Goal: Information Seeking & Learning: Learn about a topic

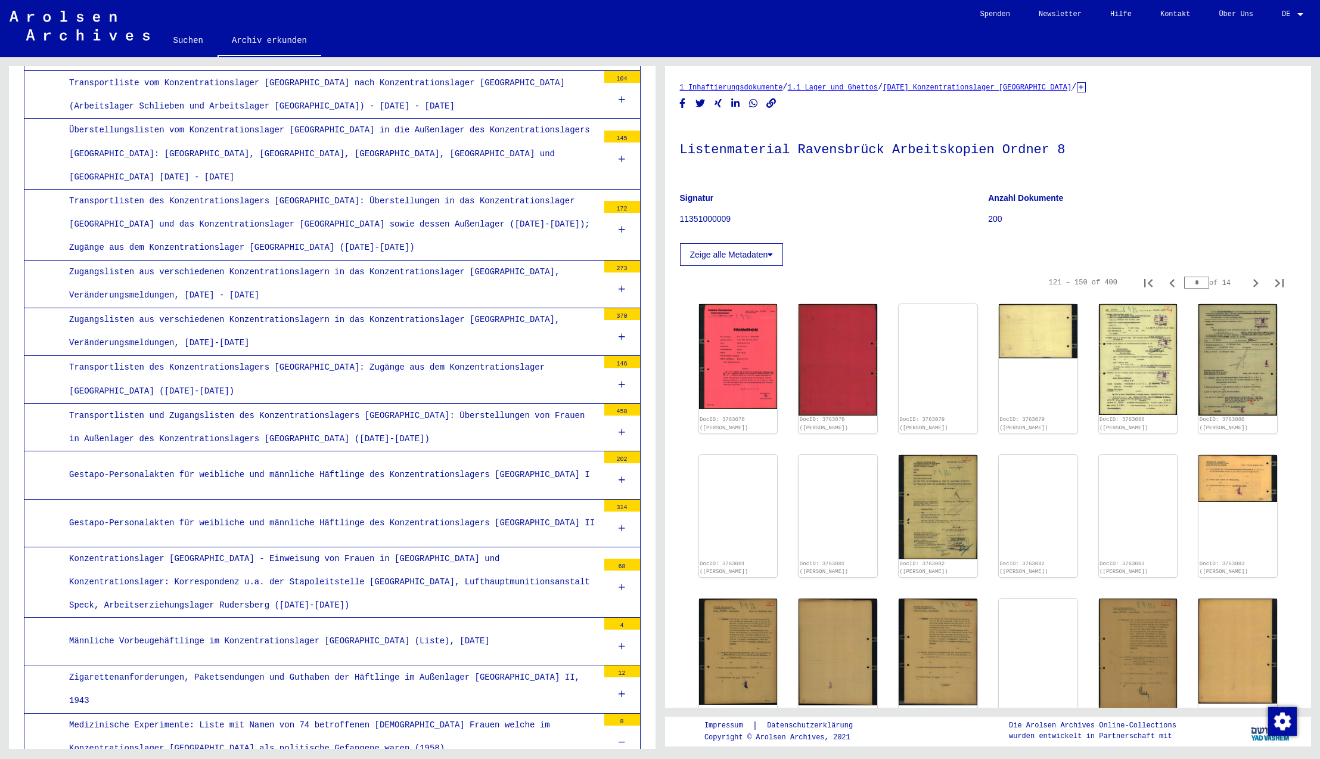
scroll to position [1661, 0]
click at [622, 283] on icon at bounding box center [622, 287] width 7 height 8
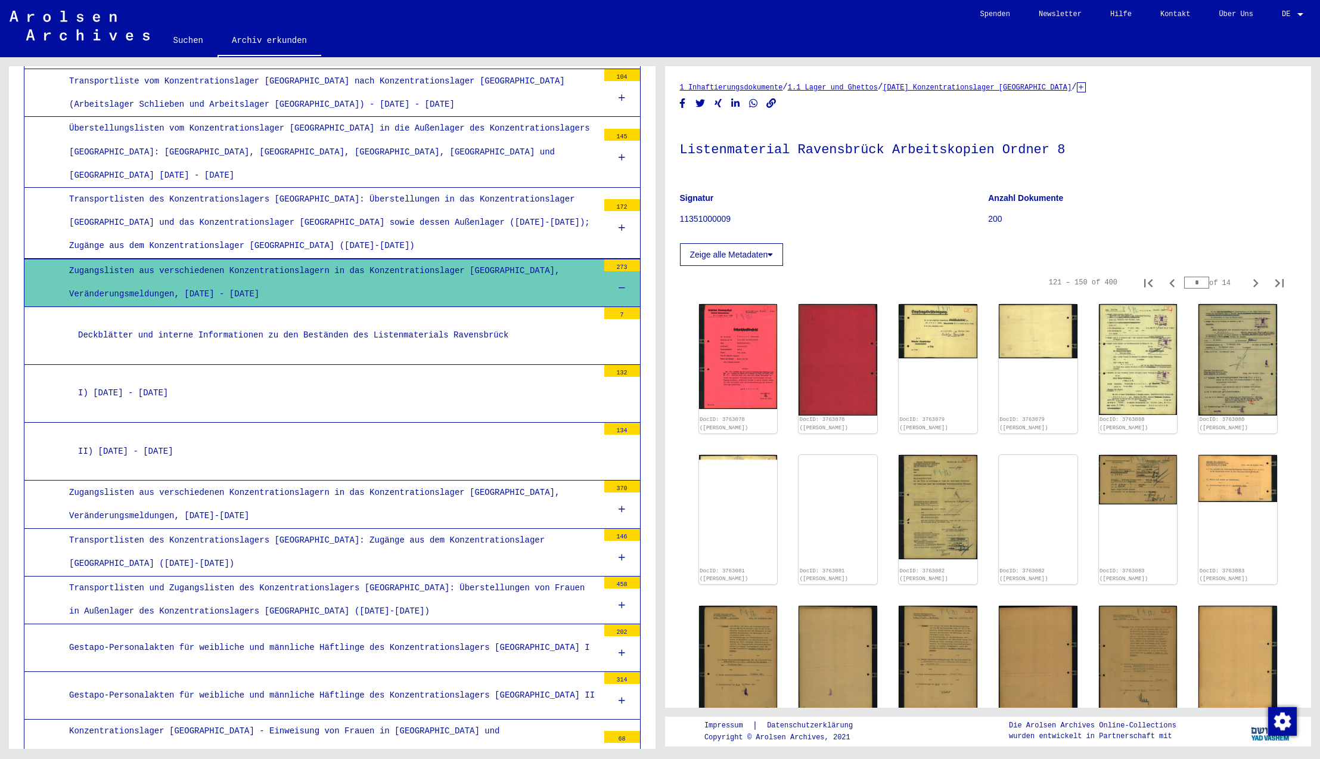
click at [623, 284] on icon at bounding box center [622, 288] width 7 height 8
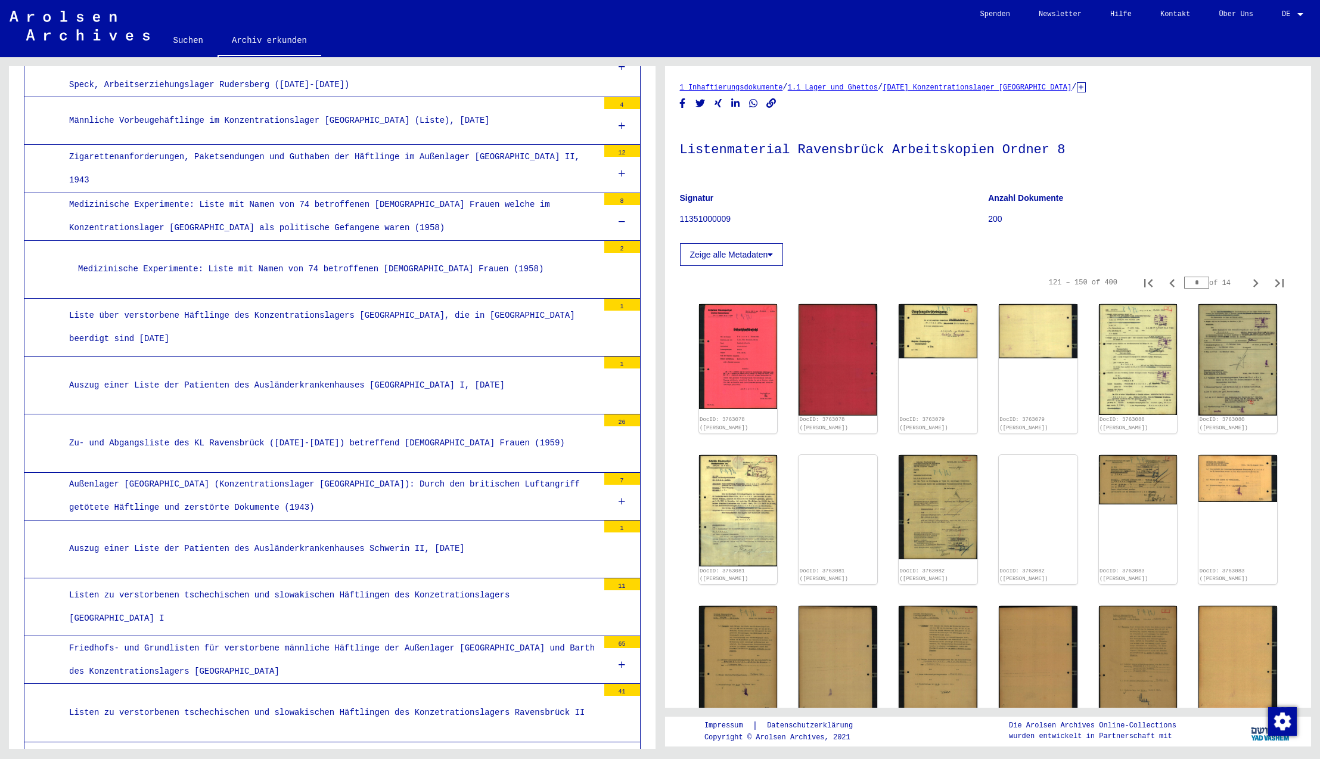
scroll to position [2182, 0]
click at [623, 216] on icon at bounding box center [622, 220] width 7 height 8
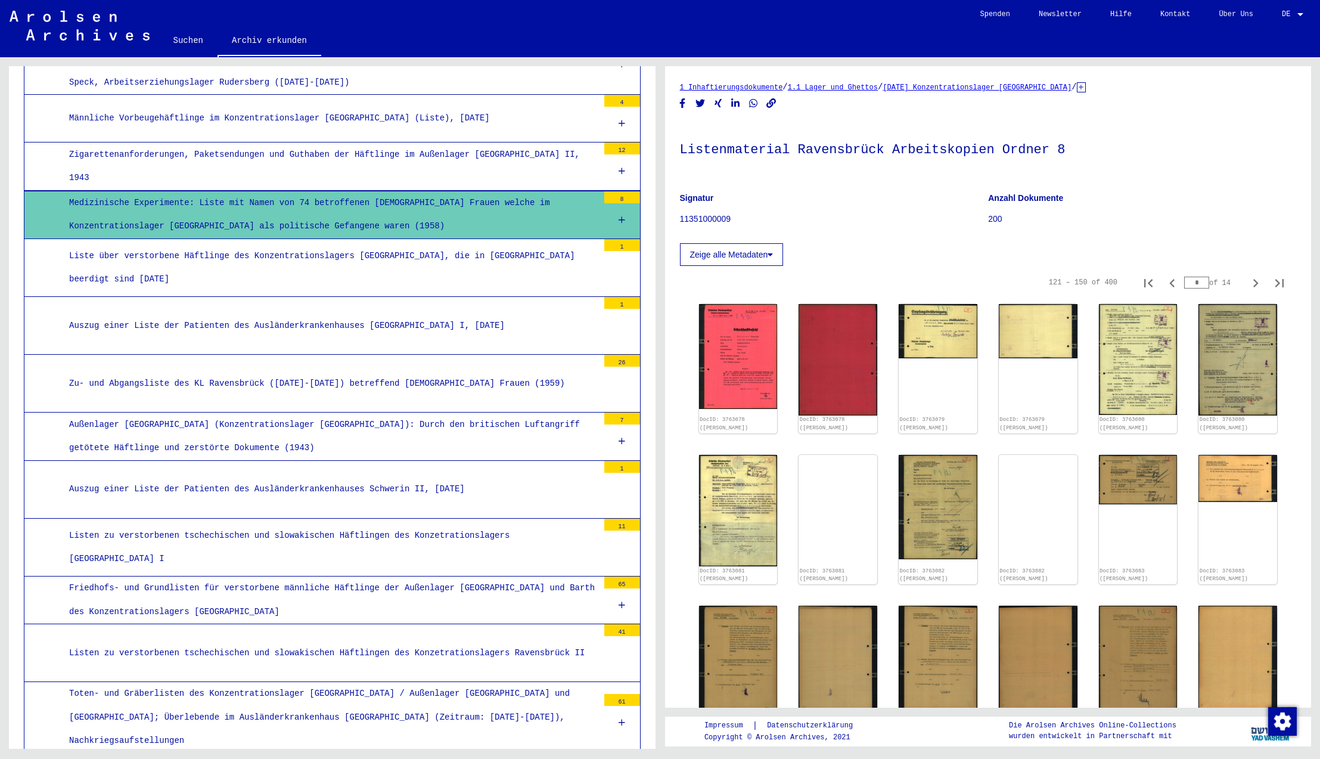
click at [623, 216] on icon at bounding box center [622, 220] width 7 height 8
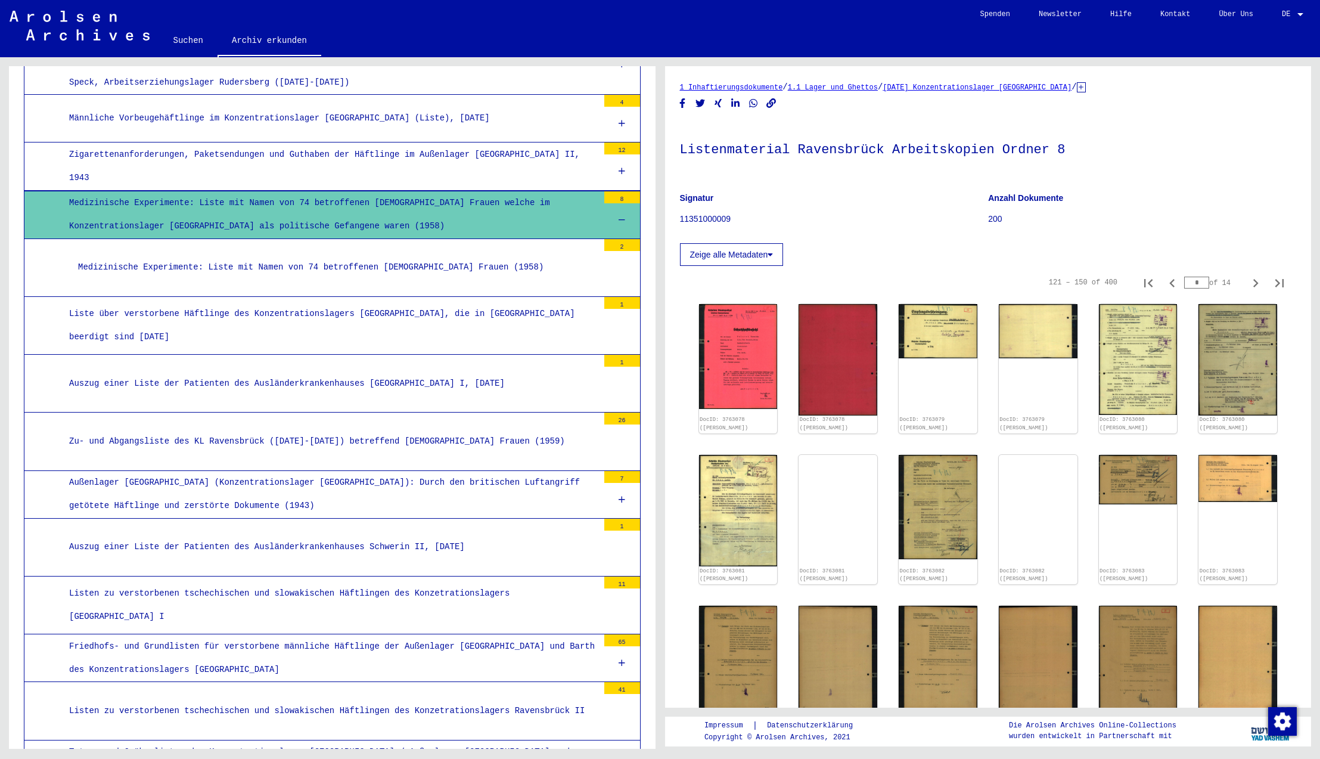
click at [434, 256] on div "Medizinische Experimente: Liste mit Namen von 74 betroffenen [DEMOGRAPHIC_DATA]…" at bounding box center [333, 267] width 529 height 23
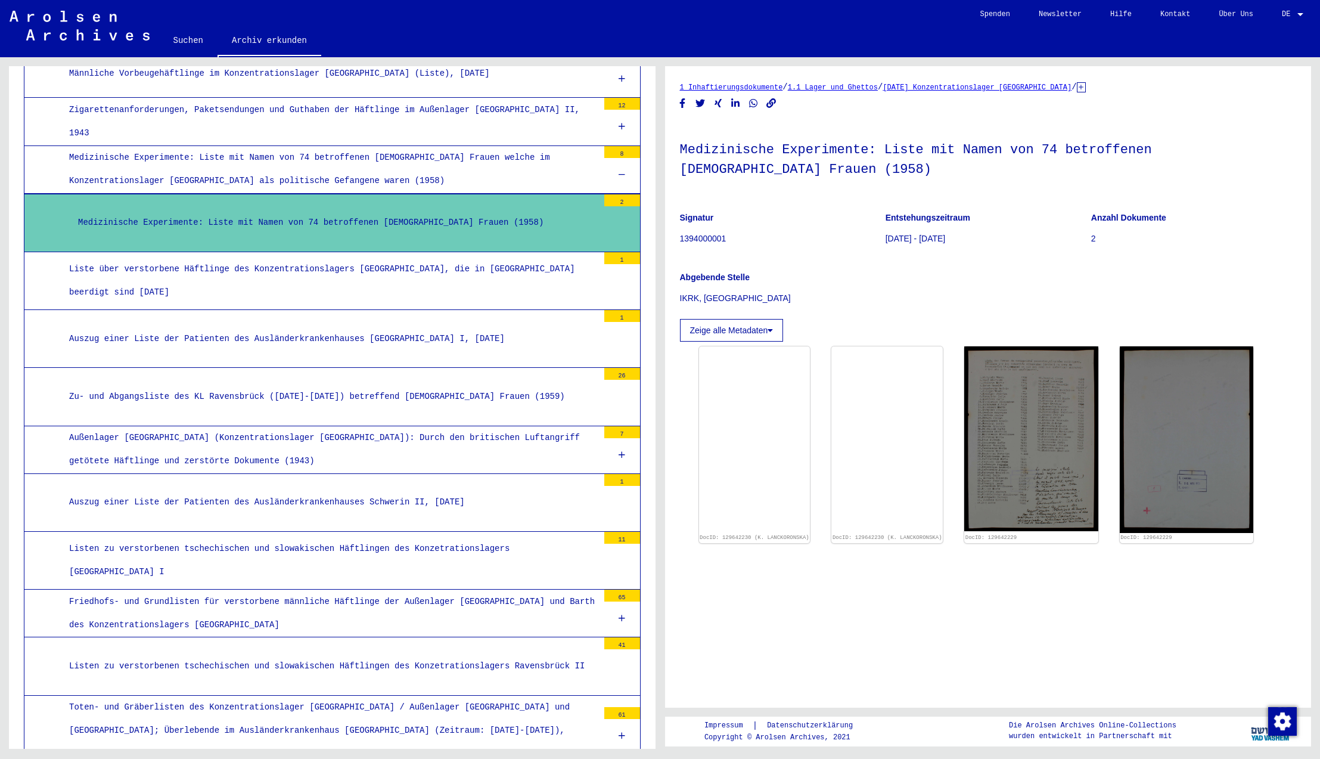
scroll to position [2221, 0]
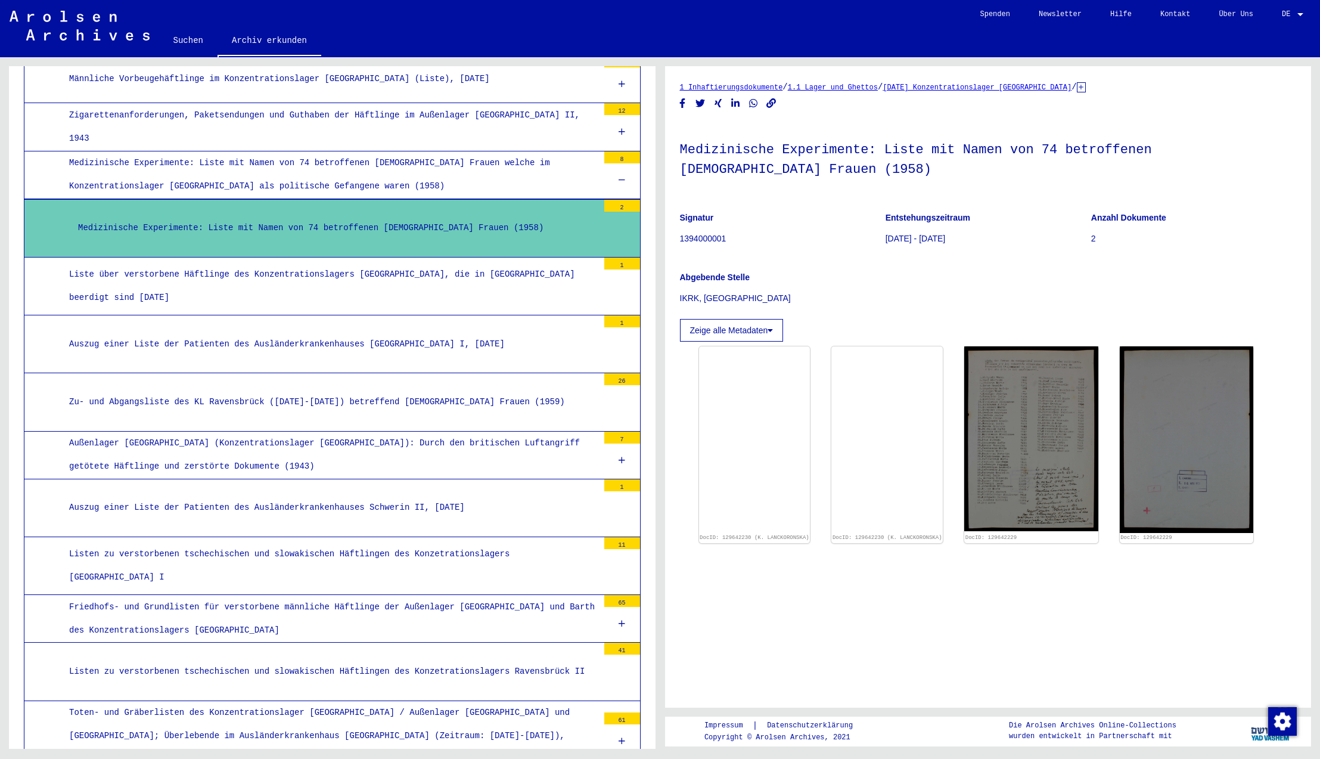
click at [625, 176] on icon at bounding box center [622, 180] width 7 height 8
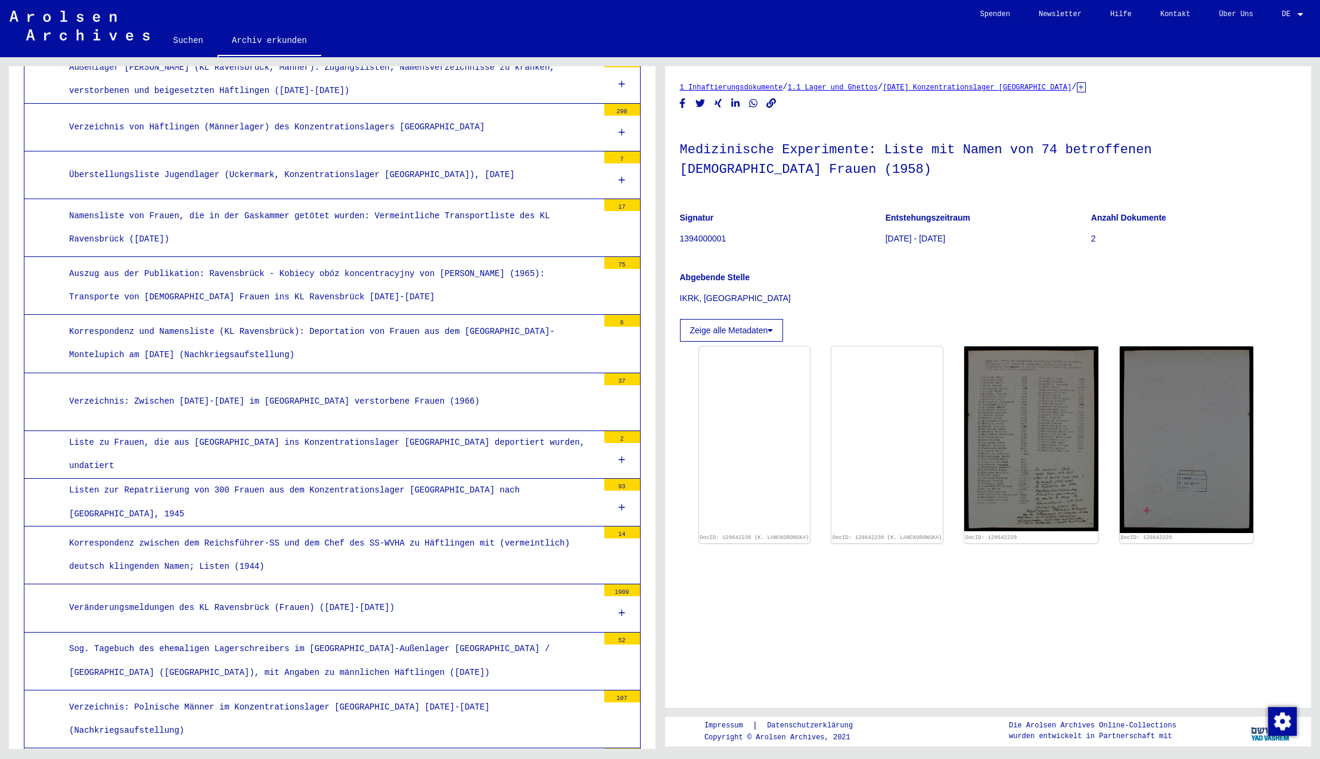
scroll to position [3044, 0]
click at [397, 261] on div "Auszug aus der Publikation: Ravensbrück - Kobiecy obóz koncentracyjny von [PERS…" at bounding box center [329, 284] width 538 height 46
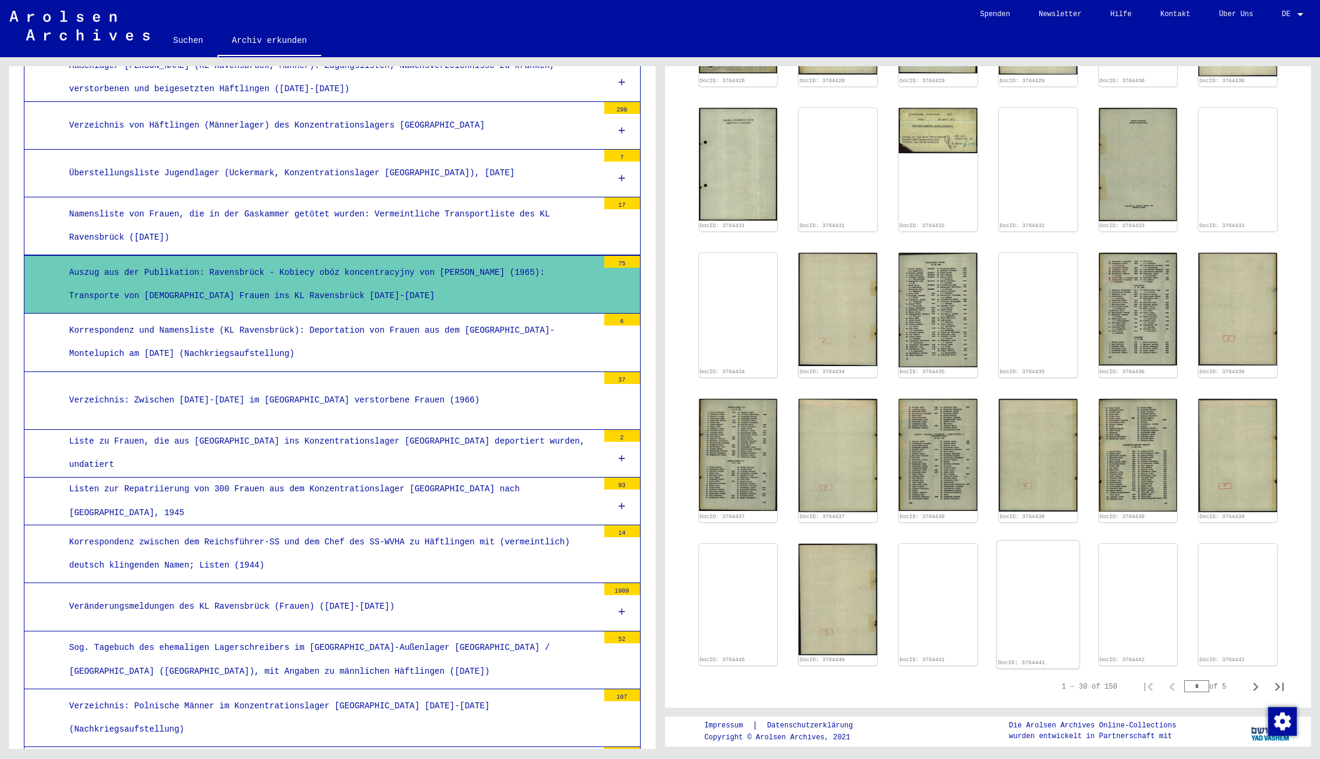
scroll to position [822, 0]
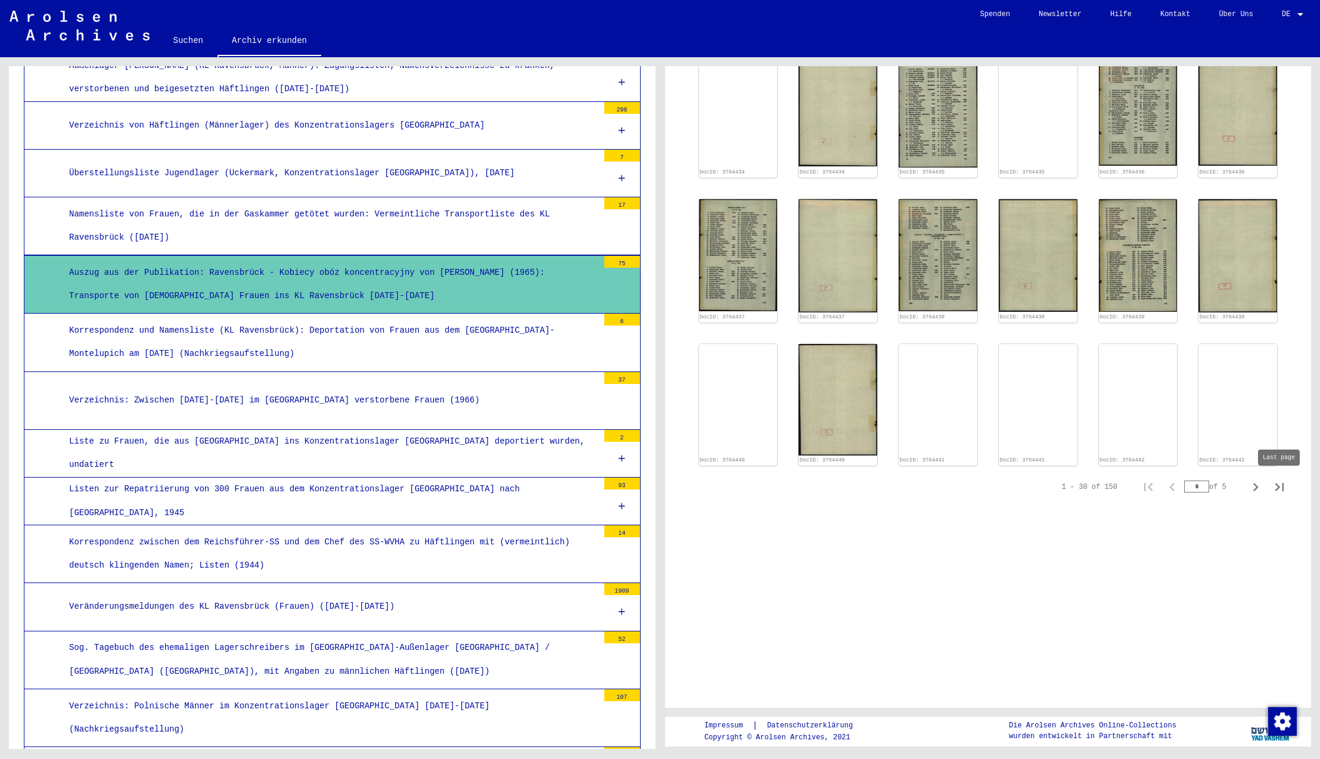
click at [1278, 487] on icon "Last page" at bounding box center [1279, 487] width 17 height 17
type input "*"
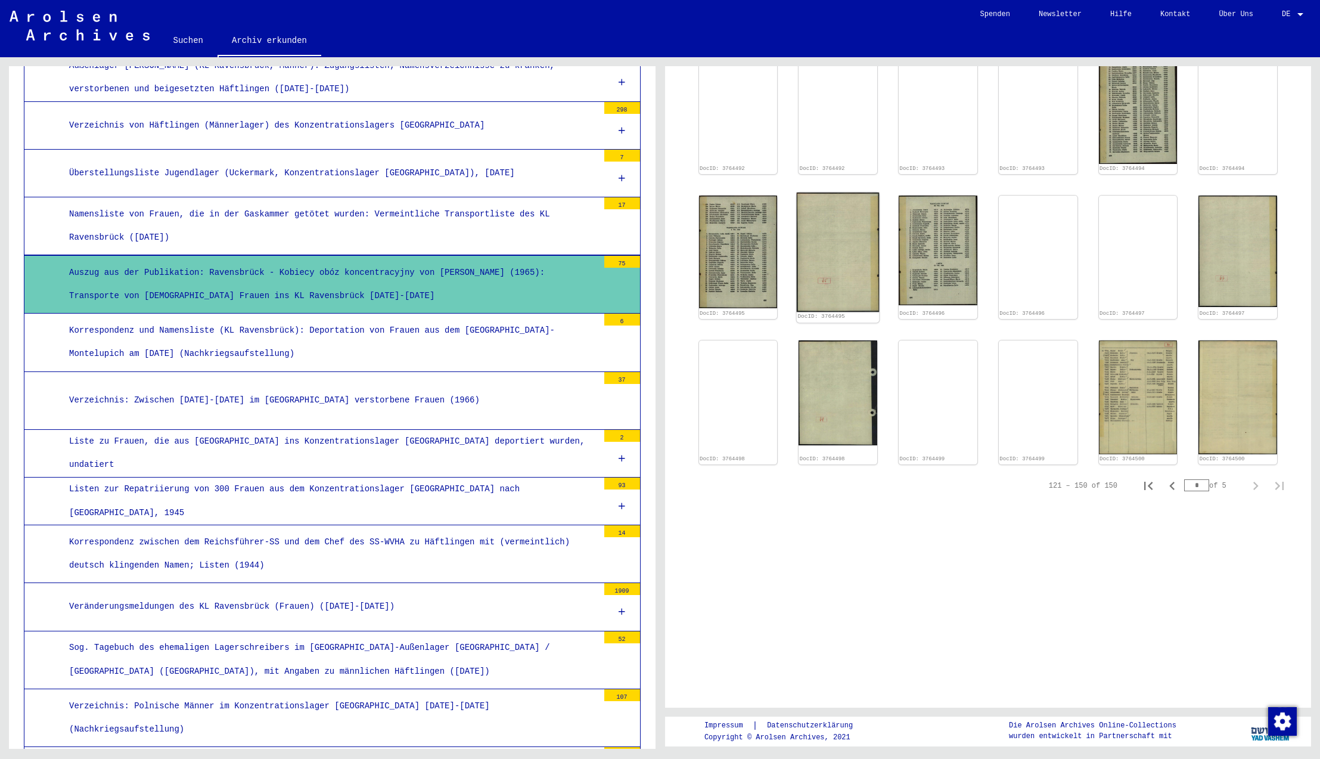
scroll to position [614, 0]
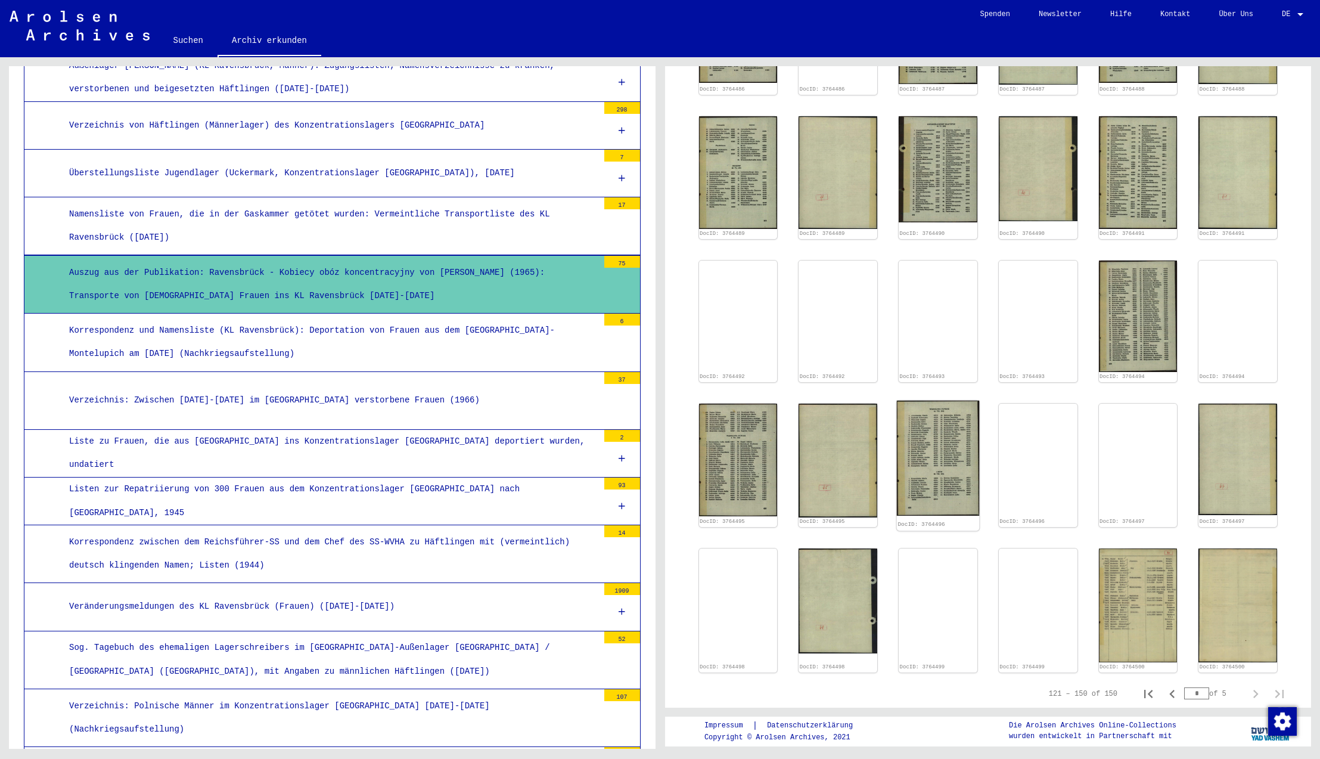
click at [954, 464] on img at bounding box center [938, 459] width 82 height 116
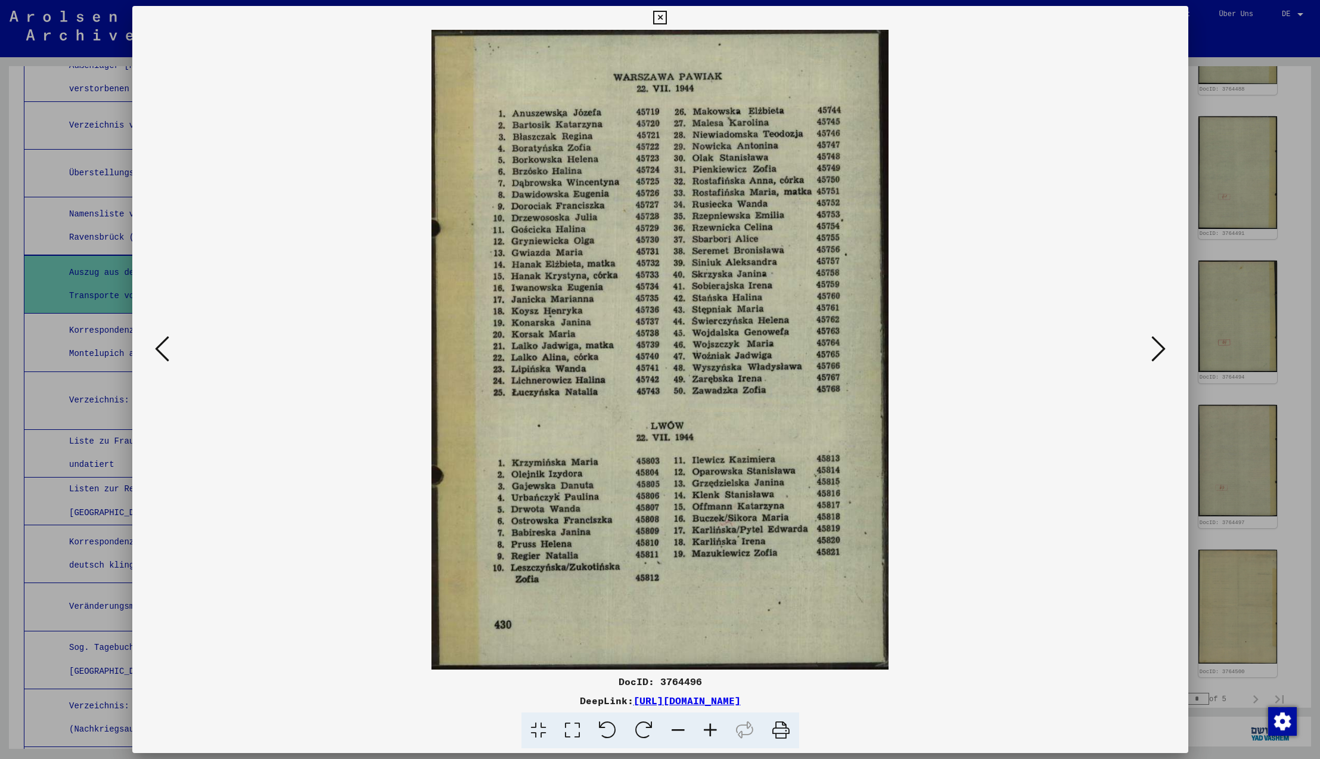
click at [667, 18] on icon at bounding box center [660, 18] width 14 height 14
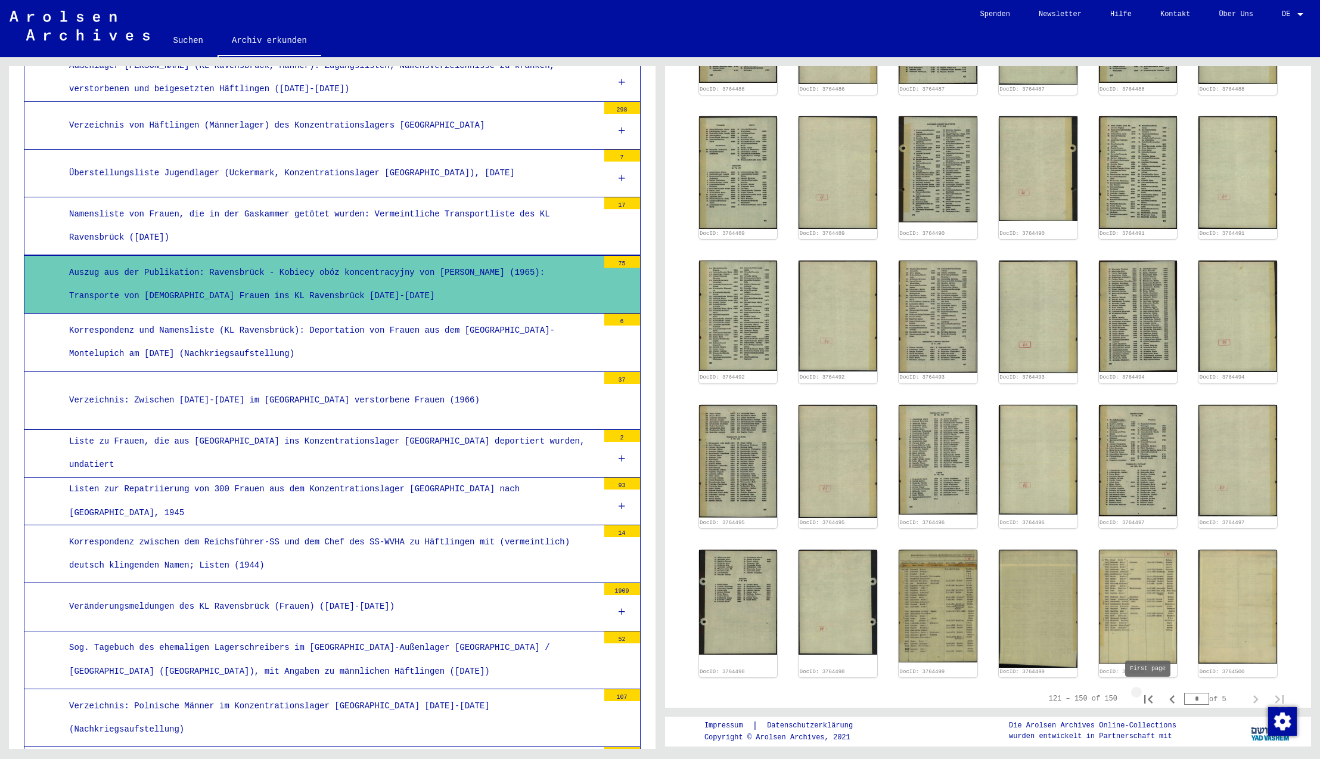
click at [1150, 699] on icon "First page" at bounding box center [1148, 699] width 8 height 8
type input "*"
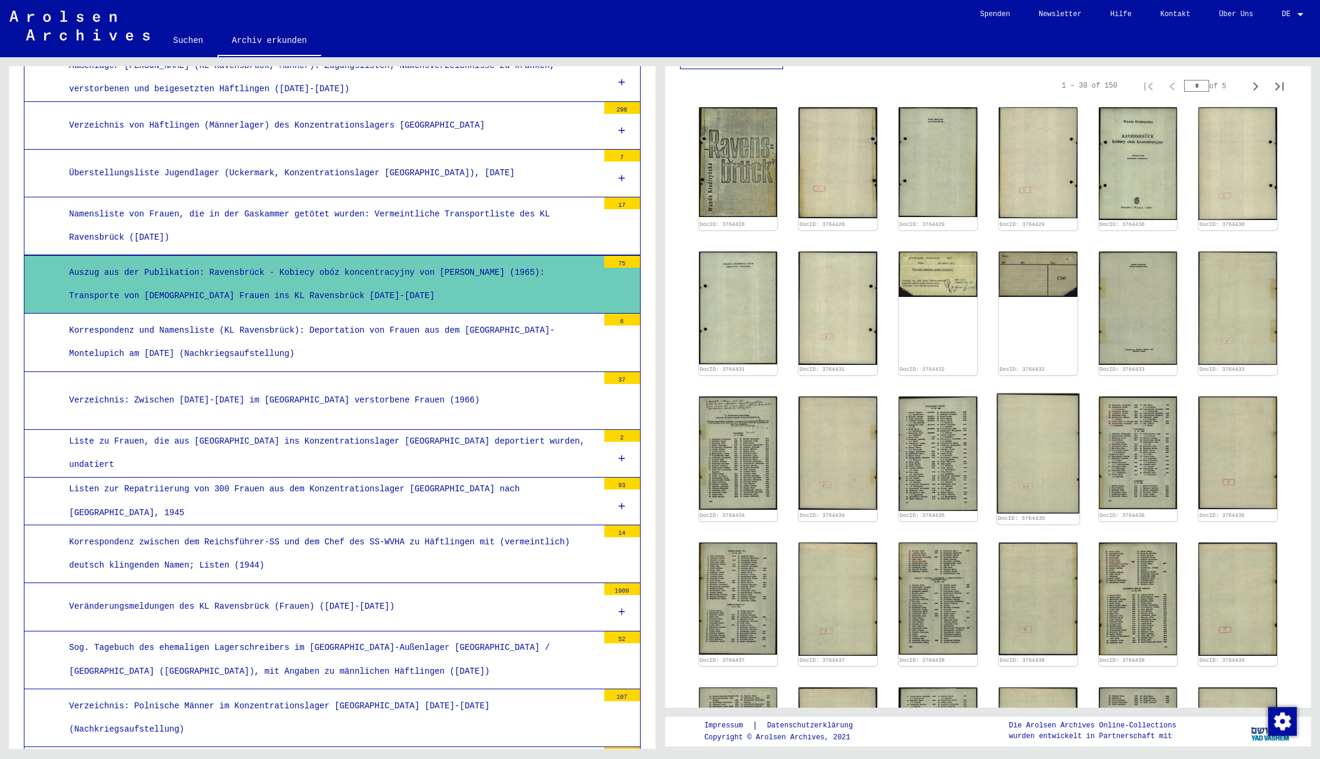
scroll to position [447, 0]
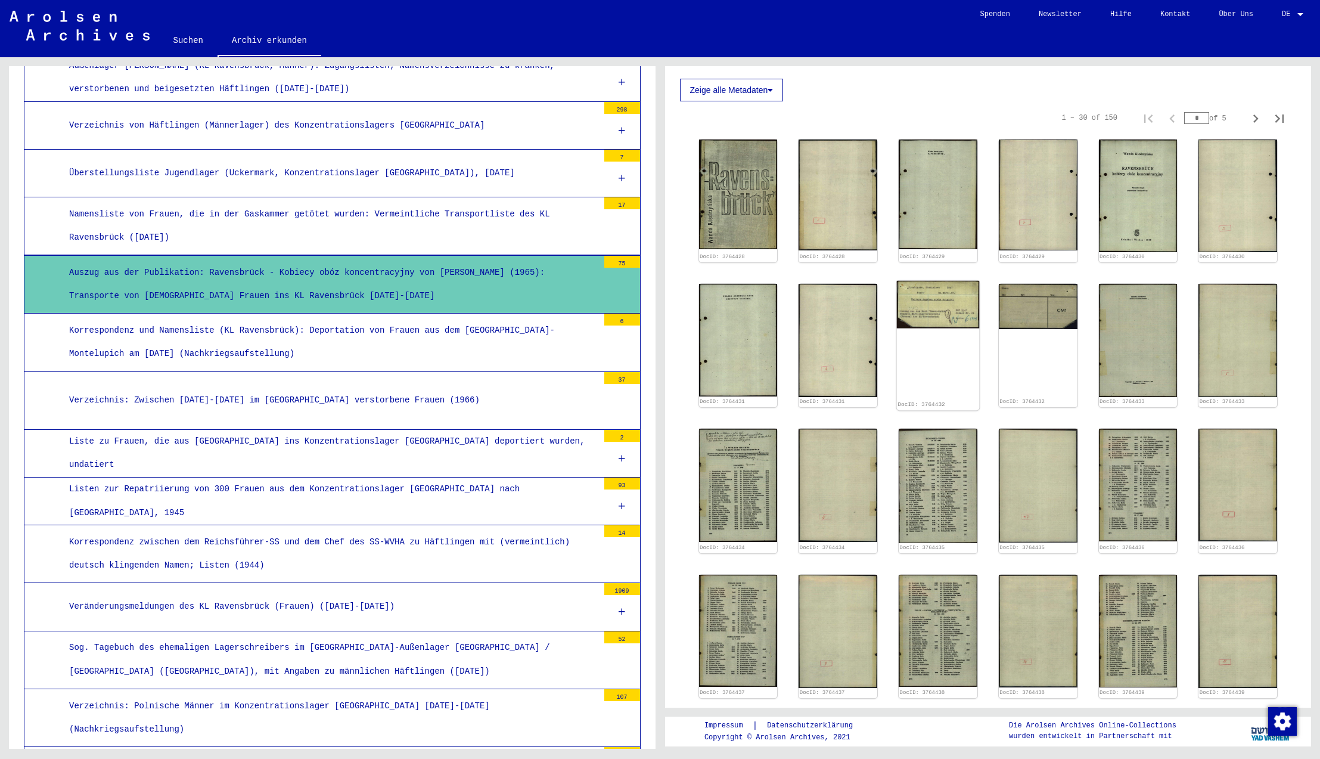
click at [918, 314] on img at bounding box center [938, 305] width 82 height 48
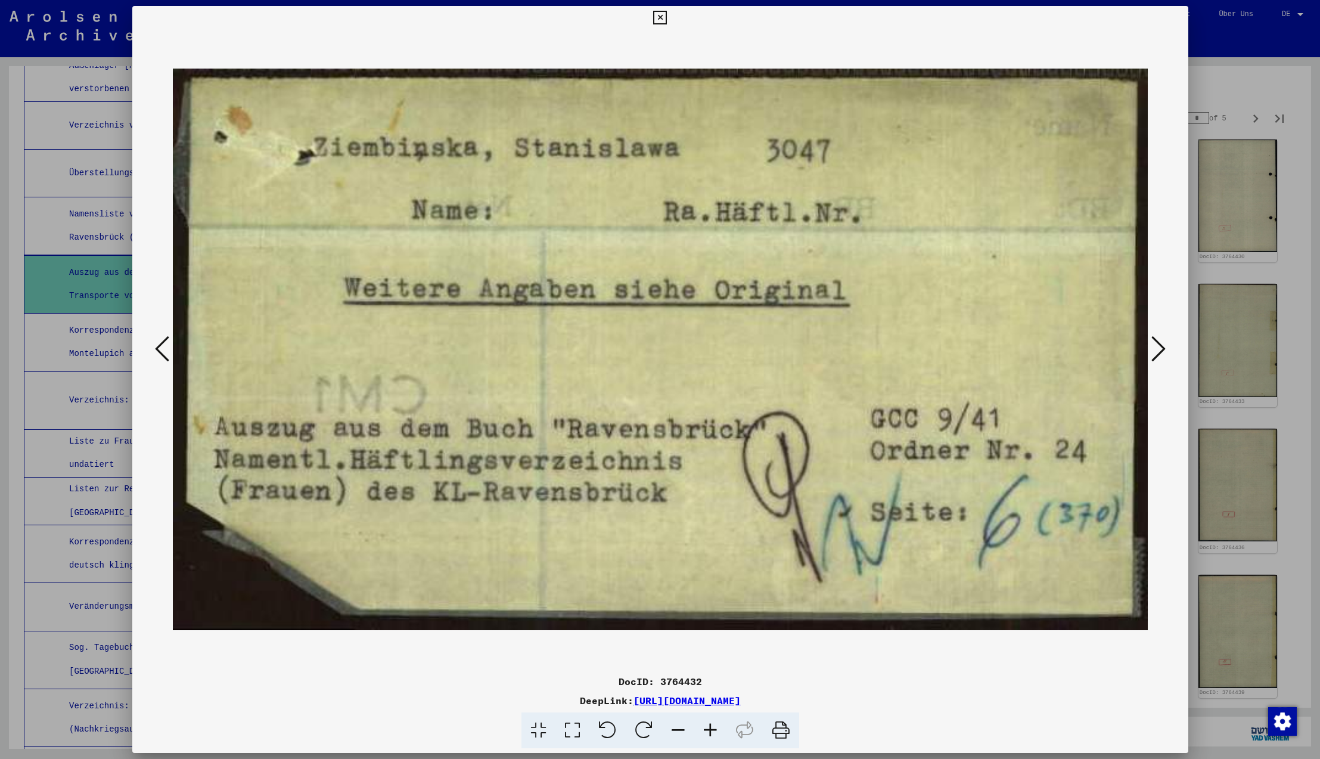
click at [667, 17] on icon at bounding box center [660, 18] width 14 height 14
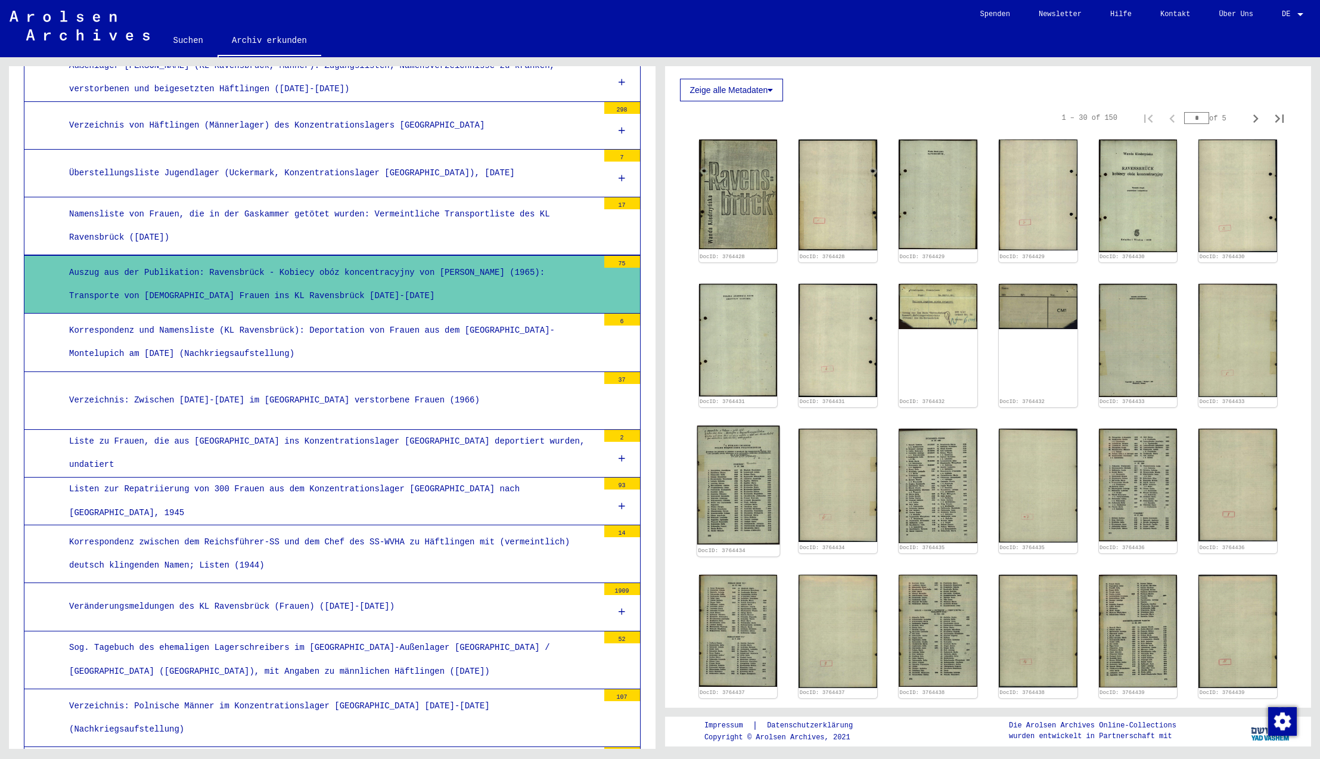
click at [751, 502] on img at bounding box center [738, 485] width 82 height 119
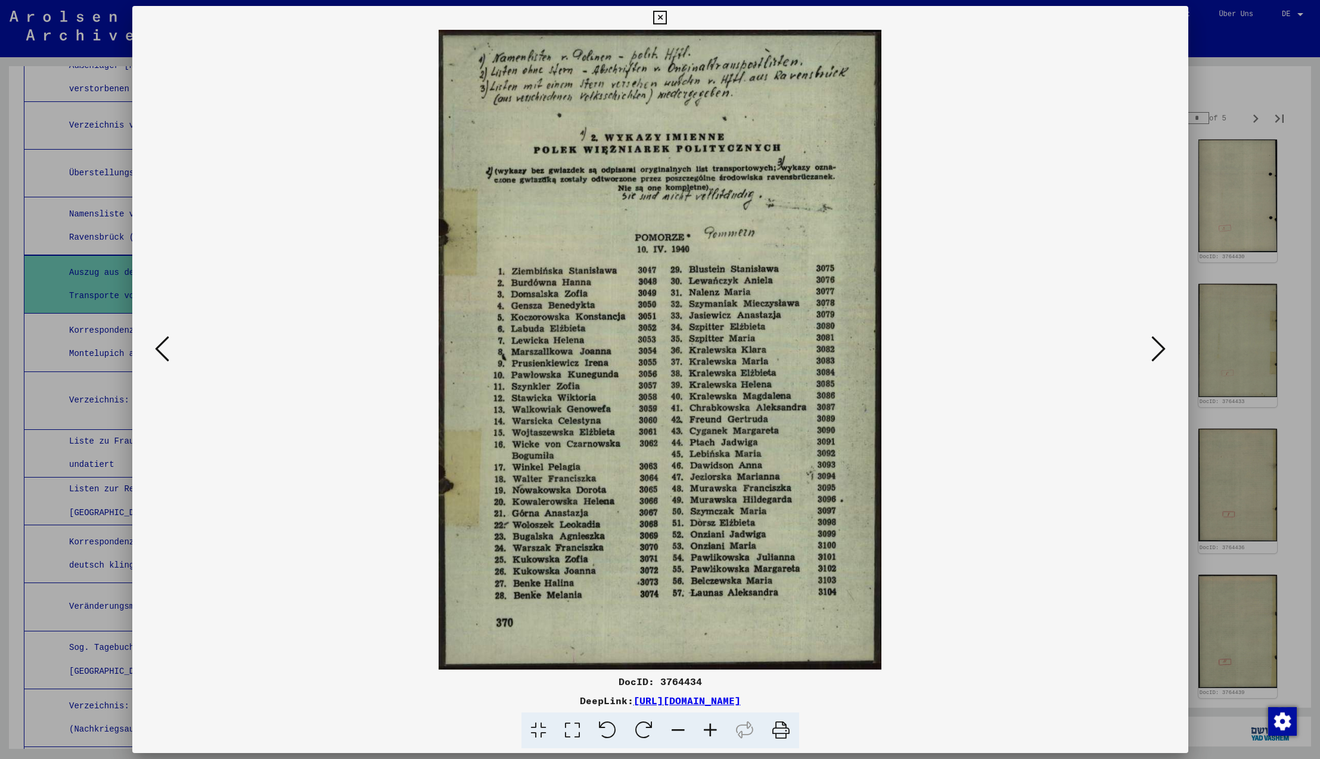
click at [1160, 347] on icon at bounding box center [1158, 348] width 14 height 29
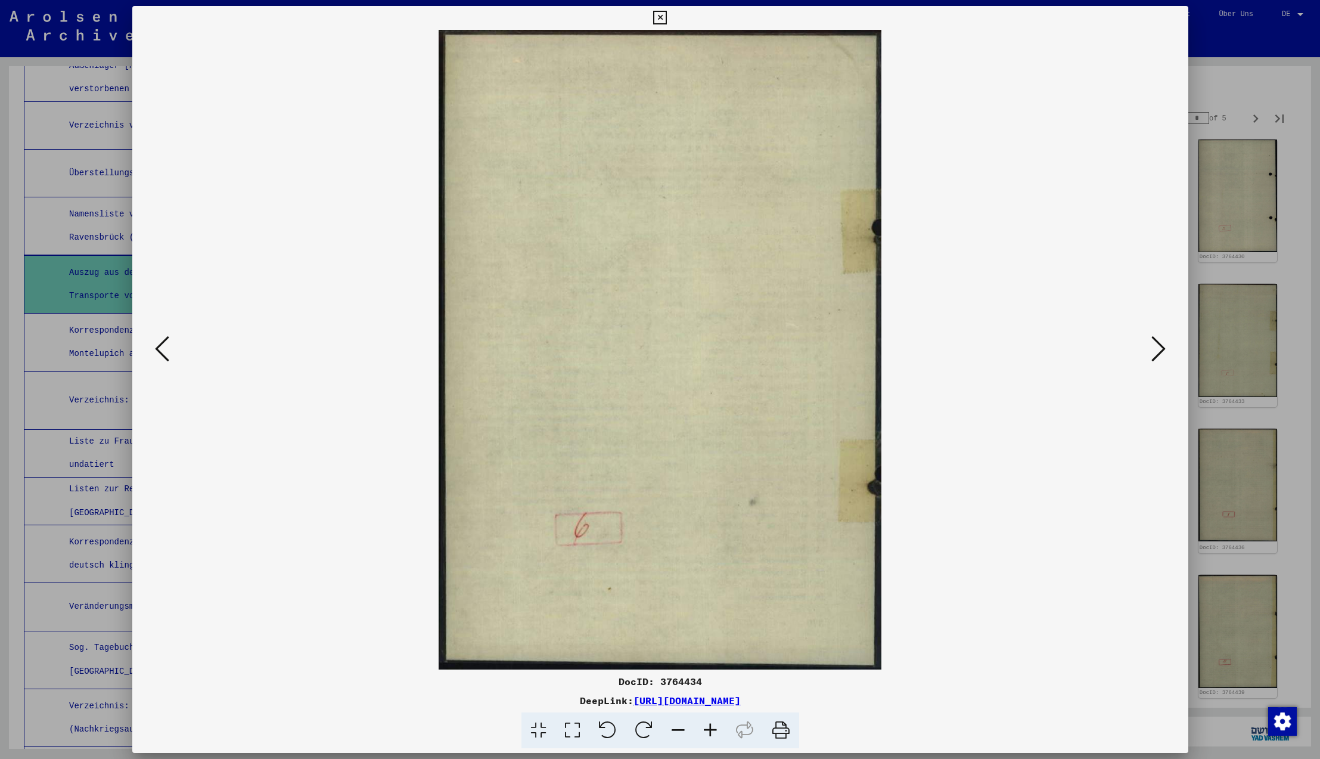
click at [1160, 347] on icon at bounding box center [1158, 348] width 14 height 29
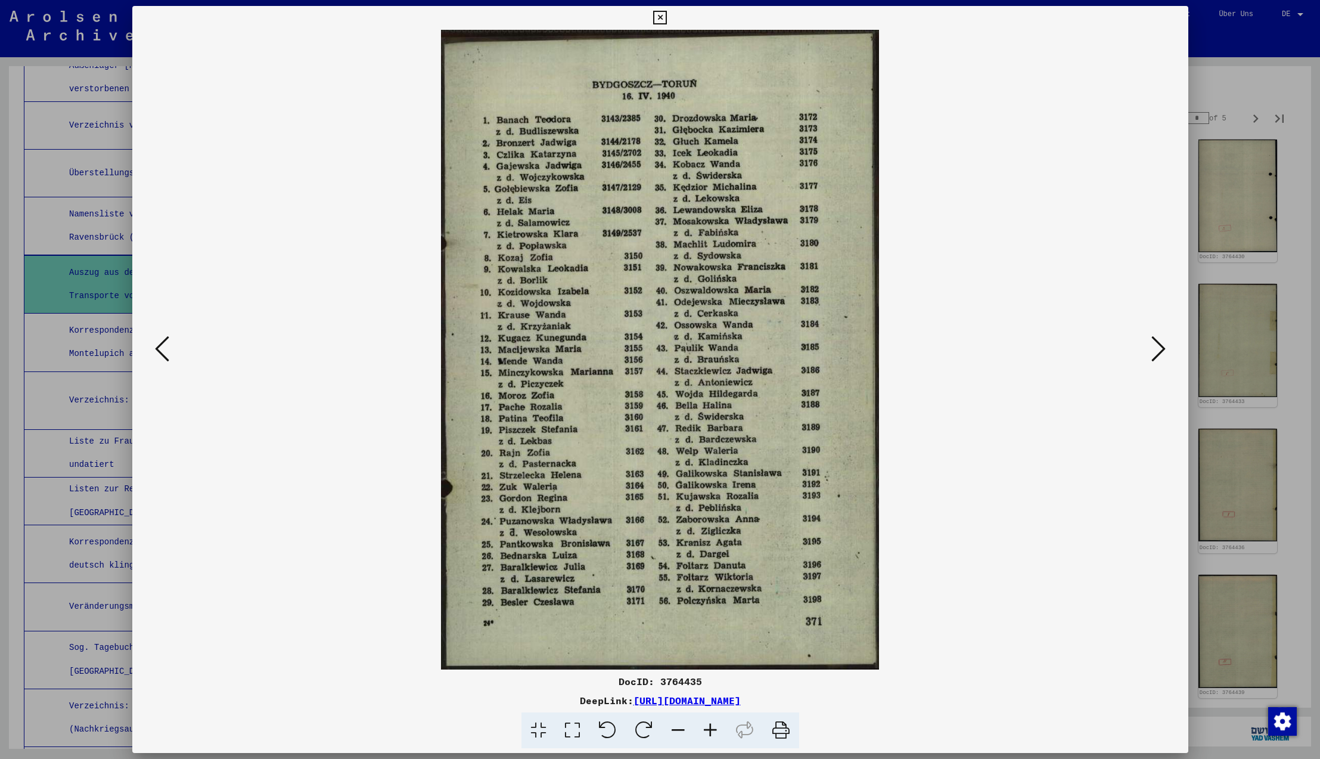
click at [1160, 347] on icon at bounding box center [1158, 348] width 14 height 29
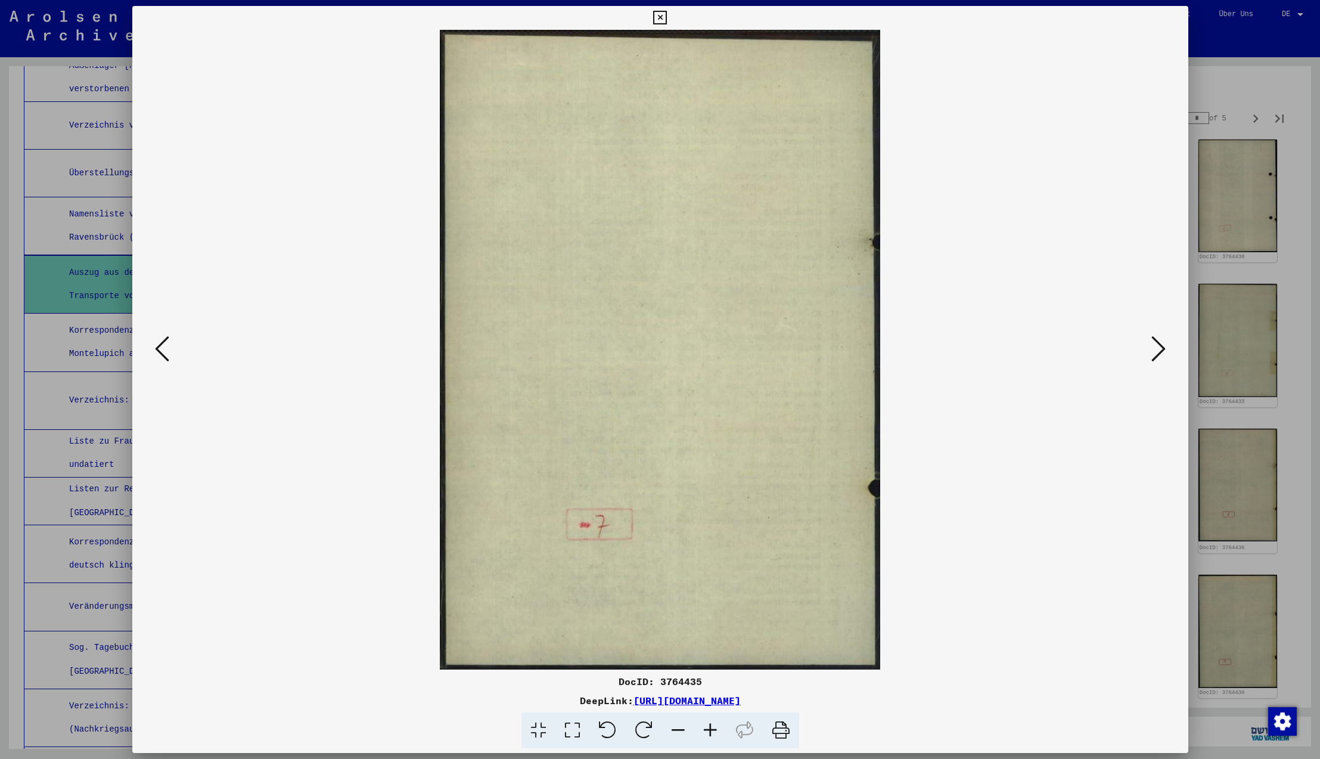
click at [1160, 347] on icon at bounding box center [1158, 348] width 14 height 29
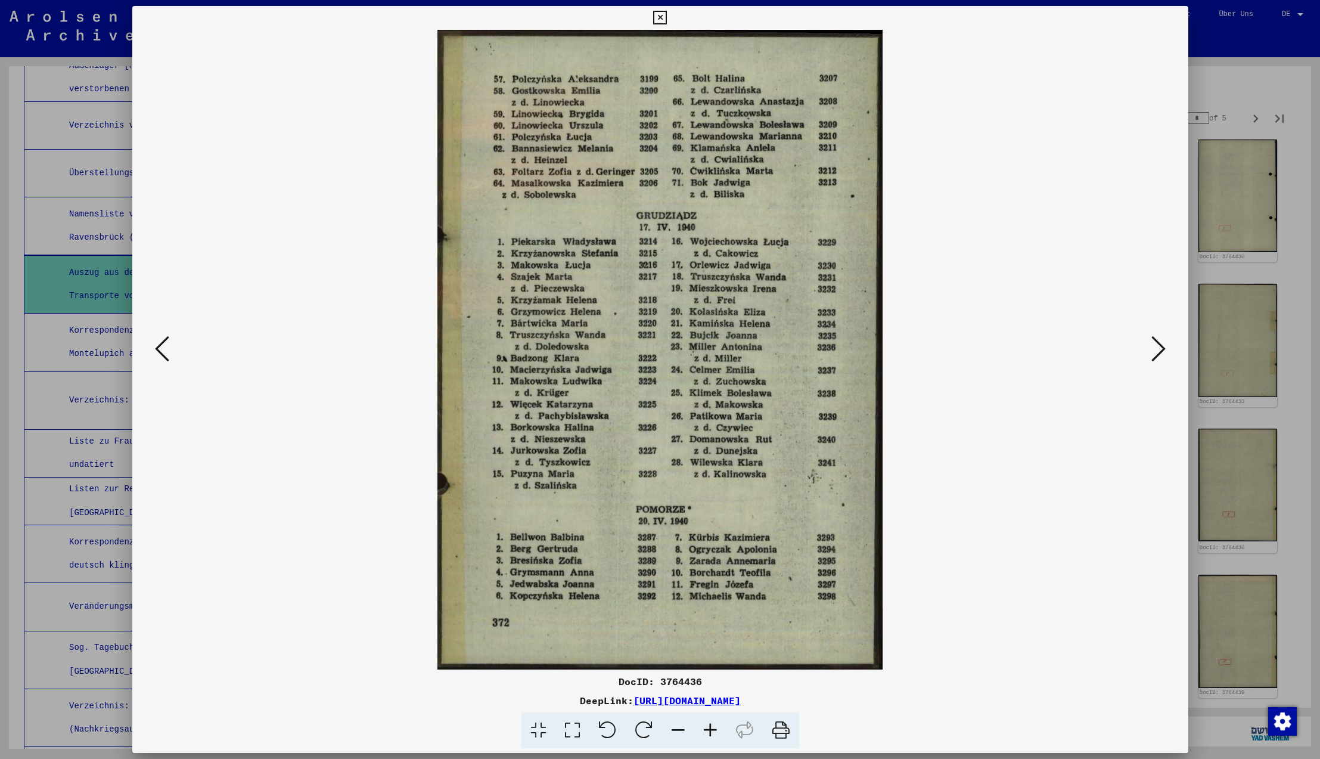
click at [1160, 347] on icon at bounding box center [1158, 348] width 14 height 29
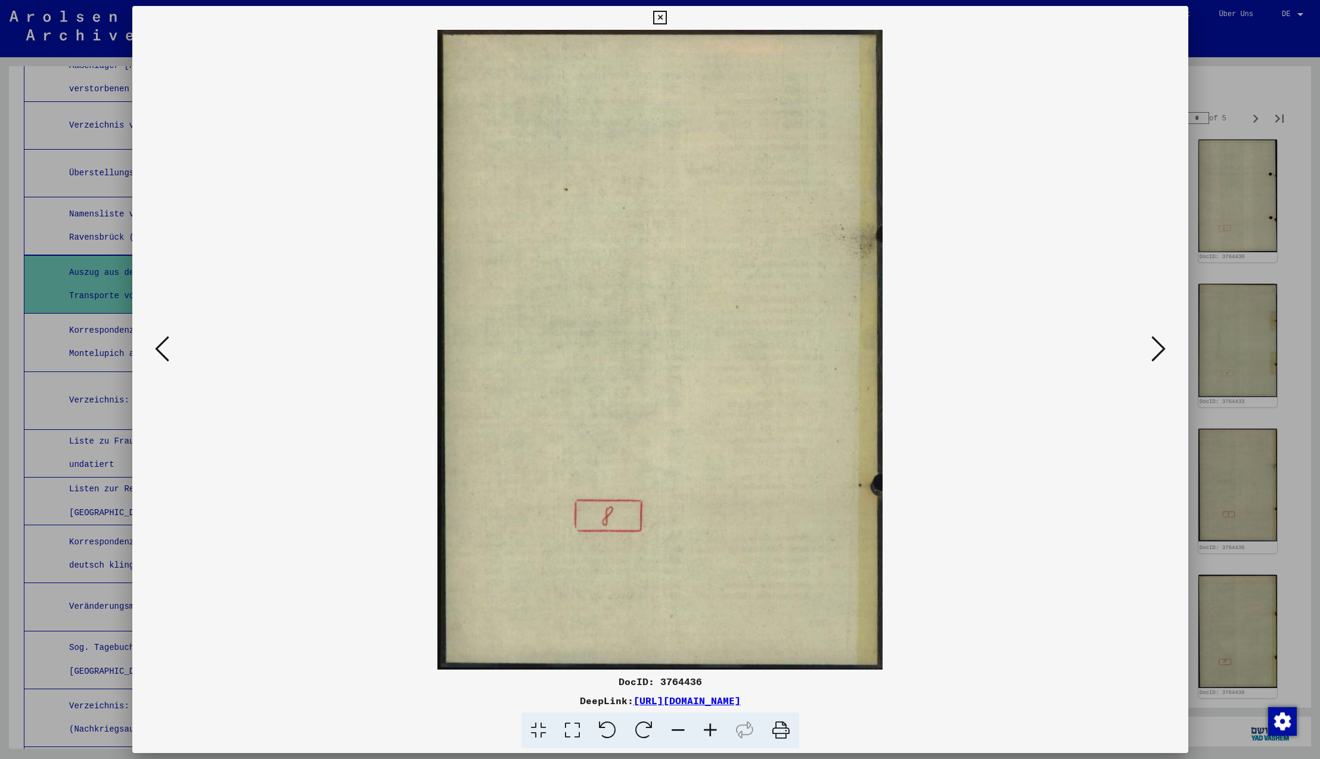
click at [1160, 347] on icon at bounding box center [1158, 348] width 14 height 29
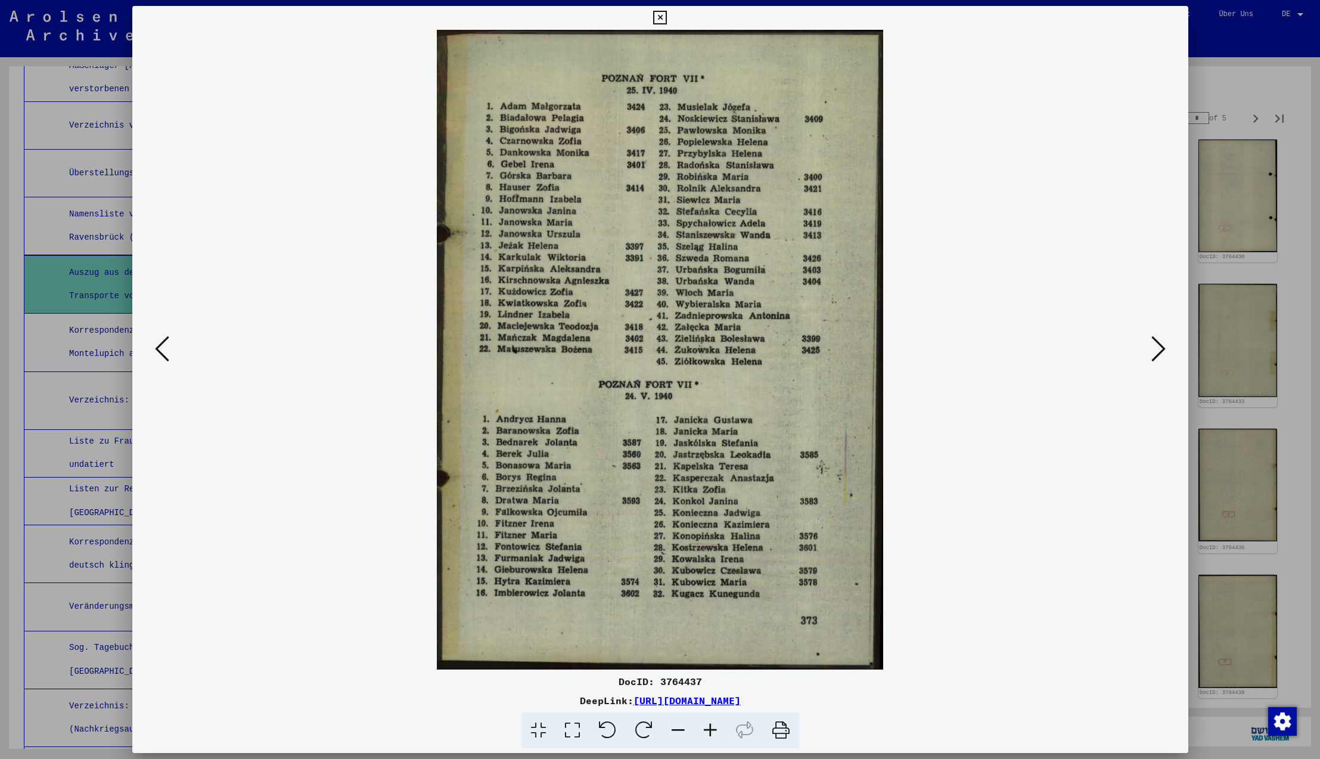
click at [1160, 347] on icon at bounding box center [1158, 348] width 14 height 29
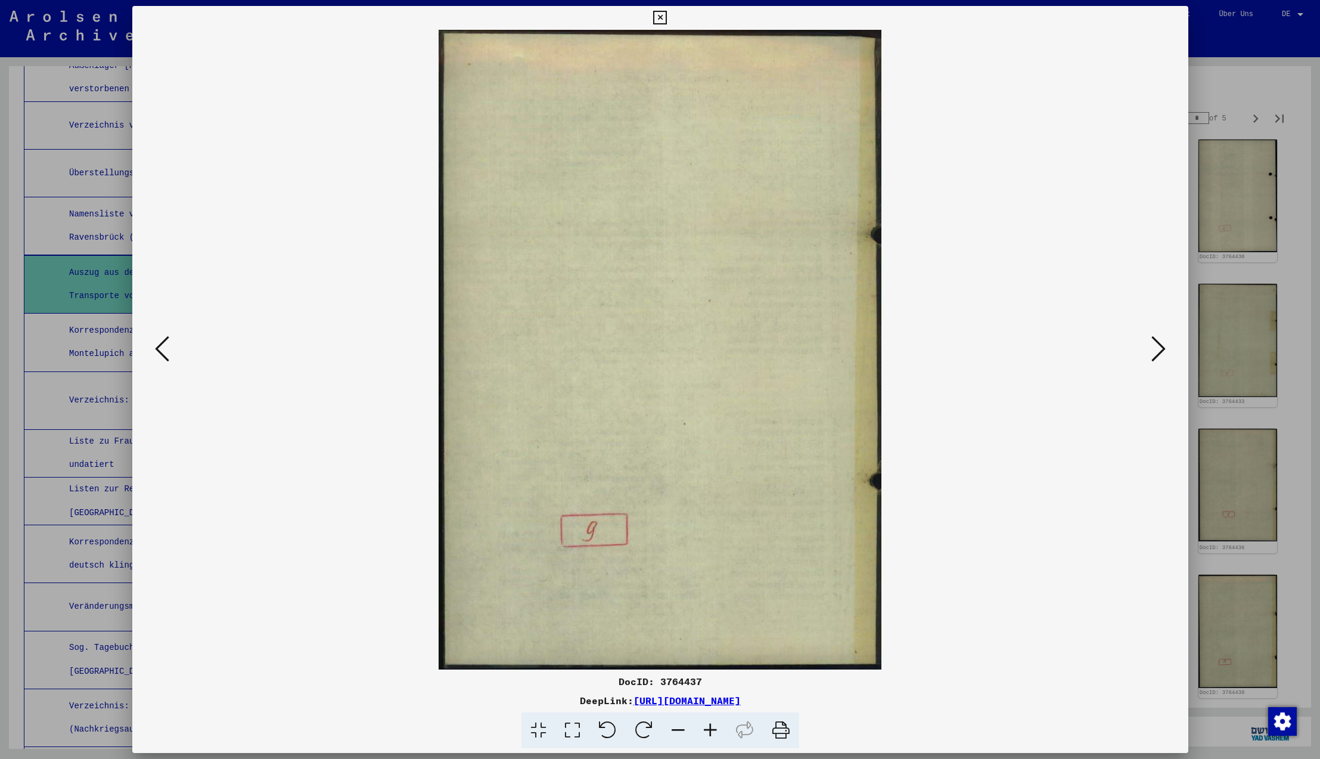
click at [1160, 347] on icon at bounding box center [1158, 348] width 14 height 29
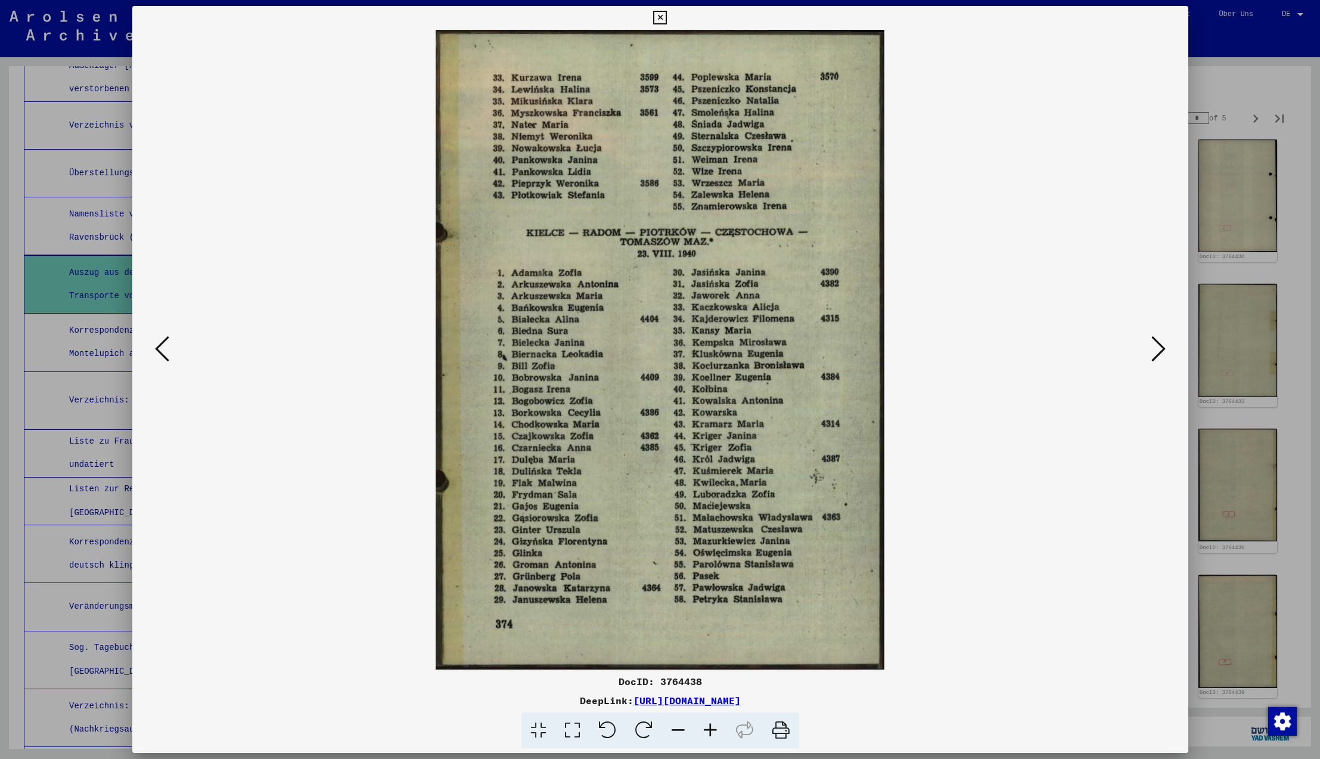
click at [1160, 347] on icon at bounding box center [1158, 348] width 14 height 29
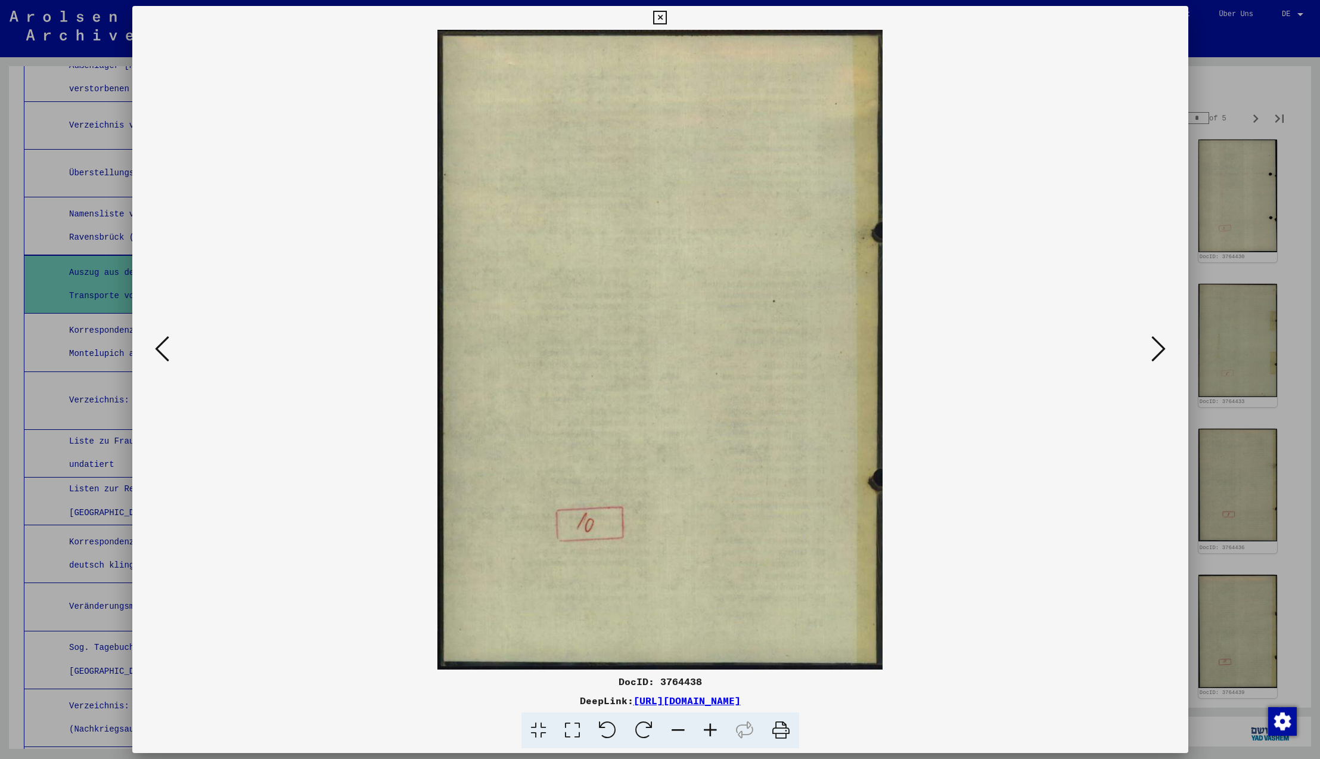
click at [1160, 347] on icon at bounding box center [1158, 348] width 14 height 29
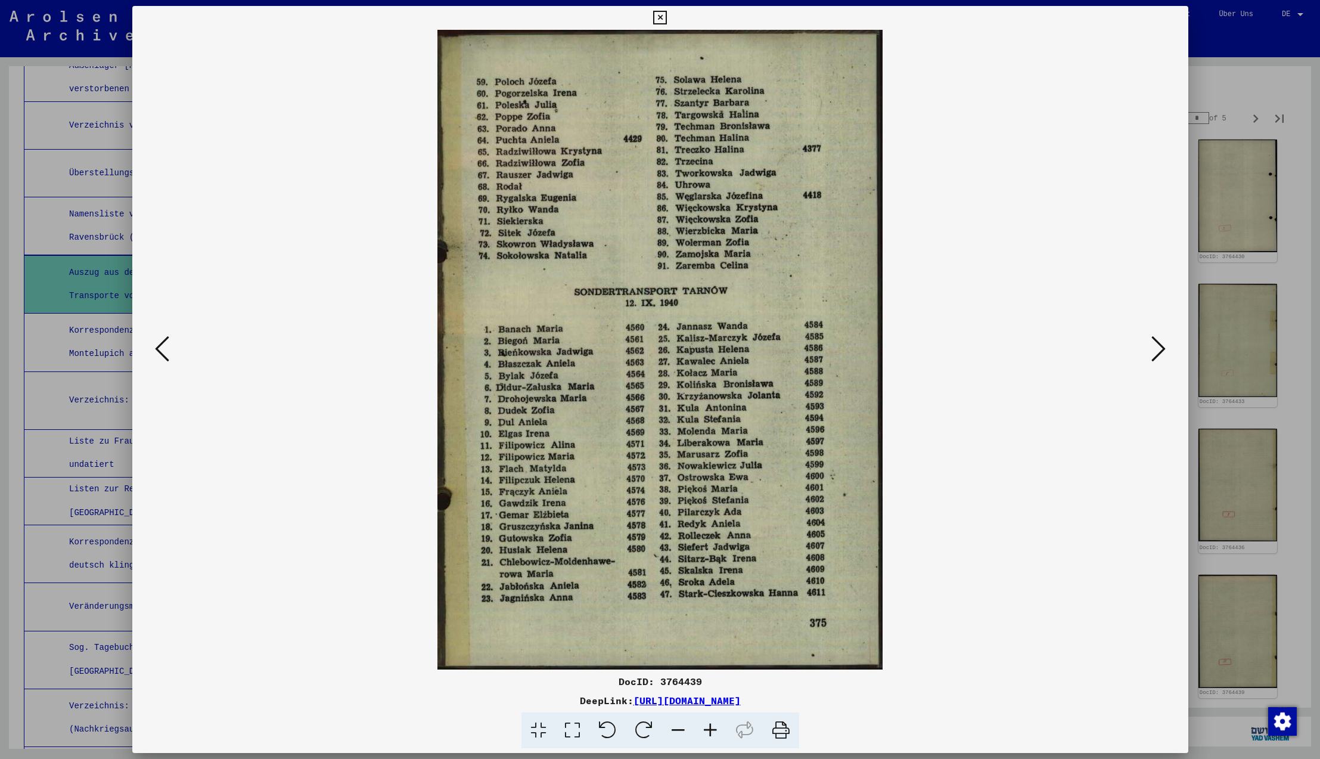
click at [1160, 347] on icon at bounding box center [1158, 348] width 14 height 29
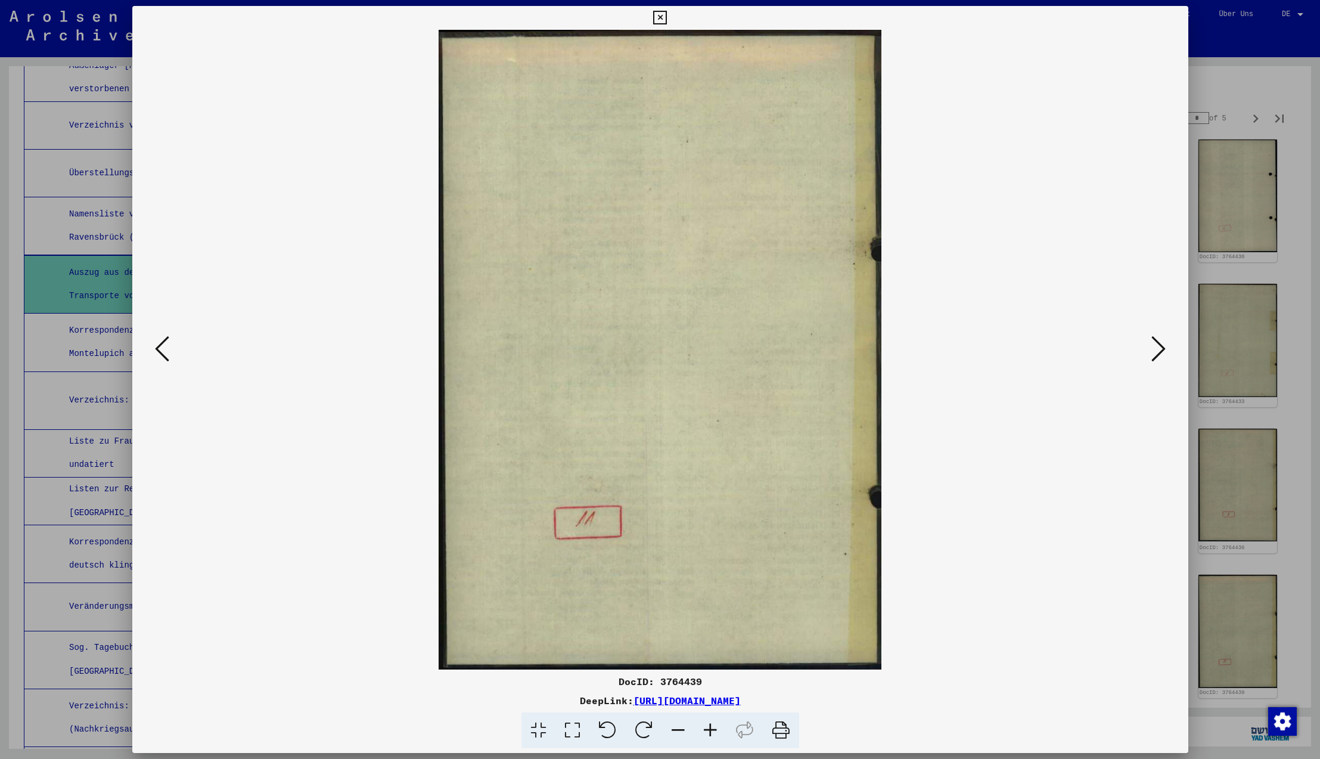
click at [1160, 347] on icon at bounding box center [1158, 348] width 14 height 29
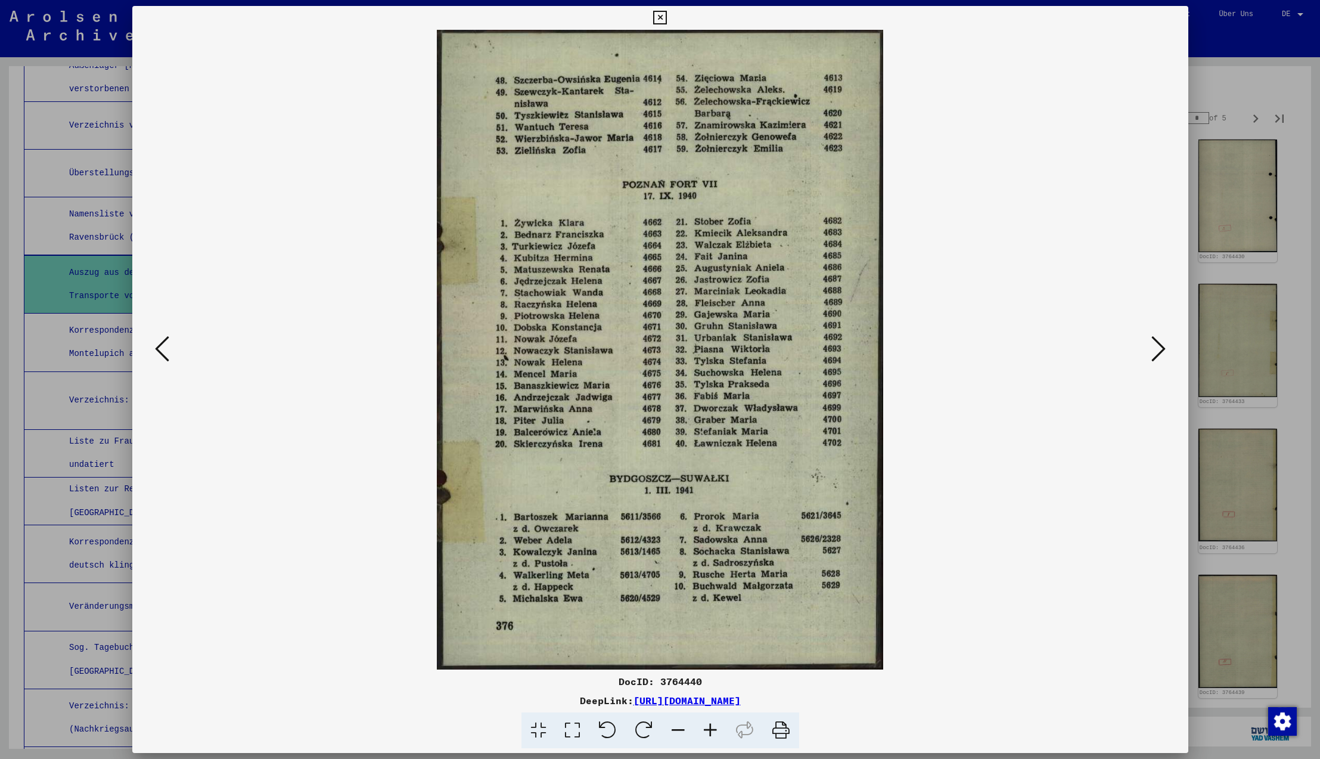
click at [1160, 347] on icon at bounding box center [1158, 348] width 14 height 29
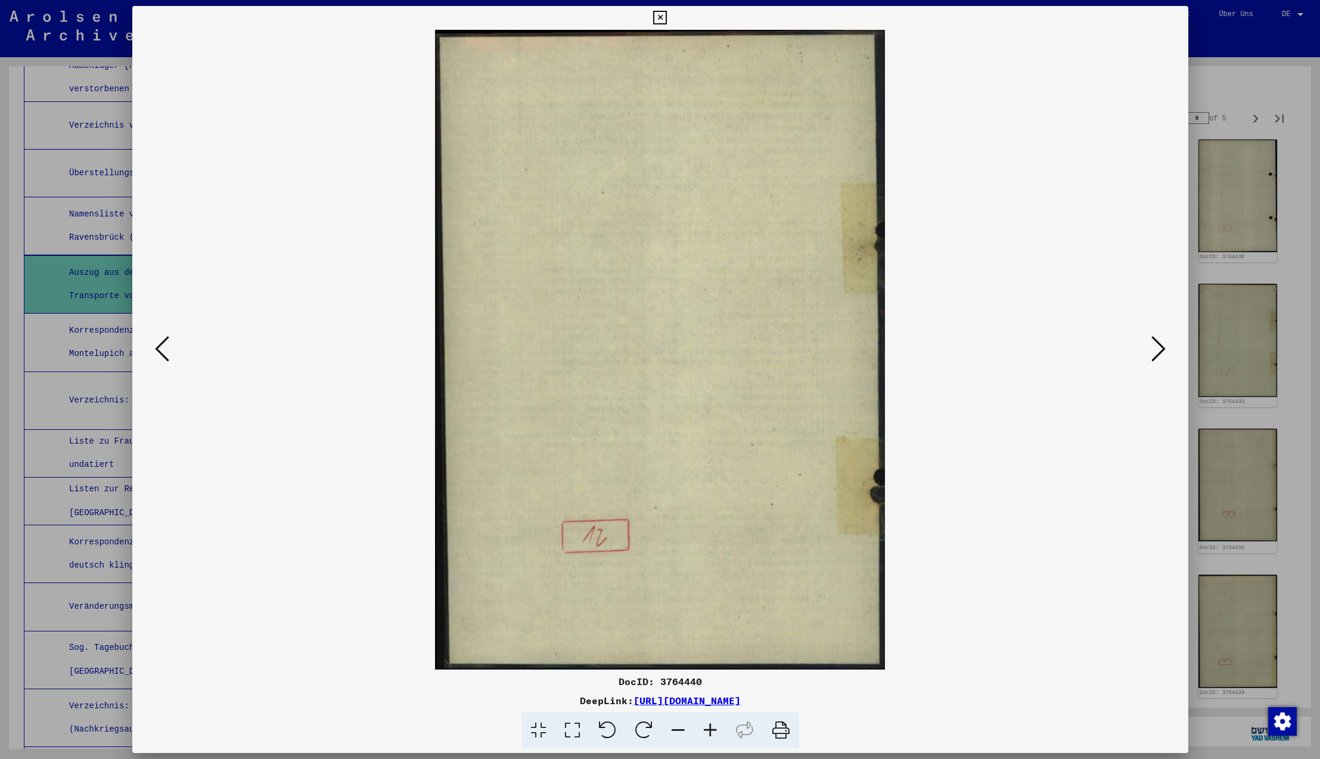
click at [1160, 347] on icon at bounding box center [1158, 348] width 14 height 29
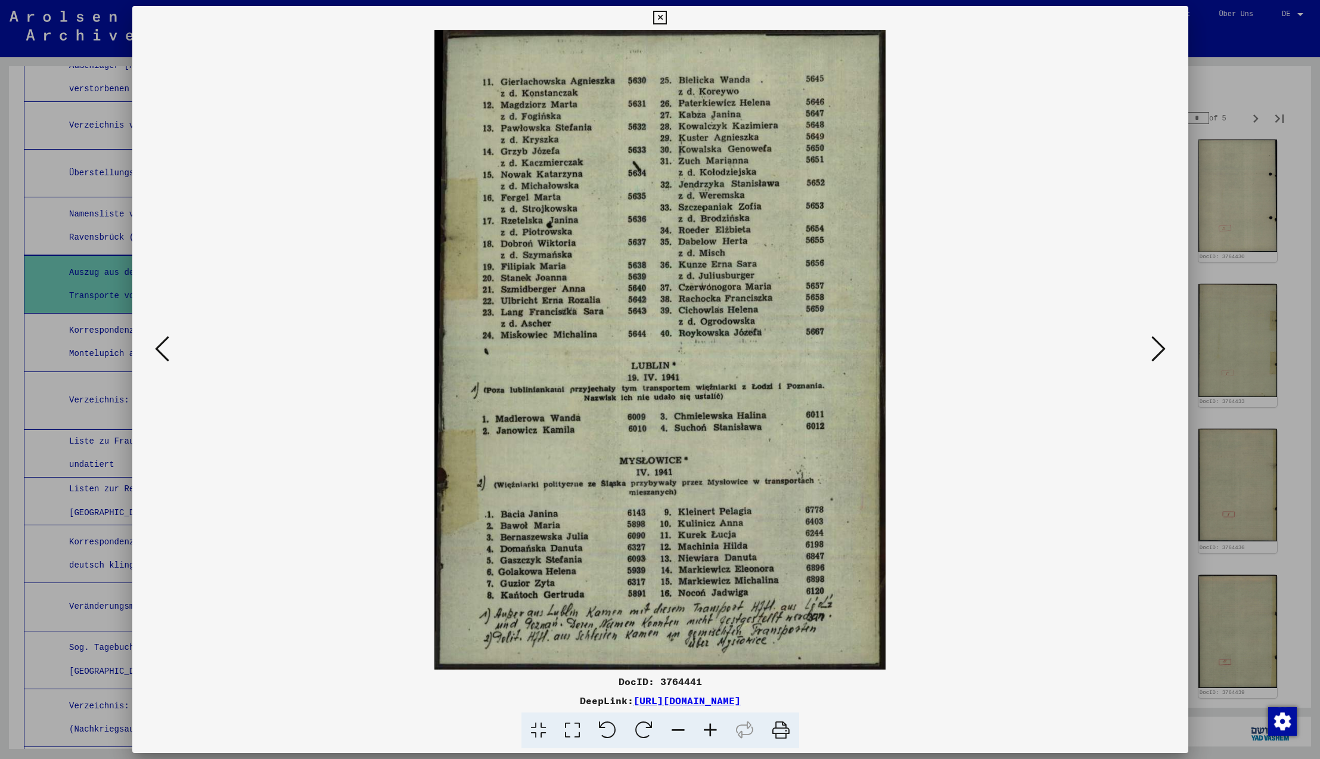
click at [1160, 347] on icon at bounding box center [1158, 348] width 14 height 29
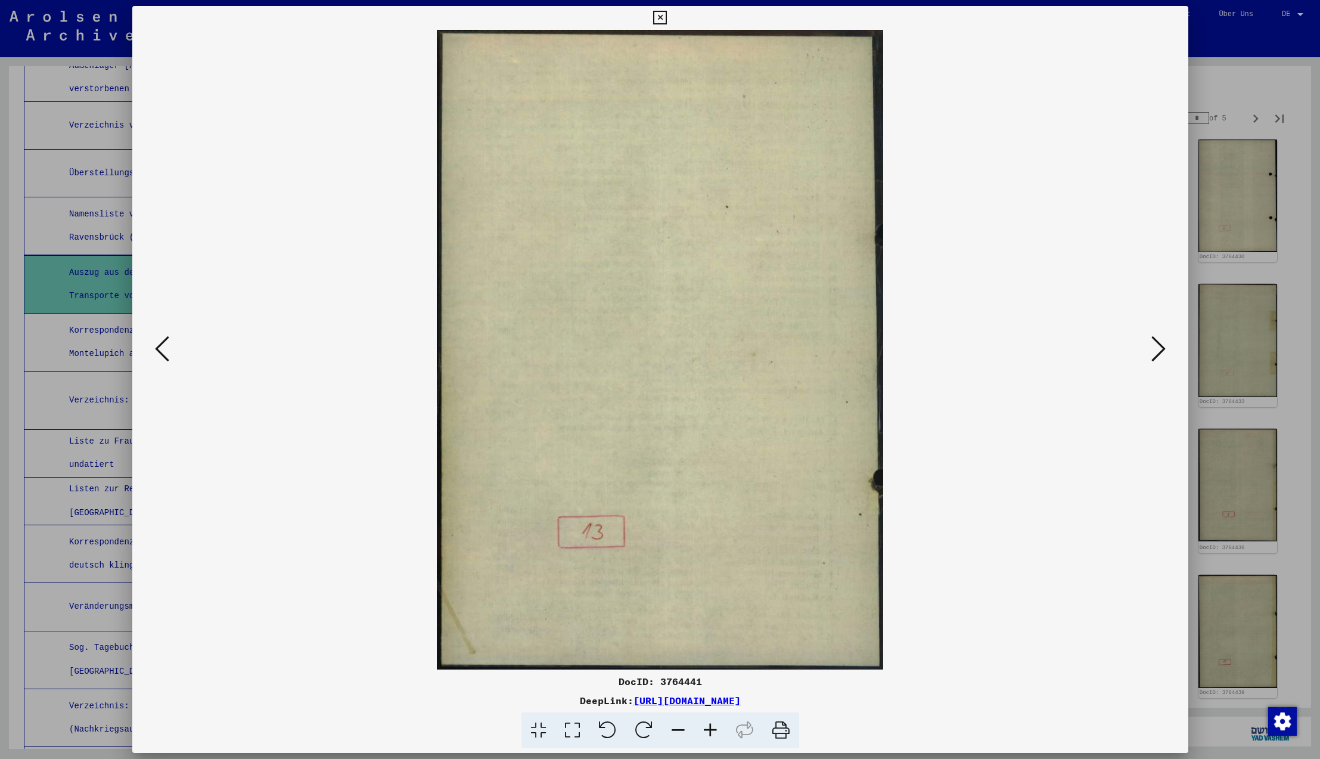
click at [160, 350] on icon at bounding box center [162, 348] width 14 height 29
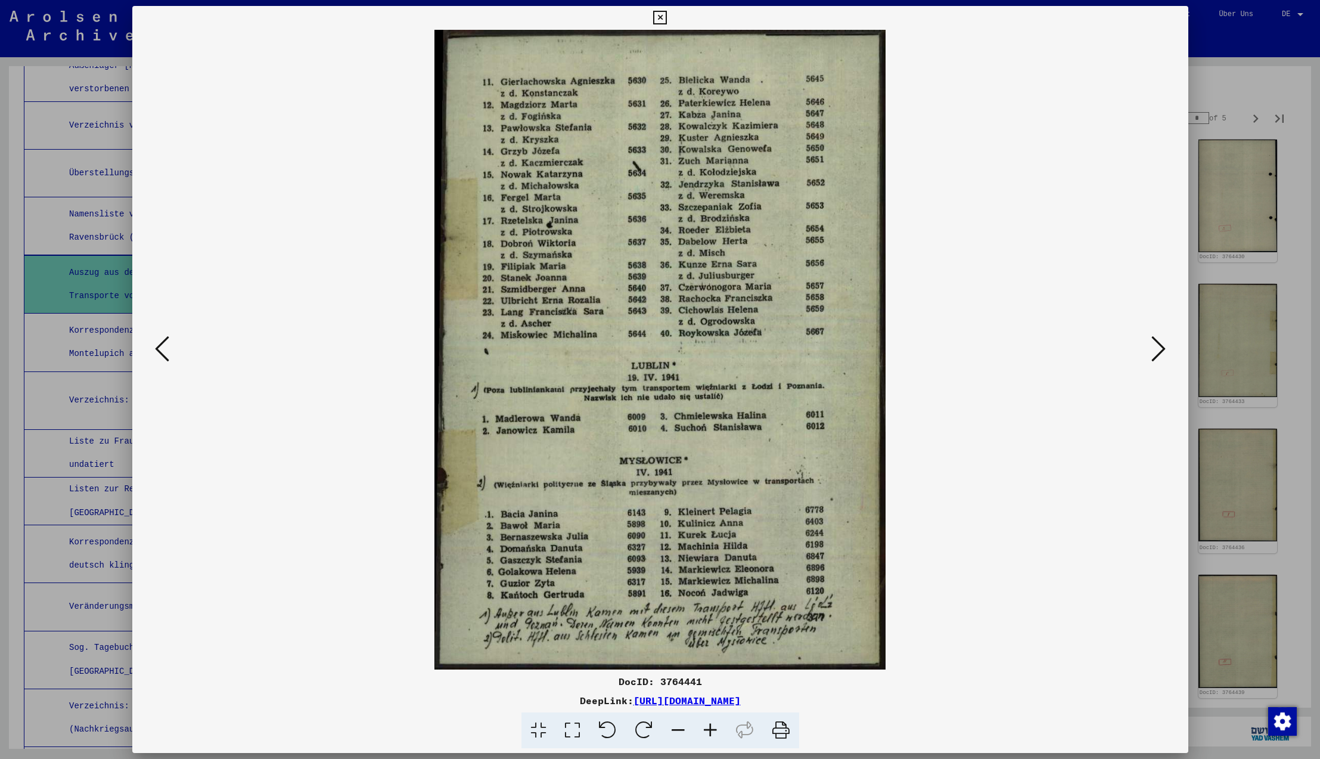
click at [1162, 349] on icon at bounding box center [1158, 348] width 14 height 29
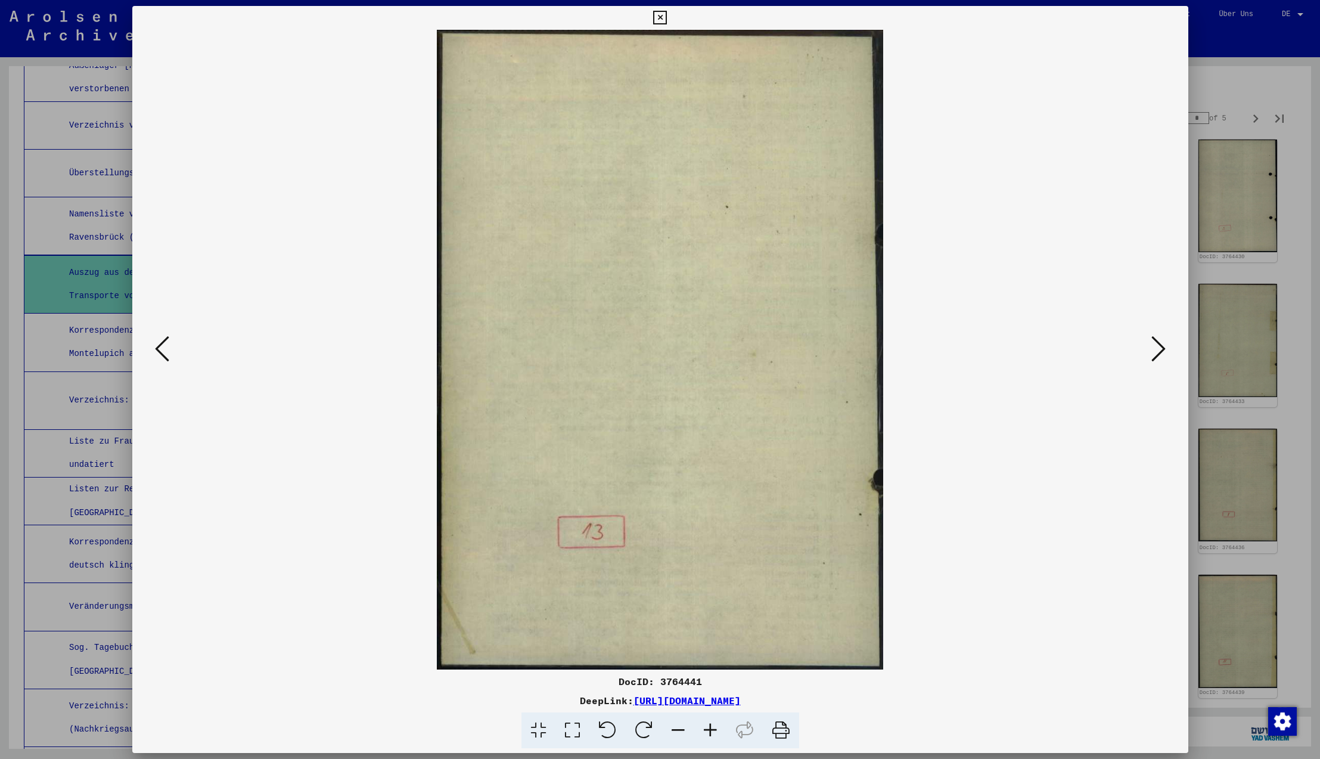
click at [1162, 349] on icon at bounding box center [1158, 348] width 14 height 29
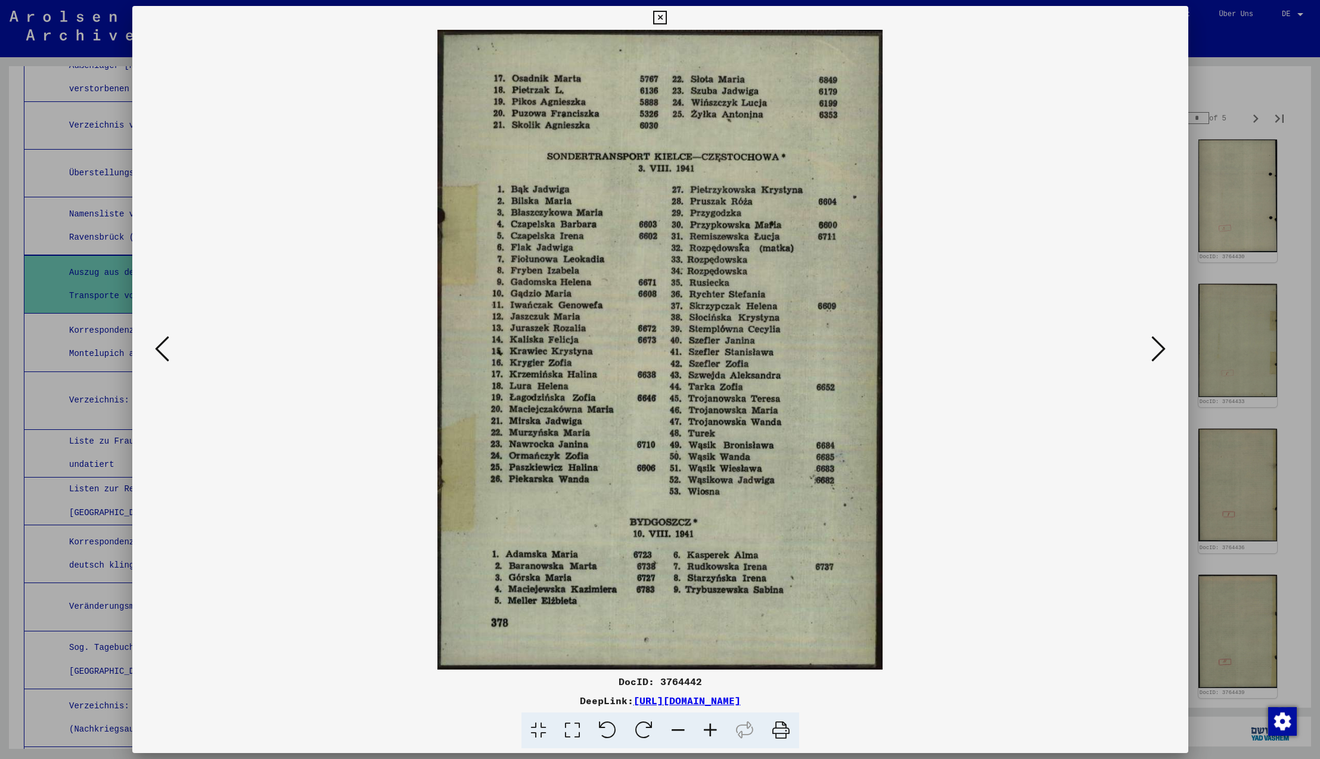
click at [1162, 349] on icon at bounding box center [1158, 348] width 14 height 29
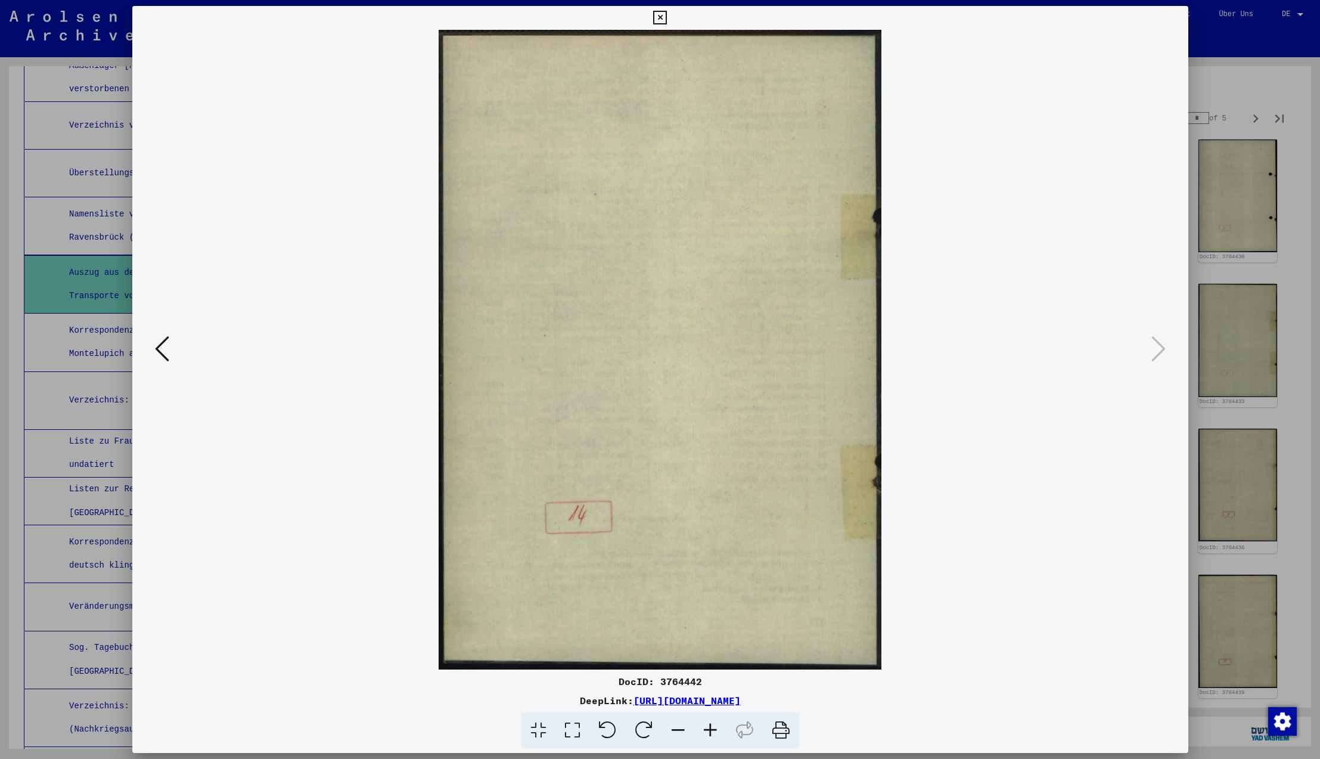
click at [1162, 349] on icon at bounding box center [1158, 348] width 14 height 29
click at [667, 19] on icon at bounding box center [660, 18] width 14 height 14
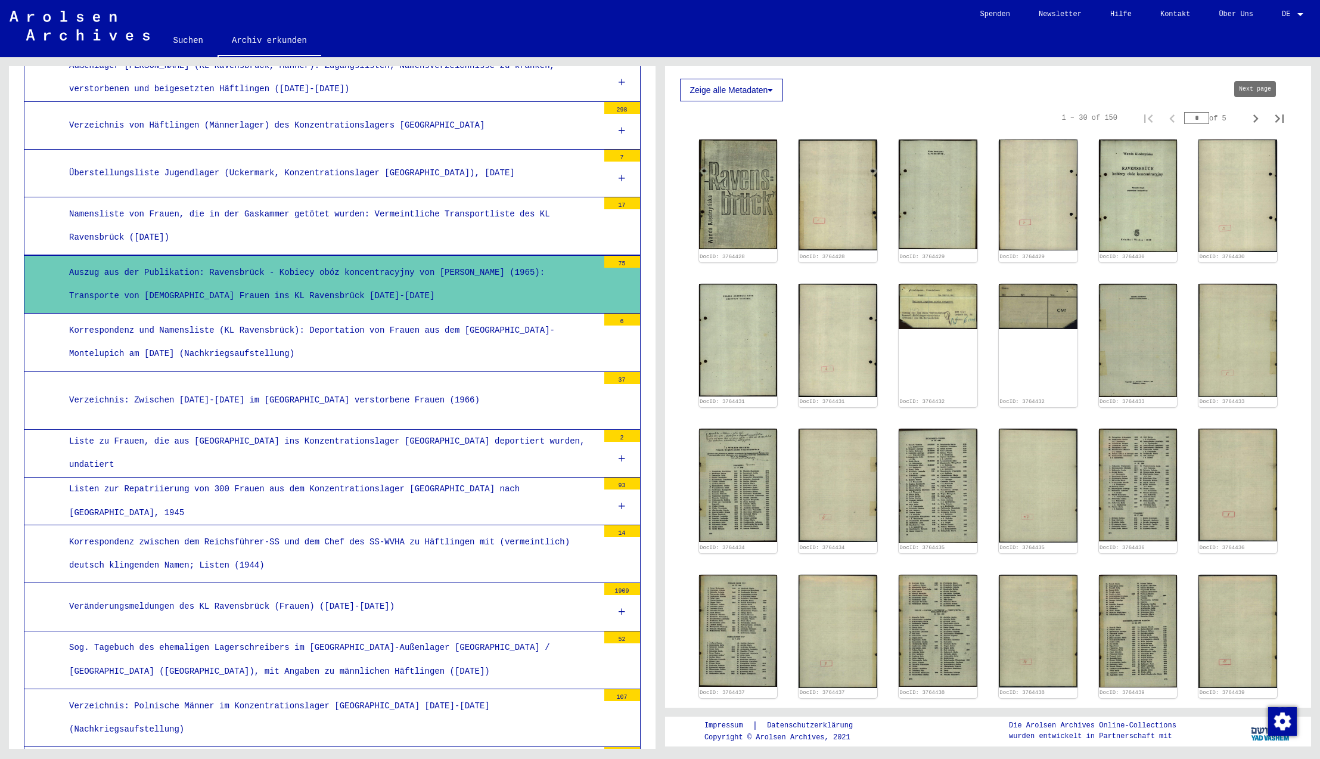
click at [1256, 120] on icon "Next page" at bounding box center [1255, 118] width 5 height 8
type input "*"
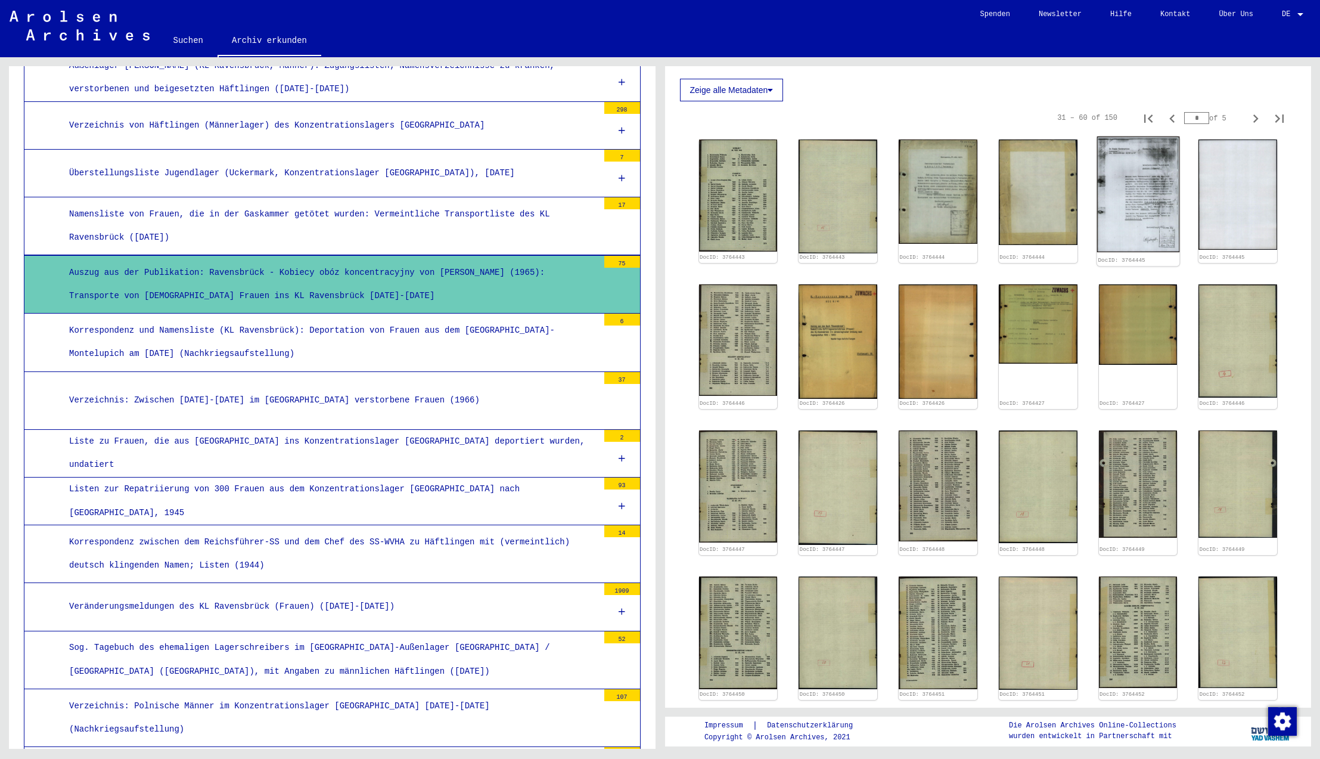
click at [1156, 192] on img at bounding box center [1138, 194] width 82 height 116
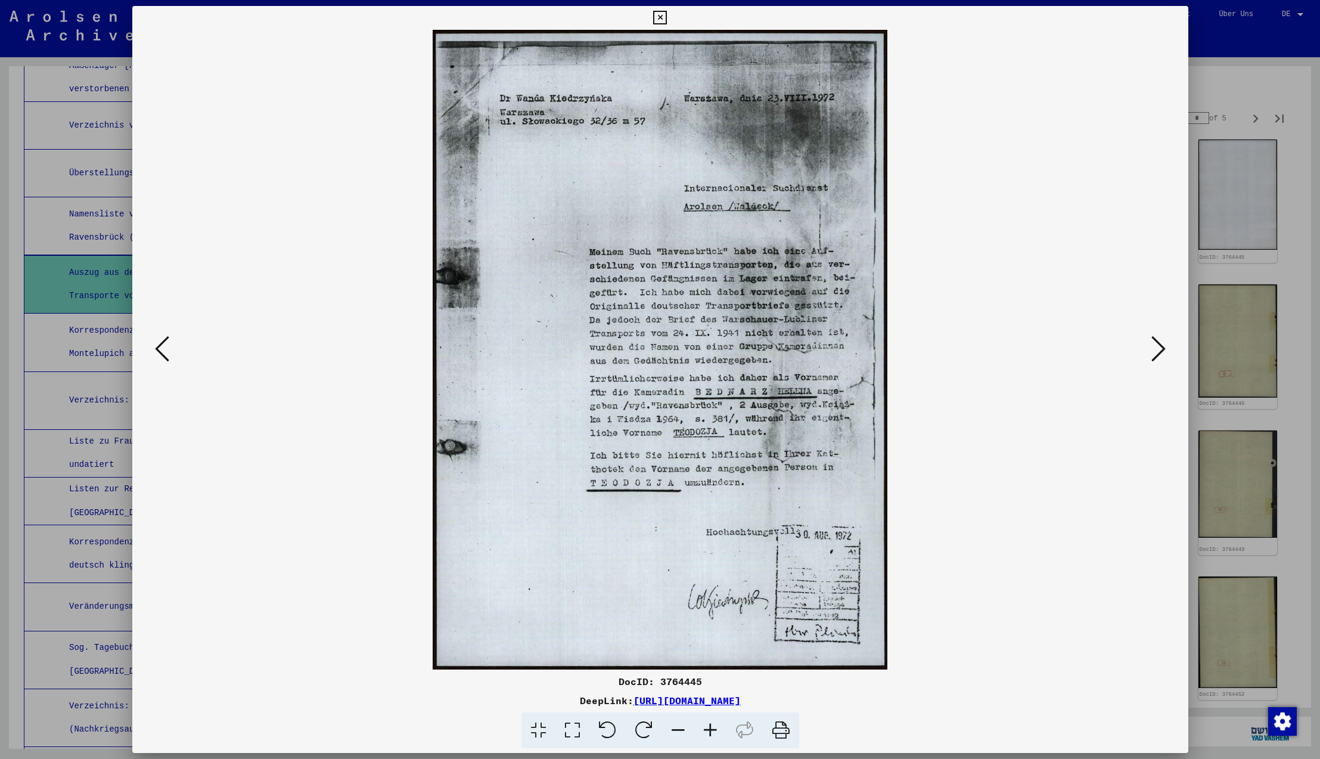
click at [162, 348] on icon at bounding box center [162, 348] width 14 height 29
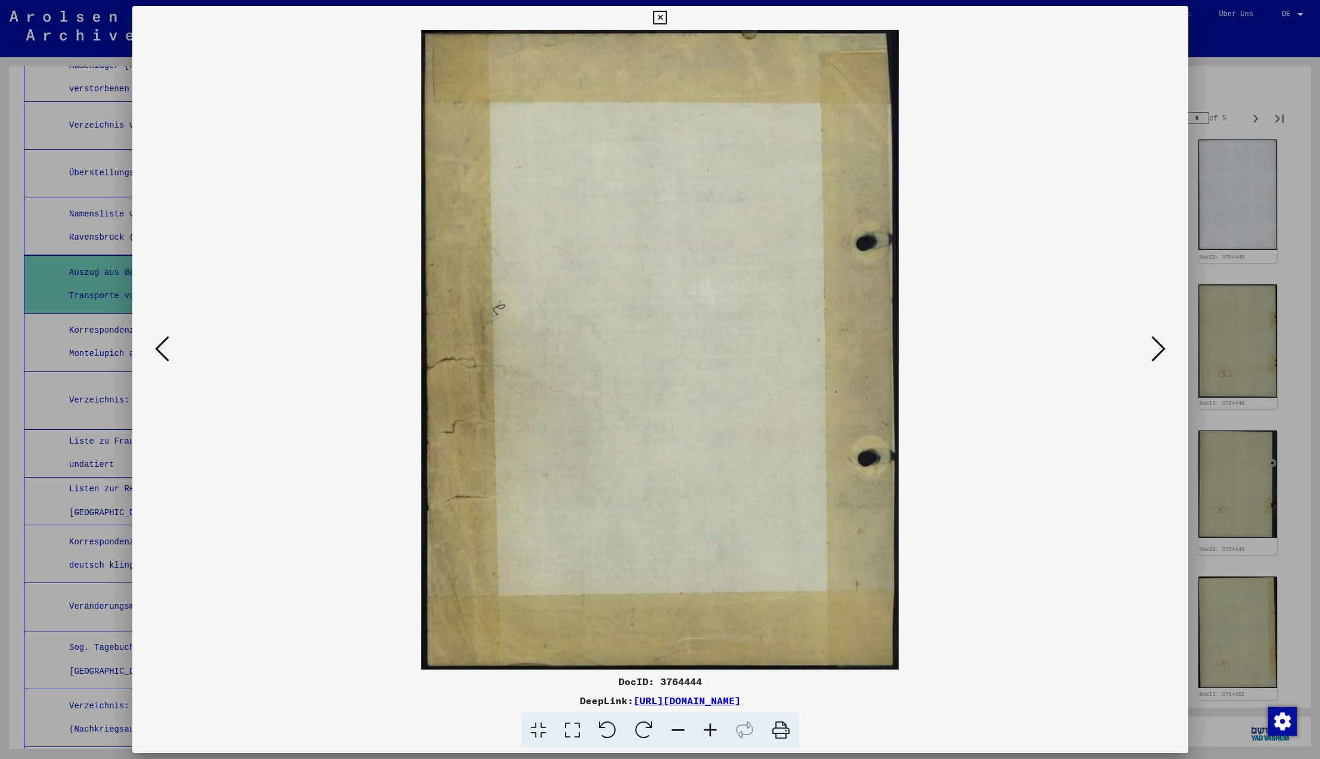
click at [162, 348] on icon at bounding box center [162, 348] width 14 height 29
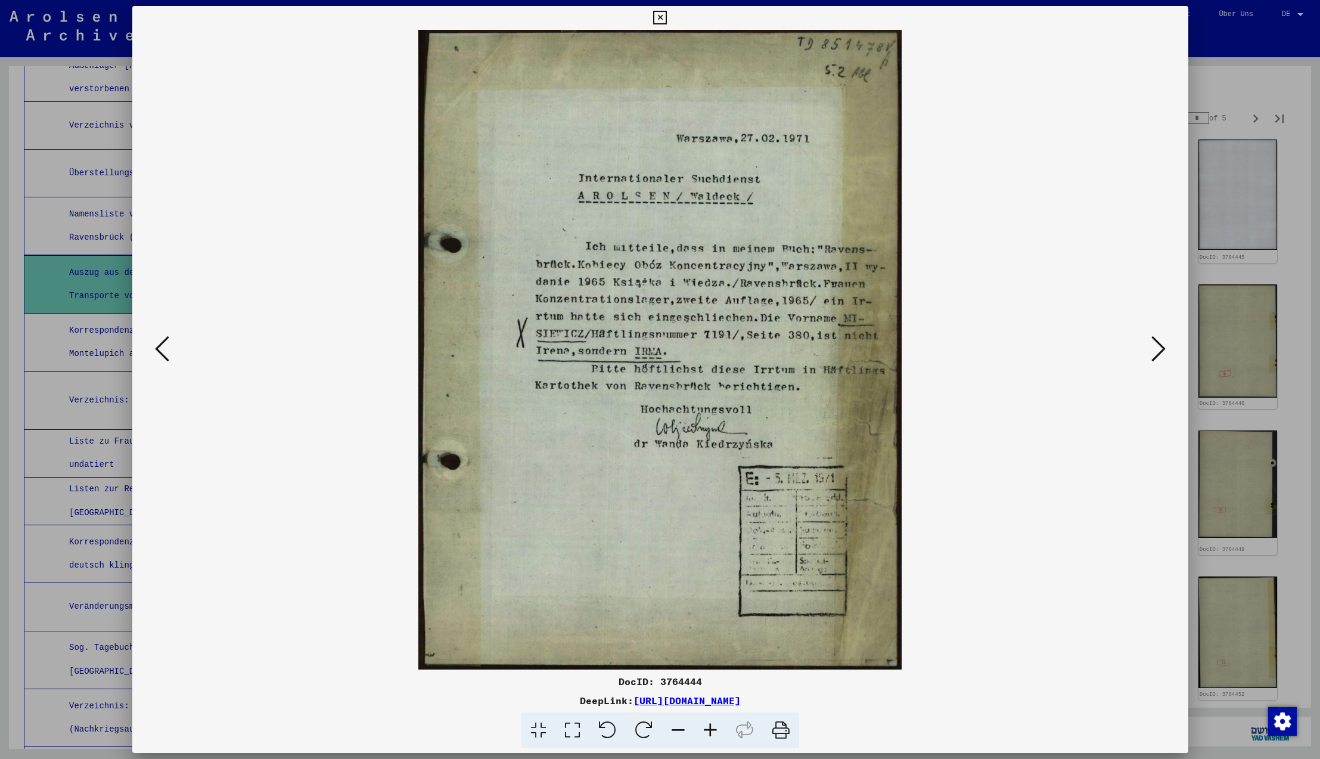
click at [162, 348] on icon at bounding box center [162, 348] width 14 height 29
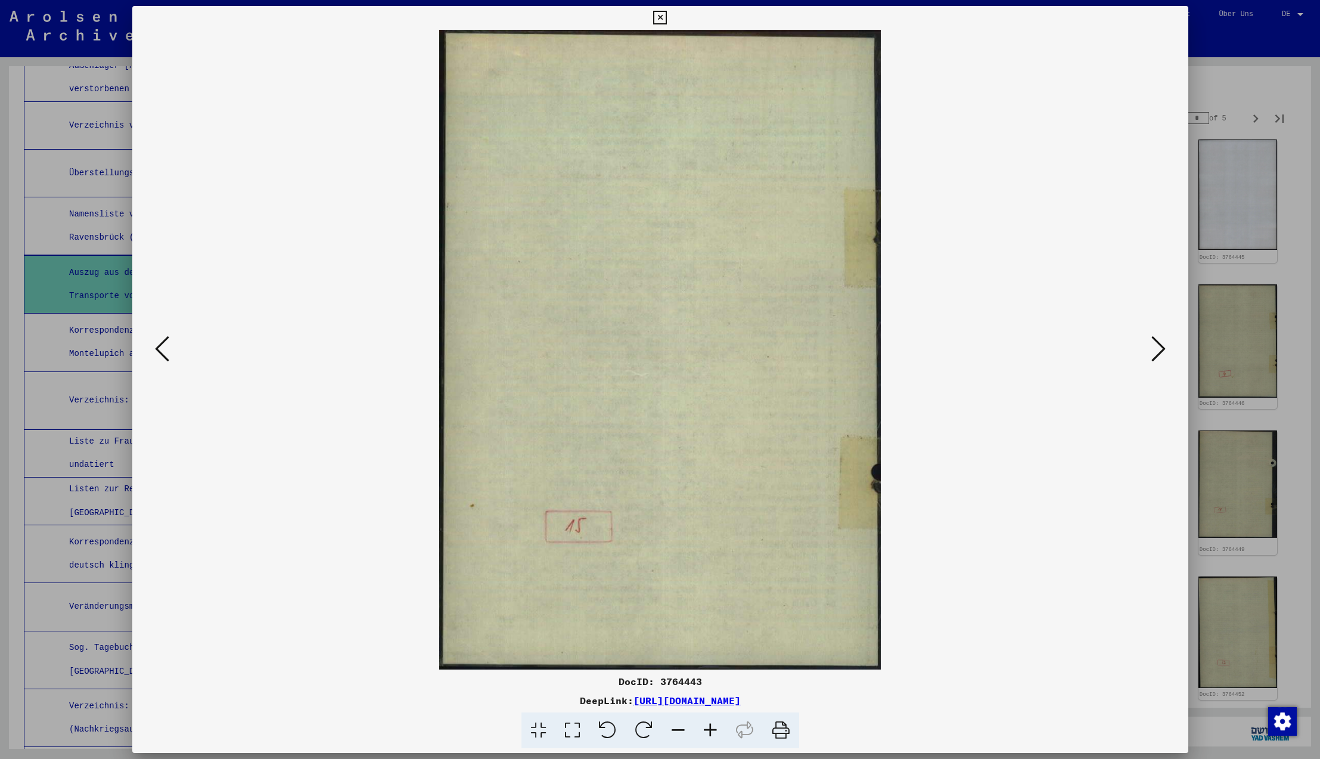
click at [162, 348] on icon at bounding box center [162, 348] width 14 height 29
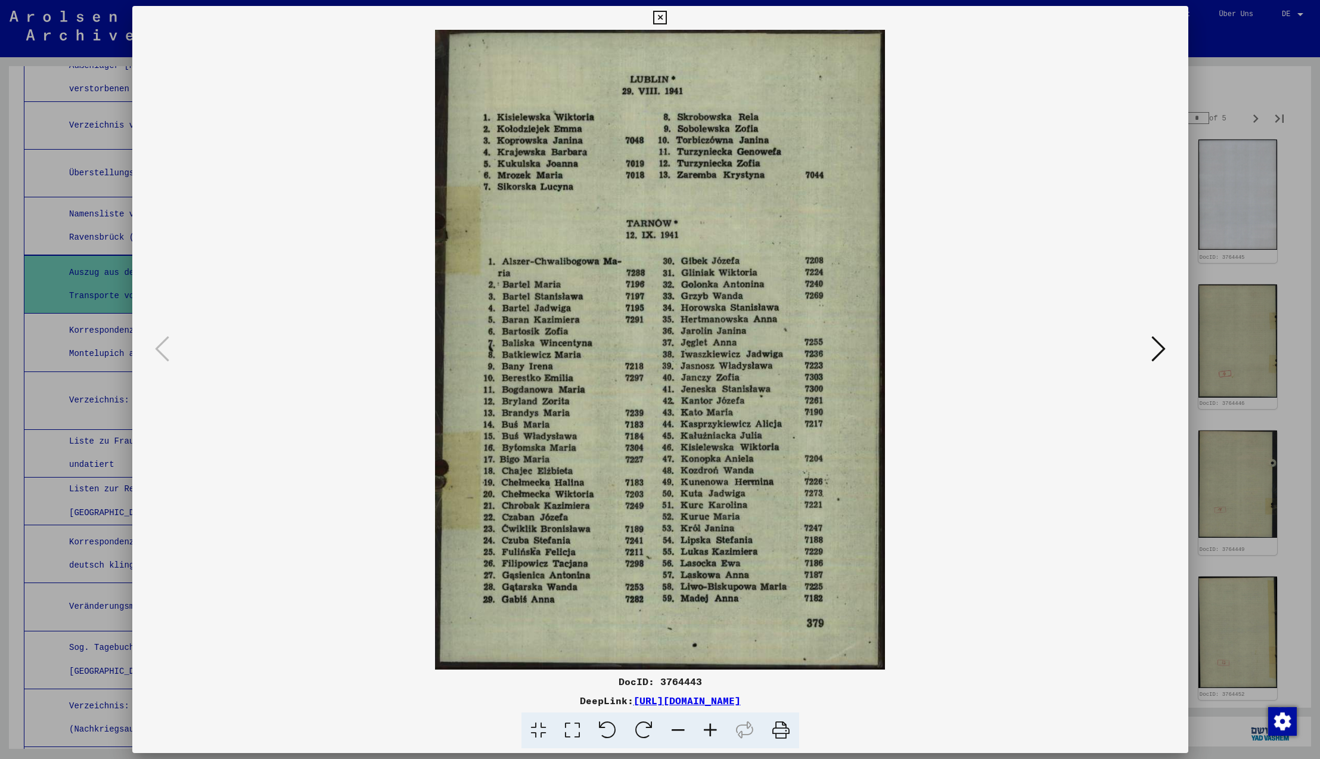
click at [162, 348] on icon at bounding box center [162, 348] width 14 height 29
click at [1159, 351] on icon at bounding box center [1158, 348] width 14 height 29
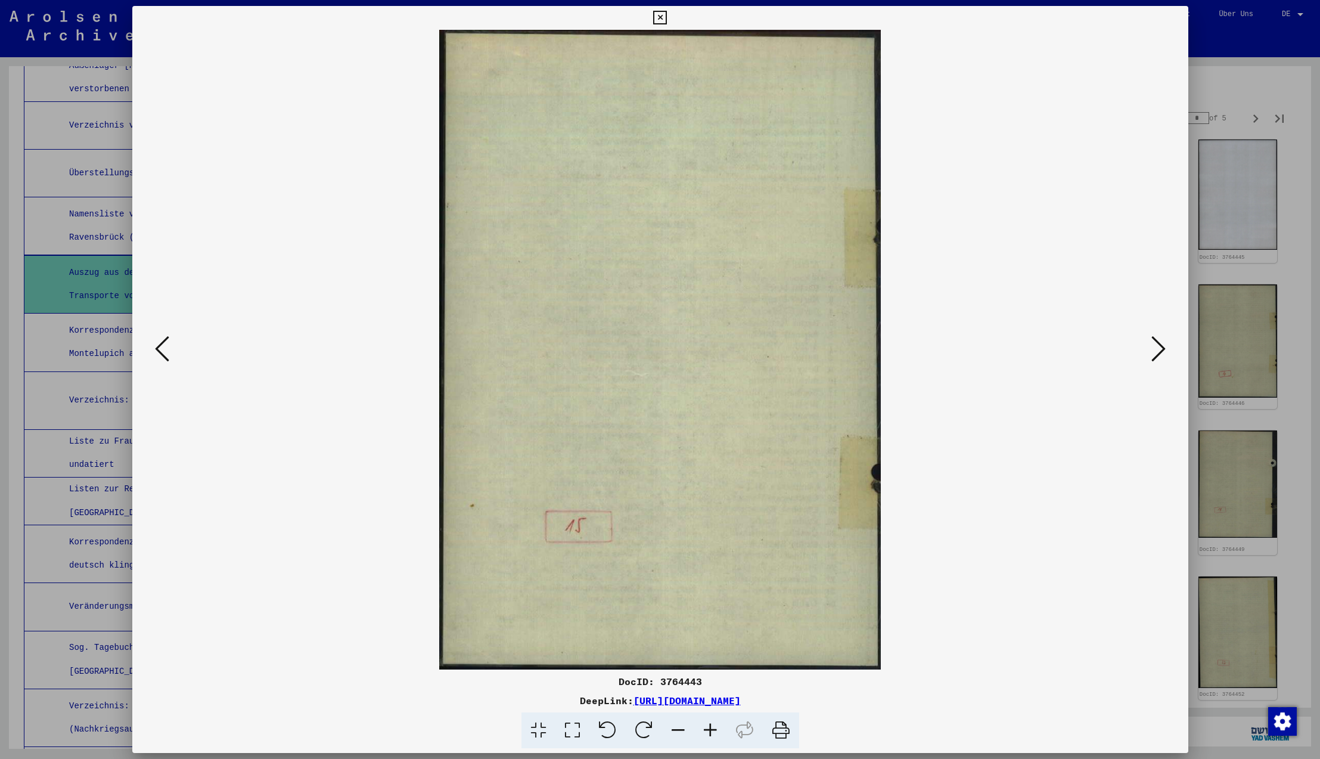
click at [1159, 351] on icon at bounding box center [1158, 348] width 14 height 29
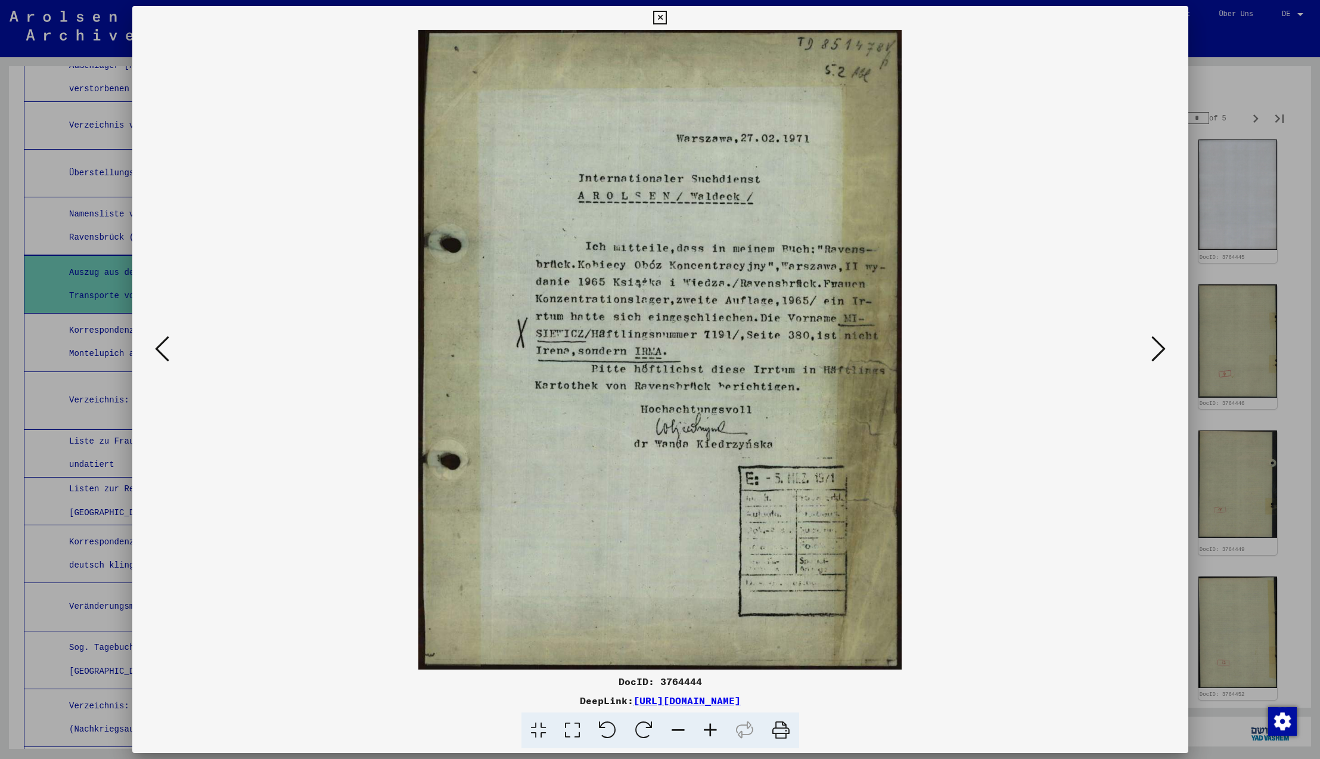
click at [1159, 351] on icon at bounding box center [1158, 348] width 14 height 29
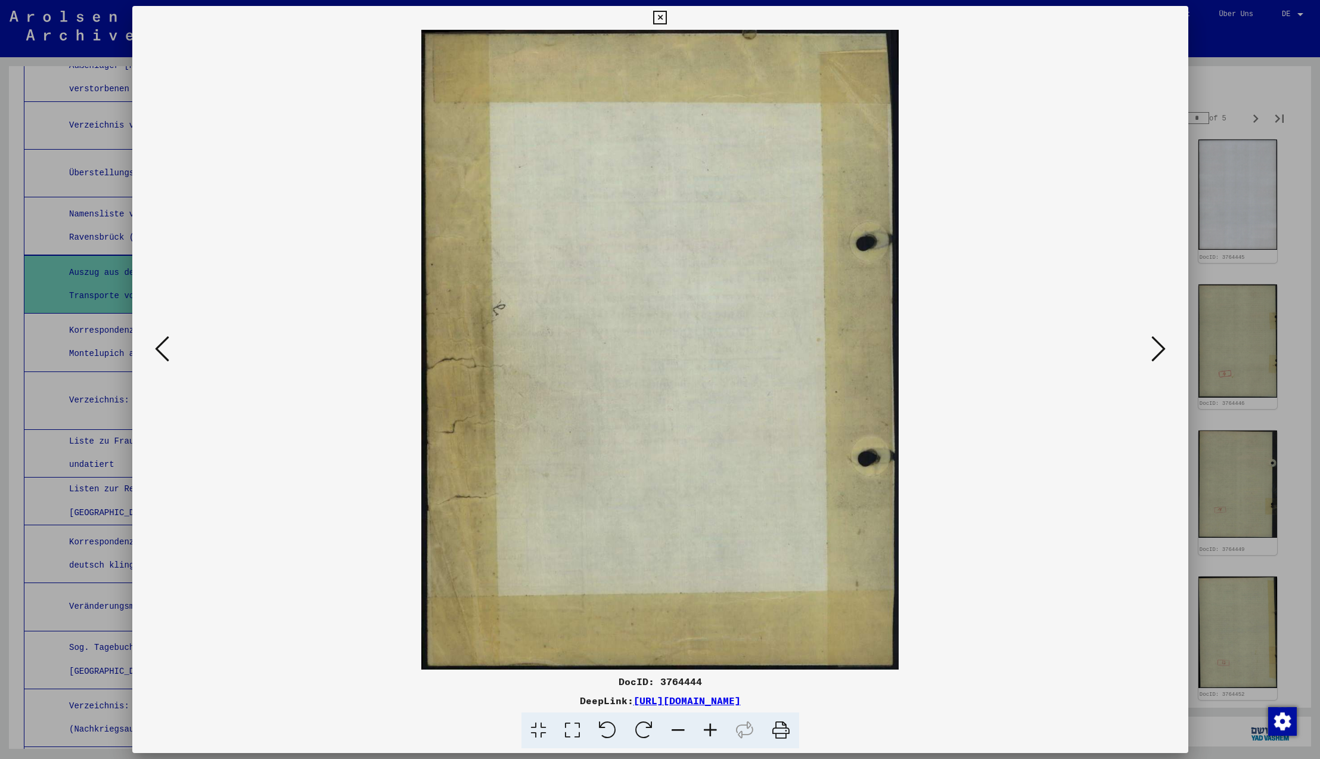
click at [1159, 351] on icon at bounding box center [1158, 348] width 14 height 29
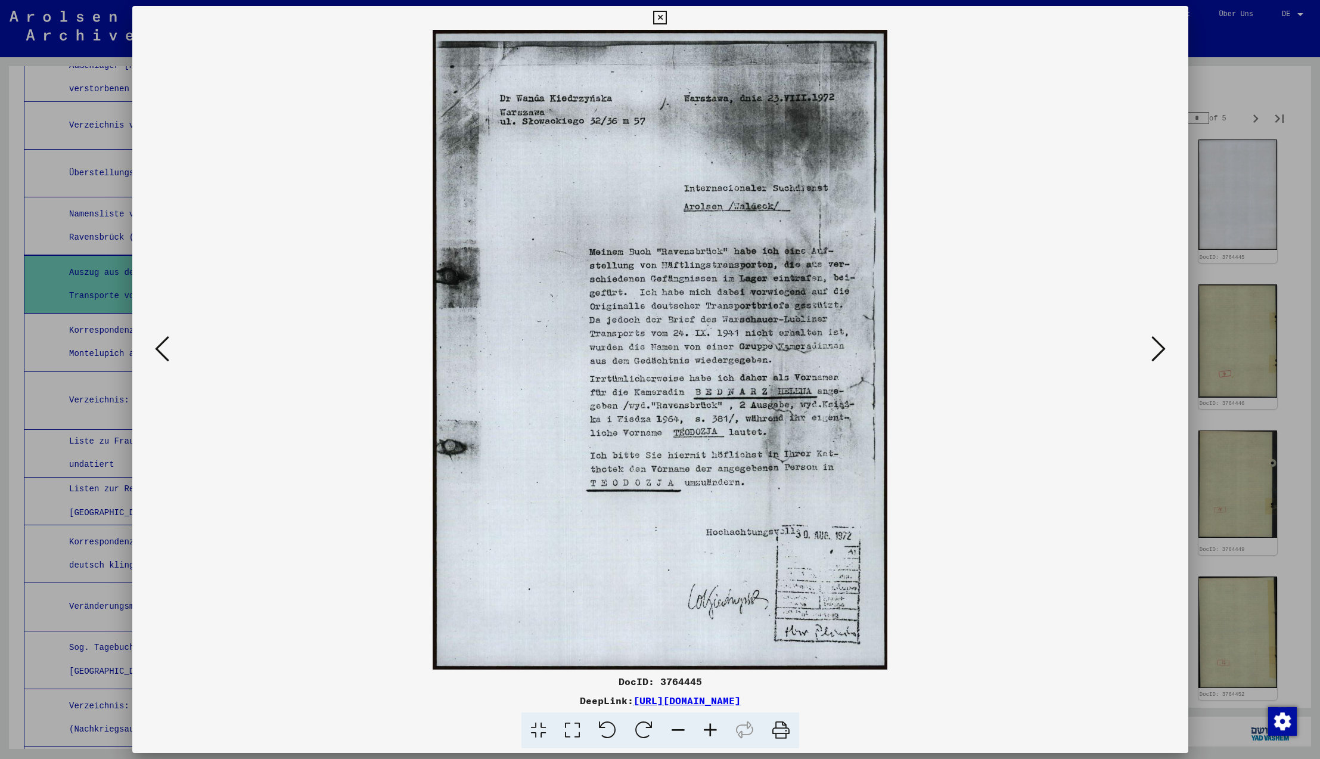
click at [1159, 351] on icon at bounding box center [1158, 348] width 14 height 29
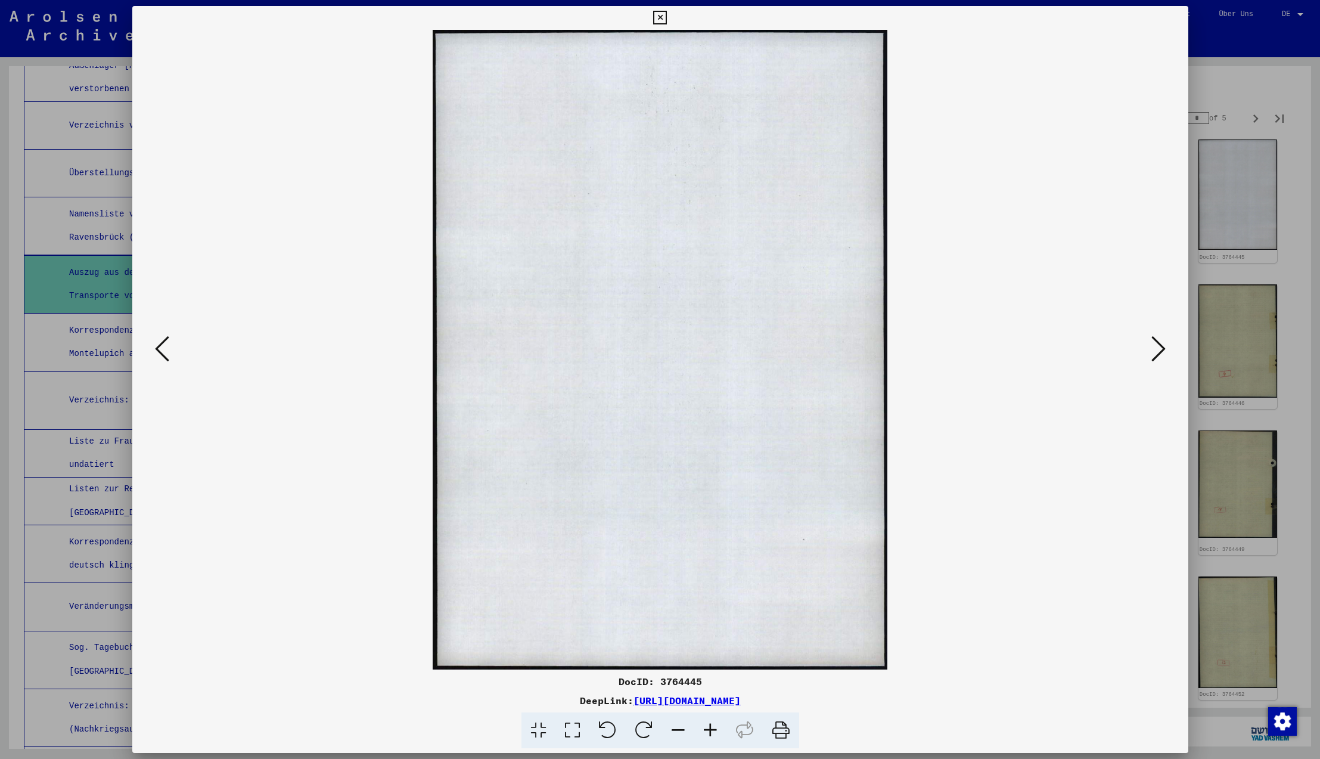
click at [1159, 351] on icon at bounding box center [1158, 348] width 14 height 29
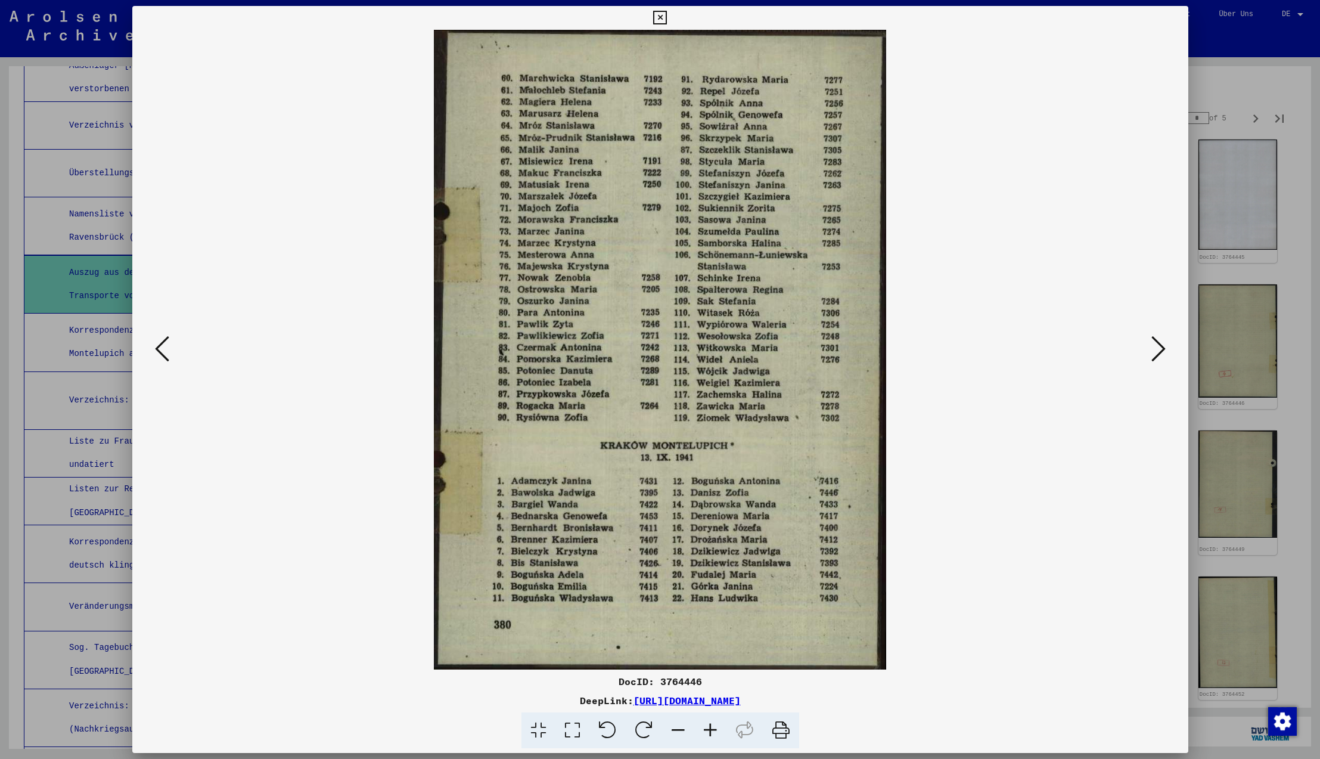
click at [1159, 351] on icon at bounding box center [1158, 348] width 14 height 29
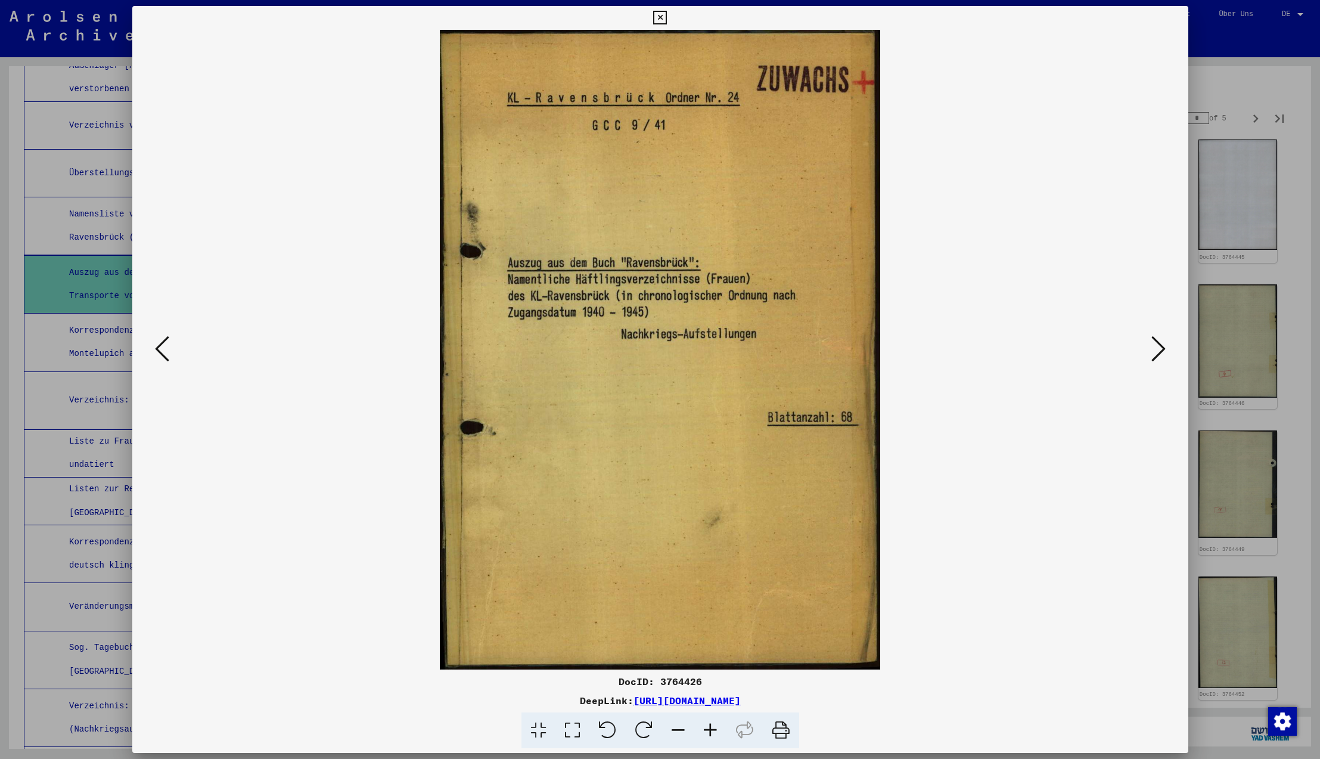
click at [1159, 351] on icon at bounding box center [1158, 348] width 14 height 29
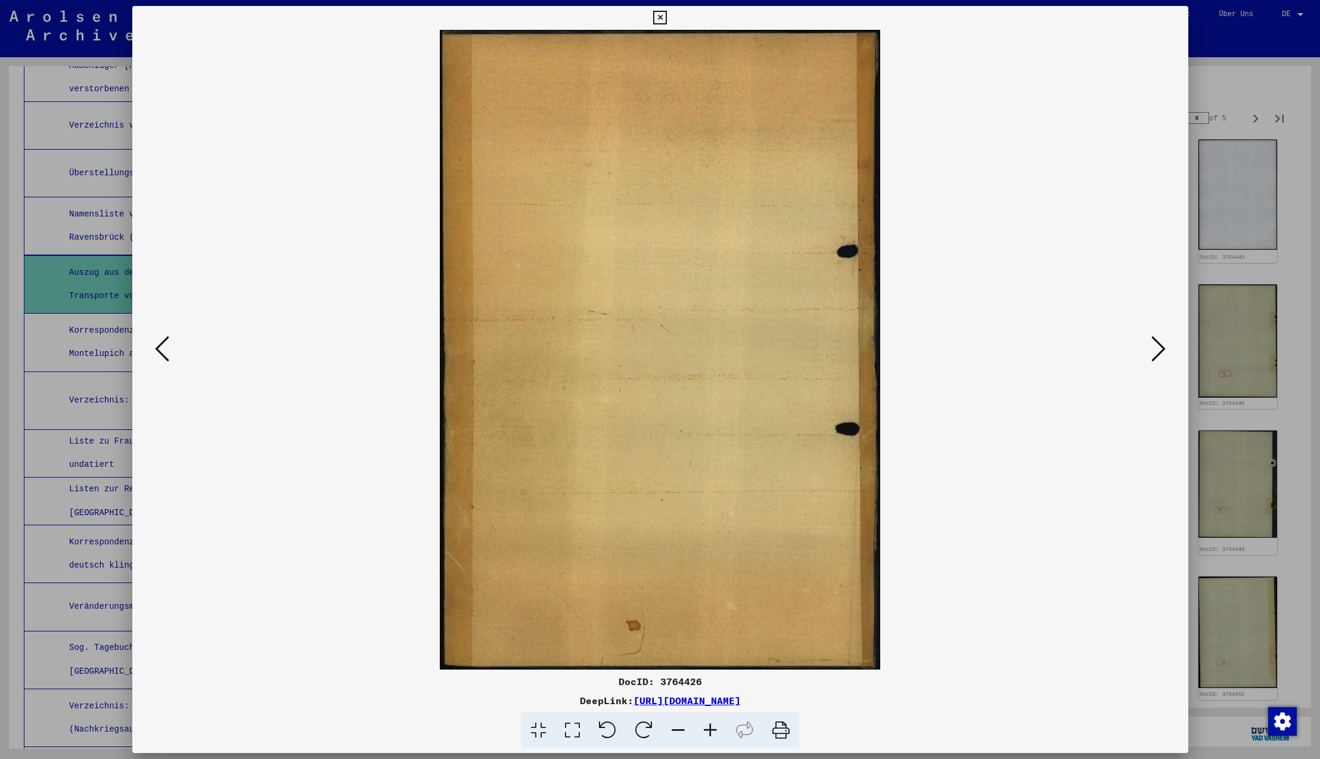
click at [1159, 351] on icon at bounding box center [1158, 348] width 14 height 29
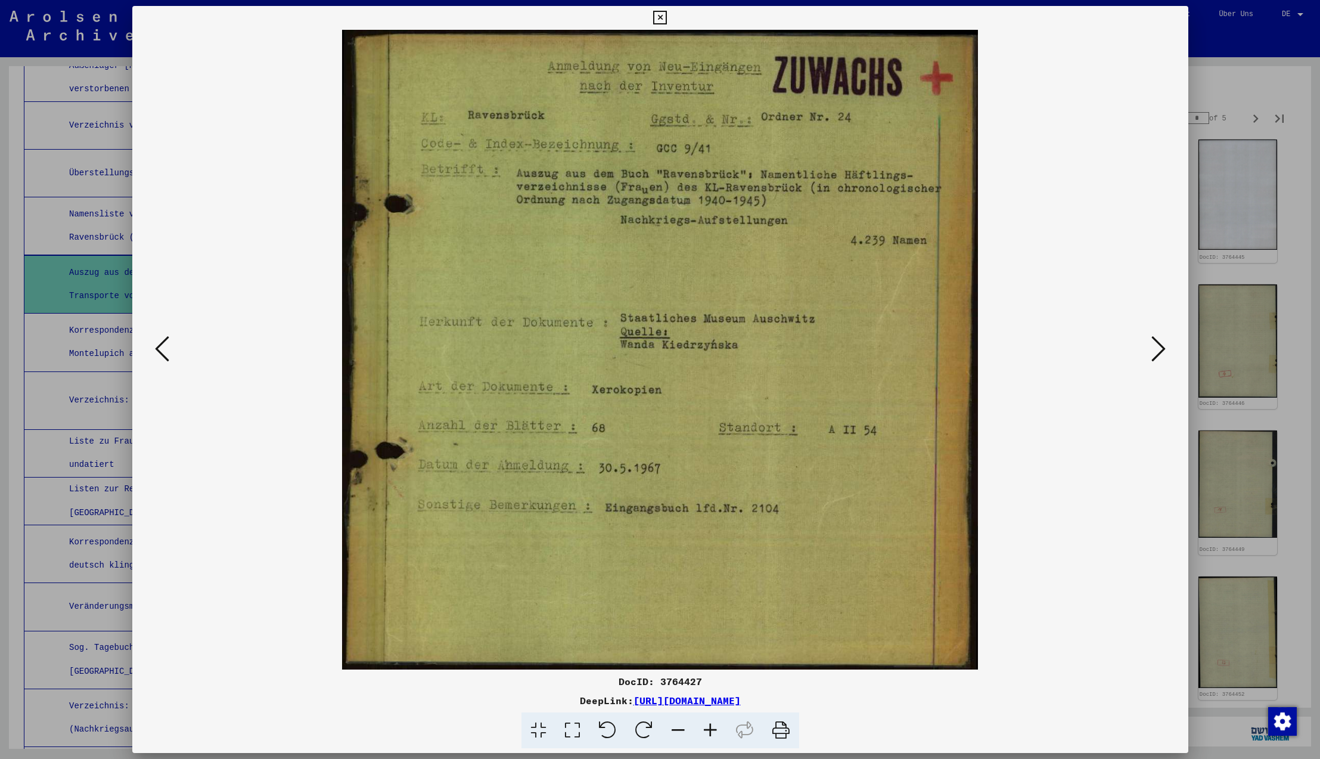
click at [1159, 351] on icon at bounding box center [1158, 348] width 14 height 29
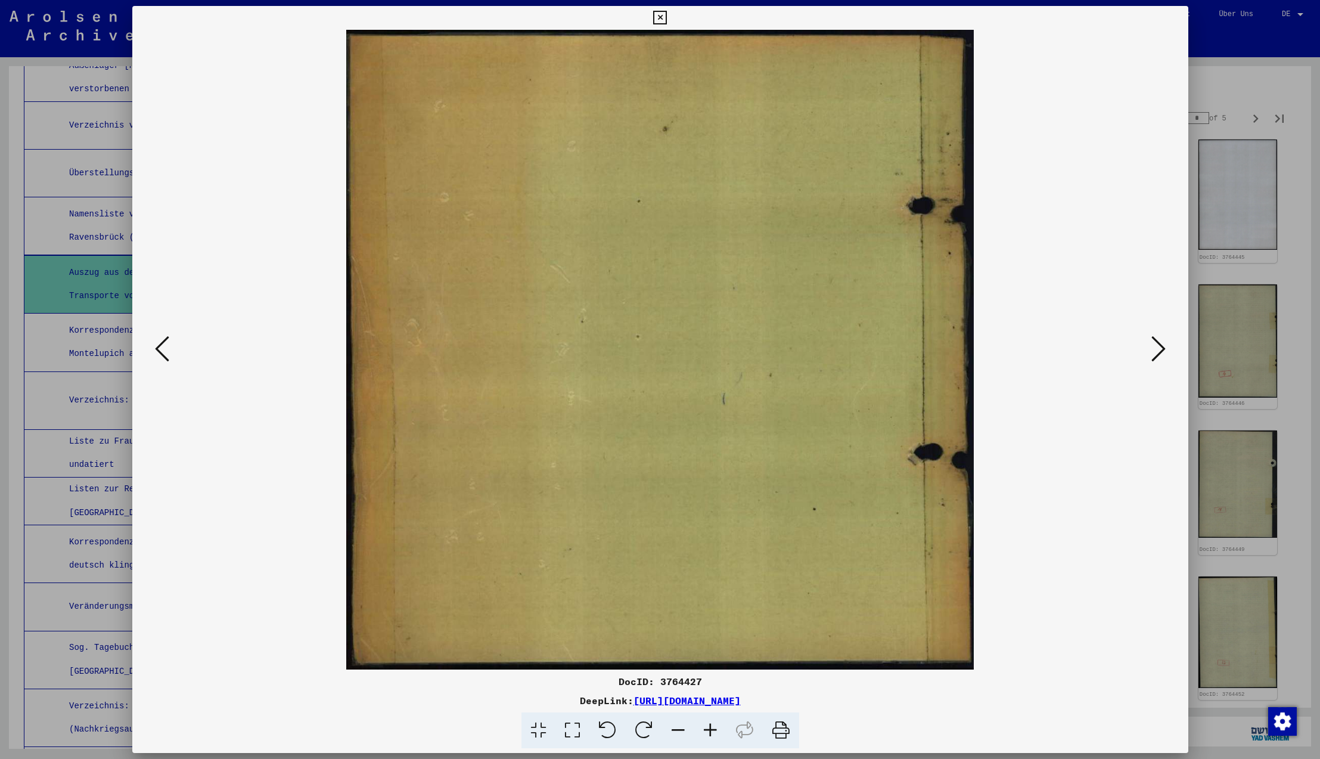
click at [1159, 351] on icon at bounding box center [1158, 348] width 14 height 29
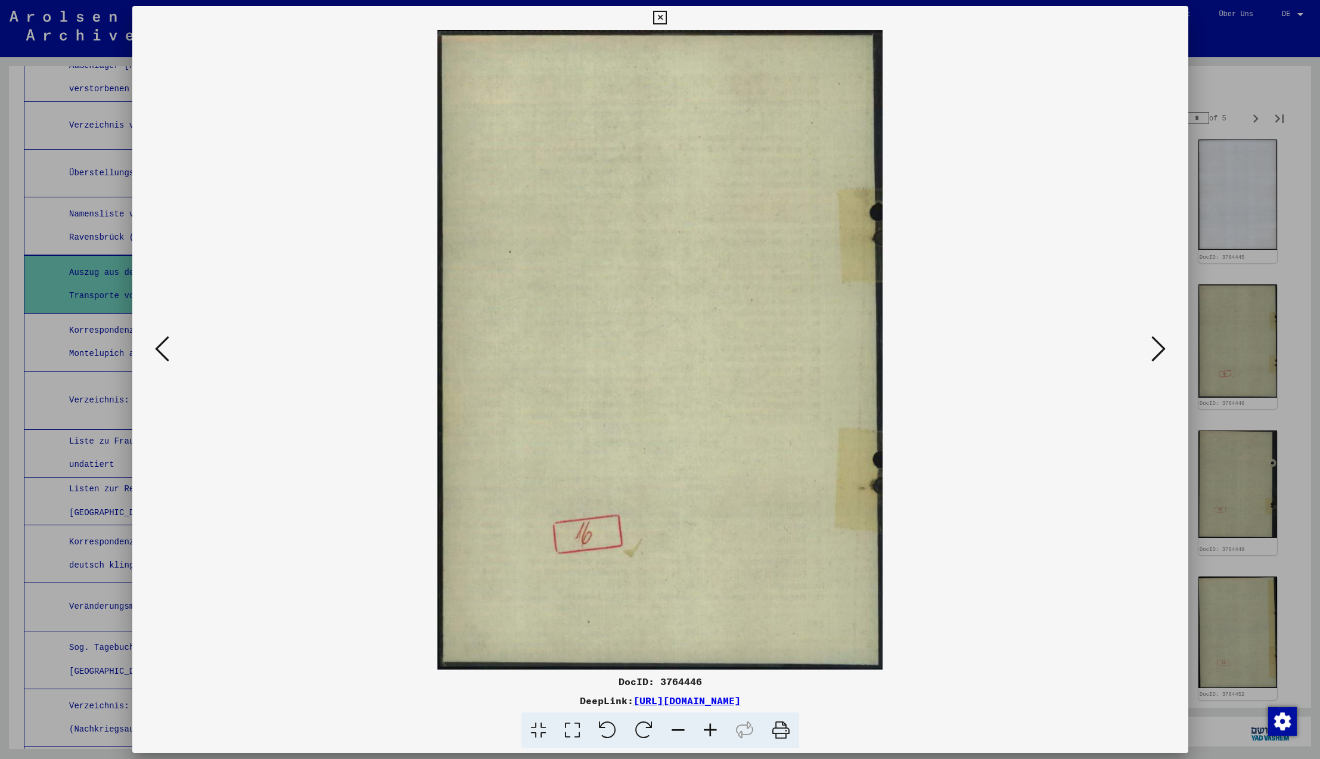
click at [1159, 351] on icon at bounding box center [1158, 348] width 14 height 29
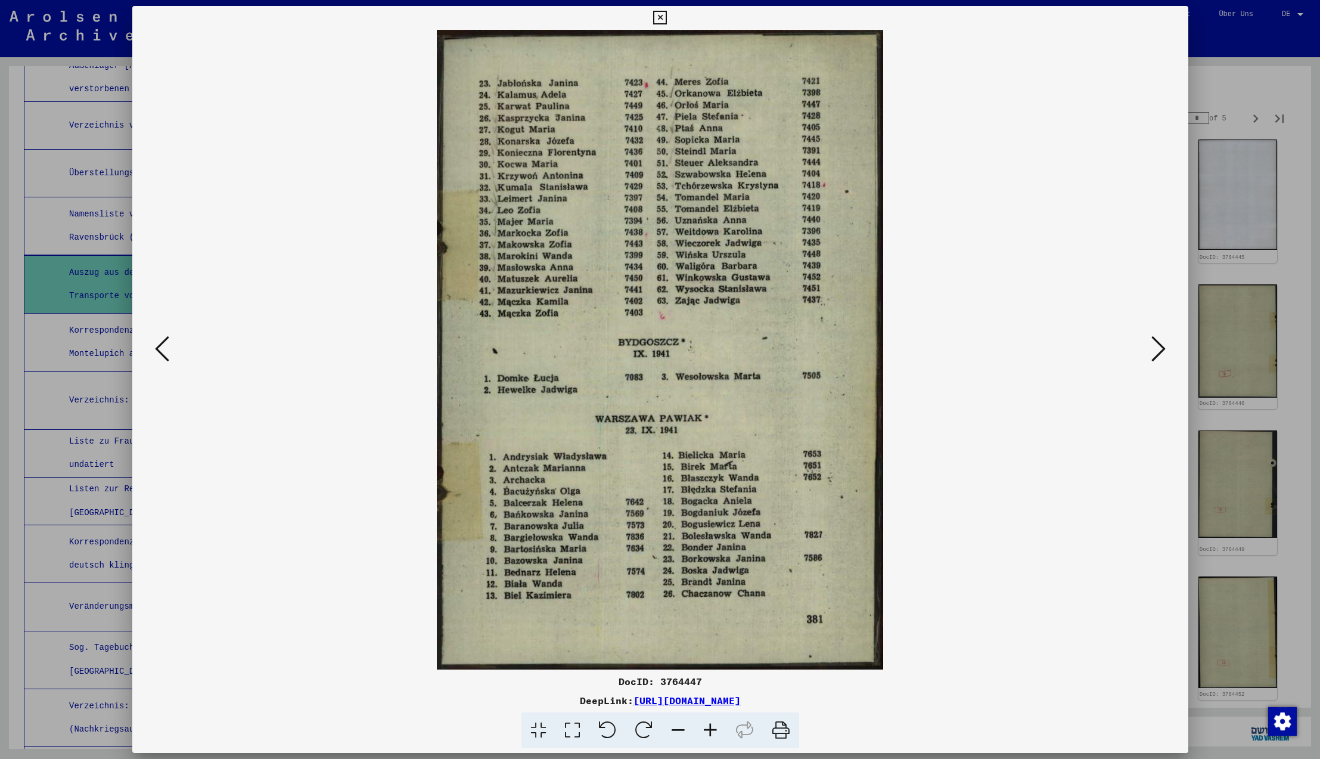
click at [1159, 351] on icon at bounding box center [1158, 348] width 14 height 29
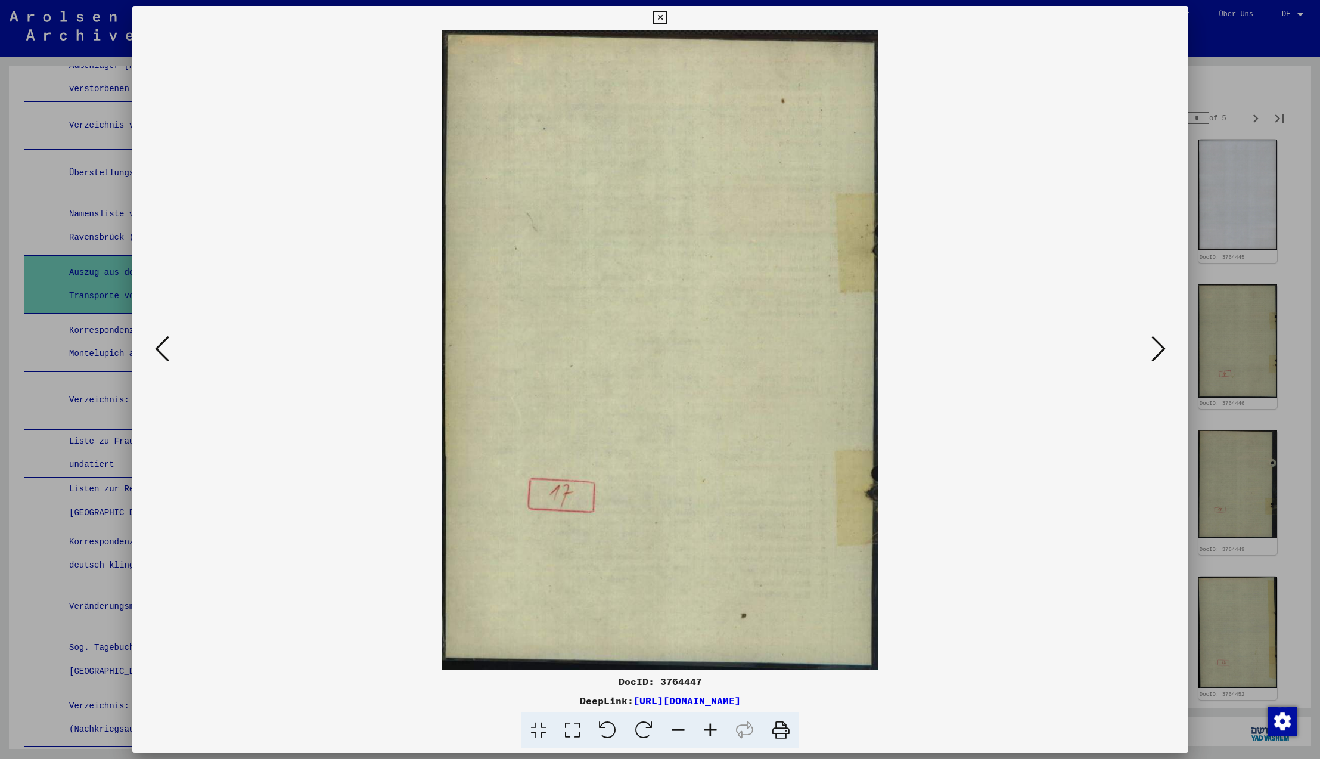
click at [1159, 351] on icon at bounding box center [1158, 348] width 14 height 29
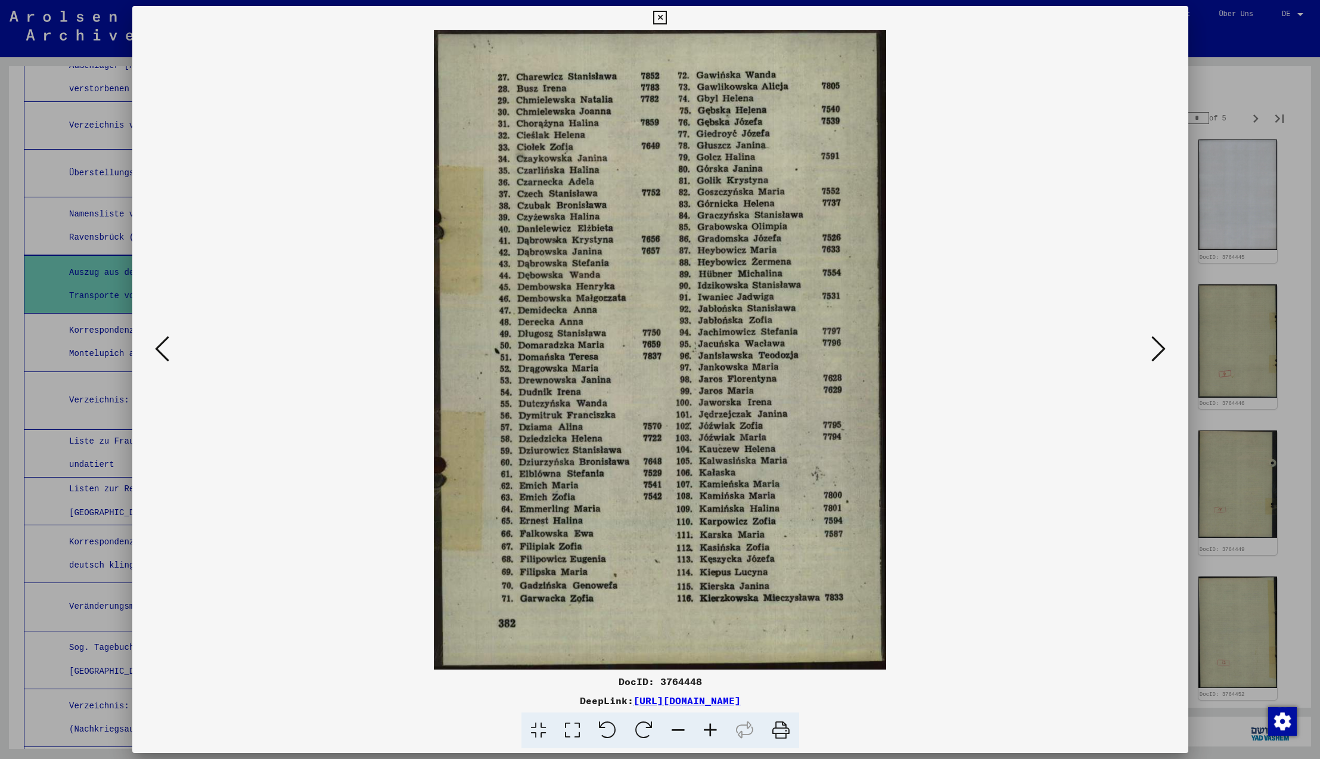
click at [1159, 351] on icon at bounding box center [1158, 348] width 14 height 29
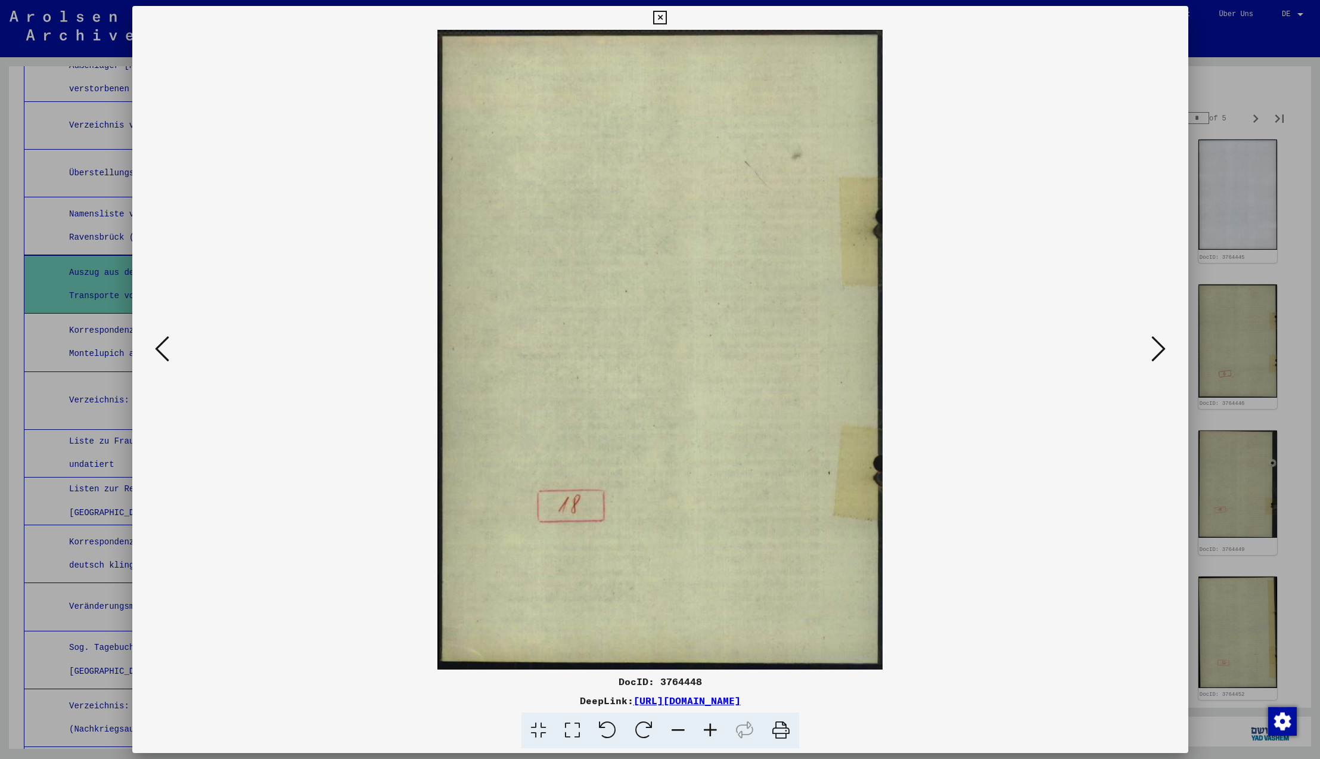
click at [1159, 351] on icon at bounding box center [1158, 348] width 14 height 29
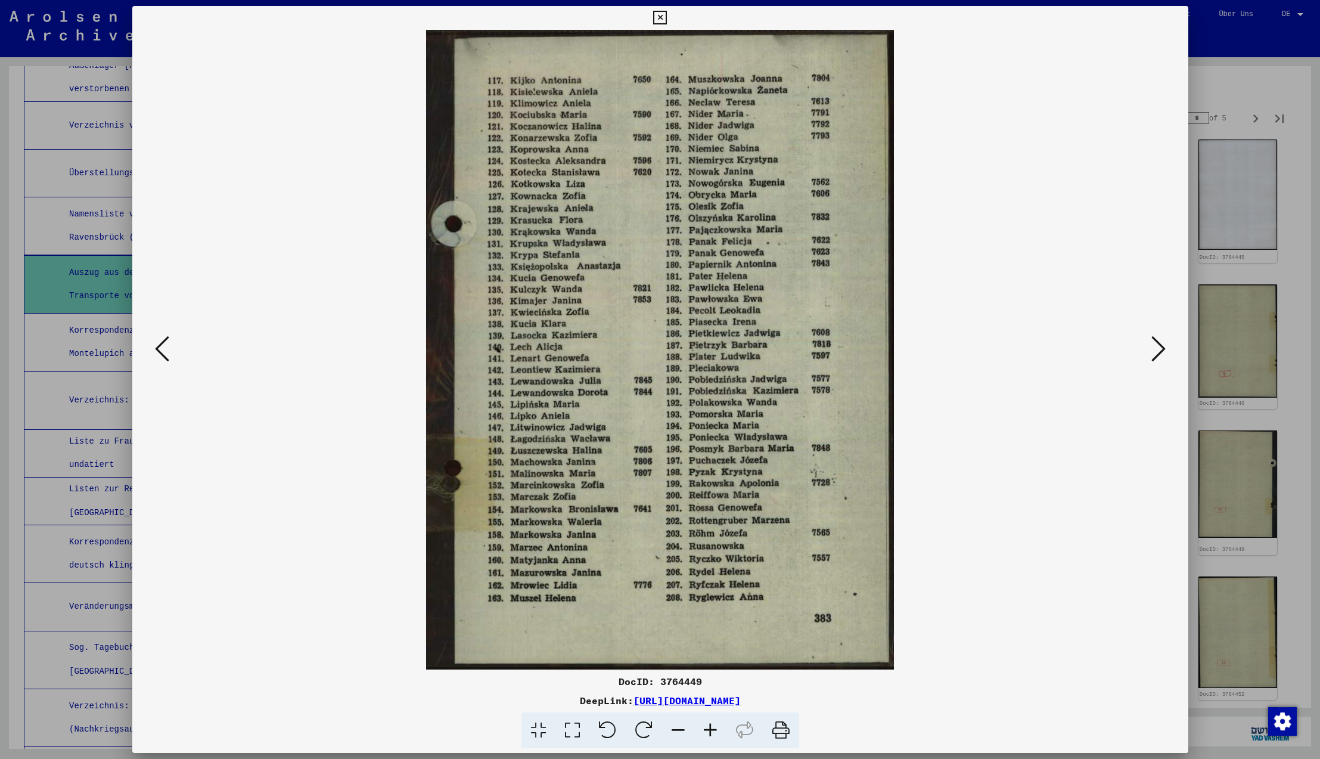
click at [1159, 351] on icon at bounding box center [1158, 348] width 14 height 29
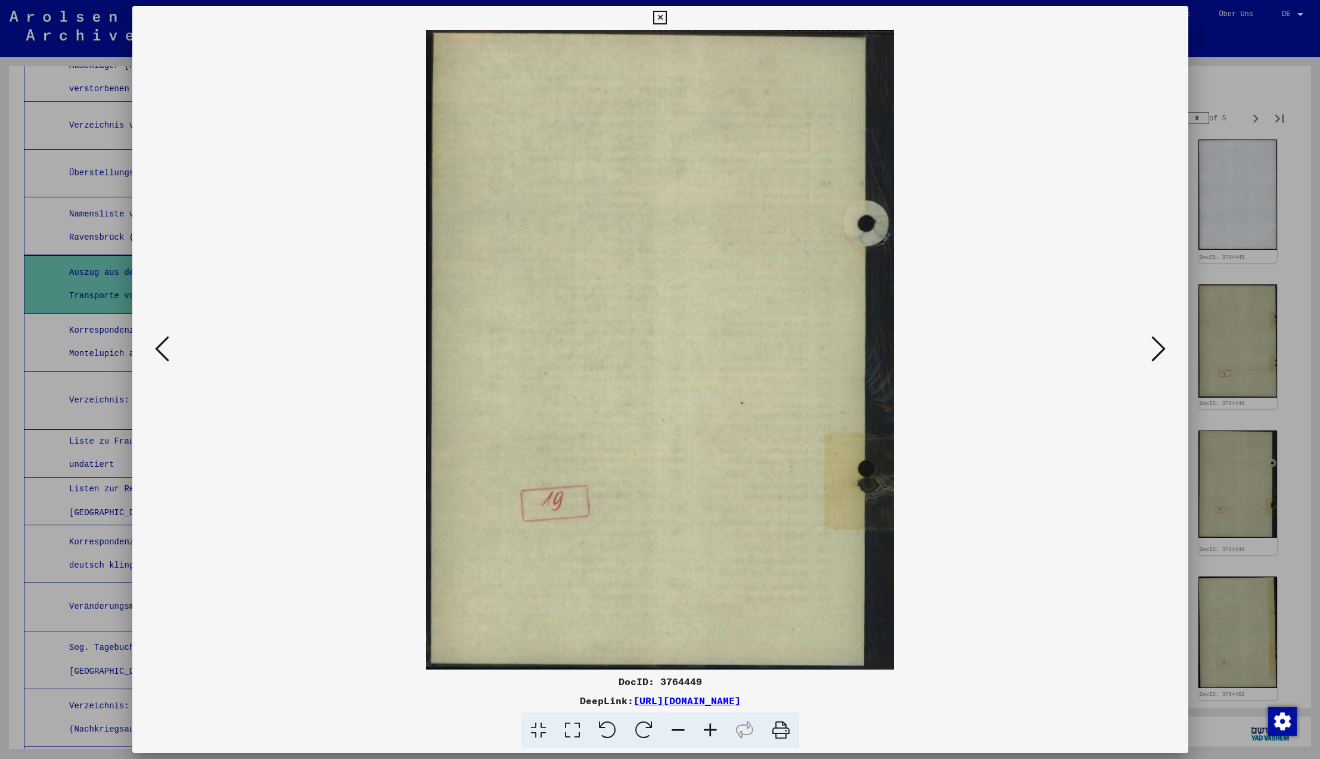
click at [1159, 351] on icon at bounding box center [1158, 348] width 14 height 29
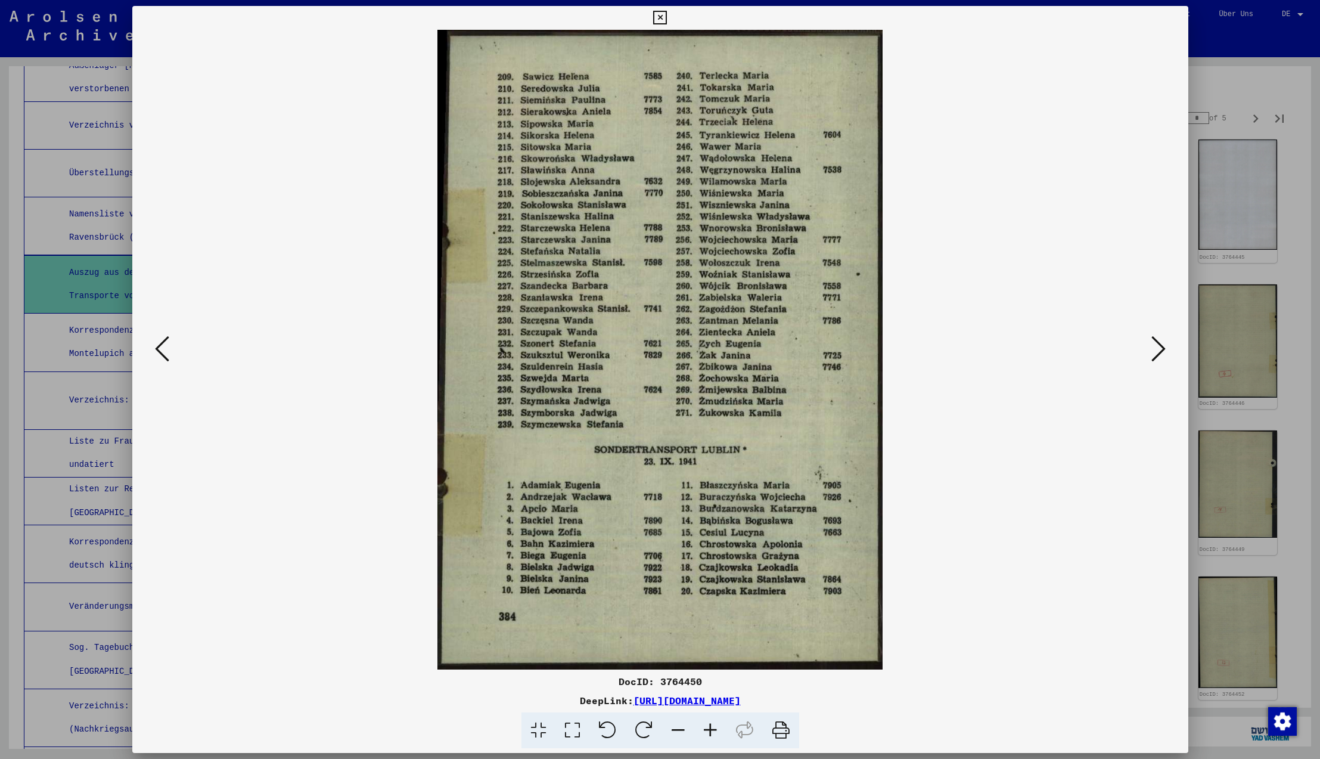
click at [1159, 351] on icon at bounding box center [1158, 348] width 14 height 29
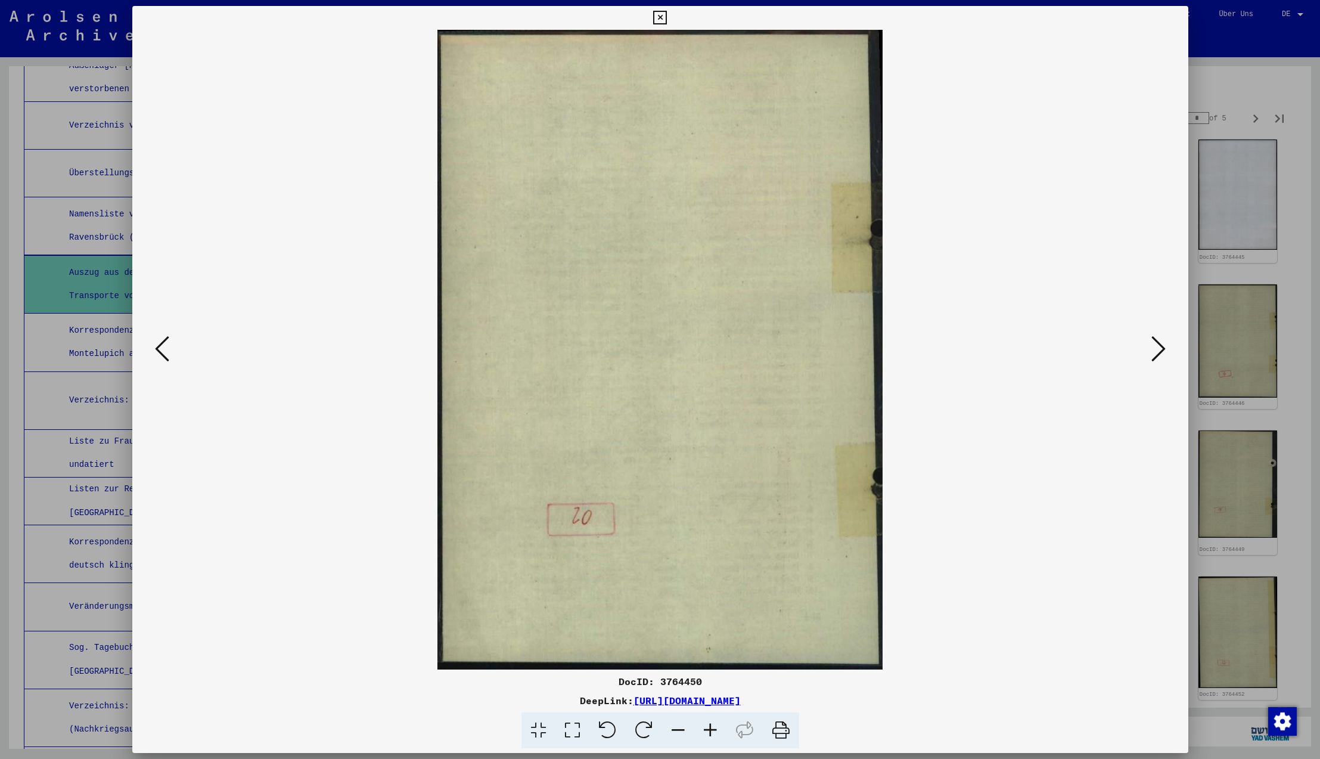
click at [1159, 351] on icon at bounding box center [1158, 348] width 14 height 29
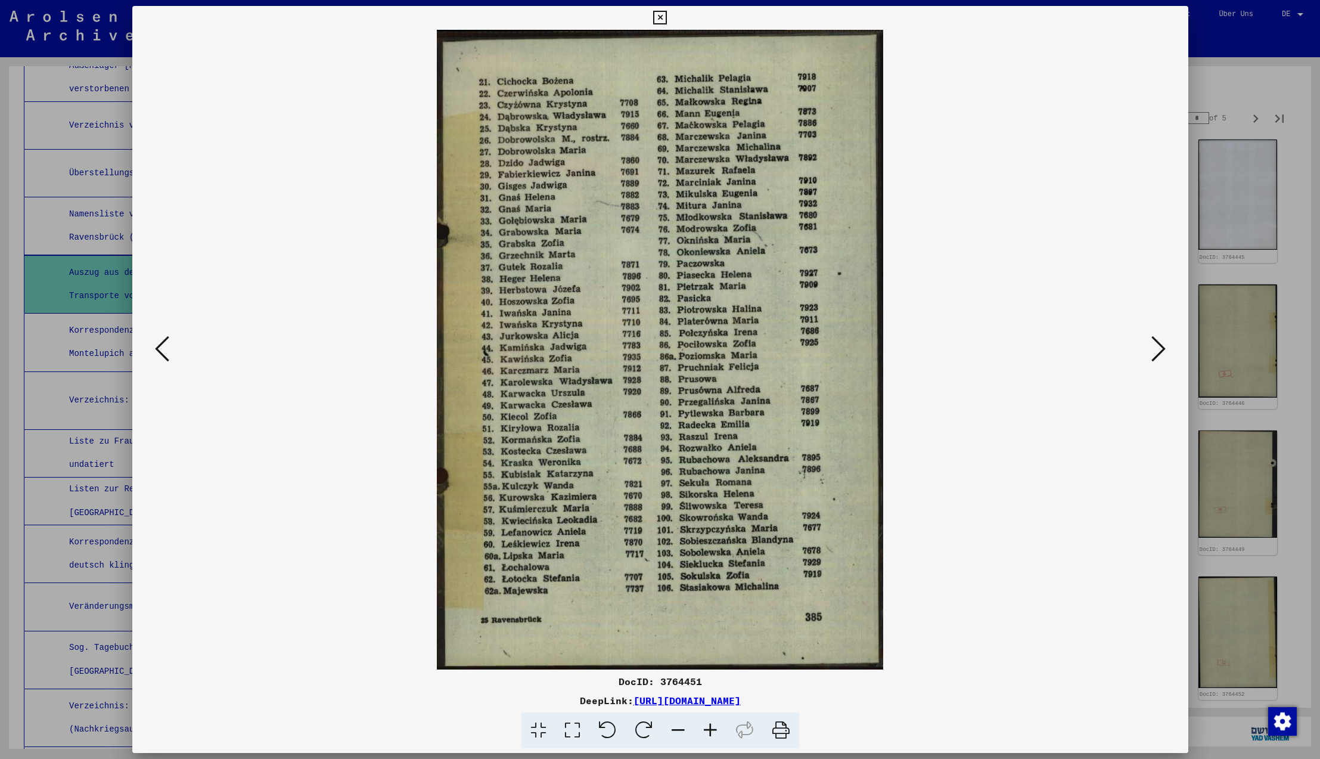
click at [1159, 351] on icon at bounding box center [1158, 348] width 14 height 29
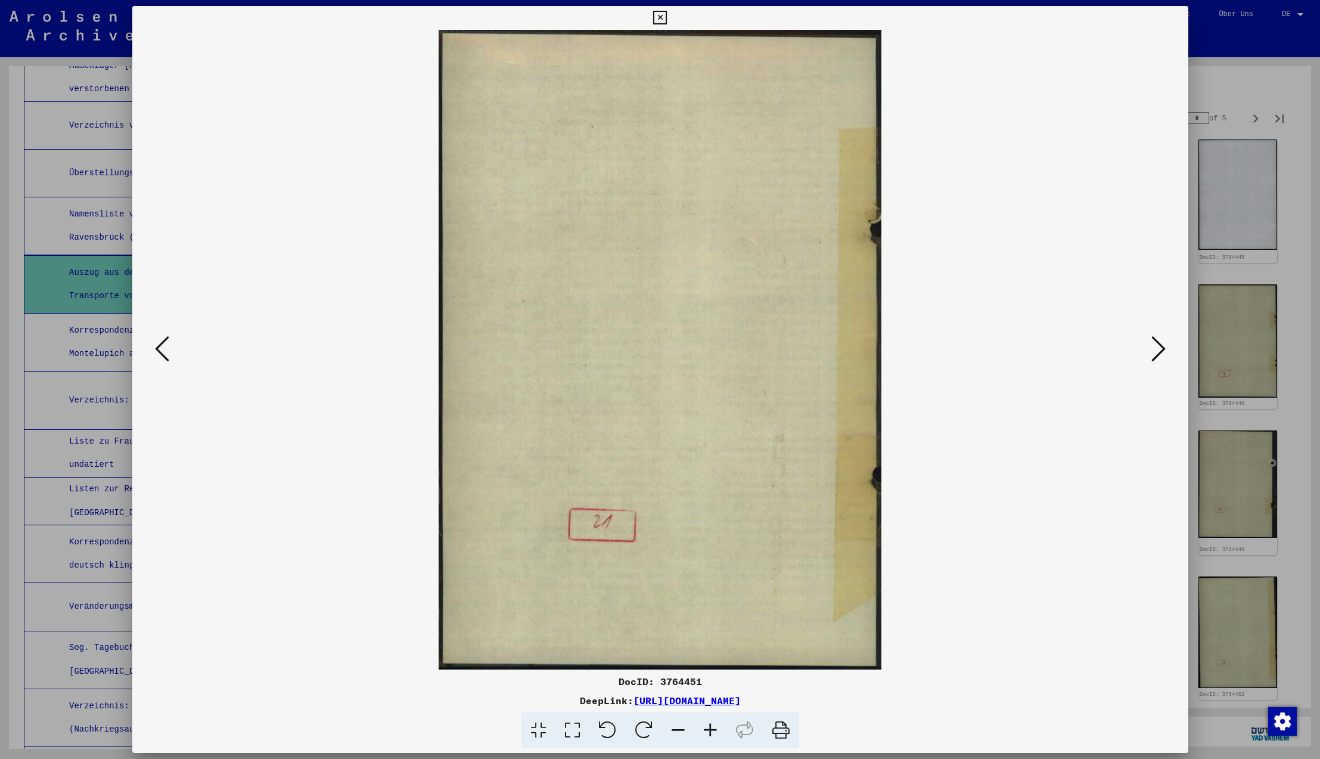
click at [1159, 351] on icon at bounding box center [1158, 348] width 14 height 29
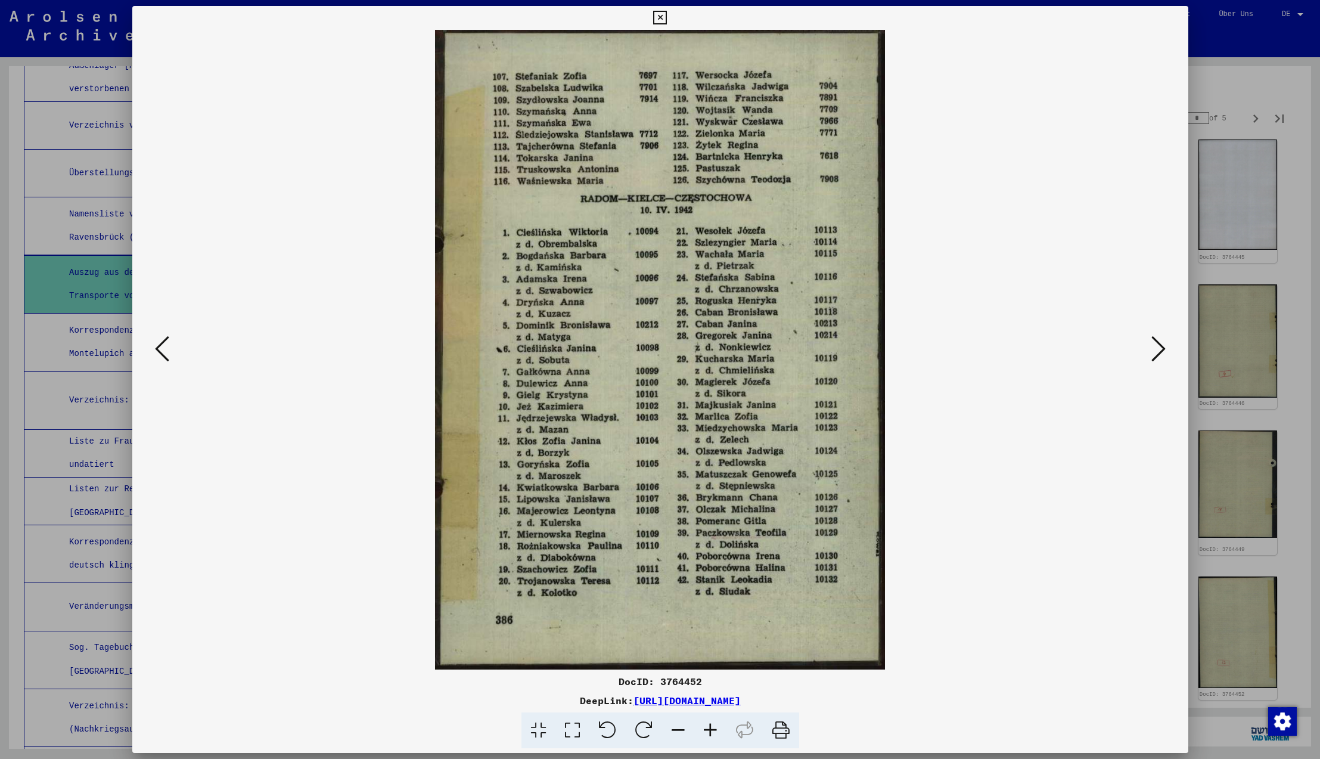
click at [1159, 351] on icon at bounding box center [1158, 348] width 14 height 29
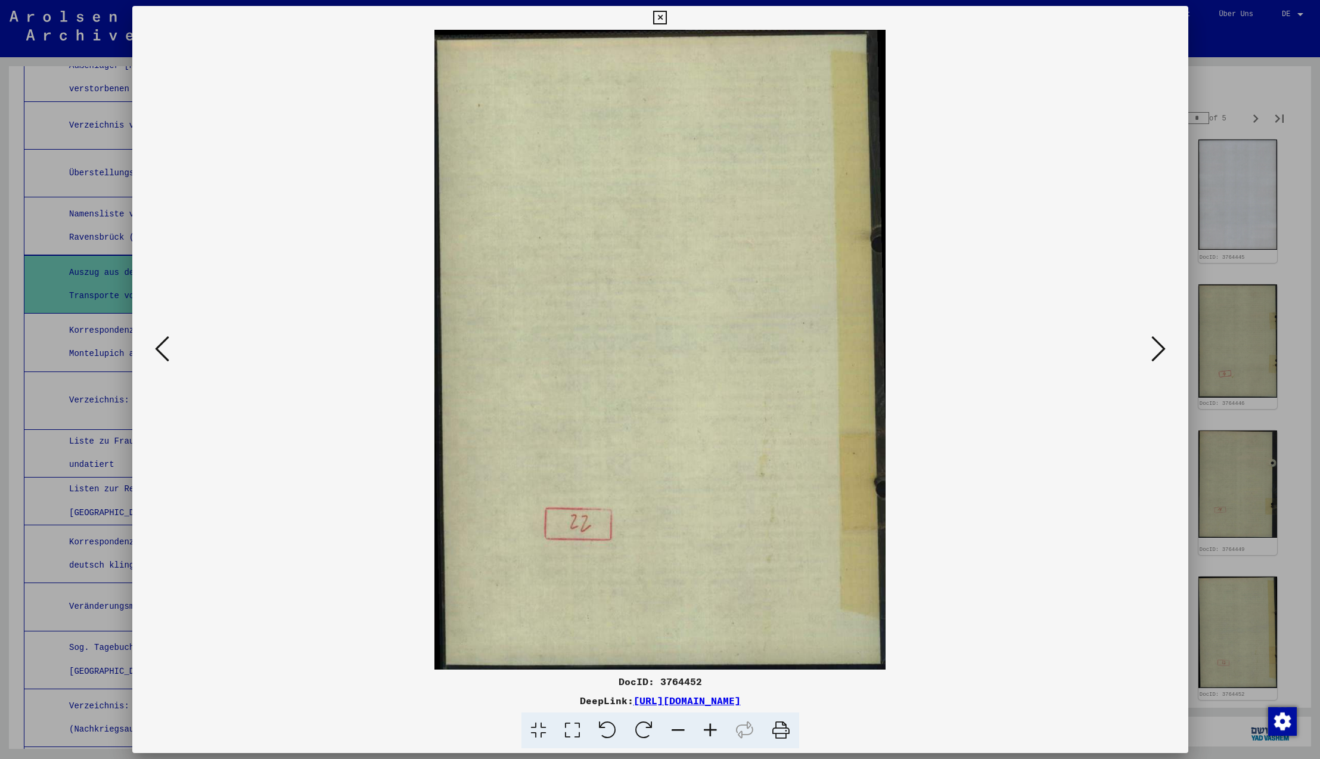
click at [1159, 351] on icon at bounding box center [1158, 348] width 14 height 29
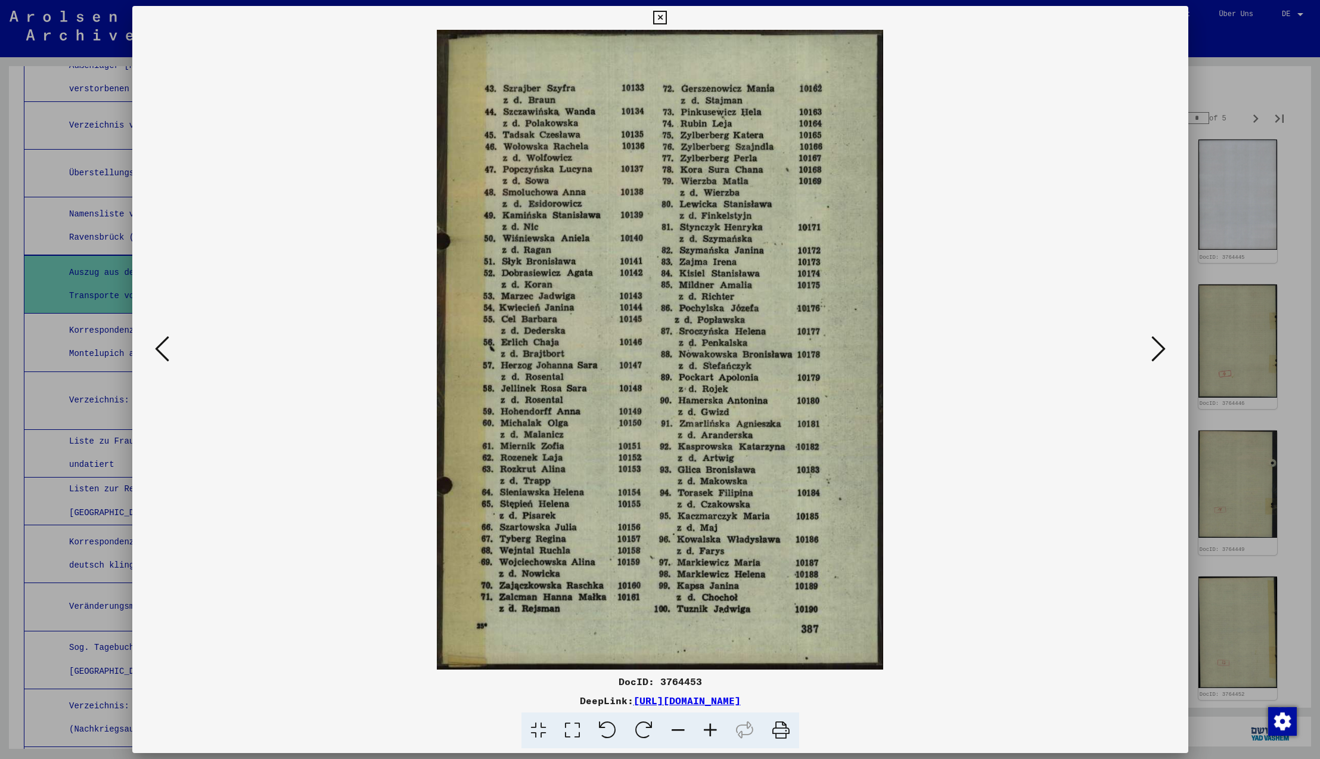
click at [1159, 351] on icon at bounding box center [1158, 348] width 14 height 29
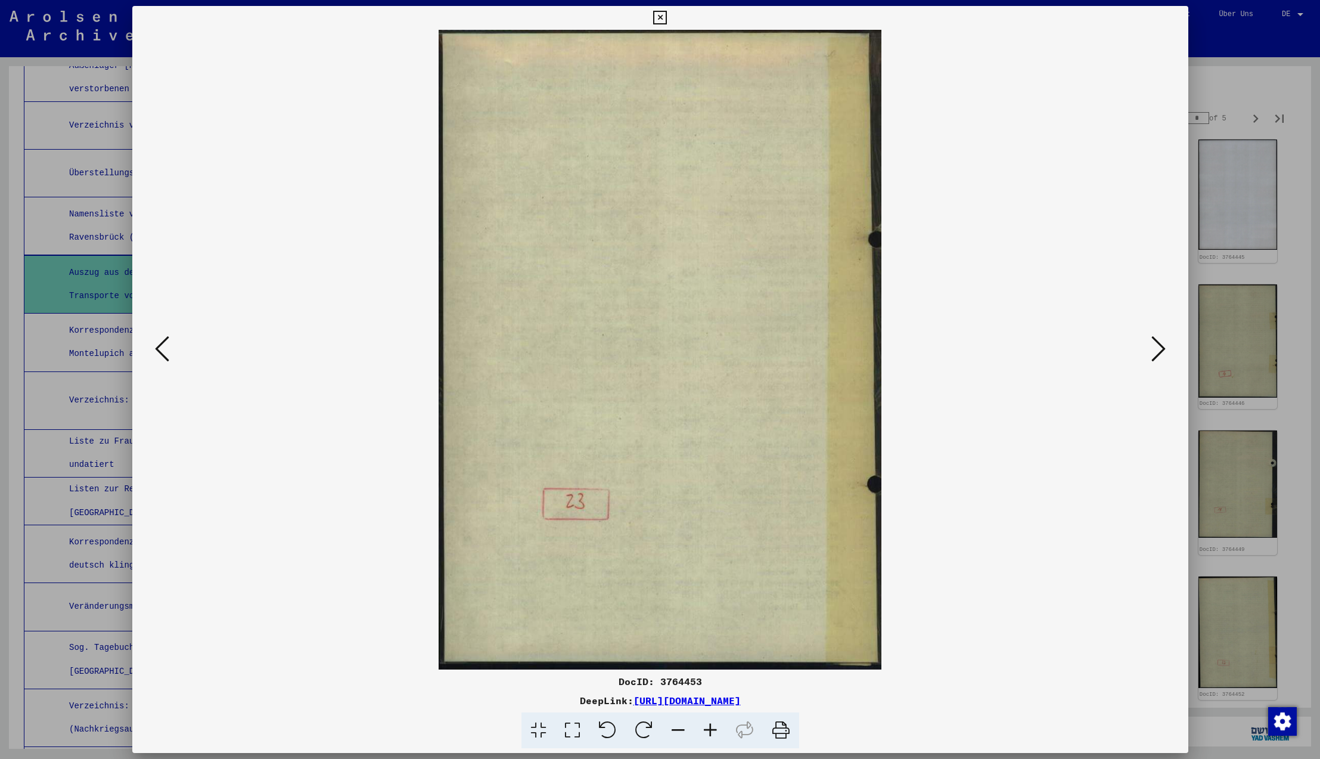
click at [1159, 351] on icon at bounding box center [1158, 348] width 14 height 29
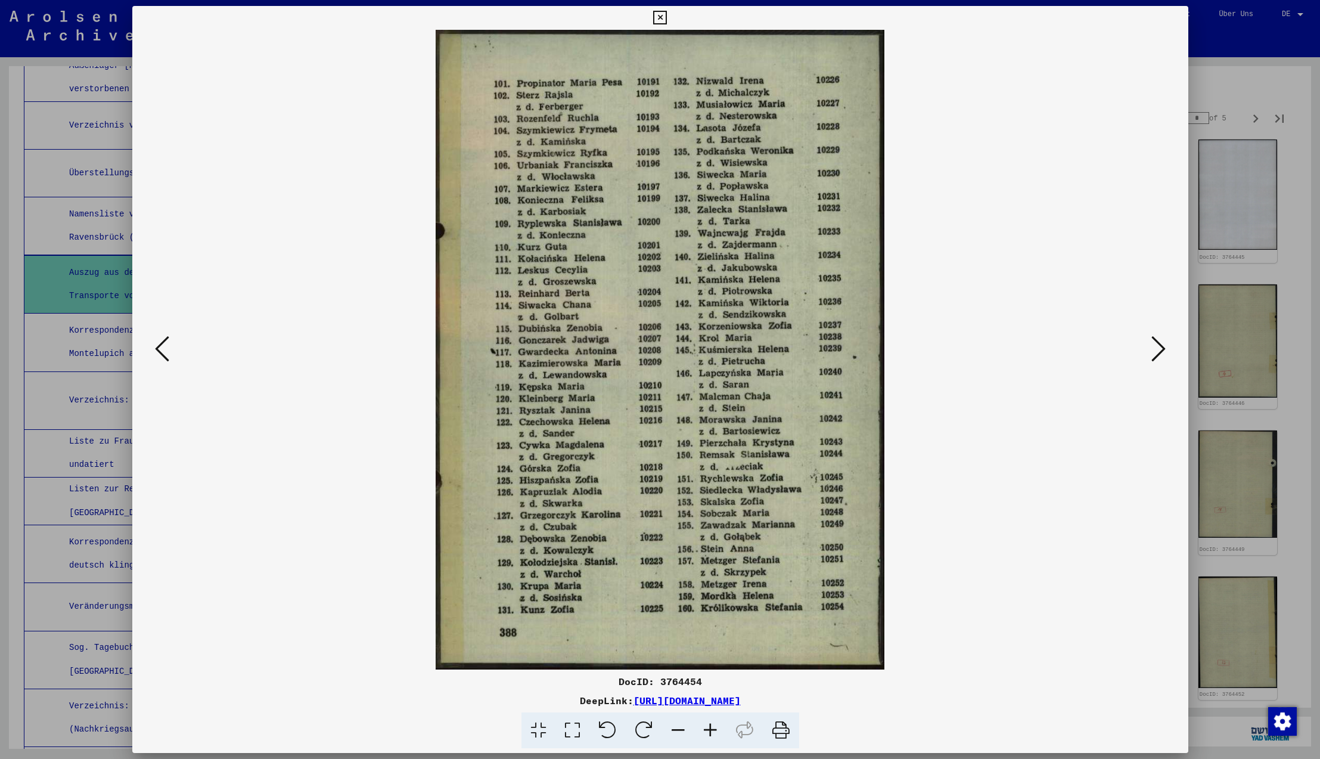
click at [1159, 351] on icon at bounding box center [1158, 348] width 14 height 29
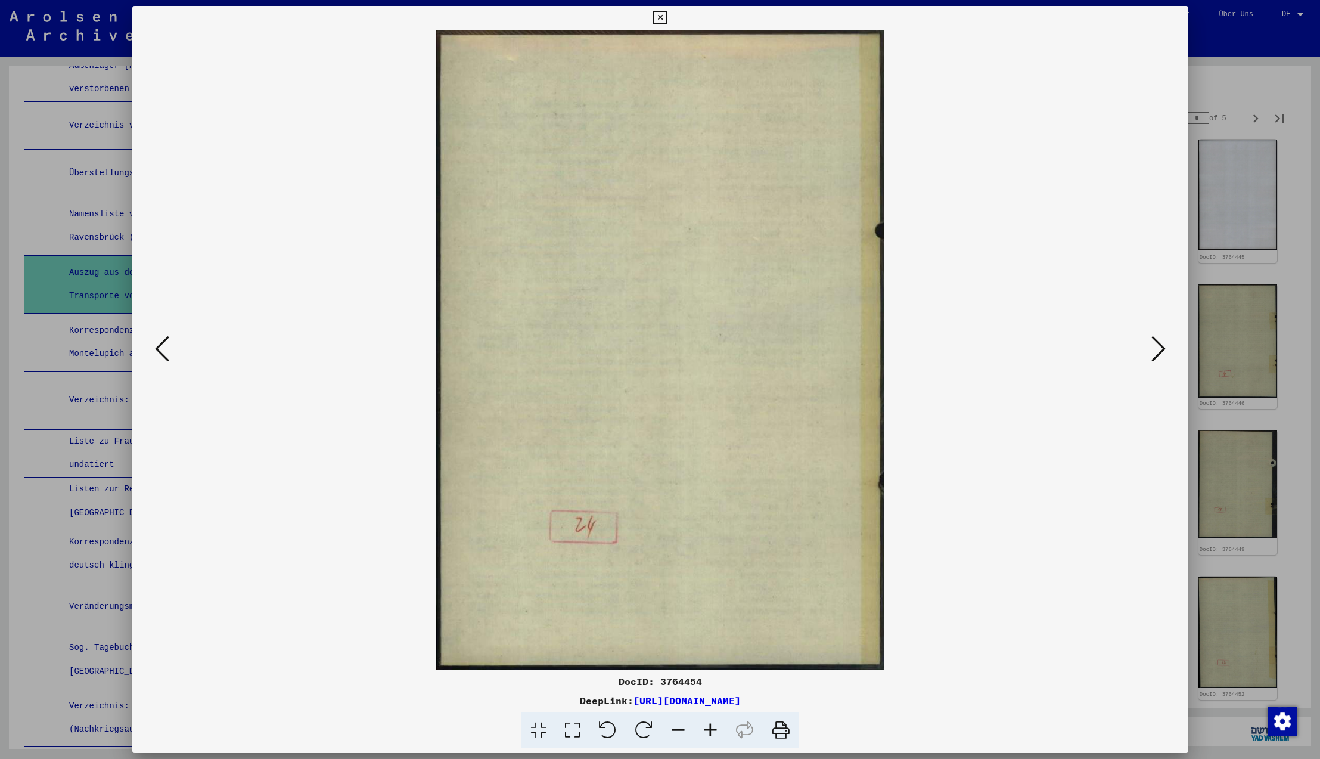
click at [1159, 351] on icon at bounding box center [1158, 348] width 14 height 29
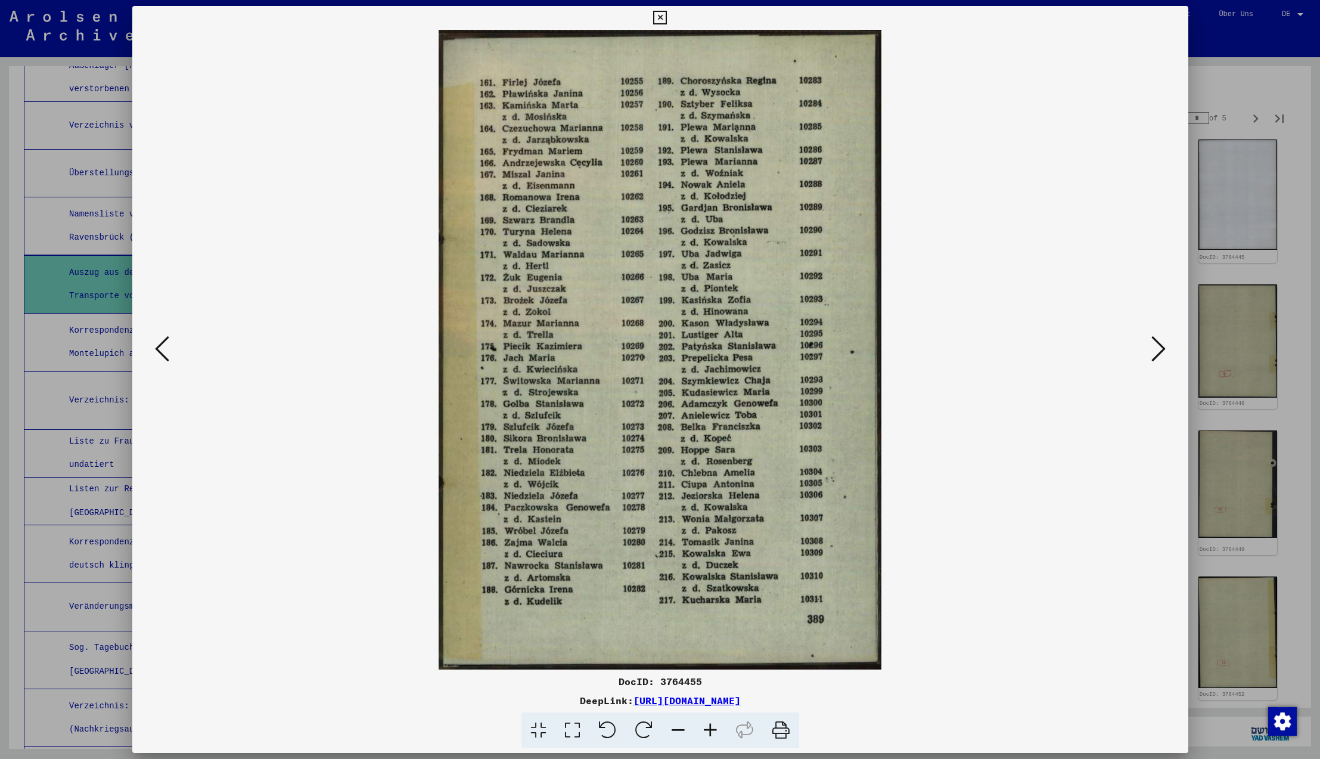
click at [1159, 351] on icon at bounding box center [1158, 348] width 14 height 29
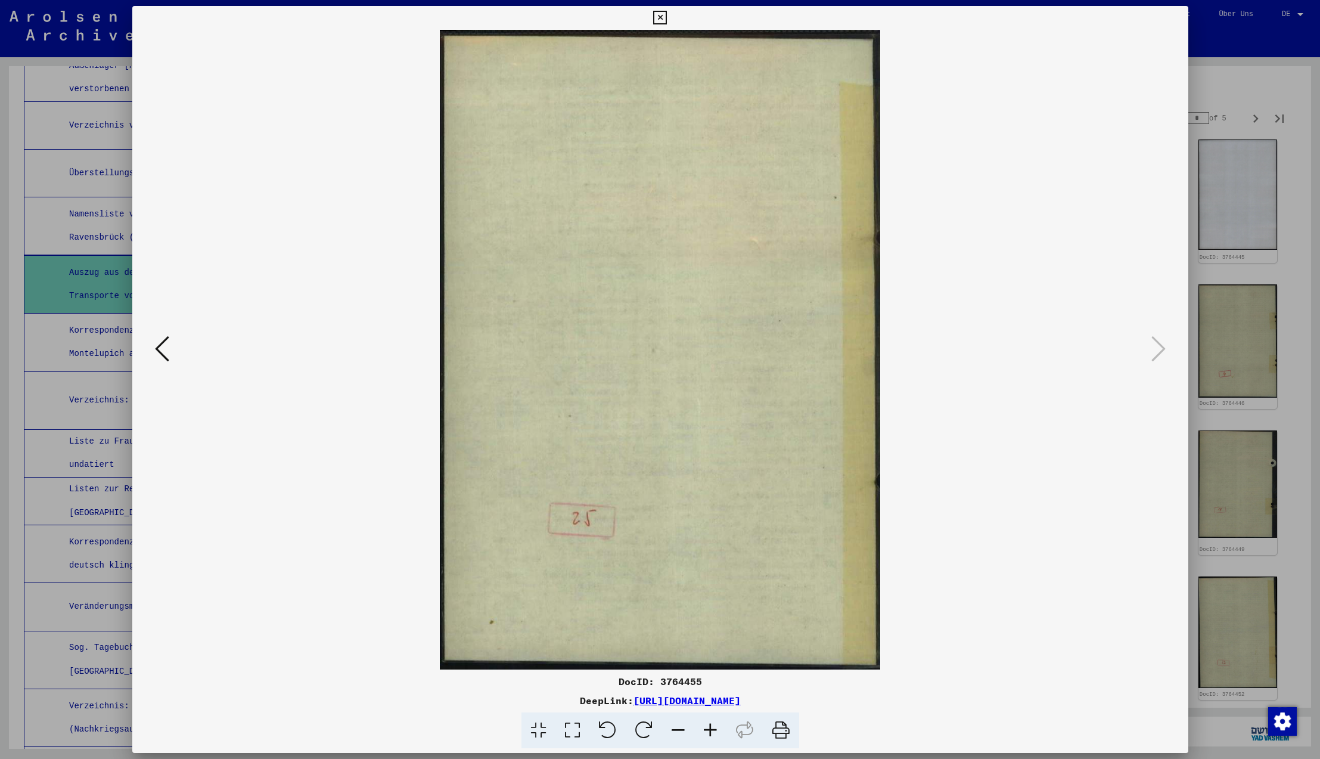
click at [1159, 351] on icon at bounding box center [1158, 348] width 14 height 29
click at [667, 18] on icon at bounding box center [660, 18] width 14 height 14
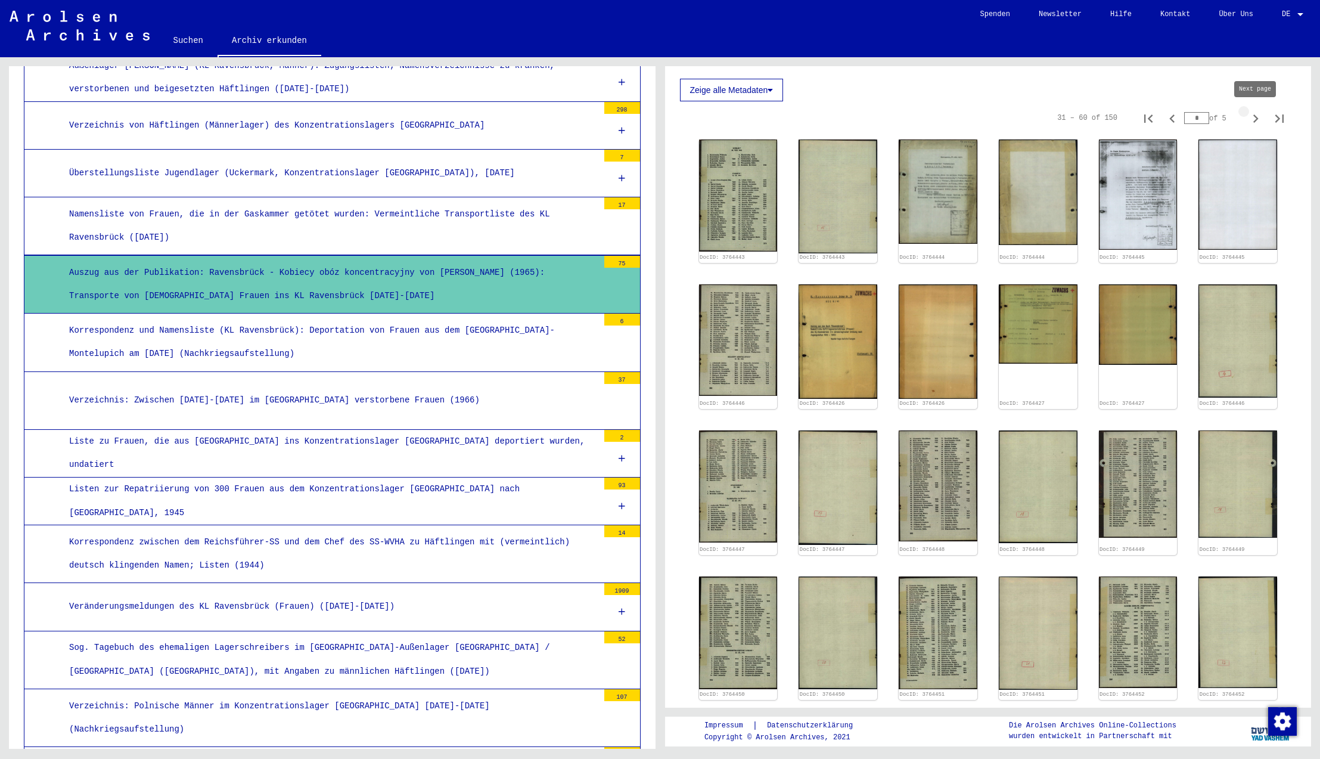
click at [1257, 119] on icon "Next page" at bounding box center [1255, 118] width 5 height 8
type input "*"
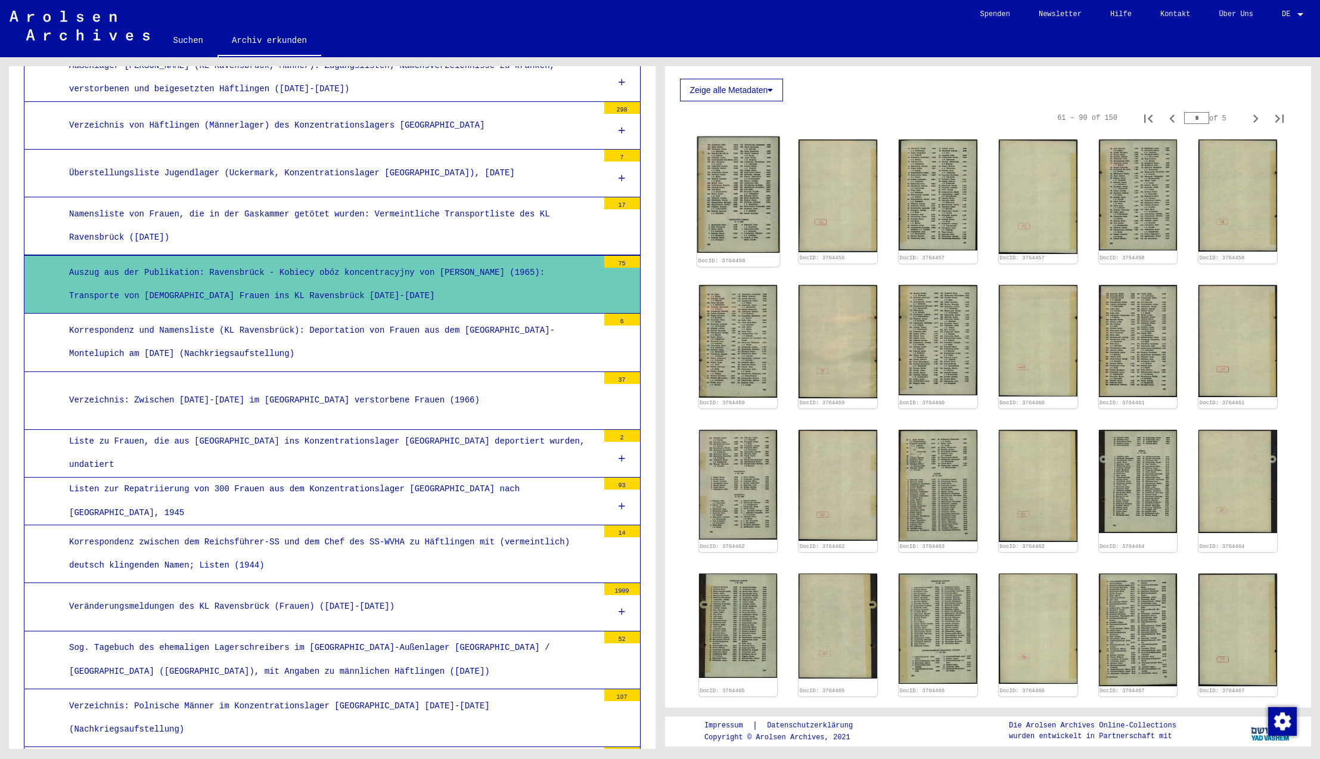
click at [735, 167] on img at bounding box center [738, 194] width 82 height 116
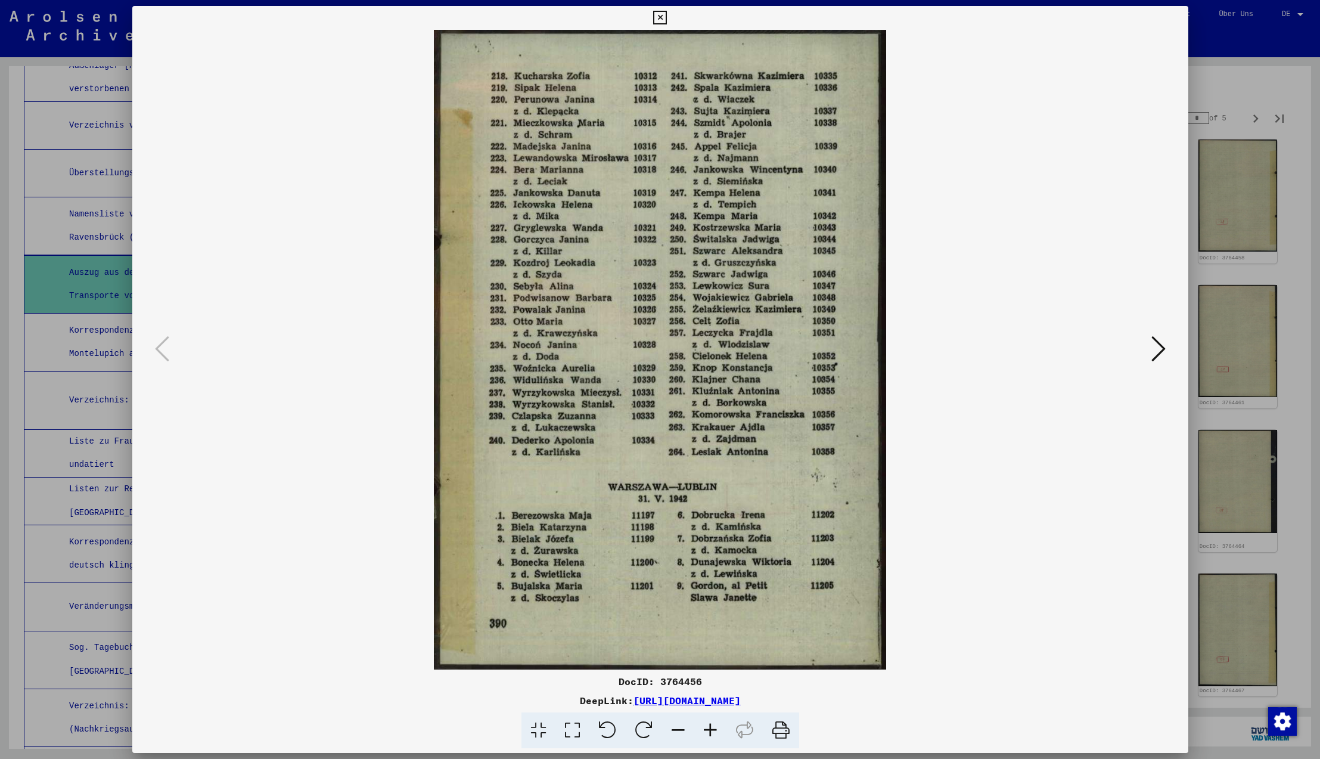
click at [1158, 350] on icon at bounding box center [1158, 348] width 14 height 29
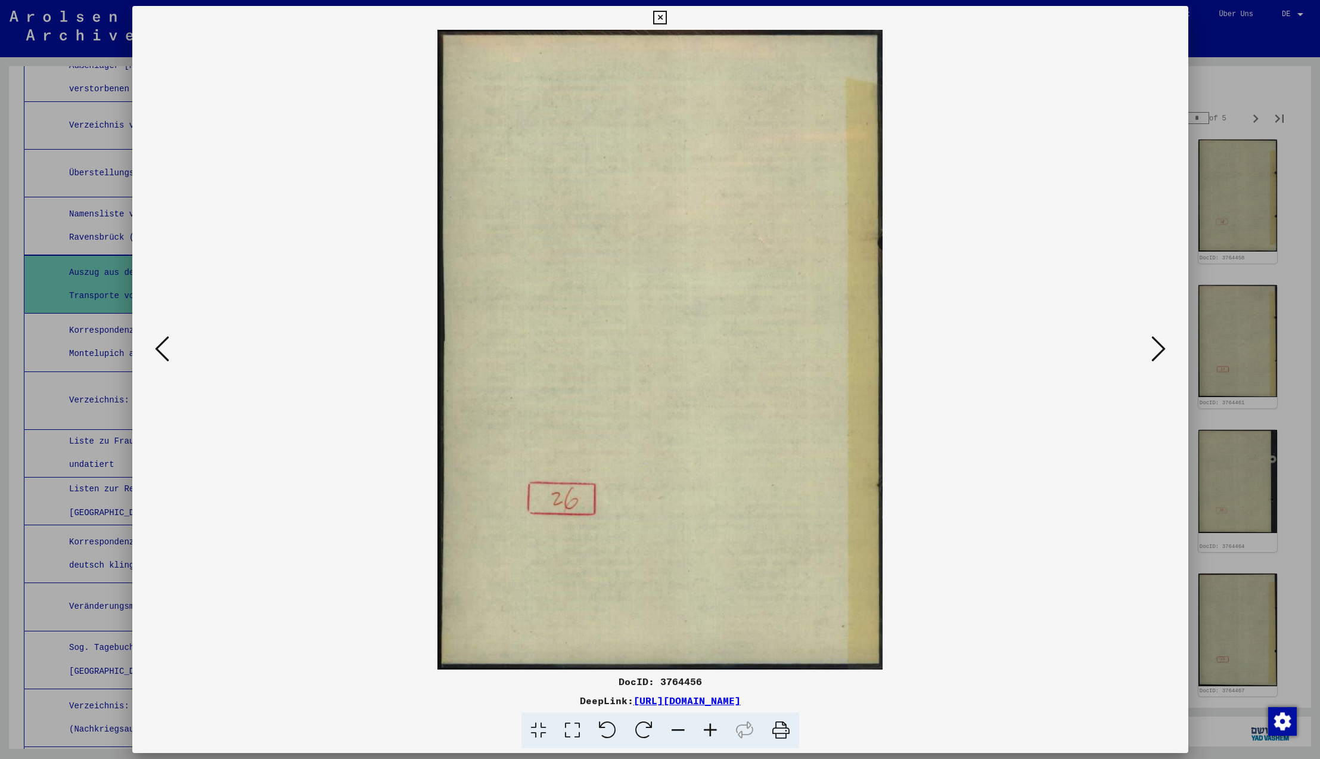
click at [1158, 350] on icon at bounding box center [1158, 348] width 14 height 29
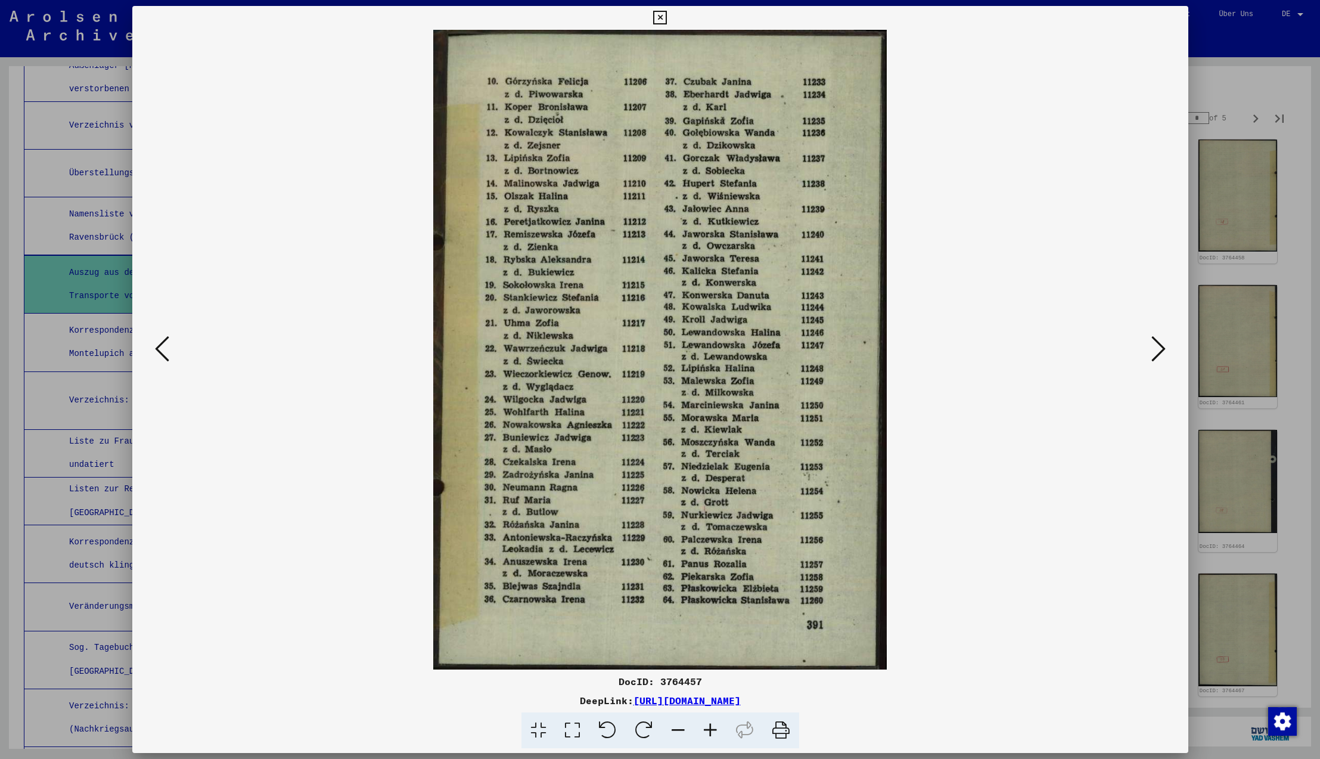
click at [1158, 350] on icon at bounding box center [1158, 348] width 14 height 29
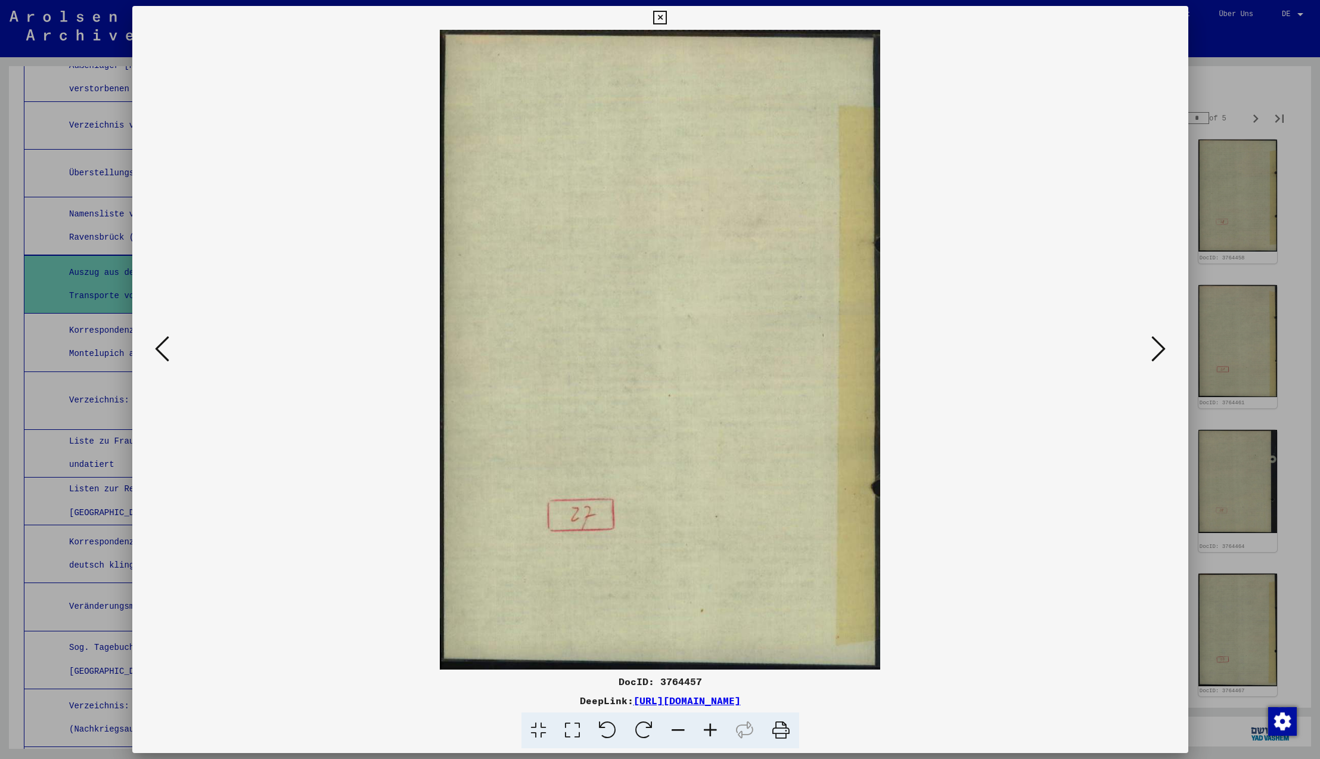
click at [1158, 350] on icon at bounding box center [1158, 348] width 14 height 29
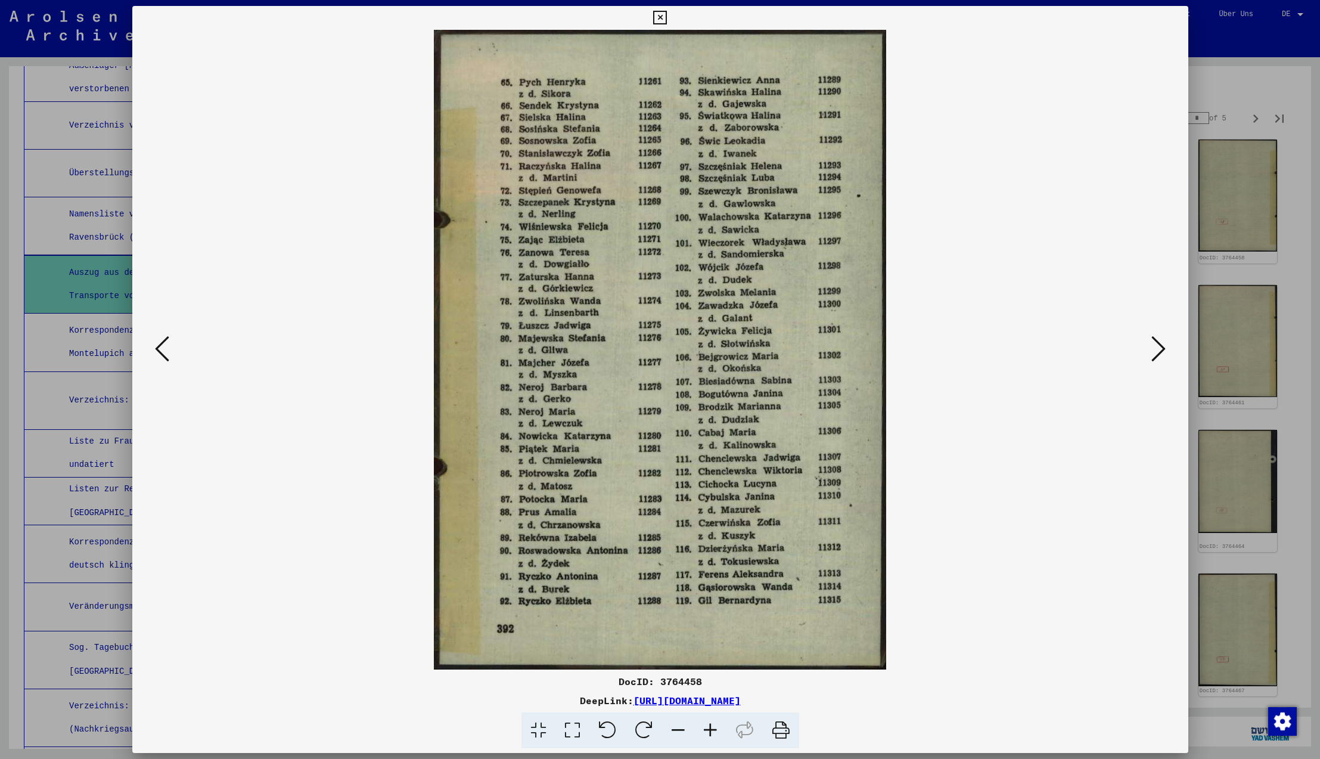
click at [1158, 350] on icon at bounding box center [1158, 348] width 14 height 29
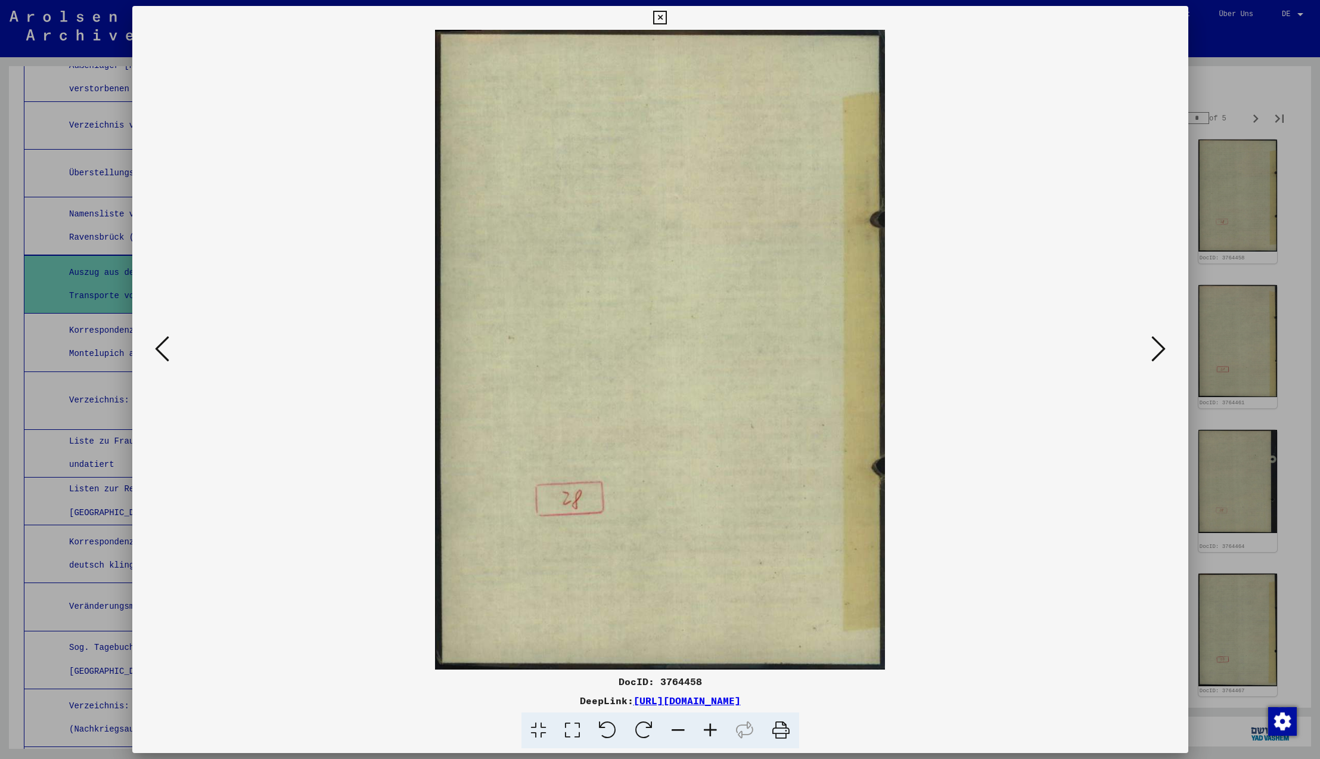
click at [1158, 350] on icon at bounding box center [1158, 348] width 14 height 29
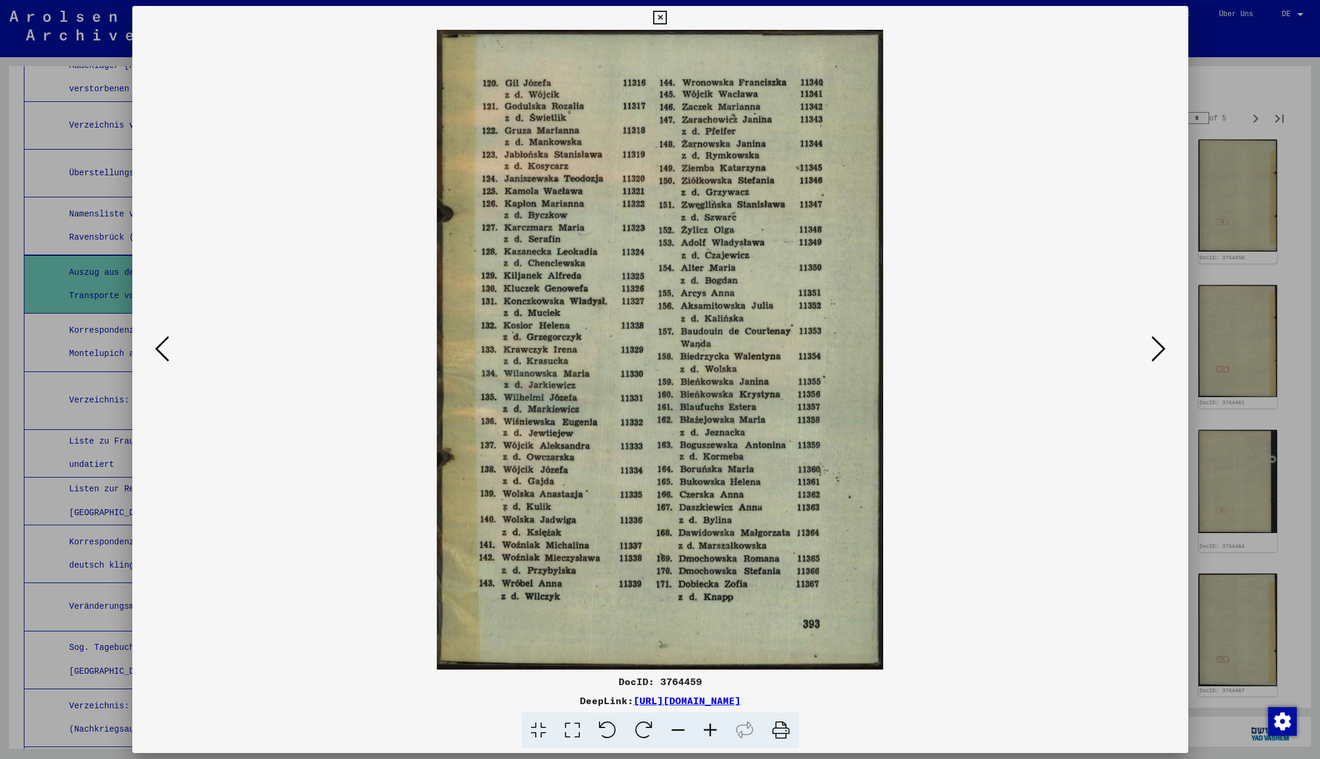
click at [1158, 350] on icon at bounding box center [1158, 348] width 14 height 29
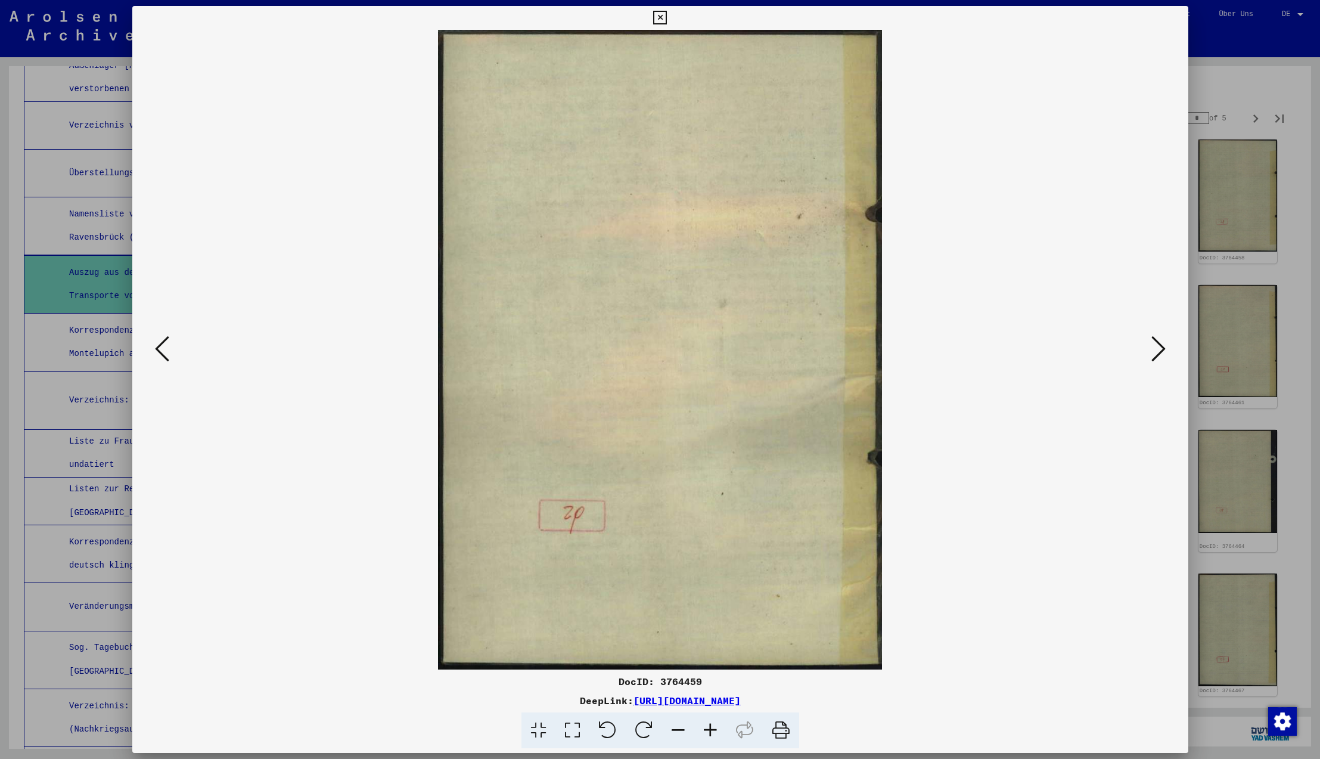
click at [1158, 350] on icon at bounding box center [1158, 348] width 14 height 29
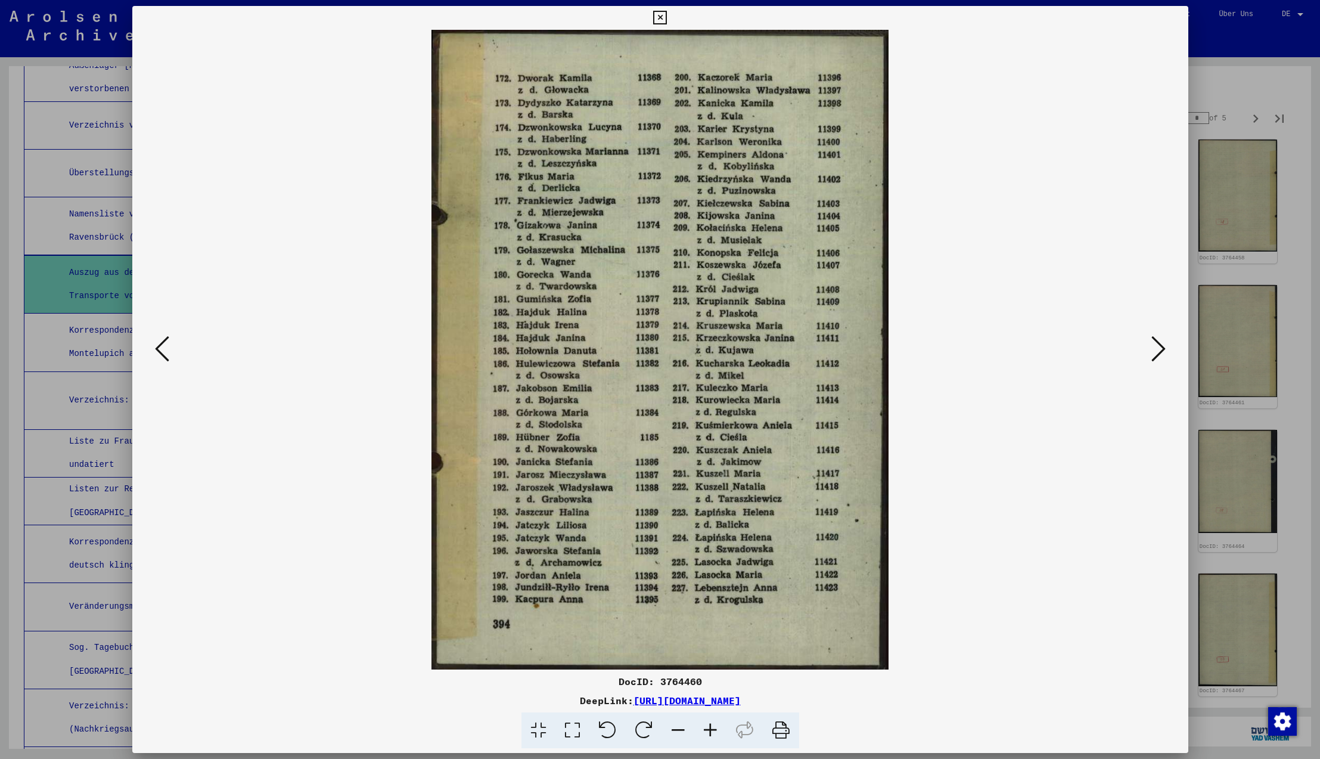
click at [1158, 350] on icon at bounding box center [1158, 348] width 14 height 29
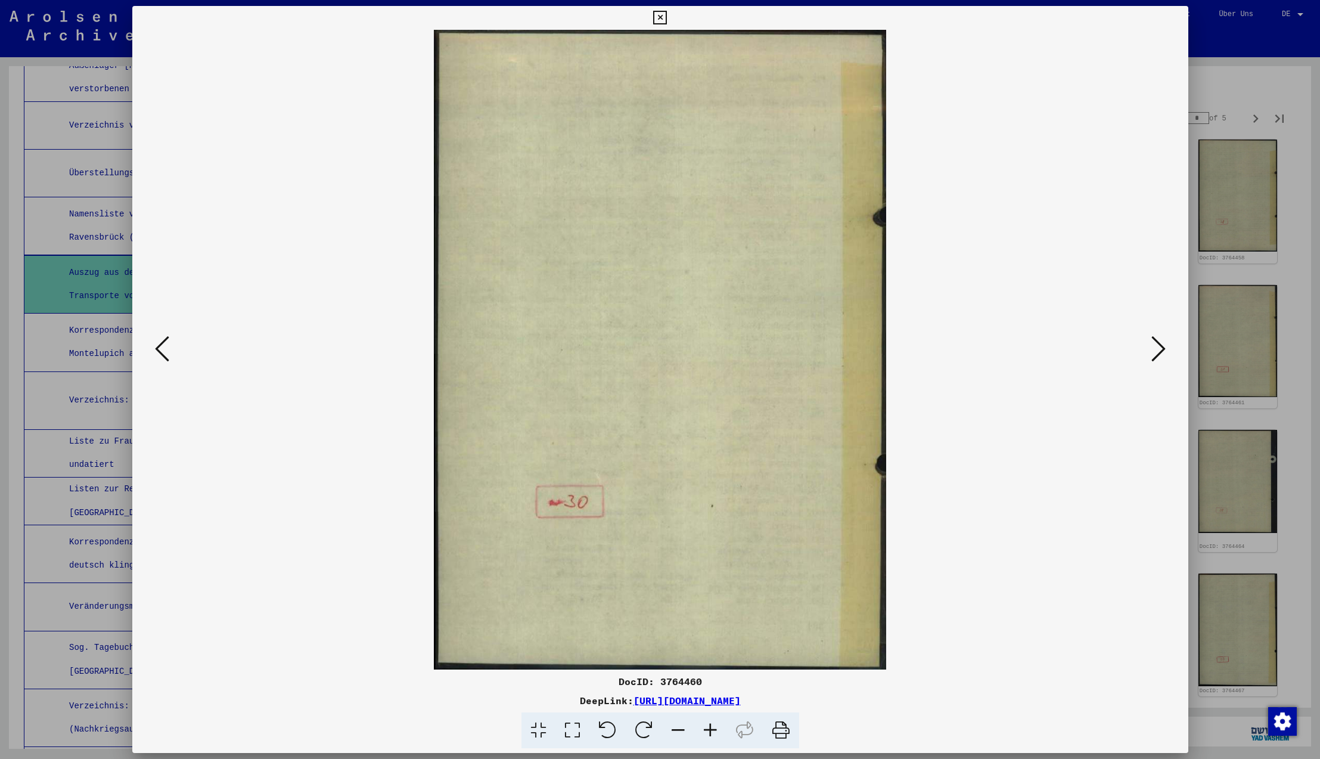
click at [1158, 350] on icon at bounding box center [1158, 348] width 14 height 29
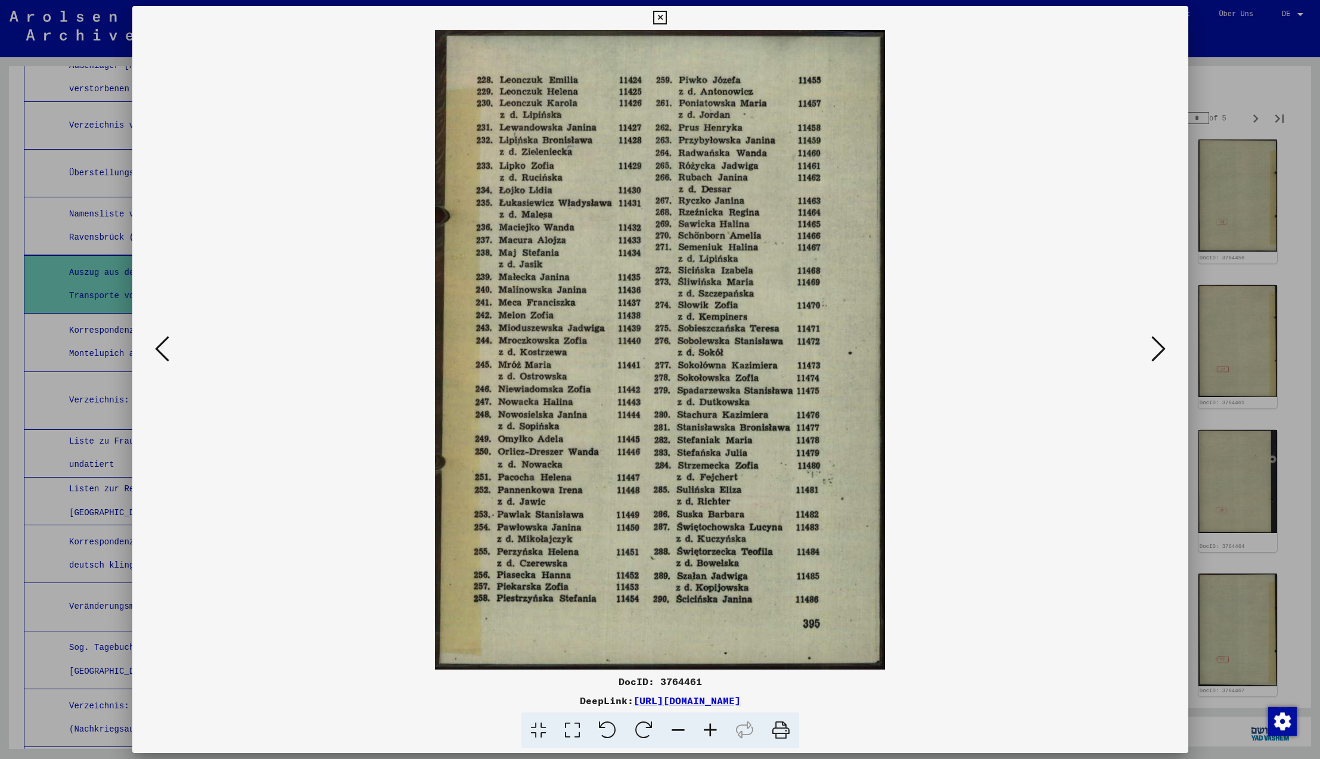
click at [1158, 350] on icon at bounding box center [1158, 348] width 14 height 29
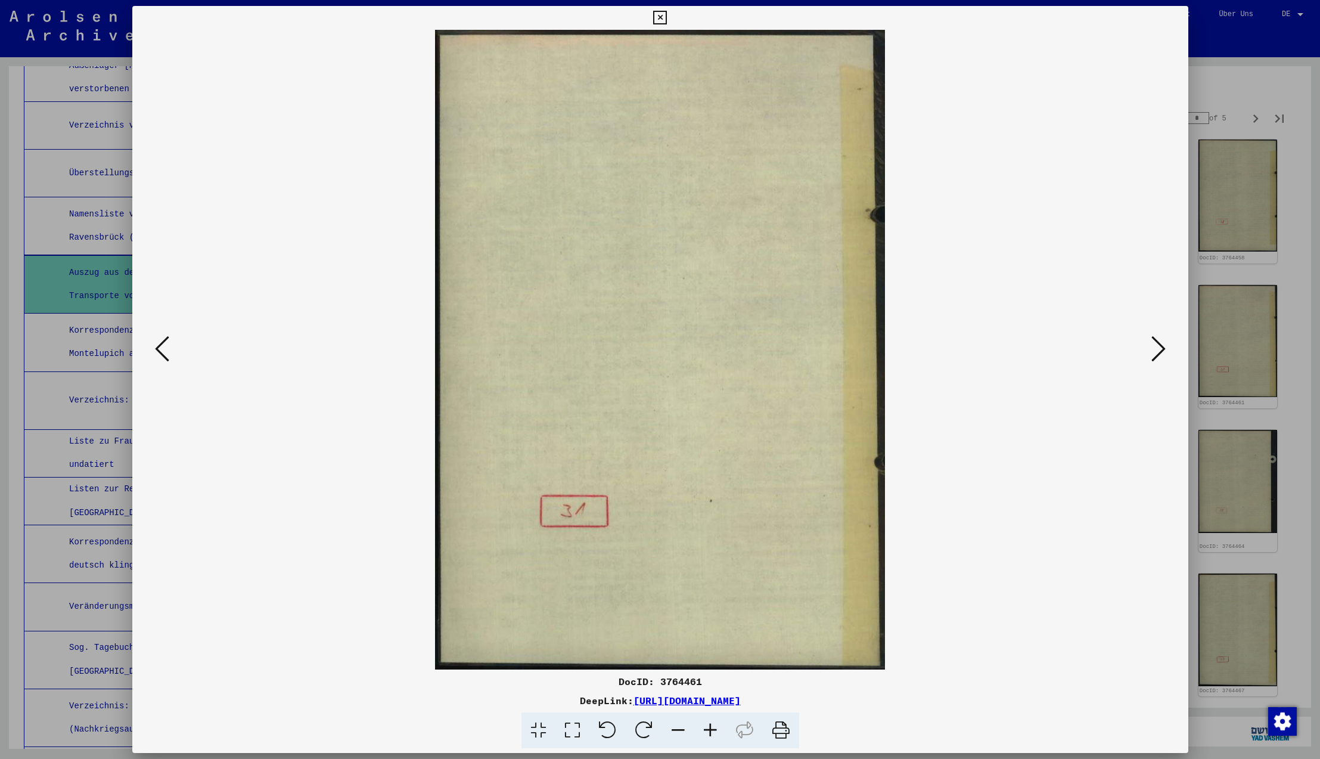
click at [1158, 350] on icon at bounding box center [1158, 348] width 14 height 29
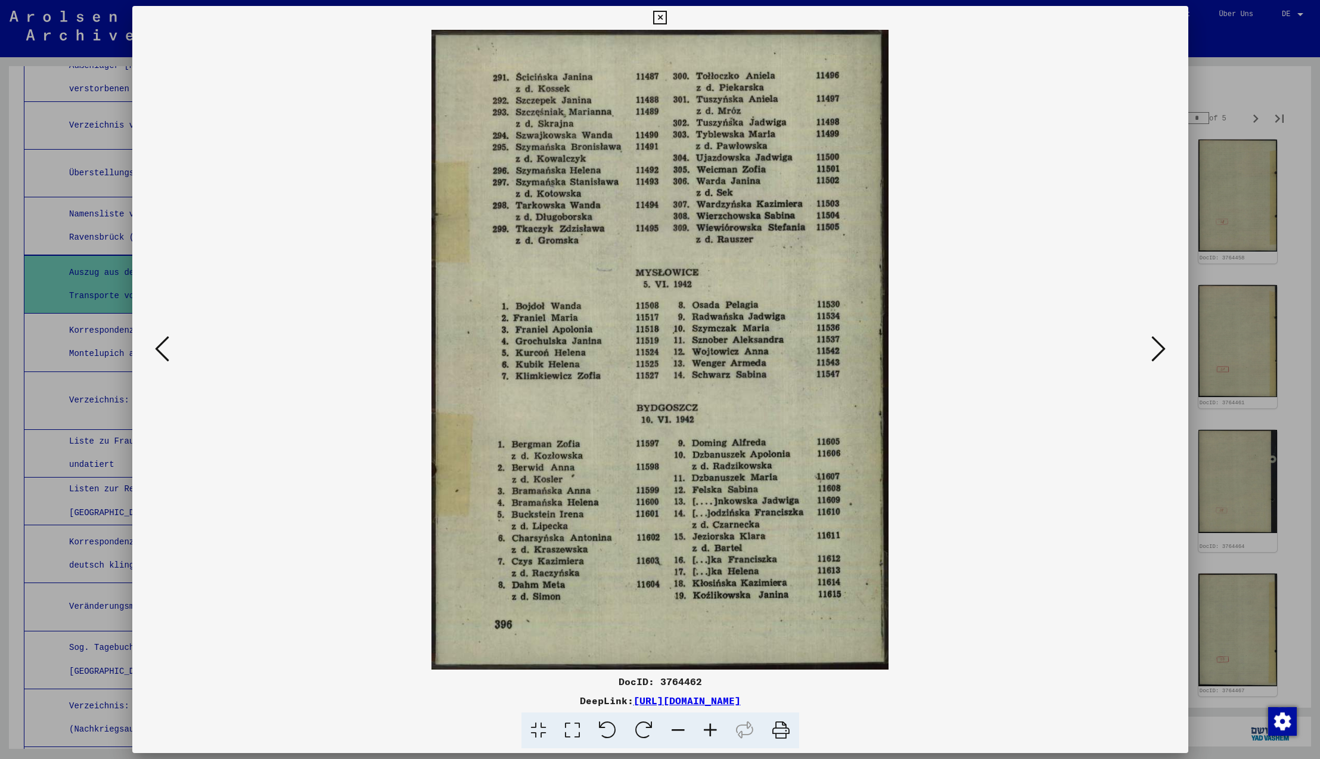
click at [1158, 350] on icon at bounding box center [1158, 348] width 14 height 29
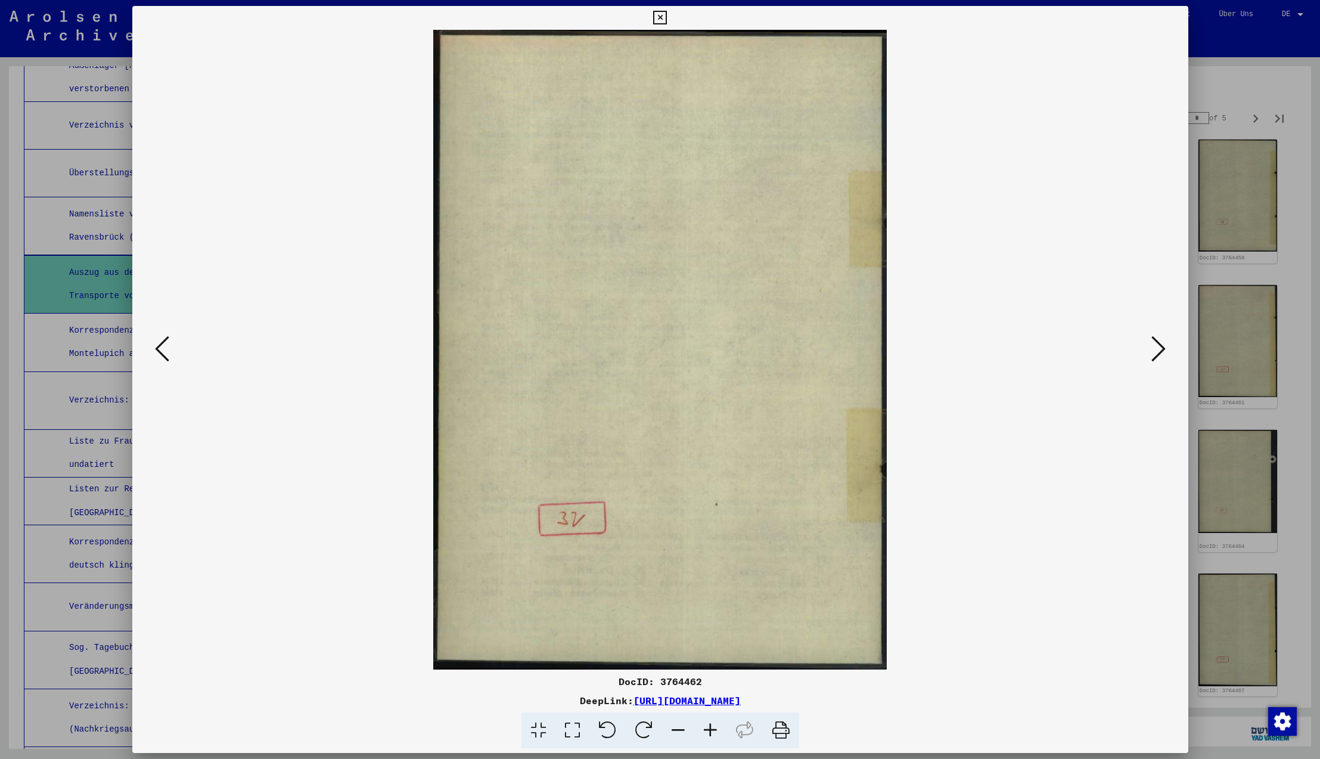
click at [1158, 350] on icon at bounding box center [1158, 348] width 14 height 29
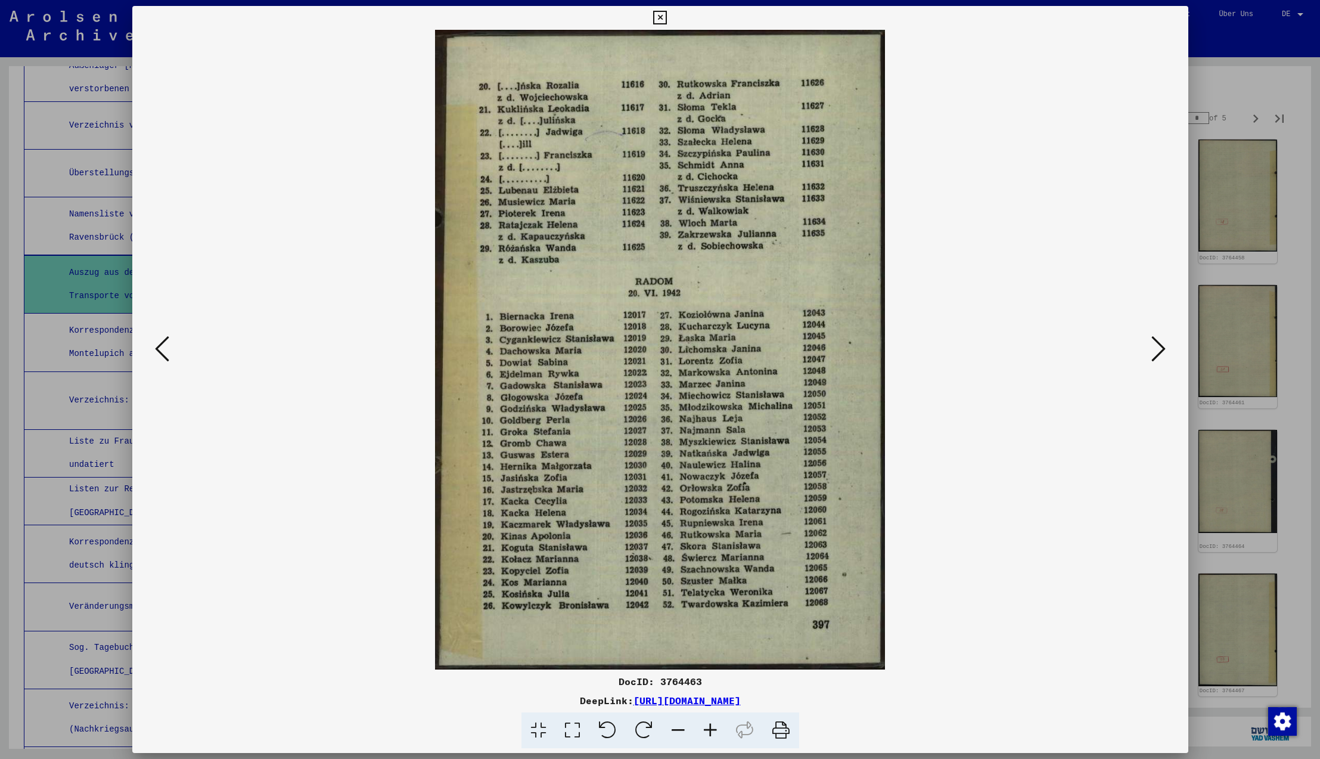
click at [1158, 350] on icon at bounding box center [1158, 348] width 14 height 29
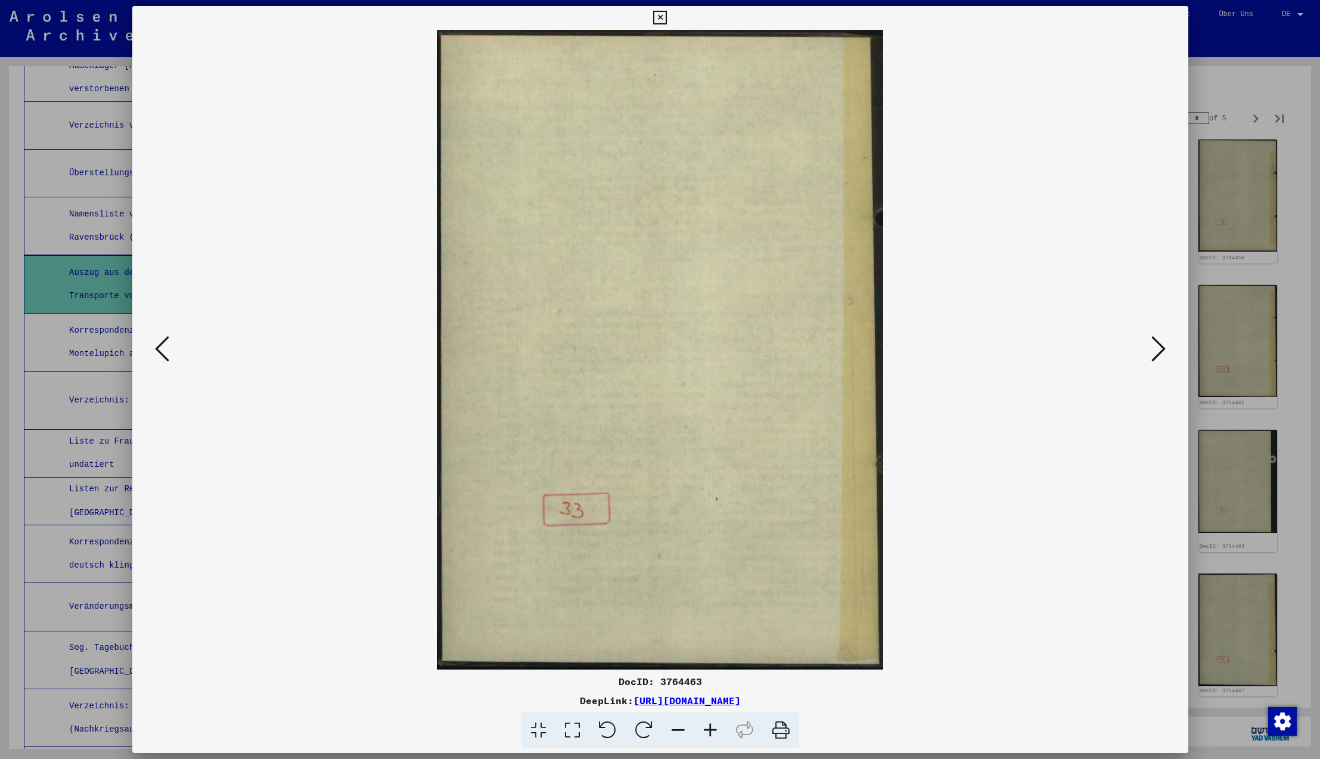
click at [1158, 350] on icon at bounding box center [1158, 348] width 14 height 29
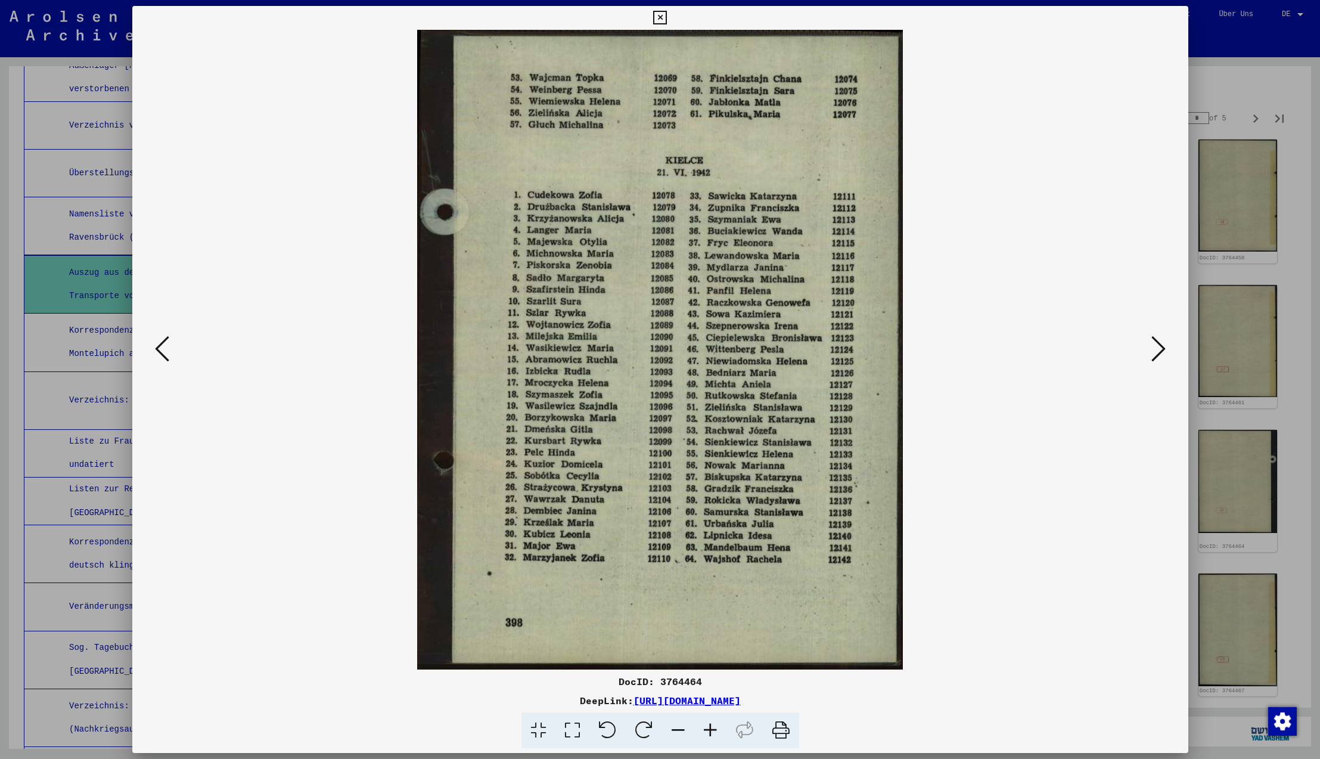
click at [1158, 350] on icon at bounding box center [1158, 348] width 14 height 29
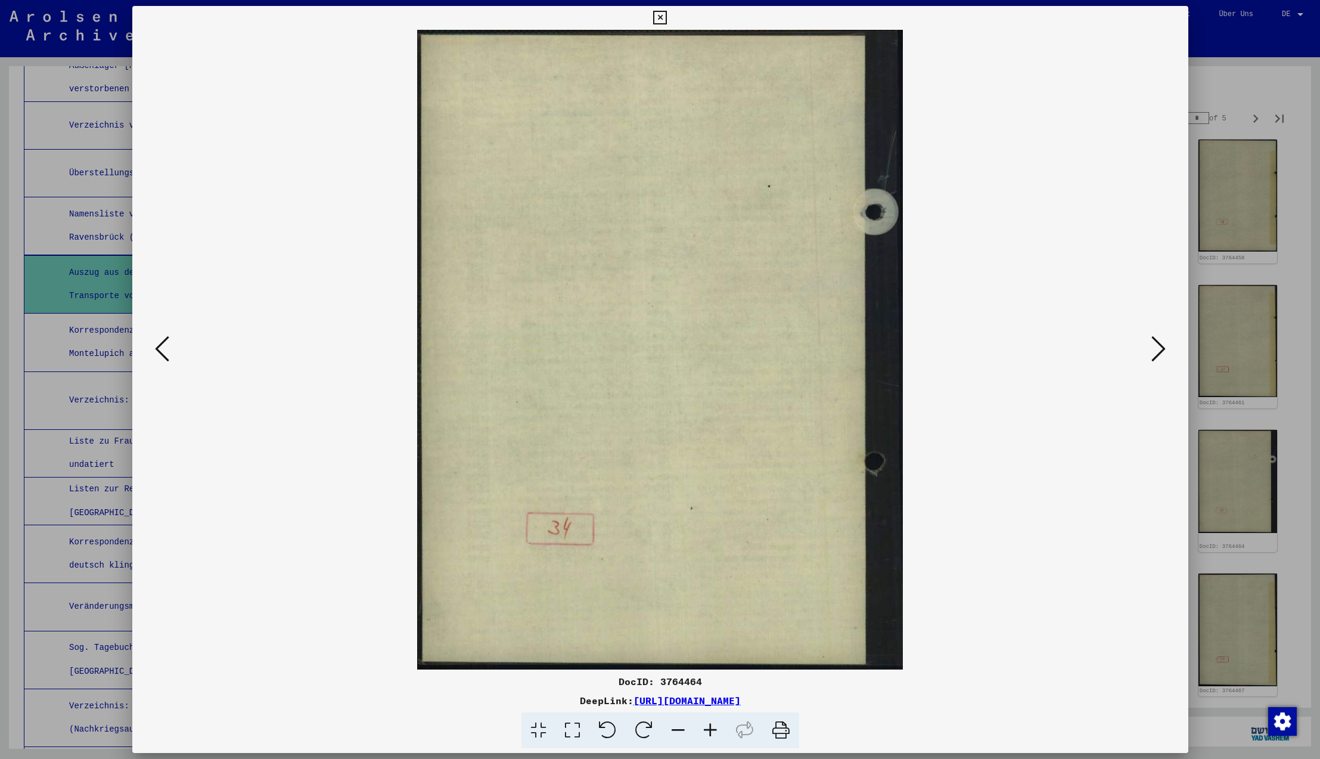
click at [1158, 350] on icon at bounding box center [1158, 348] width 14 height 29
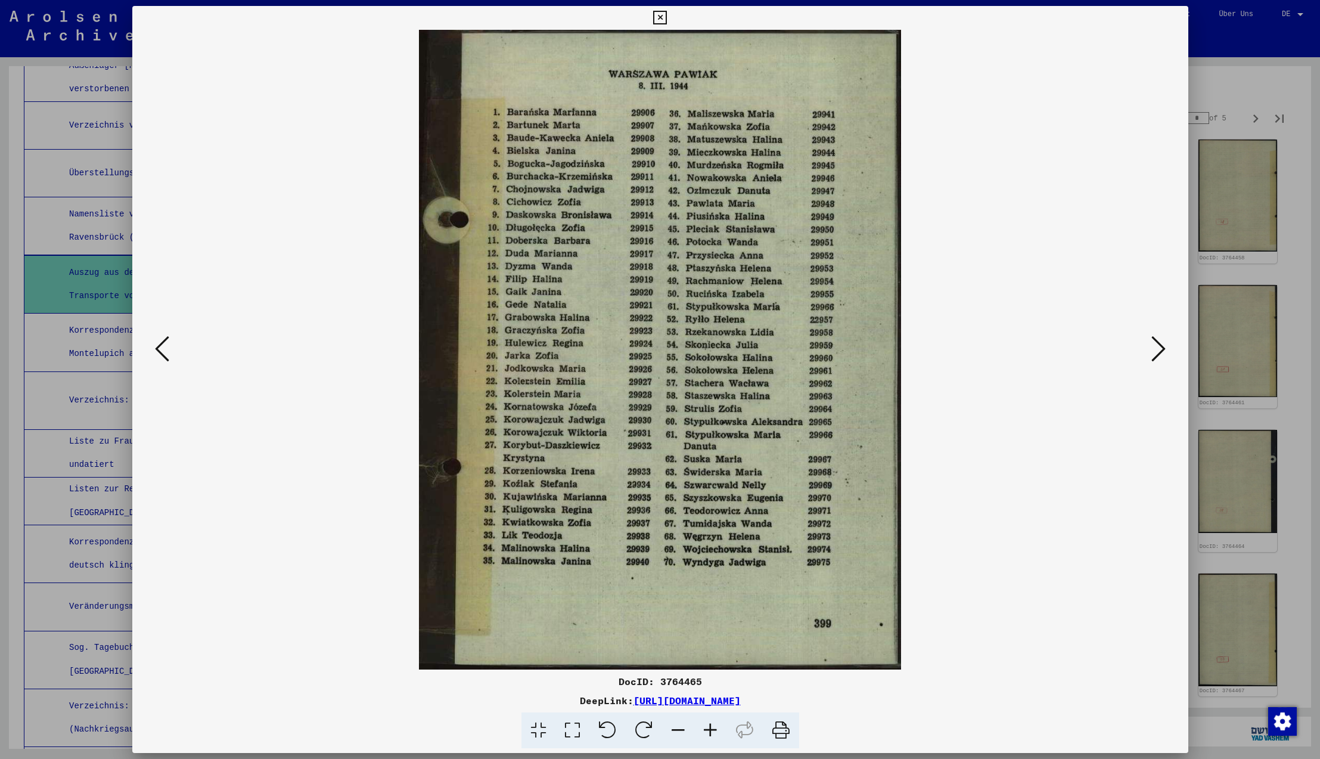
click at [1158, 350] on icon at bounding box center [1158, 348] width 14 height 29
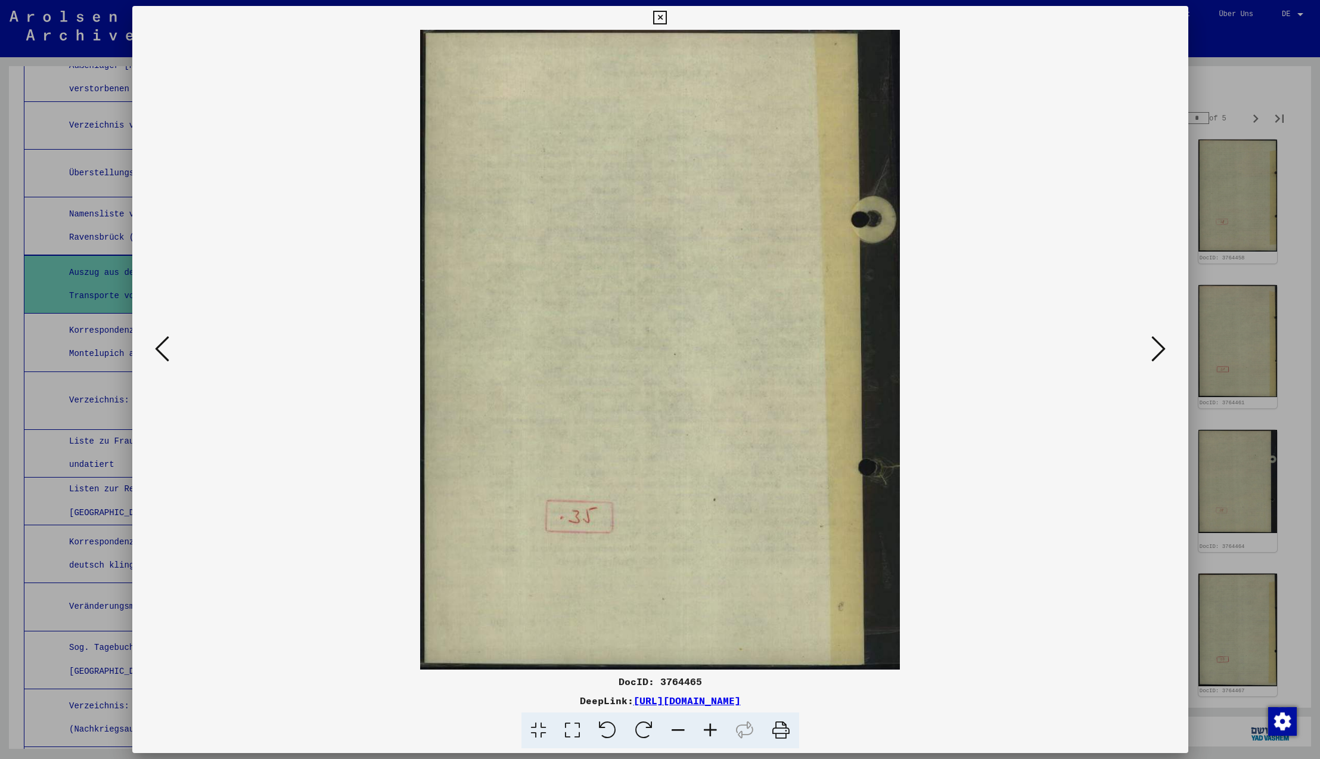
click at [1158, 350] on icon at bounding box center [1158, 348] width 14 height 29
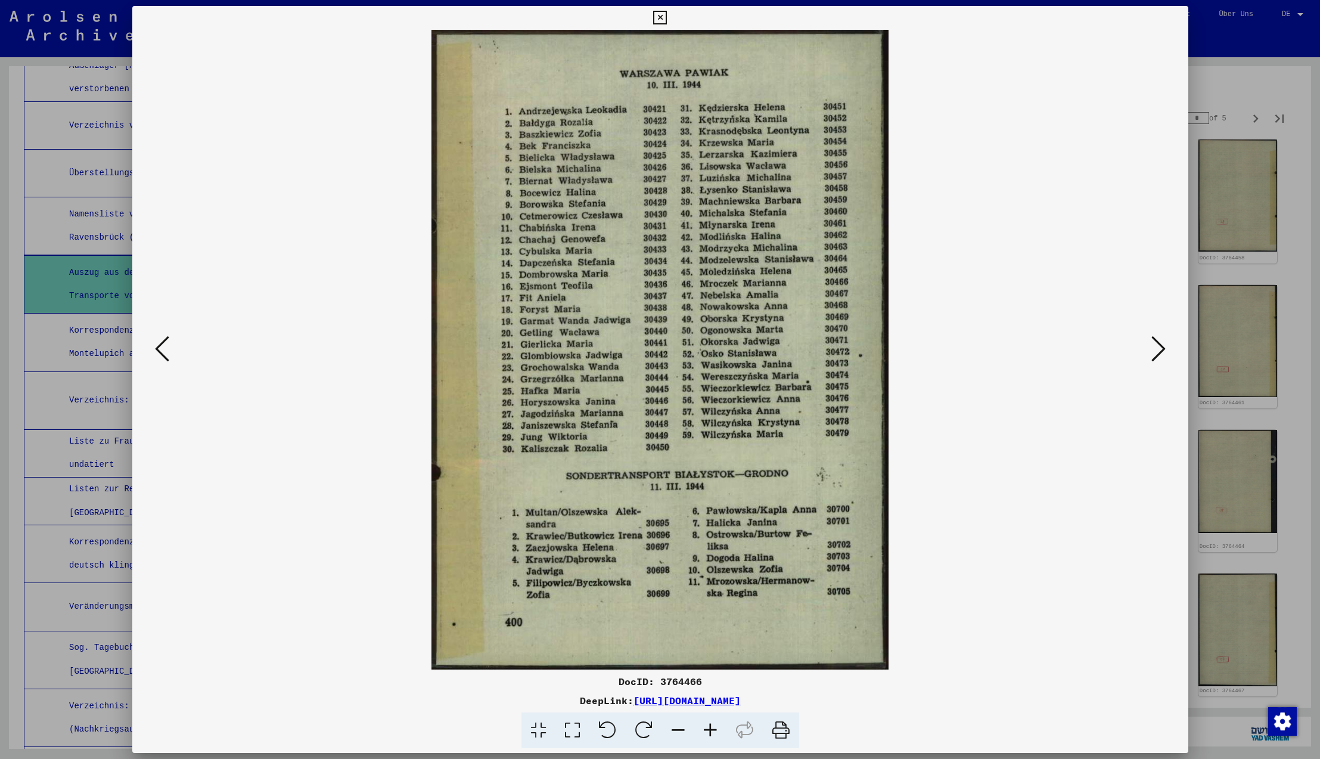
click at [1158, 350] on icon at bounding box center [1158, 348] width 14 height 29
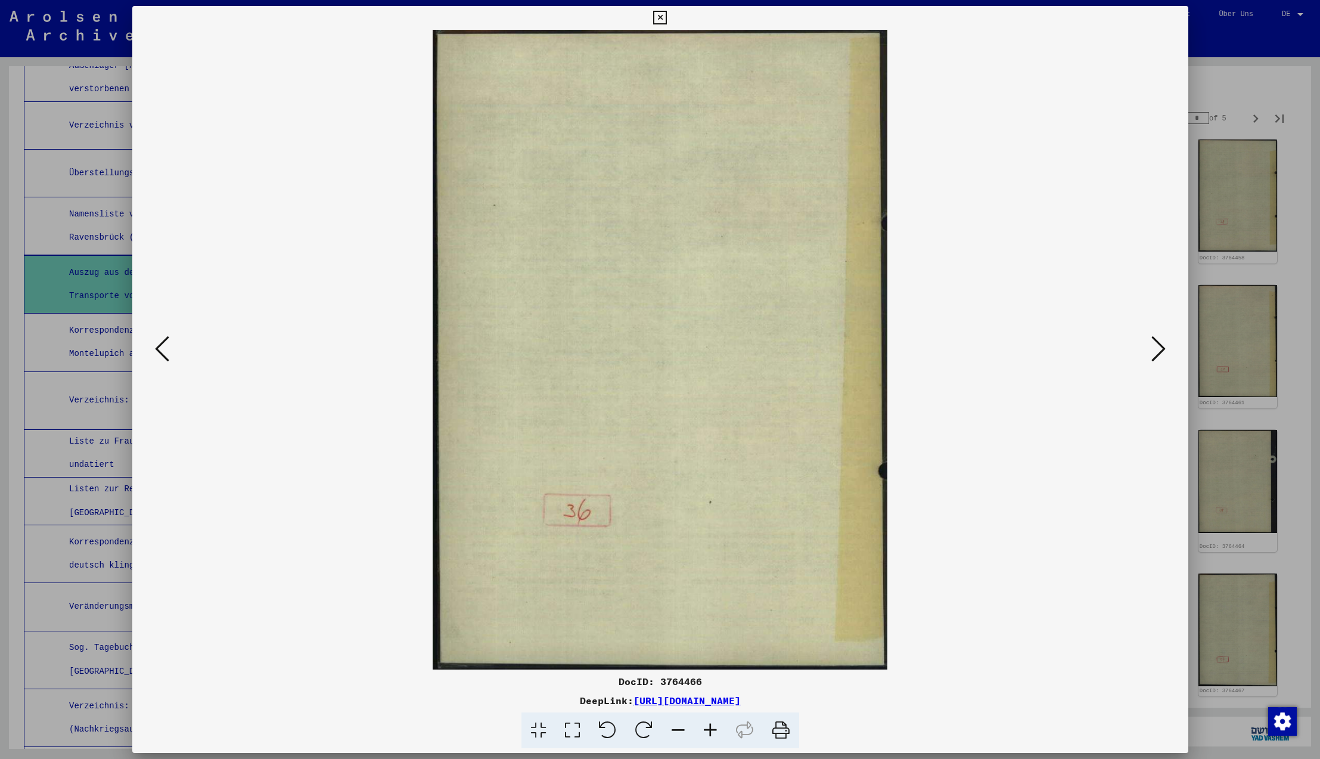
click at [1158, 350] on icon at bounding box center [1158, 348] width 14 height 29
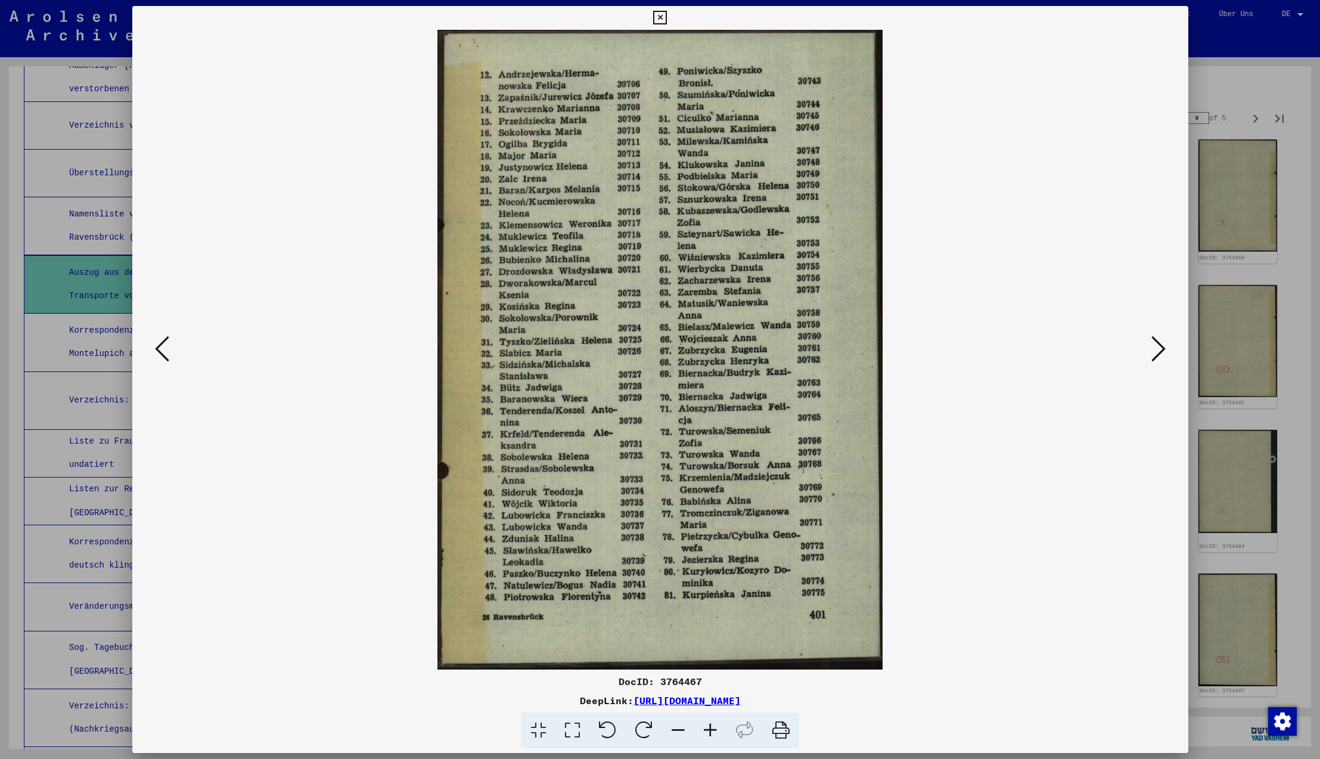
click at [1158, 350] on icon at bounding box center [1158, 348] width 14 height 29
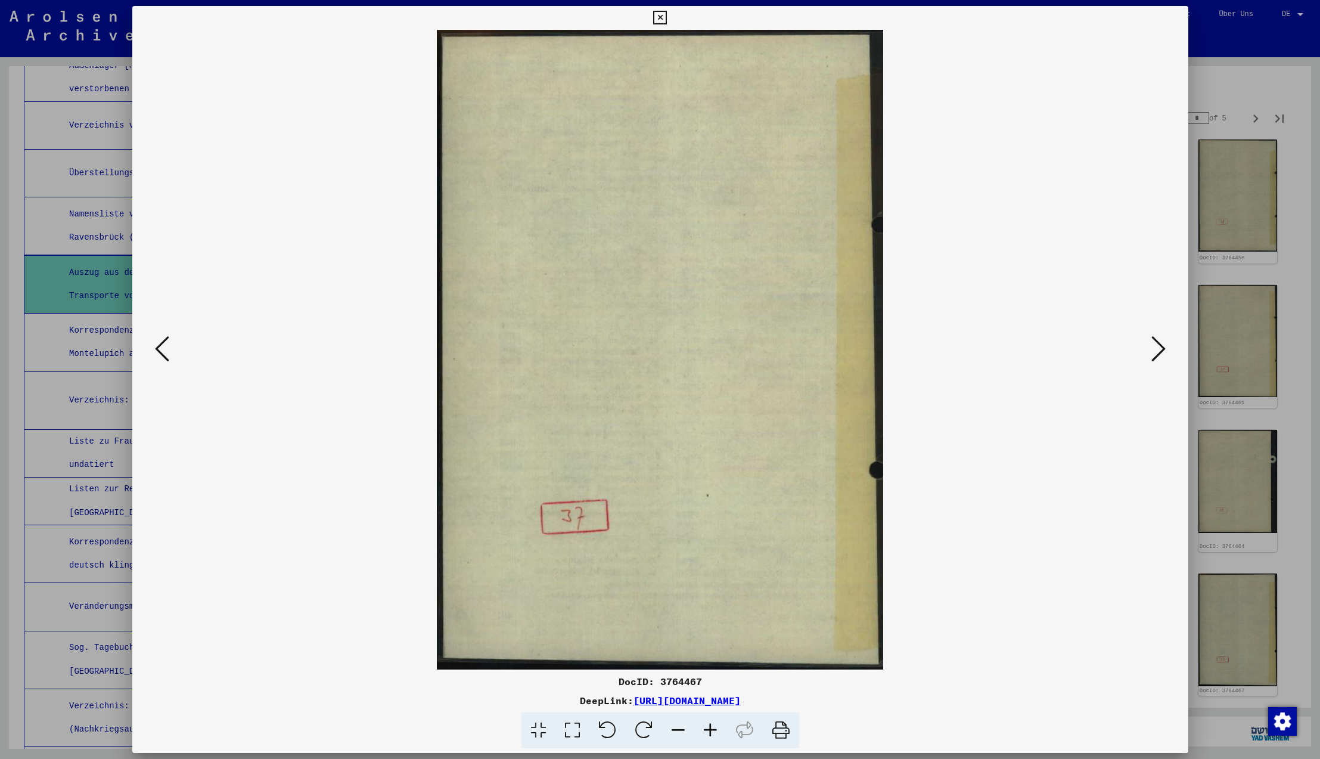
click at [1158, 350] on icon at bounding box center [1158, 348] width 14 height 29
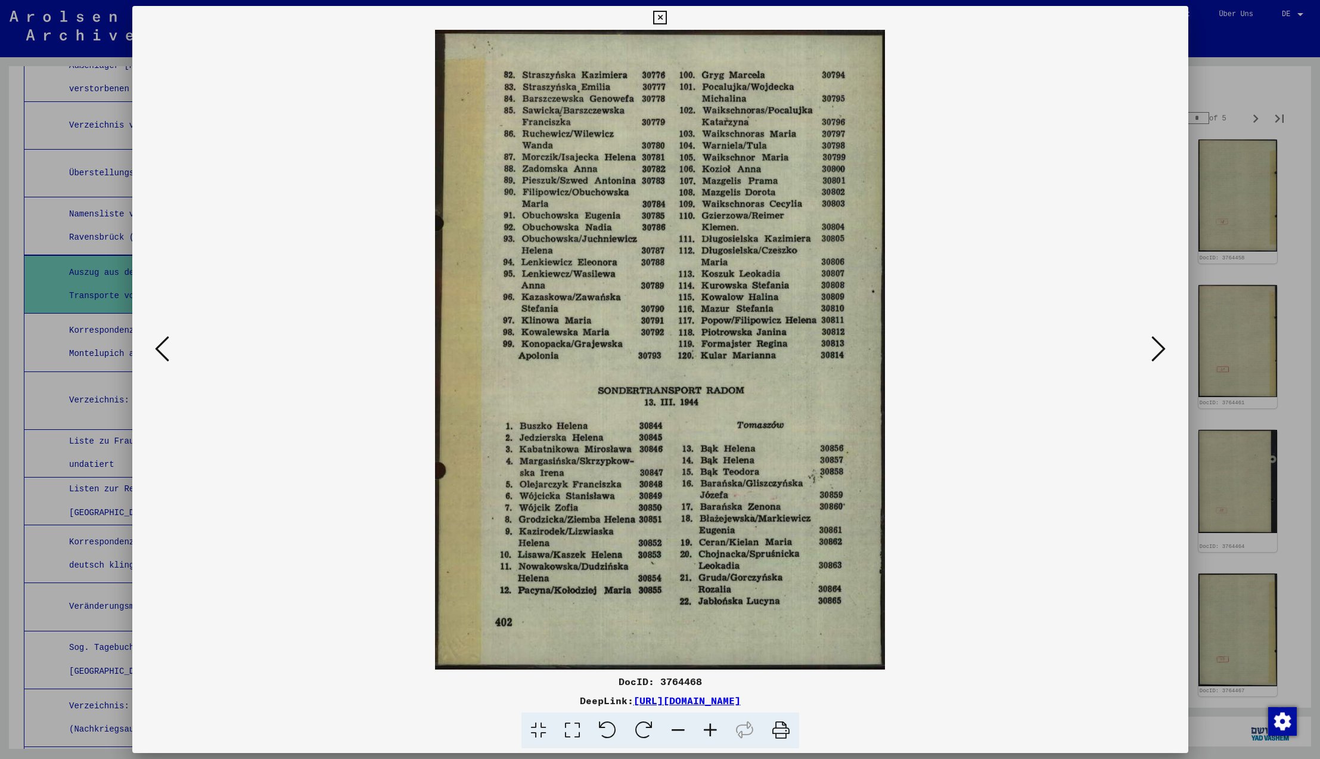
click at [160, 351] on icon at bounding box center [162, 348] width 14 height 29
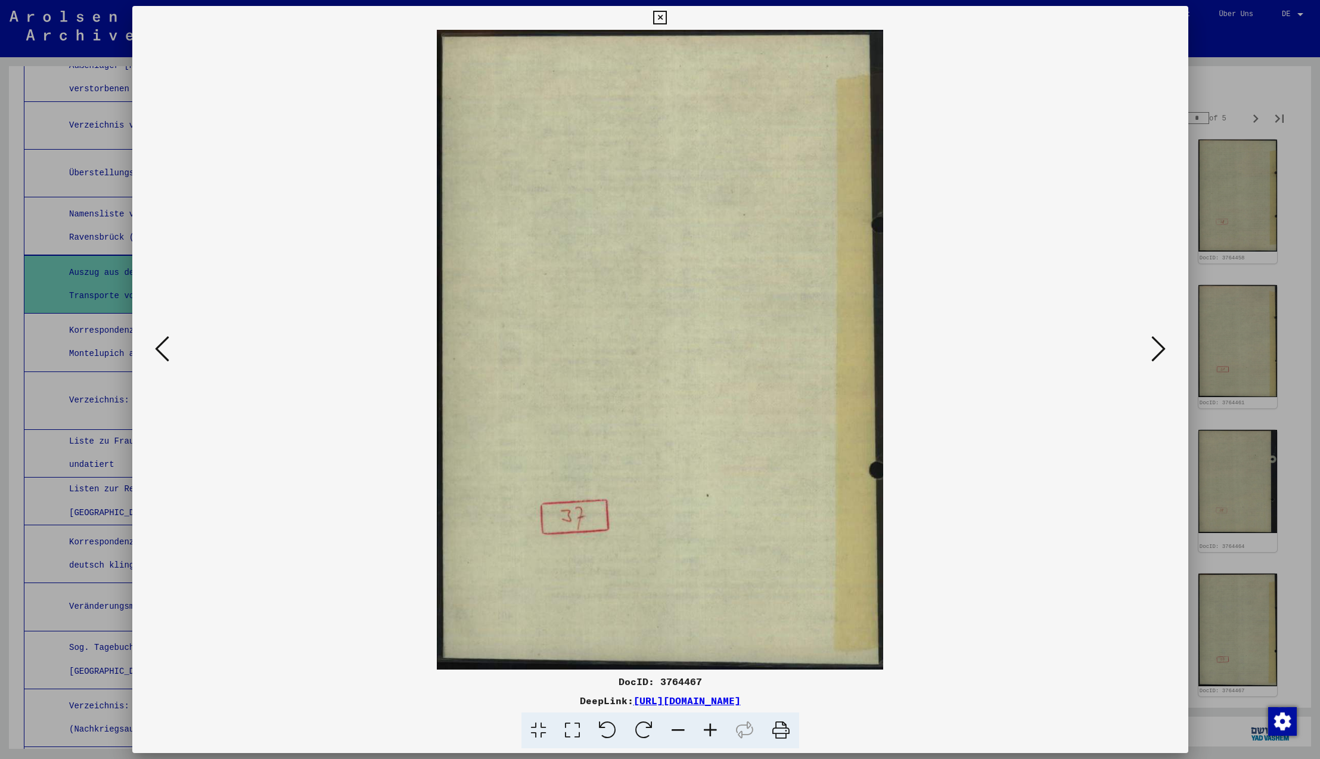
click at [160, 351] on icon at bounding box center [162, 348] width 14 height 29
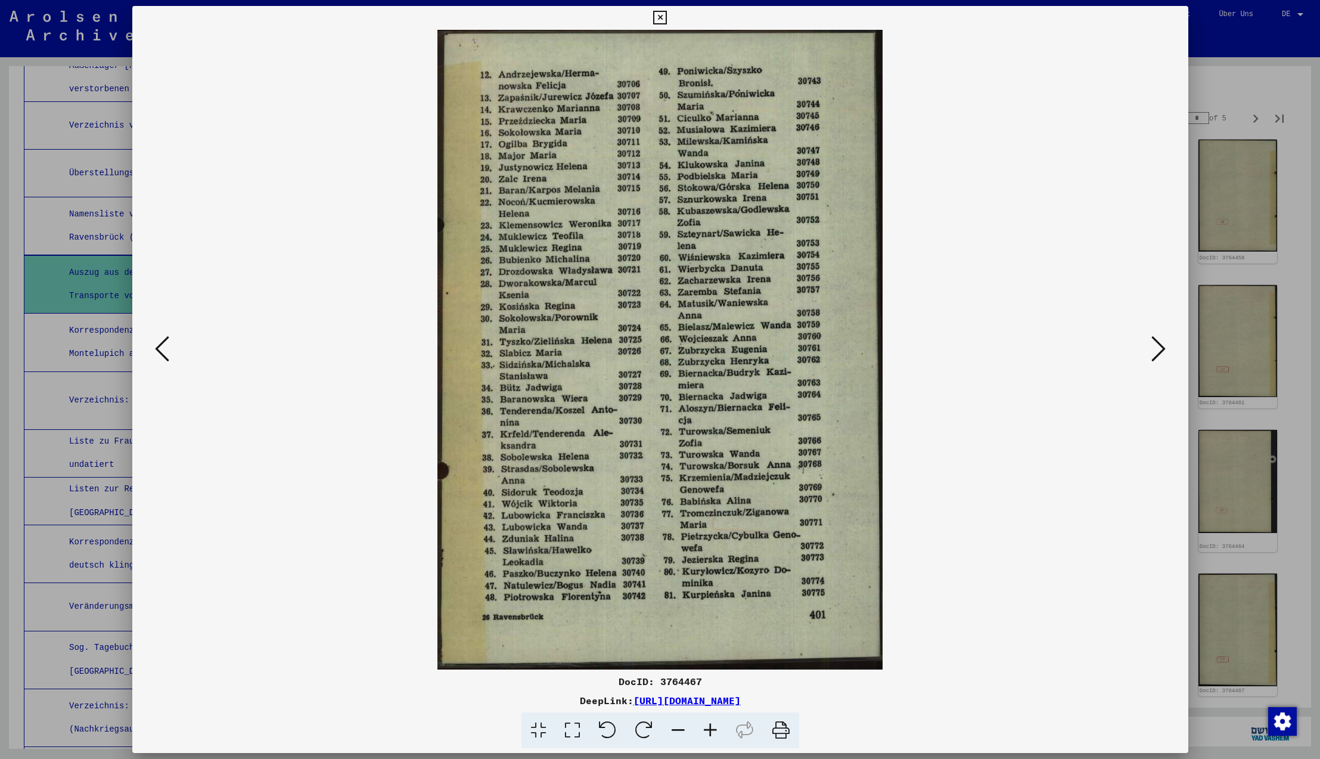
click at [160, 351] on icon at bounding box center [162, 348] width 14 height 29
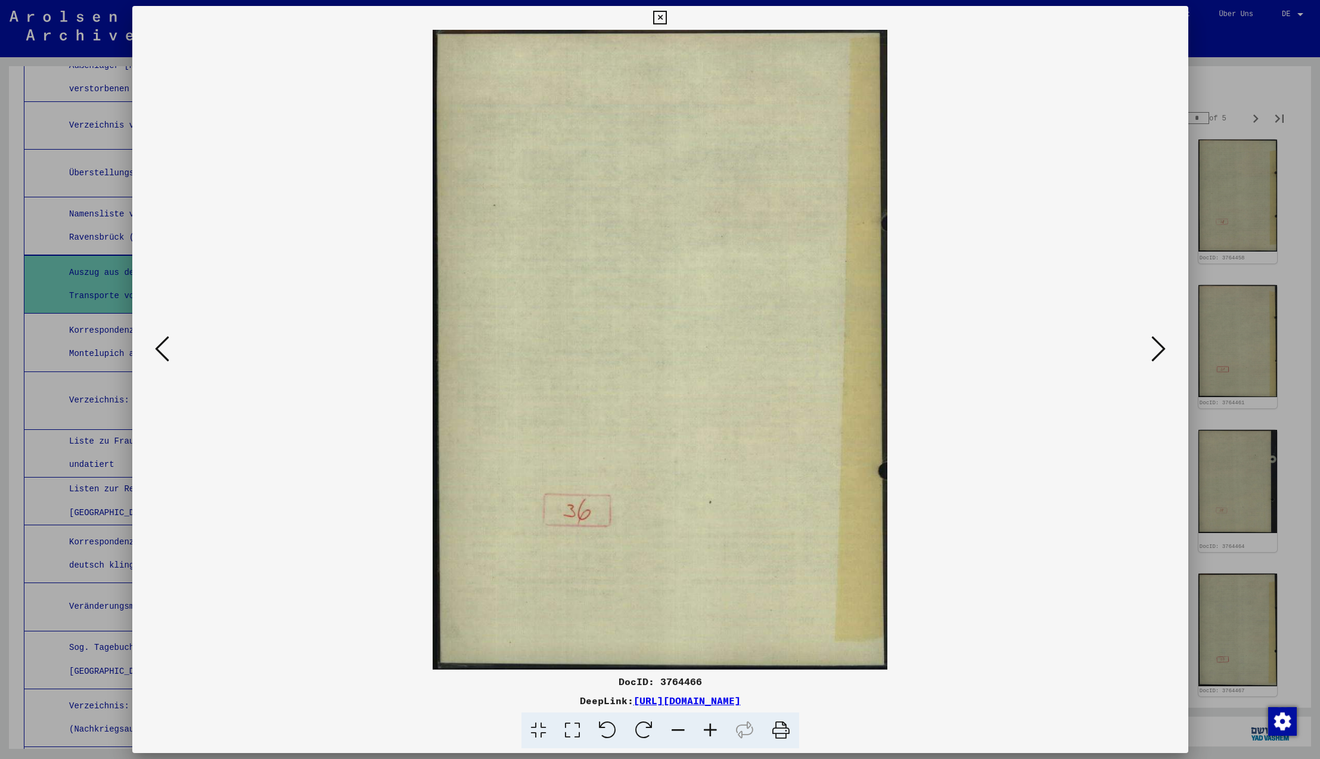
click at [160, 351] on icon at bounding box center [162, 348] width 14 height 29
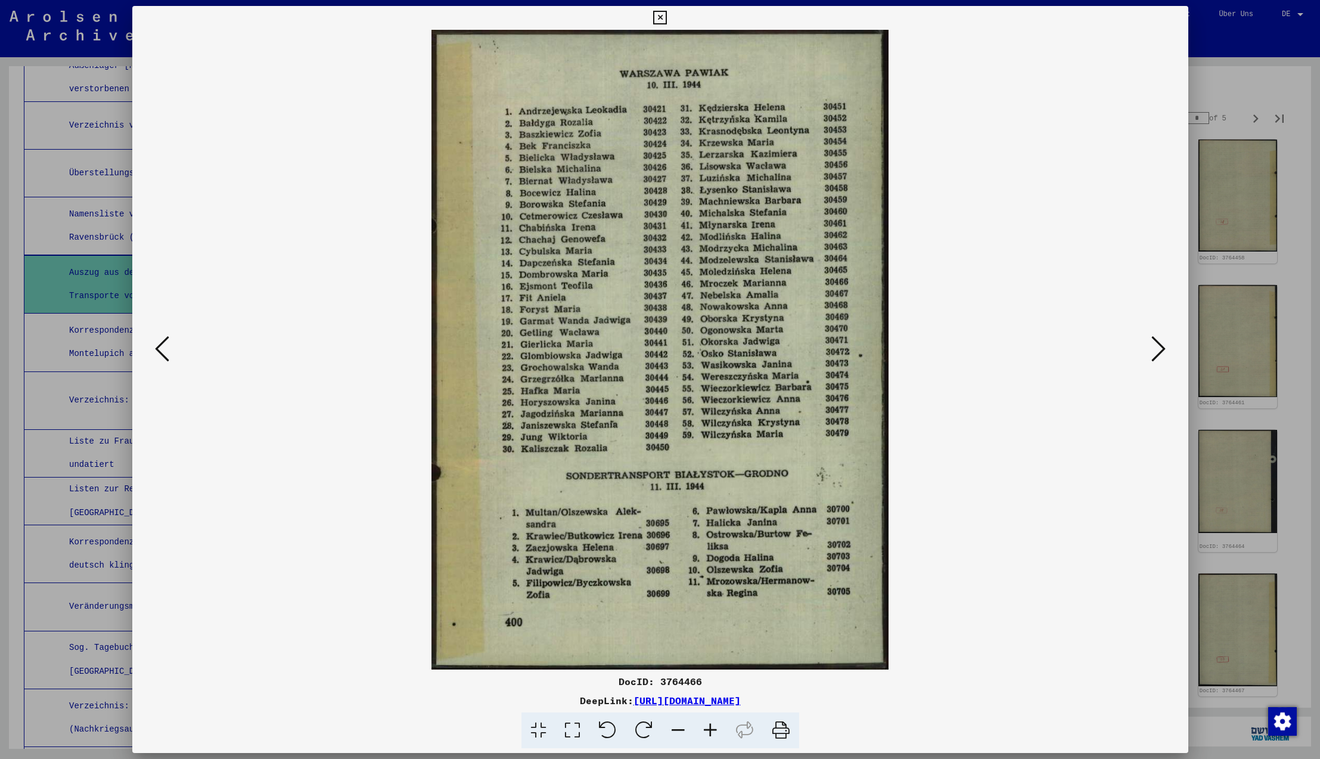
click at [160, 351] on icon at bounding box center [162, 348] width 14 height 29
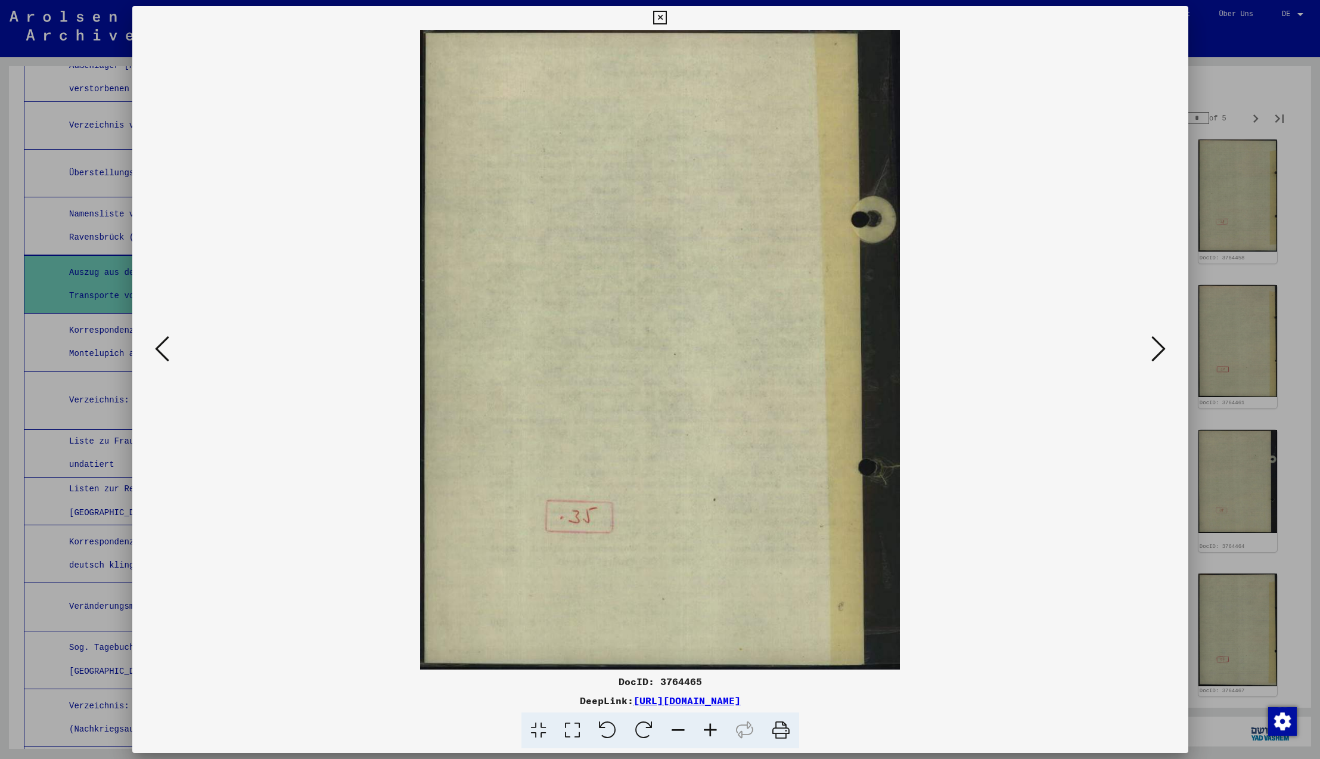
click at [160, 351] on icon at bounding box center [162, 348] width 14 height 29
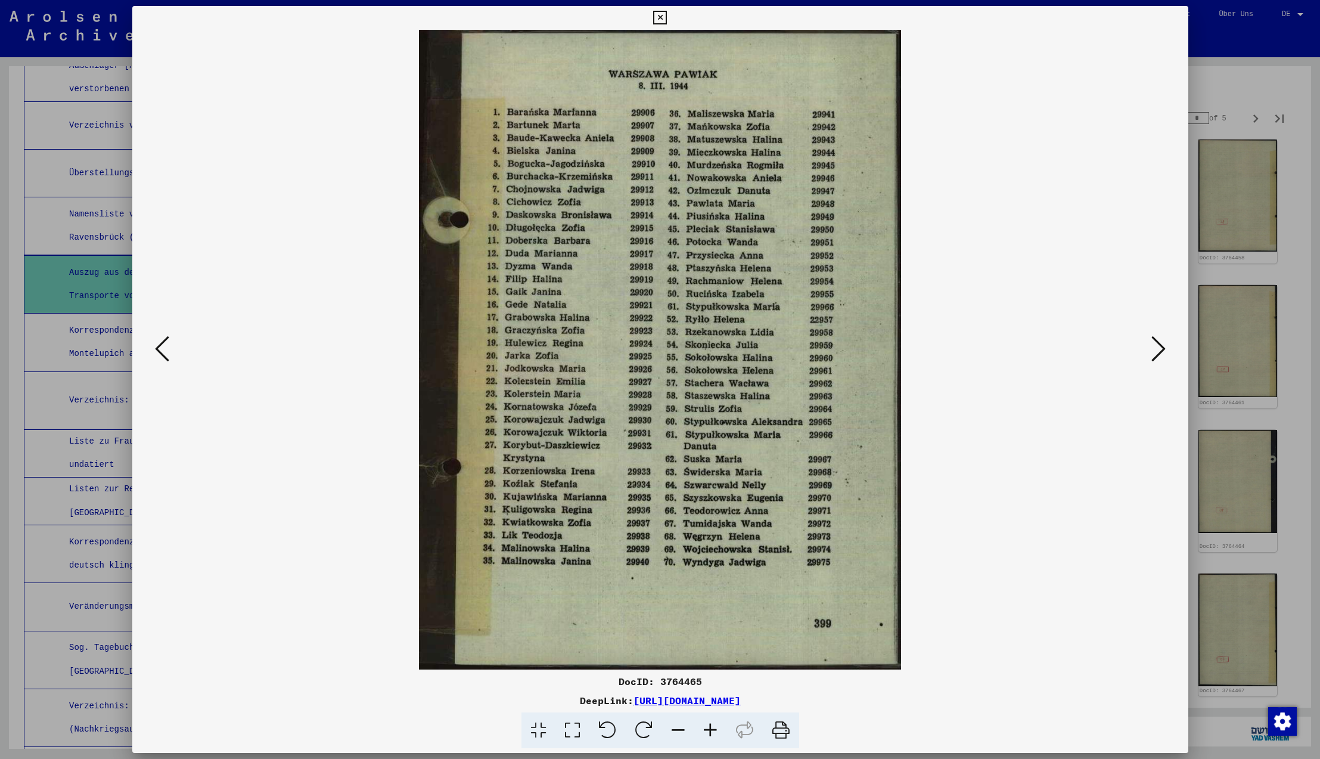
click at [160, 351] on icon at bounding box center [162, 348] width 14 height 29
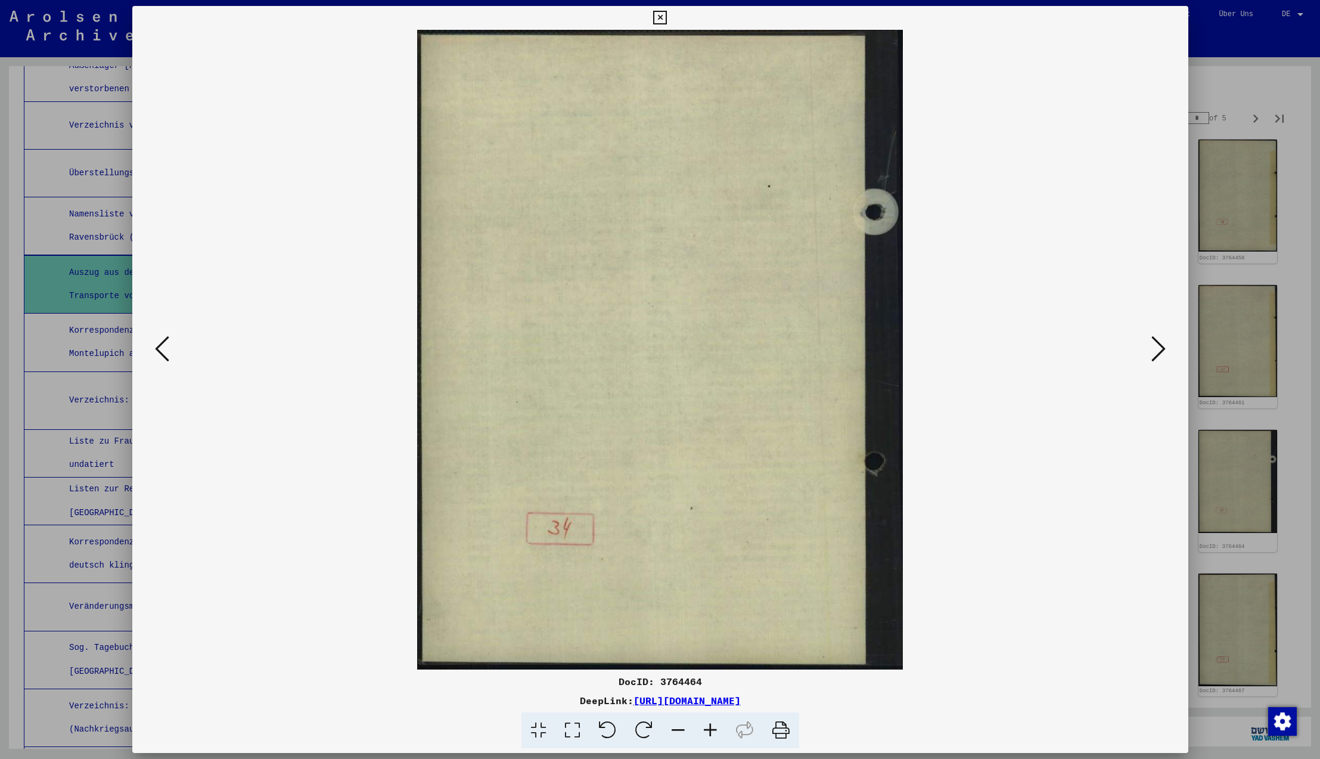
click at [160, 351] on icon at bounding box center [162, 348] width 14 height 29
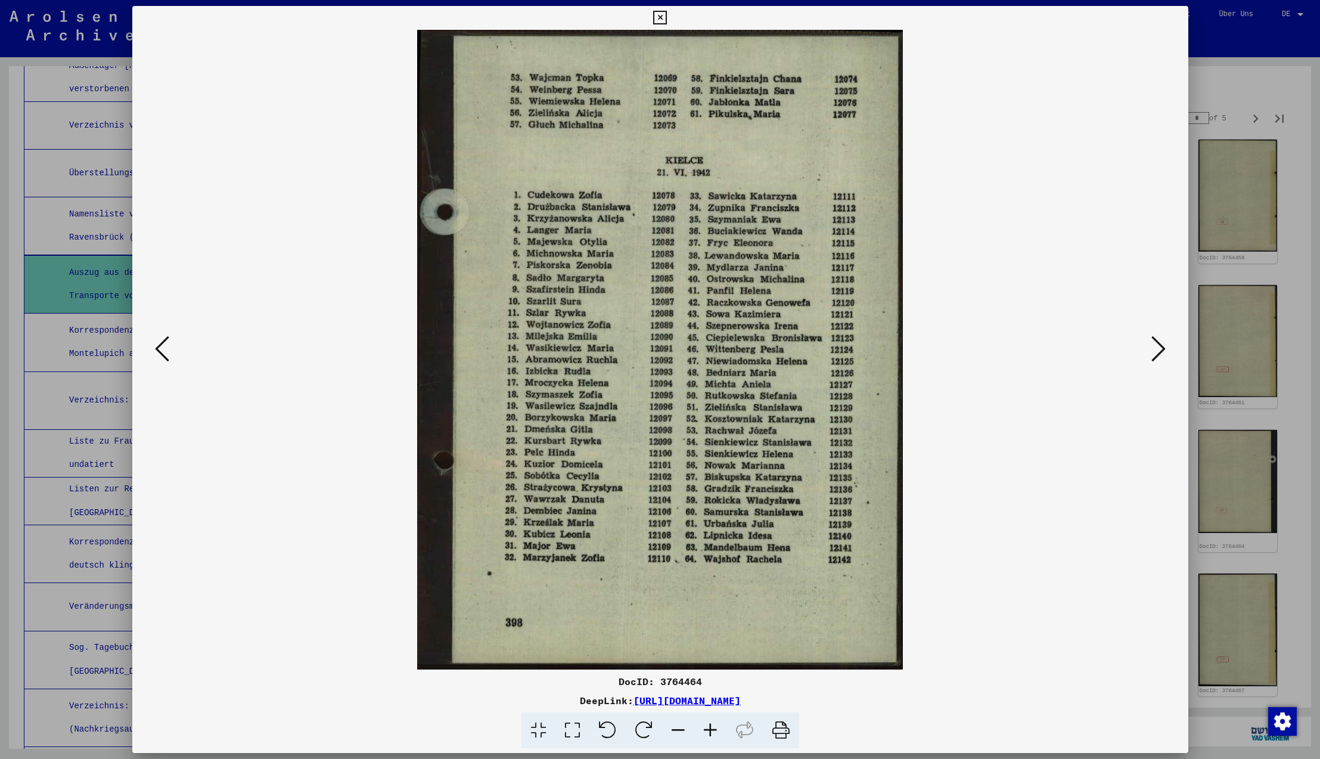
click at [1160, 350] on icon at bounding box center [1158, 348] width 14 height 29
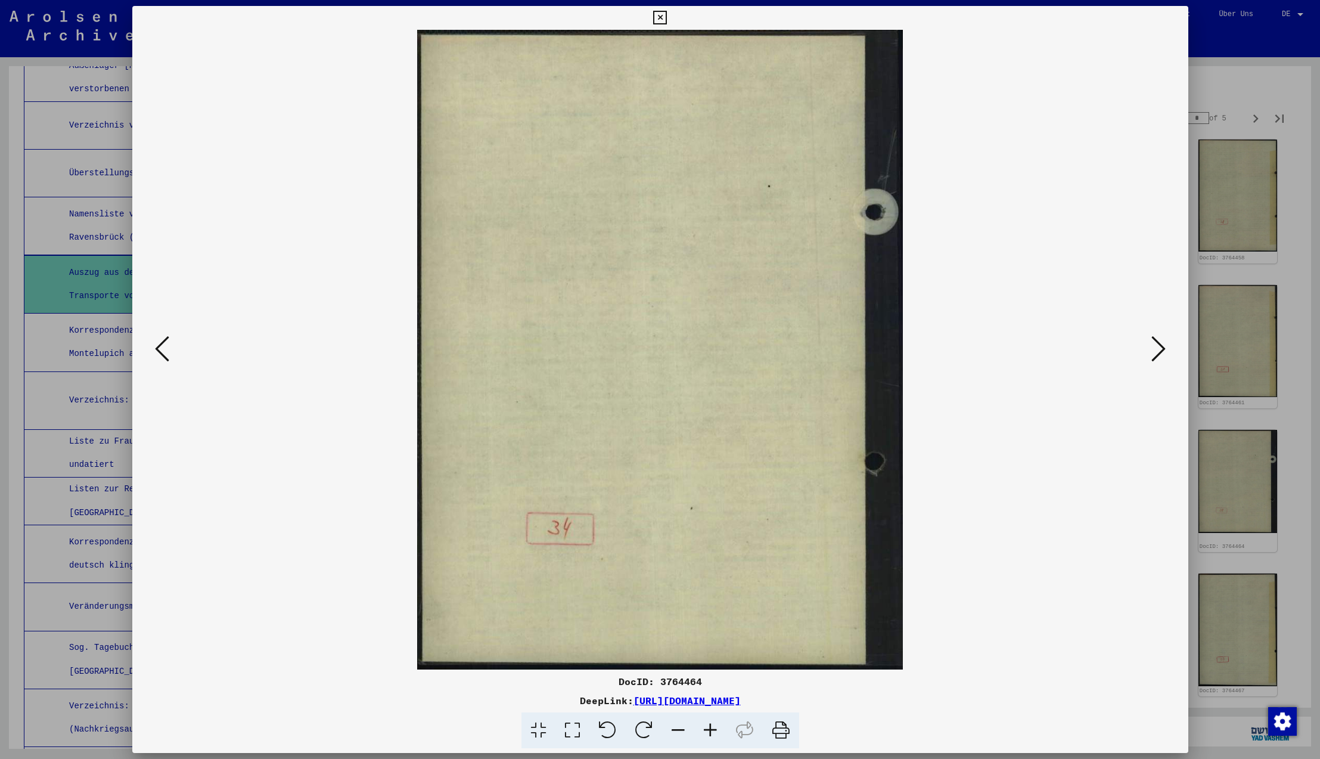
click at [1160, 350] on icon at bounding box center [1158, 348] width 14 height 29
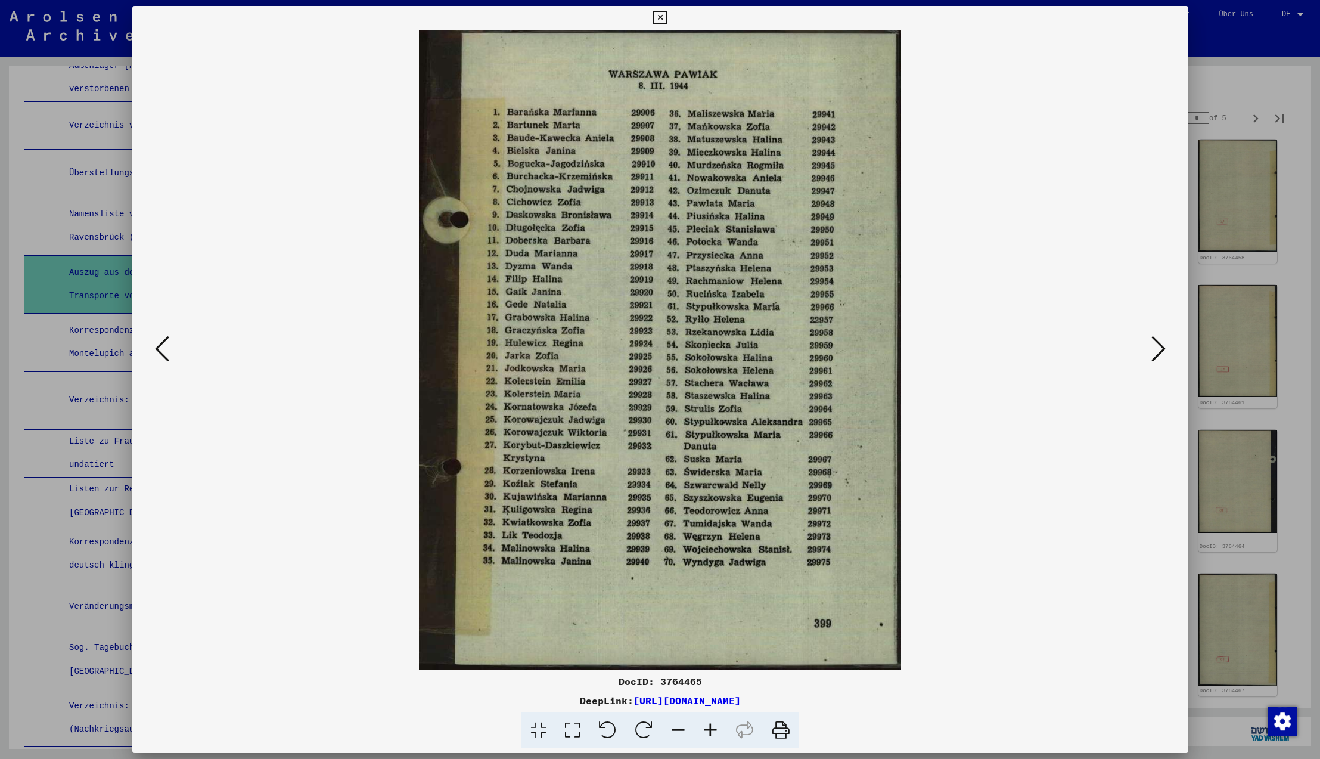
click at [1160, 350] on icon at bounding box center [1158, 348] width 14 height 29
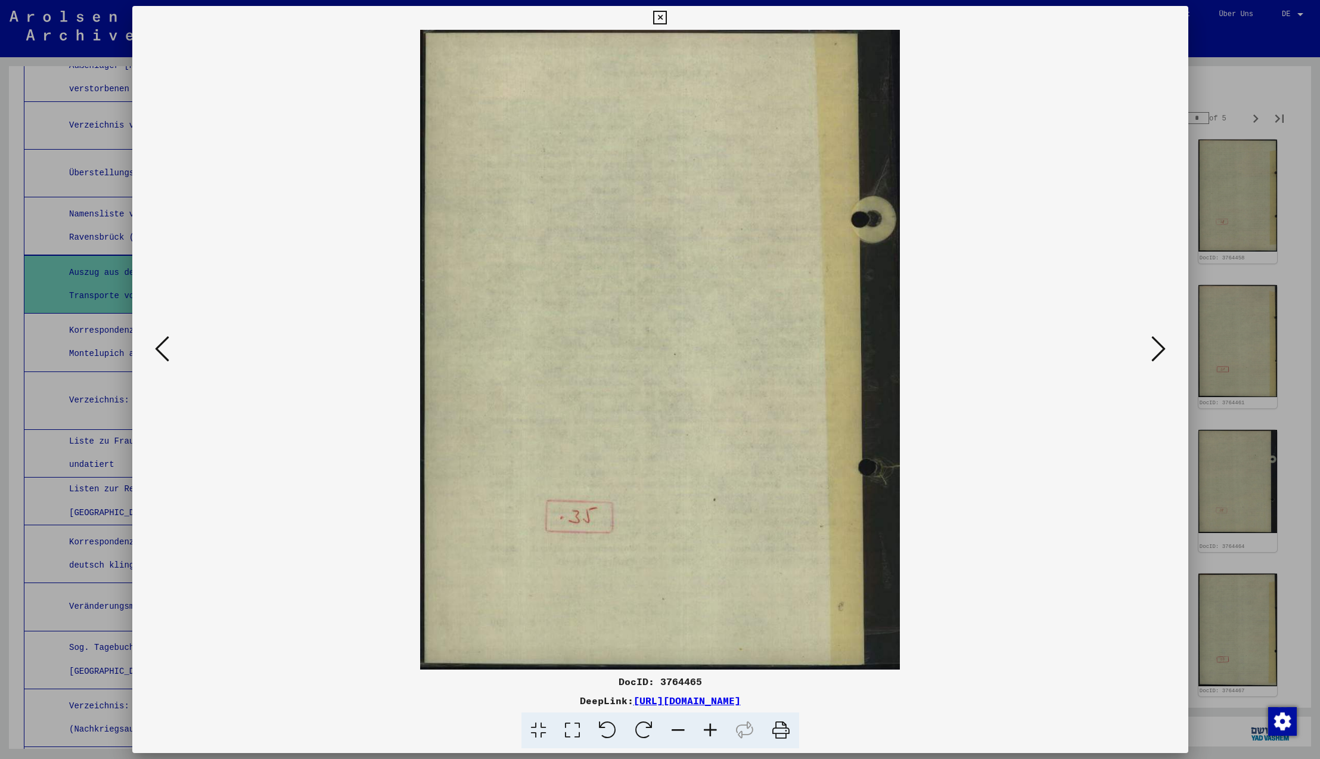
click at [1160, 350] on icon at bounding box center [1158, 348] width 14 height 29
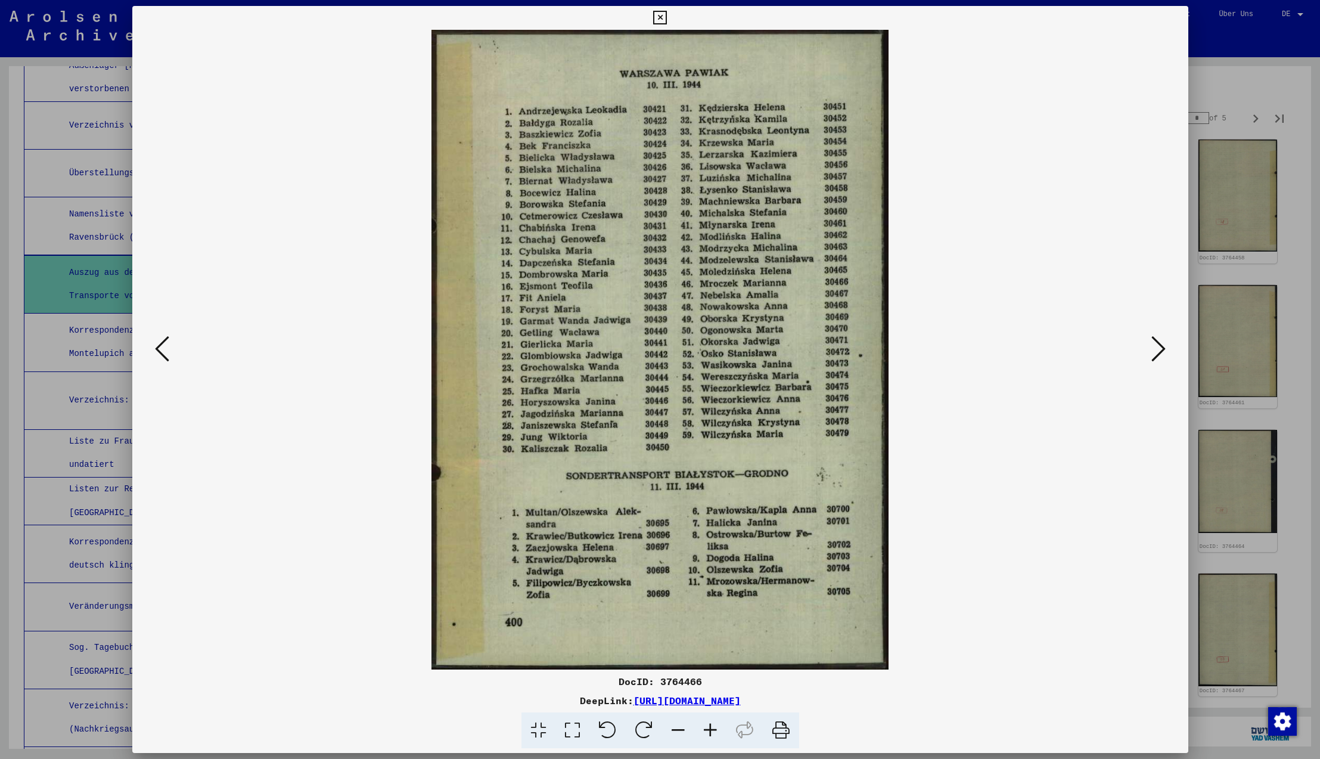
click at [1160, 350] on icon at bounding box center [1158, 348] width 14 height 29
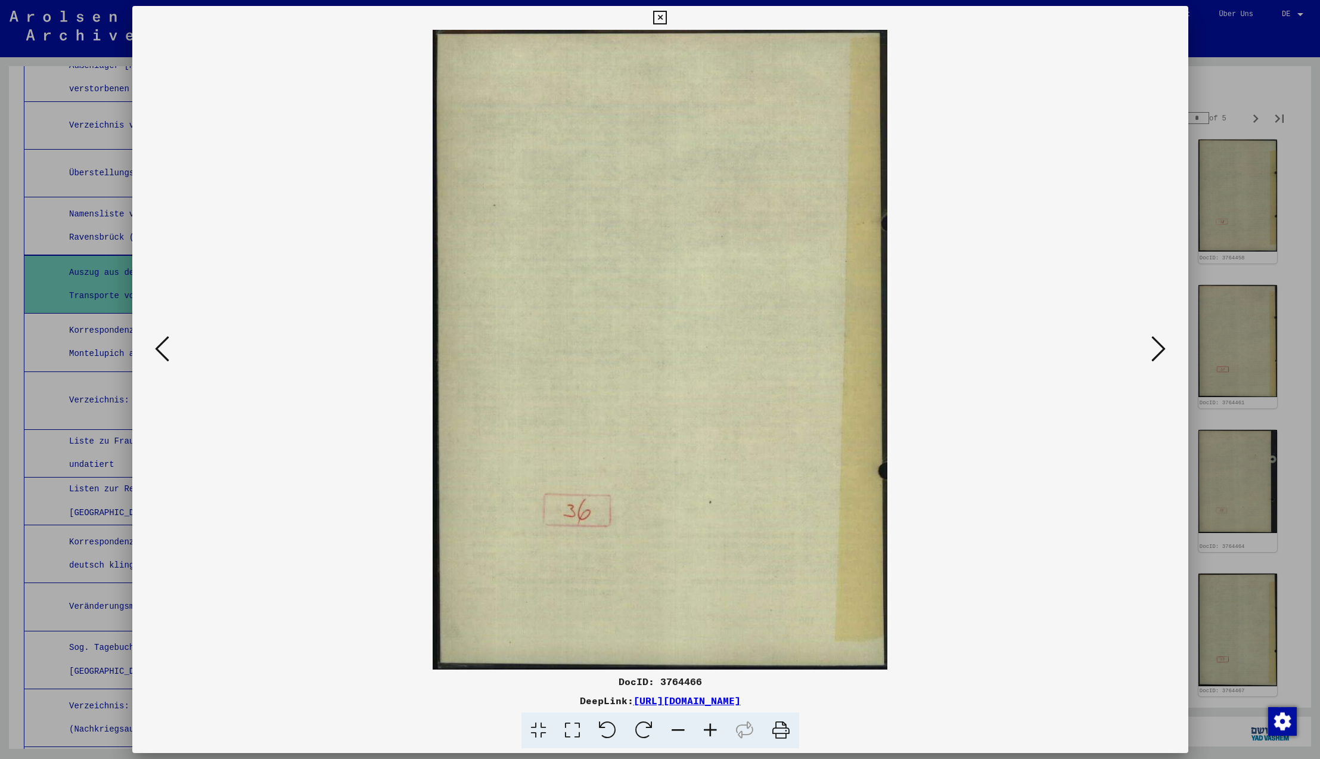
click at [1160, 350] on icon at bounding box center [1158, 348] width 14 height 29
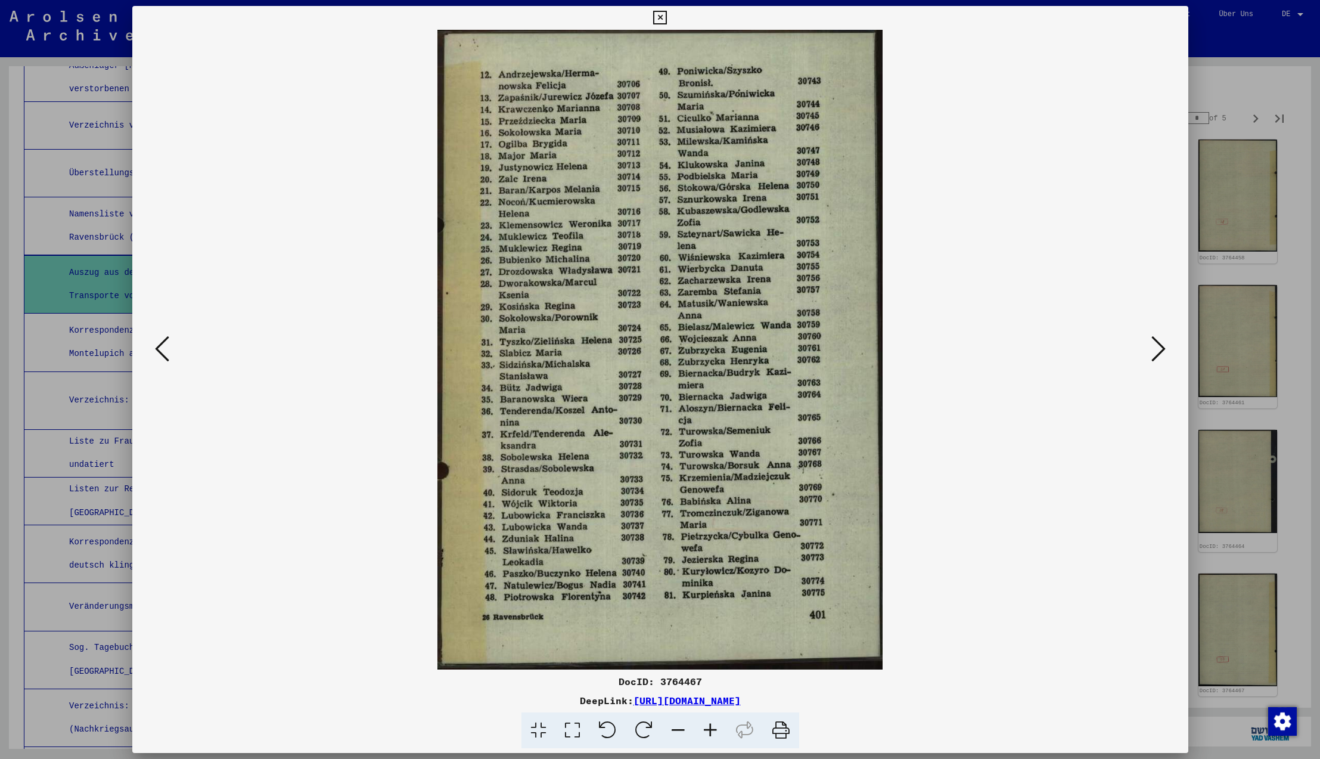
click at [1160, 350] on icon at bounding box center [1158, 348] width 14 height 29
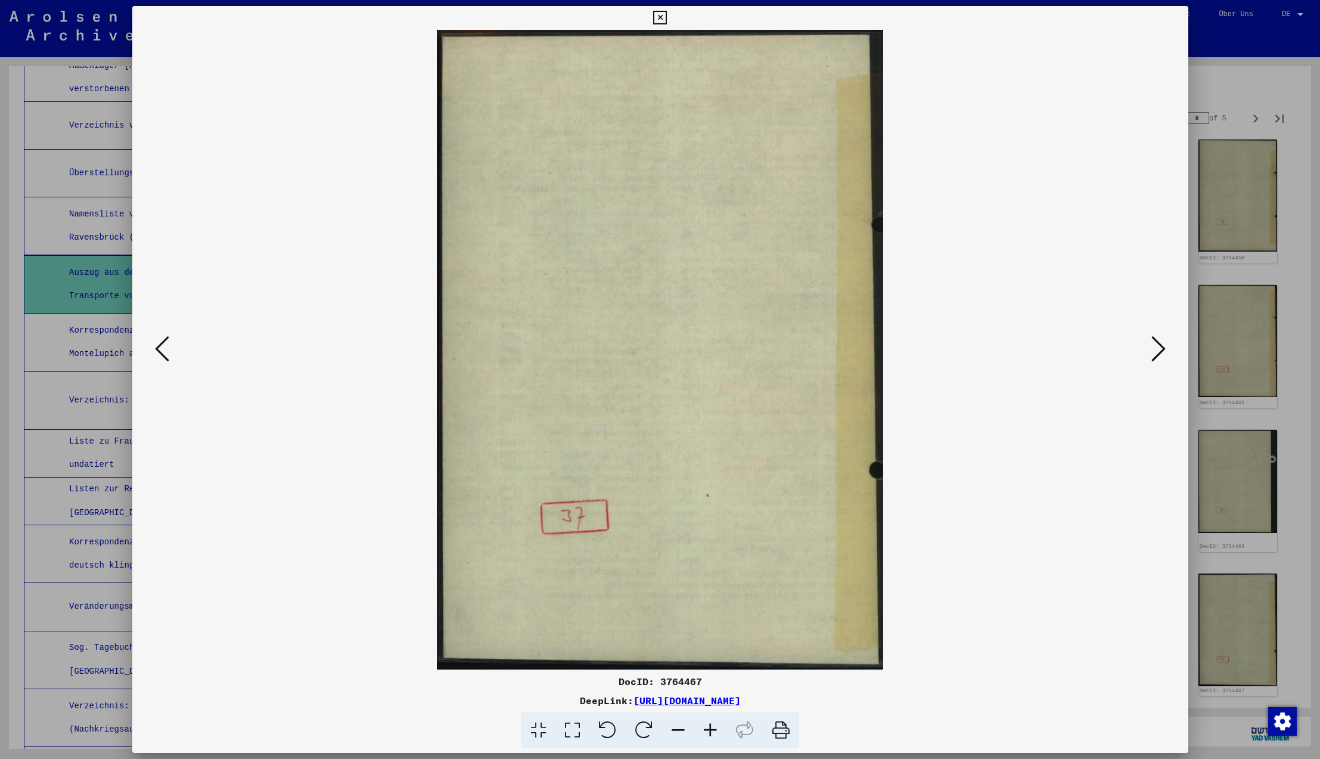
click at [1160, 350] on icon at bounding box center [1158, 348] width 14 height 29
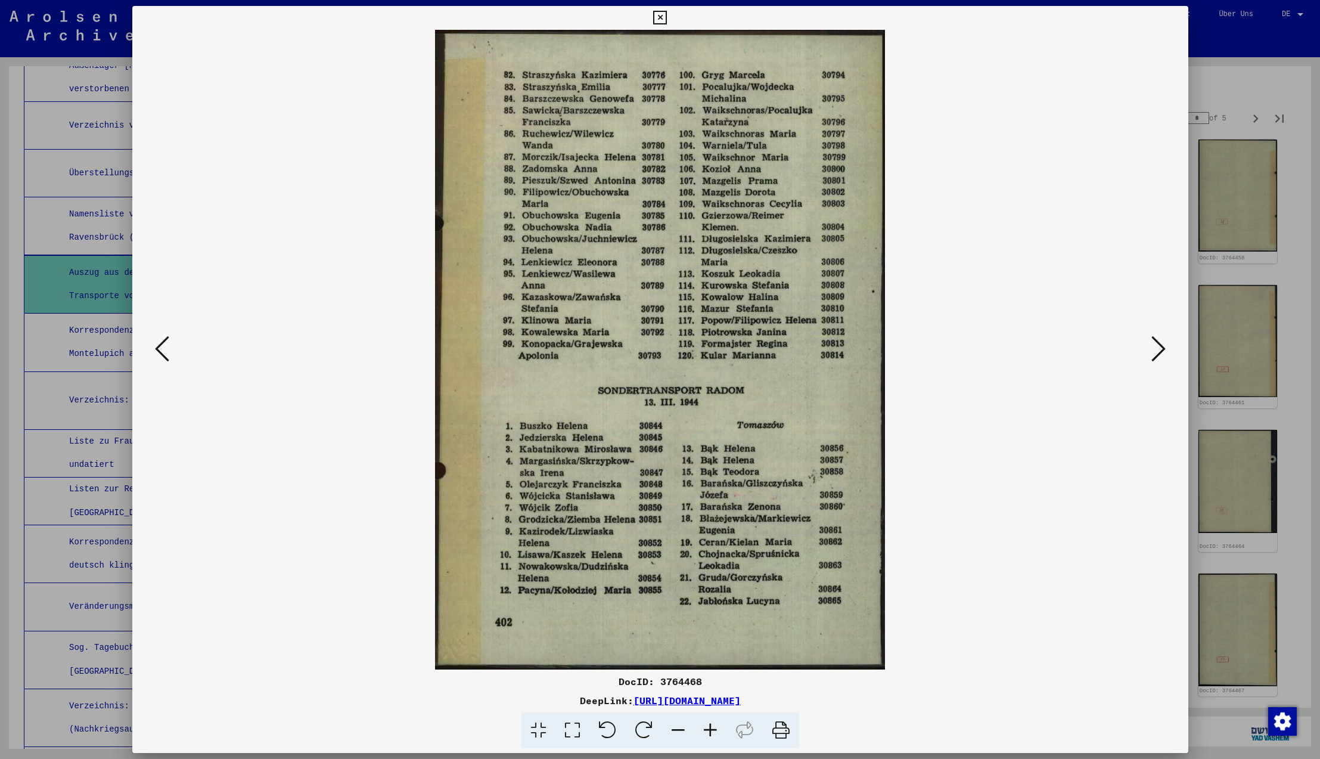
click at [1160, 350] on icon at bounding box center [1158, 348] width 14 height 29
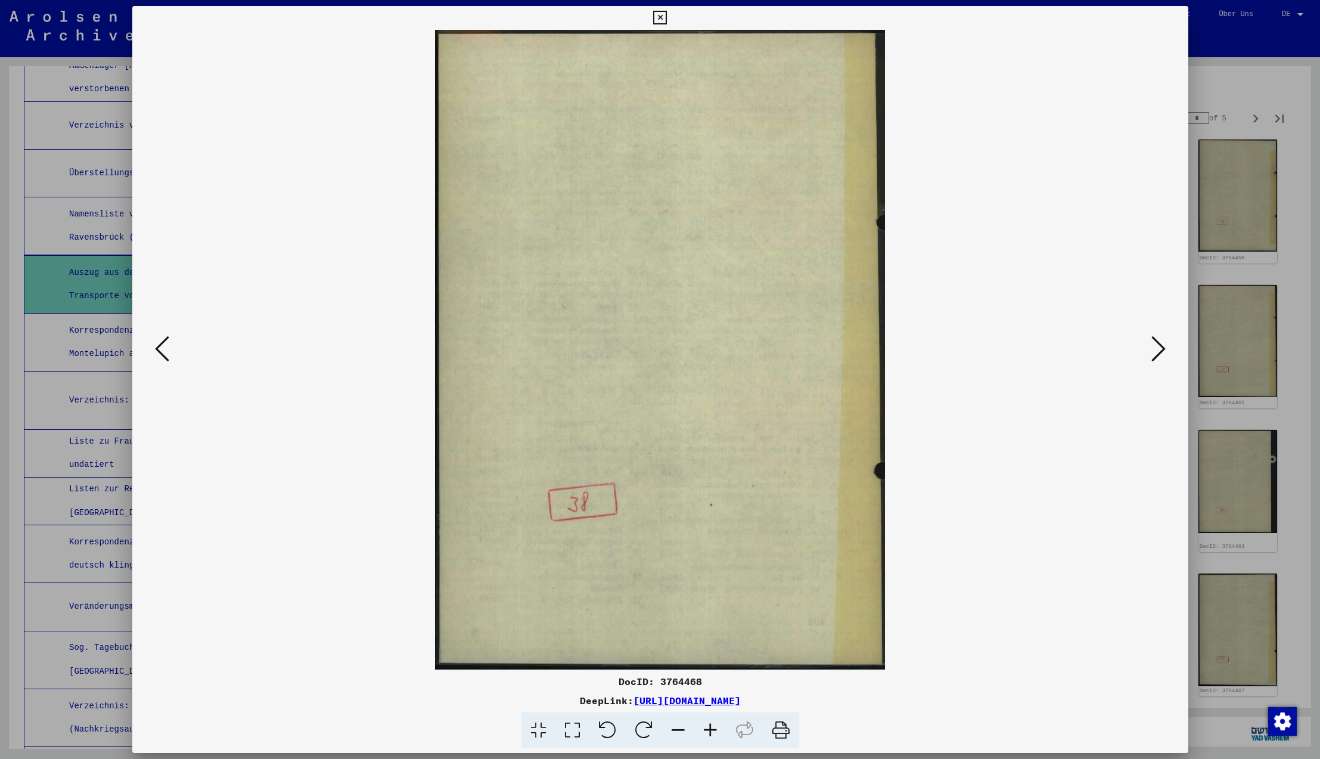
click at [1160, 350] on icon at bounding box center [1158, 348] width 14 height 29
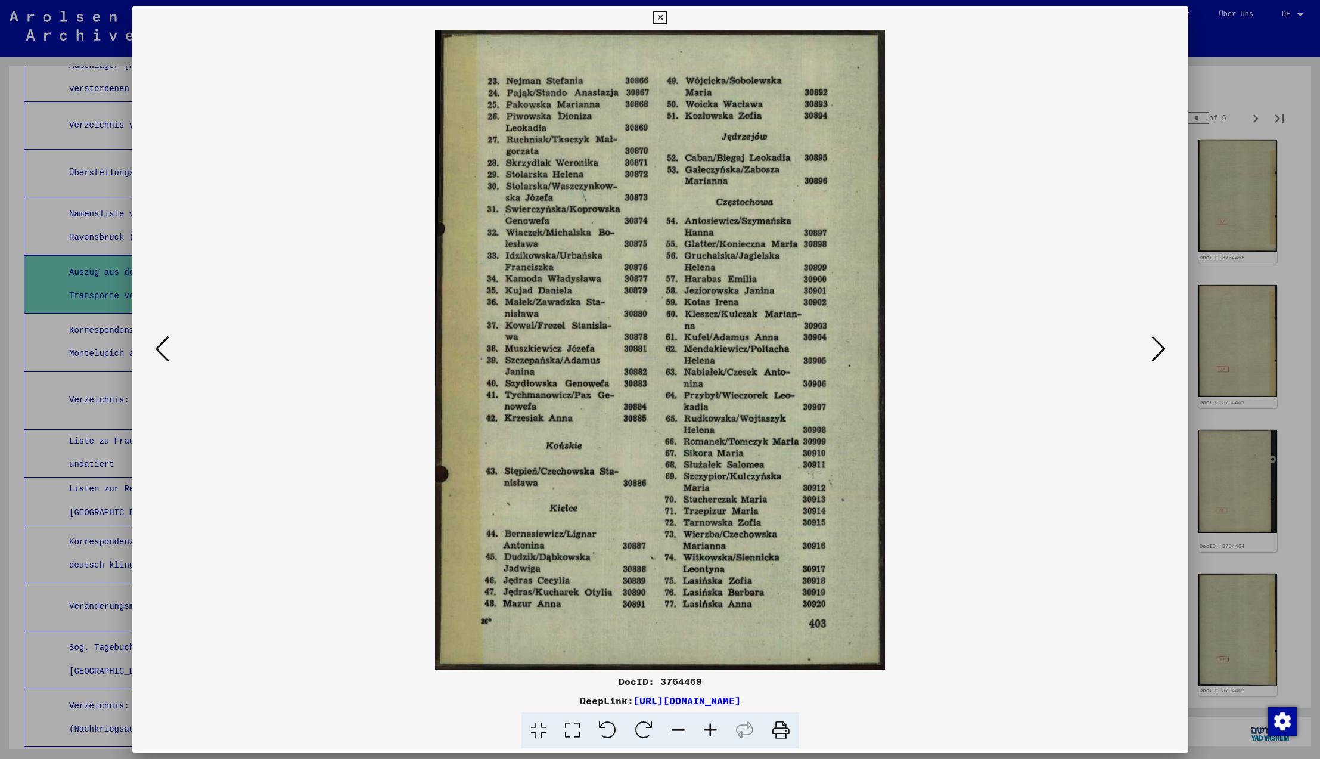
click at [1160, 350] on icon at bounding box center [1158, 348] width 14 height 29
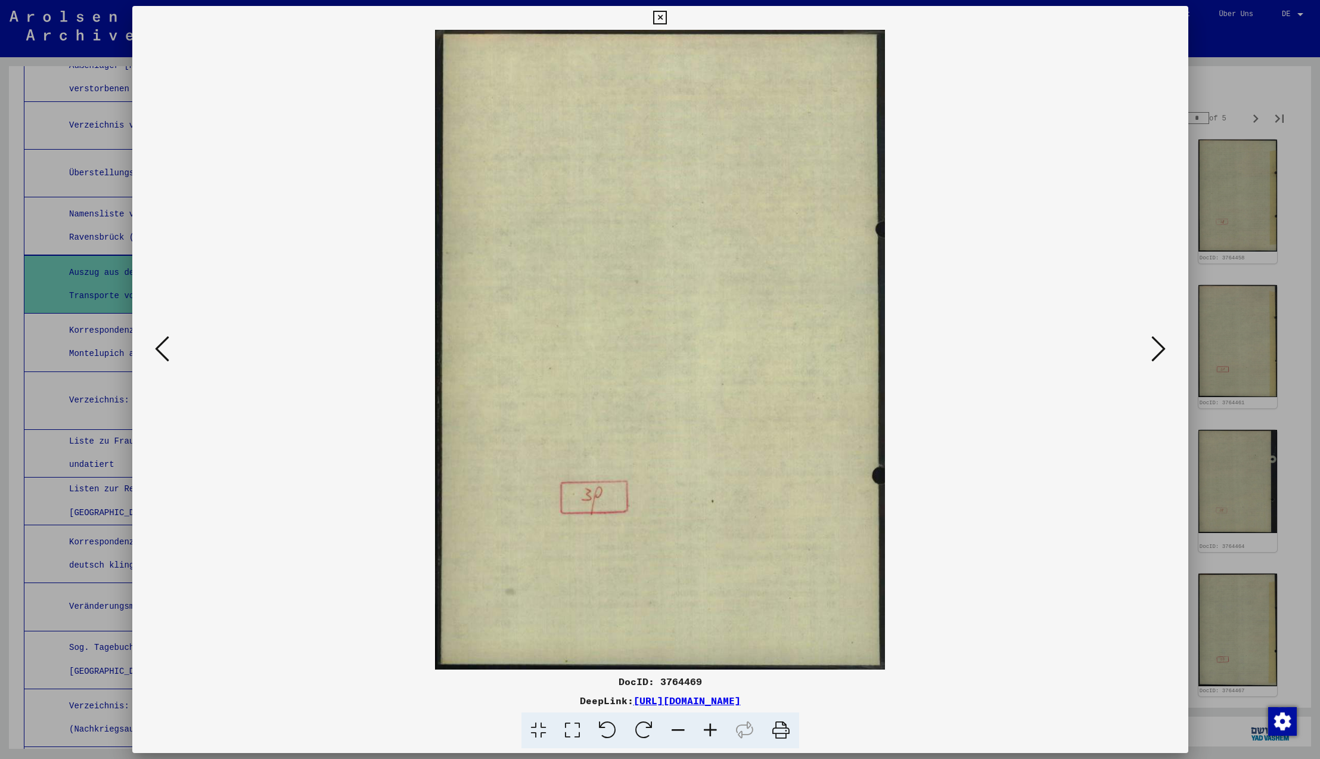
click at [1160, 350] on icon at bounding box center [1158, 348] width 14 height 29
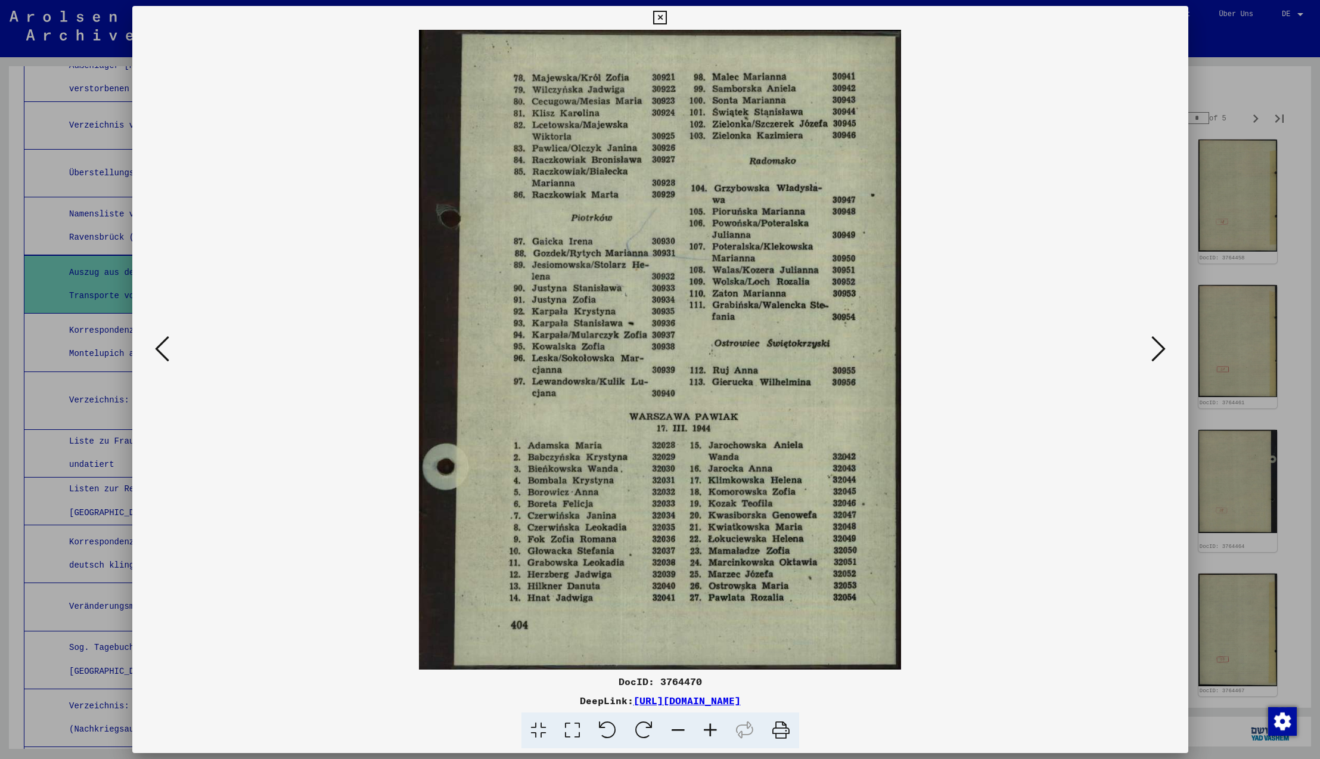
click at [1160, 350] on icon at bounding box center [1158, 348] width 14 height 29
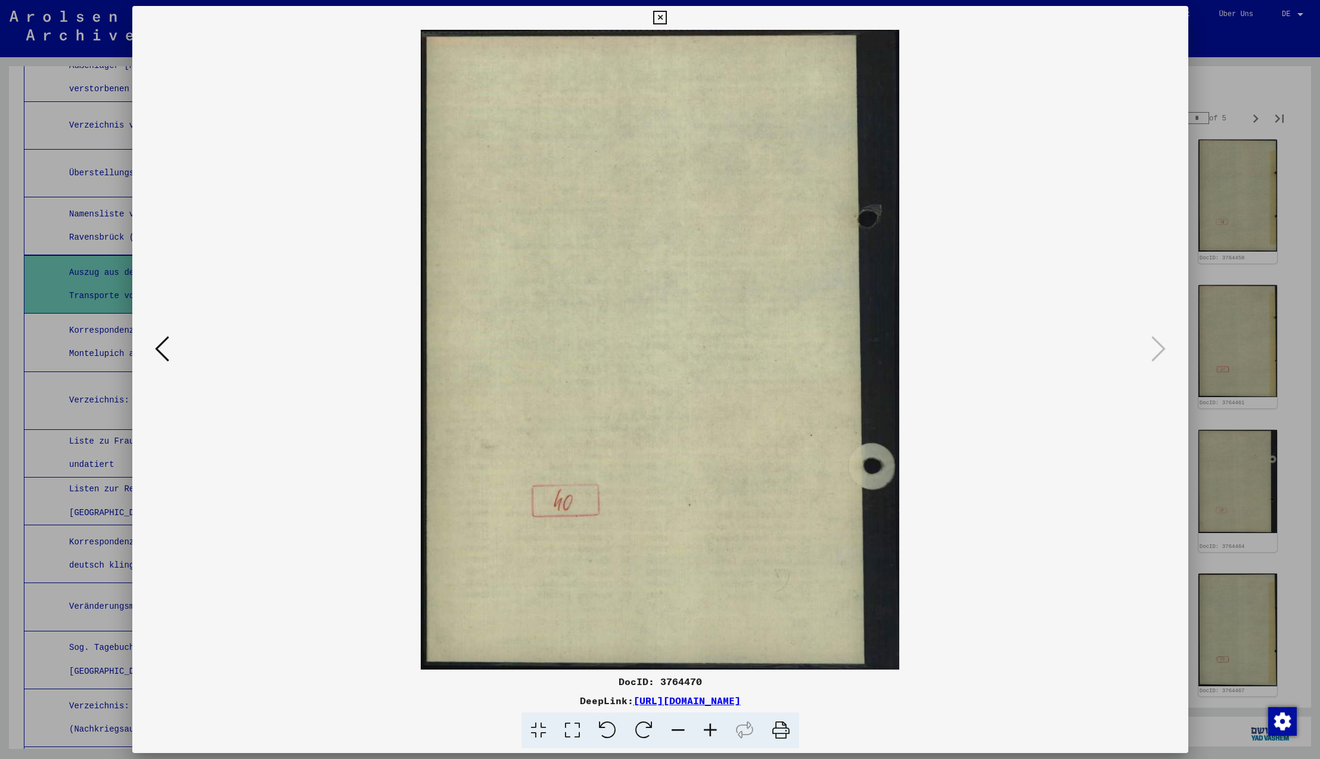
click at [1160, 350] on icon at bounding box center [1158, 348] width 14 height 29
click at [667, 20] on icon at bounding box center [660, 18] width 14 height 14
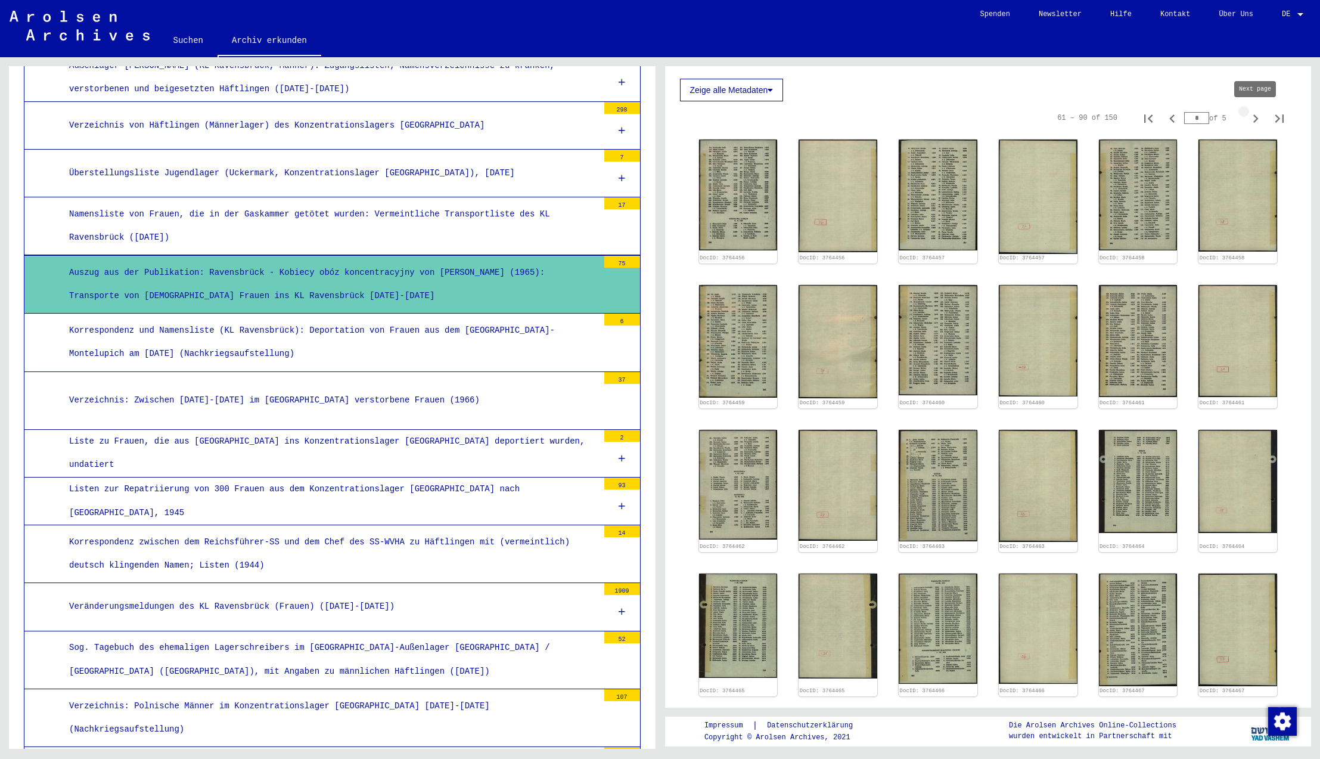
click at [1256, 118] on icon "Next page" at bounding box center [1255, 118] width 5 height 8
type input "*"
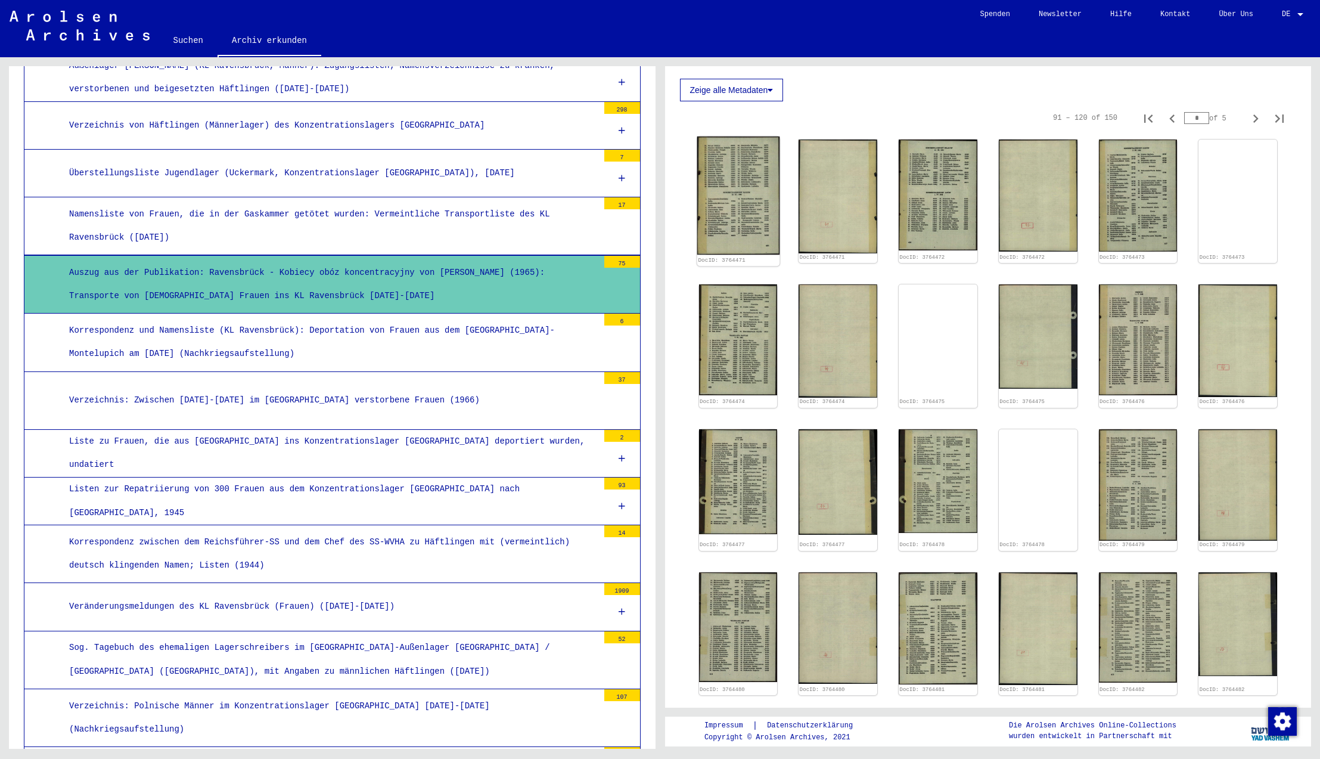
click at [704, 181] on img at bounding box center [738, 195] width 82 height 119
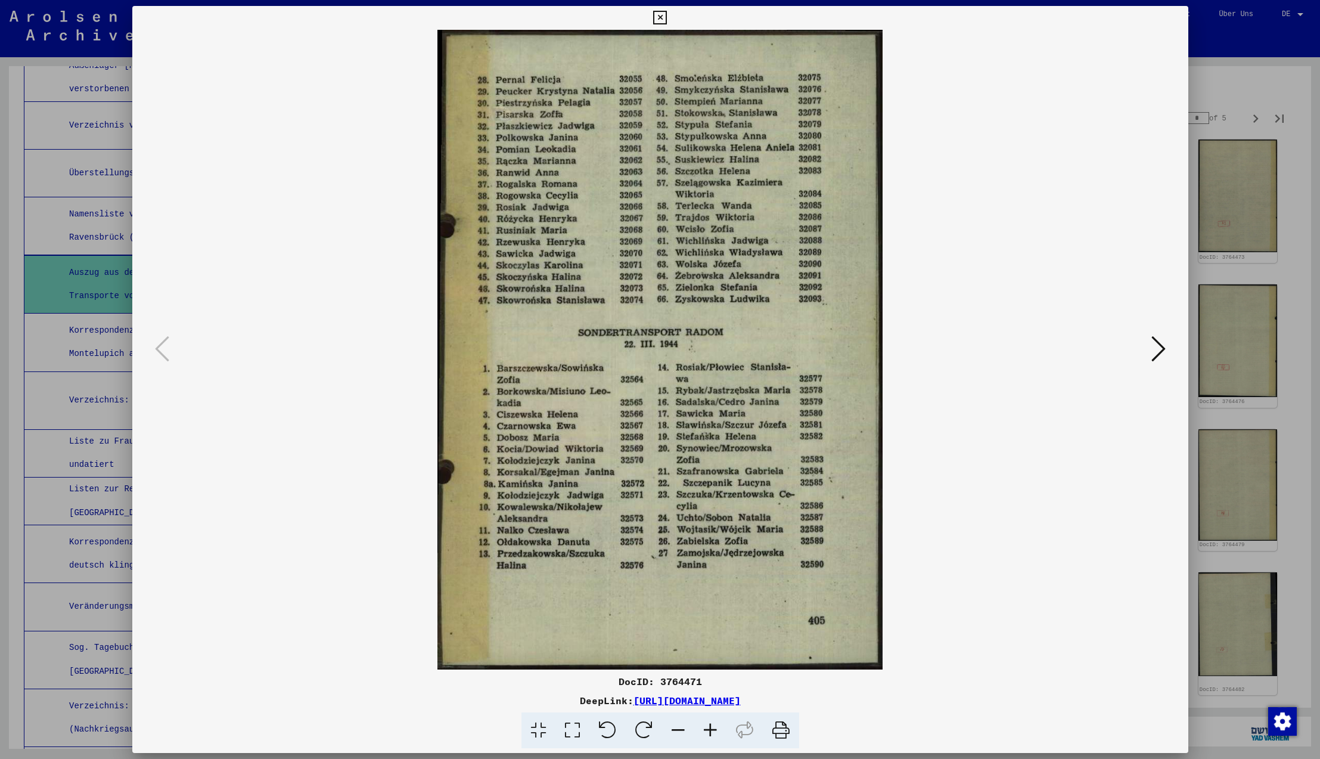
click at [1159, 352] on icon at bounding box center [1158, 348] width 14 height 29
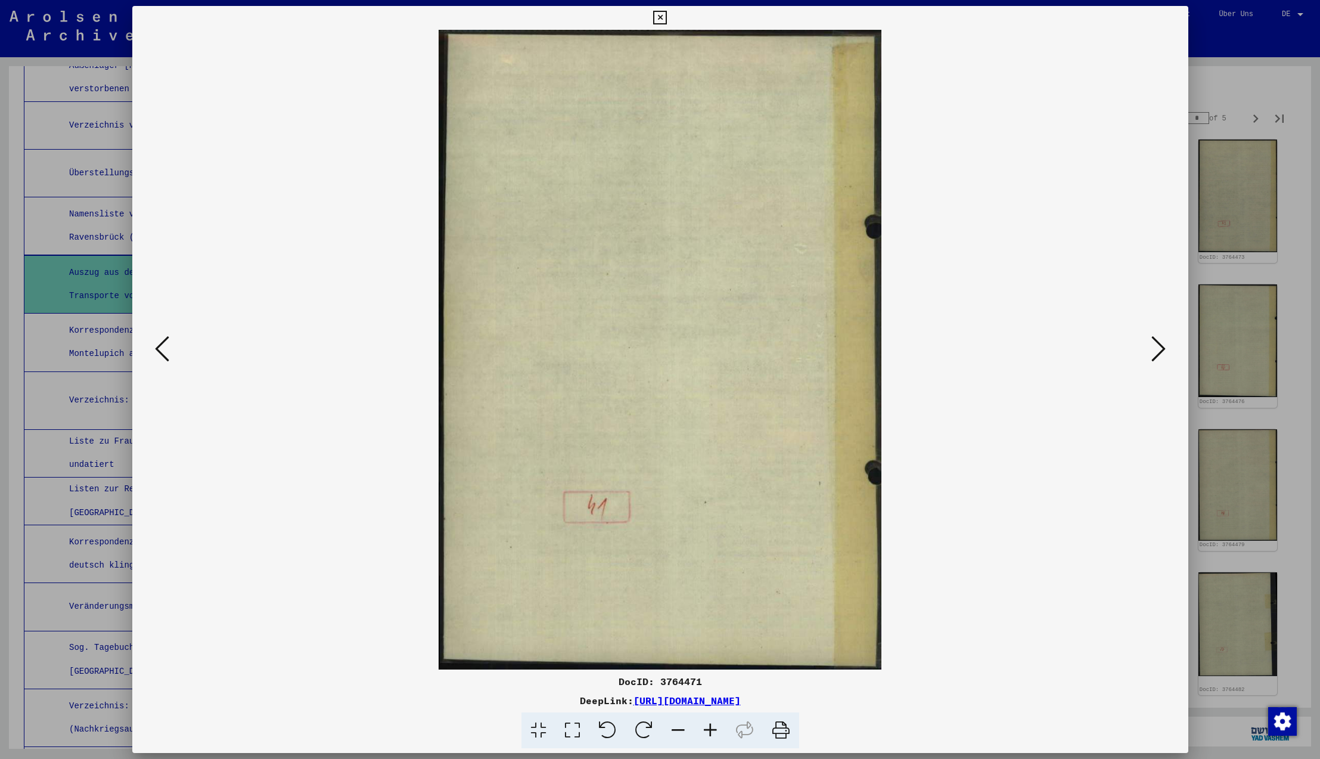
click at [1159, 352] on icon at bounding box center [1158, 348] width 14 height 29
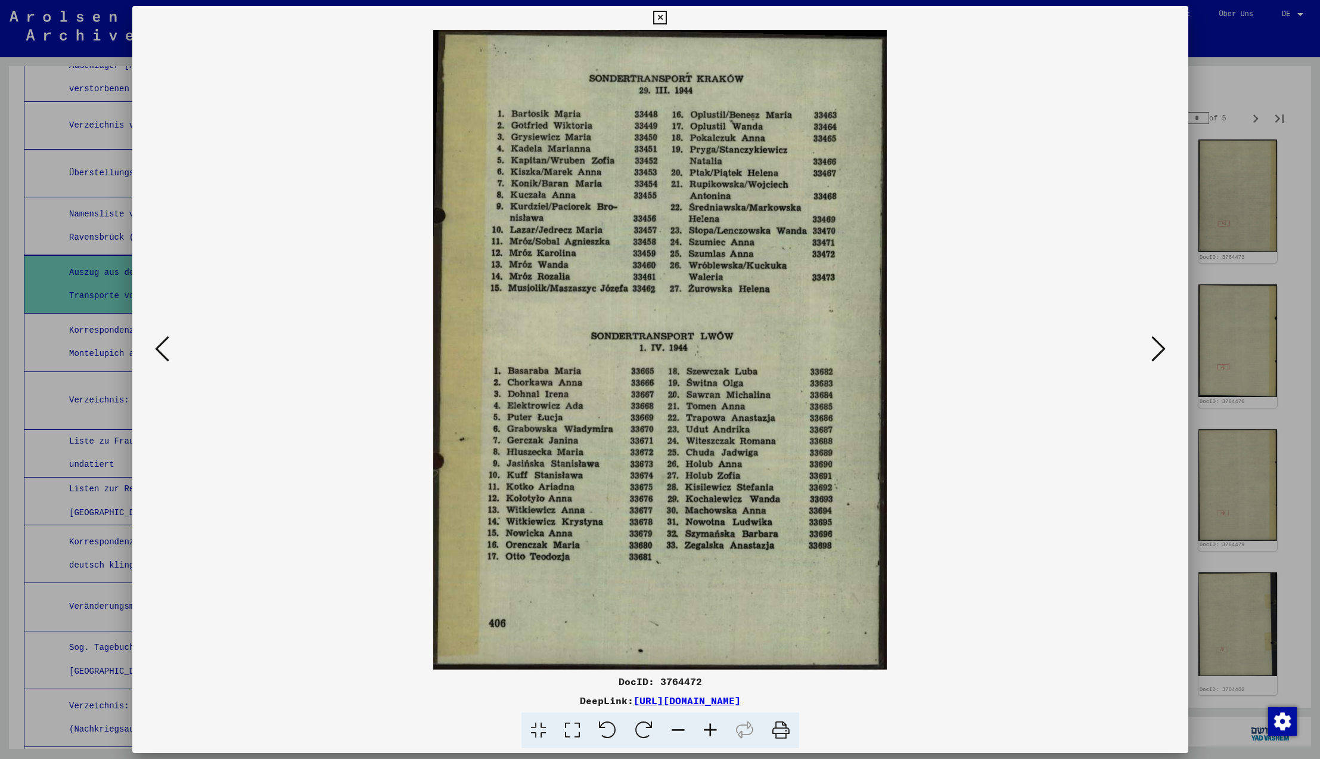
click at [1159, 352] on icon at bounding box center [1158, 348] width 14 height 29
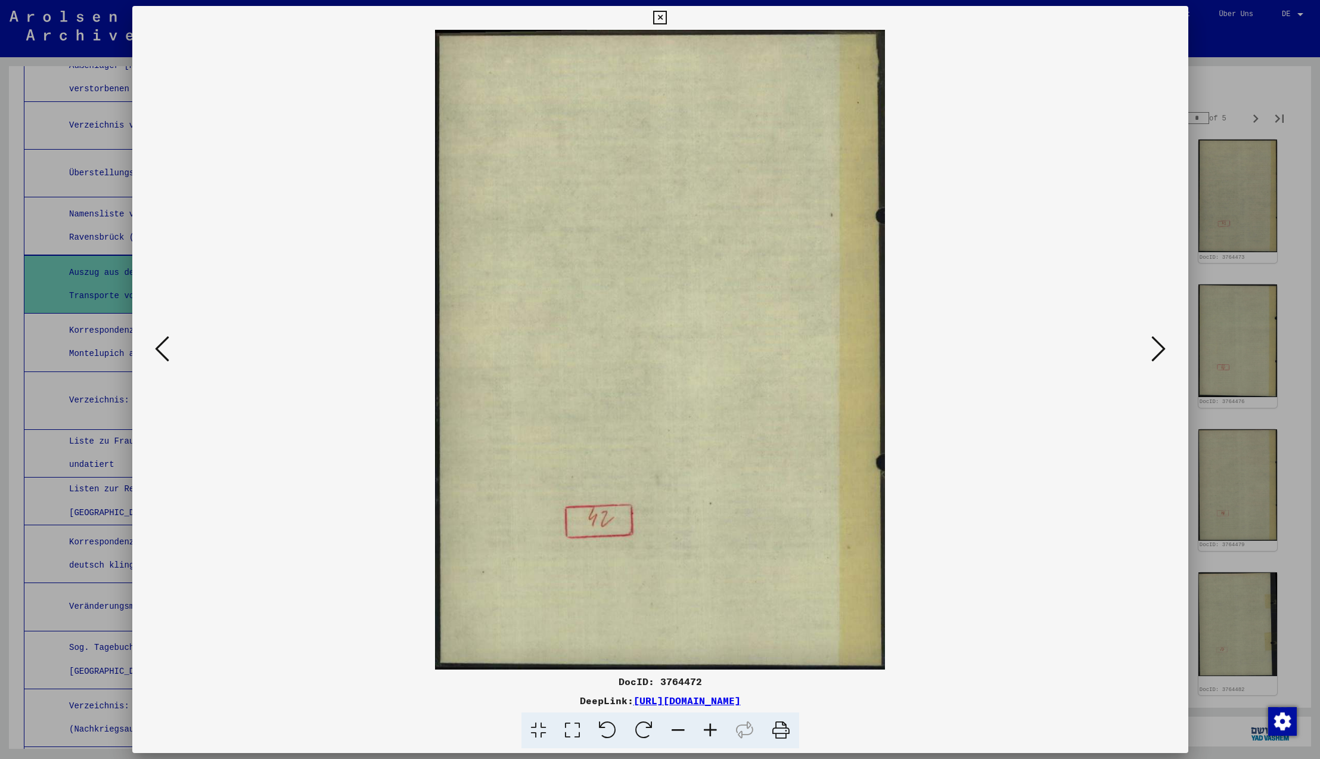
click at [1159, 352] on icon at bounding box center [1158, 348] width 14 height 29
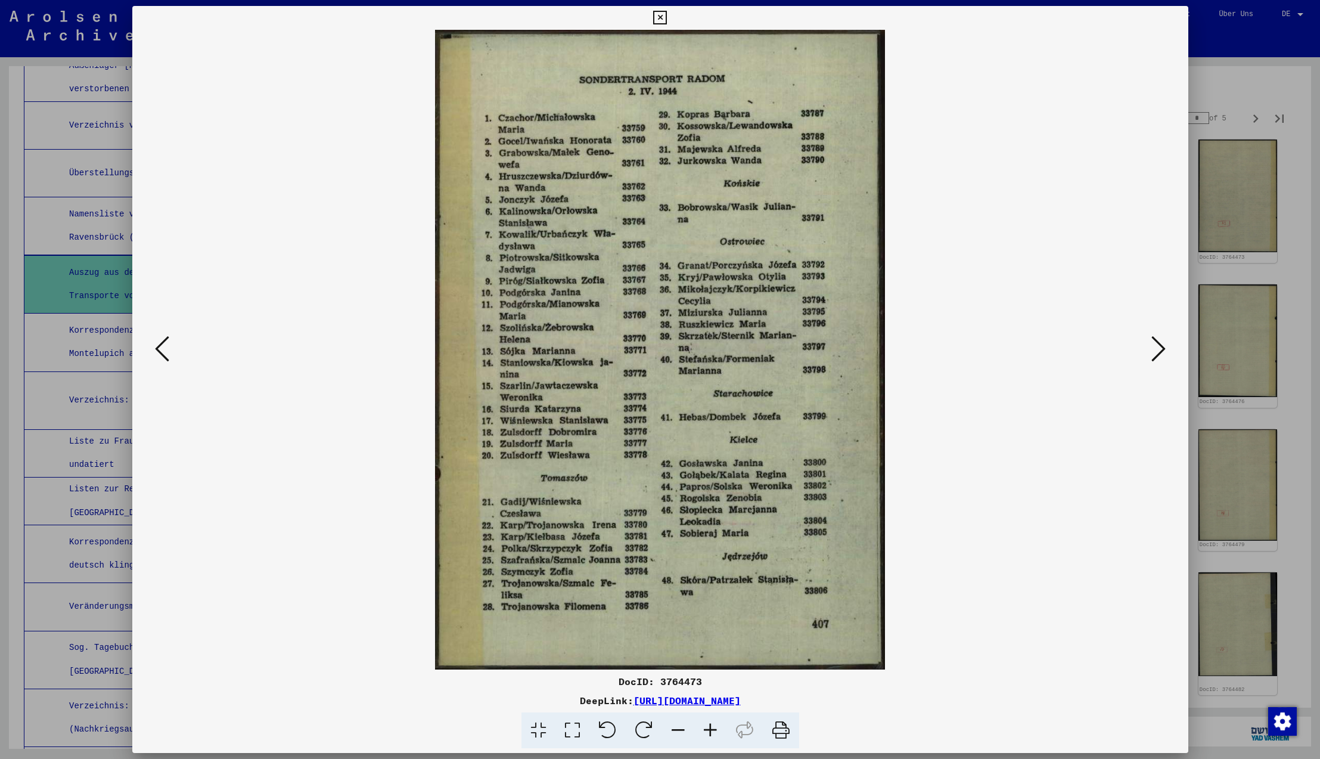
click at [1159, 352] on icon at bounding box center [1158, 348] width 14 height 29
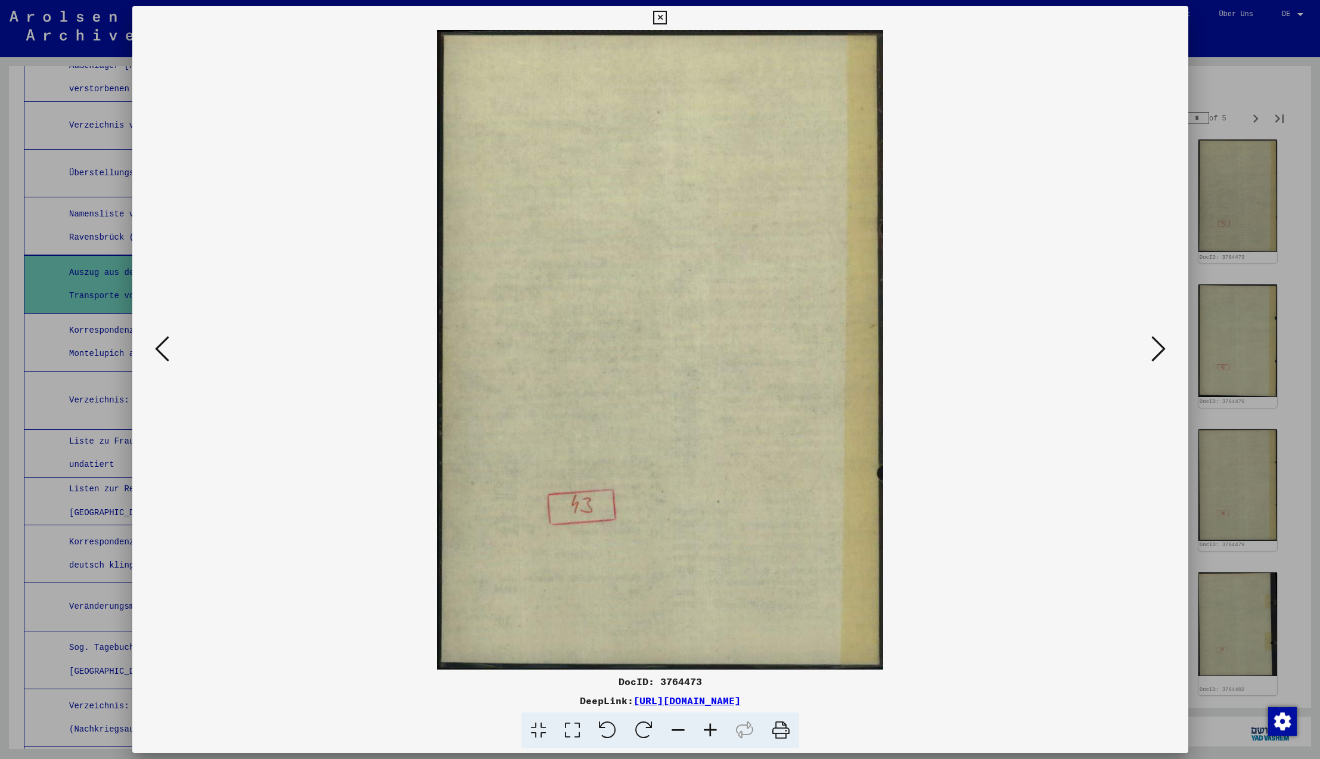
click at [1159, 352] on icon at bounding box center [1158, 348] width 14 height 29
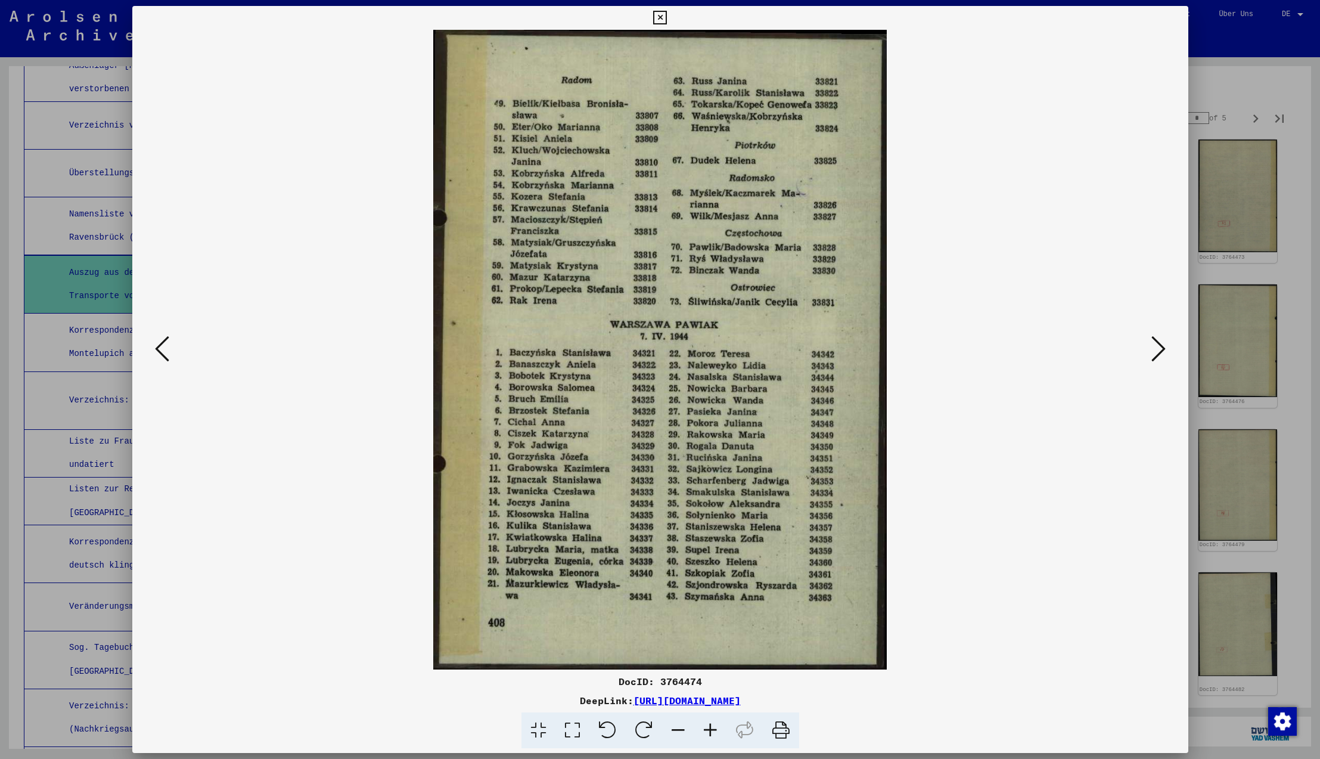
click at [1159, 352] on icon at bounding box center [1158, 348] width 14 height 29
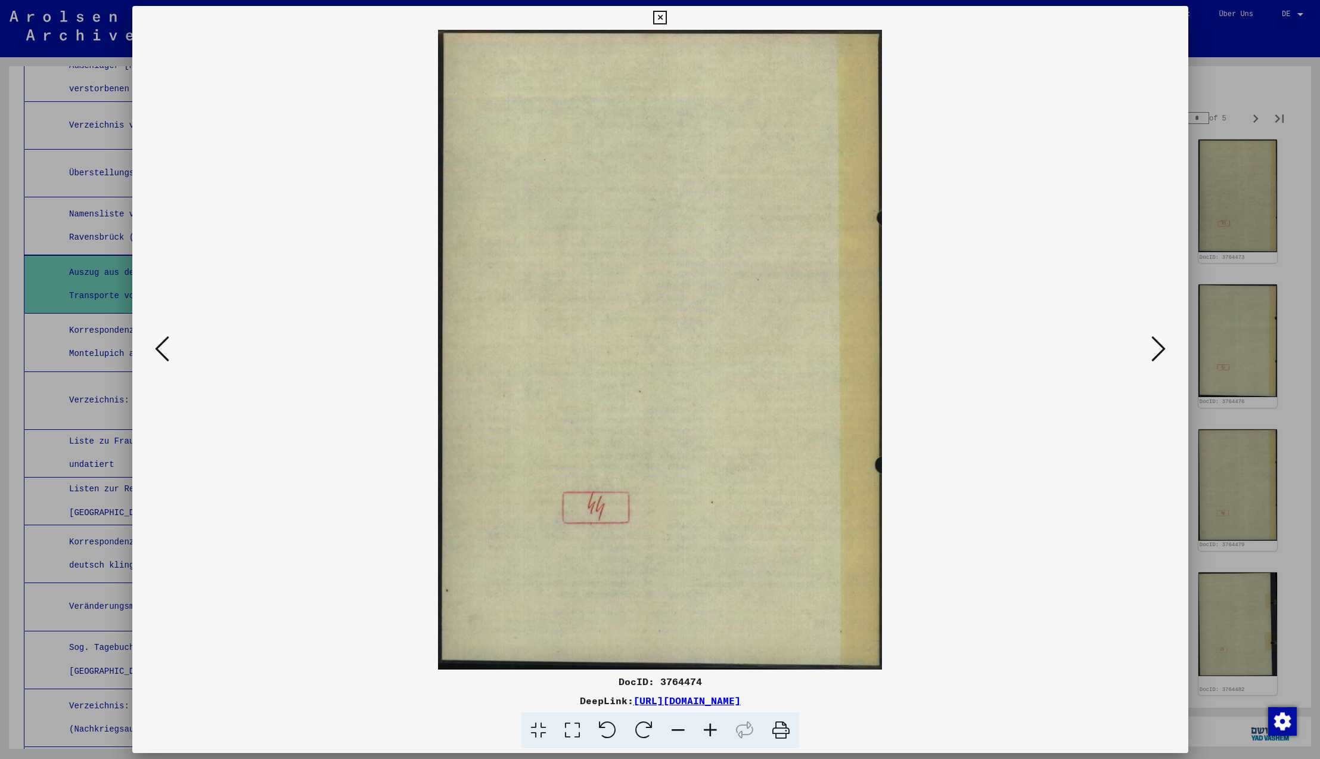
click at [1159, 352] on icon at bounding box center [1158, 348] width 14 height 29
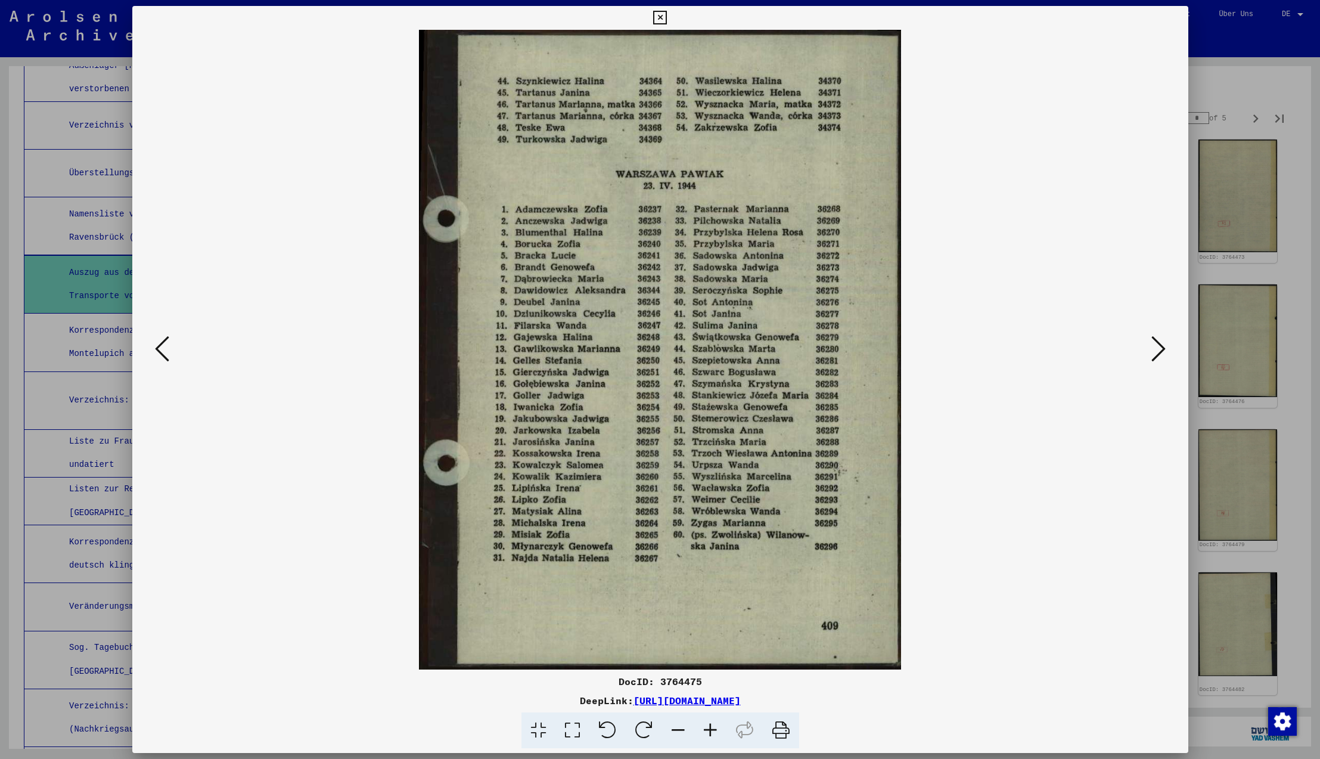
click at [1159, 352] on icon at bounding box center [1158, 348] width 14 height 29
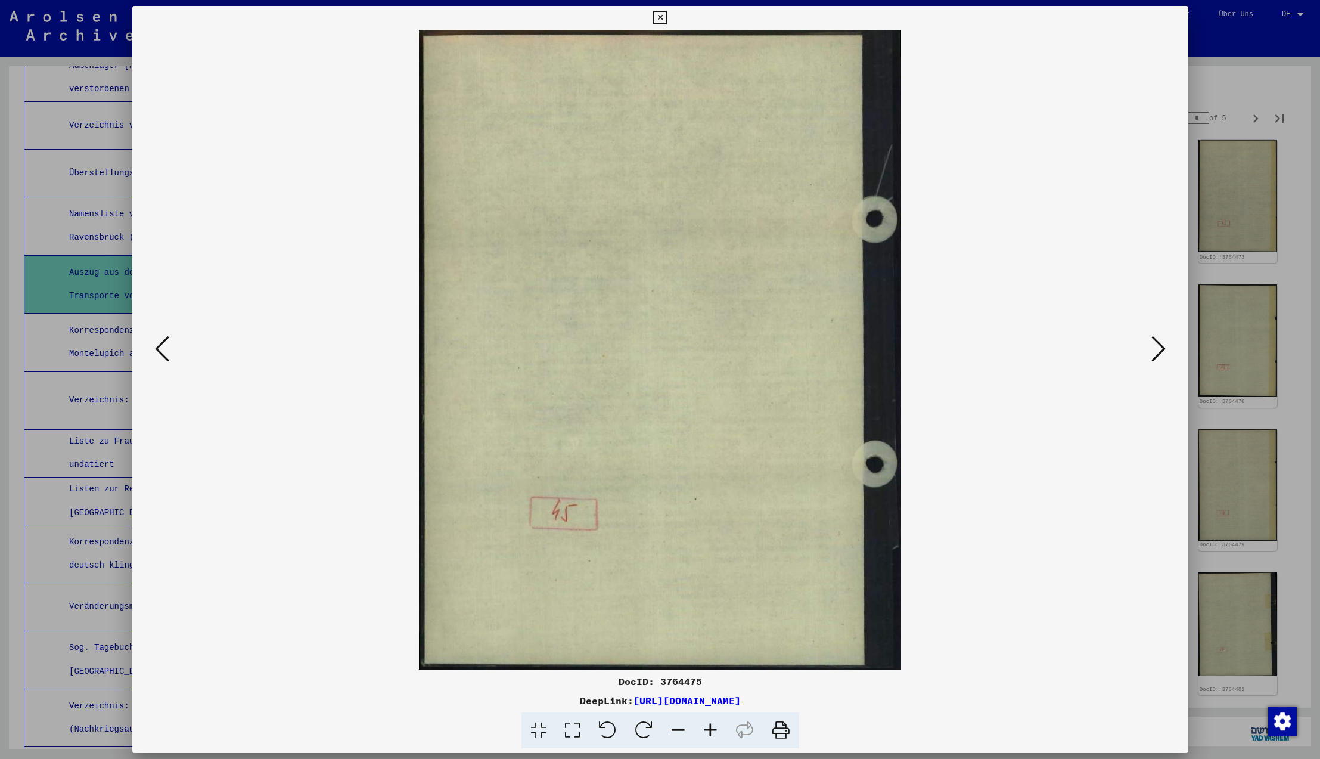
click at [1159, 352] on icon at bounding box center [1158, 348] width 14 height 29
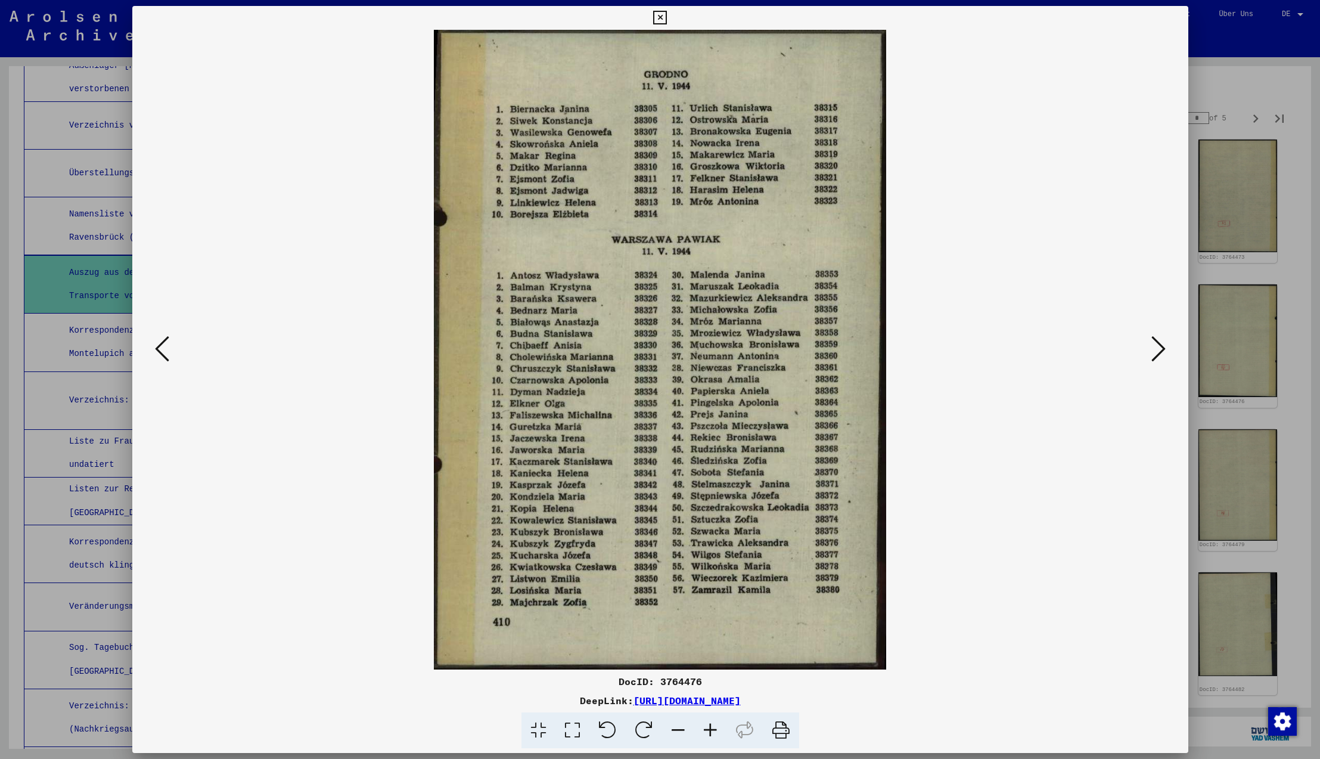
click at [1159, 352] on icon at bounding box center [1158, 348] width 14 height 29
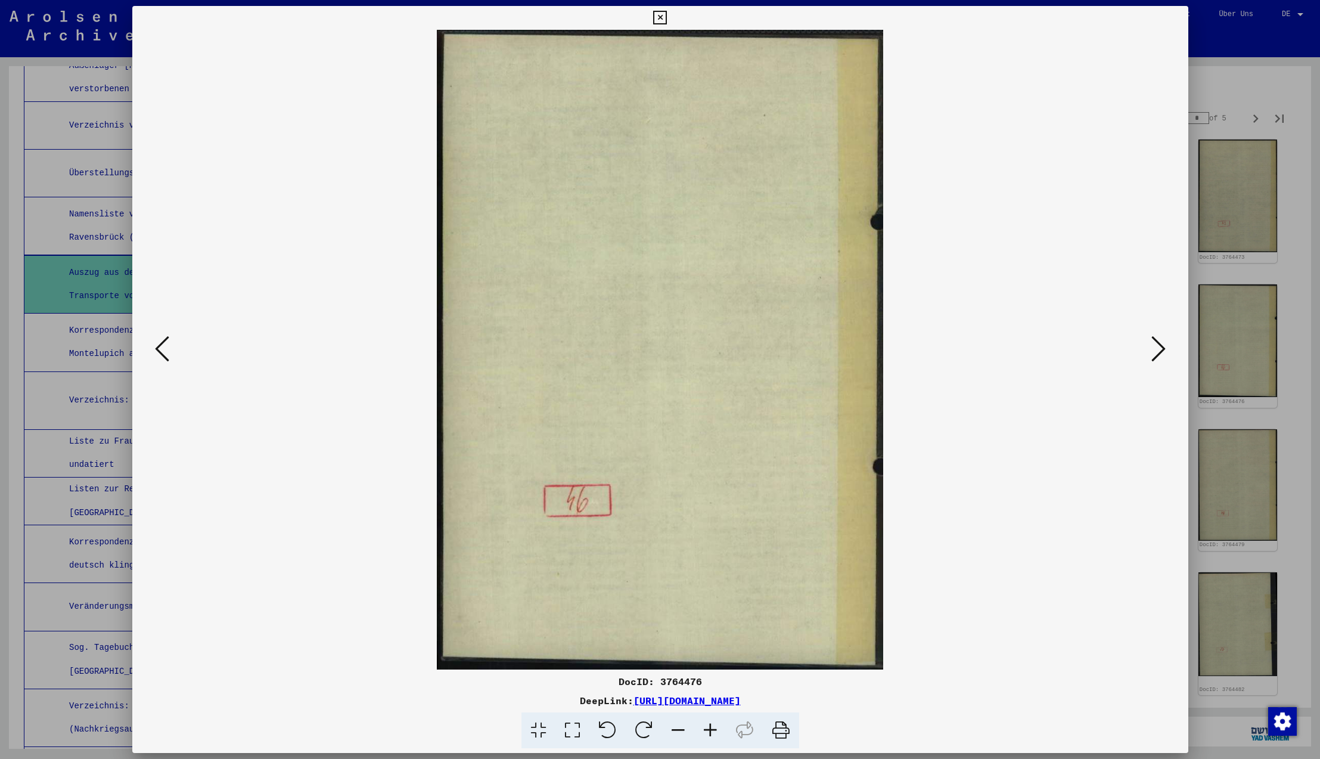
click at [1159, 352] on icon at bounding box center [1158, 348] width 14 height 29
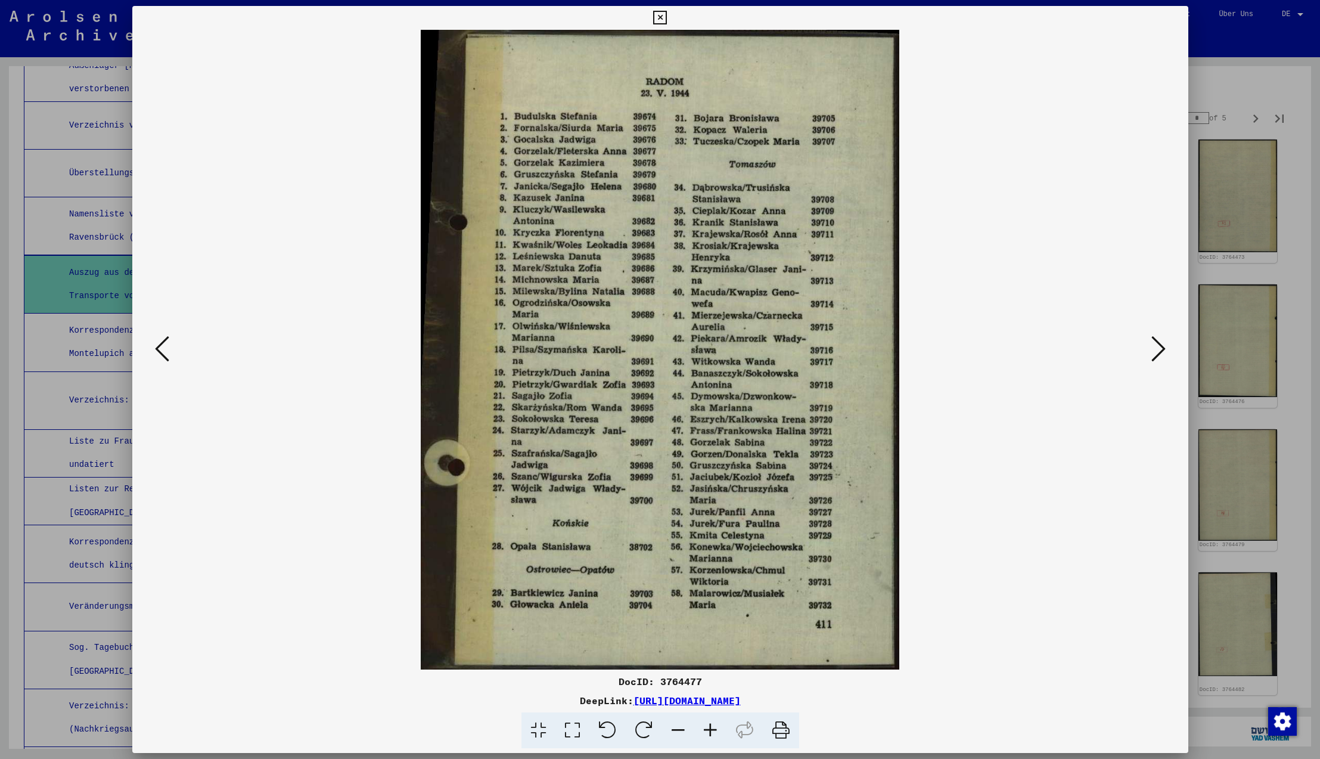
click at [1159, 352] on icon at bounding box center [1158, 348] width 14 height 29
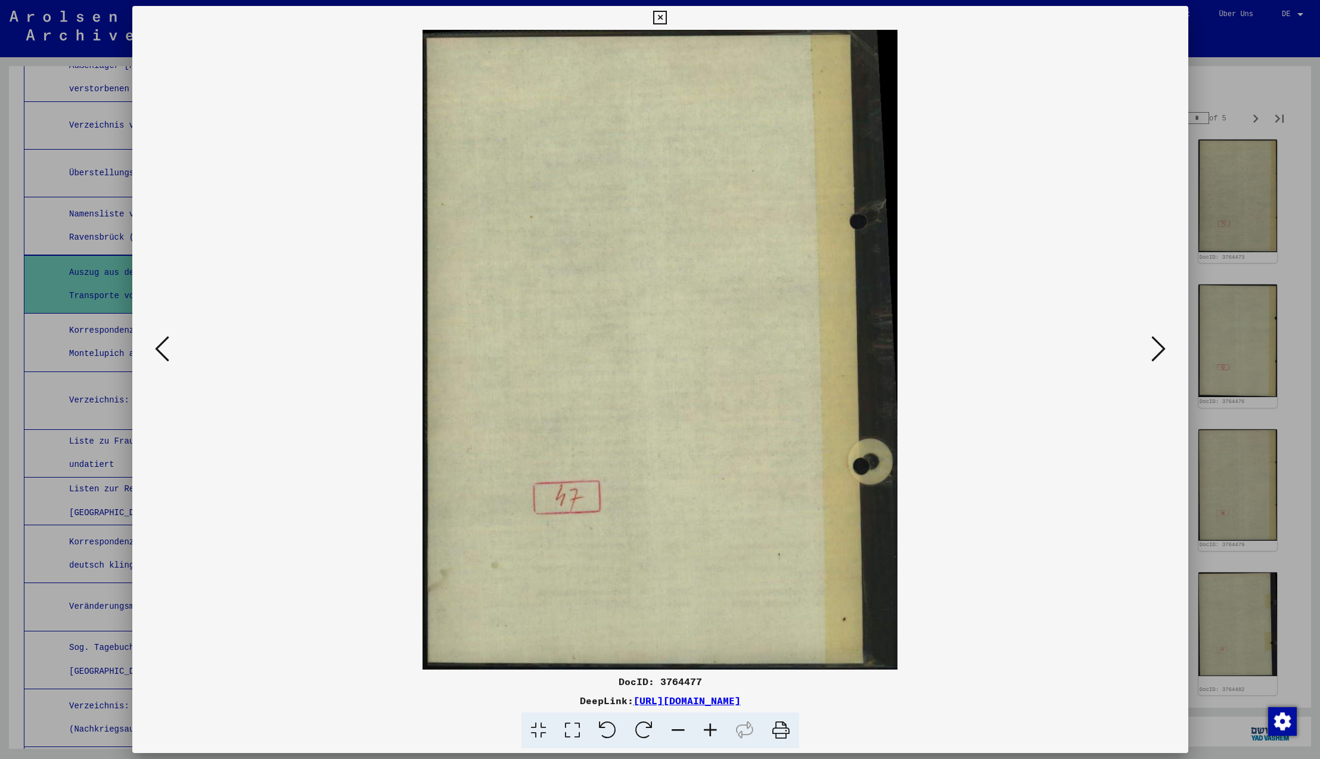
click at [1159, 352] on icon at bounding box center [1158, 348] width 14 height 29
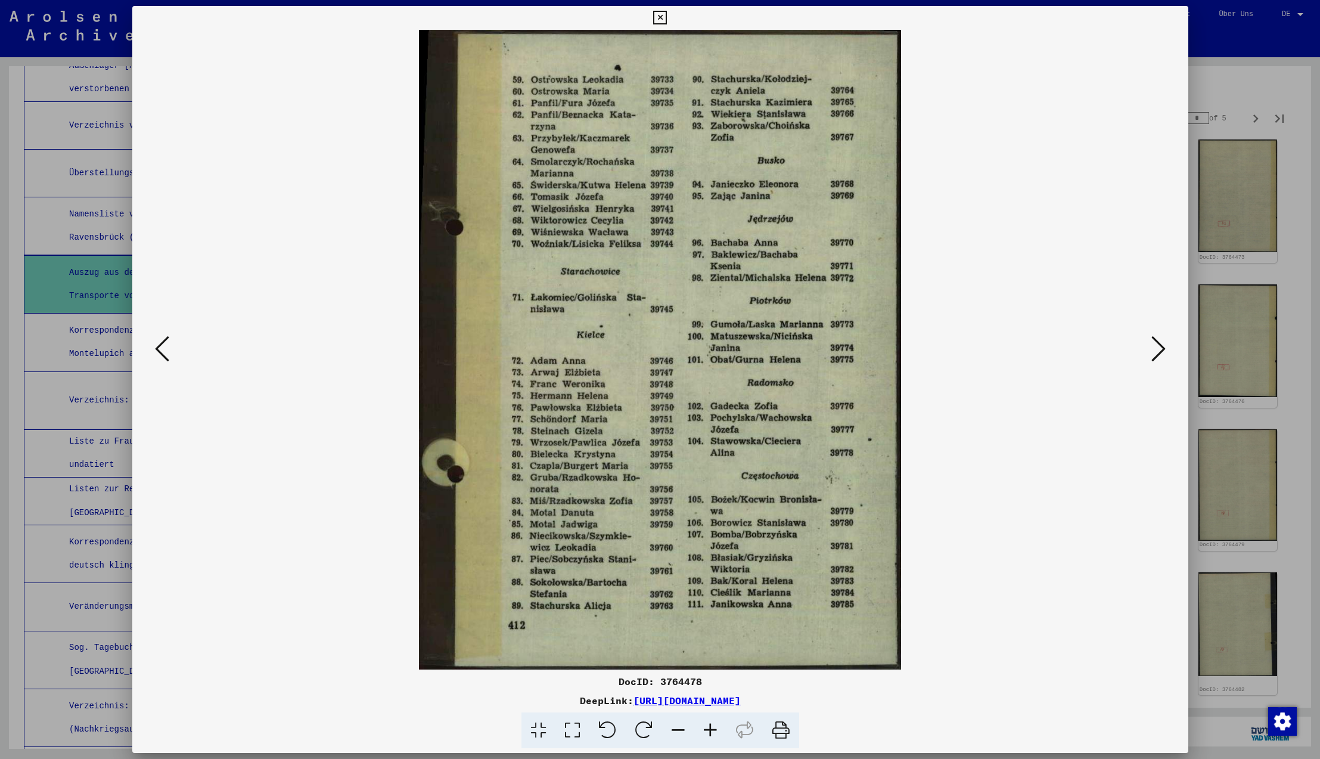
click at [1159, 352] on icon at bounding box center [1158, 348] width 14 height 29
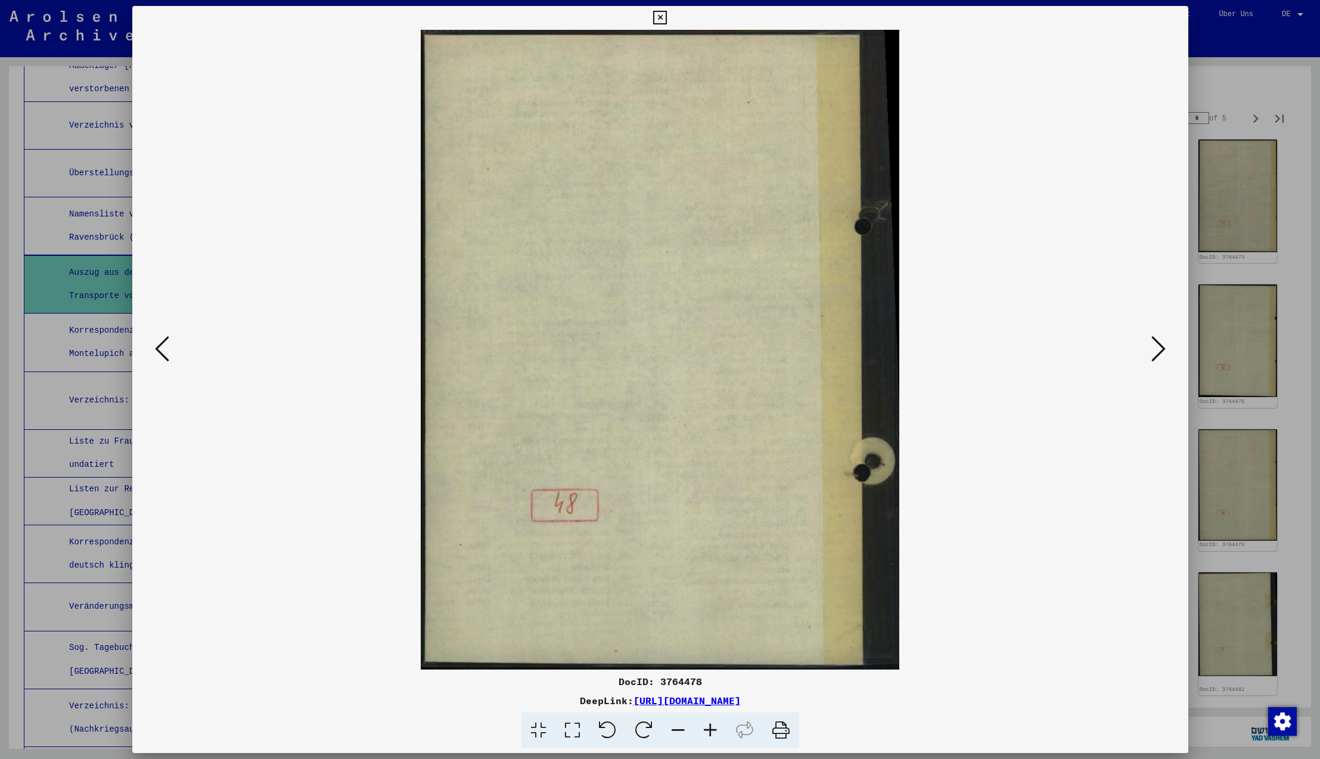
click at [1159, 352] on icon at bounding box center [1158, 348] width 14 height 29
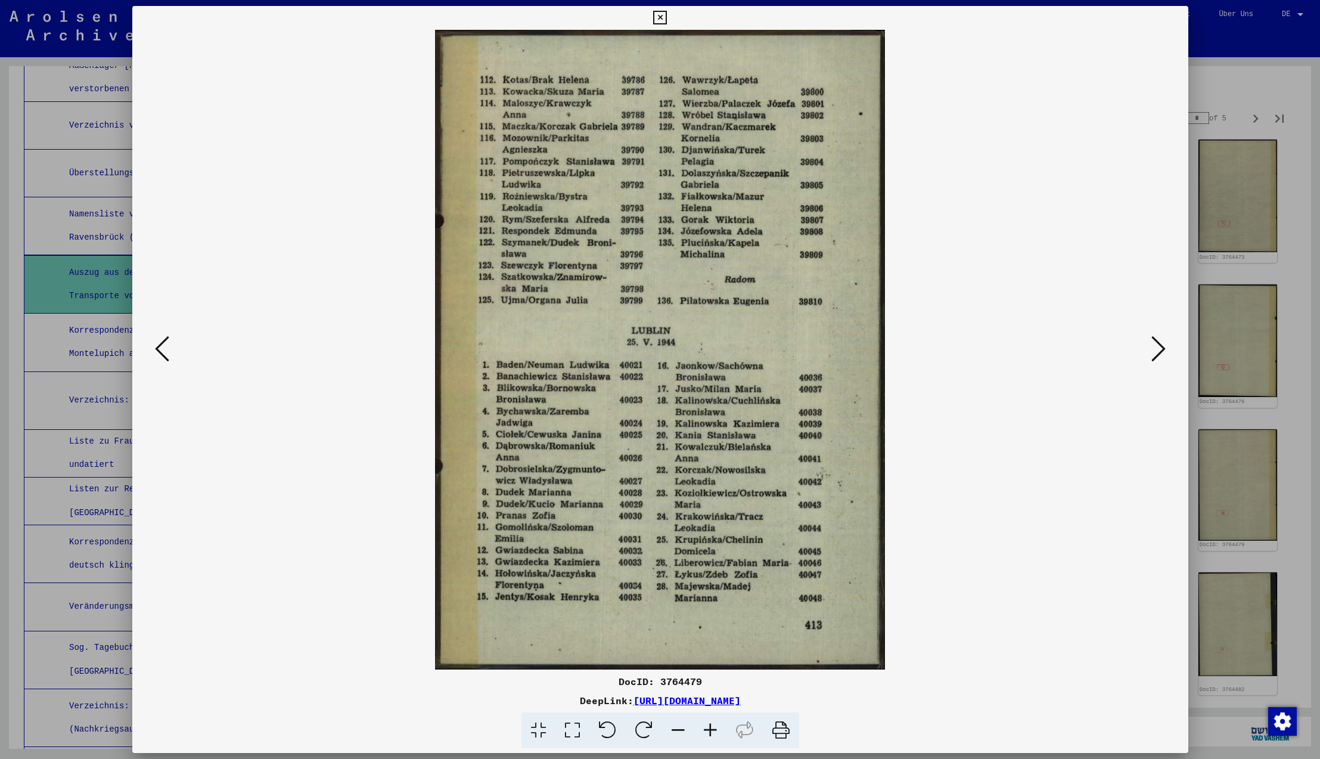
click at [1159, 352] on icon at bounding box center [1158, 348] width 14 height 29
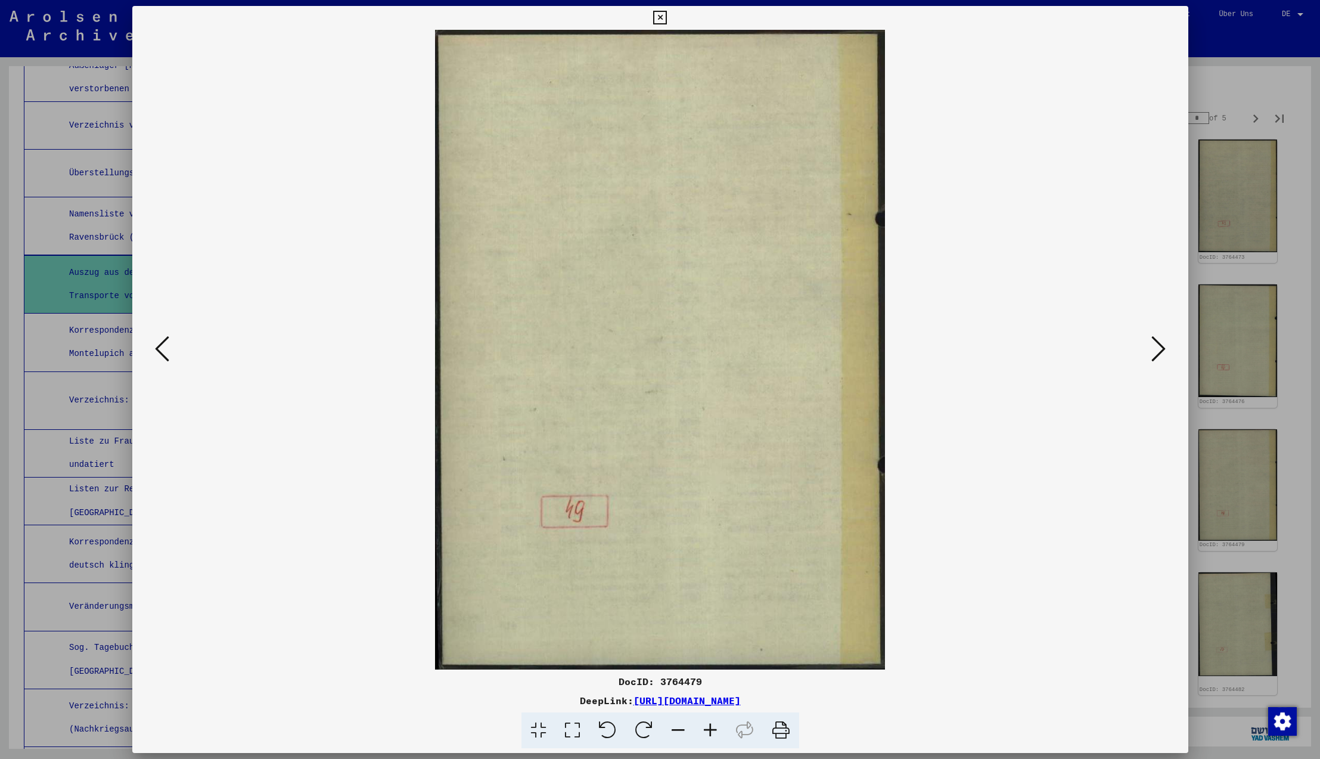
click at [1159, 352] on icon at bounding box center [1158, 348] width 14 height 29
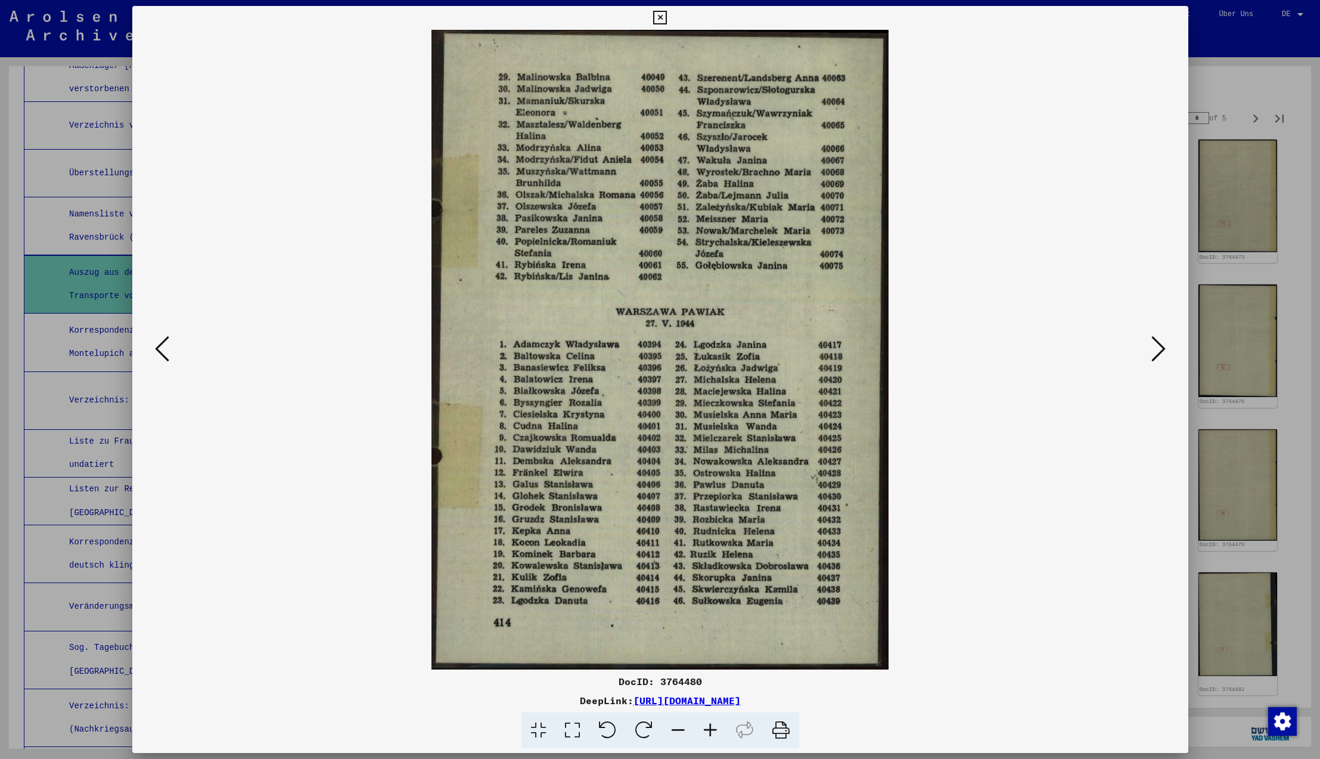
click at [1159, 352] on icon at bounding box center [1158, 348] width 14 height 29
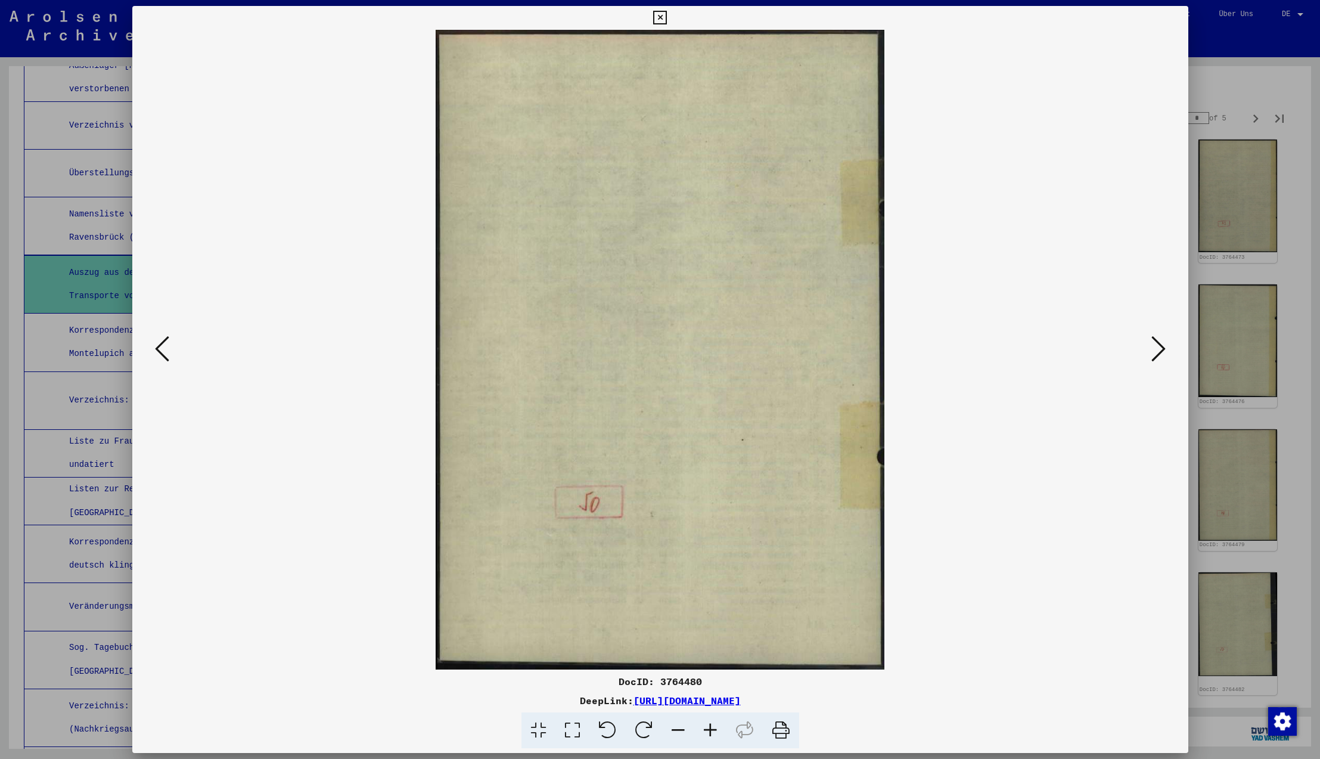
click at [1159, 352] on icon at bounding box center [1158, 348] width 14 height 29
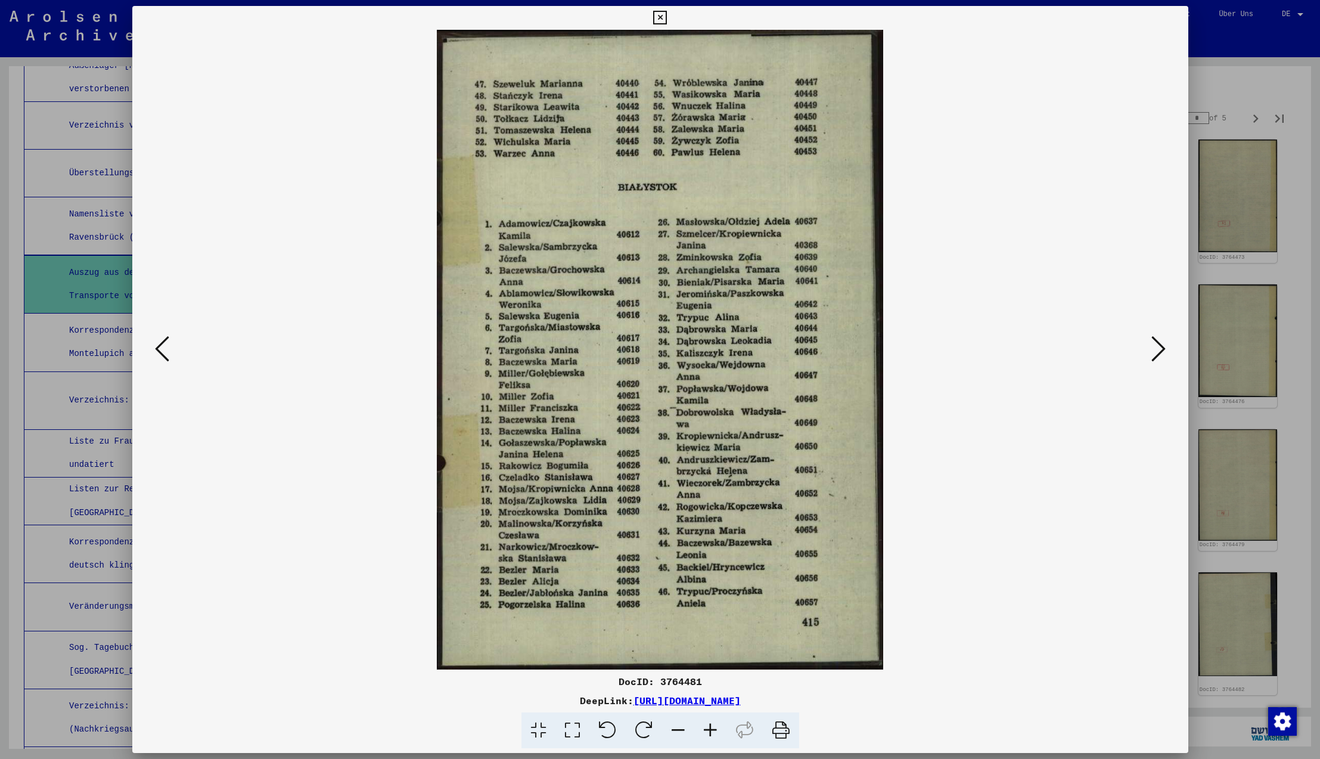
click at [1159, 352] on icon at bounding box center [1158, 348] width 14 height 29
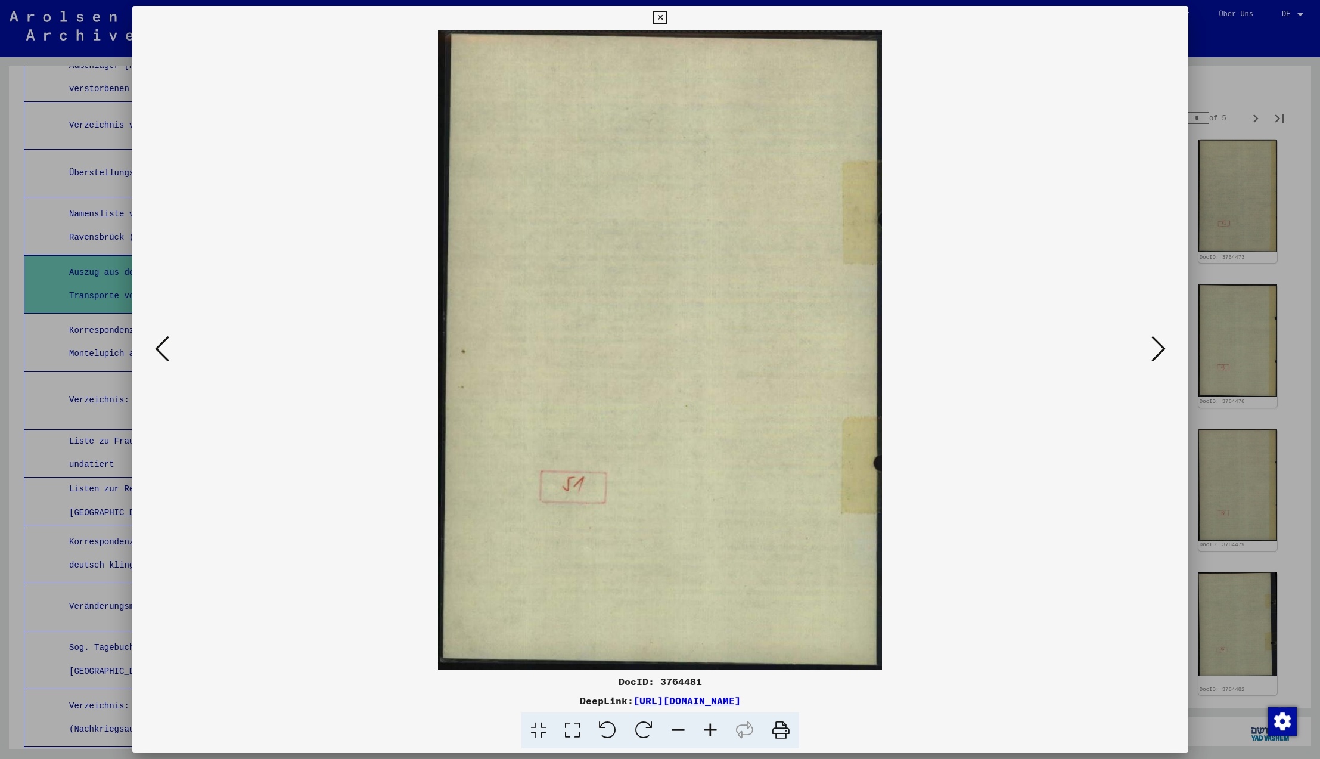
click at [1159, 352] on icon at bounding box center [1158, 348] width 14 height 29
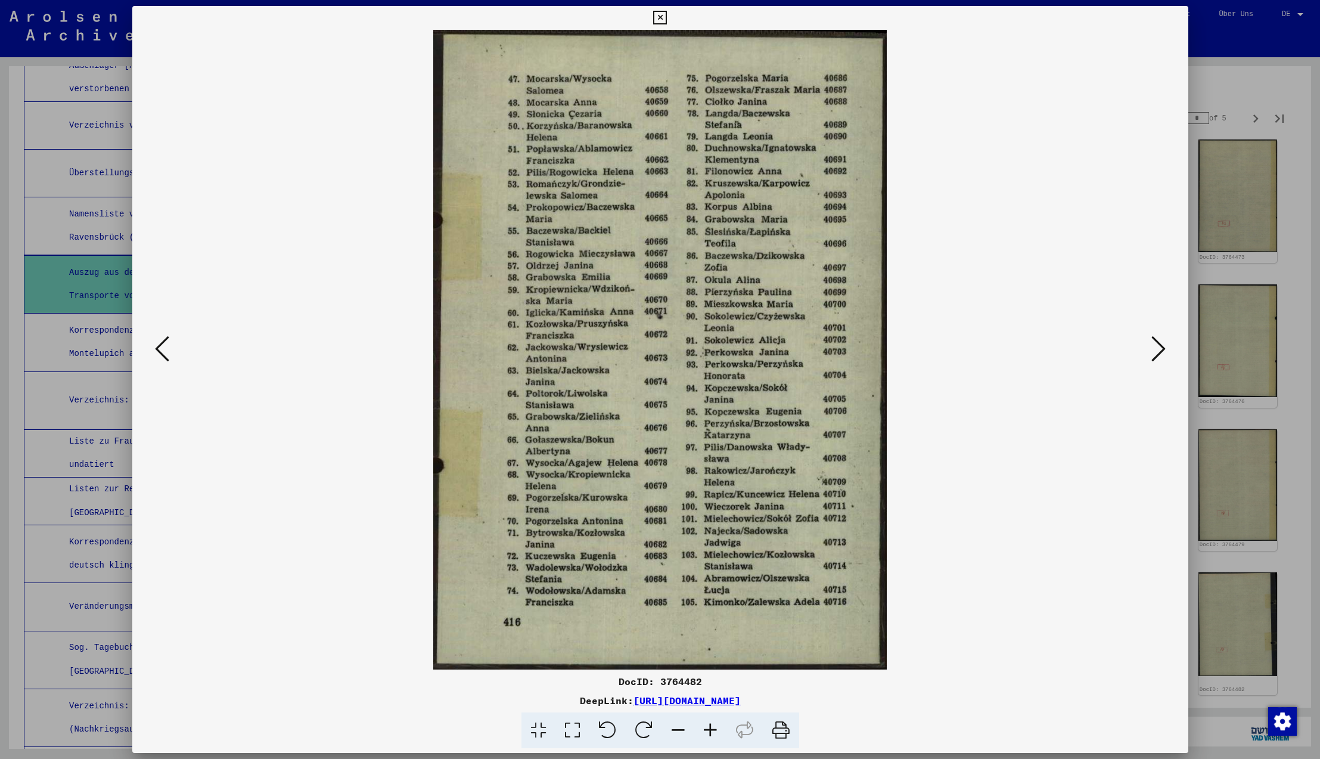
click at [1159, 352] on icon at bounding box center [1158, 348] width 14 height 29
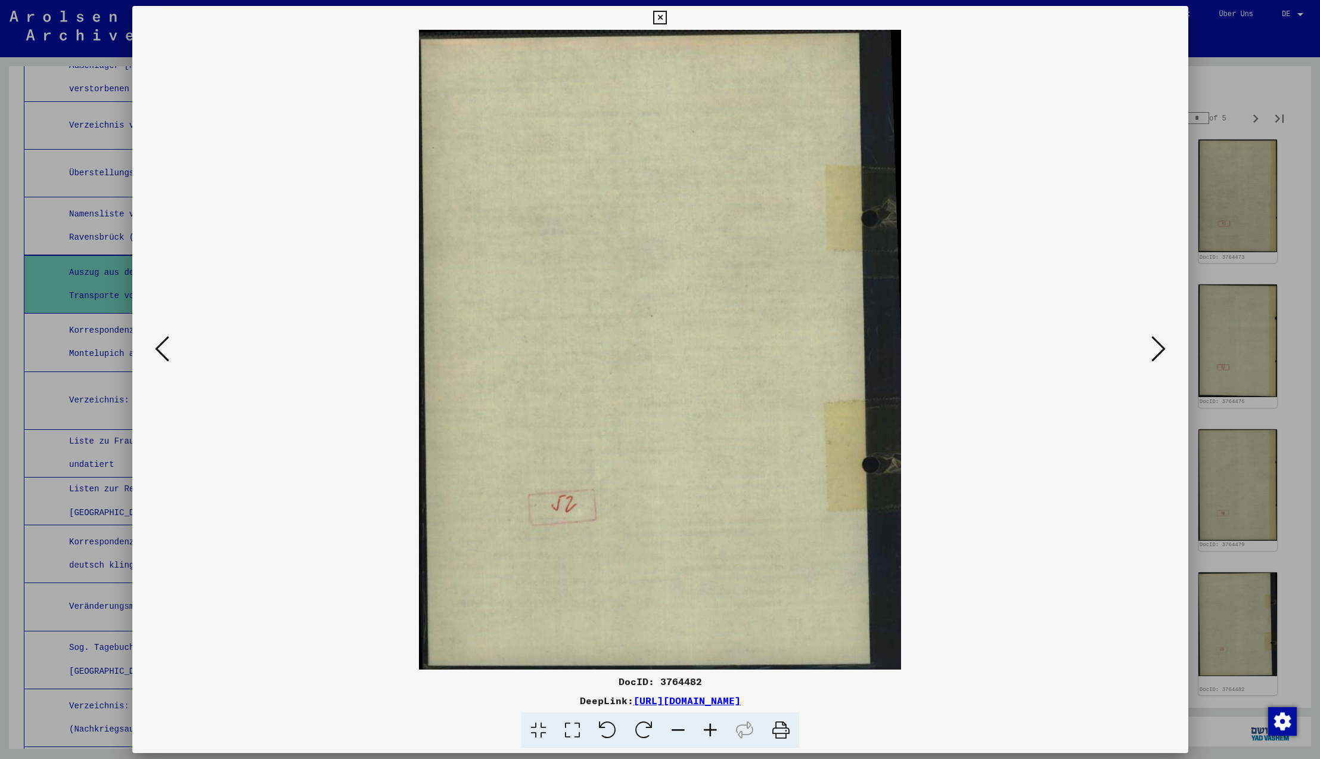
click at [1159, 352] on icon at bounding box center [1158, 348] width 14 height 29
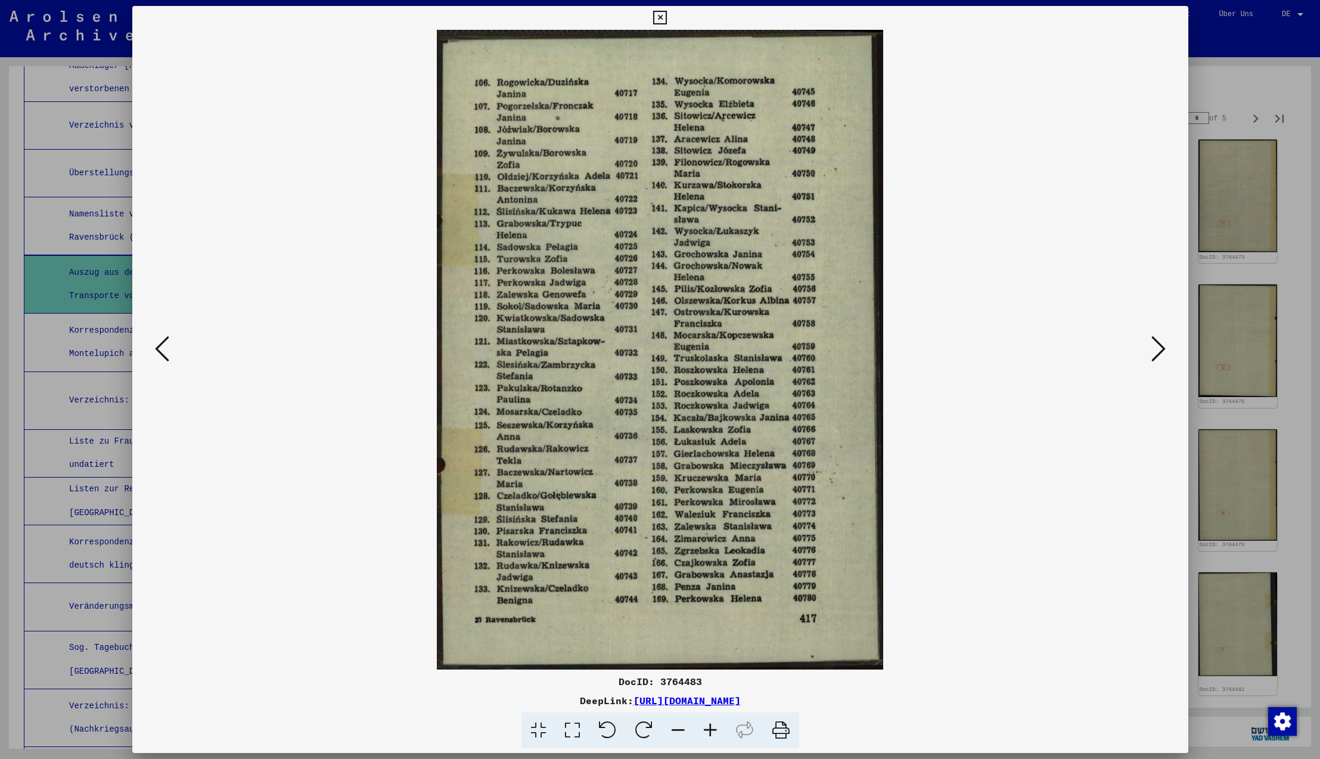
click at [1159, 352] on icon at bounding box center [1158, 348] width 14 height 29
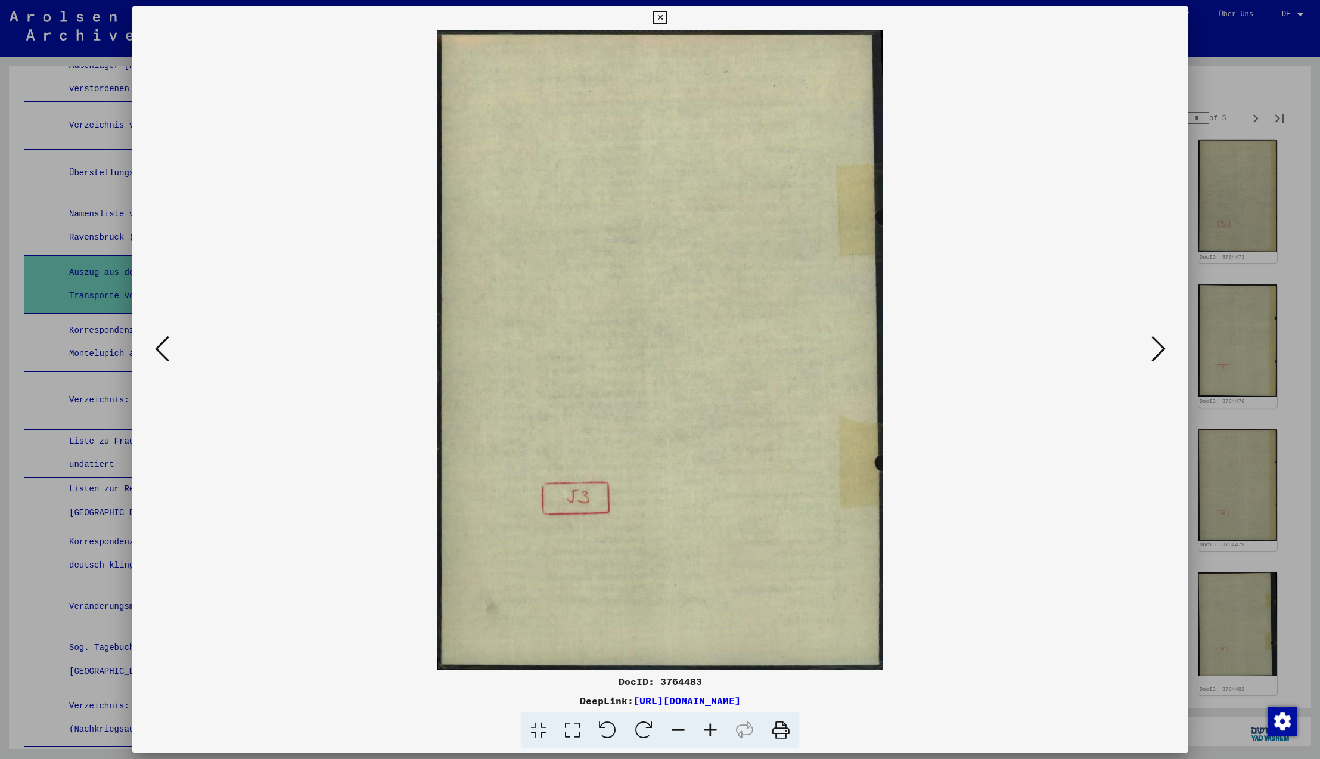
click at [1159, 352] on icon at bounding box center [1158, 348] width 14 height 29
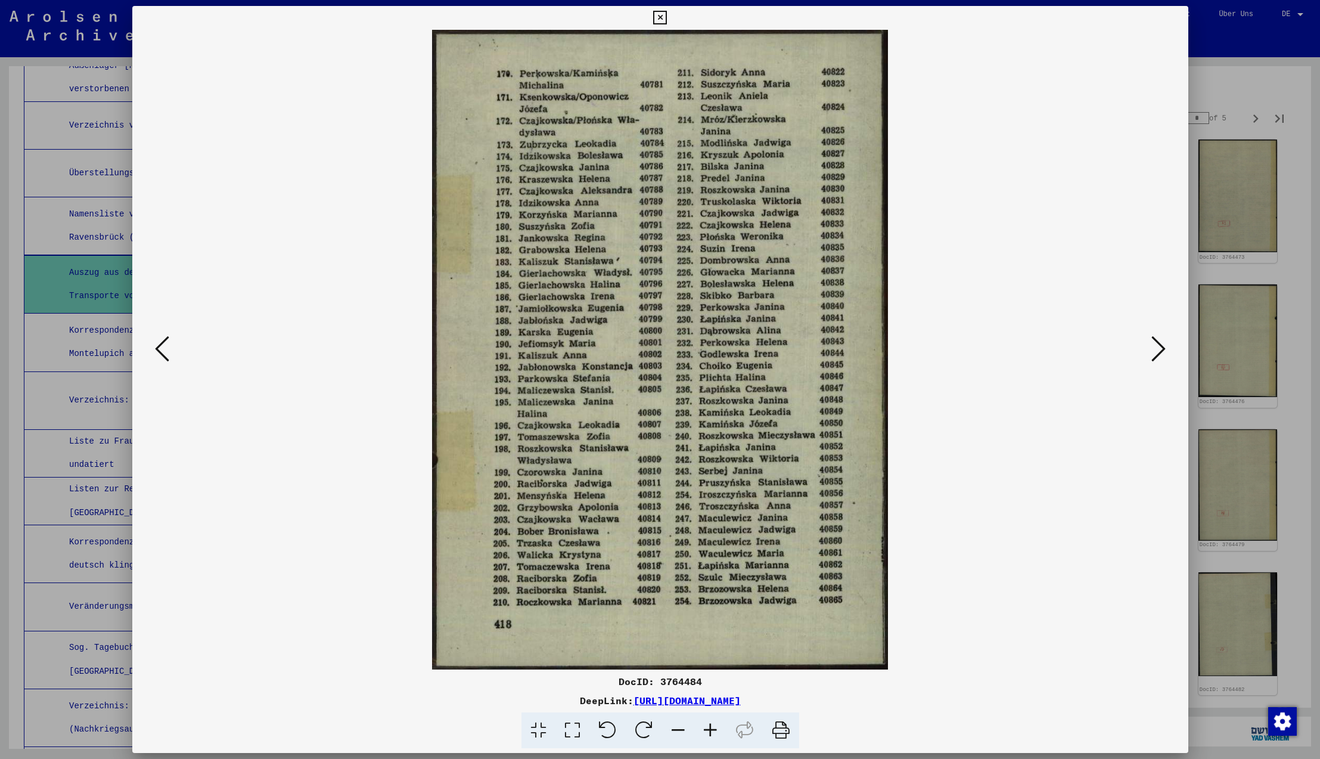
click at [1159, 352] on icon at bounding box center [1158, 348] width 14 height 29
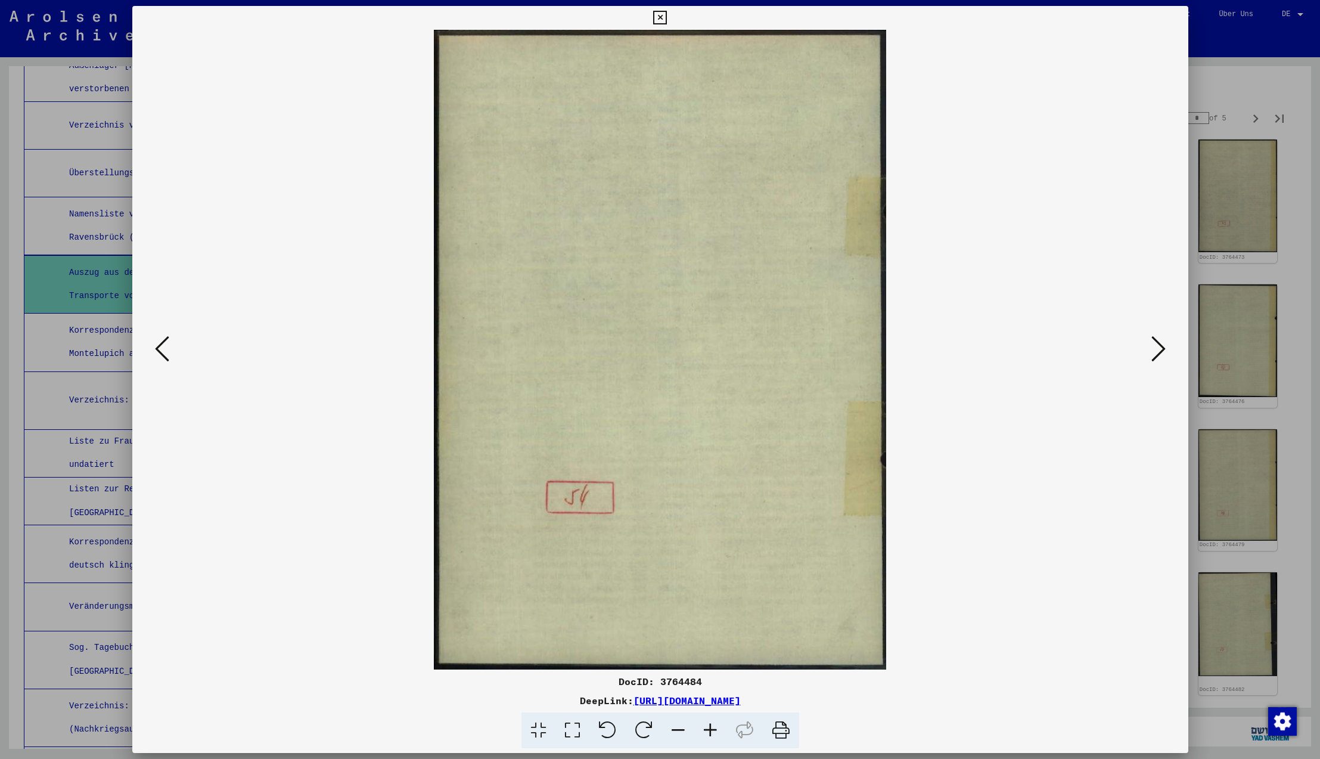
click at [1159, 352] on icon at bounding box center [1158, 348] width 14 height 29
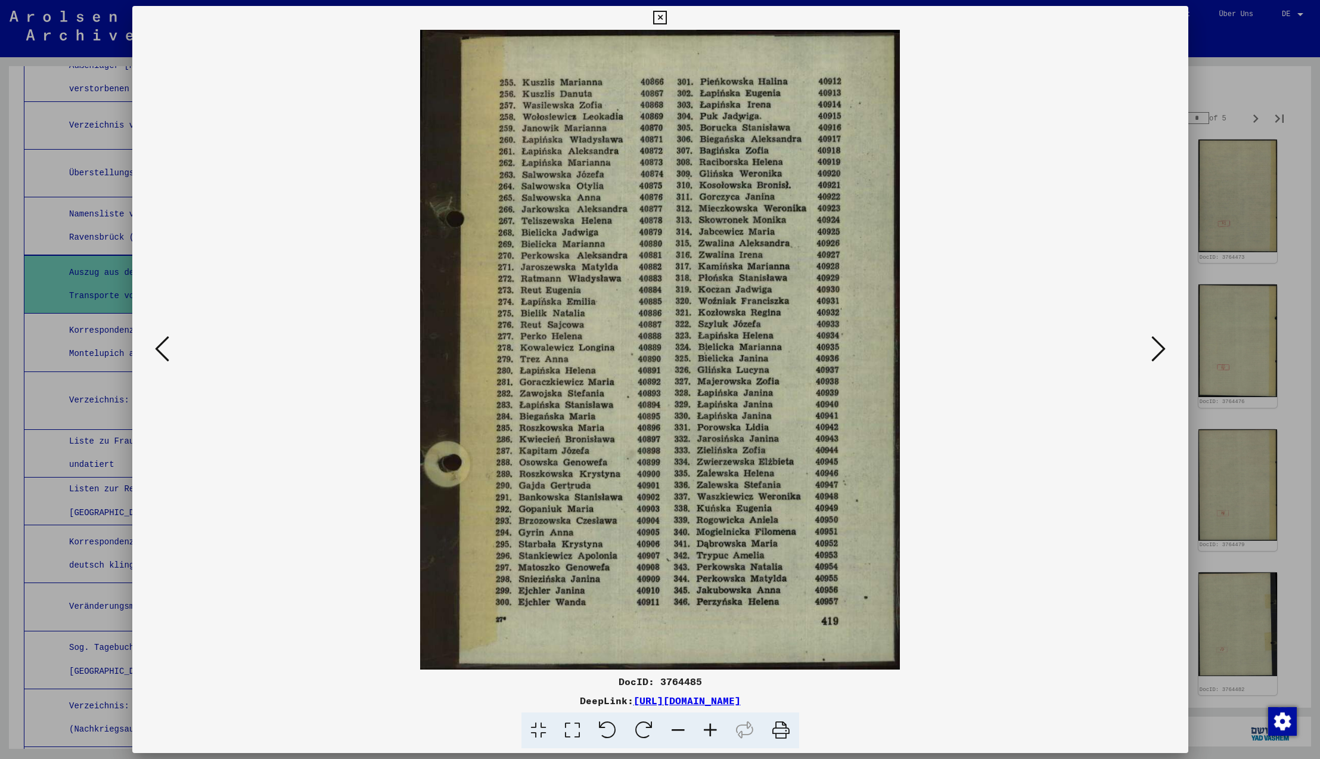
click at [1159, 352] on icon at bounding box center [1158, 348] width 14 height 29
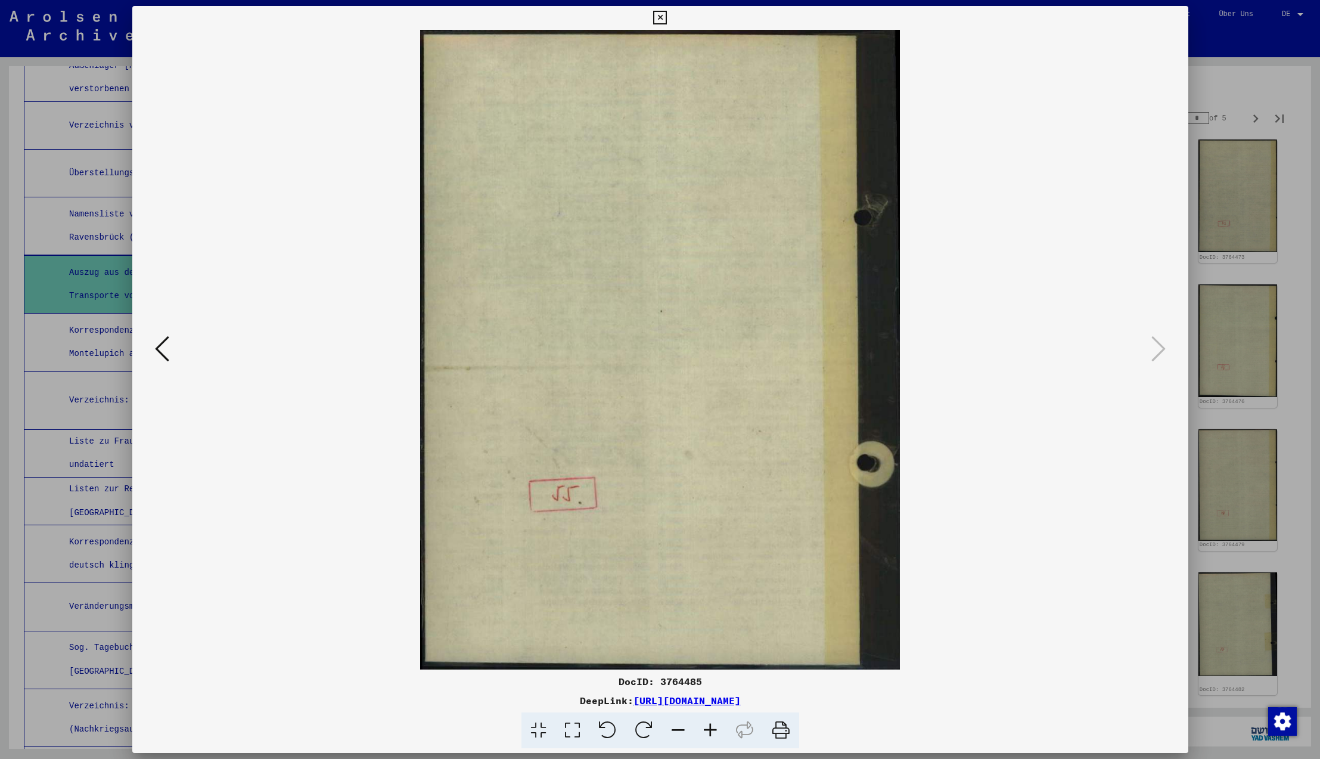
click at [1159, 352] on icon at bounding box center [1158, 348] width 14 height 29
click at [667, 13] on icon at bounding box center [660, 18] width 14 height 14
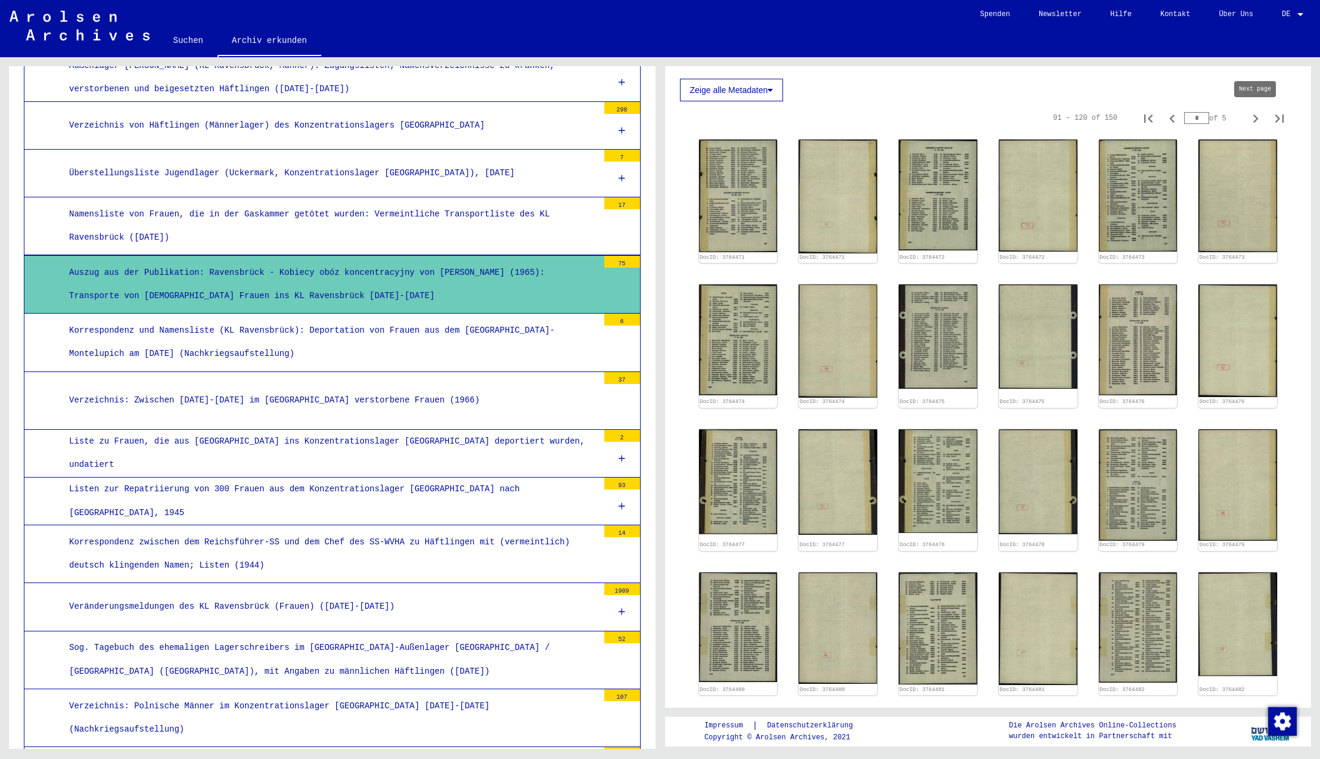
click at [1256, 118] on icon "Next page" at bounding box center [1255, 118] width 5 height 8
type input "*"
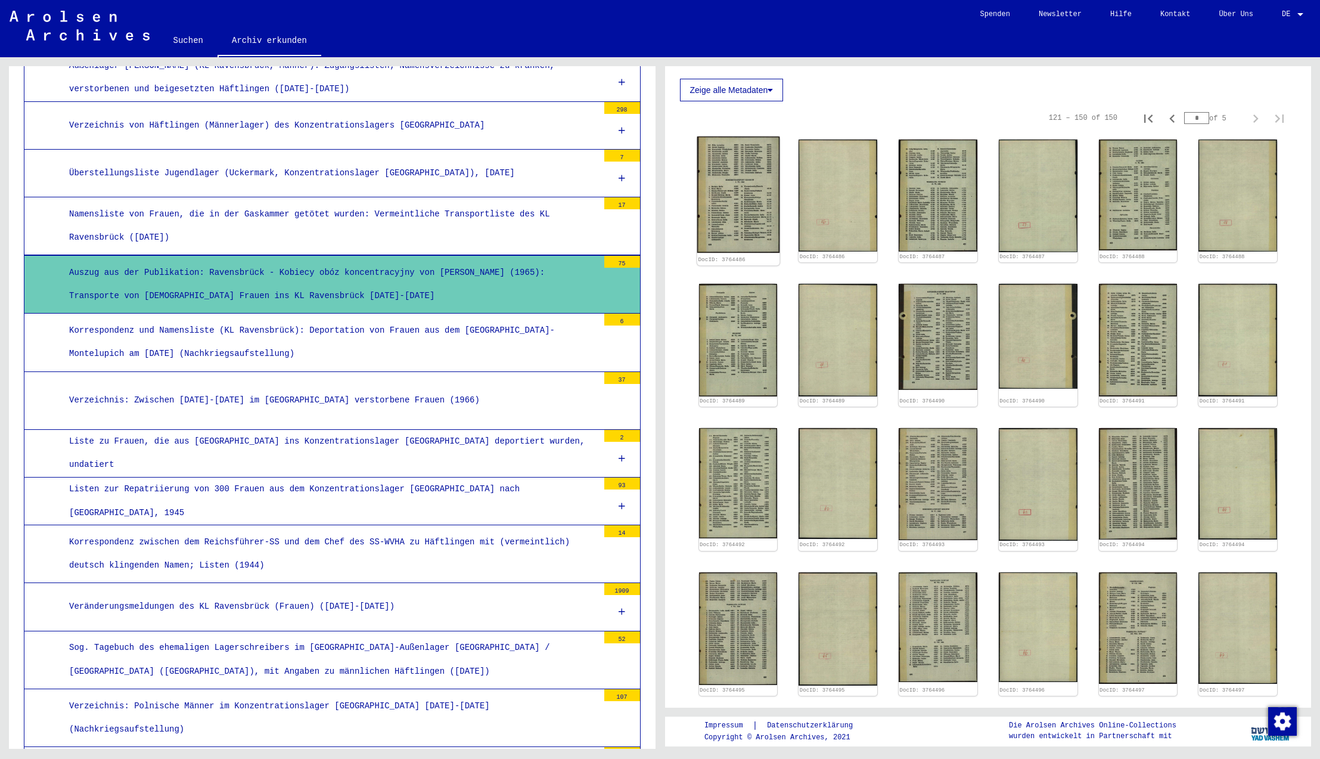
click at [748, 194] on img at bounding box center [738, 194] width 82 height 116
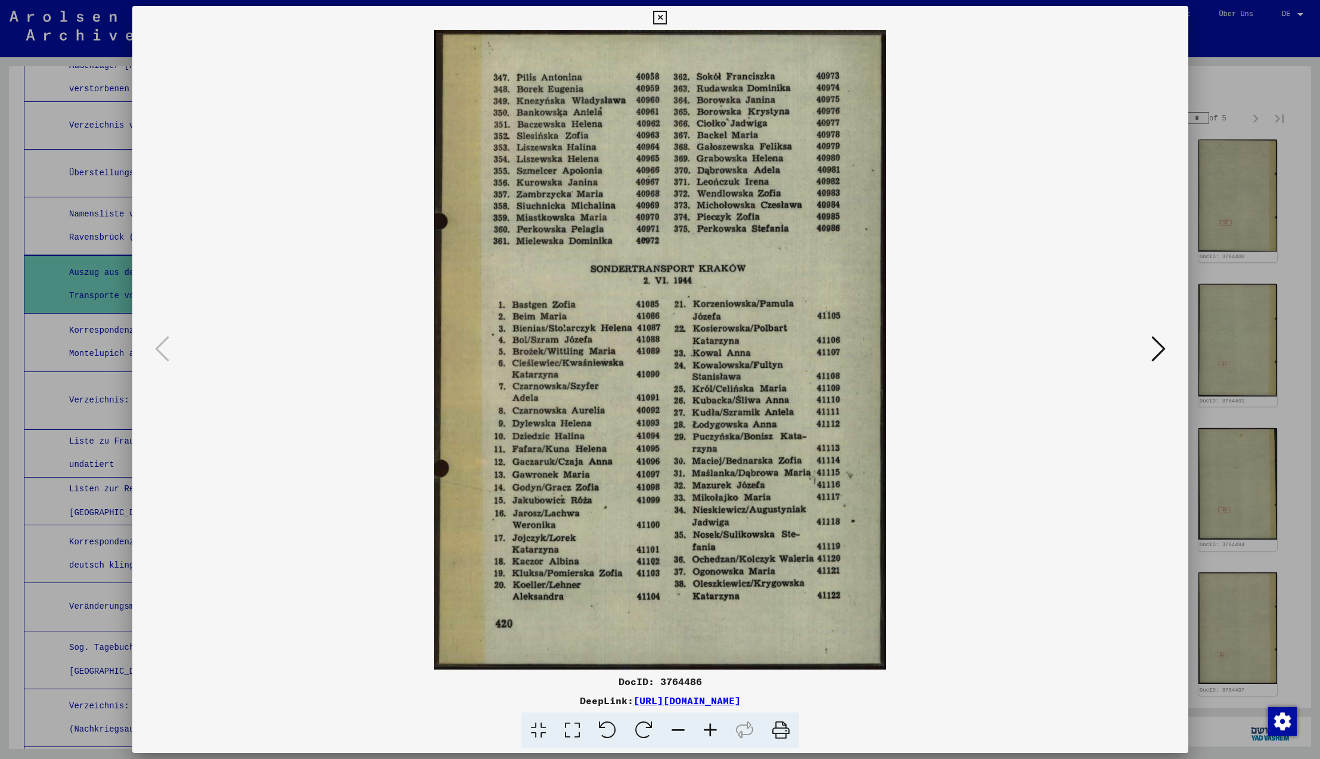
click at [1161, 349] on icon at bounding box center [1158, 348] width 14 height 29
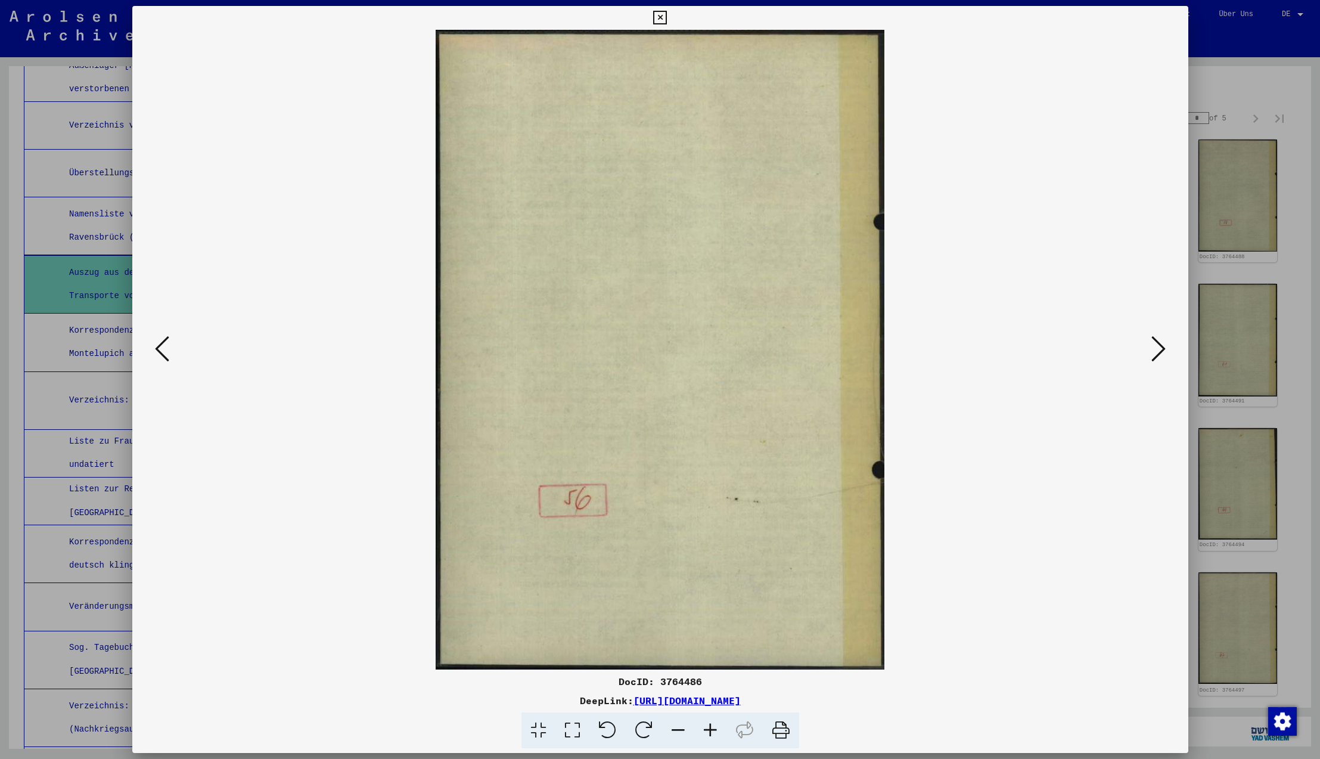
click at [1161, 349] on icon at bounding box center [1158, 348] width 14 height 29
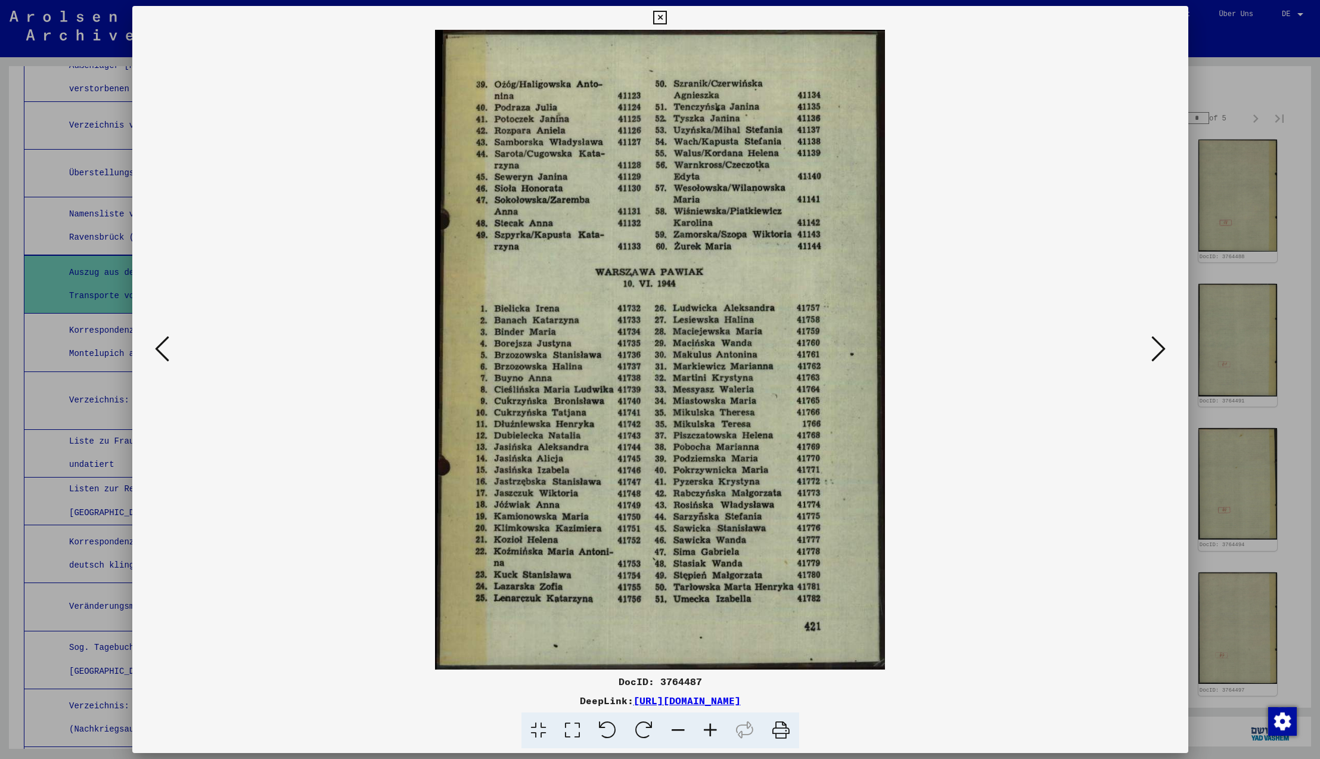
click at [1161, 349] on icon at bounding box center [1158, 348] width 14 height 29
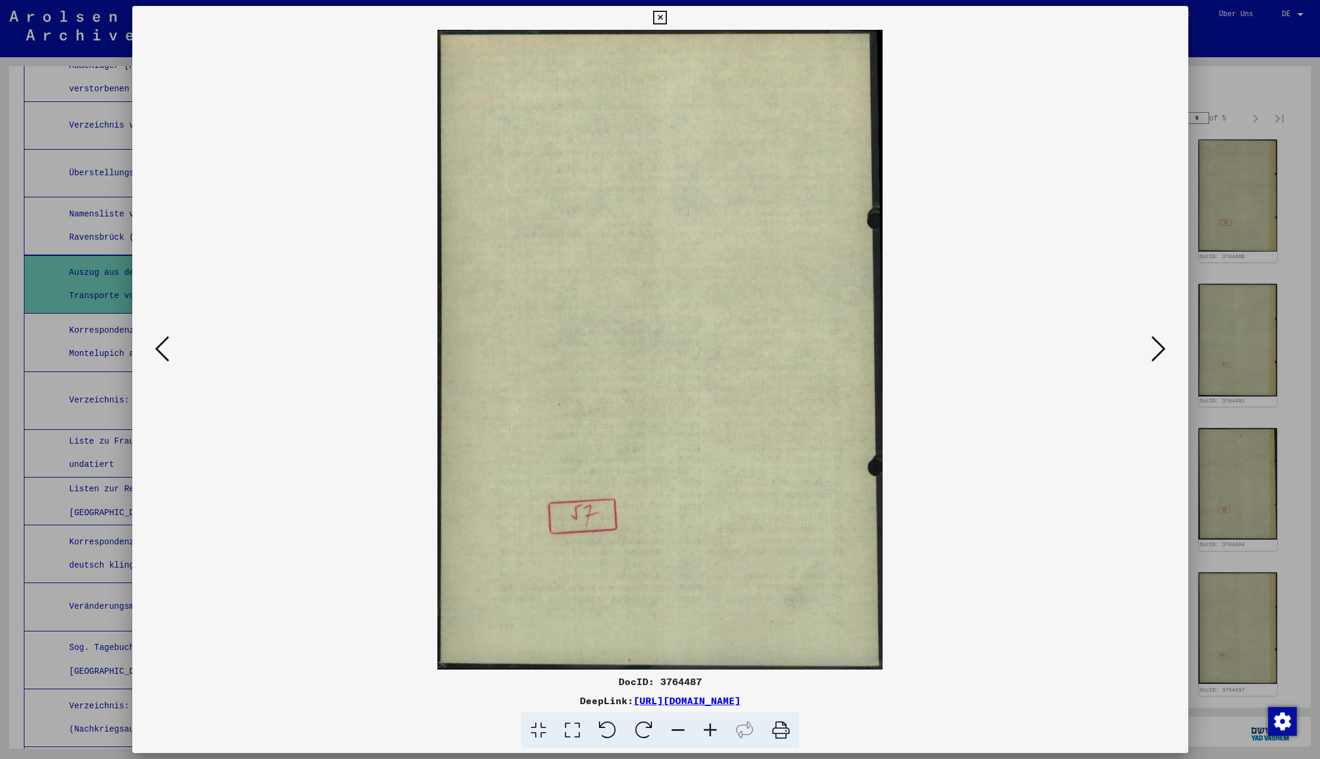
click at [1161, 349] on icon at bounding box center [1158, 348] width 14 height 29
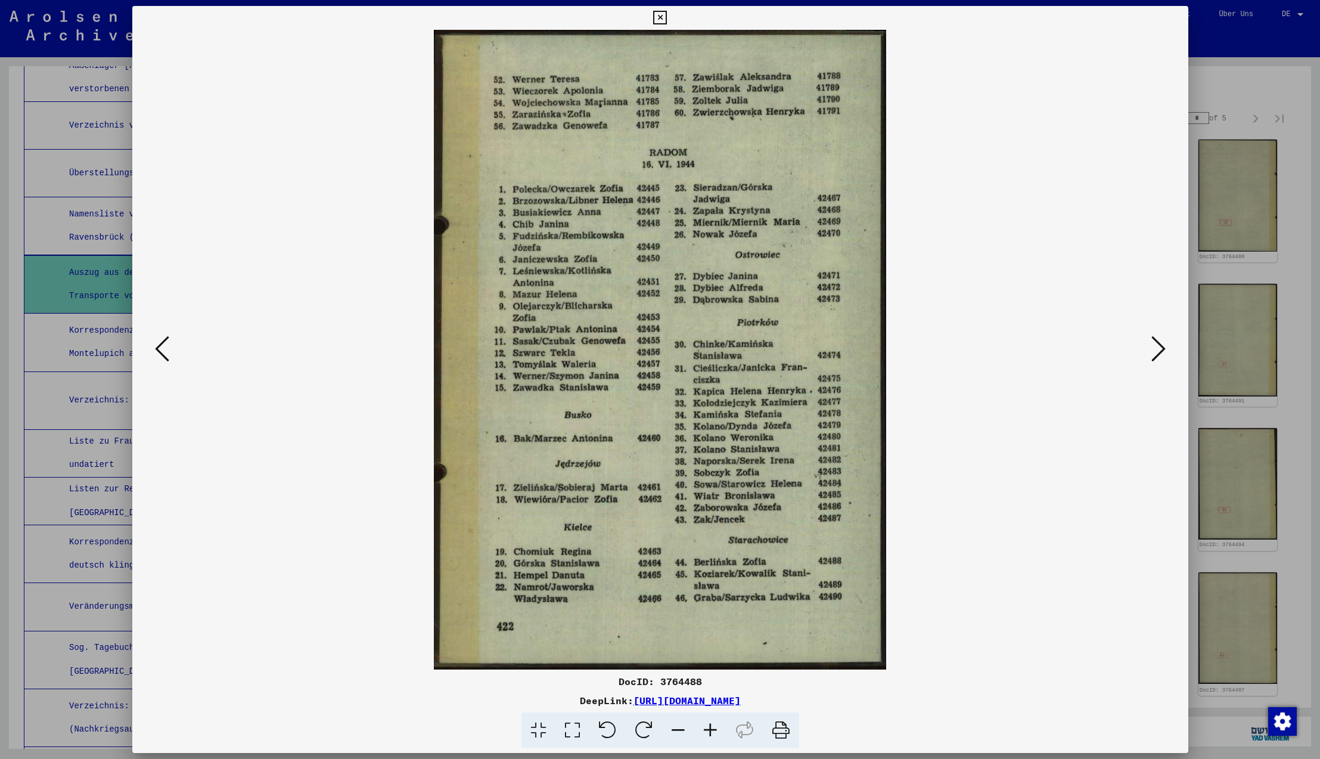
click at [1161, 349] on icon at bounding box center [1158, 348] width 14 height 29
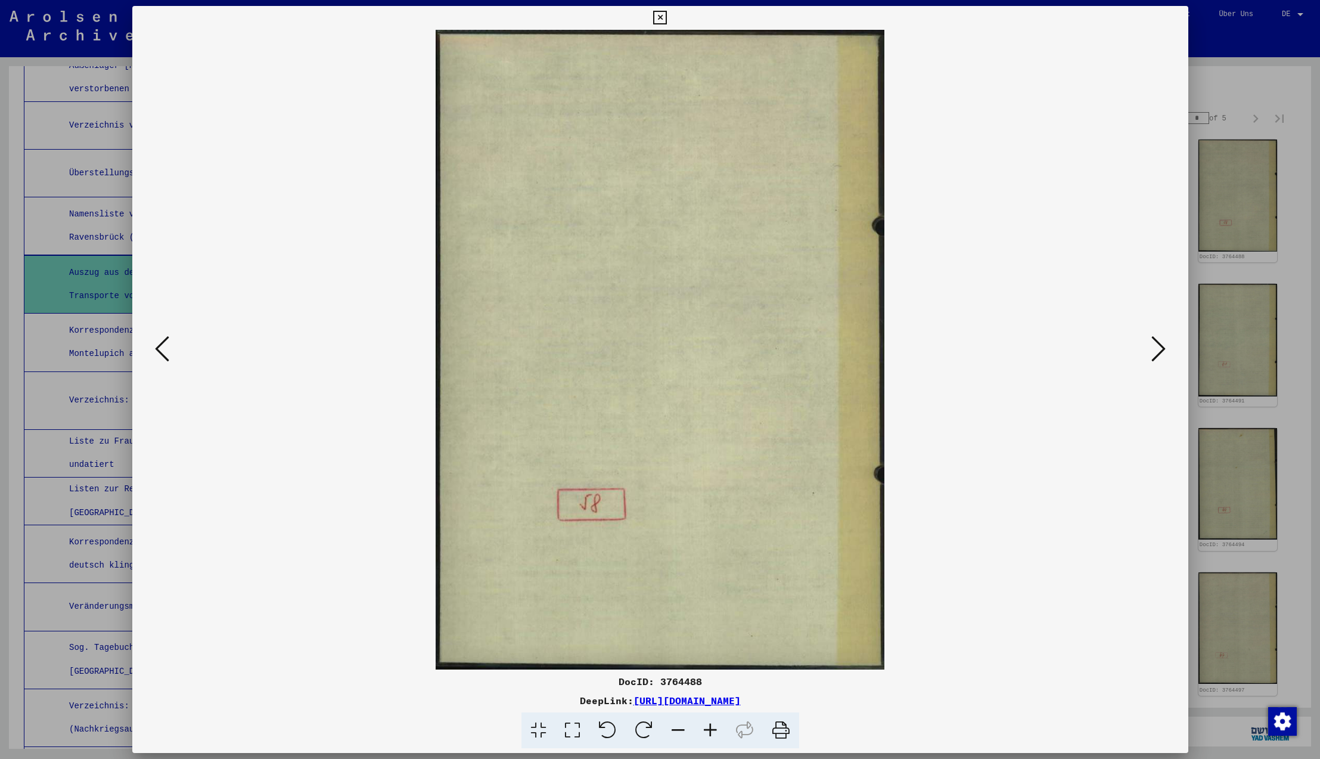
click at [1161, 349] on icon at bounding box center [1158, 348] width 14 height 29
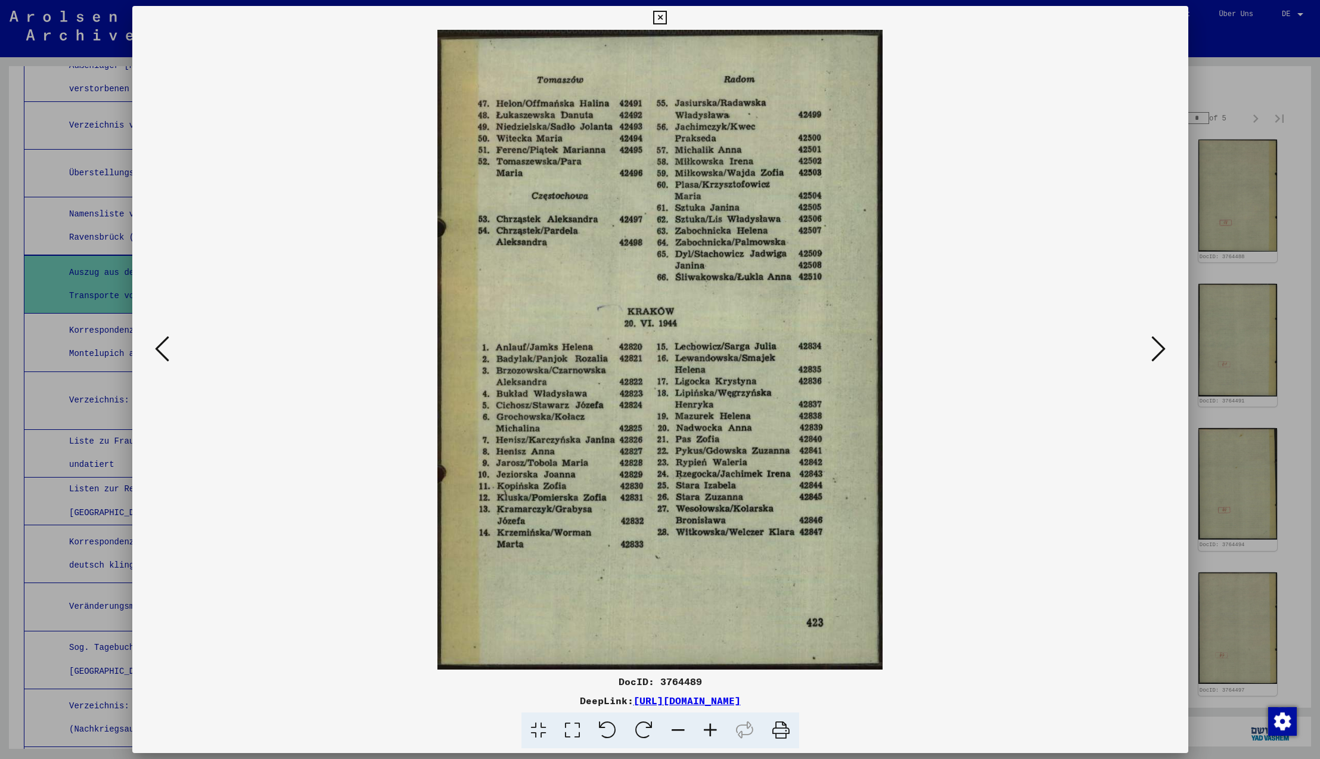
click at [1161, 349] on icon at bounding box center [1158, 348] width 14 height 29
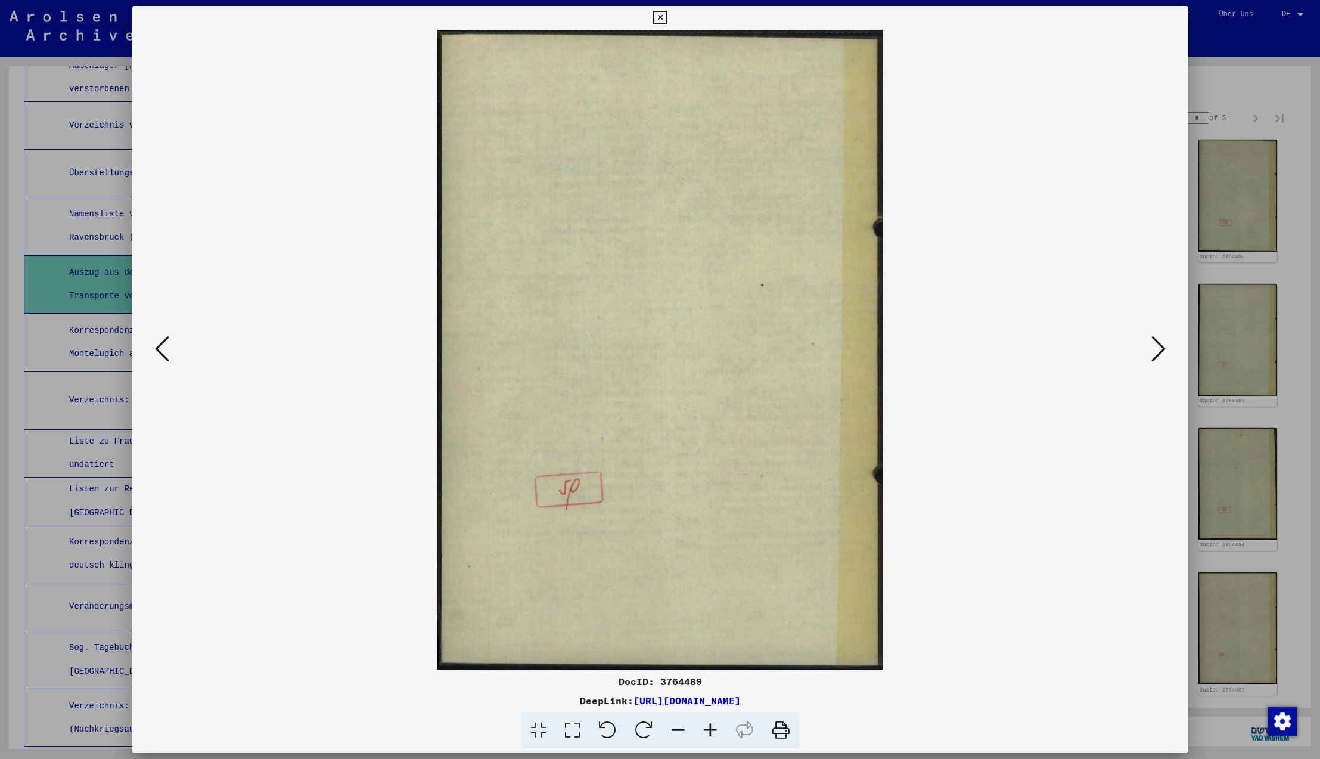
click at [1161, 349] on icon at bounding box center [1158, 348] width 14 height 29
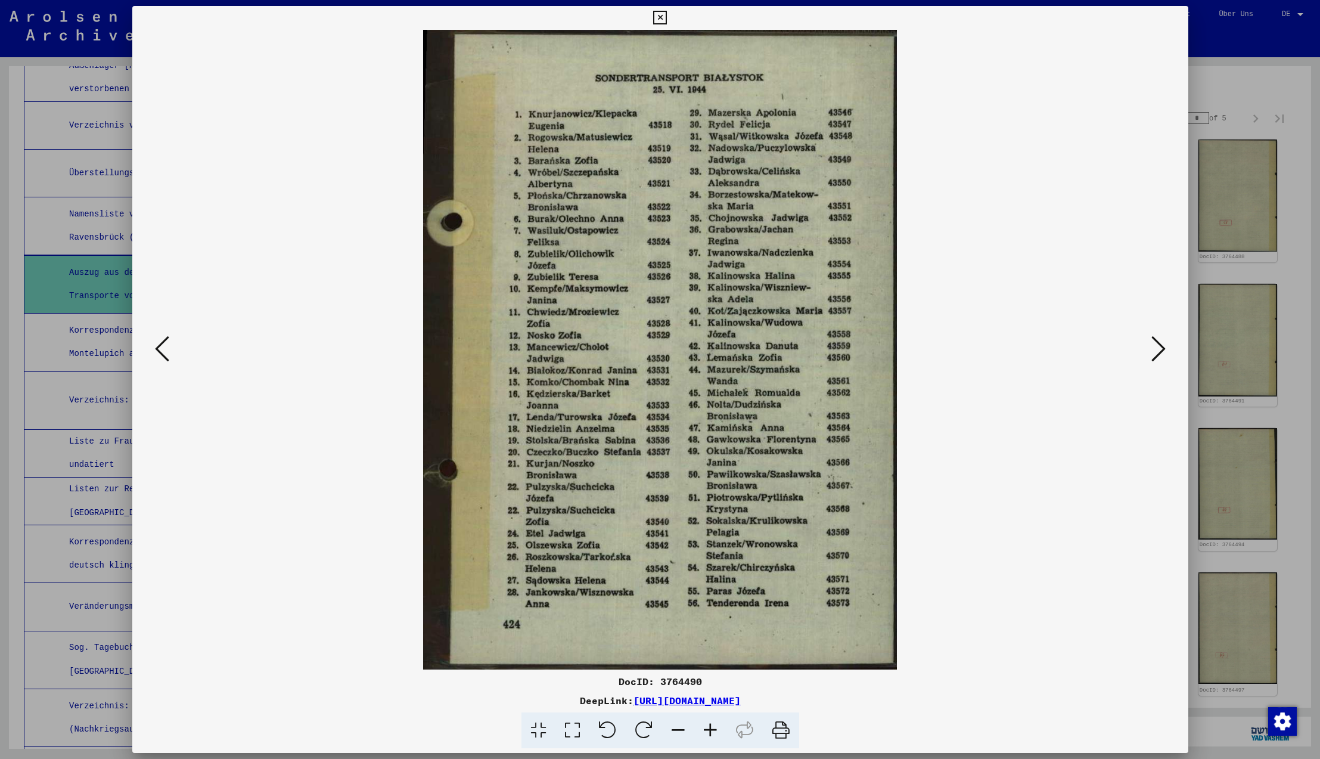
click at [1161, 349] on icon at bounding box center [1158, 348] width 14 height 29
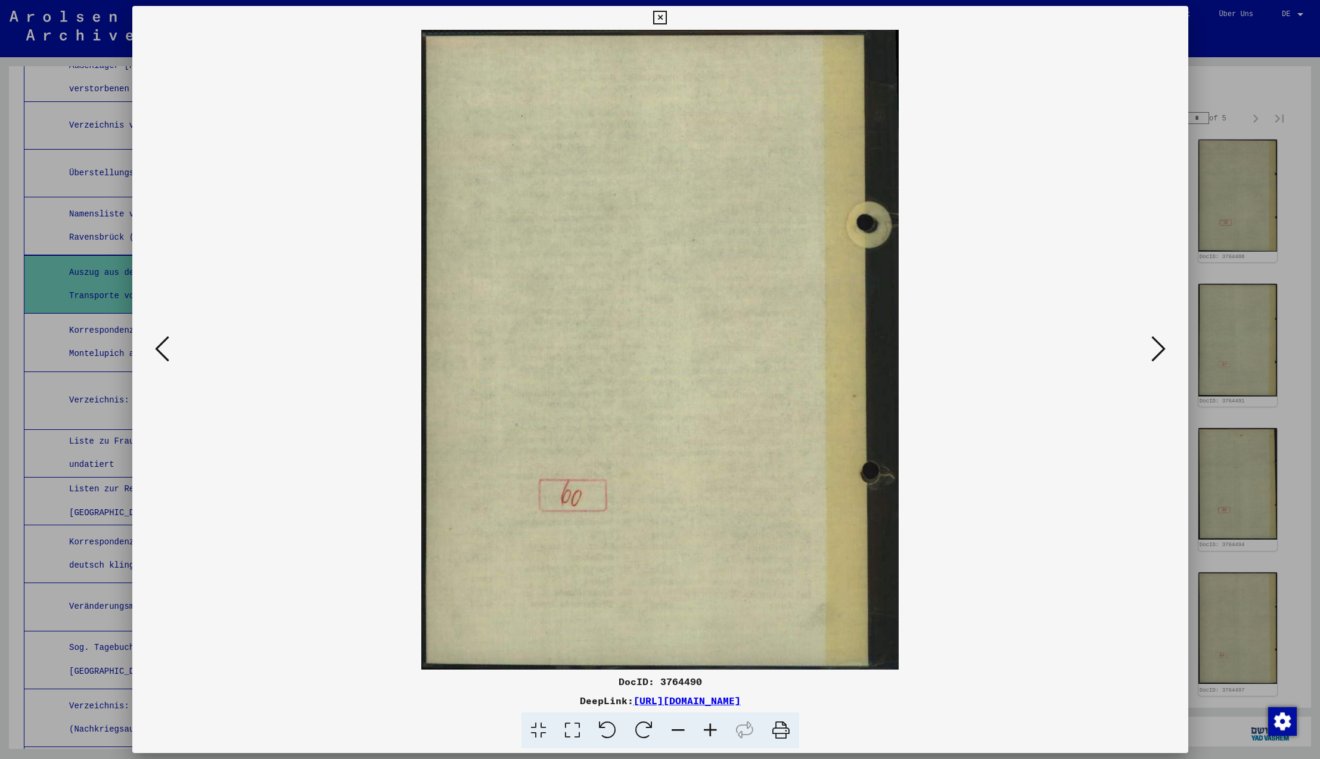
click at [1161, 349] on icon at bounding box center [1158, 348] width 14 height 29
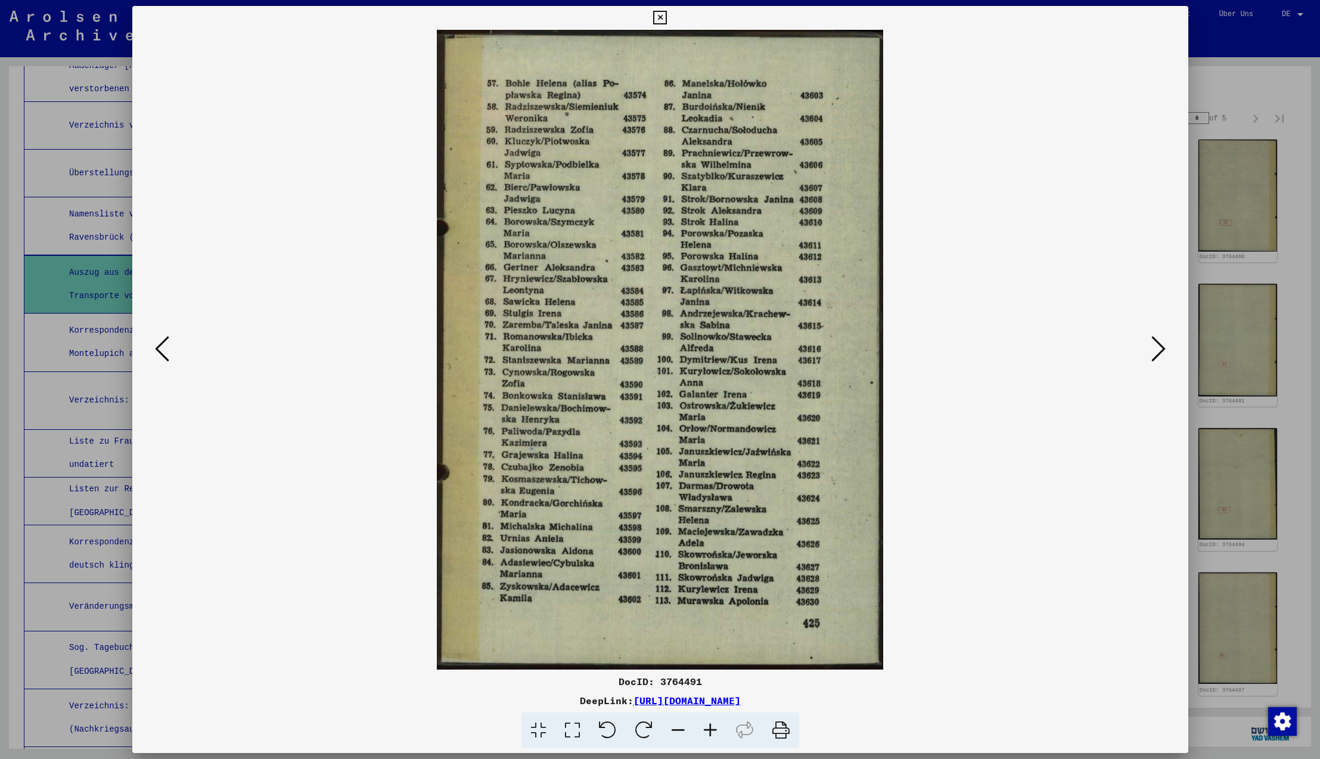
click at [1161, 349] on icon at bounding box center [1158, 348] width 14 height 29
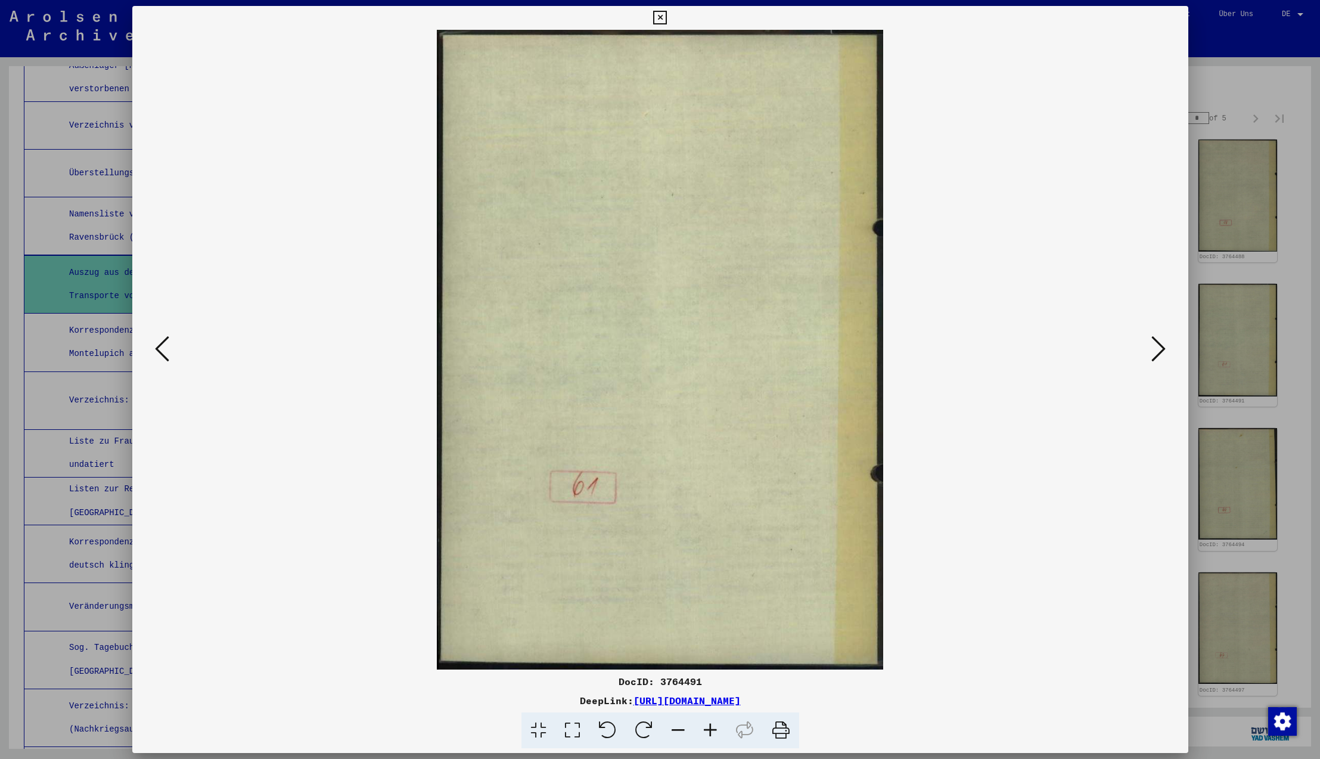
click at [1161, 349] on icon at bounding box center [1158, 348] width 14 height 29
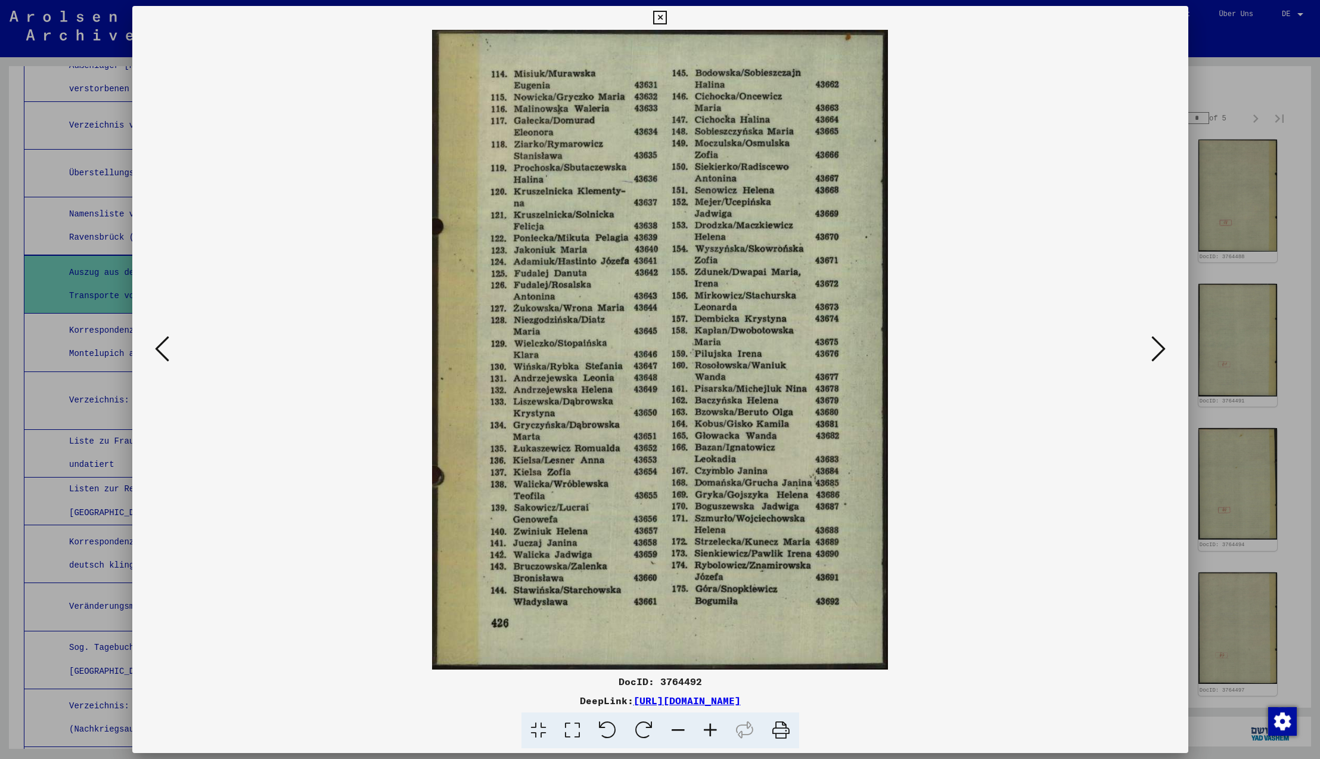
click at [1161, 349] on icon at bounding box center [1158, 348] width 14 height 29
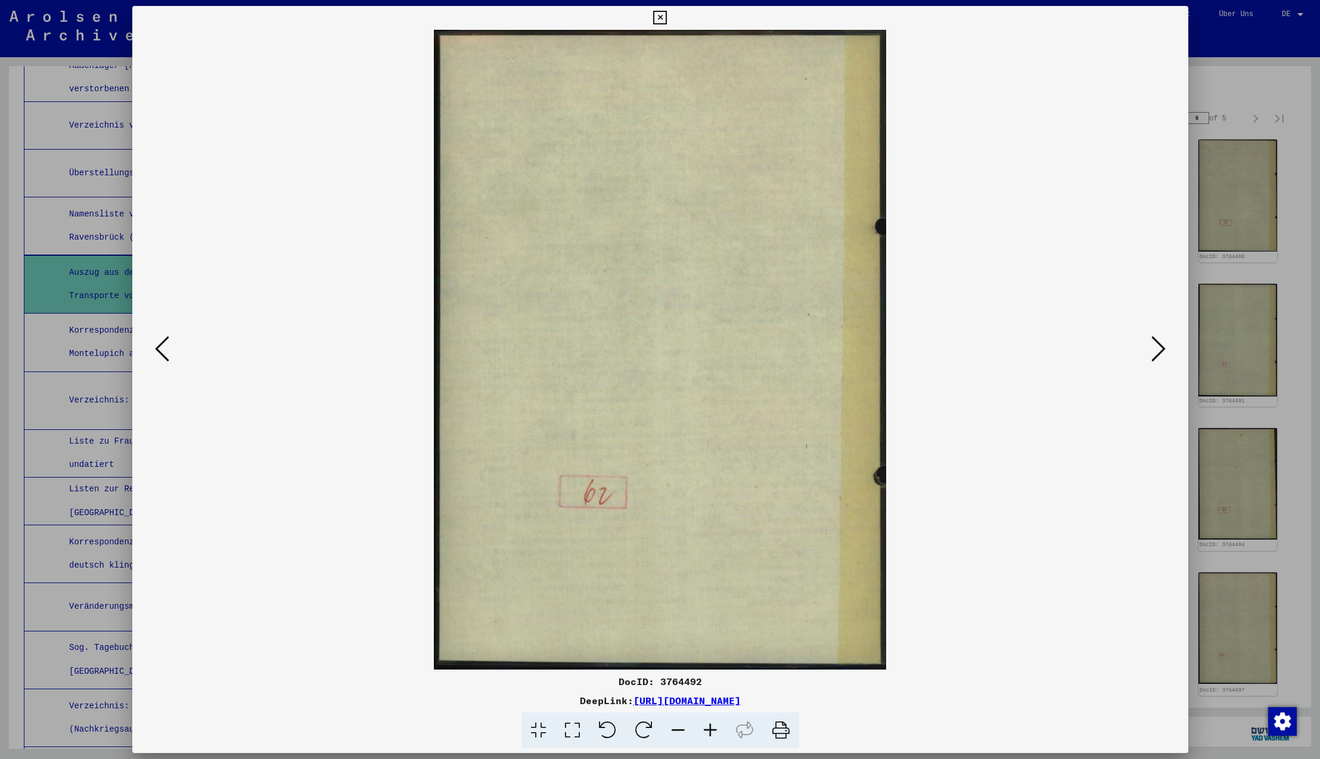
click at [1161, 349] on icon at bounding box center [1158, 348] width 14 height 29
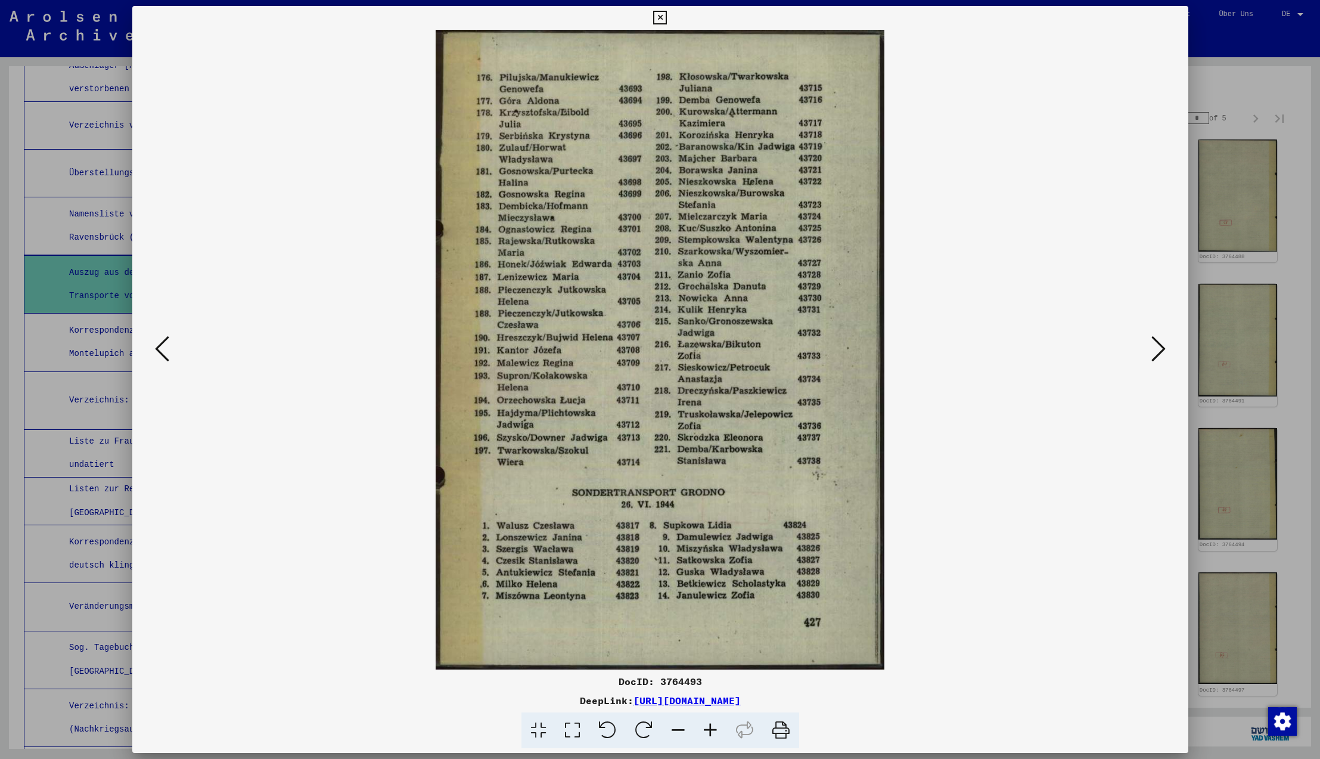
click at [1161, 349] on icon at bounding box center [1158, 348] width 14 height 29
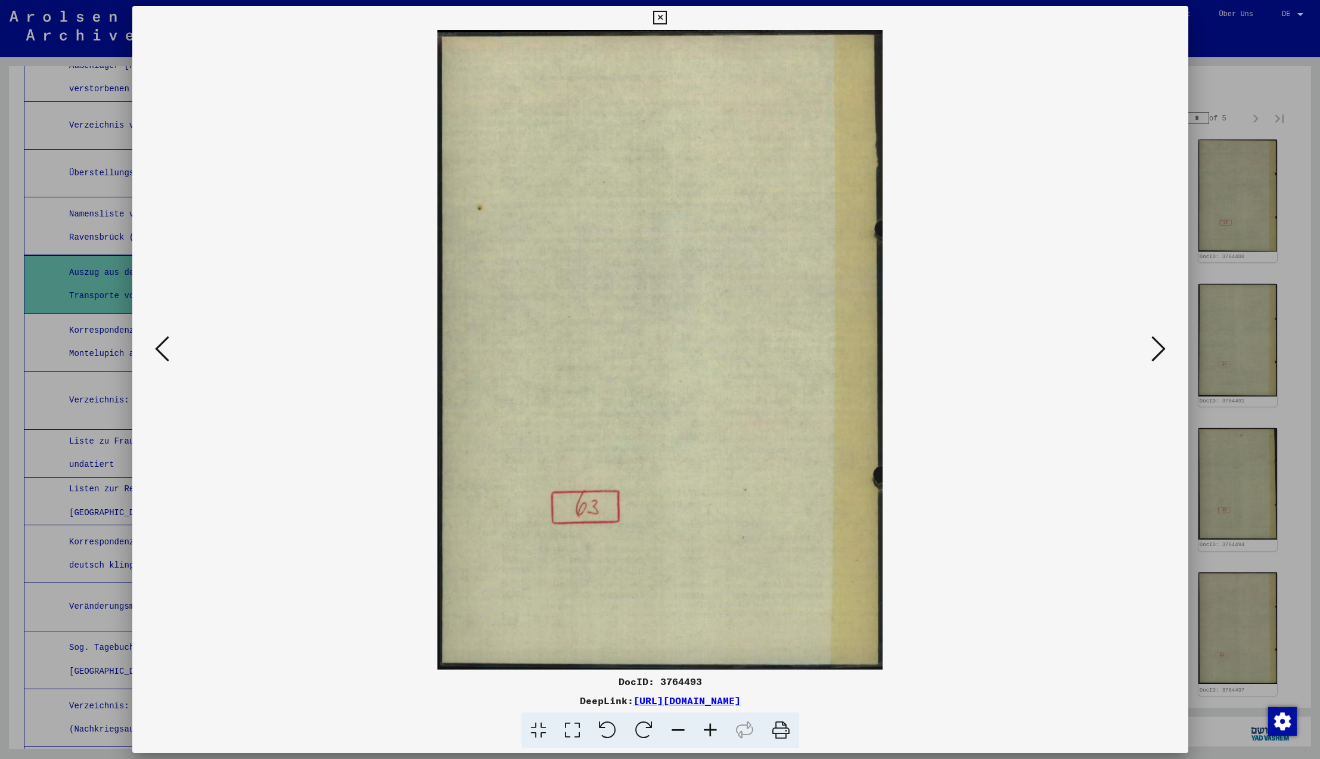
click at [1161, 349] on icon at bounding box center [1158, 348] width 14 height 29
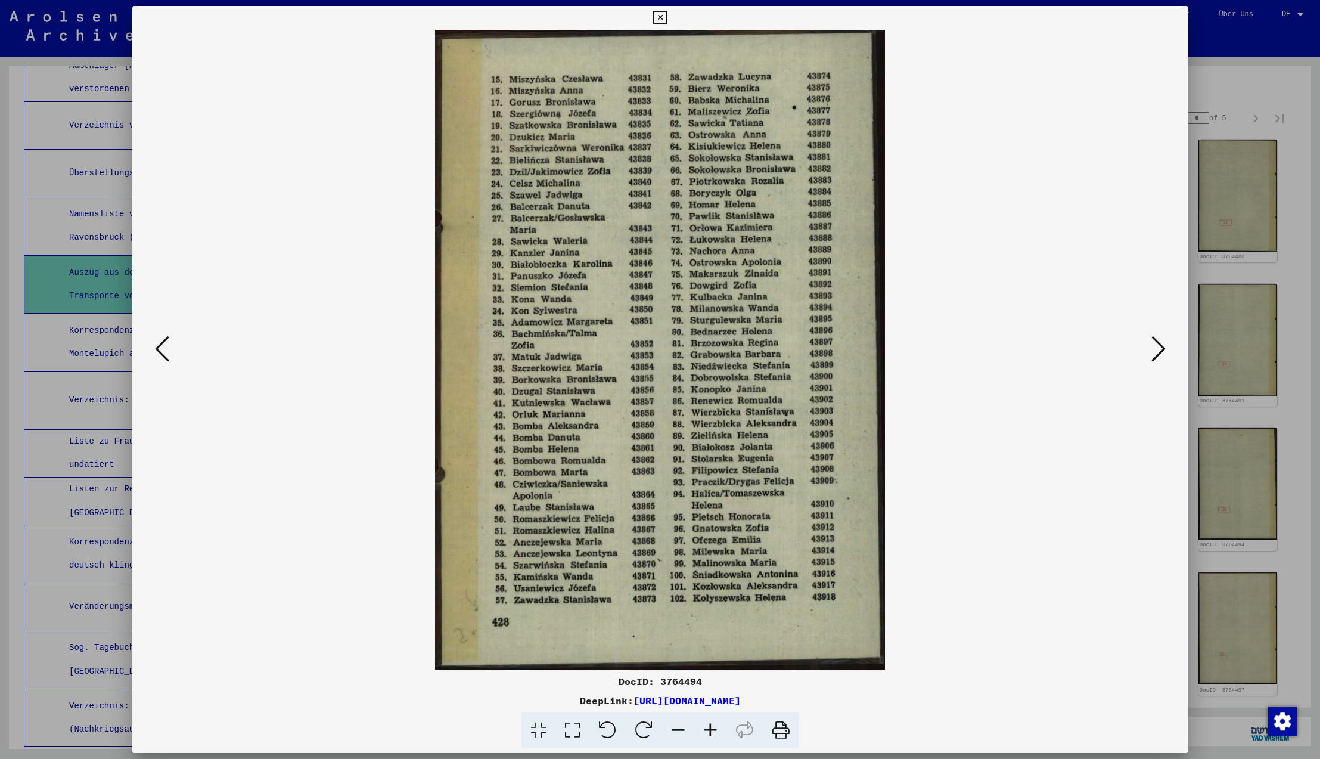
click at [1161, 349] on icon at bounding box center [1158, 348] width 14 height 29
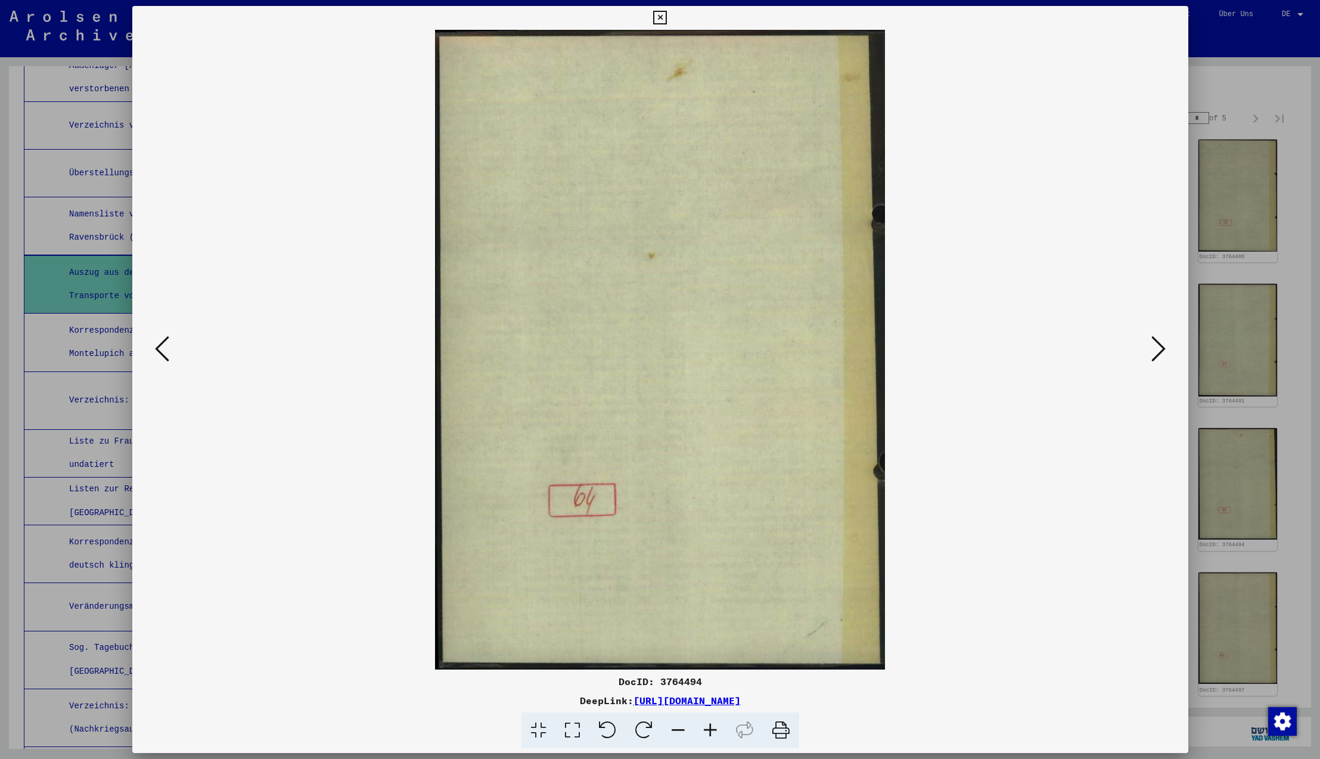
click at [1161, 349] on icon at bounding box center [1158, 348] width 14 height 29
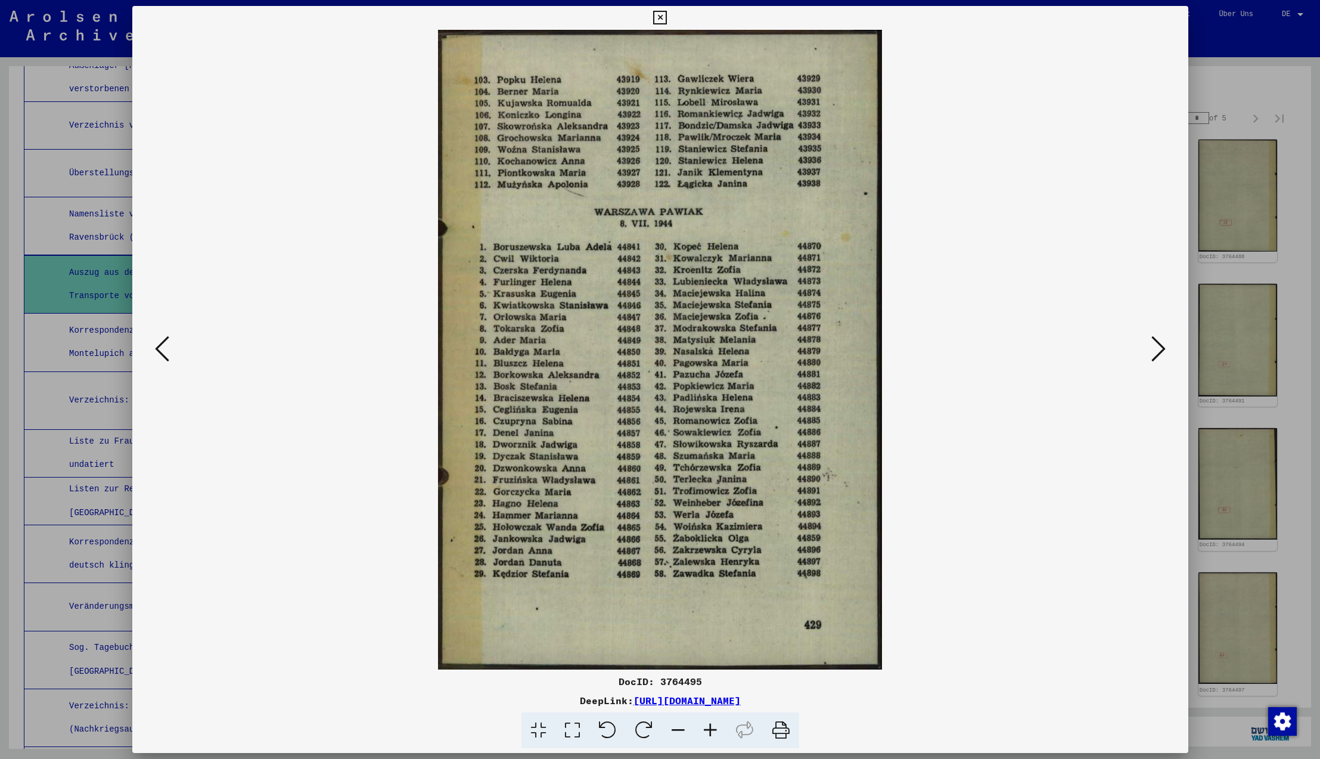
click at [1161, 349] on icon at bounding box center [1158, 348] width 14 height 29
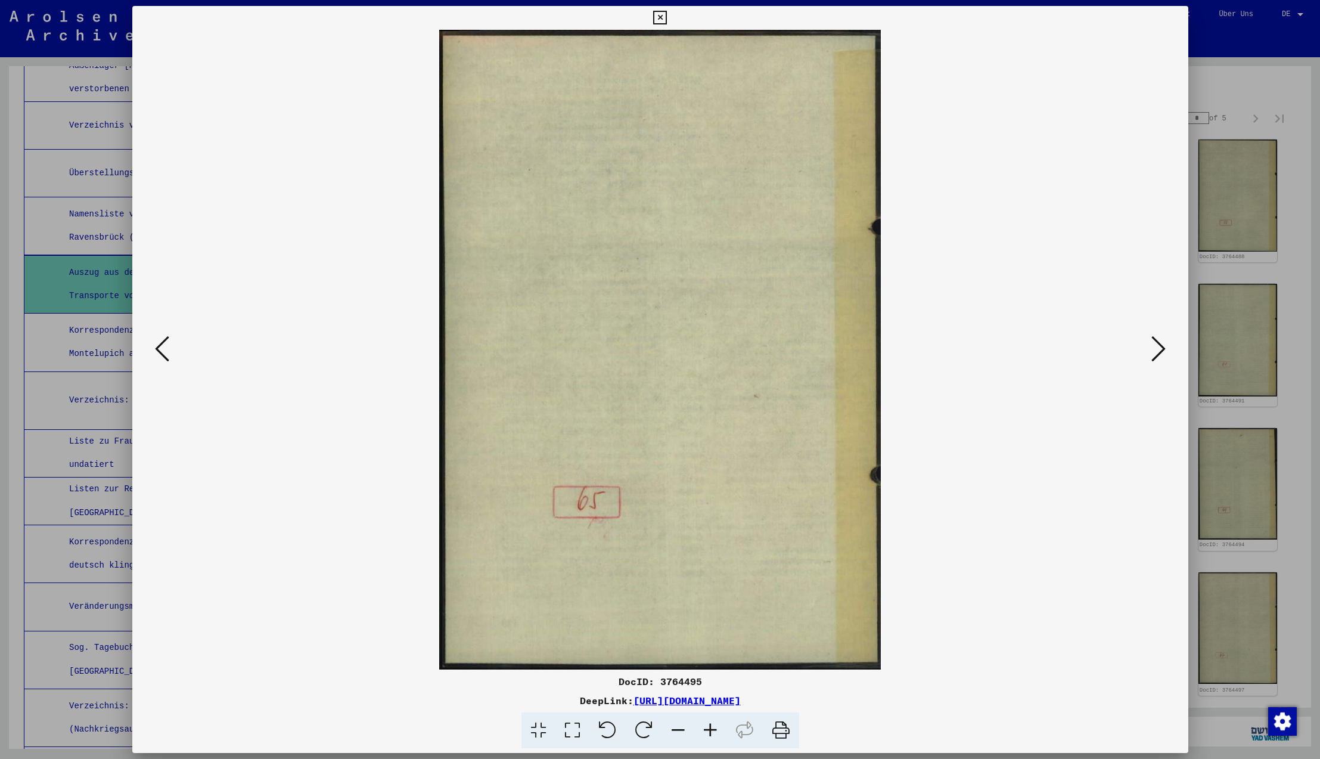
click at [1161, 349] on icon at bounding box center [1158, 348] width 14 height 29
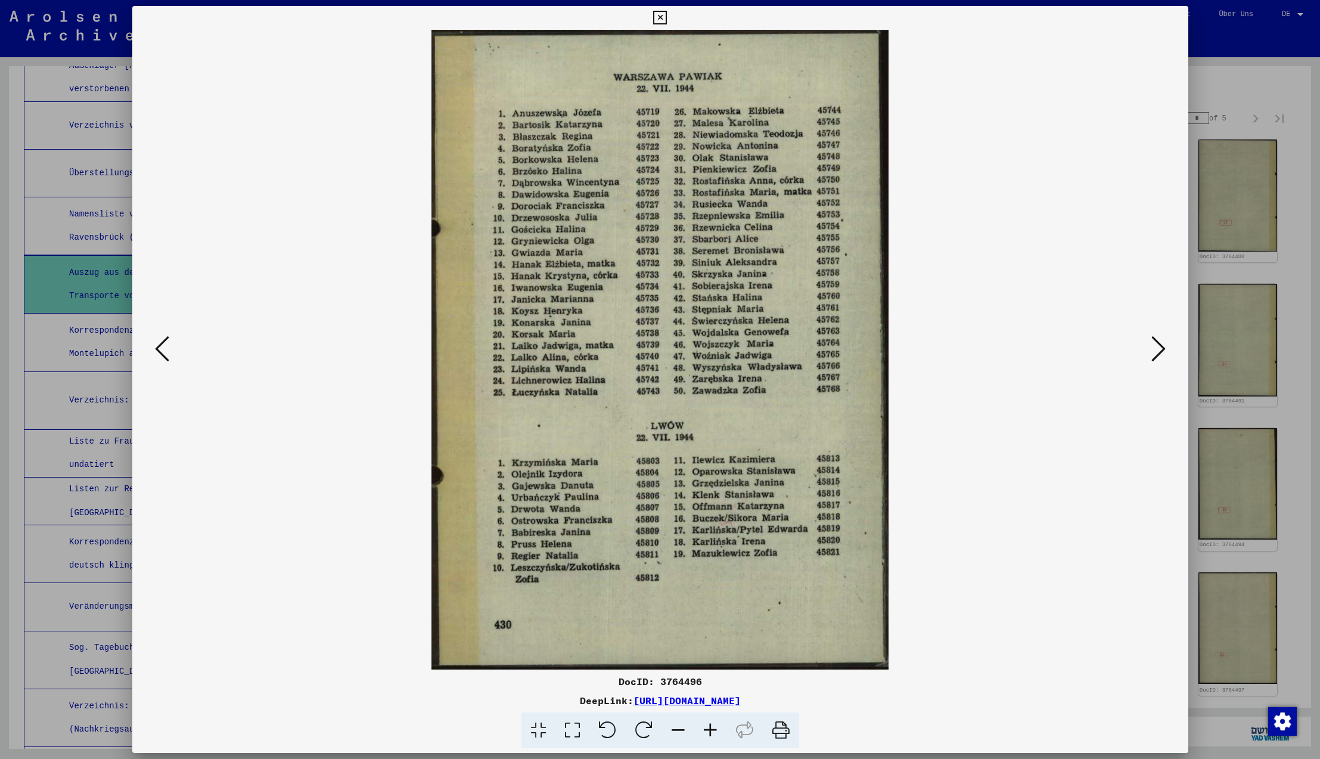
click at [1161, 349] on icon at bounding box center [1158, 348] width 14 height 29
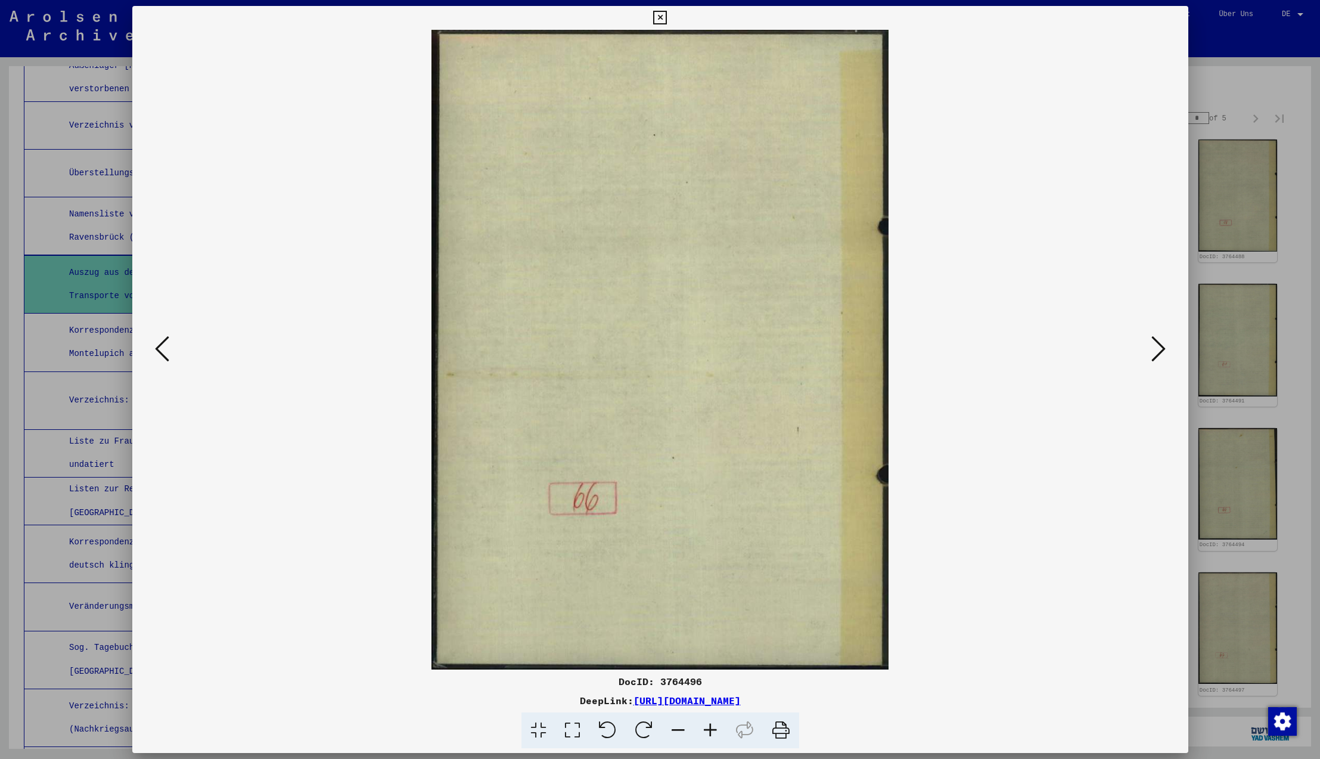
click at [1161, 349] on icon at bounding box center [1158, 348] width 14 height 29
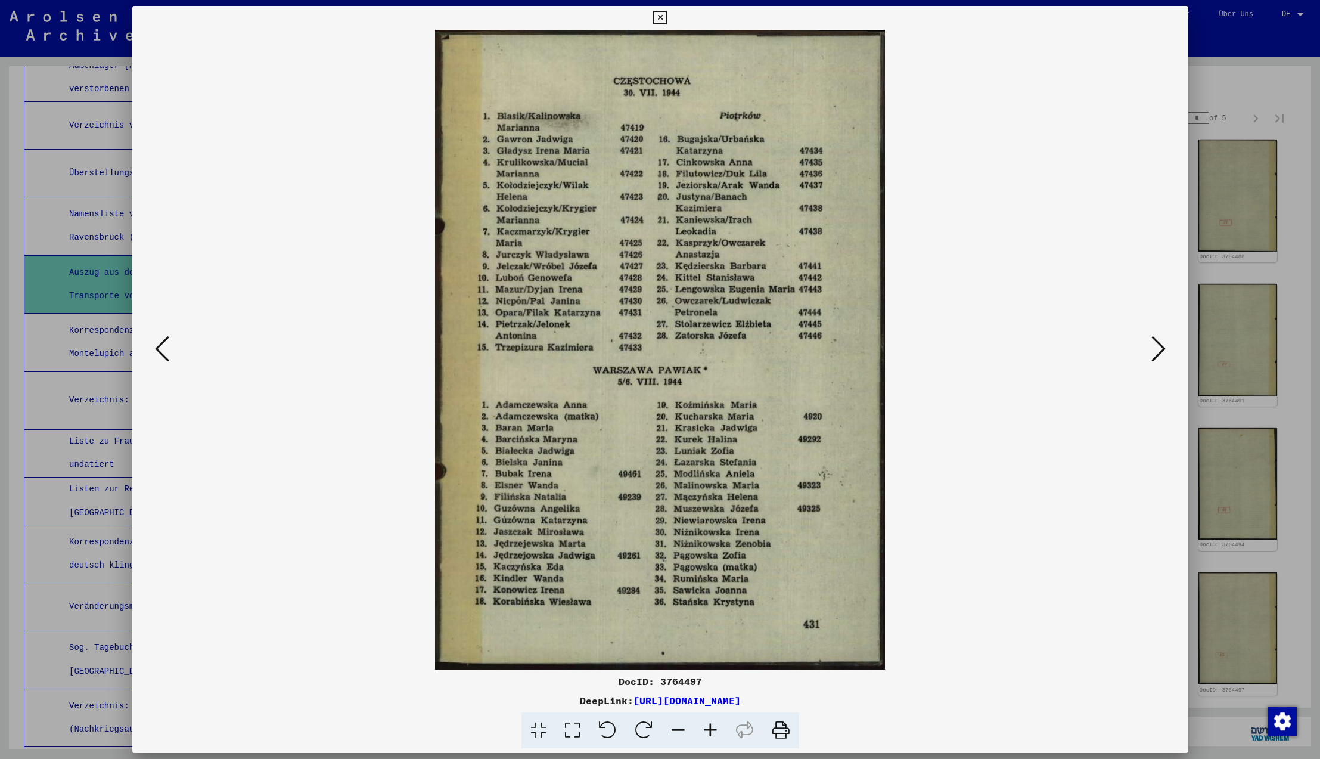
click at [1161, 349] on icon at bounding box center [1158, 348] width 14 height 29
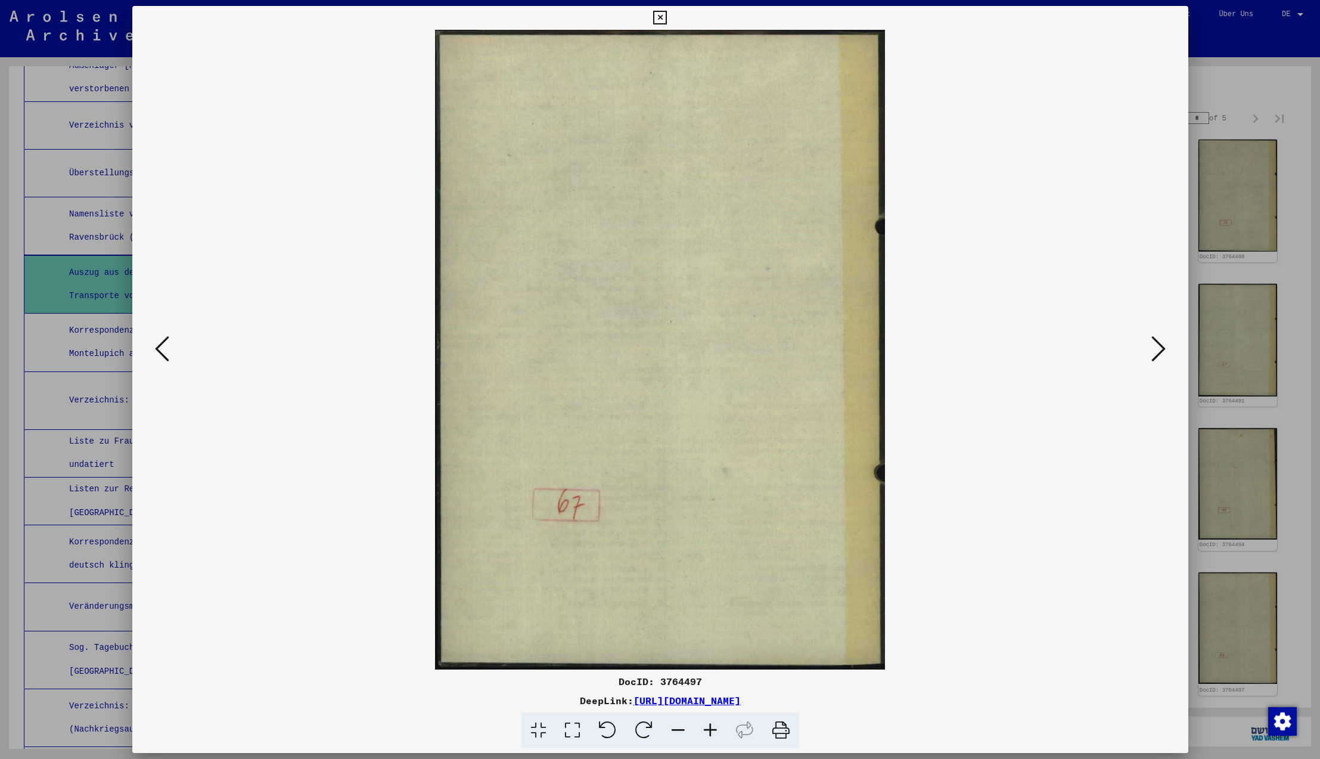
click at [1161, 349] on icon at bounding box center [1158, 348] width 14 height 29
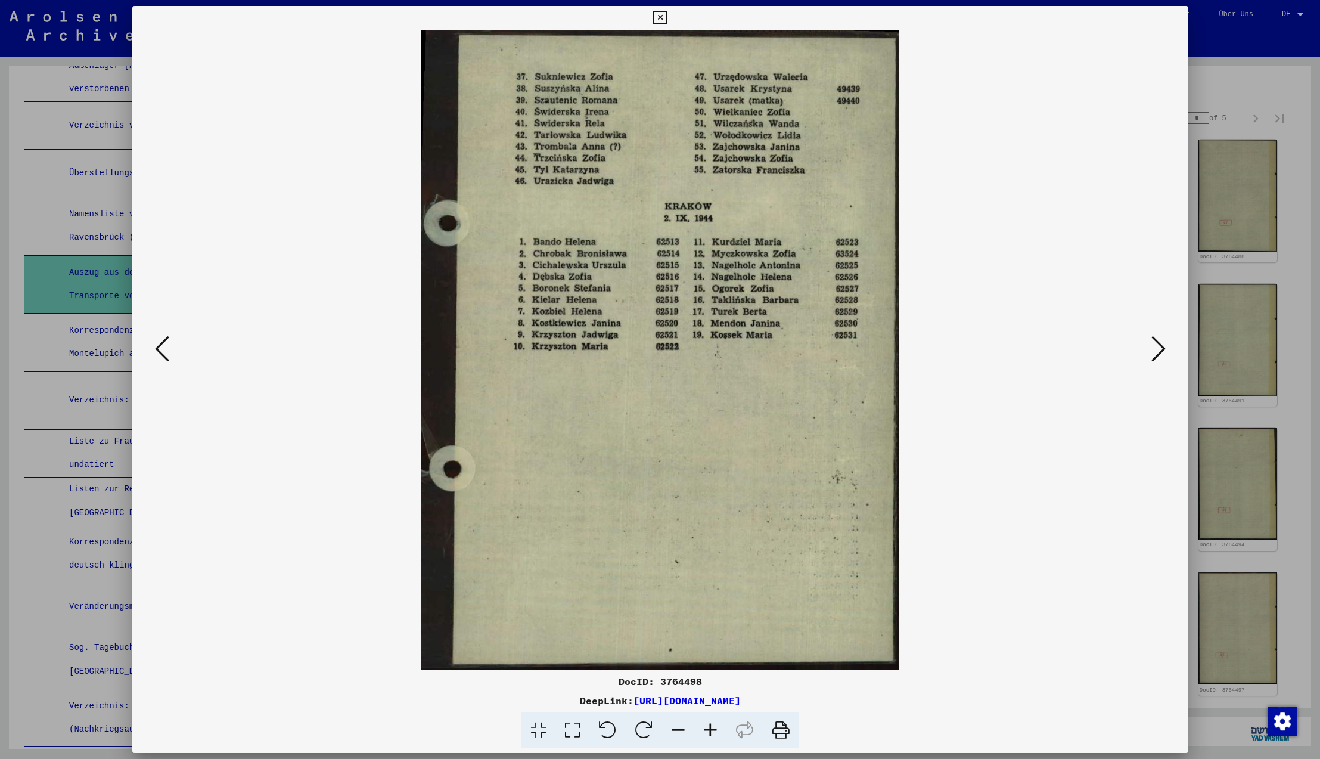
click at [1161, 349] on icon at bounding box center [1158, 348] width 14 height 29
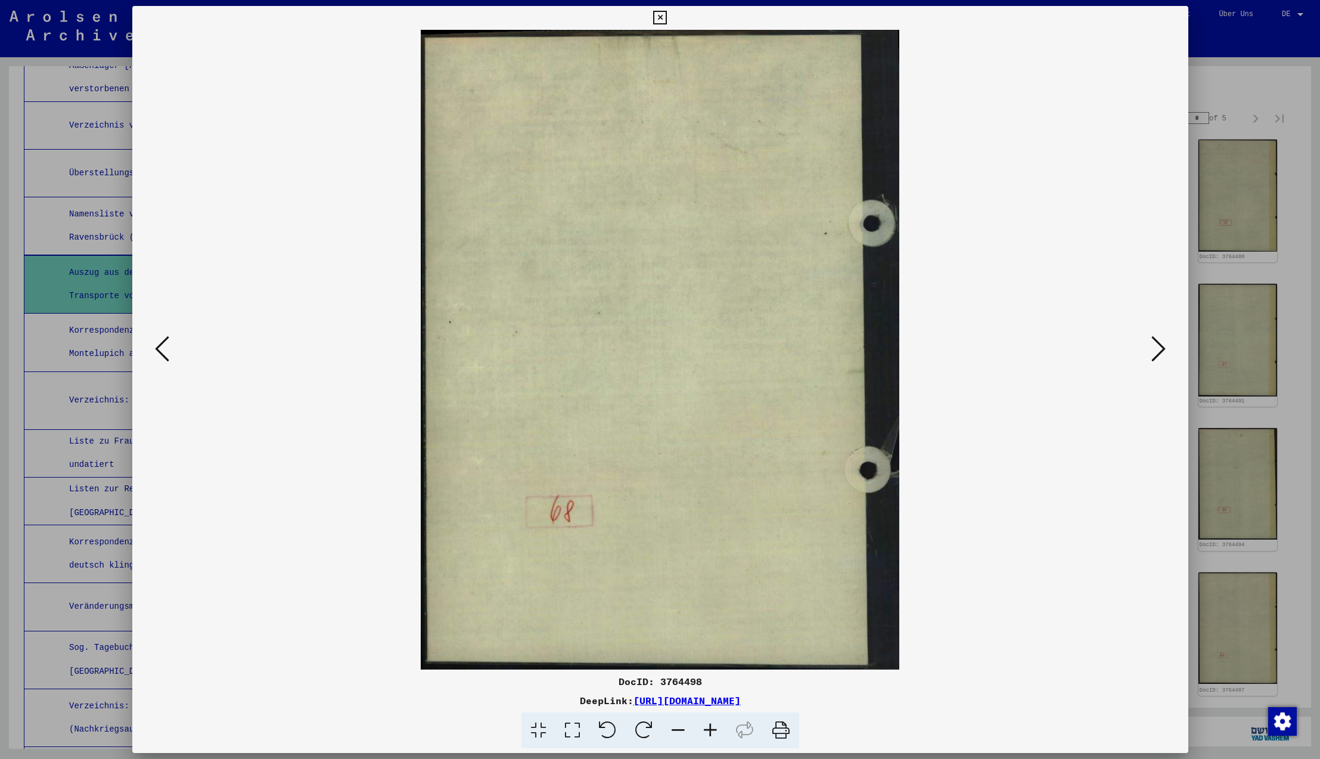
click at [1161, 349] on icon at bounding box center [1158, 348] width 14 height 29
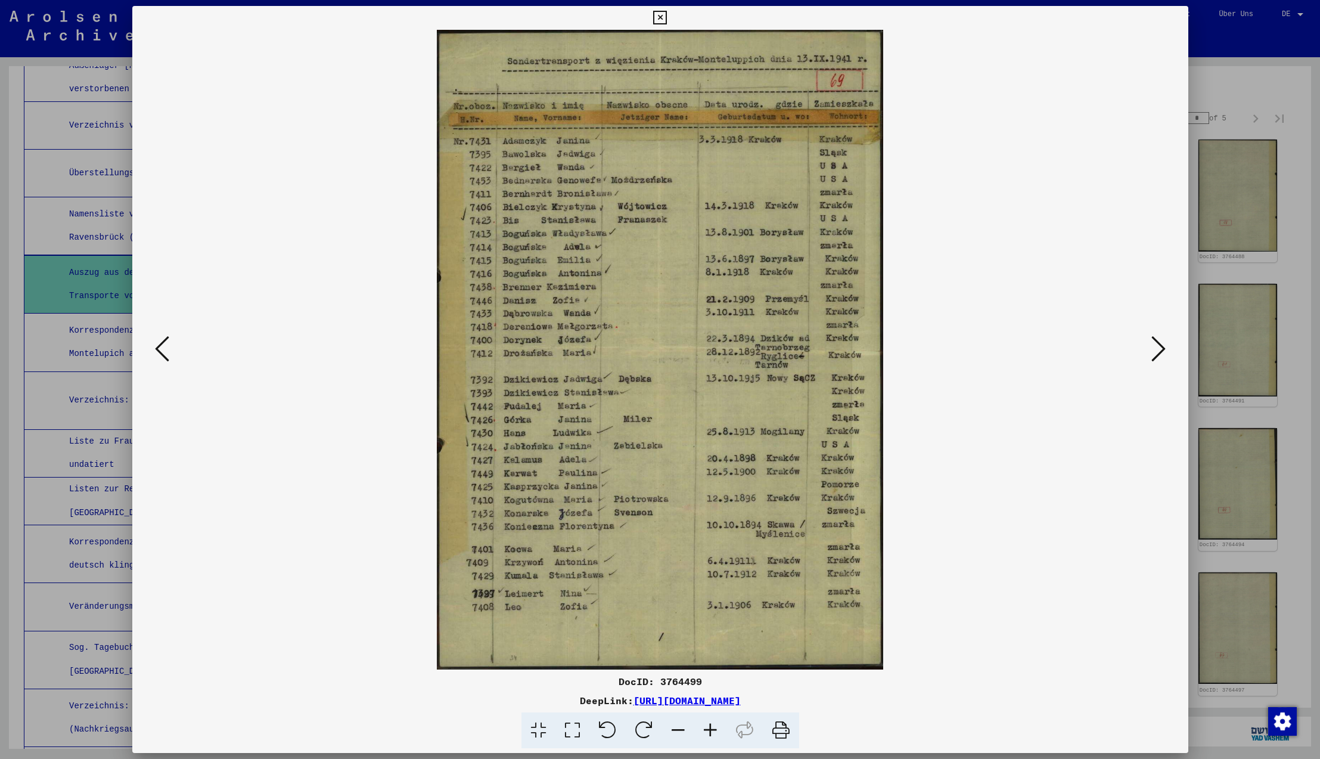
click at [1161, 349] on icon at bounding box center [1158, 348] width 14 height 29
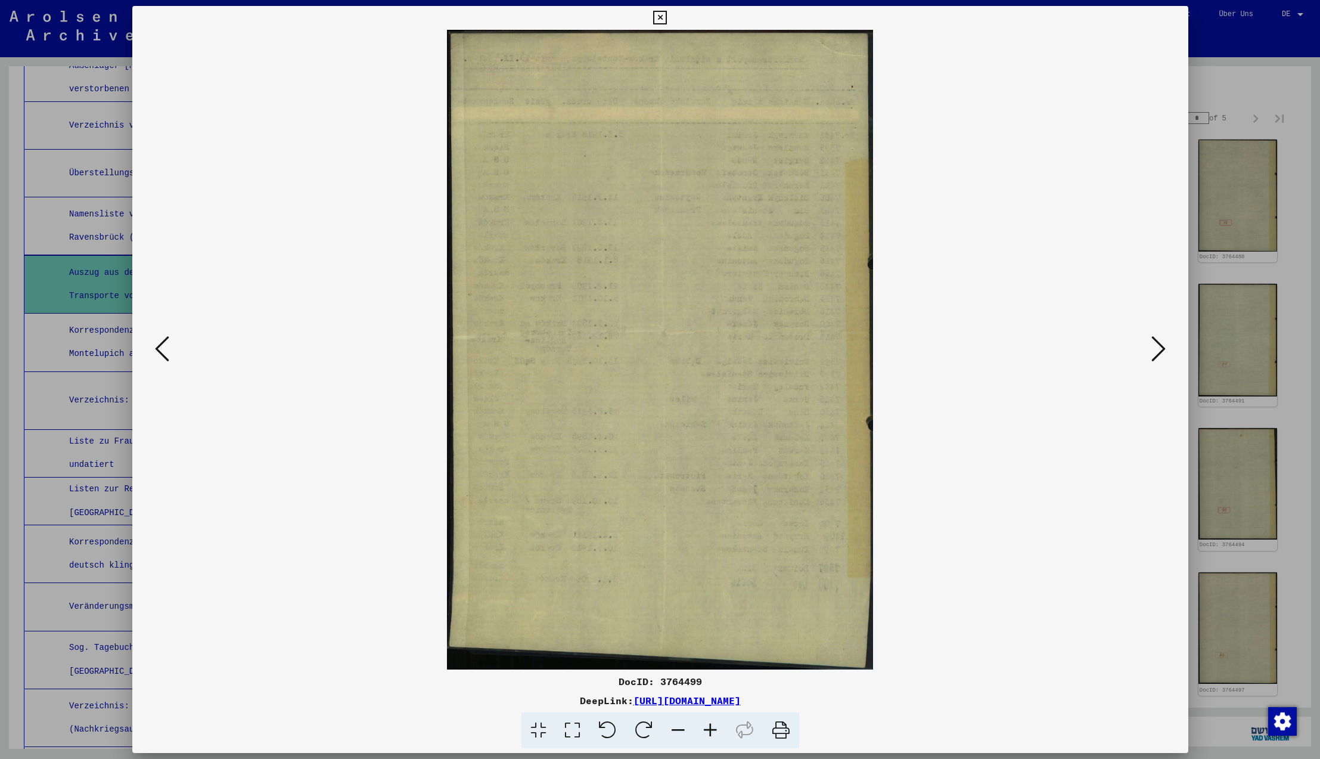
click at [1161, 349] on icon at bounding box center [1158, 348] width 14 height 29
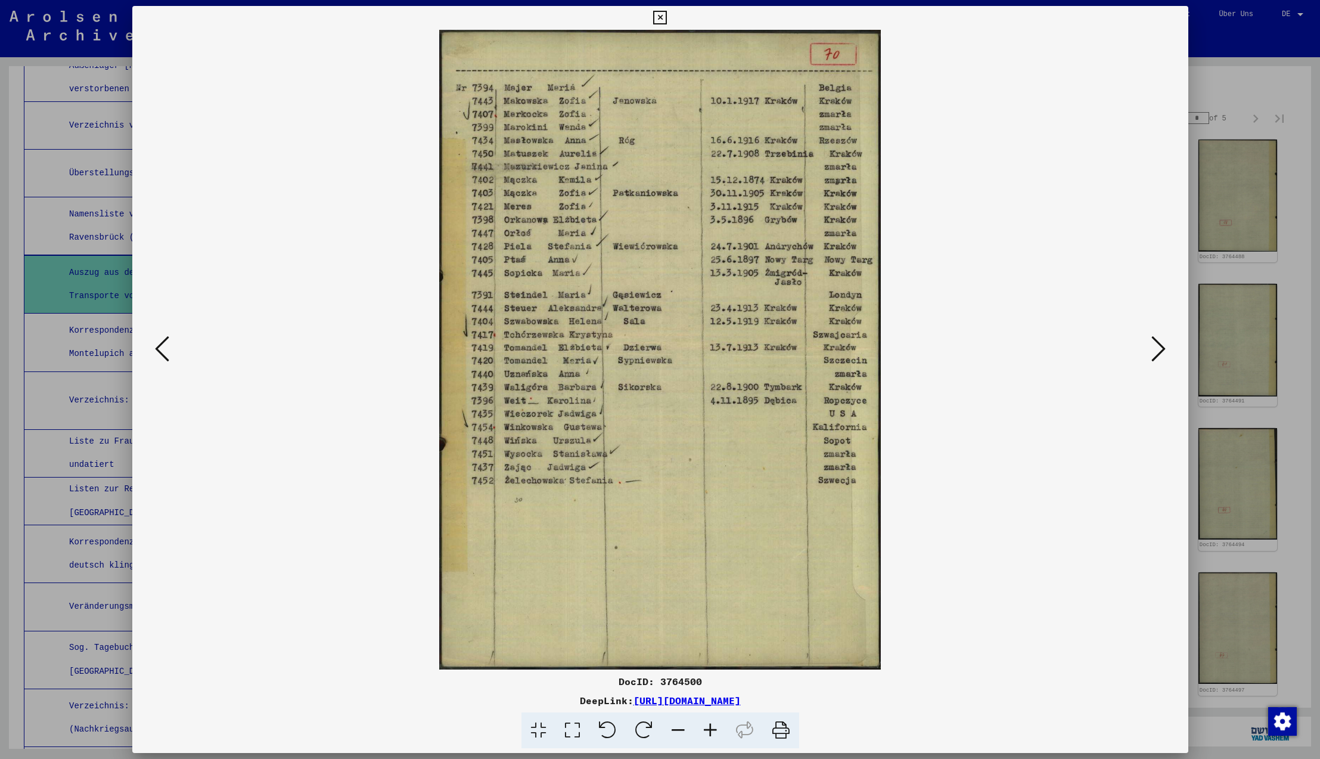
click at [1161, 349] on icon at bounding box center [1158, 348] width 14 height 29
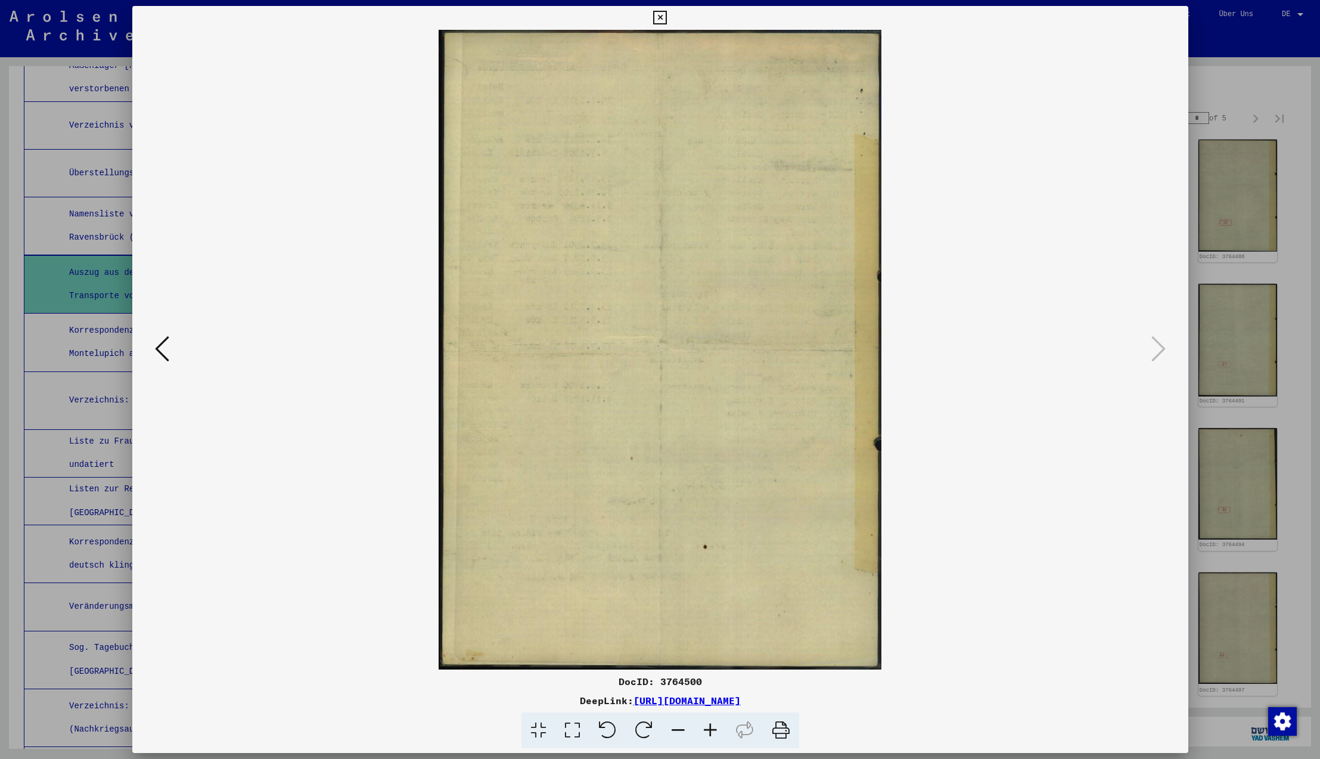
click at [1161, 349] on icon at bounding box center [1158, 348] width 14 height 29
click at [667, 18] on icon at bounding box center [660, 18] width 14 height 14
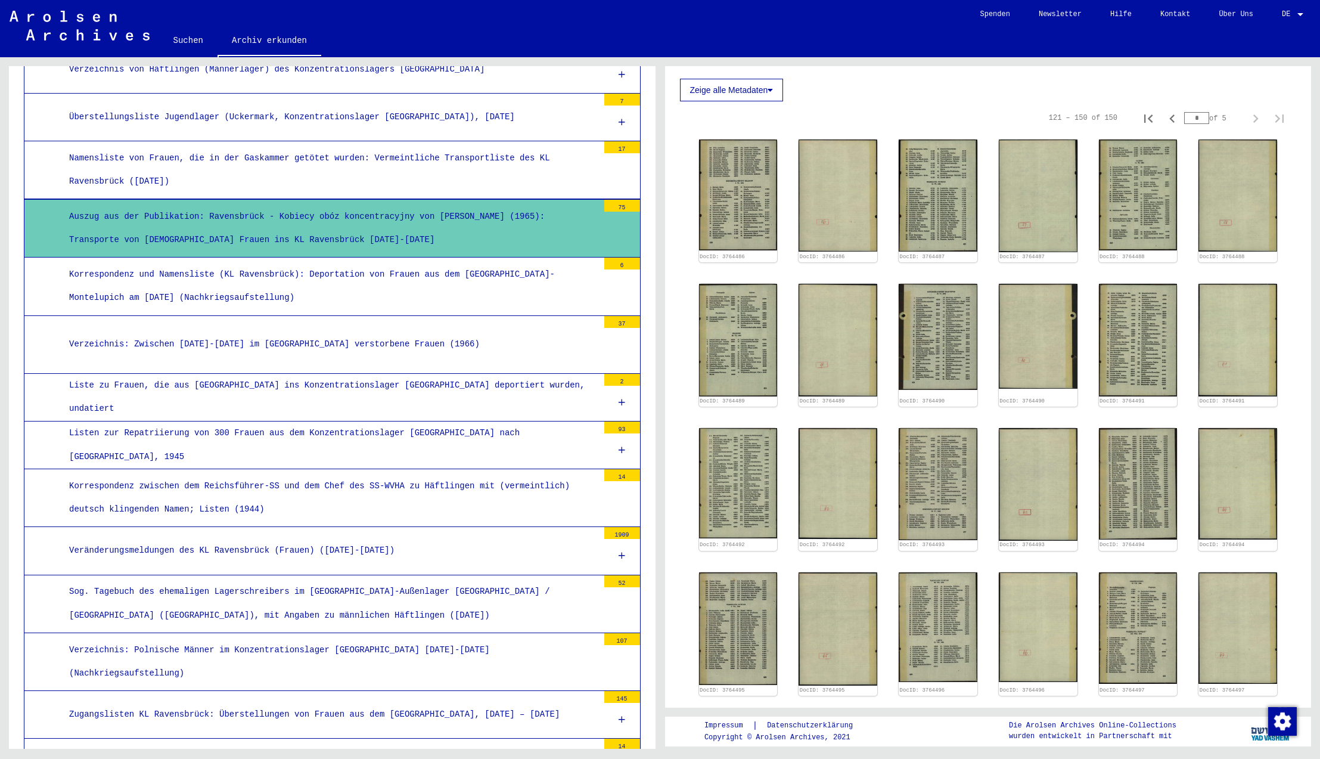
scroll to position [3113, 0]
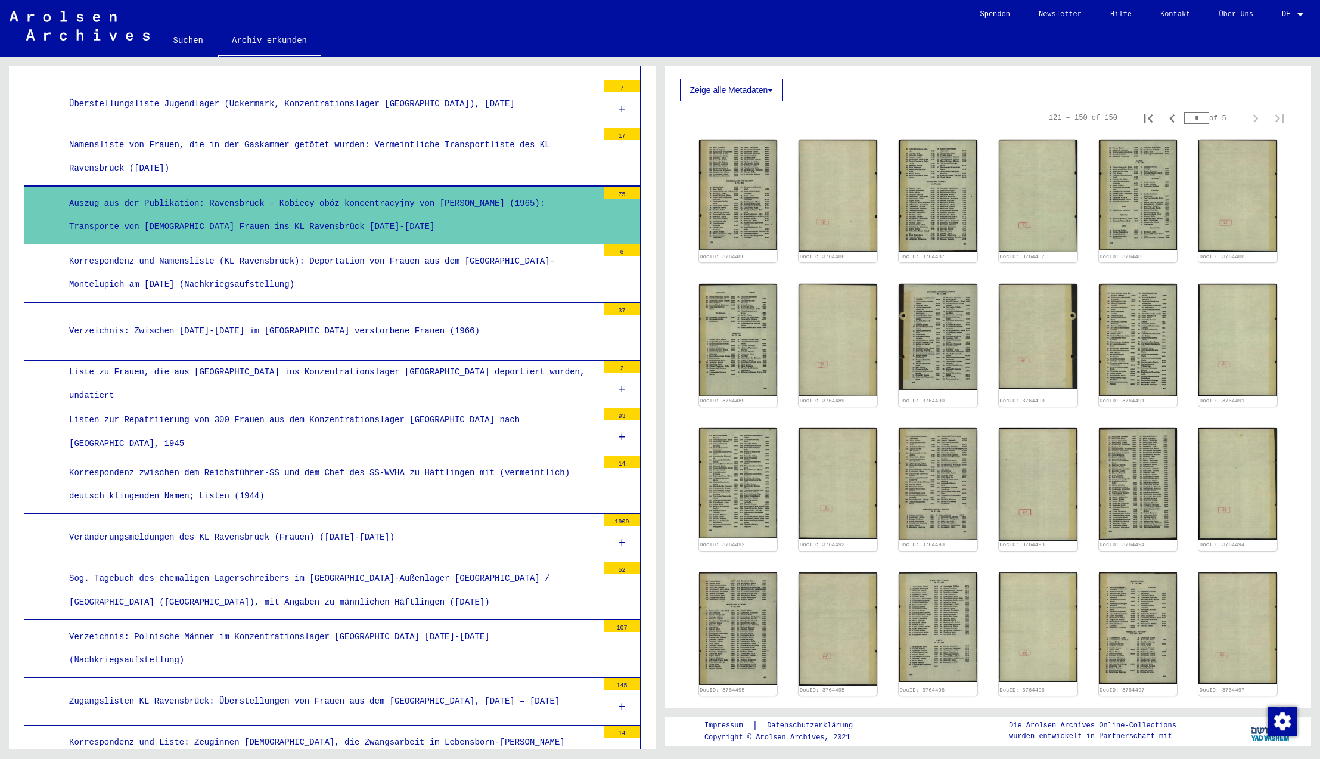
click at [359, 319] on div "Verzeichnis: Zwischen [DATE]-[DATE] im [GEOGRAPHIC_DATA] verstorbene Frauen (19…" at bounding box center [329, 330] width 538 height 23
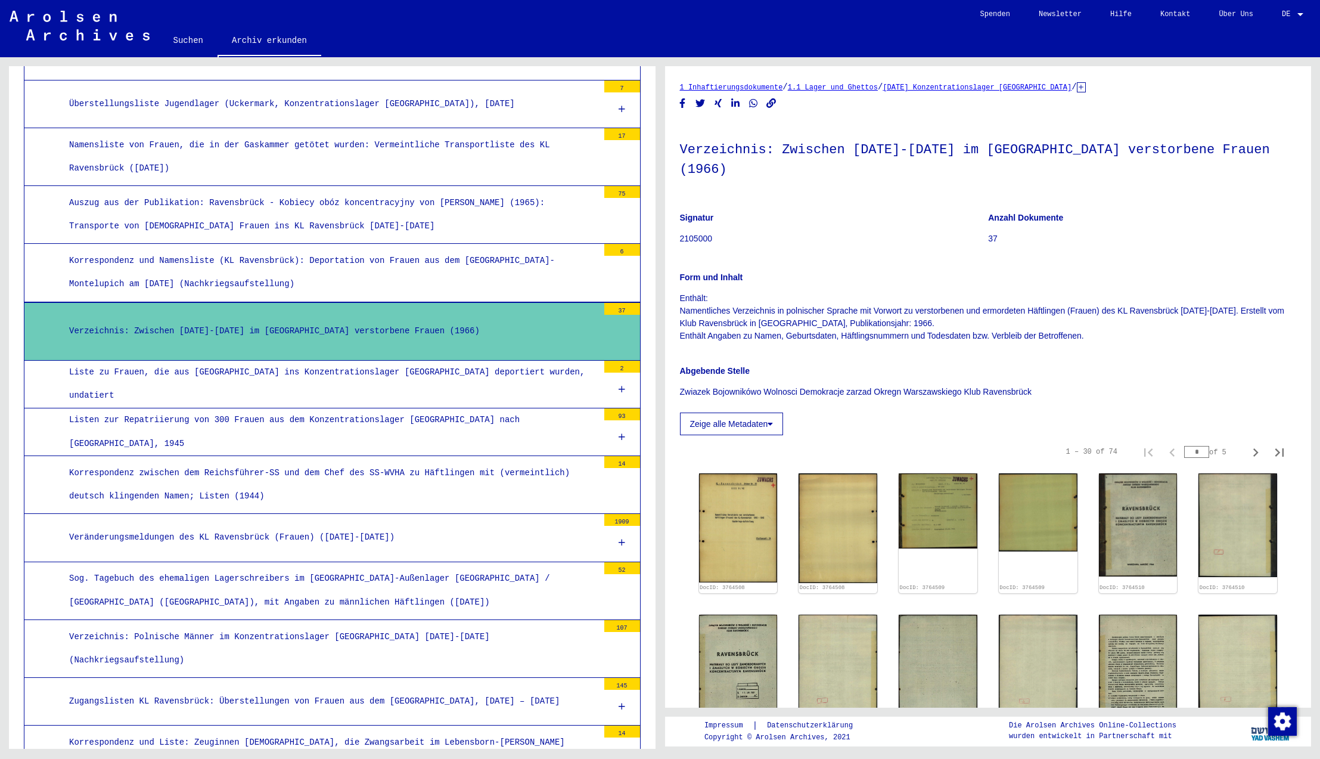
scroll to position [378, 0]
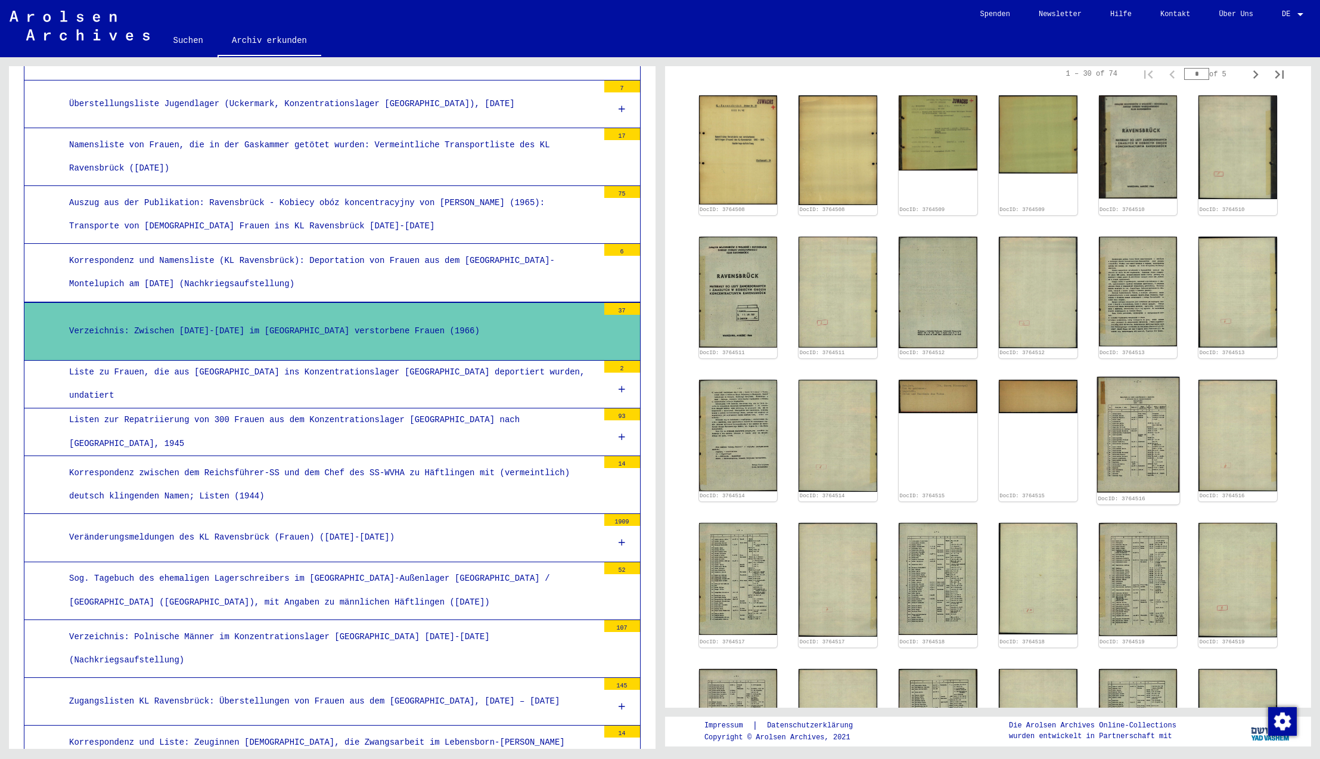
click at [1134, 420] on img at bounding box center [1138, 435] width 82 height 116
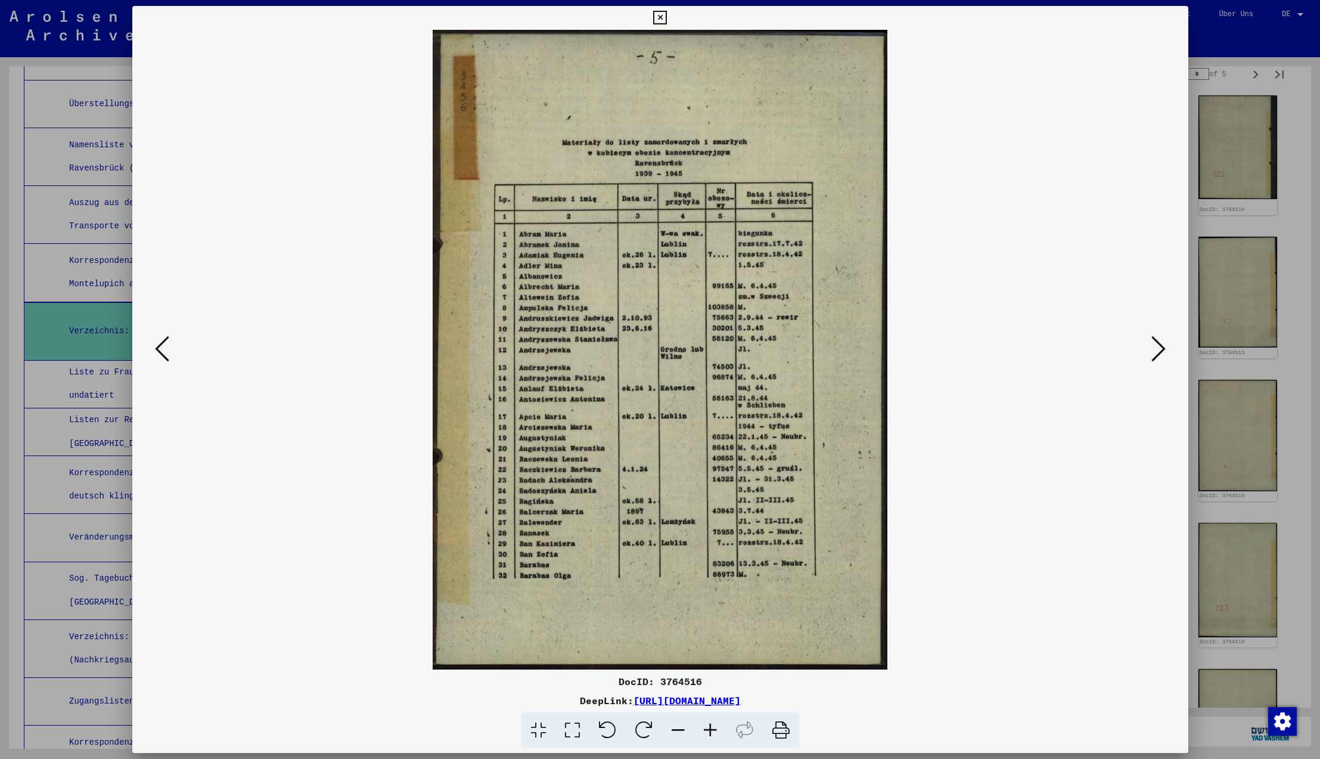
click at [1155, 350] on icon at bounding box center [1158, 348] width 14 height 29
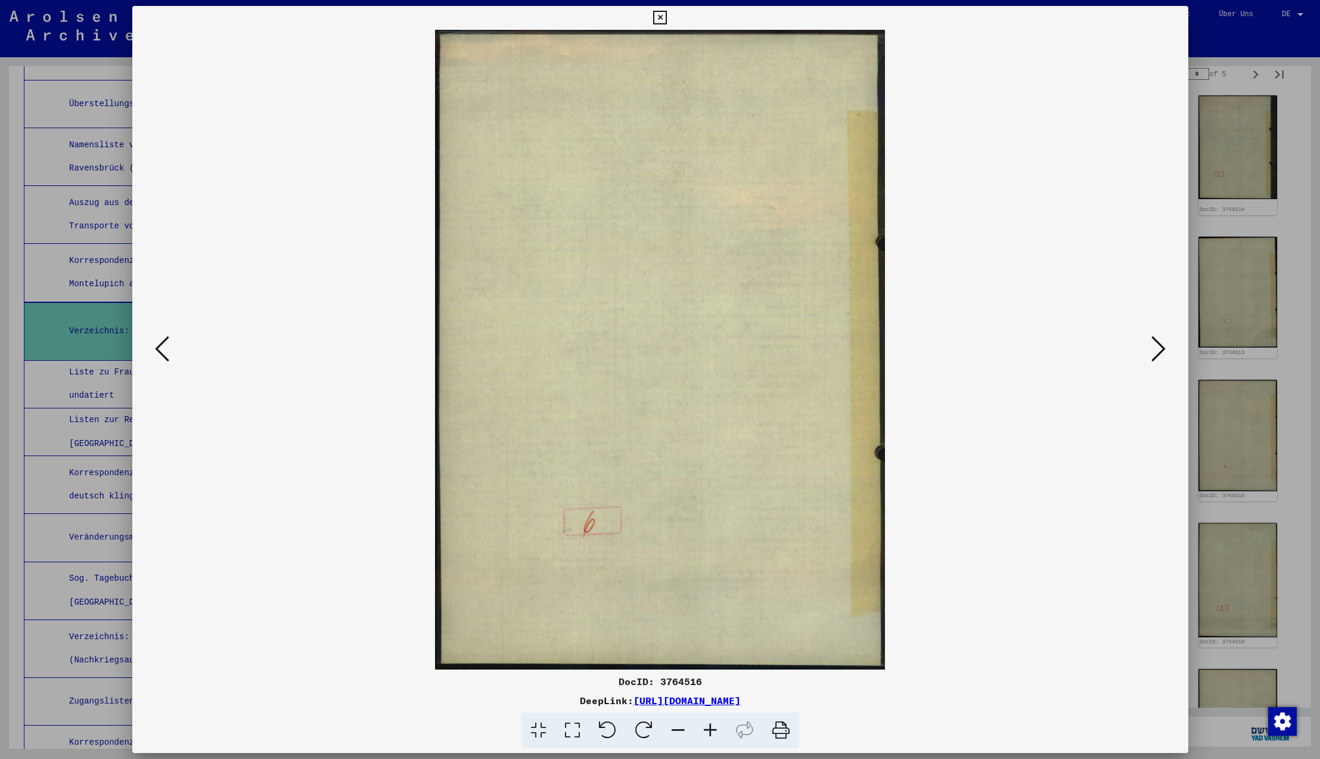
click at [1155, 350] on icon at bounding box center [1158, 348] width 14 height 29
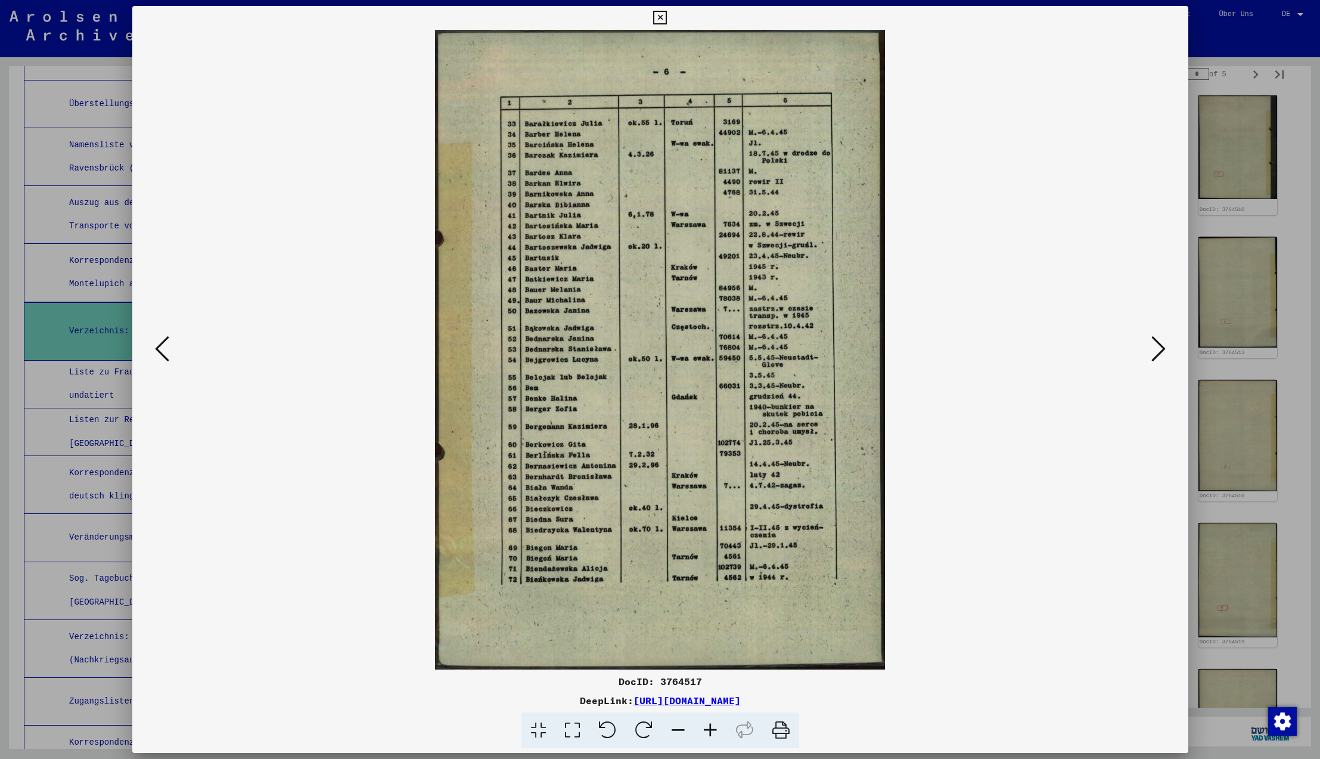
click at [1155, 350] on icon at bounding box center [1158, 348] width 14 height 29
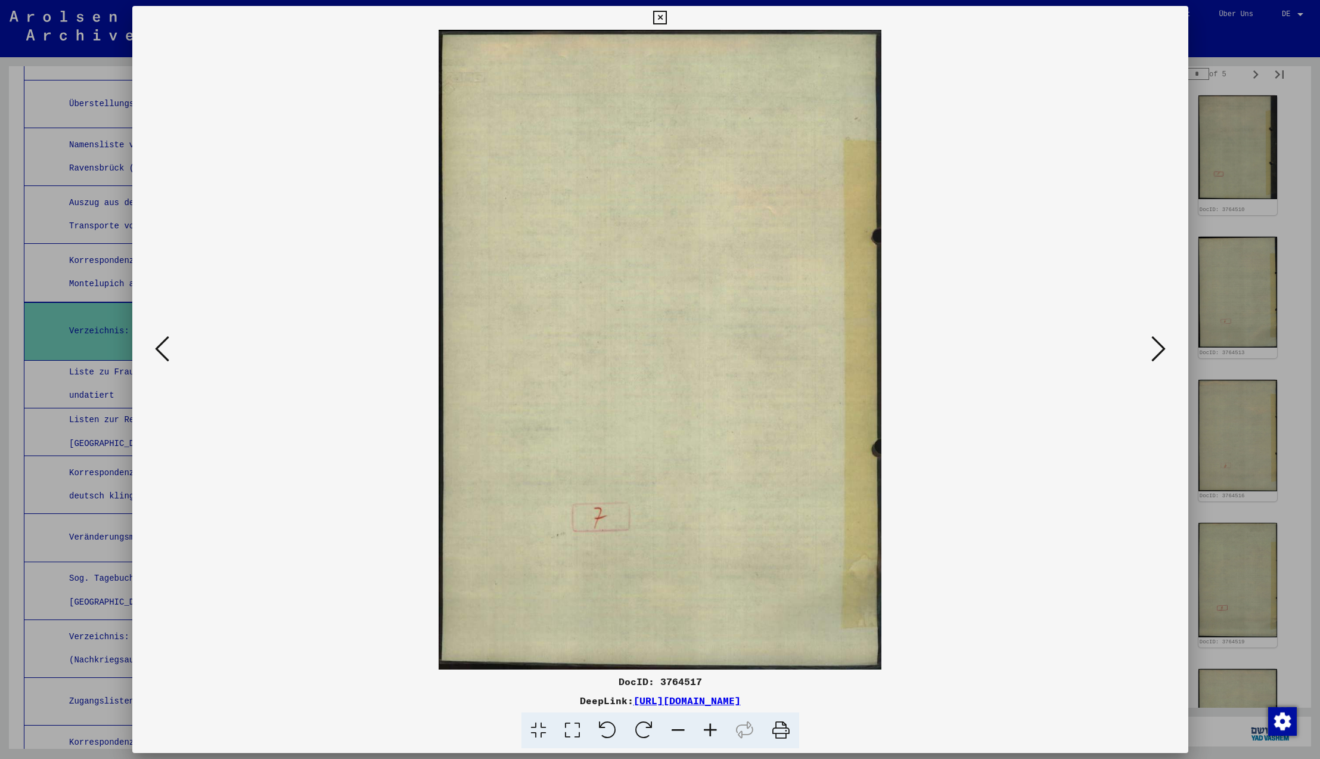
click at [1155, 350] on icon at bounding box center [1158, 348] width 14 height 29
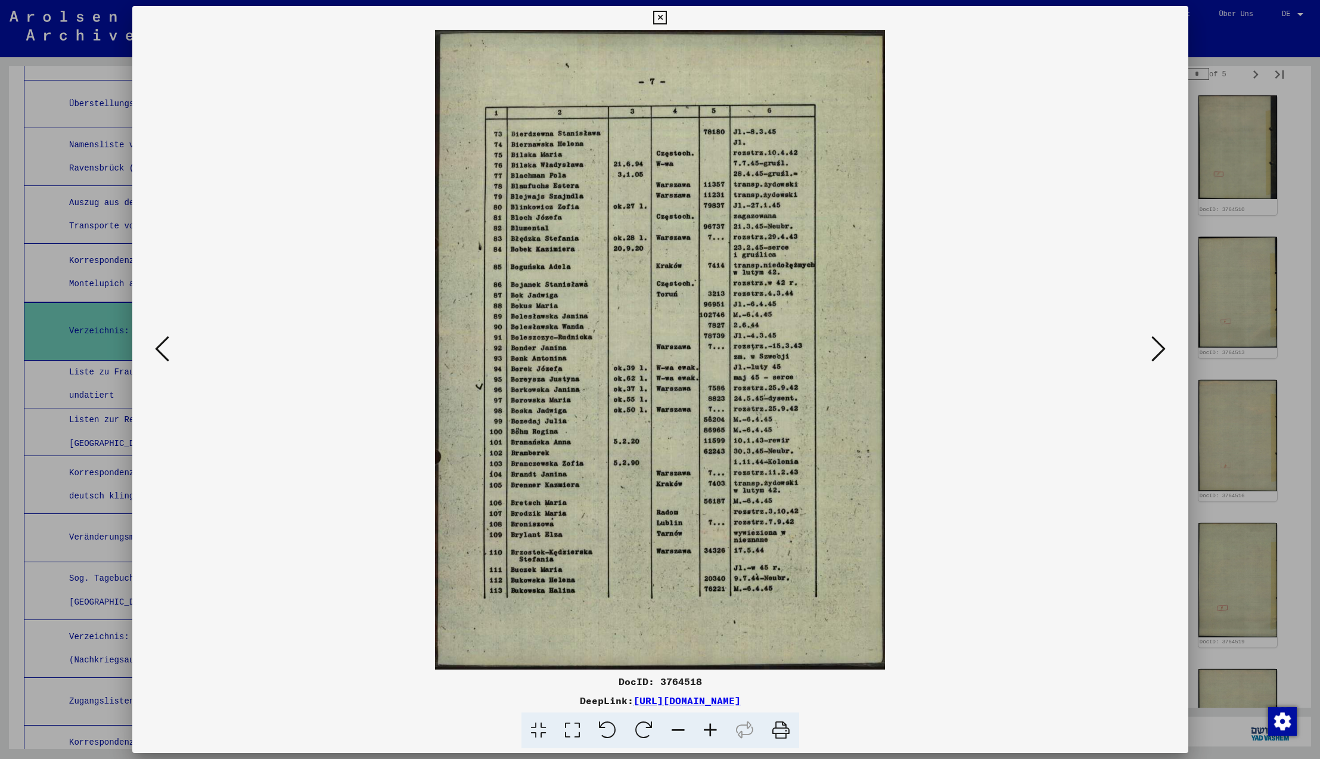
click at [667, 20] on icon at bounding box center [660, 18] width 14 height 14
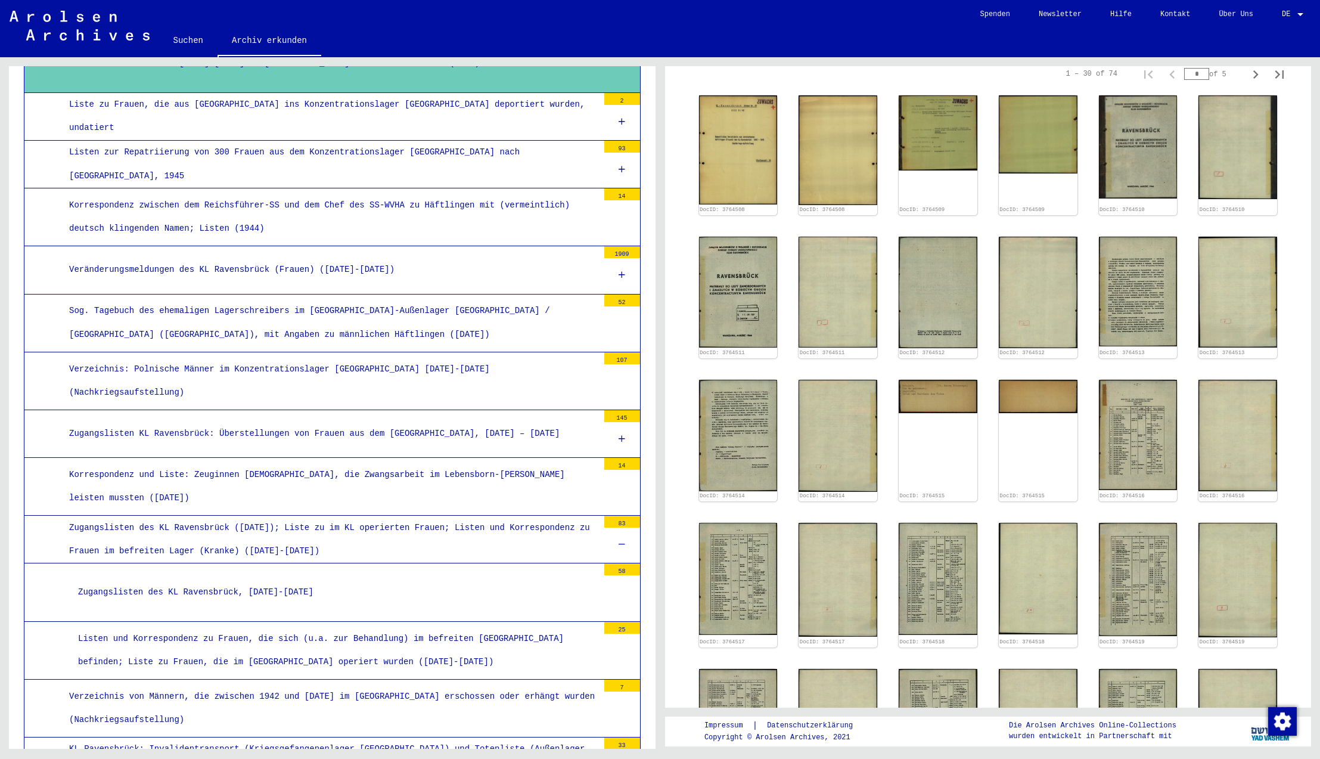
scroll to position [3383, 0]
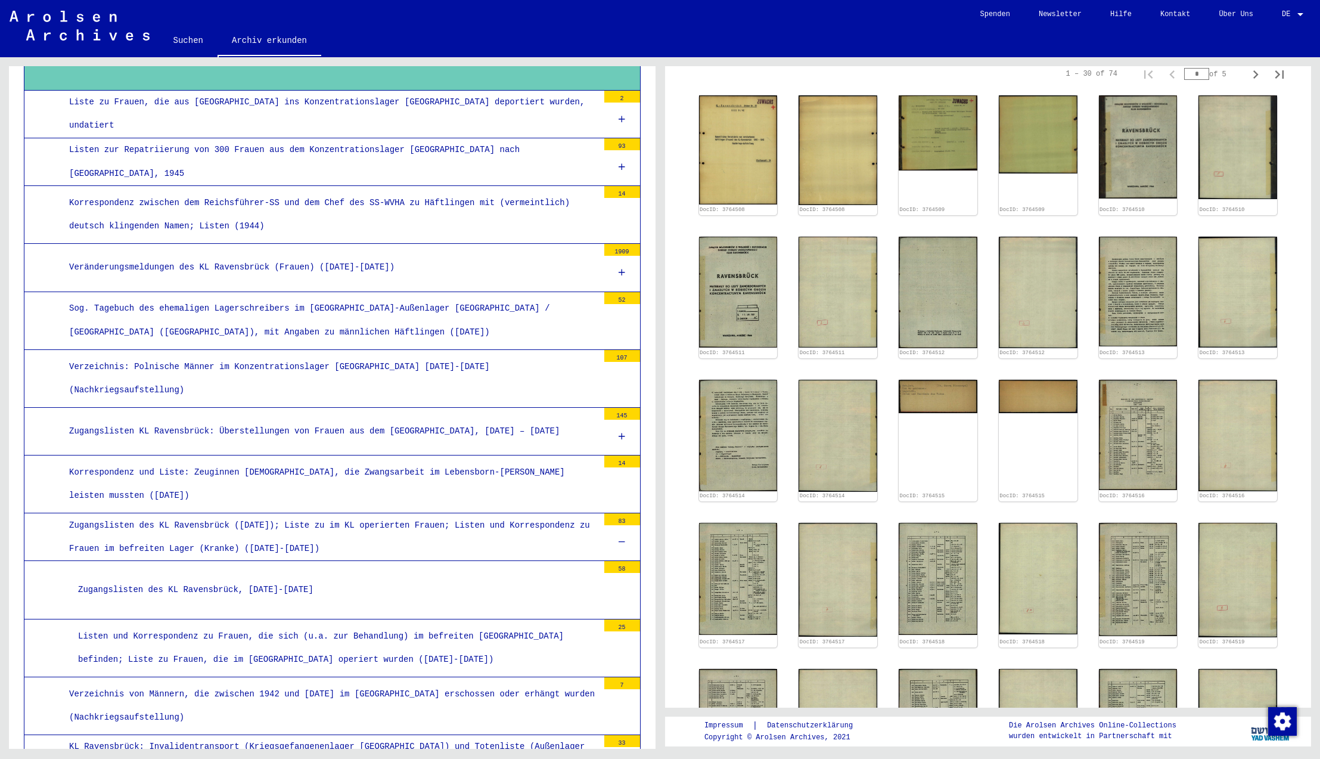
click at [277, 256] on div "Veränderungsmeldungen des KL Ravensbrück (Frauen) ([DATE]-[DATE])" at bounding box center [329, 267] width 538 height 23
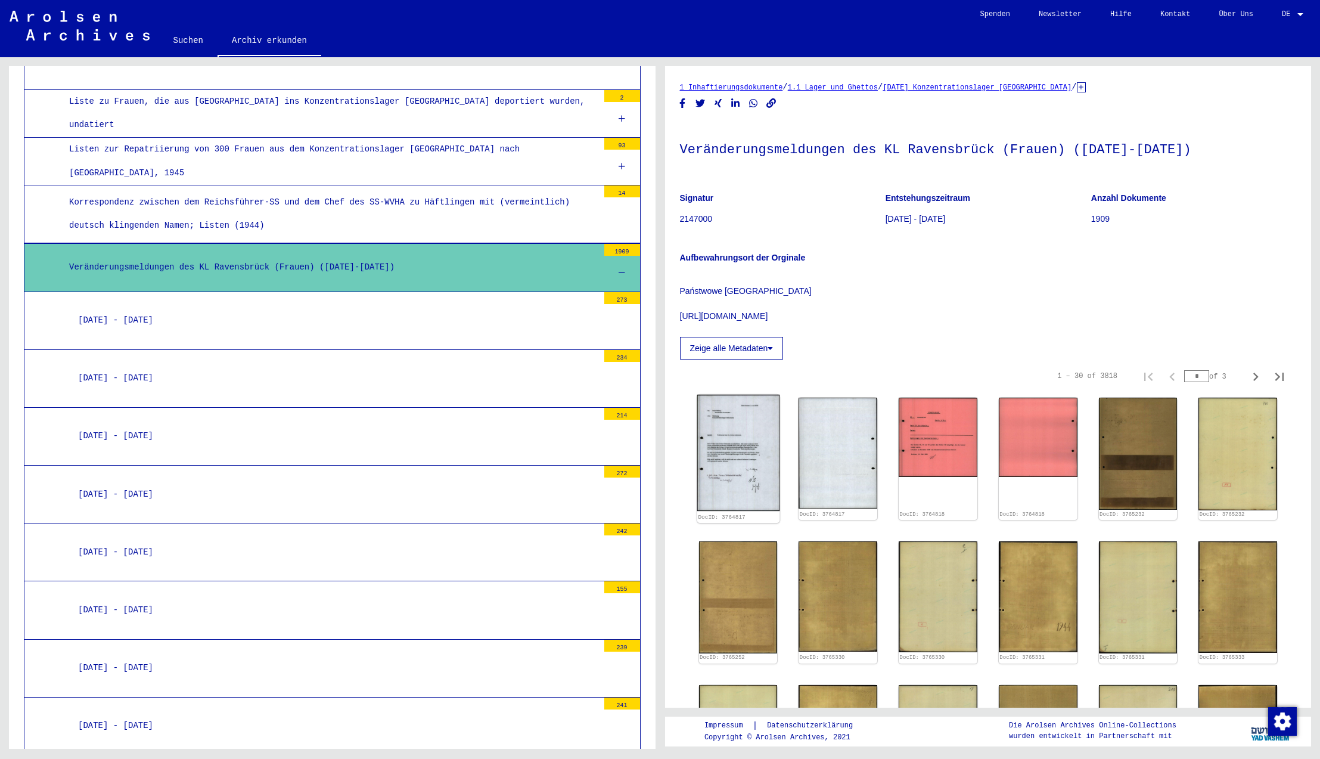
click at [730, 468] on img at bounding box center [738, 453] width 82 height 117
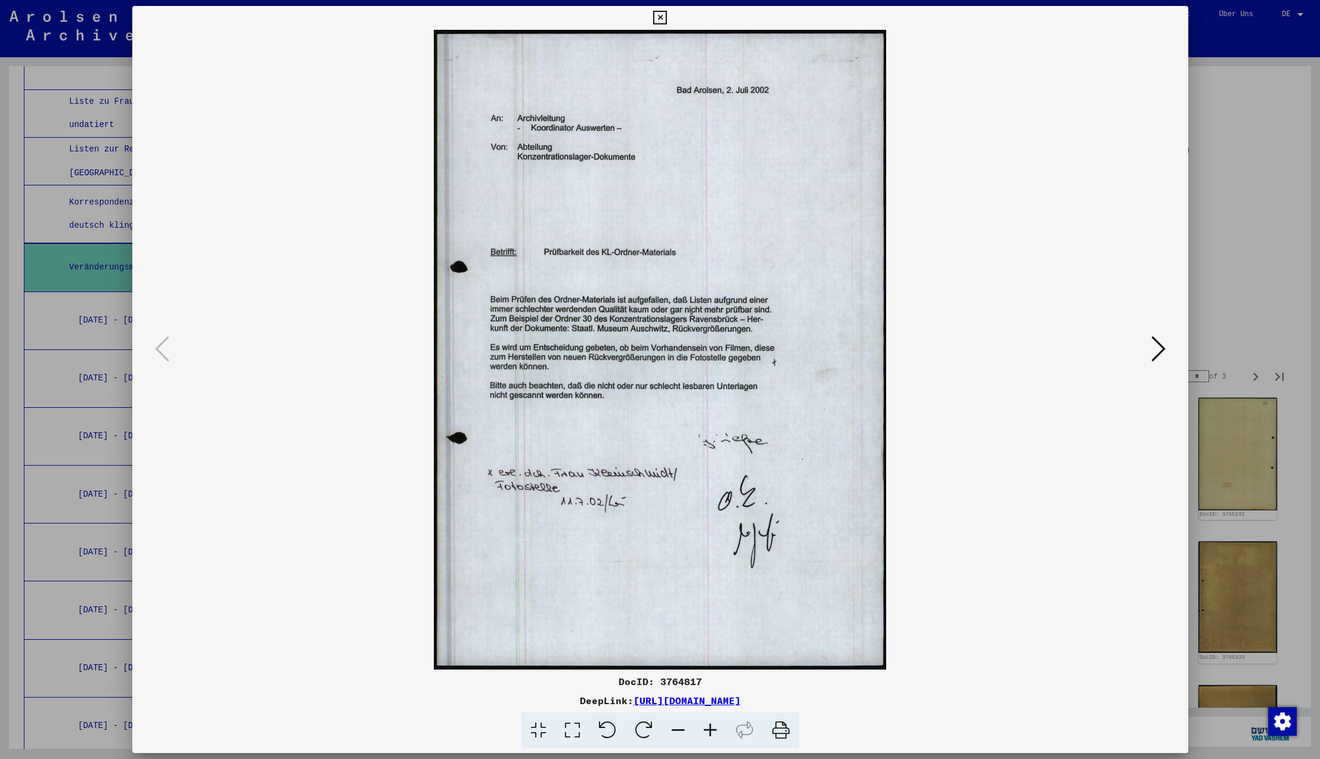
click at [1159, 349] on icon at bounding box center [1158, 348] width 14 height 29
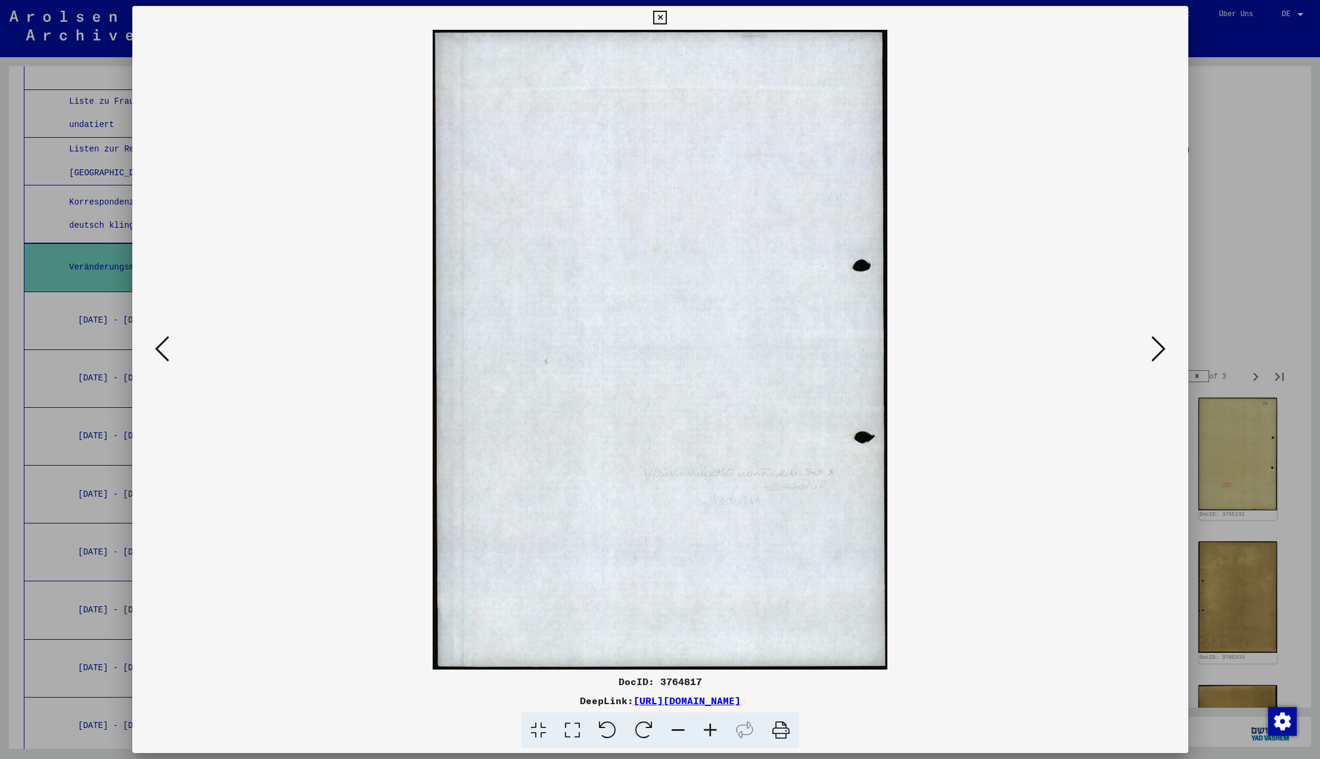
click at [1159, 349] on icon at bounding box center [1158, 348] width 14 height 29
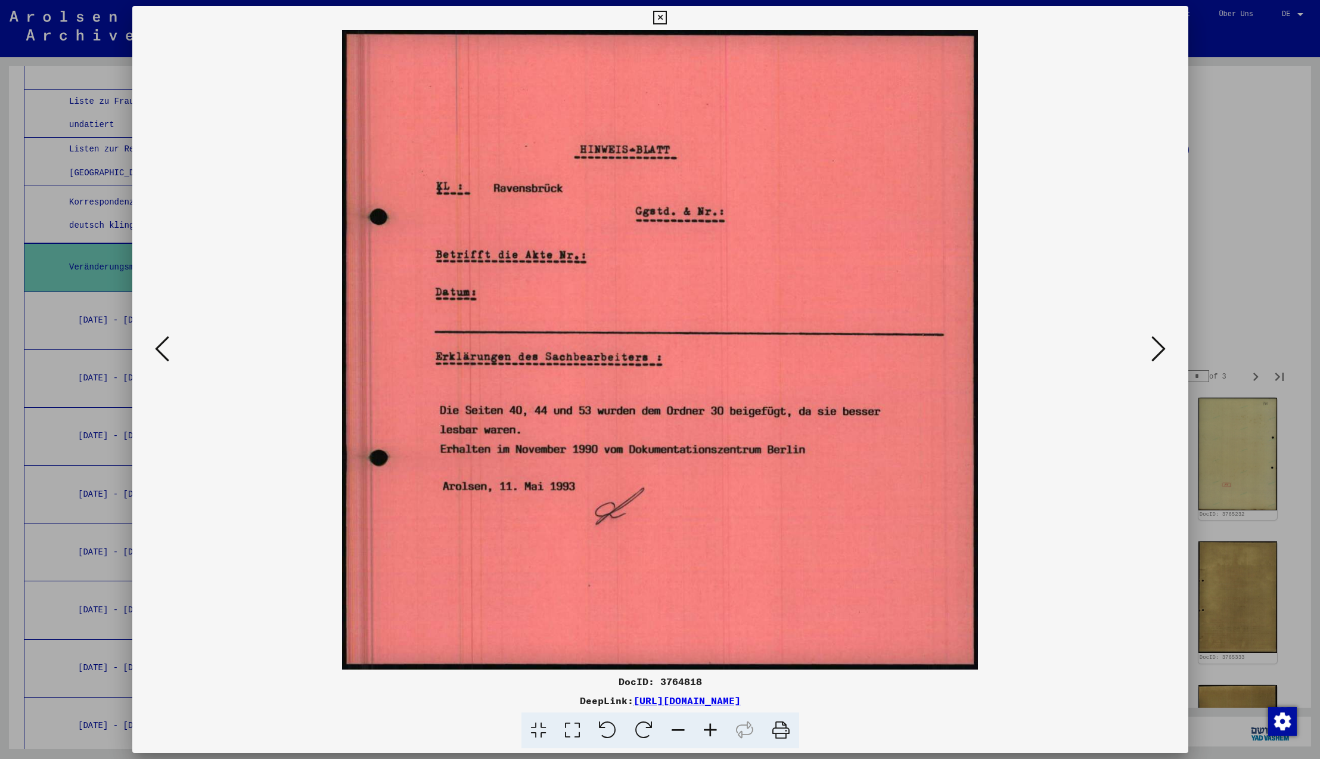
click at [1159, 349] on icon at bounding box center [1158, 348] width 14 height 29
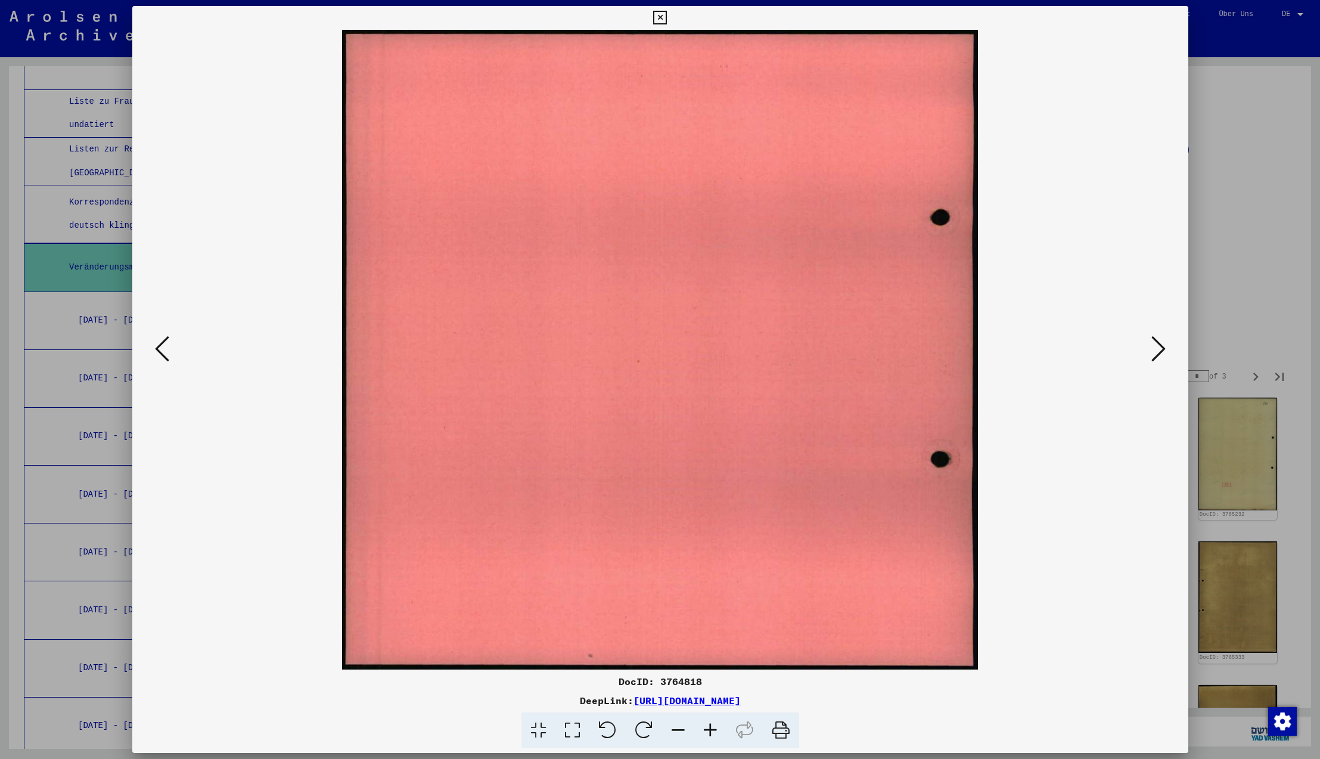
click at [1159, 349] on icon at bounding box center [1158, 348] width 14 height 29
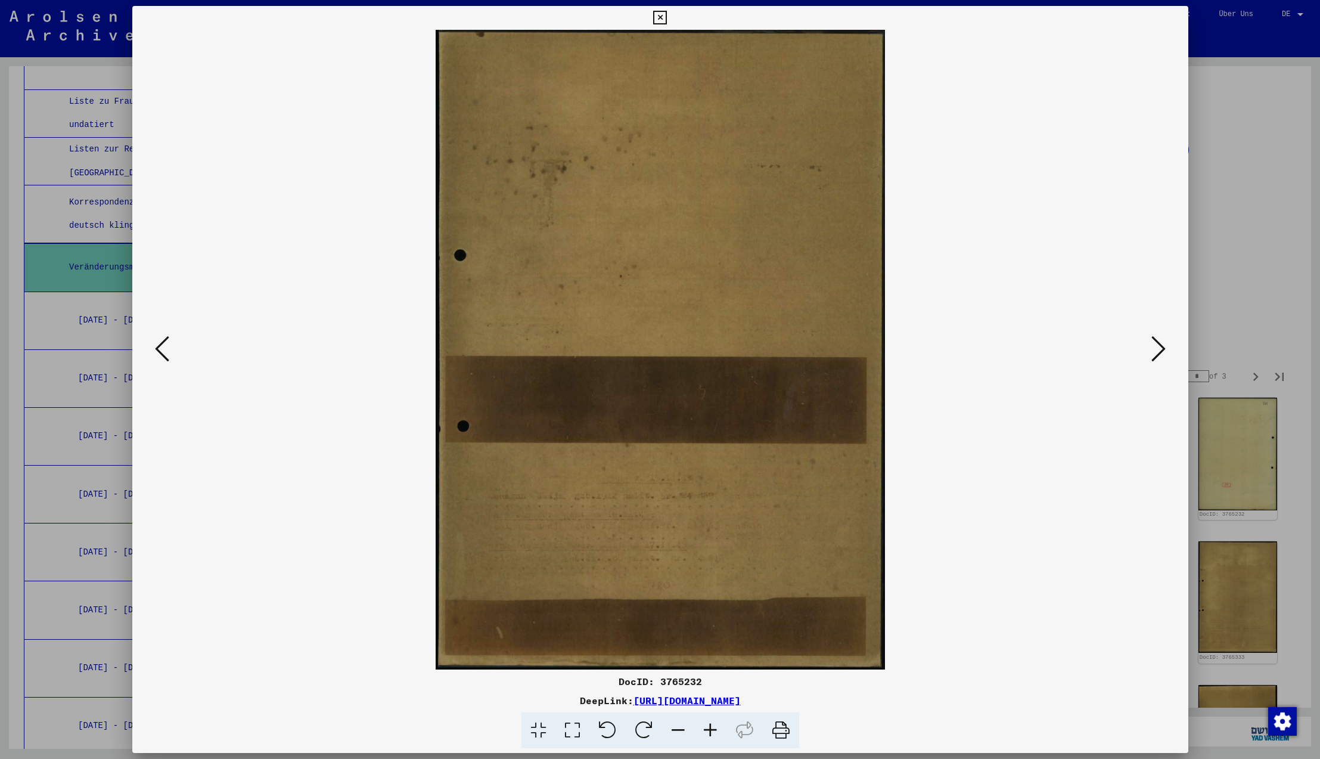
click at [1159, 349] on icon at bounding box center [1158, 348] width 14 height 29
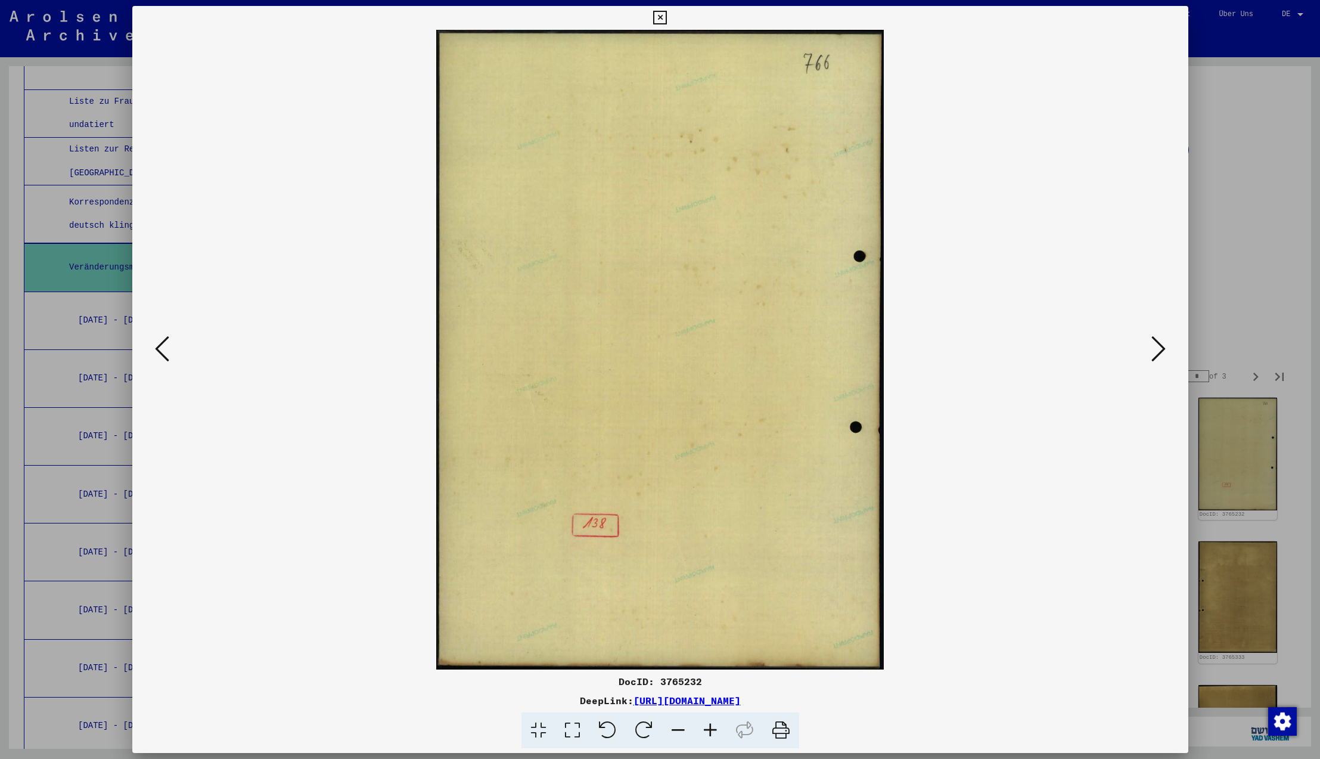
click at [1159, 349] on icon at bounding box center [1158, 348] width 14 height 29
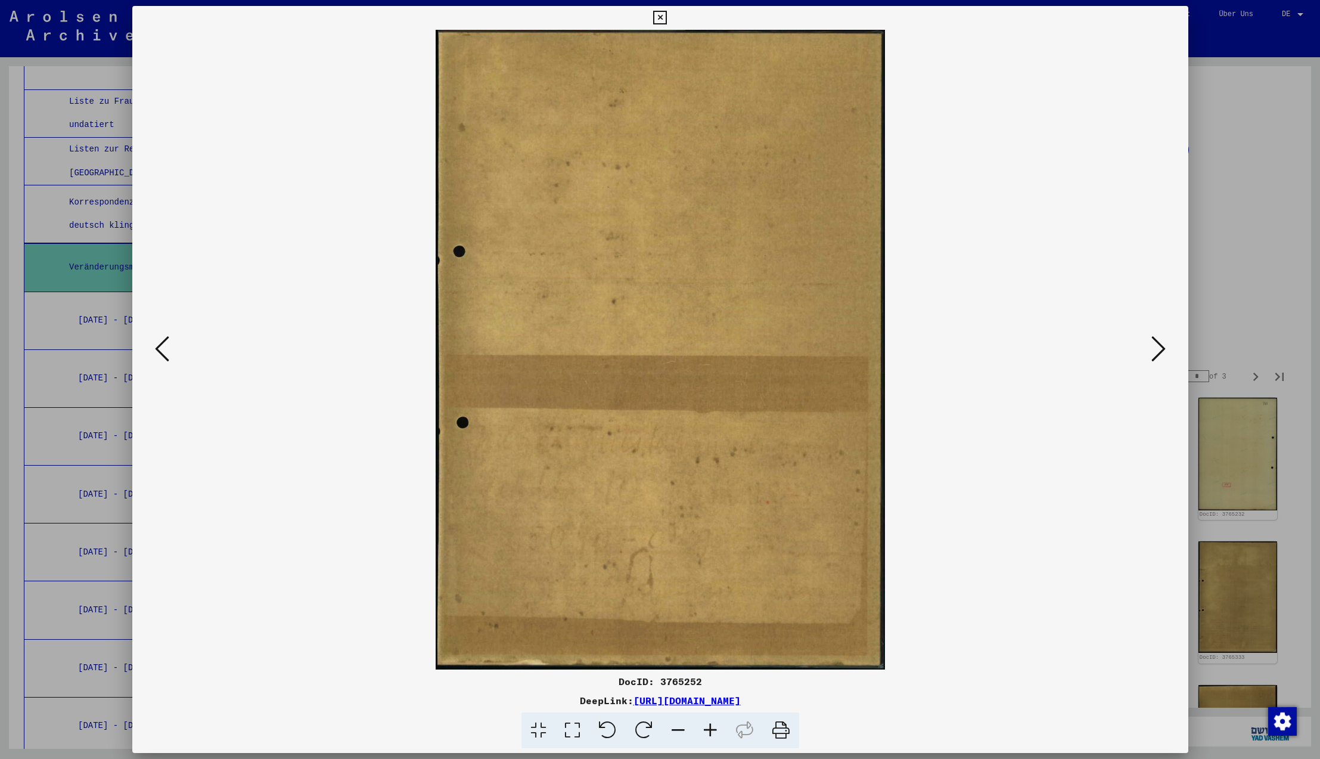
click at [1159, 349] on icon at bounding box center [1158, 348] width 14 height 29
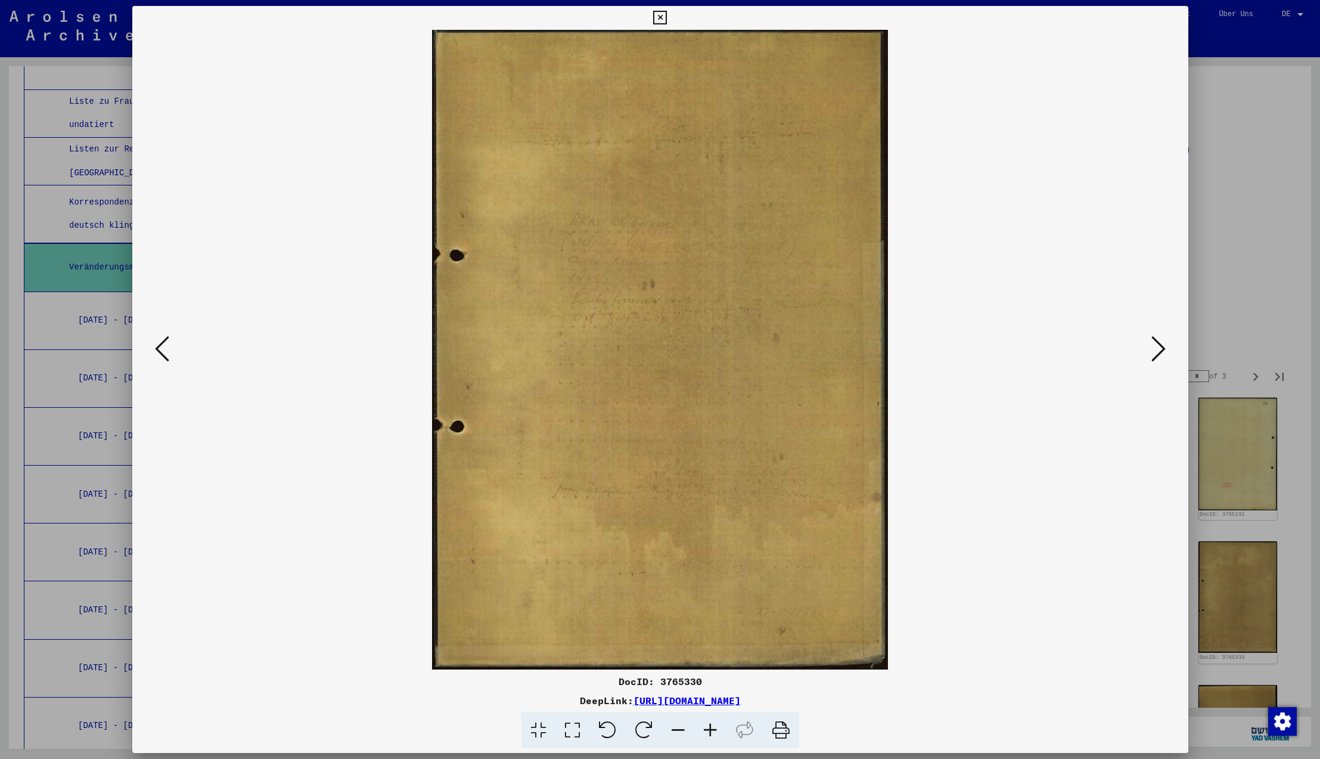
click at [1159, 349] on icon at bounding box center [1158, 348] width 14 height 29
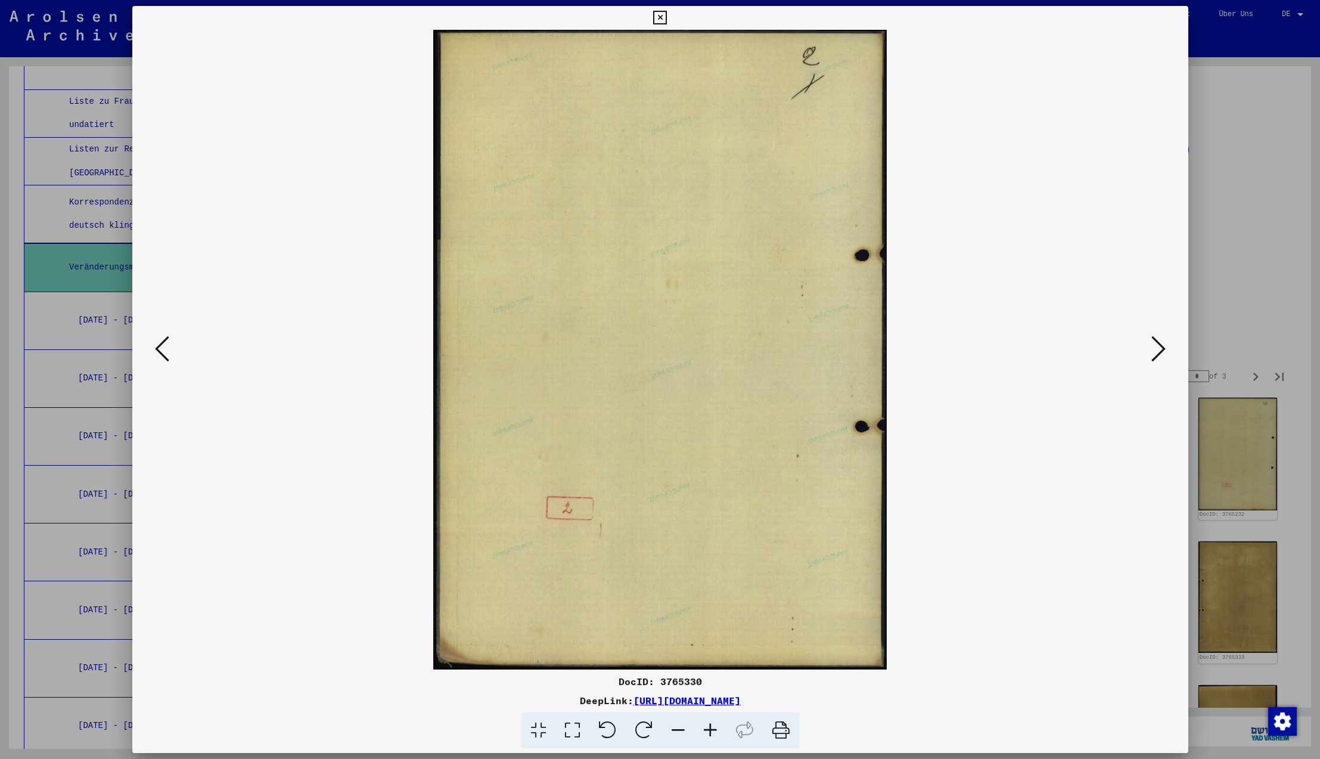
click at [1159, 349] on icon at bounding box center [1158, 348] width 14 height 29
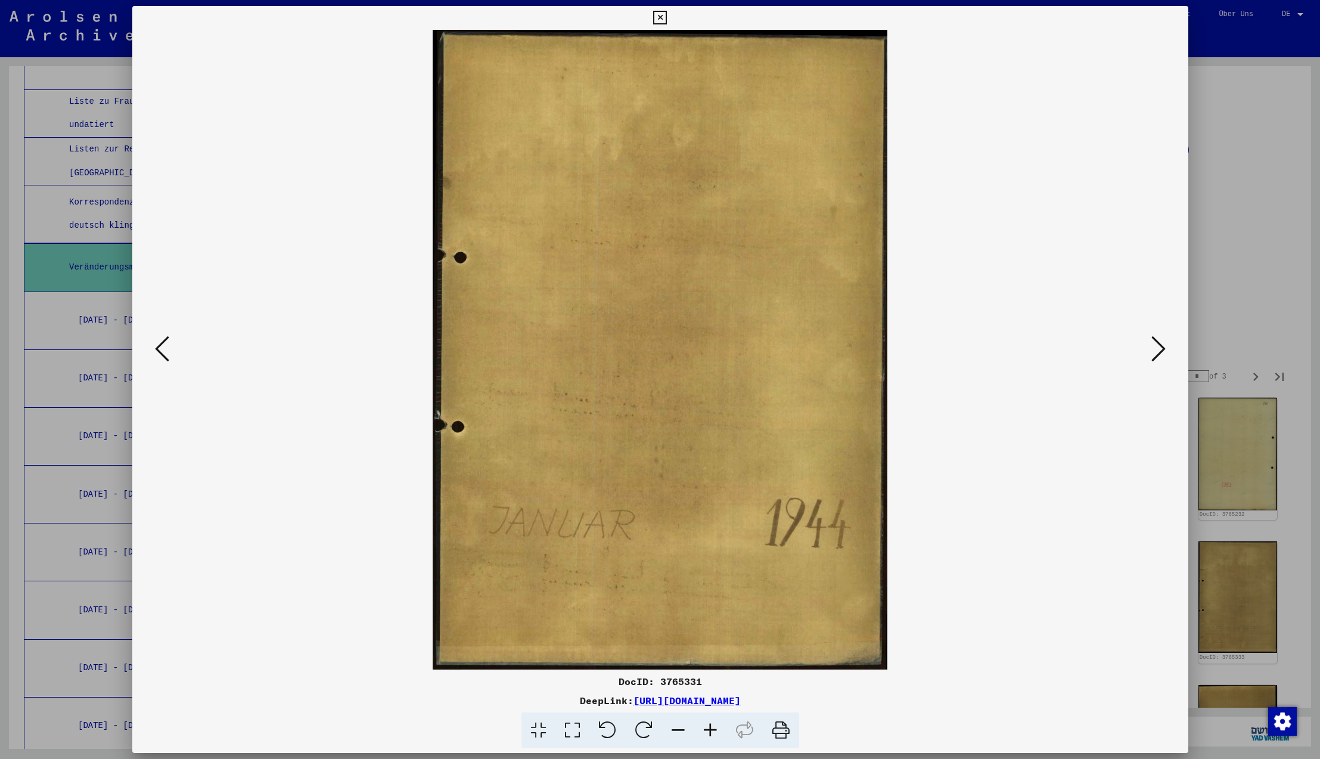
click at [1159, 349] on icon at bounding box center [1158, 348] width 14 height 29
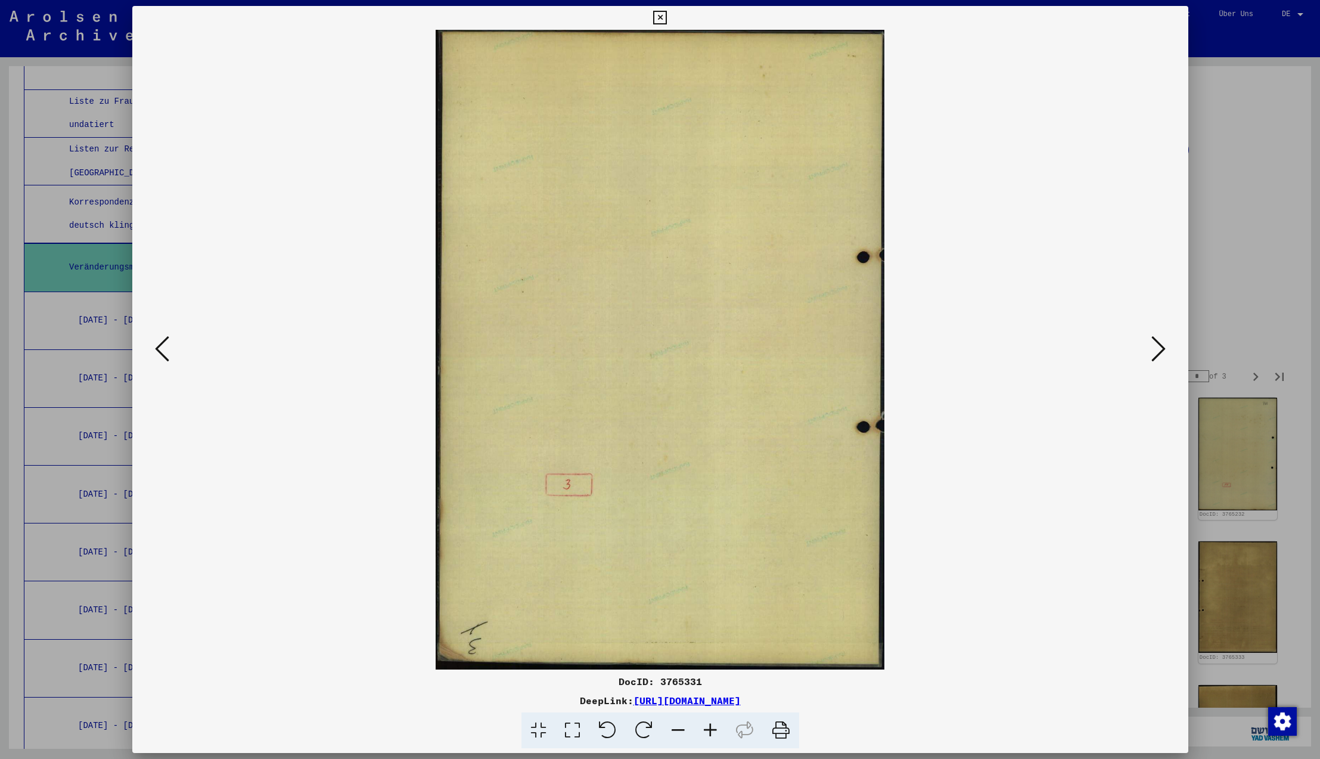
click at [1159, 349] on icon at bounding box center [1158, 348] width 14 height 29
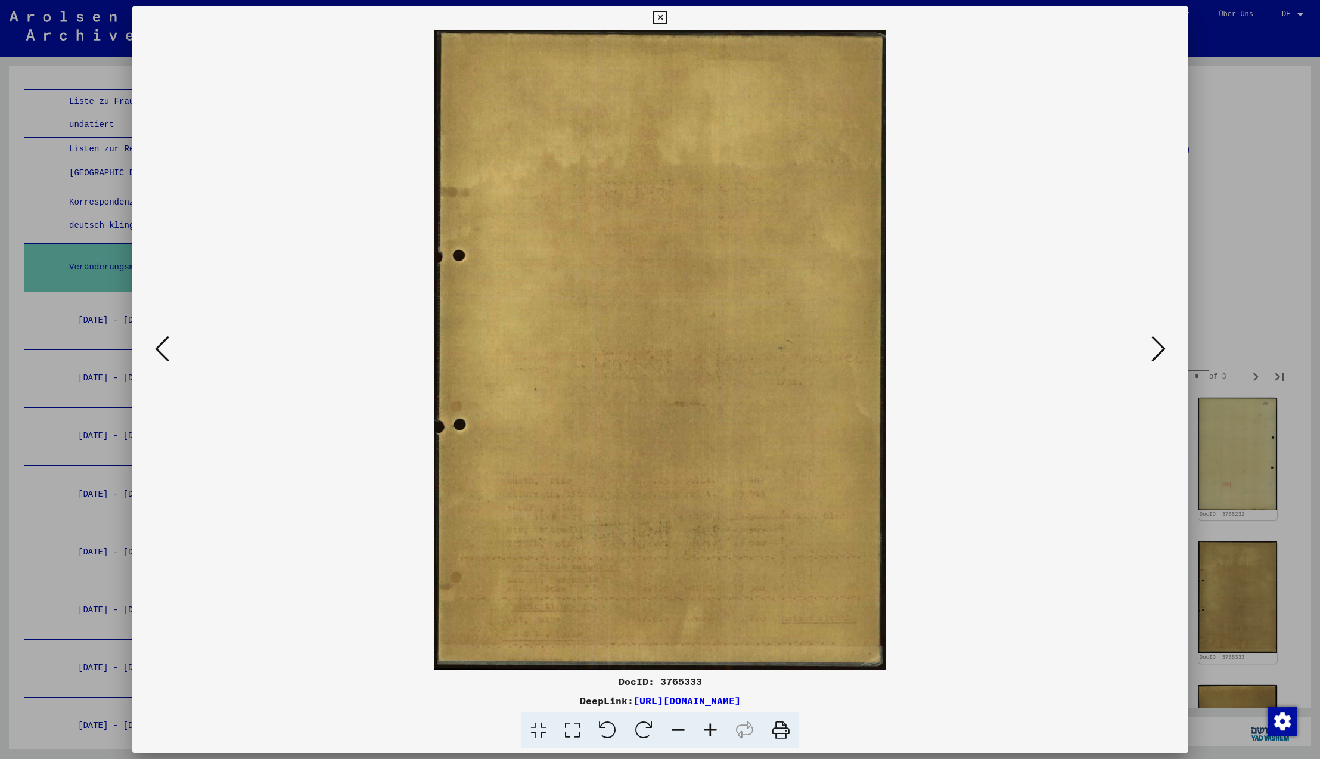
click at [1159, 349] on icon at bounding box center [1158, 348] width 14 height 29
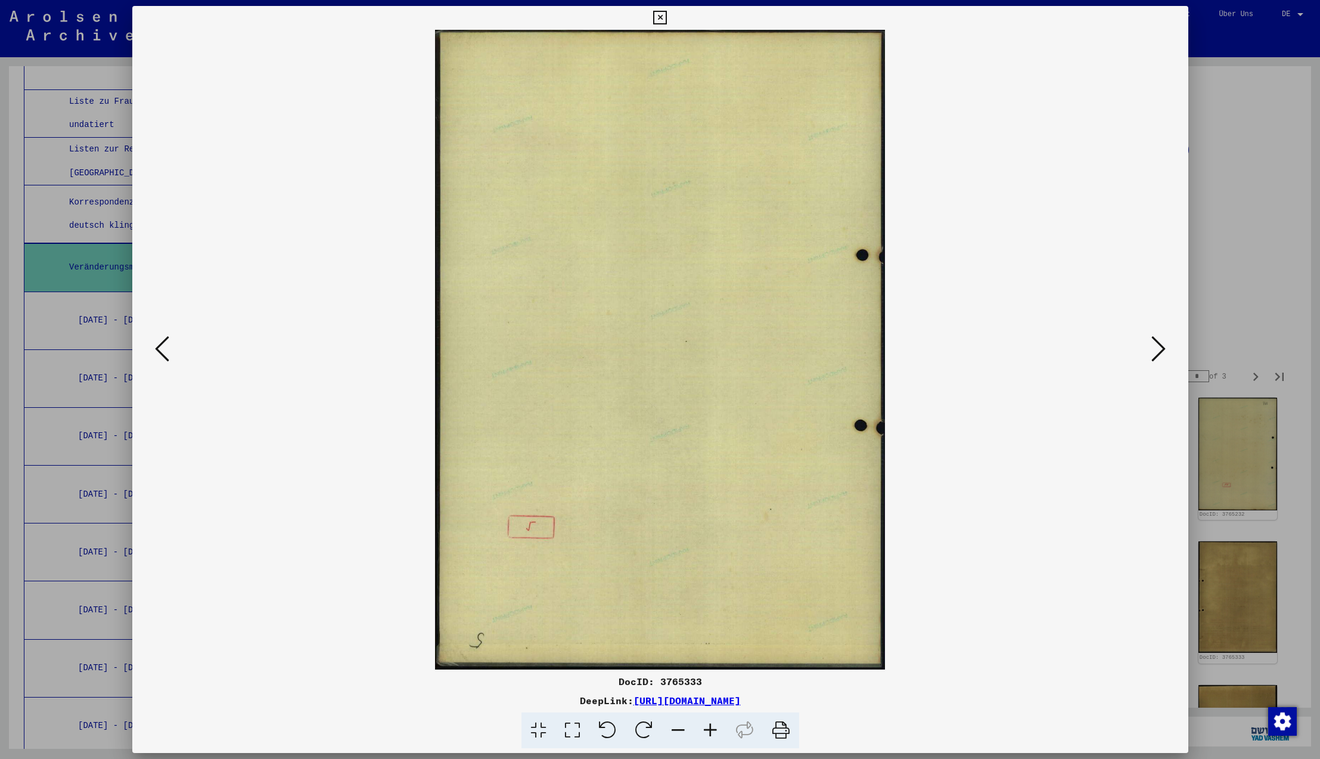
click at [1159, 349] on icon at bounding box center [1158, 348] width 14 height 29
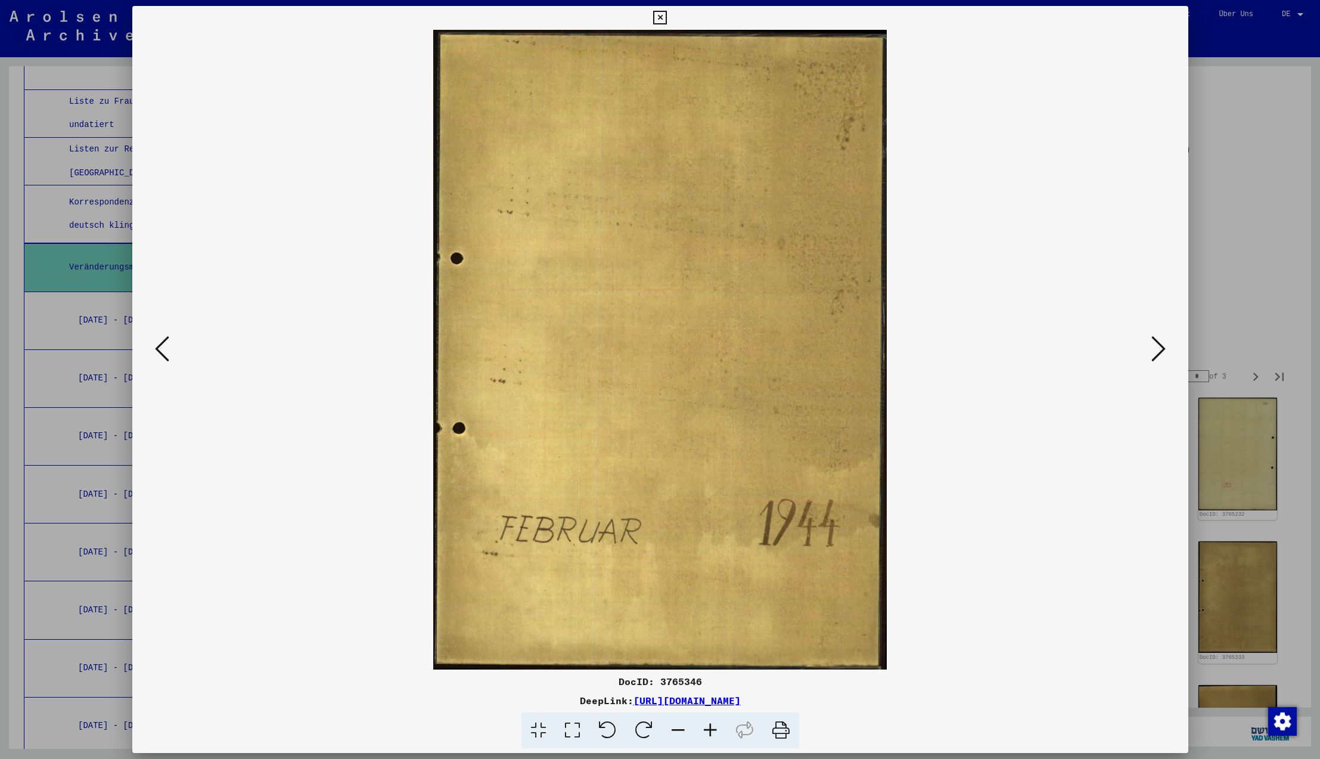
click at [1159, 349] on icon at bounding box center [1158, 348] width 14 height 29
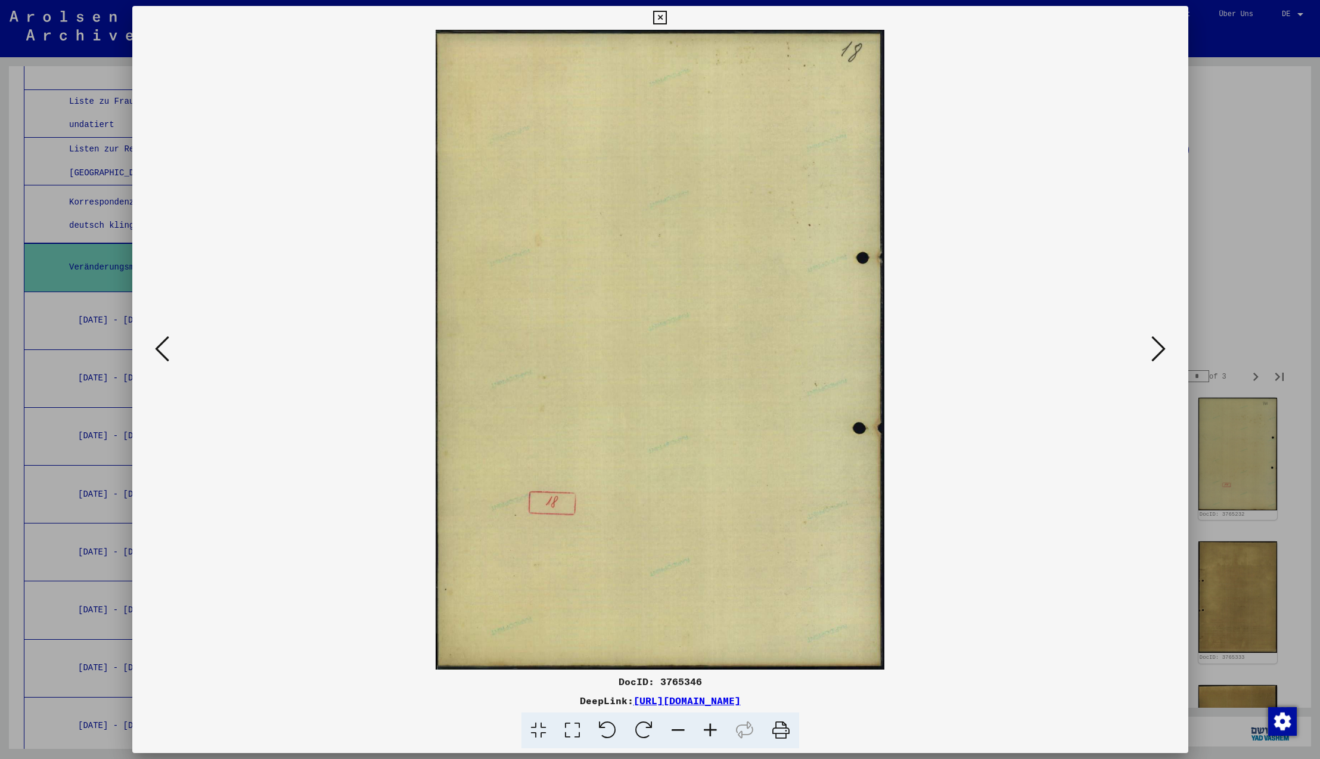
click at [1159, 349] on icon at bounding box center [1158, 348] width 14 height 29
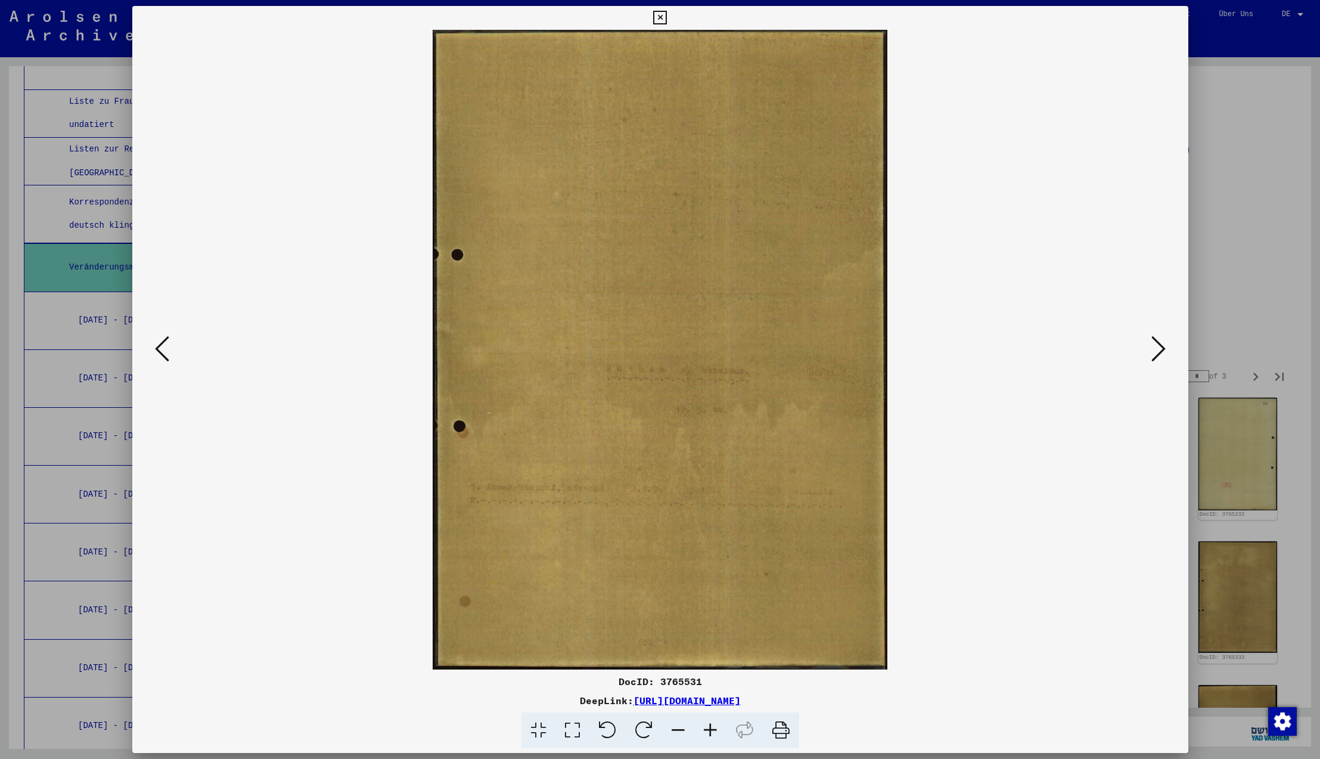
click at [1159, 349] on icon at bounding box center [1158, 348] width 14 height 29
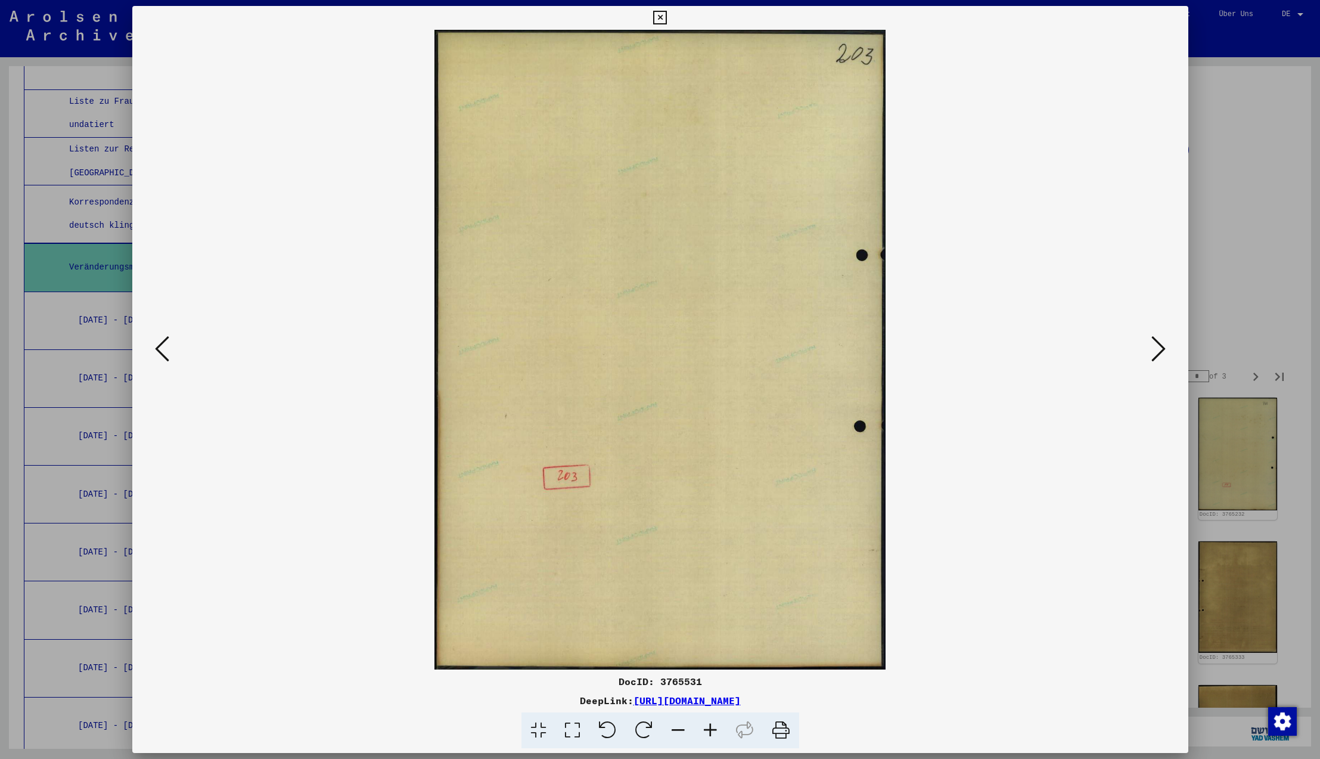
click at [1159, 349] on icon at bounding box center [1158, 348] width 14 height 29
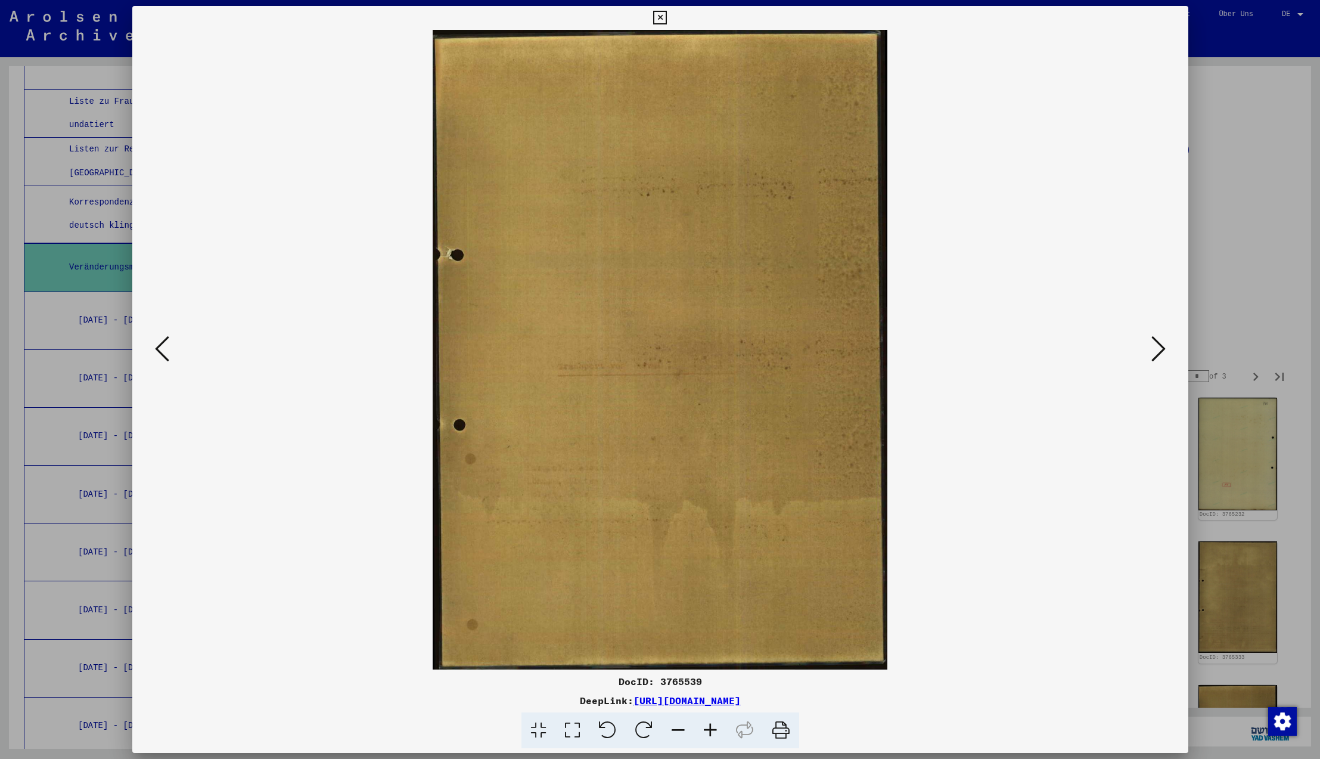
click at [1159, 349] on icon at bounding box center [1158, 348] width 14 height 29
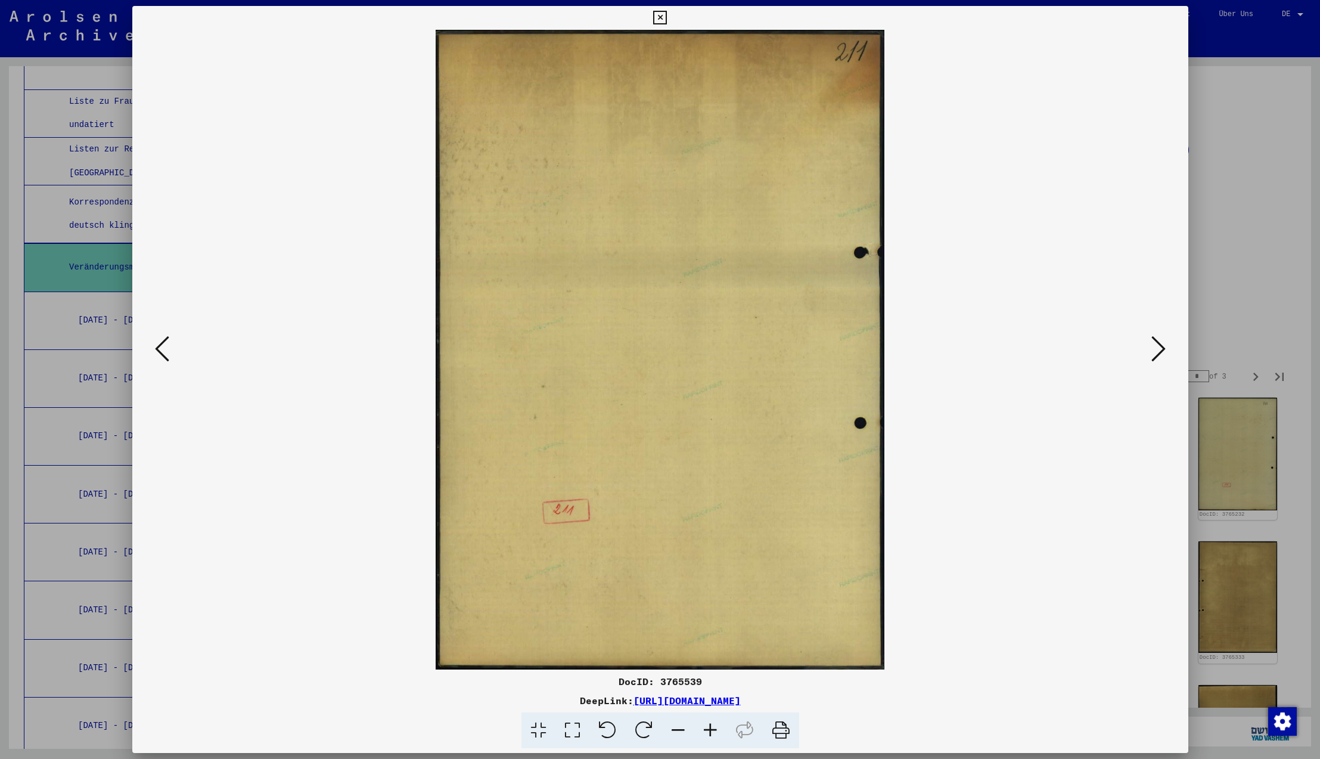
click at [1159, 349] on icon at bounding box center [1158, 348] width 14 height 29
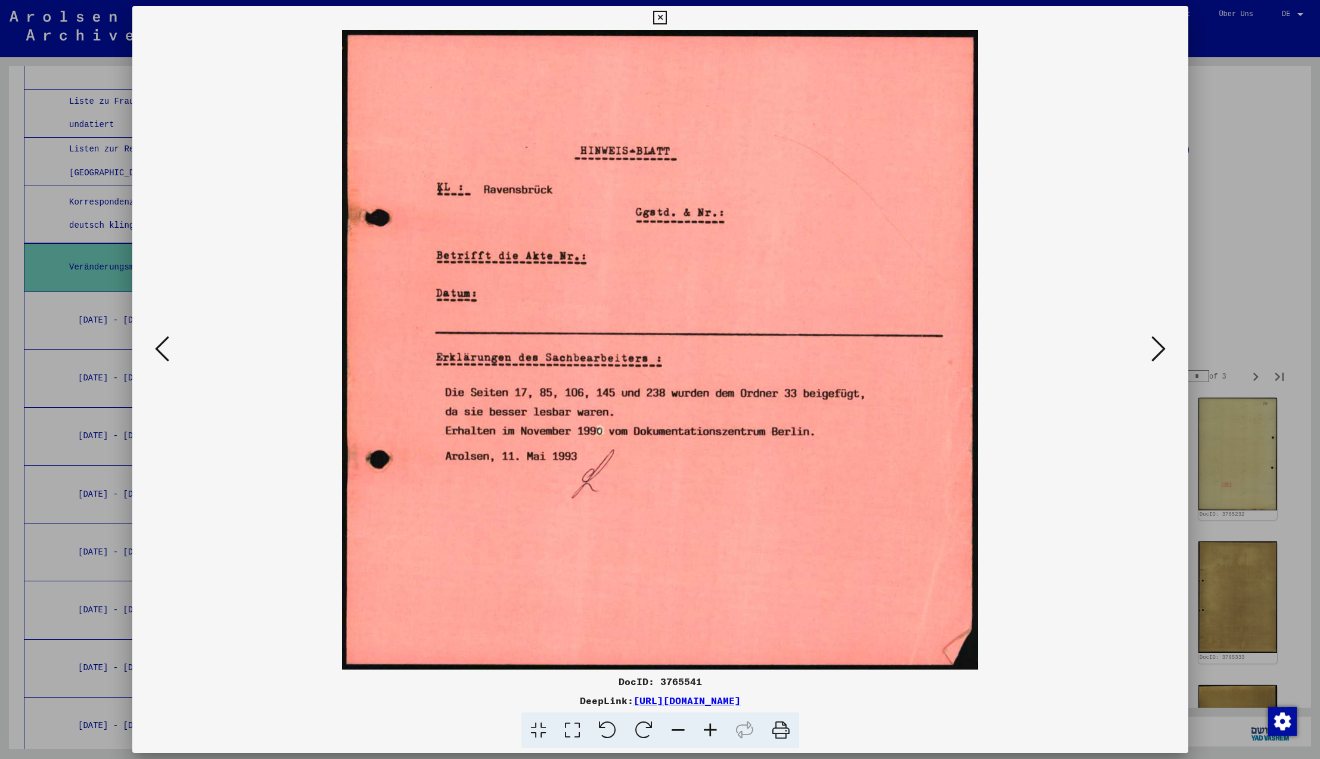
click at [1159, 349] on icon at bounding box center [1158, 348] width 14 height 29
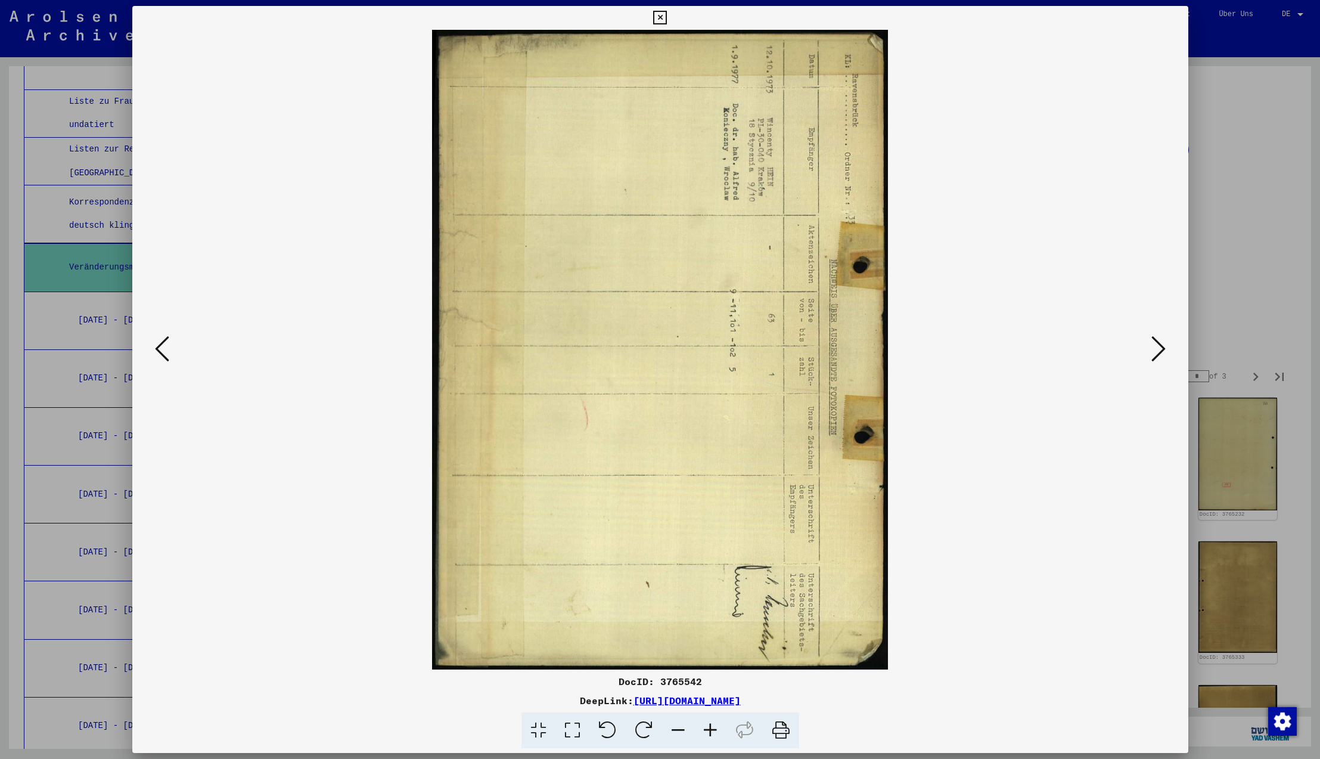
click at [1159, 349] on icon at bounding box center [1158, 348] width 14 height 29
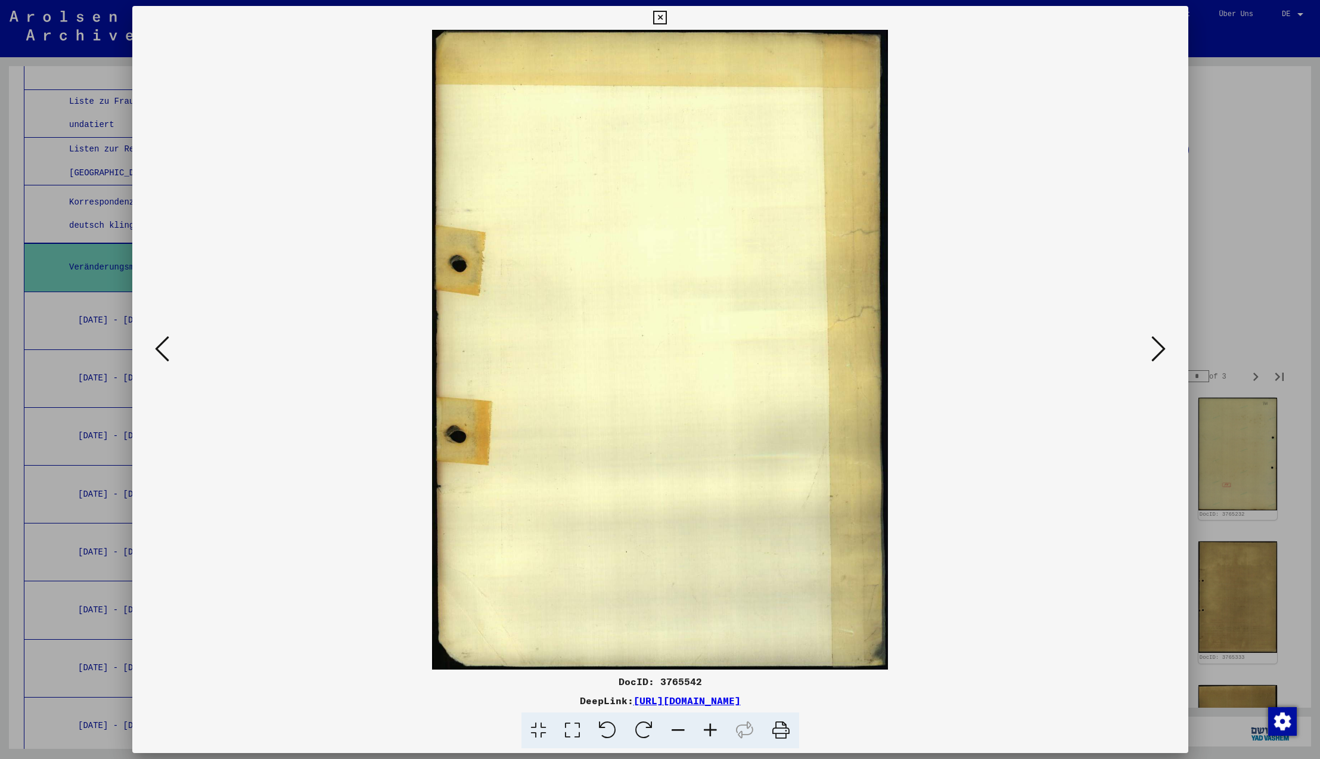
click at [1159, 349] on icon at bounding box center [1158, 348] width 14 height 29
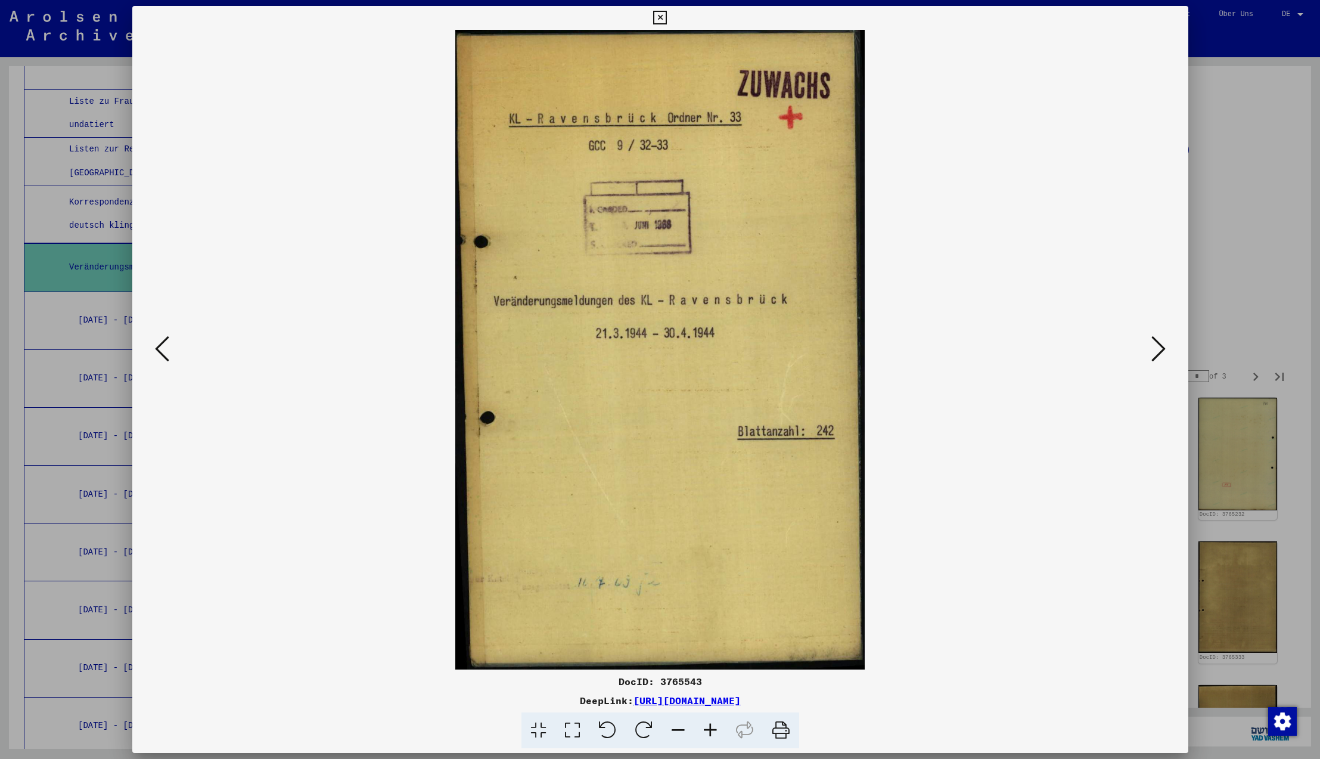
click at [1159, 349] on icon at bounding box center [1158, 348] width 14 height 29
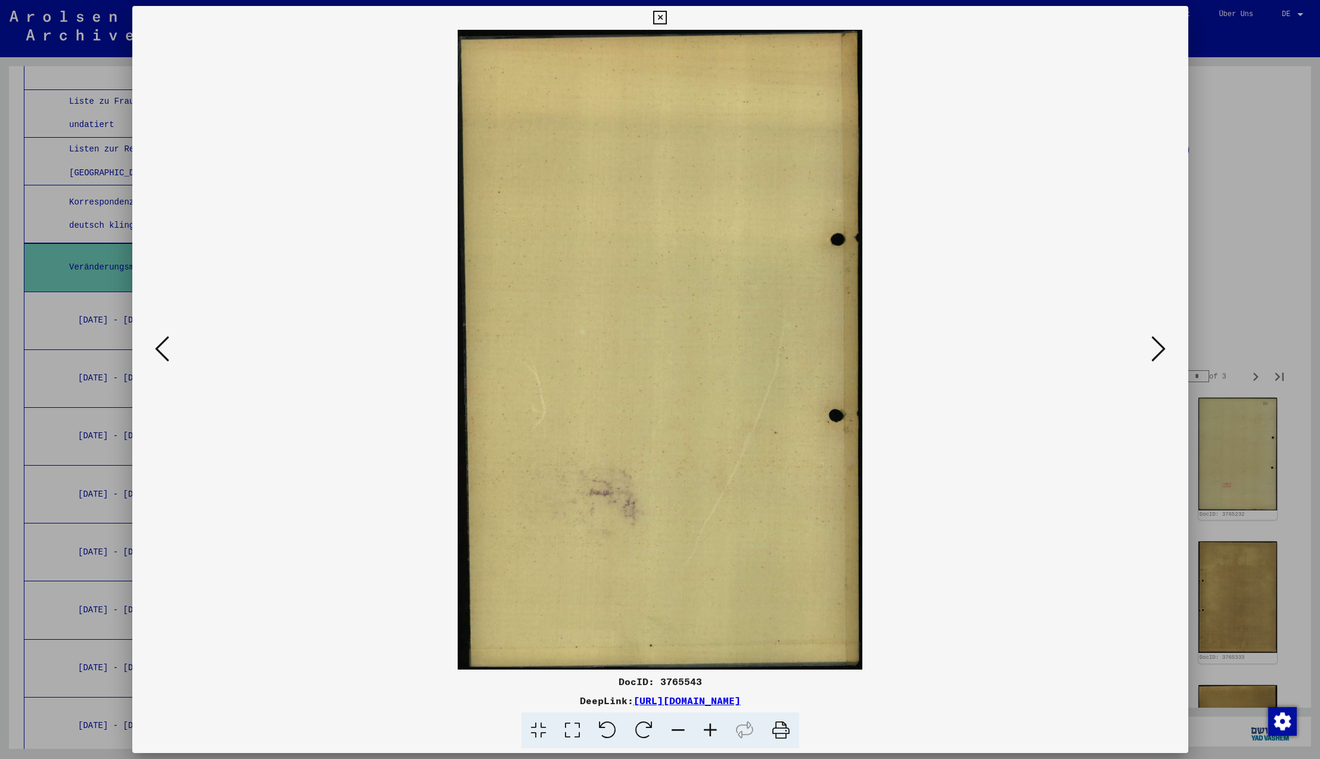
click at [1159, 349] on icon at bounding box center [1158, 348] width 14 height 29
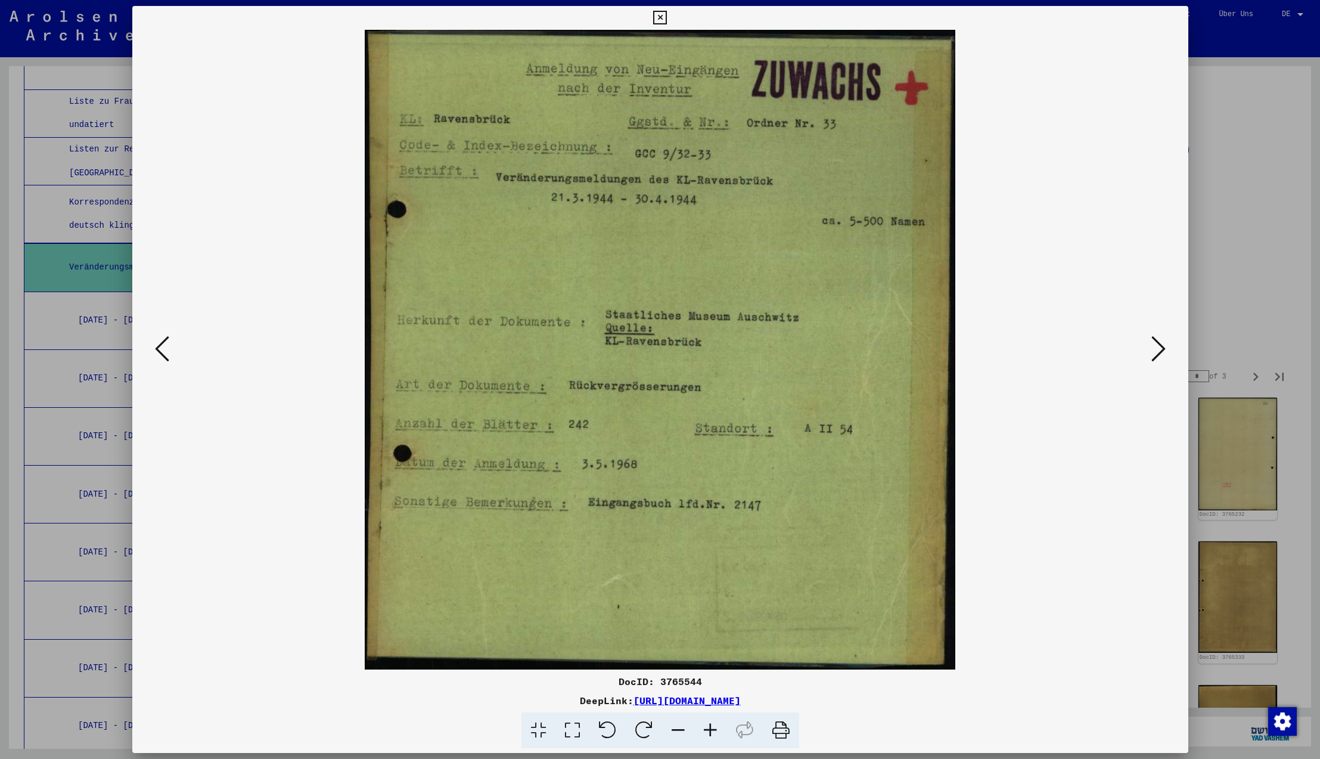
click at [1159, 349] on icon at bounding box center [1158, 348] width 14 height 29
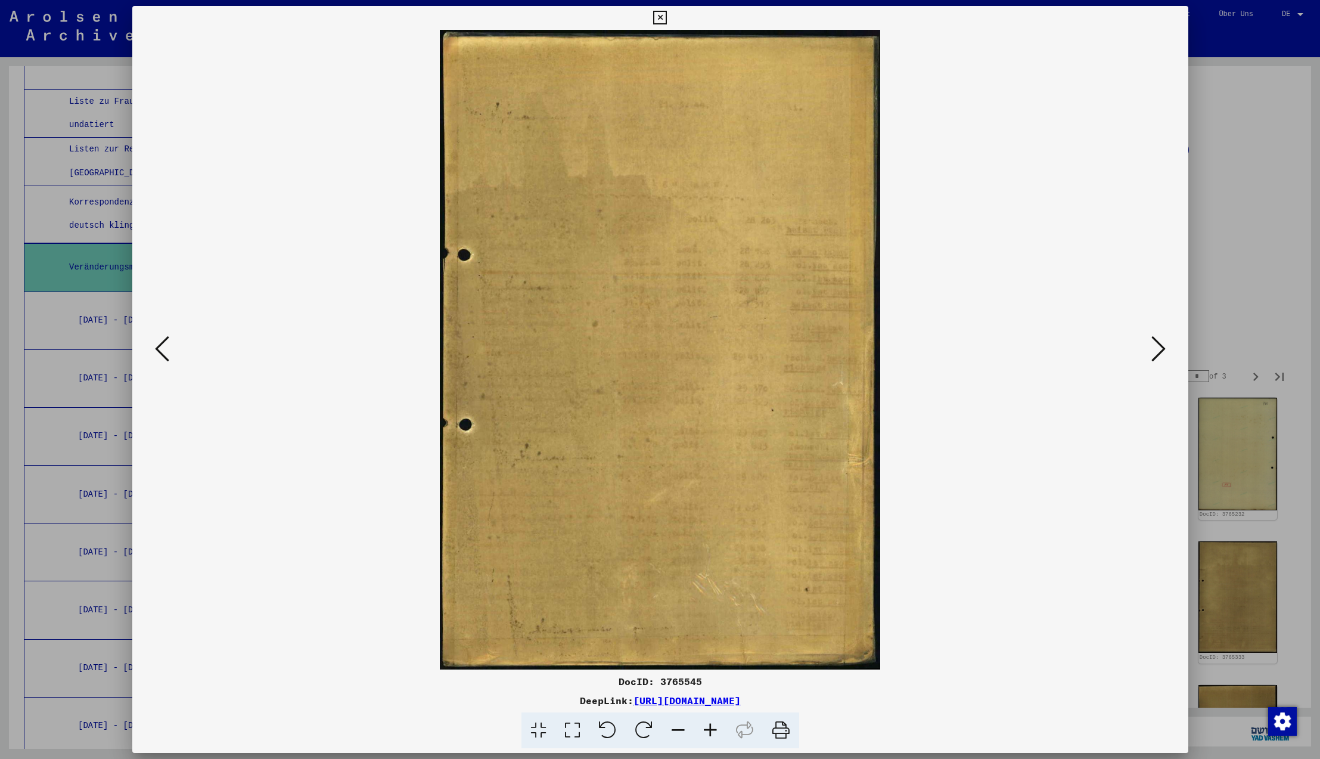
click at [1159, 349] on icon at bounding box center [1158, 348] width 14 height 29
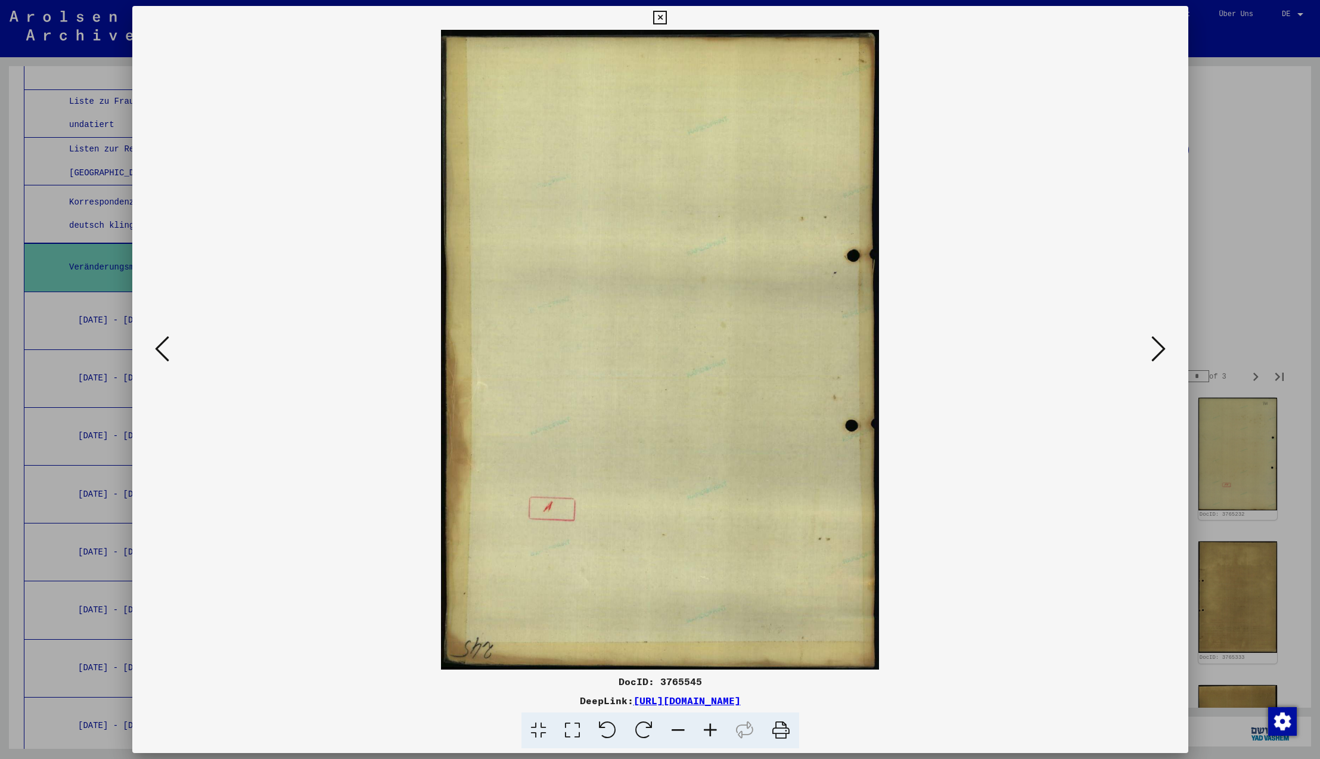
click at [1159, 349] on icon at bounding box center [1158, 348] width 14 height 29
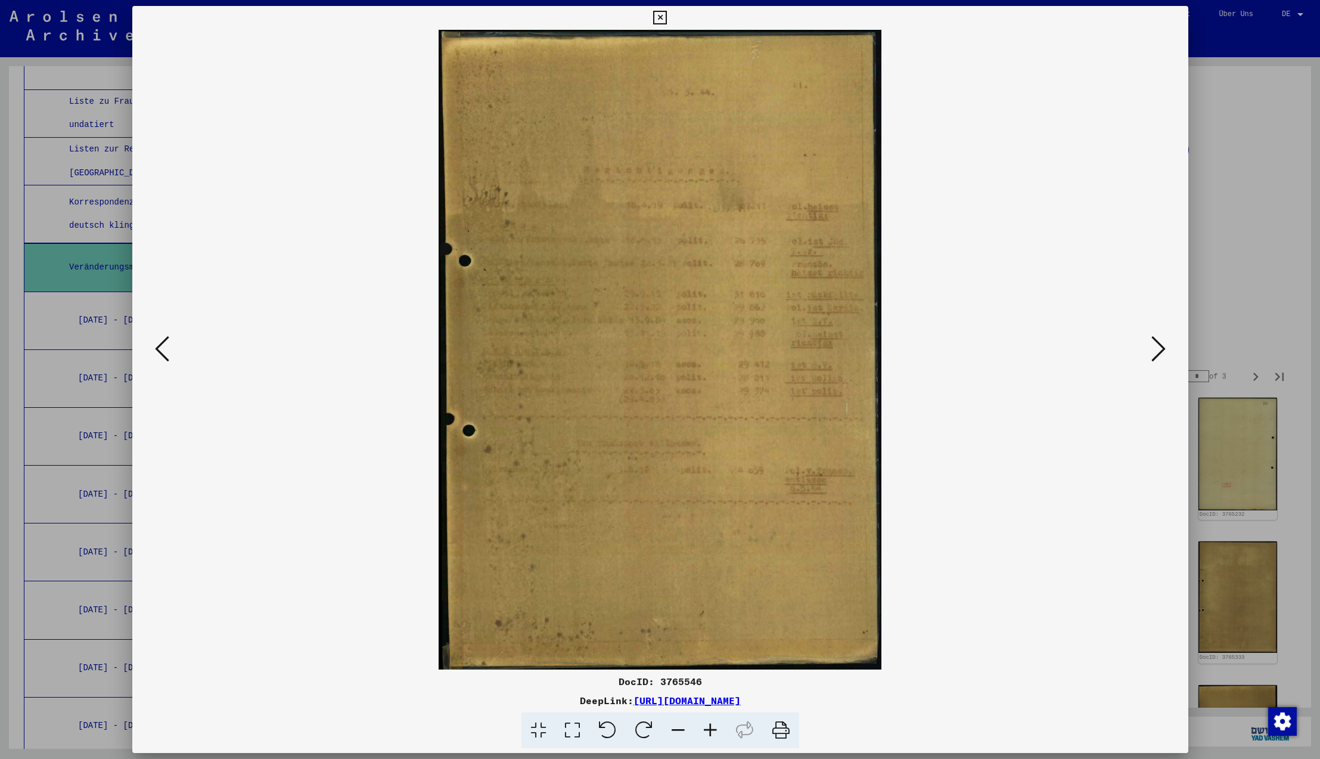
click at [1159, 349] on icon at bounding box center [1158, 348] width 14 height 29
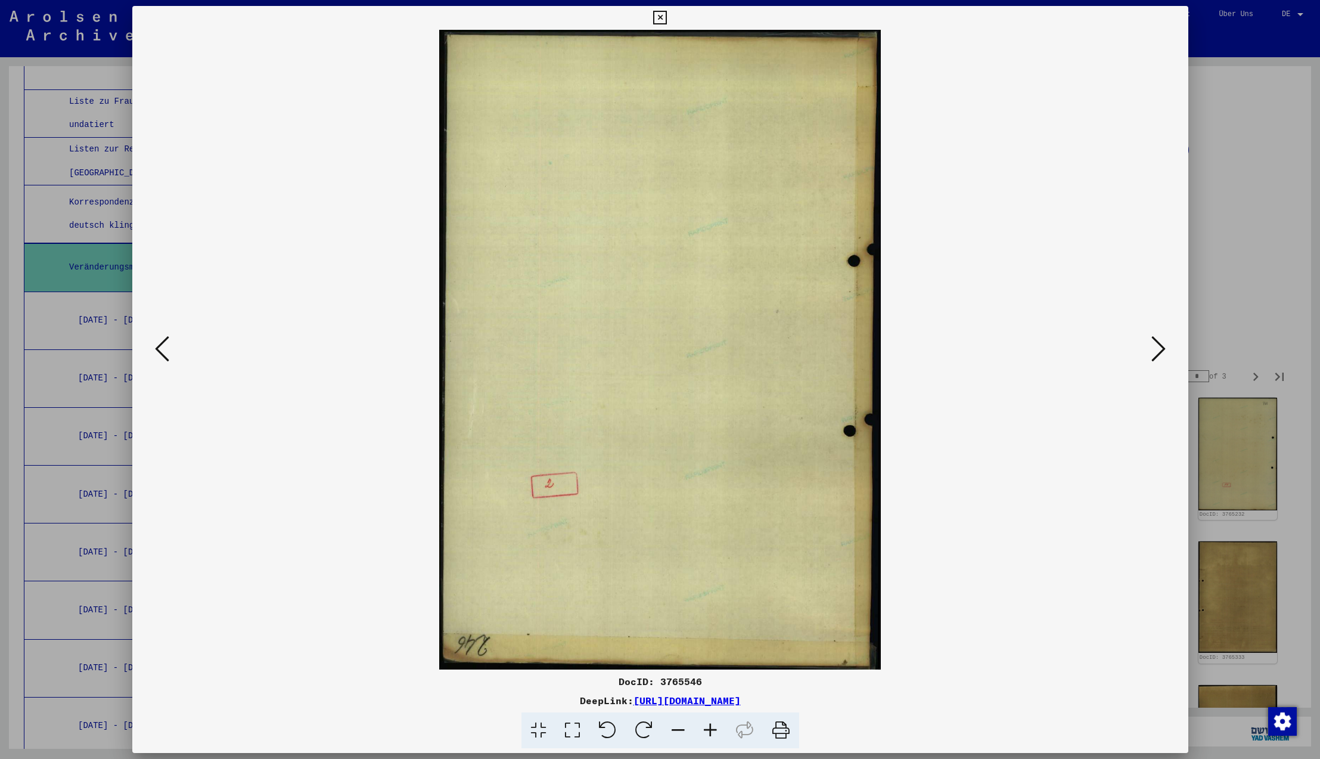
click at [1159, 349] on icon at bounding box center [1158, 348] width 14 height 29
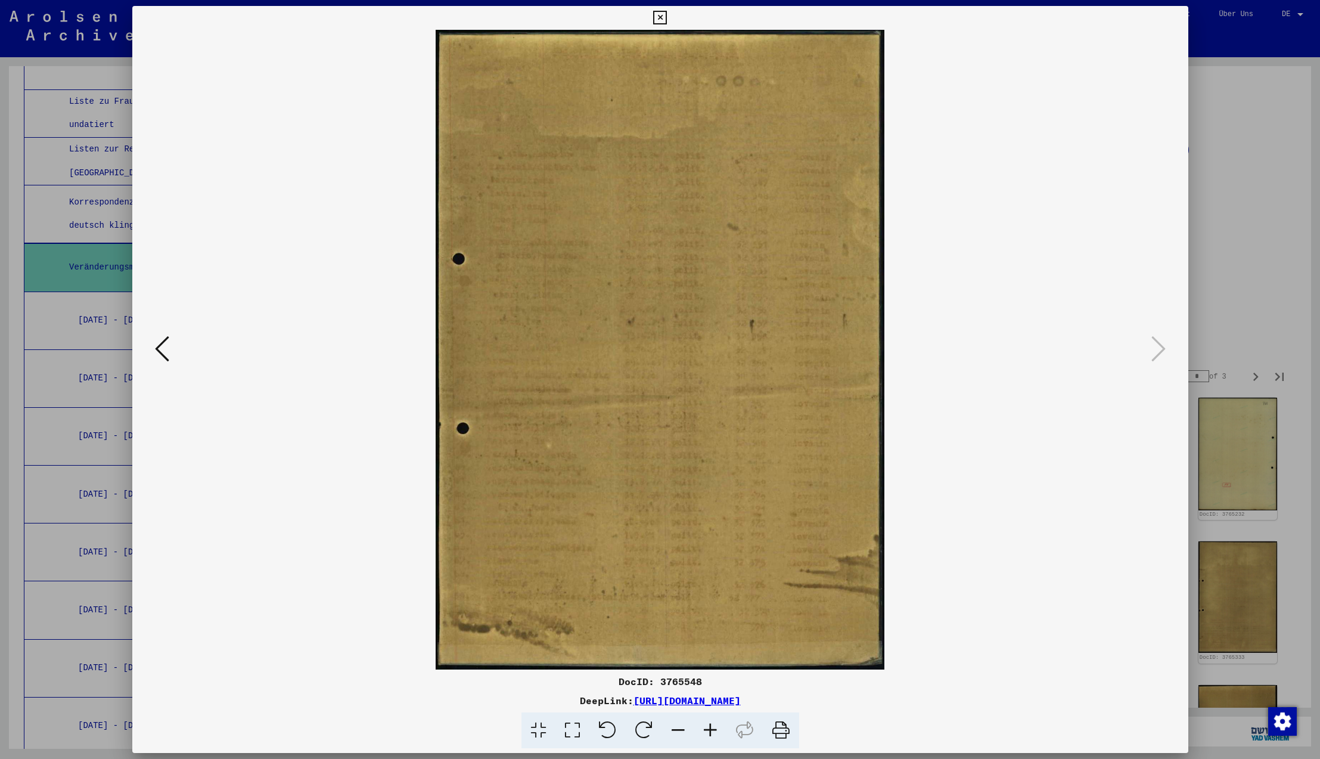
click at [1159, 349] on icon at bounding box center [1158, 348] width 14 height 29
click at [667, 16] on icon at bounding box center [660, 18] width 14 height 14
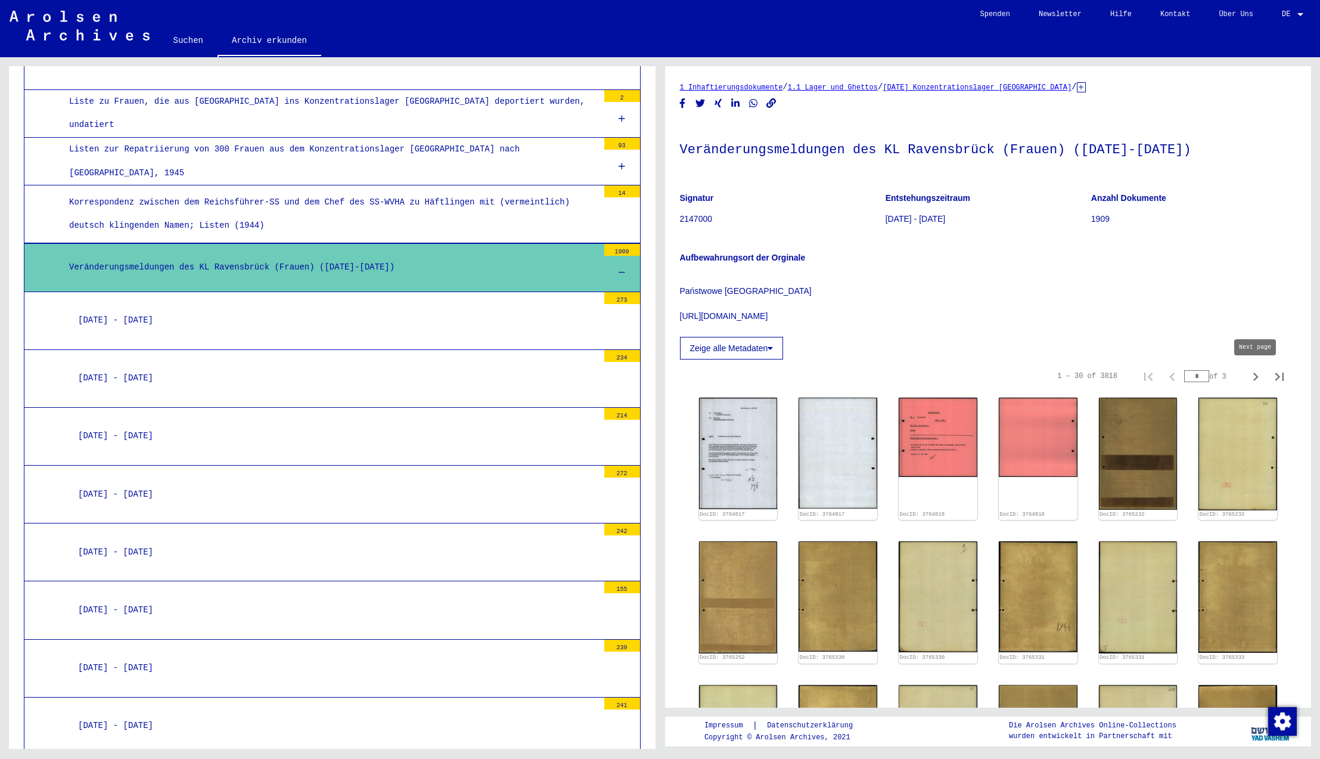
click at [1257, 377] on icon "Next page" at bounding box center [1255, 376] width 5 height 8
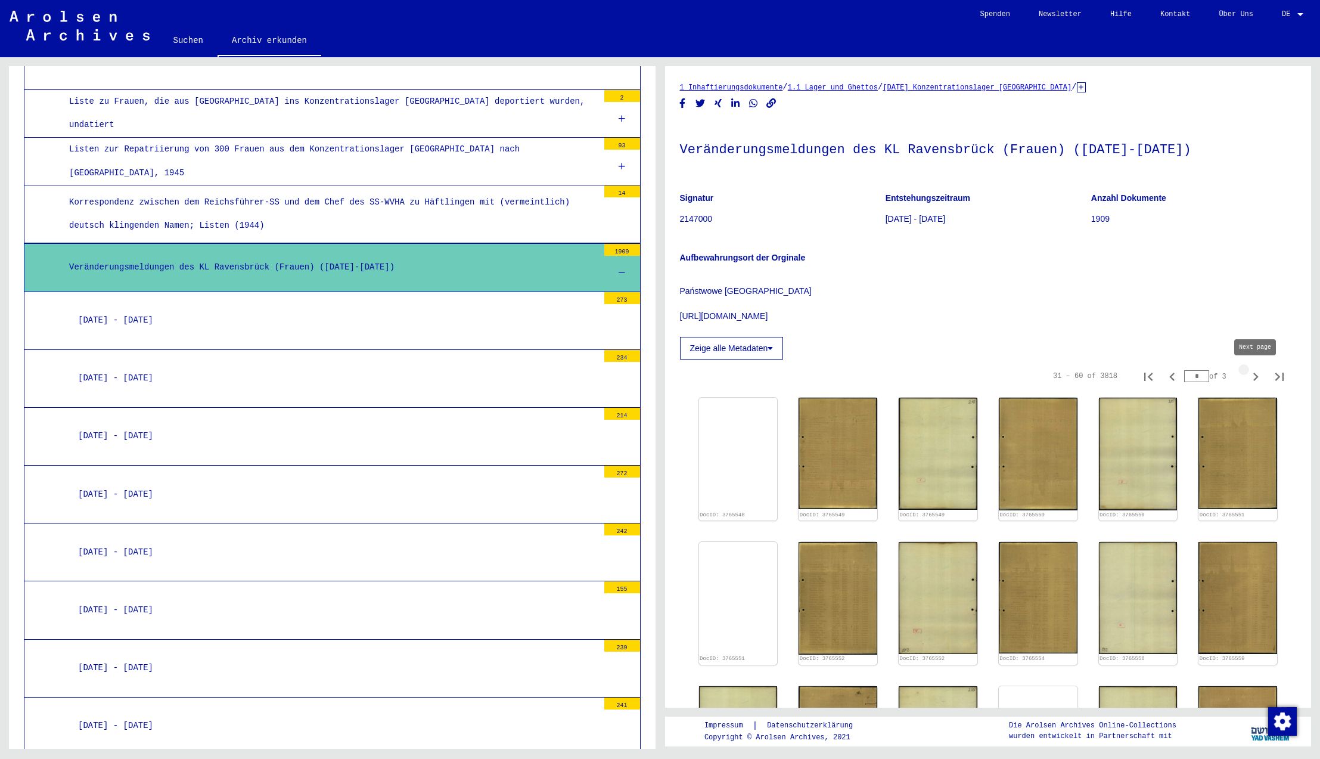
type input "*"
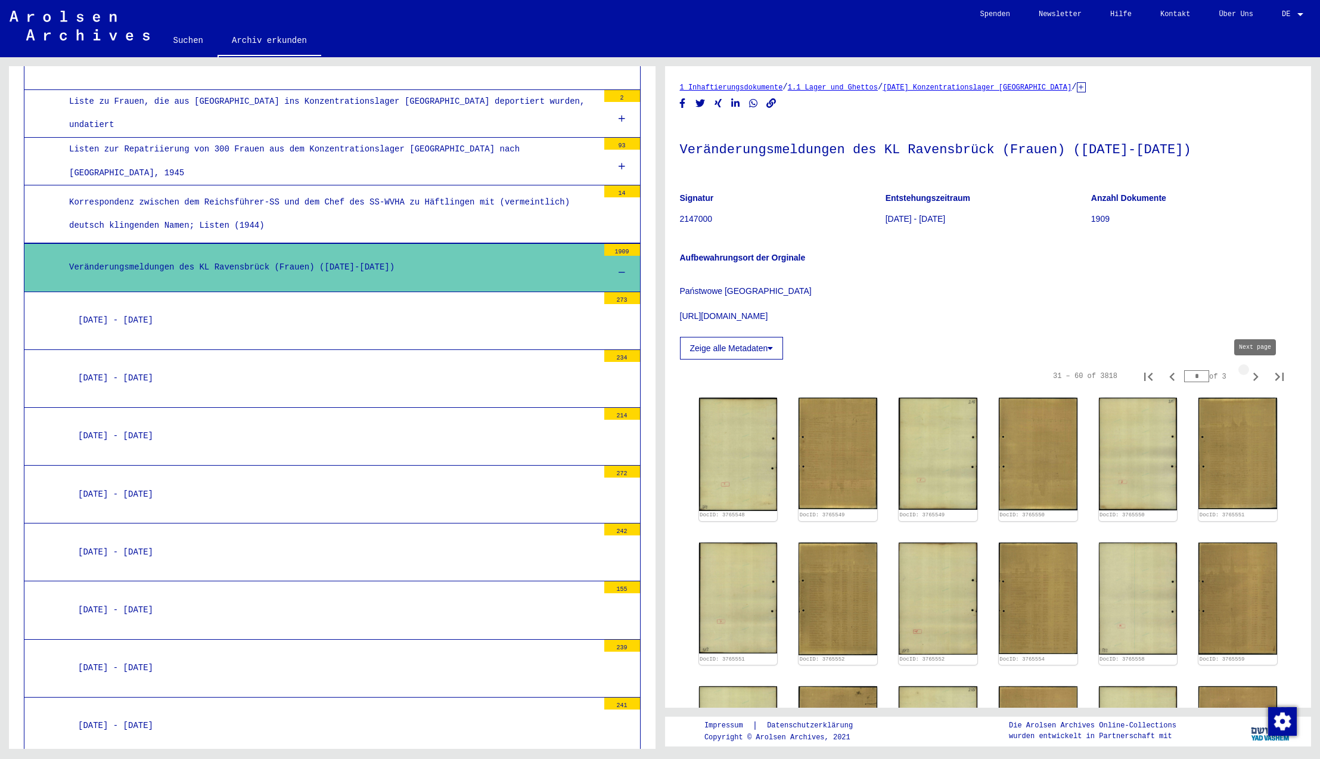
type input "*"
click at [810, 447] on img at bounding box center [838, 453] width 82 height 117
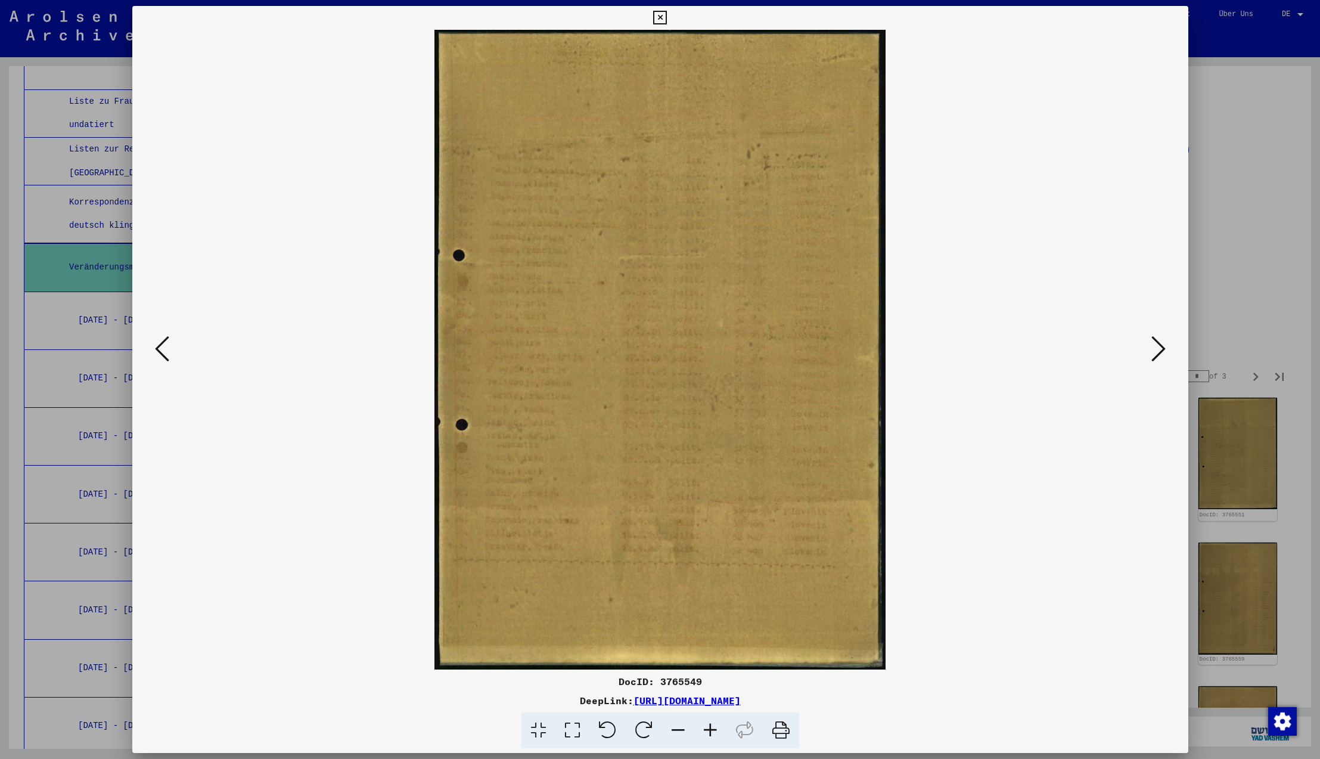
click at [1159, 349] on icon at bounding box center [1158, 348] width 14 height 29
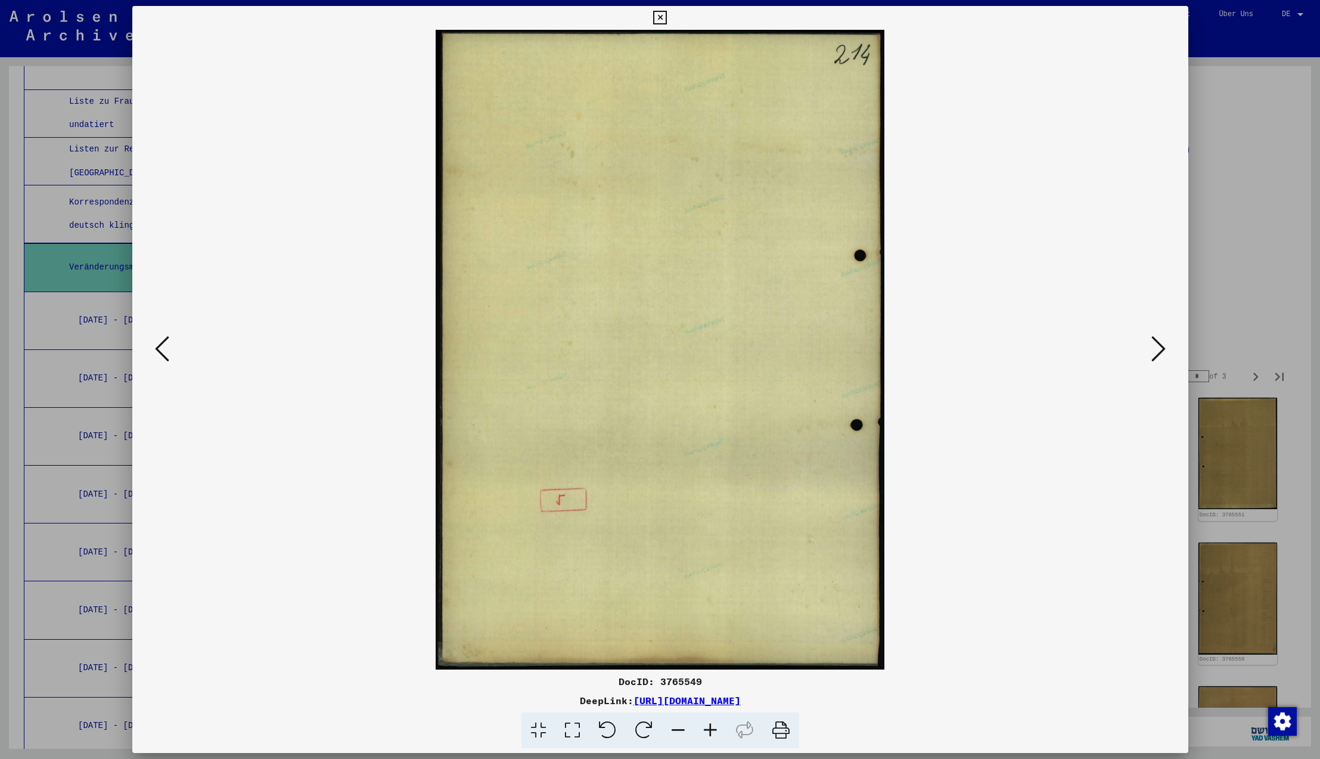
click at [667, 17] on icon at bounding box center [660, 18] width 14 height 14
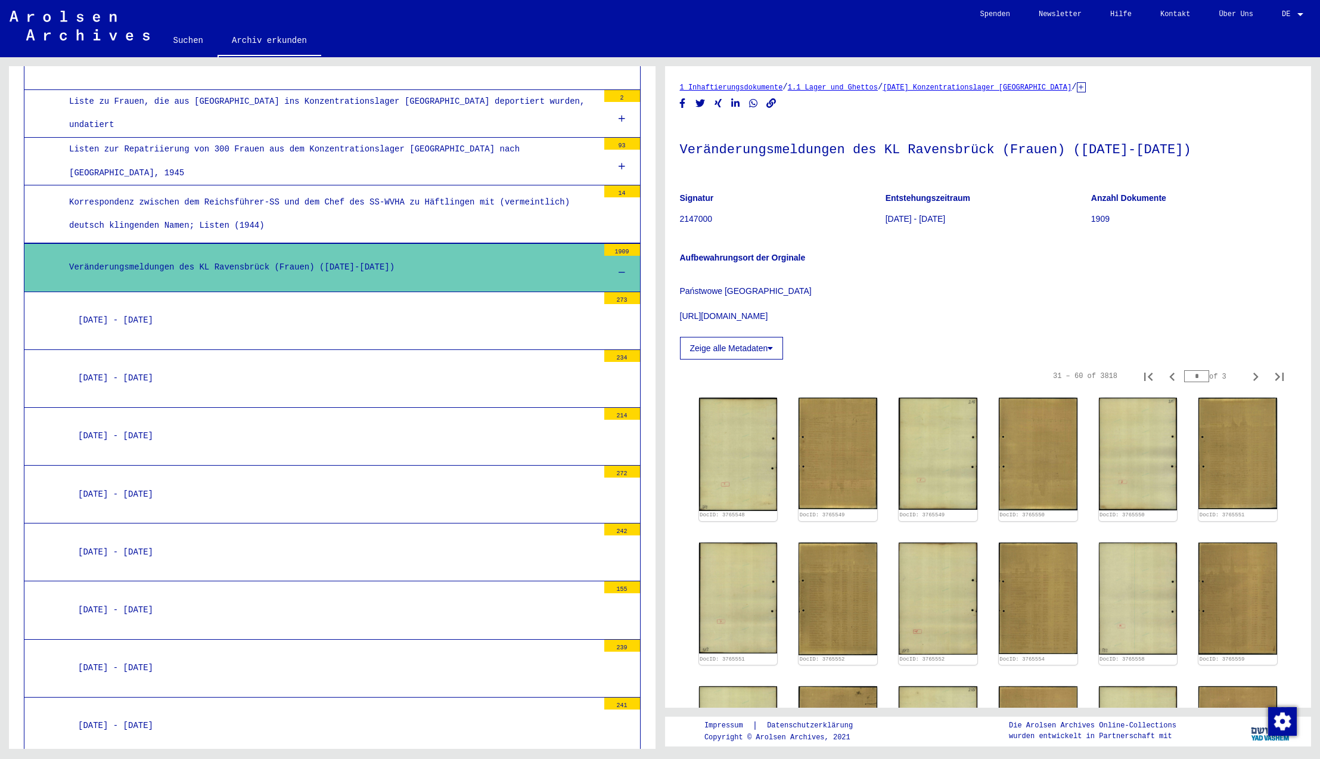
click at [143, 309] on div "[DATE] - [DATE]" at bounding box center [333, 320] width 529 height 23
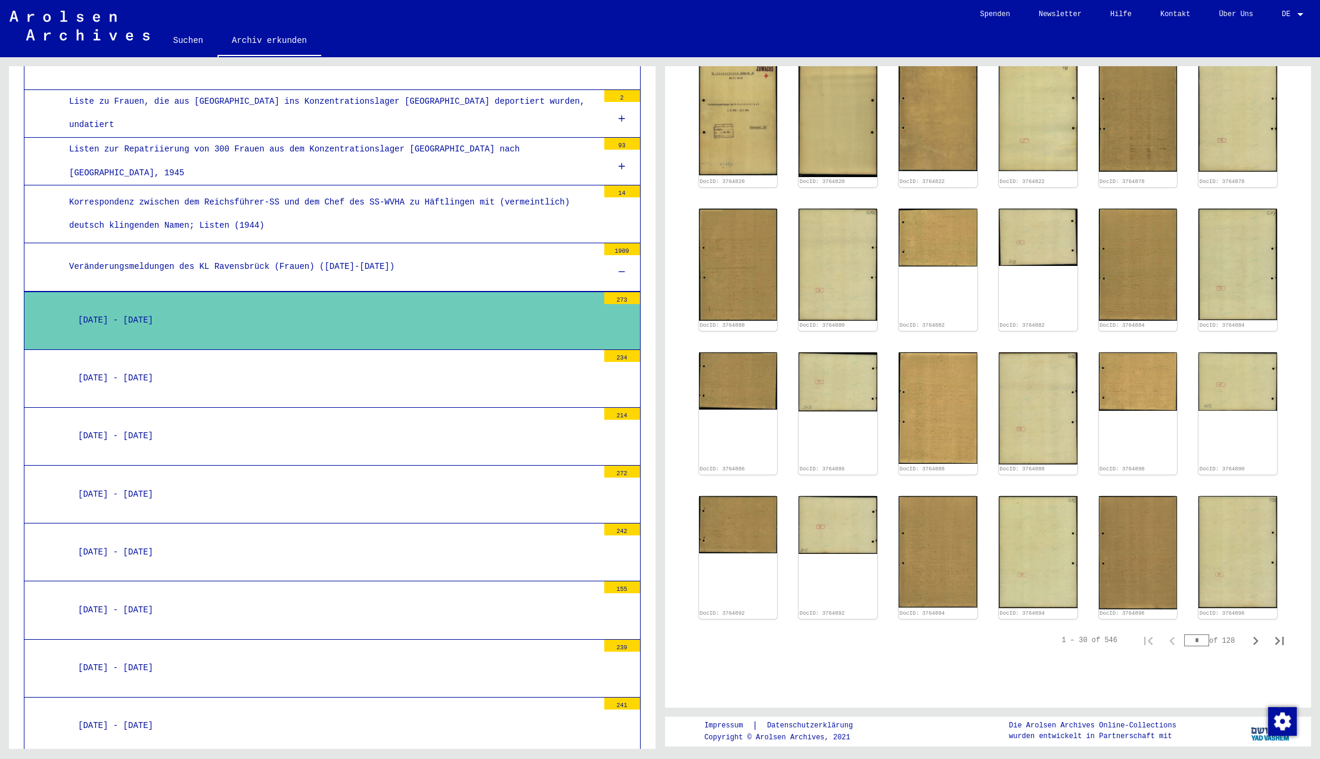
scroll to position [67, 0]
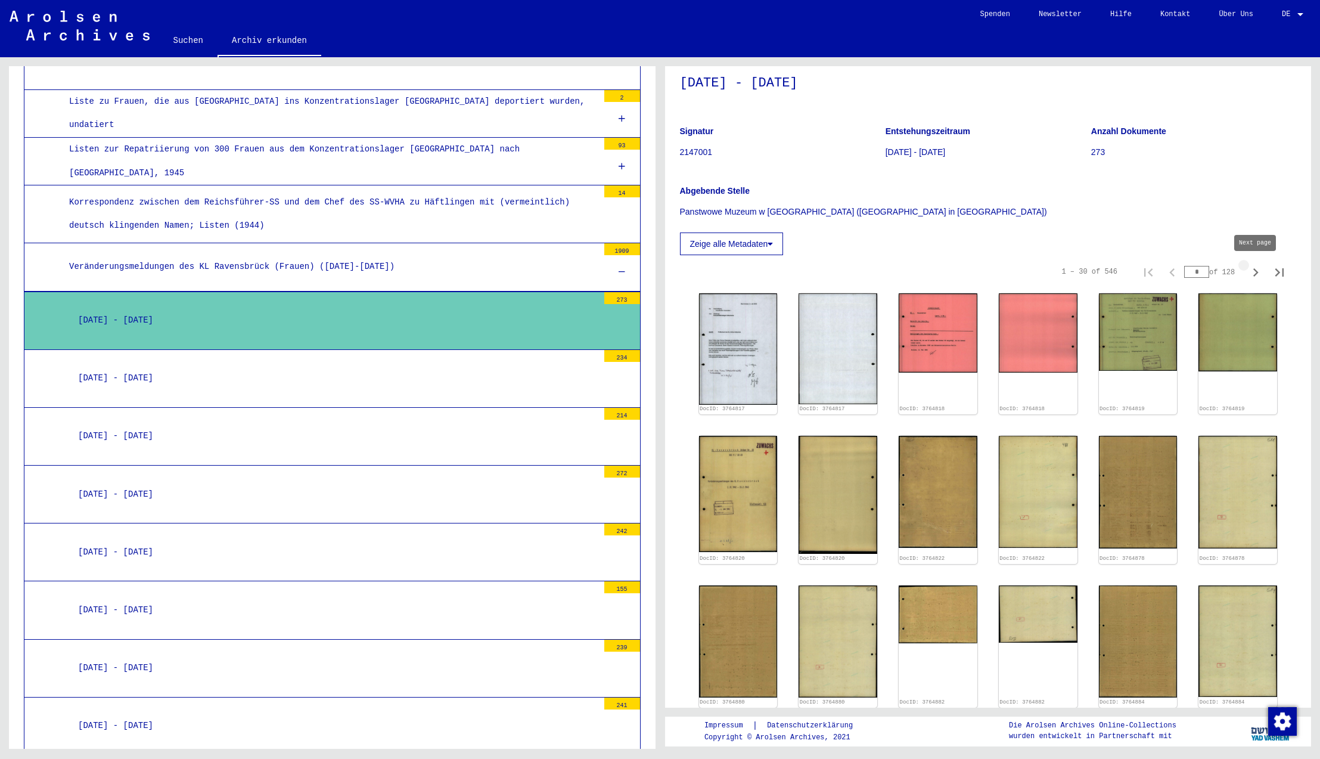
click at [1255, 274] on icon "Next page" at bounding box center [1255, 272] width 17 height 17
type input "*"
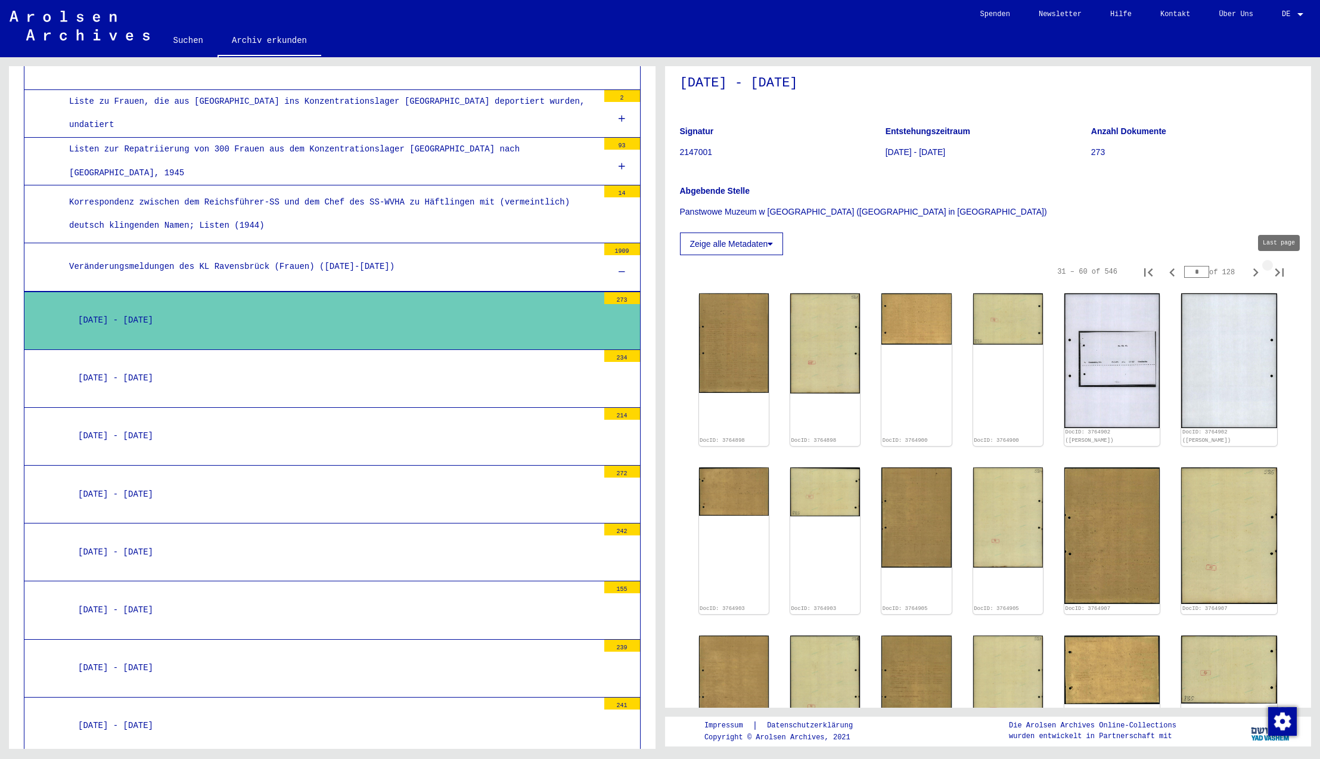
click at [1278, 274] on icon "Last page" at bounding box center [1279, 272] width 8 height 8
type input "**"
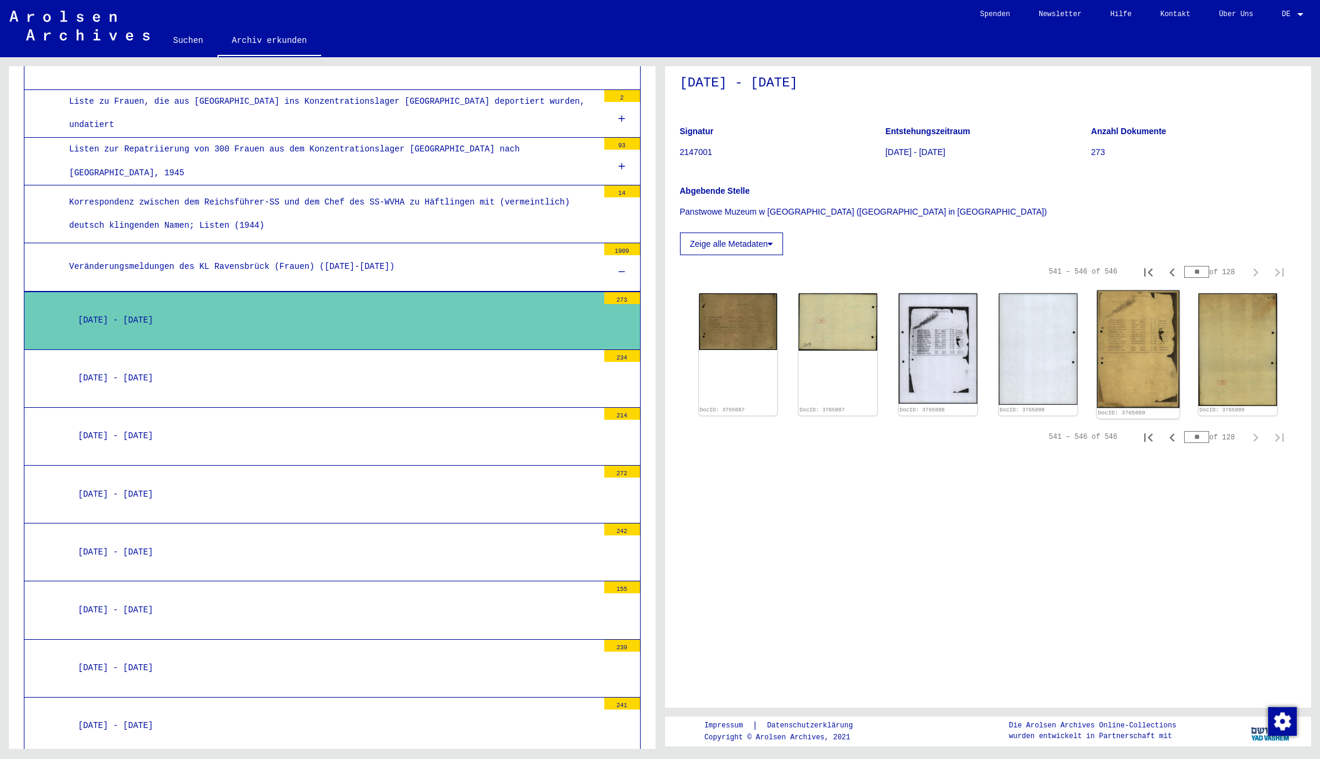
click at [1126, 339] on img at bounding box center [1138, 349] width 82 height 118
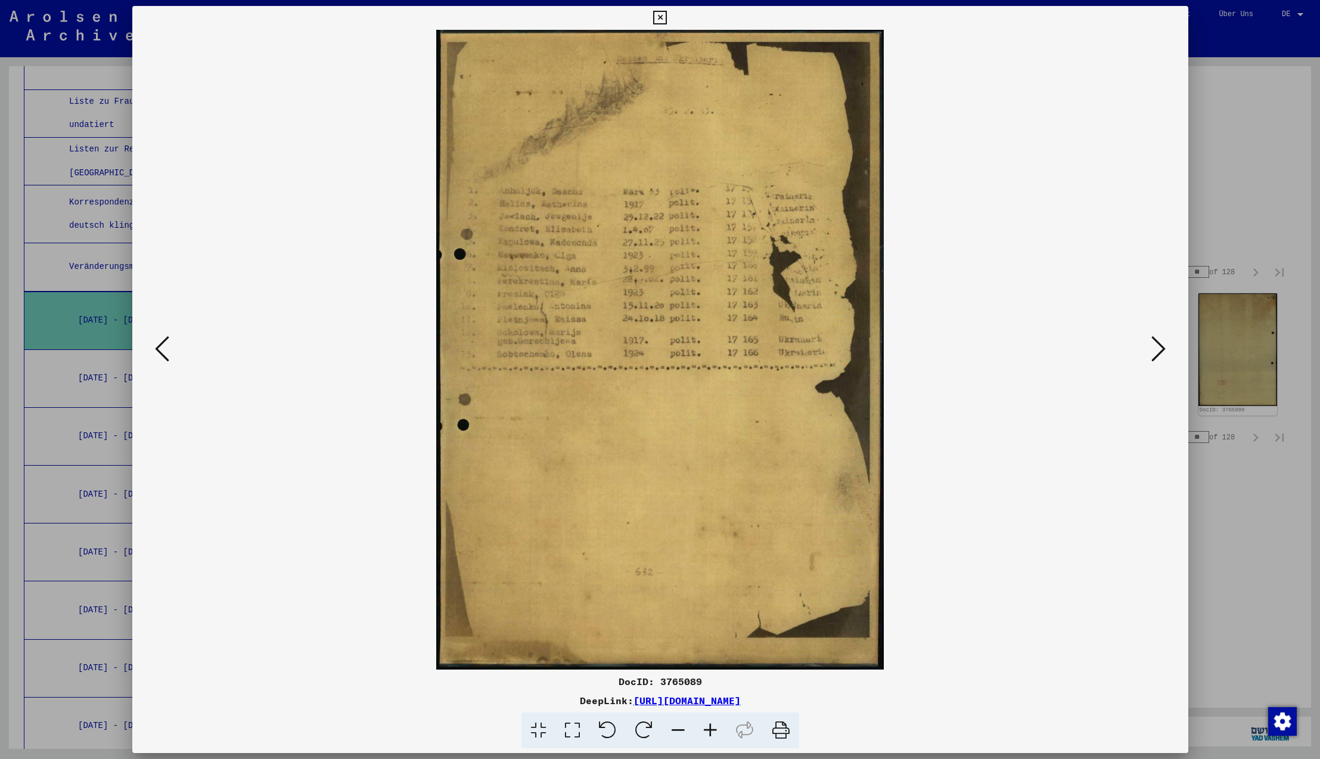
click at [161, 349] on icon at bounding box center [162, 348] width 14 height 29
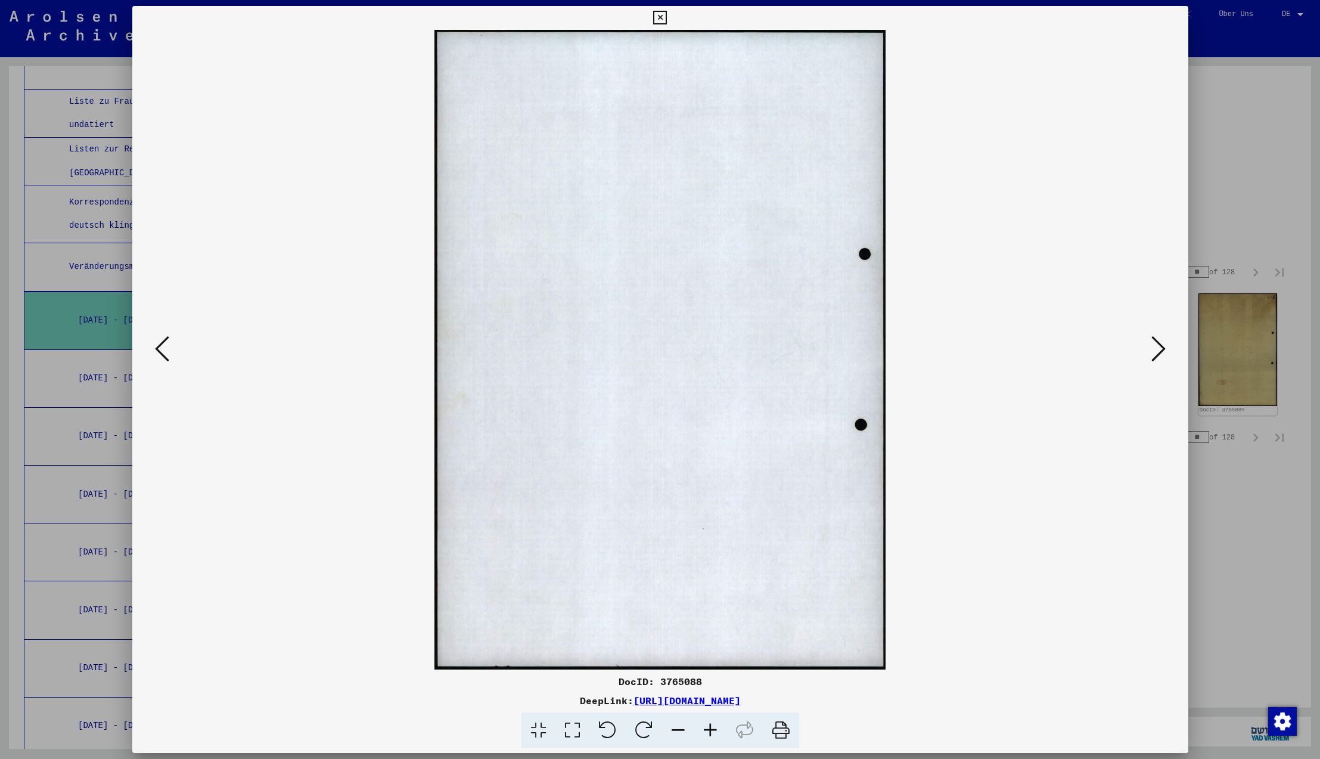
click at [161, 349] on icon at bounding box center [162, 348] width 14 height 29
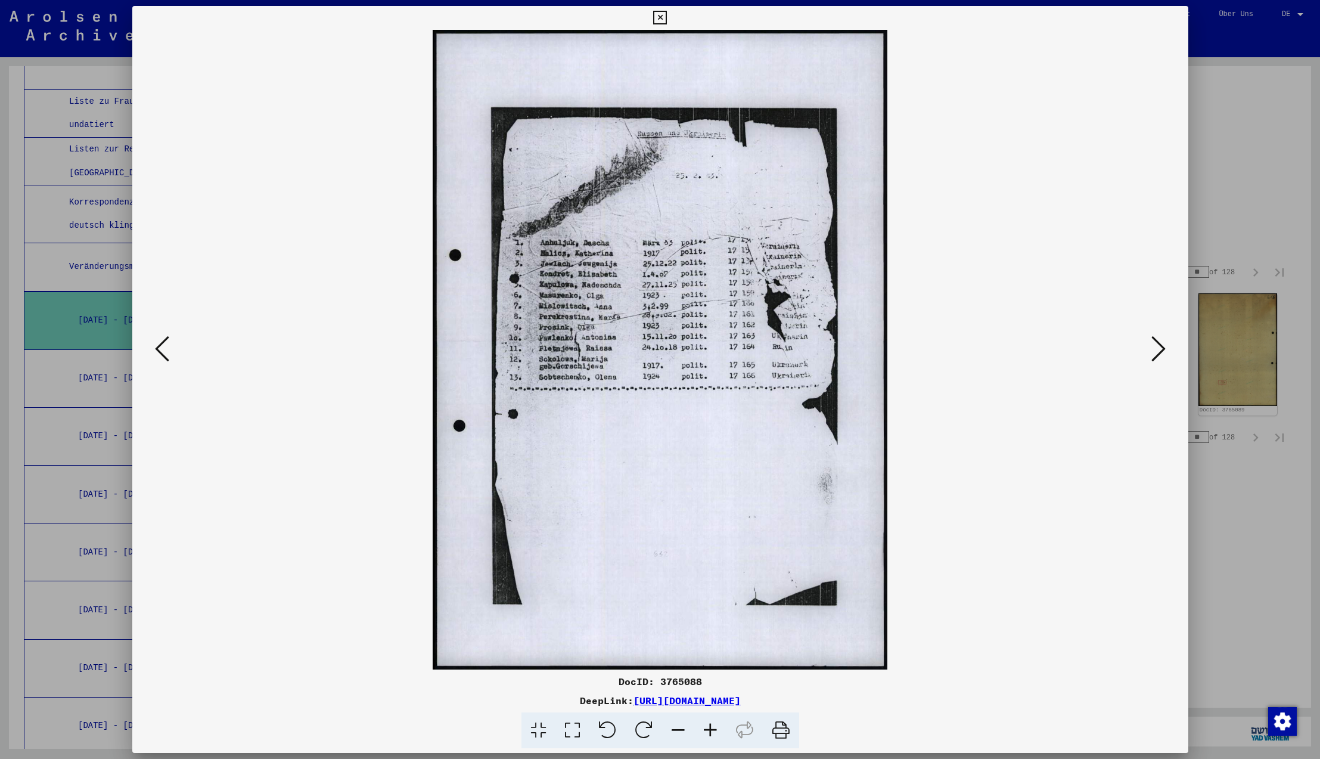
click at [161, 349] on icon at bounding box center [162, 348] width 14 height 29
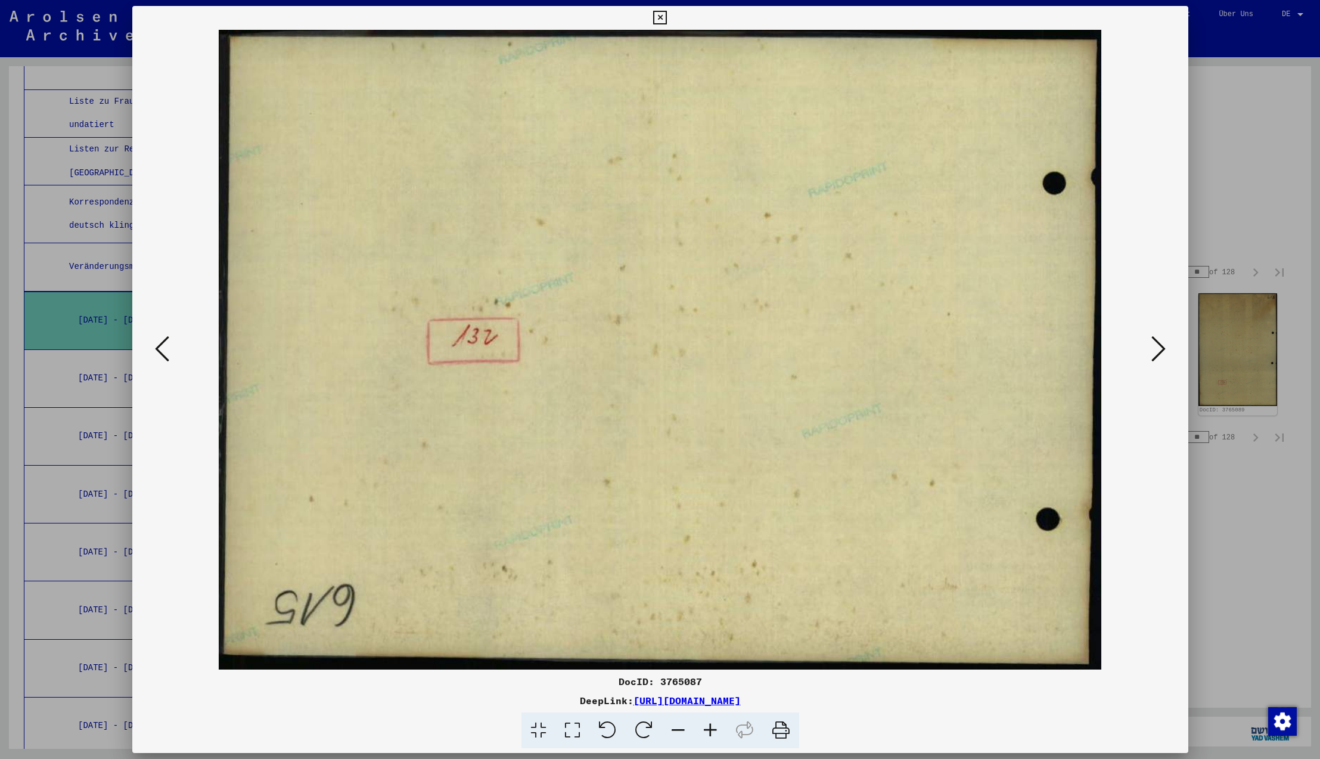
click at [161, 349] on icon at bounding box center [162, 348] width 14 height 29
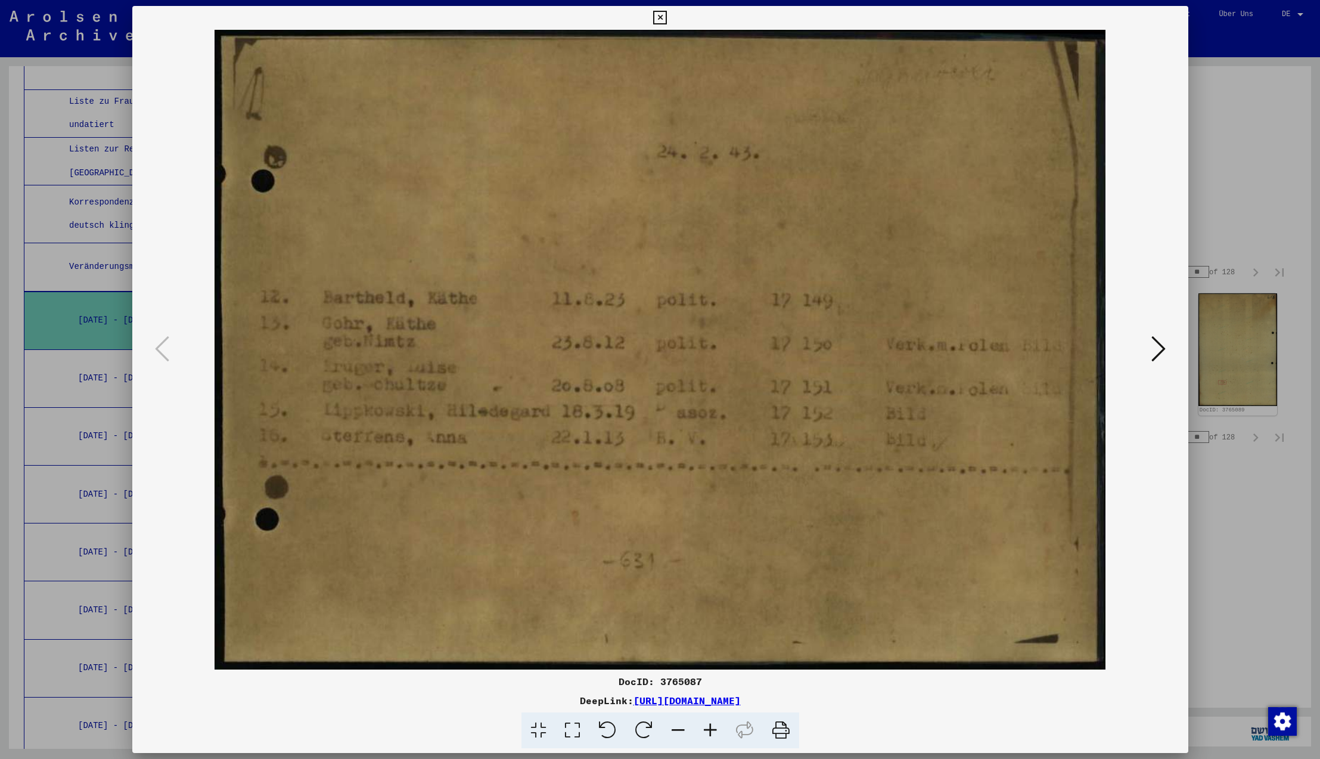
click at [161, 349] on icon at bounding box center [162, 348] width 14 height 29
click at [667, 17] on icon at bounding box center [660, 18] width 14 height 14
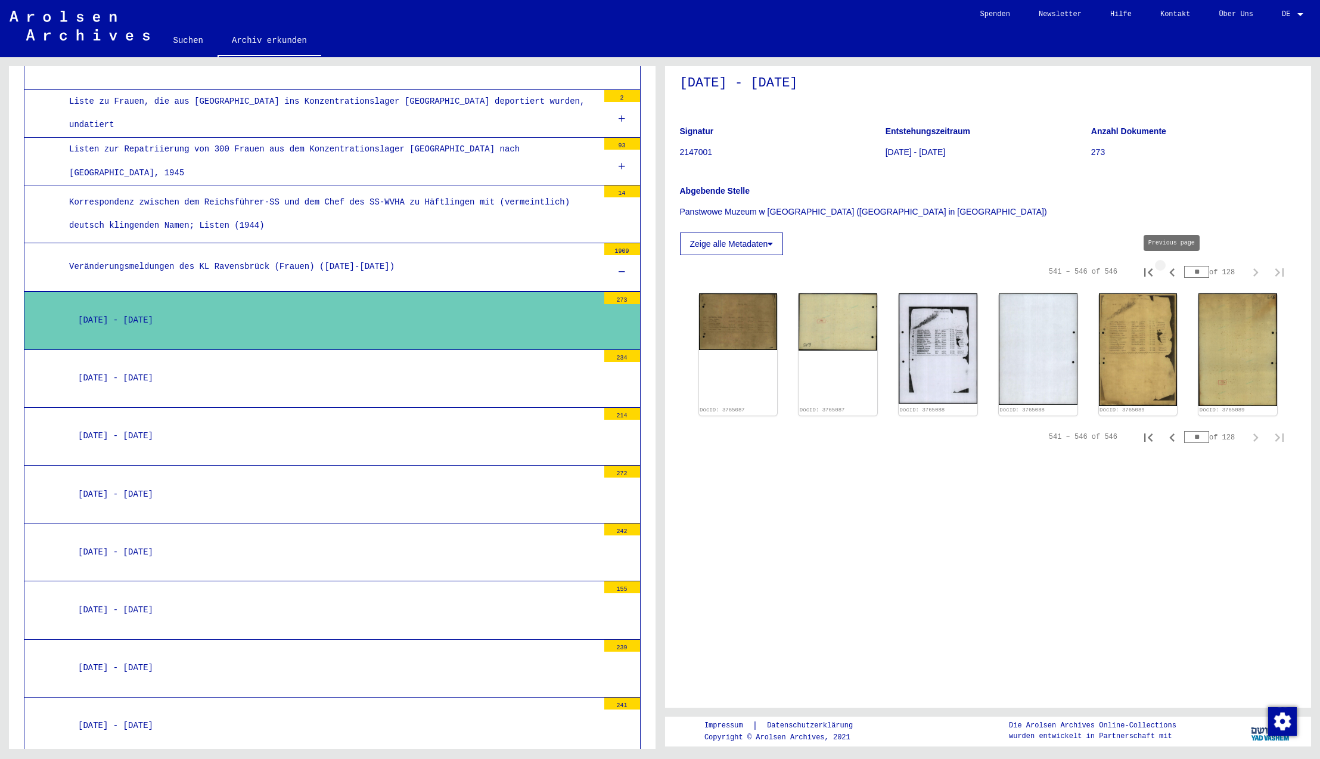
click at [1174, 272] on icon "Previous page" at bounding box center [1172, 272] width 17 height 17
type input "**"
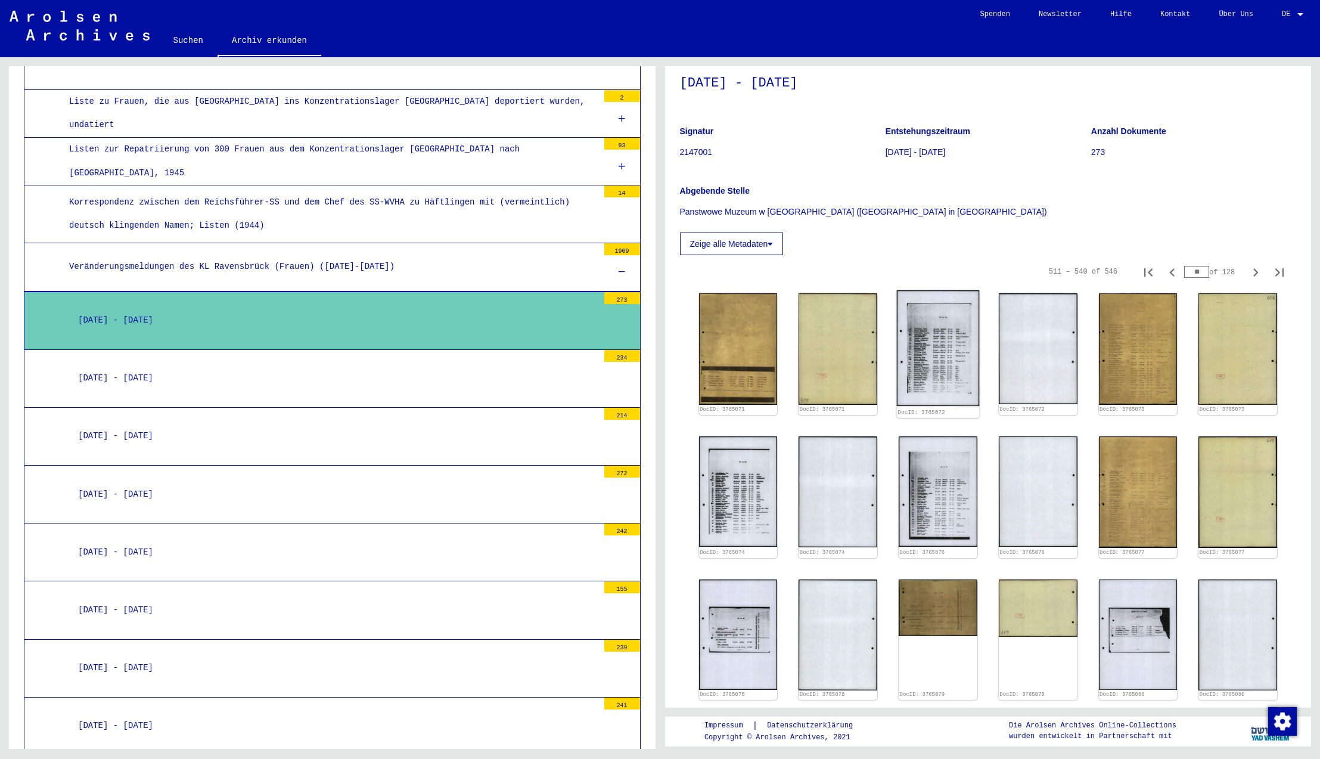
click at [939, 337] on img at bounding box center [938, 348] width 82 height 116
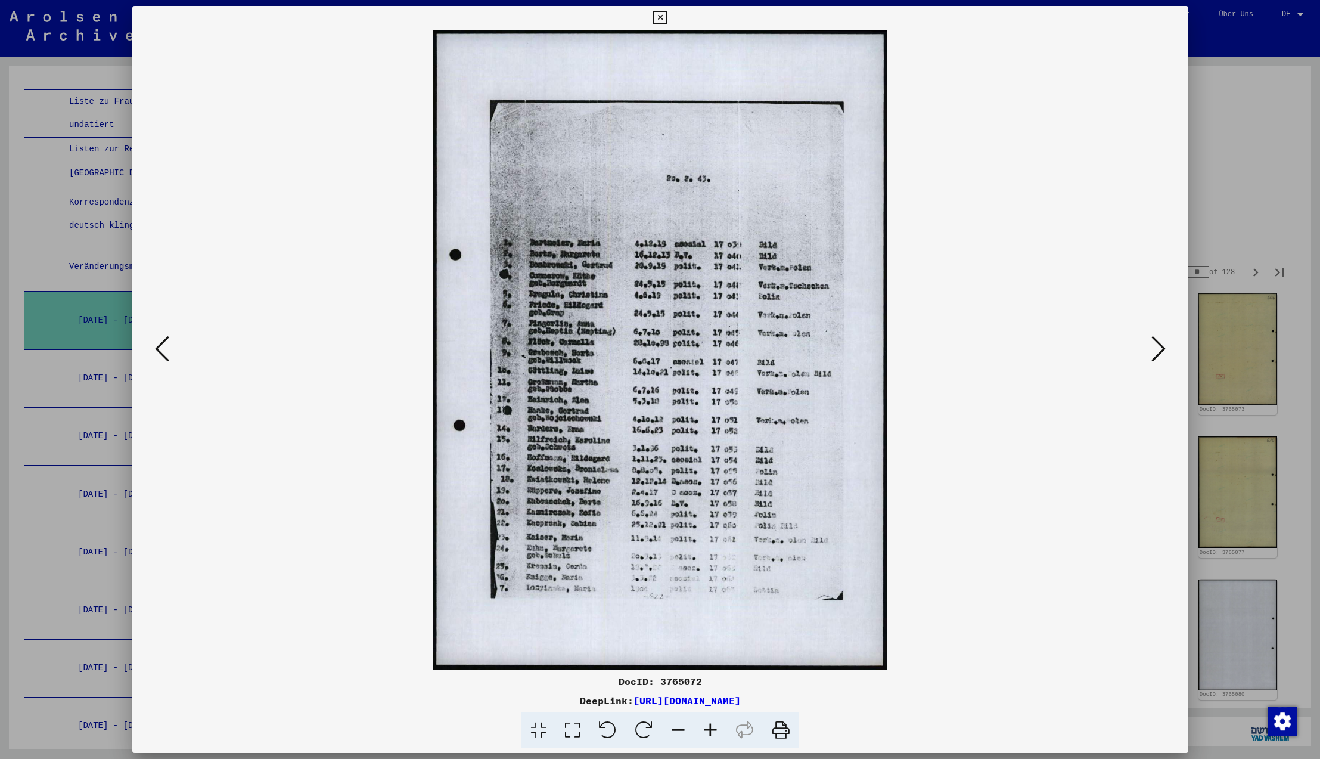
click at [1159, 352] on icon at bounding box center [1158, 348] width 14 height 29
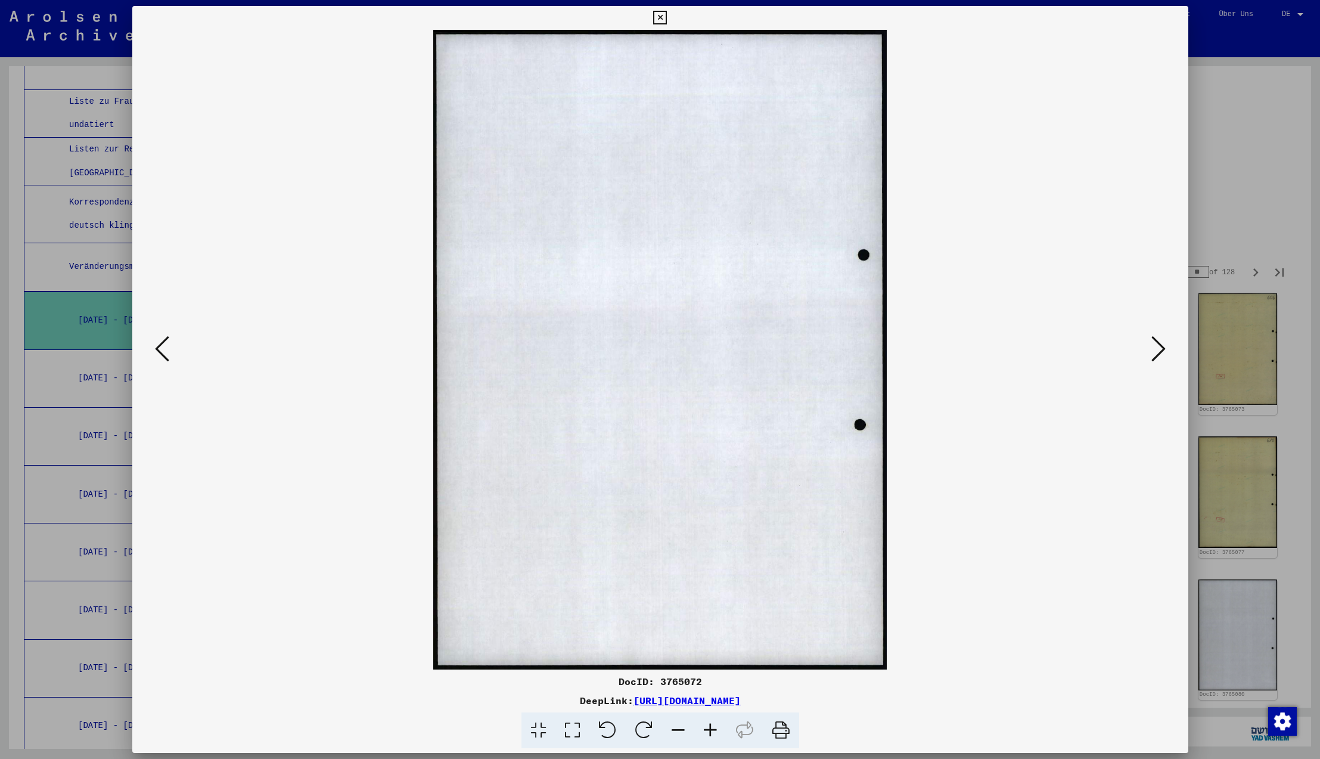
click at [1159, 352] on icon at bounding box center [1158, 348] width 14 height 29
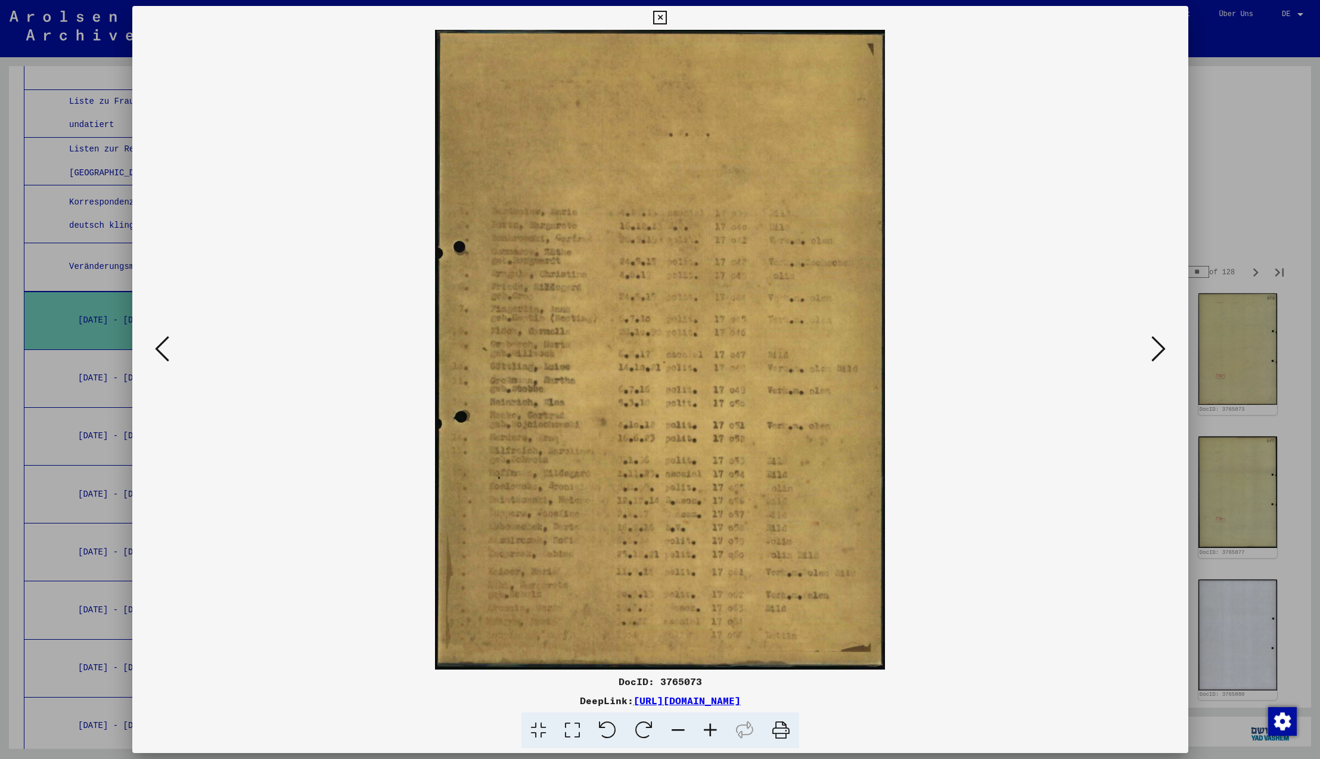
click at [1159, 352] on icon at bounding box center [1158, 348] width 14 height 29
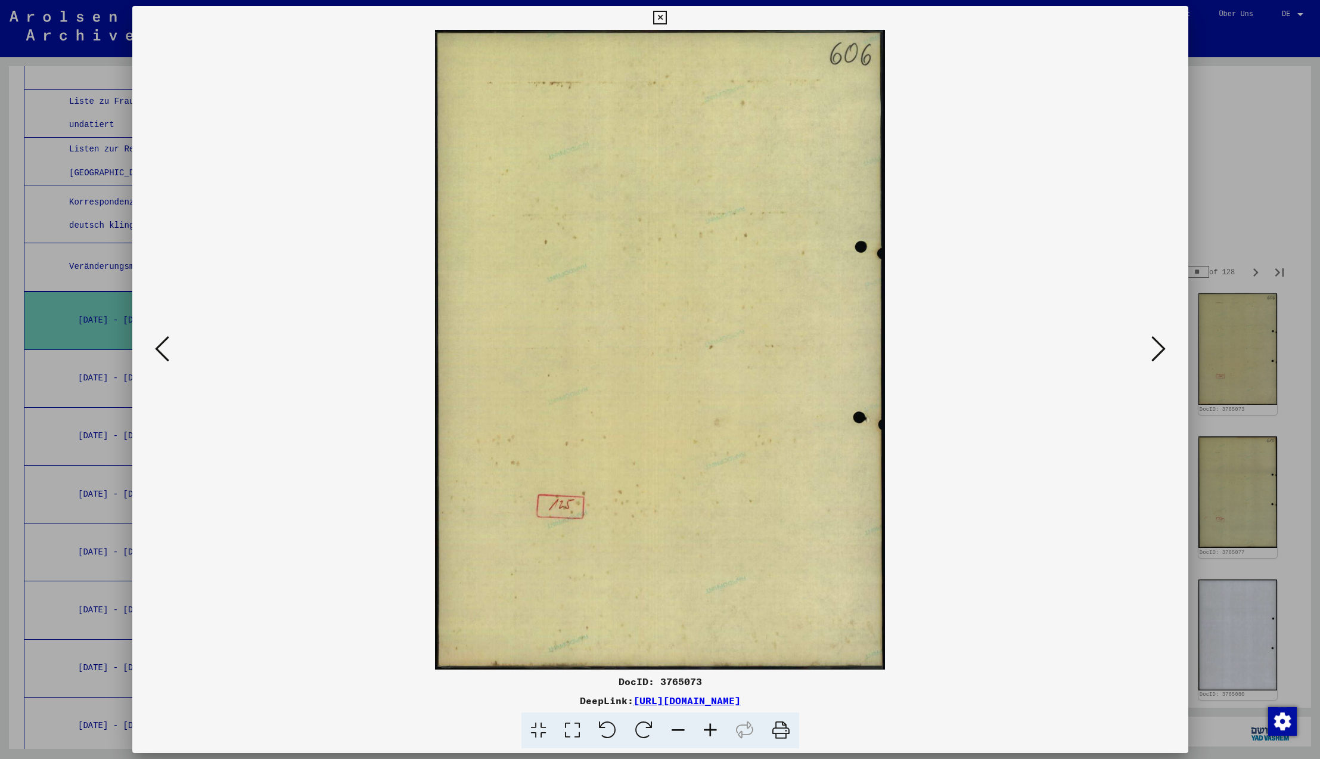
click at [1159, 352] on icon at bounding box center [1158, 348] width 14 height 29
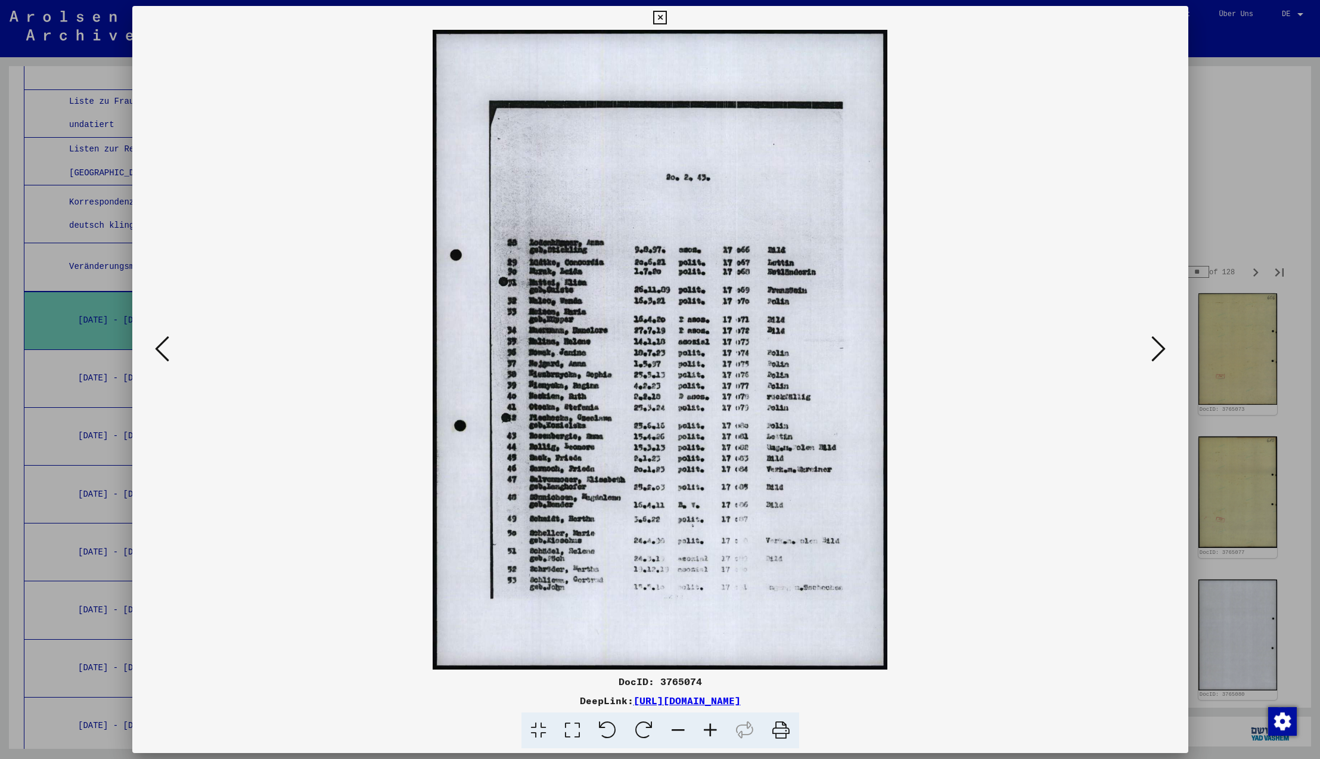
click at [1159, 352] on icon at bounding box center [1158, 348] width 14 height 29
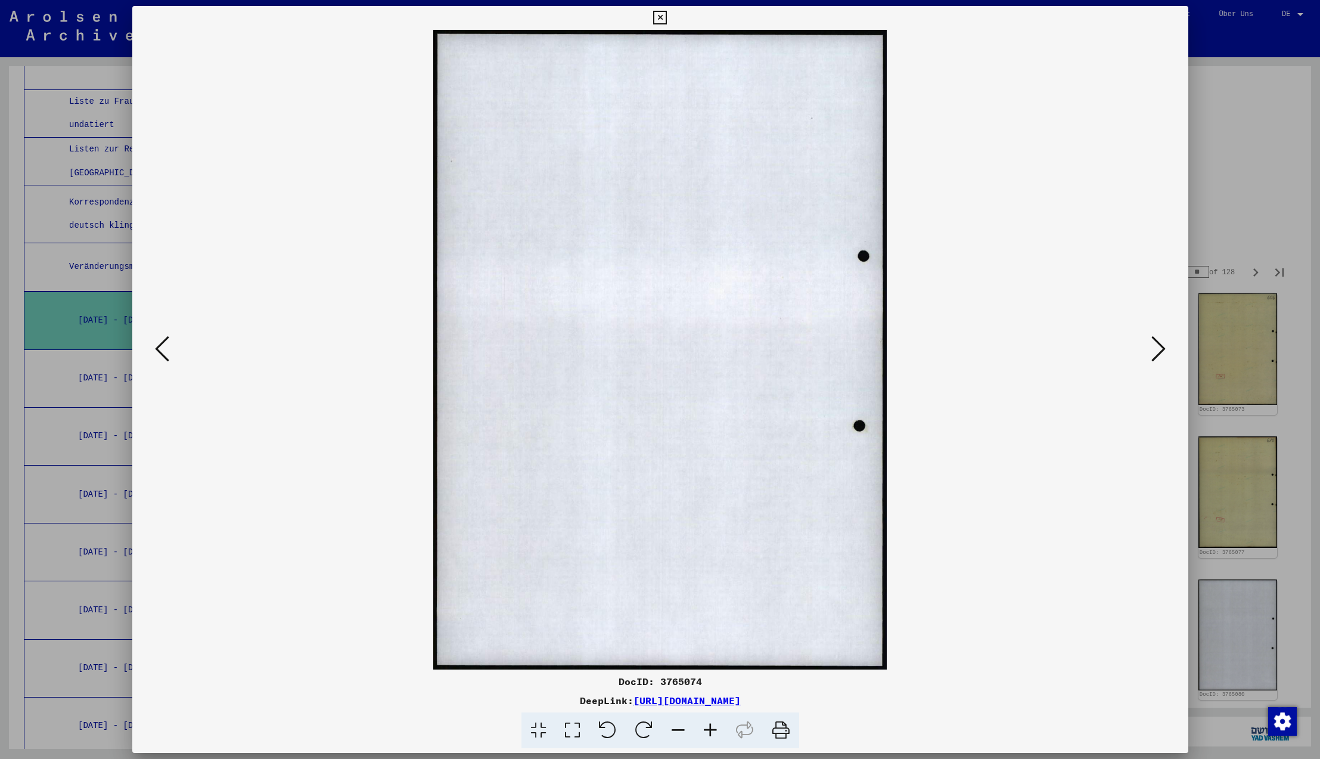
click at [1159, 352] on icon at bounding box center [1158, 348] width 14 height 29
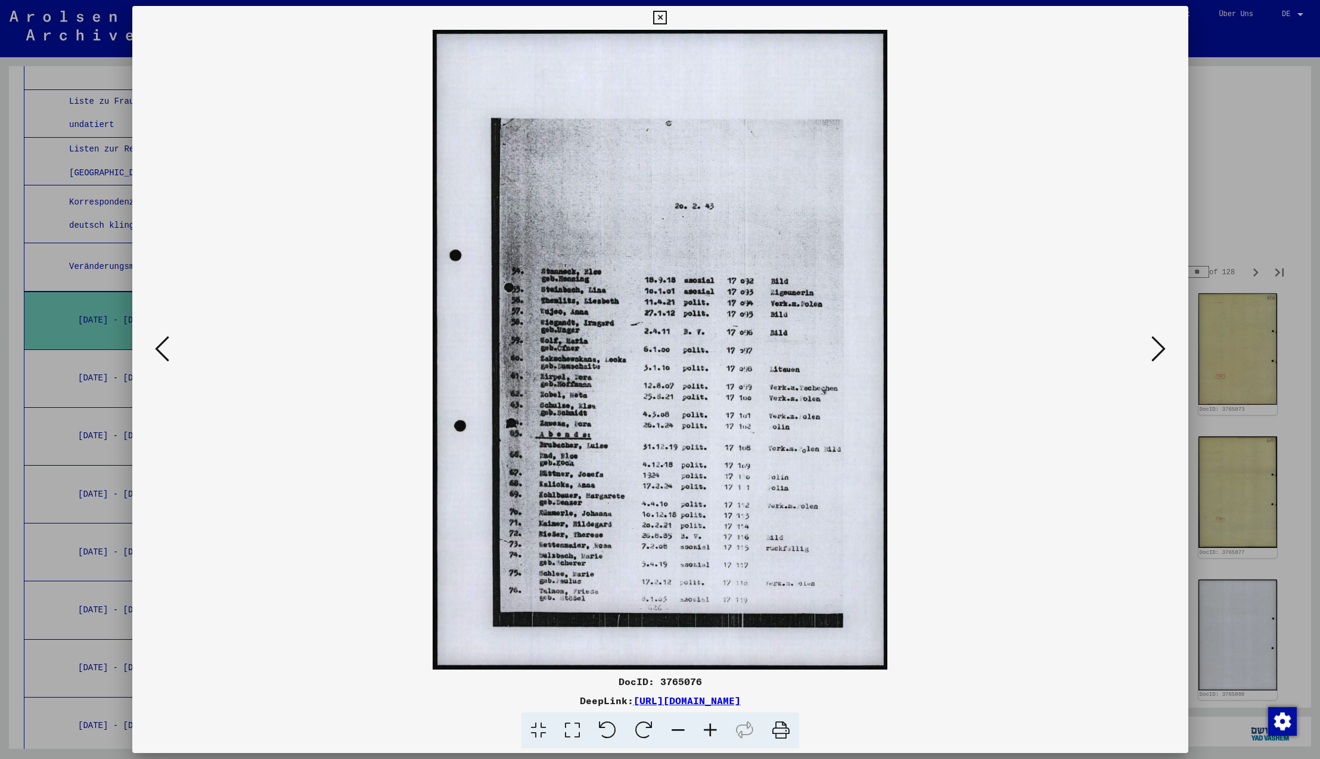
click at [1159, 352] on icon at bounding box center [1158, 348] width 14 height 29
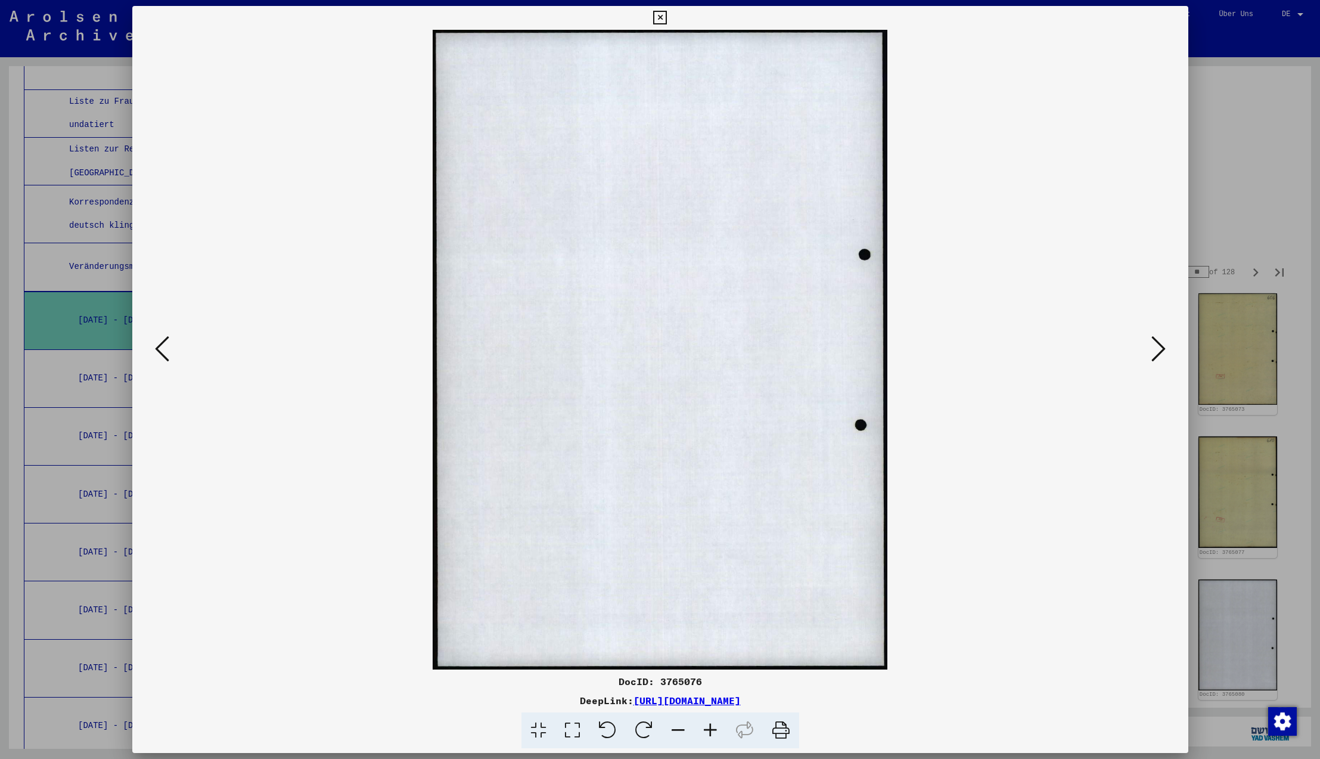
click at [1159, 352] on icon at bounding box center [1158, 348] width 14 height 29
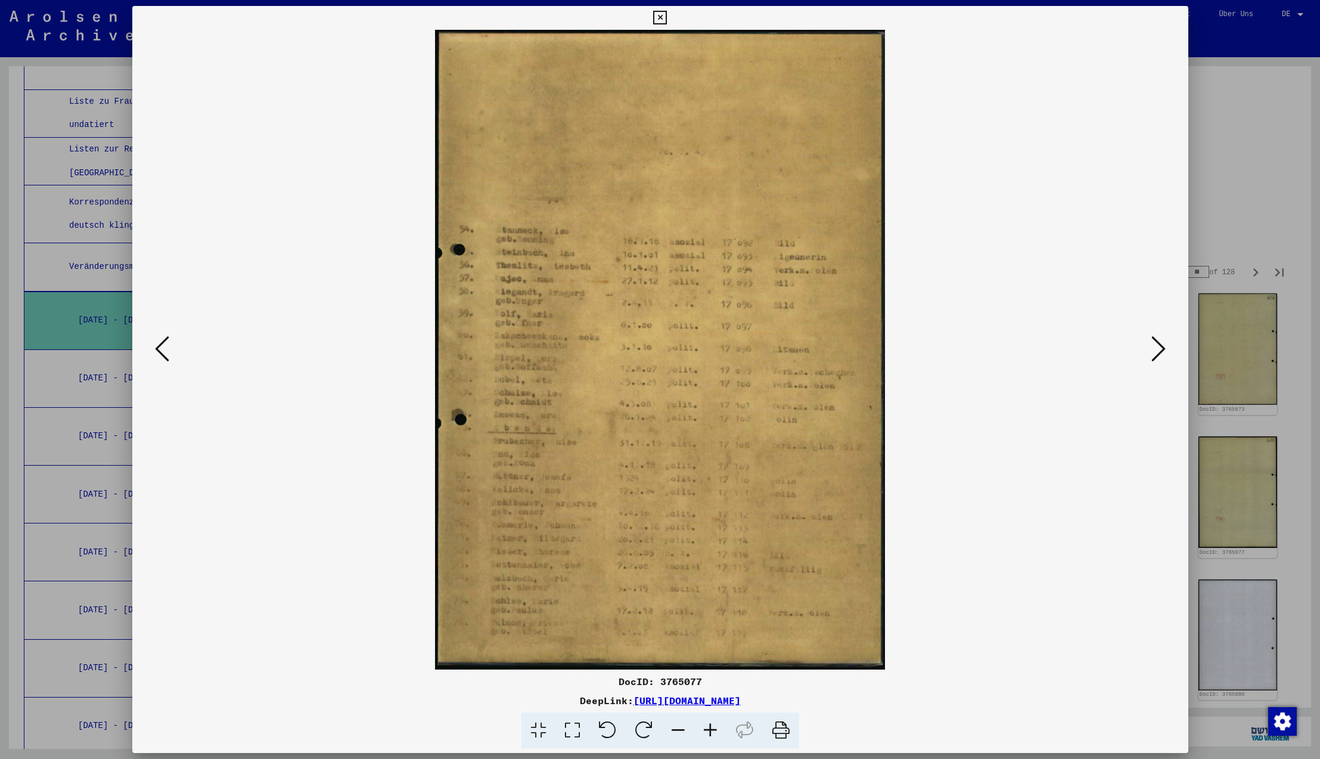
click at [1159, 352] on icon at bounding box center [1158, 348] width 14 height 29
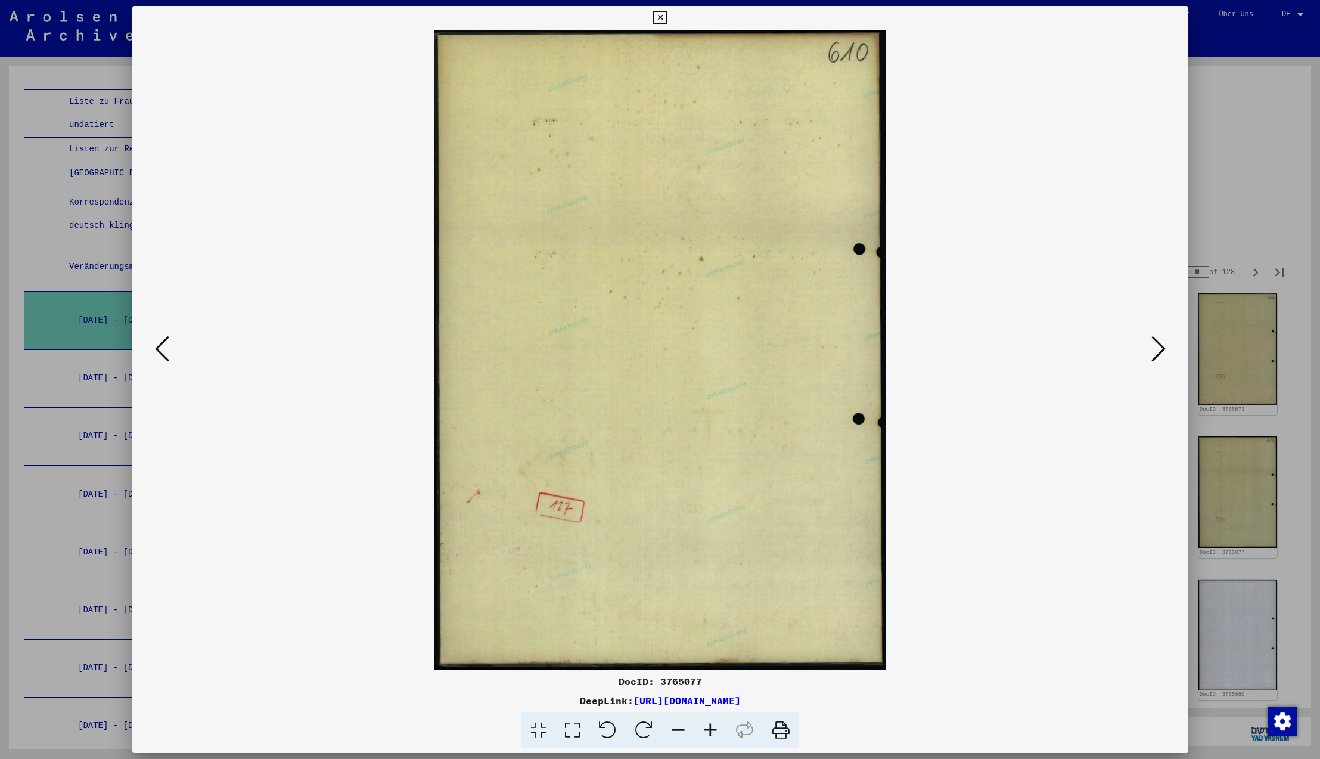
click at [1159, 352] on icon at bounding box center [1158, 348] width 14 height 29
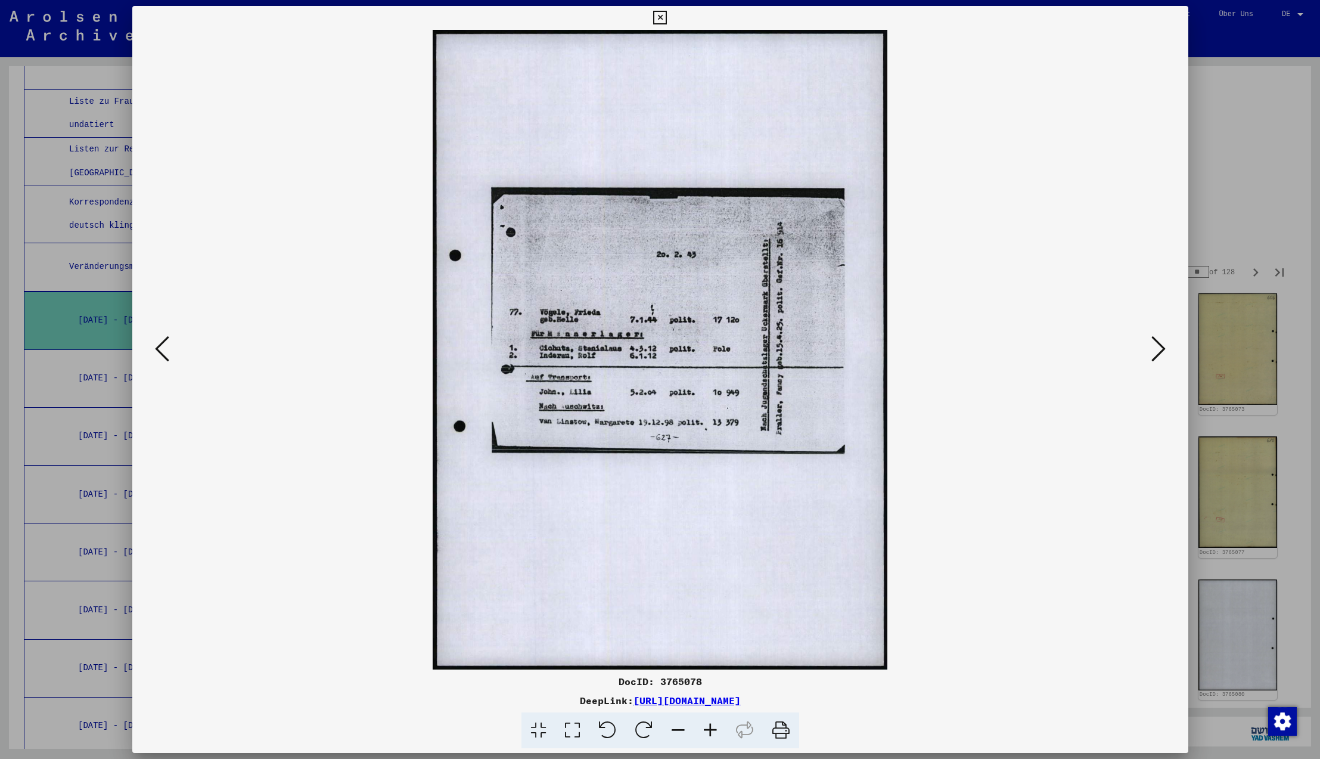
click at [1159, 352] on icon at bounding box center [1158, 348] width 14 height 29
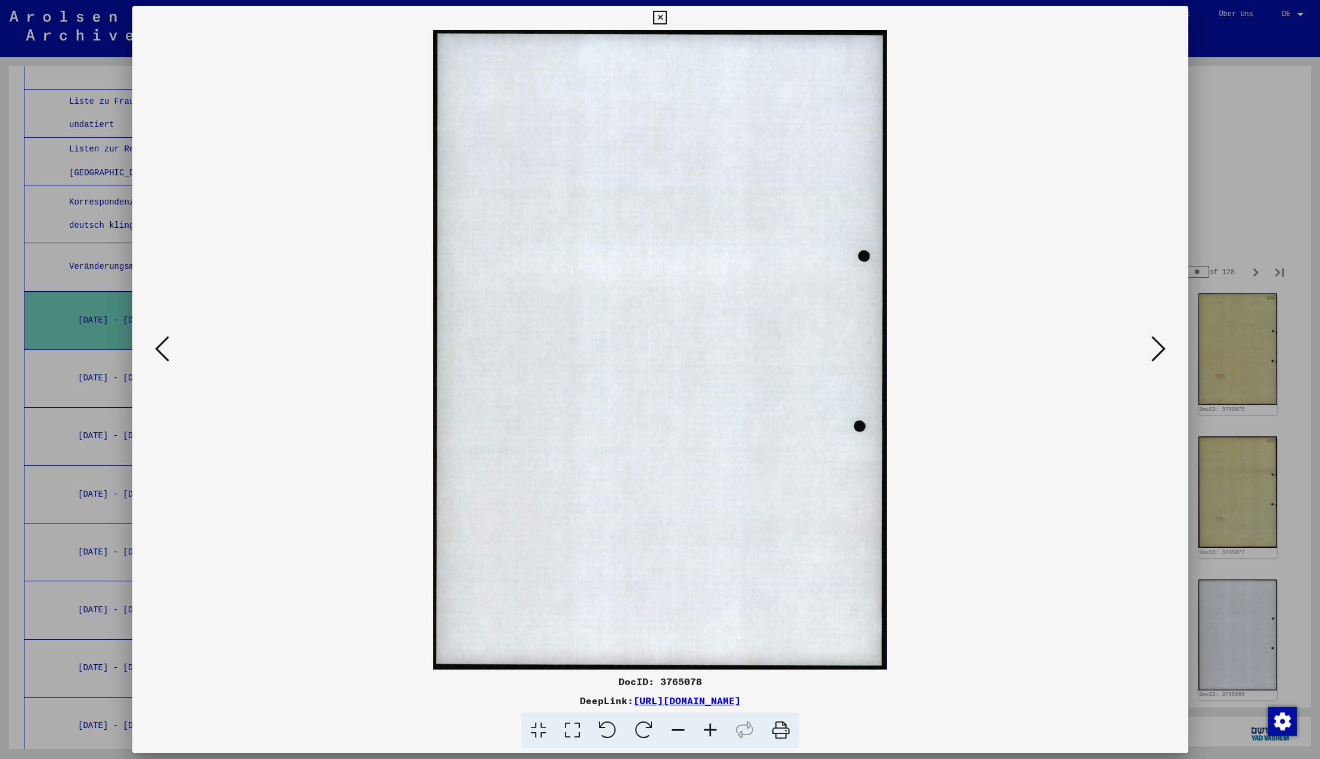
click at [1159, 352] on icon at bounding box center [1158, 348] width 14 height 29
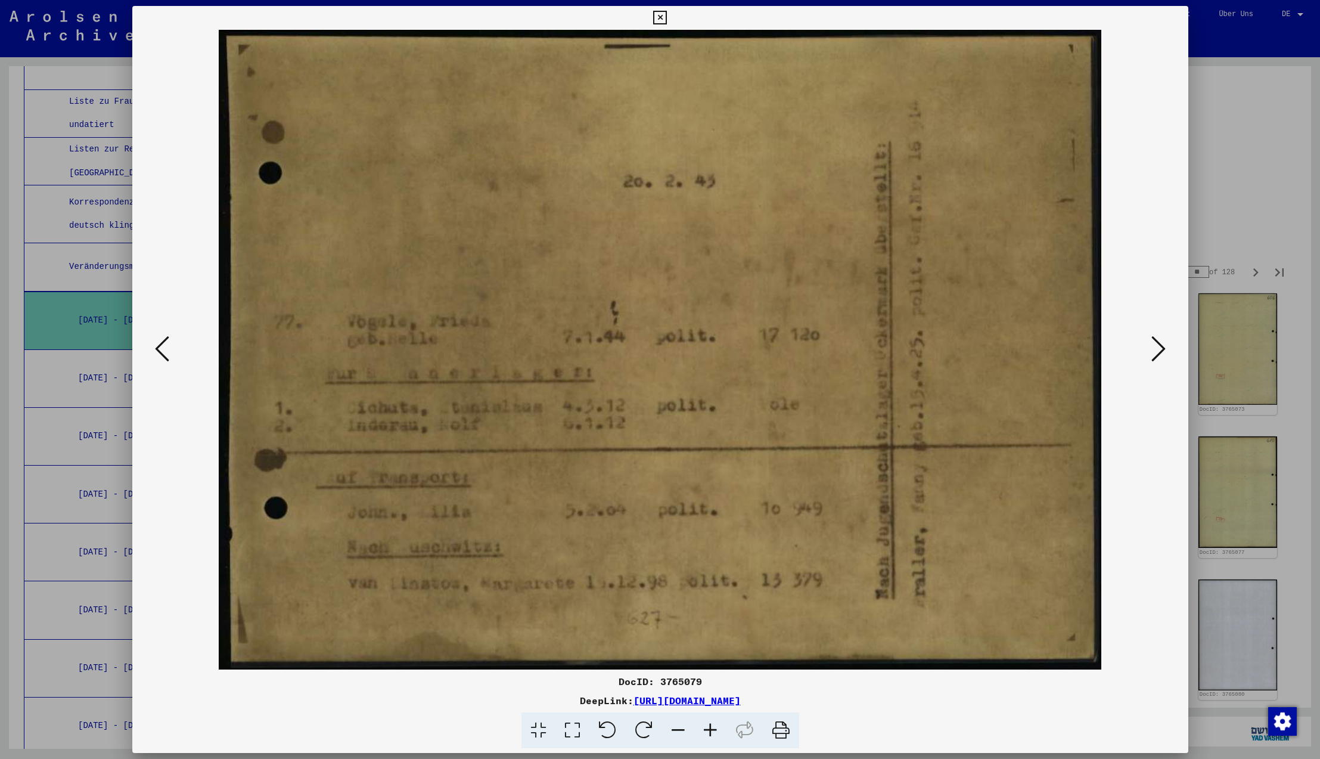
click at [667, 15] on icon at bounding box center [660, 18] width 14 height 14
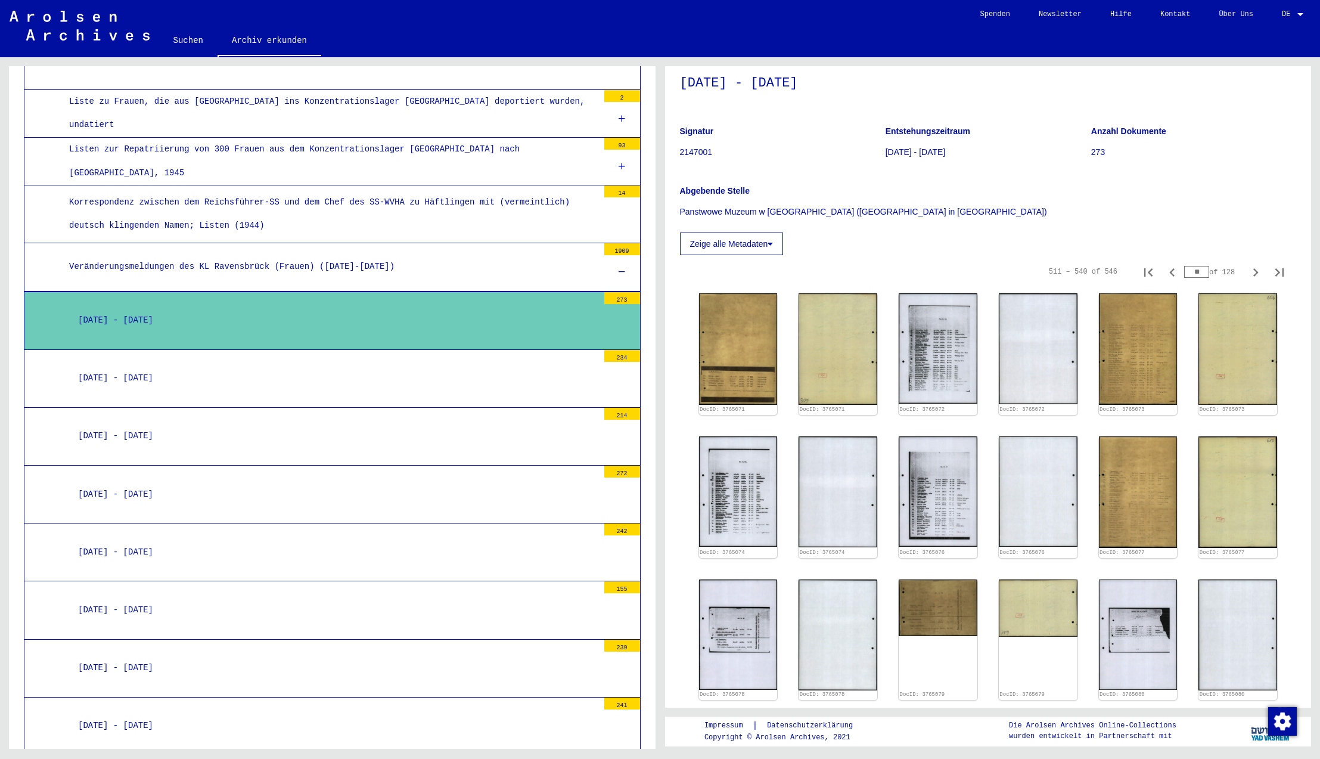
click at [82, 367] on div "[DATE] - [DATE]" at bounding box center [333, 378] width 529 height 23
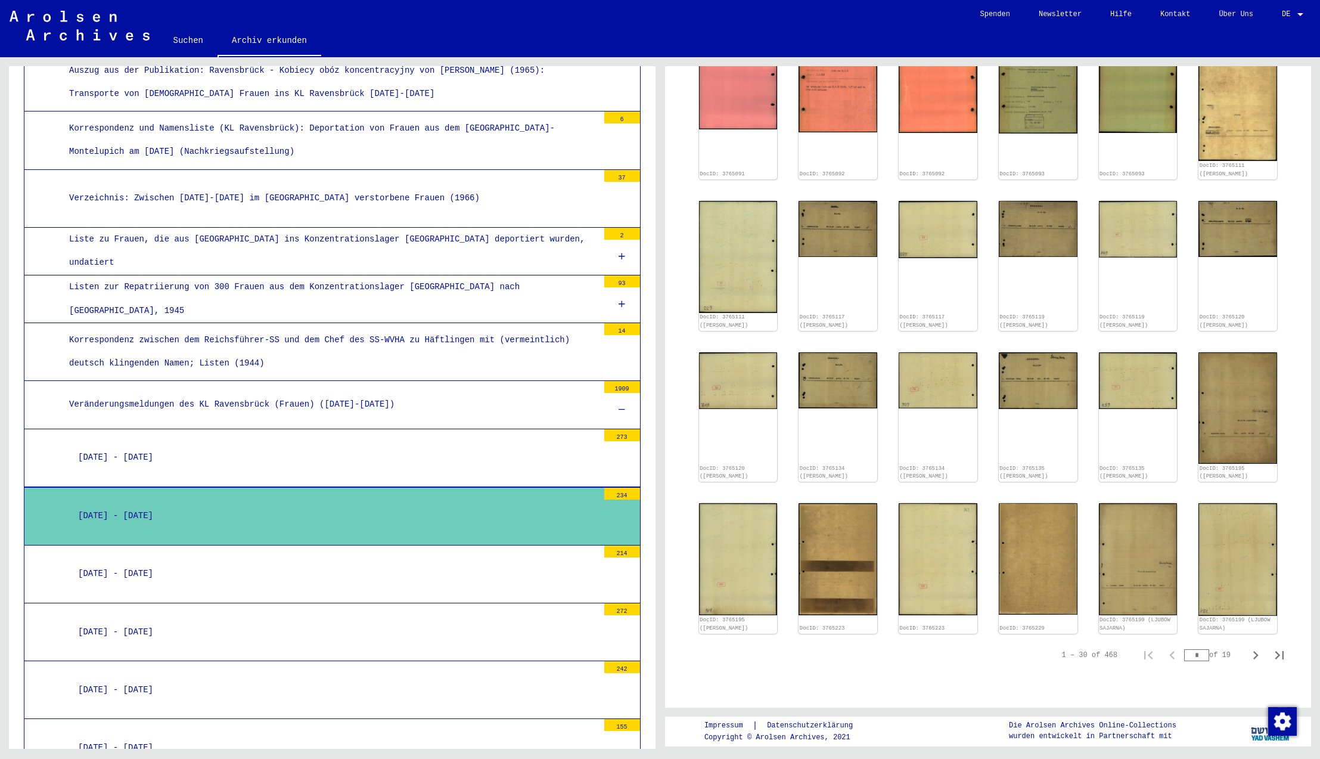
scroll to position [3226, 0]
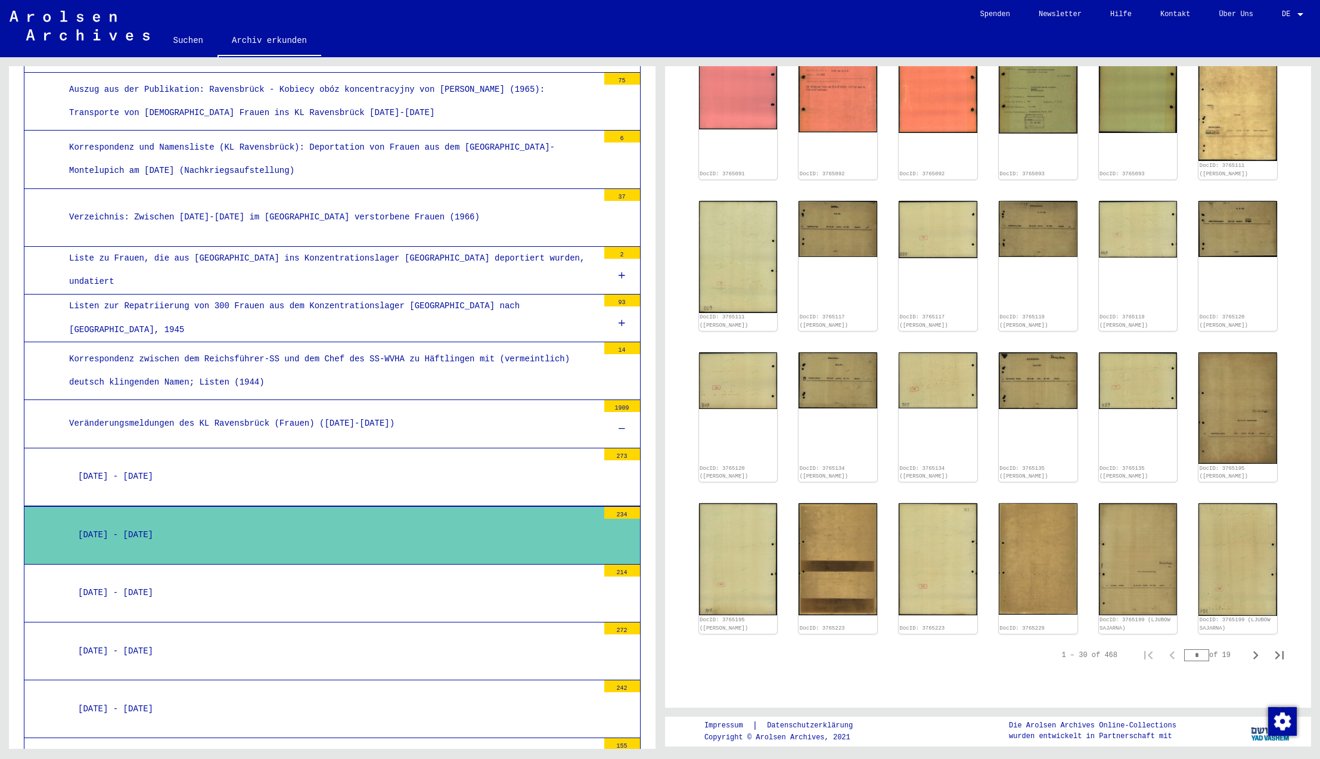
click at [623, 424] on icon at bounding box center [622, 428] width 7 height 8
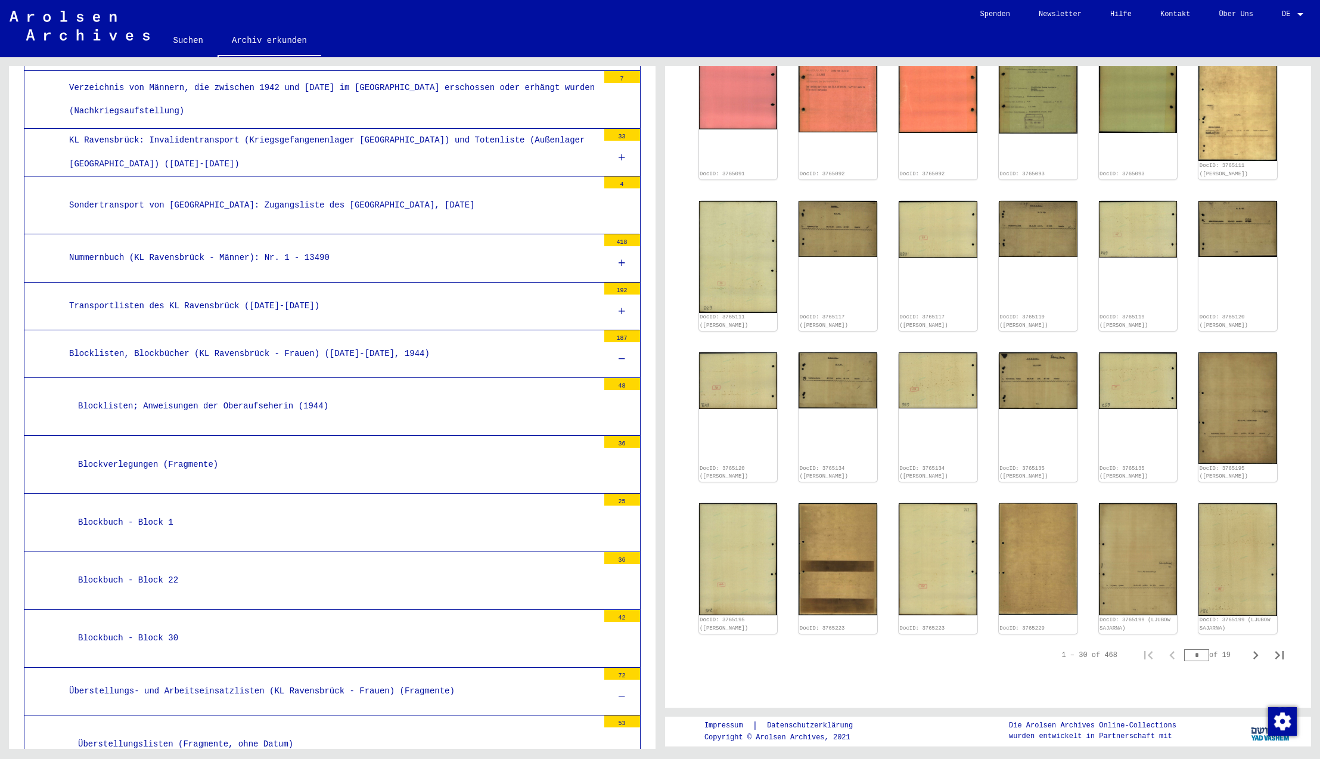
scroll to position [3991, 0]
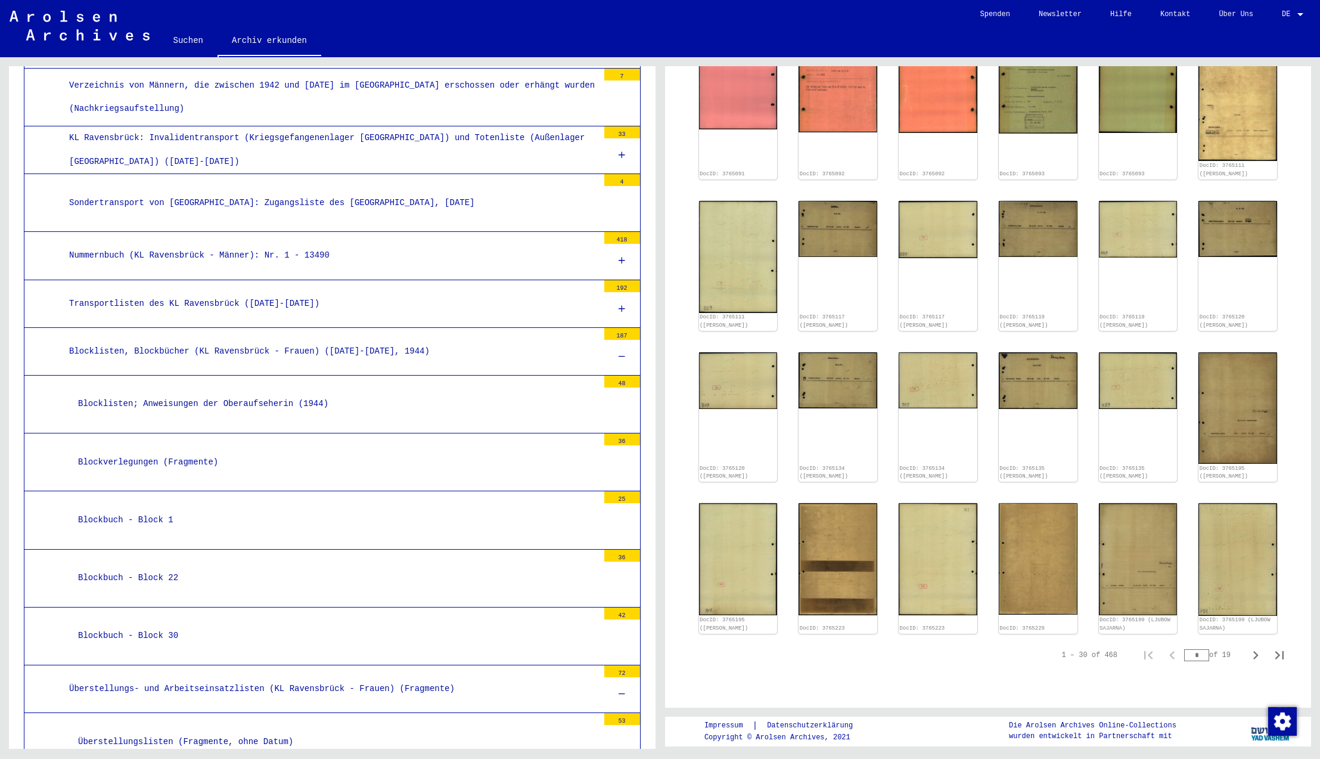
click at [624, 305] on icon at bounding box center [622, 309] width 7 height 8
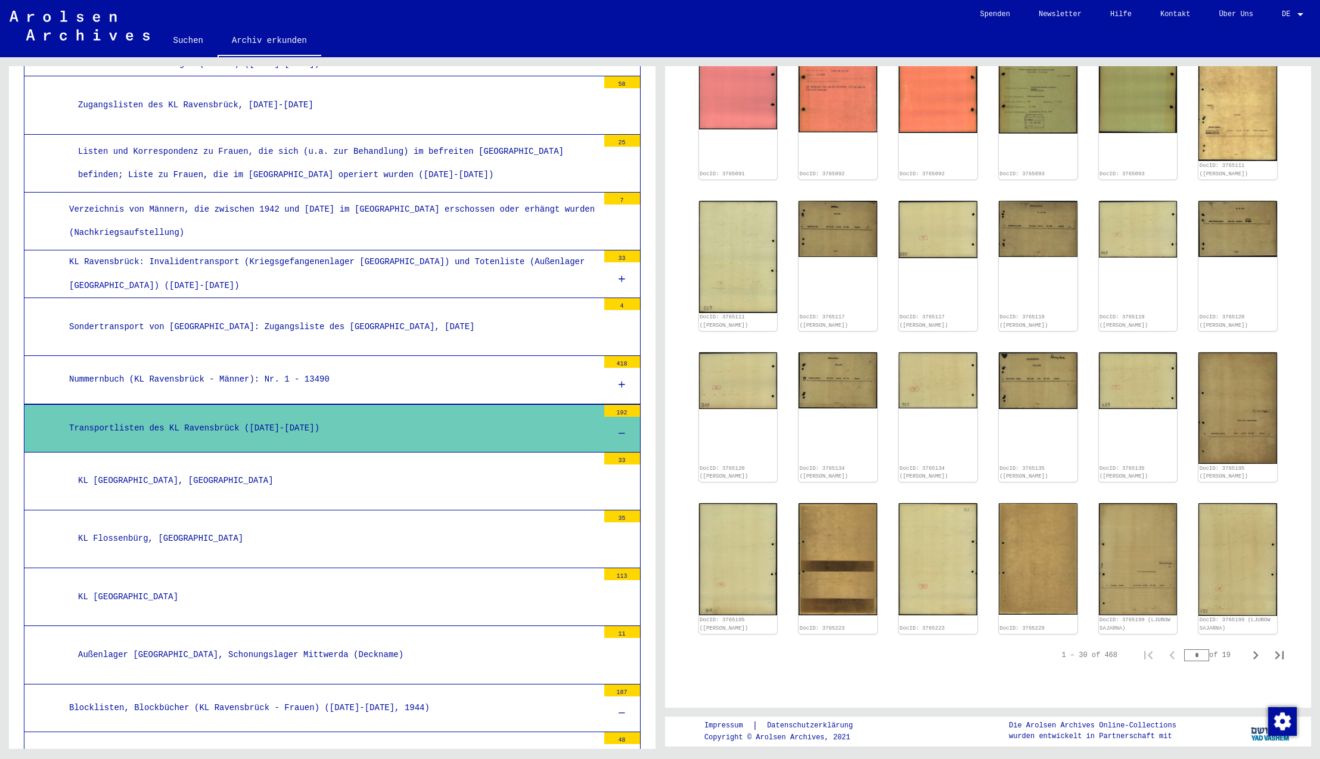
scroll to position [3866, 0]
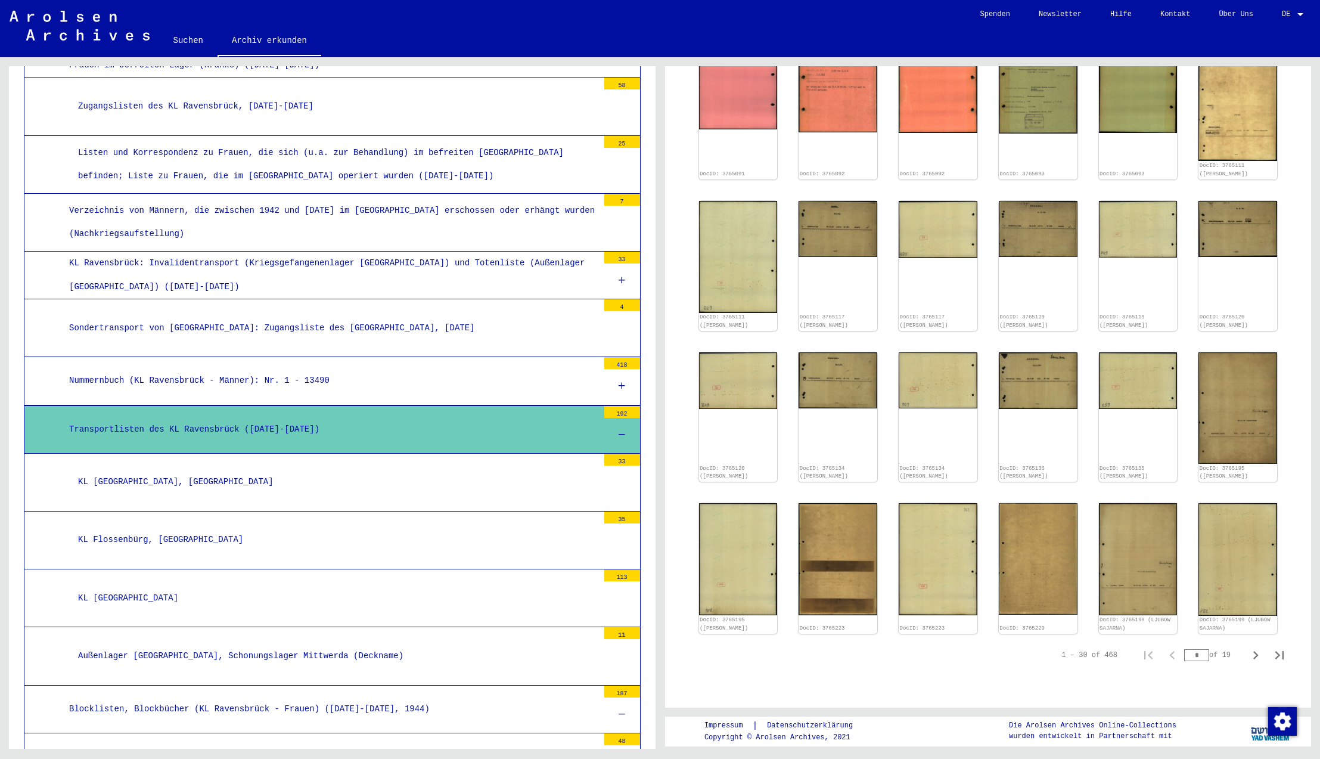
click at [622, 430] on icon at bounding box center [622, 434] width 7 height 8
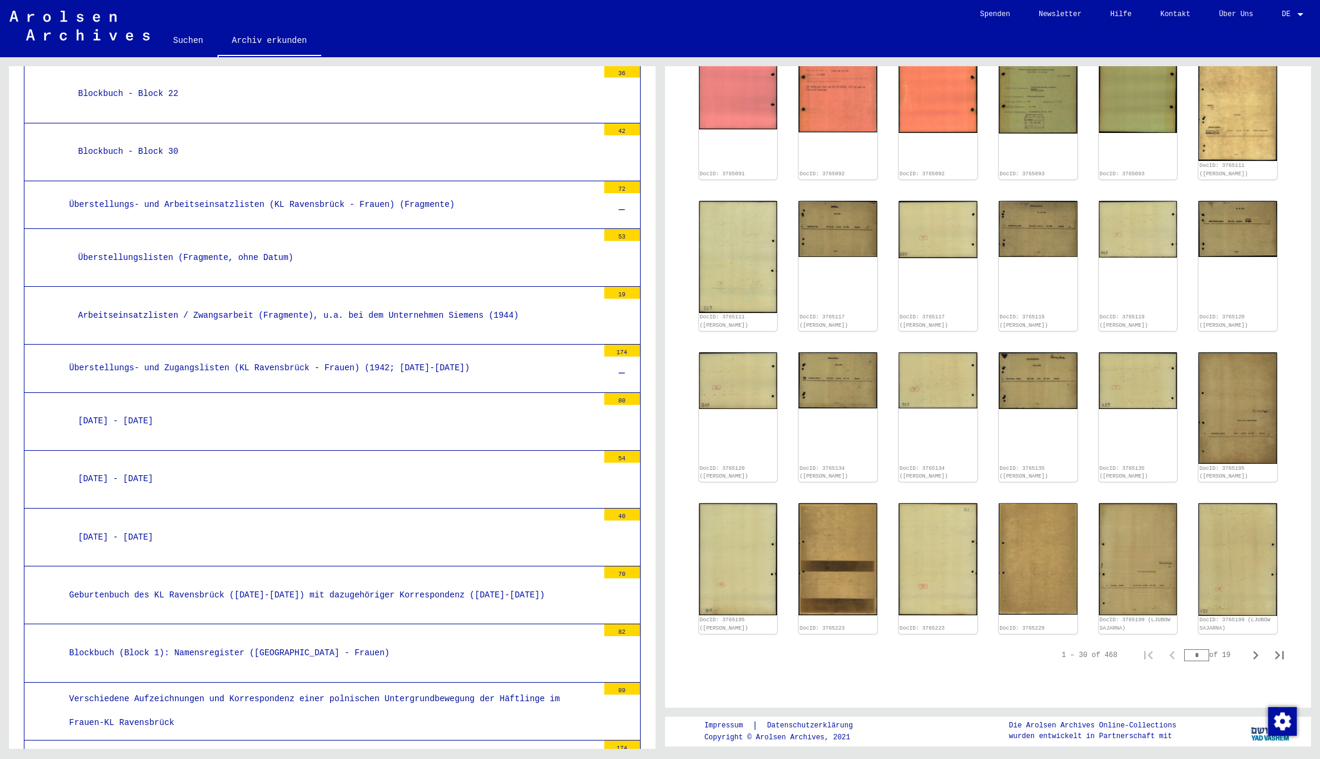
scroll to position [4476, 0]
click at [340, 356] on div "Überstellungs- und Zugangslisten (KL Ravensbrück - Frauen) (1942; [DATE]-[DATE])" at bounding box center [329, 367] width 538 height 23
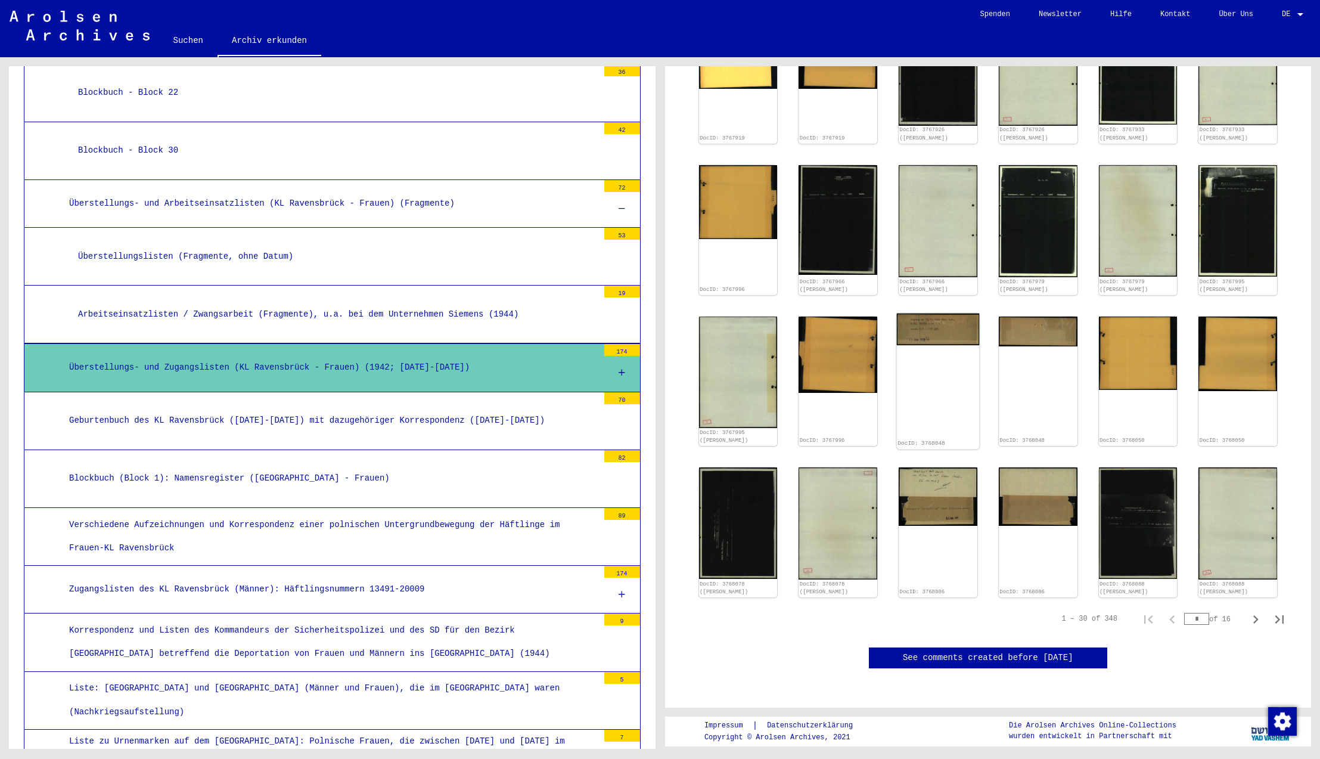
scroll to position [665, 0]
click at [1051, 246] on img at bounding box center [1038, 220] width 82 height 117
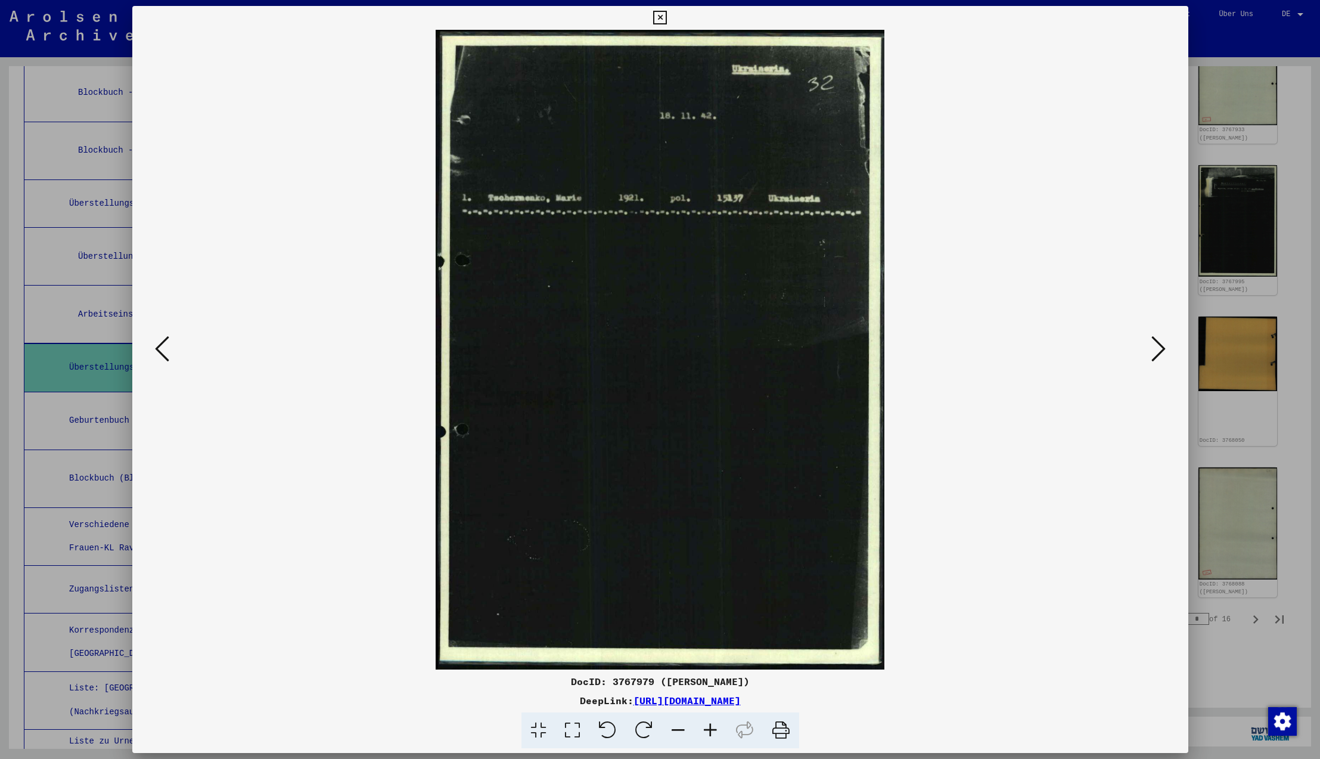
click at [667, 19] on icon at bounding box center [660, 18] width 14 height 14
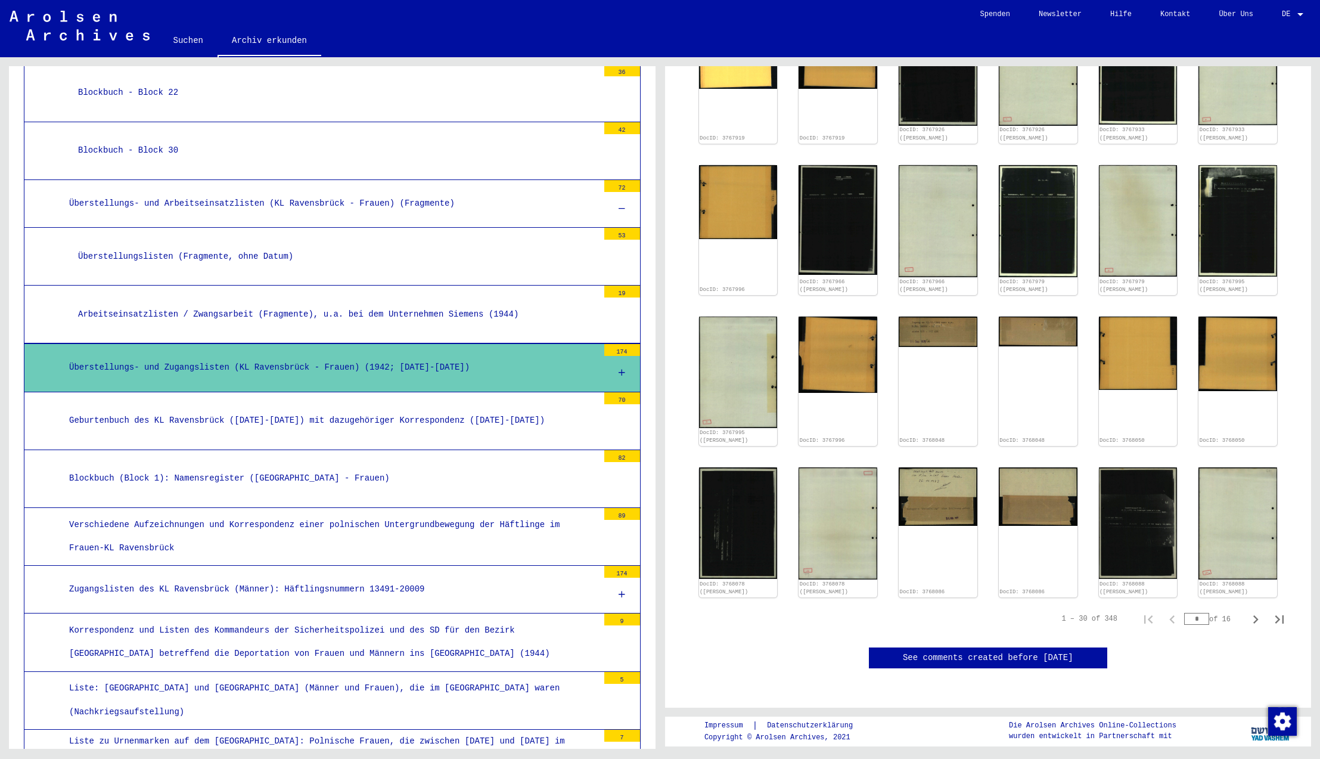
click at [1255, 616] on icon "Next page" at bounding box center [1255, 619] width 17 height 17
type input "*"
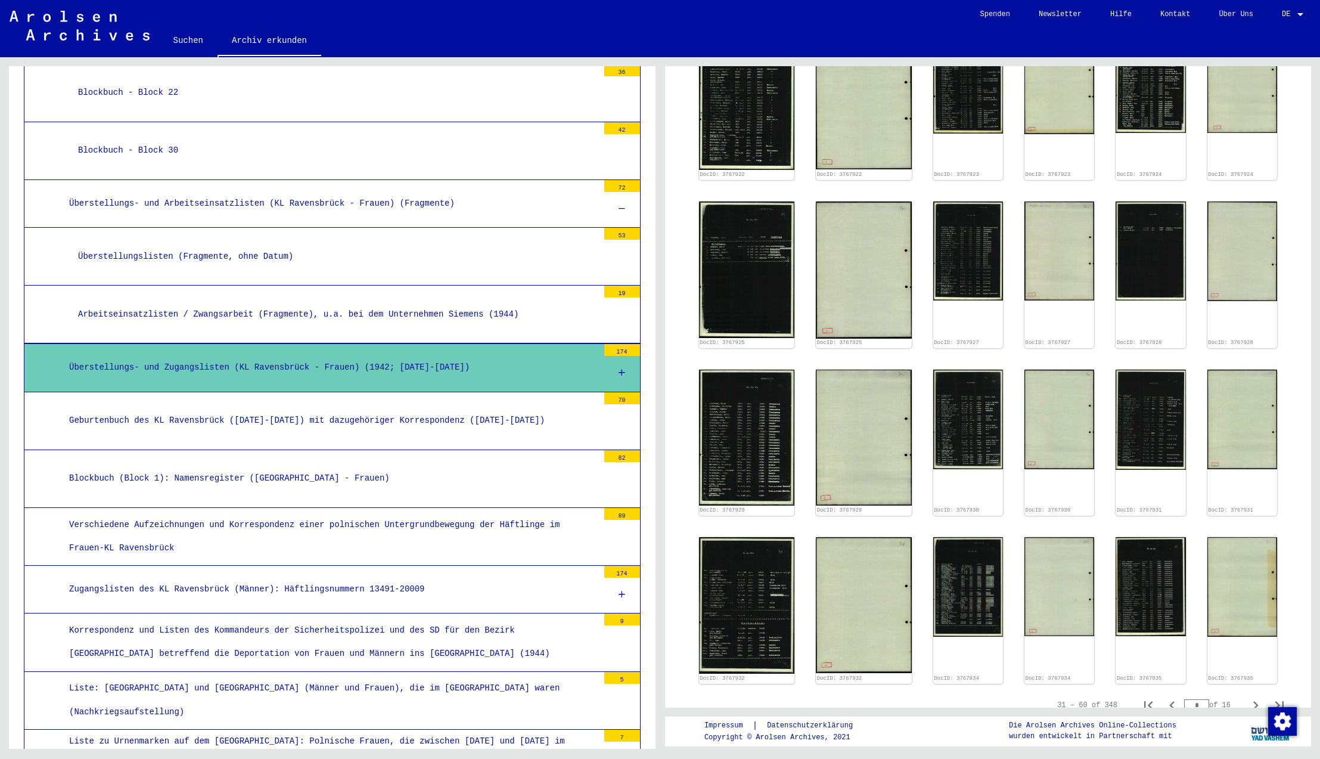
scroll to position [647, 0]
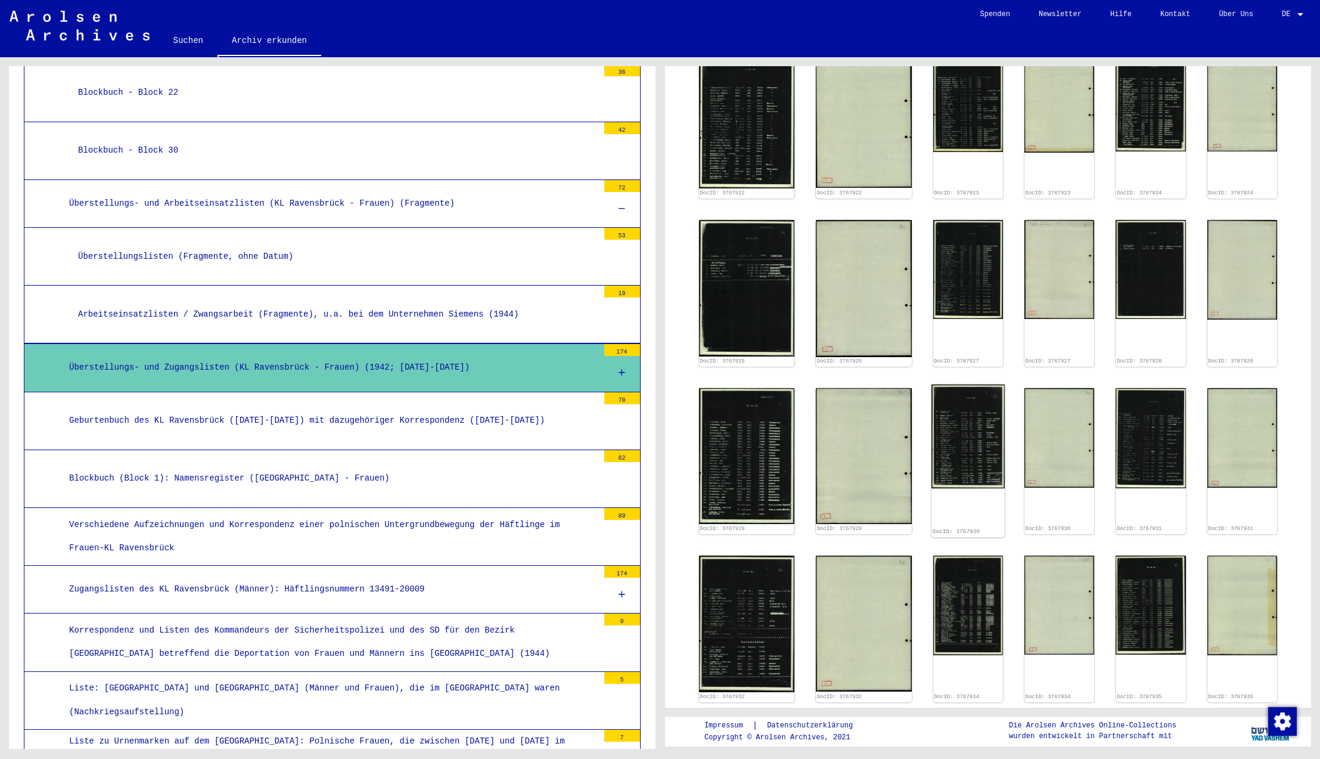
click at [934, 386] on img at bounding box center [968, 436] width 73 height 104
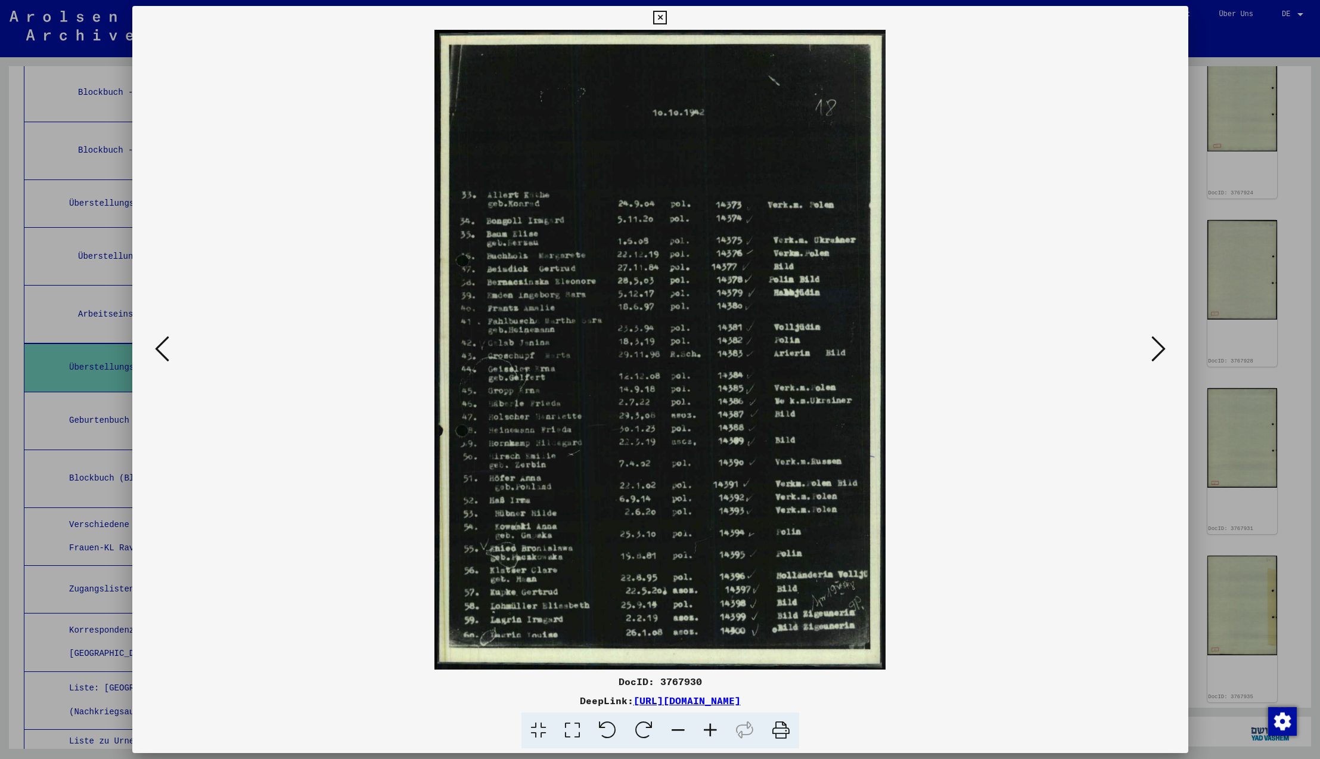
click at [667, 18] on icon at bounding box center [660, 18] width 14 height 14
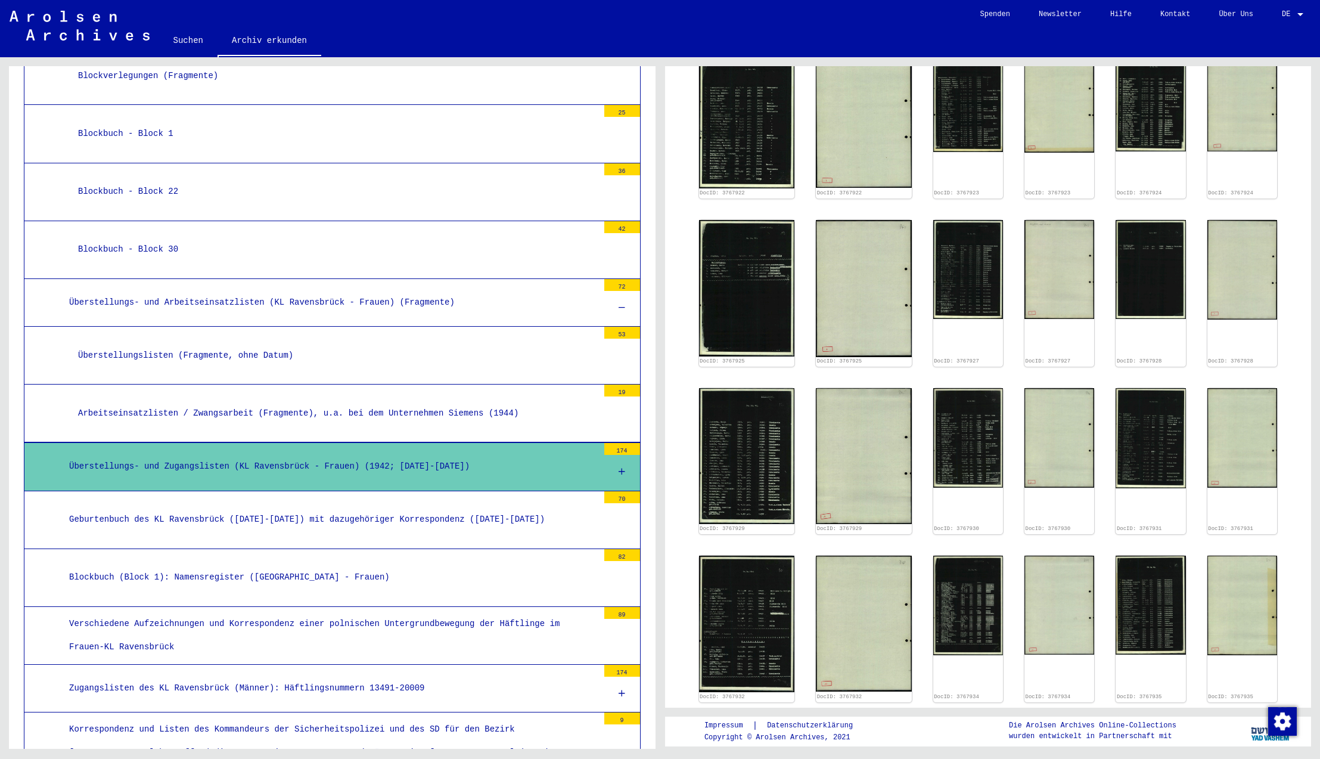
scroll to position [4378, 0]
click at [623, 467] on icon at bounding box center [622, 471] width 7 height 8
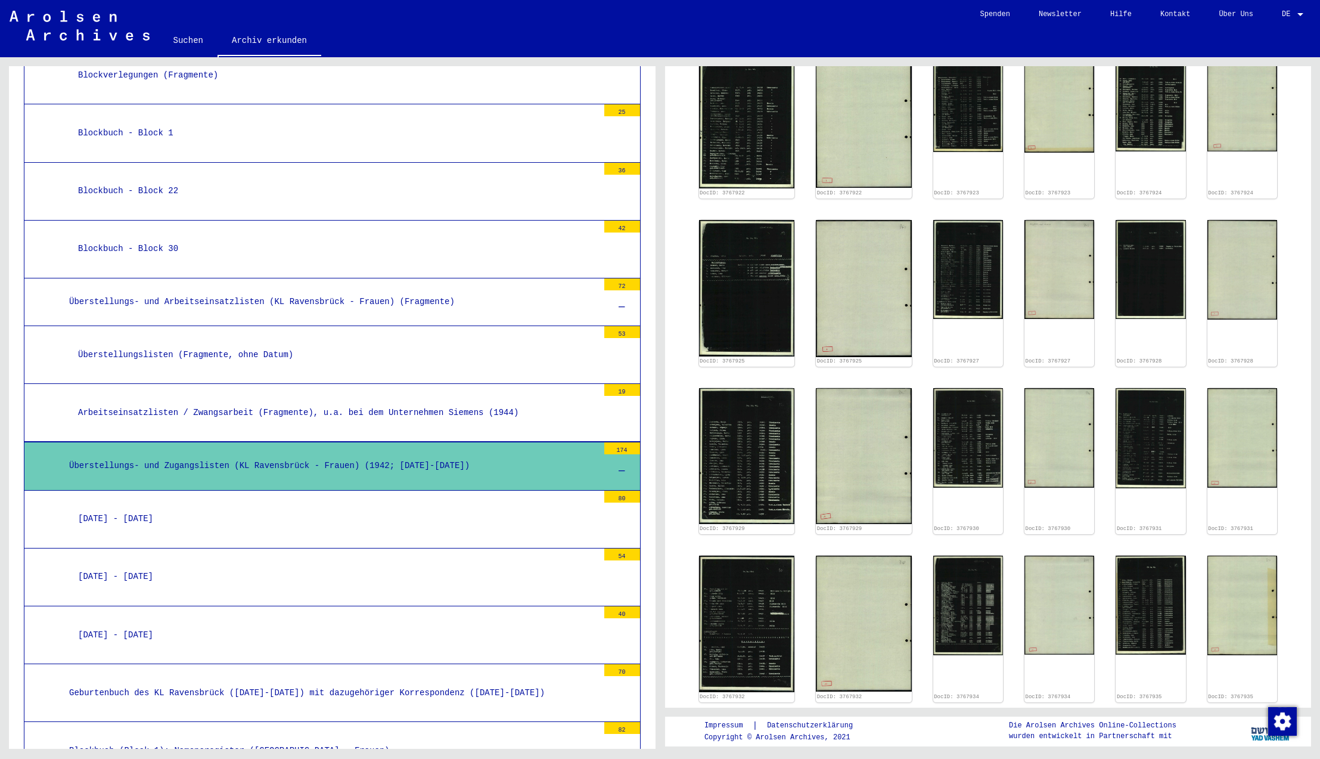
click at [623, 467] on icon at bounding box center [622, 471] width 7 height 8
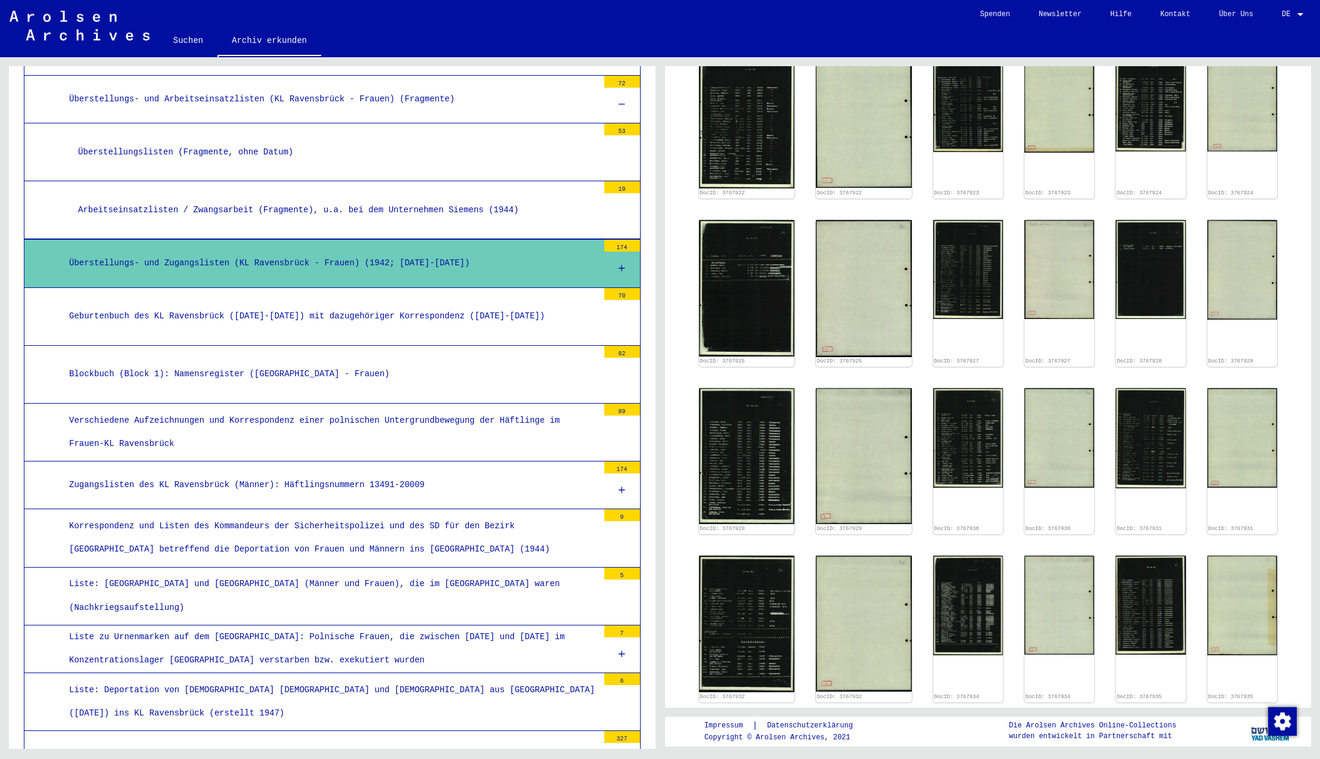
scroll to position [4581, 0]
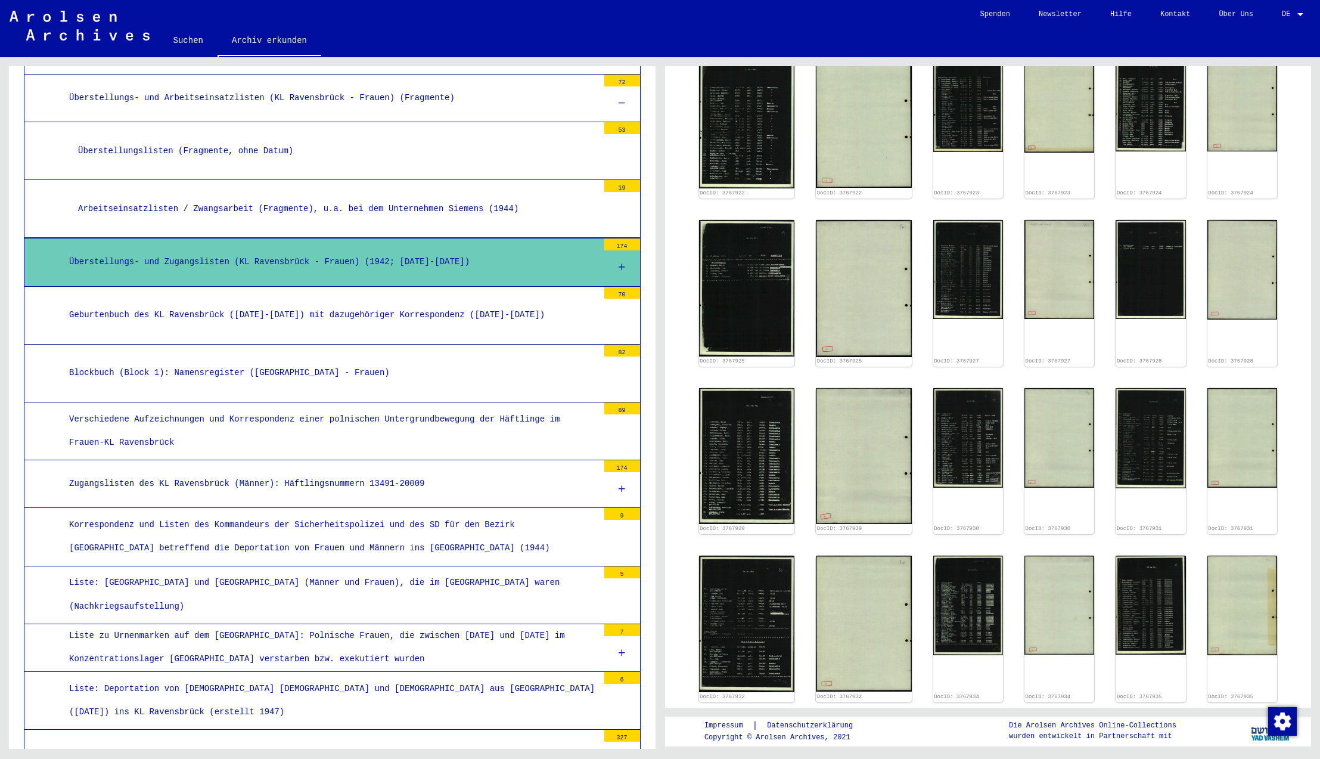
click at [188, 361] on div "Blockbuch (Block 1): Namensregister ([GEOGRAPHIC_DATA] - Frauen)" at bounding box center [329, 372] width 538 height 23
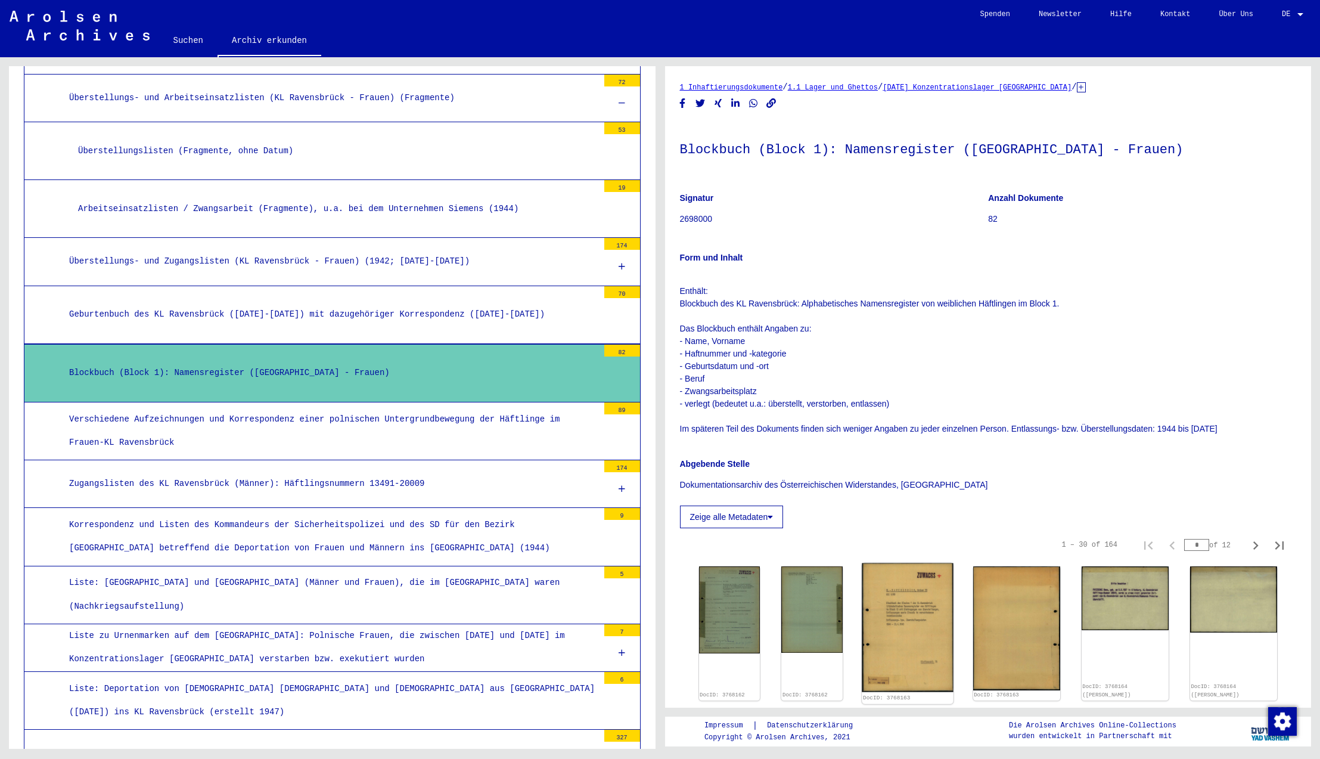
scroll to position [448, 0]
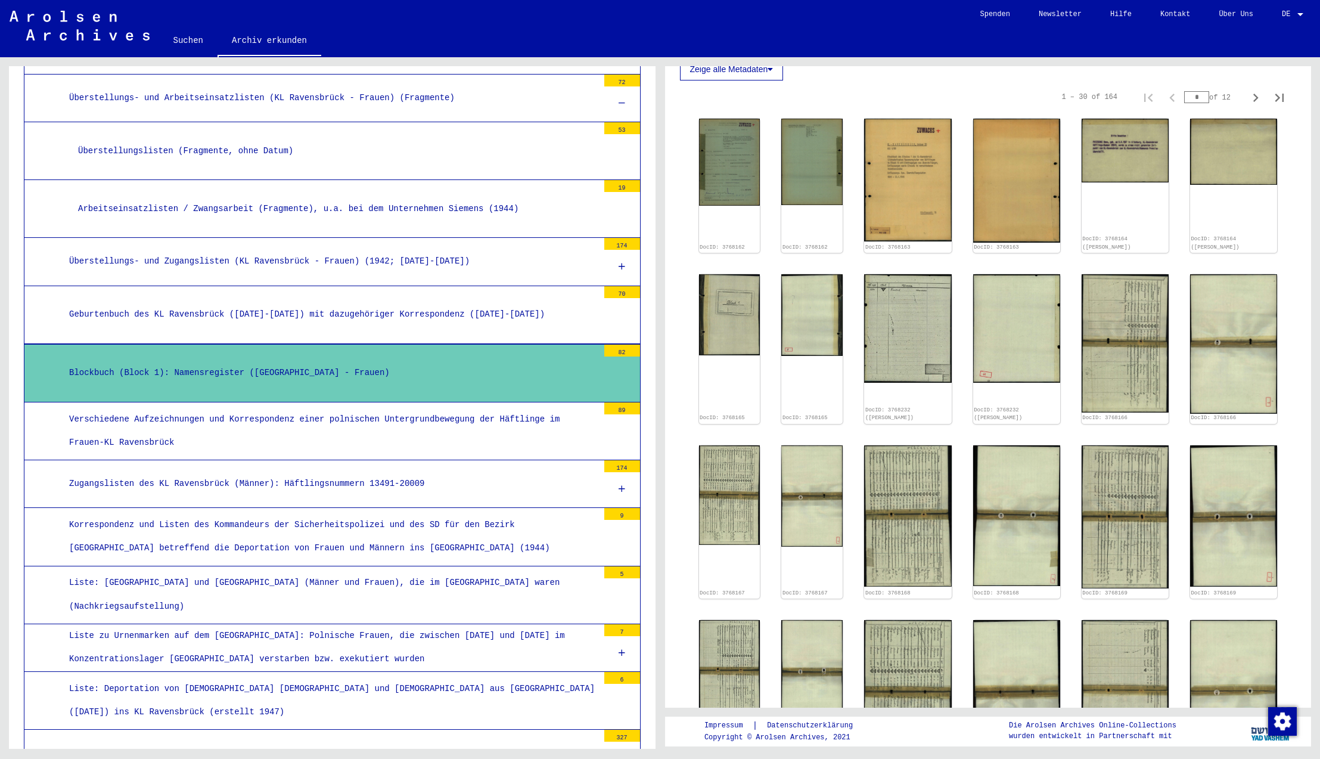
click at [382, 408] on div "Verschiedene Aufzeichnungen und Korrespondenz einer polnischen Untergrundbewegu…" at bounding box center [329, 431] width 538 height 46
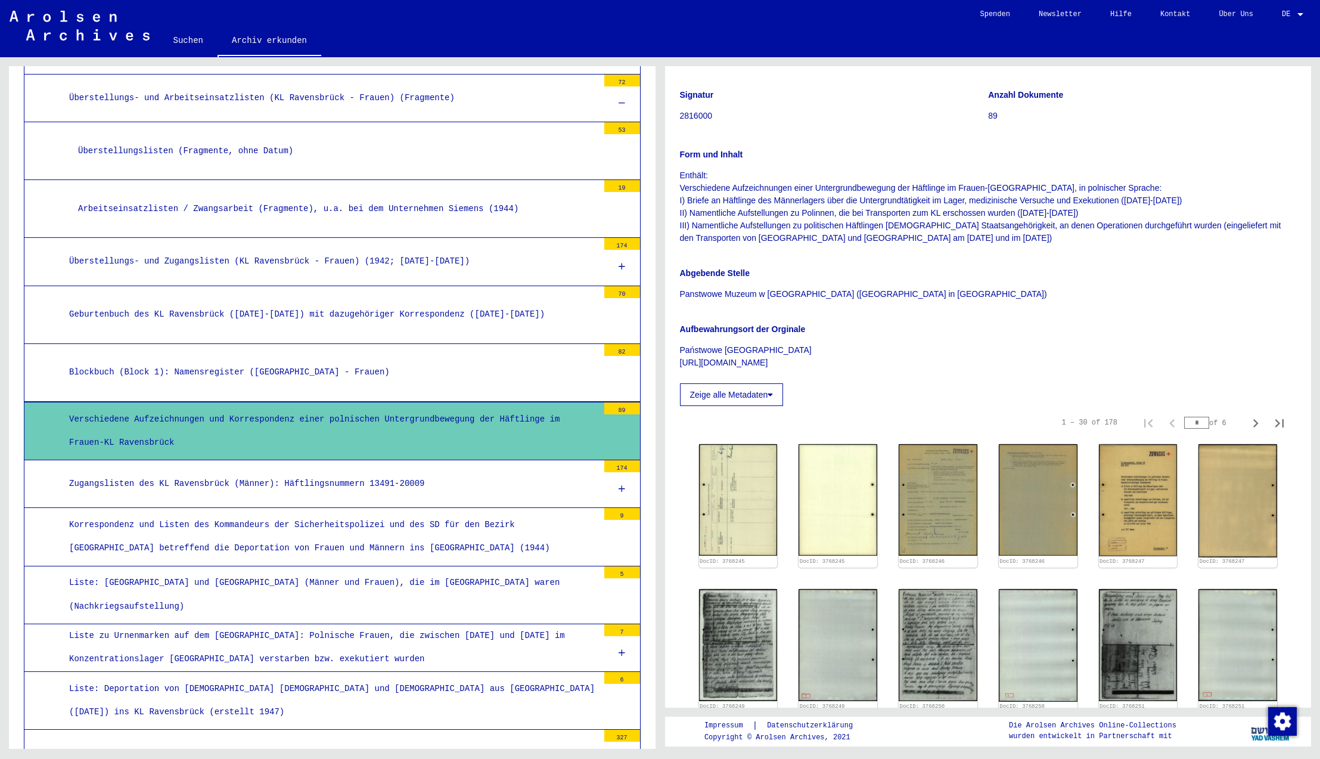
scroll to position [709, 0]
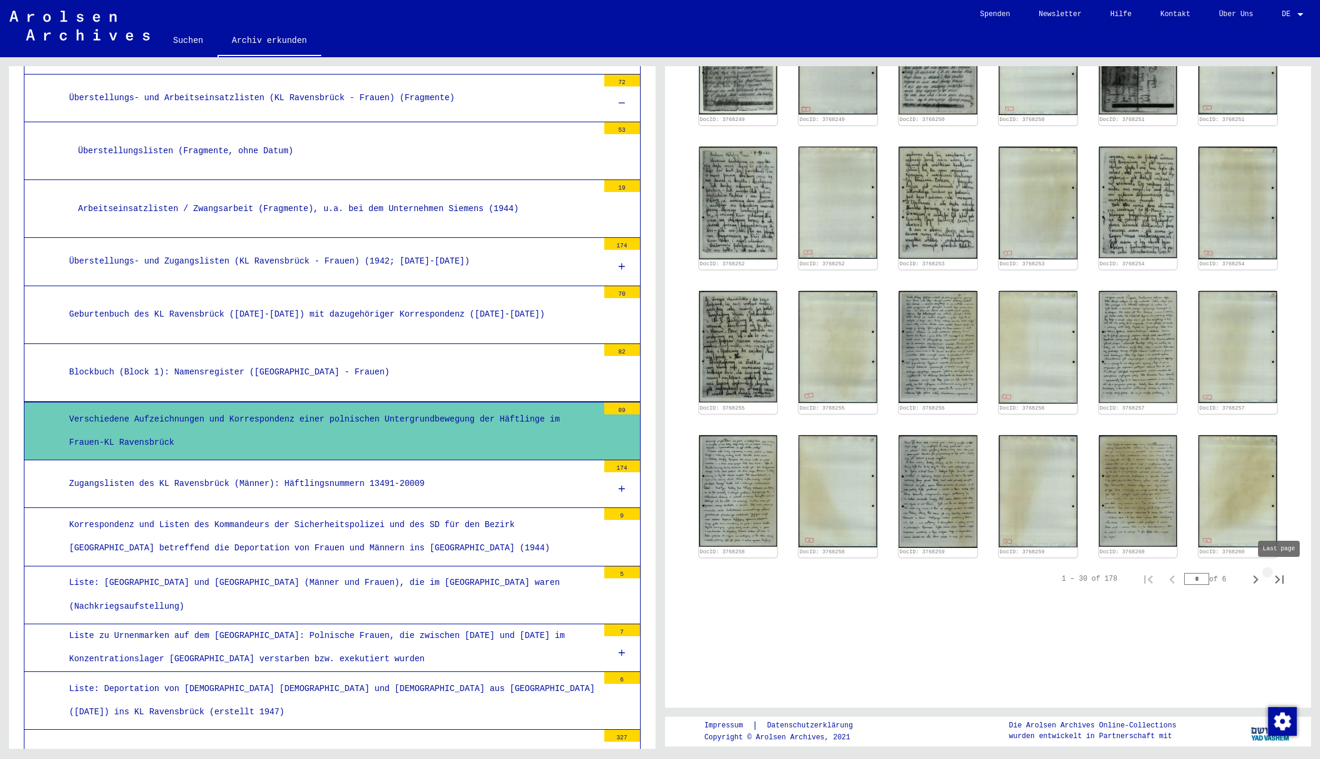
click at [1278, 581] on icon "Last page" at bounding box center [1279, 579] width 17 height 17
type input "*"
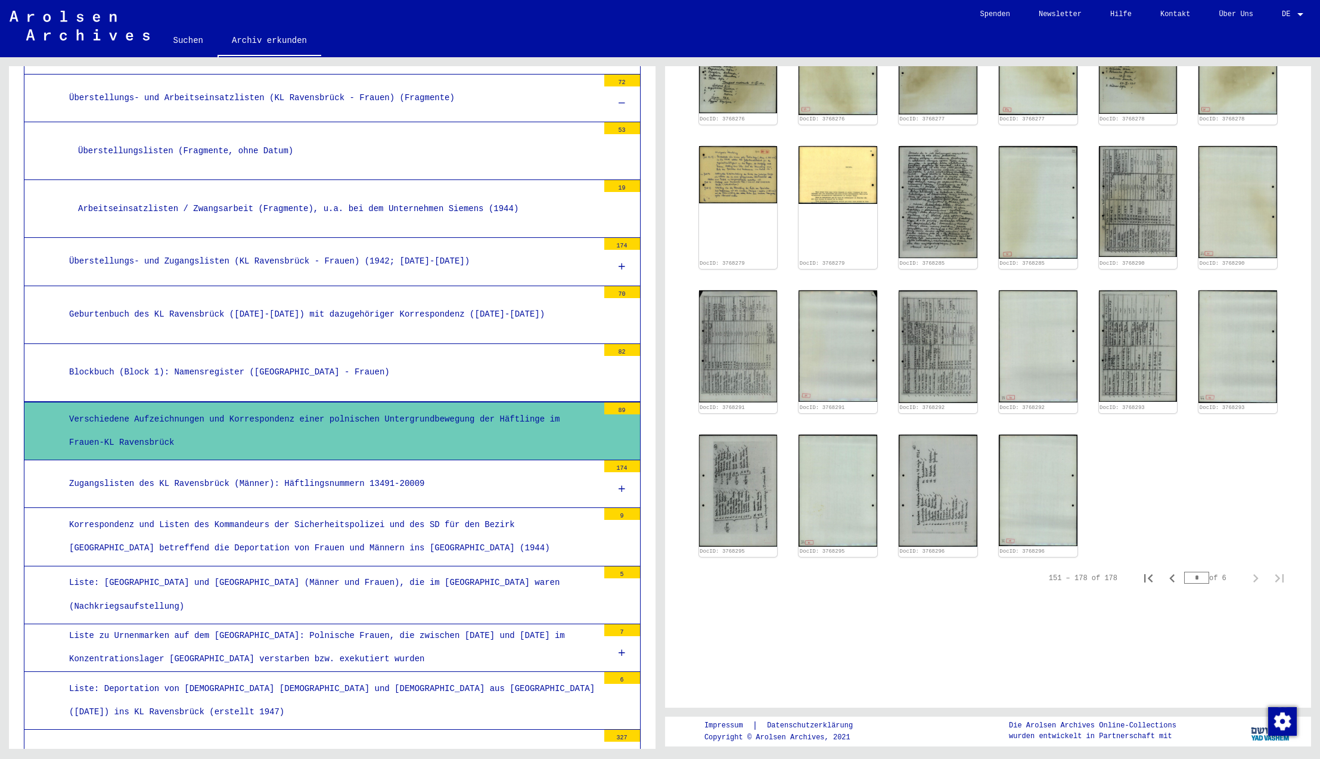
scroll to position [707, 0]
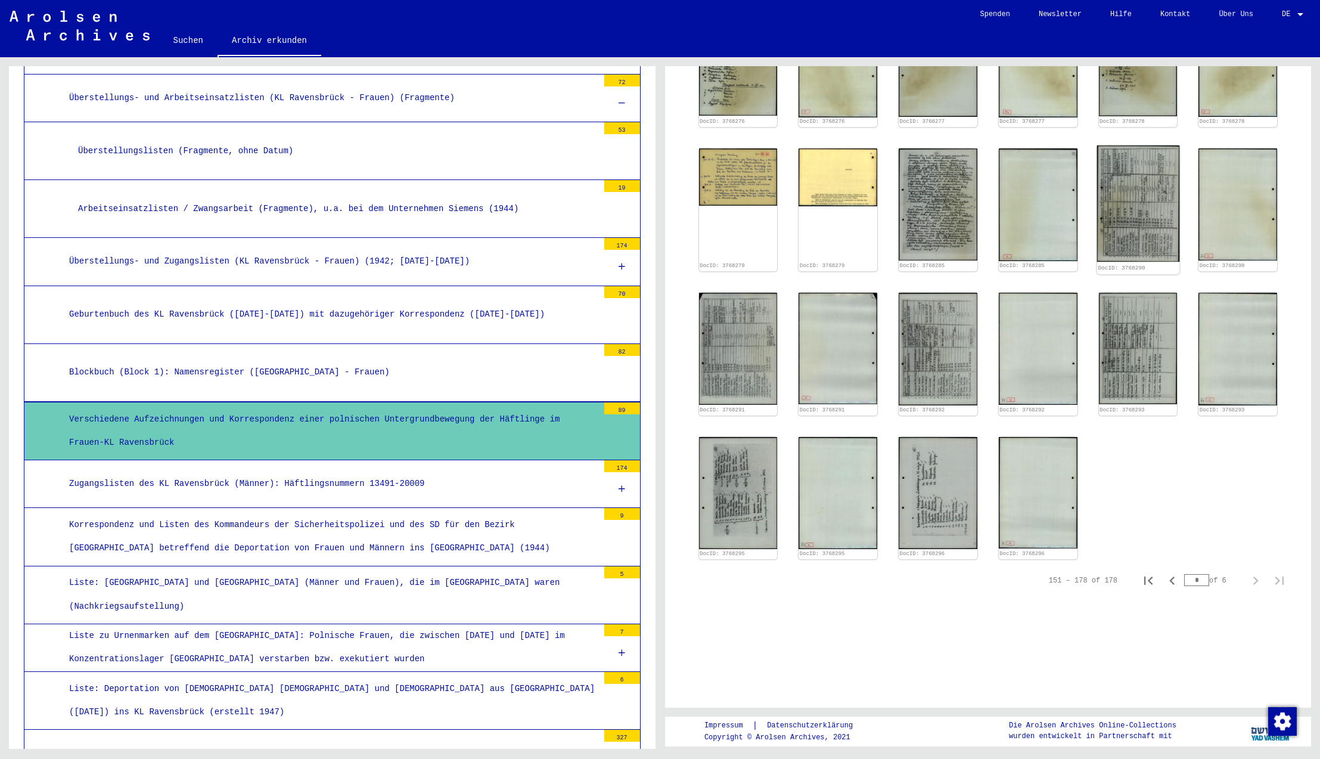
click at [1146, 238] on img at bounding box center [1138, 203] width 82 height 116
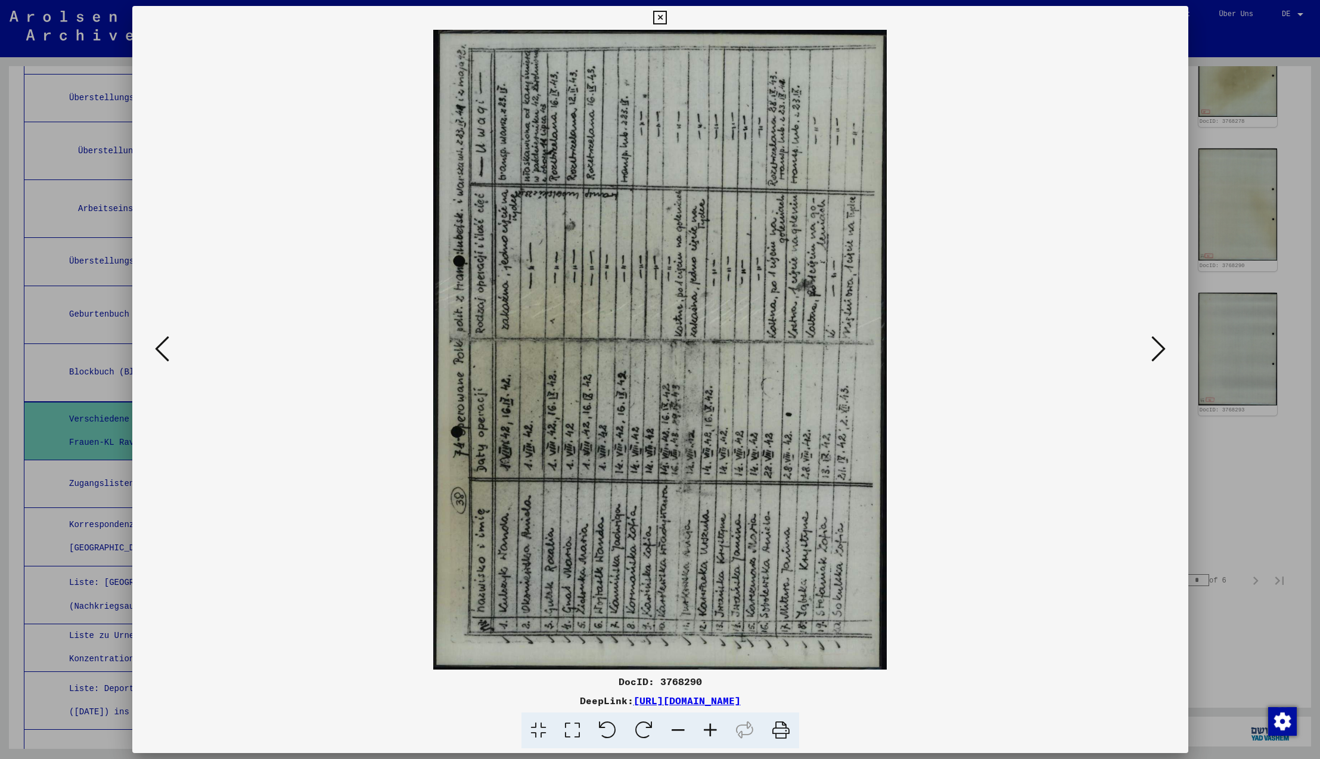
click at [644, 732] on icon at bounding box center [644, 730] width 36 height 36
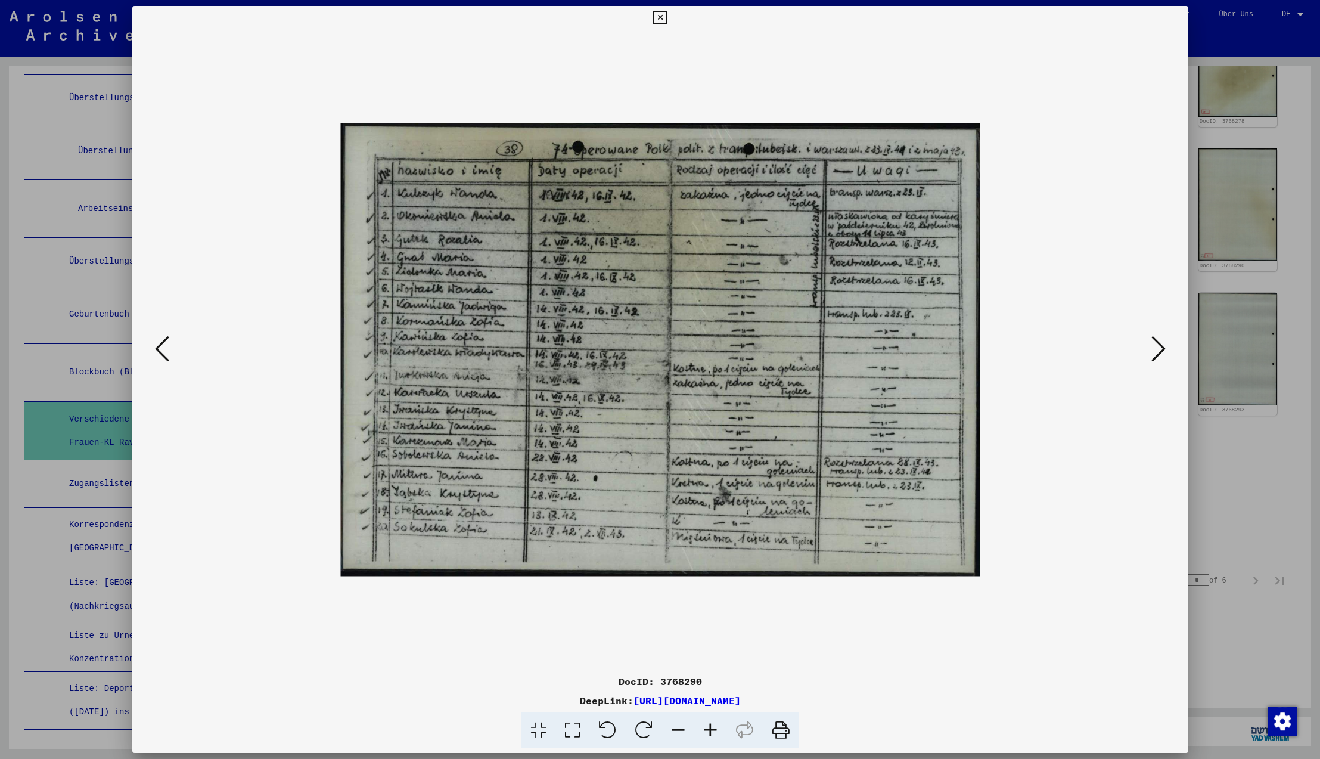
click at [777, 730] on icon at bounding box center [781, 730] width 36 height 36
click at [693, 501] on img at bounding box center [660, 349] width 640 height 975
click at [741, 701] on link "[URL][DOMAIN_NAME]" at bounding box center [687, 700] width 107 height 12
click at [780, 730] on icon at bounding box center [781, 730] width 36 height 36
click at [781, 731] on icon at bounding box center [781, 730] width 36 height 36
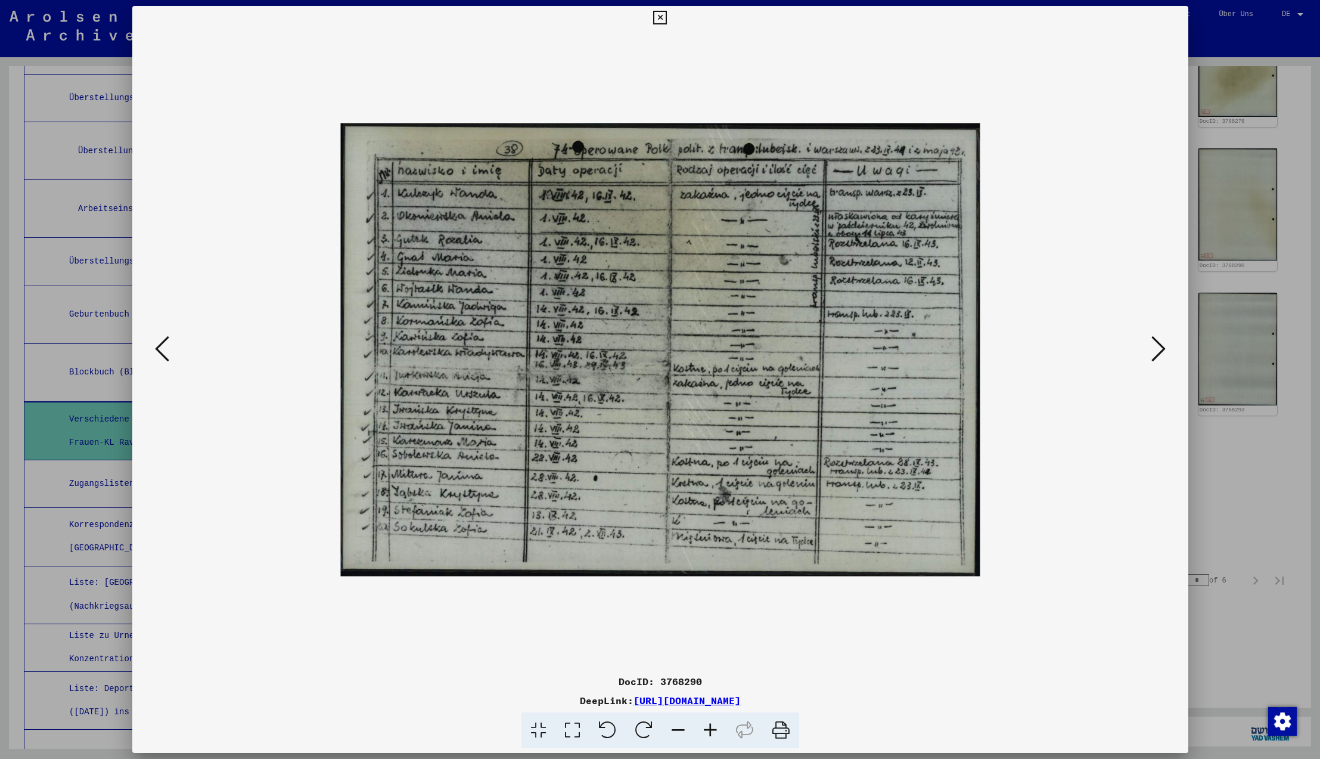
click at [604, 95] on img at bounding box center [660, 349] width 640 height 975
click at [1156, 352] on icon at bounding box center [1158, 348] width 14 height 29
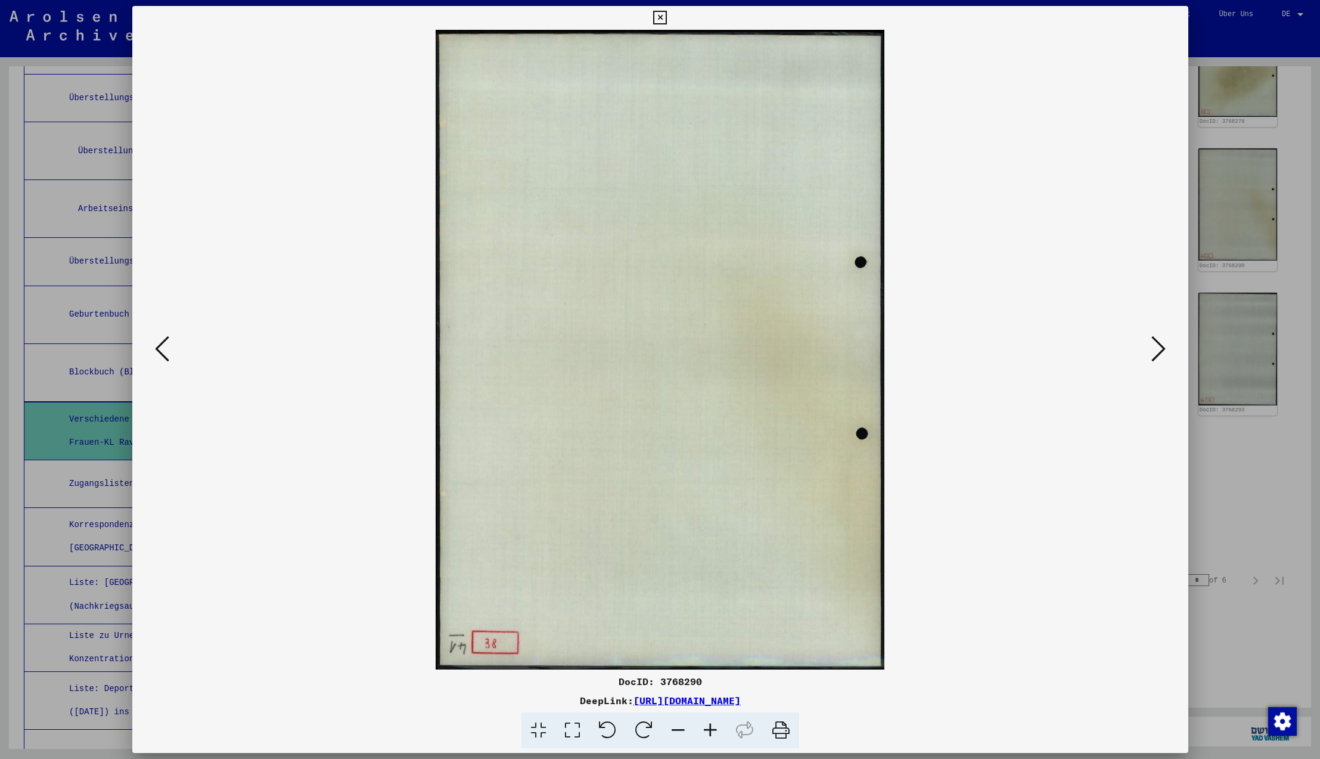
click at [1156, 352] on icon at bounding box center [1158, 348] width 14 height 29
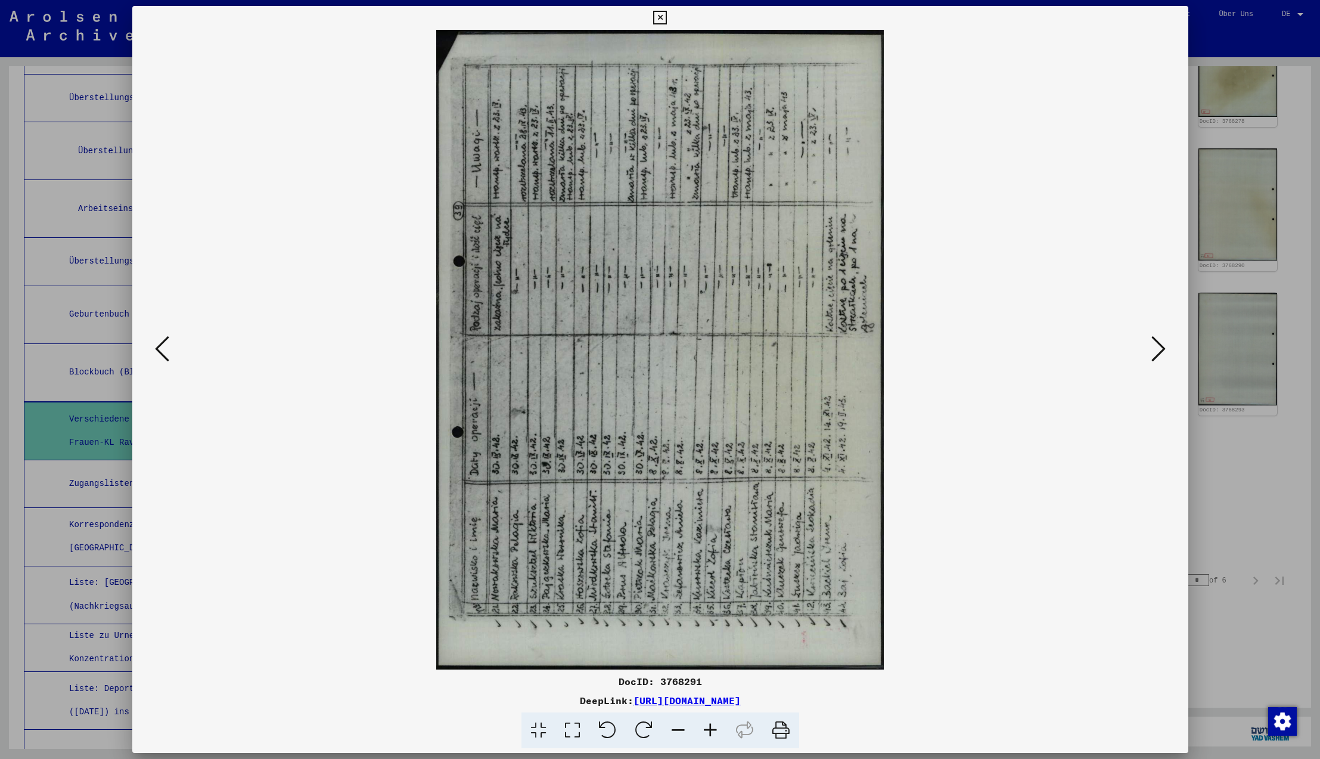
click at [642, 724] on icon at bounding box center [644, 730] width 36 height 36
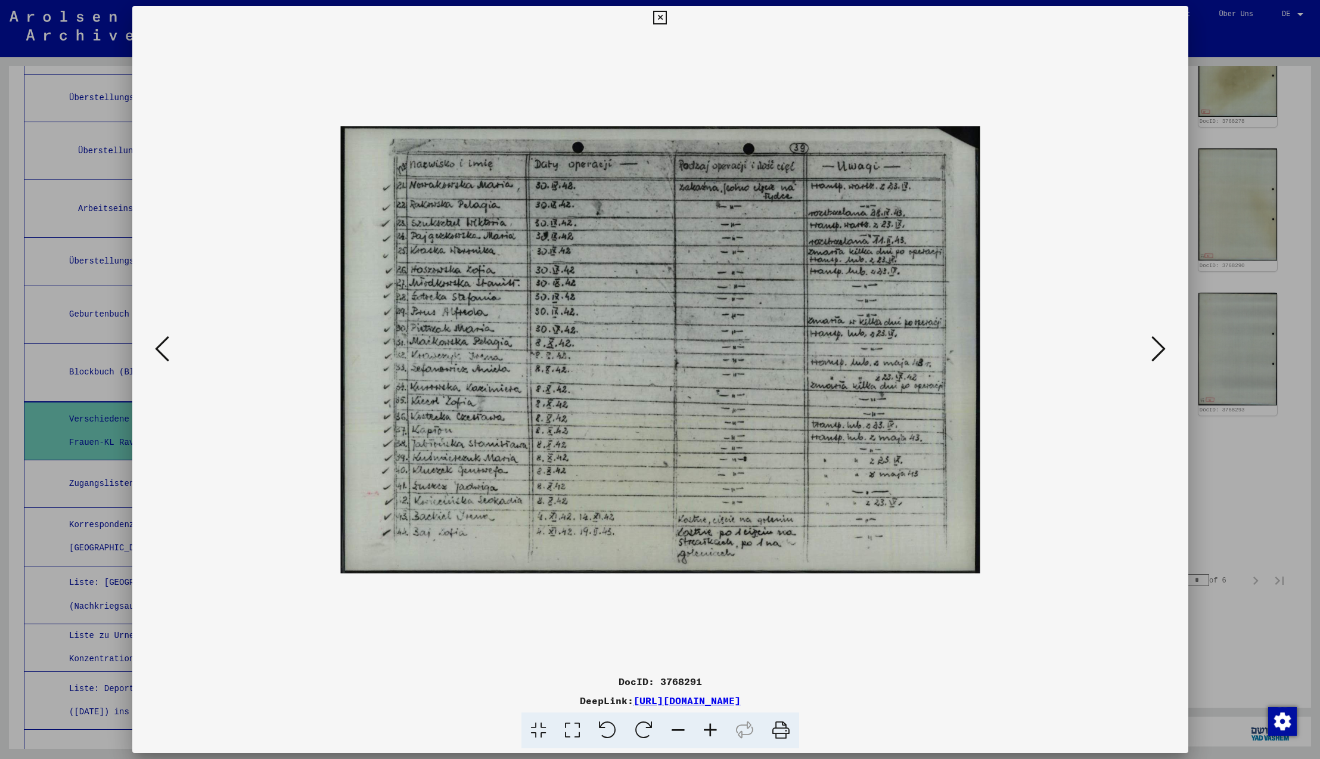
click at [1160, 351] on icon at bounding box center [1158, 348] width 14 height 29
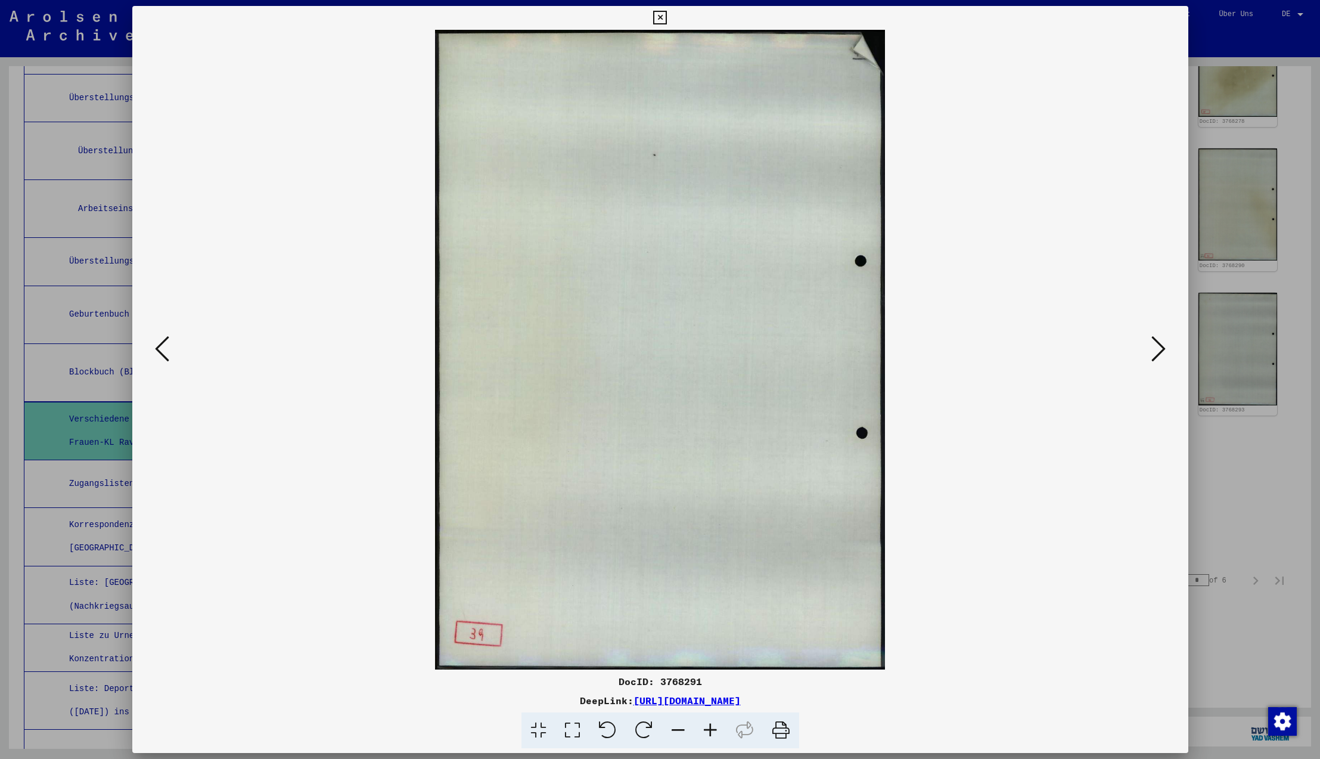
click at [1157, 349] on icon at bounding box center [1158, 348] width 14 height 29
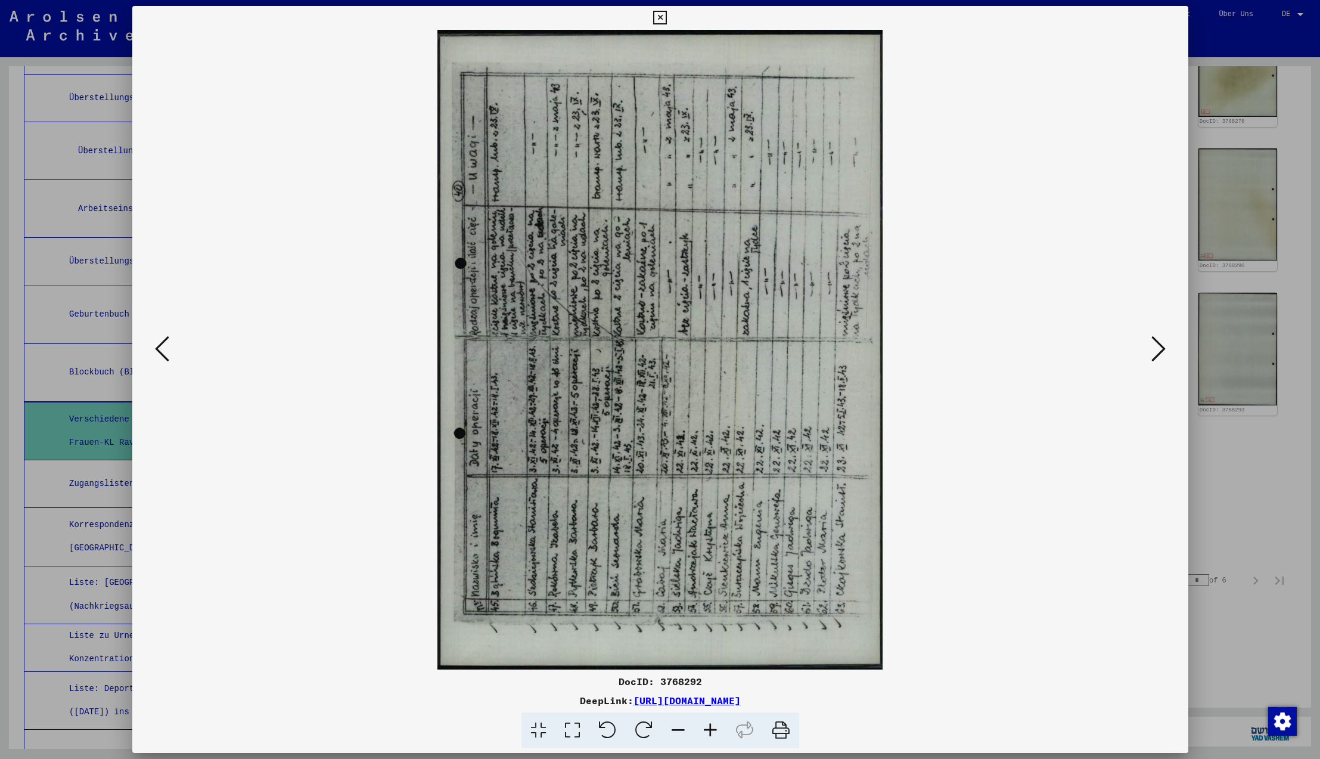
click at [642, 737] on icon at bounding box center [644, 730] width 36 height 36
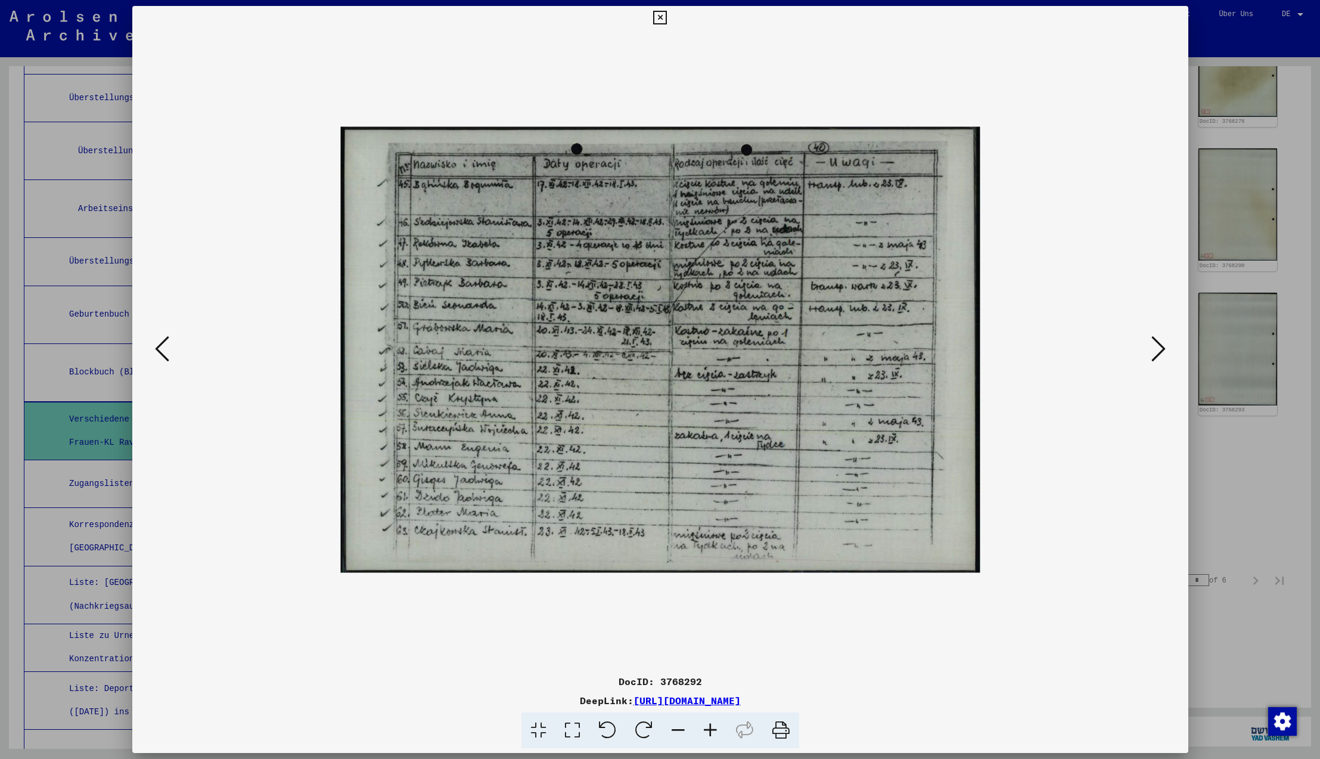
click at [1161, 346] on icon at bounding box center [1158, 348] width 14 height 29
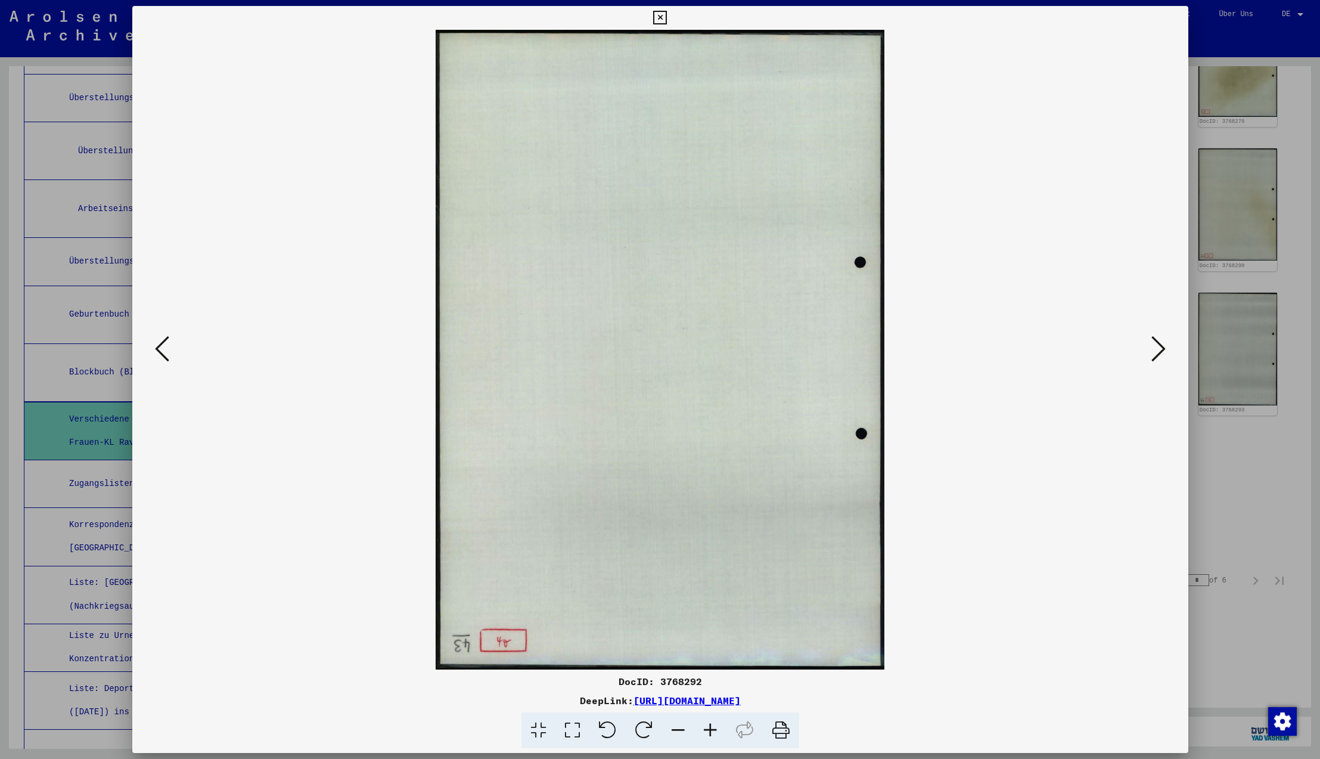
click at [1161, 346] on icon at bounding box center [1158, 348] width 14 height 29
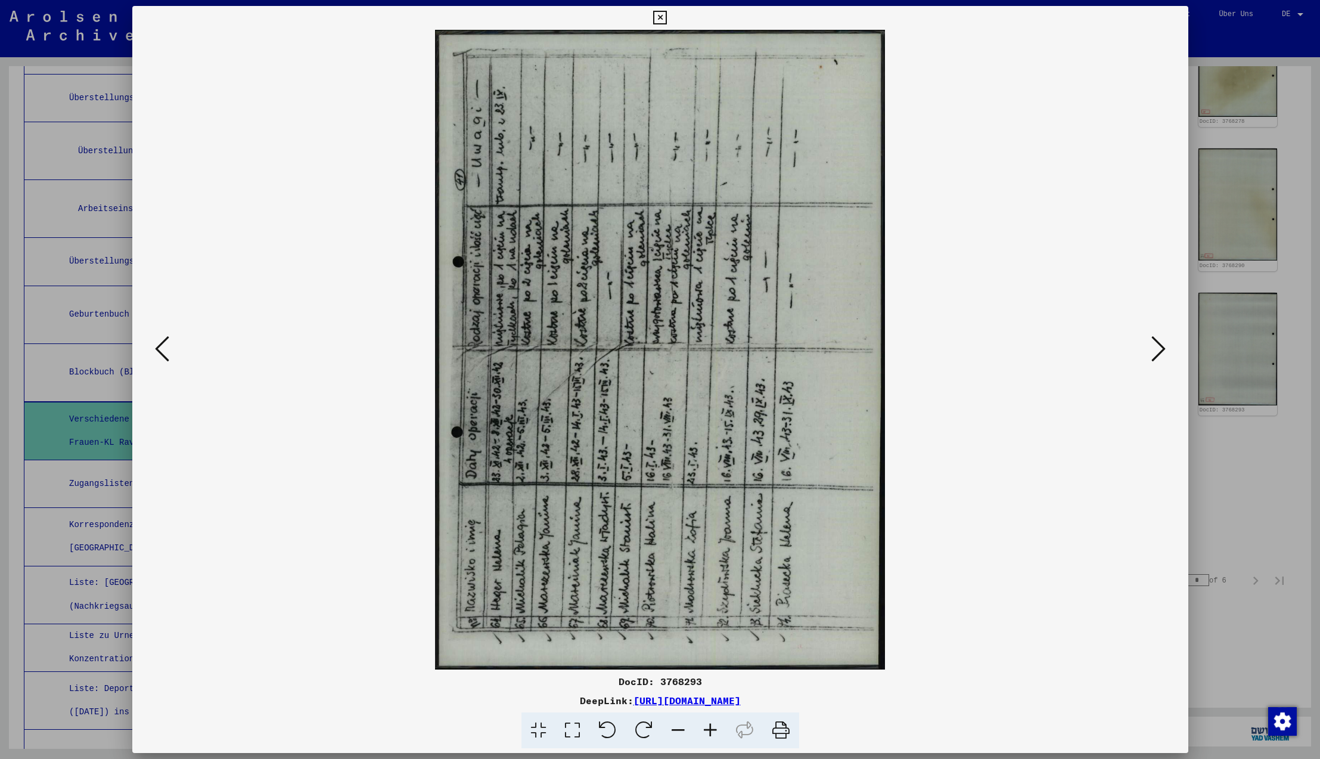
click at [641, 732] on icon at bounding box center [644, 730] width 36 height 36
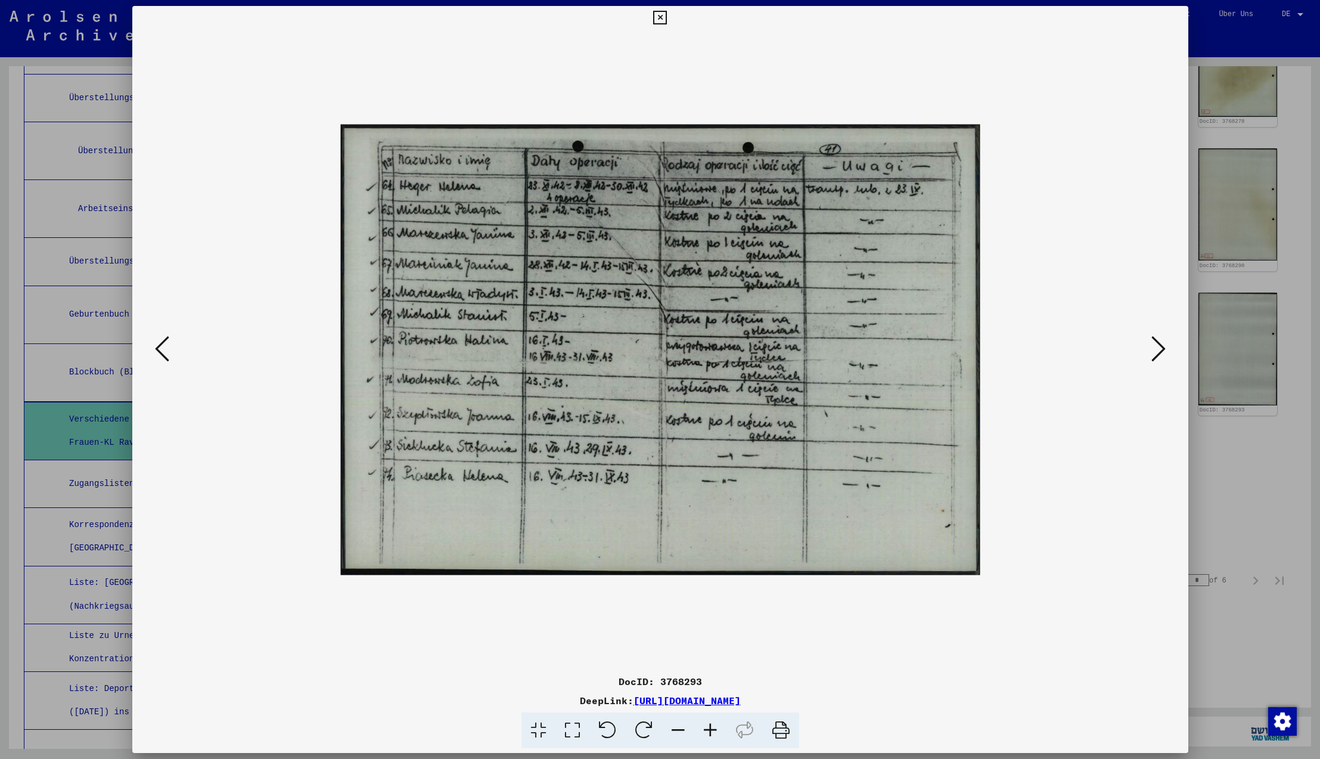
click at [1156, 350] on icon at bounding box center [1158, 348] width 14 height 29
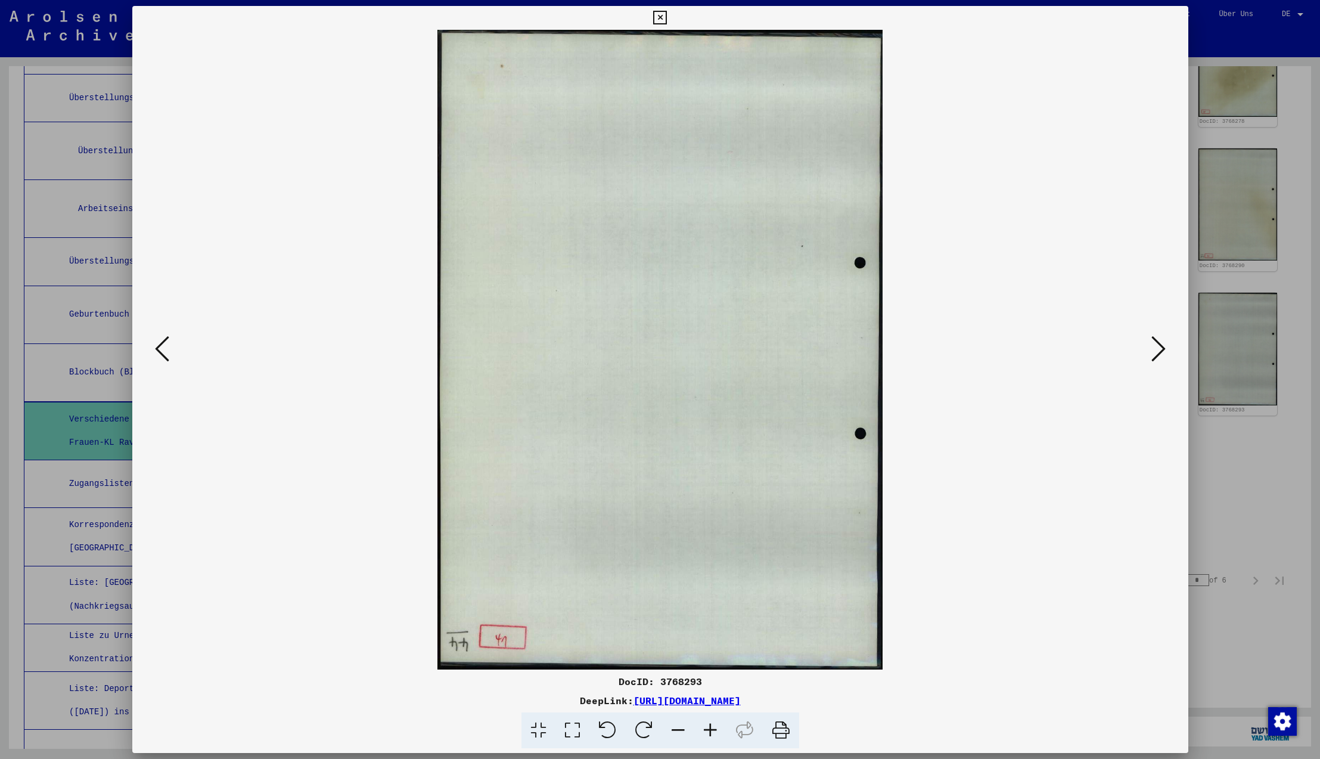
click at [1156, 350] on icon at bounding box center [1158, 348] width 14 height 29
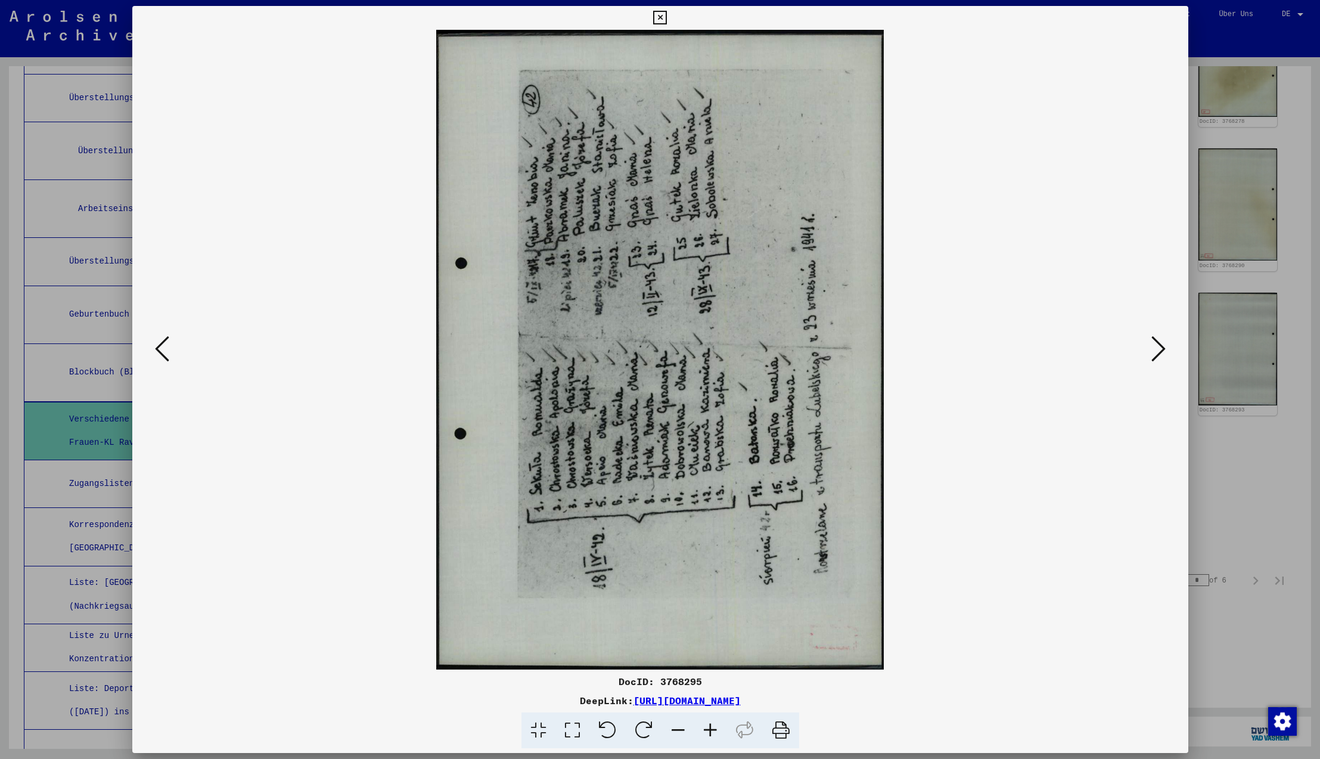
click at [642, 728] on icon at bounding box center [644, 730] width 36 height 36
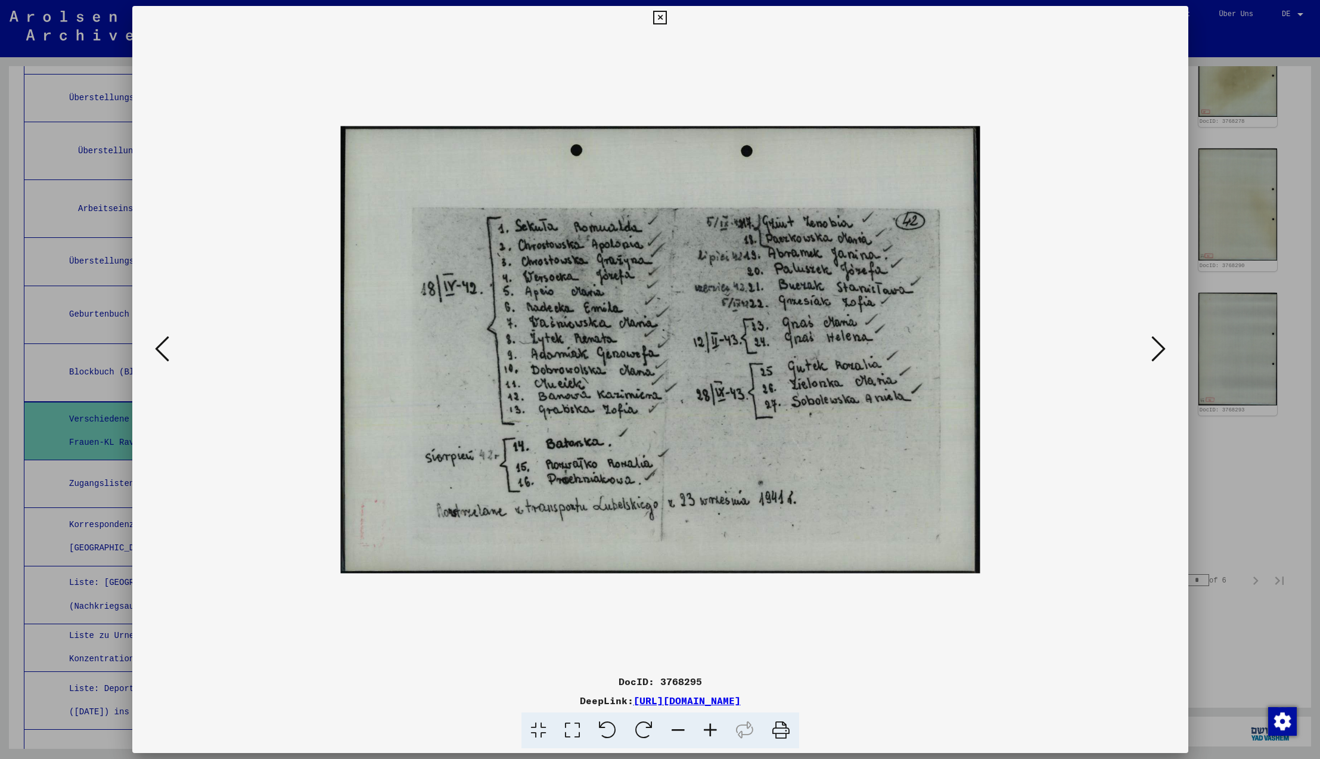
click at [1161, 346] on icon at bounding box center [1158, 348] width 14 height 29
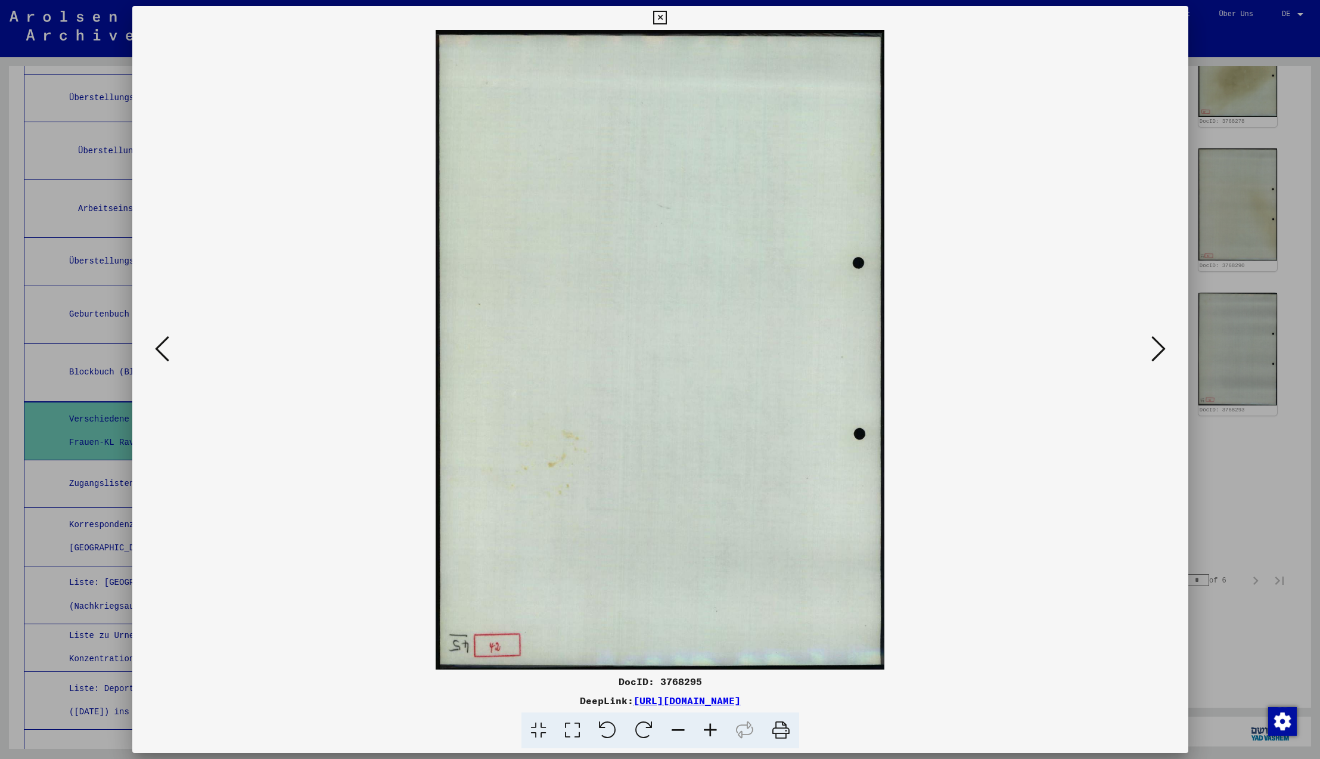
click at [1159, 350] on icon at bounding box center [1158, 348] width 14 height 29
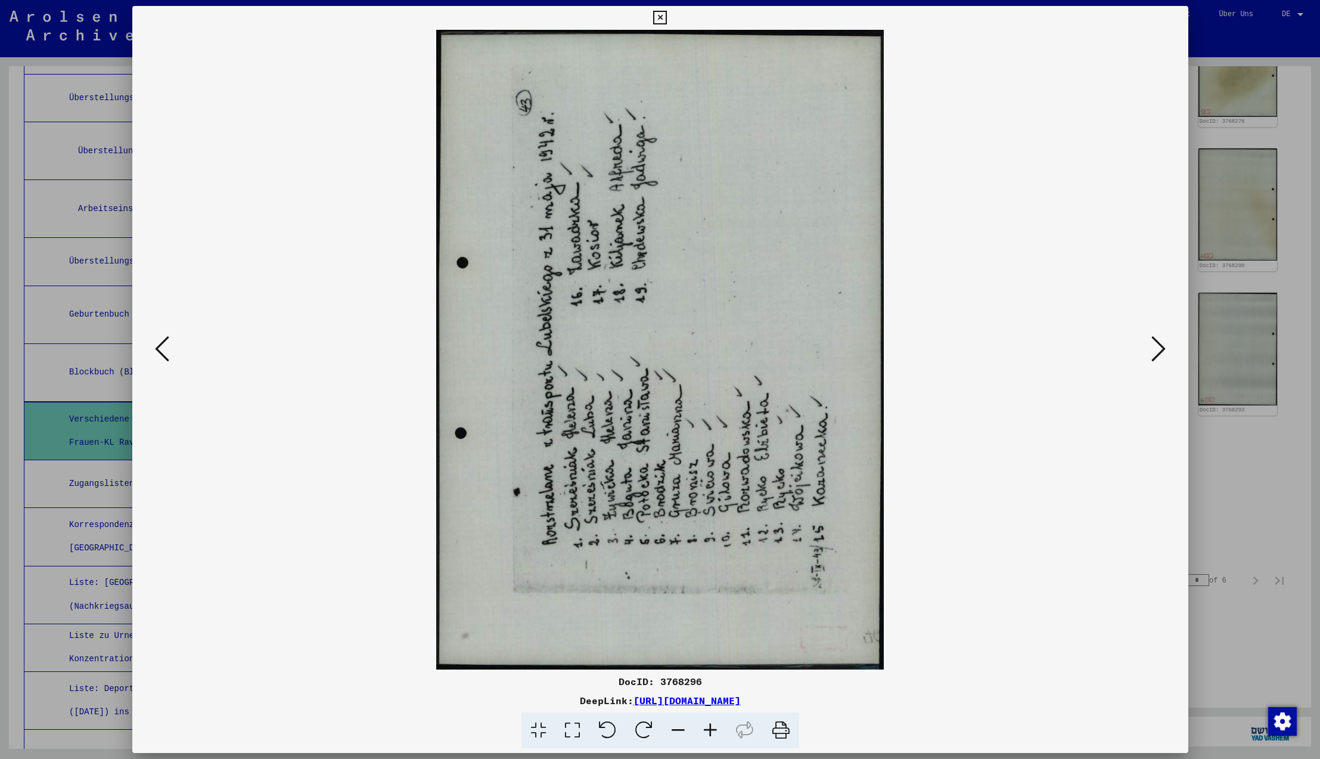
click at [160, 352] on icon at bounding box center [162, 348] width 14 height 29
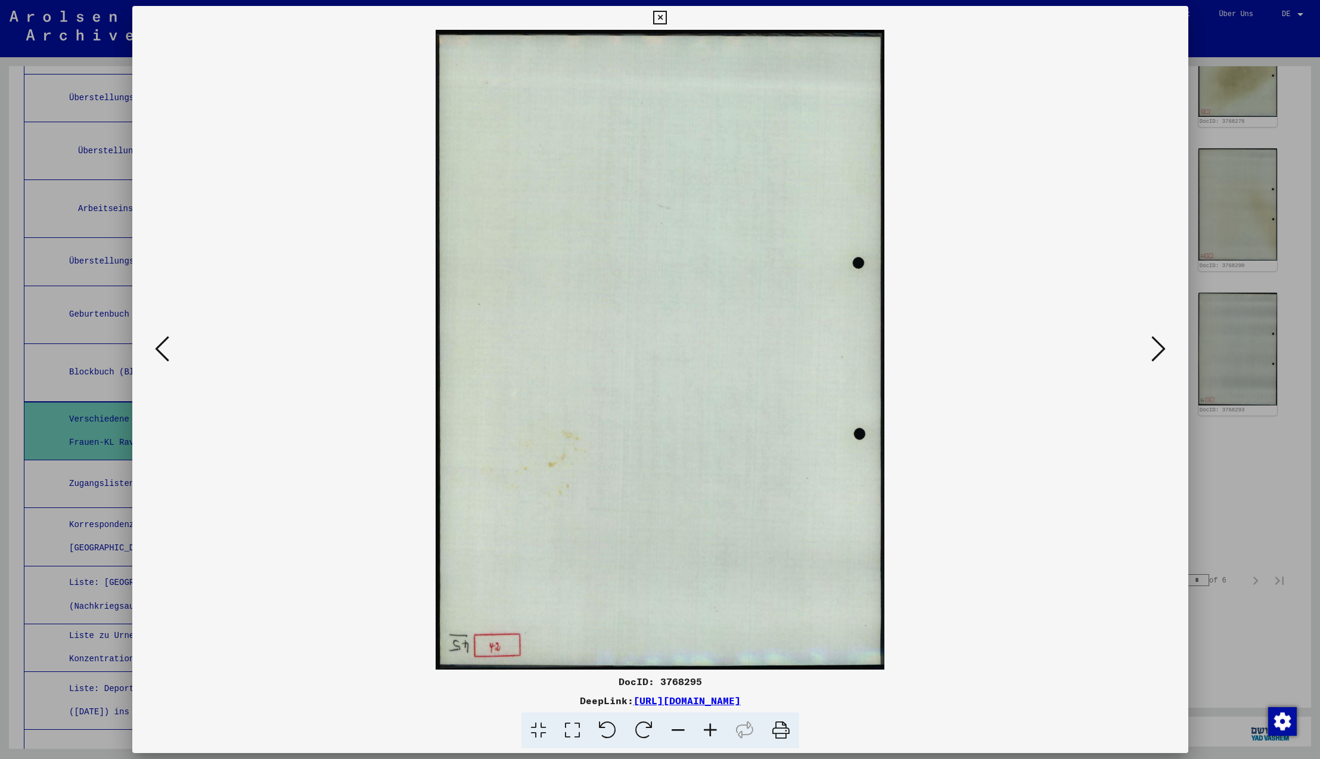
click at [160, 352] on icon at bounding box center [162, 348] width 14 height 29
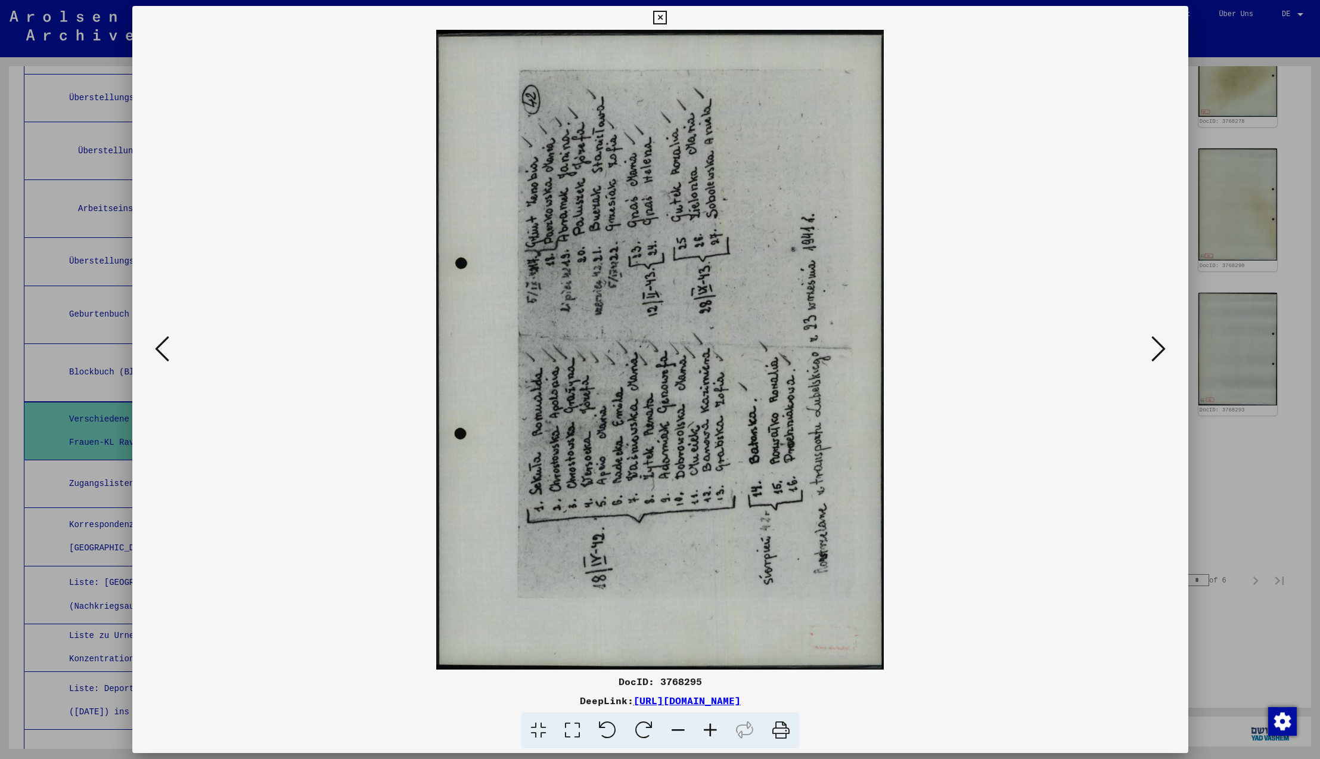
click at [1152, 350] on icon at bounding box center [1158, 348] width 14 height 29
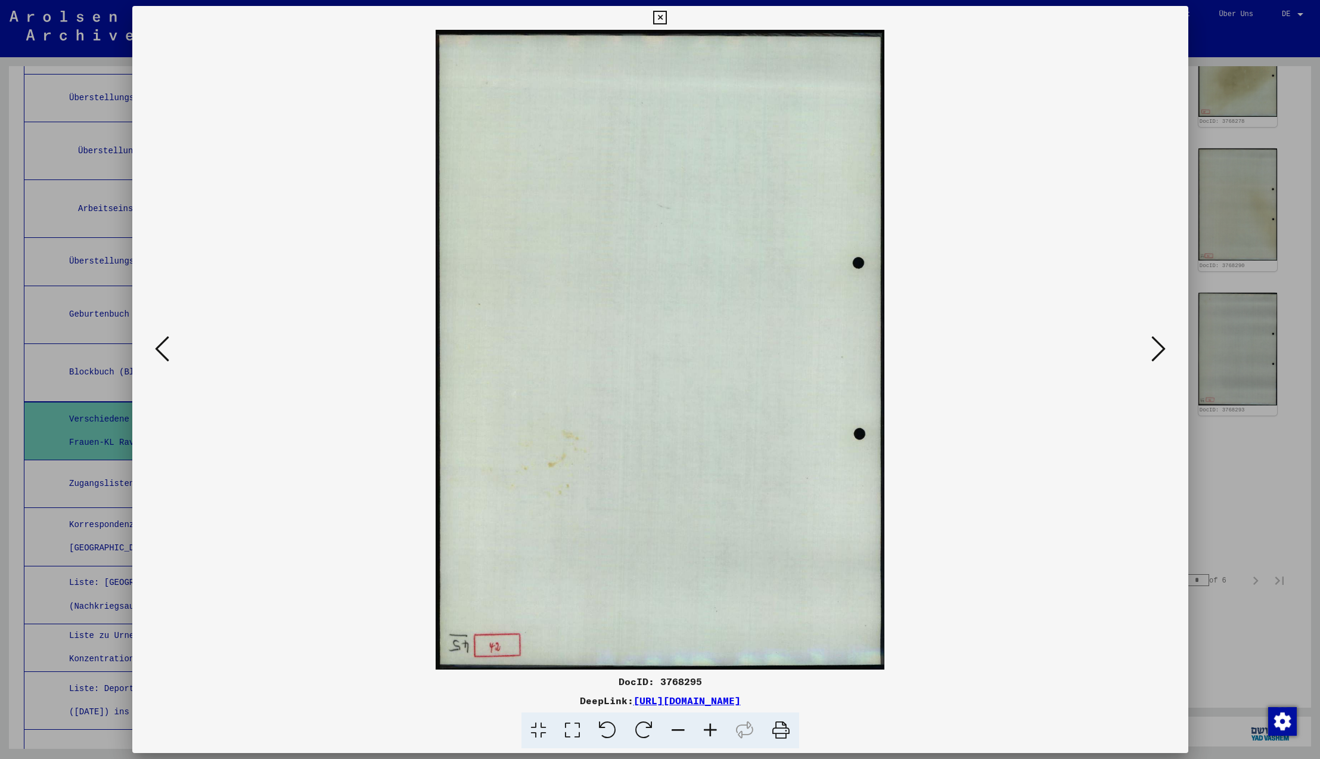
click at [1152, 350] on icon at bounding box center [1158, 348] width 14 height 29
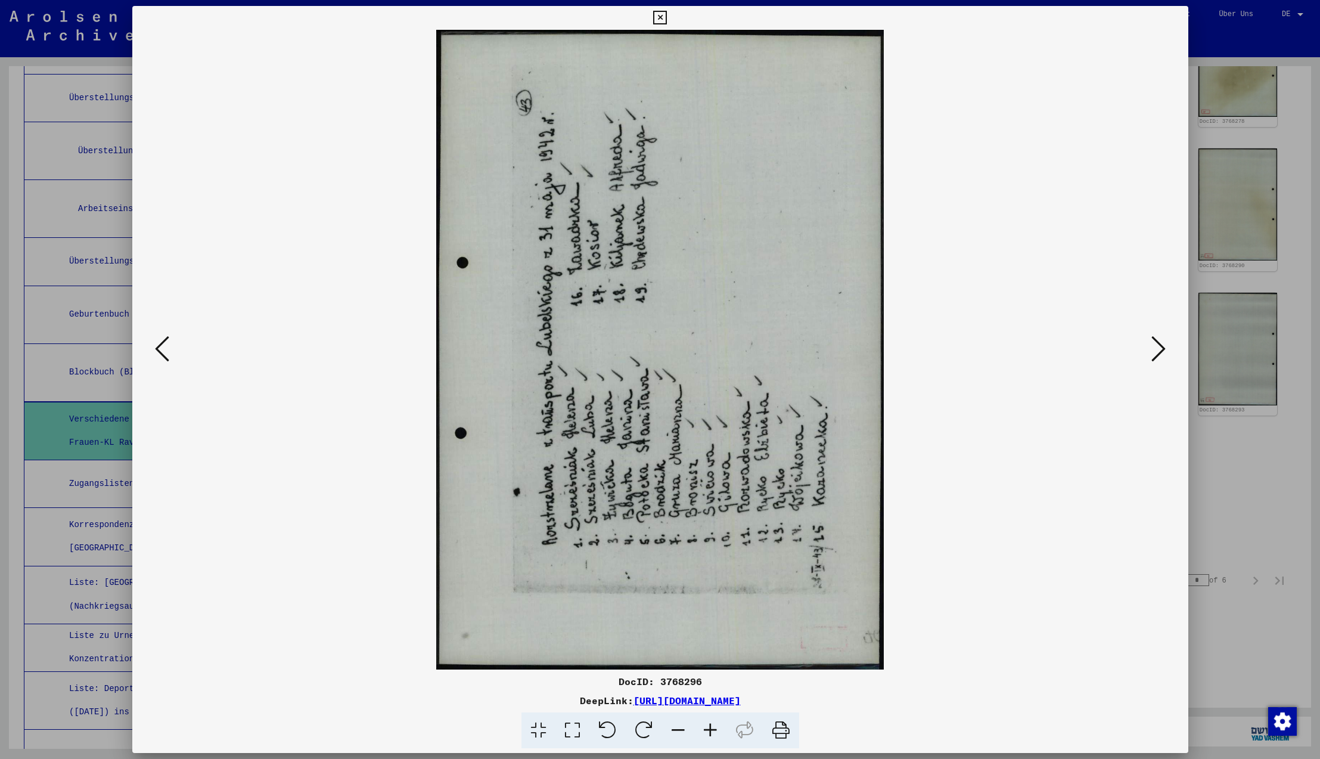
click at [647, 731] on icon at bounding box center [644, 730] width 36 height 36
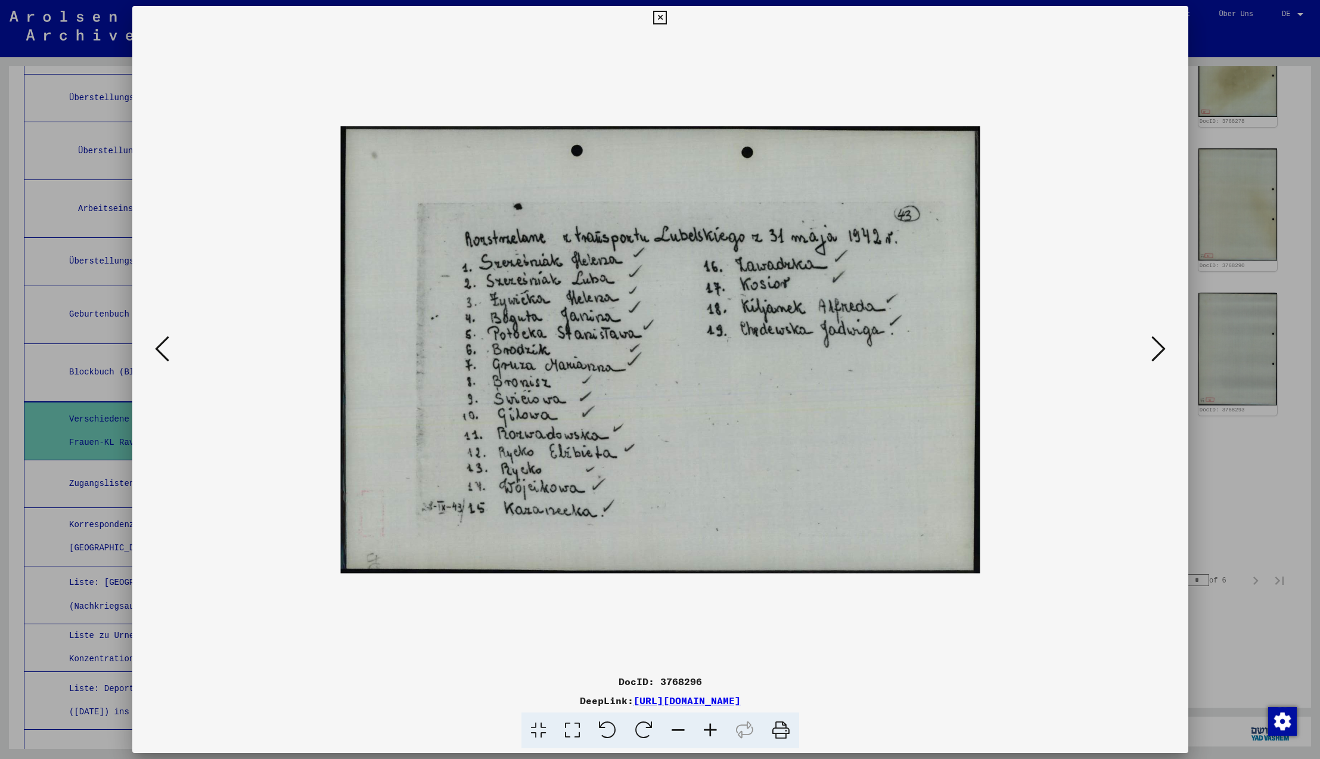
click at [1159, 346] on icon at bounding box center [1158, 348] width 14 height 29
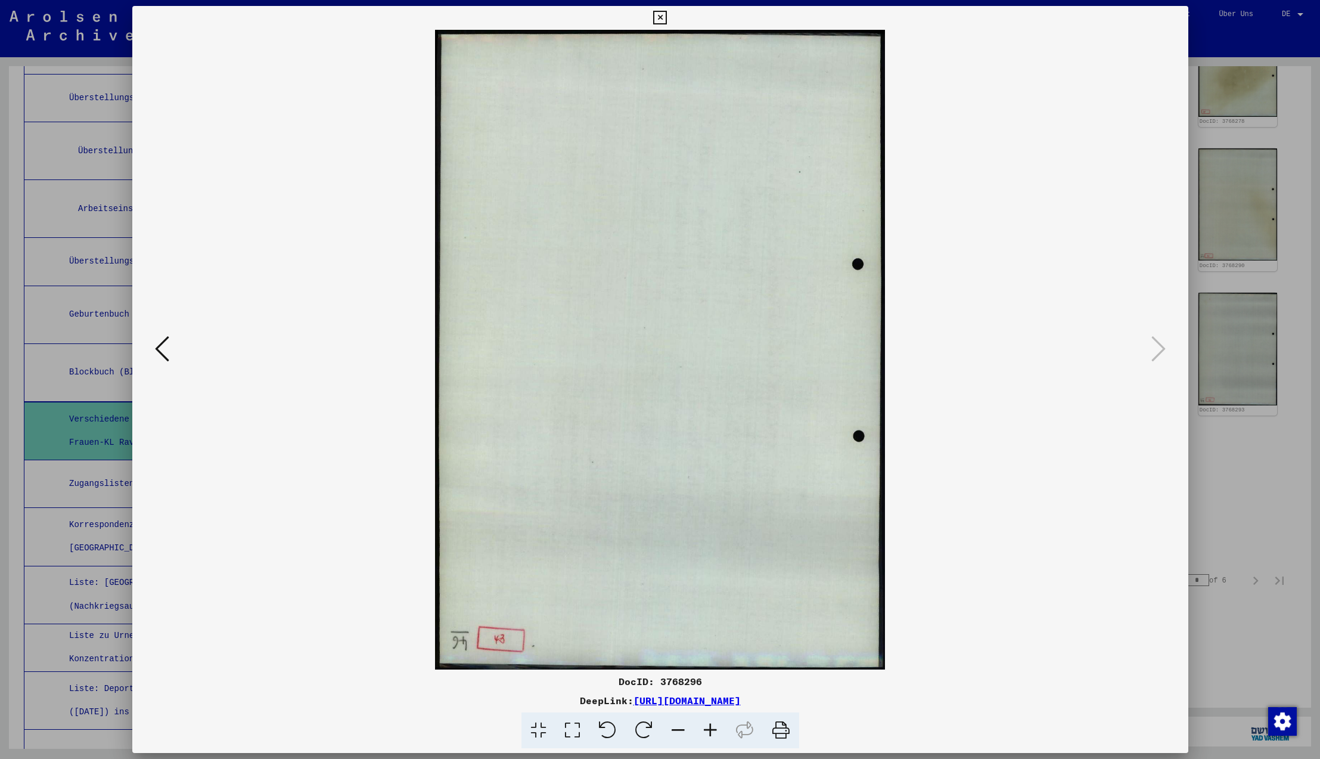
click at [1159, 346] on icon at bounding box center [1158, 348] width 14 height 29
click at [667, 15] on icon at bounding box center [660, 18] width 14 height 14
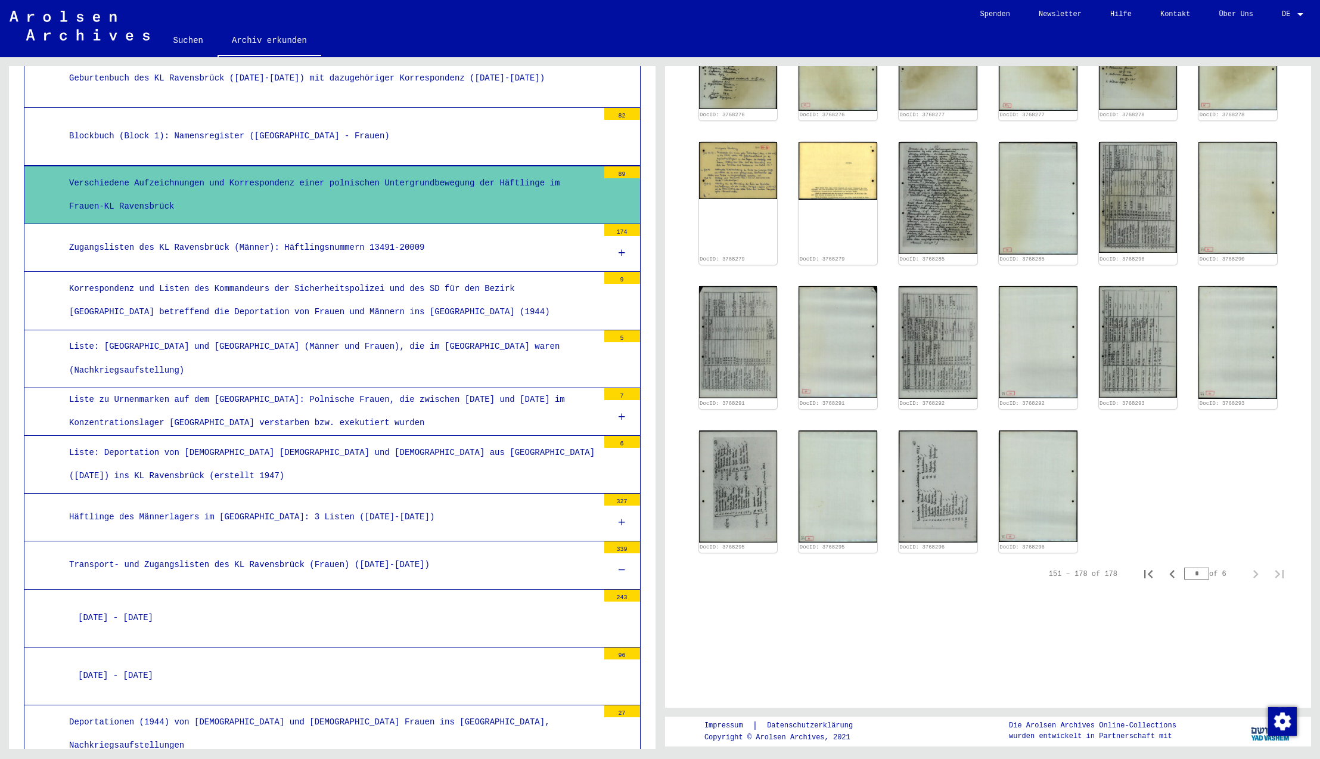
scroll to position [4819, 0]
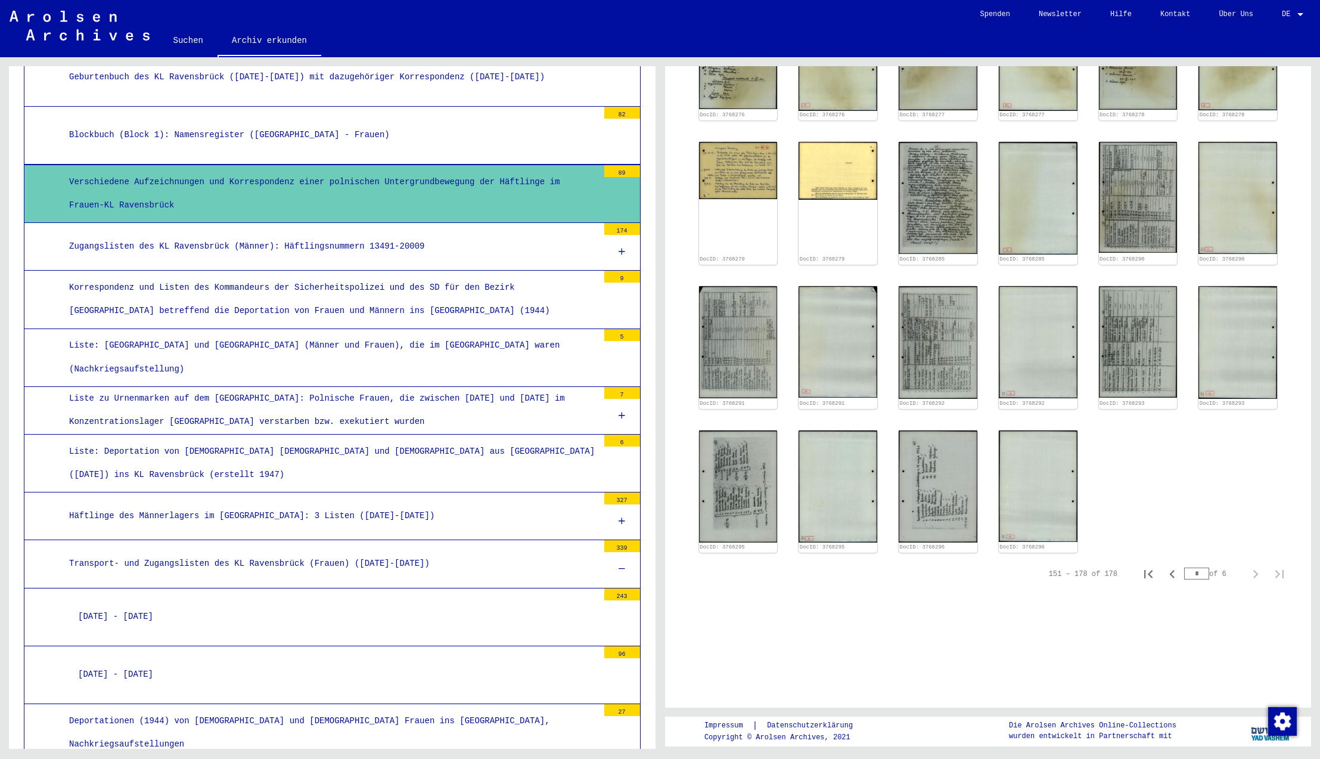
click at [514, 387] on div "Liste zu Urnenmarken auf dem [GEOGRAPHIC_DATA]: Polnische Frauen, die zwischen …" at bounding box center [329, 410] width 538 height 46
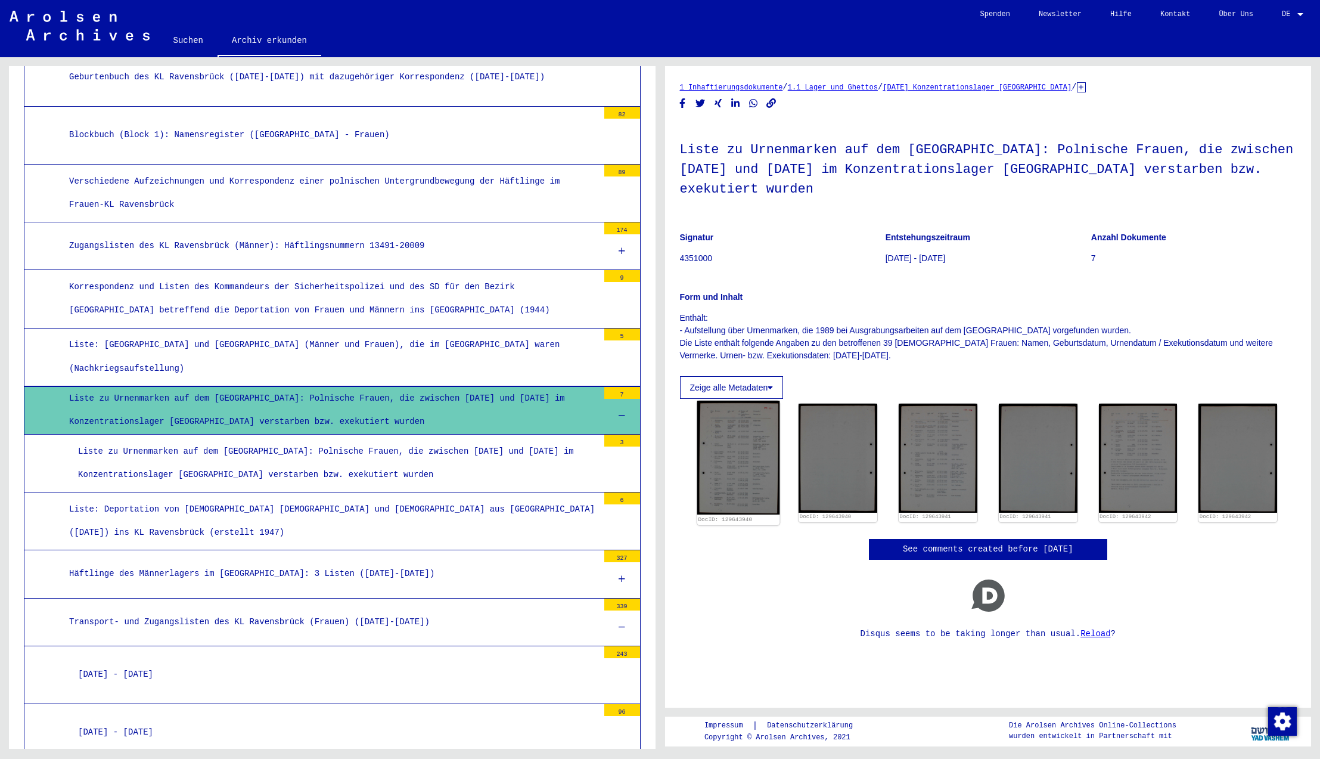
click at [743, 468] on img at bounding box center [738, 458] width 82 height 114
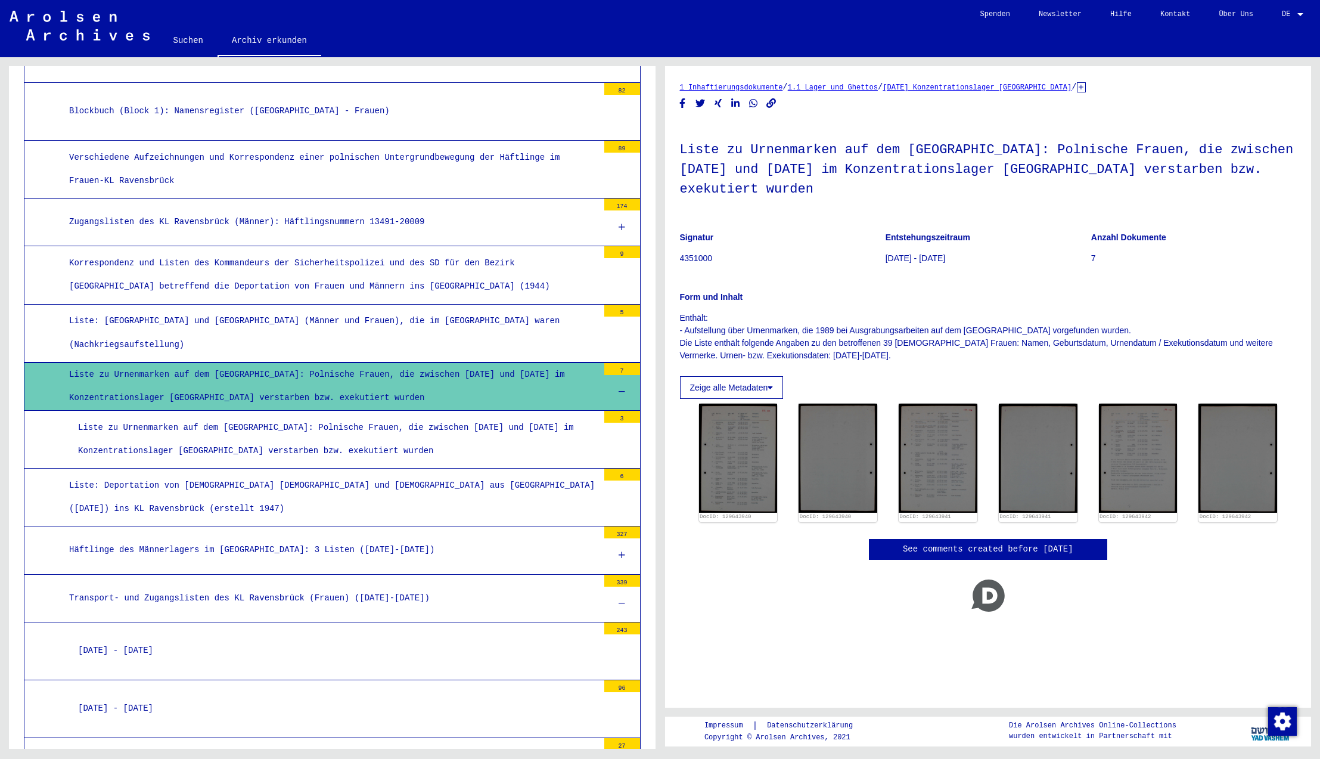
scroll to position [4843, 0]
click at [408, 415] on div "Liste zu Urnenmarken auf dem [GEOGRAPHIC_DATA]: Polnische Frauen, die zwischen …" at bounding box center [333, 438] width 529 height 46
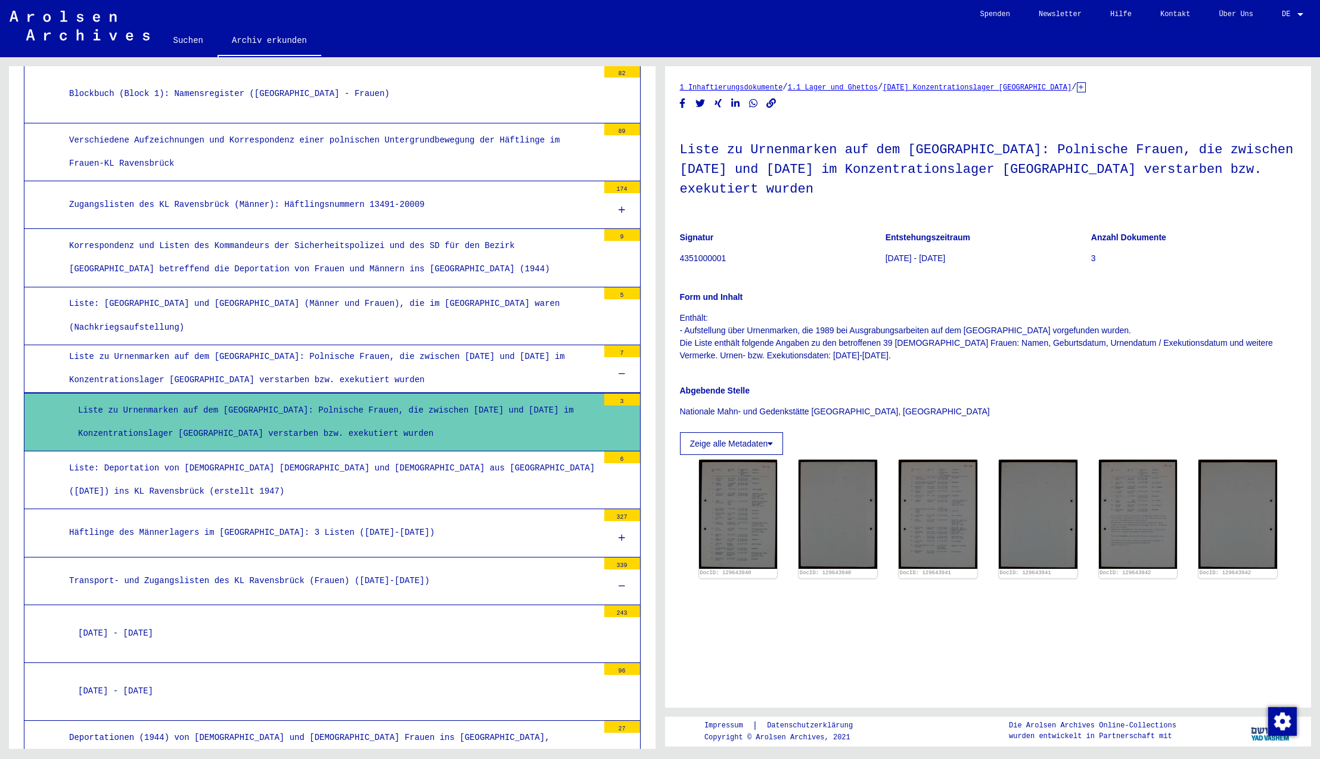
scroll to position [4859, 0]
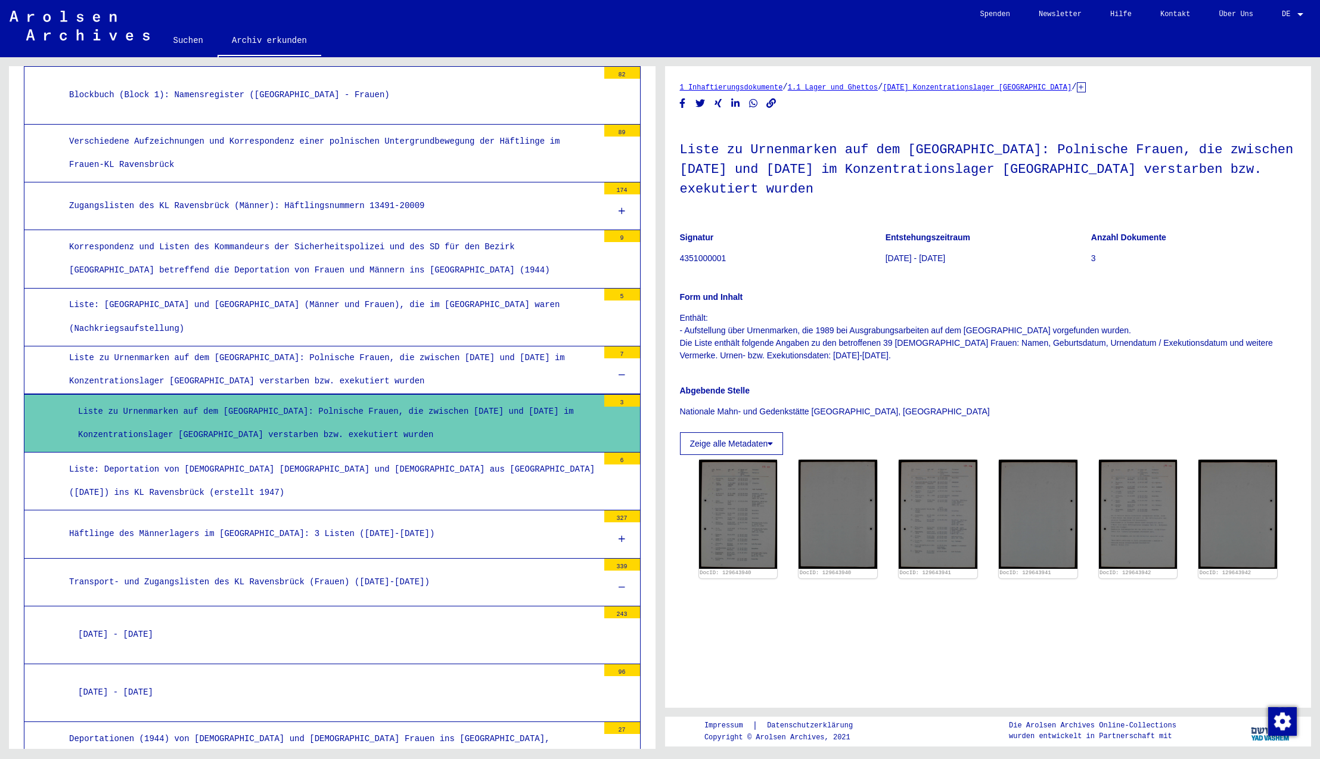
click at [381, 570] on div "Transport- und Zugangslisten des KL Ravensbrück (Frauen) ([DATE]-[DATE])" at bounding box center [329, 581] width 538 height 23
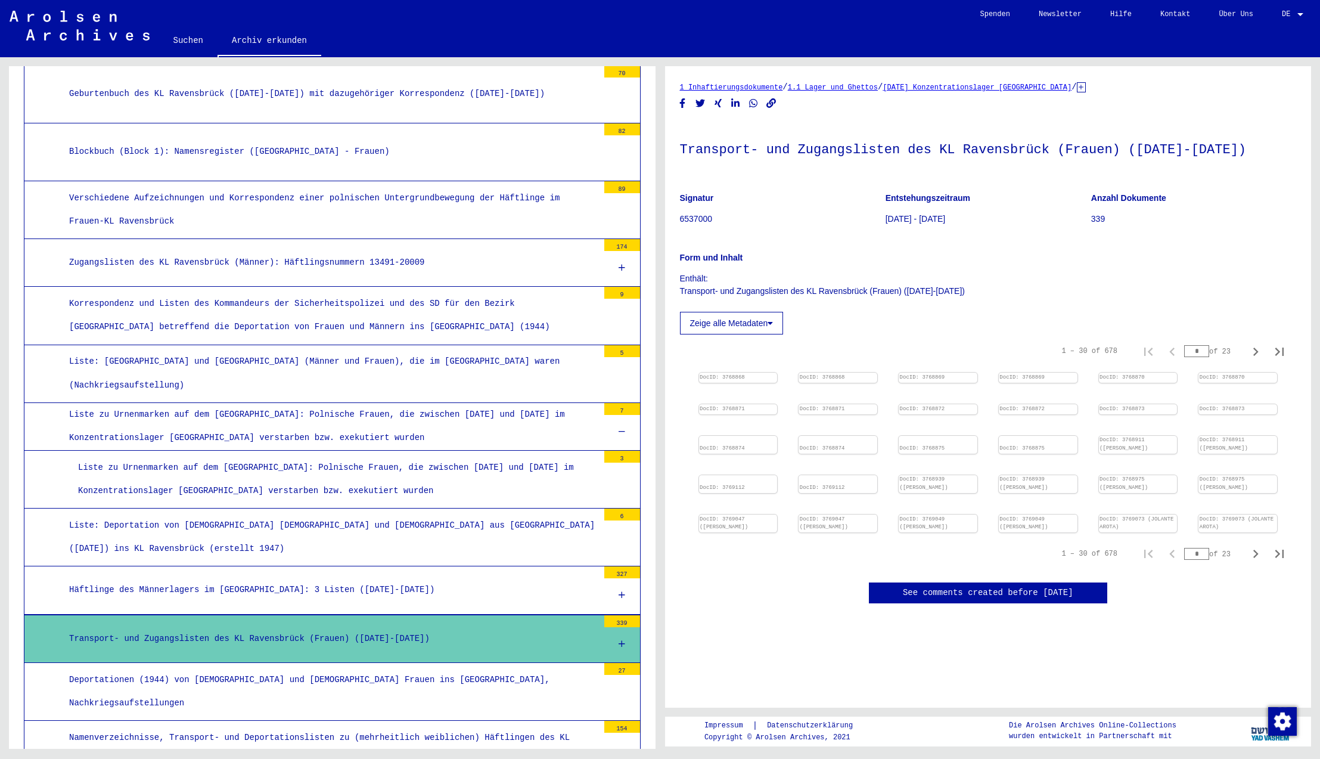
scroll to position [4796, 0]
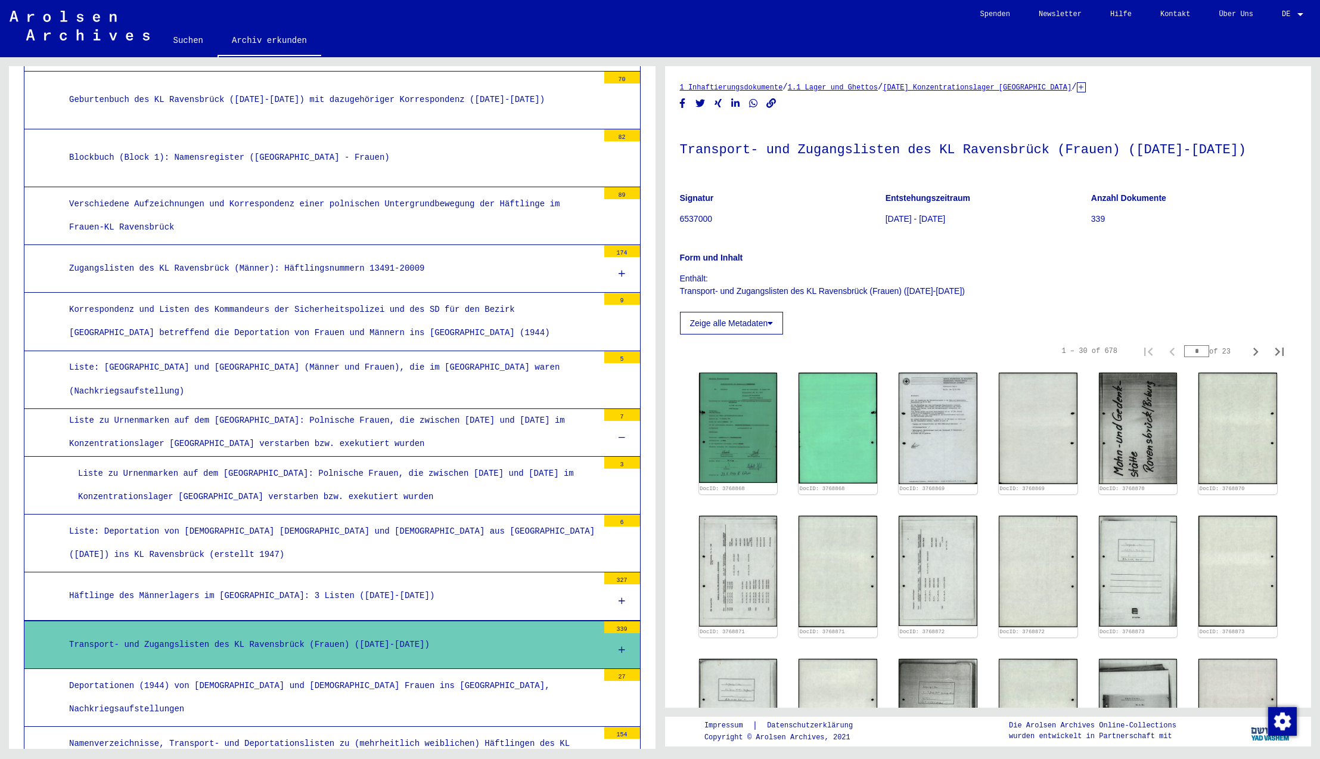
click at [622, 433] on icon at bounding box center [622, 437] width 7 height 8
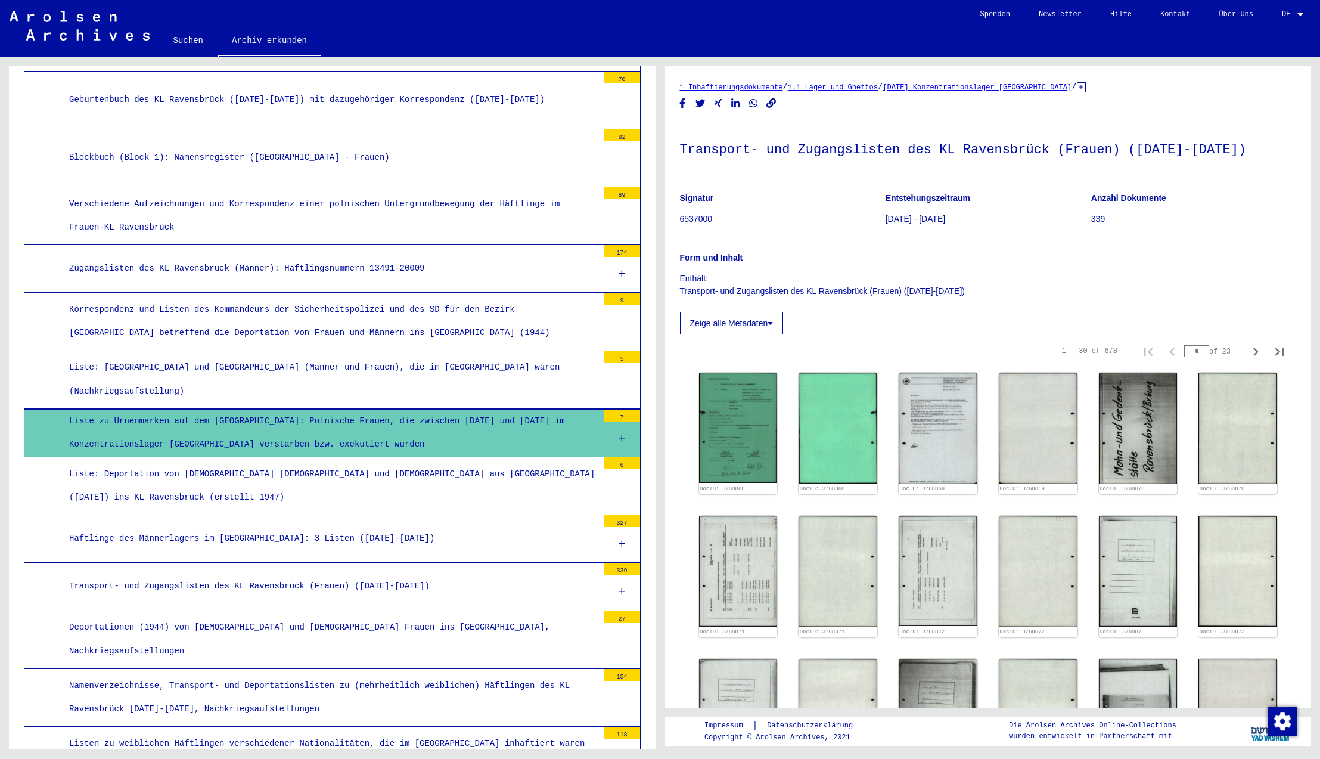
click at [622, 434] on icon at bounding box center [622, 438] width 7 height 8
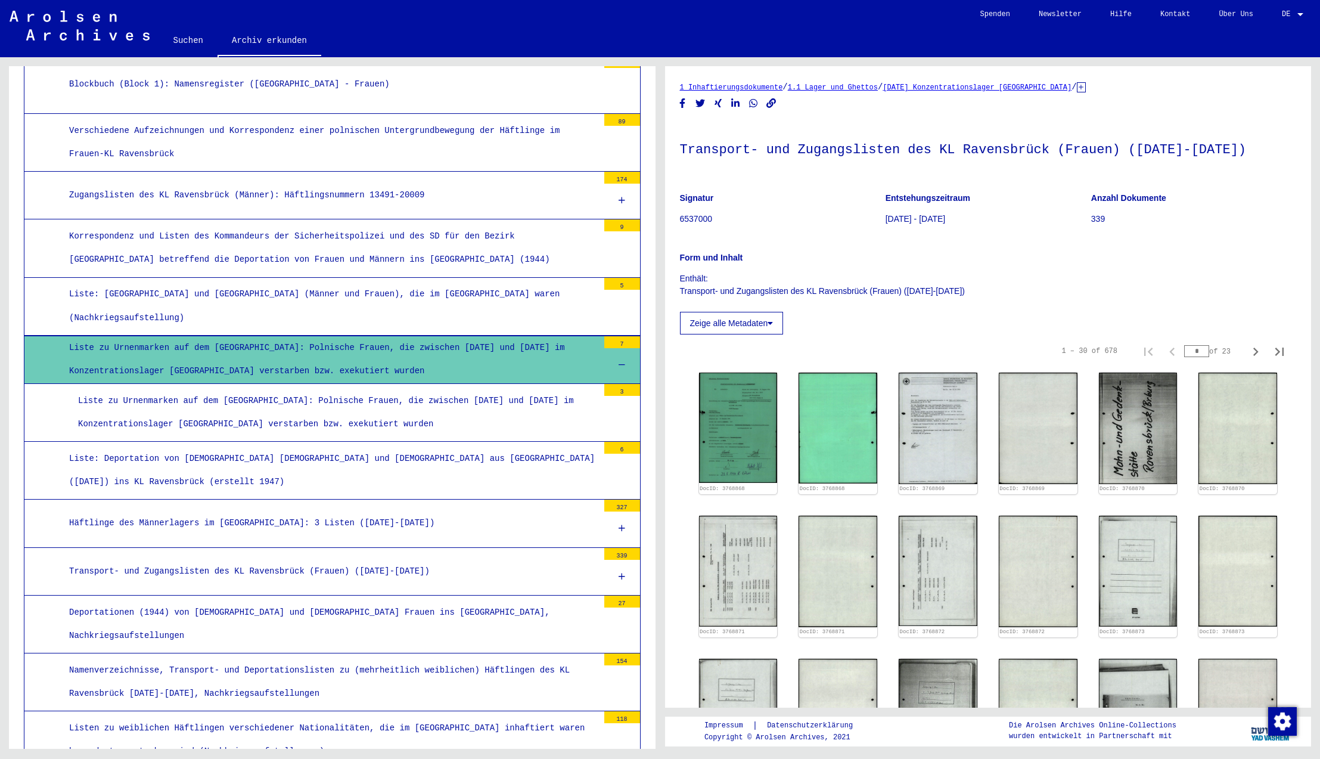
scroll to position [4873, 0]
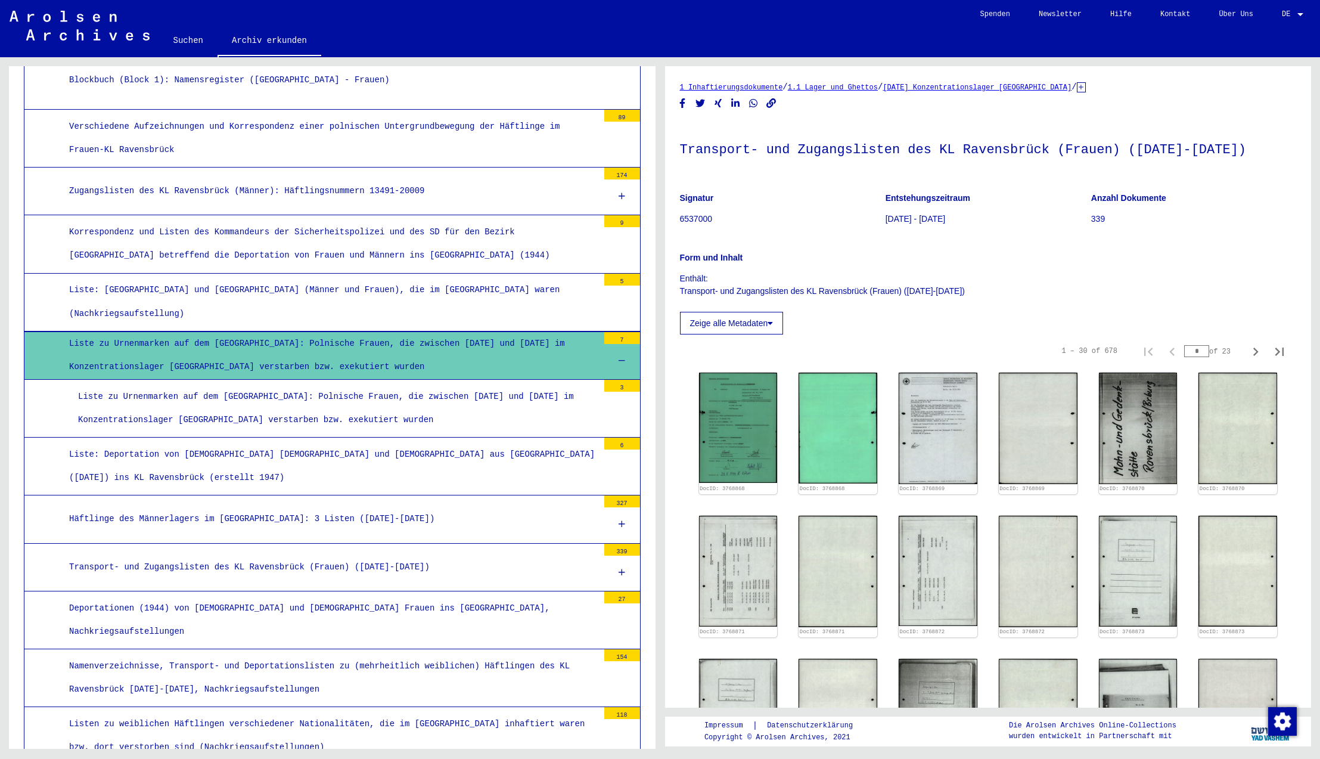
click at [170, 555] on div "Transport- und Zugangslisten des KL Ravensbrück (Frauen) ([DATE]-[DATE])" at bounding box center [329, 566] width 538 height 23
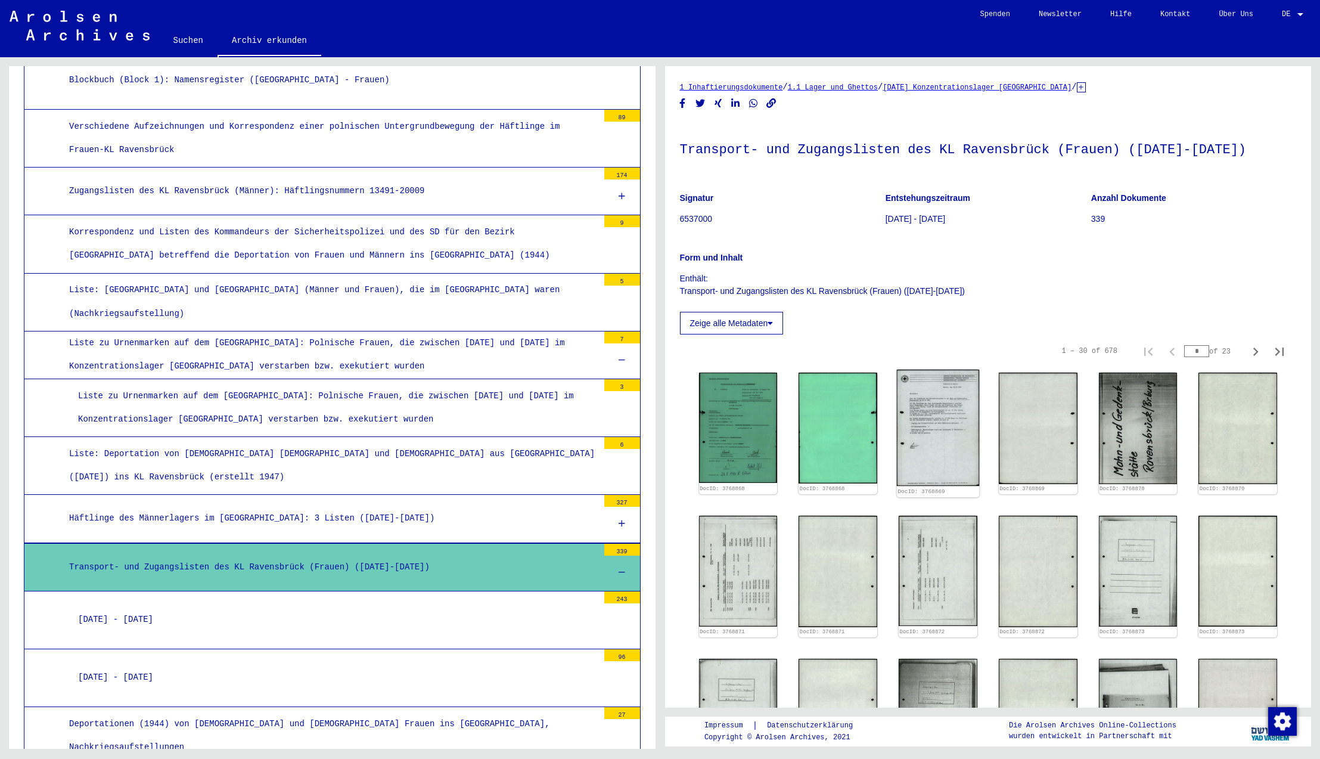
click at [915, 403] on img at bounding box center [938, 428] width 82 height 117
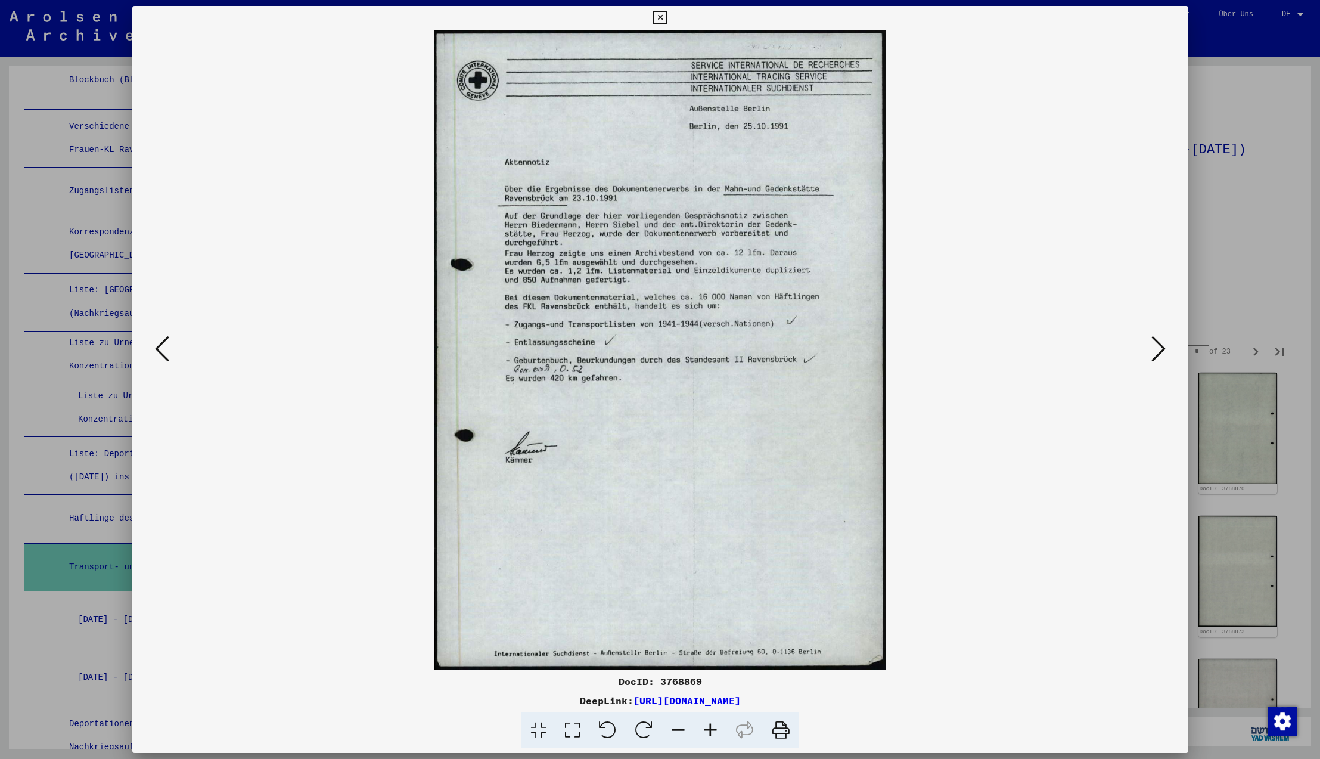
click at [1159, 349] on icon at bounding box center [1158, 348] width 14 height 29
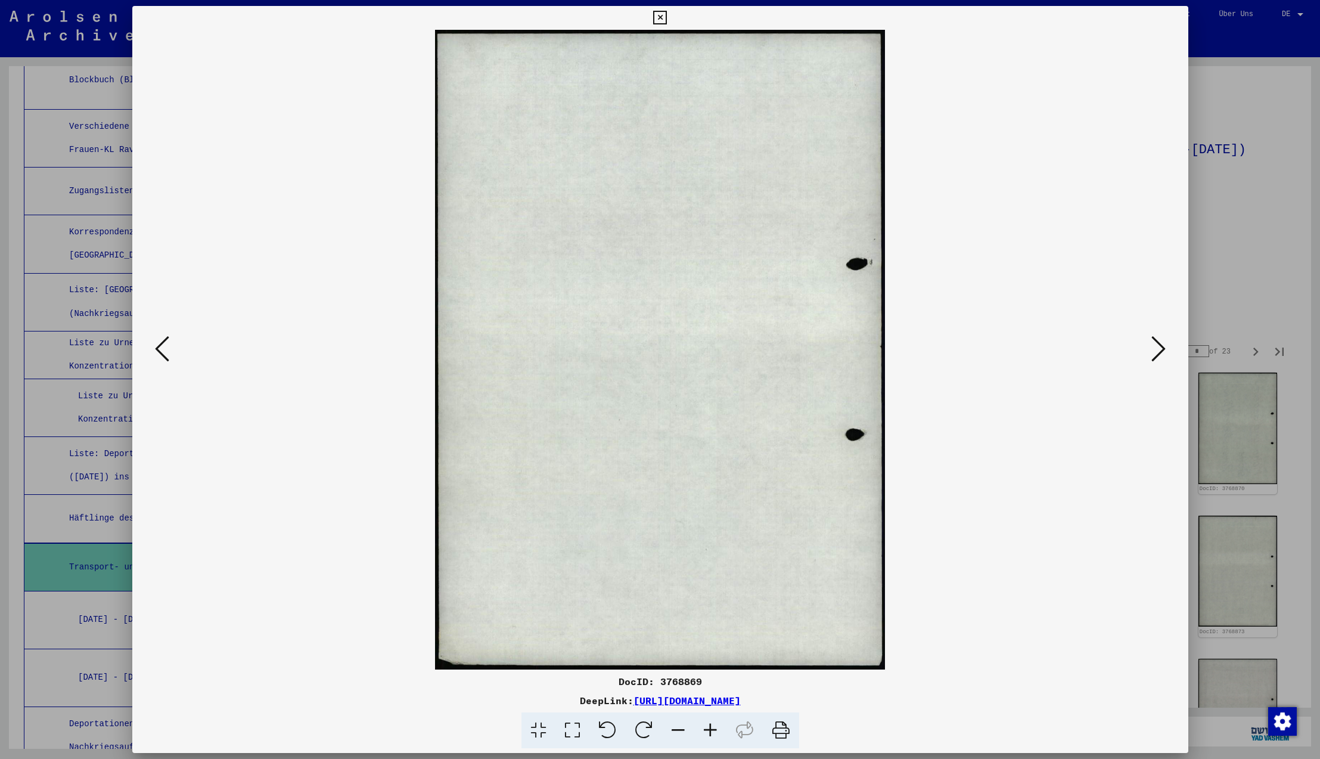
click at [1159, 349] on icon at bounding box center [1158, 348] width 14 height 29
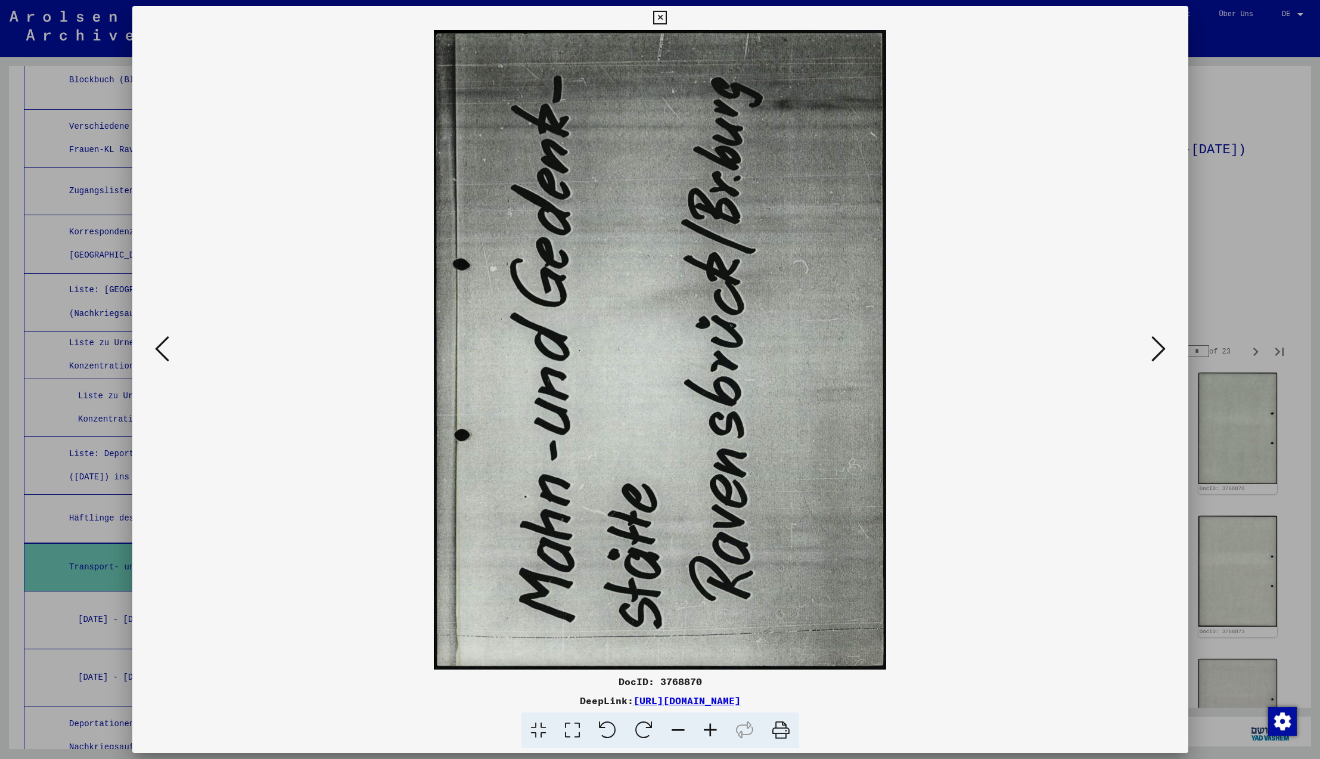
click at [1159, 349] on icon at bounding box center [1158, 348] width 14 height 29
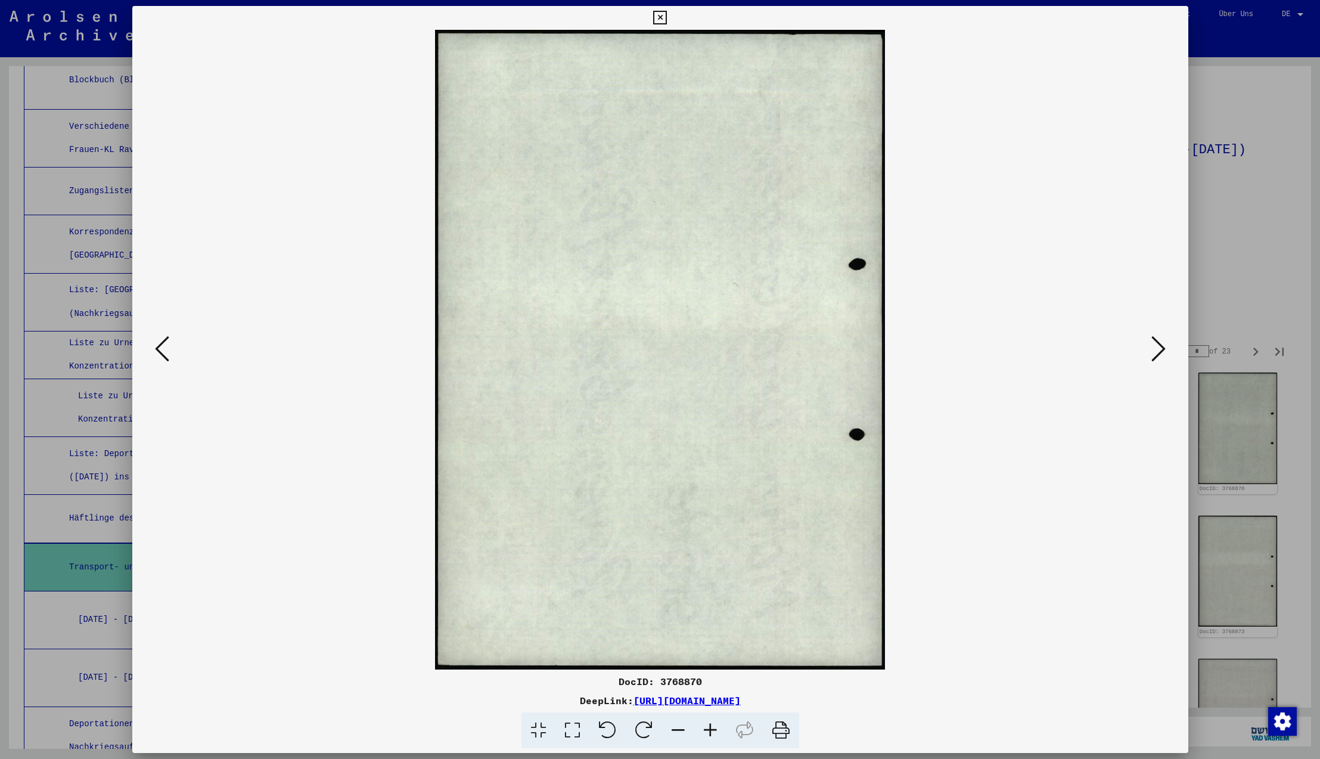
click at [1159, 349] on icon at bounding box center [1158, 348] width 14 height 29
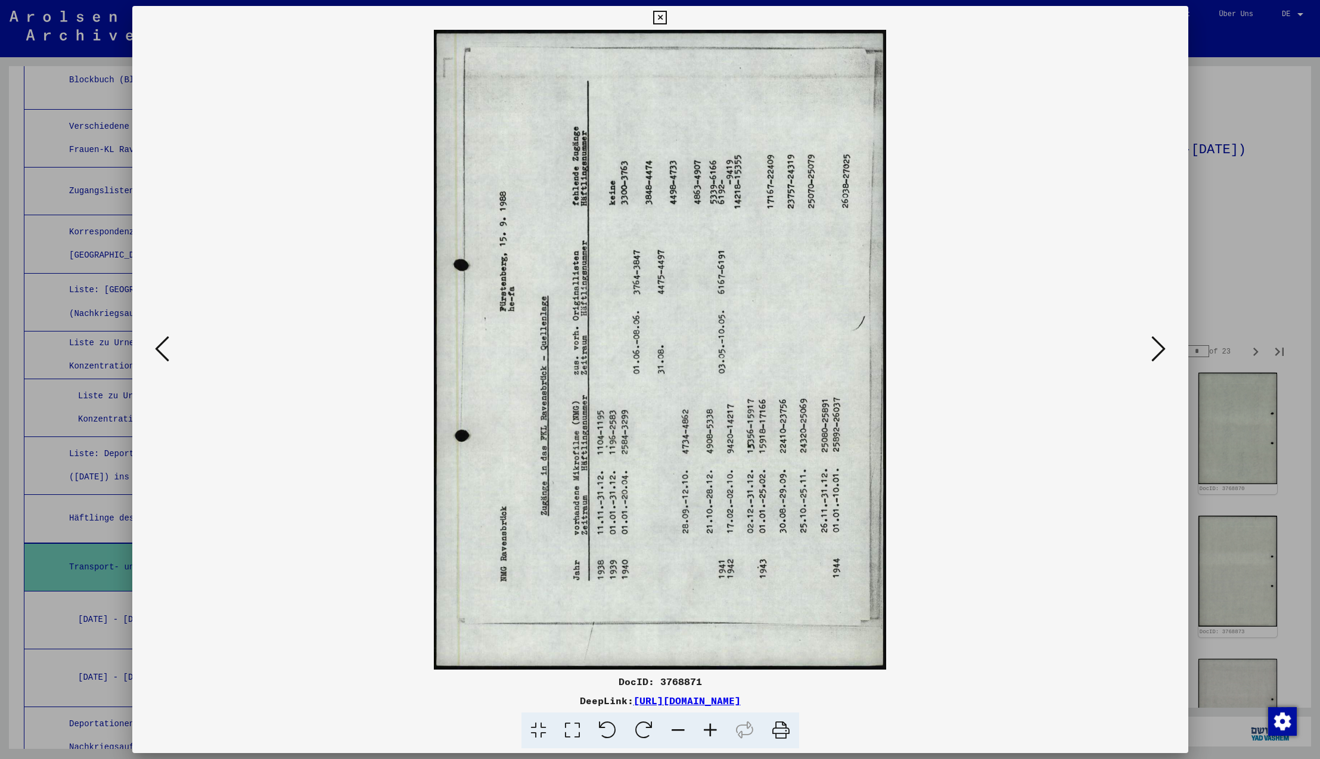
click at [645, 725] on icon at bounding box center [644, 730] width 36 height 36
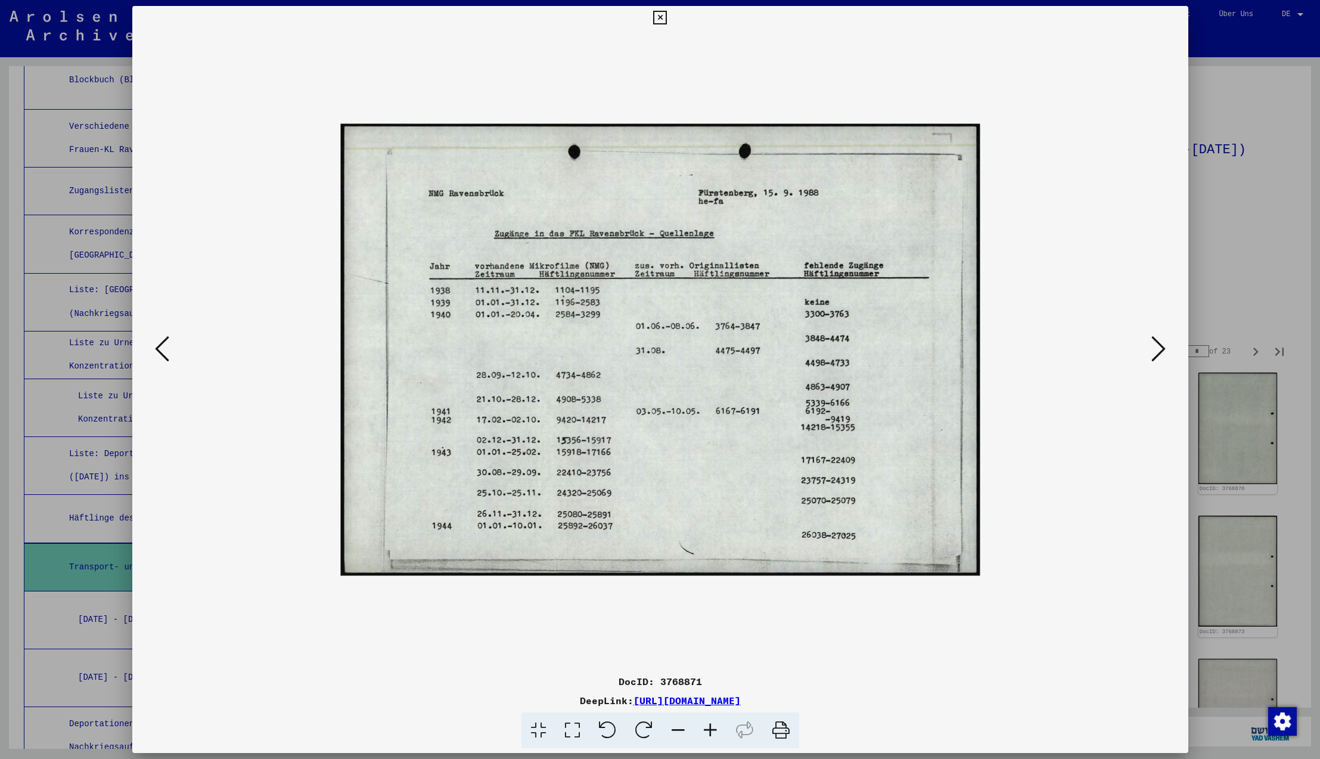
click at [1156, 348] on icon at bounding box center [1158, 348] width 14 height 29
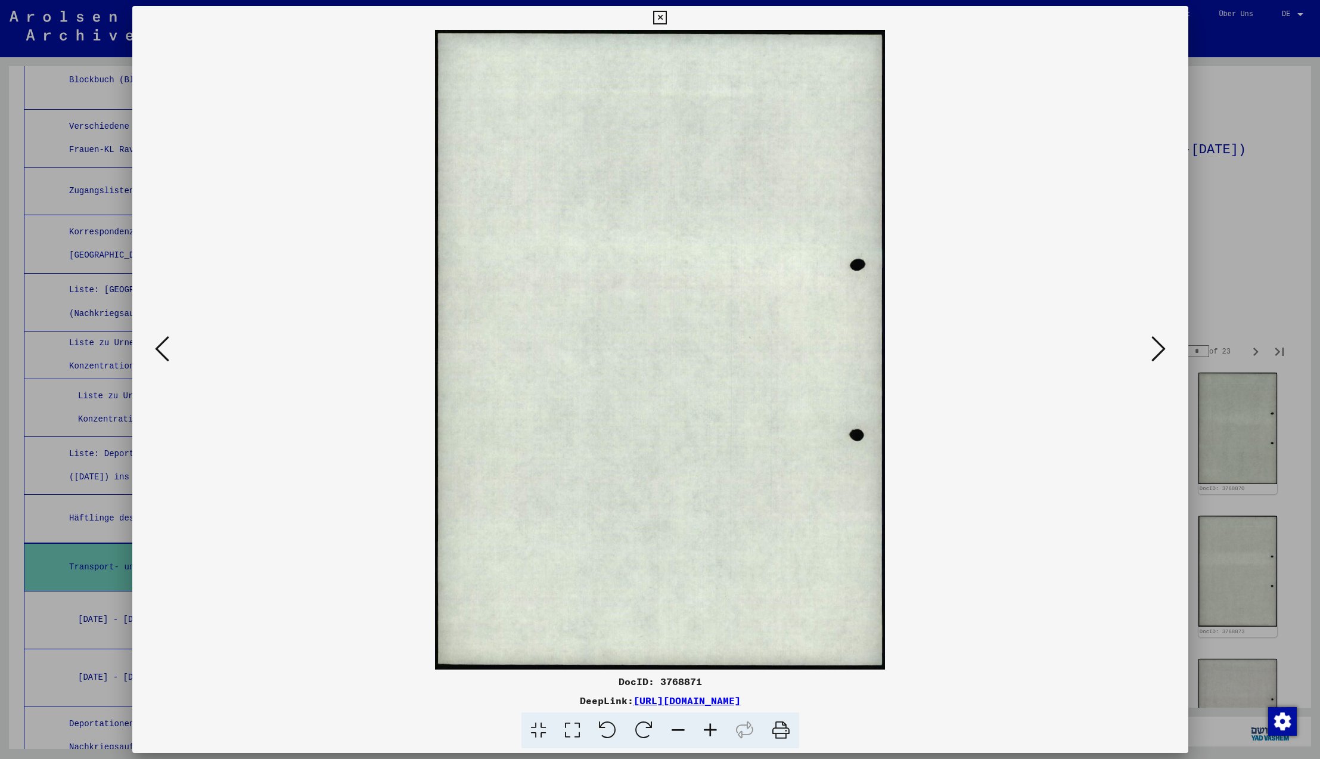
click at [1156, 348] on icon at bounding box center [1158, 348] width 14 height 29
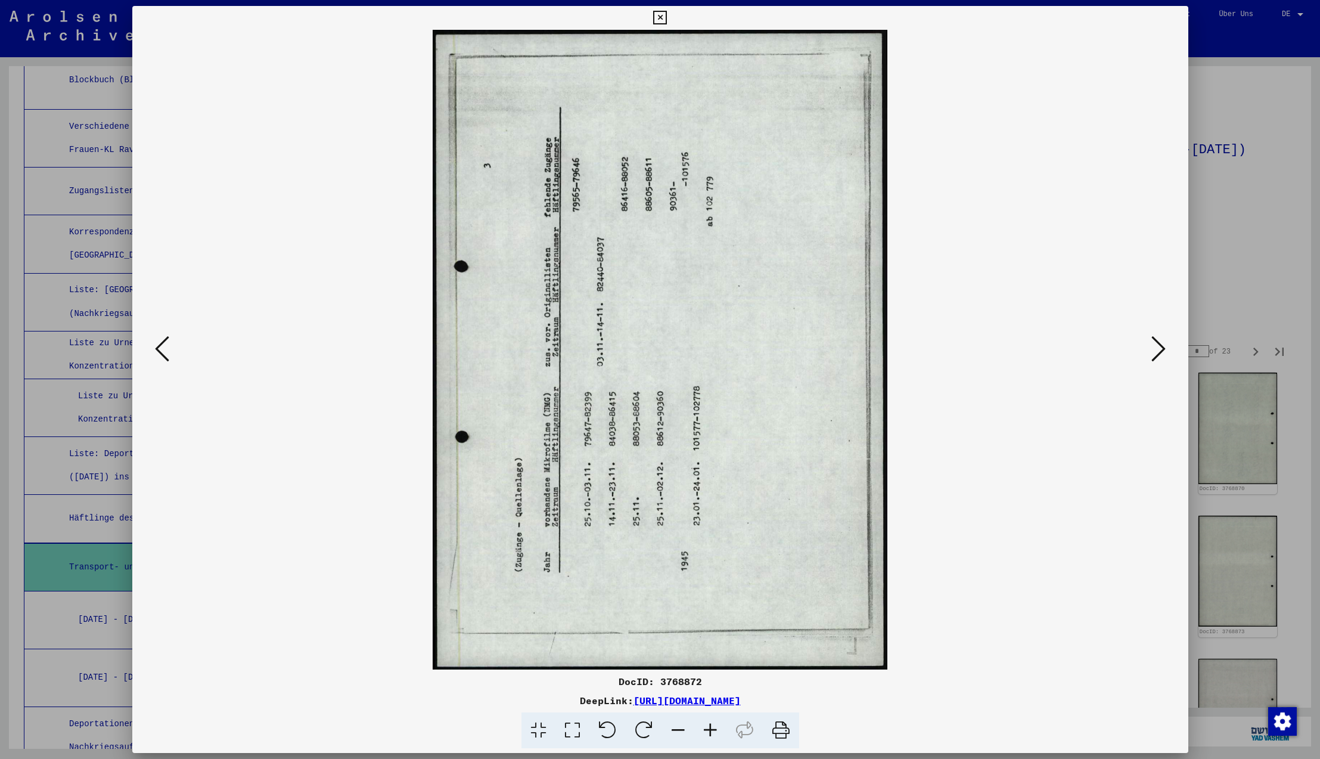
click at [643, 730] on icon at bounding box center [644, 730] width 36 height 36
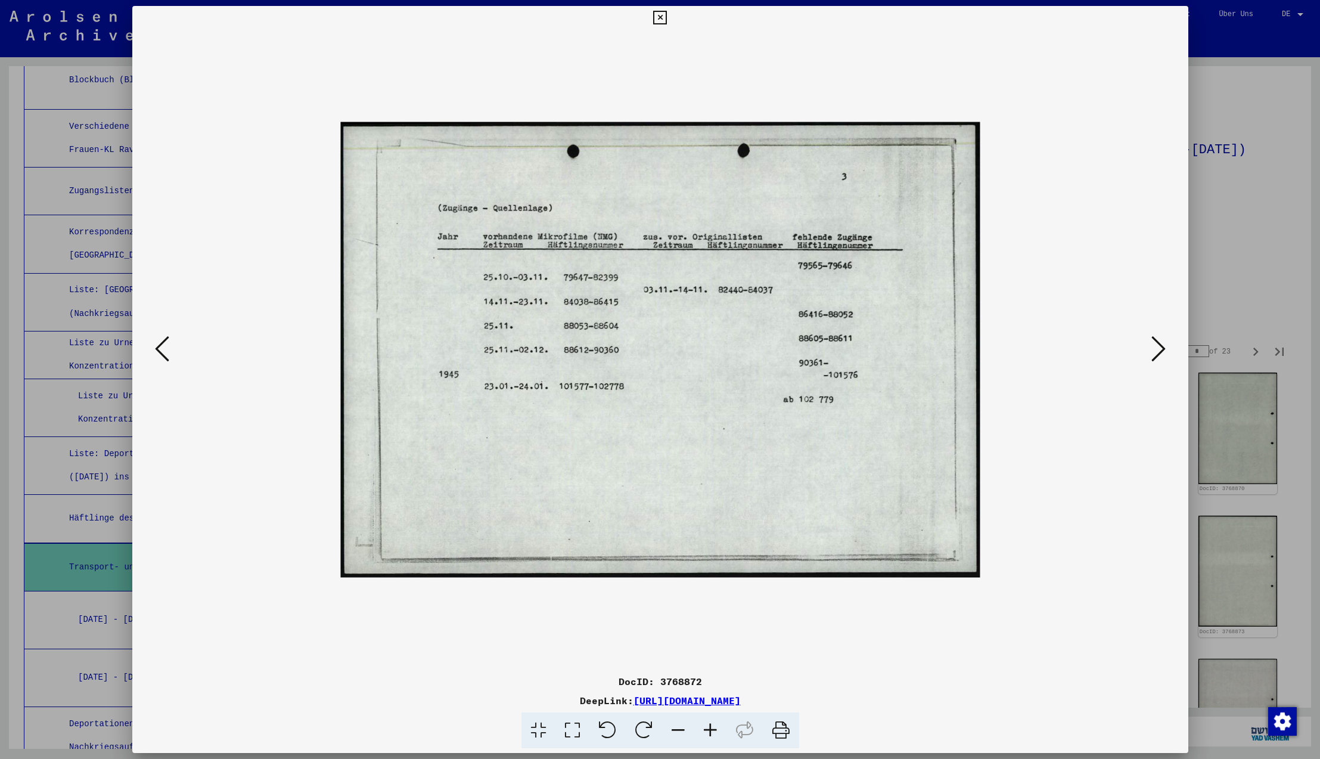
click at [1154, 351] on icon at bounding box center [1158, 348] width 14 height 29
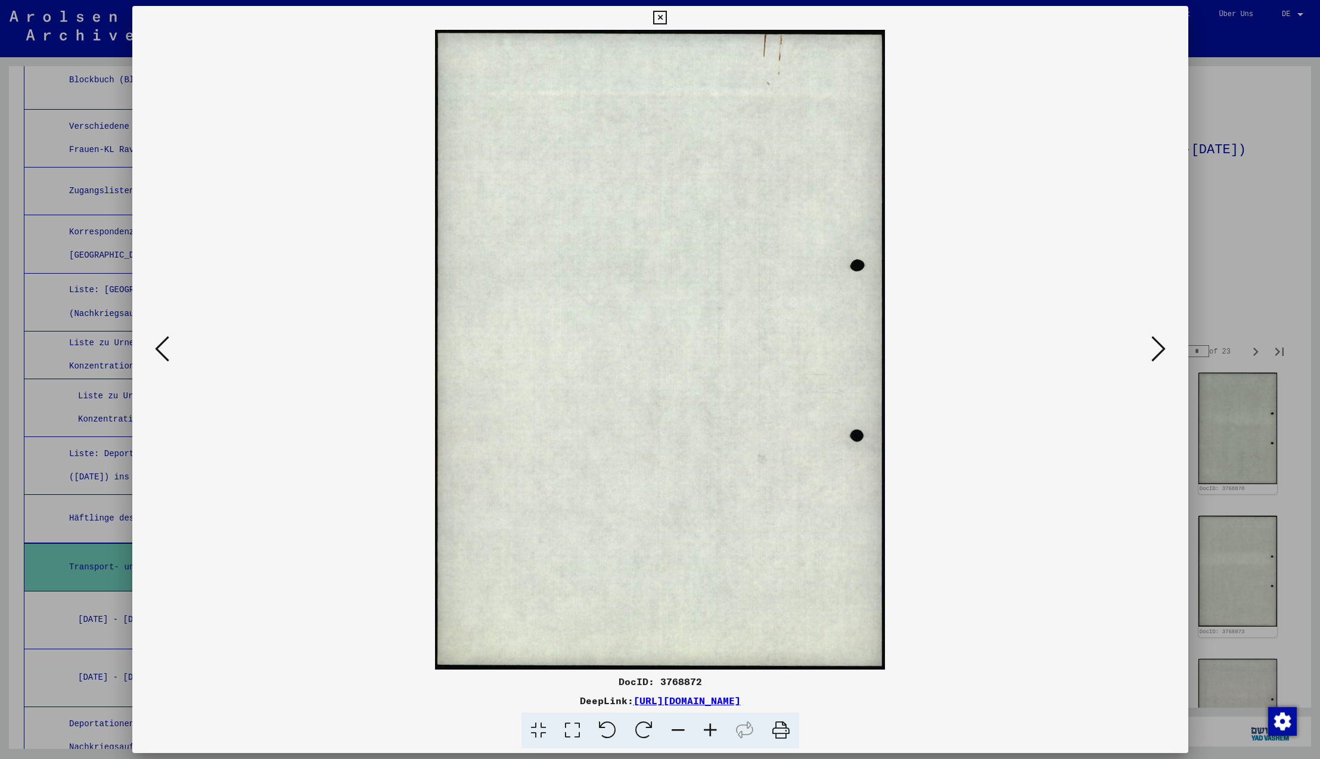
click at [1154, 351] on icon at bounding box center [1158, 348] width 14 height 29
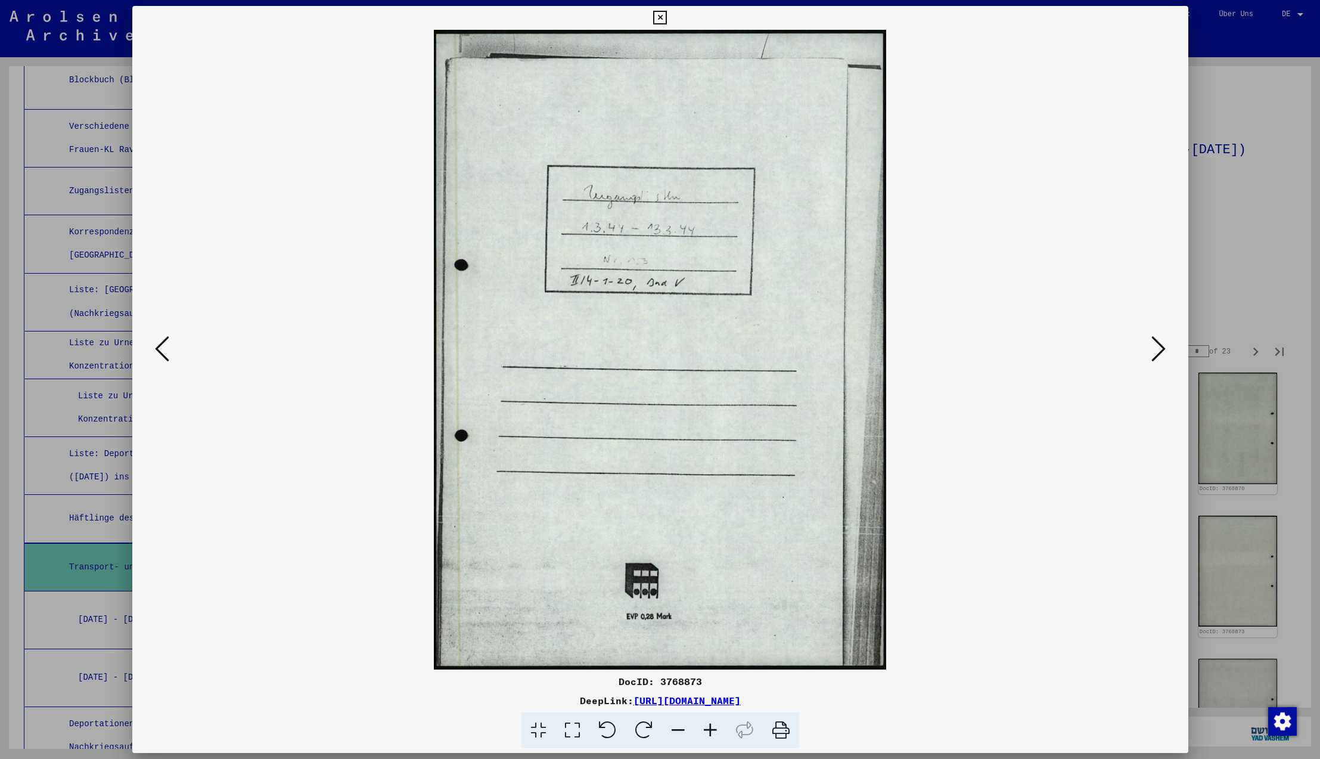
click at [1154, 351] on icon at bounding box center [1158, 348] width 14 height 29
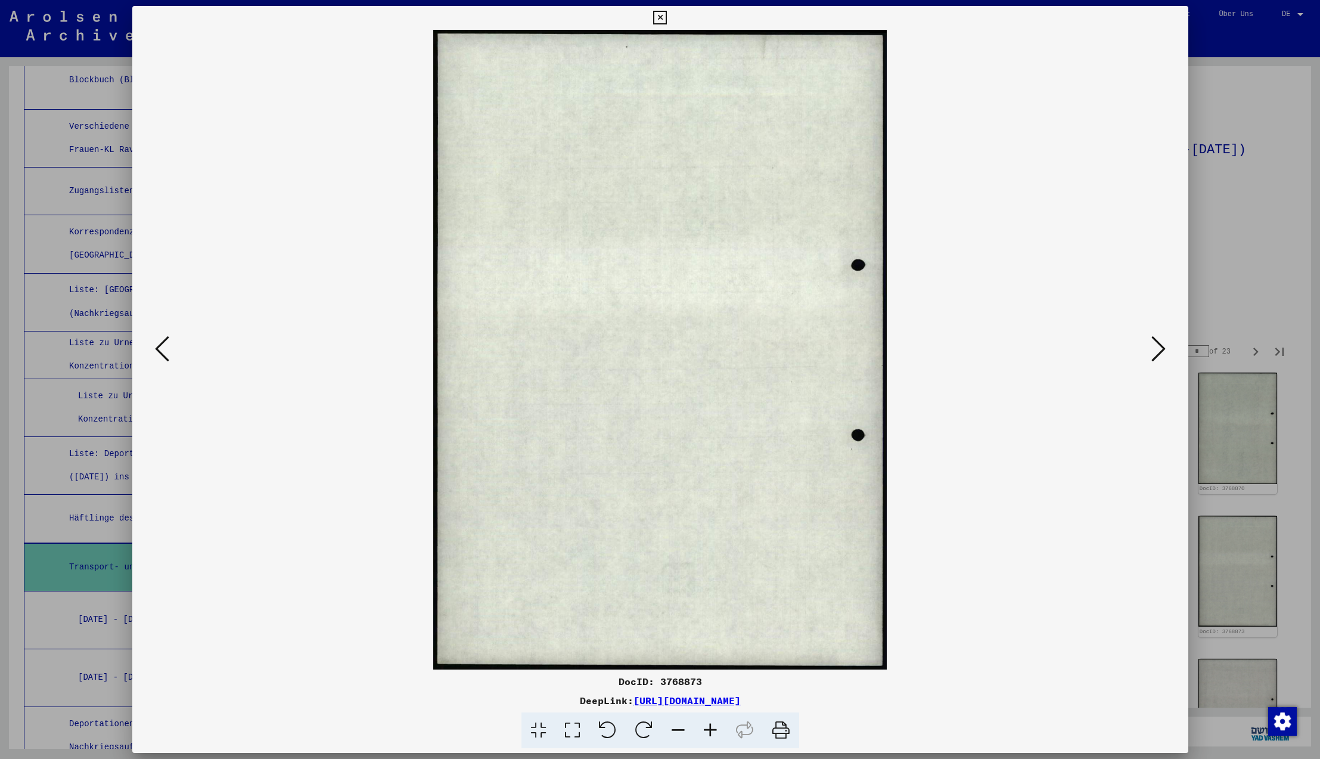
click at [1154, 351] on icon at bounding box center [1158, 348] width 14 height 29
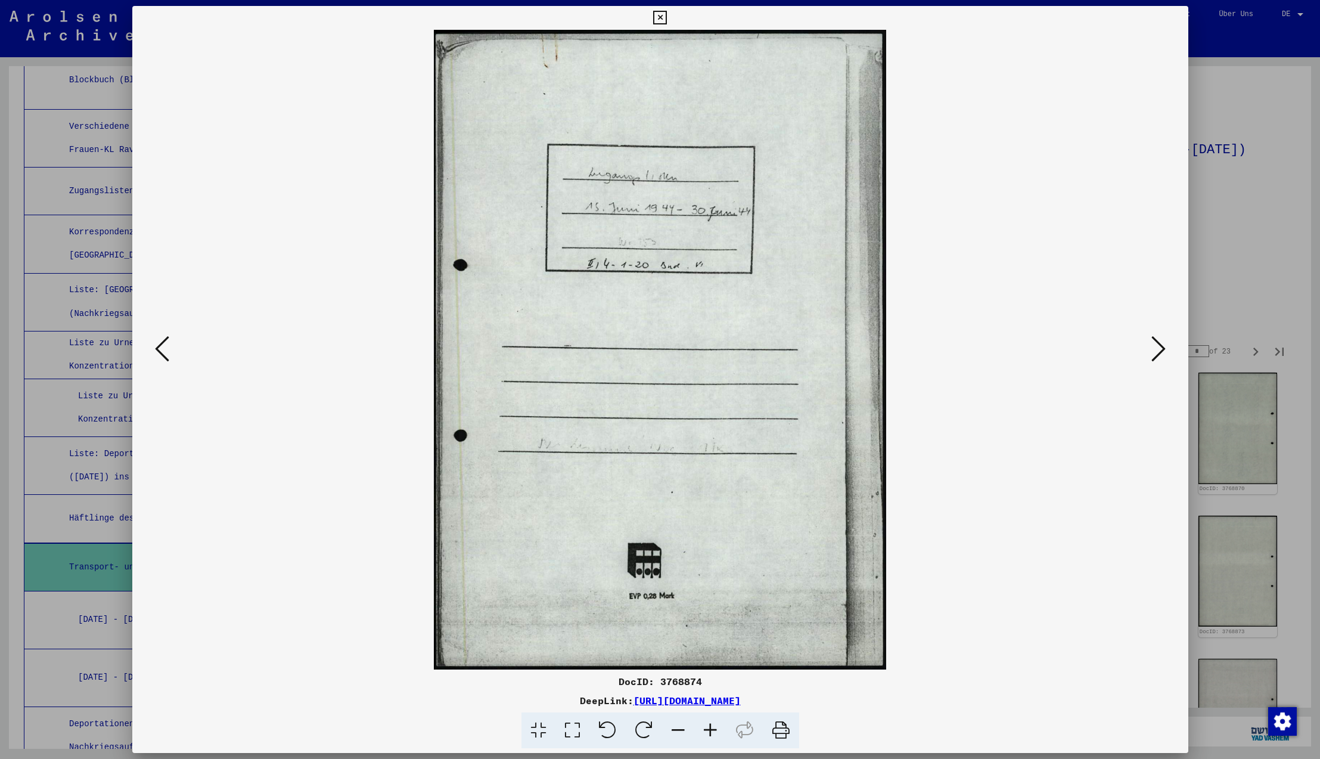
click at [1154, 351] on icon at bounding box center [1158, 348] width 14 height 29
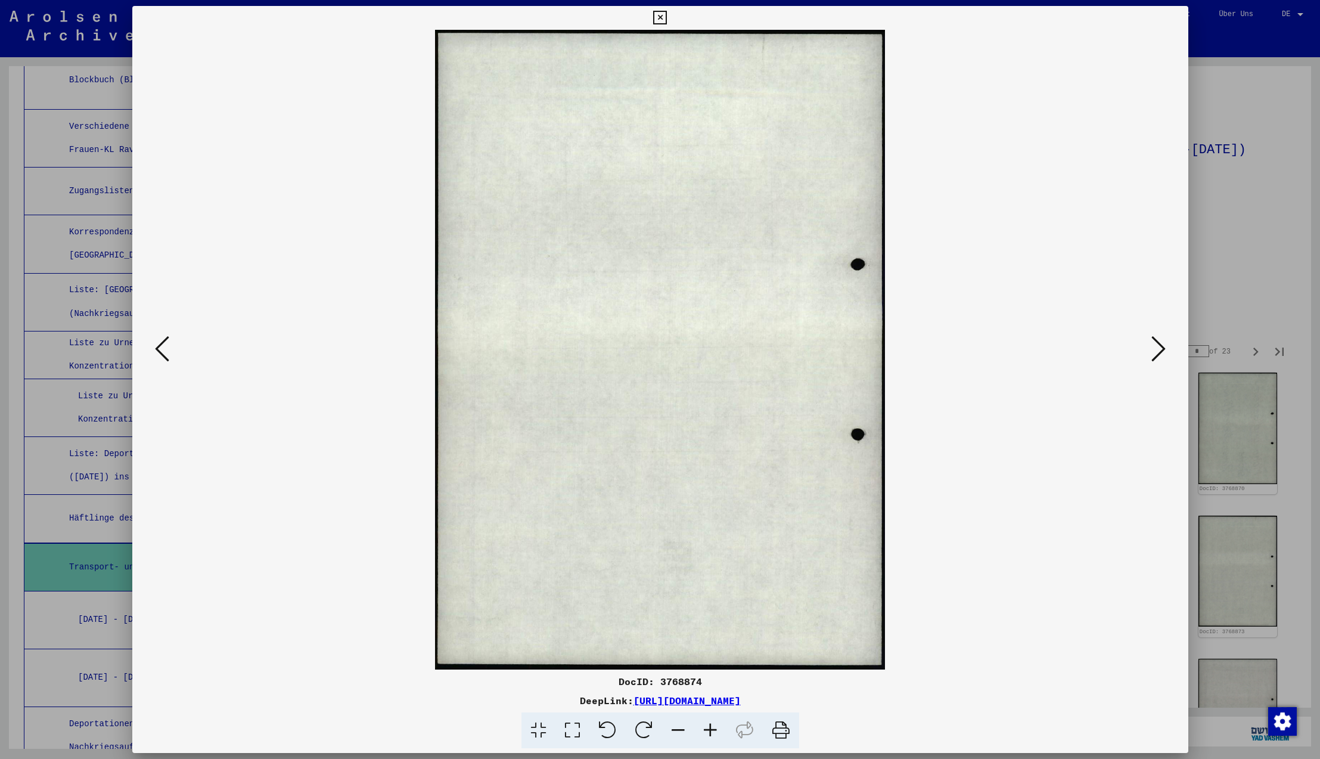
click at [1154, 351] on icon at bounding box center [1158, 348] width 14 height 29
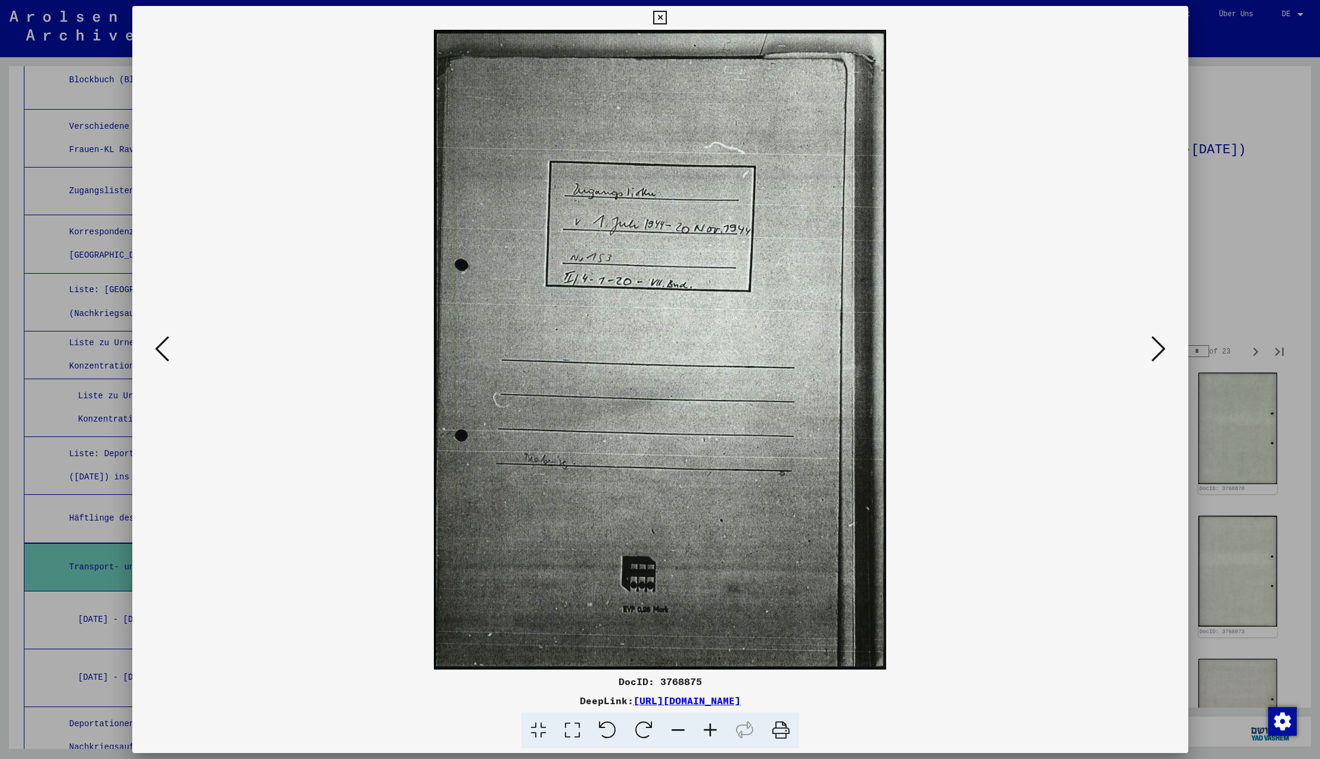
click at [1154, 351] on icon at bounding box center [1158, 348] width 14 height 29
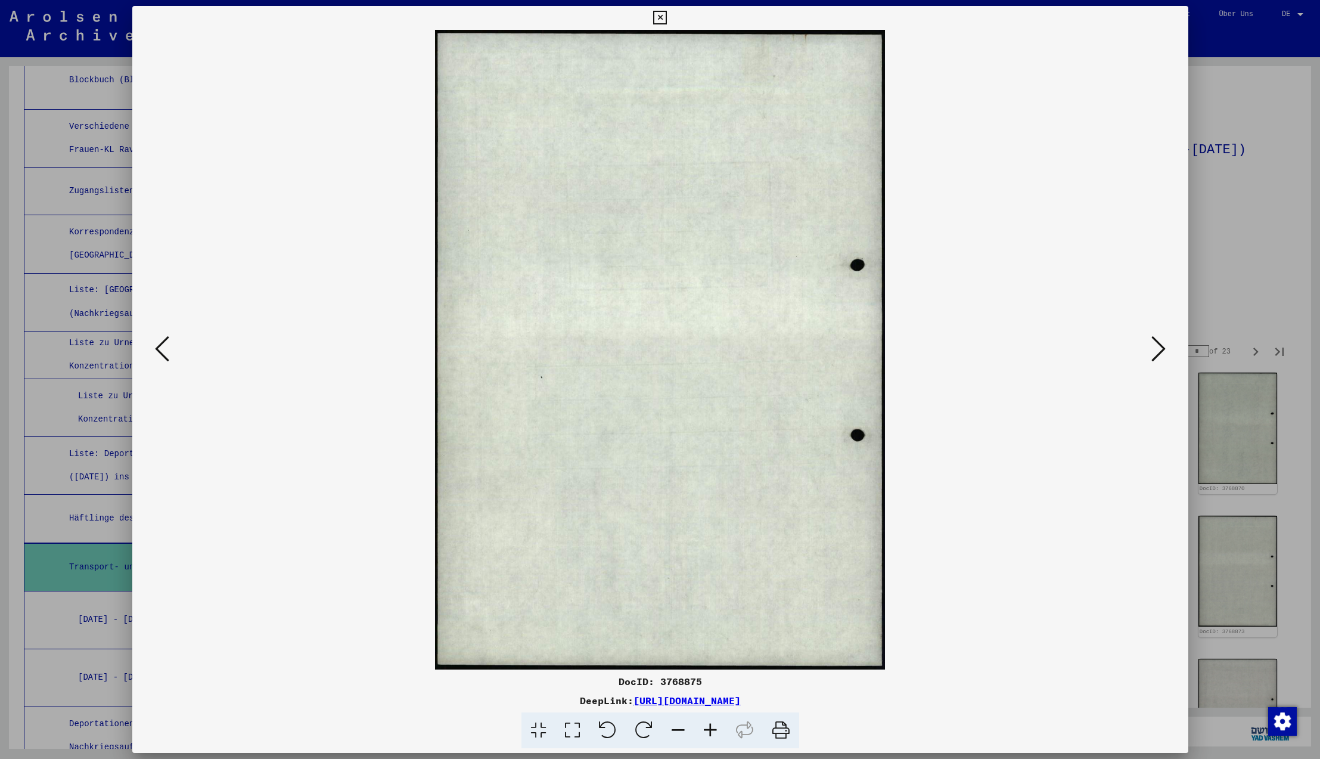
click at [1154, 351] on icon at bounding box center [1158, 348] width 14 height 29
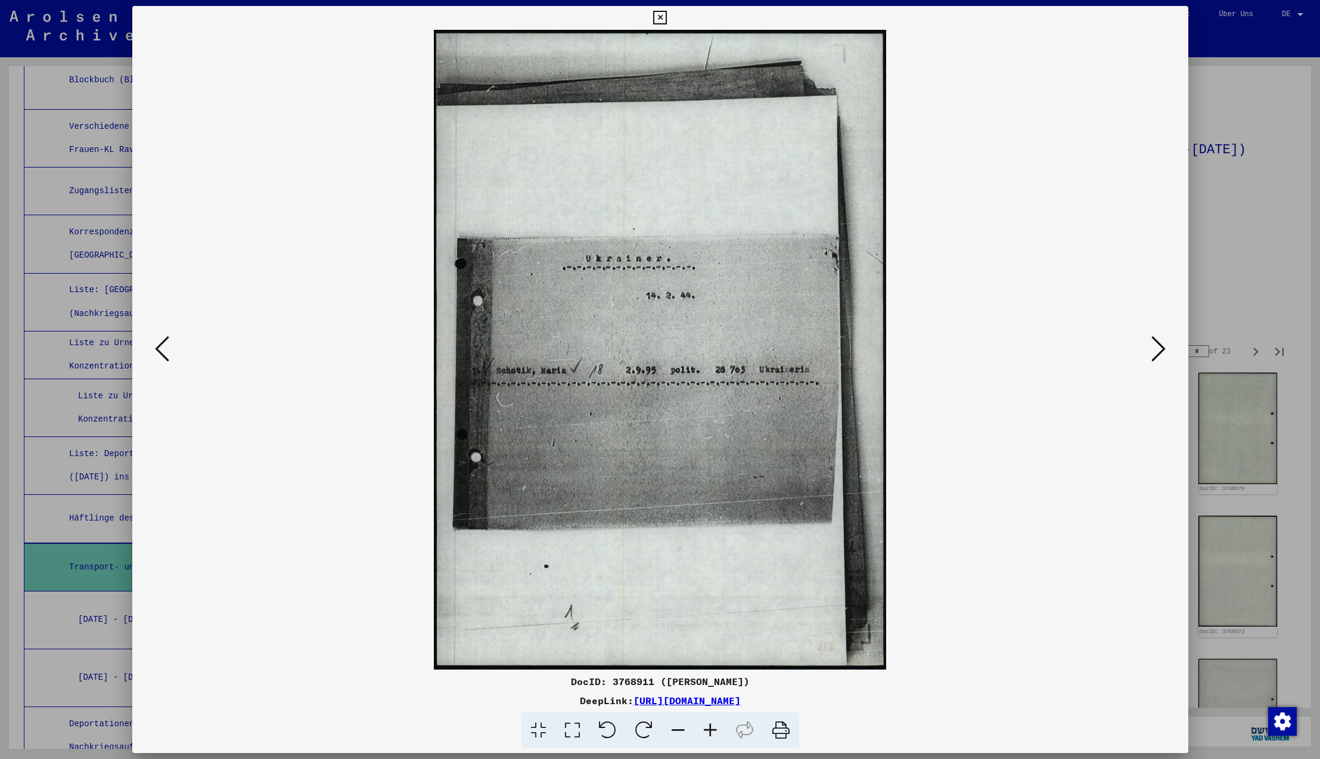
click at [1154, 351] on icon at bounding box center [1158, 348] width 14 height 29
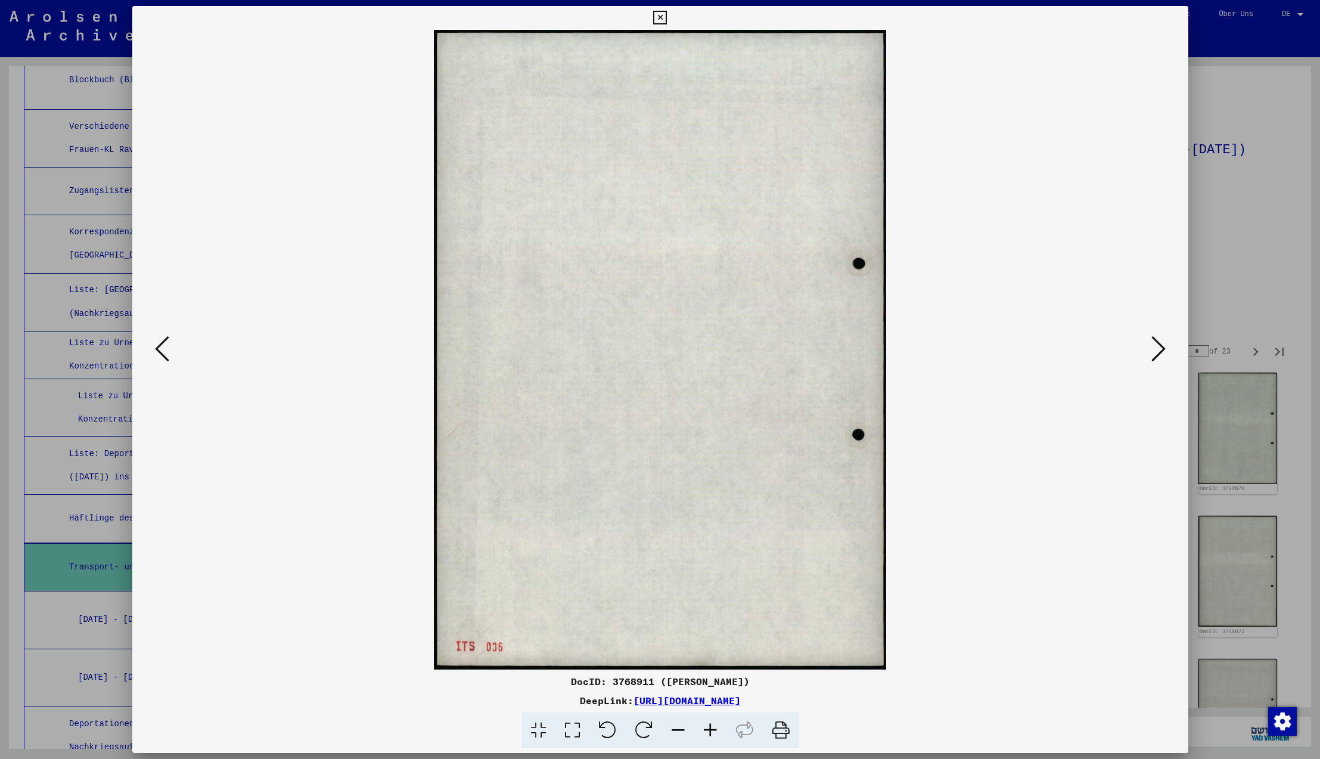
click at [1154, 351] on icon at bounding box center [1158, 348] width 14 height 29
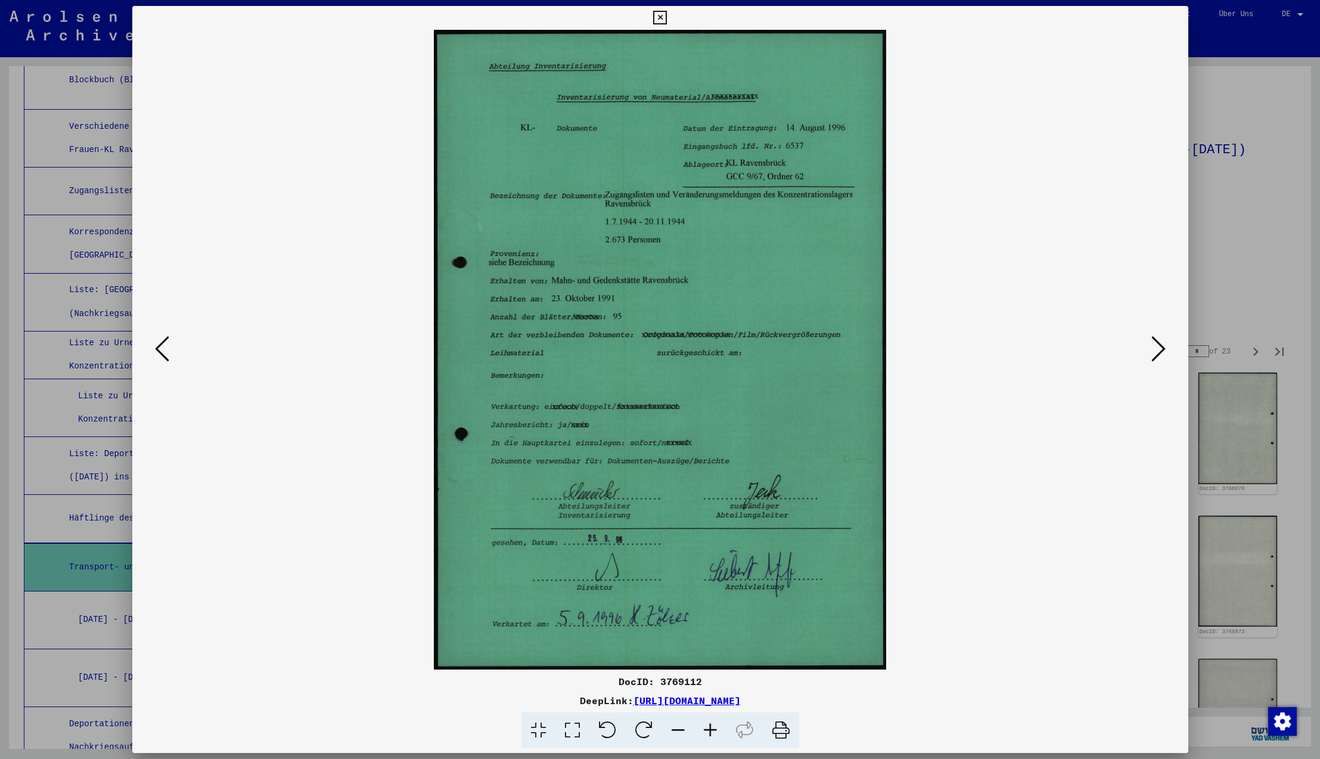
click at [1154, 351] on icon at bounding box center [1158, 348] width 14 height 29
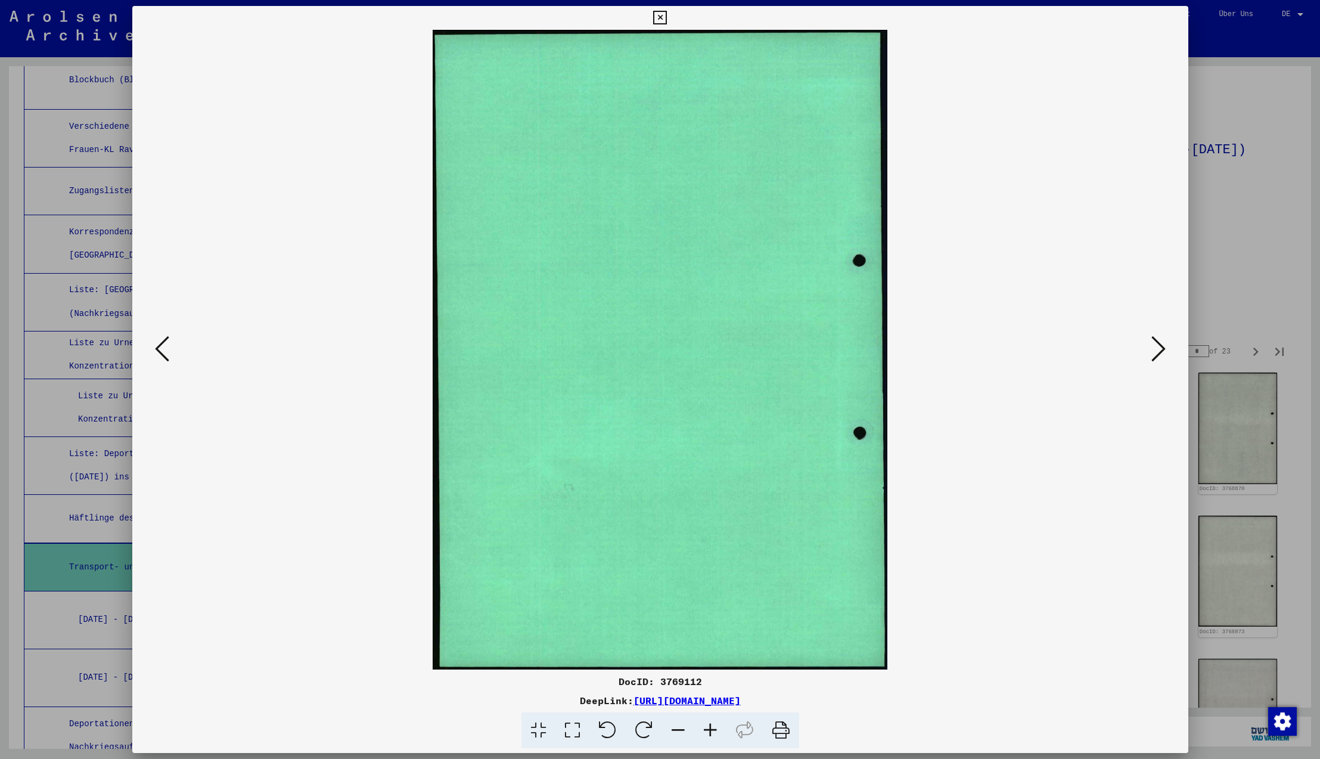
click at [1154, 351] on icon at bounding box center [1158, 348] width 14 height 29
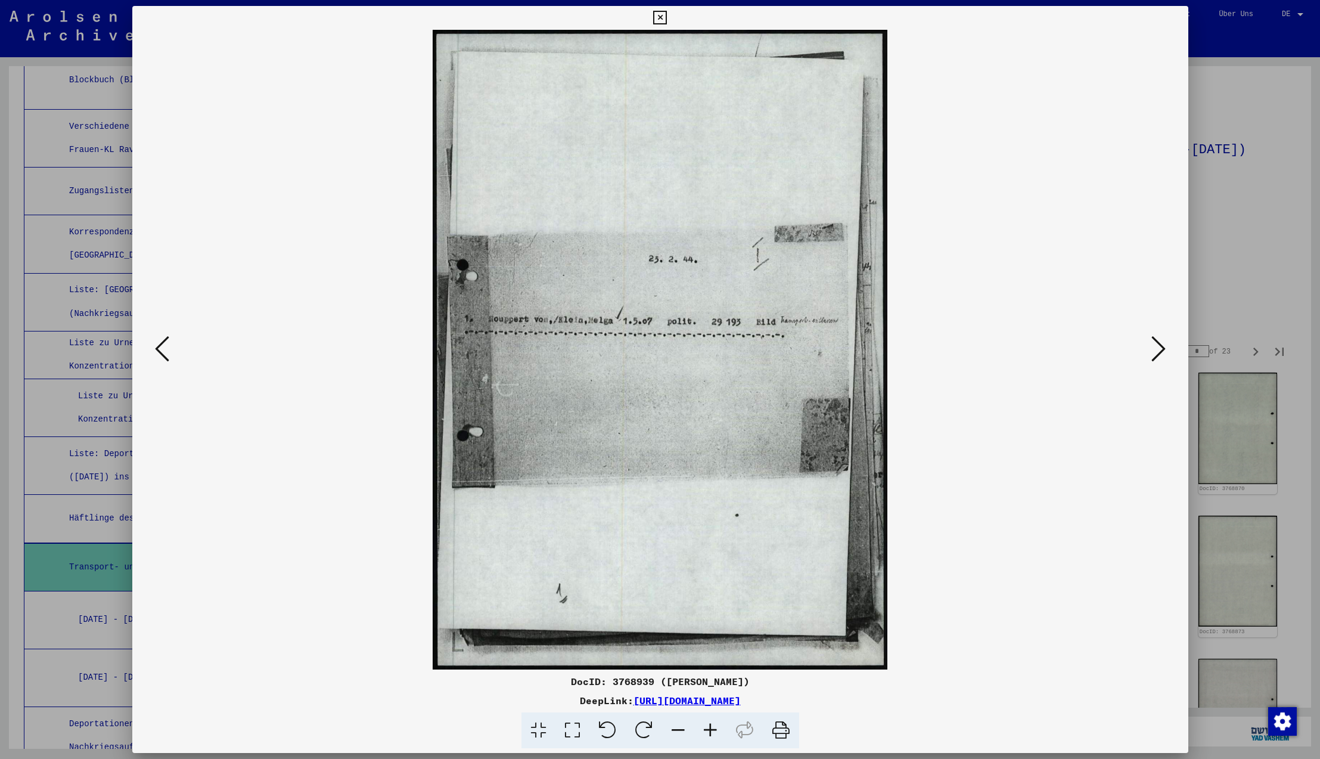
click at [1154, 351] on icon at bounding box center [1158, 348] width 14 height 29
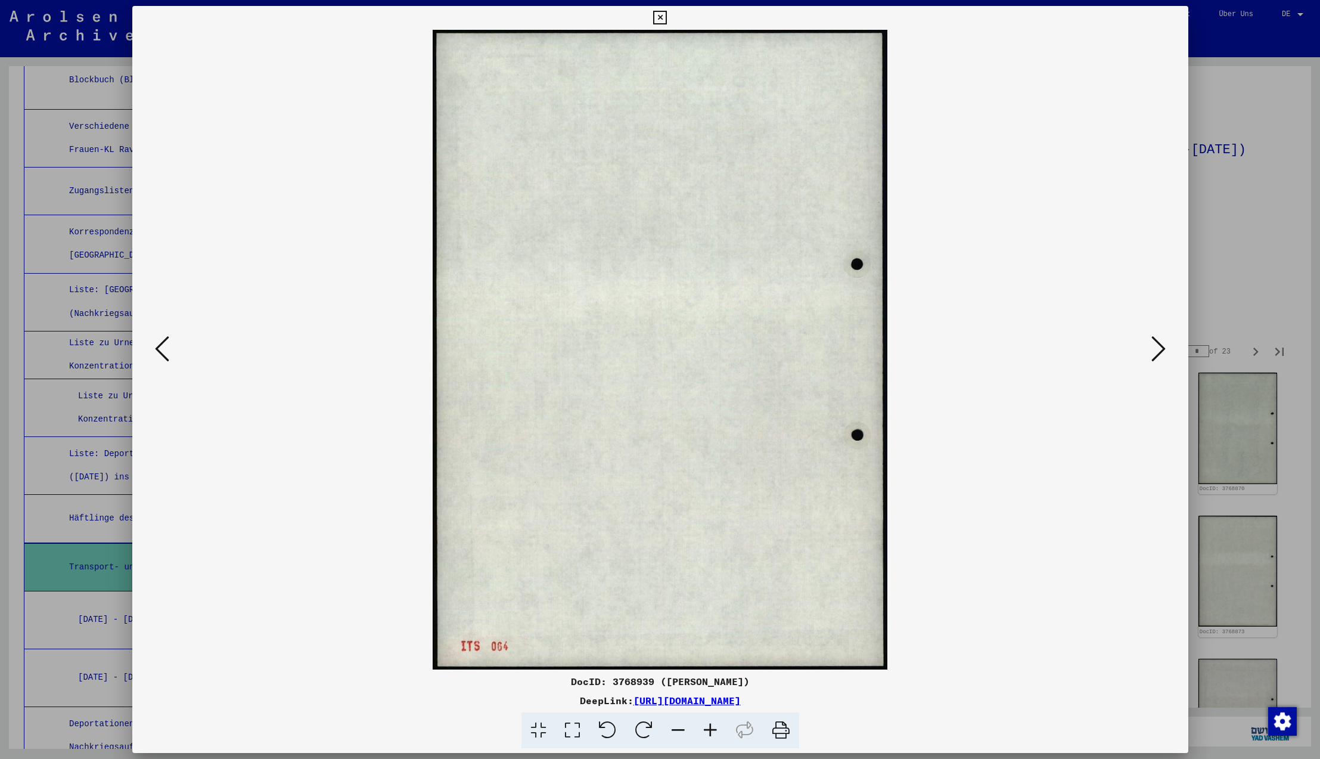
click at [1154, 351] on icon at bounding box center [1158, 348] width 14 height 29
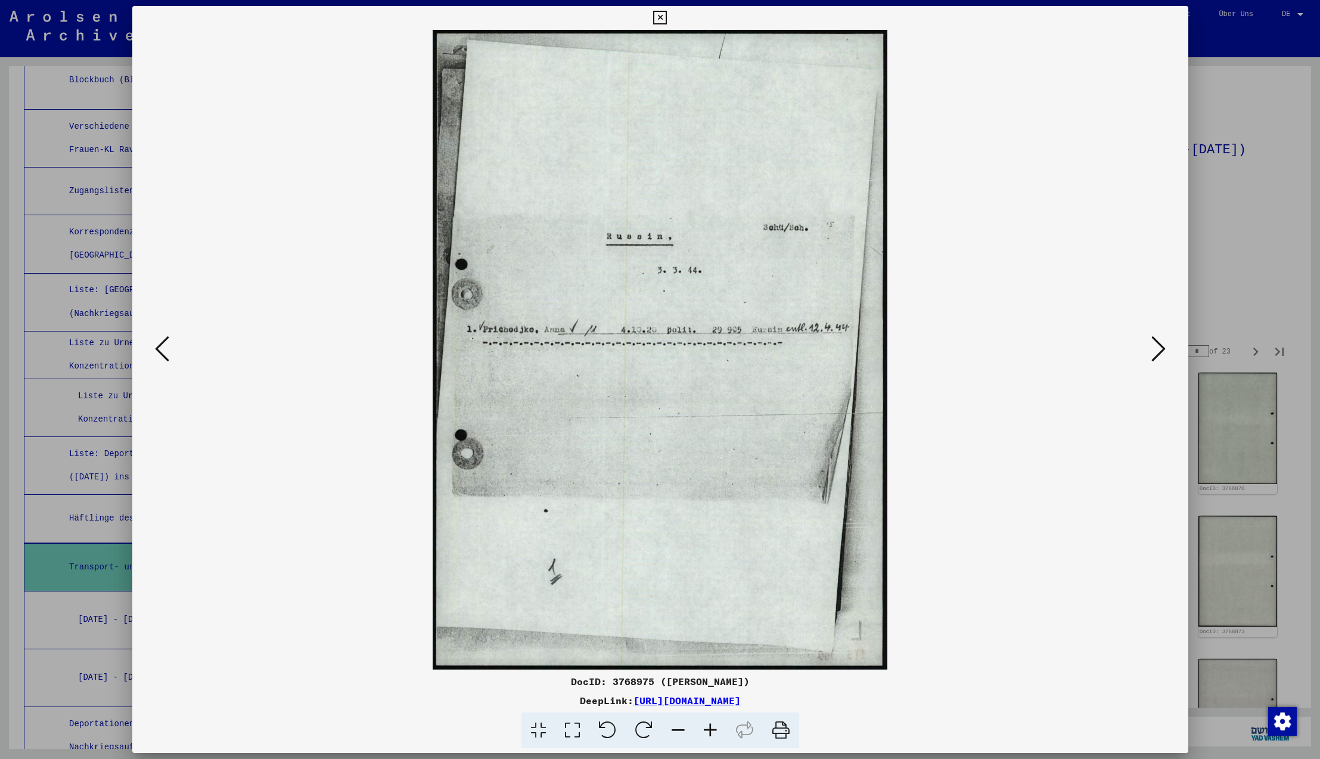
click at [1154, 351] on icon at bounding box center [1158, 348] width 14 height 29
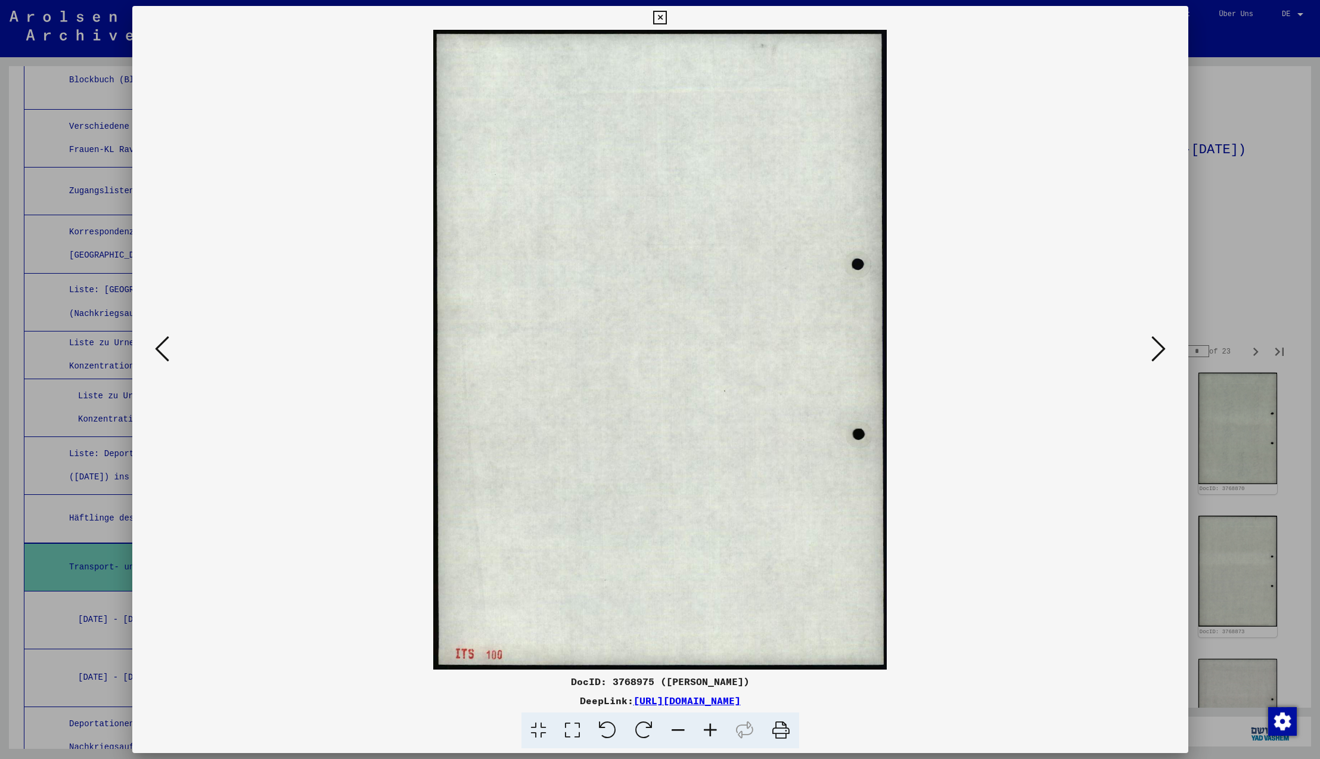
click at [1154, 351] on icon at bounding box center [1158, 348] width 14 height 29
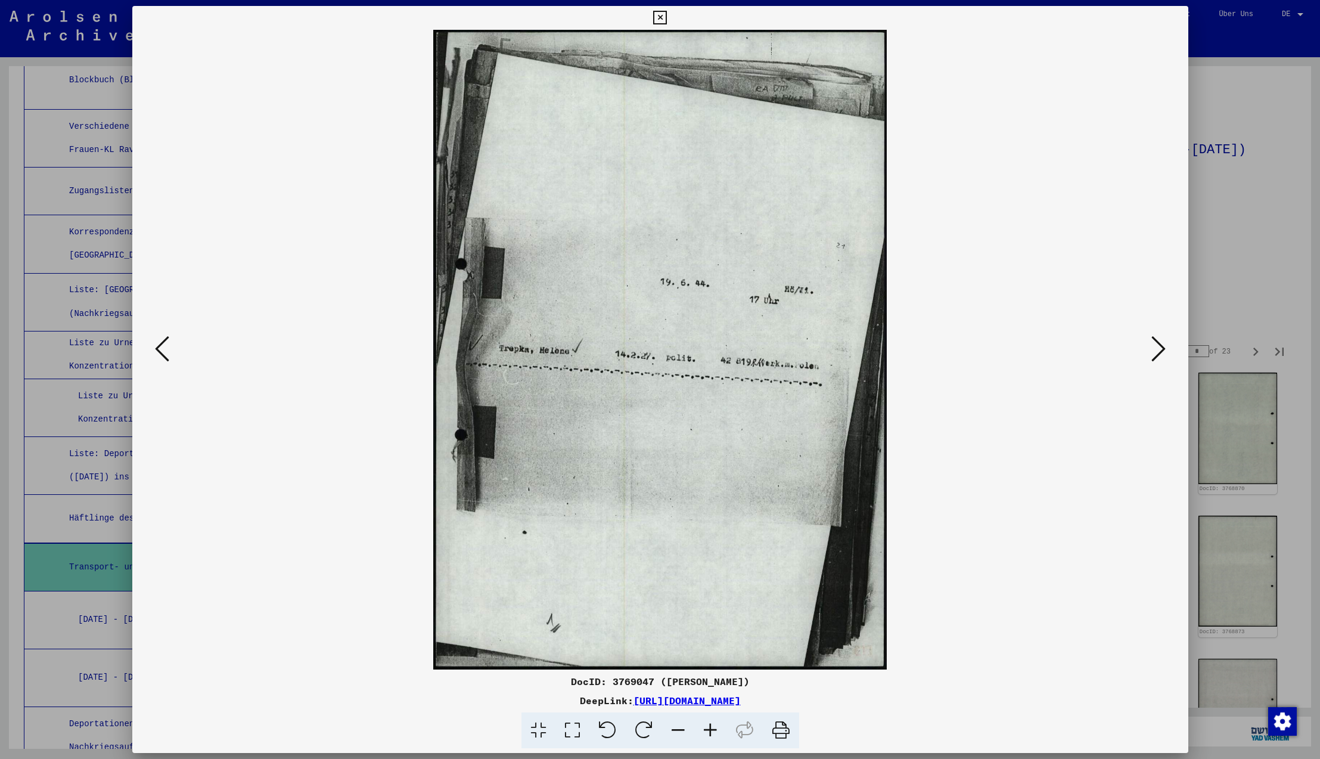
click at [1154, 351] on icon at bounding box center [1158, 348] width 14 height 29
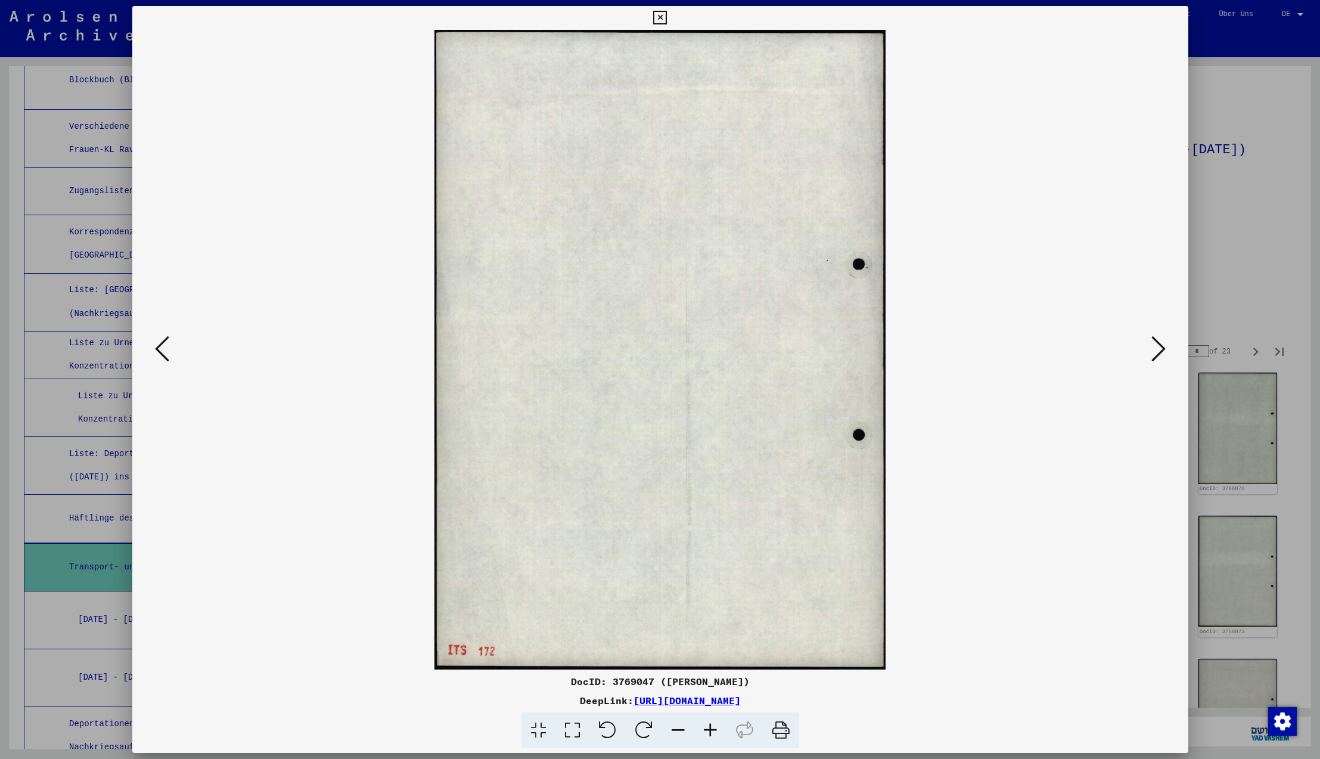
click at [1154, 351] on icon at bounding box center [1158, 348] width 14 height 29
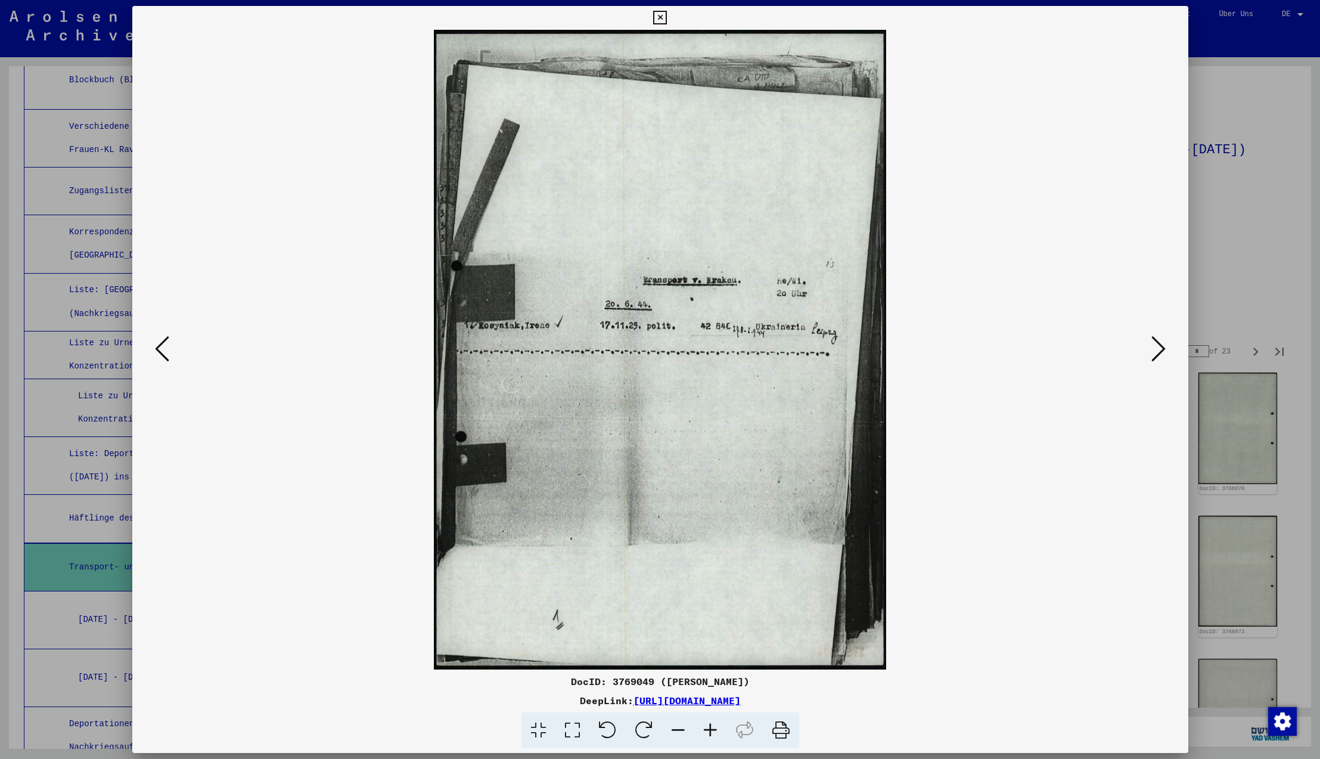
click at [1154, 351] on icon at bounding box center [1158, 348] width 14 height 29
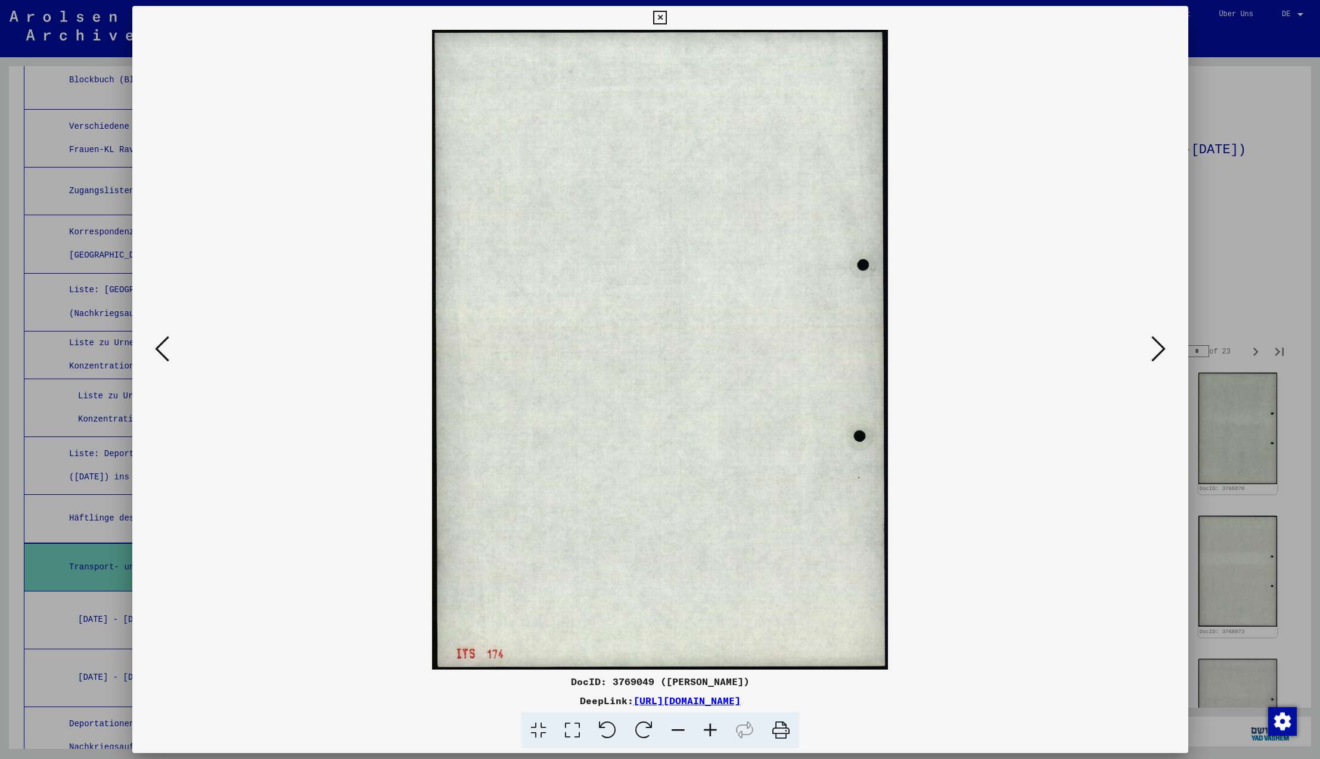
click at [1154, 351] on icon at bounding box center [1158, 348] width 14 height 29
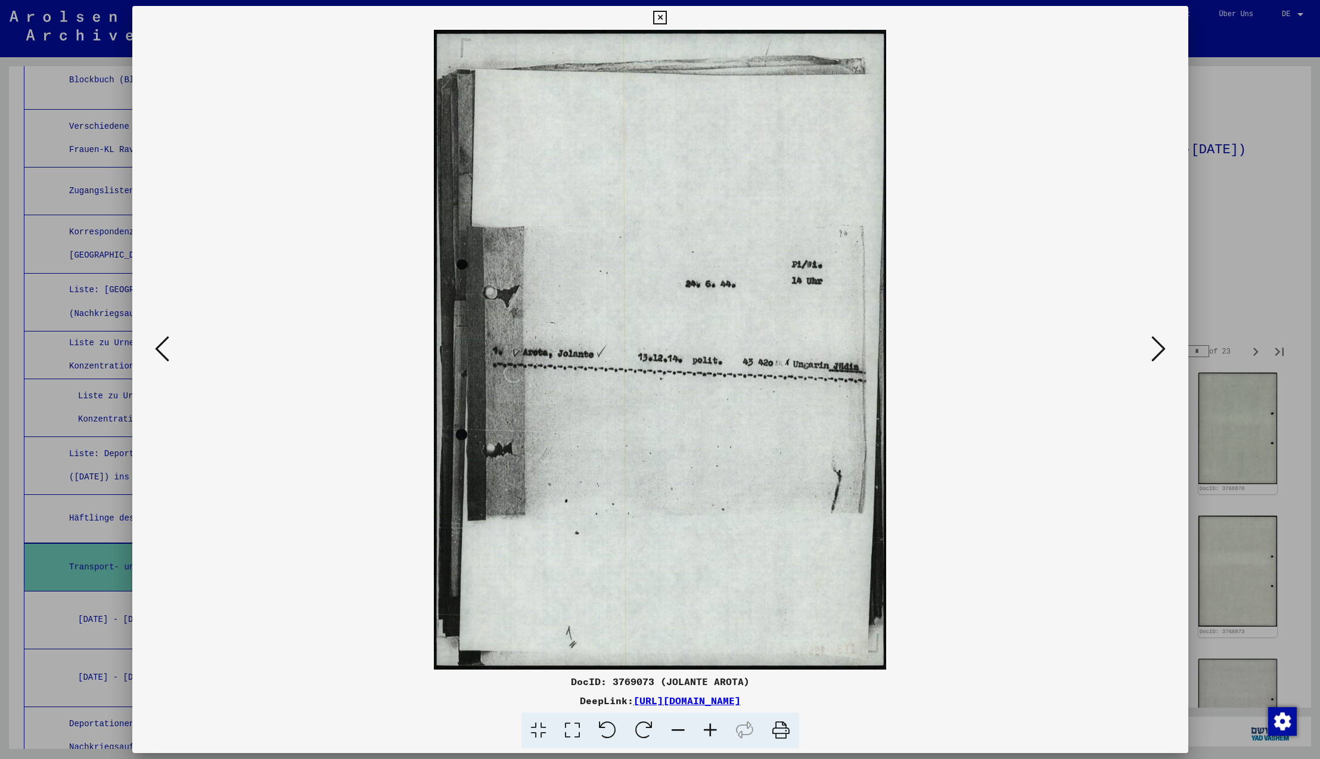
click at [1154, 351] on icon at bounding box center [1158, 348] width 14 height 29
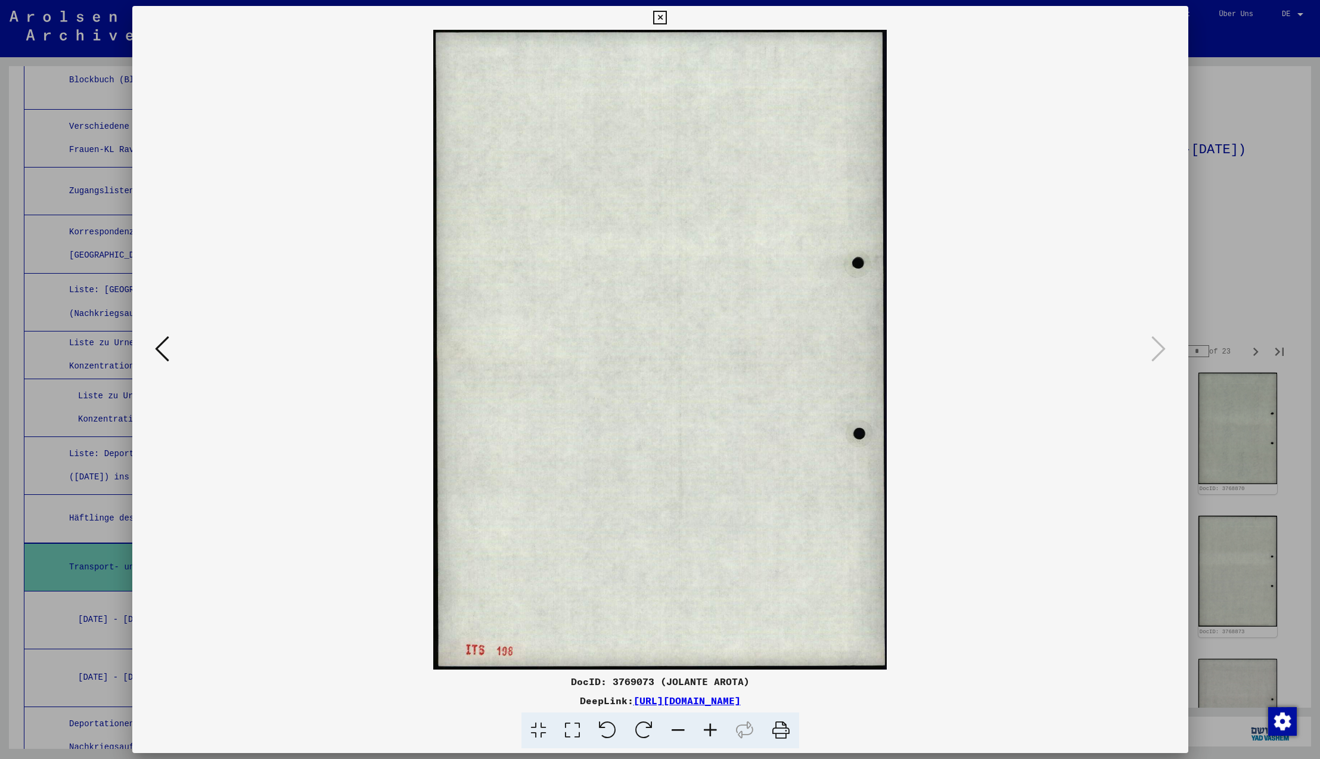
click at [1154, 351] on icon at bounding box center [1158, 348] width 14 height 29
click at [667, 21] on icon at bounding box center [660, 18] width 14 height 14
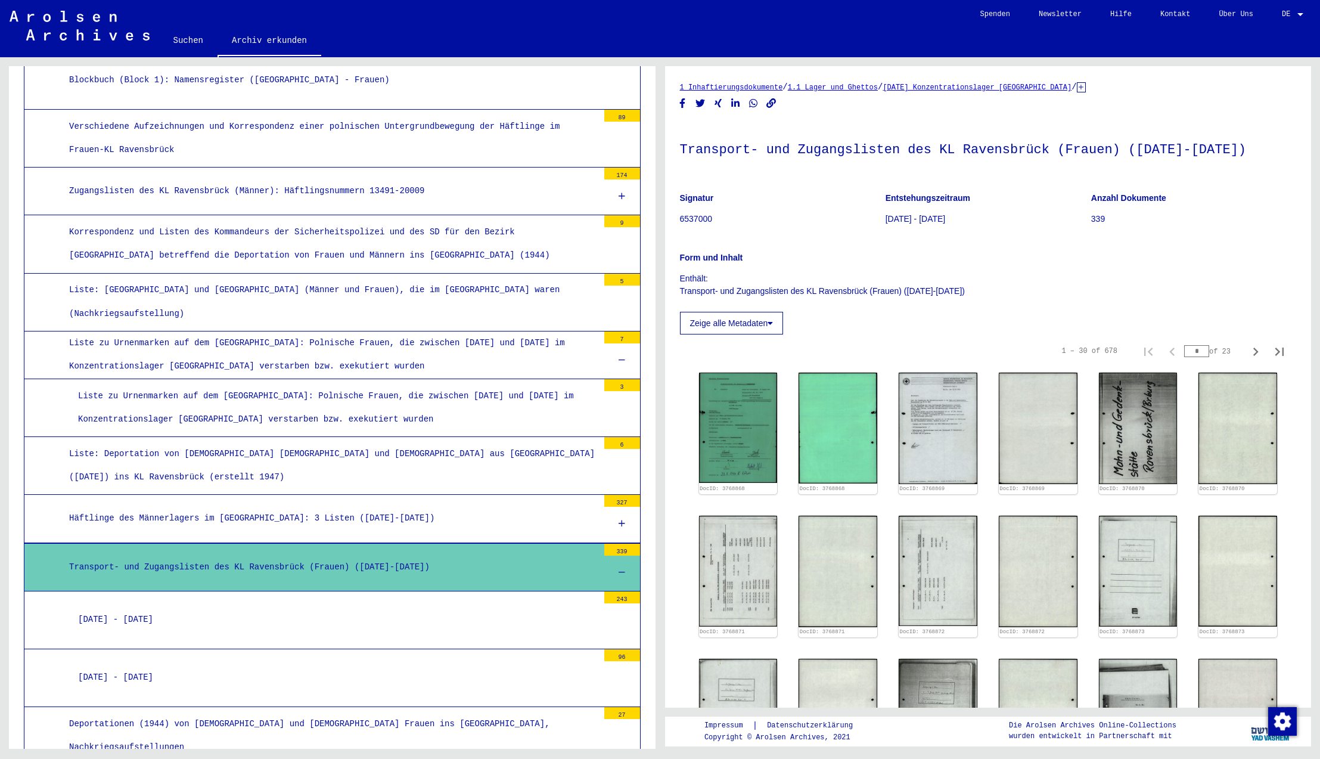
scroll to position [0, 0]
click at [1256, 352] on icon "Next page" at bounding box center [1255, 351] width 5 height 8
type input "*"
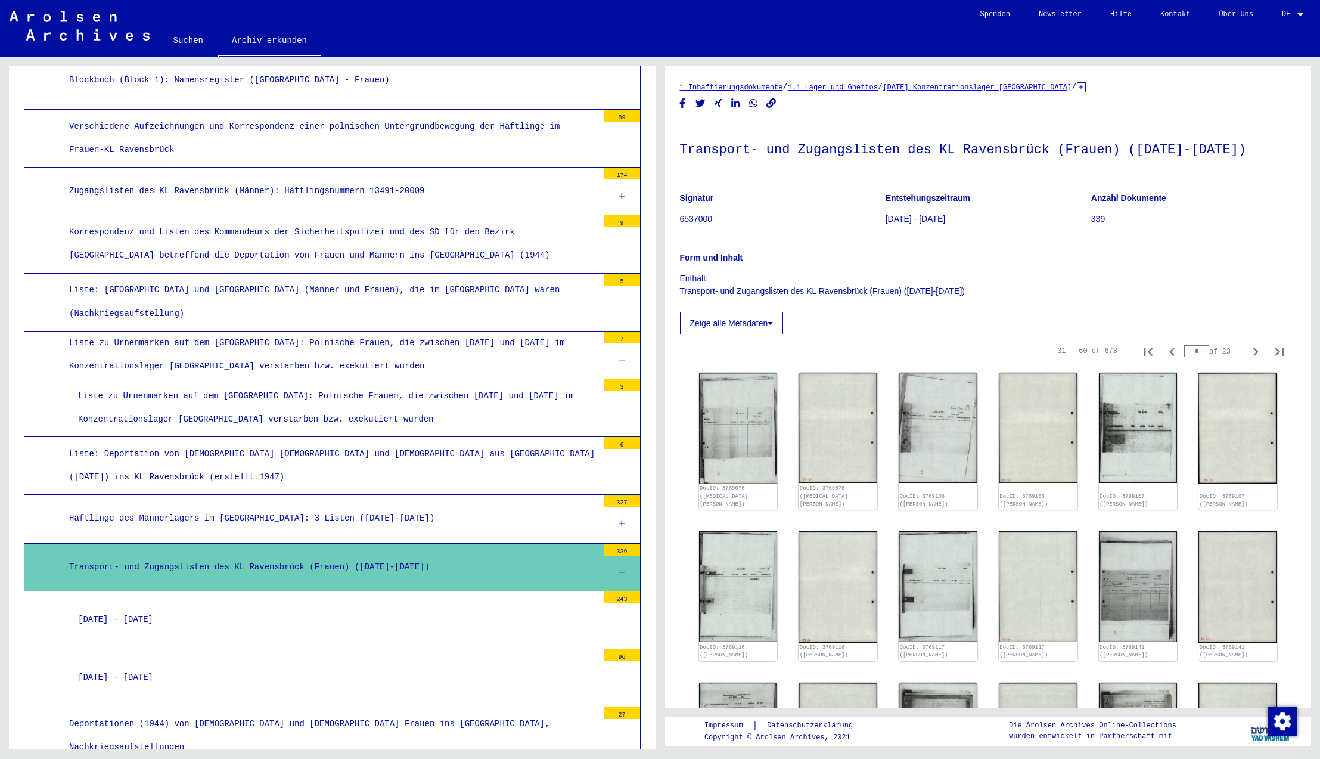
click at [1256, 352] on icon "Next page" at bounding box center [1255, 351] width 5 height 8
type input "*"
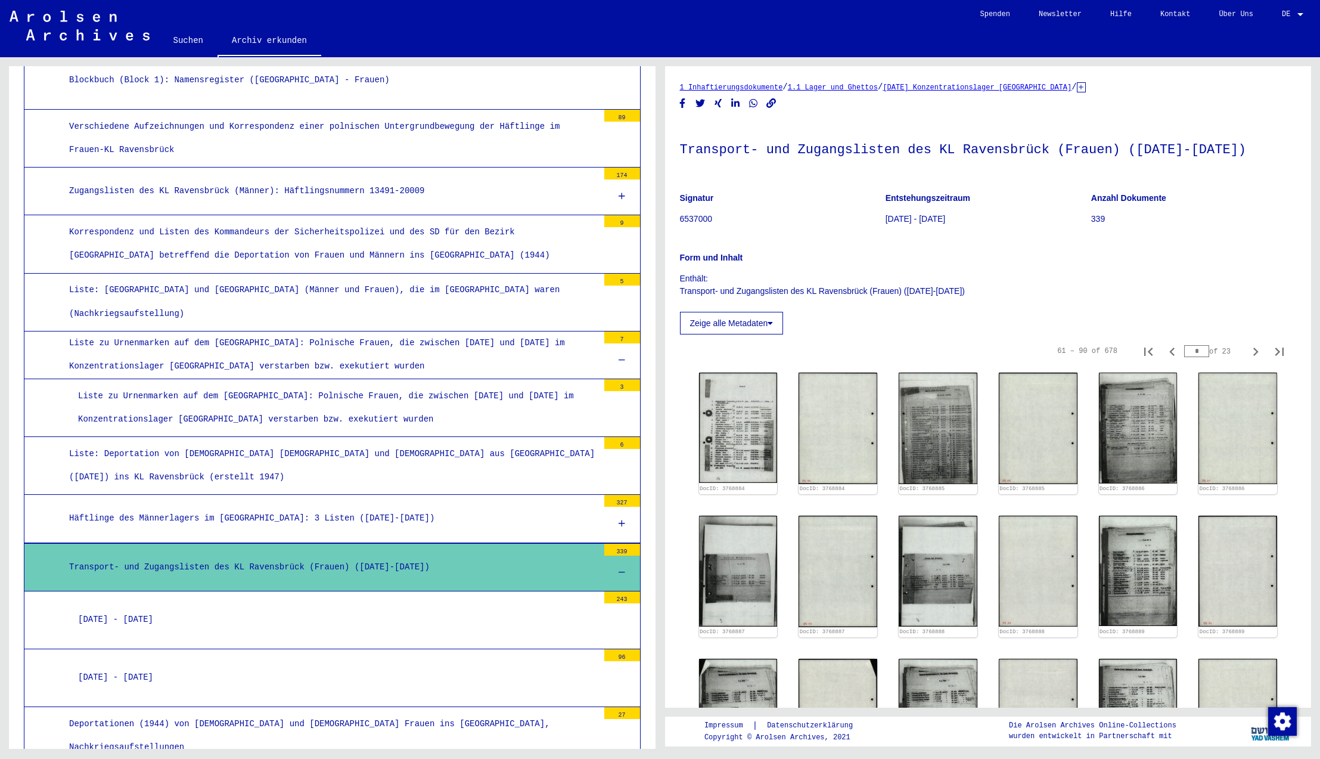
click at [1256, 352] on icon "Next page" at bounding box center [1255, 351] width 5 height 8
type input "*"
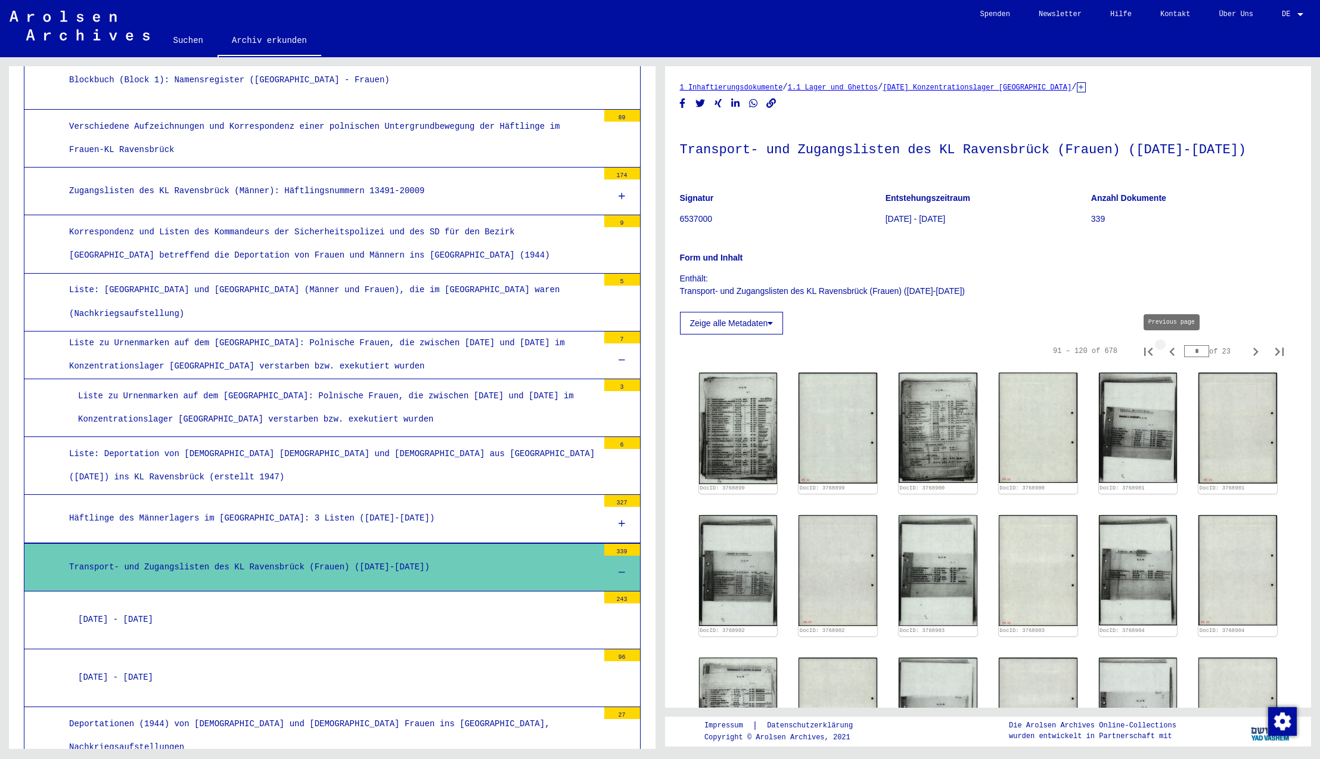
click at [1174, 353] on icon "Previous page" at bounding box center [1172, 351] width 17 height 17
type input "*"
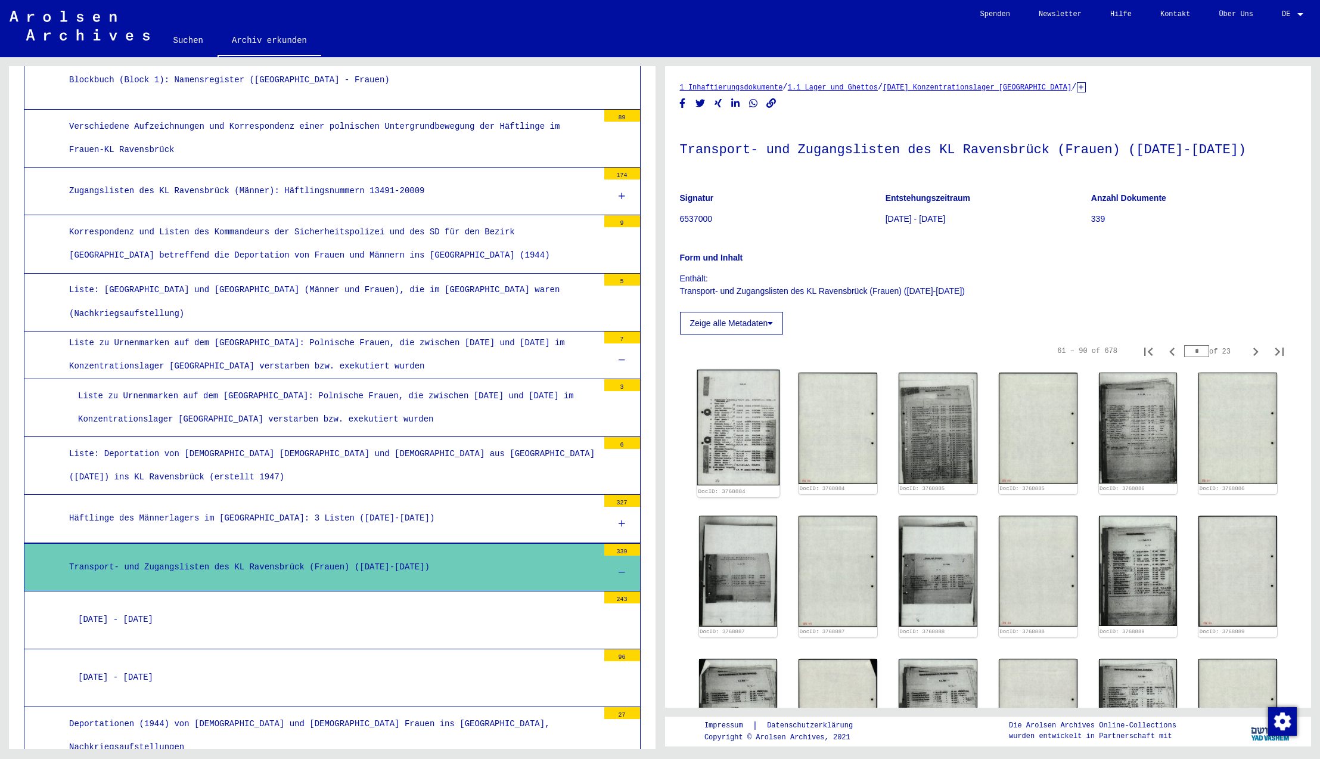
click at [760, 448] on img at bounding box center [738, 428] width 82 height 116
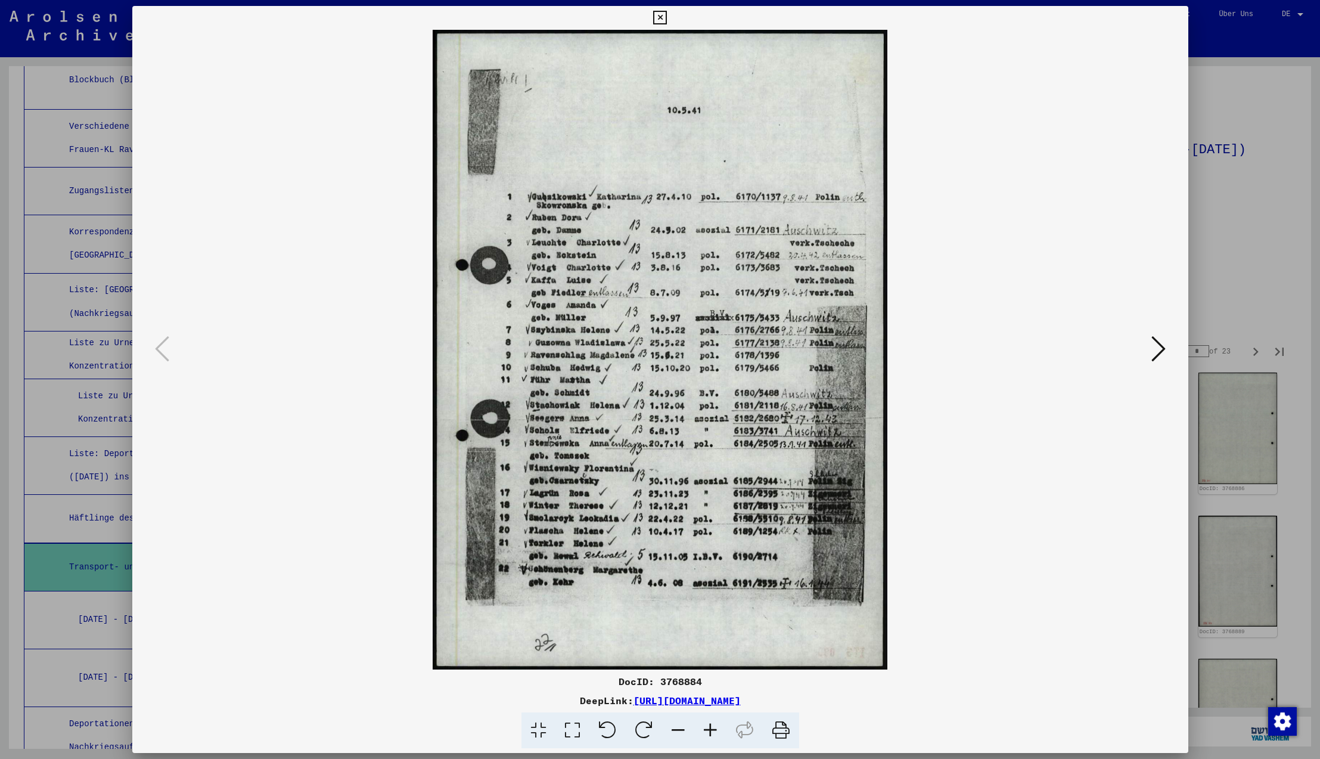
click at [1160, 351] on icon at bounding box center [1158, 348] width 14 height 29
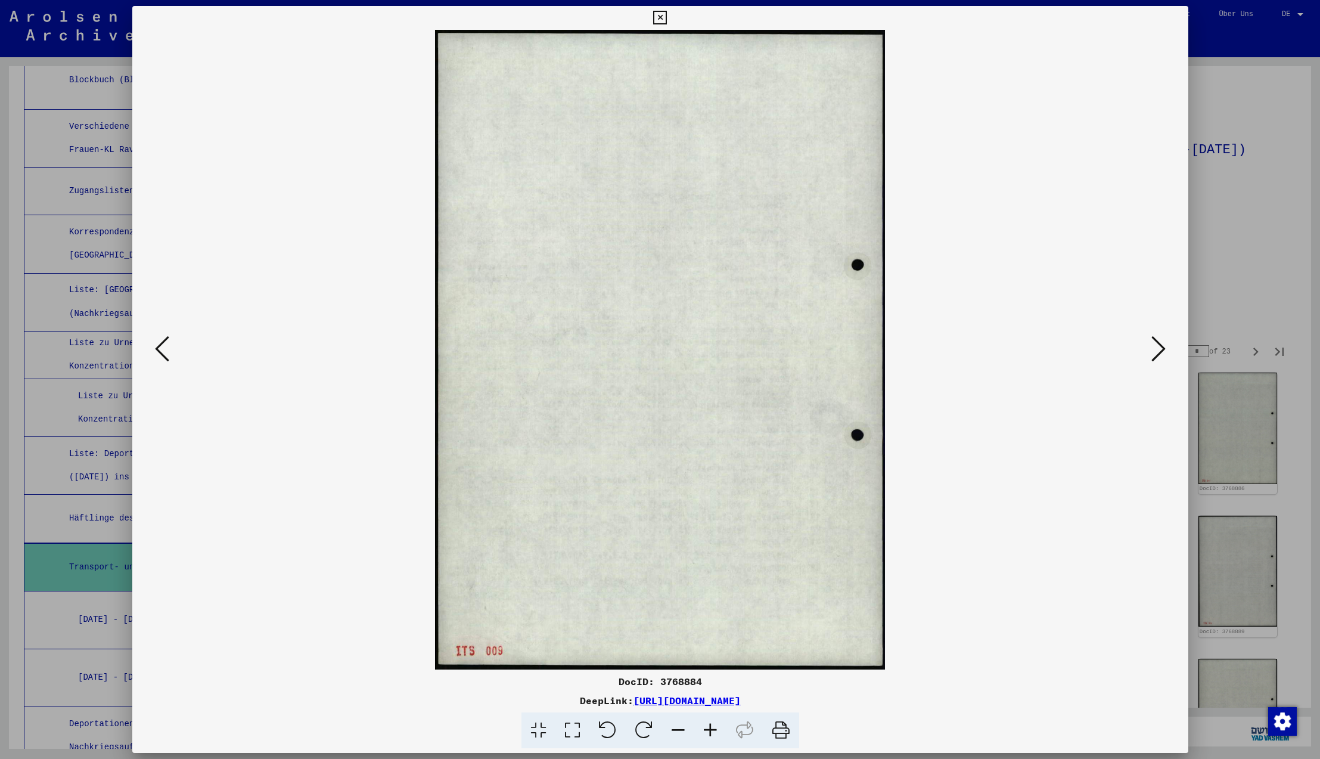
click at [1160, 351] on icon at bounding box center [1158, 348] width 14 height 29
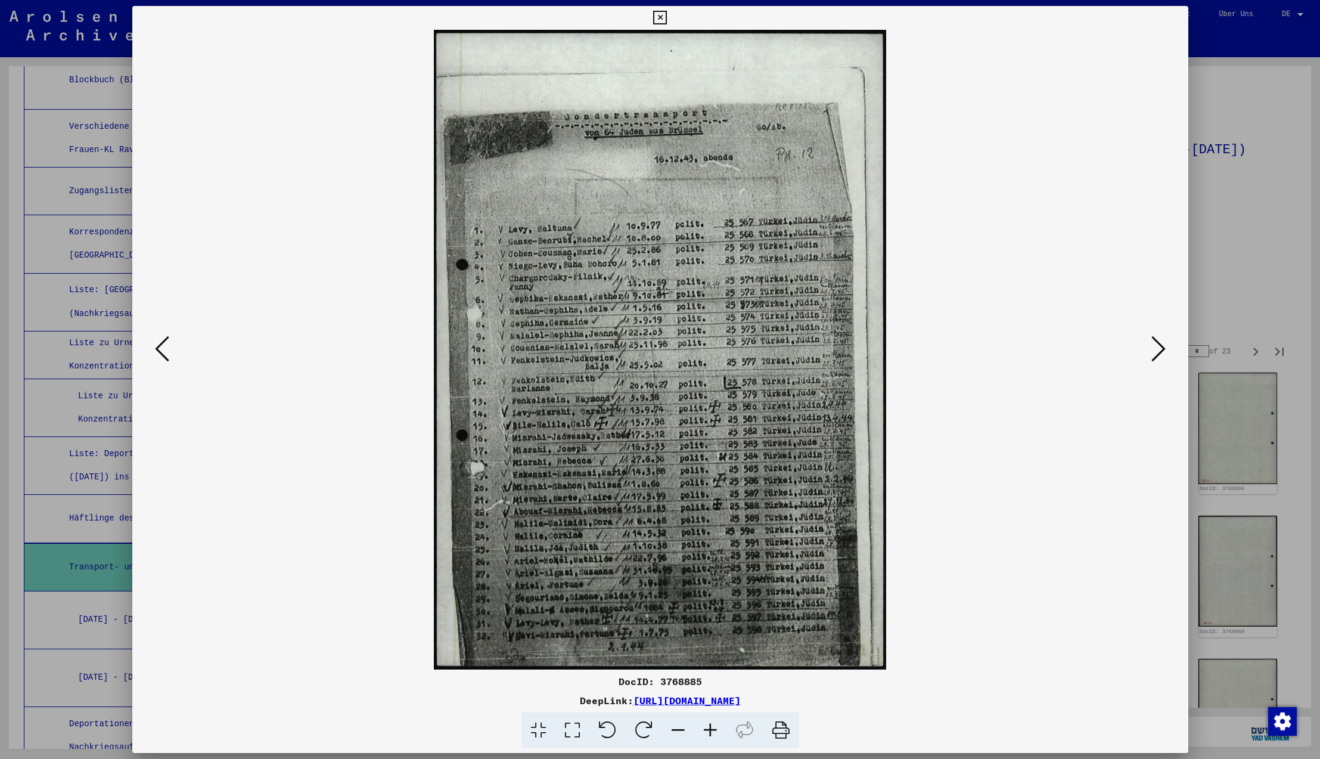
click at [667, 18] on icon at bounding box center [660, 18] width 14 height 14
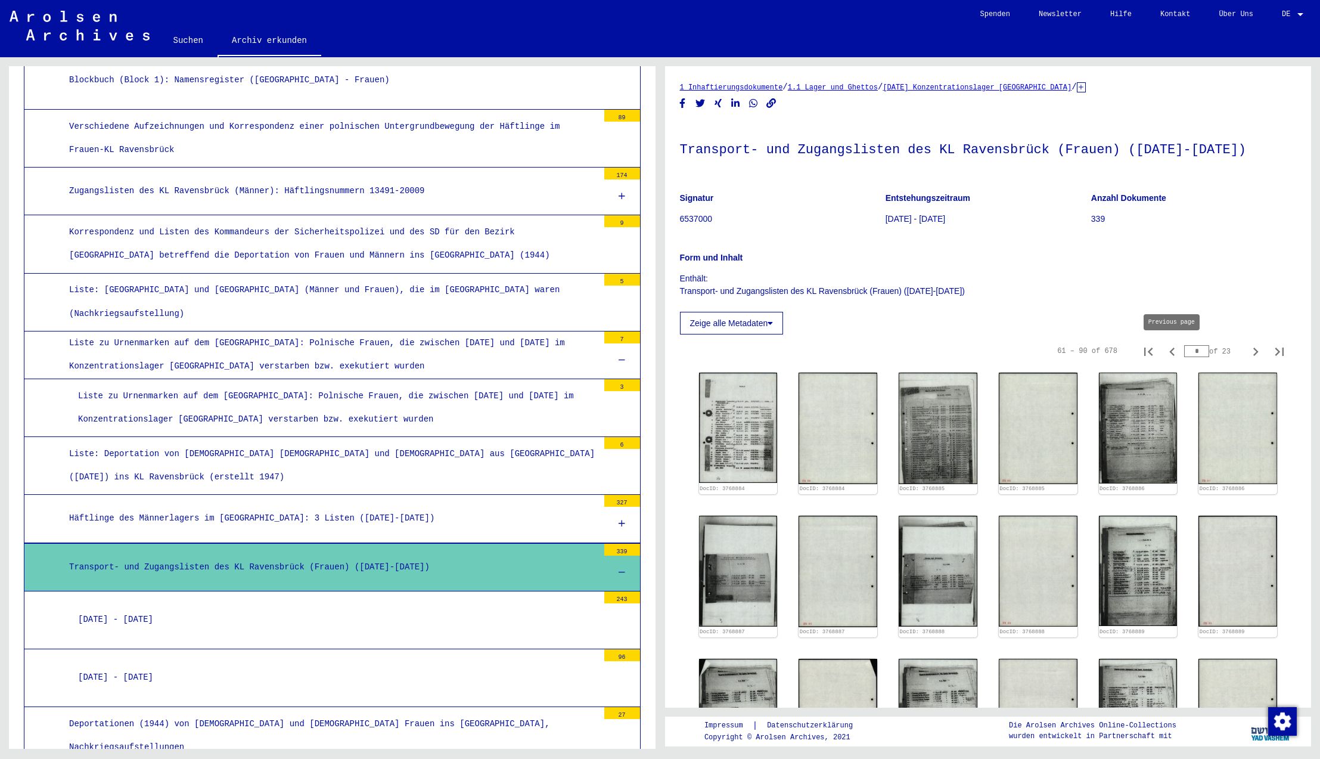
click at [1172, 350] on icon "Previous page" at bounding box center [1171, 351] width 5 height 8
type input "*"
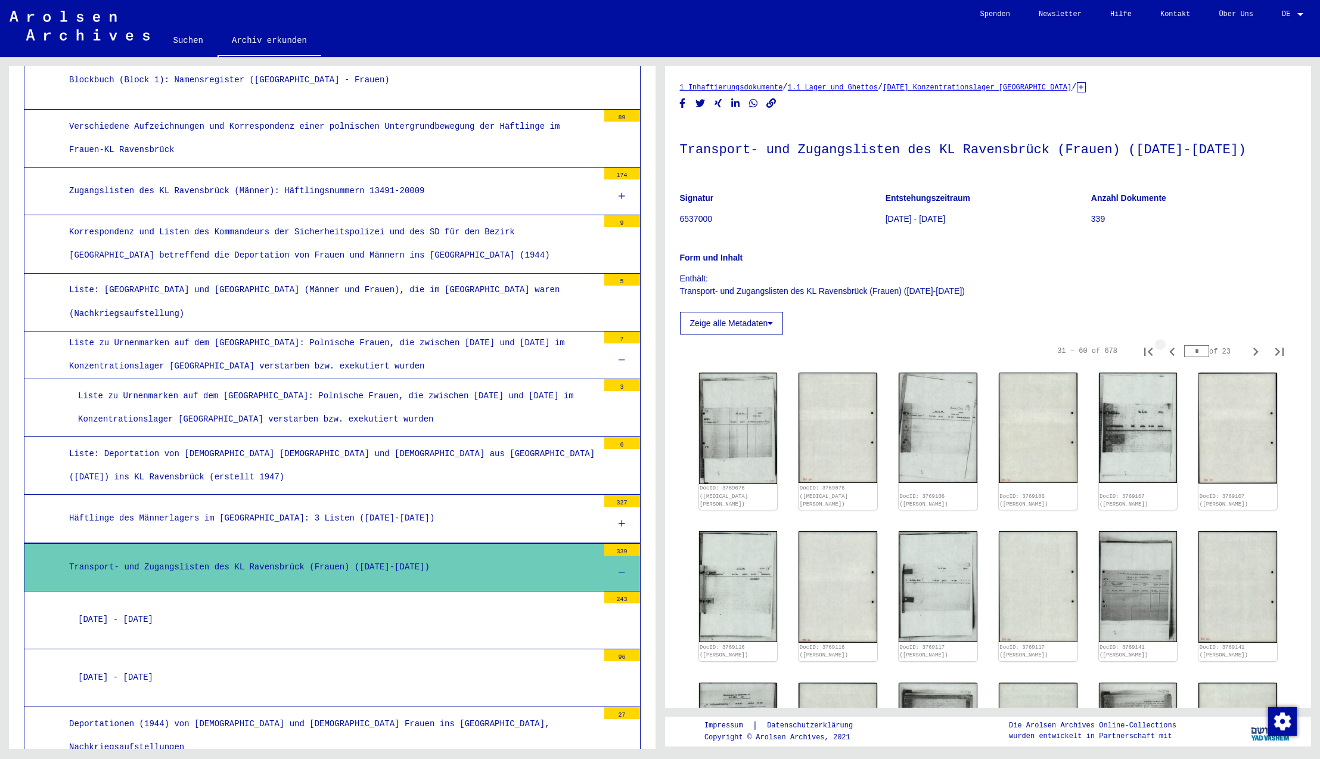
click at [1174, 352] on icon "Previous page" at bounding box center [1172, 351] width 17 height 17
type input "*"
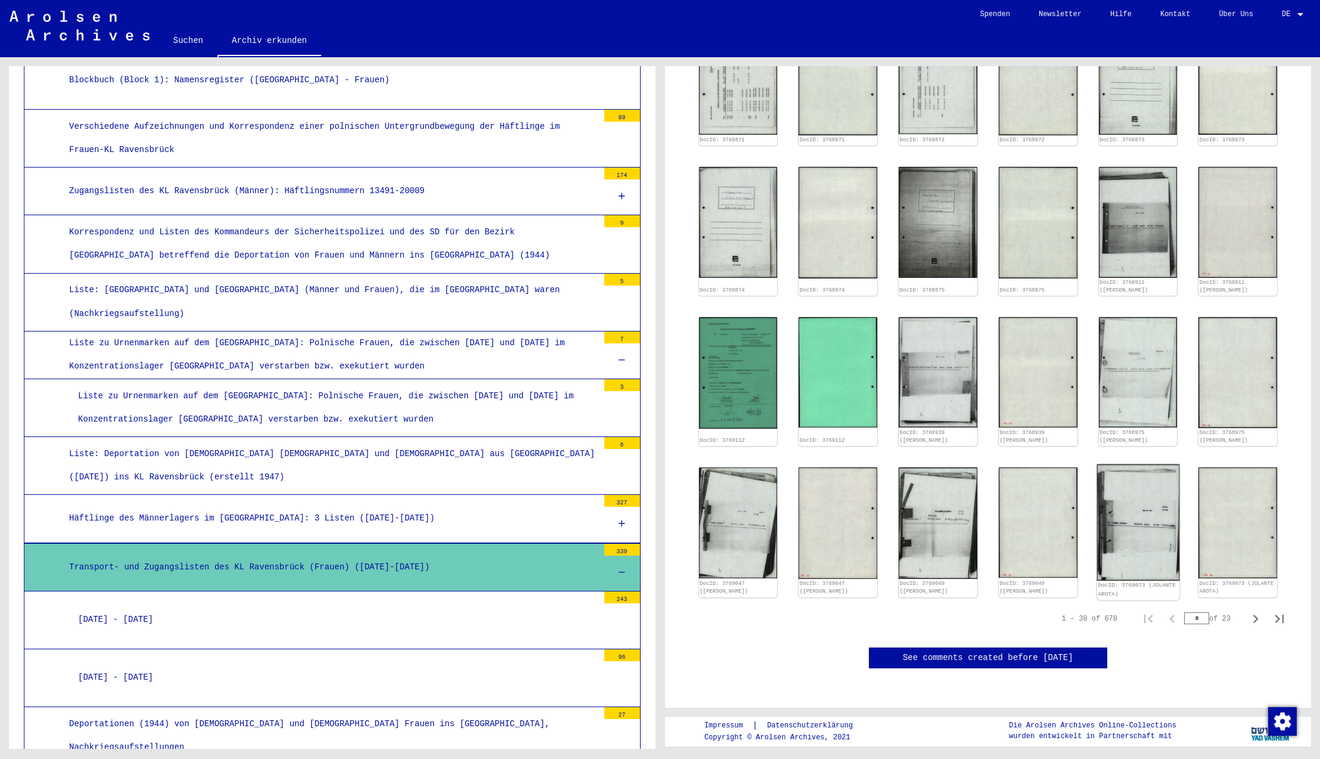
scroll to position [539, 0]
click at [1256, 617] on icon "Next page" at bounding box center [1255, 618] width 5 height 8
type input "*"
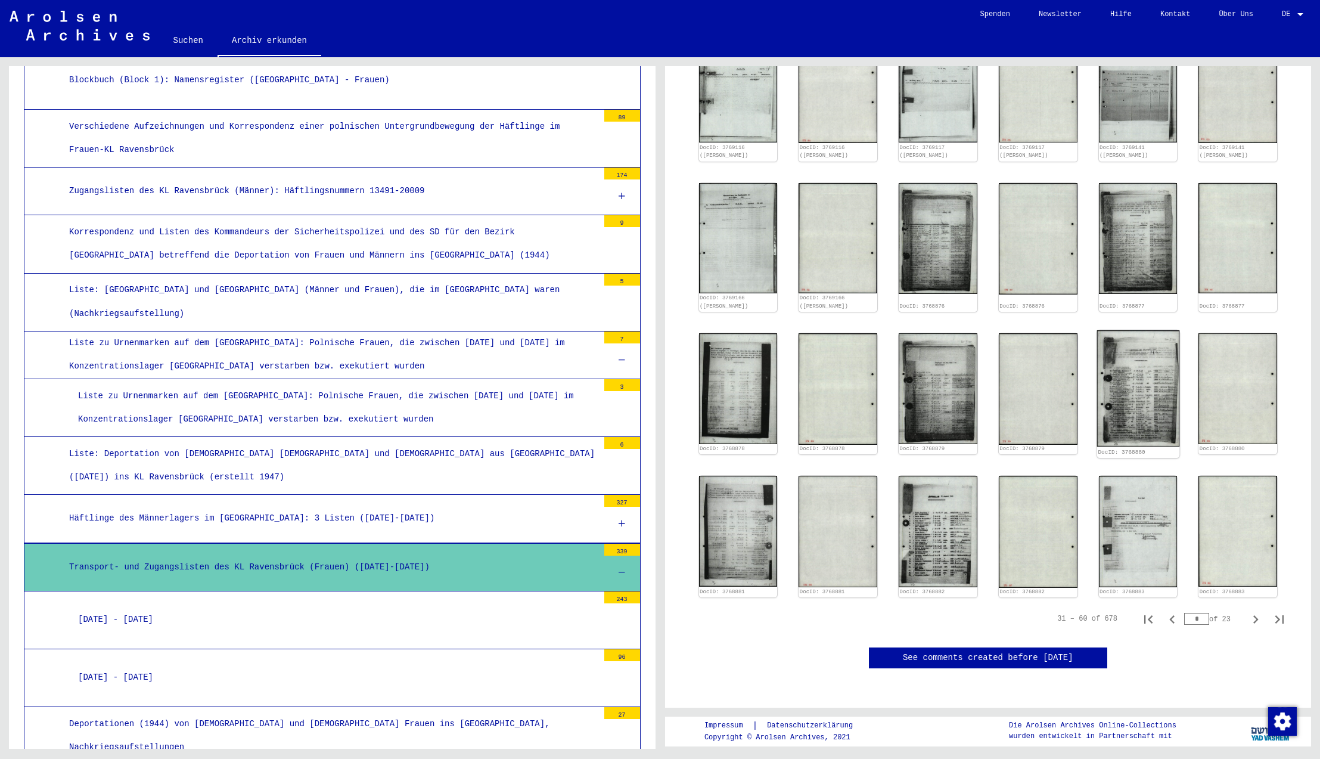
scroll to position [401, 0]
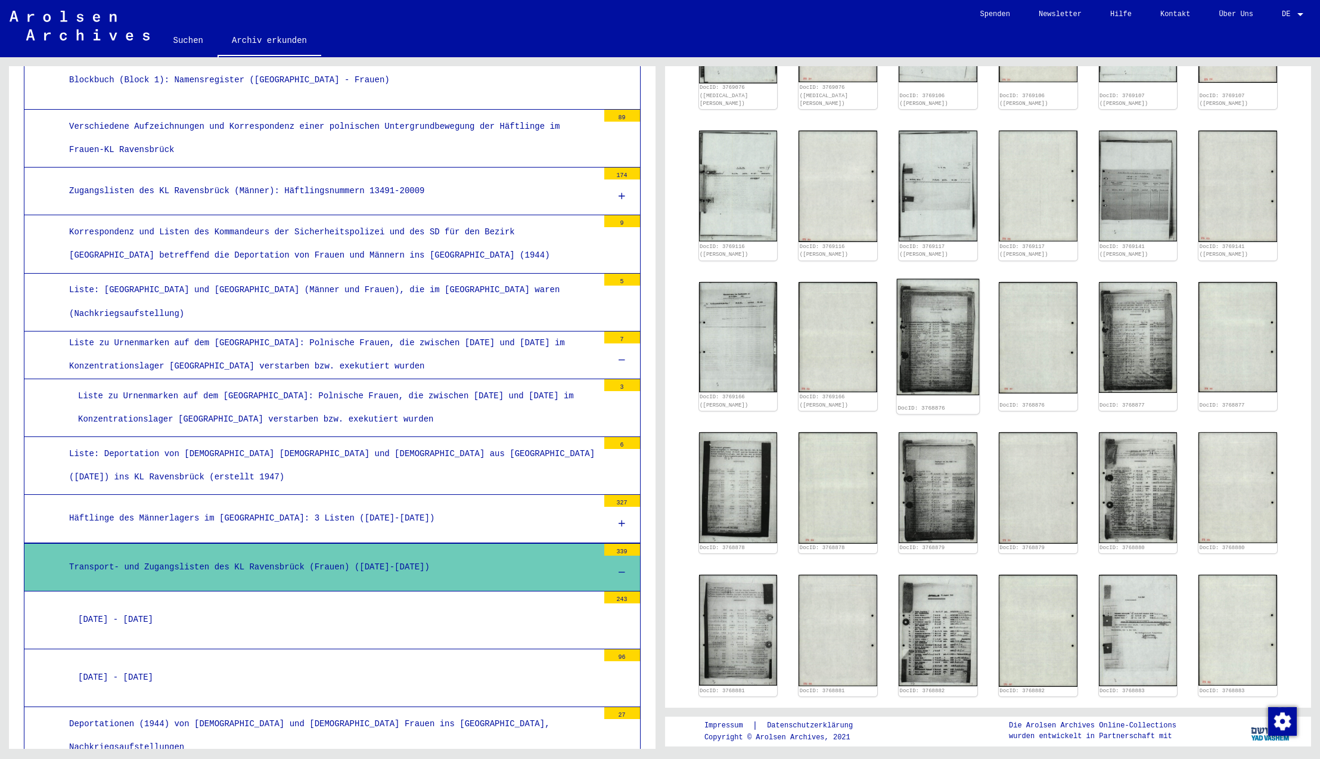
click at [961, 380] on img at bounding box center [938, 336] width 82 height 117
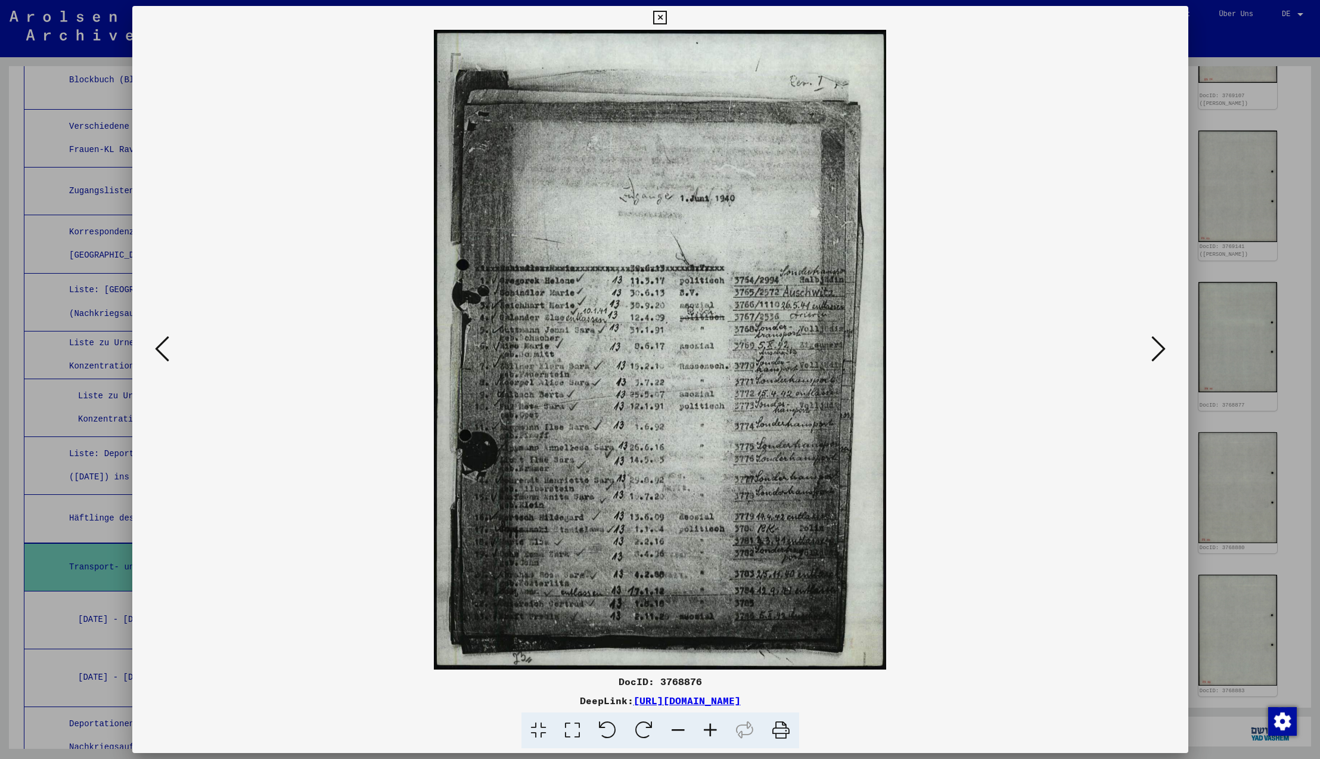
click at [1157, 349] on icon at bounding box center [1158, 348] width 14 height 29
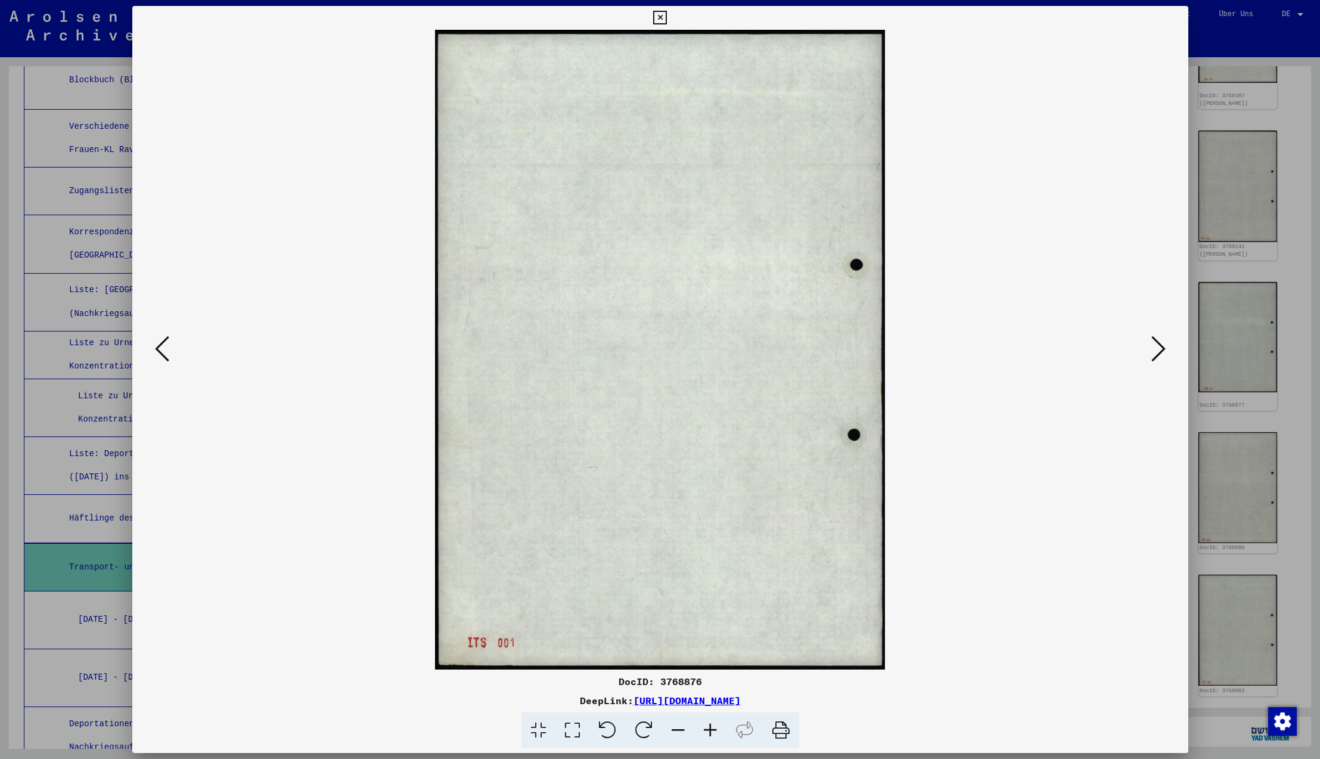
click at [1157, 349] on icon at bounding box center [1158, 348] width 14 height 29
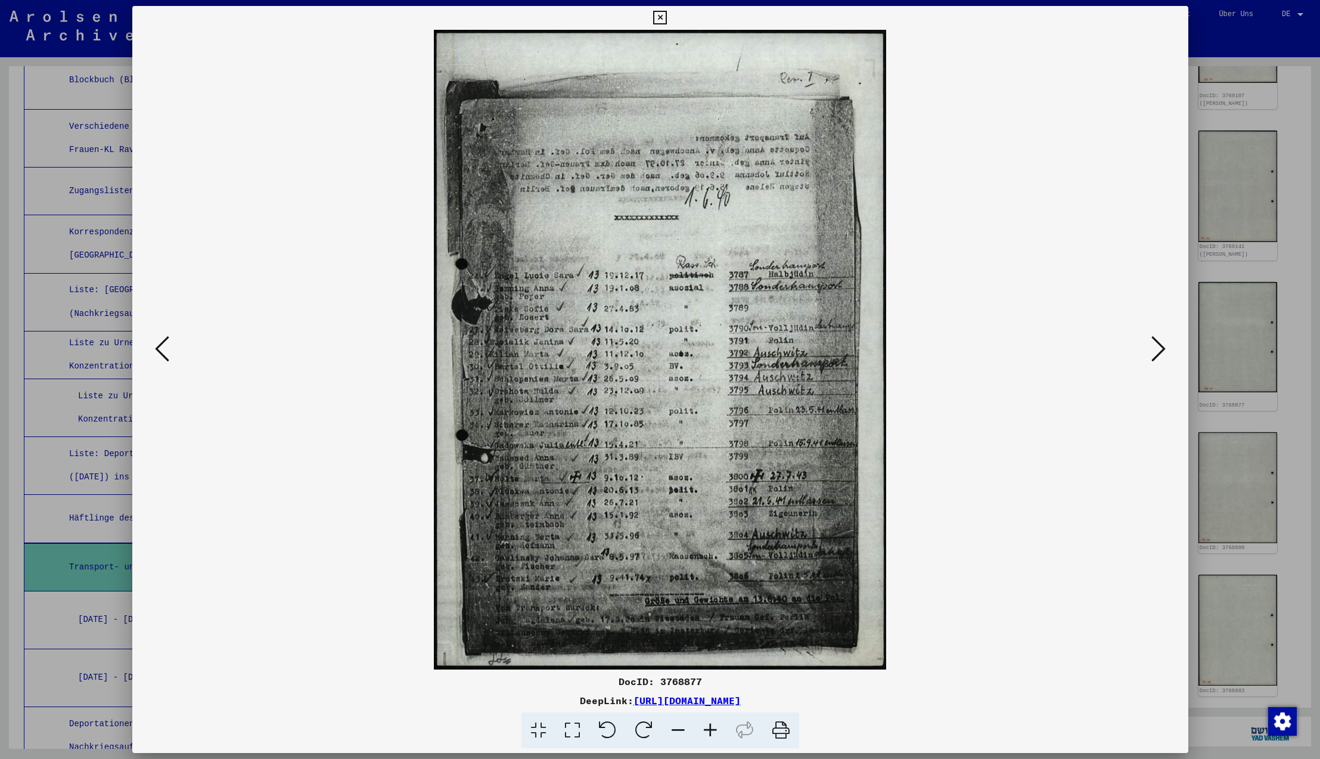
click at [1157, 349] on icon at bounding box center [1158, 348] width 14 height 29
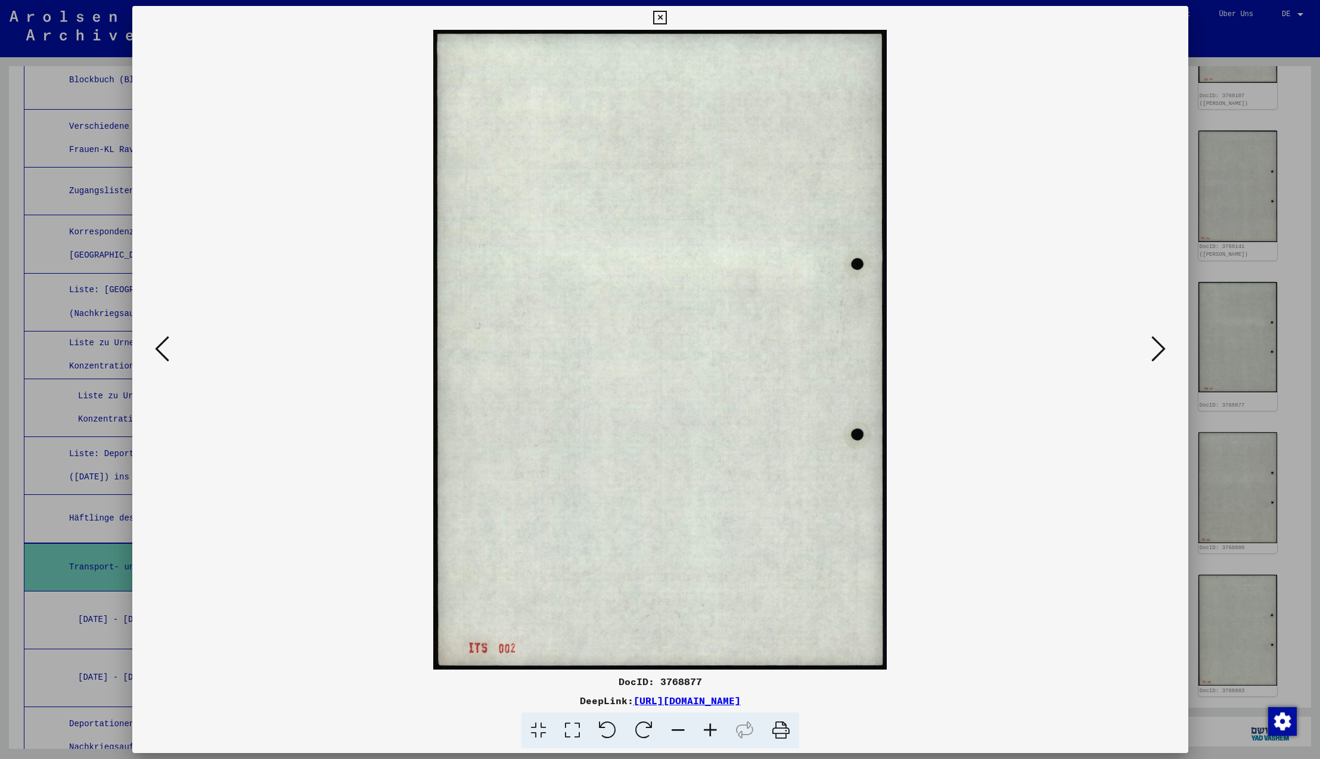
click at [1157, 349] on icon at bounding box center [1158, 348] width 14 height 29
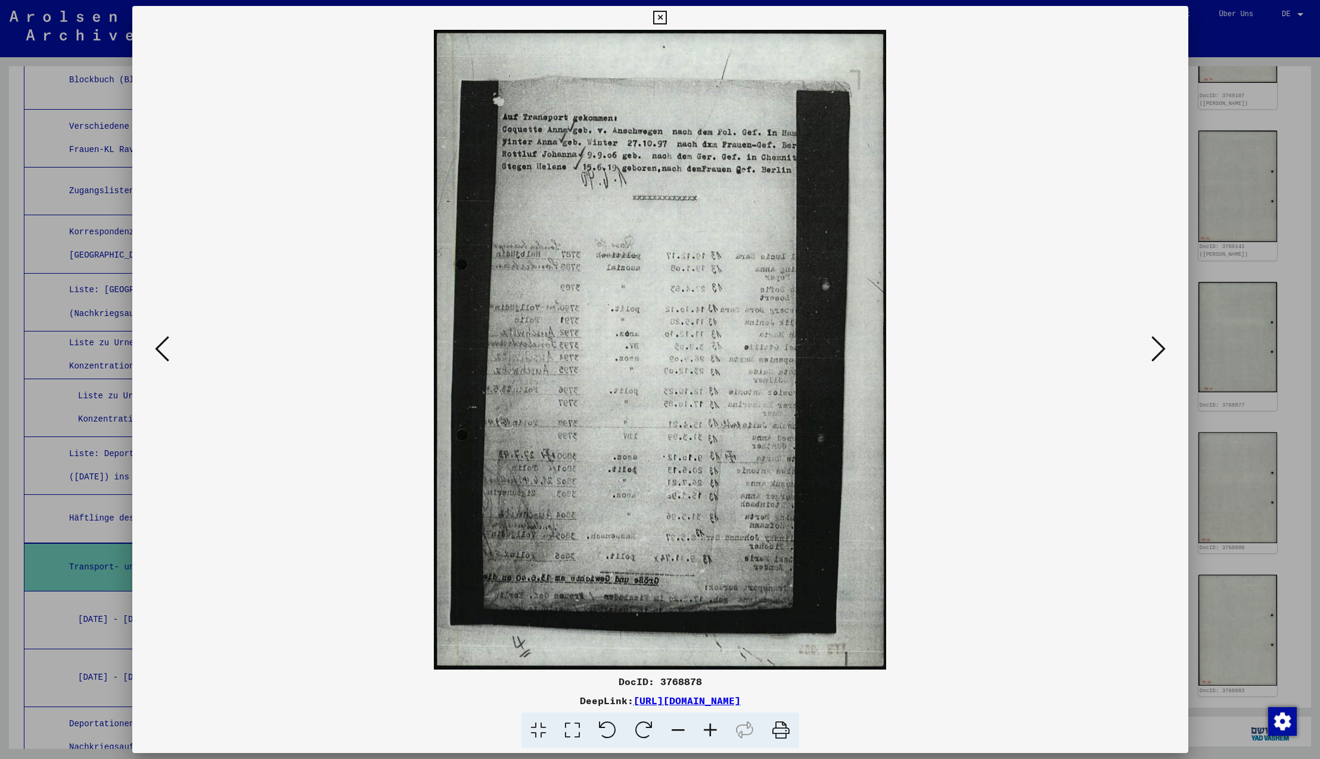
click at [1157, 349] on icon at bounding box center [1158, 348] width 14 height 29
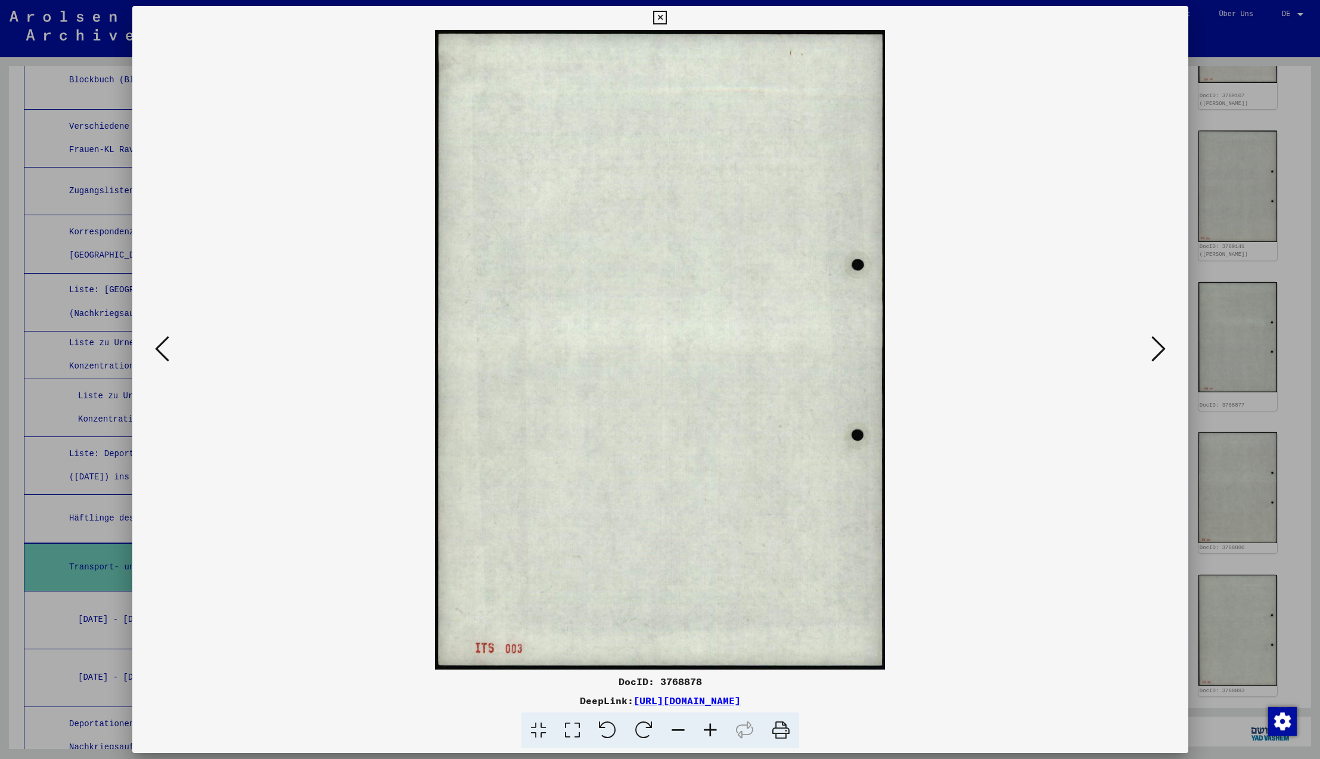
click at [1157, 349] on icon at bounding box center [1158, 348] width 14 height 29
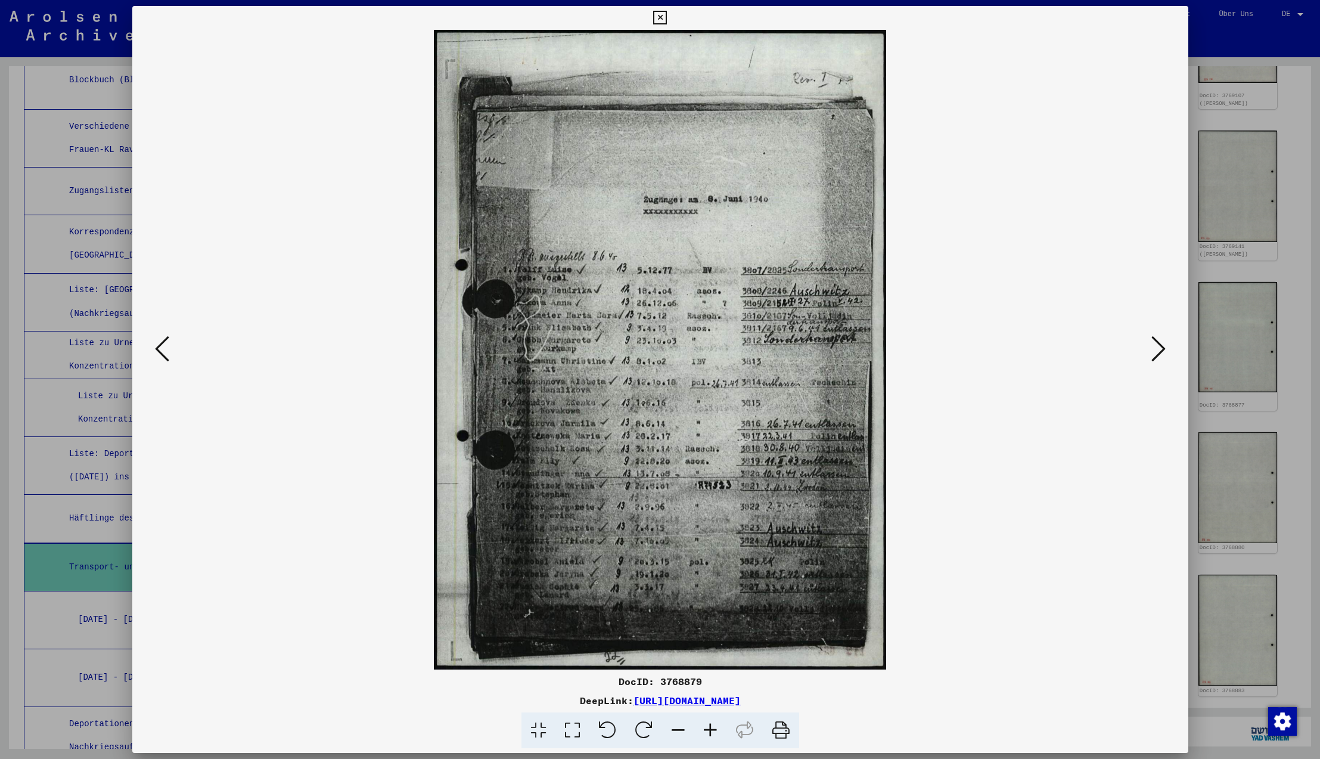
click at [1157, 349] on icon at bounding box center [1158, 348] width 14 height 29
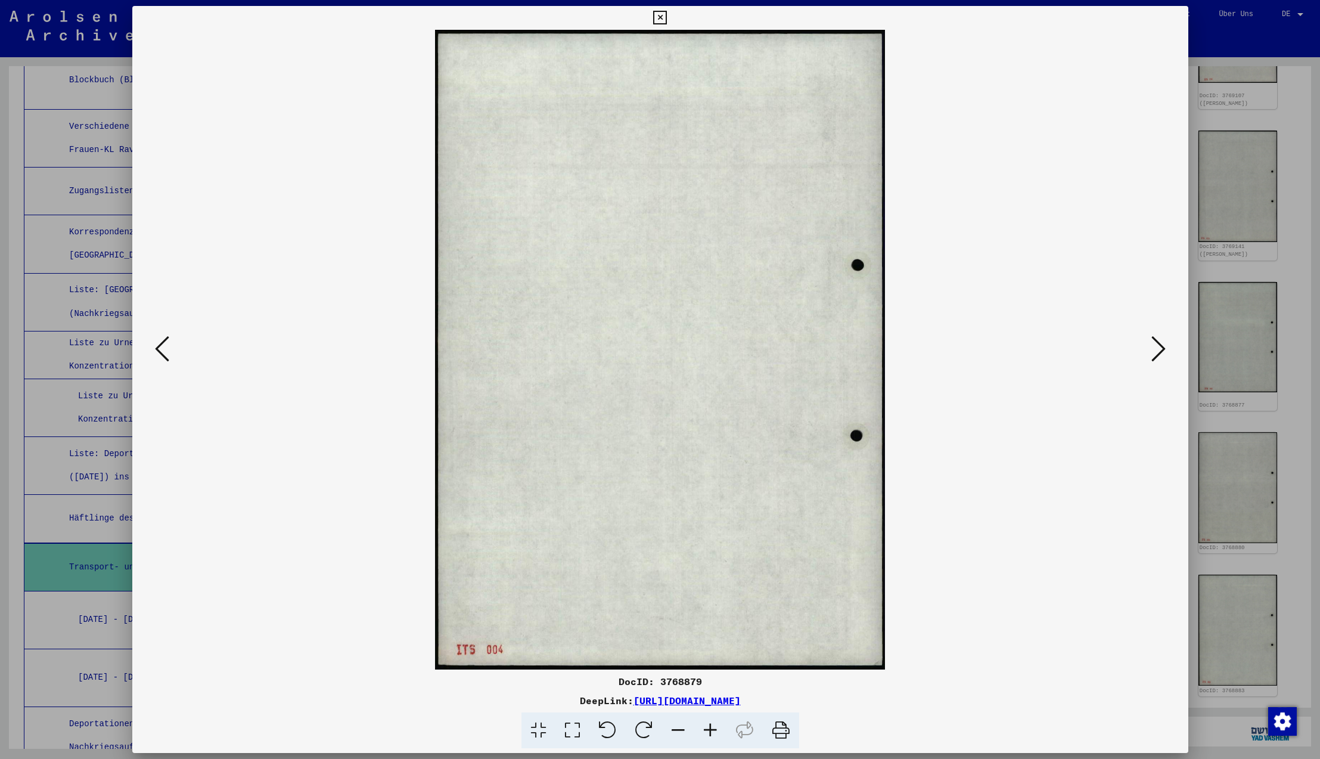
click at [1157, 349] on icon at bounding box center [1158, 348] width 14 height 29
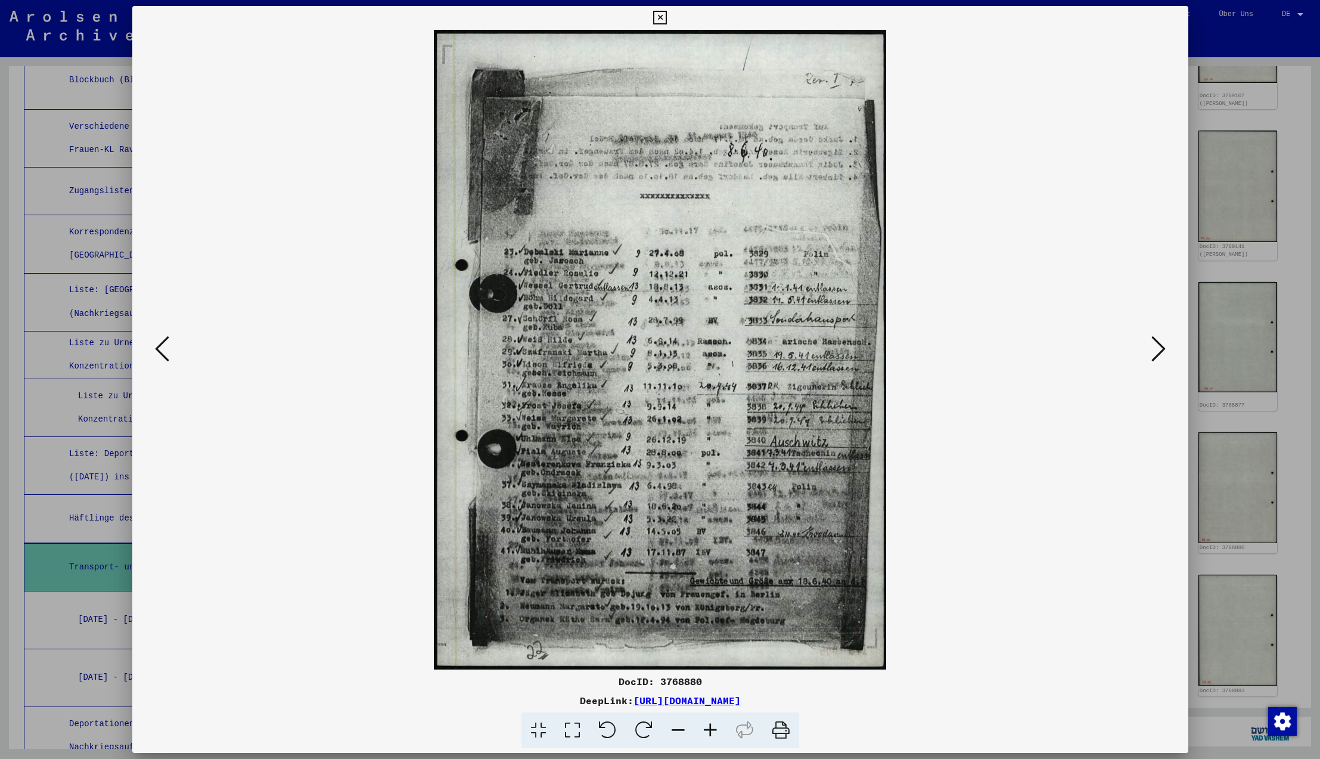
click at [1157, 349] on icon at bounding box center [1158, 348] width 14 height 29
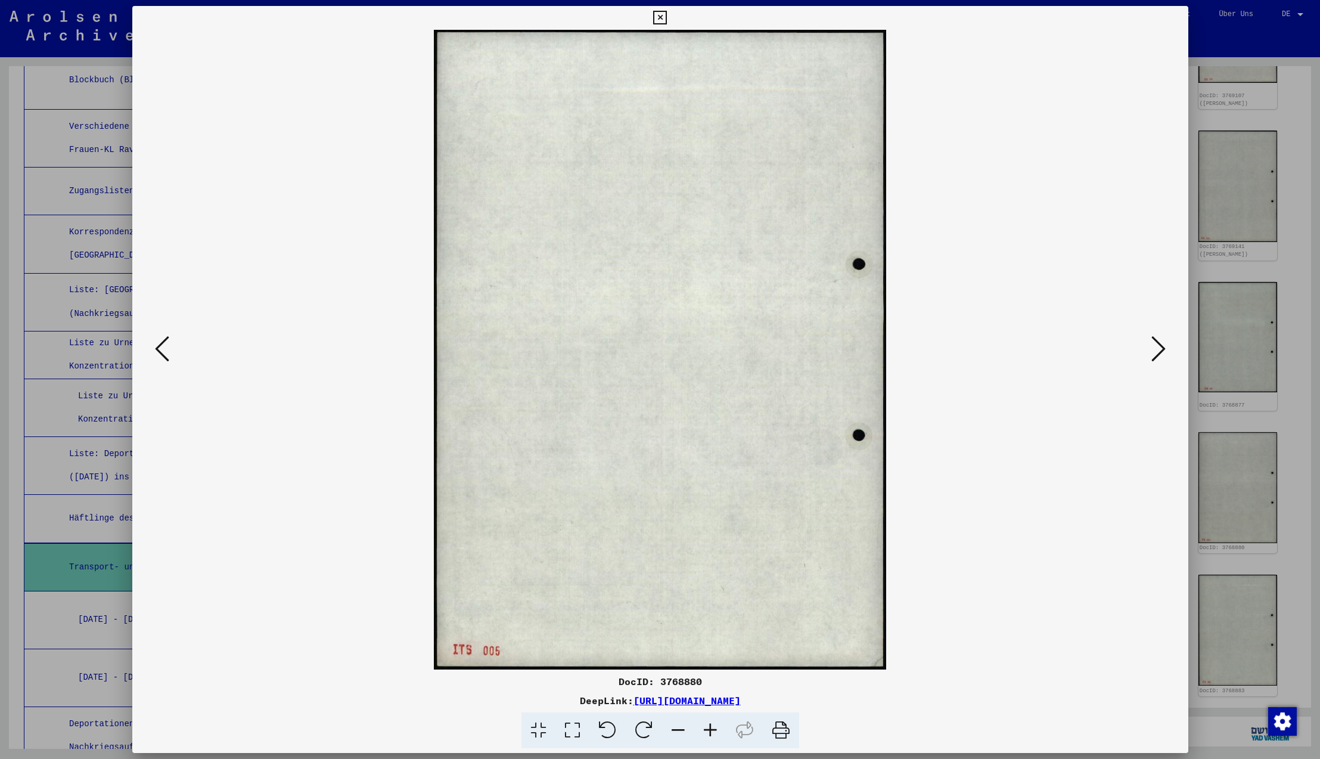
click at [1157, 349] on icon at bounding box center [1158, 348] width 14 height 29
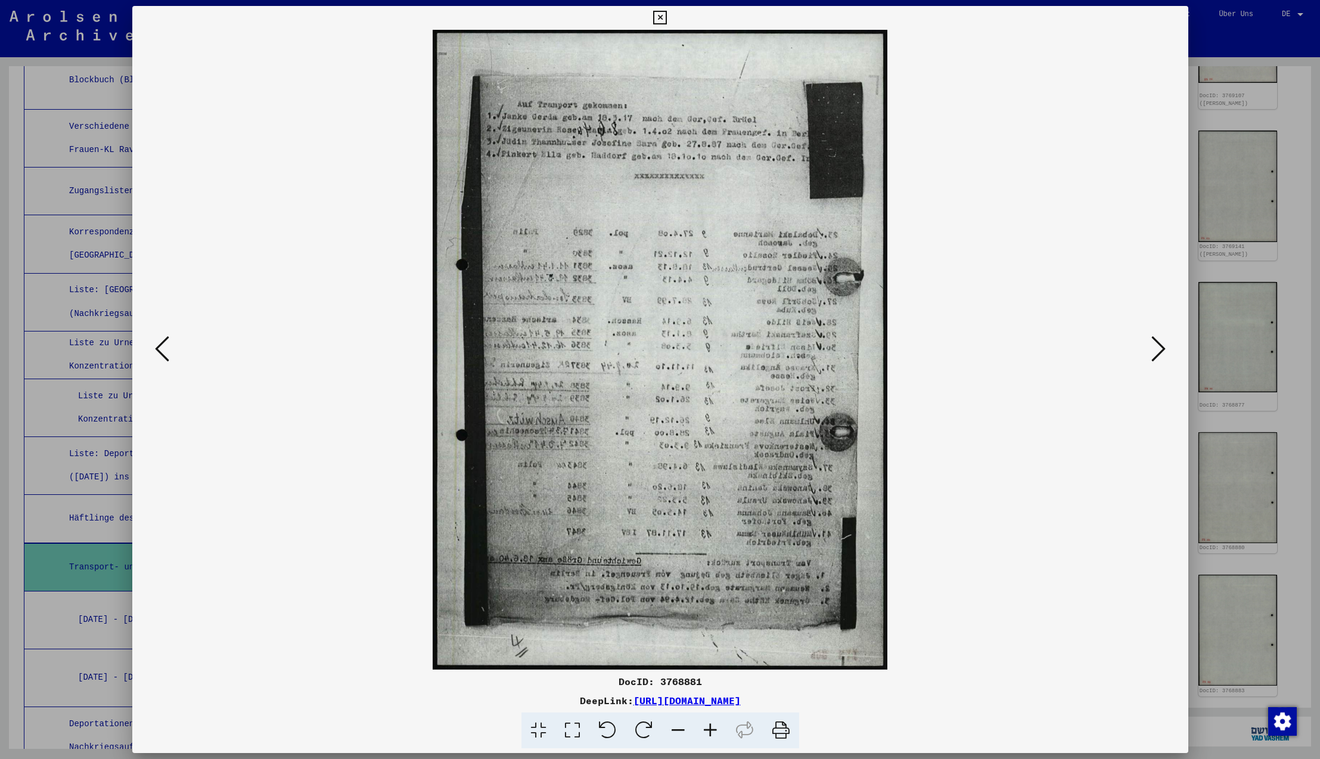
click at [1157, 349] on icon at bounding box center [1158, 348] width 14 height 29
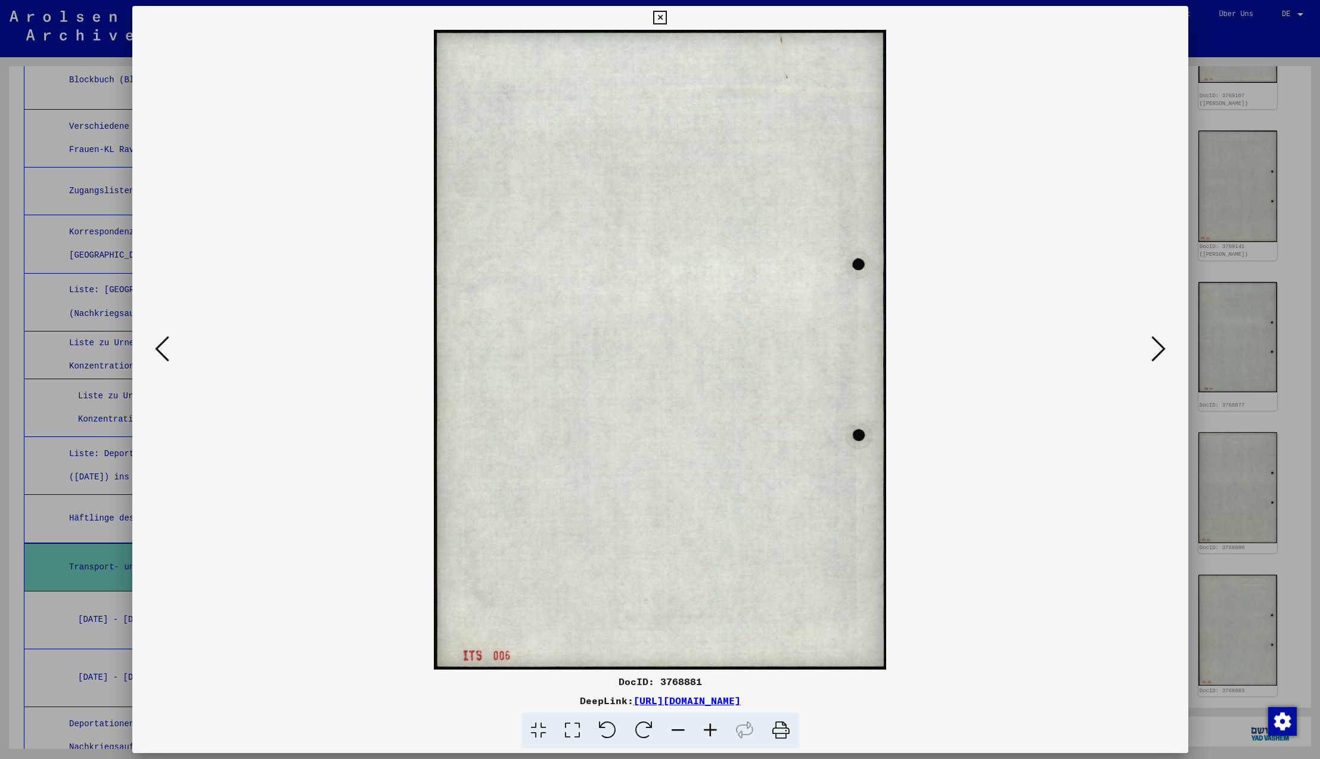
click at [1157, 349] on icon at bounding box center [1158, 348] width 14 height 29
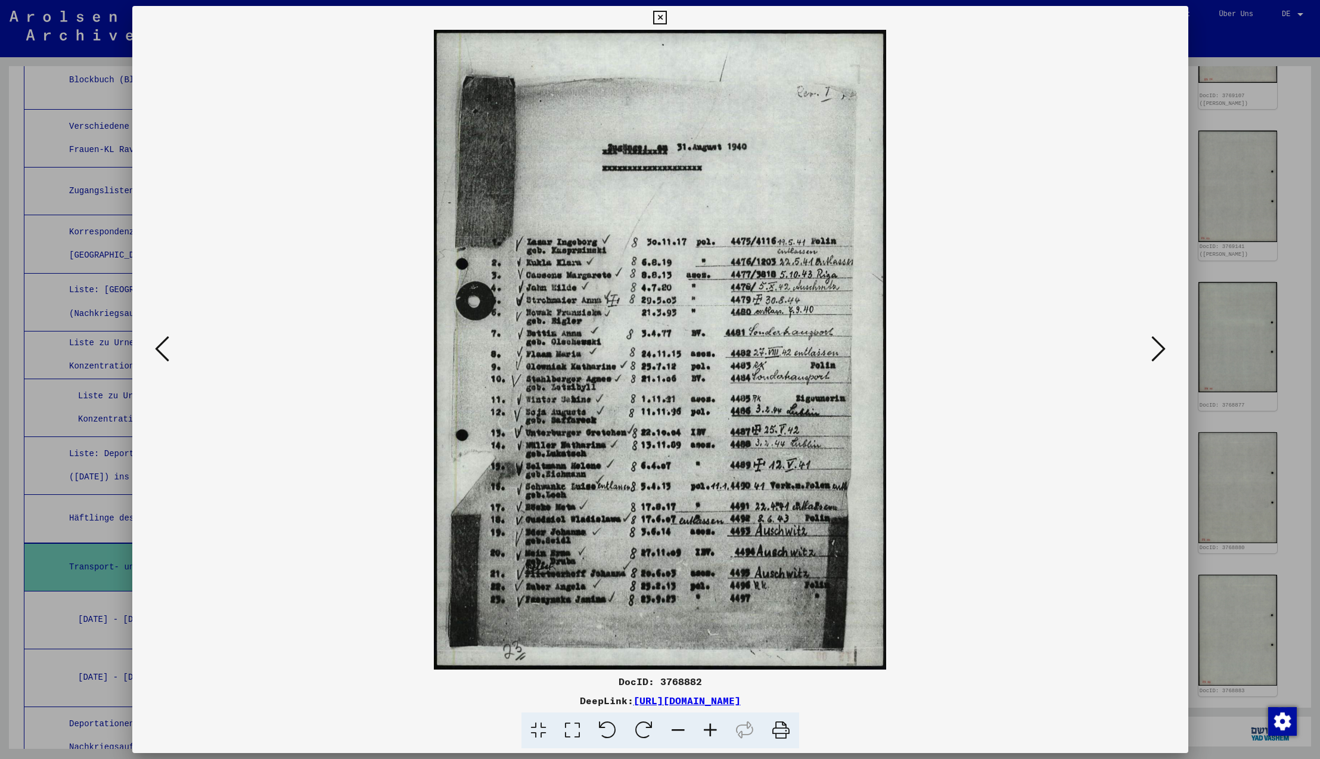
click at [1157, 349] on icon at bounding box center [1158, 348] width 14 height 29
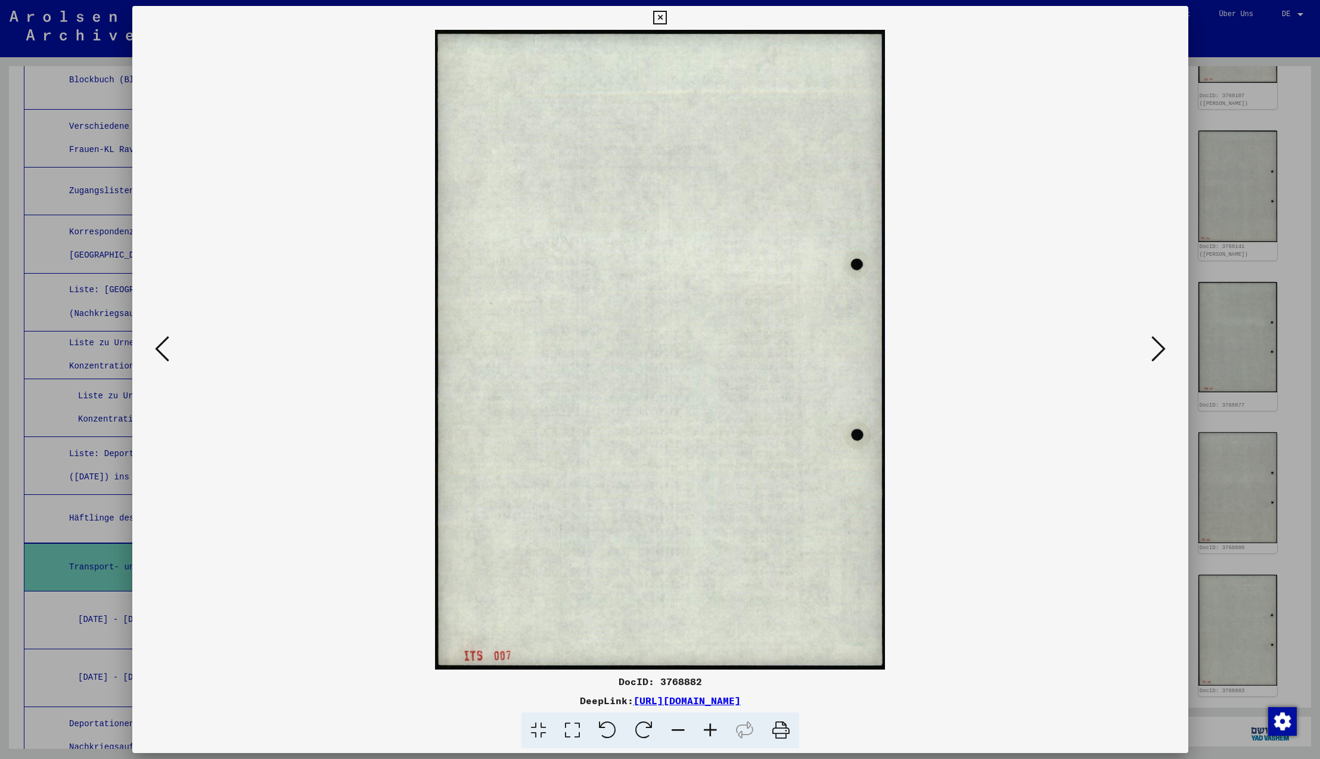
click at [1157, 349] on icon at bounding box center [1158, 348] width 14 height 29
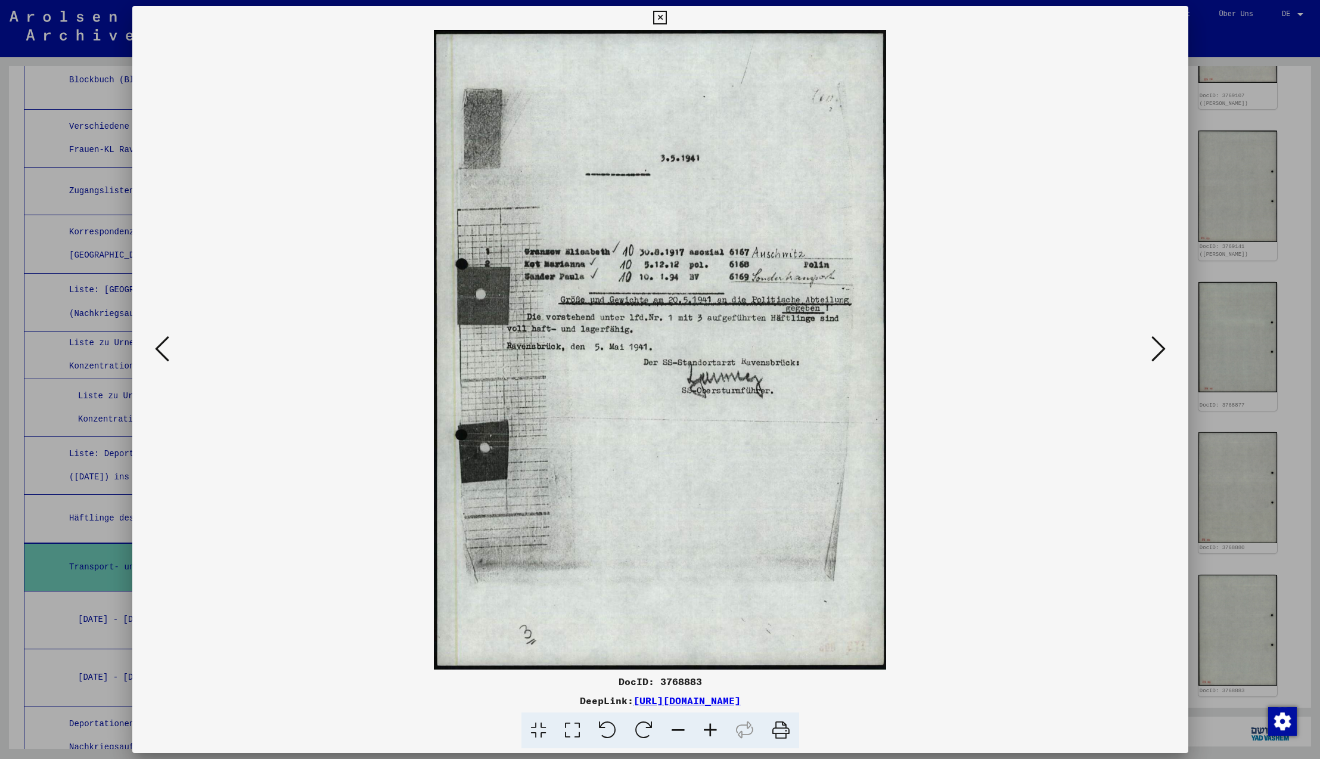
click at [1157, 349] on icon at bounding box center [1158, 348] width 14 height 29
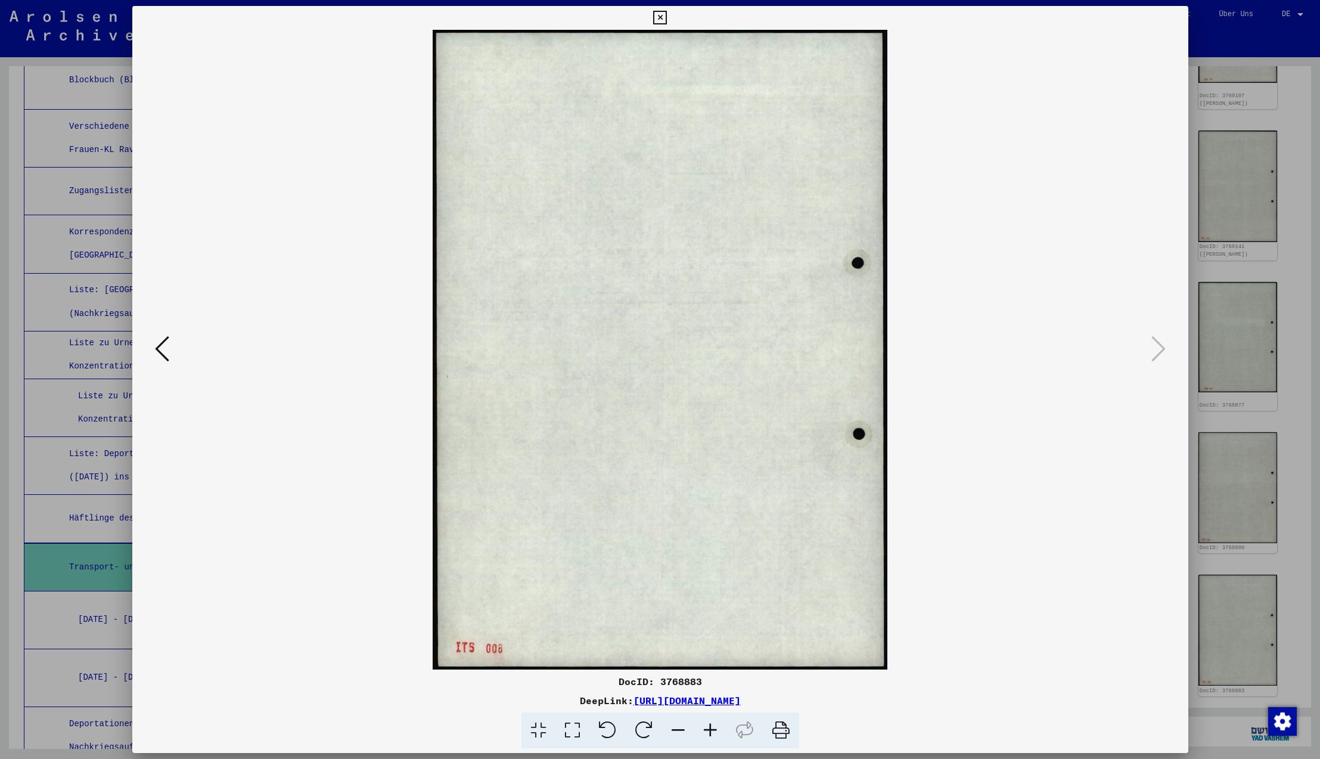
click at [1157, 349] on icon at bounding box center [1158, 348] width 14 height 29
click at [667, 17] on icon at bounding box center [660, 18] width 14 height 14
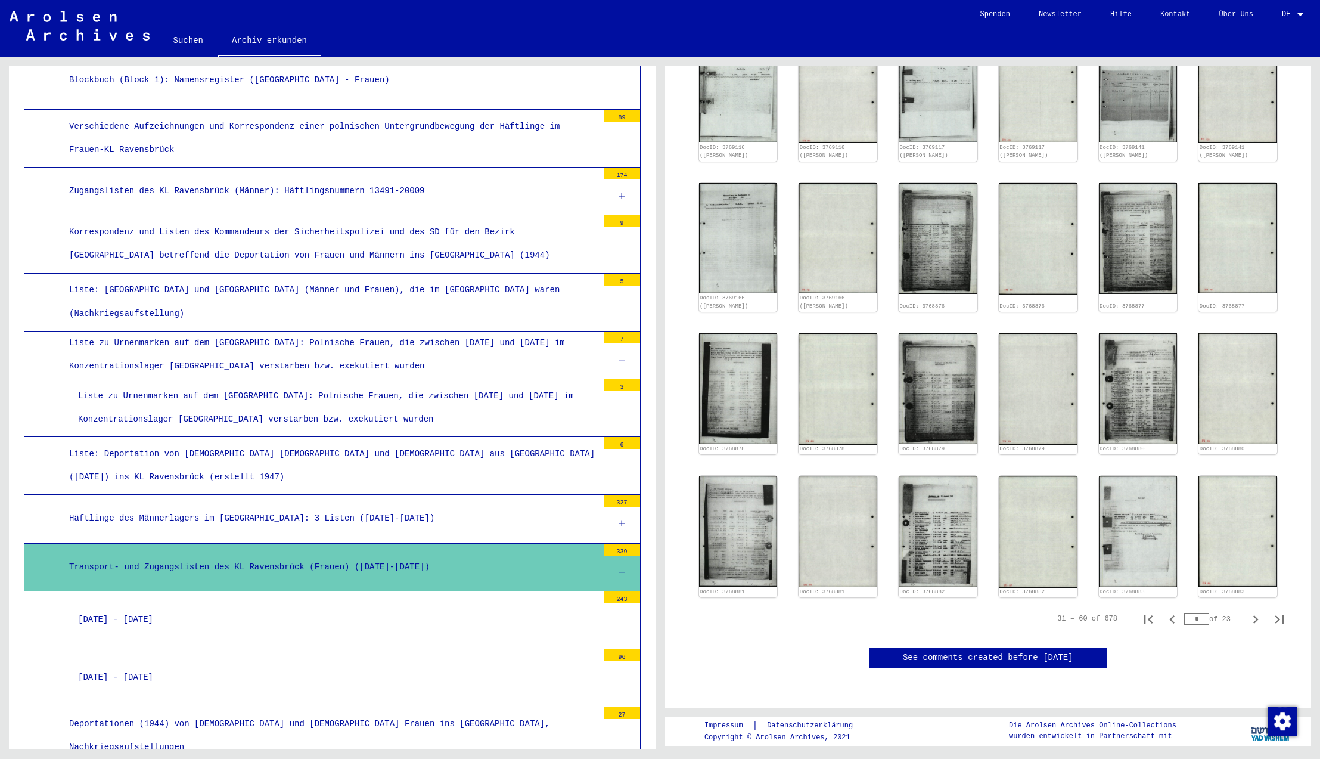
scroll to position [579, 0]
click at [1257, 615] on icon "Next page" at bounding box center [1255, 619] width 5 height 8
type input "*"
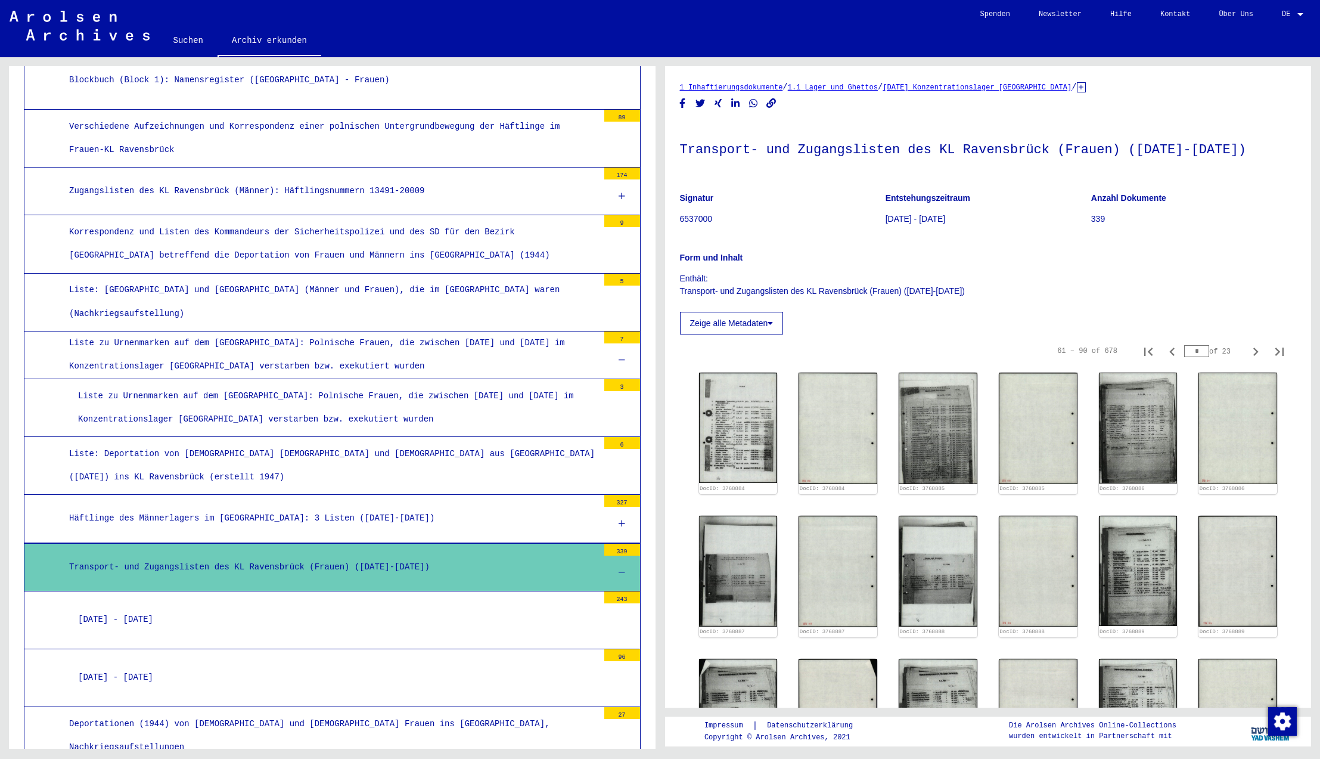
scroll to position [0, 0]
click at [735, 452] on img at bounding box center [738, 428] width 82 height 116
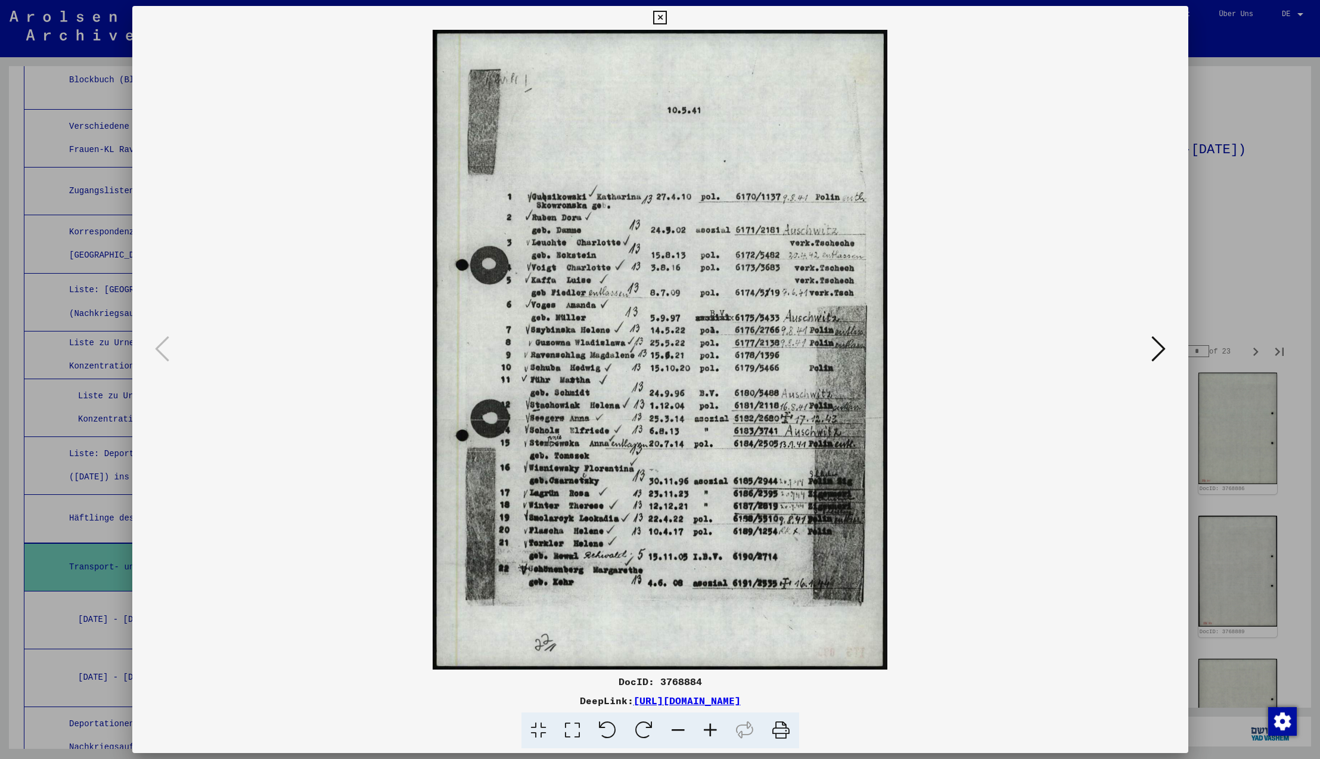
click at [1157, 349] on icon at bounding box center [1158, 348] width 14 height 29
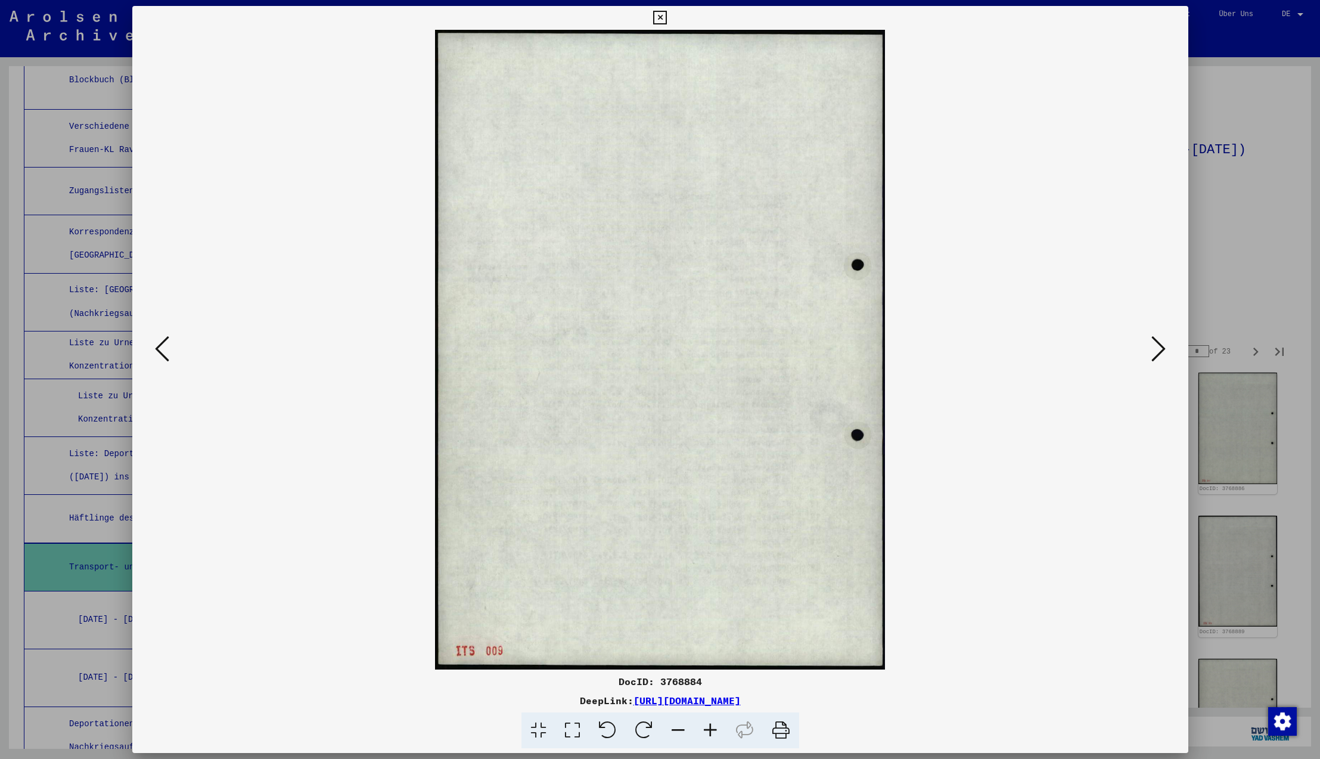
click at [1157, 349] on icon at bounding box center [1158, 348] width 14 height 29
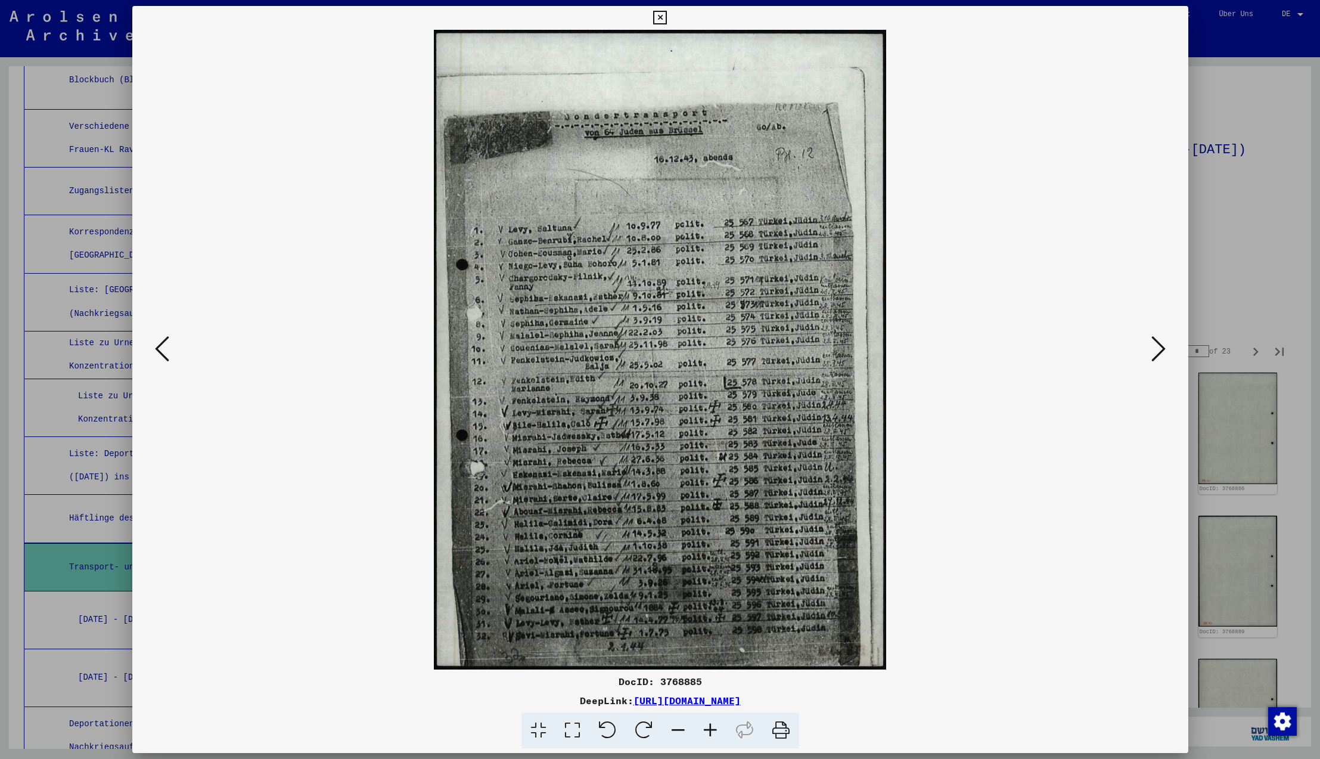
click at [1157, 349] on icon at bounding box center [1158, 348] width 14 height 29
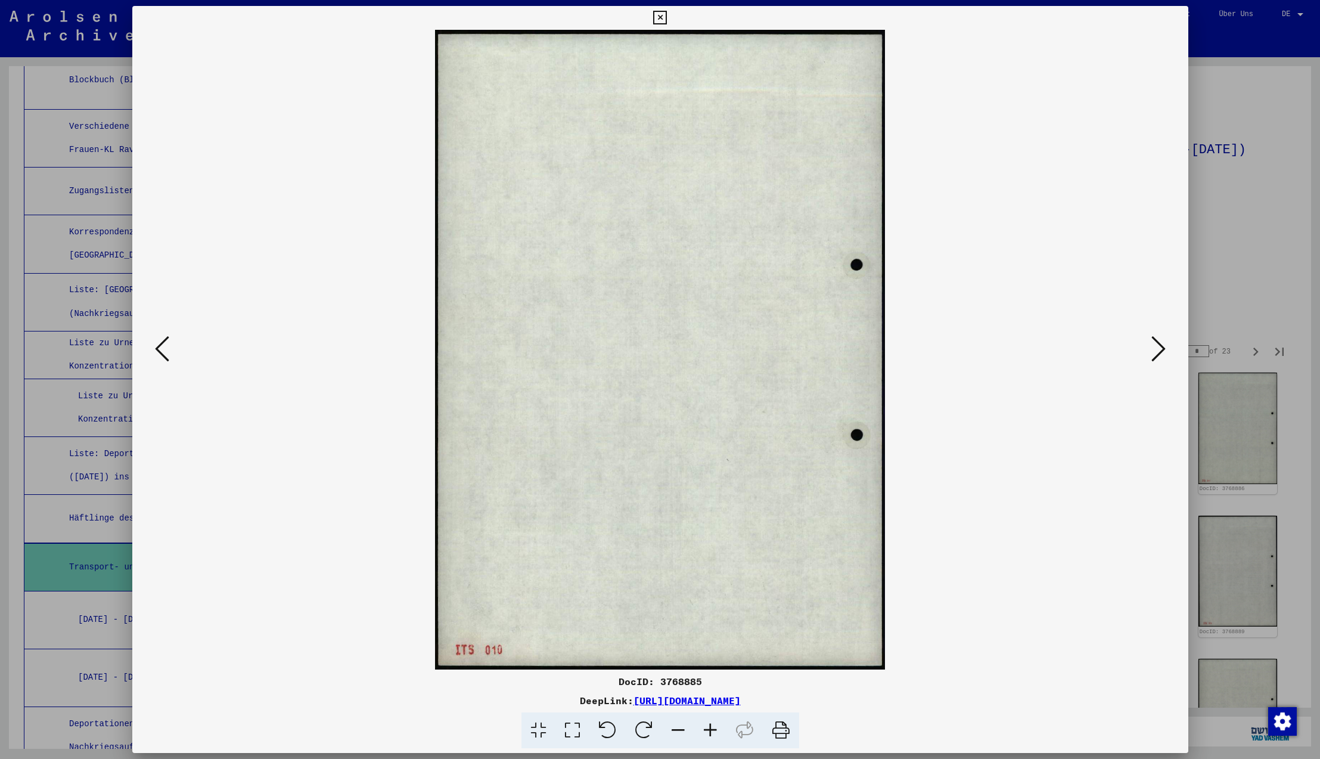
click at [1157, 349] on icon at bounding box center [1158, 348] width 14 height 29
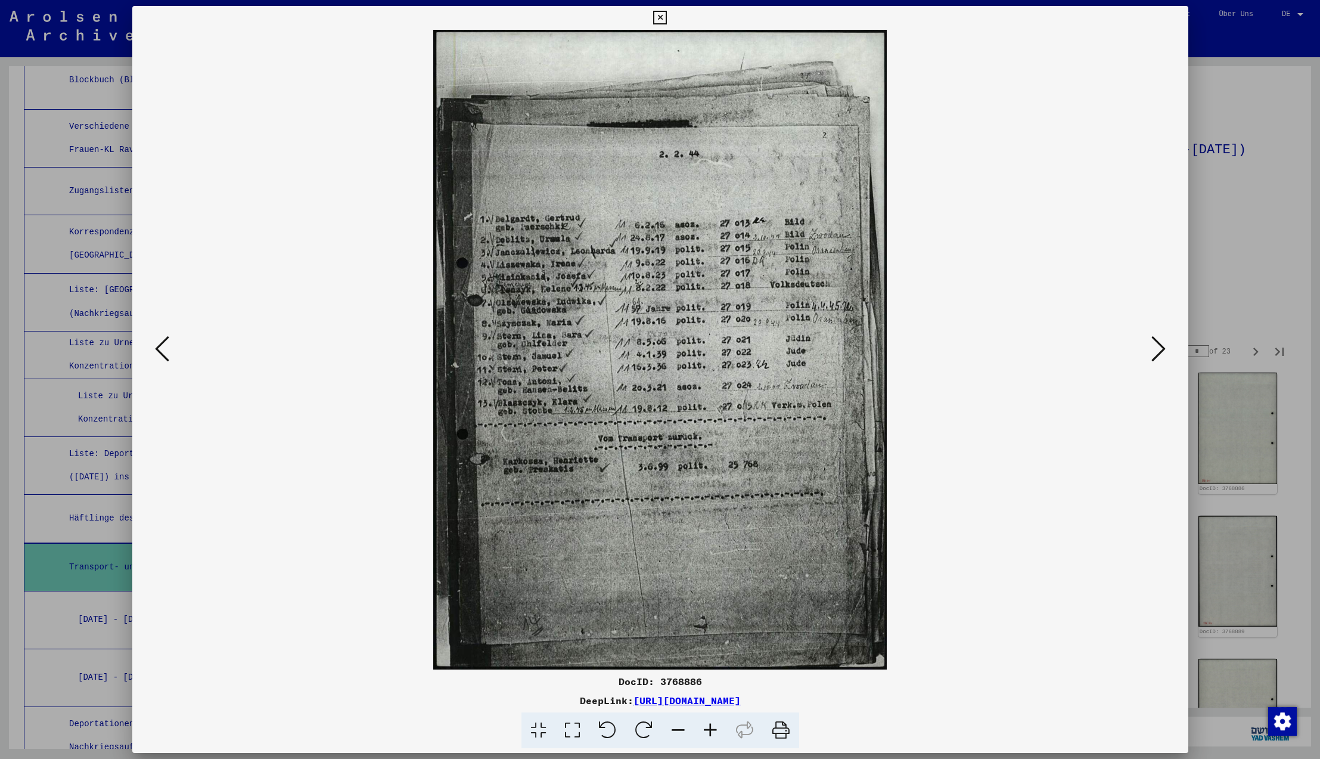
click at [1157, 349] on icon at bounding box center [1158, 348] width 14 height 29
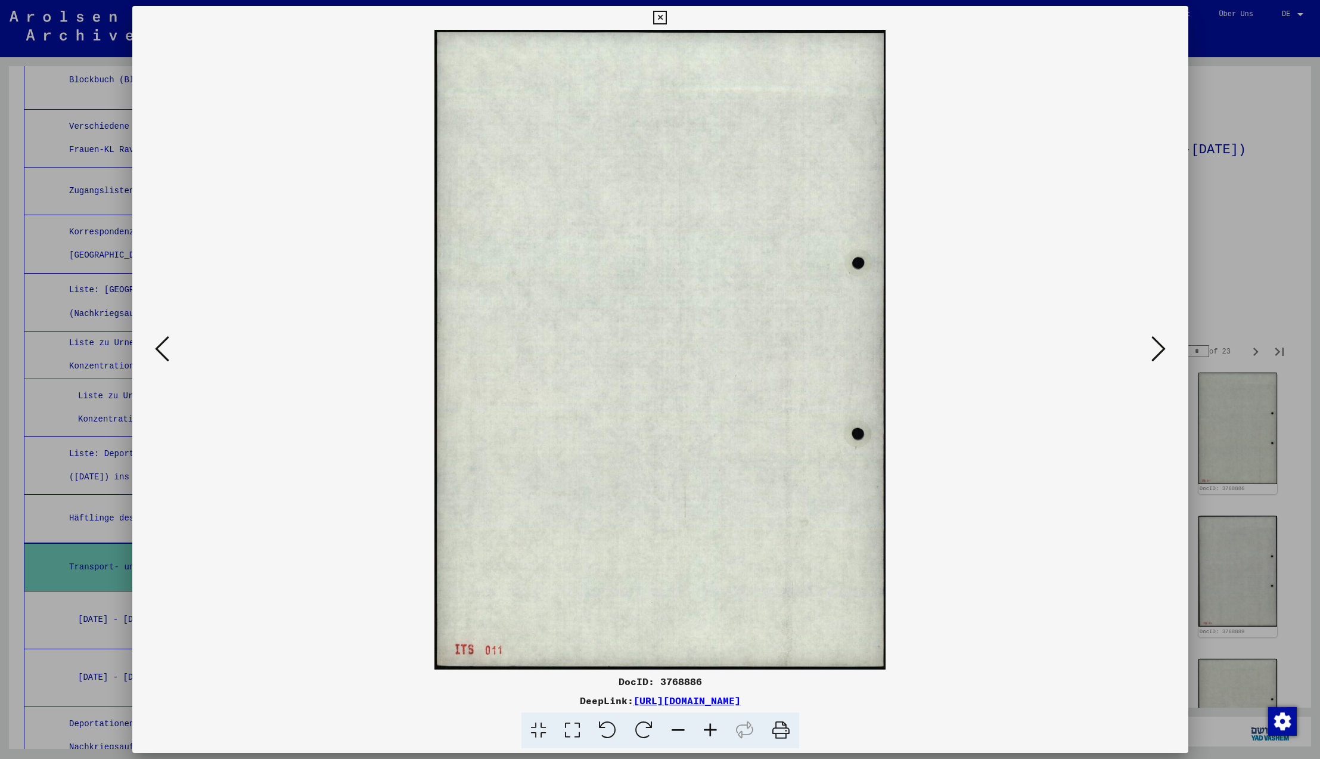
click at [1157, 349] on icon at bounding box center [1158, 348] width 14 height 29
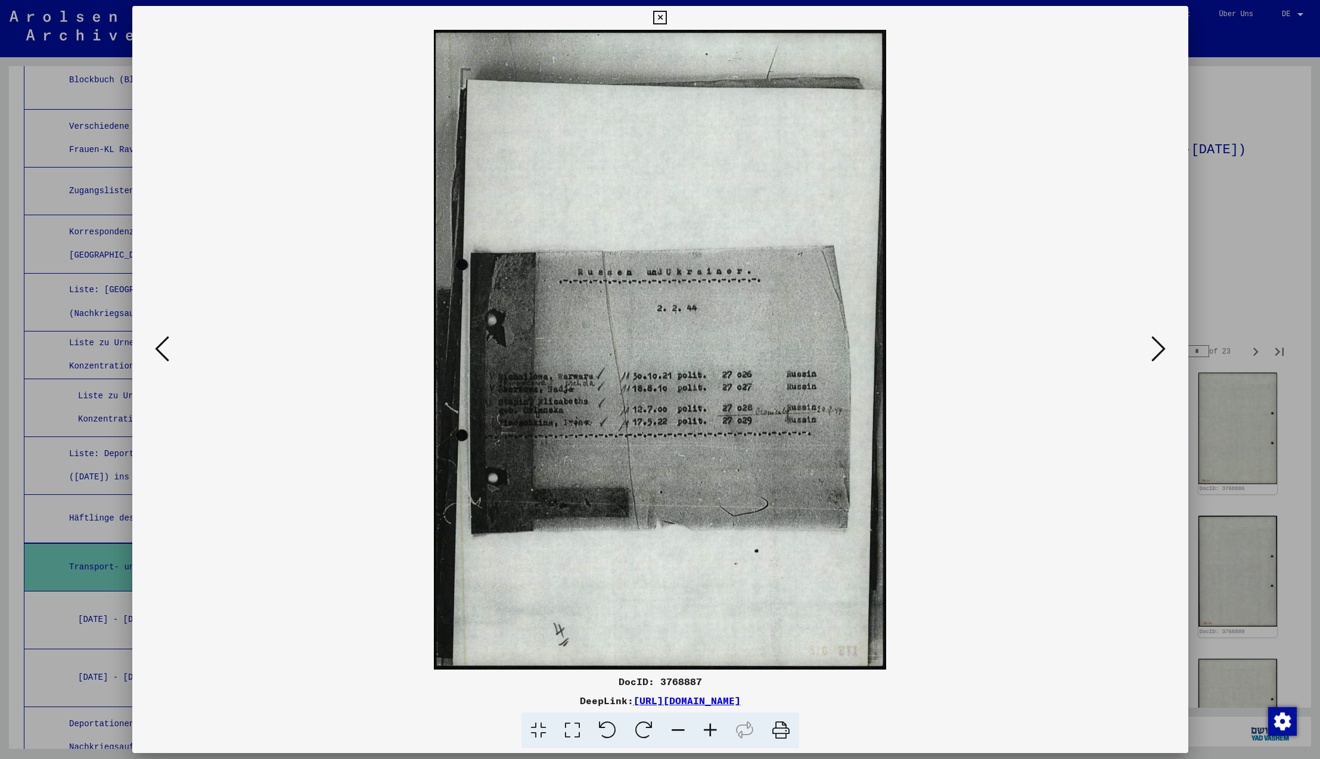
click at [1157, 349] on icon at bounding box center [1158, 348] width 14 height 29
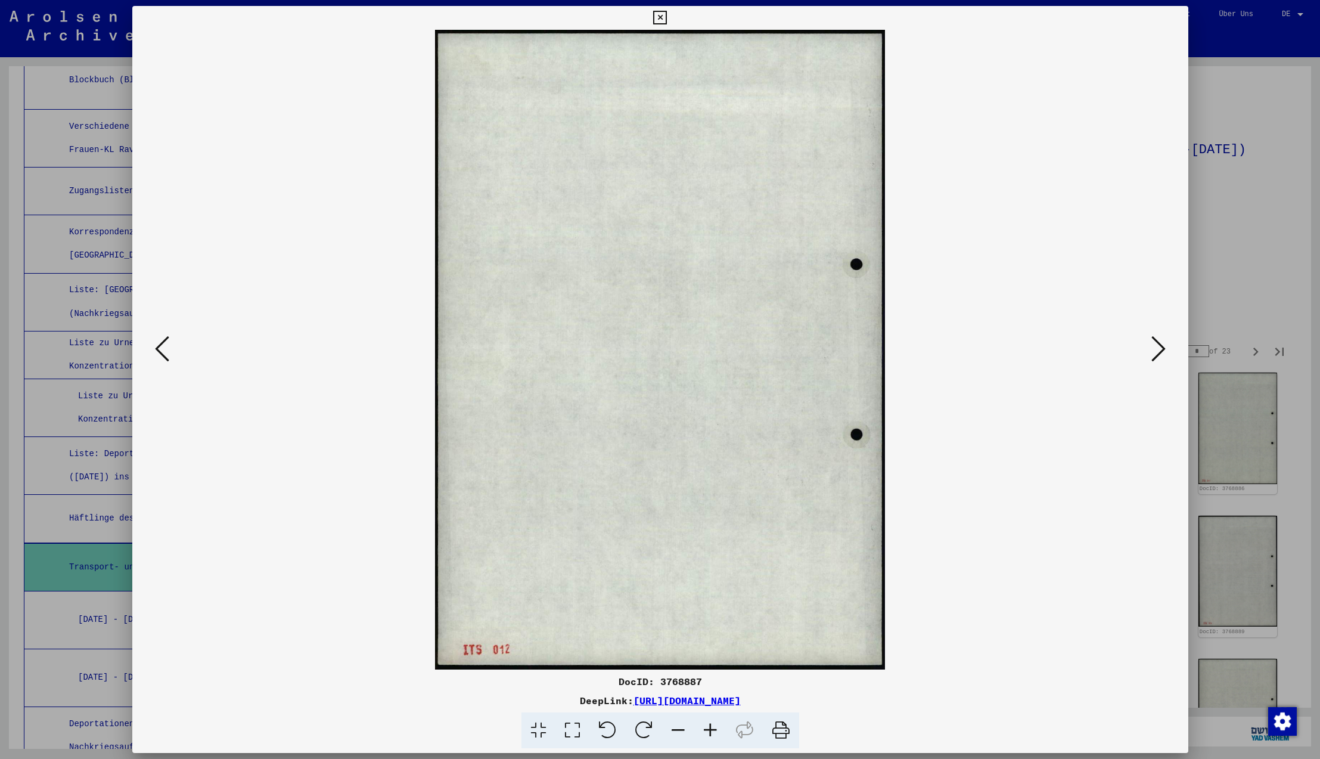
click at [1157, 349] on icon at bounding box center [1158, 348] width 14 height 29
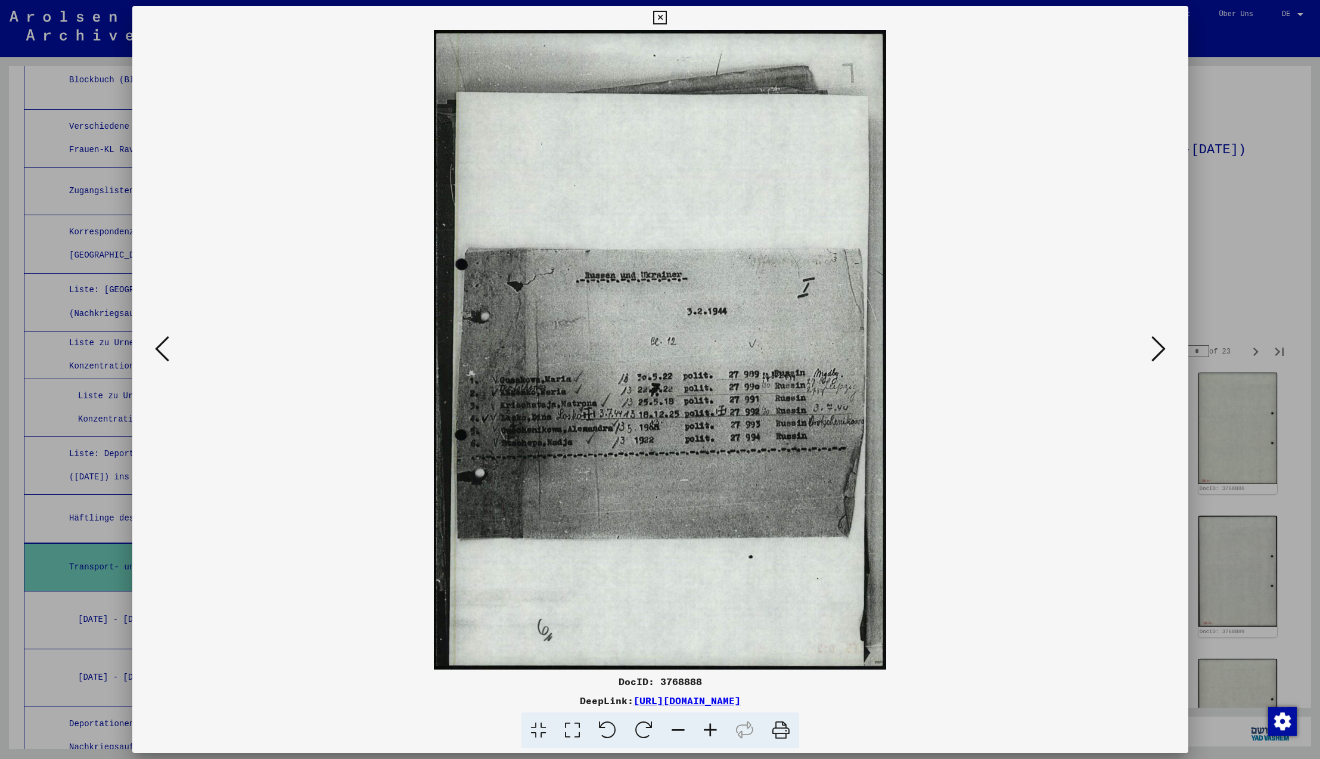
click at [1157, 349] on icon at bounding box center [1158, 348] width 14 height 29
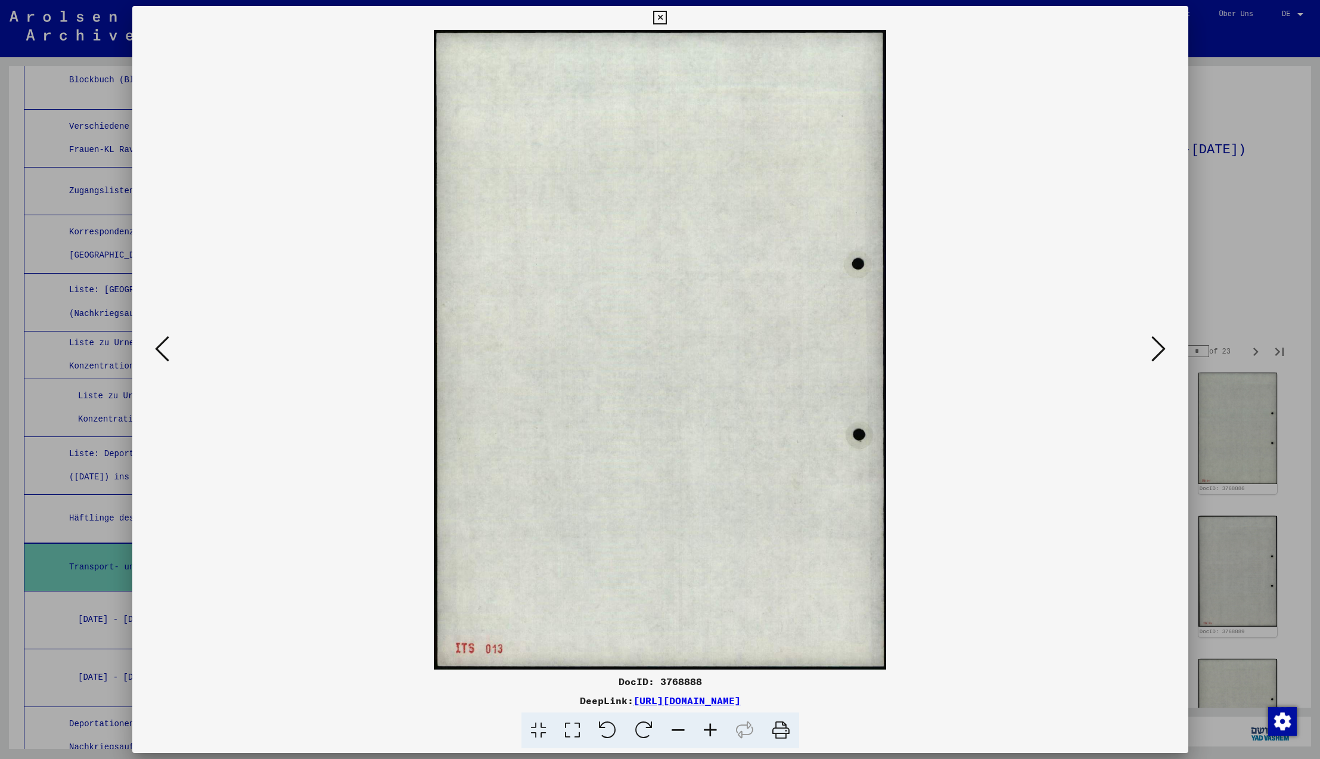
click at [1157, 349] on icon at bounding box center [1158, 348] width 14 height 29
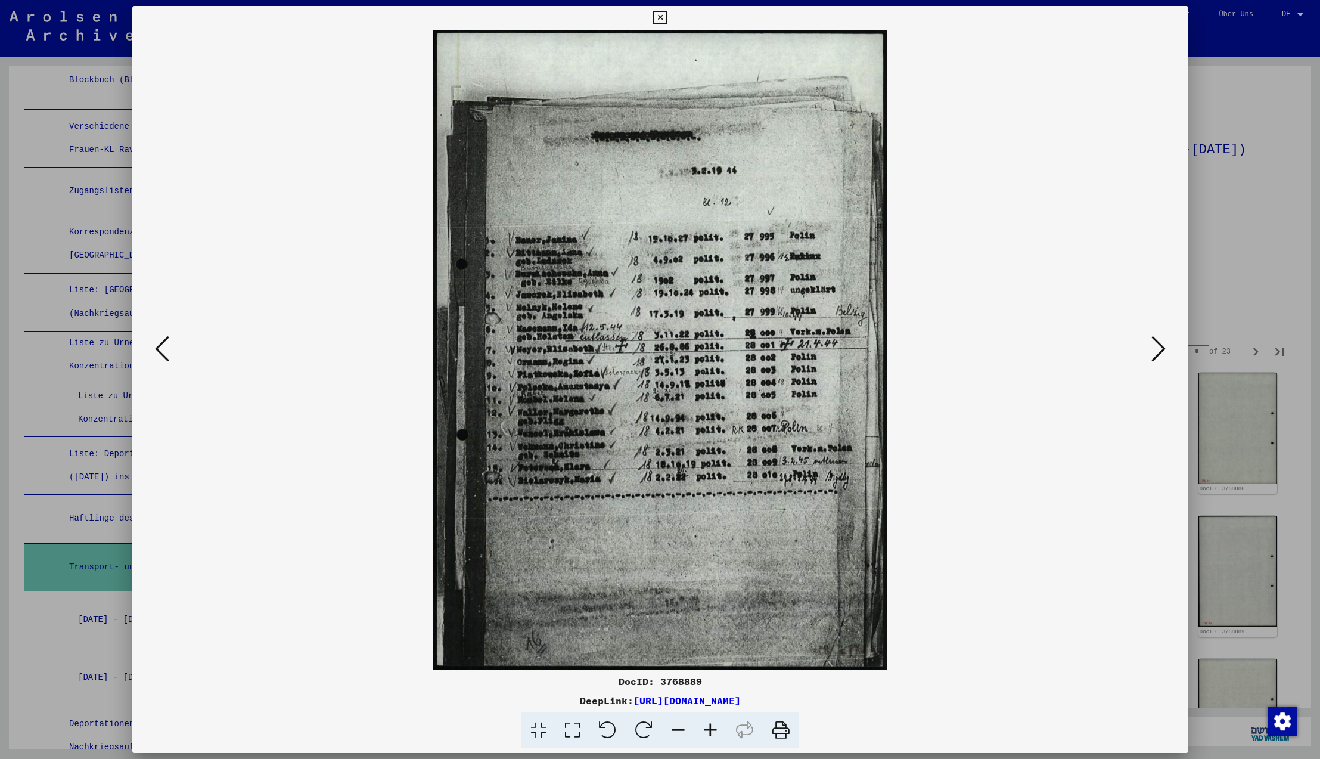
click at [1157, 349] on icon at bounding box center [1158, 348] width 14 height 29
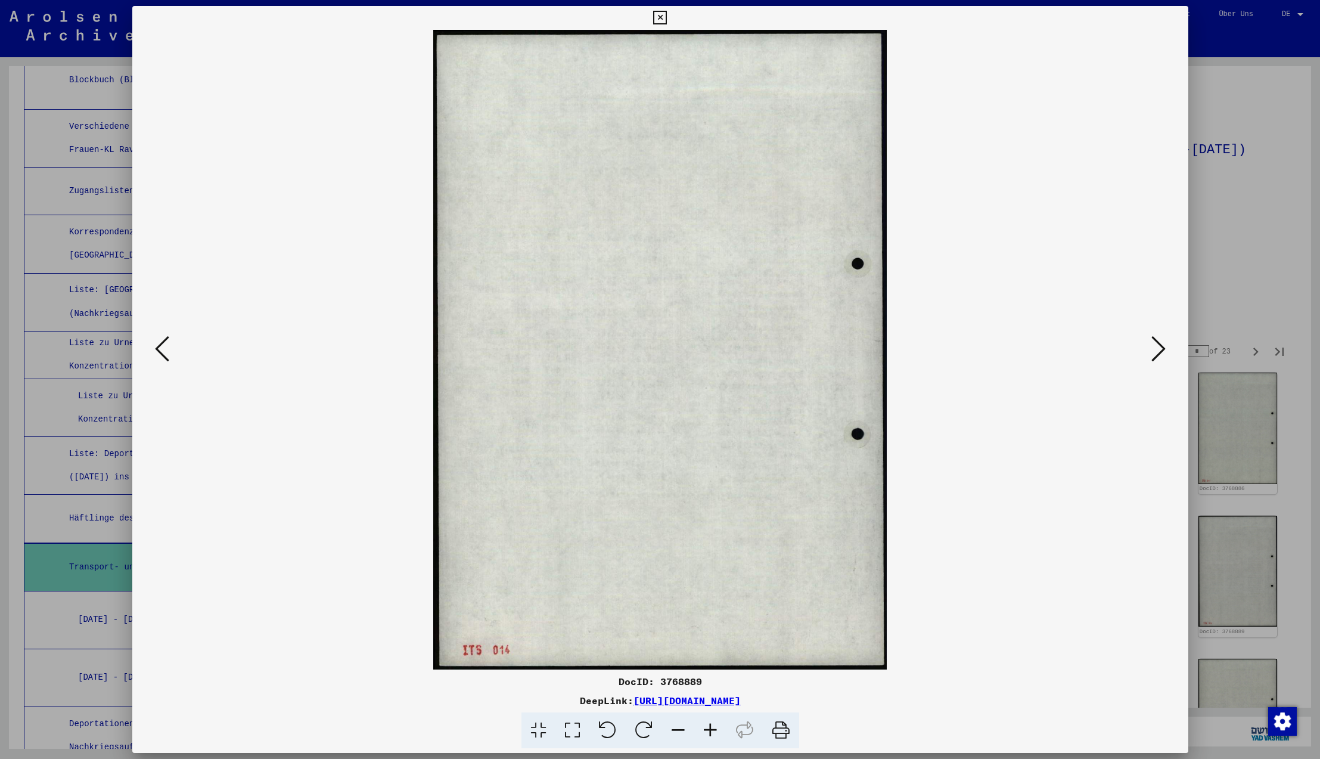
click at [1157, 349] on icon at bounding box center [1158, 348] width 14 height 29
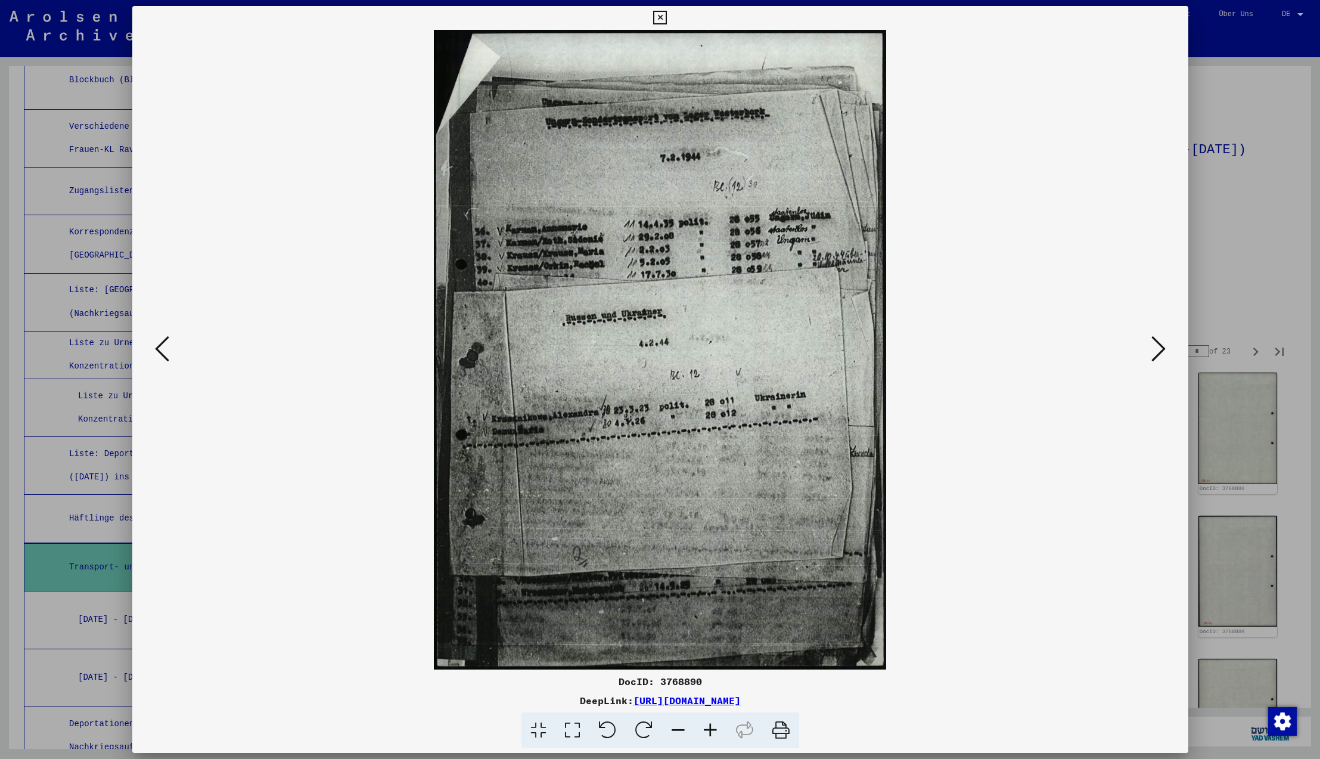
click at [1157, 349] on icon at bounding box center [1158, 348] width 14 height 29
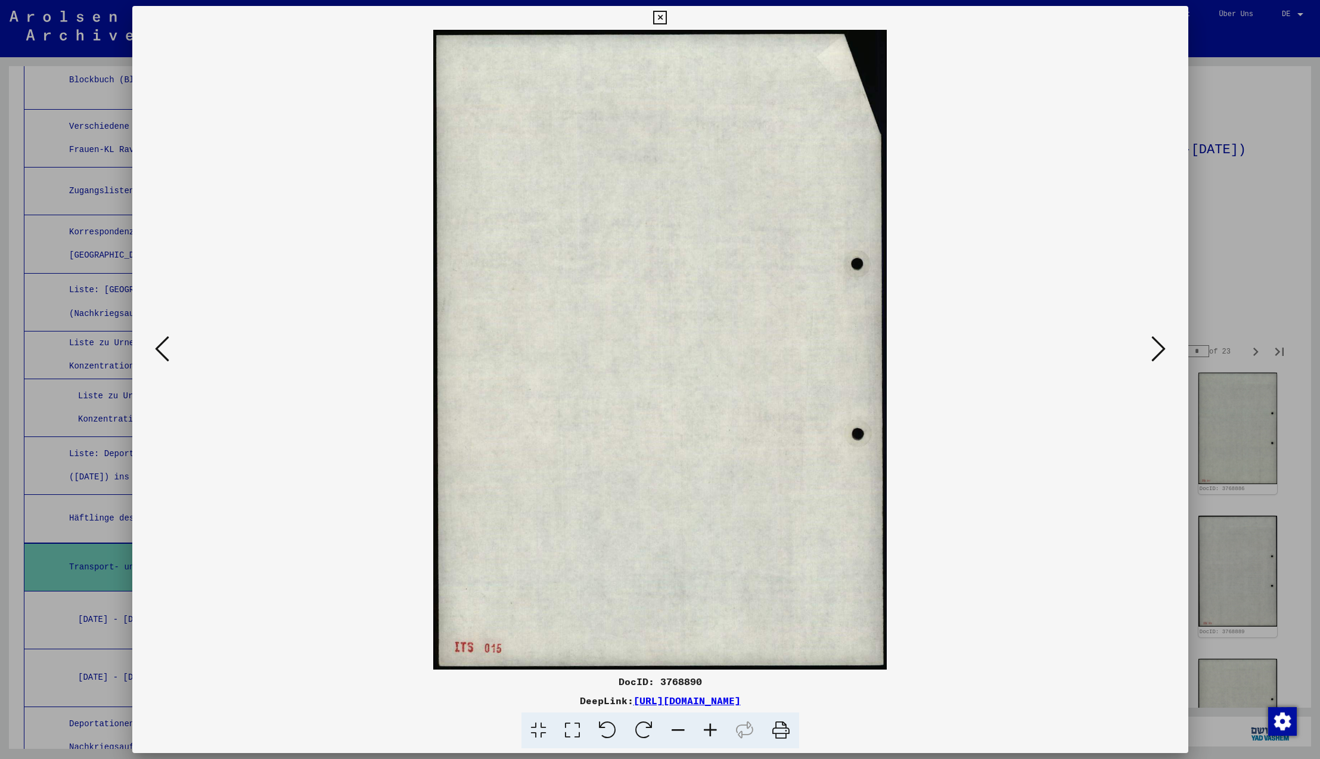
click at [1157, 349] on icon at bounding box center [1158, 348] width 14 height 29
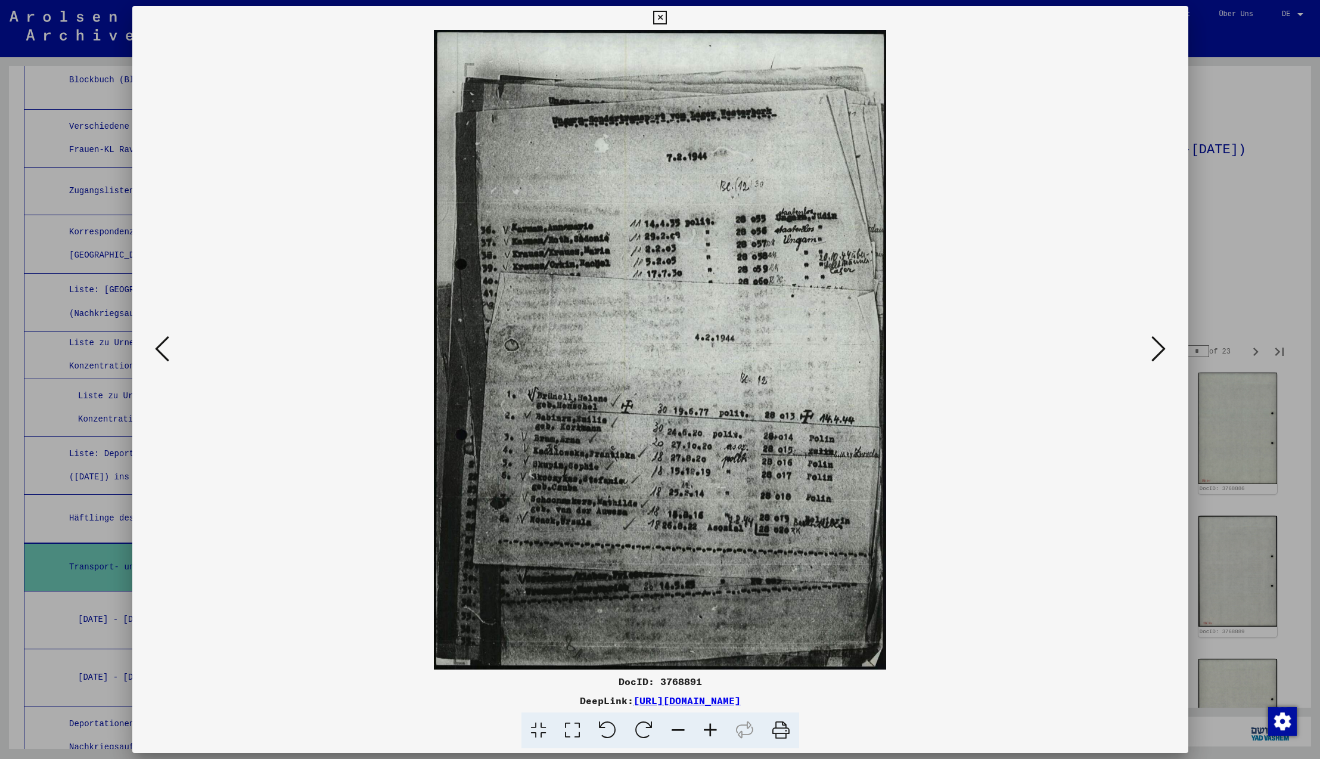
click at [1157, 349] on icon at bounding box center [1158, 348] width 14 height 29
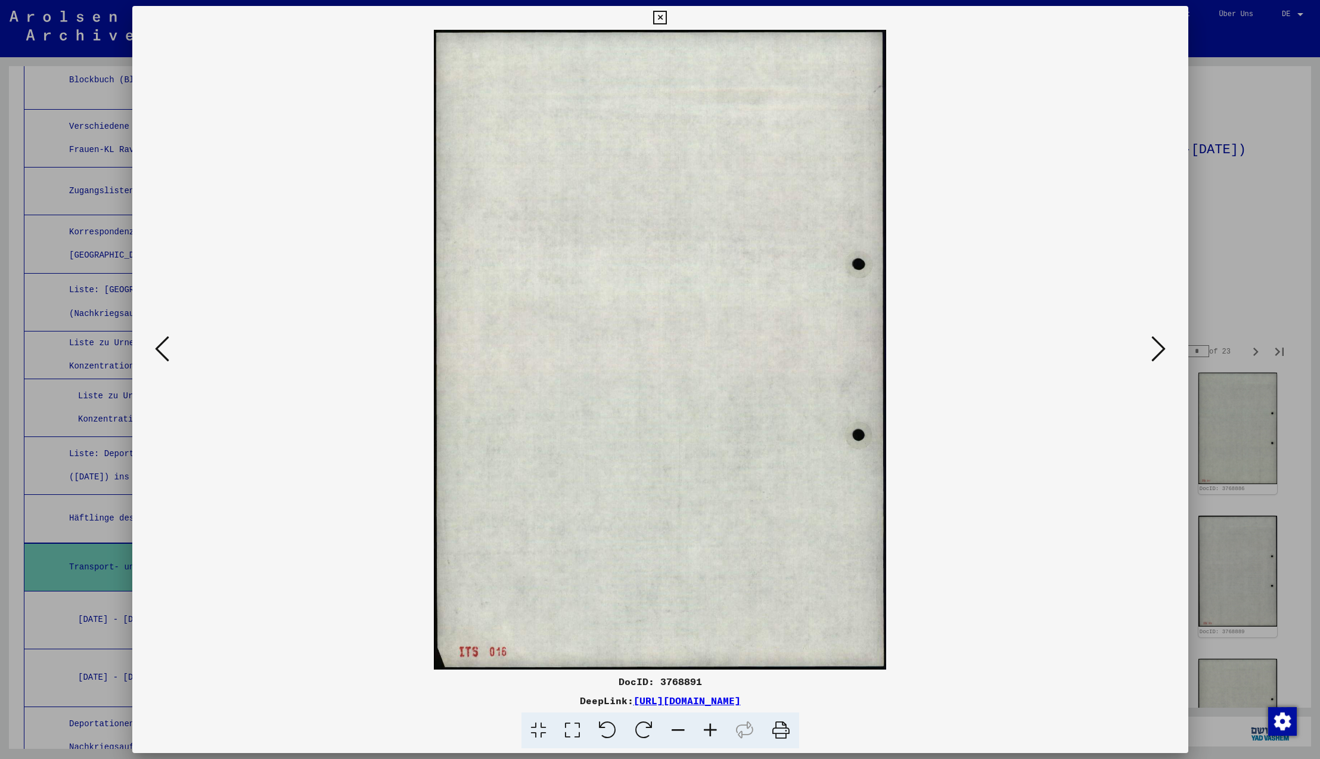
click at [1157, 349] on icon at bounding box center [1158, 348] width 14 height 29
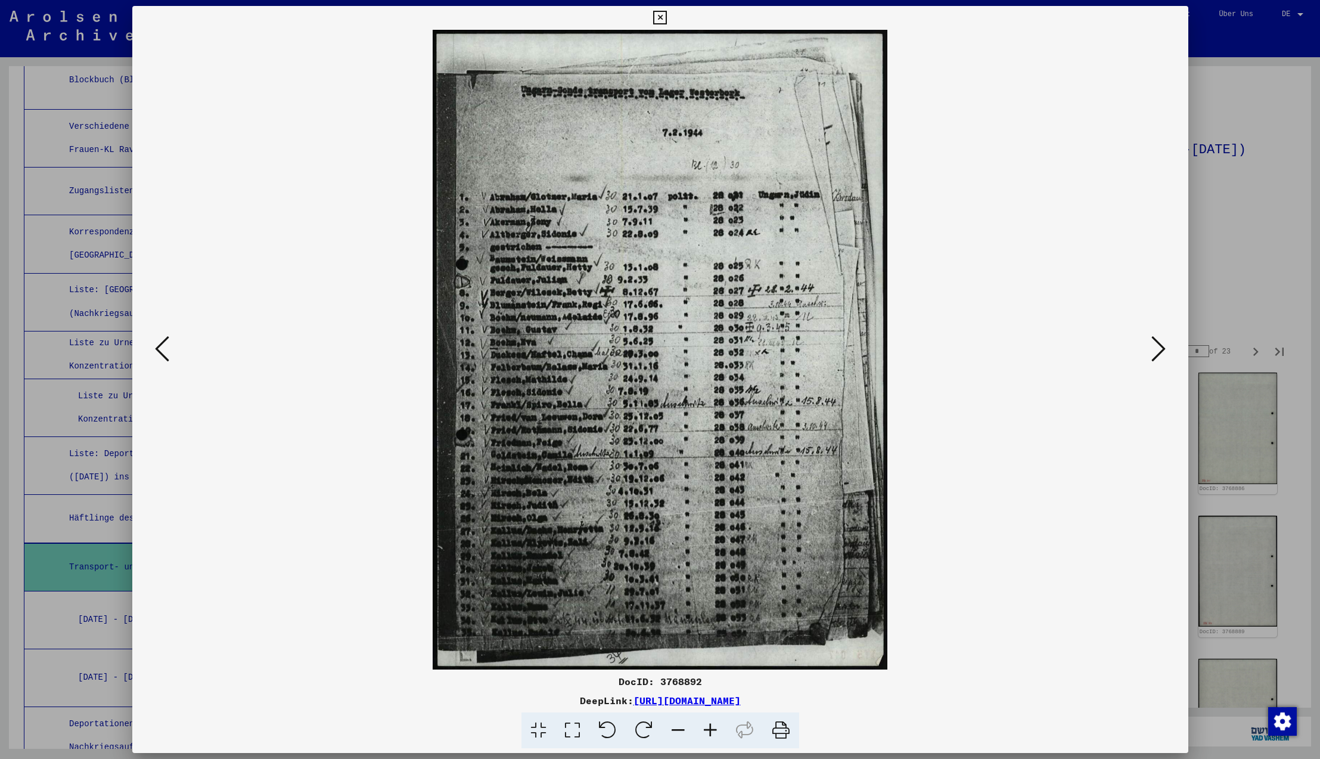
click at [1157, 349] on icon at bounding box center [1158, 348] width 14 height 29
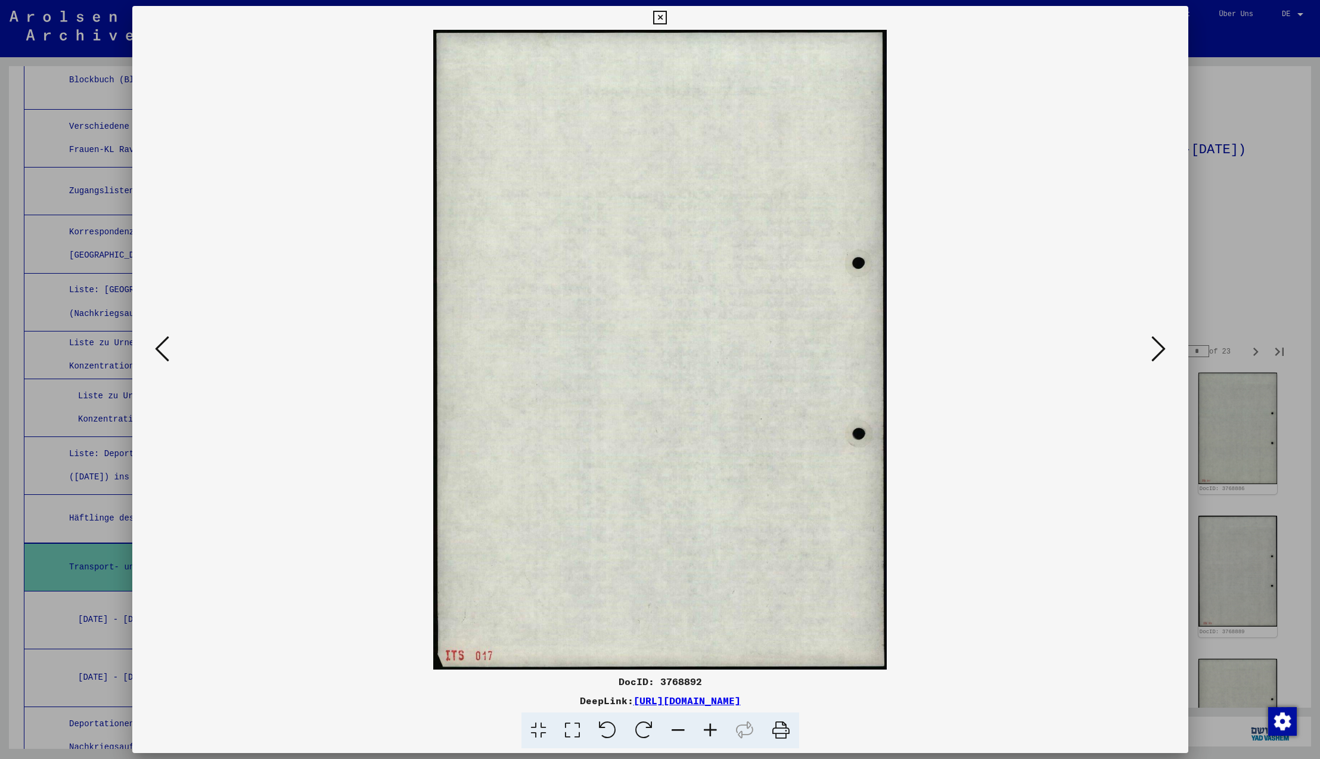
click at [1157, 349] on icon at bounding box center [1158, 348] width 14 height 29
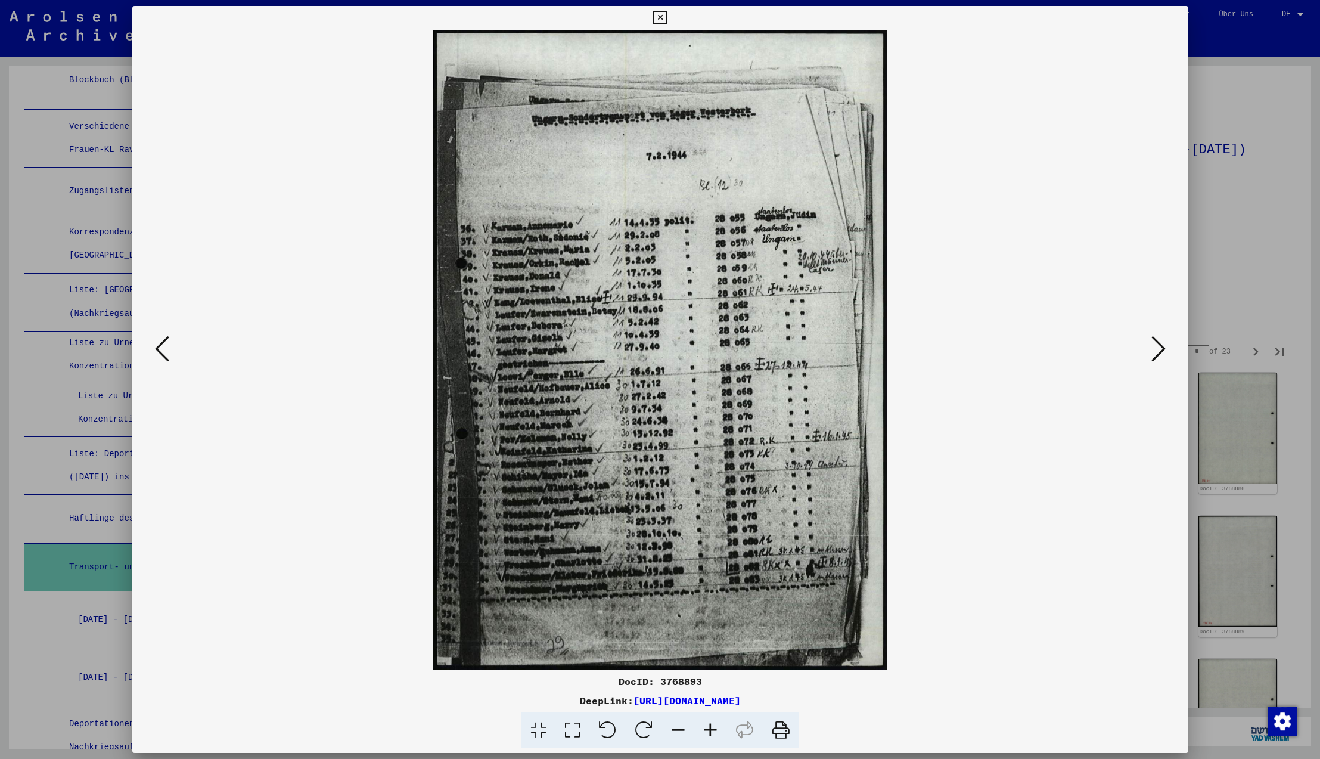
click at [1157, 349] on icon at bounding box center [1158, 348] width 14 height 29
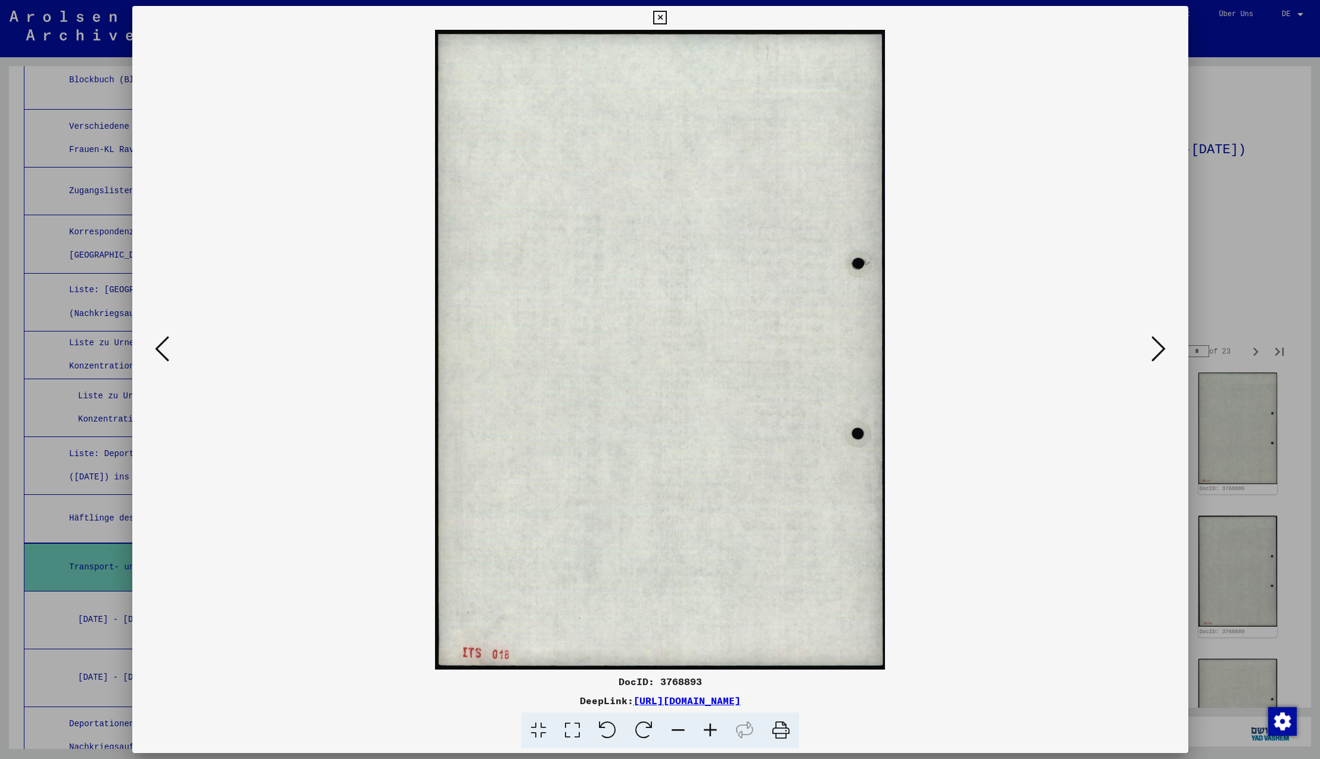
click at [1157, 349] on icon at bounding box center [1158, 348] width 14 height 29
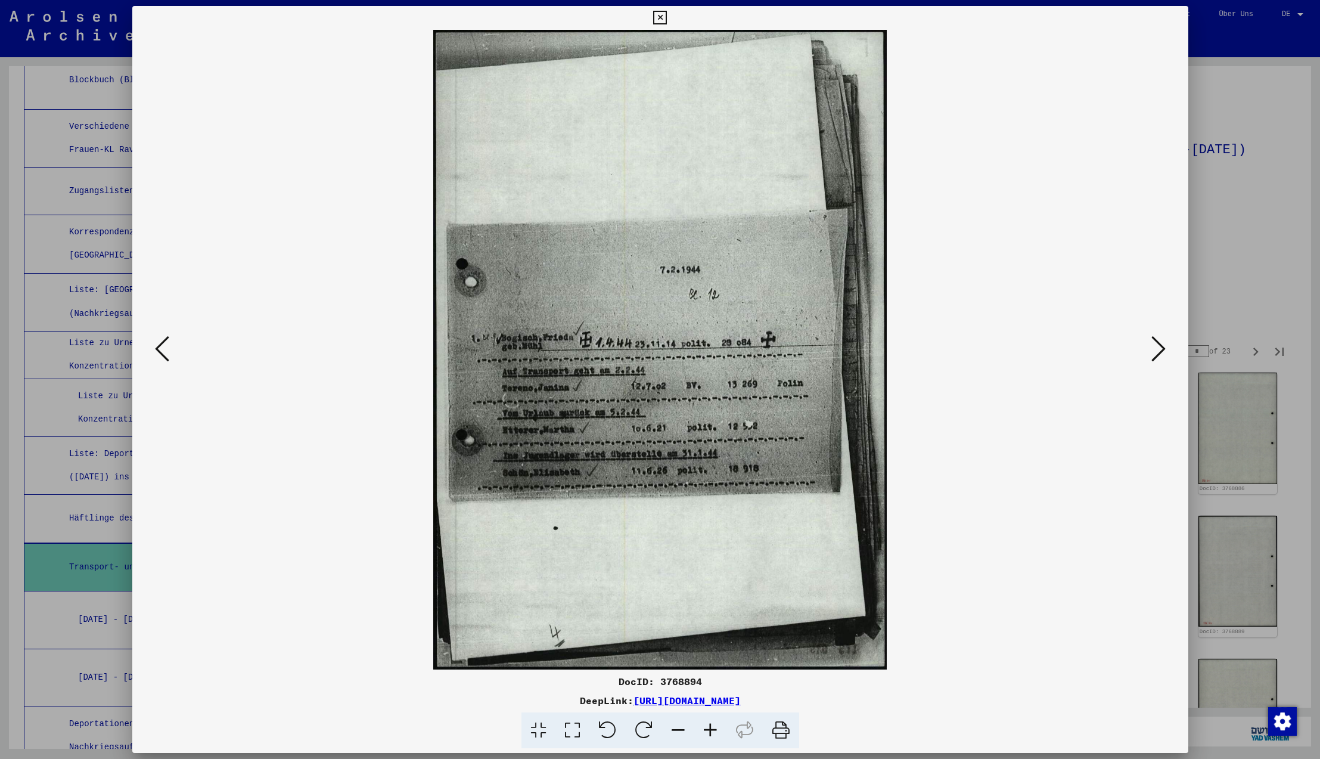
click at [1157, 349] on icon at bounding box center [1158, 348] width 14 height 29
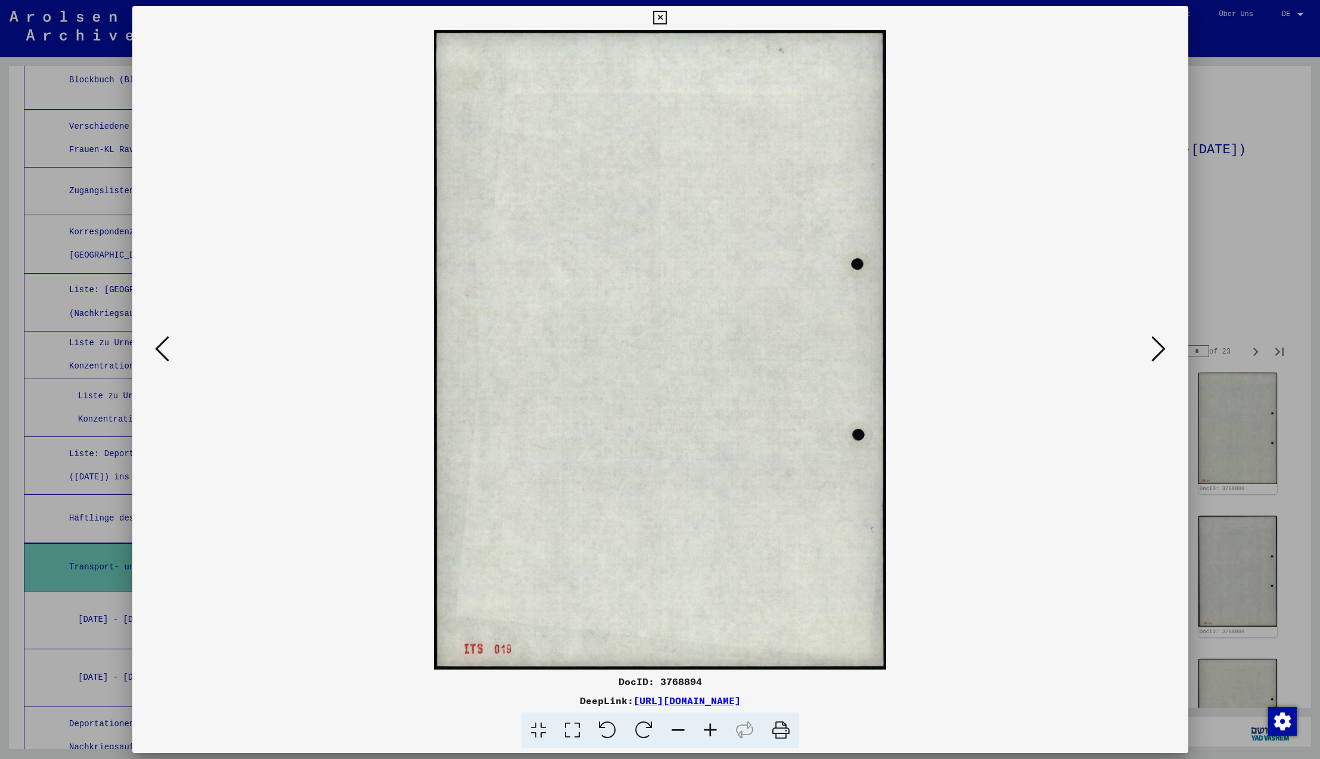
click at [1157, 349] on icon at bounding box center [1158, 348] width 14 height 29
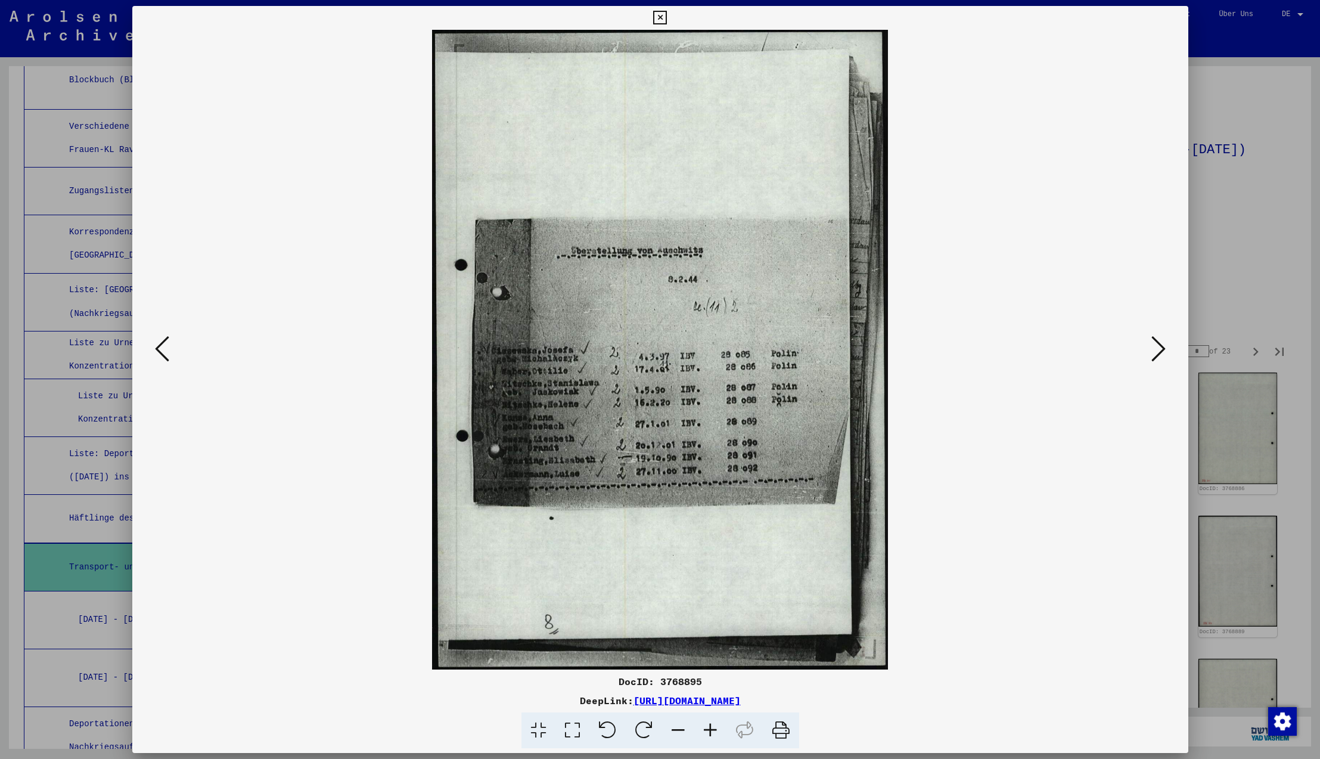
click at [1157, 349] on icon at bounding box center [1158, 348] width 14 height 29
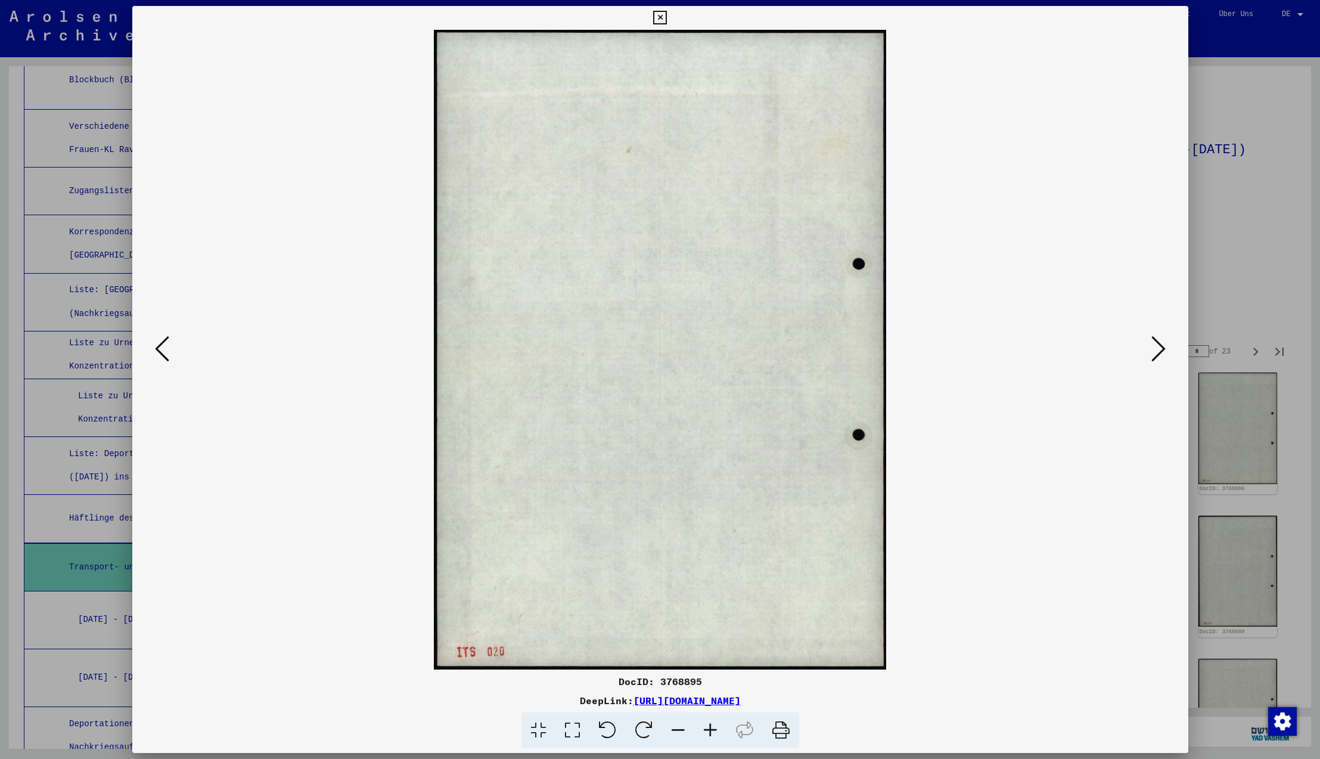
click at [1157, 349] on icon at bounding box center [1158, 348] width 14 height 29
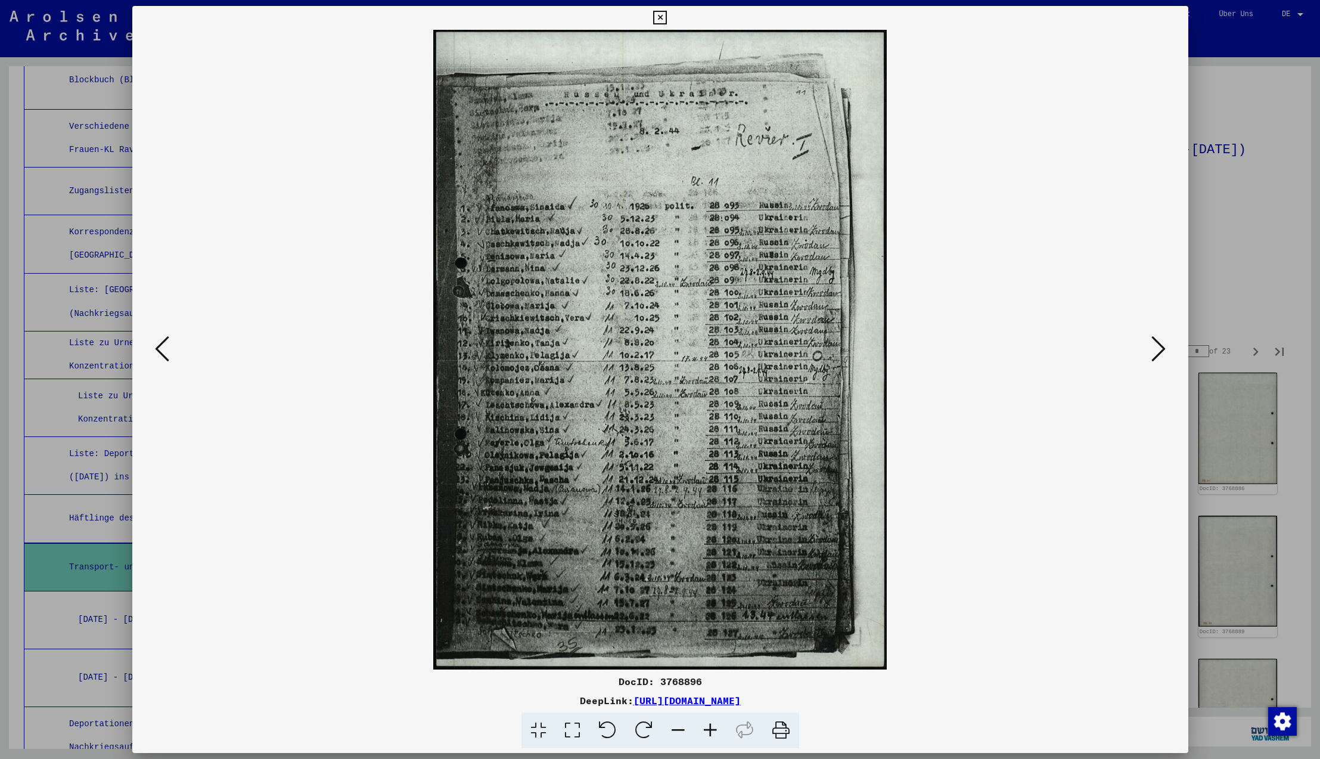
click at [1157, 349] on icon at bounding box center [1158, 348] width 14 height 29
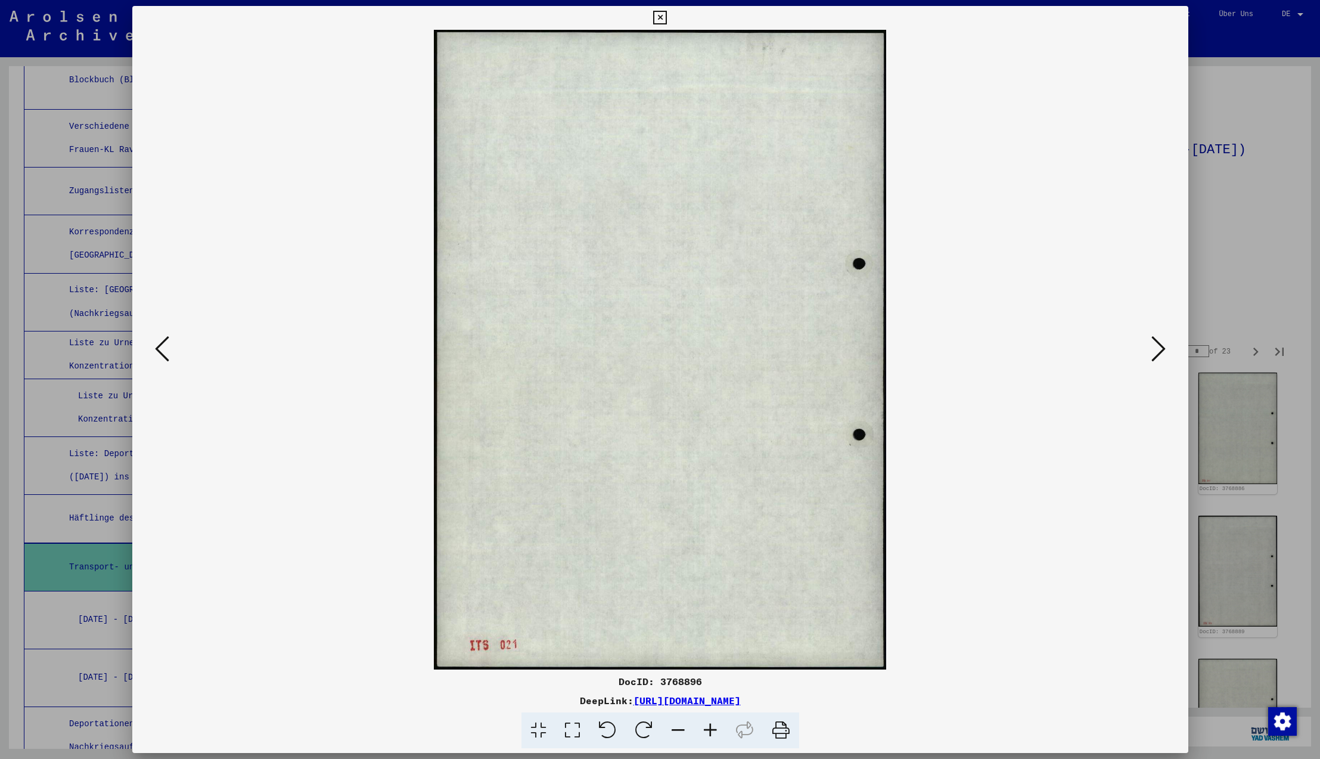
click at [1157, 349] on icon at bounding box center [1158, 348] width 14 height 29
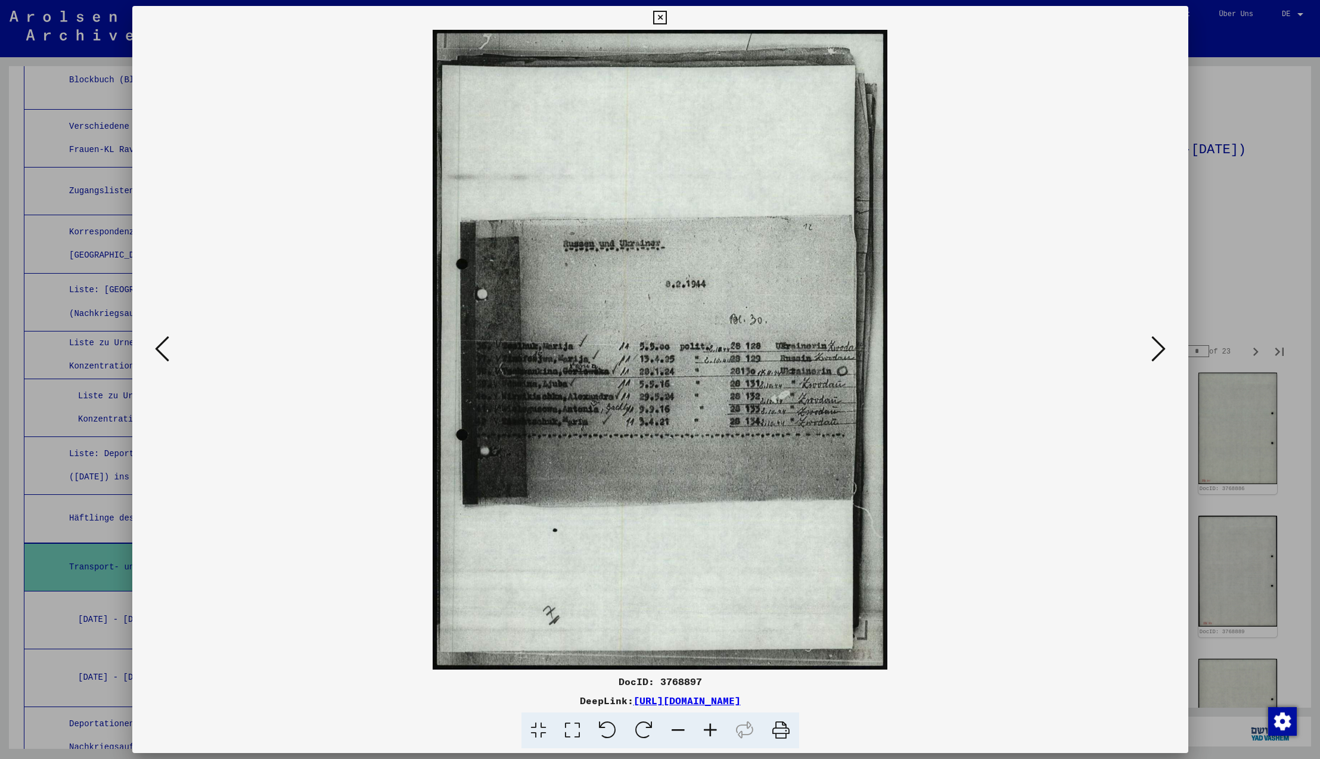
click at [1157, 349] on icon at bounding box center [1158, 348] width 14 height 29
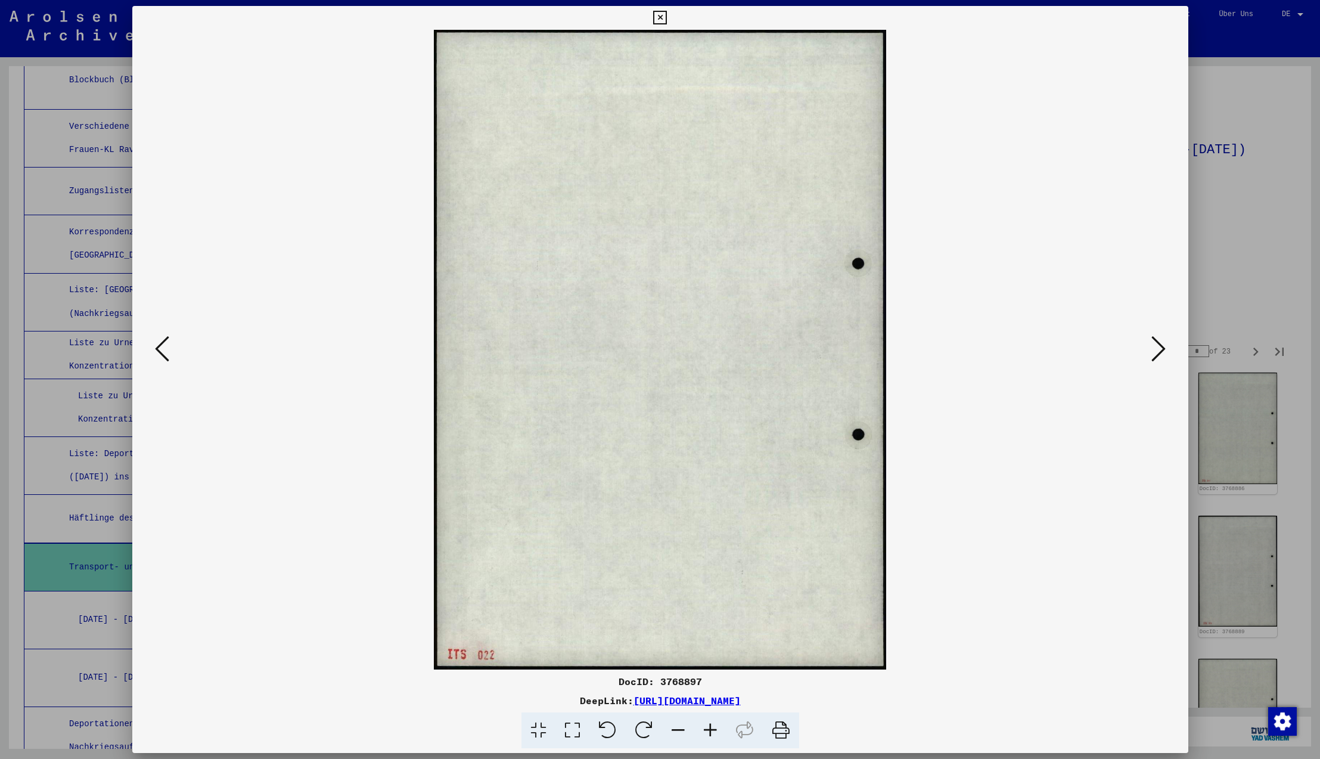
click at [1157, 349] on icon at bounding box center [1158, 348] width 14 height 29
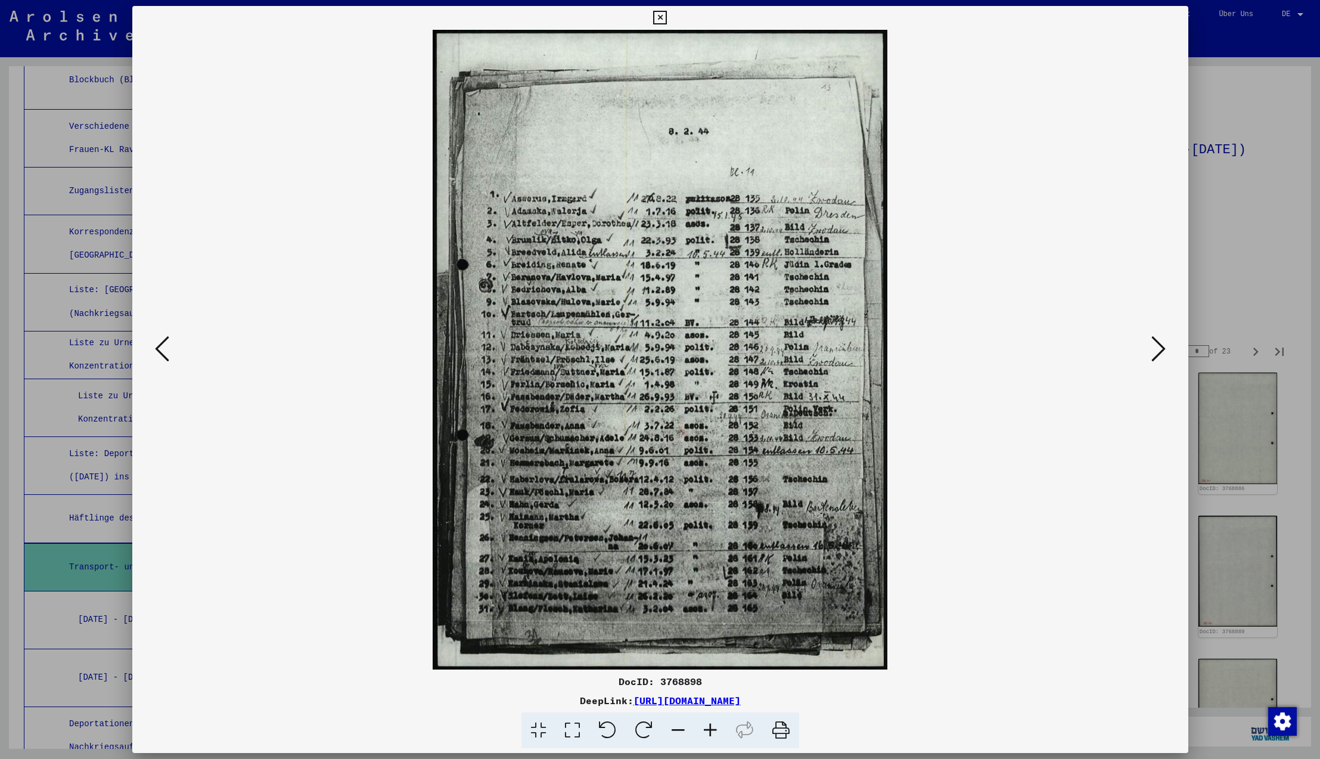
click at [1157, 349] on icon at bounding box center [1158, 348] width 14 height 29
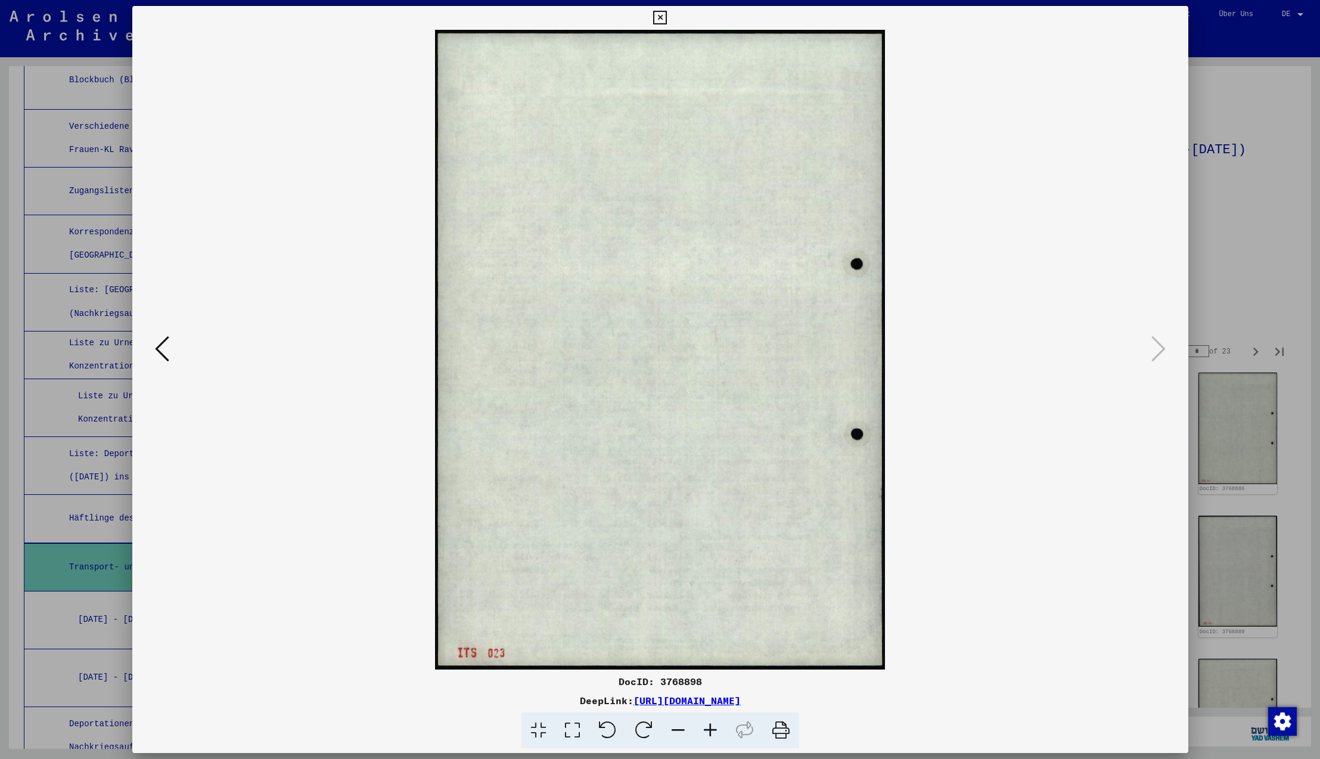
click at [1157, 349] on icon at bounding box center [1158, 348] width 14 height 29
click at [667, 17] on icon at bounding box center [660, 18] width 14 height 14
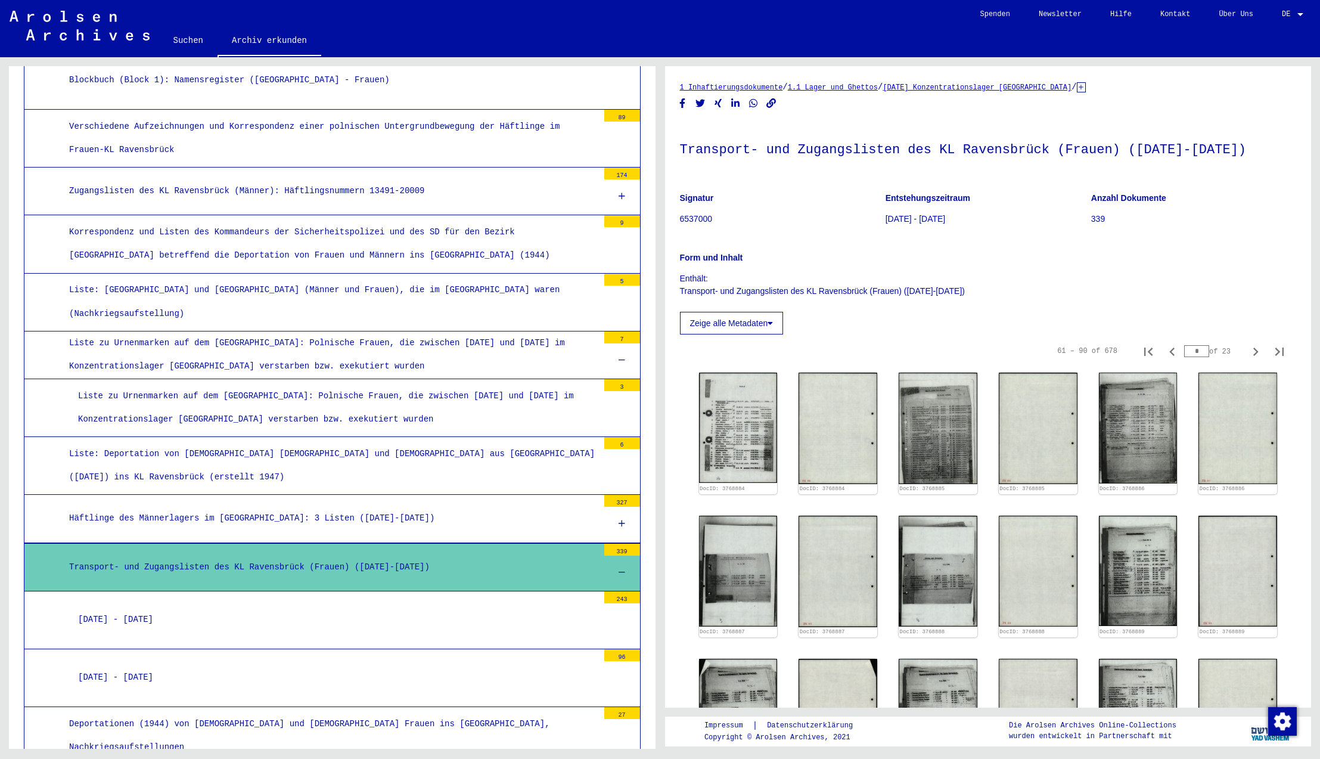
click at [622, 568] on icon at bounding box center [622, 572] width 7 height 8
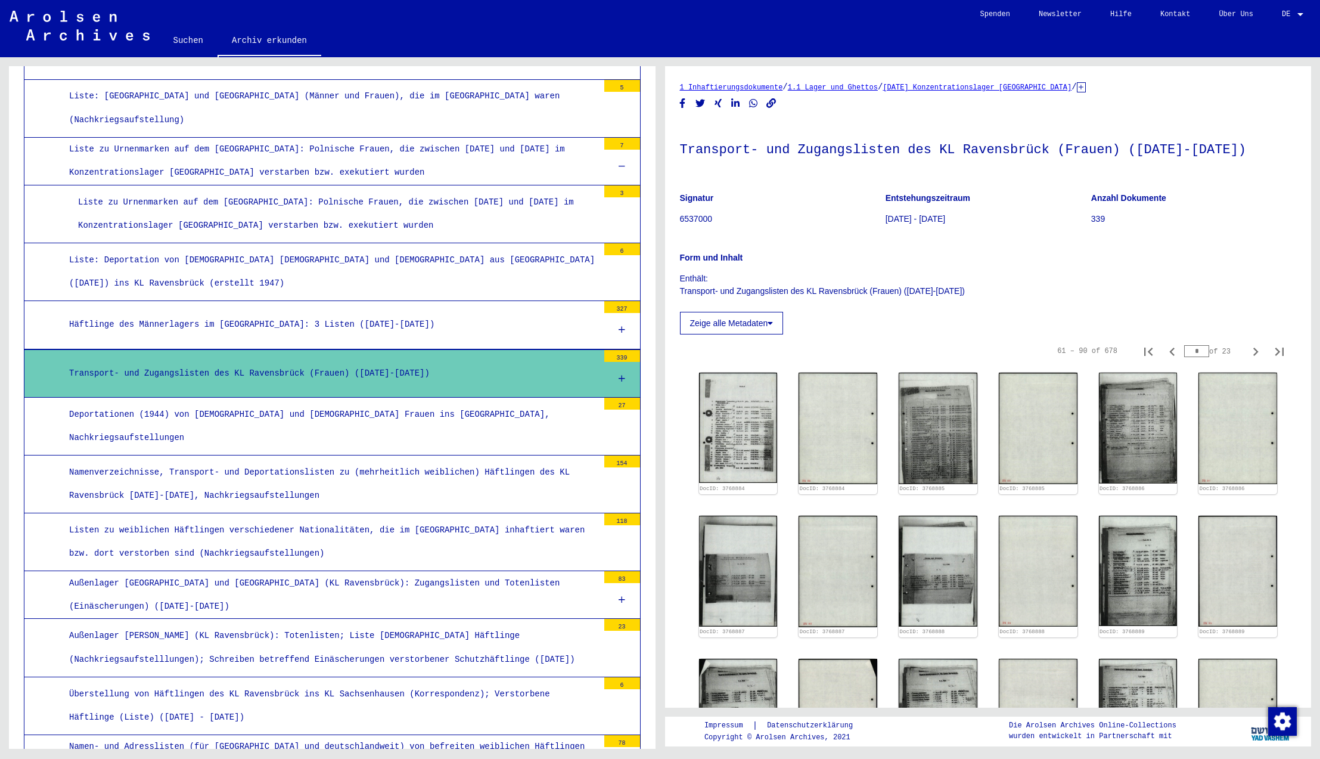
scroll to position [5071, 0]
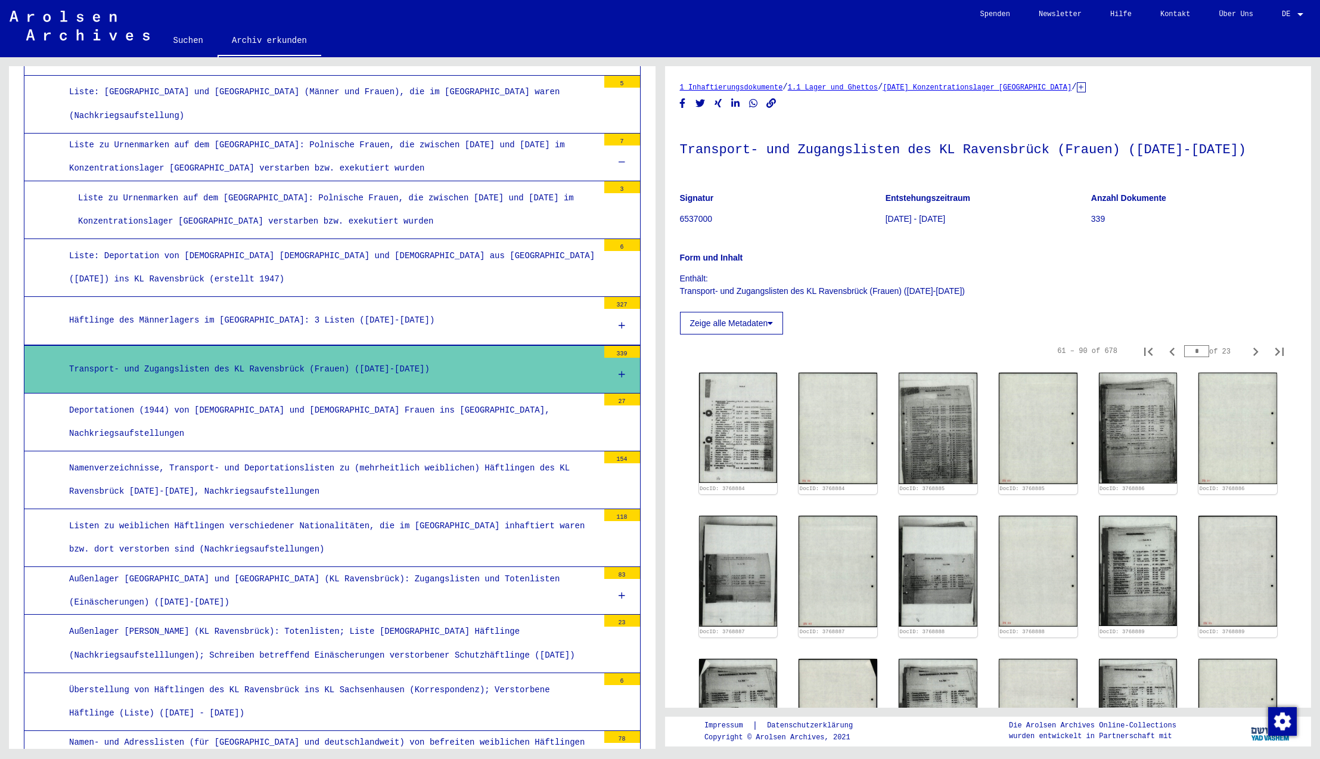
click at [521, 457] on div "Namenverzeichnisse, Transport- und Deportationslisten zu (mehrheitlich weiblich…" at bounding box center [329, 480] width 538 height 46
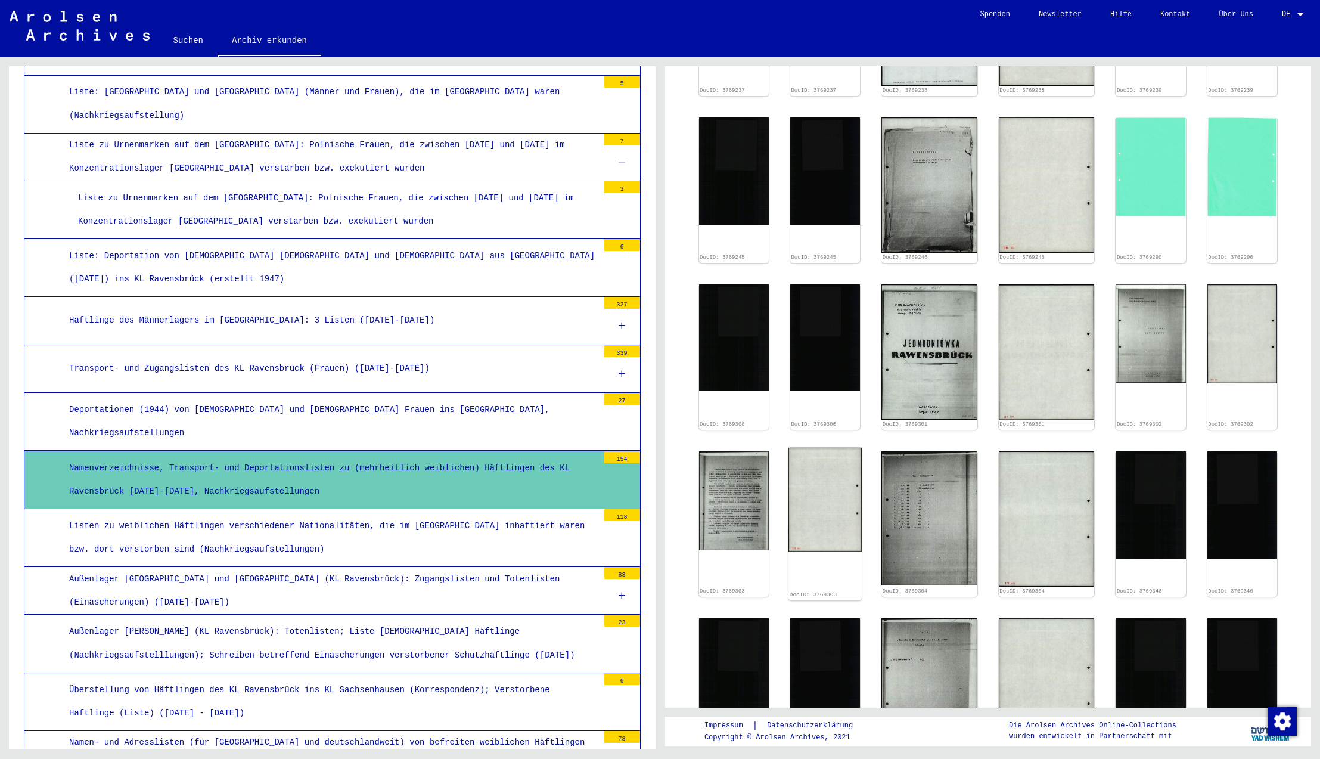
scroll to position [908, 0]
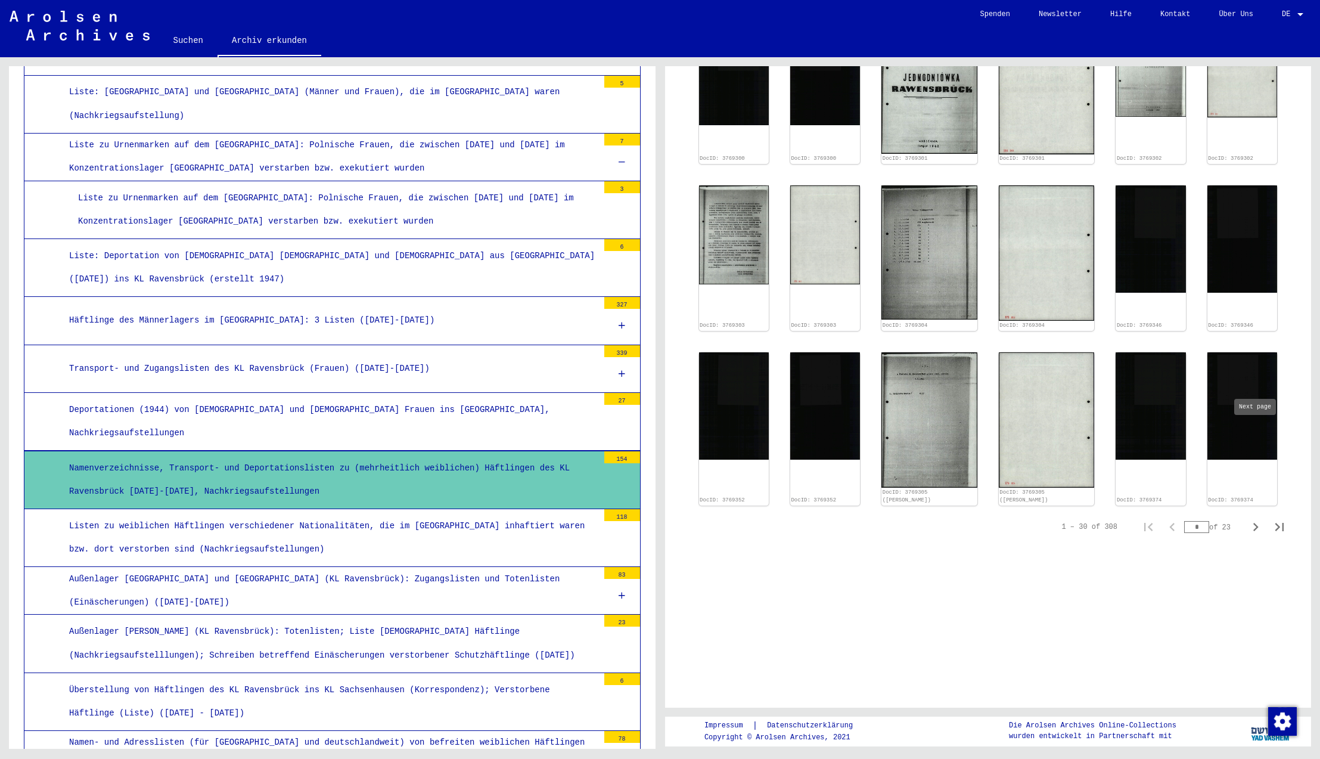
click at [1254, 519] on icon "Next page" at bounding box center [1255, 527] width 17 height 17
type input "*"
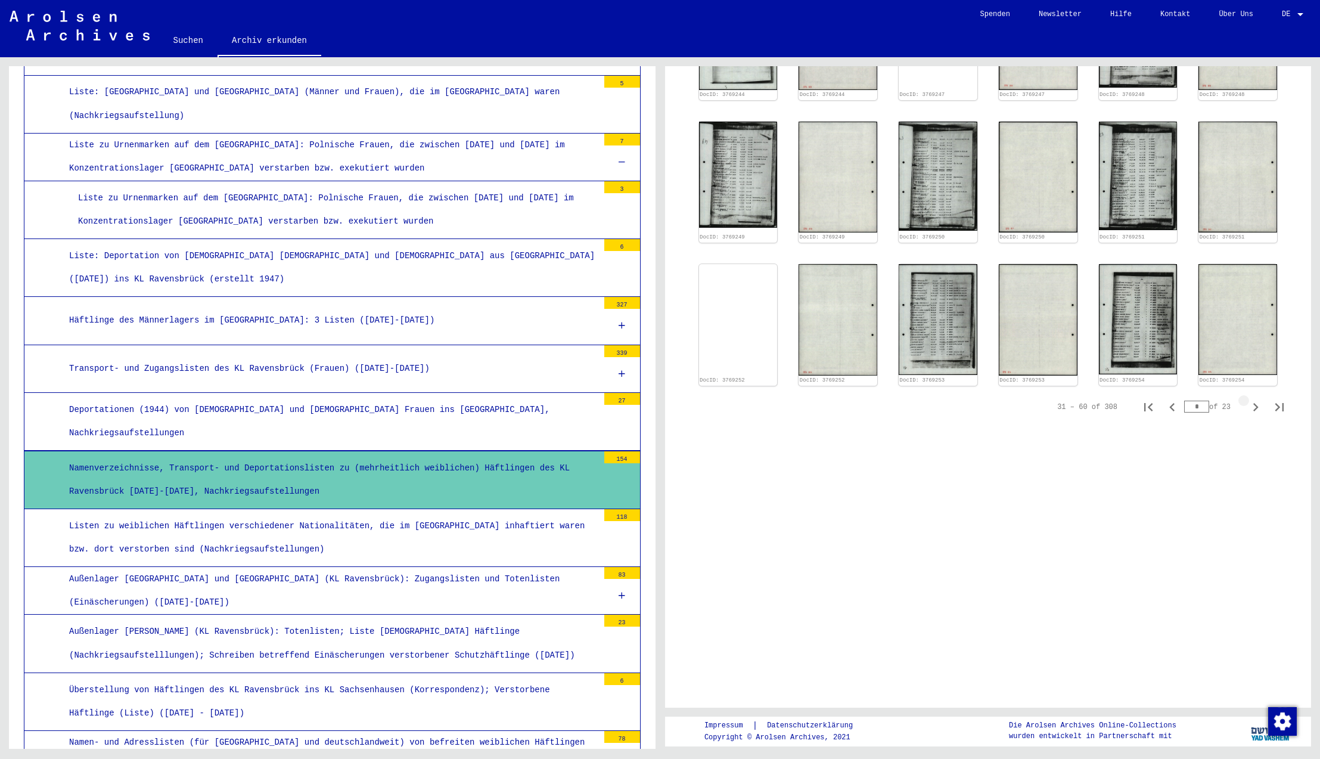
scroll to position [462, 0]
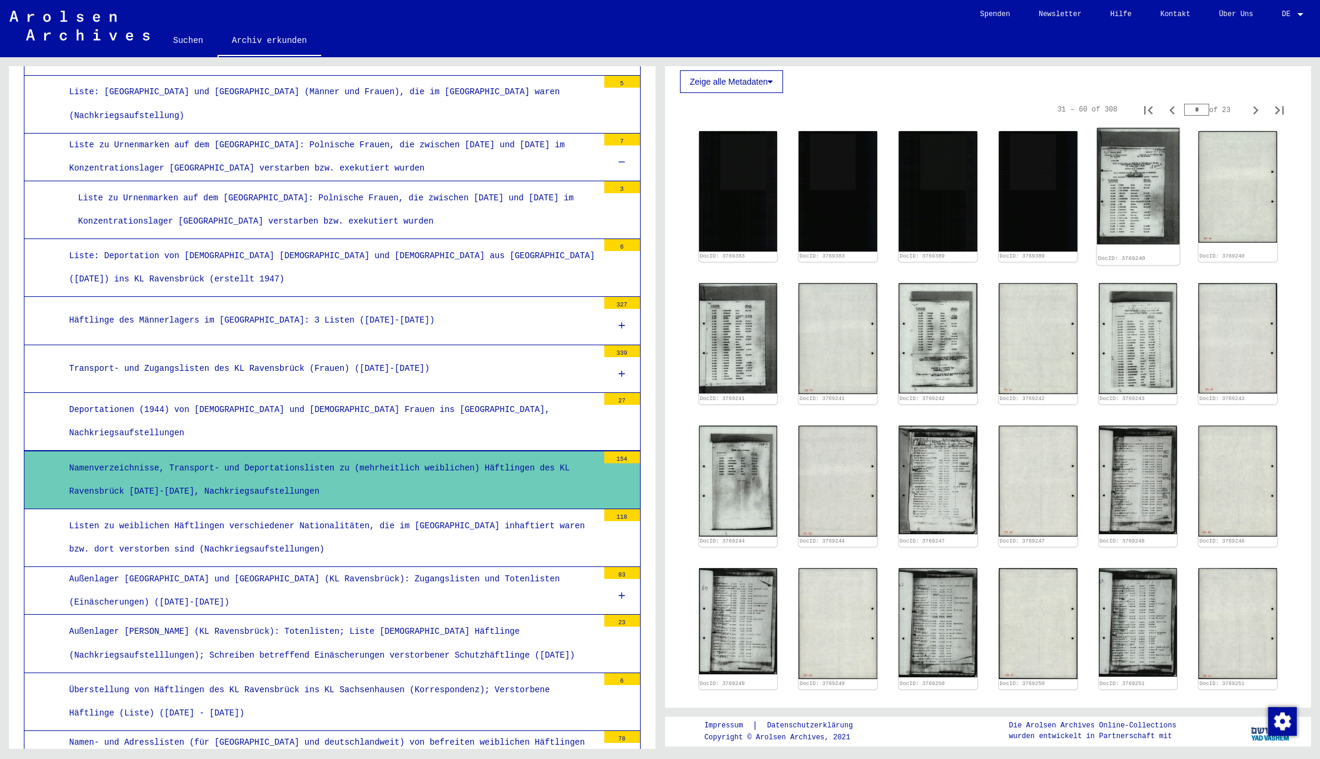
click at [1134, 213] on img at bounding box center [1138, 186] width 82 height 117
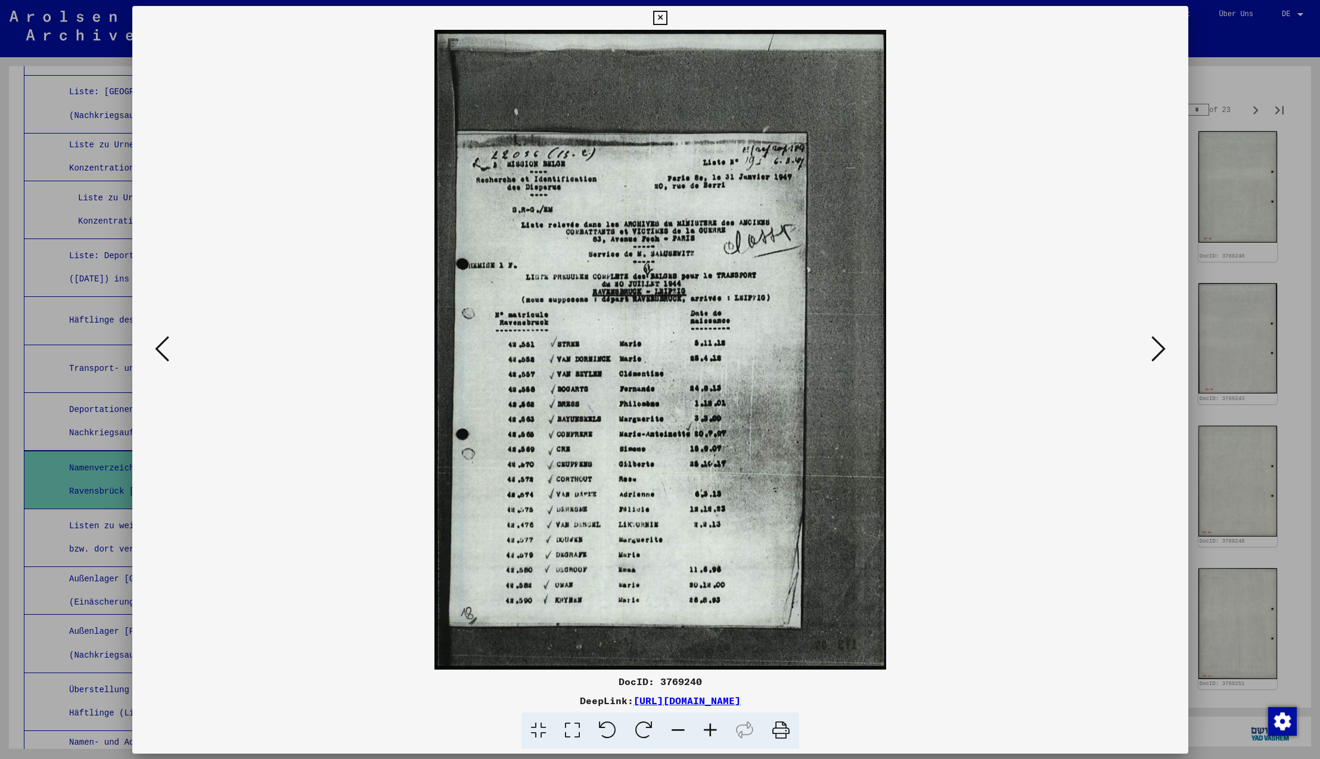
click at [1134, 213] on div "DocID: 3769240 DeepLink: [URL][DOMAIN_NAME]" at bounding box center [660, 379] width 1056 height 747
click at [667, 19] on icon at bounding box center [660, 18] width 14 height 14
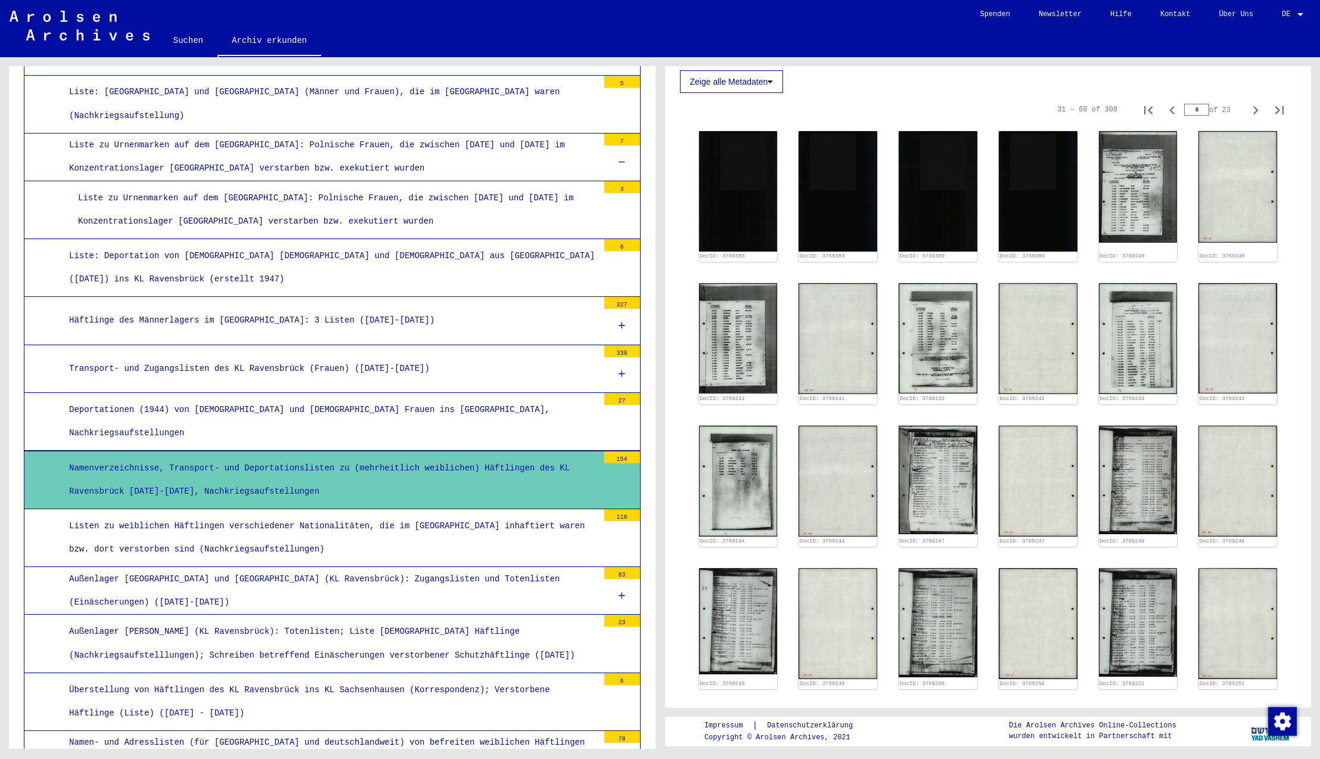
click at [393, 514] on div "Listen zu weiblichen Häftlingen verschiedener Nationalitäten, die im [GEOGRAPHI…" at bounding box center [329, 537] width 538 height 46
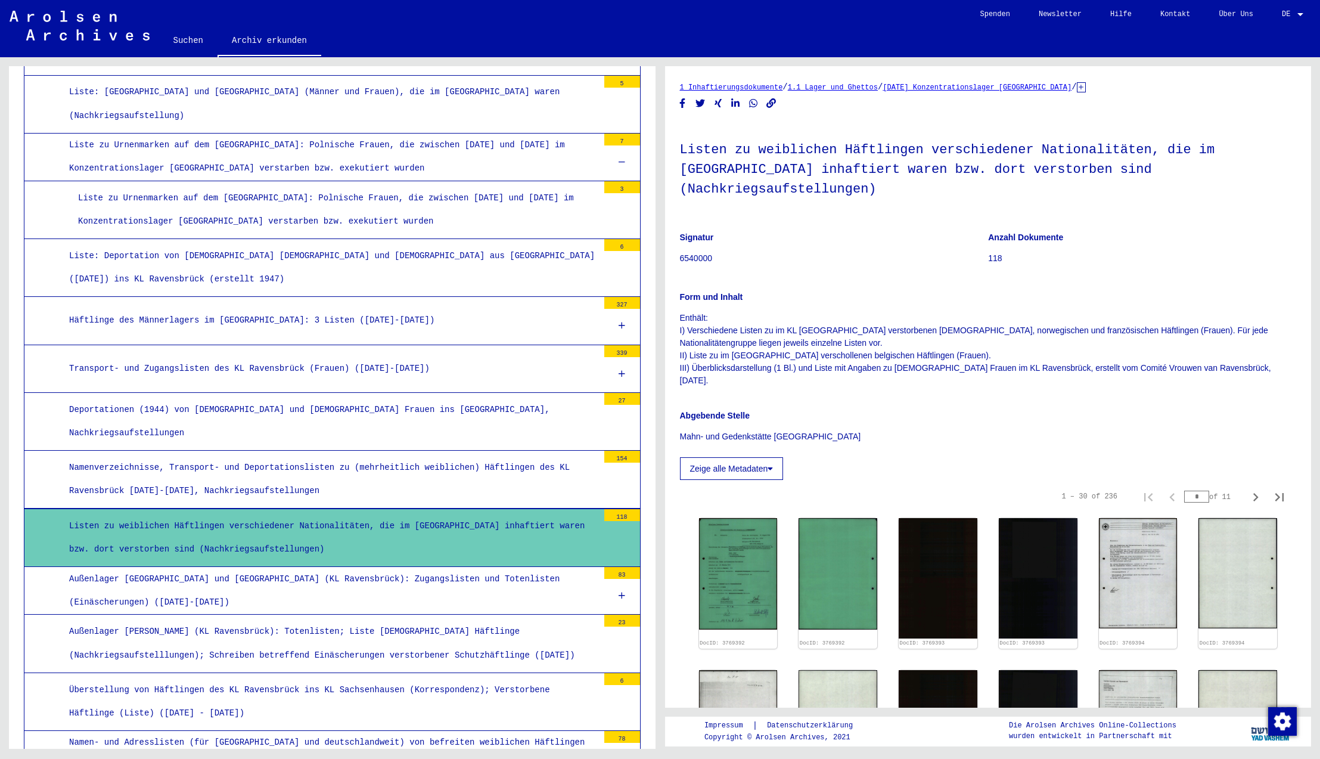
click at [377, 567] on div "Außenlager [GEOGRAPHIC_DATA] und [GEOGRAPHIC_DATA] (KL Ravensbrück): Zugangslis…" at bounding box center [329, 590] width 538 height 46
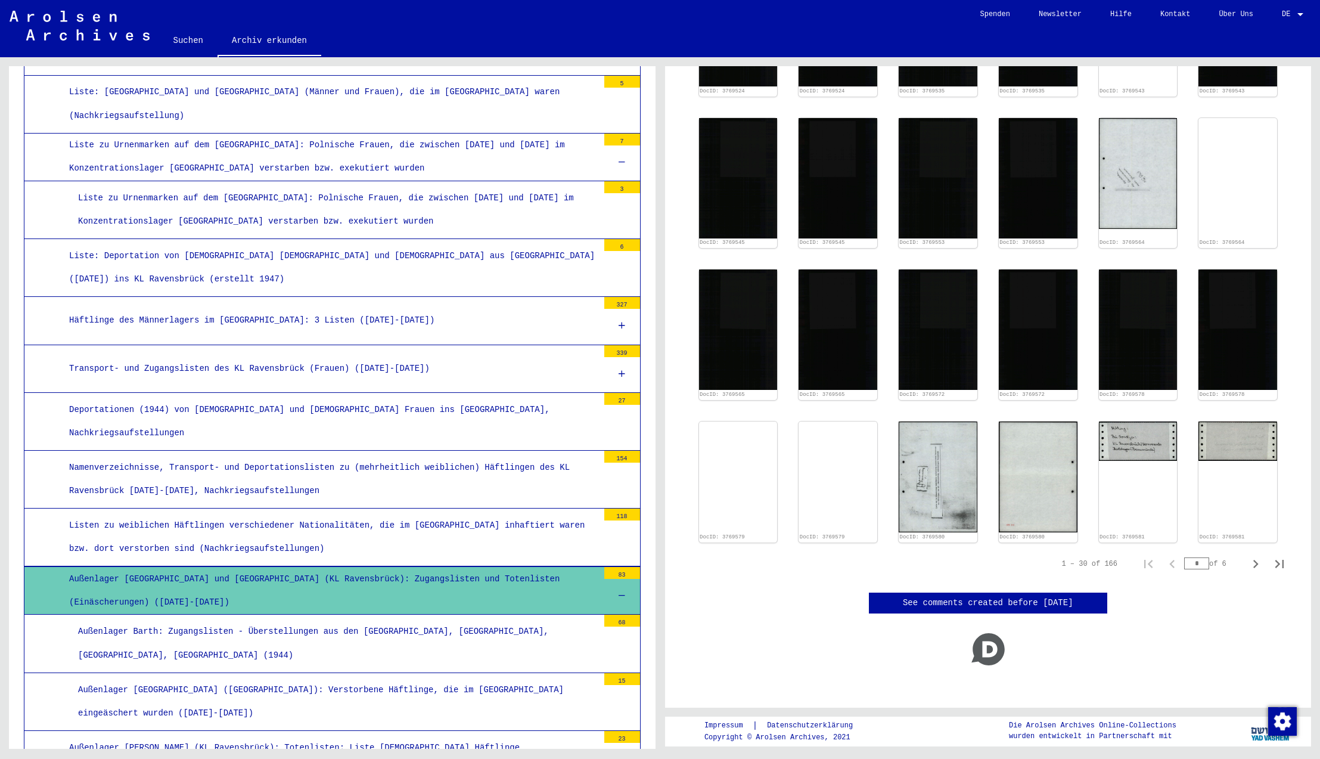
scroll to position [510, 0]
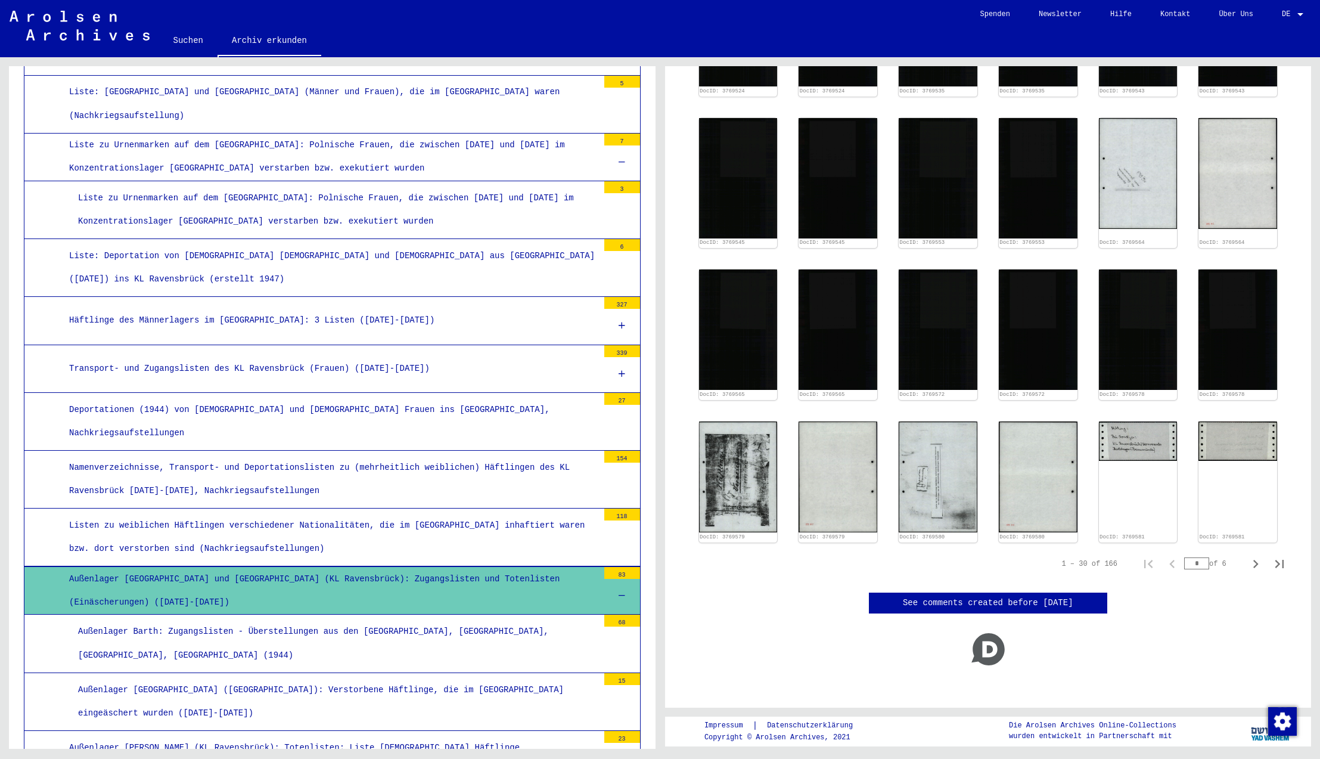
click at [625, 579] on div at bounding box center [622, 596] width 36 height 35
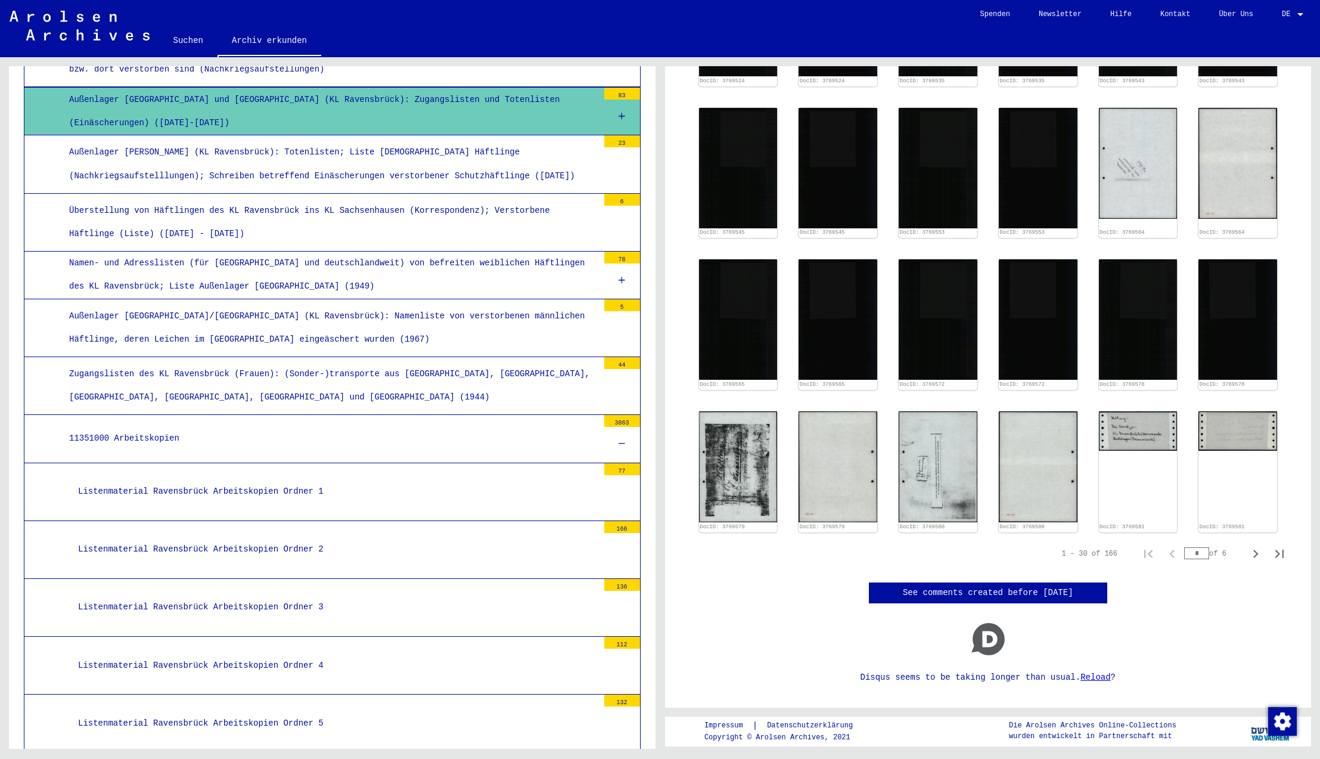
scroll to position [5554, 0]
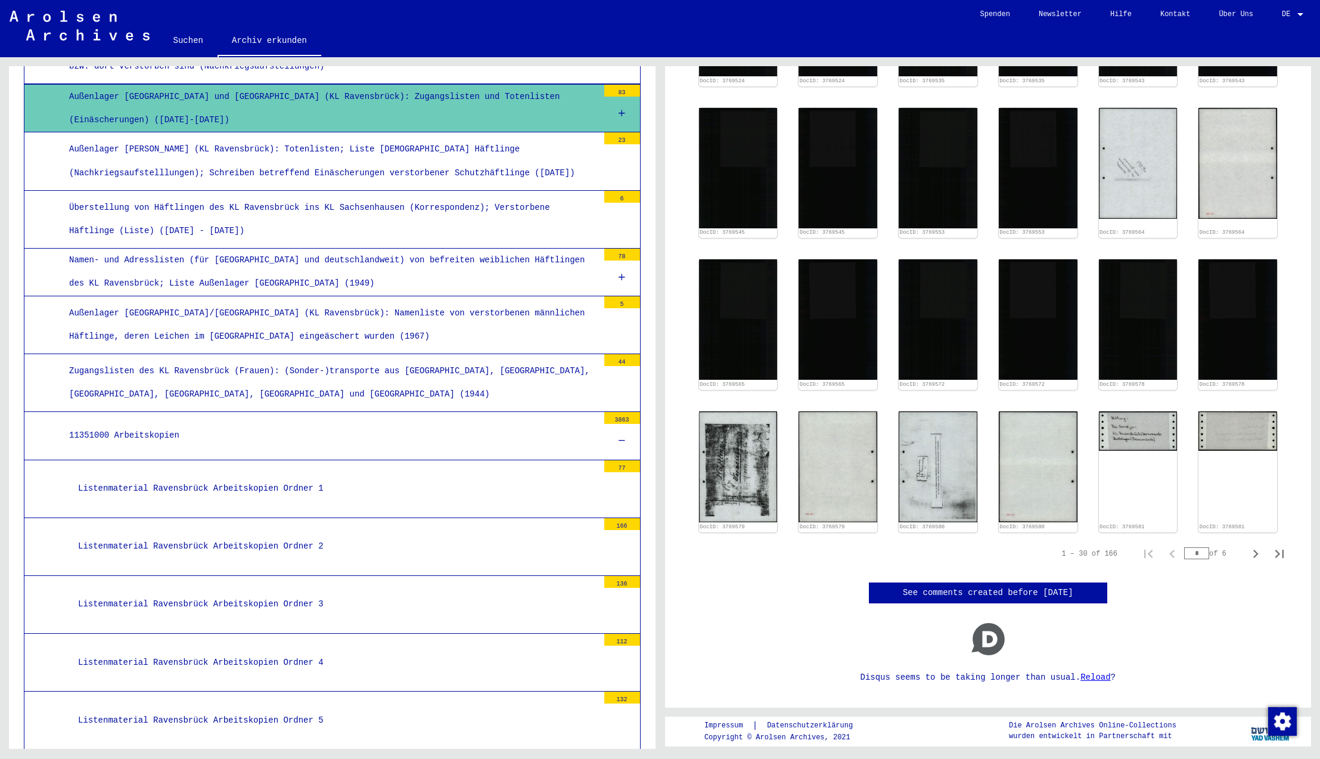
click at [317, 477] on div "Listenmaterial Ravensbrück Arbeitskopien Ordner 1" at bounding box center [333, 488] width 529 height 23
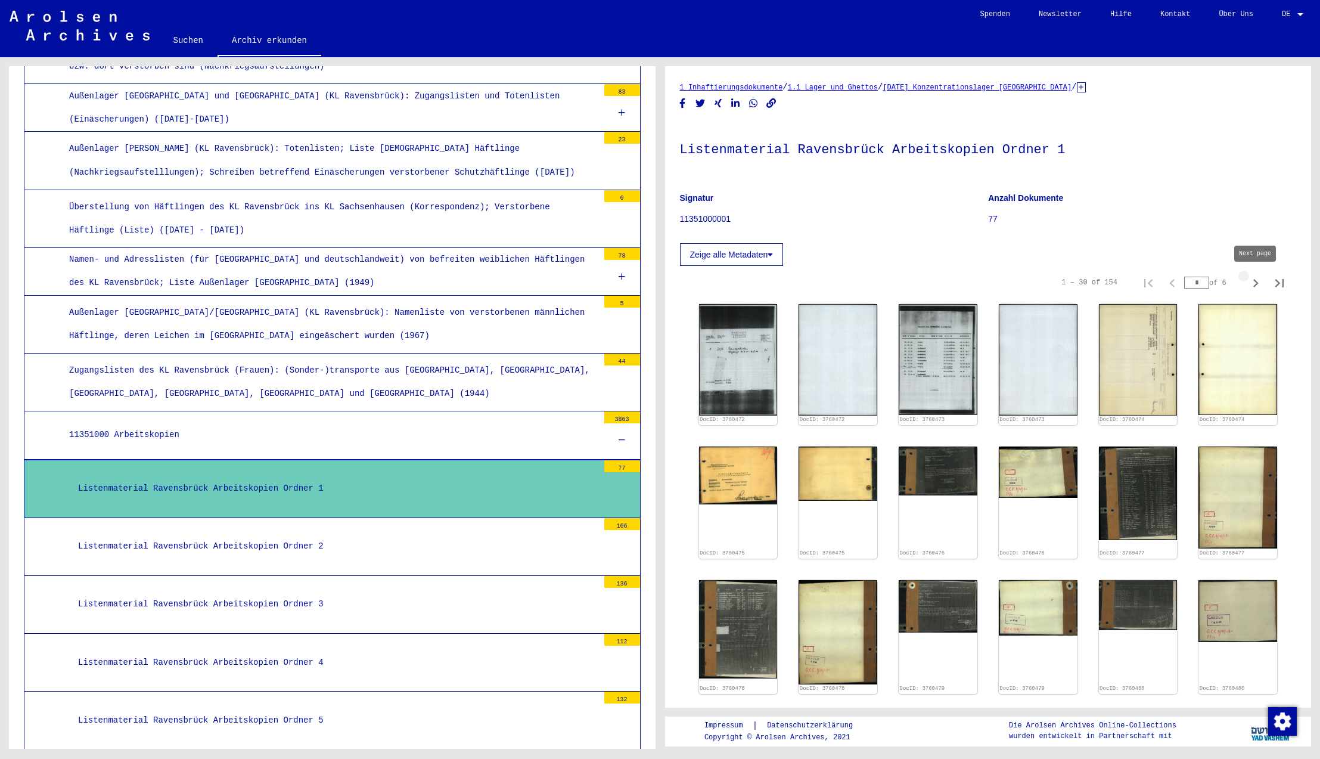
click at [1256, 285] on icon "Next page" at bounding box center [1255, 283] width 5 height 8
type input "*"
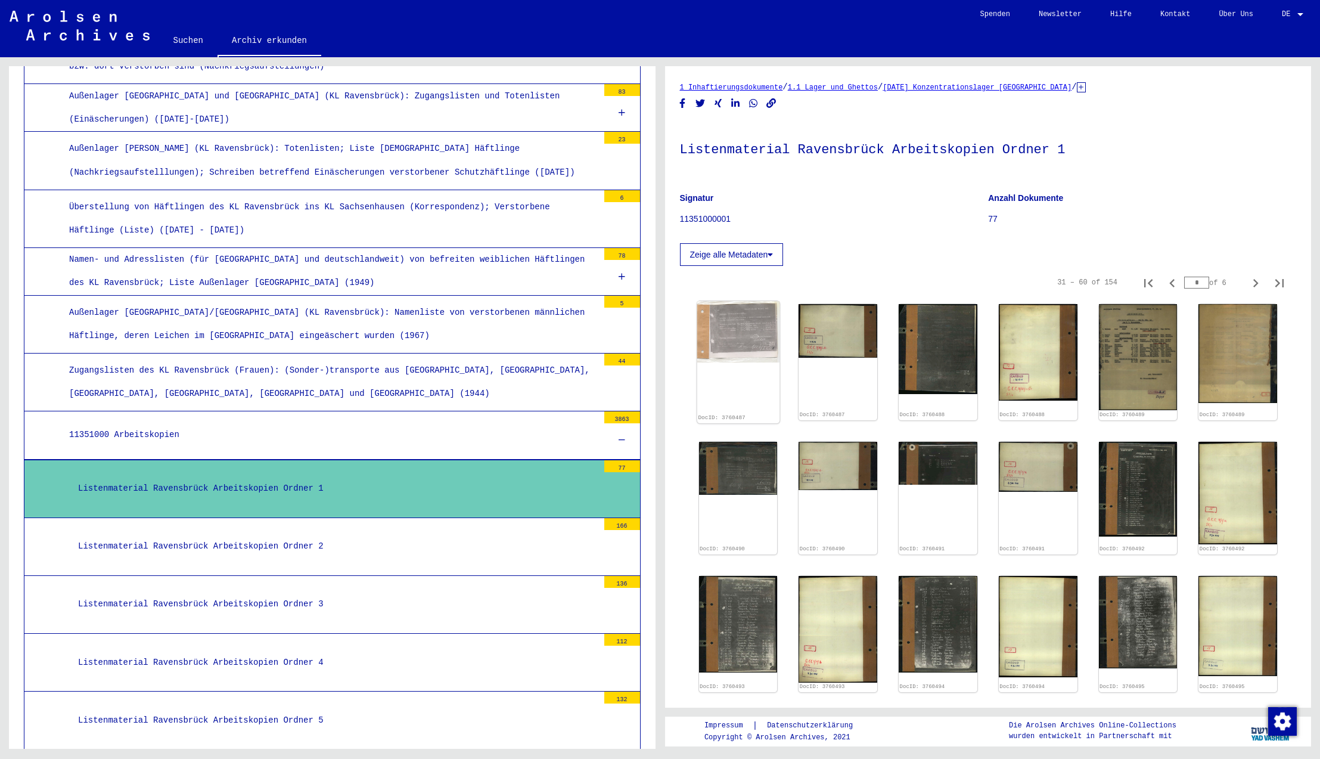
click at [736, 340] on img at bounding box center [738, 331] width 82 height 61
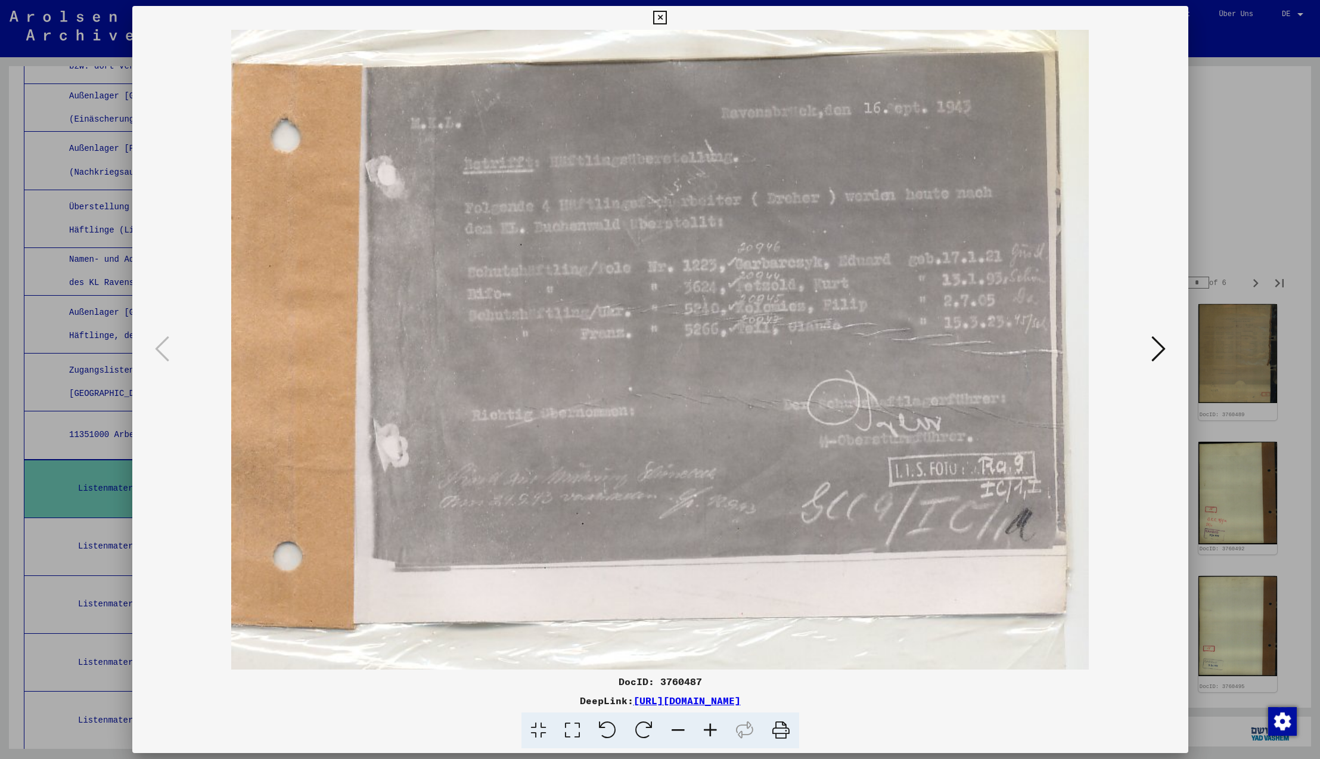
click at [667, 19] on icon at bounding box center [660, 18] width 14 height 14
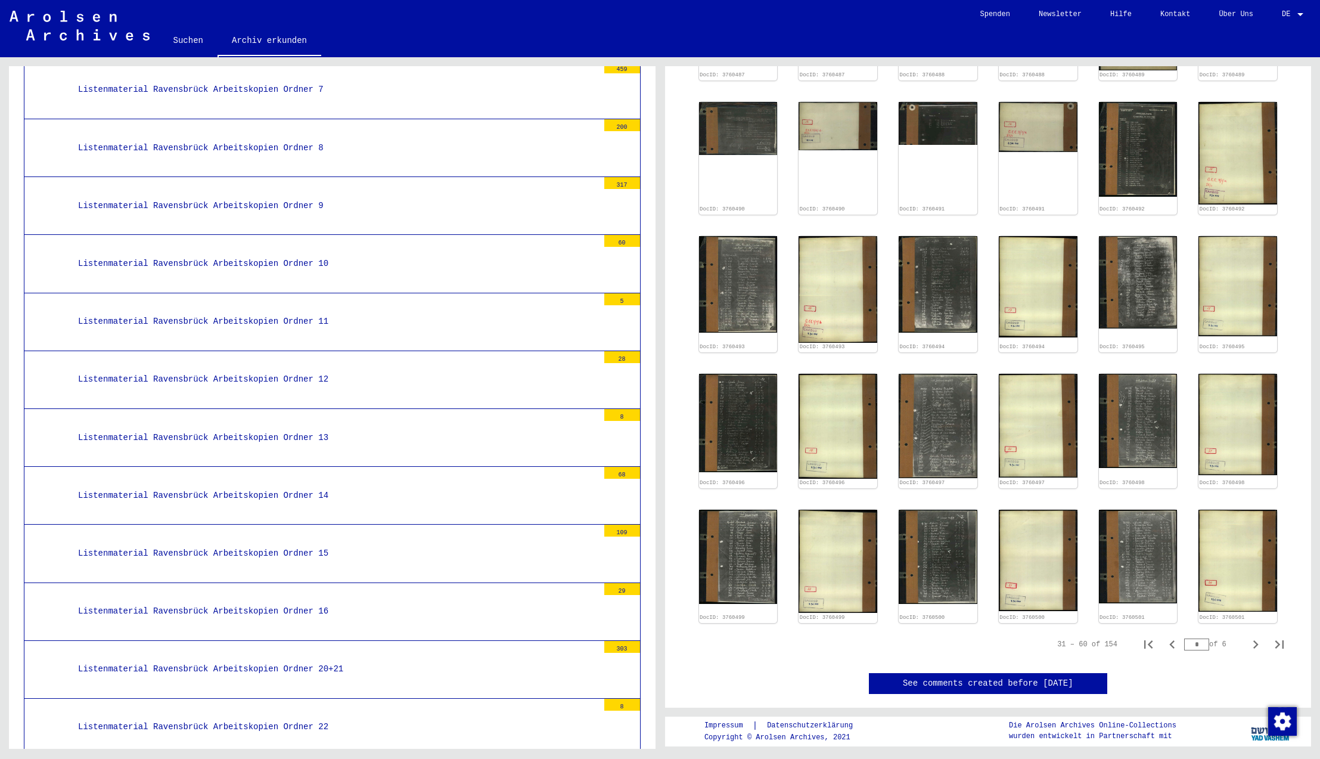
scroll to position [6359, 0]
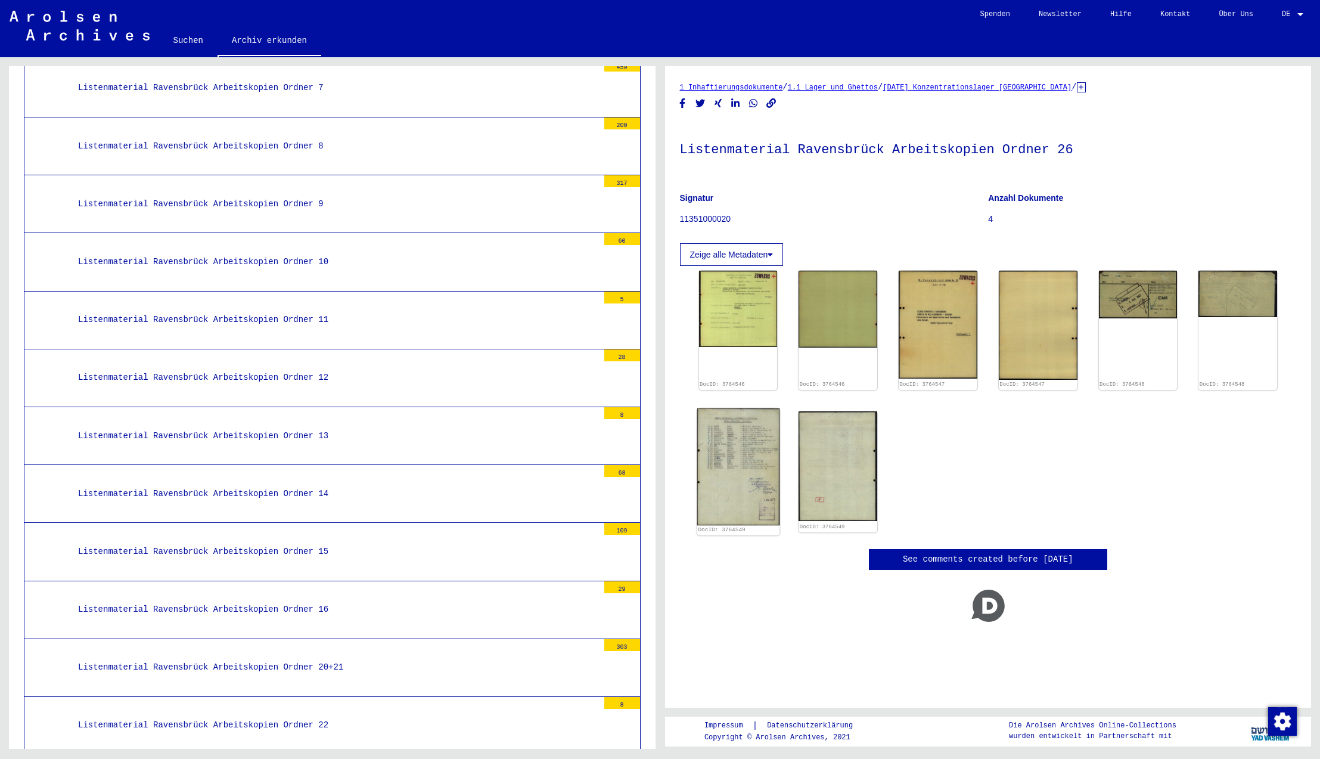
click at [747, 462] on img at bounding box center [738, 466] width 82 height 117
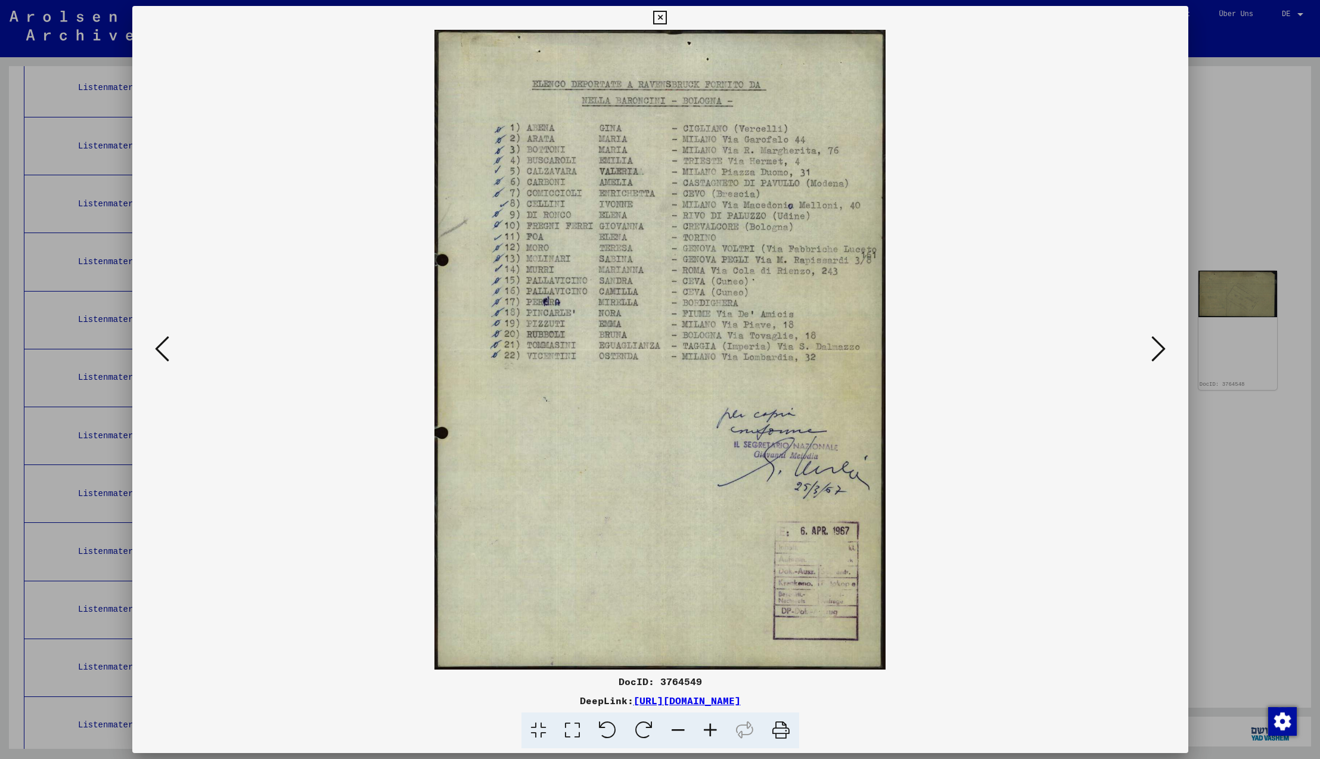
click at [667, 18] on icon at bounding box center [660, 18] width 14 height 14
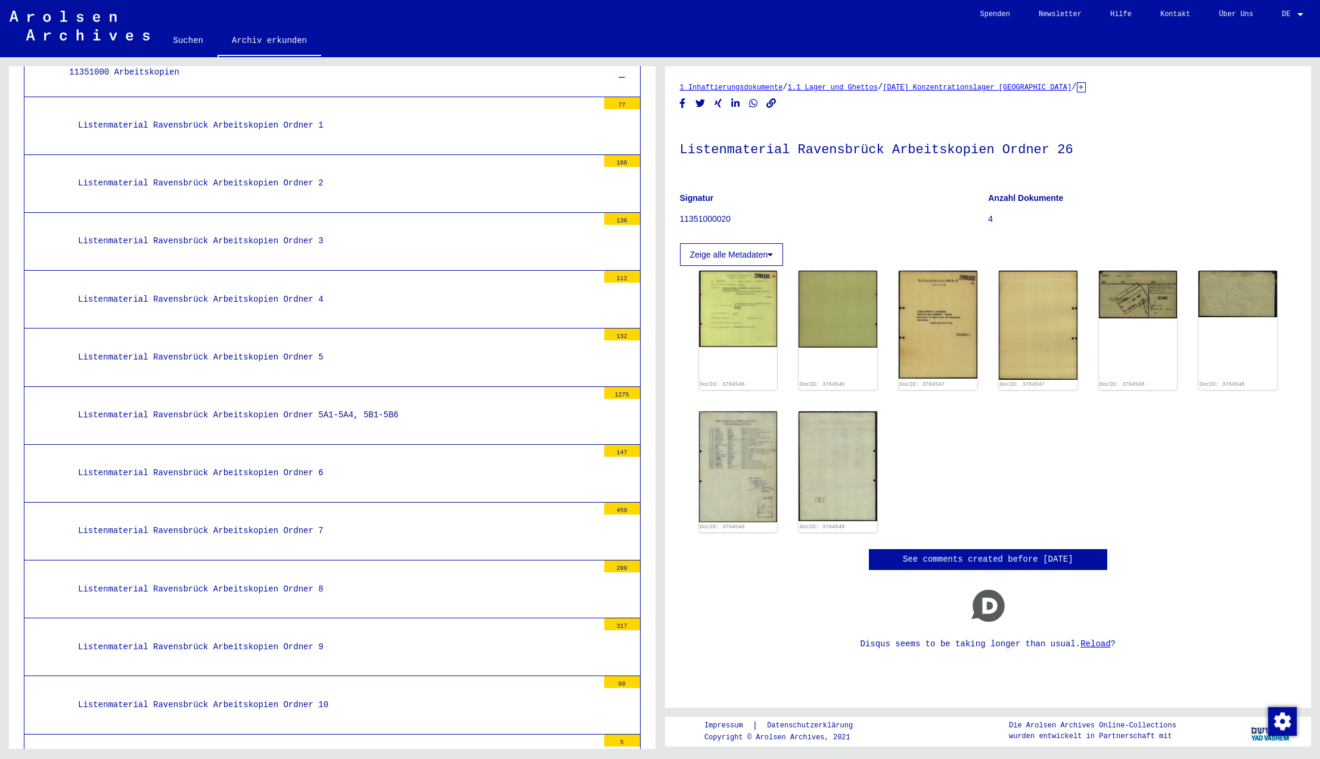
scroll to position [5908, 0]
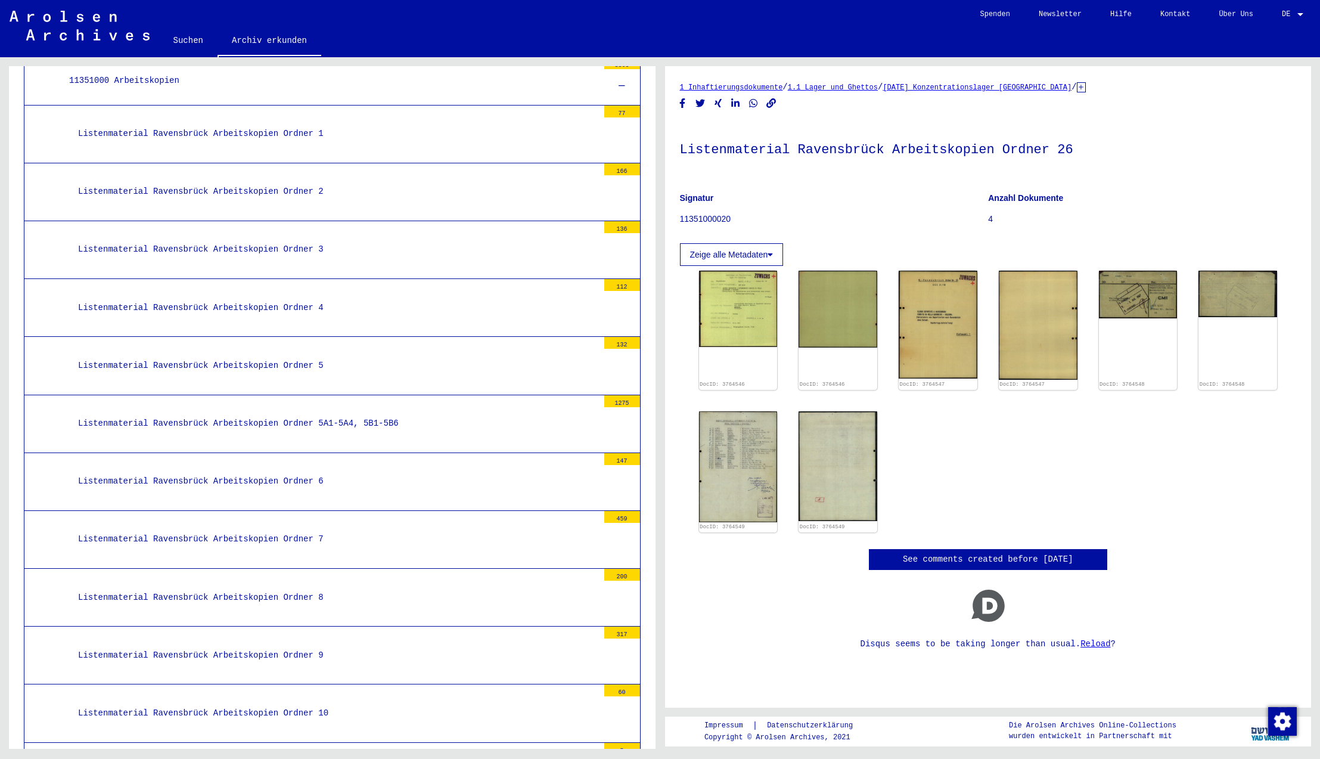
click at [287, 470] on div "Listenmaterial Ravensbrück Arbeitskopien Ordner 6" at bounding box center [333, 481] width 529 height 23
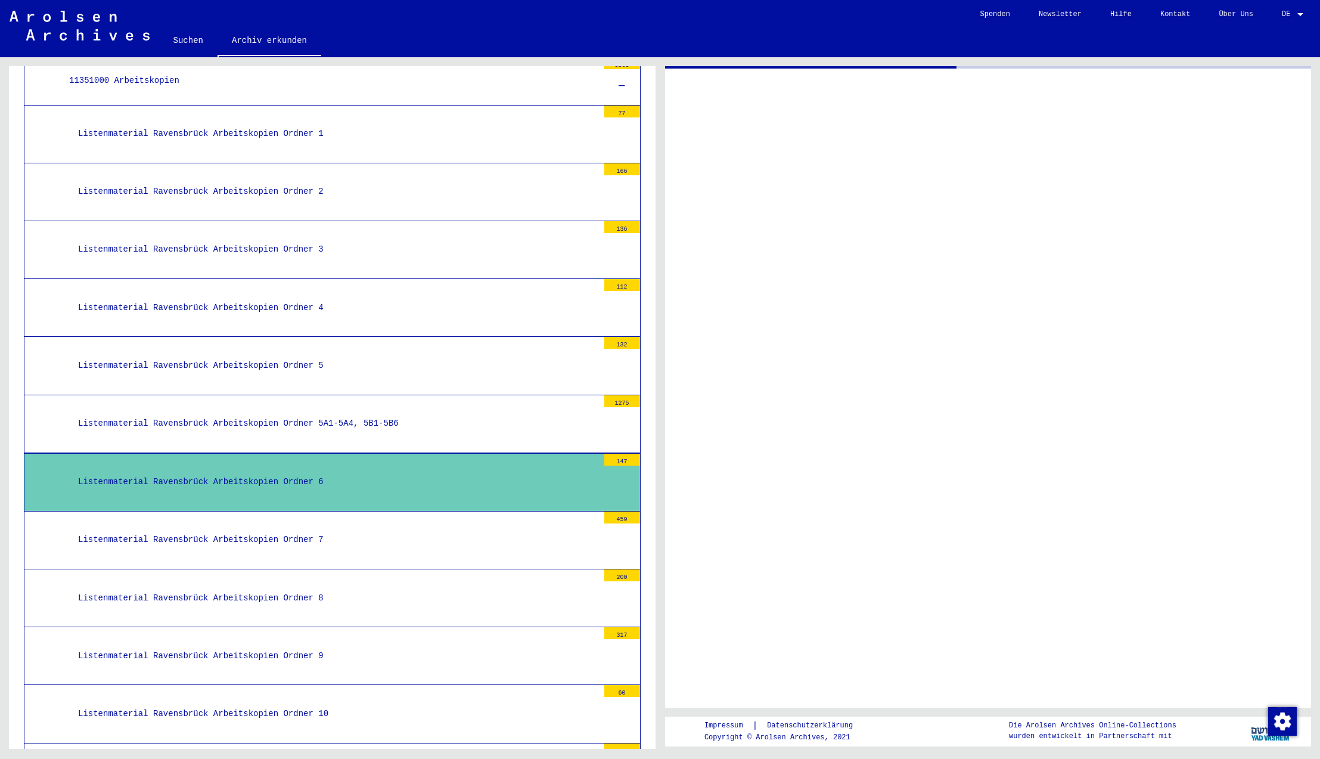
scroll to position [5906, 0]
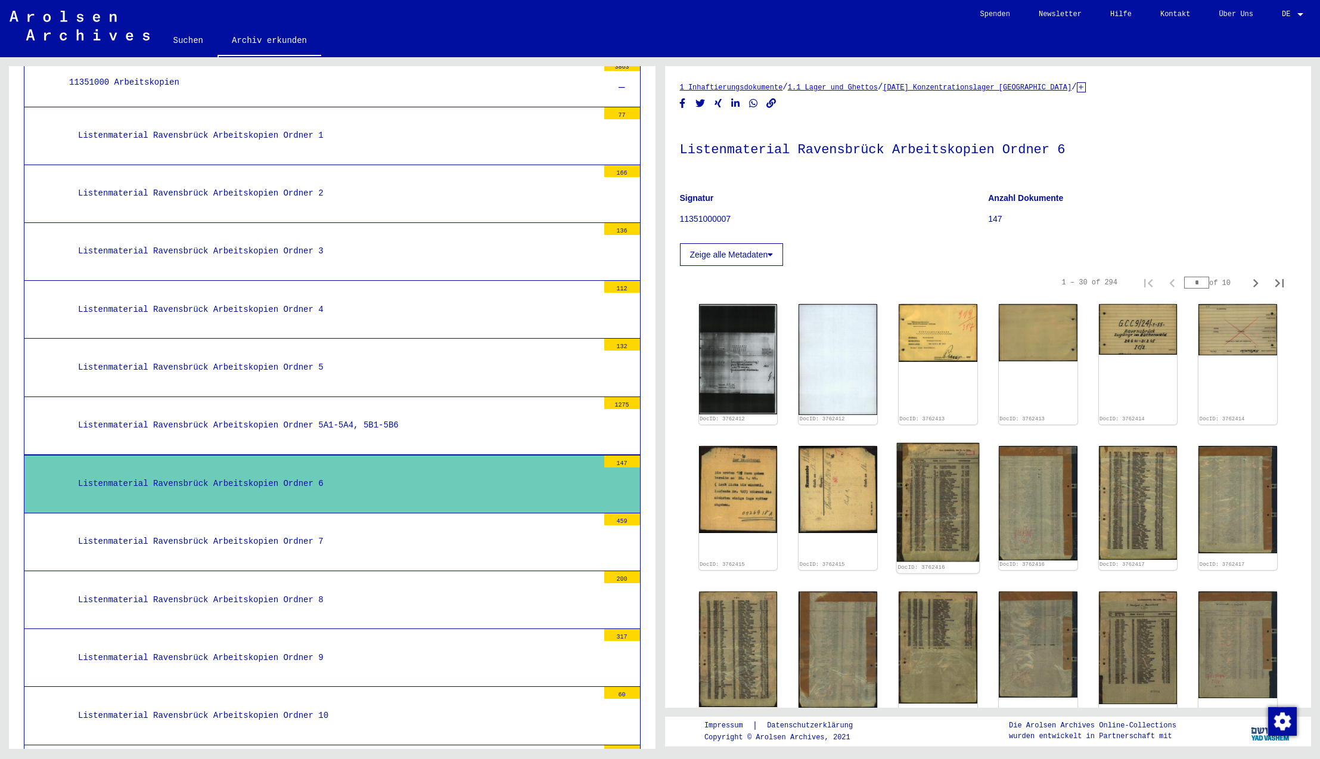
click at [958, 493] on img at bounding box center [938, 502] width 82 height 119
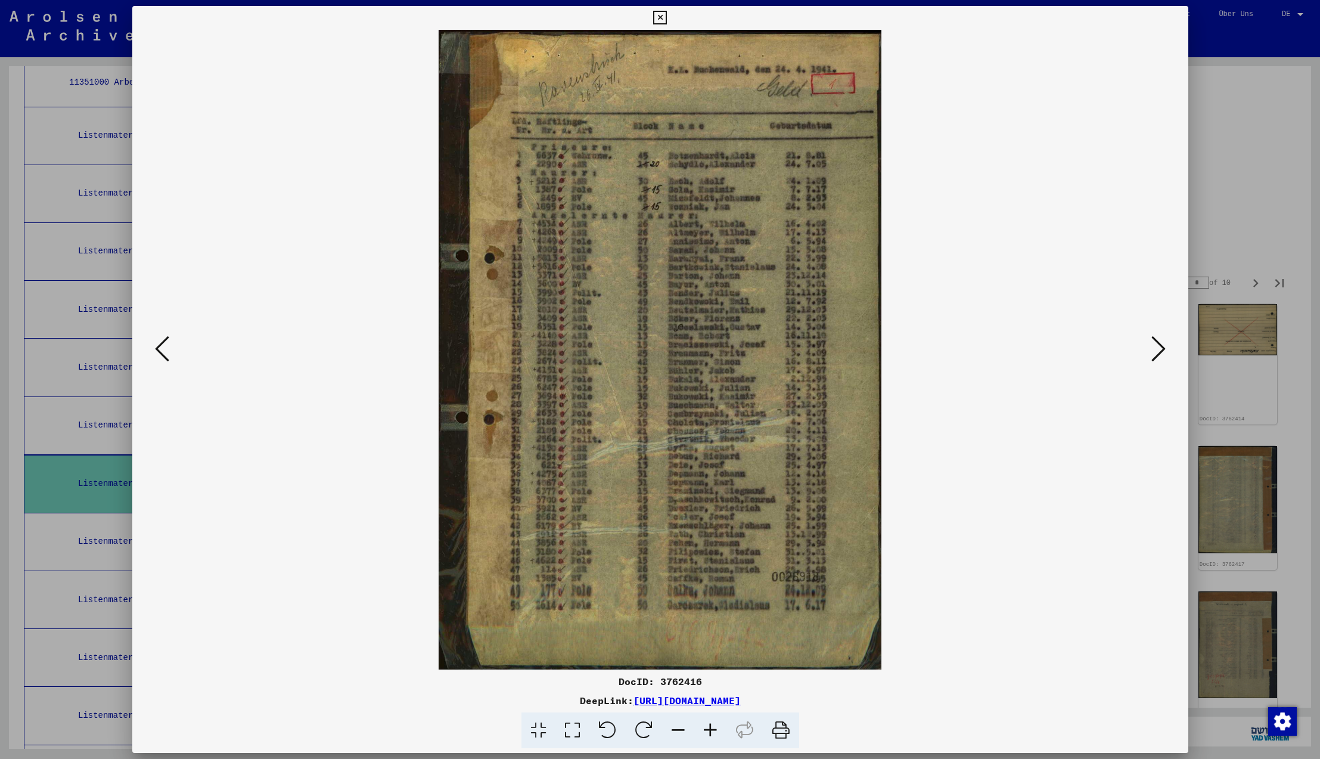
click at [667, 20] on icon at bounding box center [660, 18] width 14 height 14
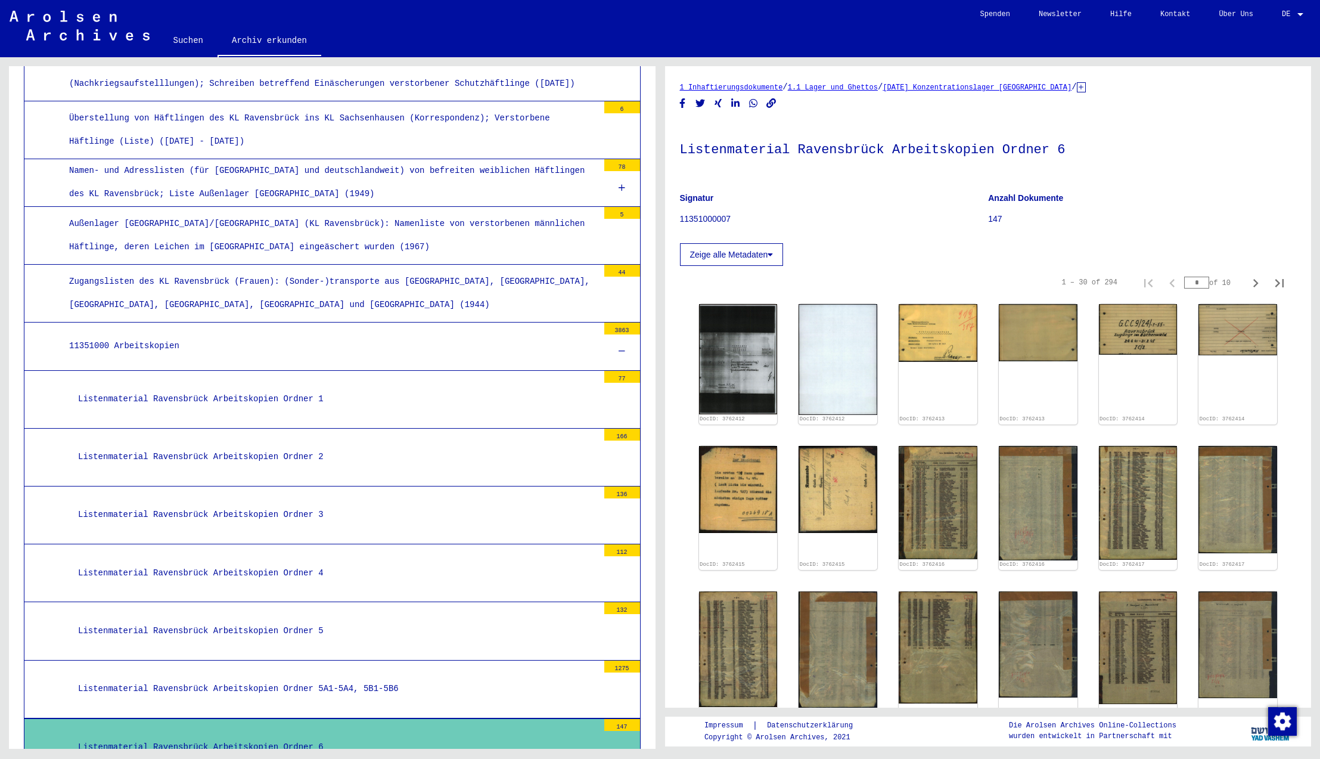
scroll to position [5640, 0]
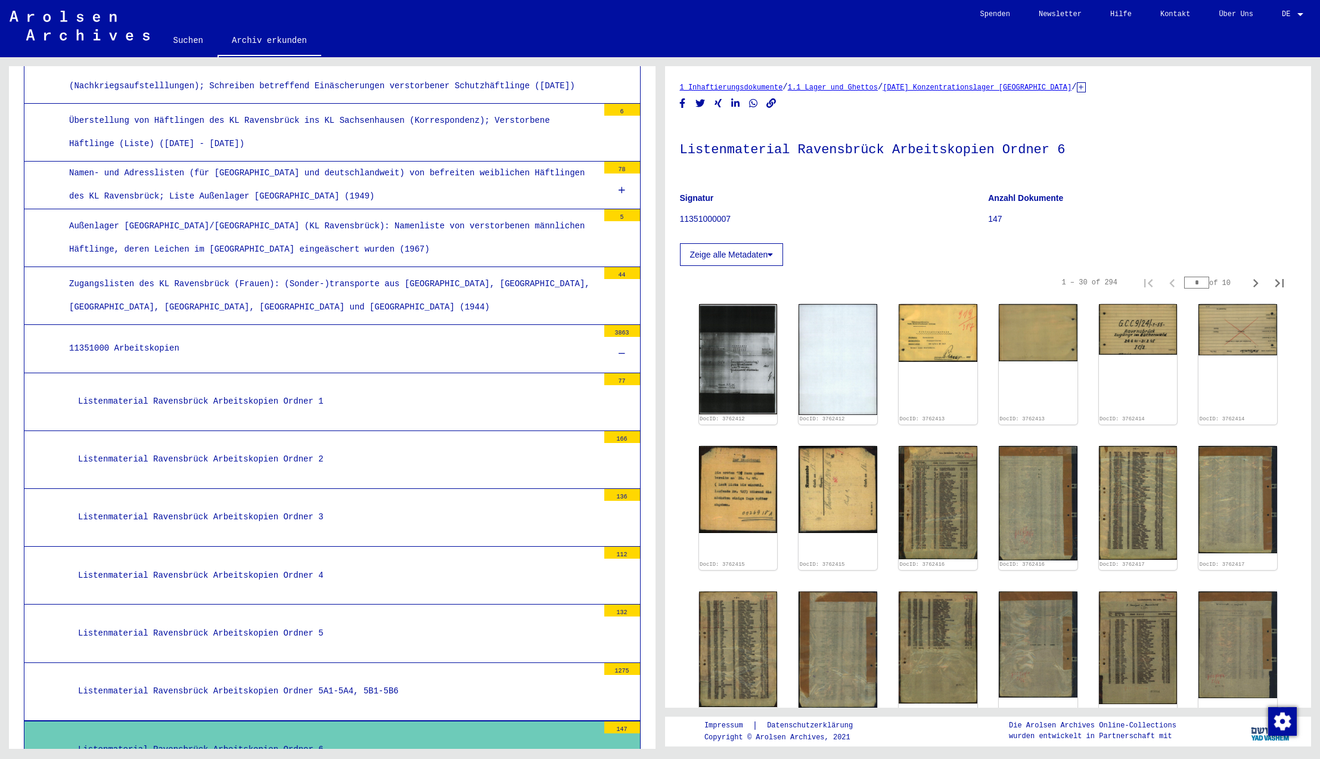
click at [294, 679] on div "Listenmaterial Ravensbrück Arbeitskopien Ordner 5A1-5A4, 5B1-5B6" at bounding box center [333, 690] width 529 height 23
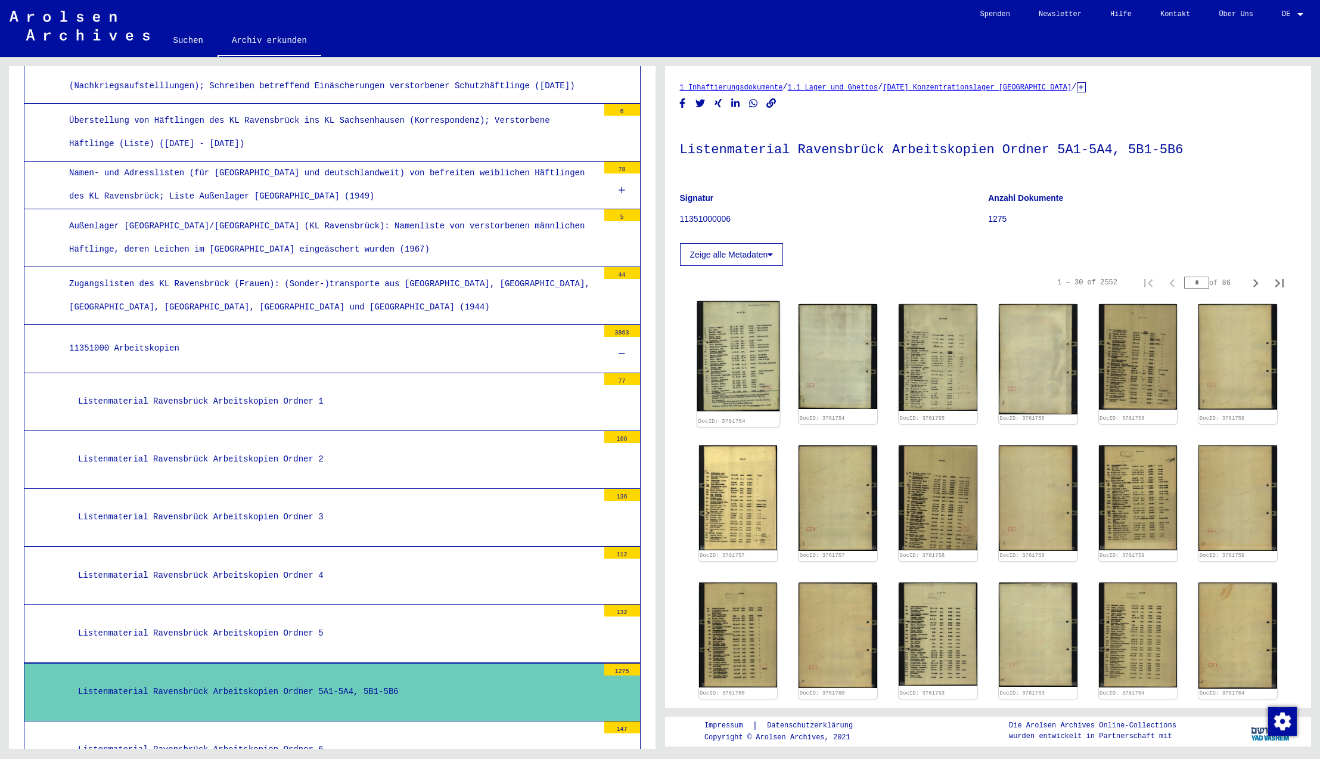
click at [753, 352] on img at bounding box center [738, 356] width 82 height 110
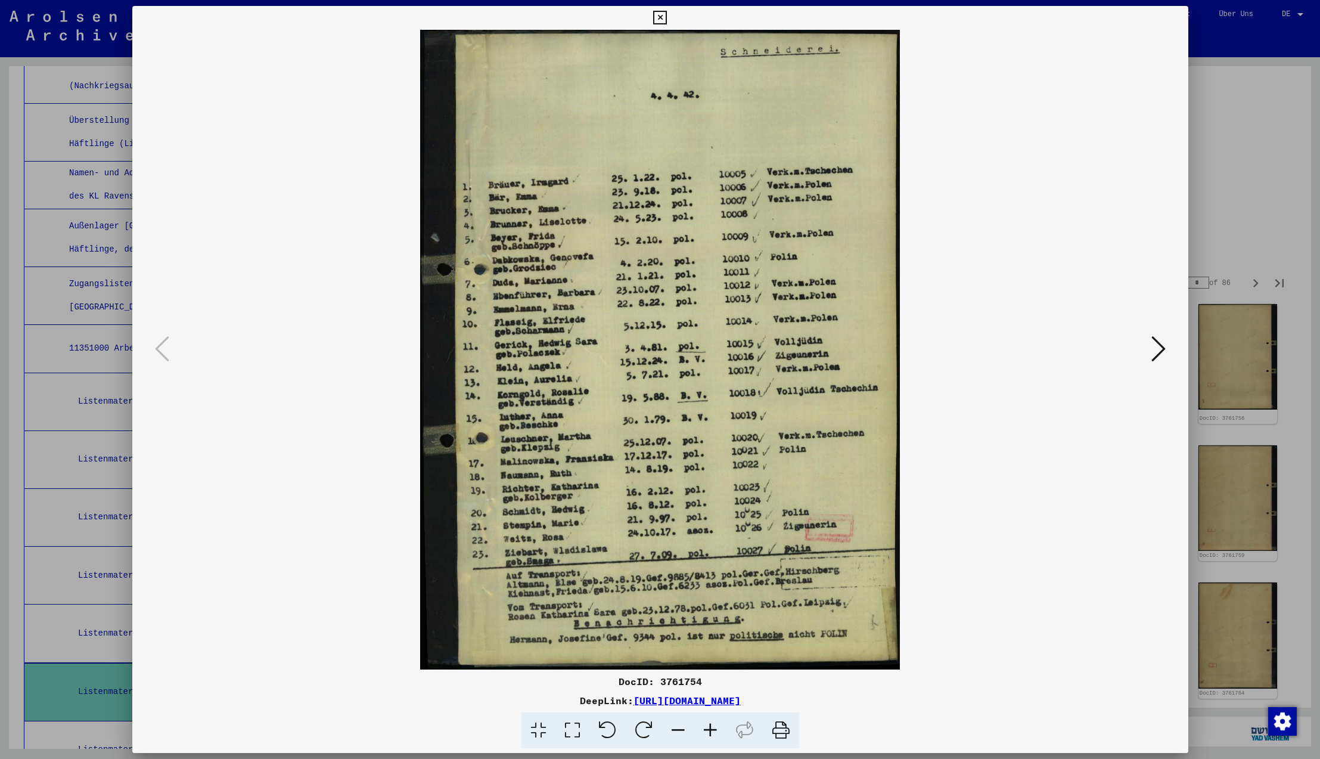
click at [667, 18] on icon at bounding box center [660, 18] width 14 height 14
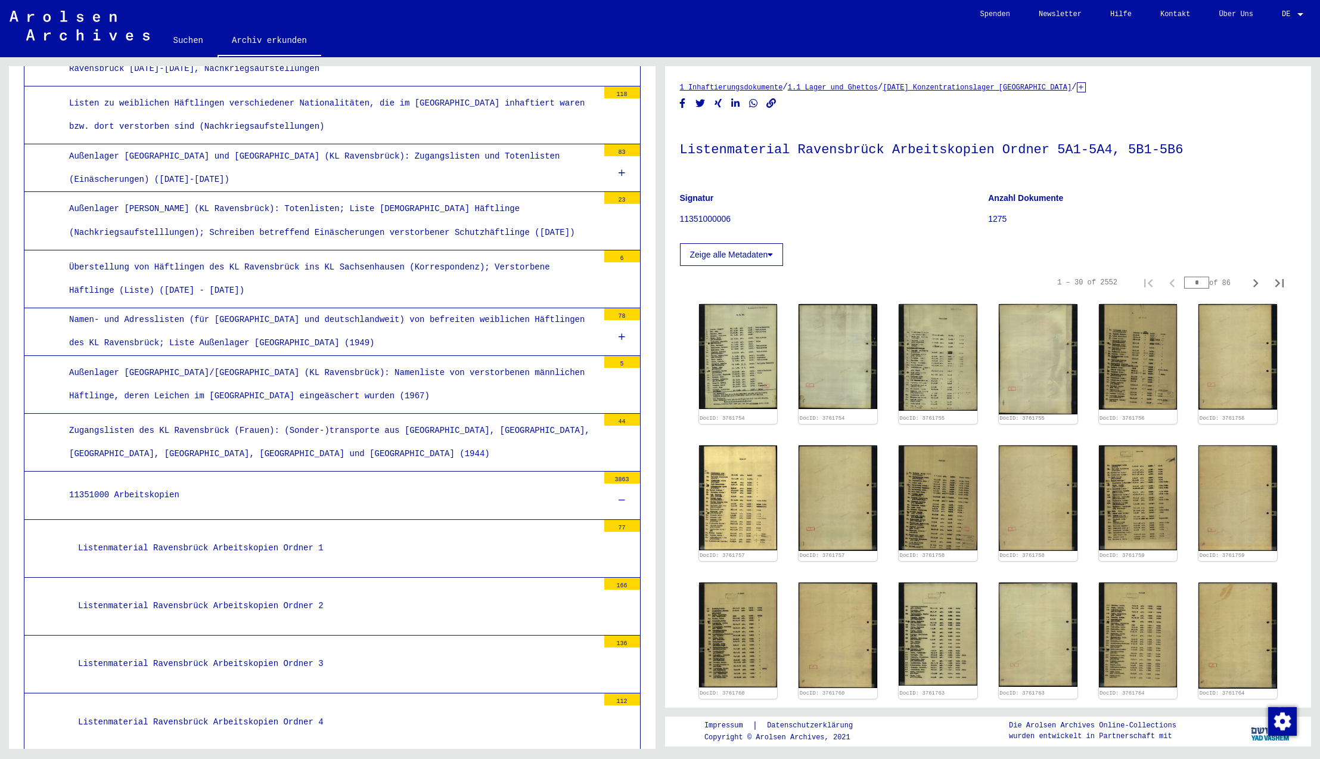
scroll to position [5492, 0]
click at [265, 596] on div "Listenmaterial Ravensbrück Arbeitskopien Ordner 2" at bounding box center [333, 607] width 529 height 23
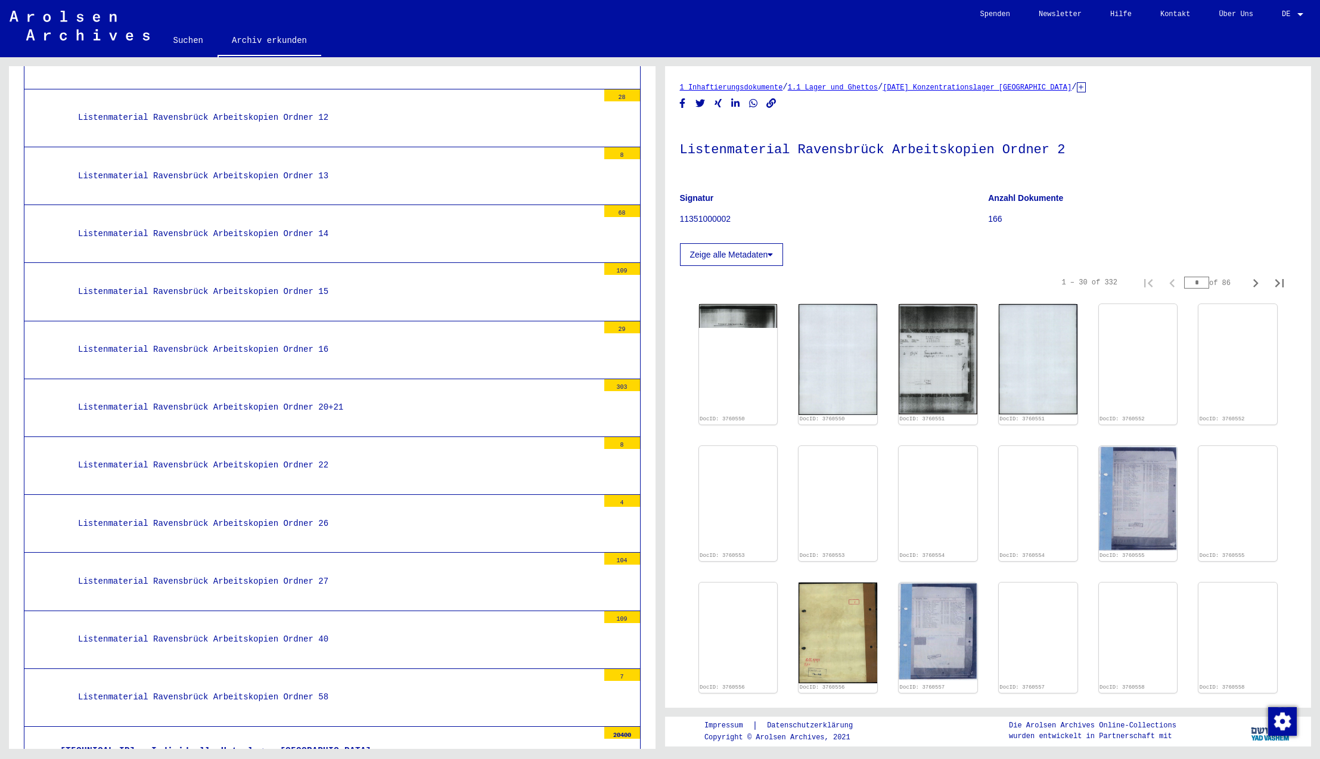
scroll to position [6635, 0]
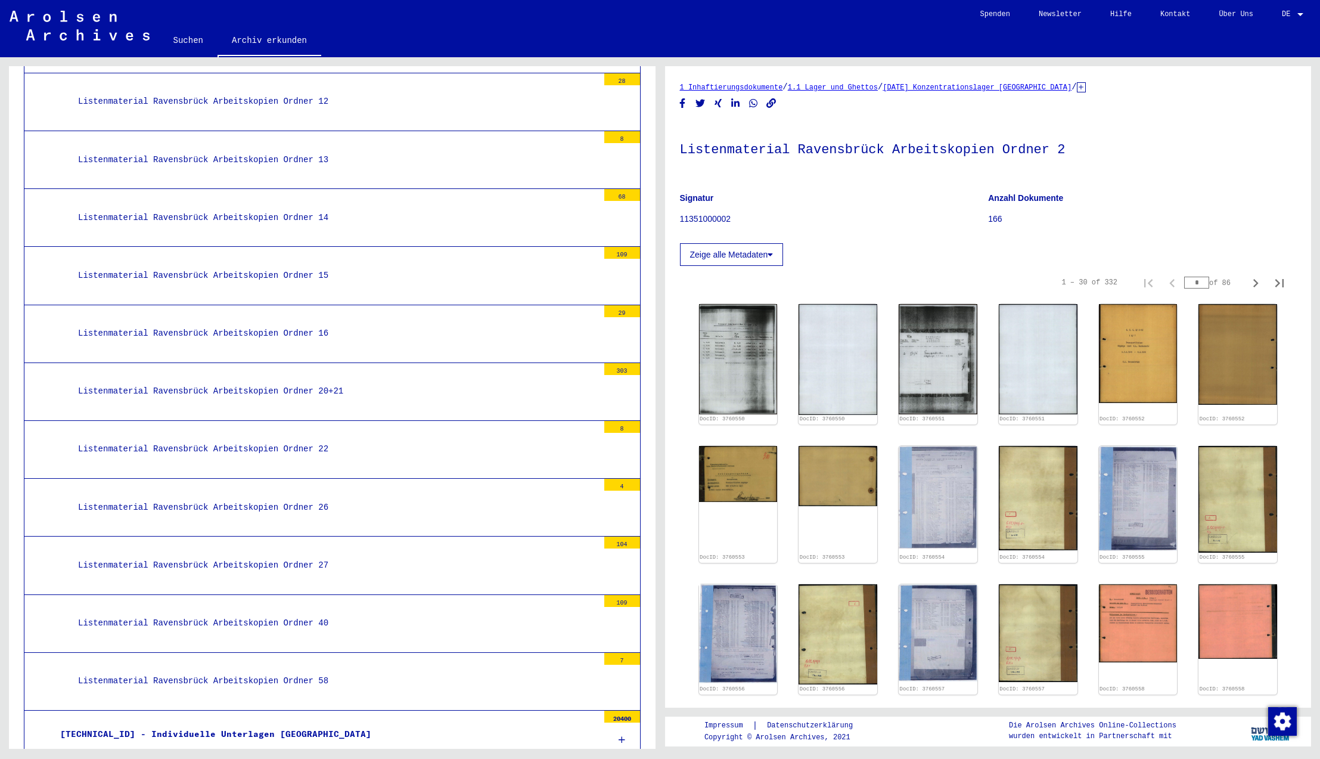
click at [225, 722] on div "[TECHNICAL_ID] - Individuelle Unterlagen [GEOGRAPHIC_DATA]" at bounding box center [324, 733] width 547 height 23
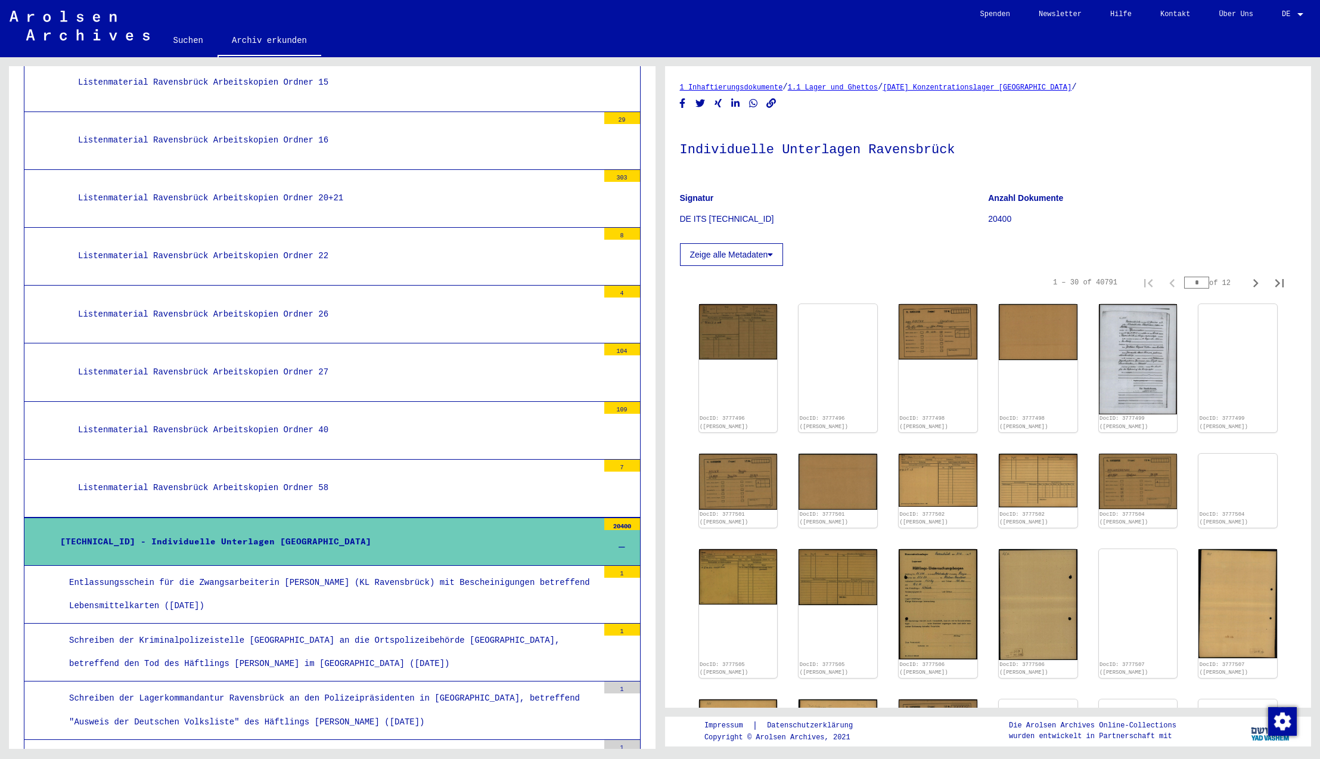
scroll to position [6828, 0]
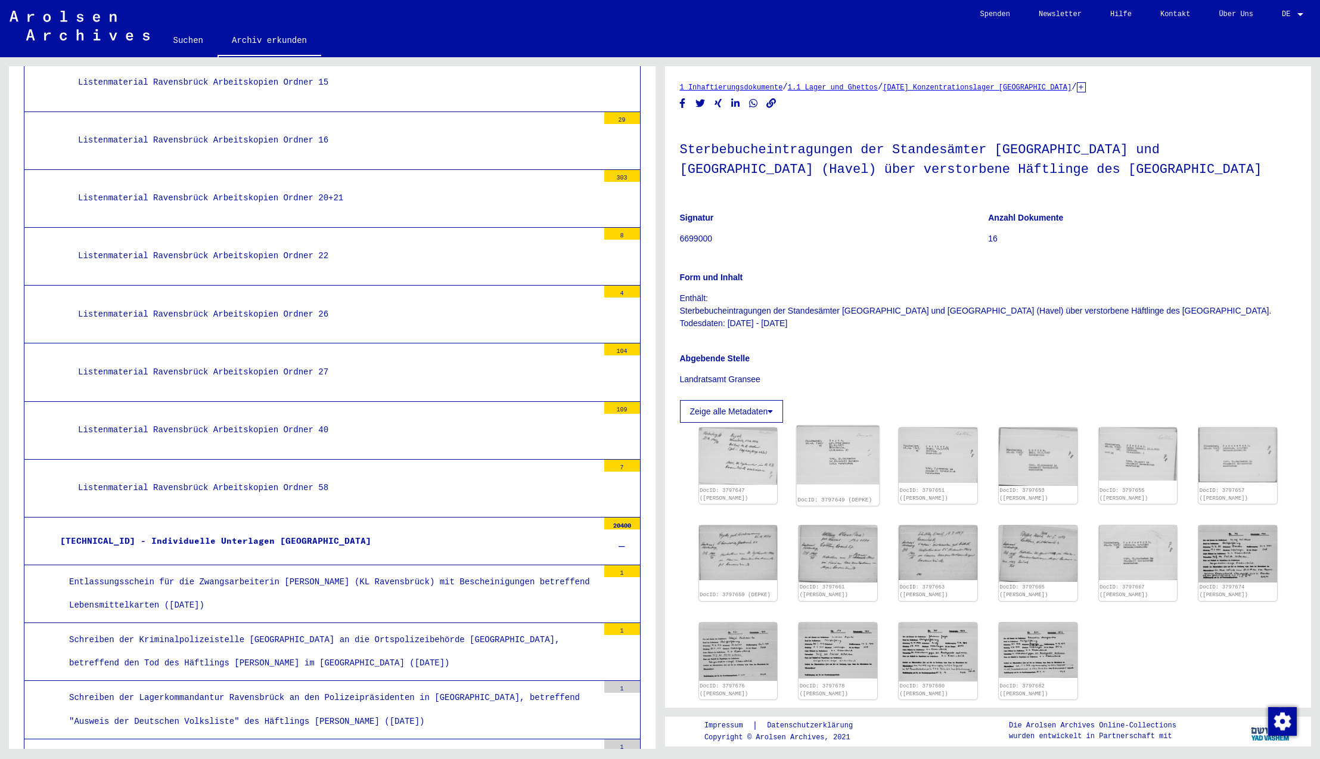
click at [859, 457] on img at bounding box center [838, 455] width 82 height 59
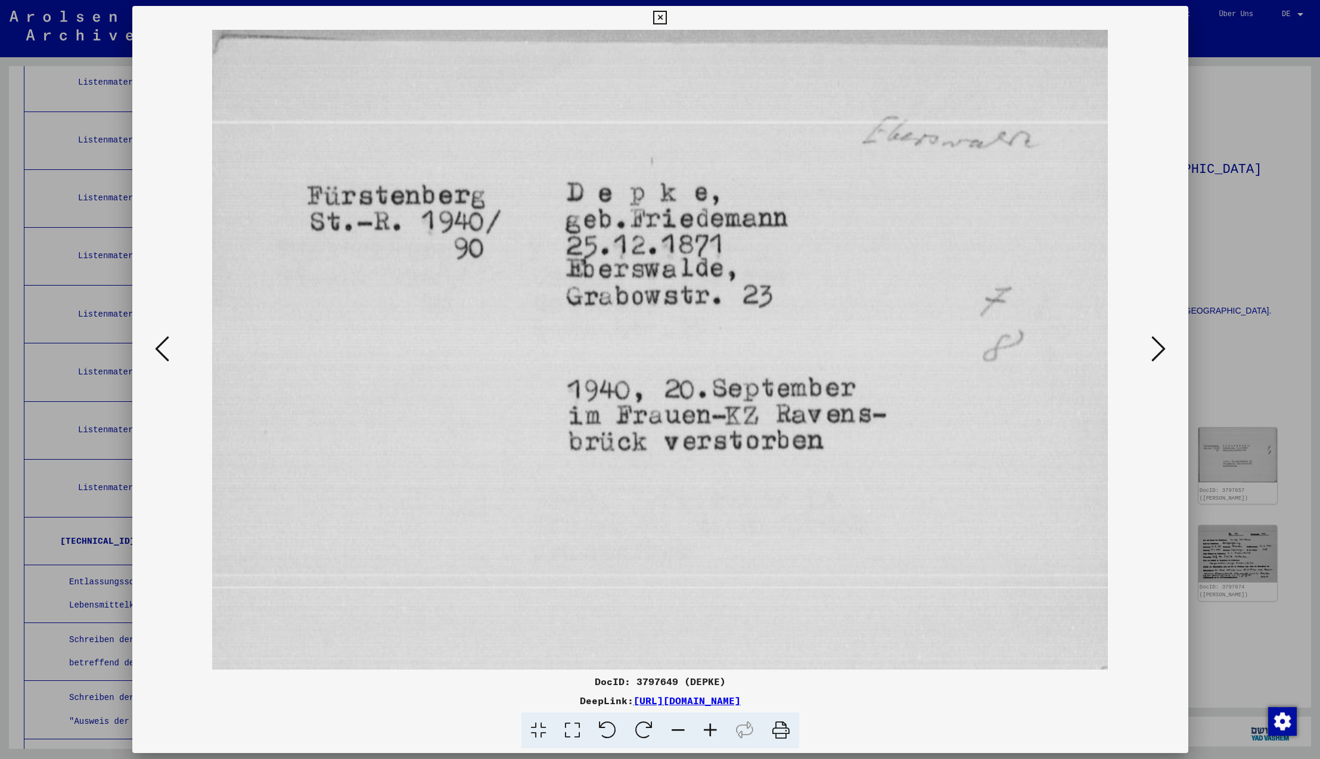
click at [1157, 347] on icon at bounding box center [1158, 348] width 14 height 29
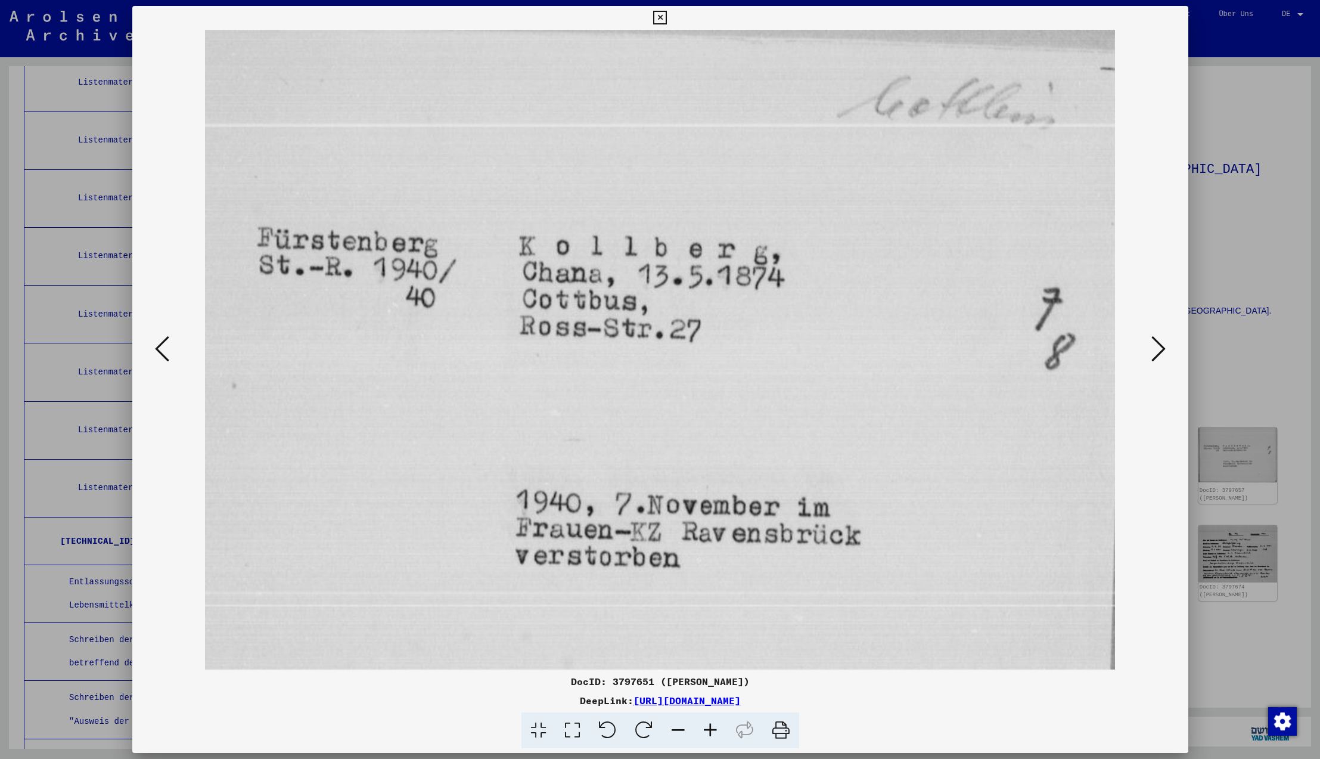
click at [1157, 347] on icon at bounding box center [1158, 348] width 14 height 29
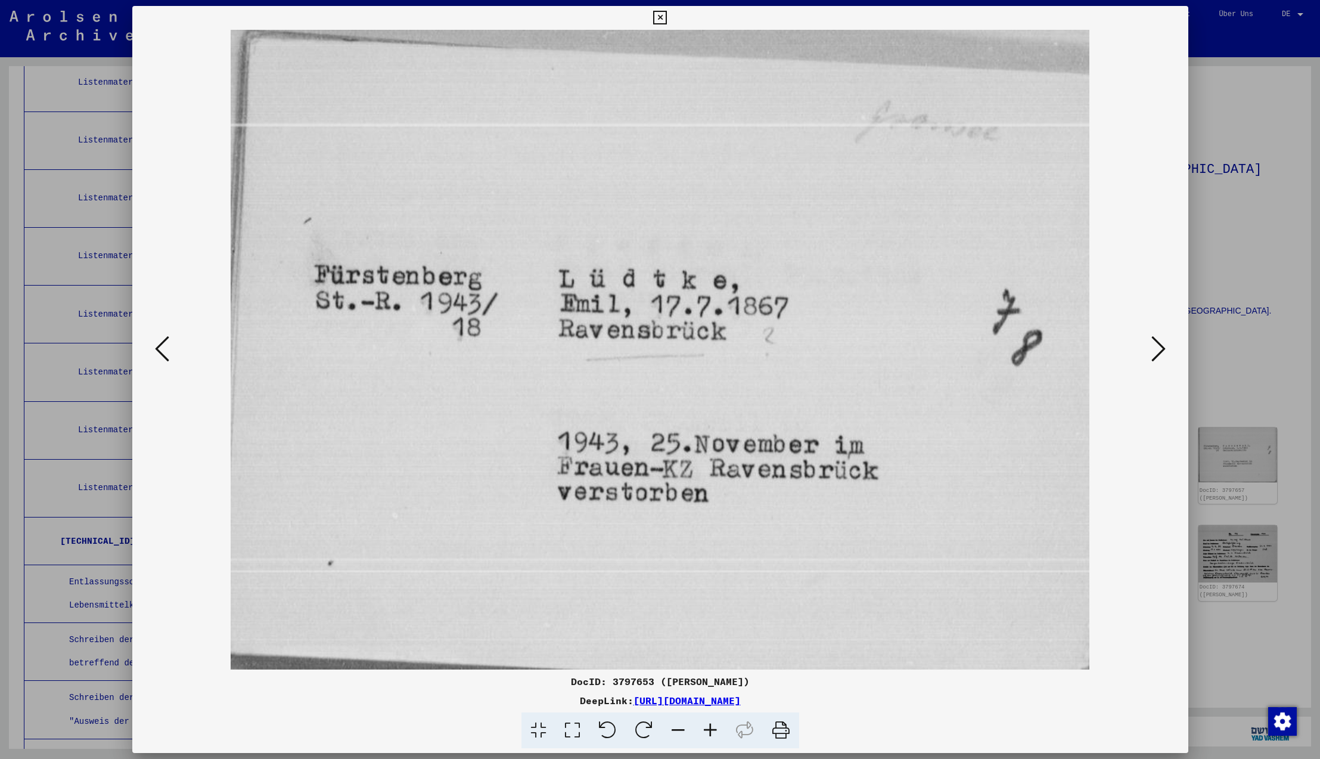
click at [1157, 347] on icon at bounding box center [1158, 348] width 14 height 29
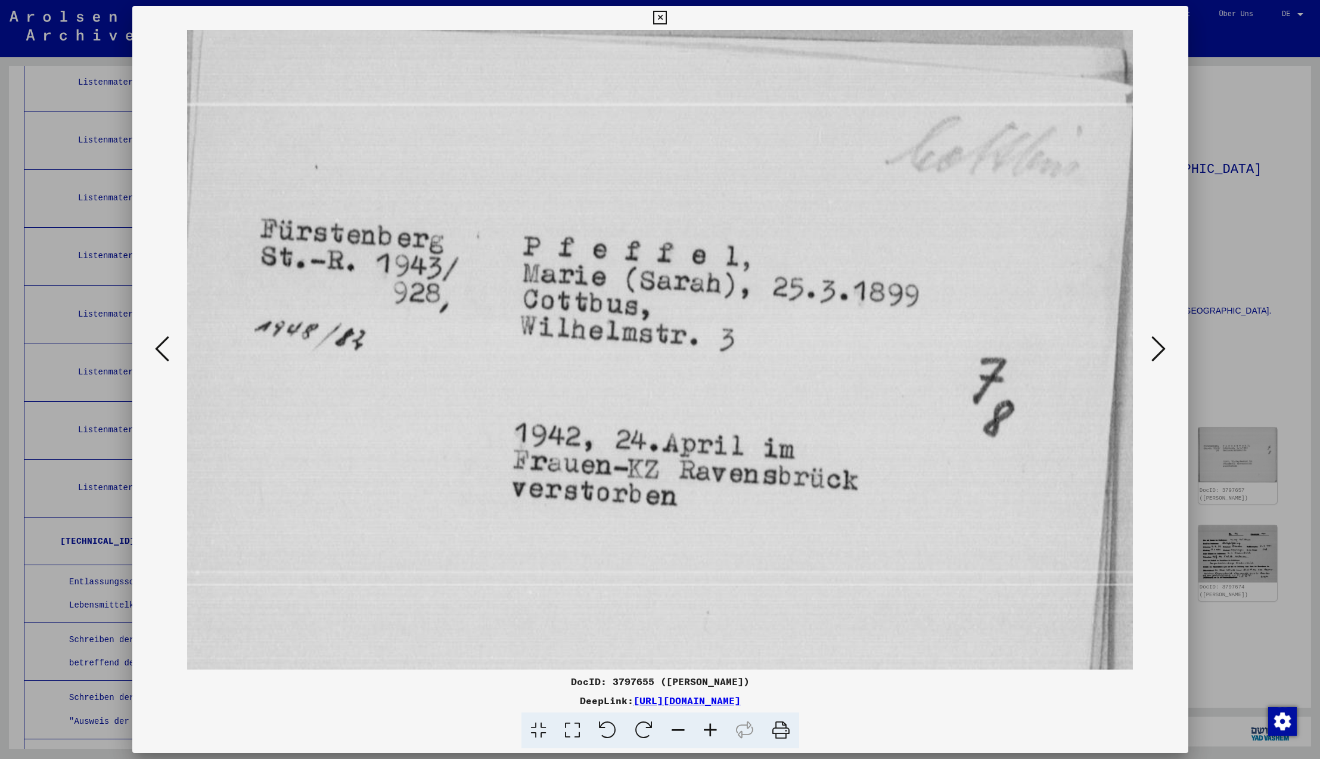
click at [1157, 347] on icon at bounding box center [1158, 348] width 14 height 29
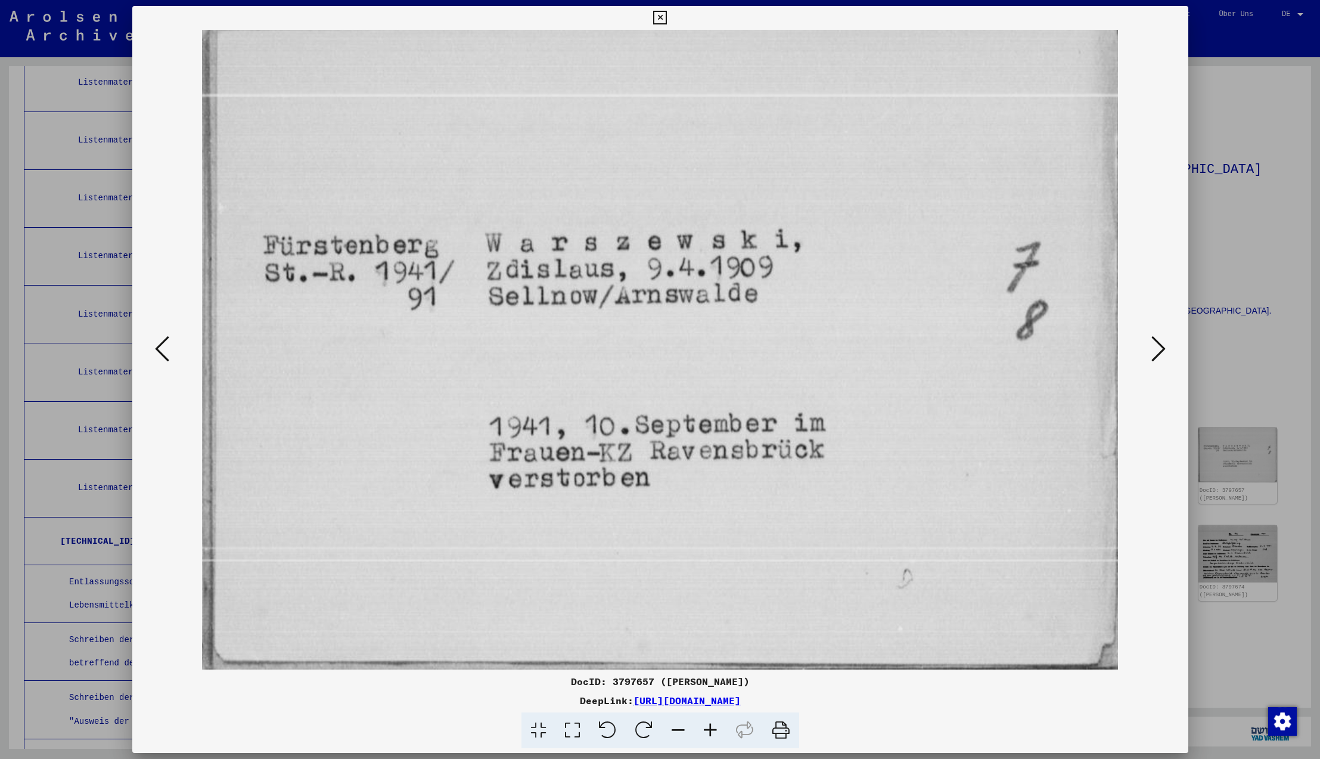
click at [1157, 347] on icon at bounding box center [1158, 348] width 14 height 29
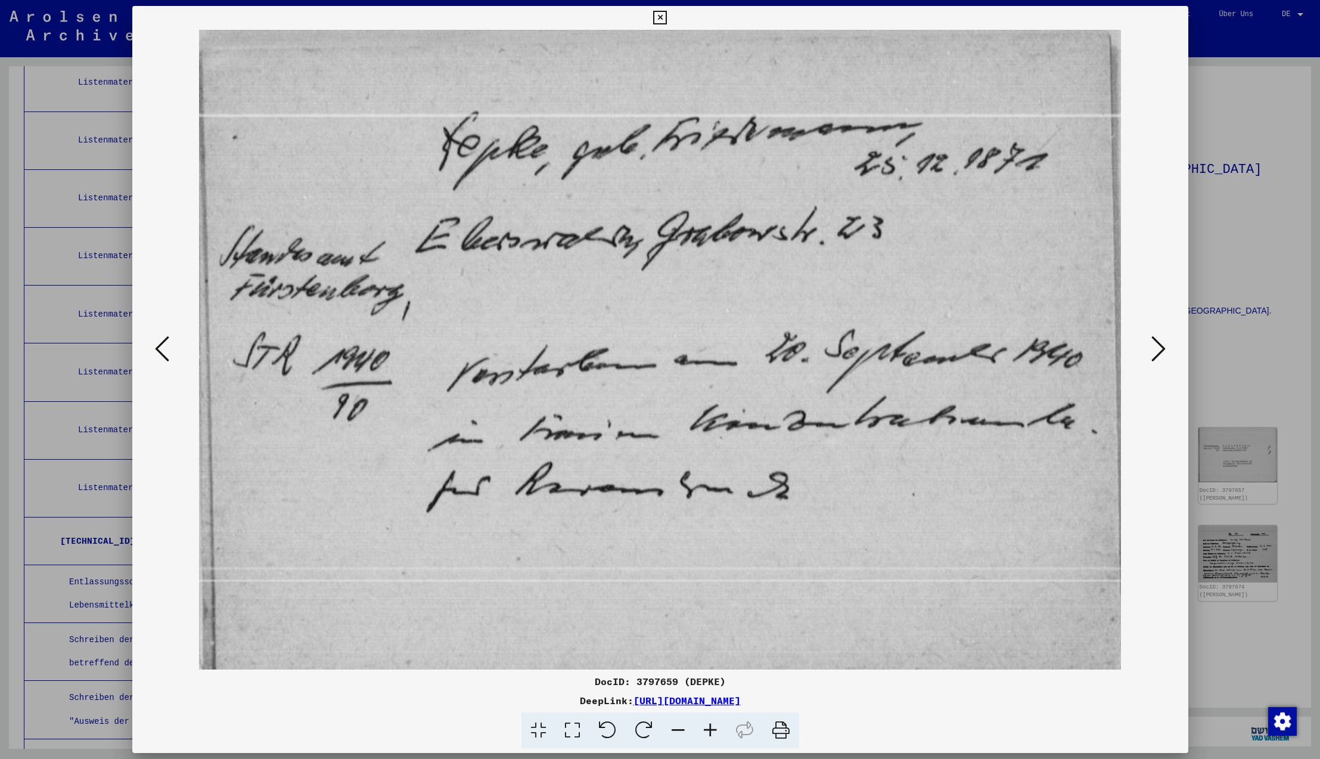
click at [1157, 347] on icon at bounding box center [1158, 348] width 14 height 29
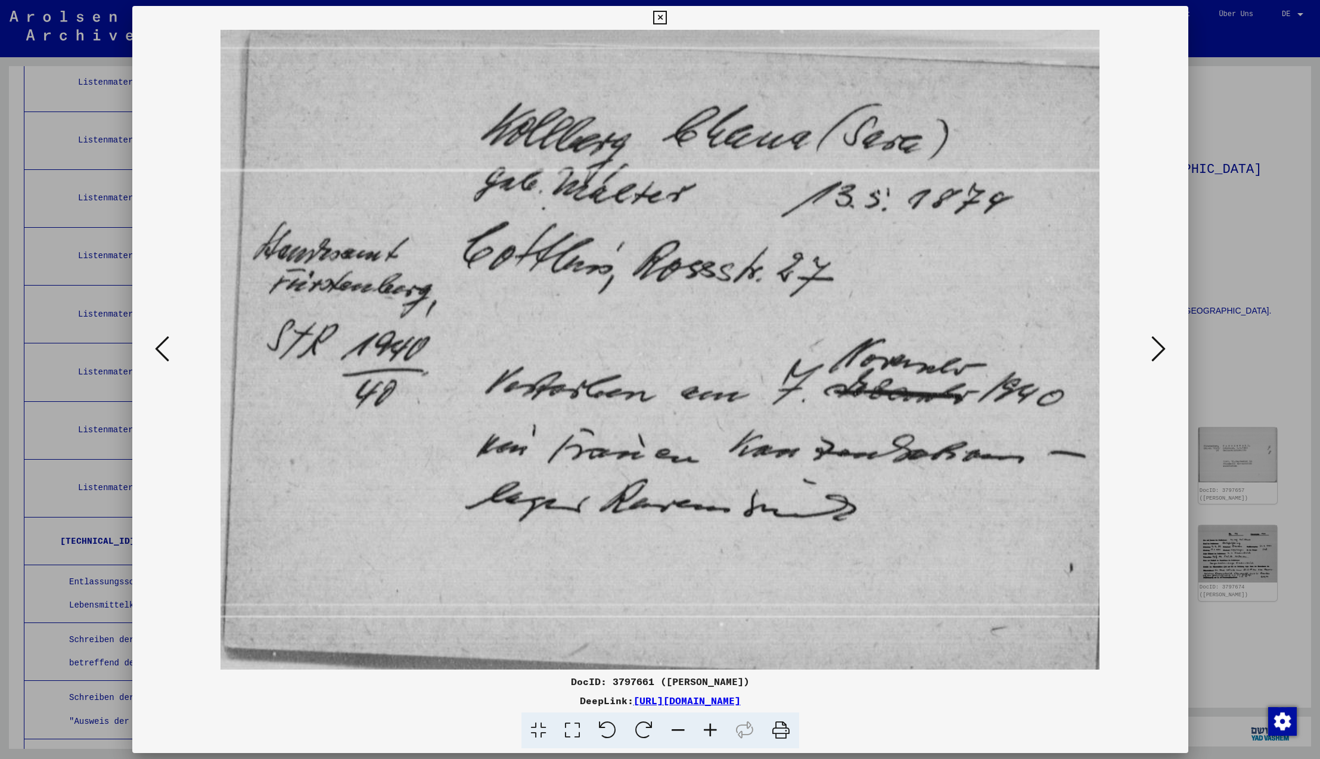
click at [1157, 347] on icon at bounding box center [1158, 348] width 14 height 29
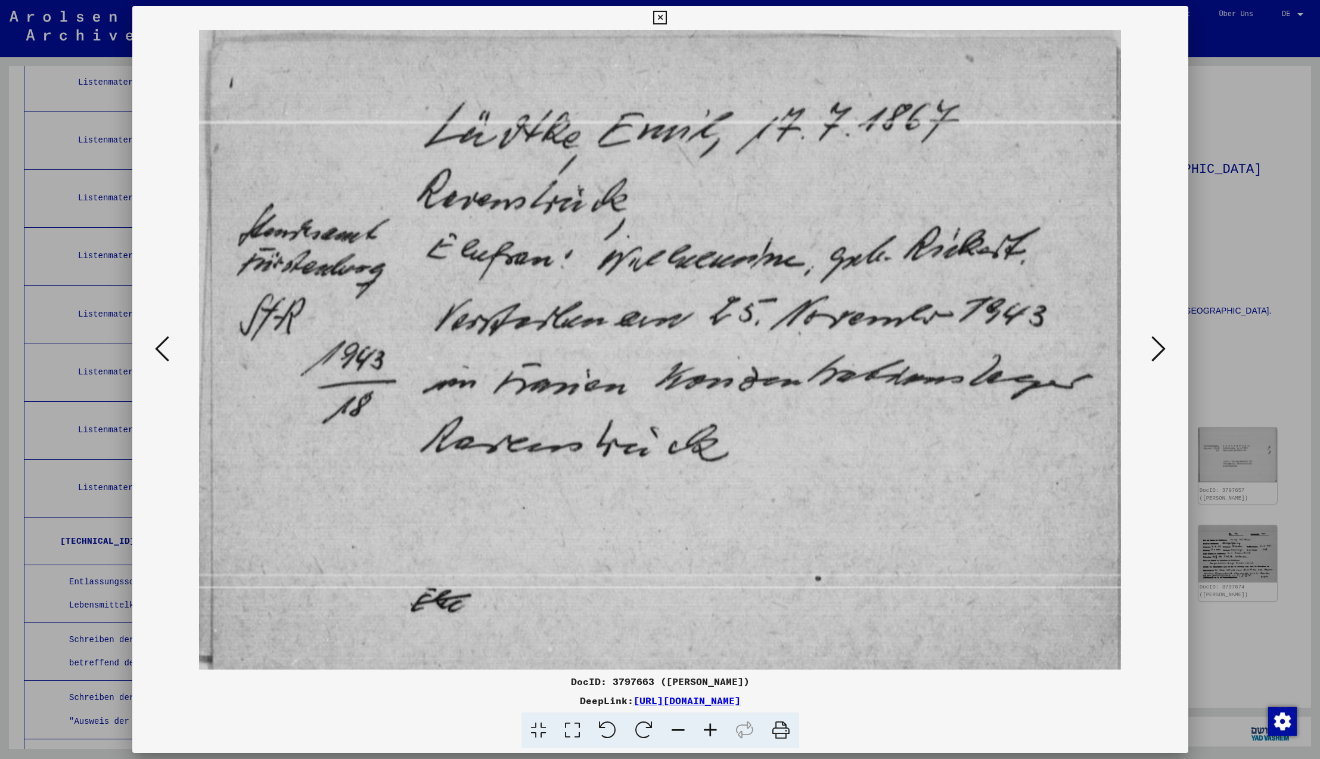
click at [1157, 347] on icon at bounding box center [1158, 348] width 14 height 29
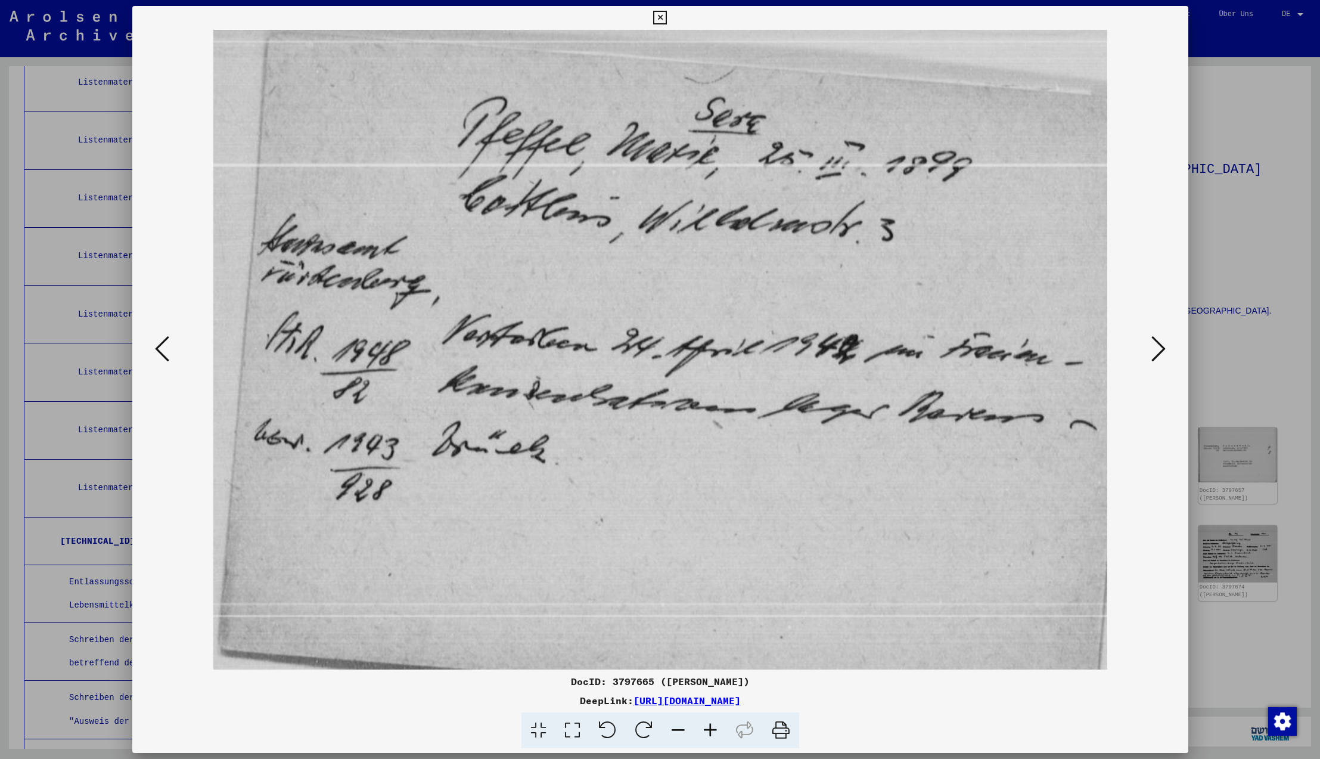
click at [1157, 347] on icon at bounding box center [1158, 348] width 14 height 29
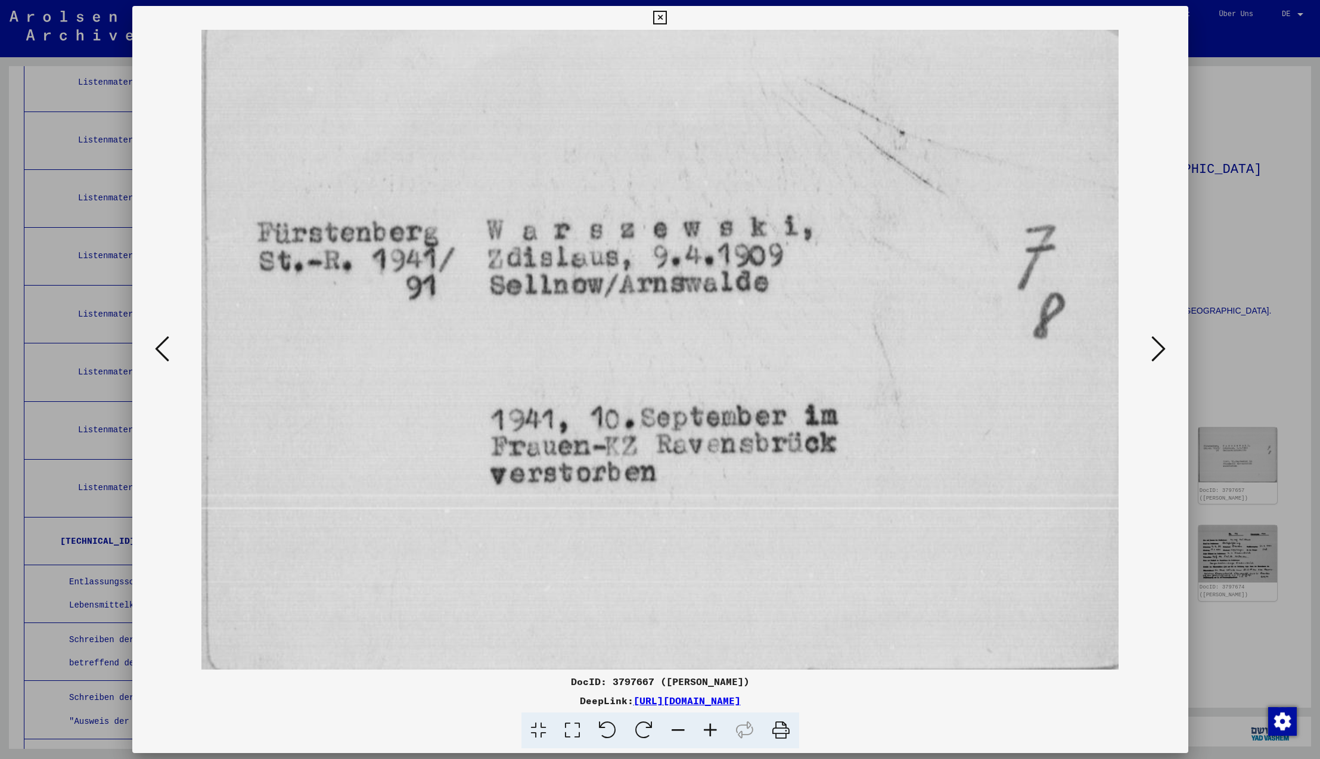
click at [1157, 347] on icon at bounding box center [1158, 348] width 14 height 29
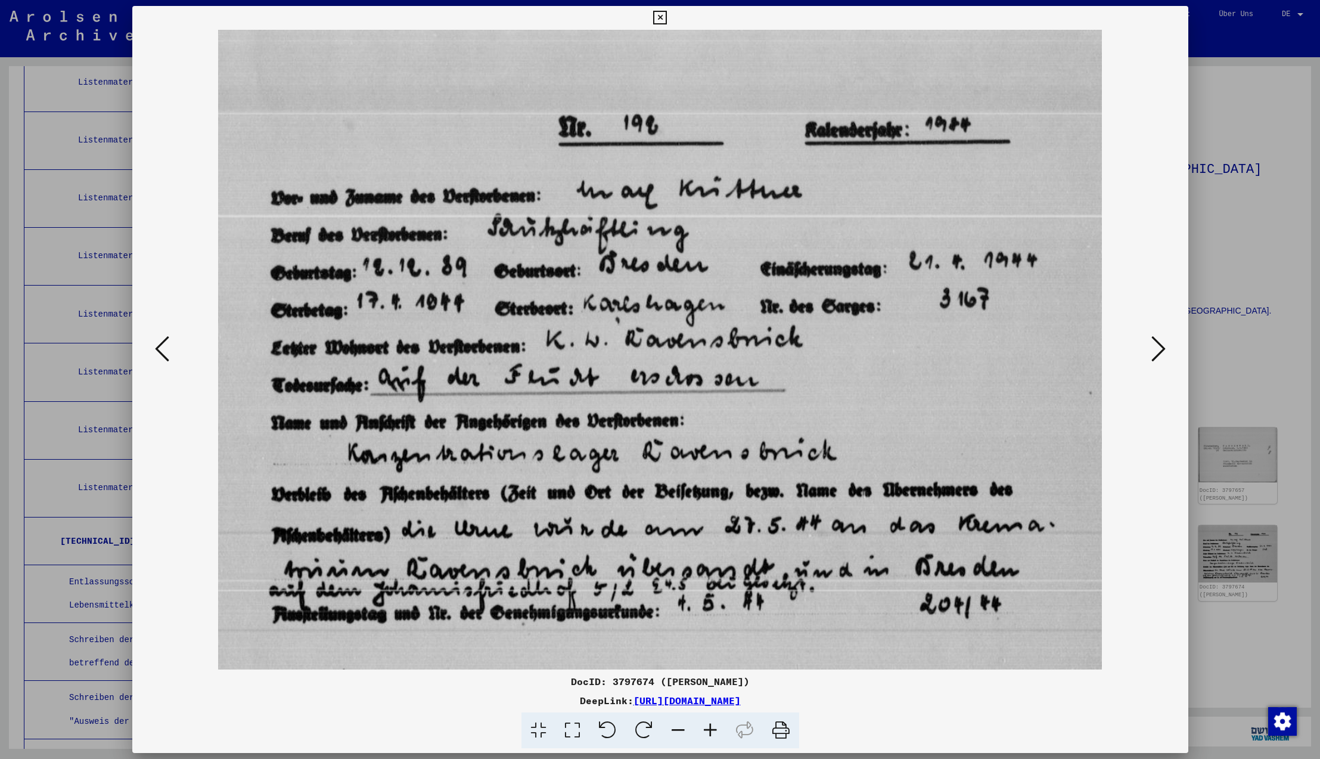
click at [667, 18] on icon at bounding box center [660, 18] width 14 height 14
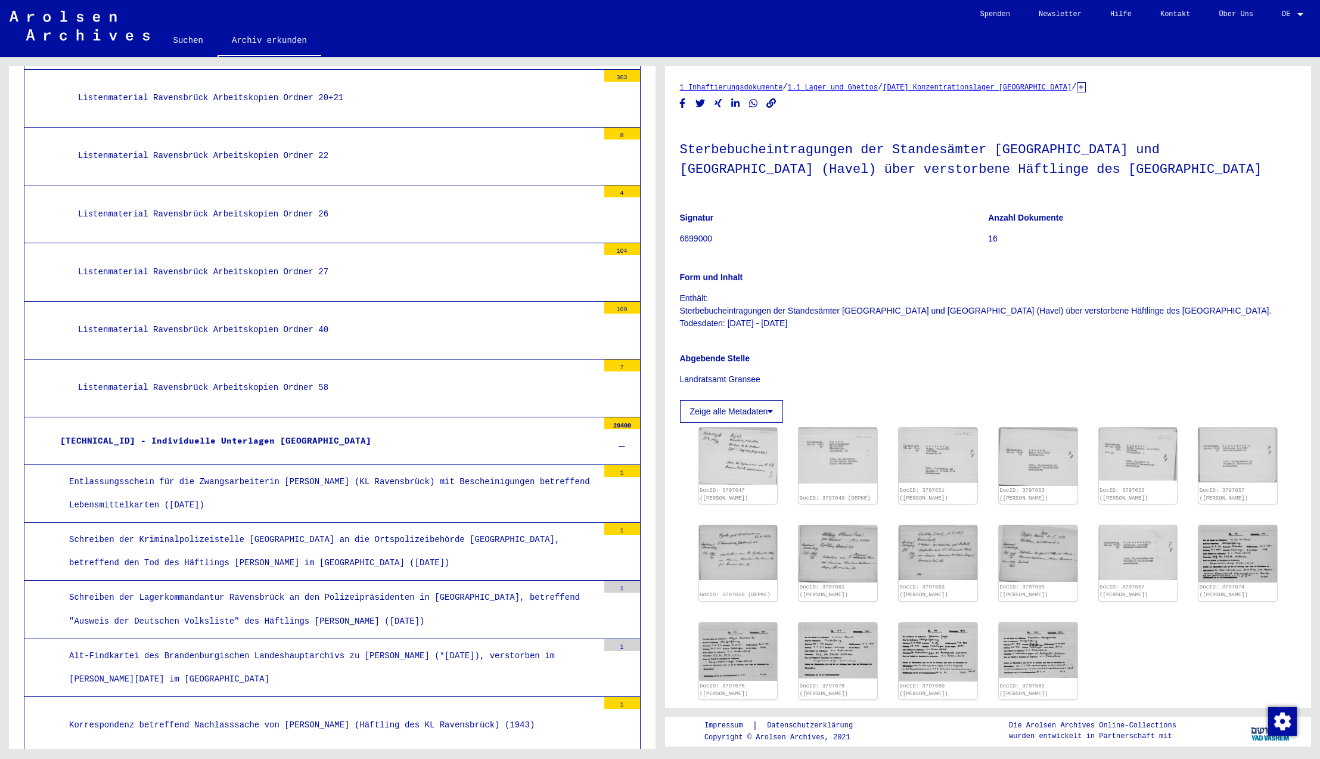
scroll to position [6948, 0]
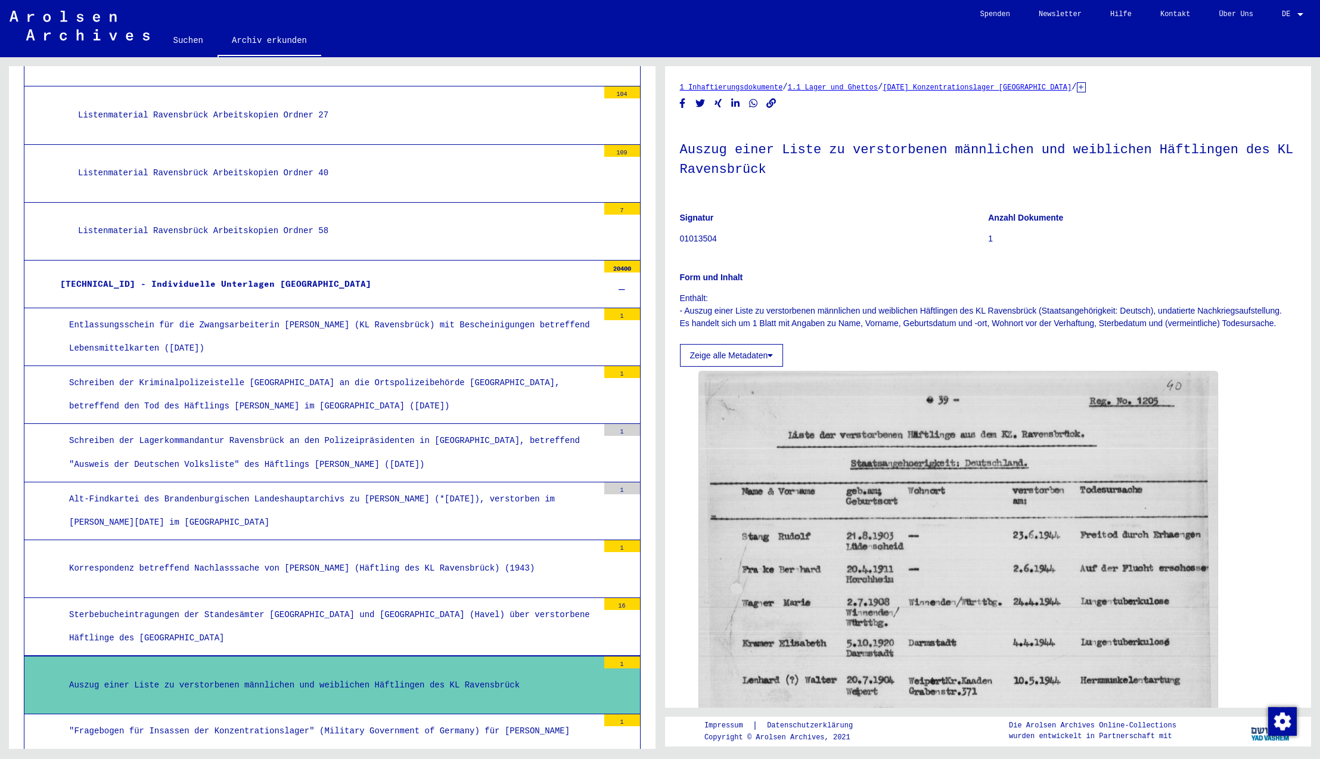
scroll to position [7087, 0]
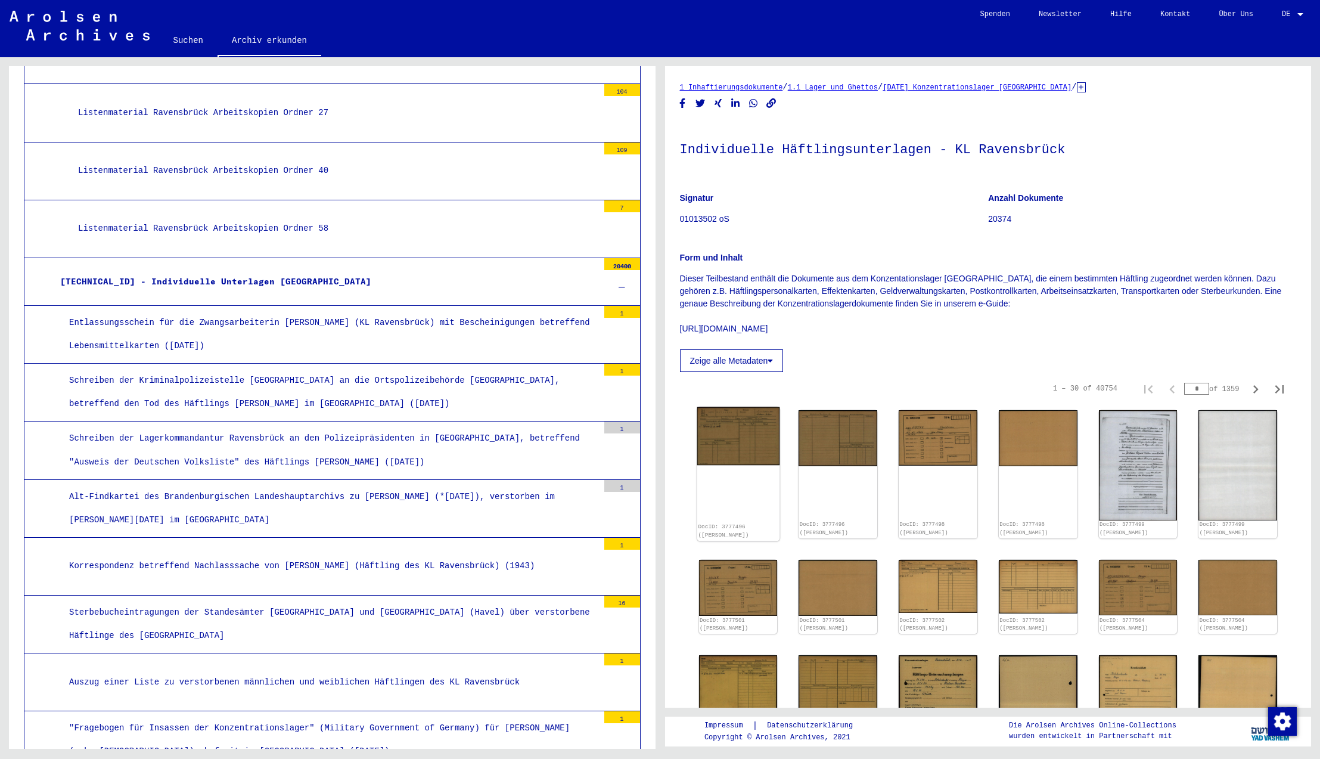
click at [738, 444] on img at bounding box center [738, 436] width 82 height 58
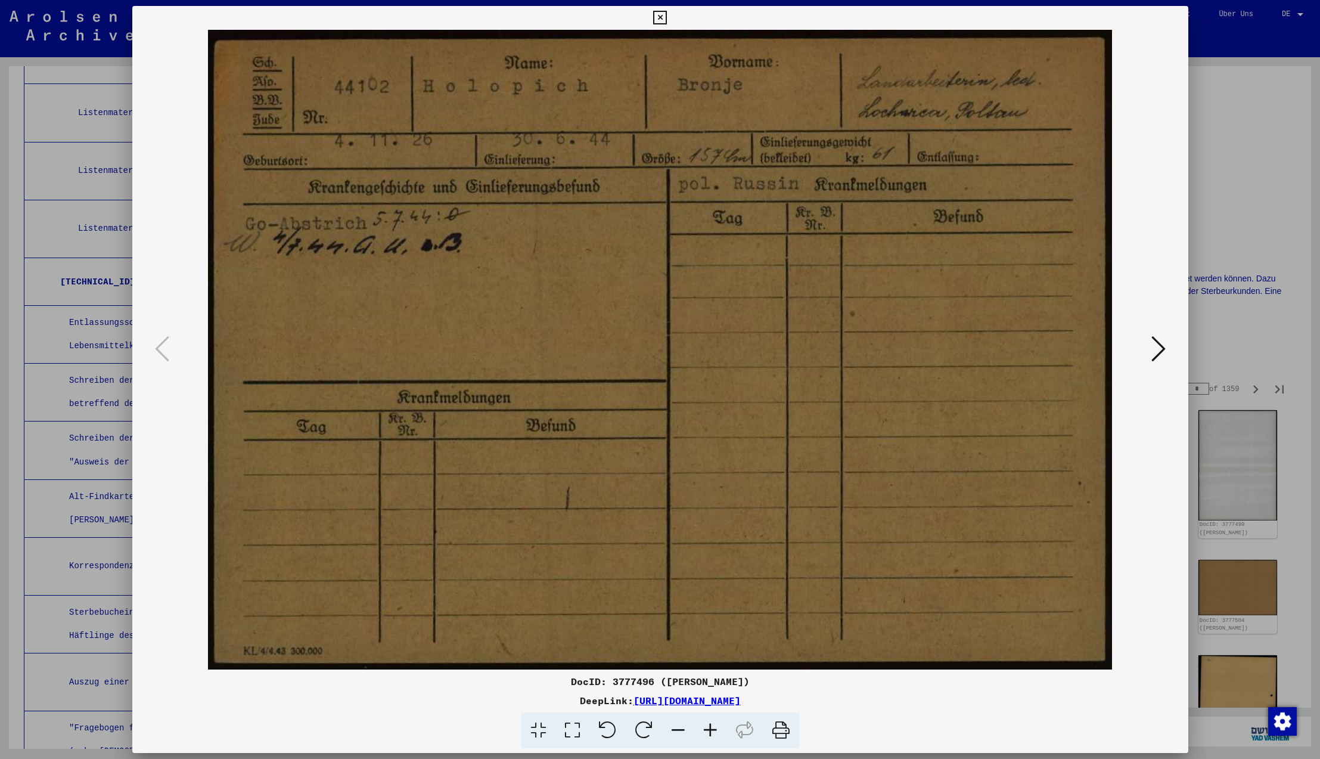
click at [1156, 349] on icon at bounding box center [1158, 348] width 14 height 29
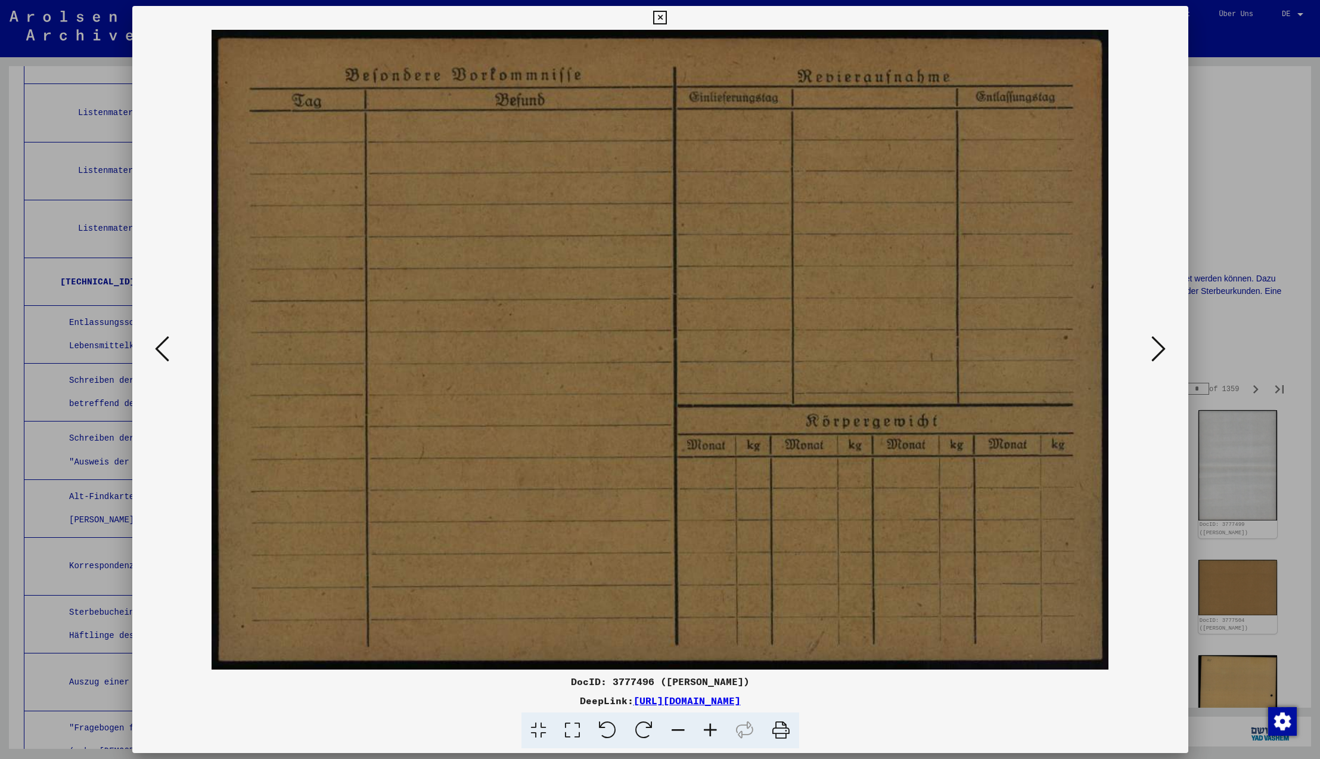
click at [1156, 349] on icon at bounding box center [1158, 348] width 14 height 29
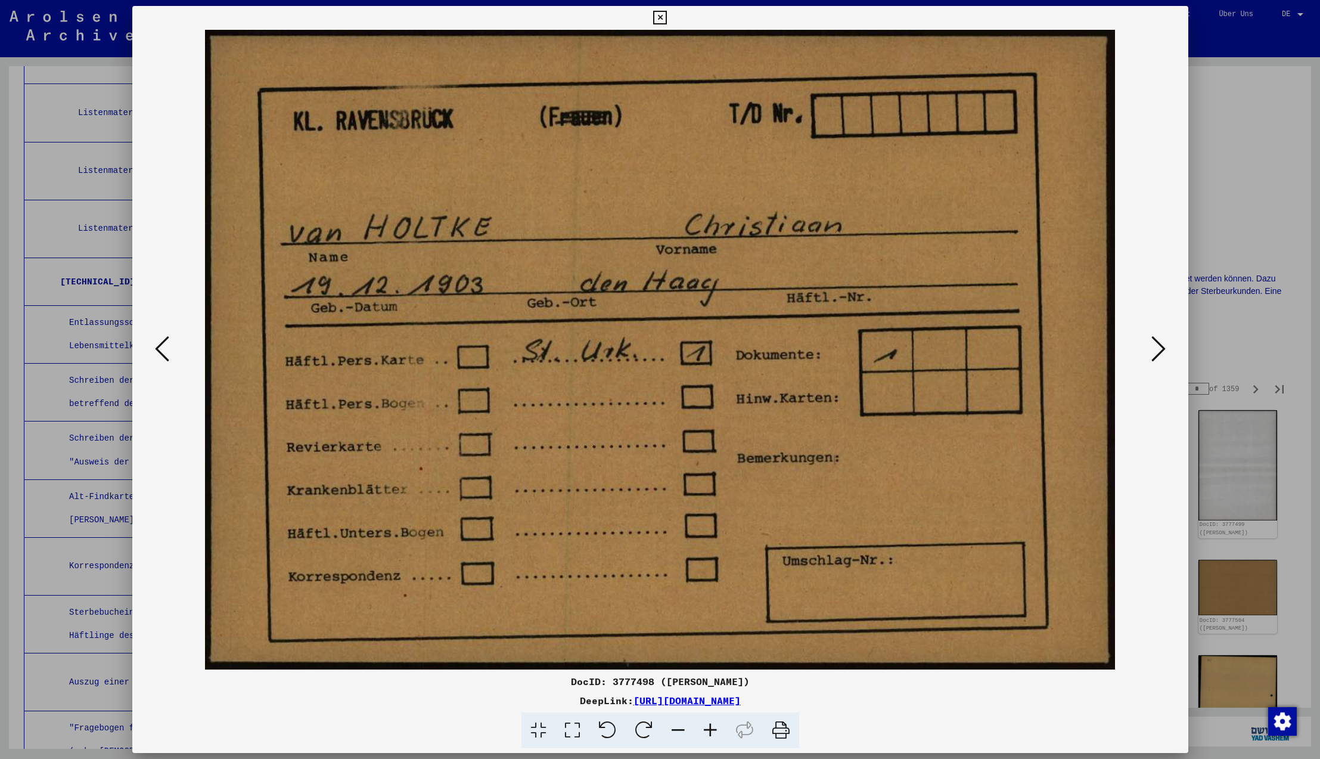
click at [1156, 349] on icon at bounding box center [1158, 348] width 14 height 29
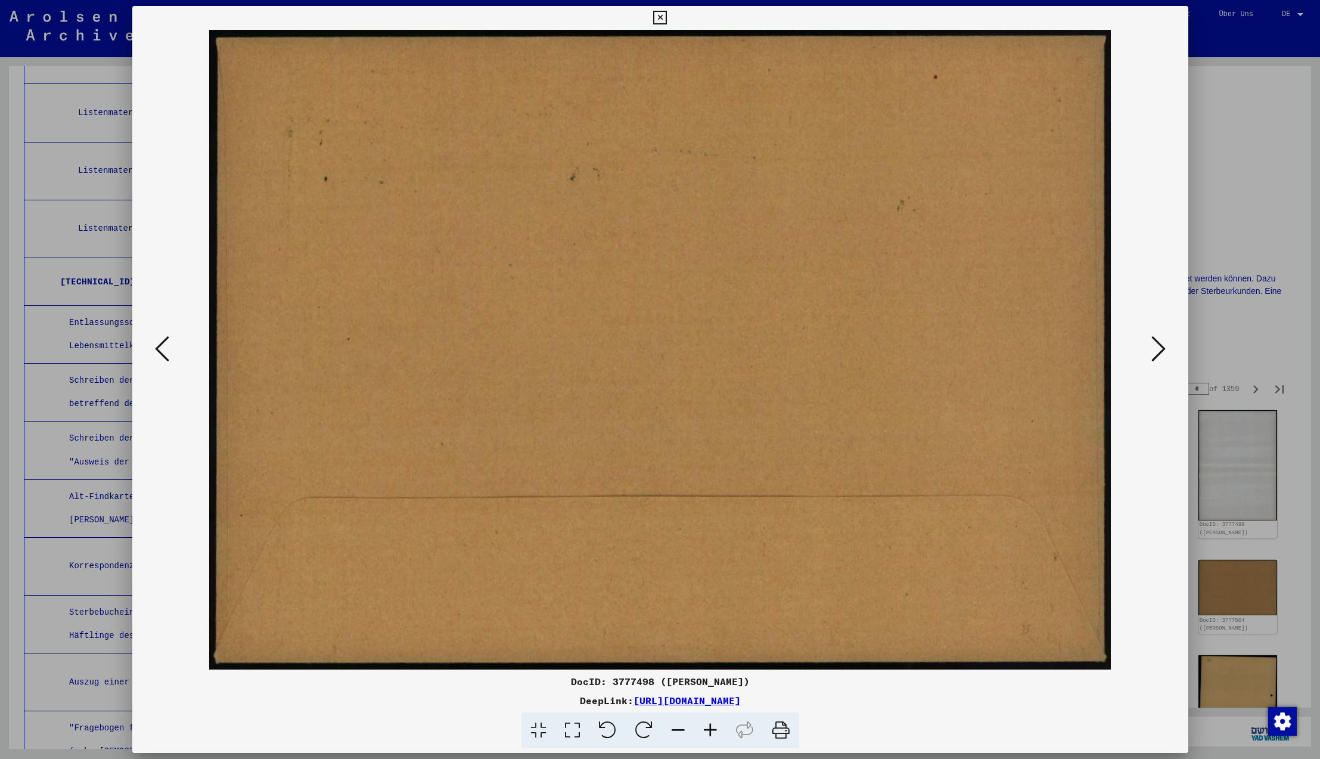
click at [1156, 349] on icon at bounding box center [1158, 348] width 14 height 29
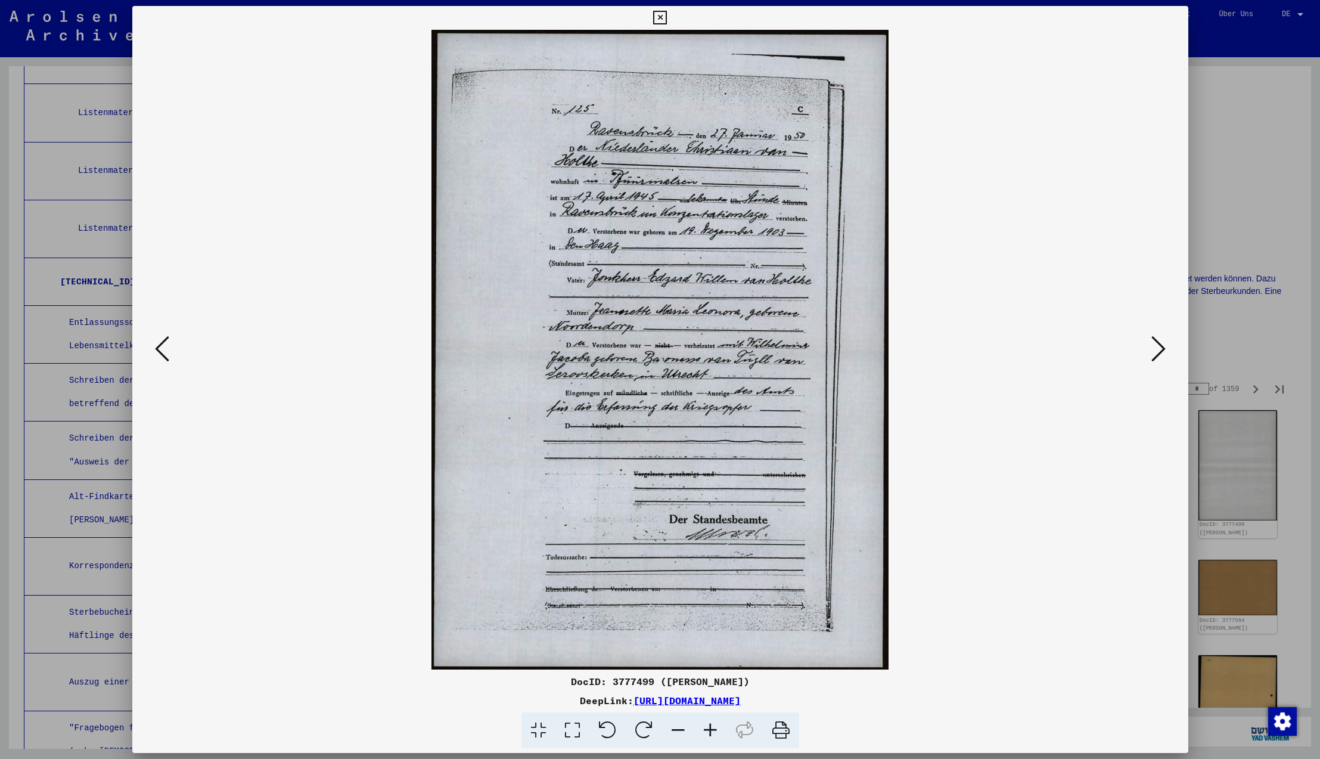
click at [1156, 349] on icon at bounding box center [1158, 348] width 14 height 29
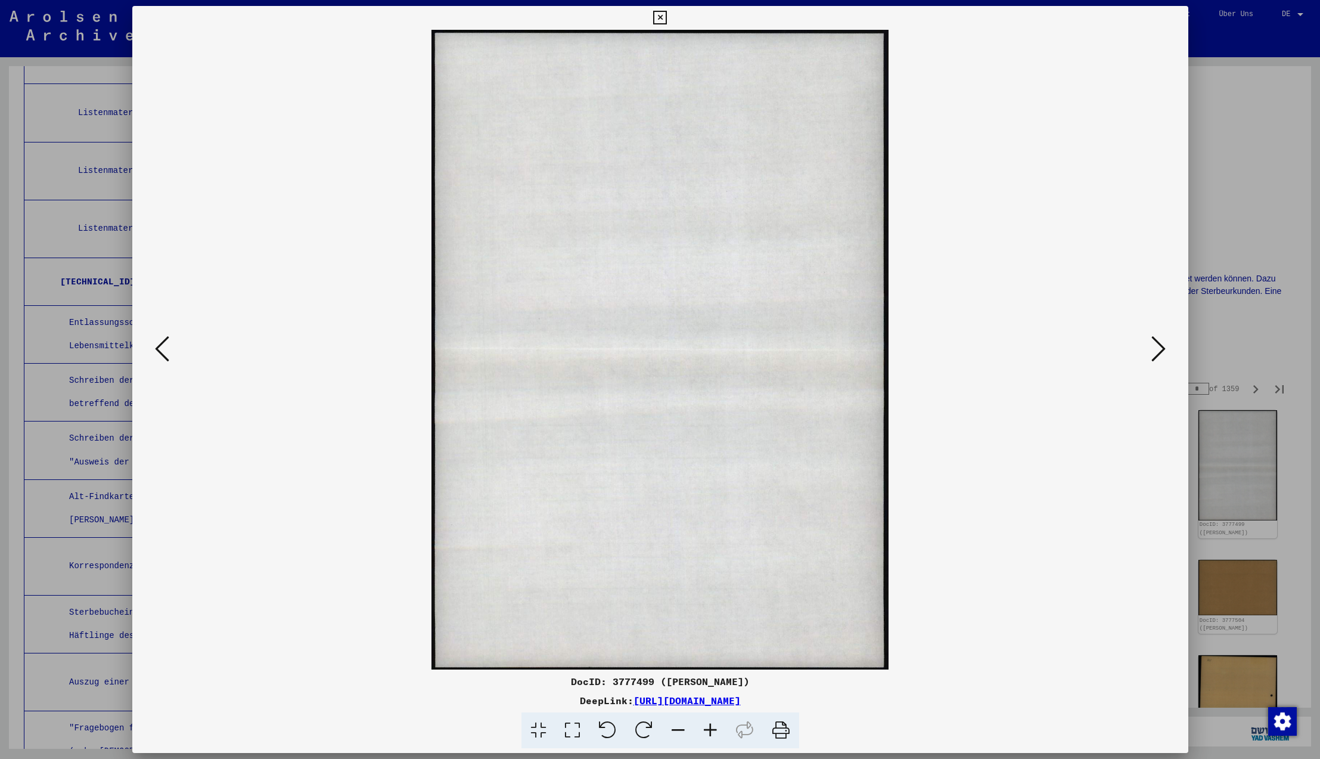
click at [1156, 349] on icon at bounding box center [1158, 348] width 14 height 29
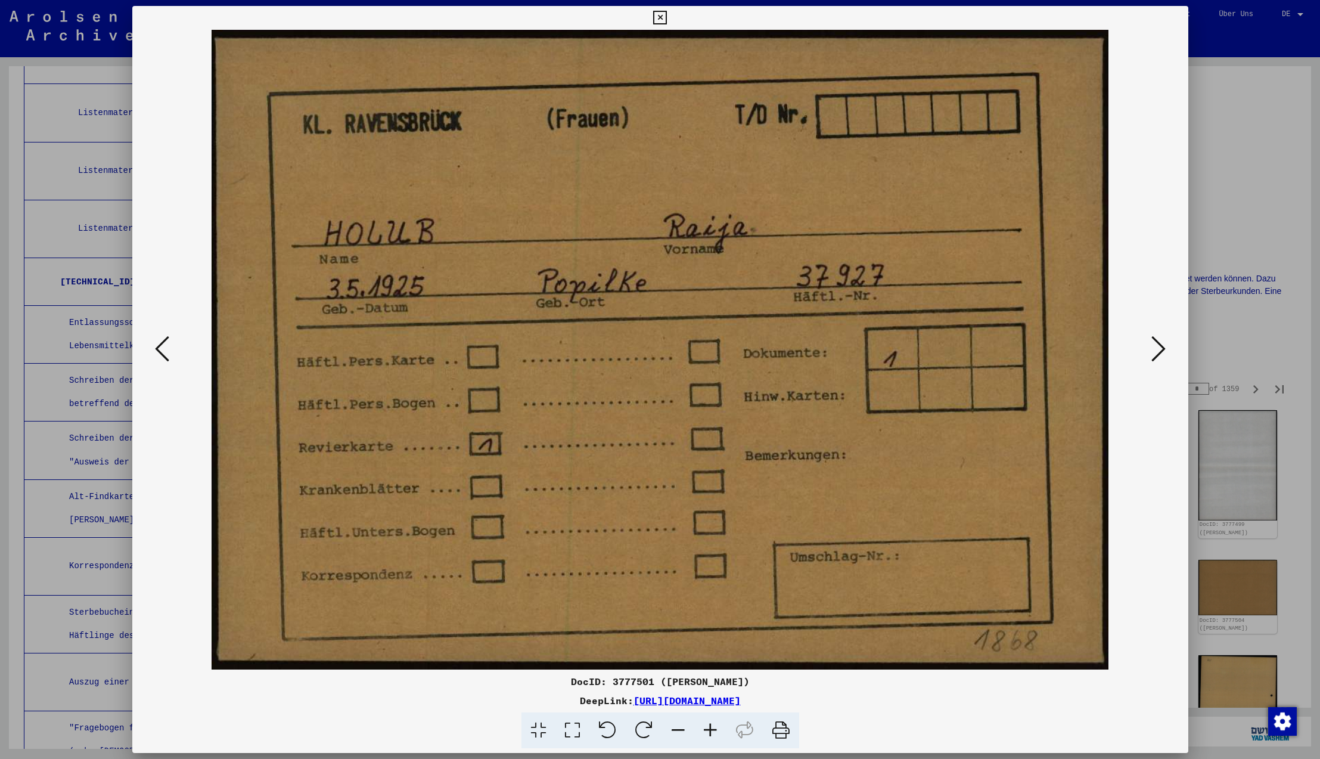
scroll to position [1, 0]
click at [1156, 349] on icon at bounding box center [1158, 348] width 14 height 29
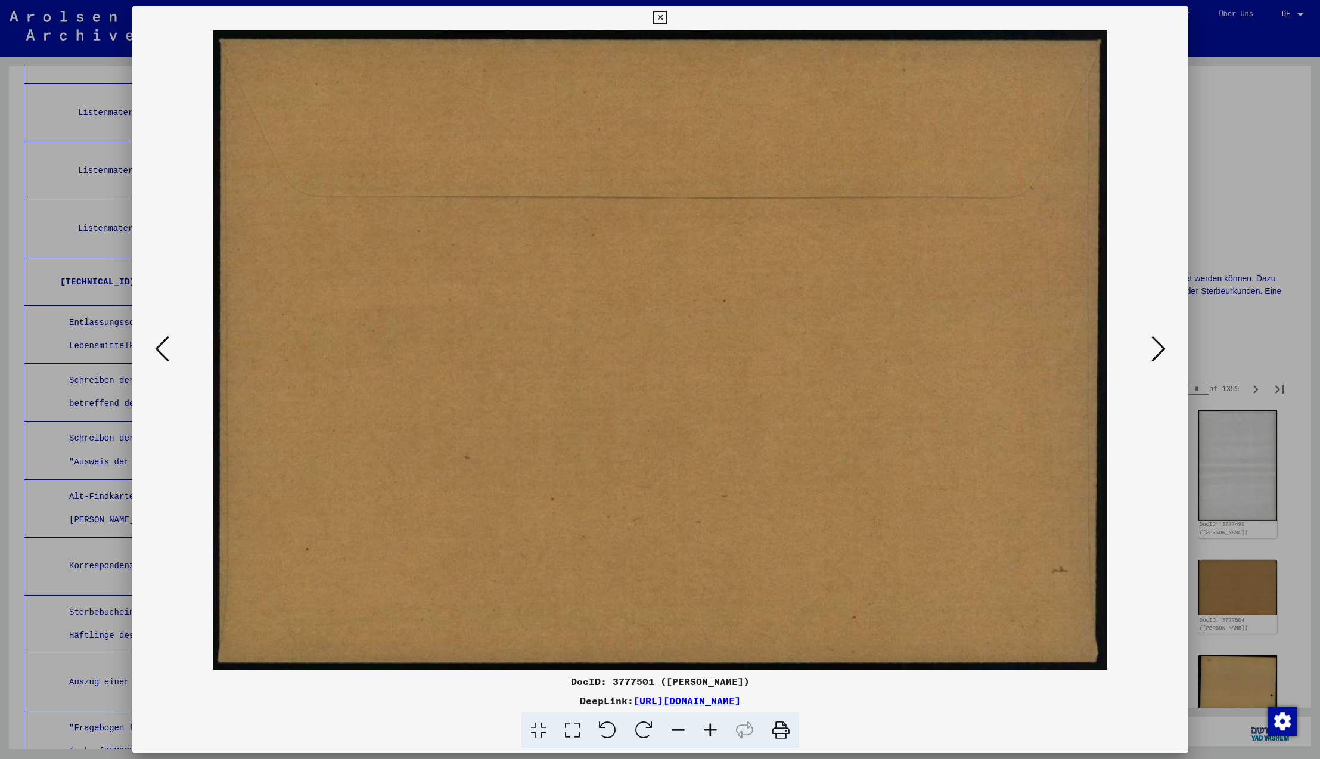
scroll to position [1, 0]
click at [1156, 349] on icon at bounding box center [1158, 348] width 14 height 29
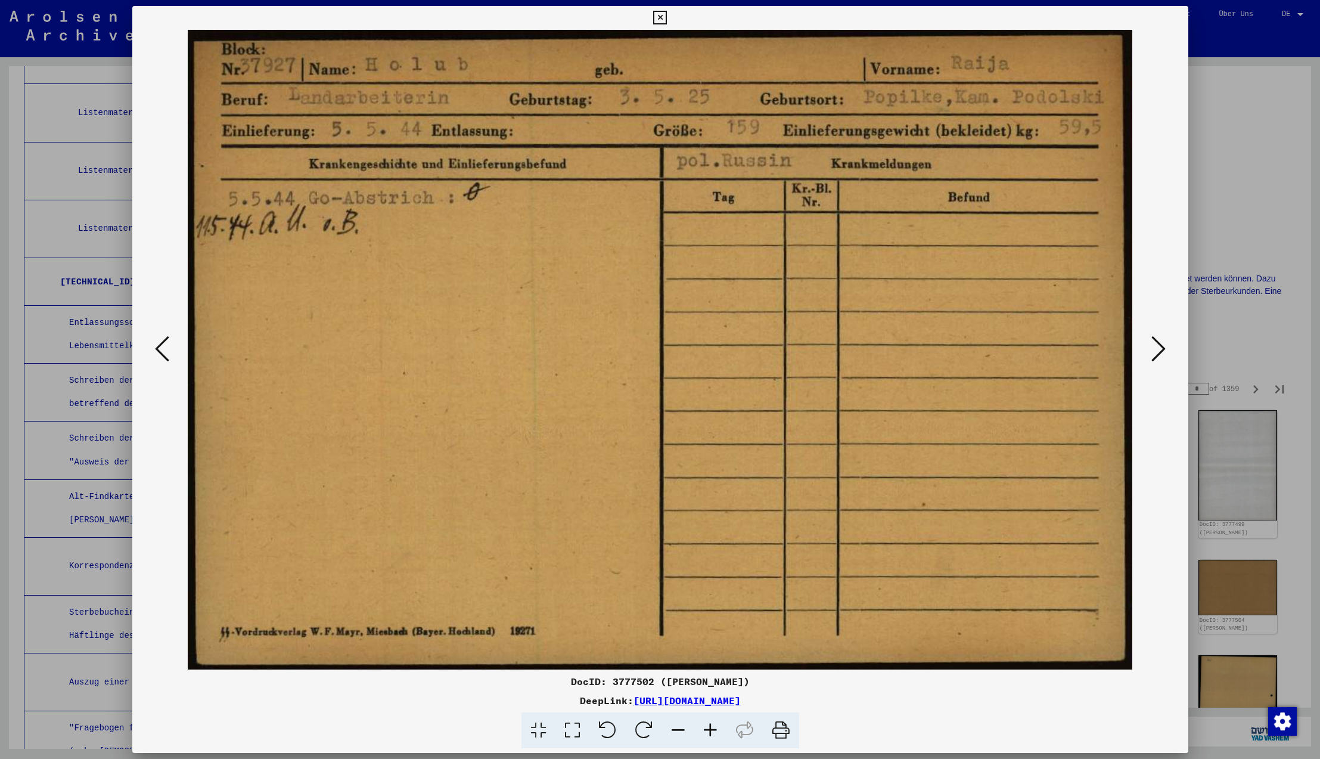
scroll to position [0, 0]
click at [1156, 349] on icon at bounding box center [1158, 348] width 14 height 29
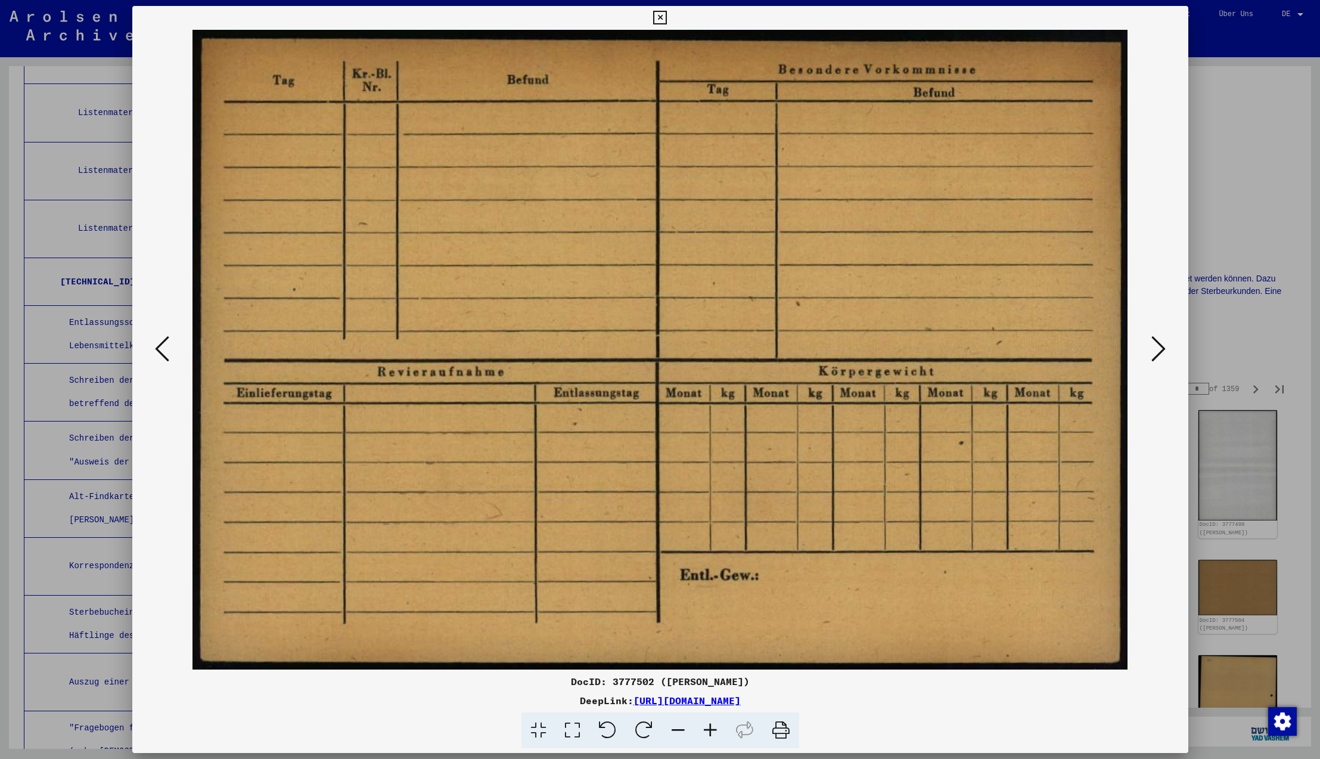
click at [1156, 349] on icon at bounding box center [1158, 348] width 14 height 29
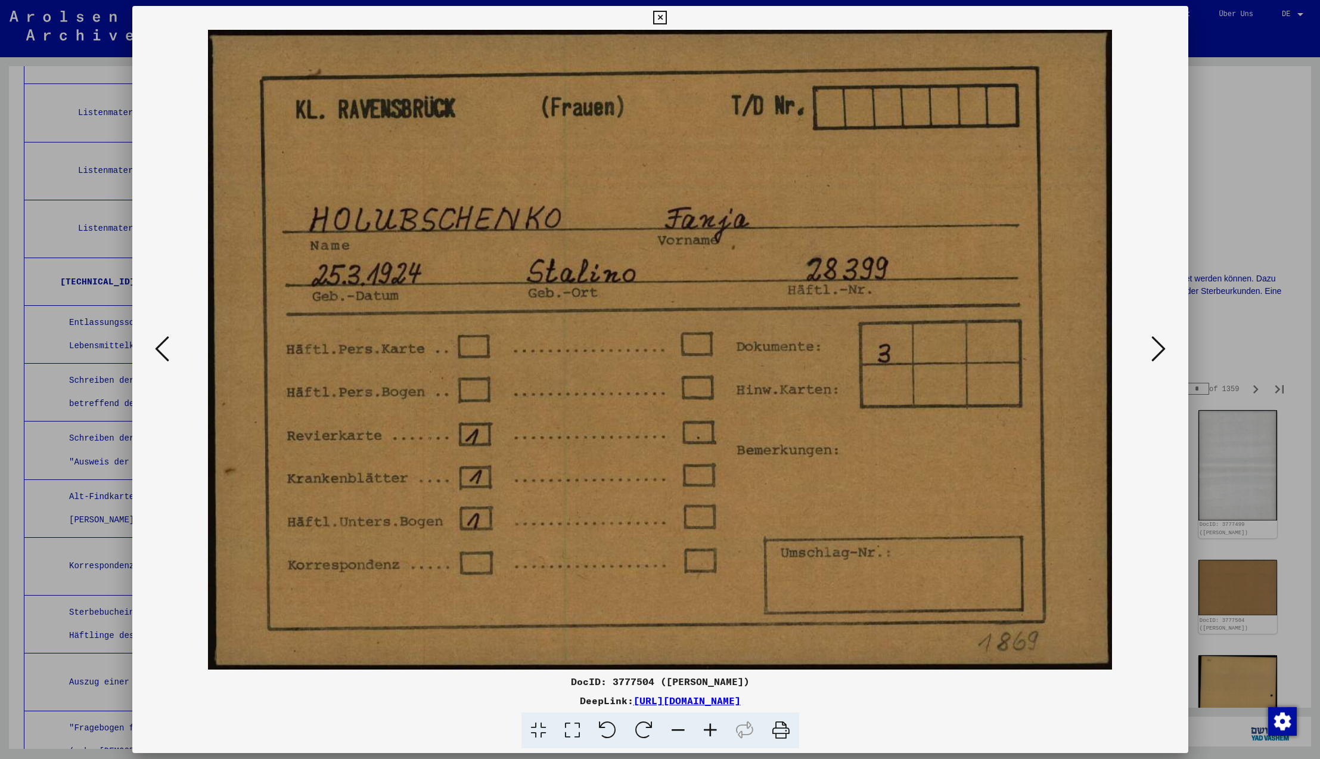
click at [1156, 349] on icon at bounding box center [1158, 348] width 14 height 29
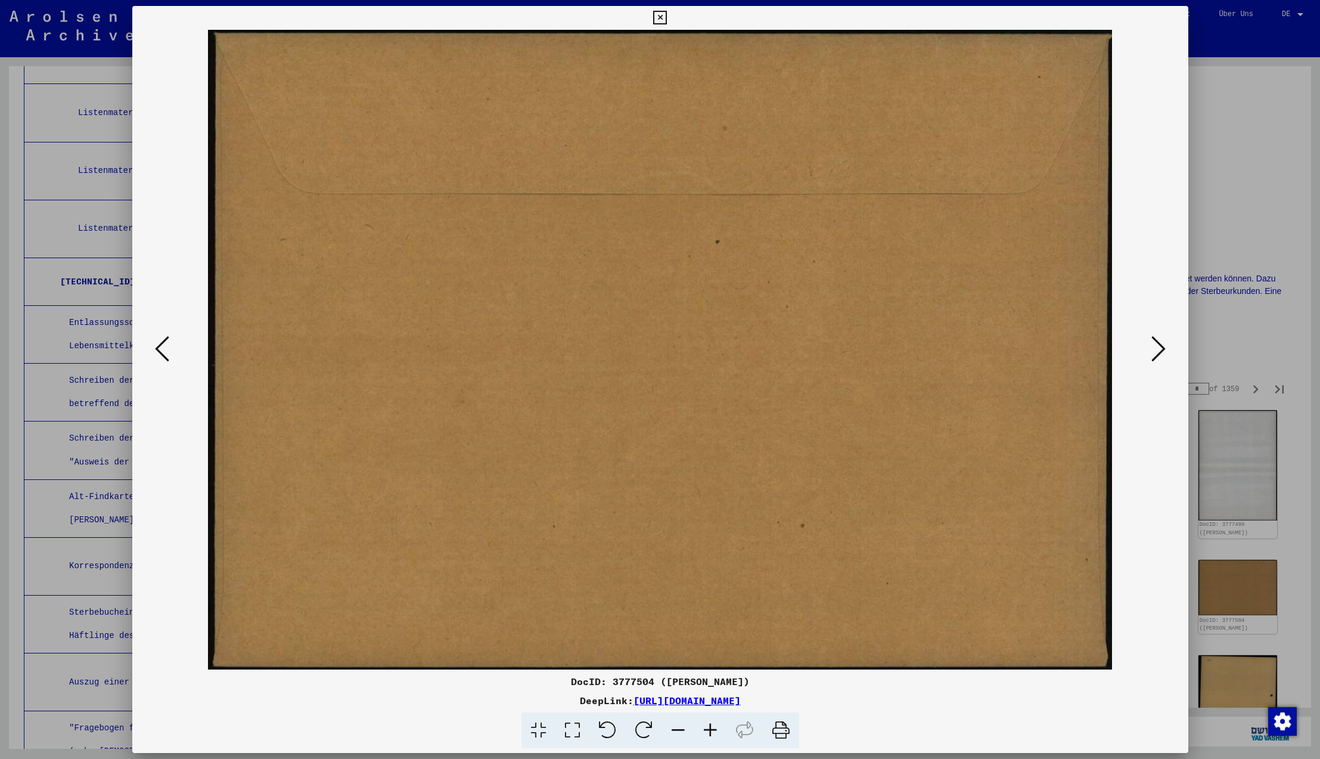
click at [1156, 349] on icon at bounding box center [1158, 348] width 14 height 29
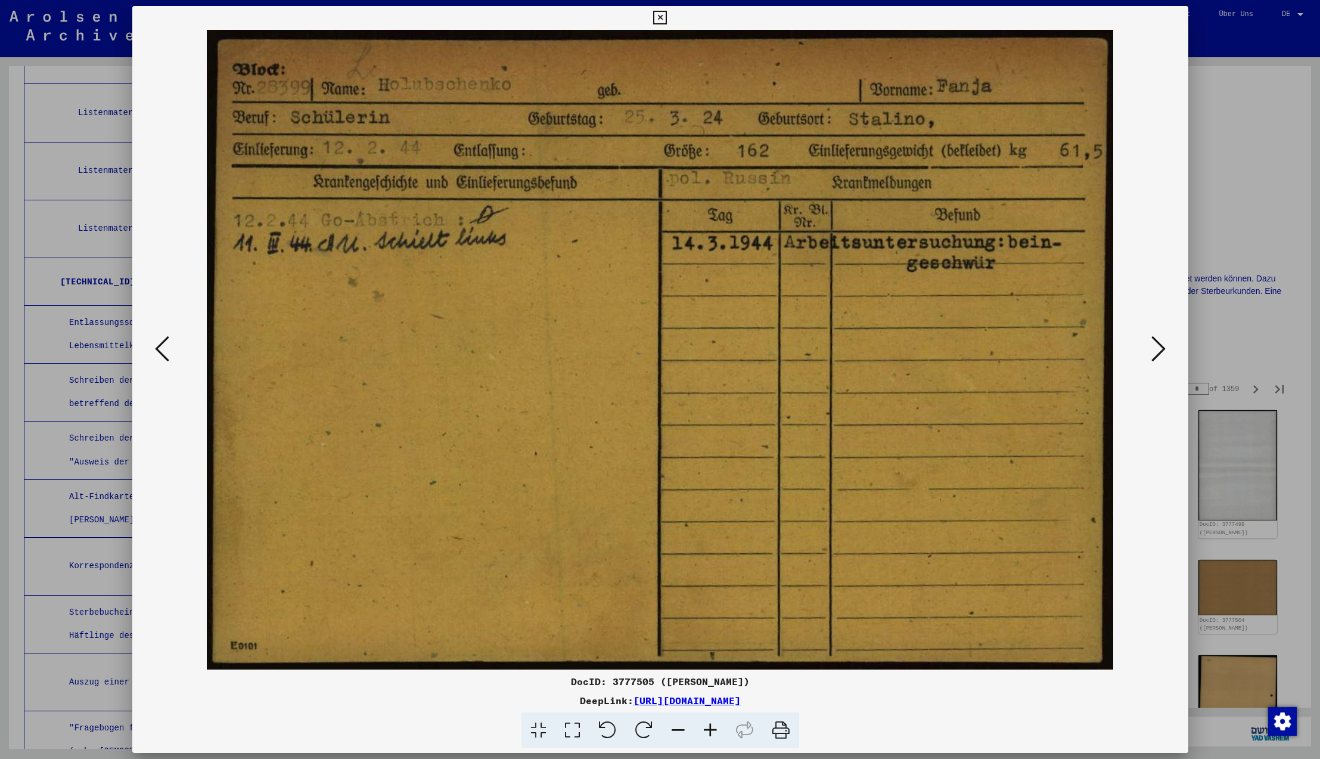
click at [1163, 349] on icon at bounding box center [1158, 348] width 14 height 29
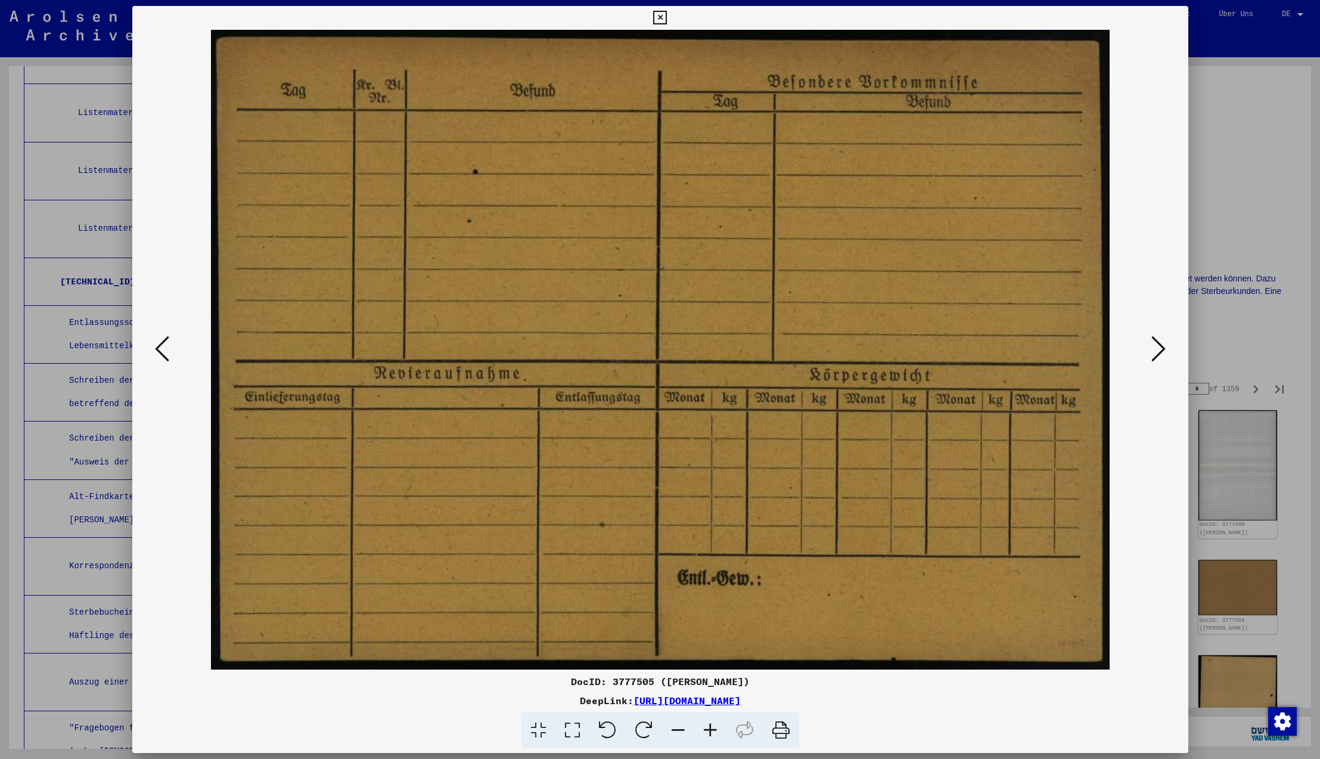
click at [1159, 349] on icon at bounding box center [1158, 348] width 14 height 29
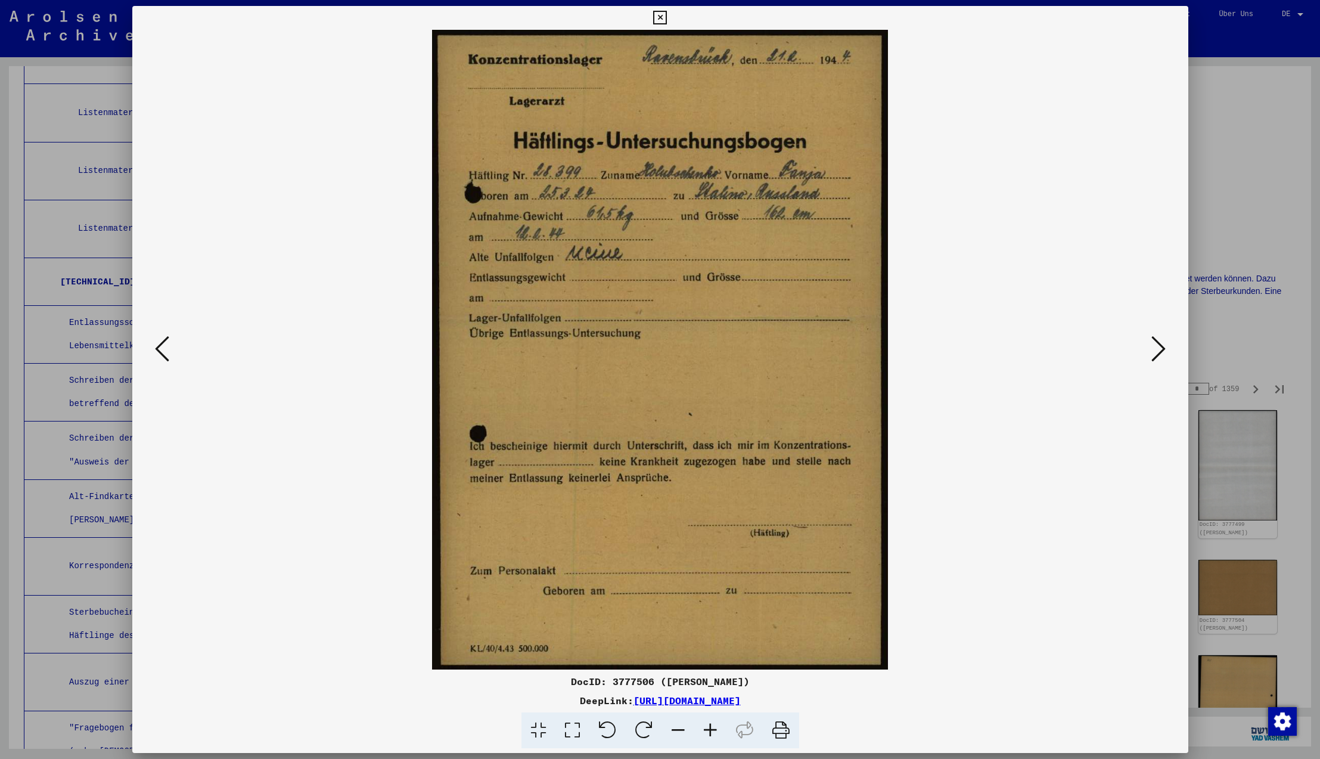
click at [1156, 346] on icon at bounding box center [1158, 348] width 14 height 29
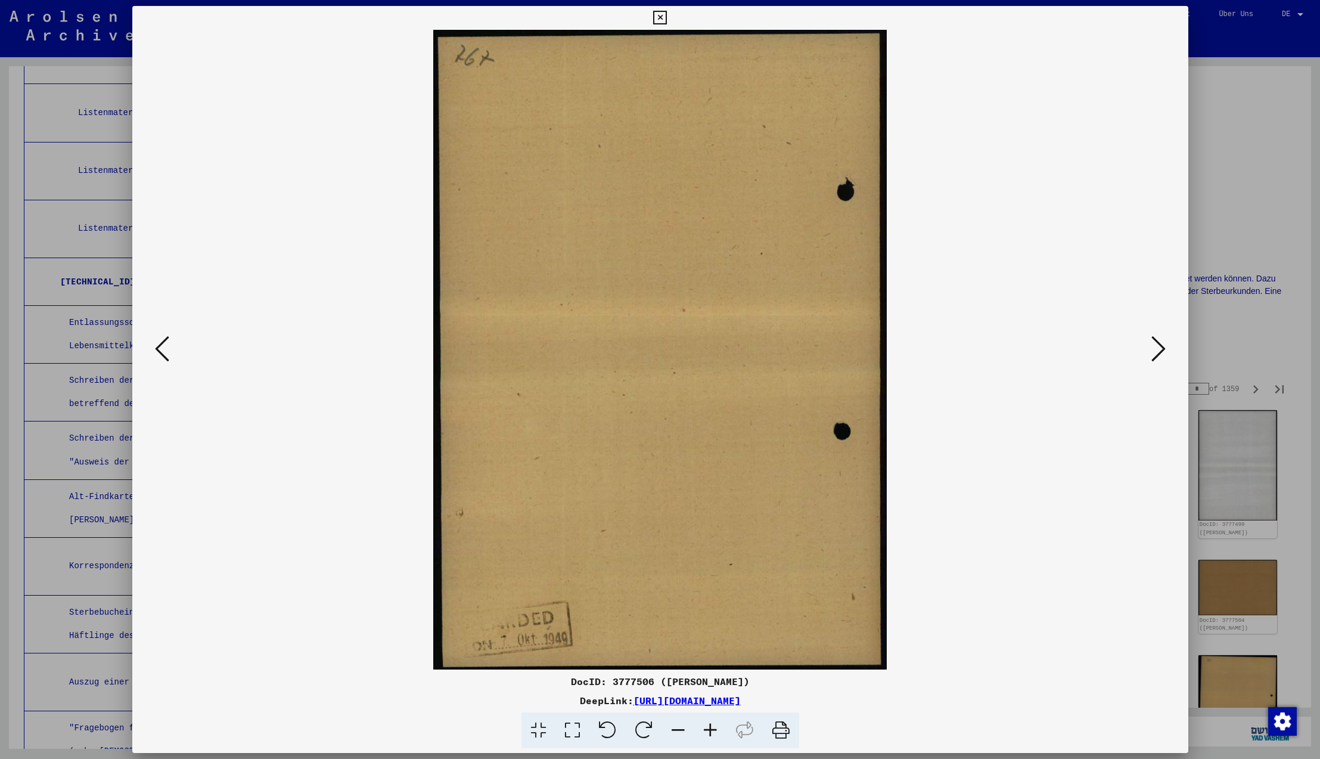
click at [1156, 346] on icon at bounding box center [1158, 348] width 14 height 29
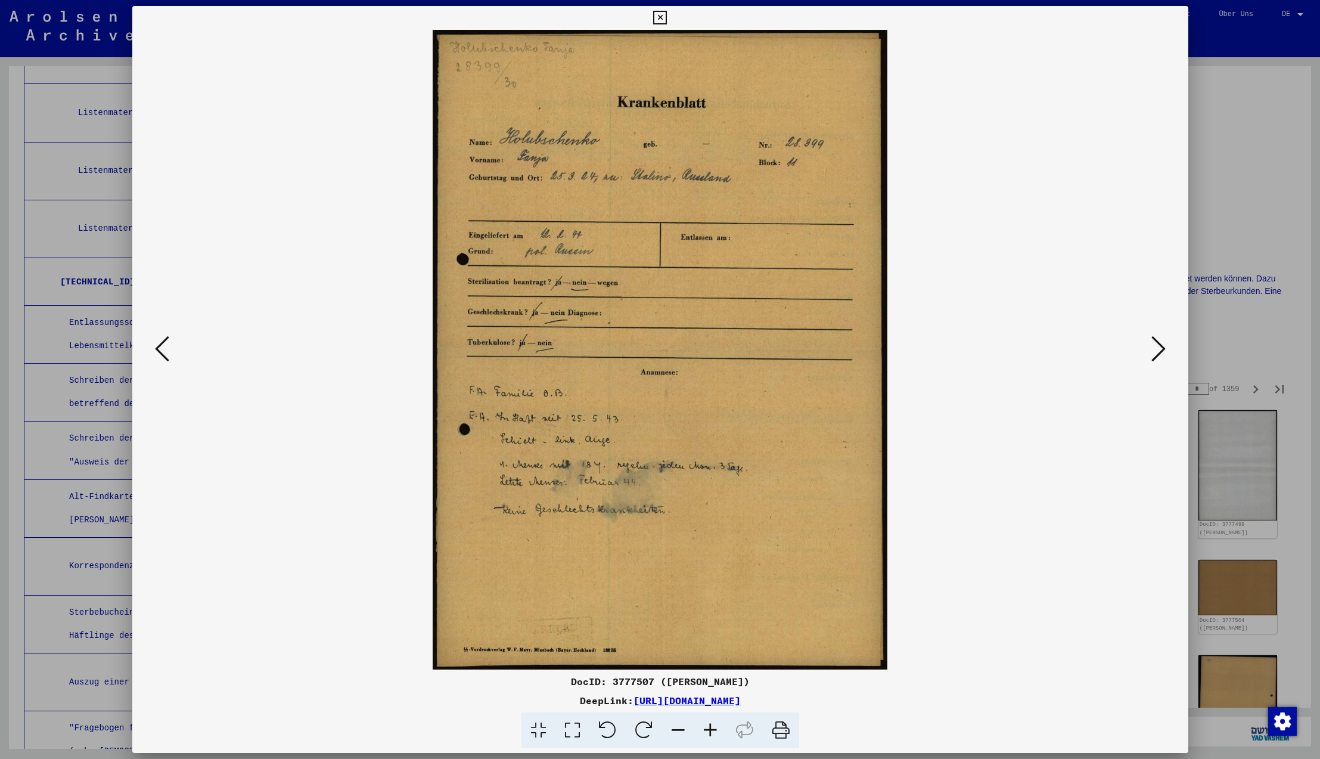
click at [1156, 346] on icon at bounding box center [1158, 348] width 14 height 29
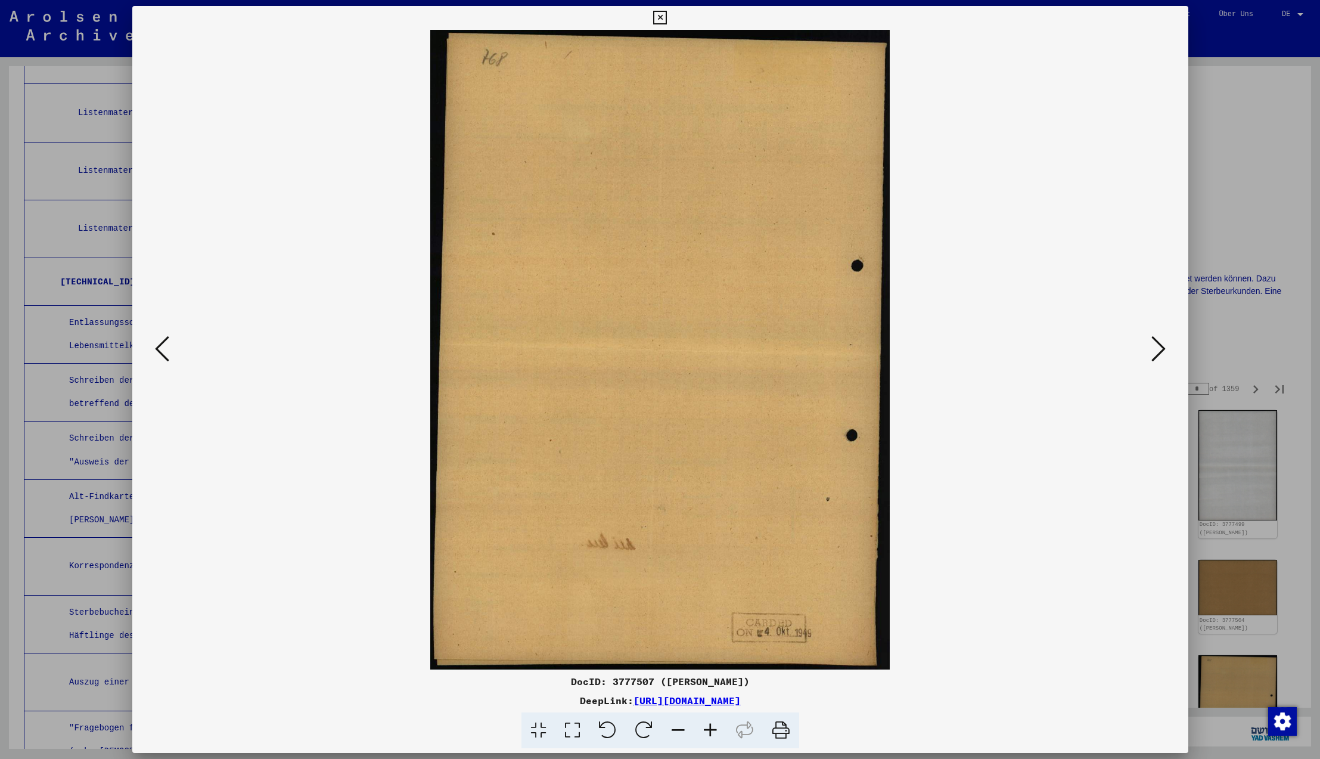
click at [1156, 346] on icon at bounding box center [1158, 348] width 14 height 29
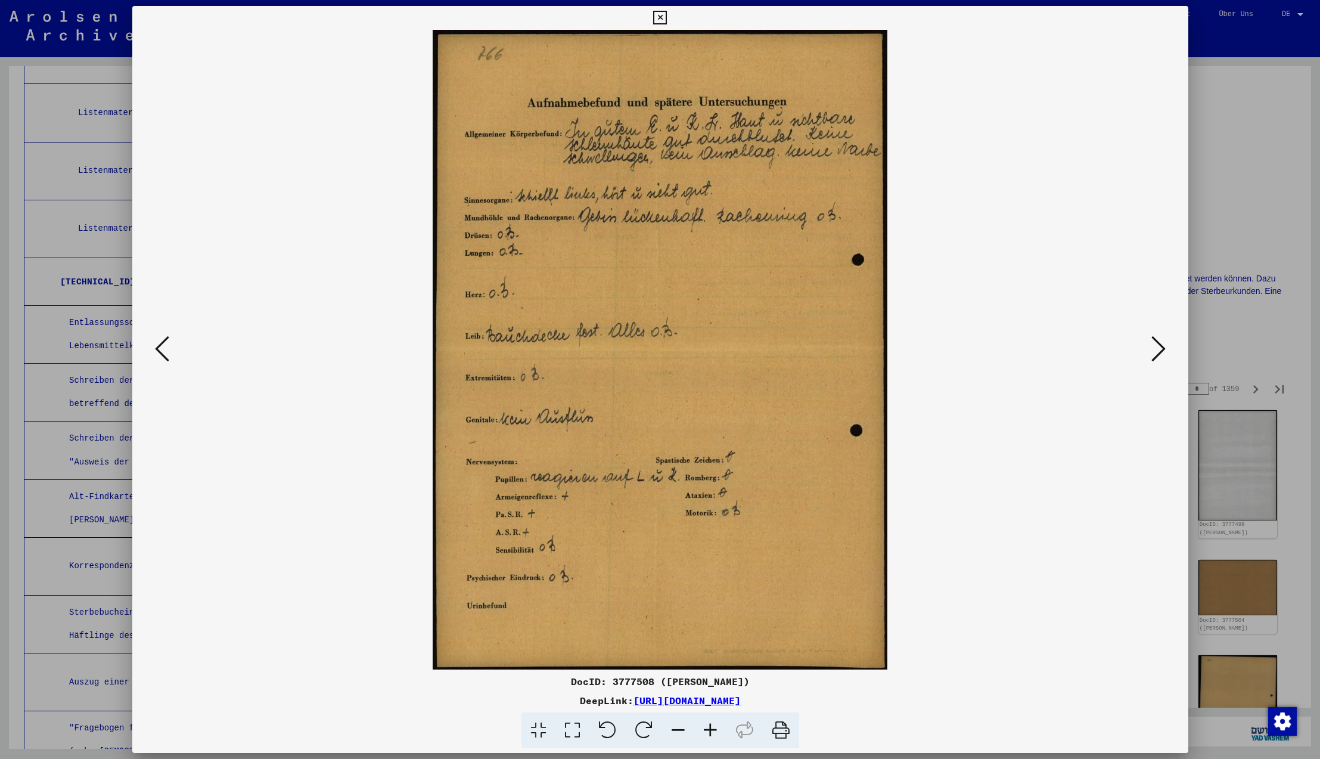
click at [1156, 346] on icon at bounding box center [1158, 348] width 14 height 29
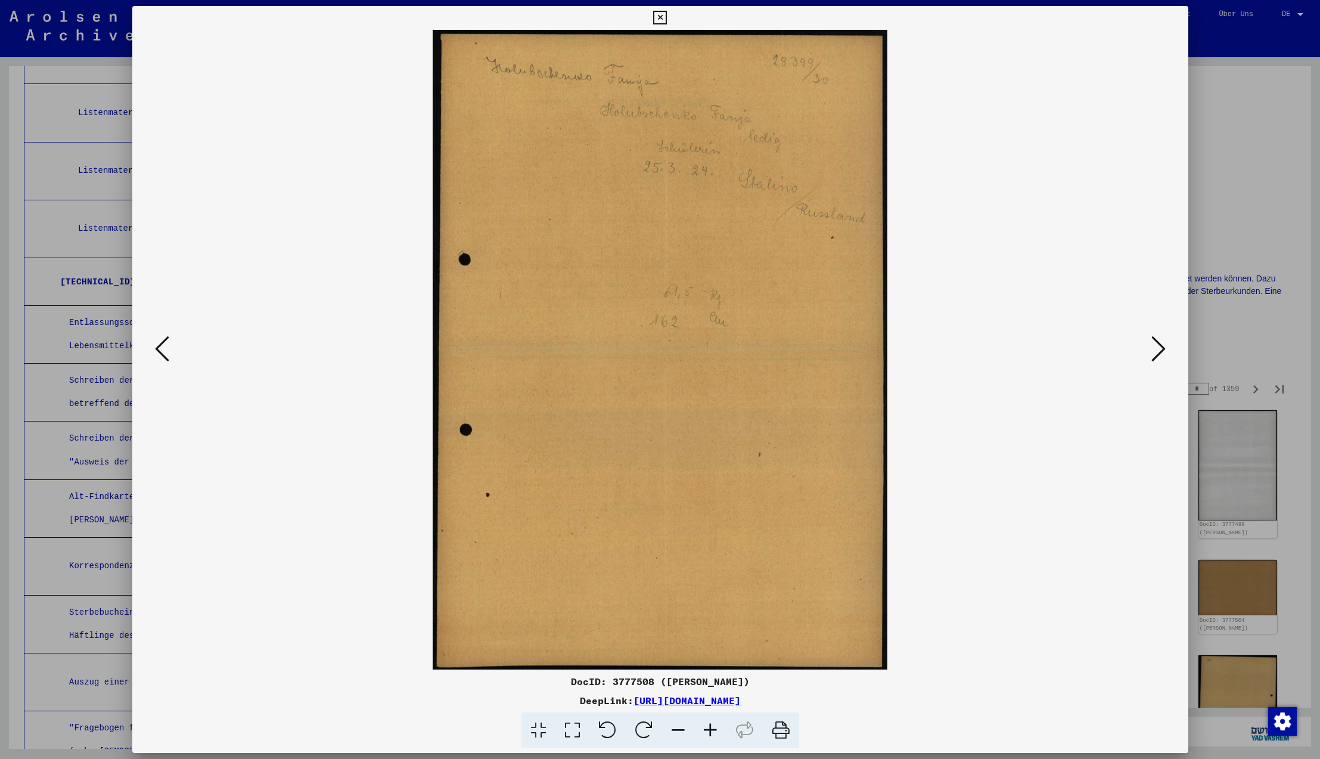
click at [1156, 346] on icon at bounding box center [1158, 348] width 14 height 29
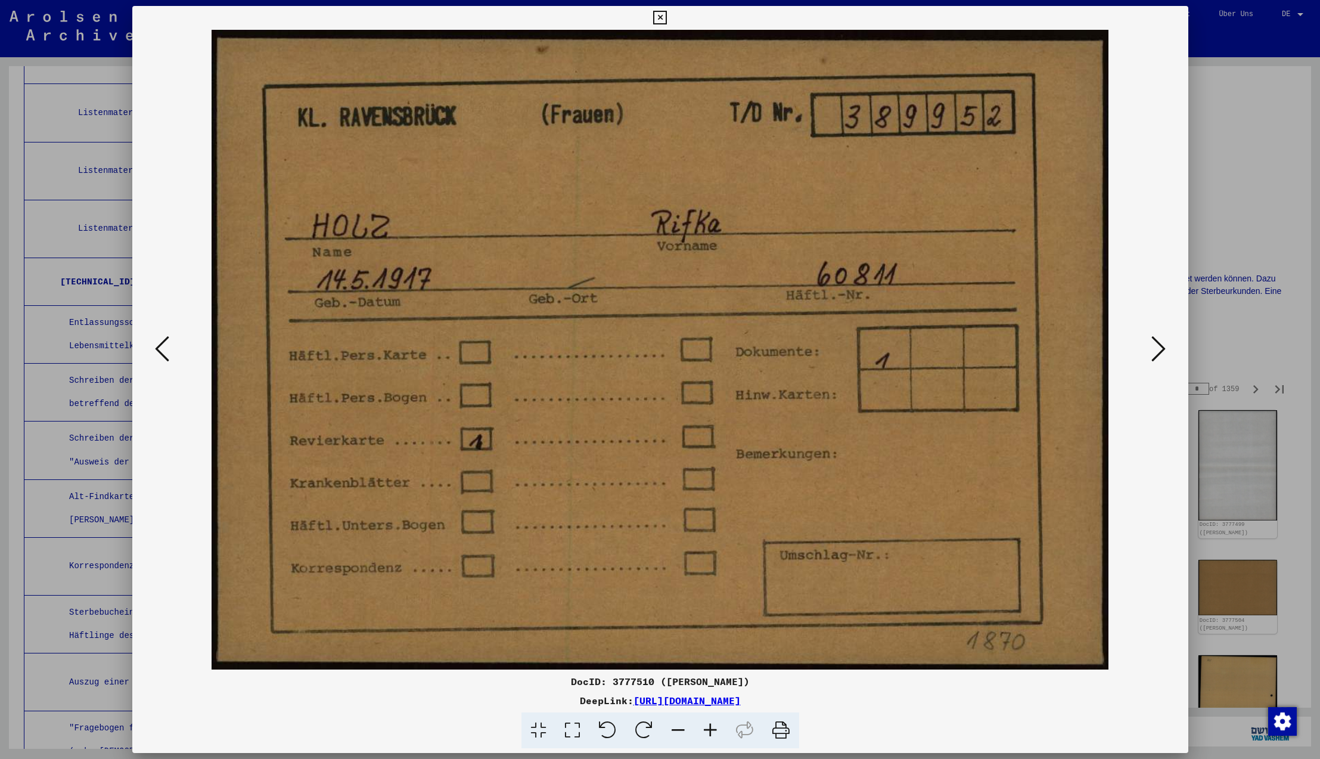
click at [1156, 346] on icon at bounding box center [1158, 348] width 14 height 29
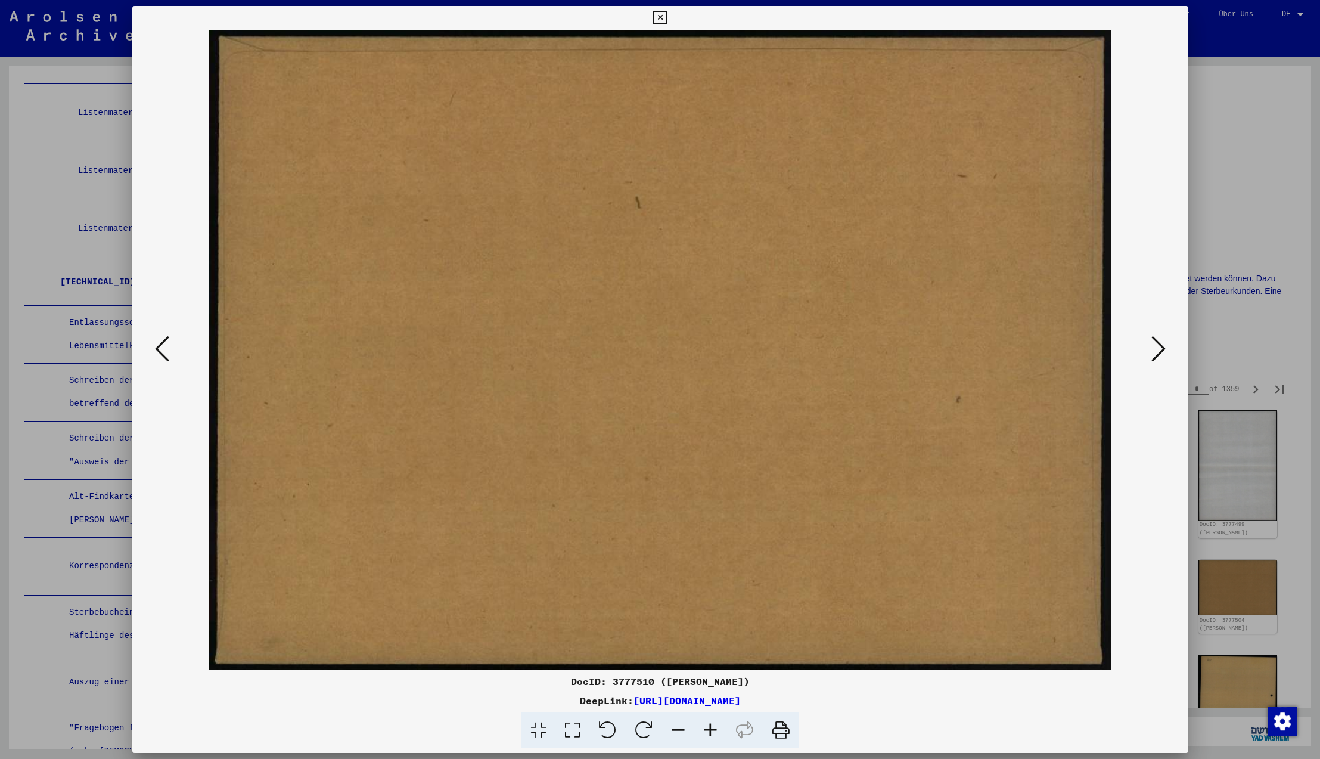
click at [1156, 346] on icon at bounding box center [1158, 348] width 14 height 29
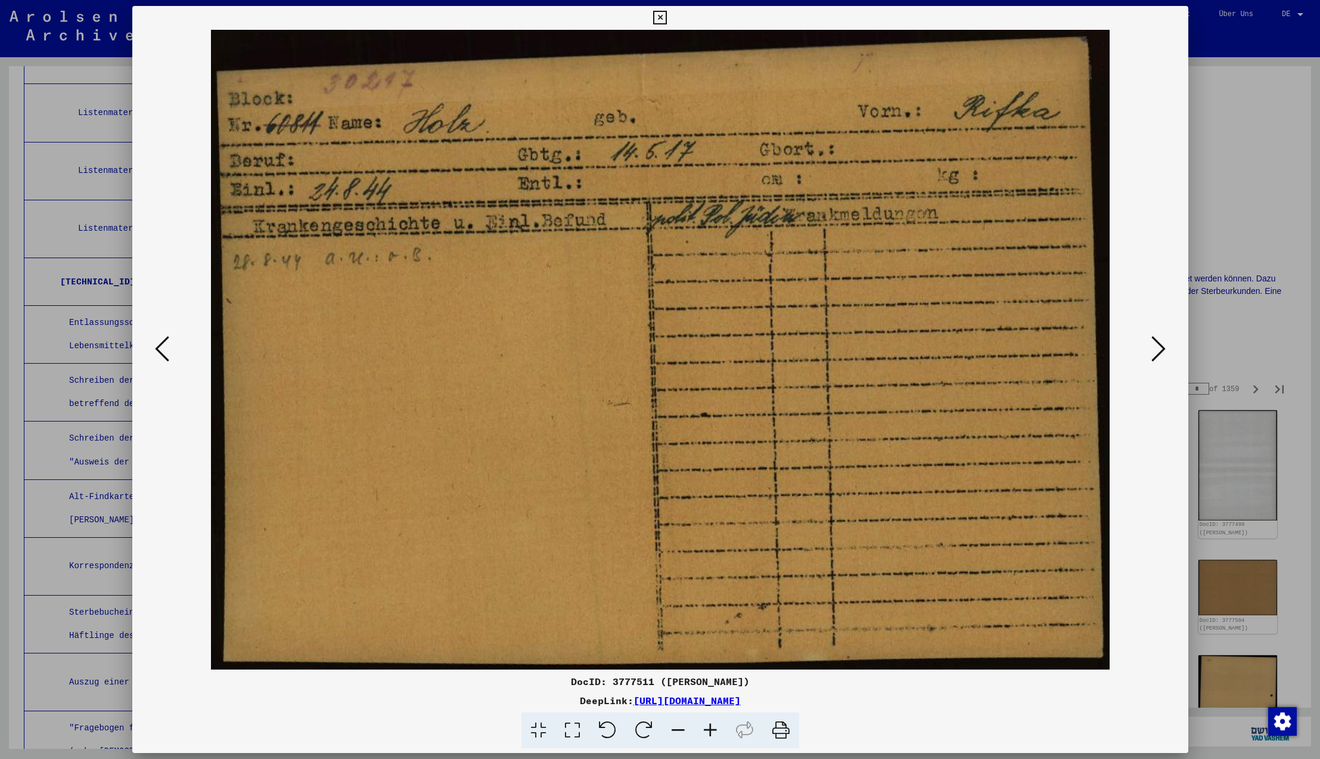
click at [1156, 346] on icon at bounding box center [1158, 348] width 14 height 29
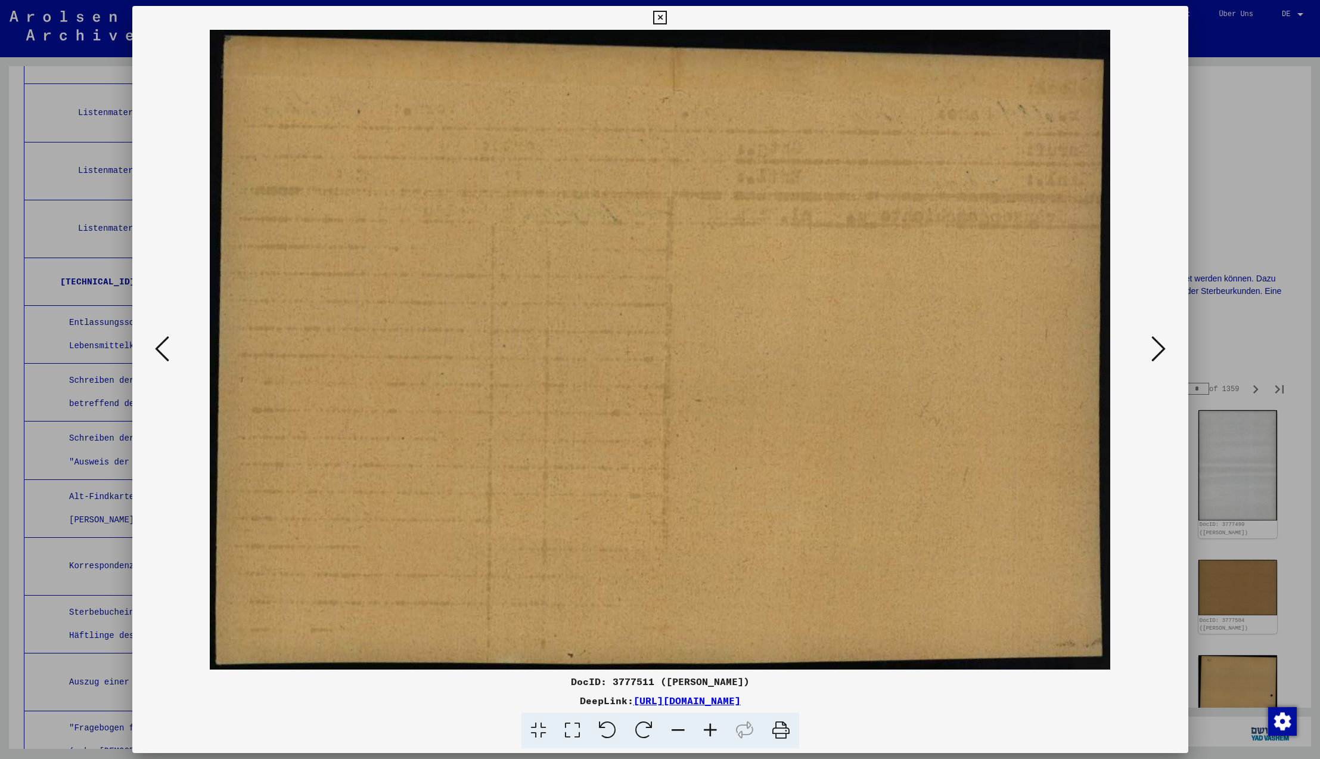
click at [1156, 346] on icon at bounding box center [1158, 348] width 14 height 29
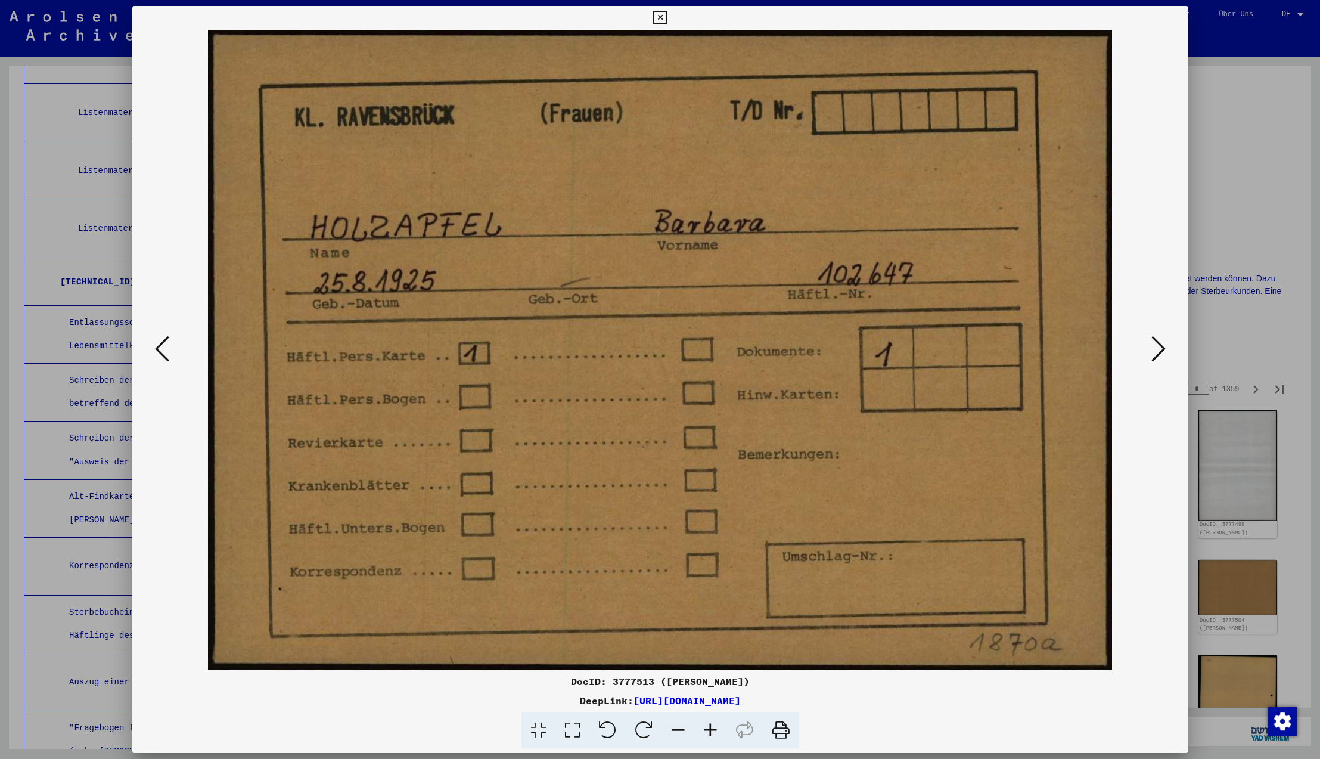
click at [1156, 346] on icon at bounding box center [1158, 348] width 14 height 29
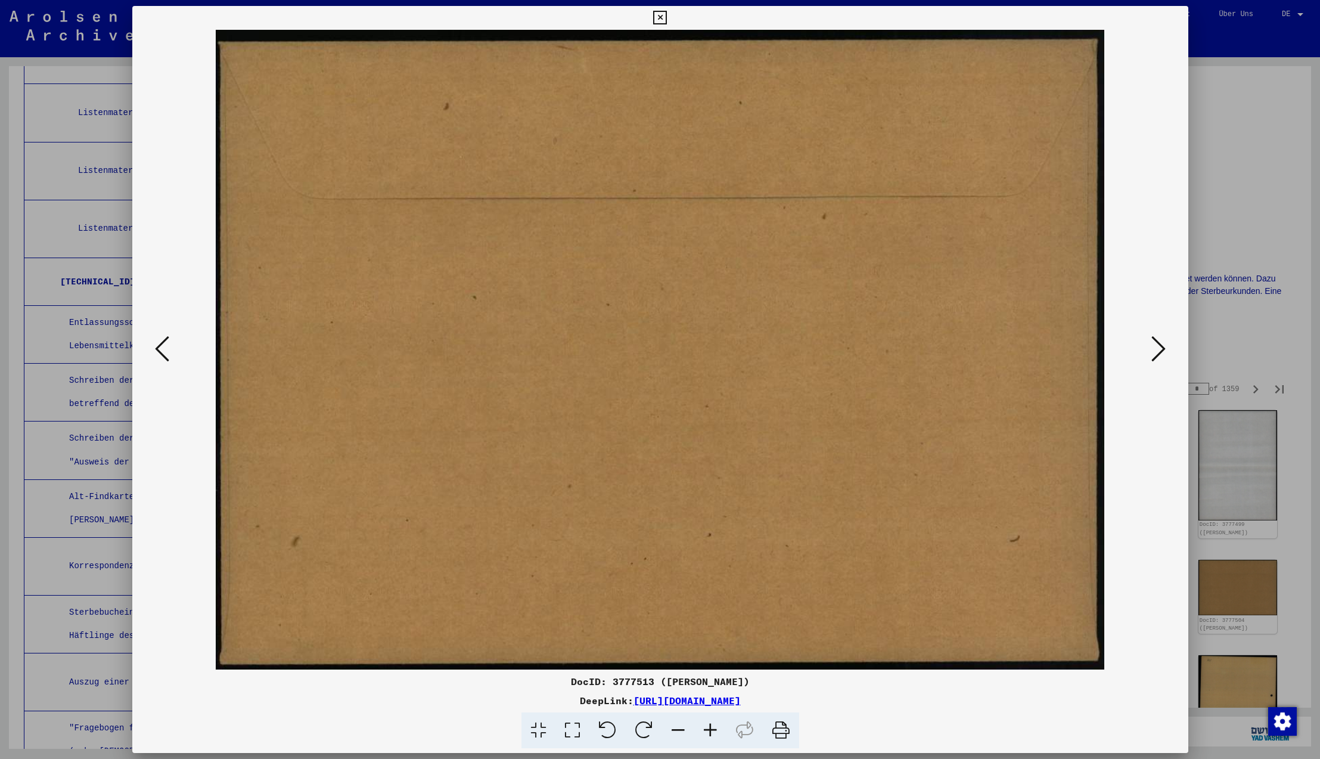
click at [1156, 346] on icon at bounding box center [1158, 348] width 14 height 29
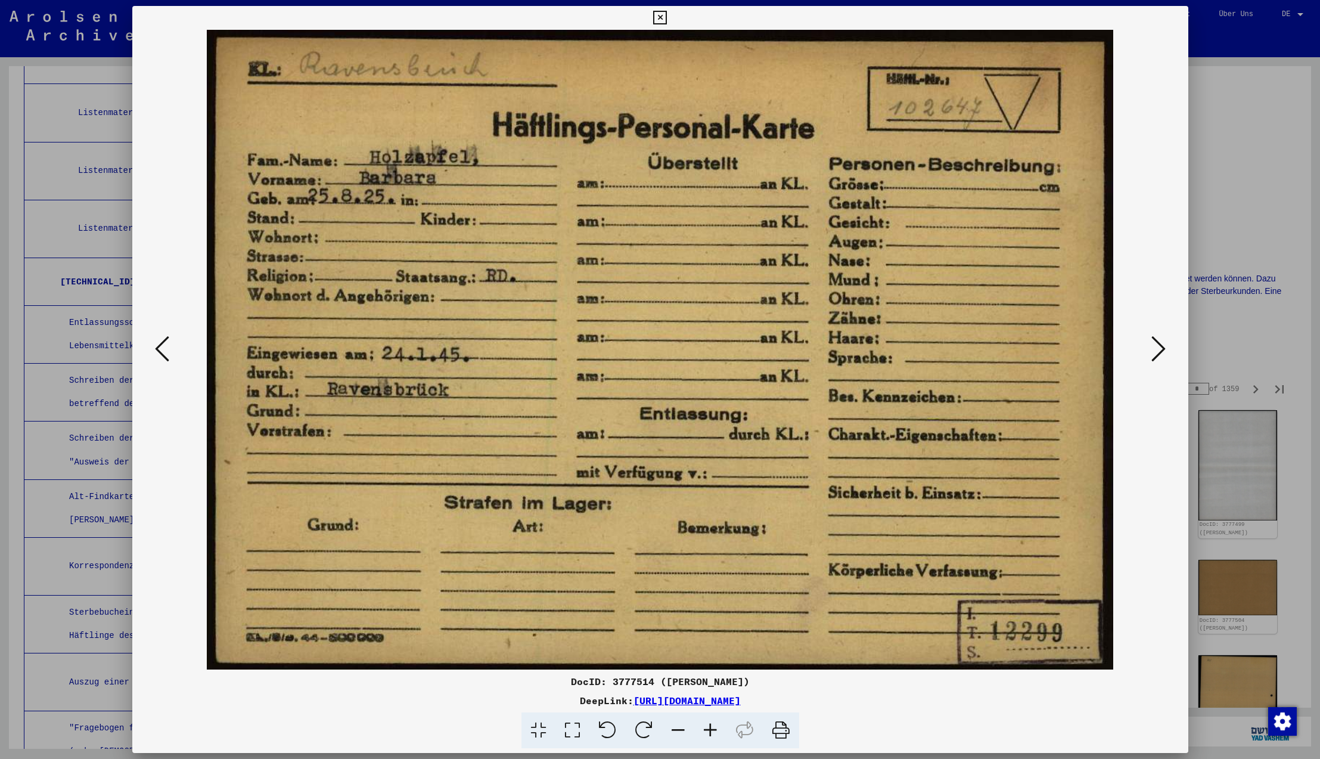
click at [1156, 346] on icon at bounding box center [1158, 348] width 14 height 29
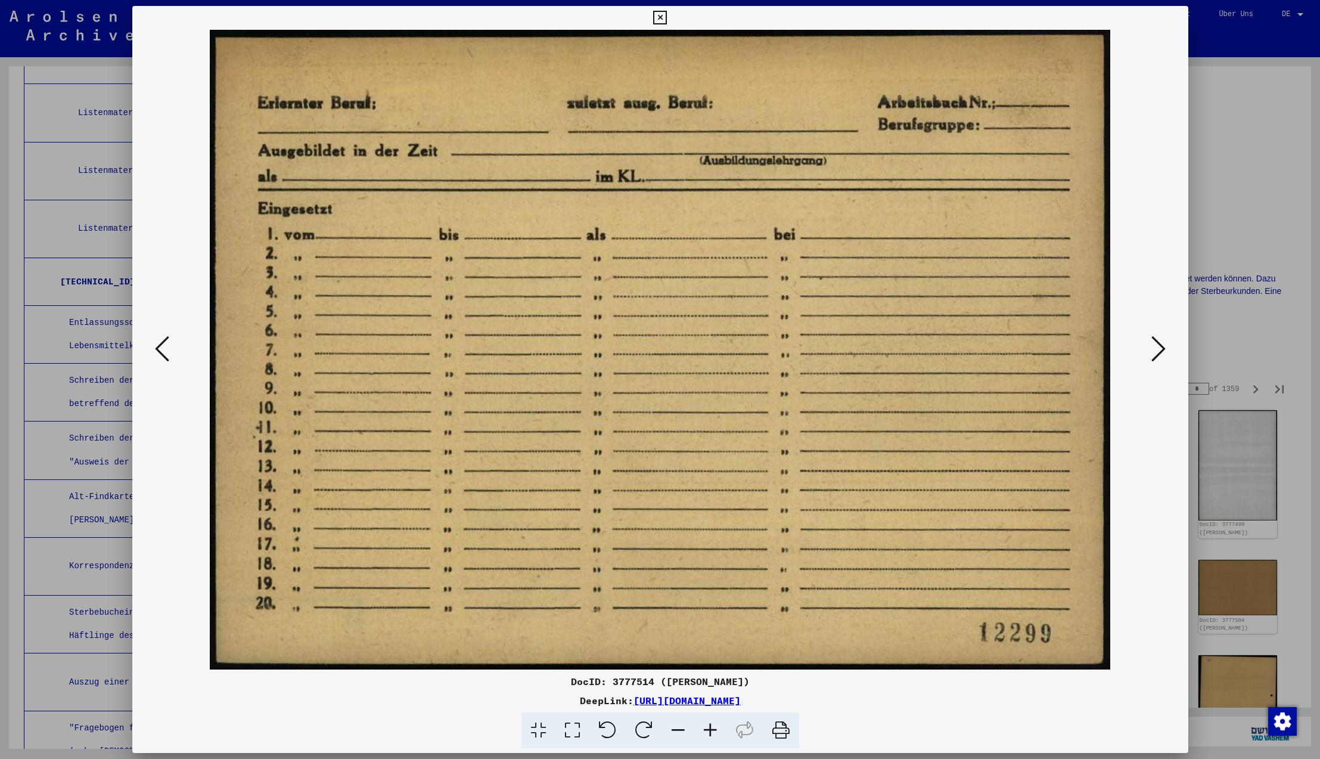
click at [1156, 346] on icon at bounding box center [1158, 348] width 14 height 29
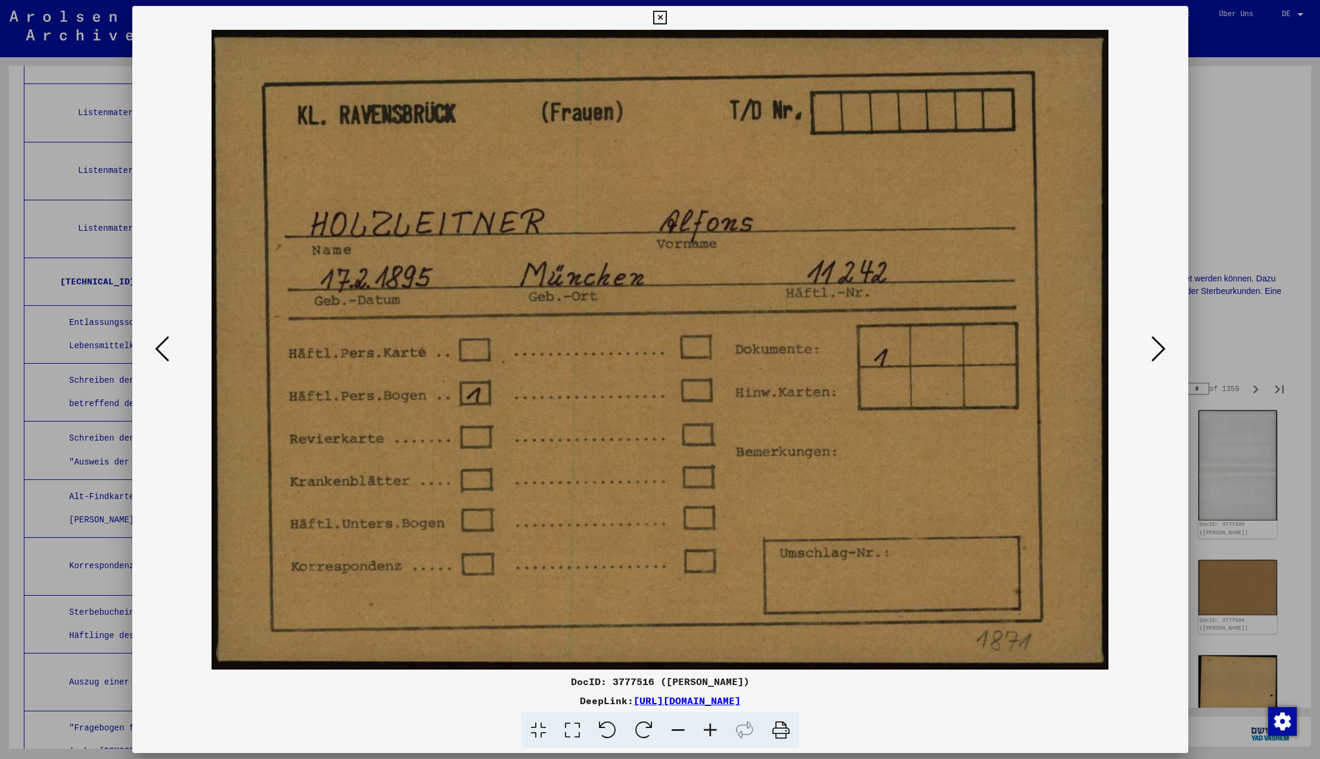
click at [1156, 346] on icon at bounding box center [1158, 348] width 14 height 29
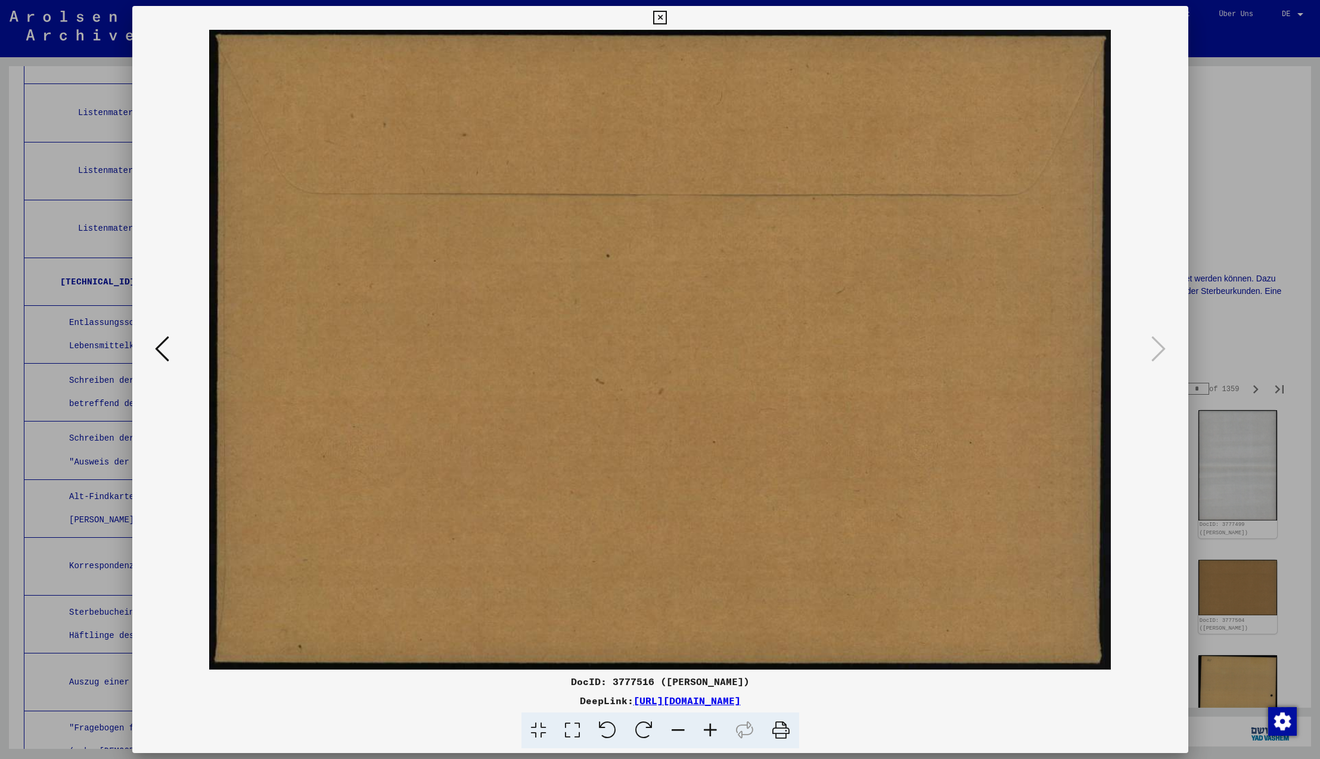
click at [1156, 346] on icon at bounding box center [1158, 348] width 14 height 29
click at [667, 15] on icon at bounding box center [660, 18] width 14 height 14
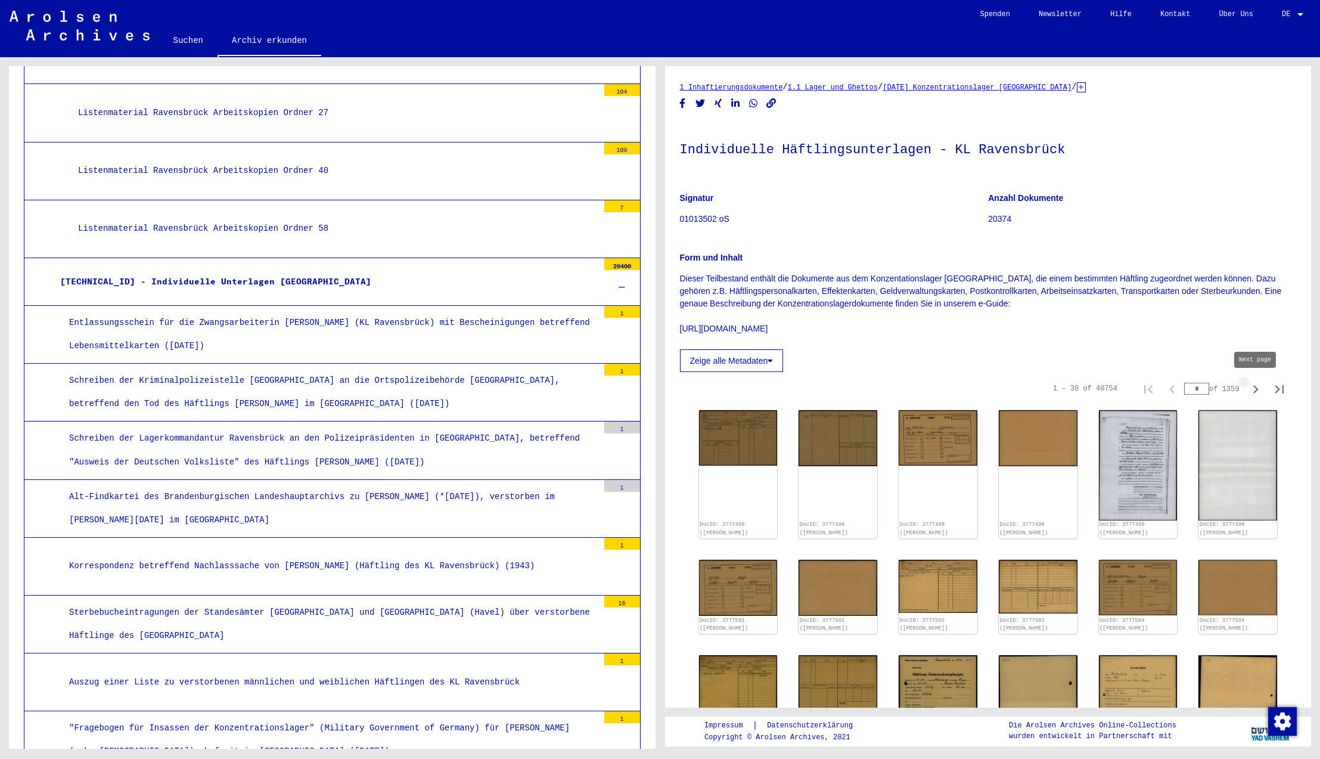
click at [1257, 392] on icon "Next page" at bounding box center [1255, 389] width 17 height 17
type input "*"
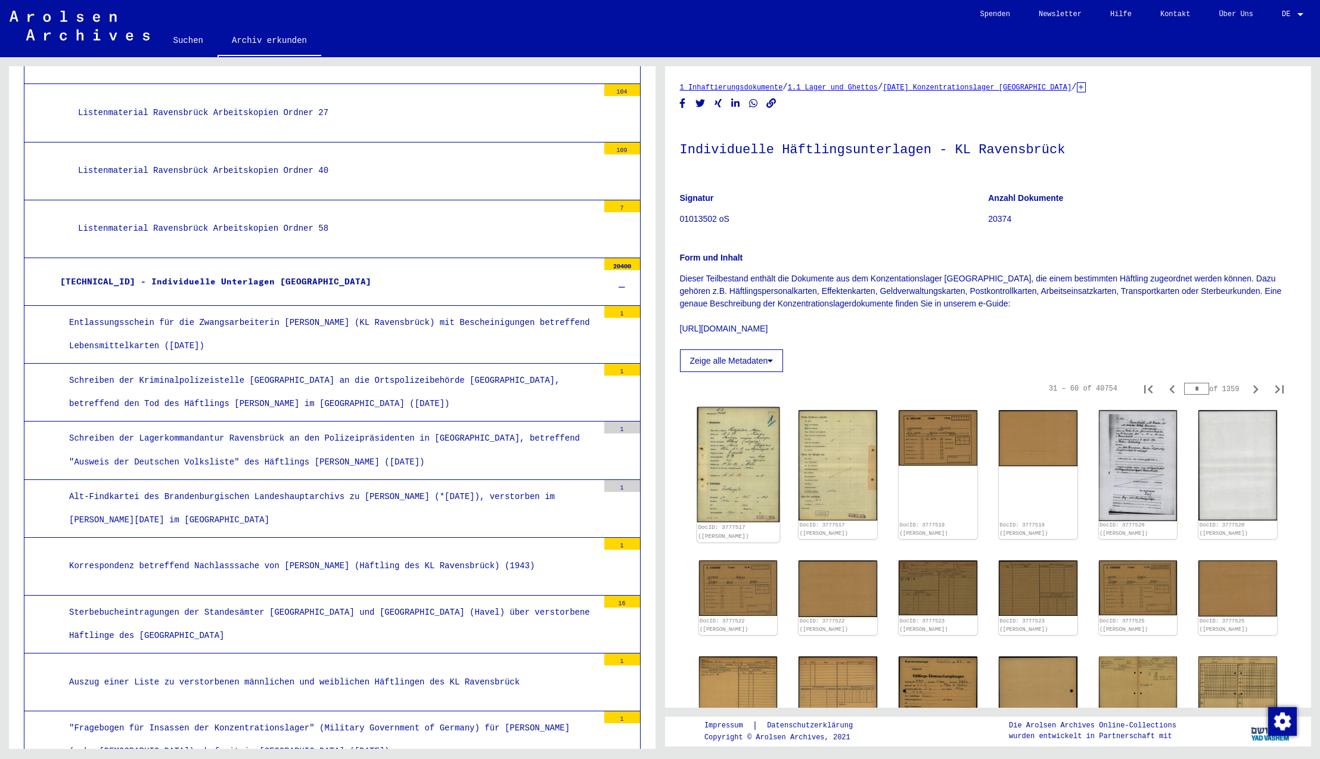
click at [747, 432] on img at bounding box center [738, 464] width 82 height 115
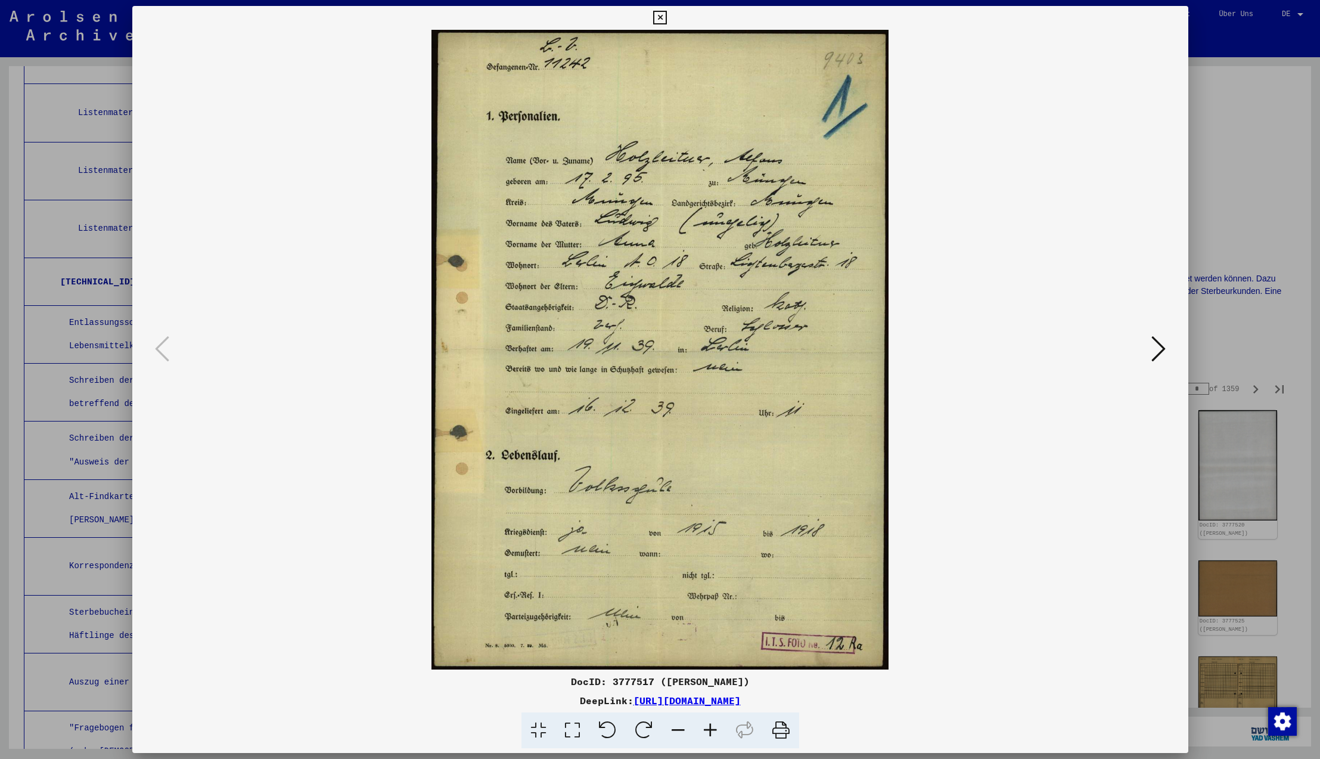
click at [1157, 344] on icon at bounding box center [1158, 348] width 14 height 29
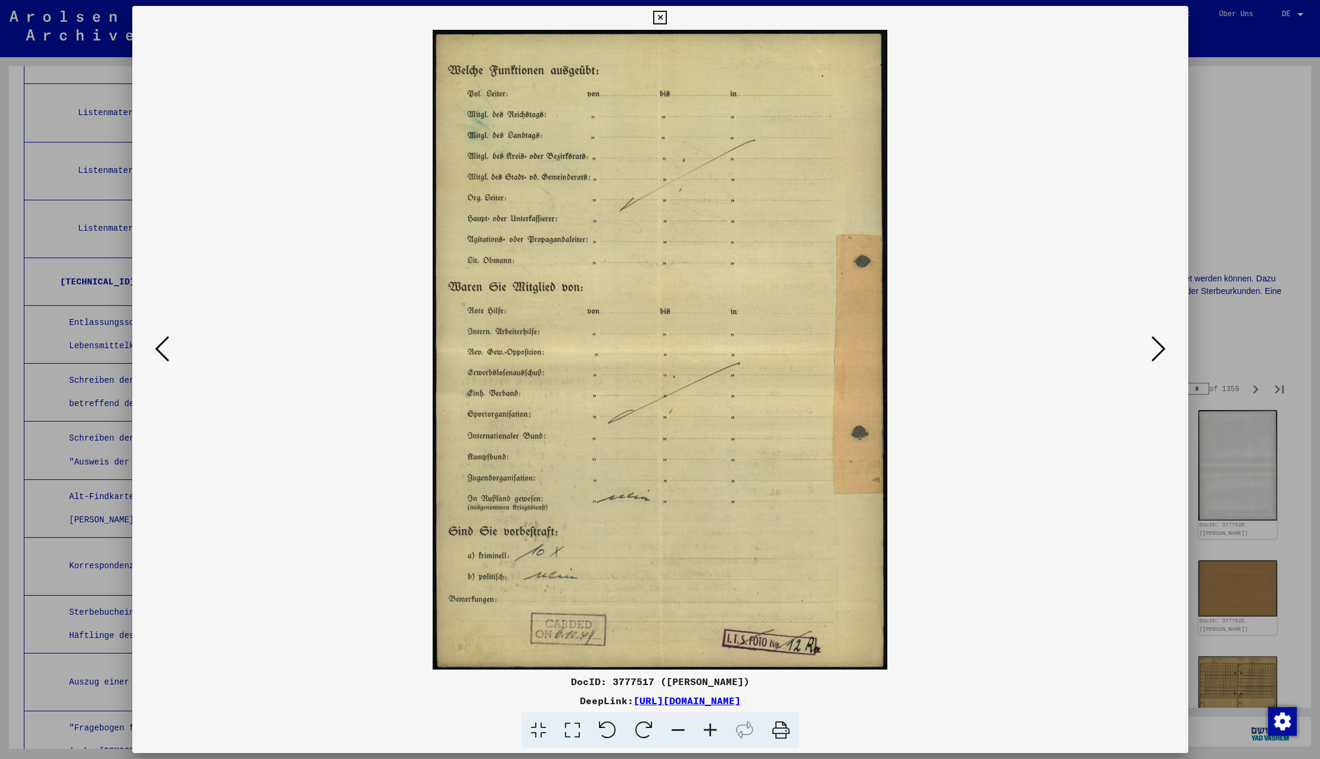
click at [1157, 344] on icon at bounding box center [1158, 348] width 14 height 29
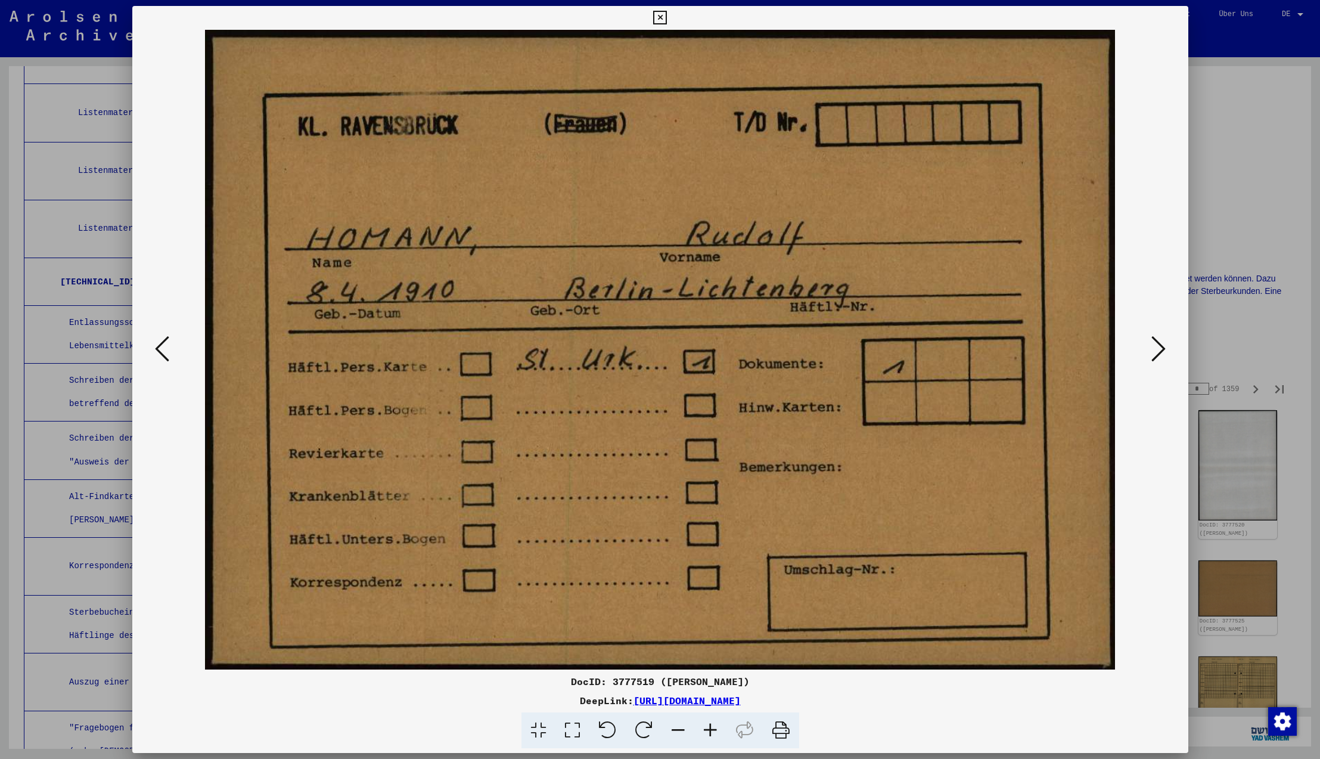
click at [1157, 344] on icon at bounding box center [1158, 348] width 14 height 29
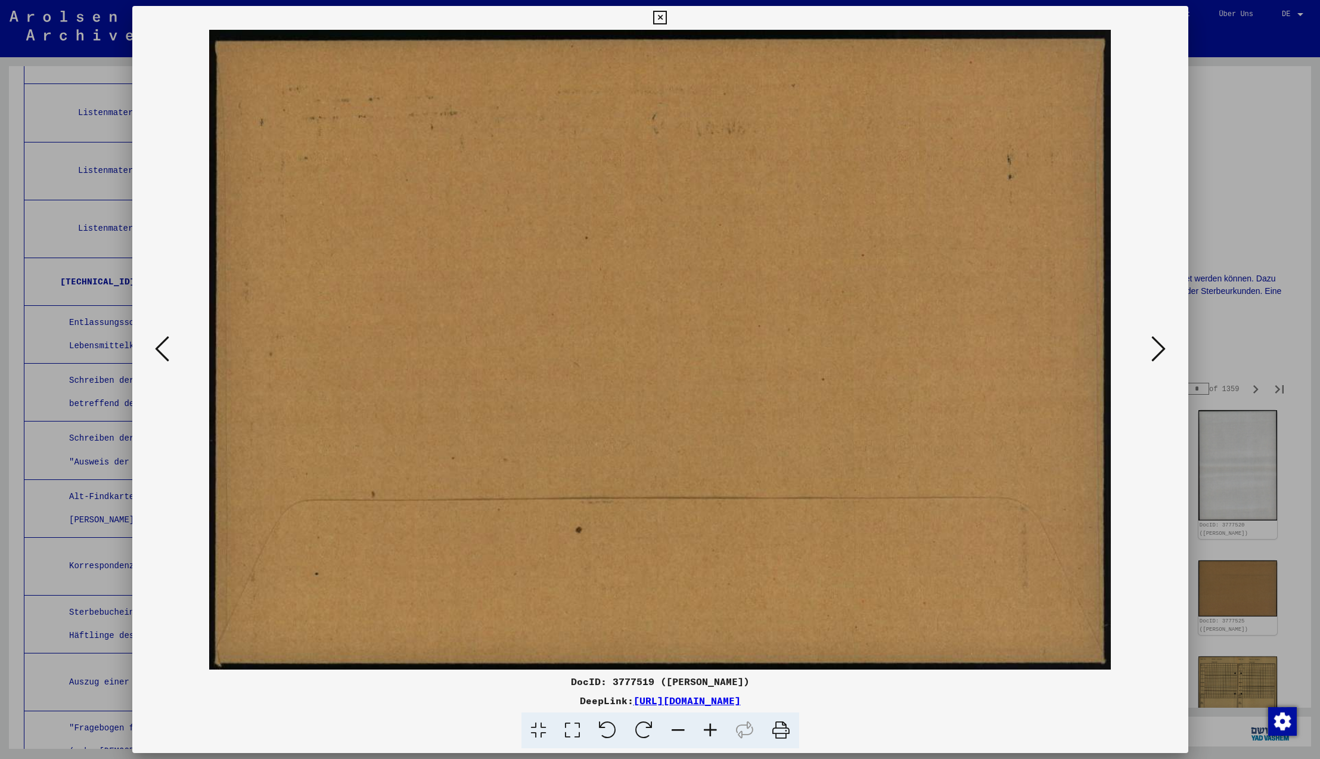
click at [1158, 344] on icon at bounding box center [1158, 348] width 14 height 29
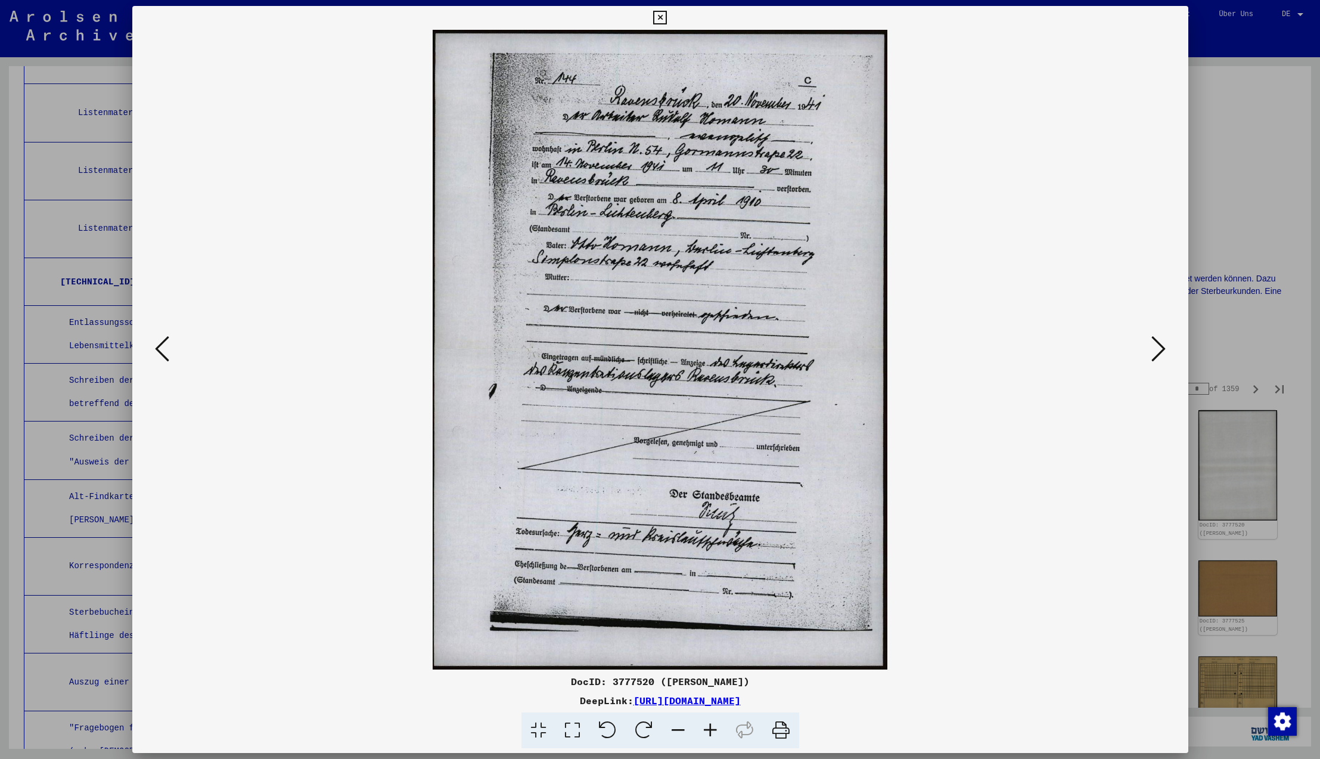
click at [1156, 342] on icon at bounding box center [1158, 348] width 14 height 29
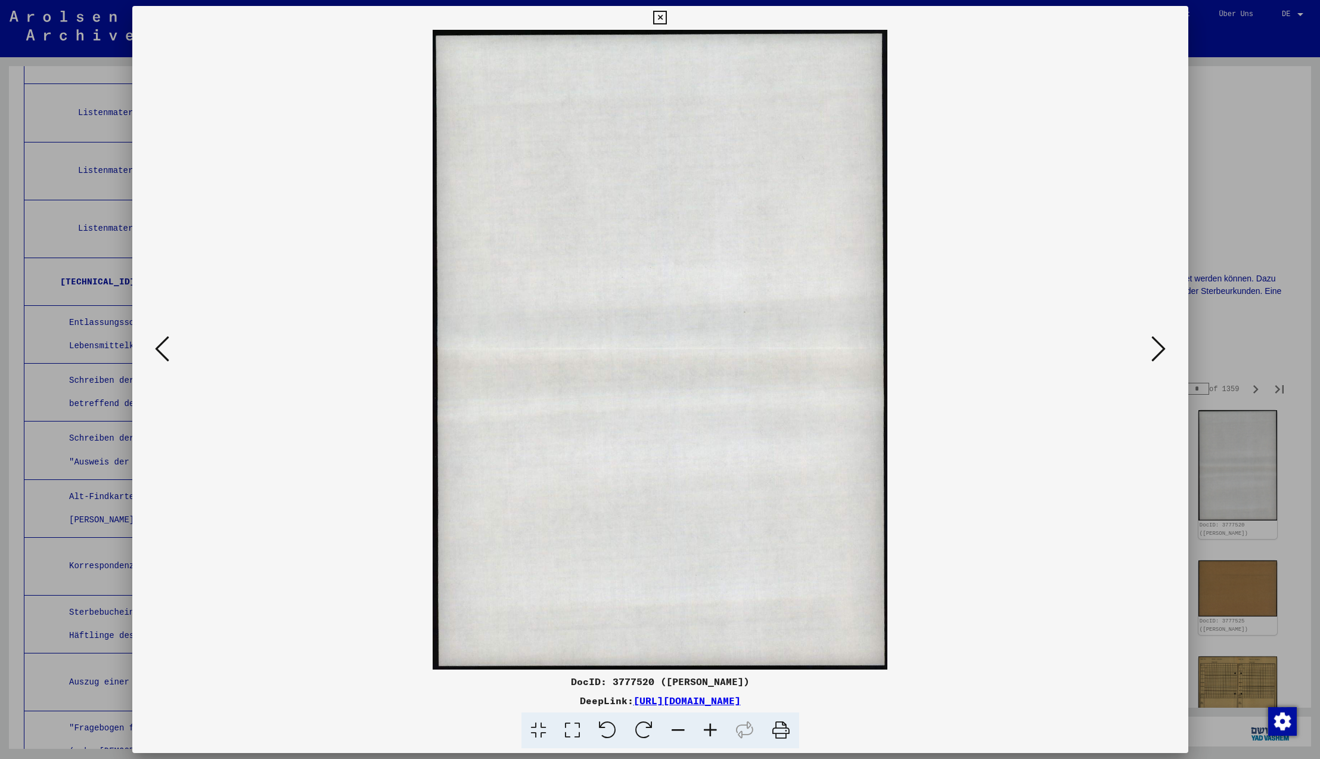
click at [1156, 342] on icon at bounding box center [1158, 348] width 14 height 29
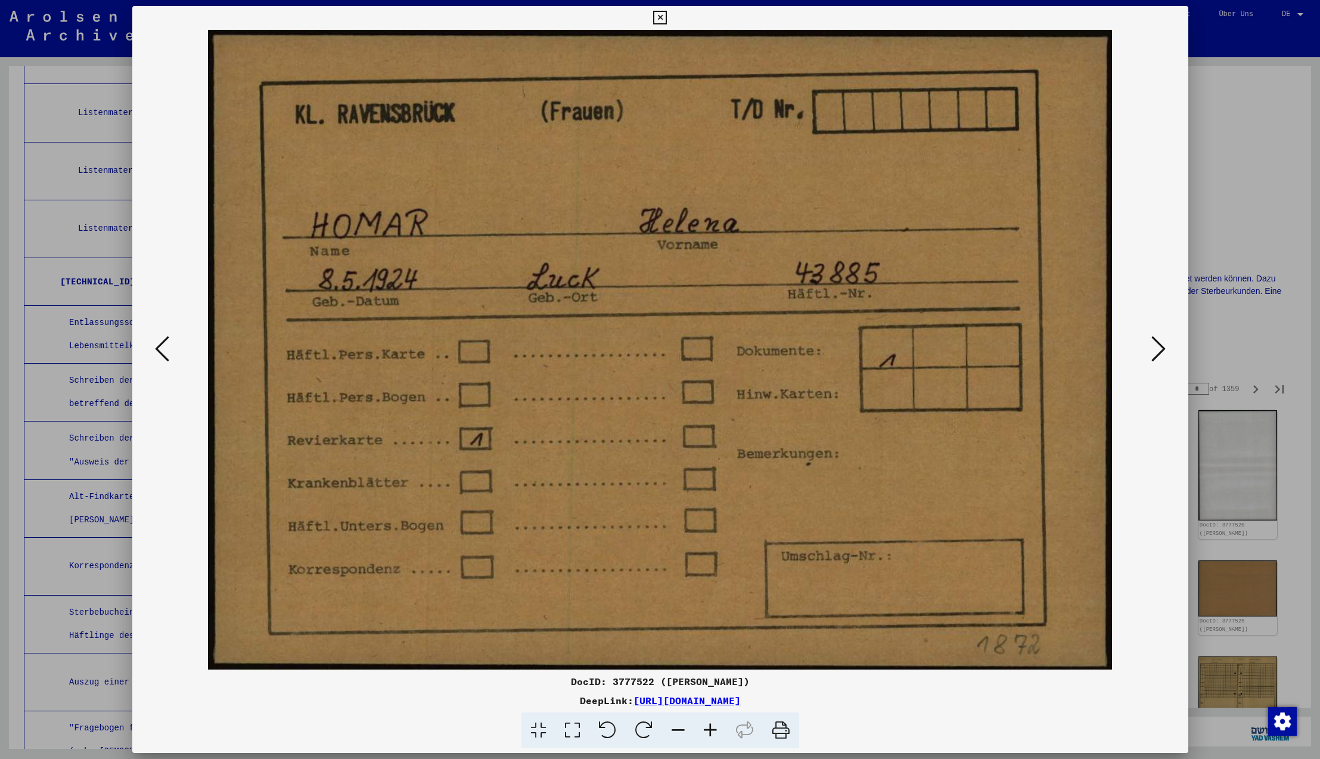
click at [1156, 342] on icon at bounding box center [1158, 348] width 14 height 29
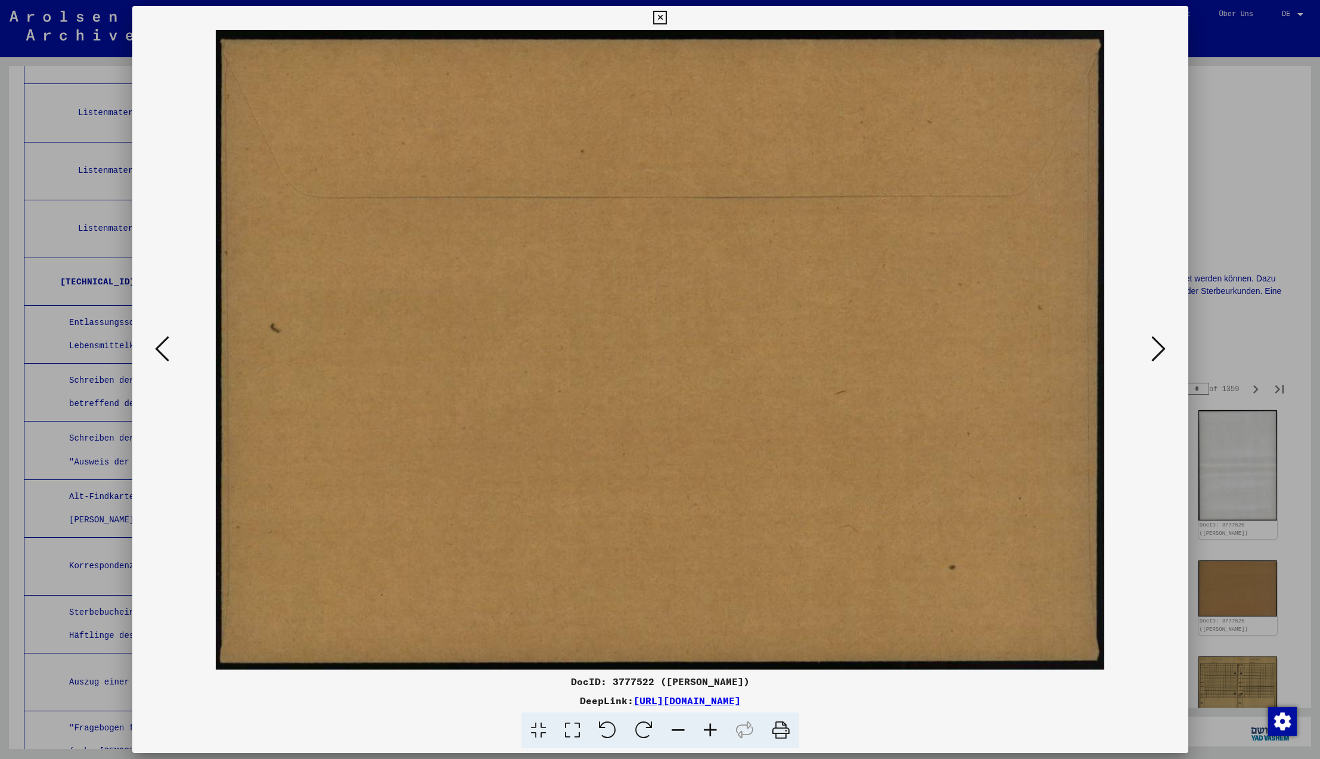
click at [1156, 342] on icon at bounding box center [1158, 348] width 14 height 29
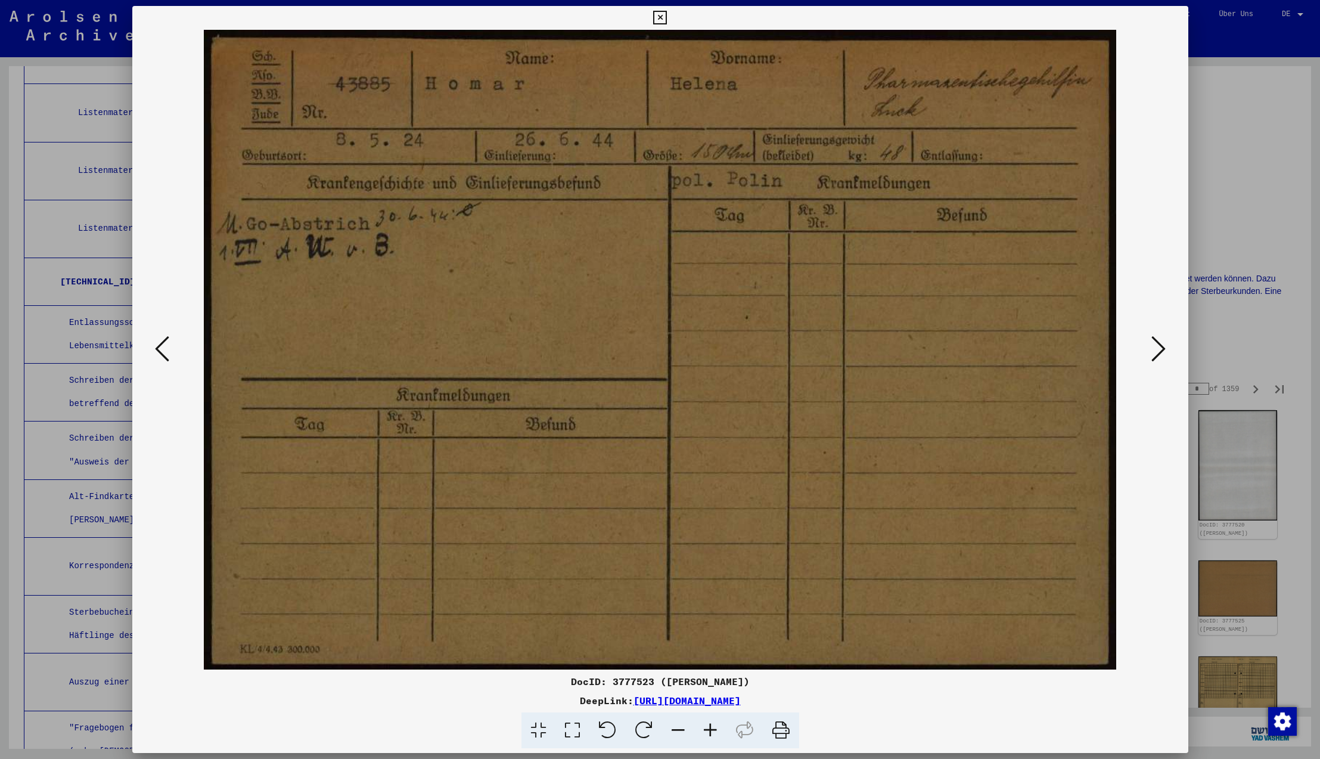
click at [1156, 342] on icon at bounding box center [1158, 348] width 14 height 29
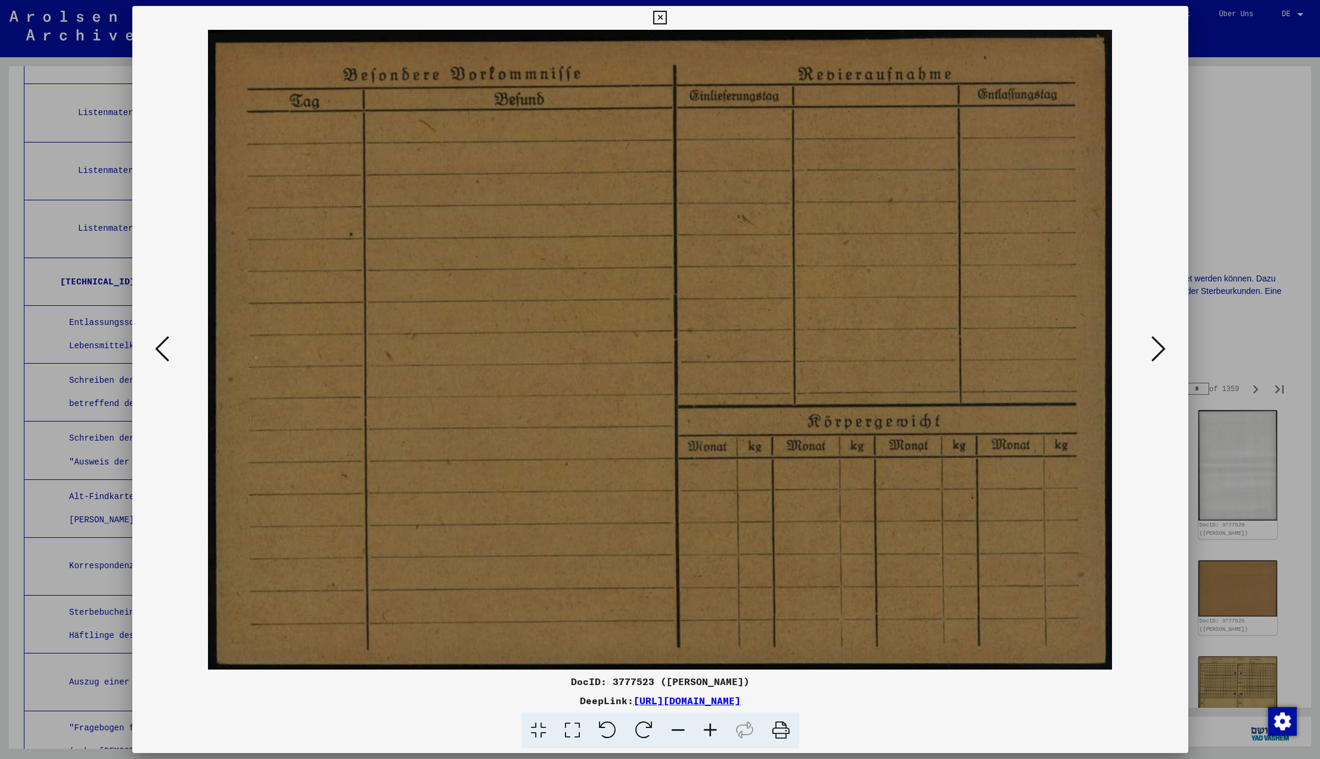
click at [1156, 342] on icon at bounding box center [1158, 348] width 14 height 29
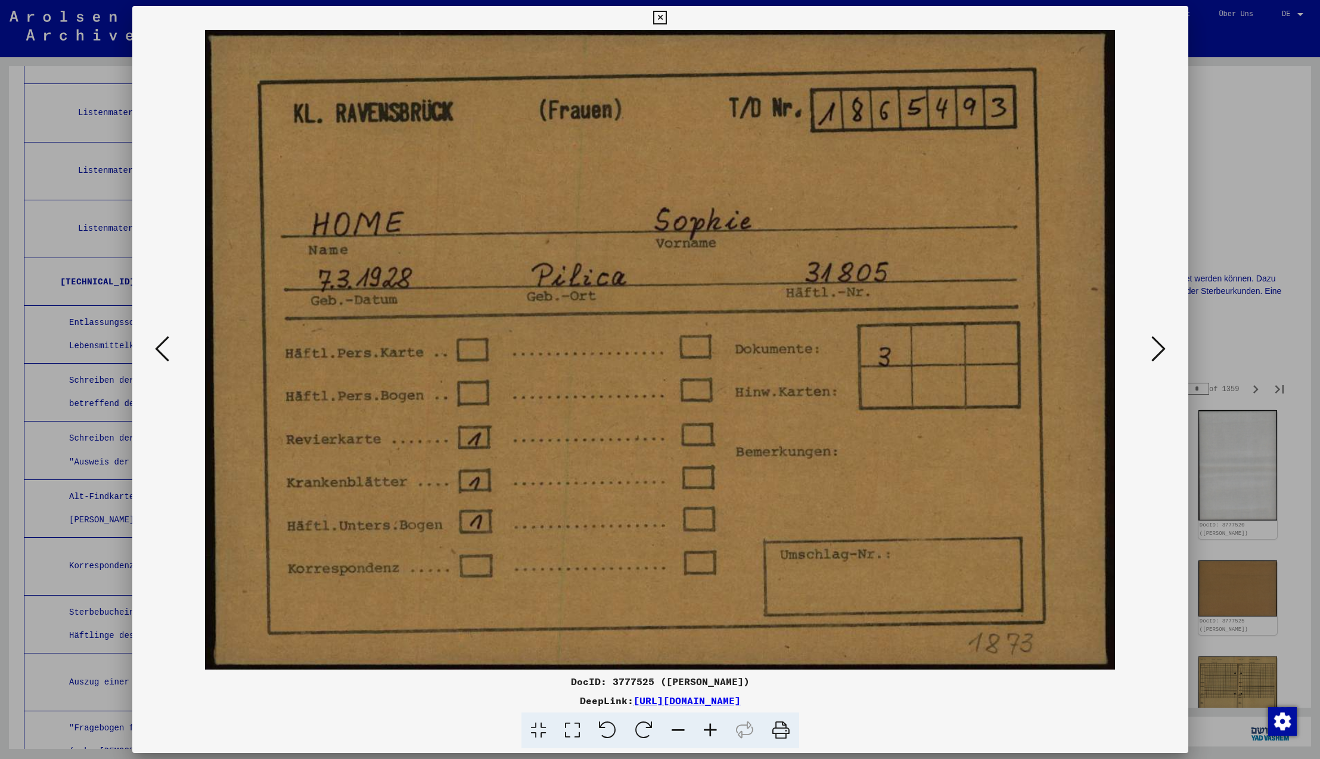
click at [1156, 342] on icon at bounding box center [1158, 348] width 14 height 29
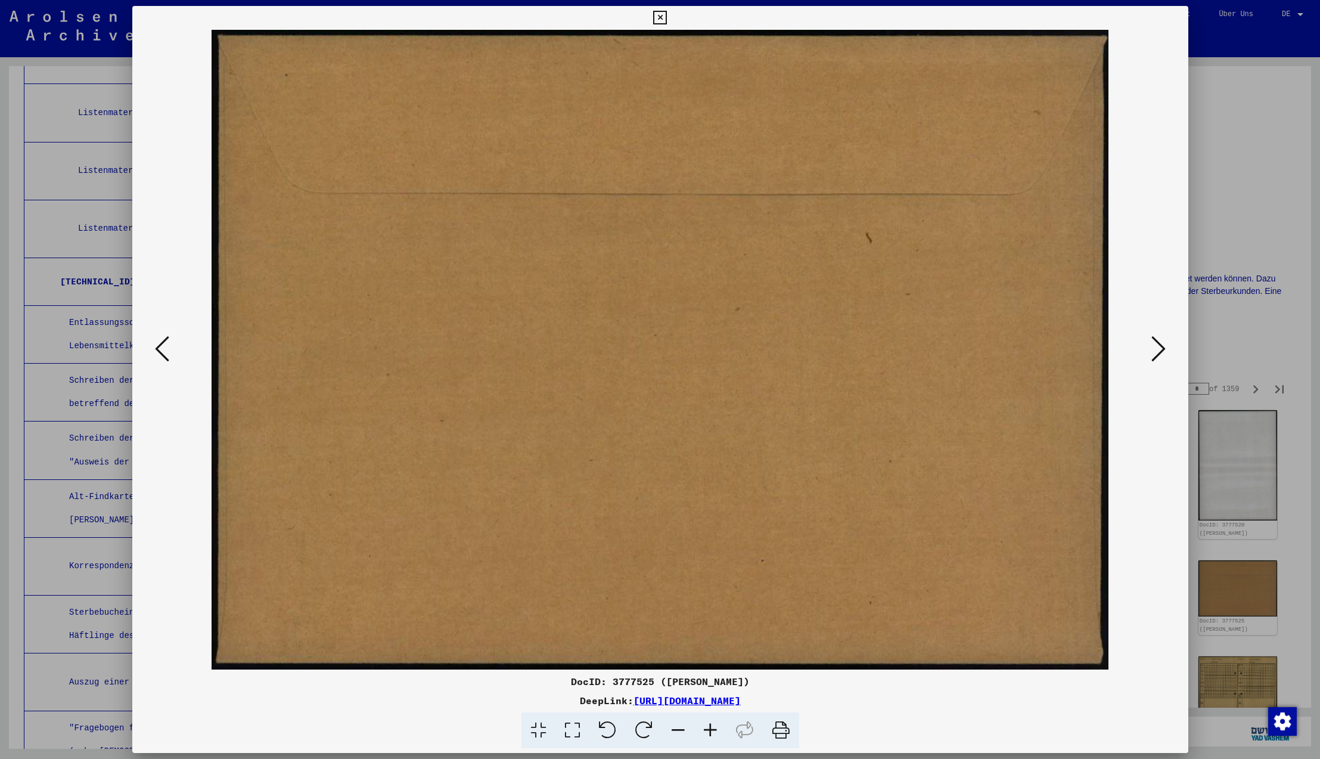
click at [1156, 342] on icon at bounding box center [1158, 348] width 14 height 29
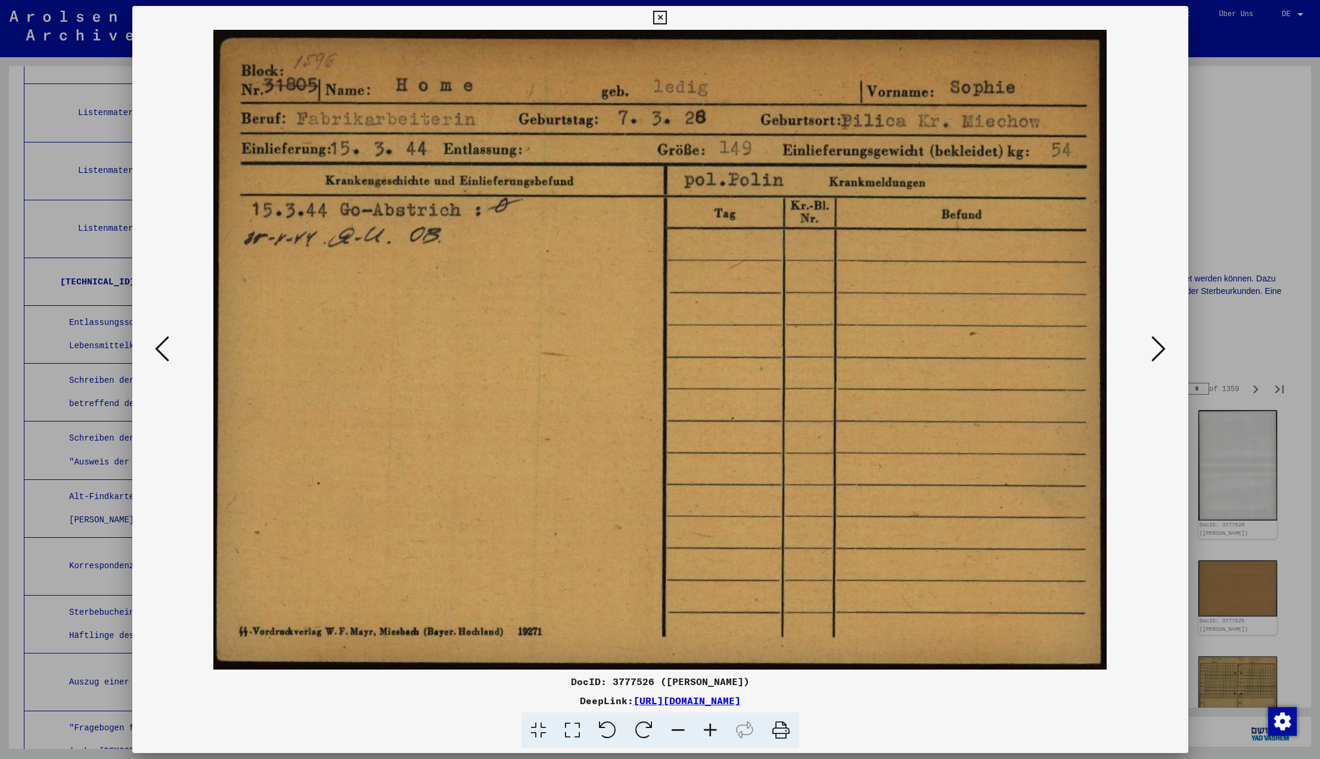
click at [1156, 342] on icon at bounding box center [1158, 348] width 14 height 29
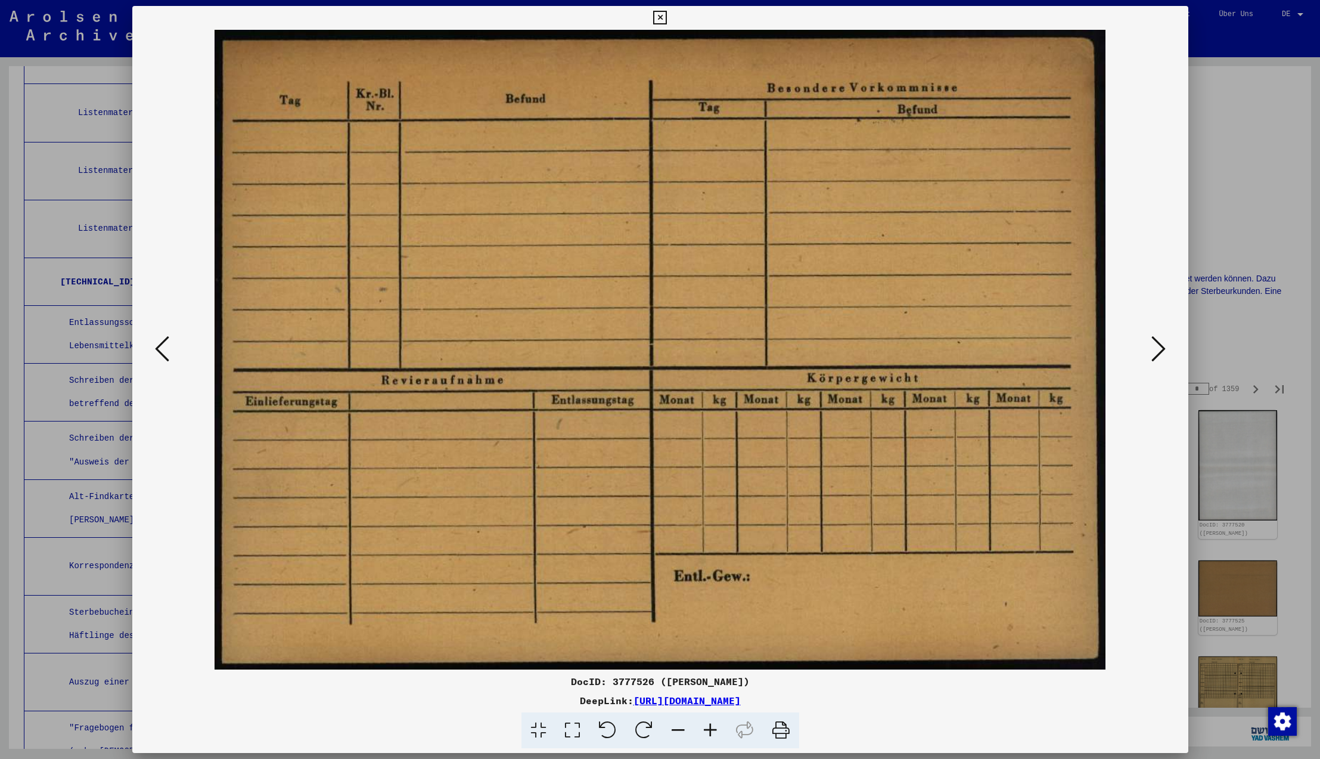
click at [1156, 342] on icon at bounding box center [1158, 348] width 14 height 29
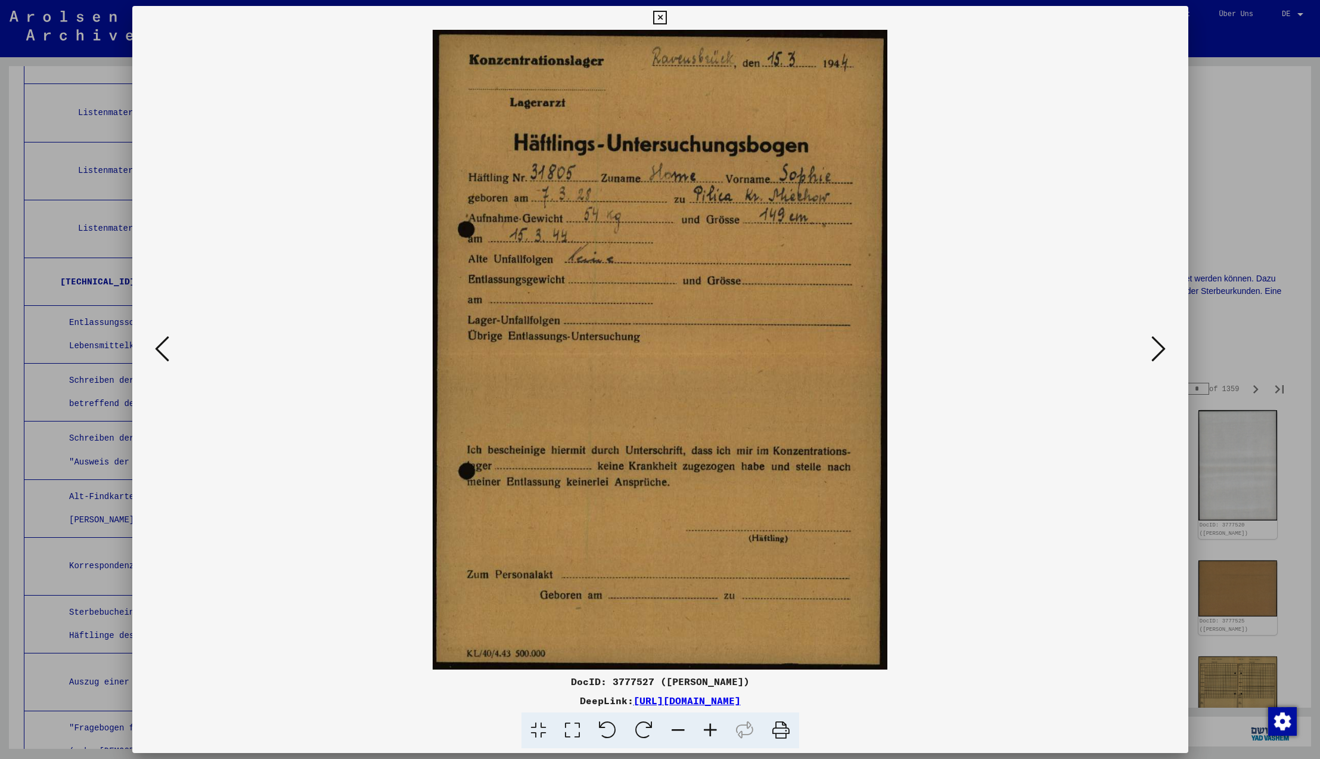
click at [1156, 342] on icon at bounding box center [1158, 348] width 14 height 29
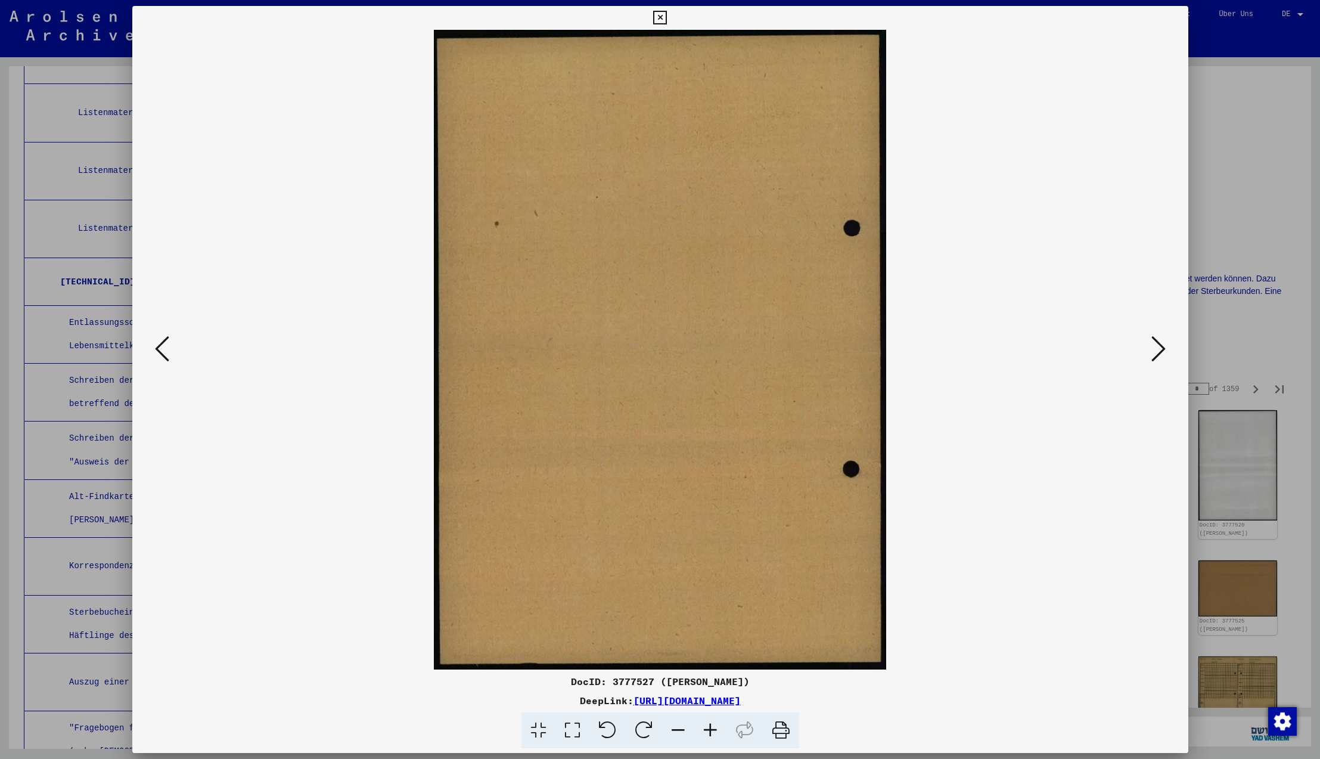
click at [1156, 342] on icon at bounding box center [1158, 348] width 14 height 29
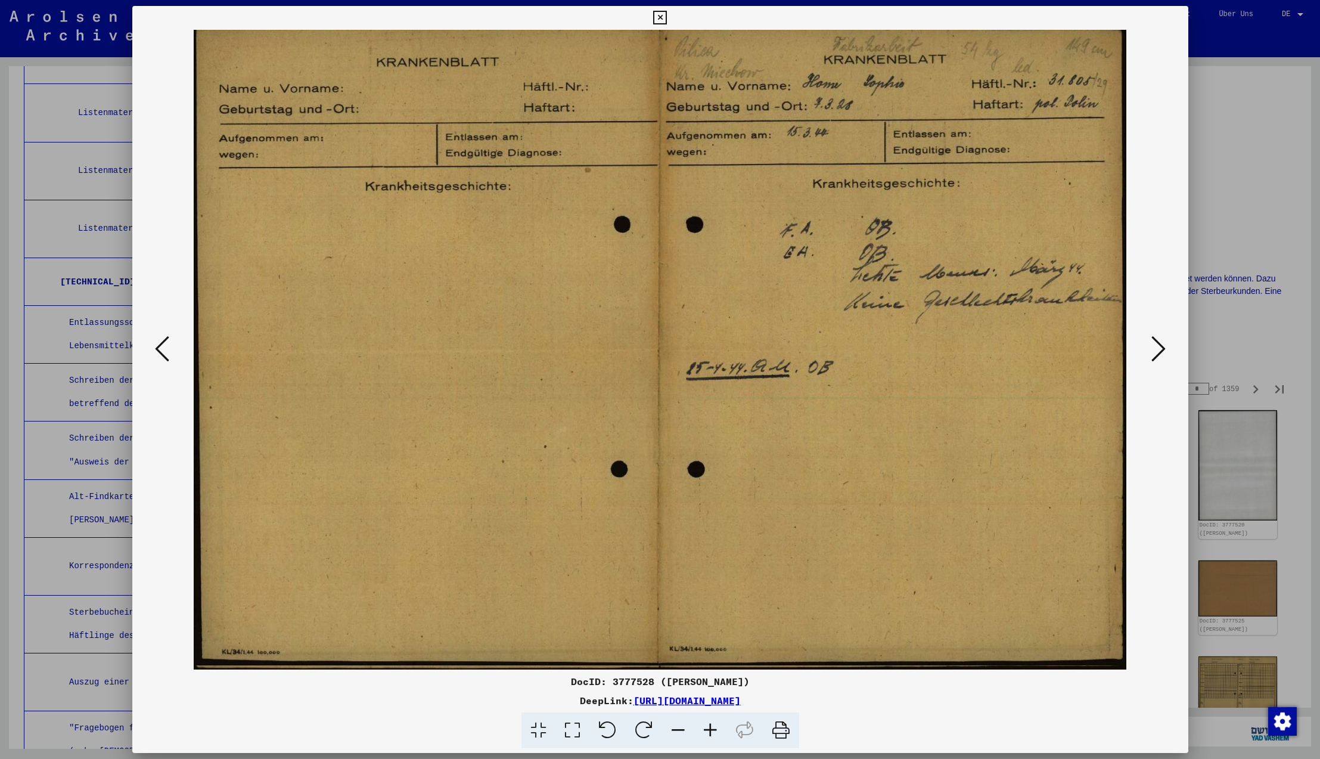
click at [1156, 342] on icon at bounding box center [1158, 348] width 14 height 29
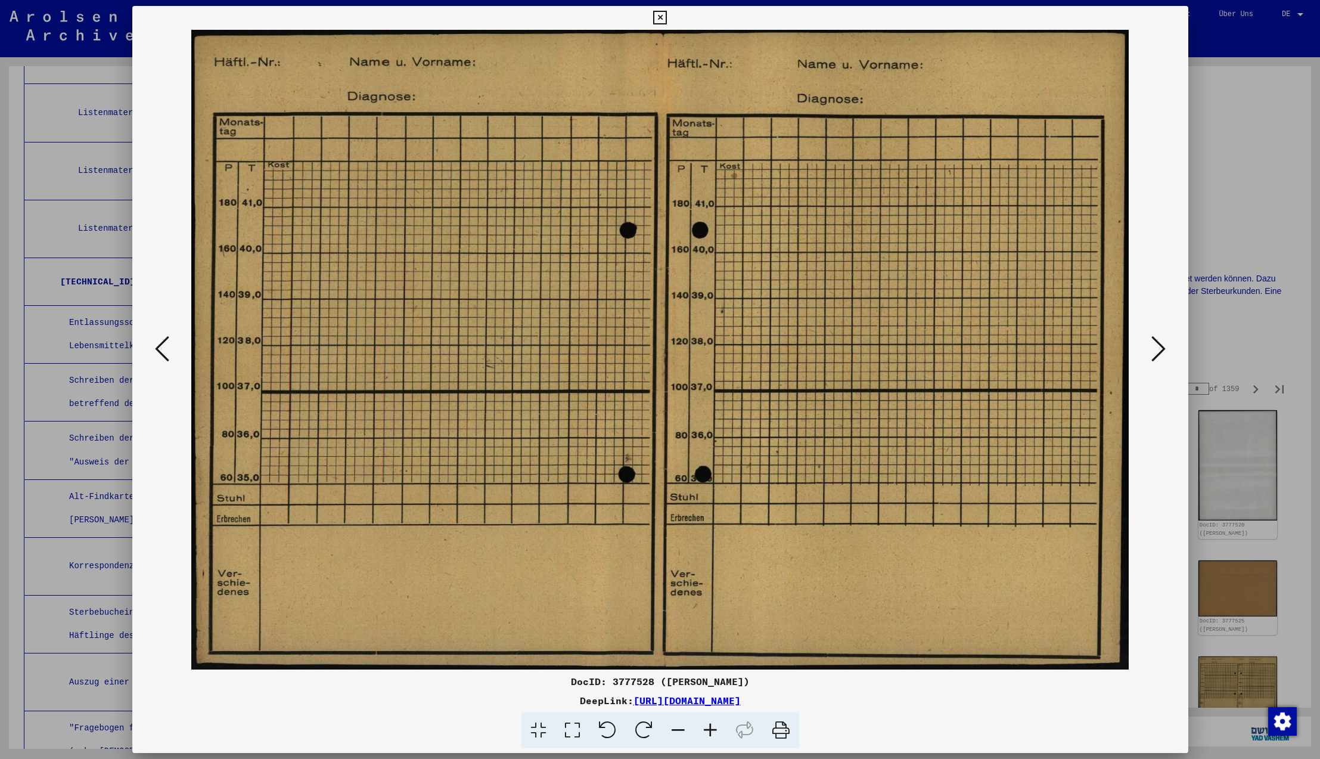
click at [1156, 342] on icon at bounding box center [1158, 348] width 14 height 29
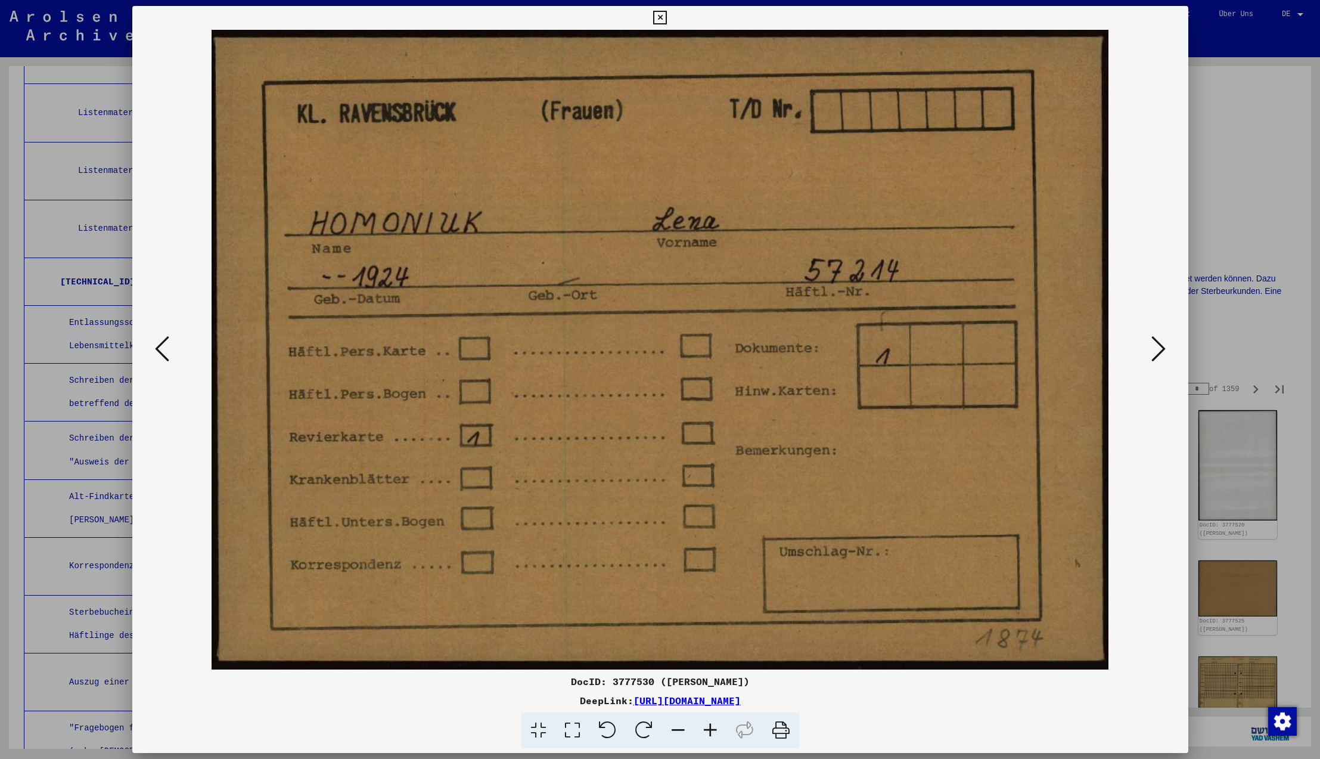
click at [1156, 342] on icon at bounding box center [1158, 348] width 14 height 29
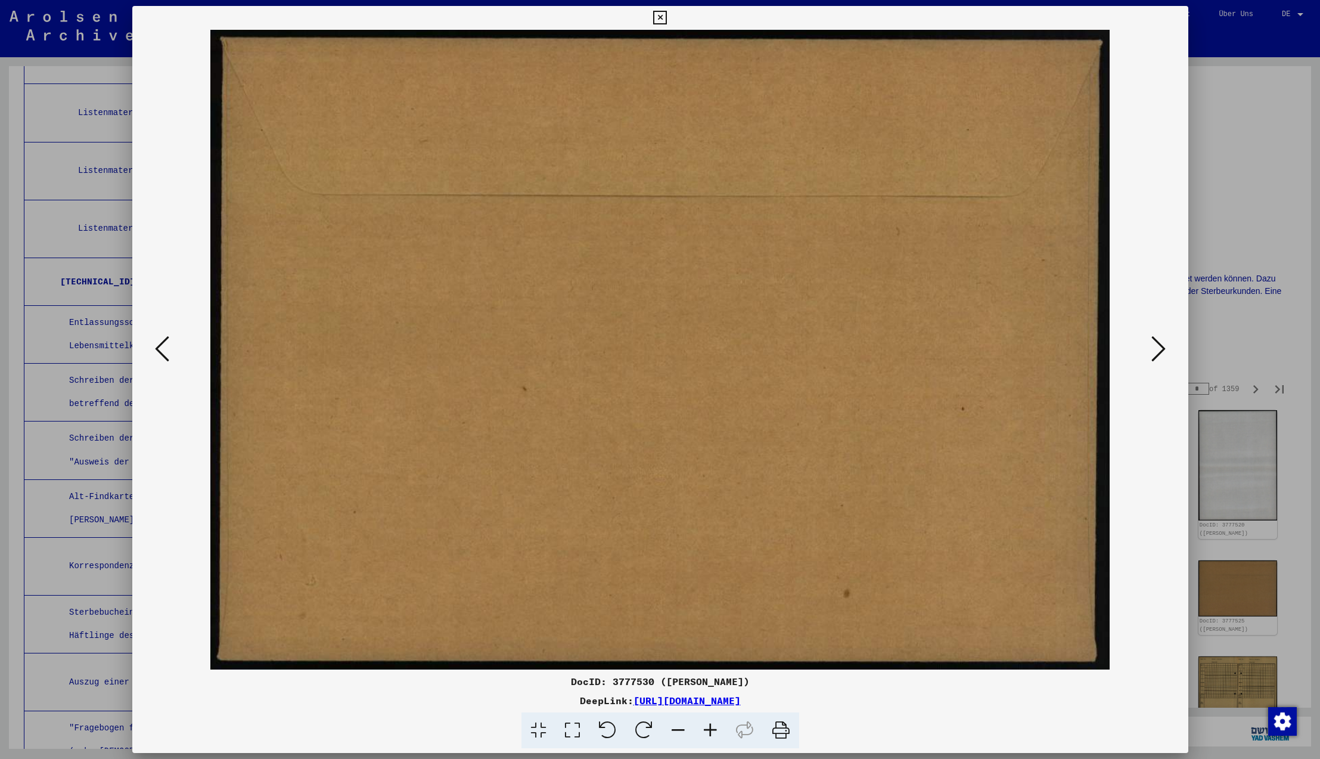
click at [1156, 342] on icon at bounding box center [1158, 348] width 14 height 29
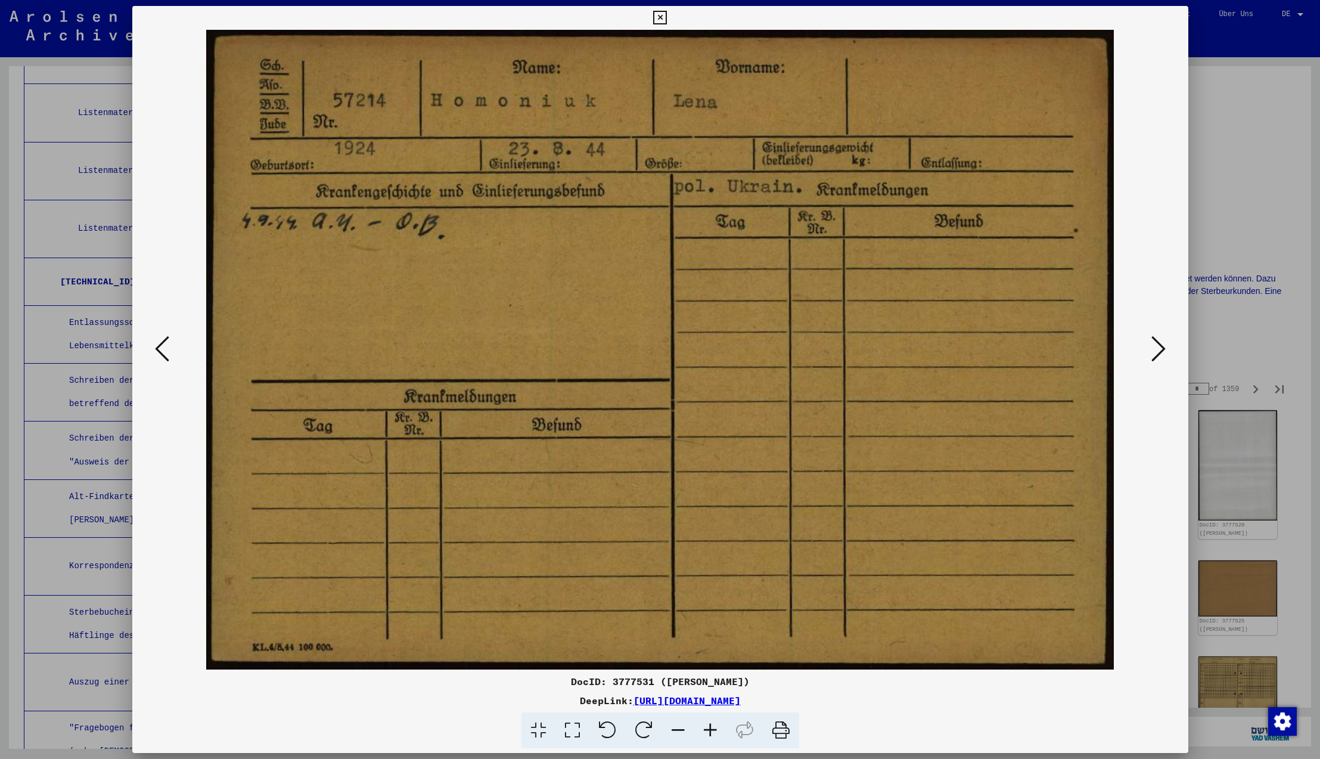
click at [1156, 342] on icon at bounding box center [1158, 348] width 14 height 29
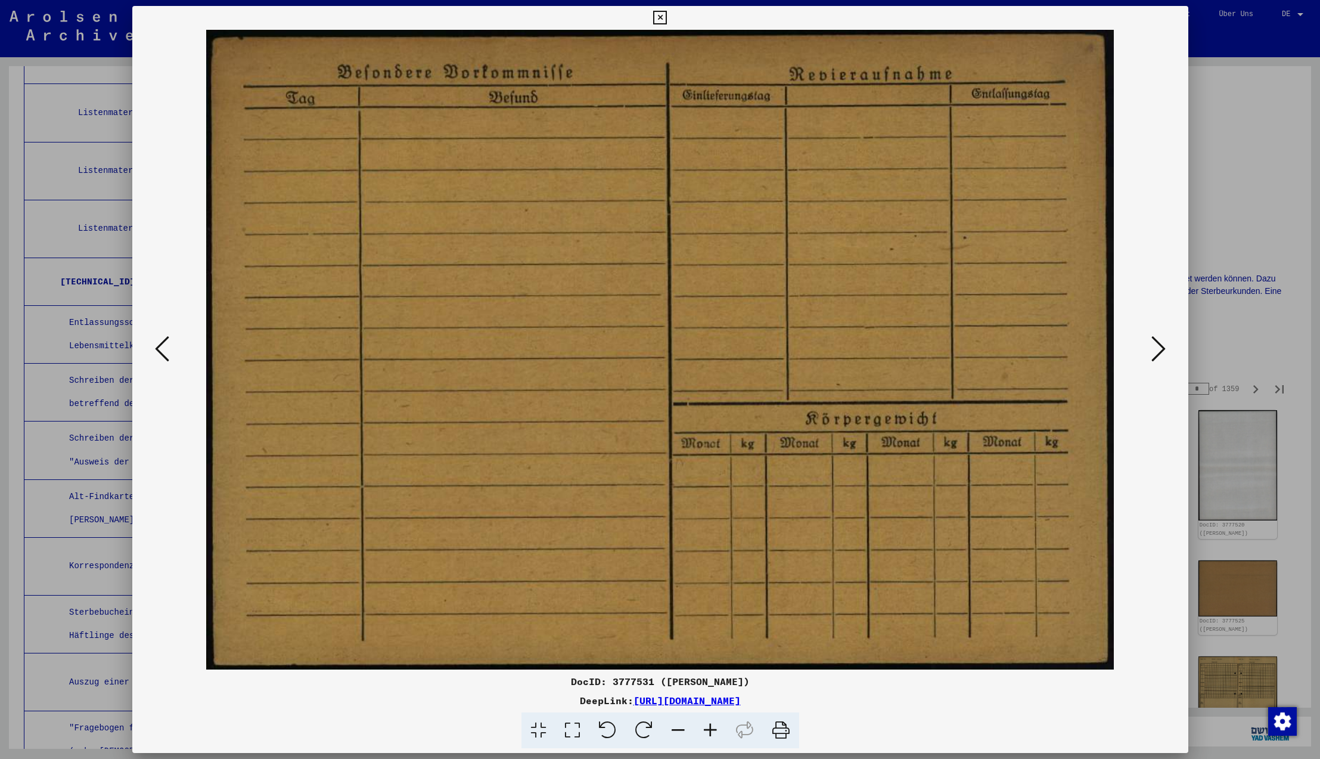
click at [1156, 342] on icon at bounding box center [1158, 348] width 14 height 29
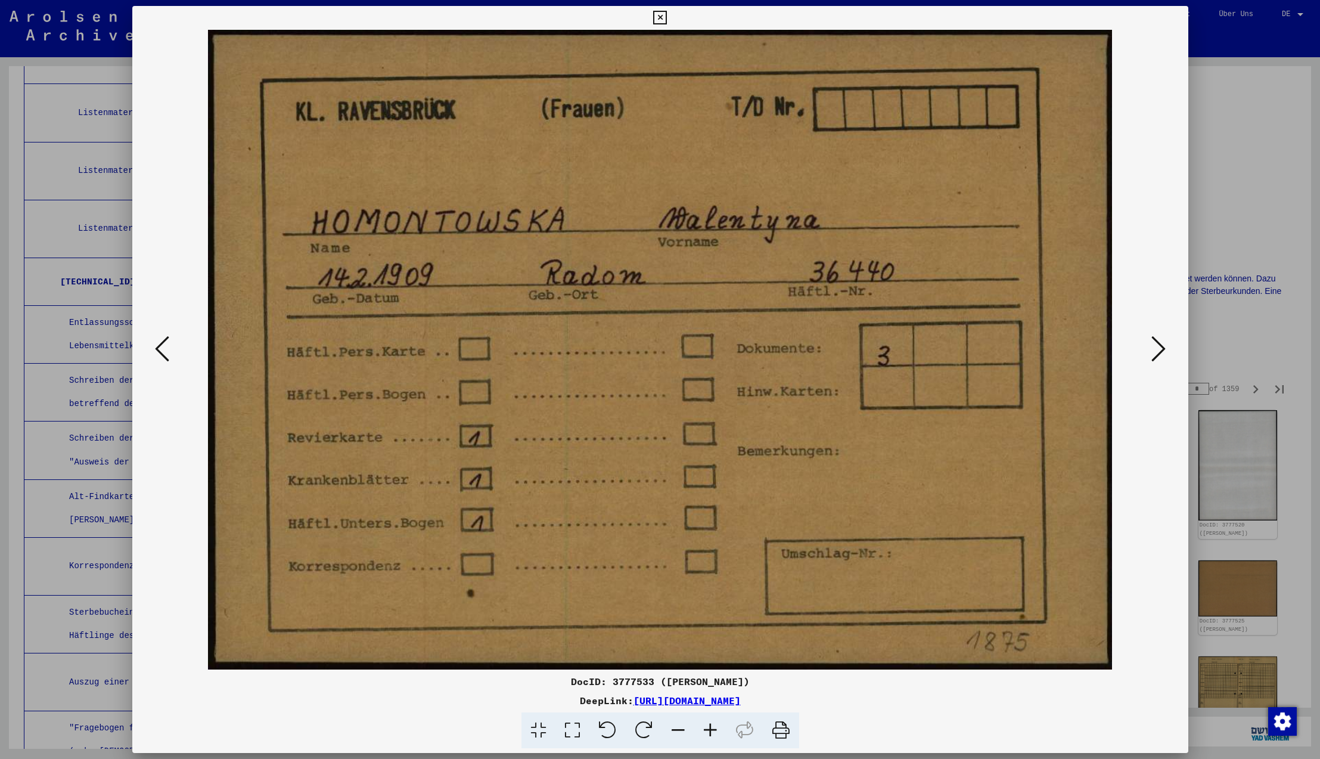
click at [1156, 342] on icon at bounding box center [1158, 348] width 14 height 29
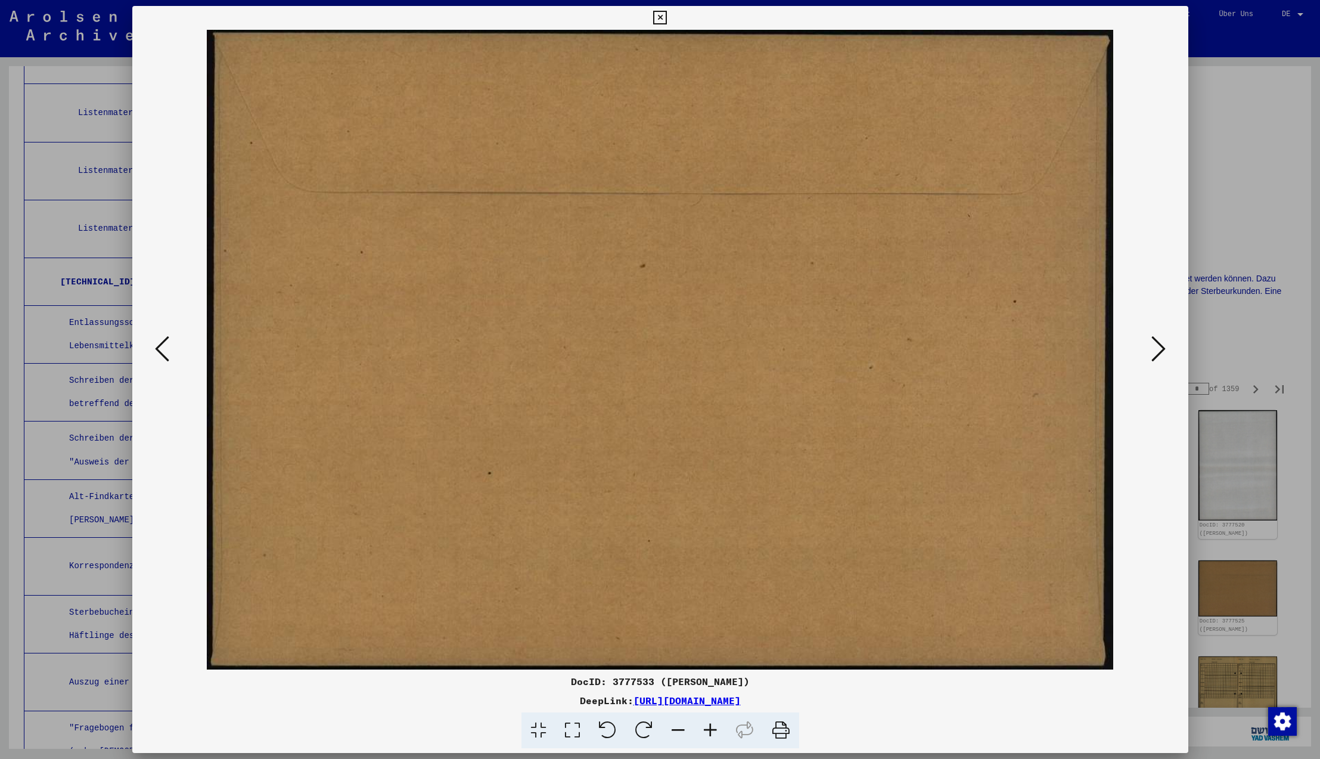
click at [1156, 342] on icon at bounding box center [1158, 348] width 14 height 29
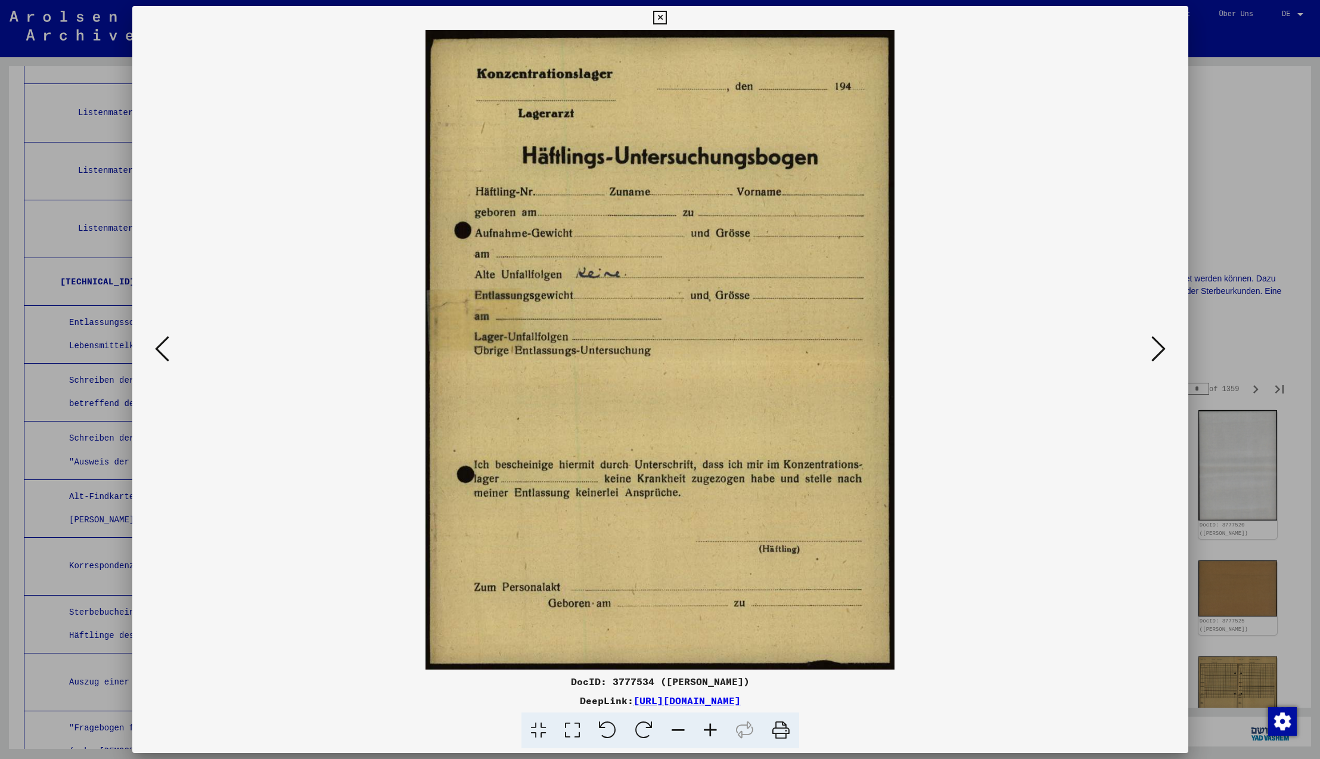
click at [1156, 342] on icon at bounding box center [1158, 348] width 14 height 29
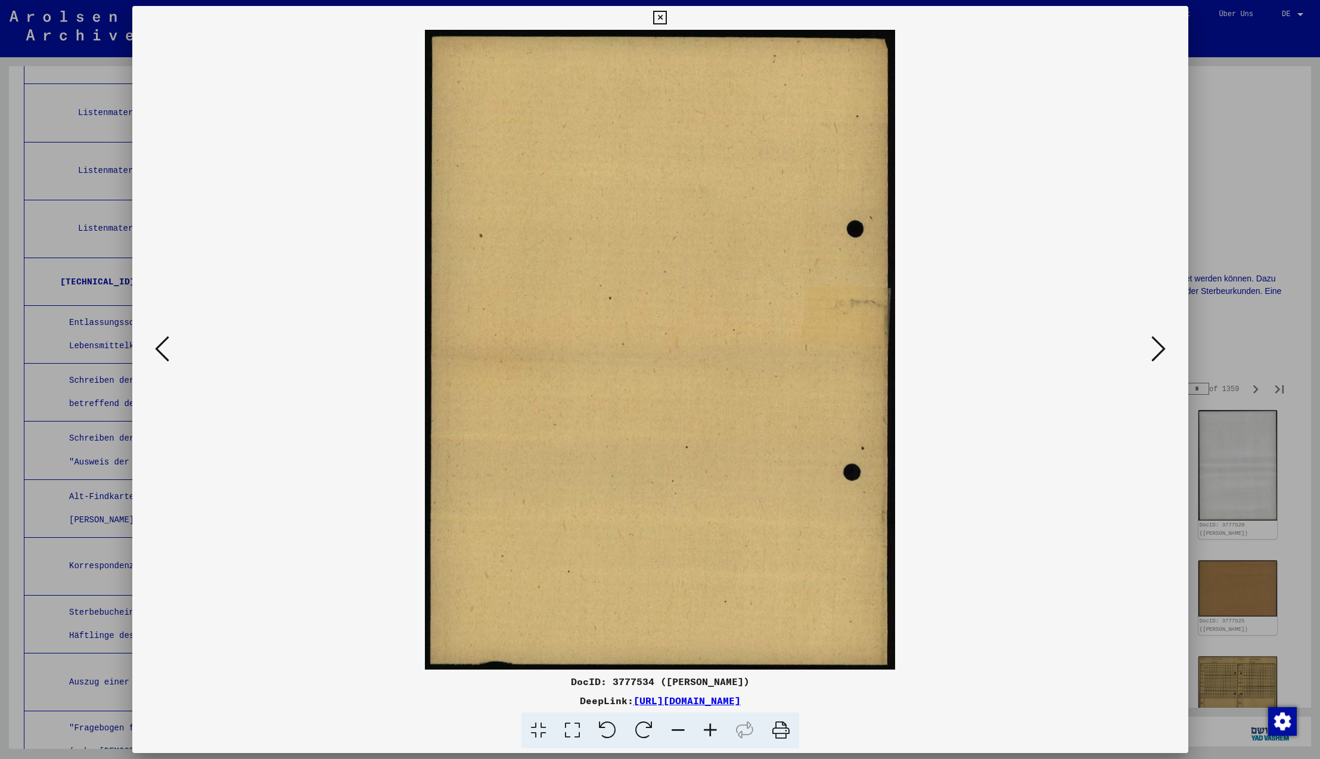
click at [1156, 342] on icon at bounding box center [1158, 348] width 14 height 29
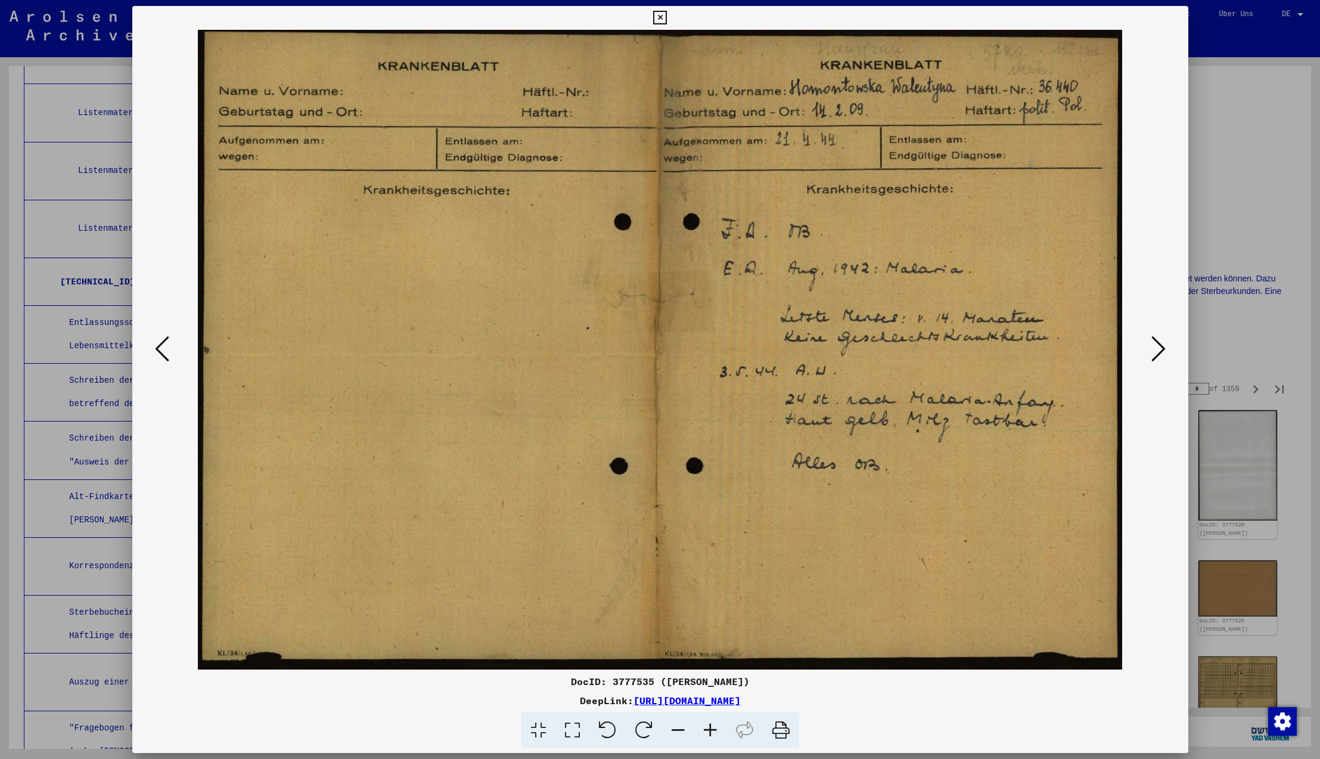
click at [1156, 342] on icon at bounding box center [1158, 348] width 14 height 29
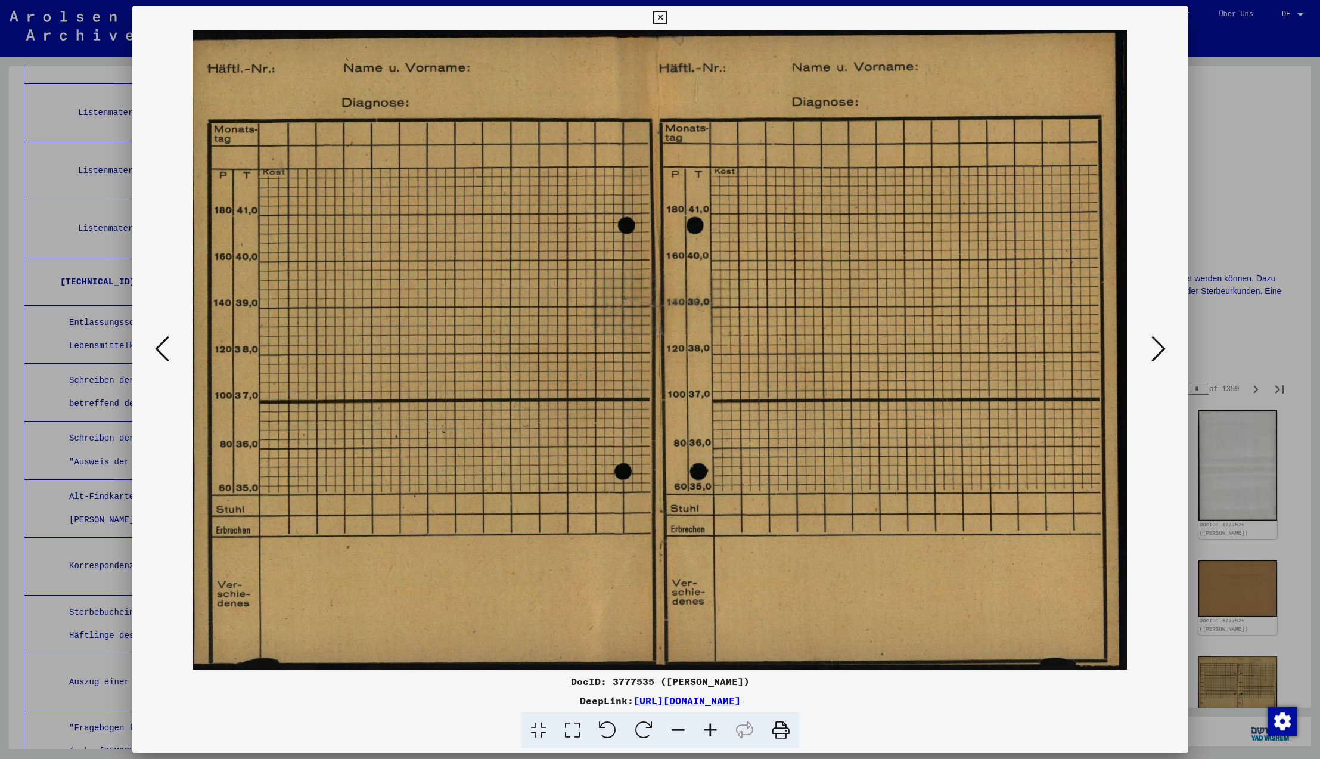
click at [1156, 342] on icon at bounding box center [1158, 348] width 14 height 29
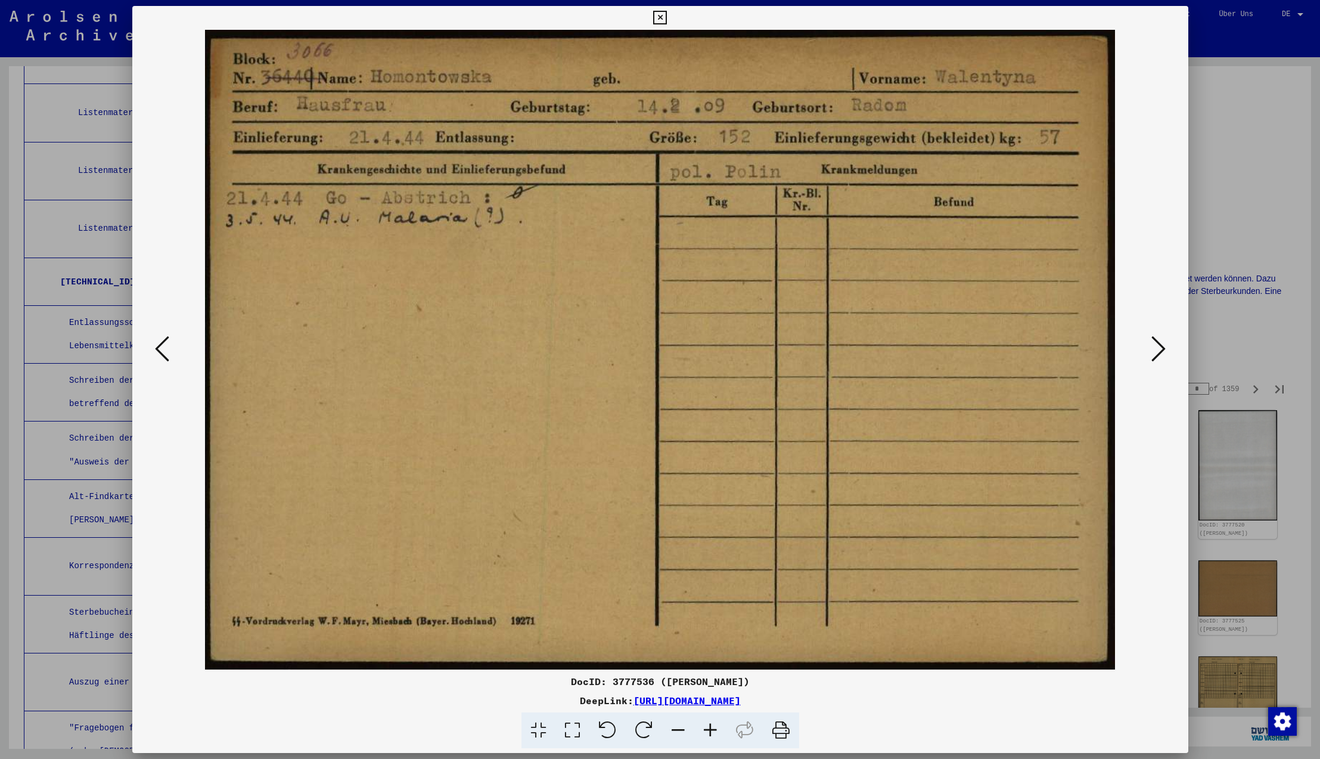
click at [1158, 344] on icon at bounding box center [1158, 348] width 14 height 29
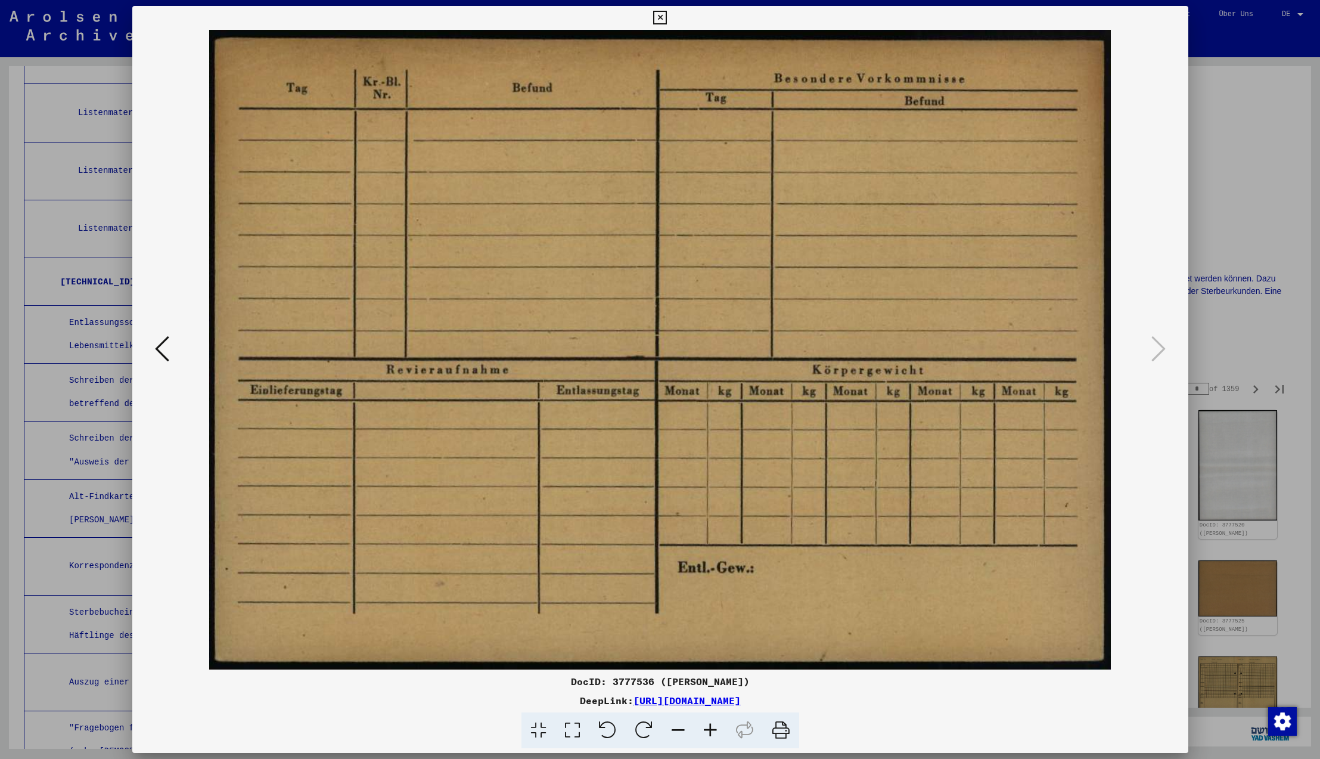
click at [1158, 352] on icon at bounding box center [1158, 348] width 14 height 29
click at [667, 14] on icon at bounding box center [660, 18] width 14 height 14
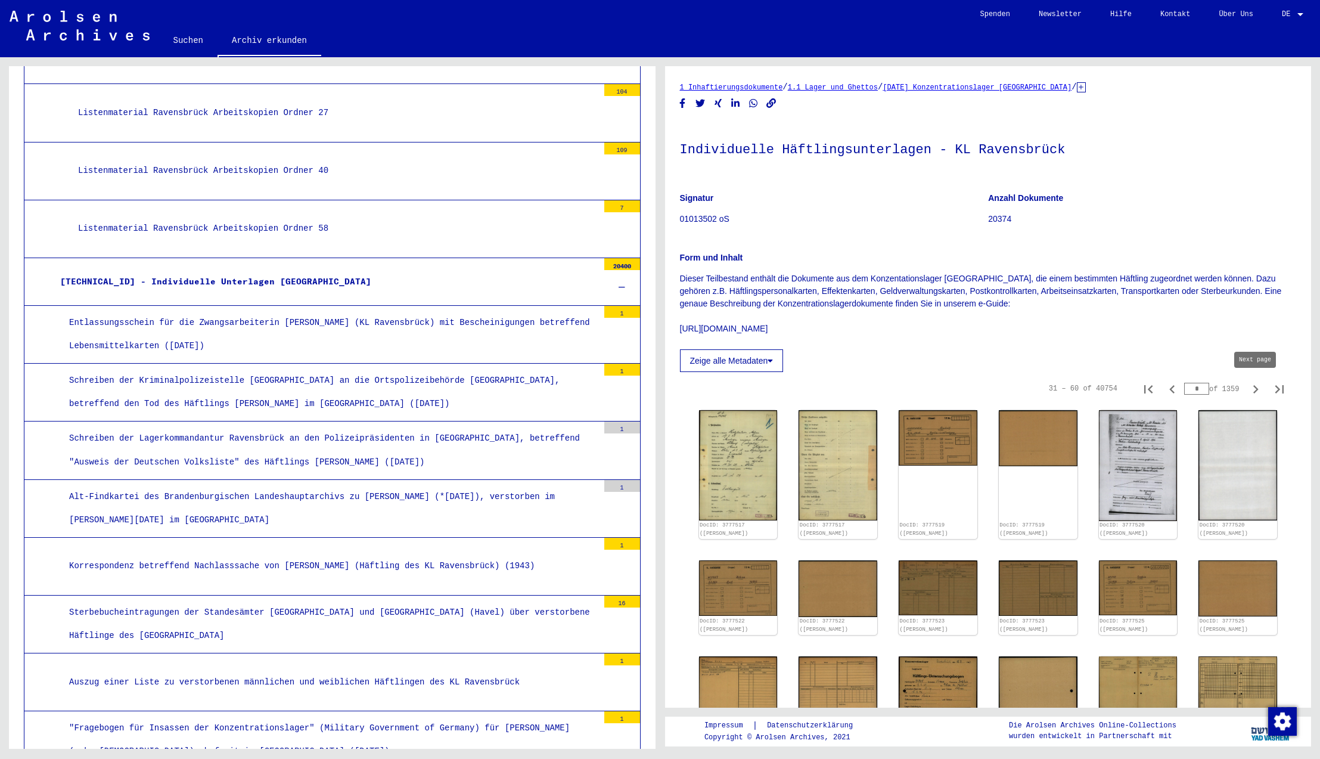
click at [1253, 389] on icon "Next page" at bounding box center [1255, 389] width 17 height 17
type input "*"
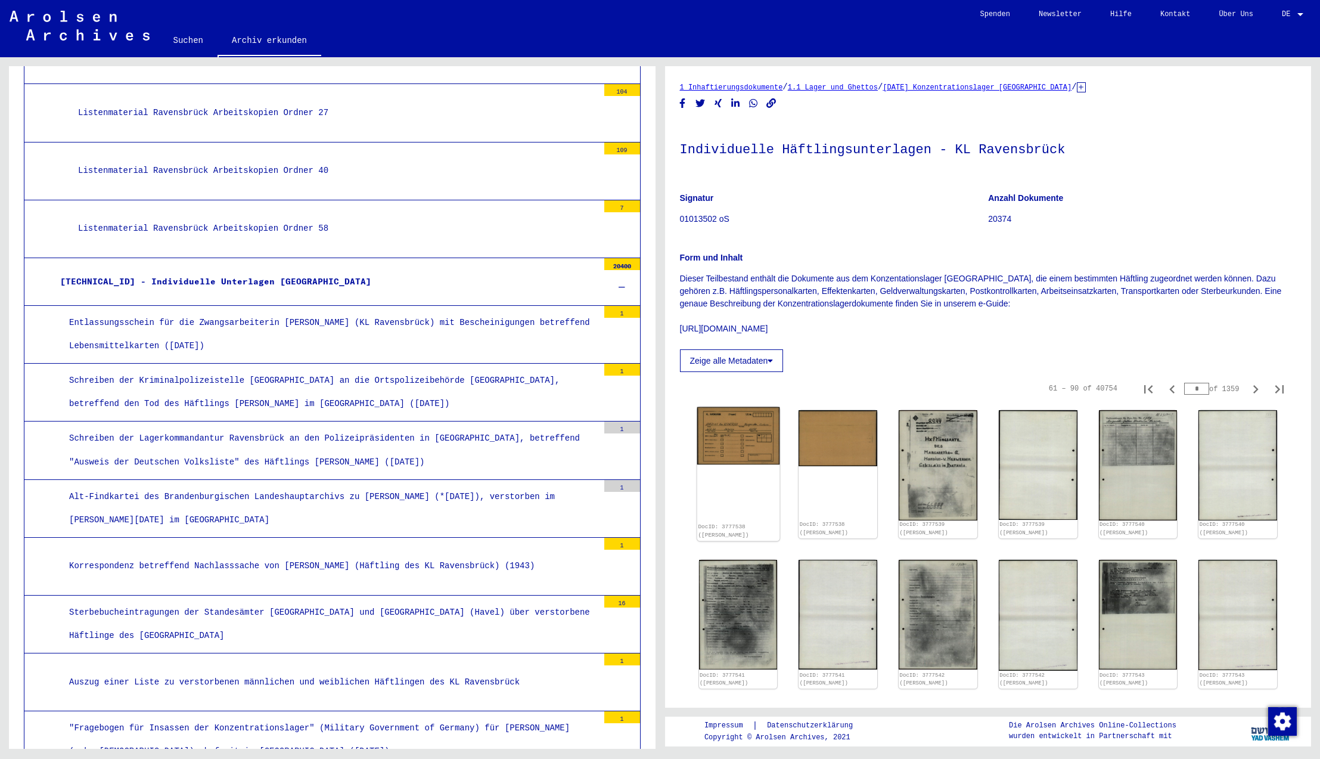
click at [722, 446] on img at bounding box center [738, 436] width 82 height 58
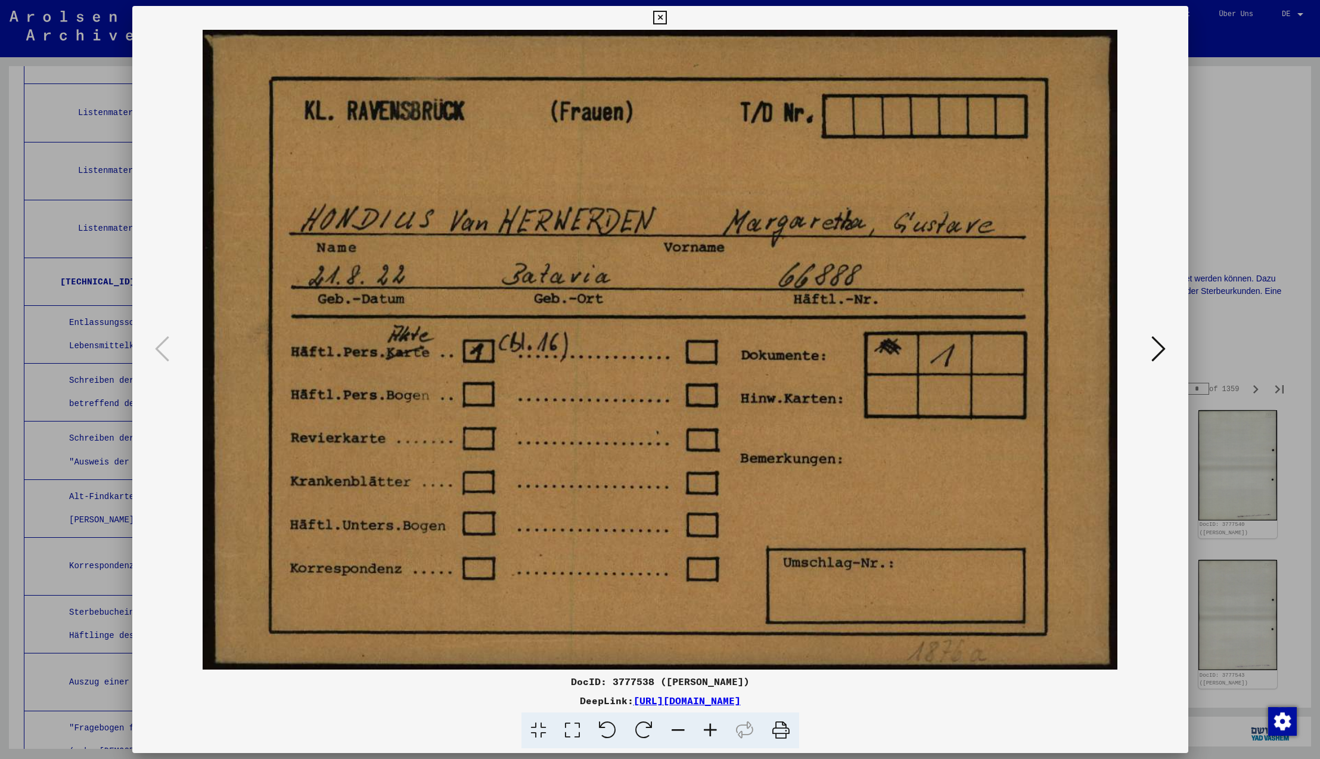
click at [1158, 347] on icon at bounding box center [1158, 348] width 14 height 29
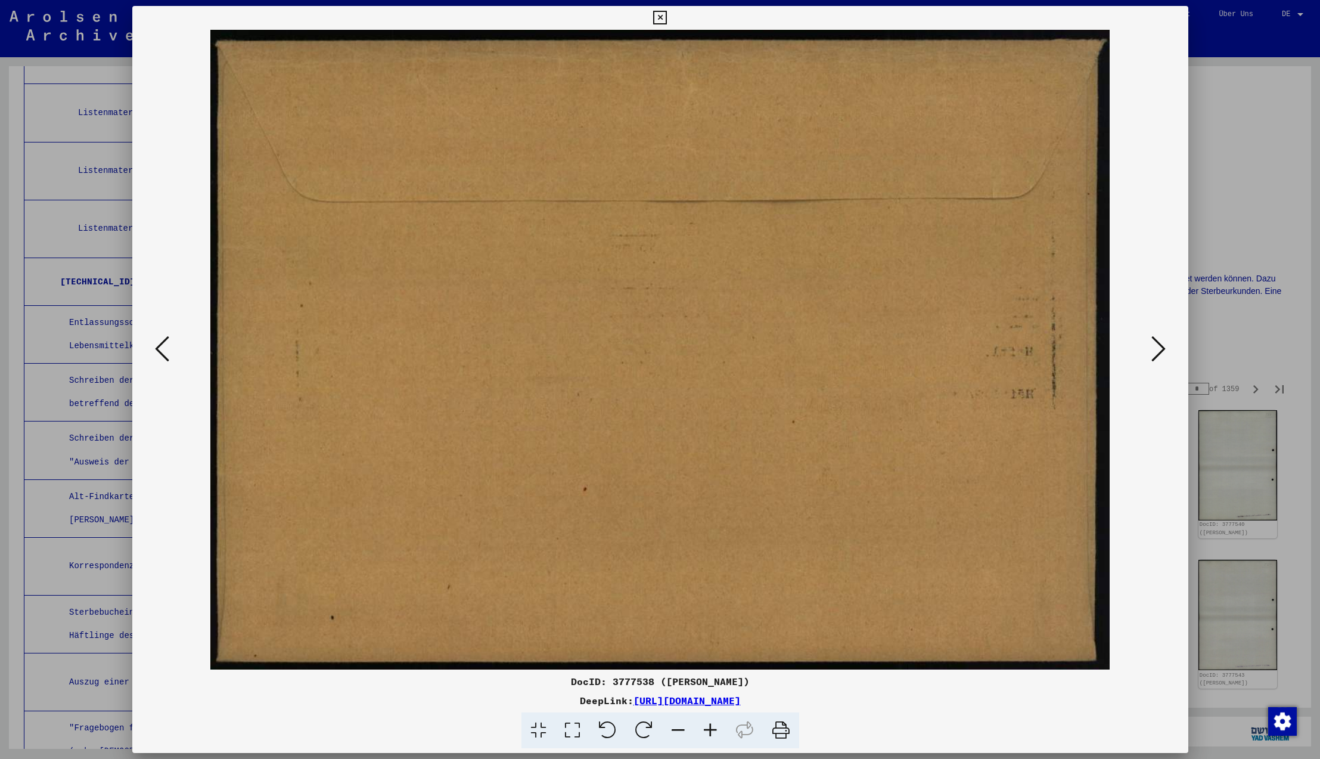
click at [1158, 347] on icon at bounding box center [1158, 348] width 14 height 29
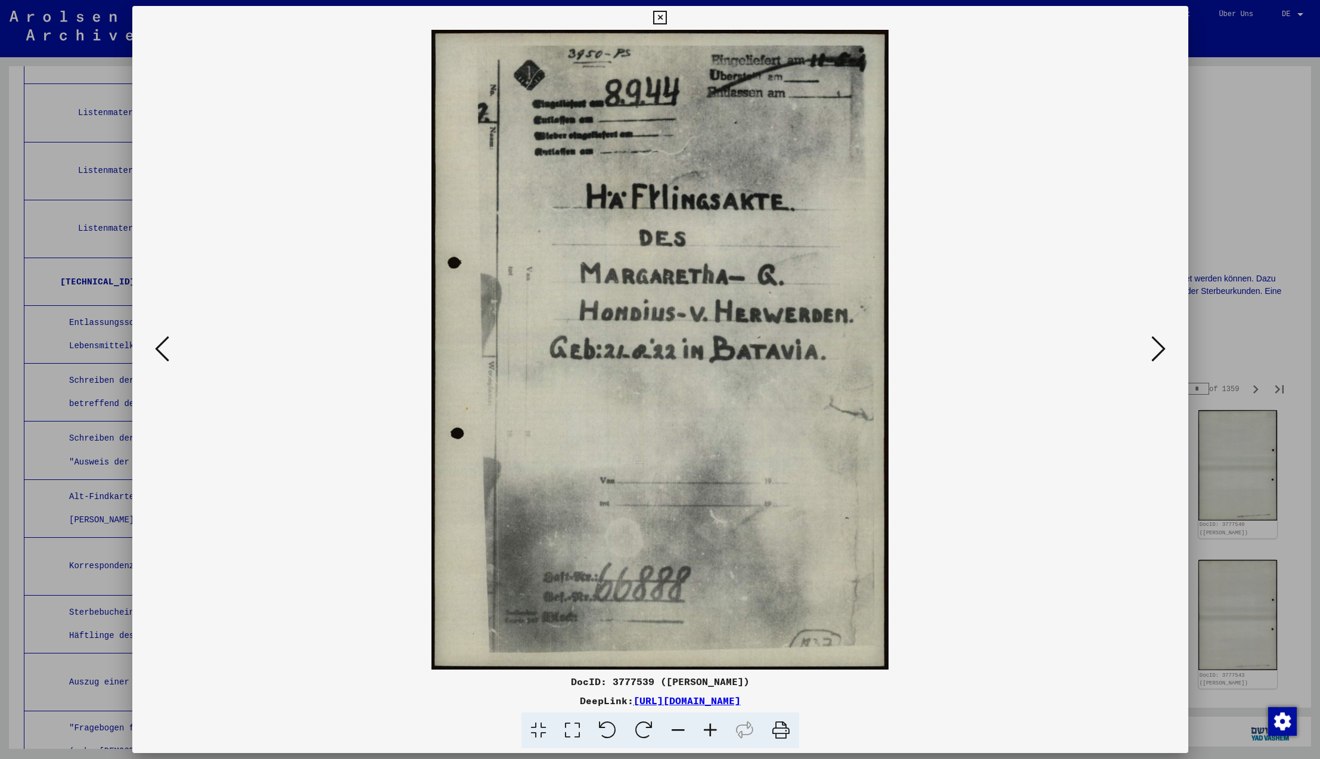
click at [1158, 347] on icon at bounding box center [1158, 348] width 14 height 29
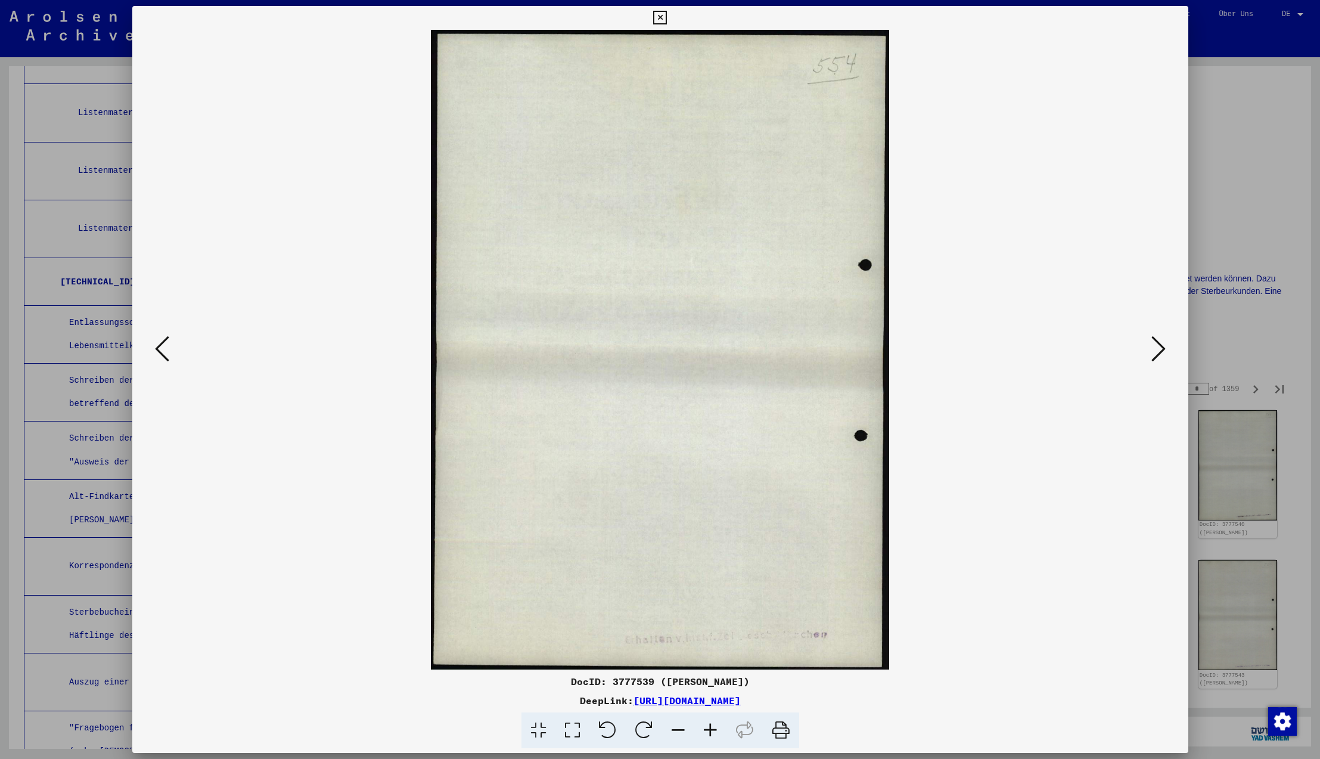
click at [1158, 347] on icon at bounding box center [1158, 348] width 14 height 29
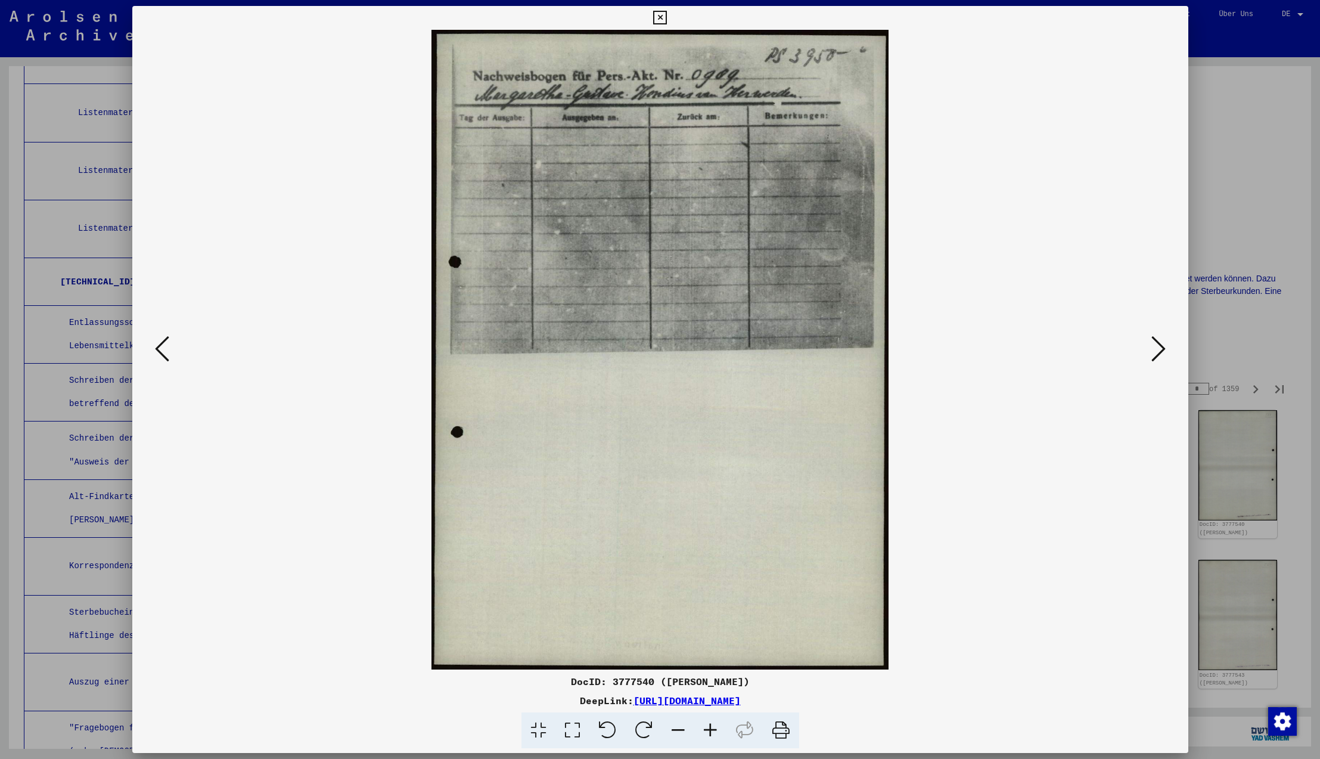
click at [1158, 347] on icon at bounding box center [1158, 348] width 14 height 29
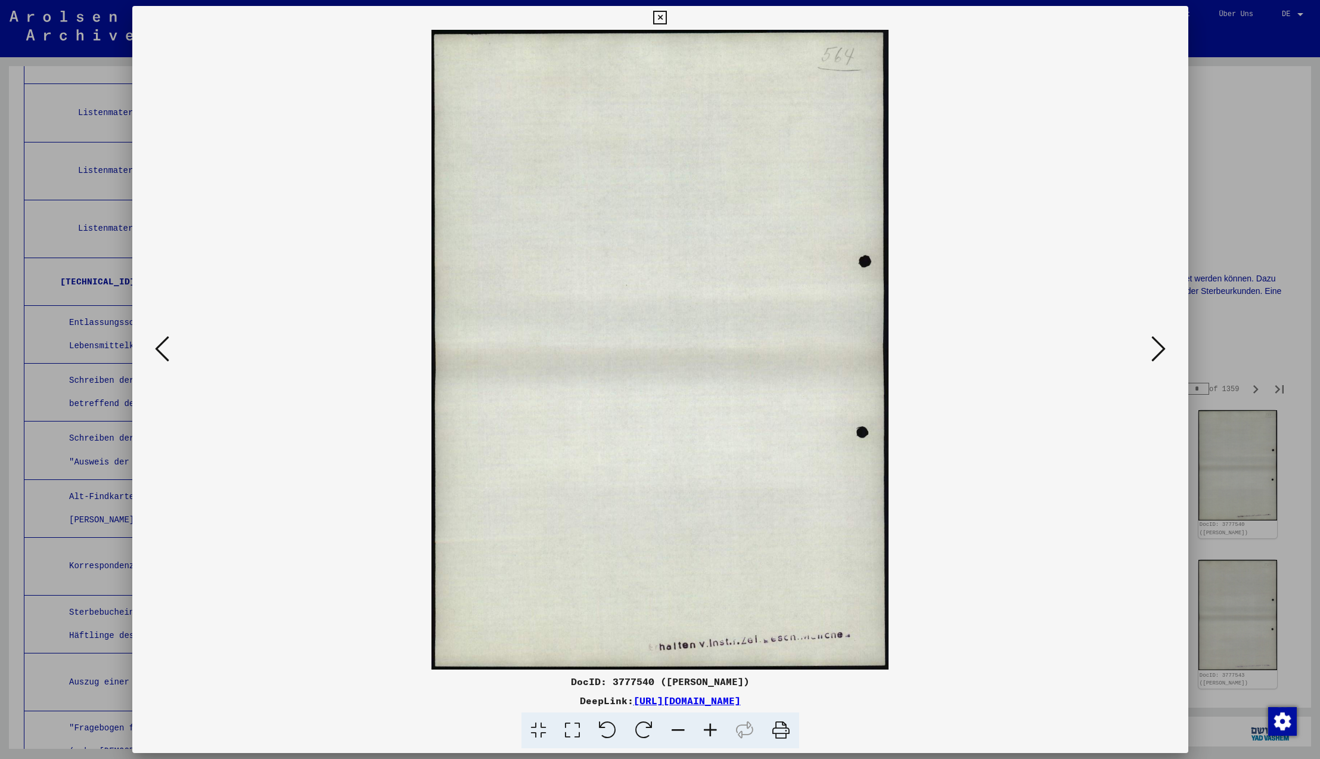
click at [1158, 347] on icon at bounding box center [1158, 348] width 14 height 29
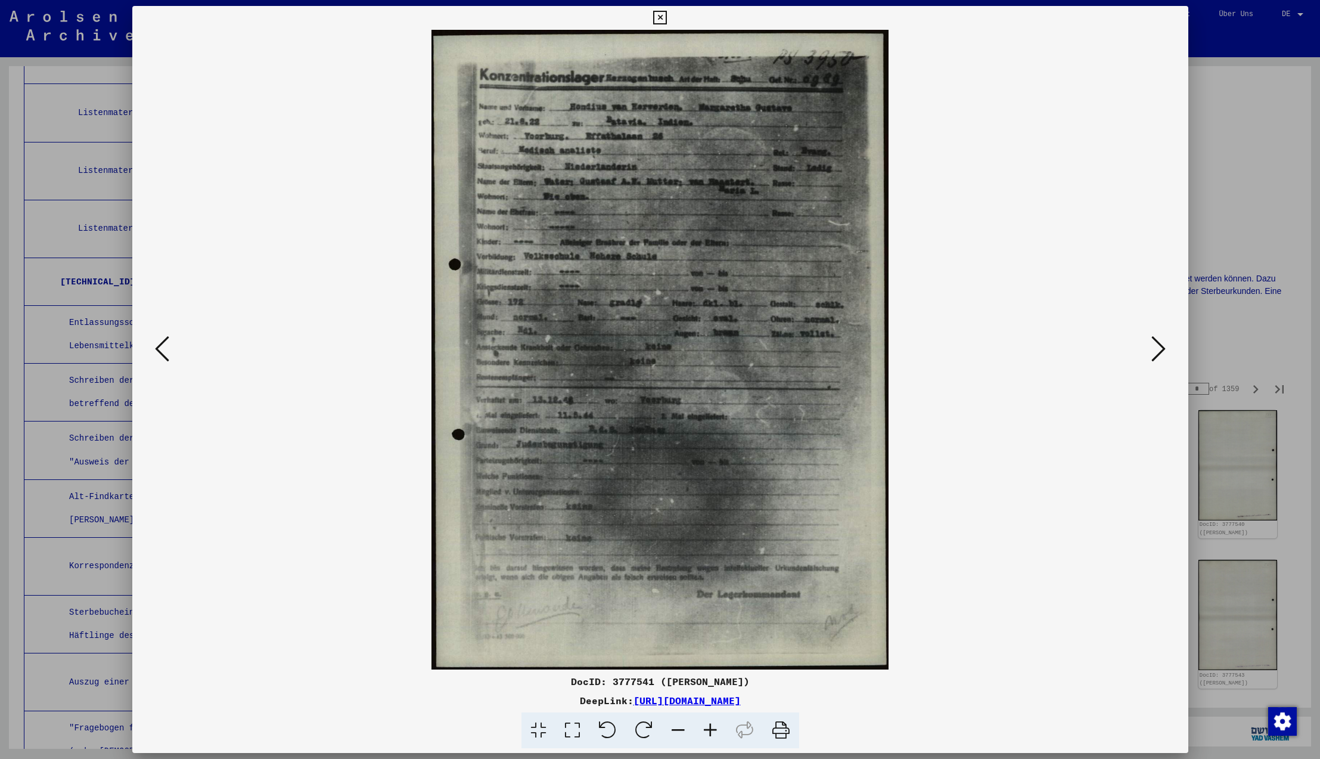
click at [1158, 347] on icon at bounding box center [1158, 348] width 14 height 29
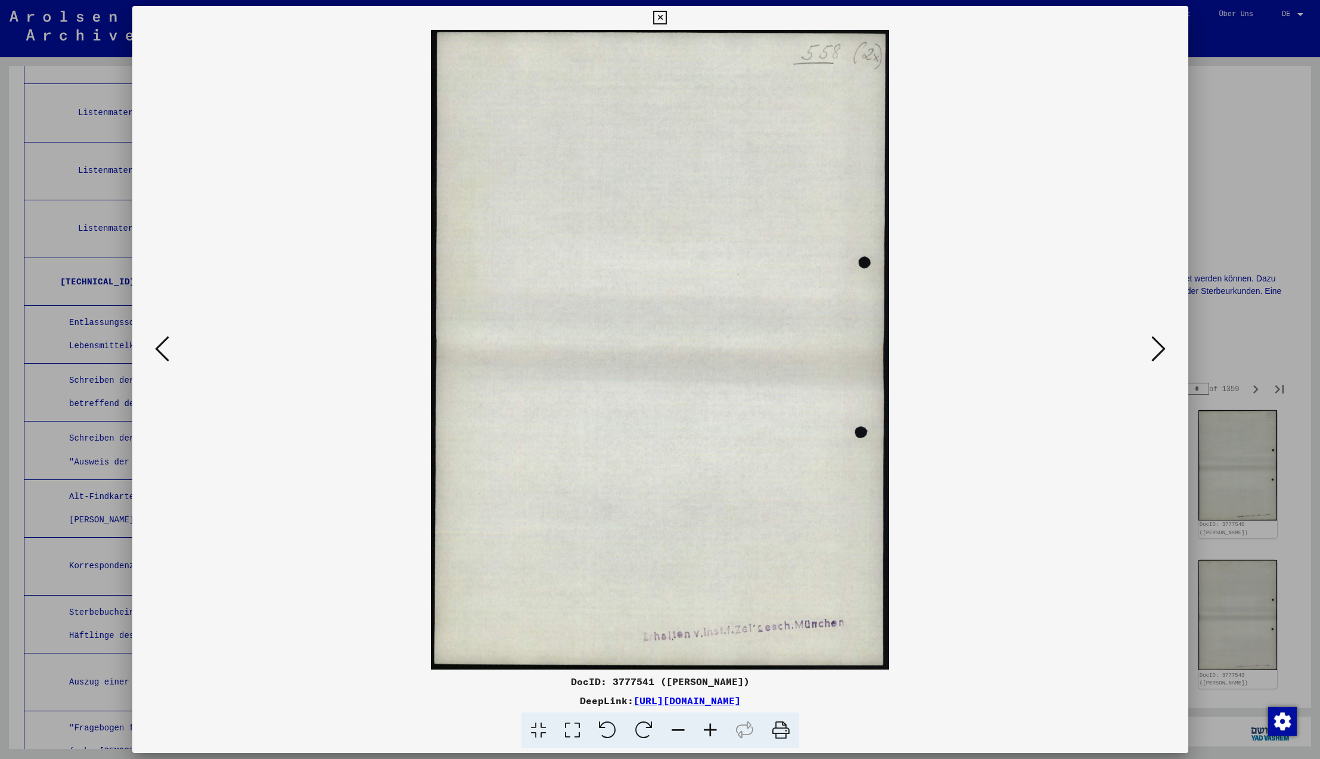
click at [1158, 347] on icon at bounding box center [1158, 348] width 14 height 29
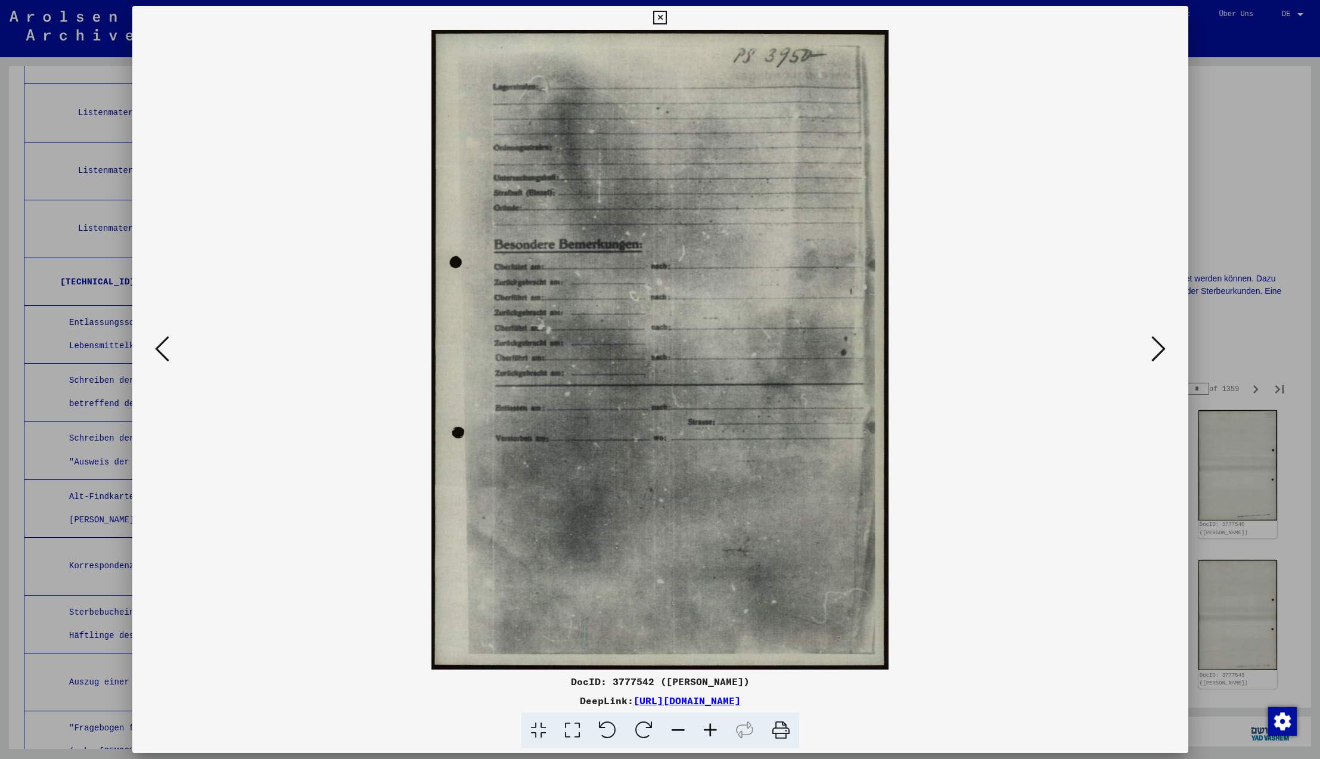
click at [1158, 347] on icon at bounding box center [1158, 348] width 14 height 29
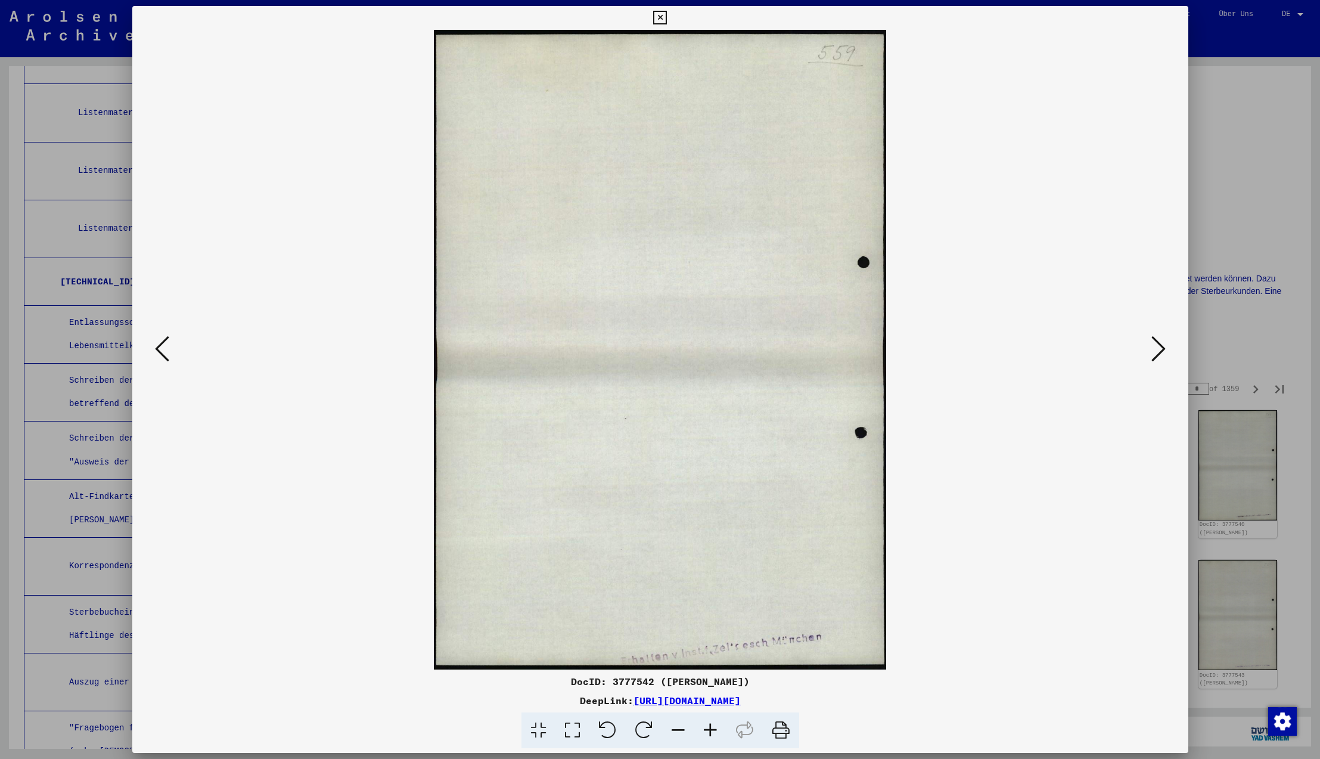
click at [1158, 347] on icon at bounding box center [1158, 348] width 14 height 29
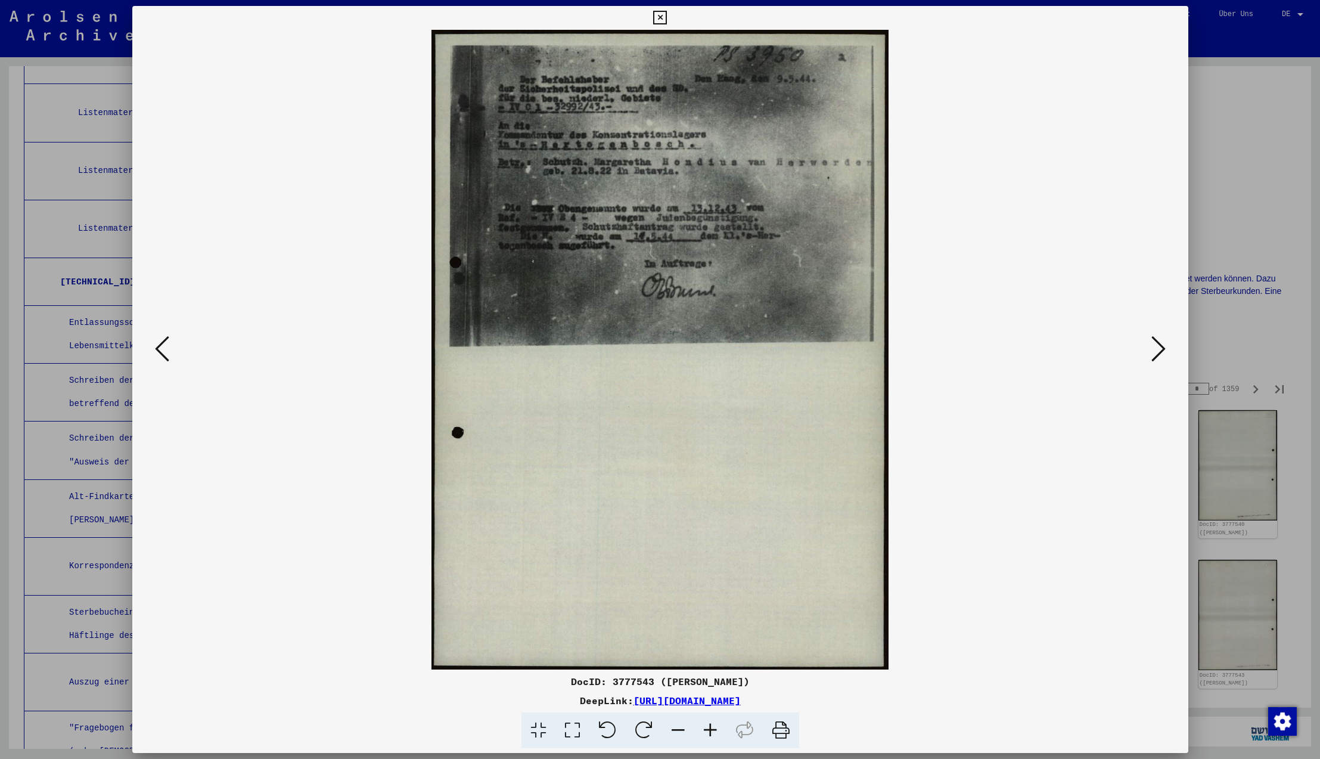
click at [1158, 347] on icon at bounding box center [1158, 348] width 14 height 29
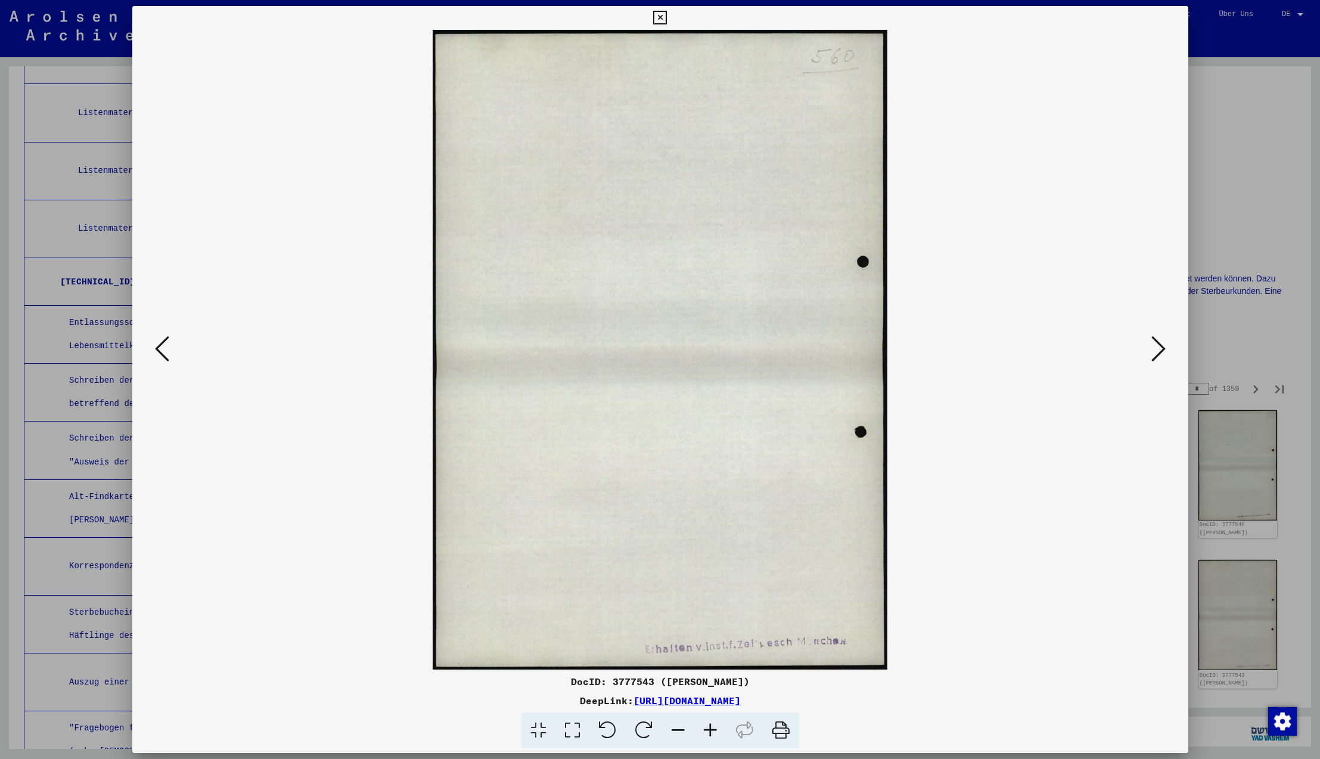
click at [1158, 347] on icon at bounding box center [1158, 348] width 14 height 29
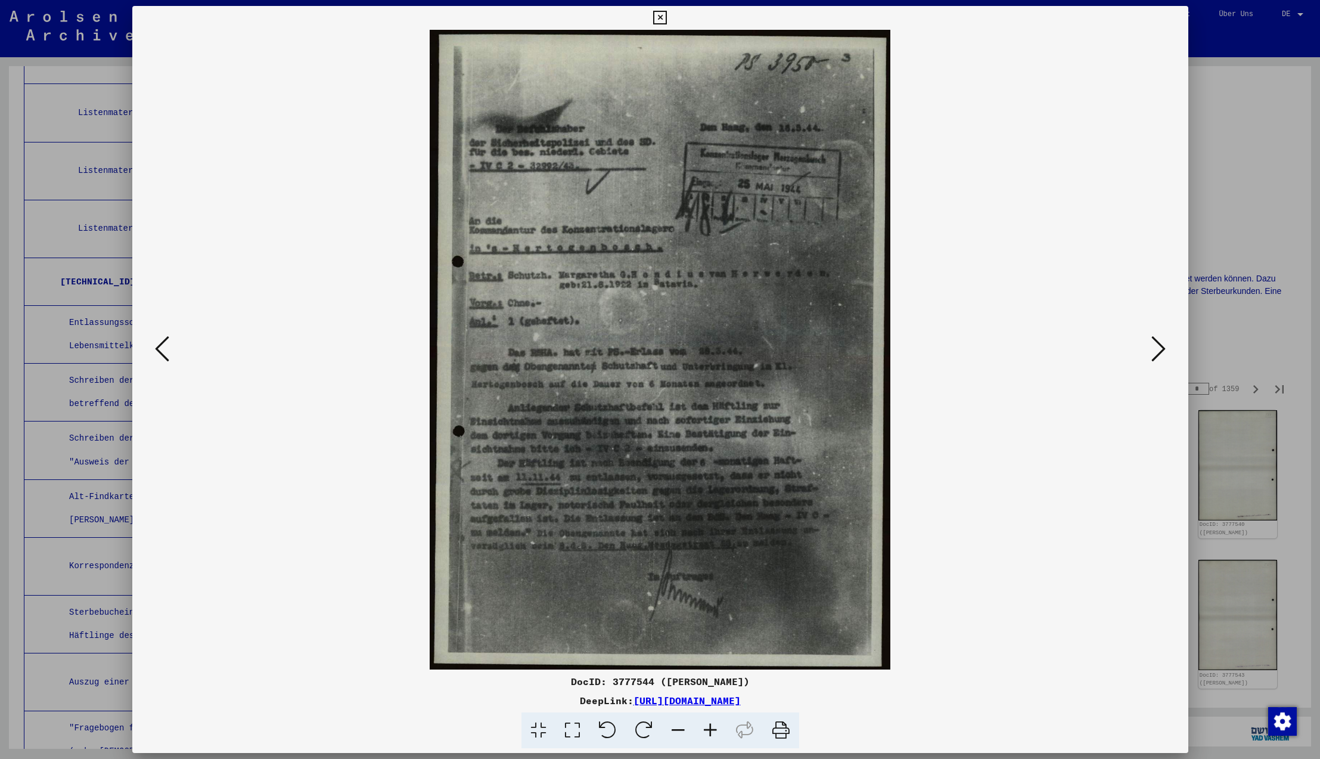
click at [1158, 347] on icon at bounding box center [1158, 348] width 14 height 29
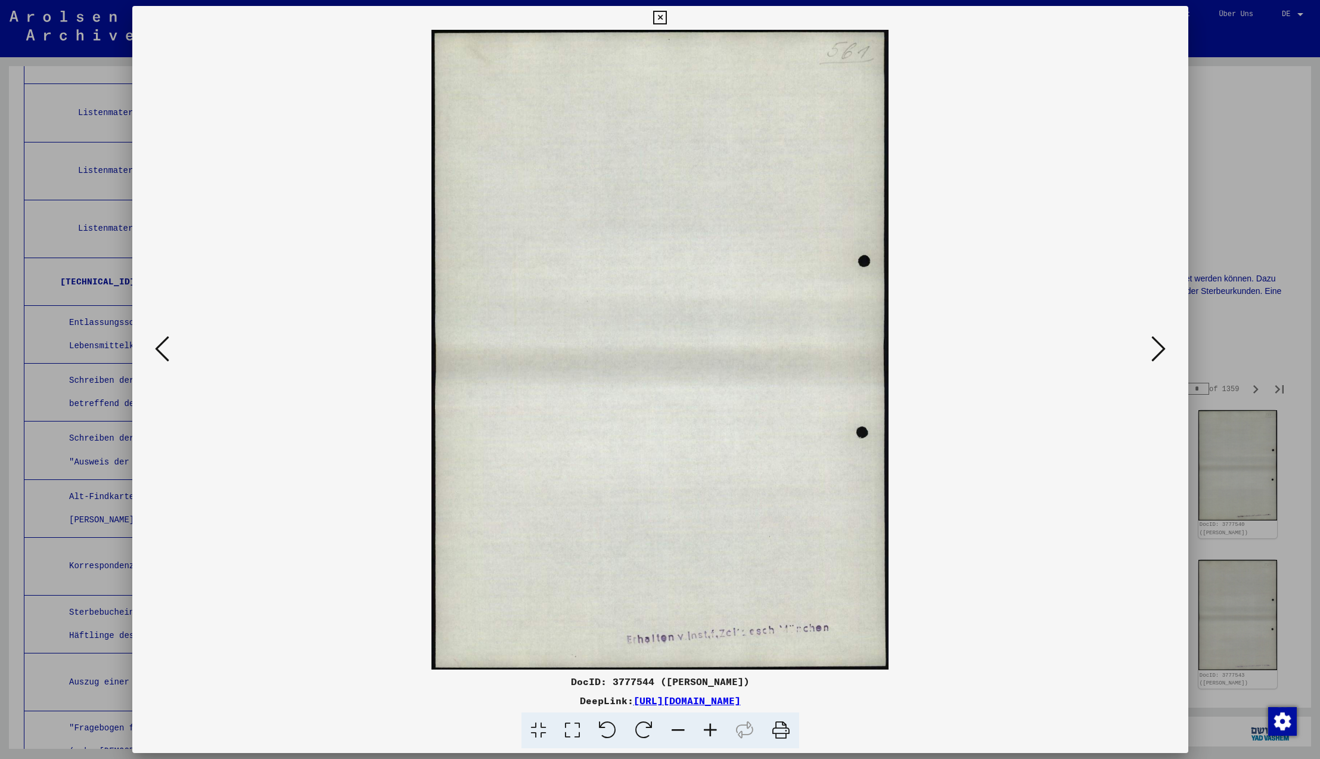
click at [1158, 347] on icon at bounding box center [1158, 348] width 14 height 29
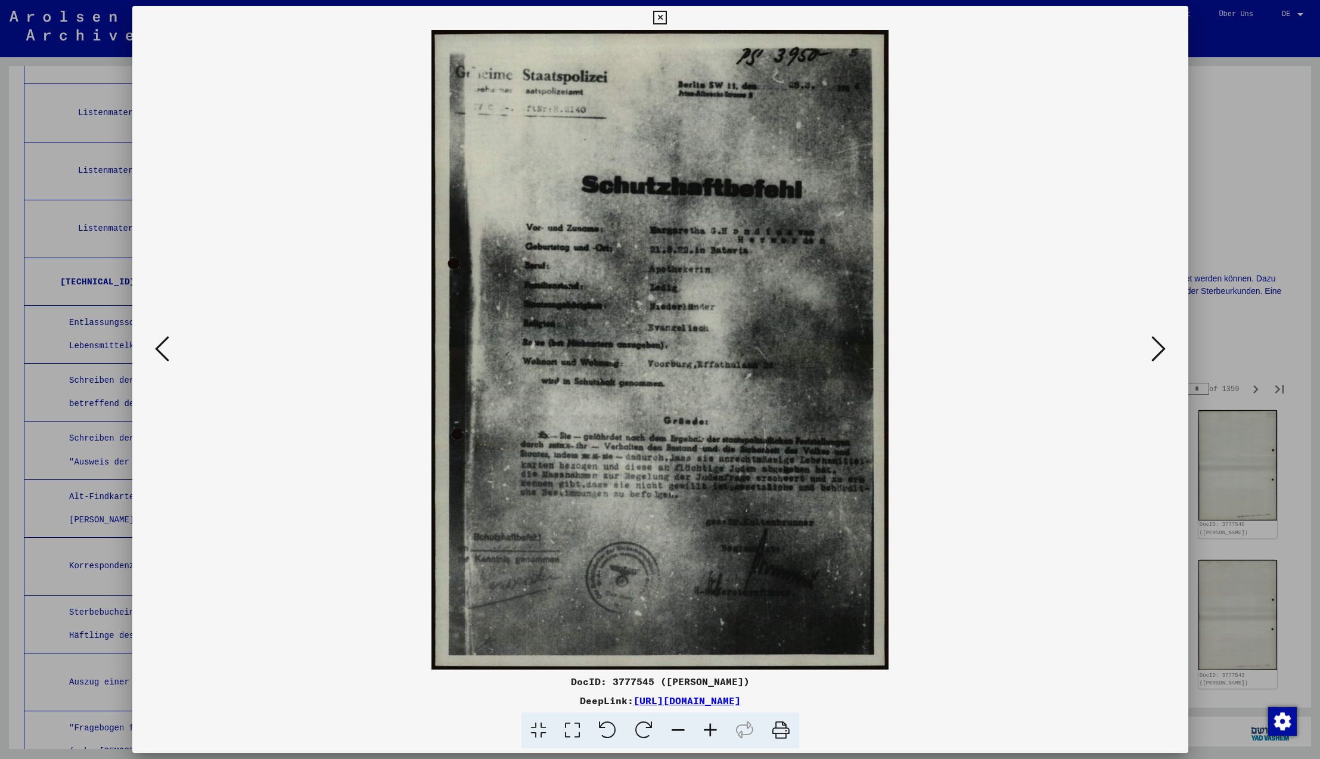
click at [1158, 347] on icon at bounding box center [1158, 348] width 14 height 29
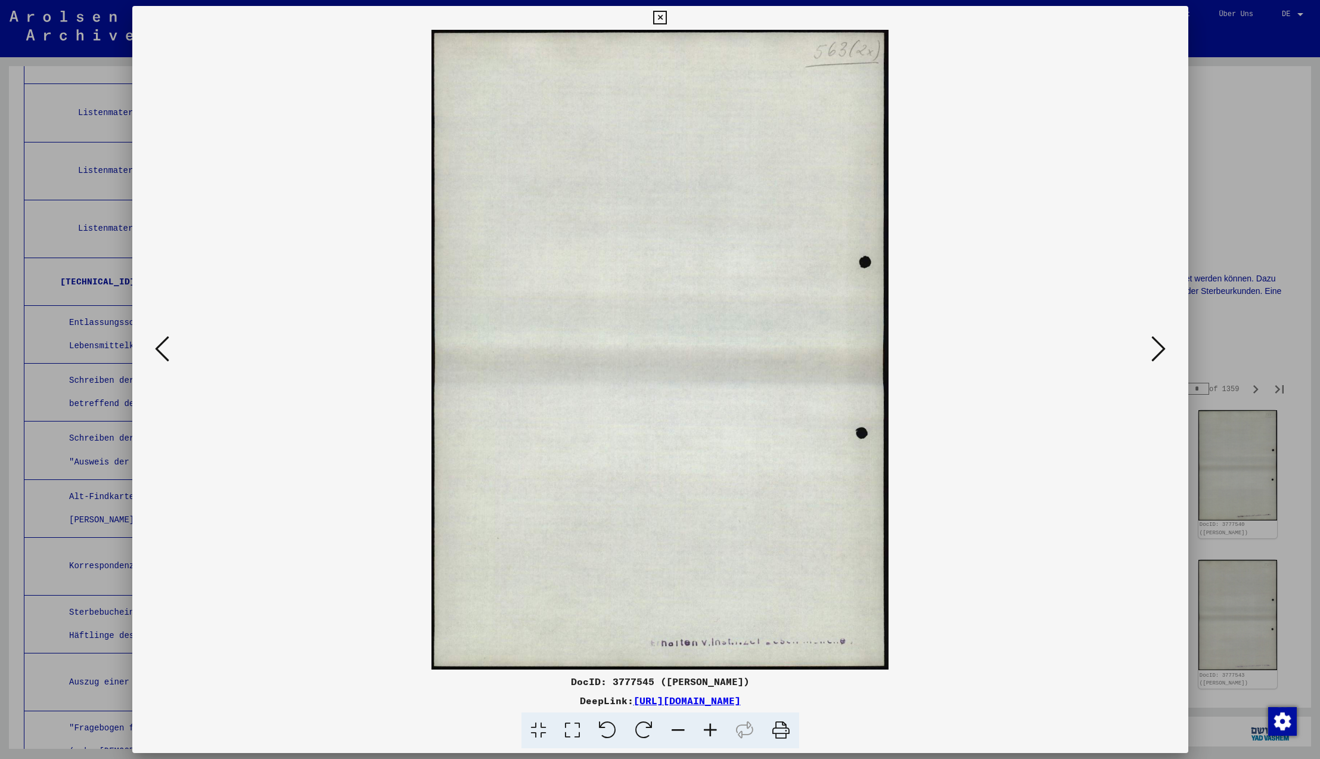
click at [1158, 347] on icon at bounding box center [1158, 348] width 14 height 29
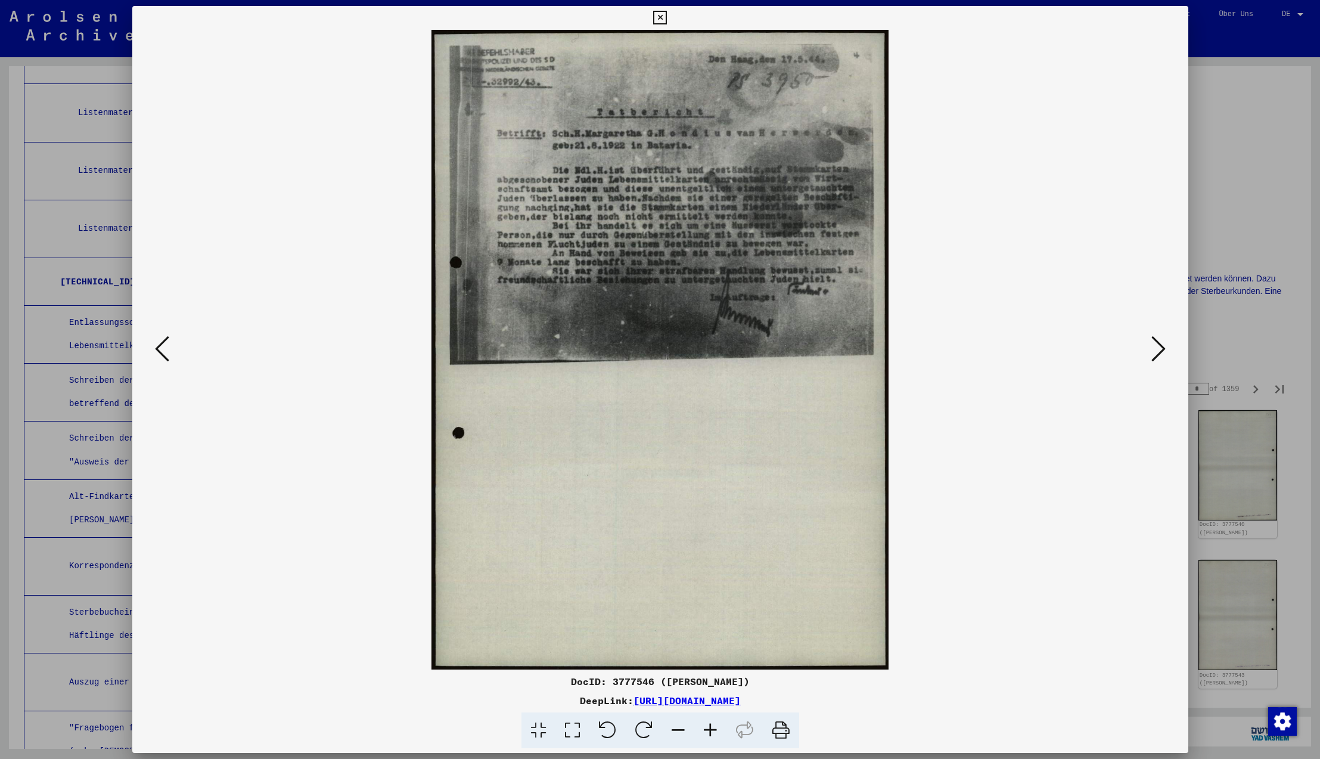
click at [1158, 347] on icon at bounding box center [1158, 348] width 14 height 29
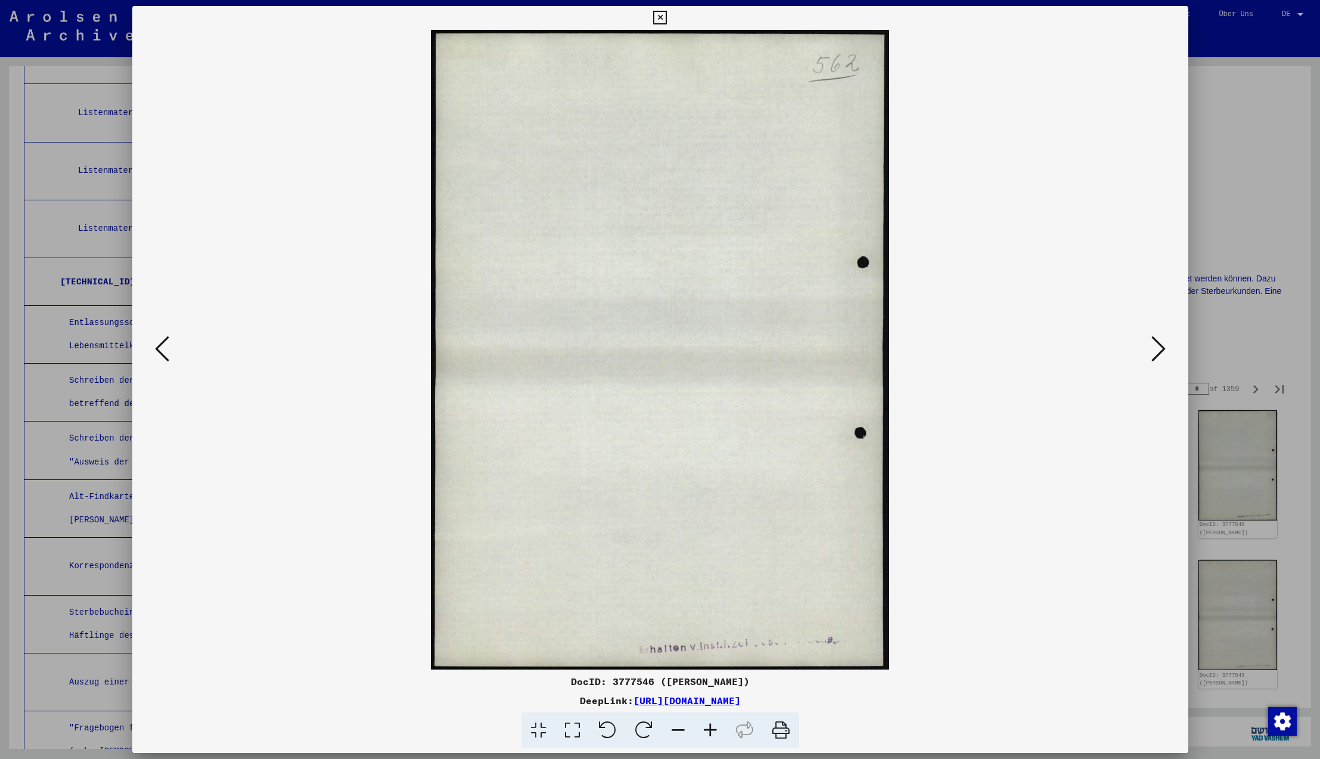
click at [1158, 347] on icon at bounding box center [1158, 348] width 14 height 29
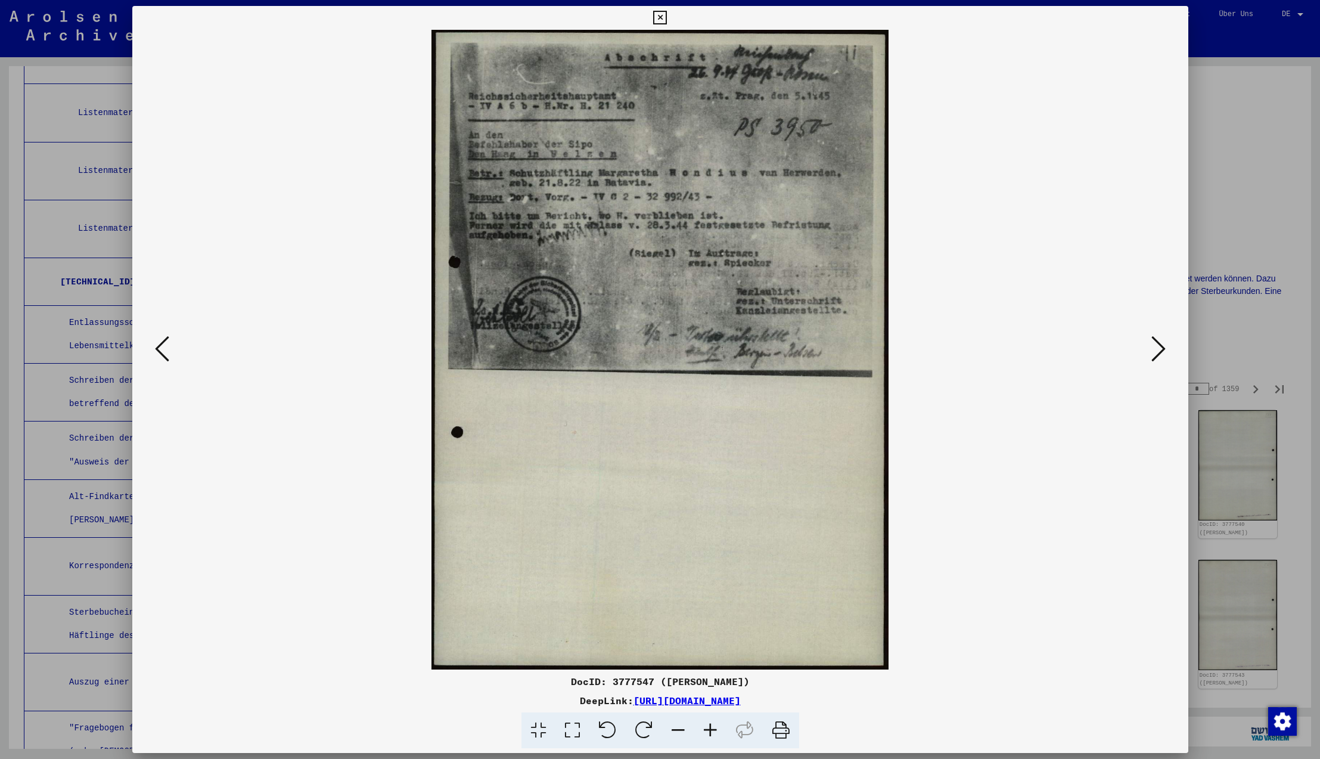
click at [1158, 347] on icon at bounding box center [1158, 348] width 14 height 29
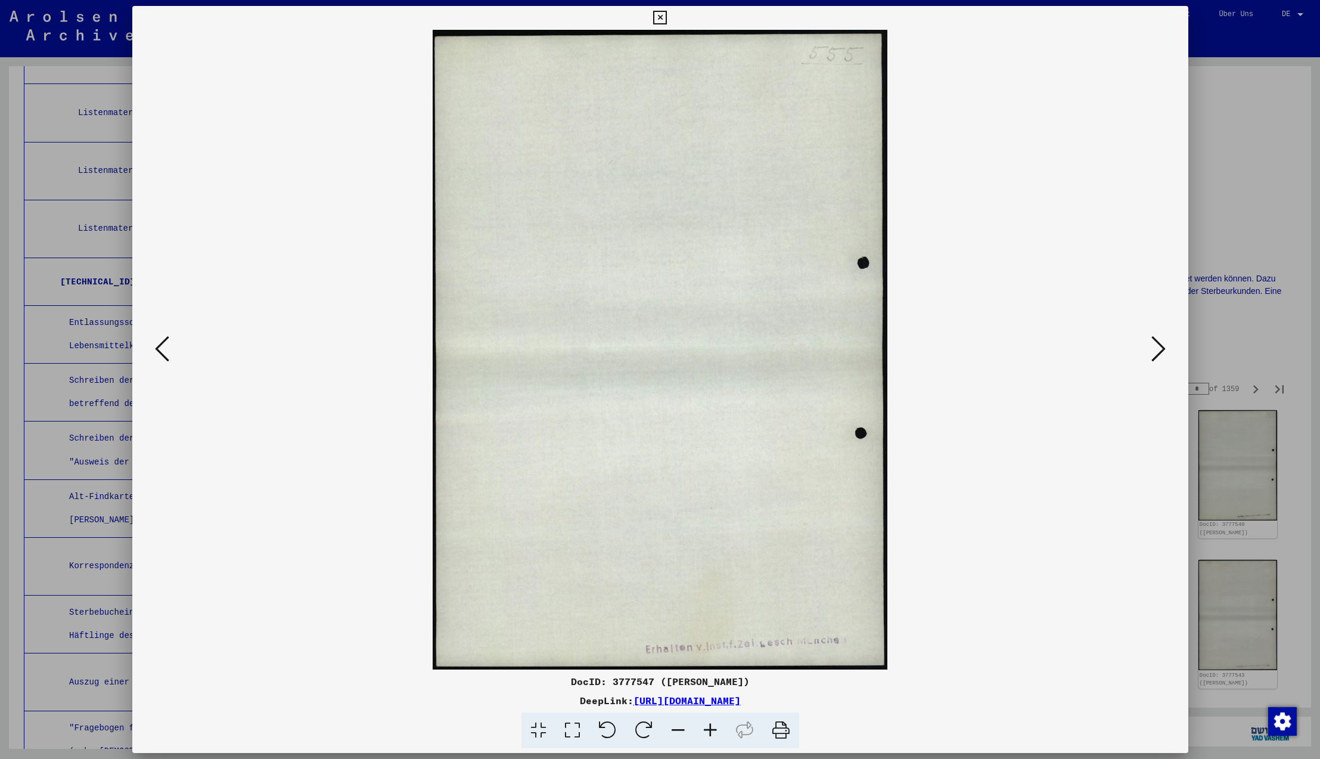
click at [1158, 347] on icon at bounding box center [1158, 348] width 14 height 29
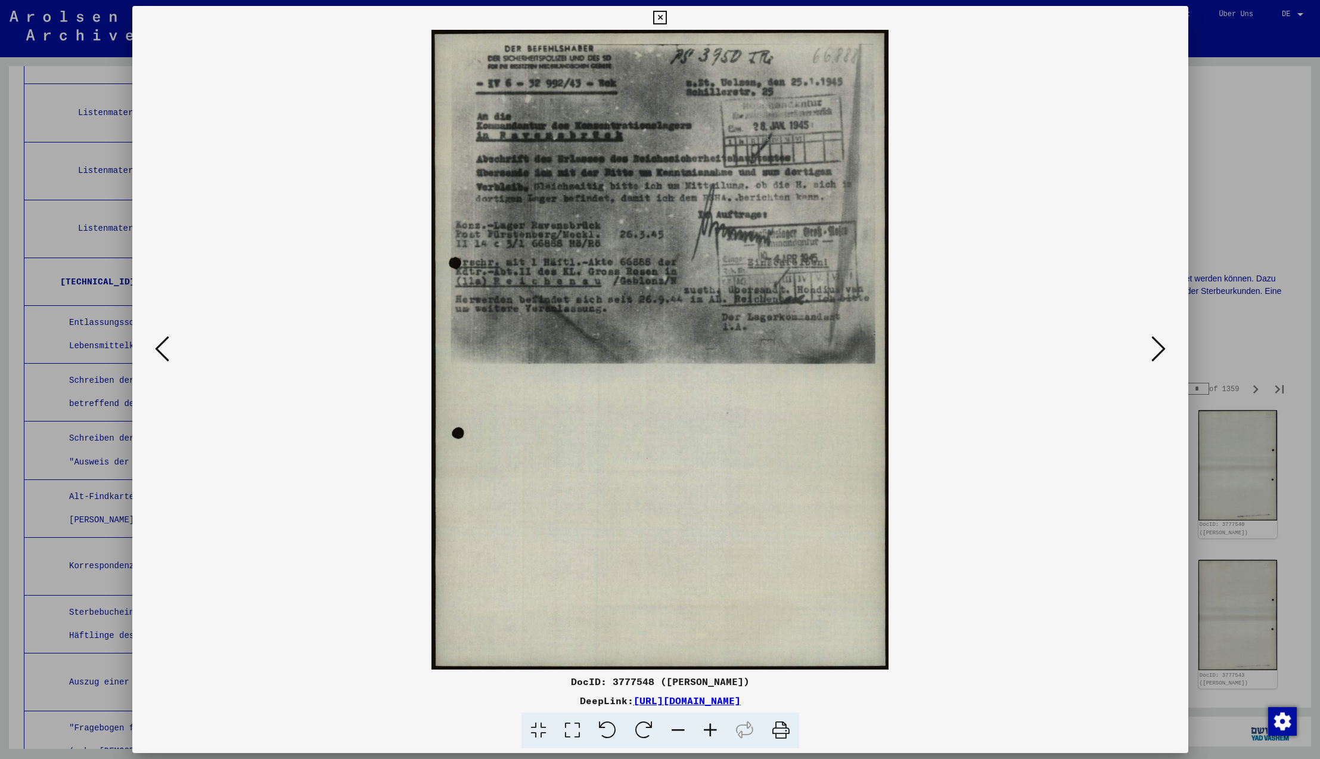
click at [1158, 347] on icon at bounding box center [1158, 348] width 14 height 29
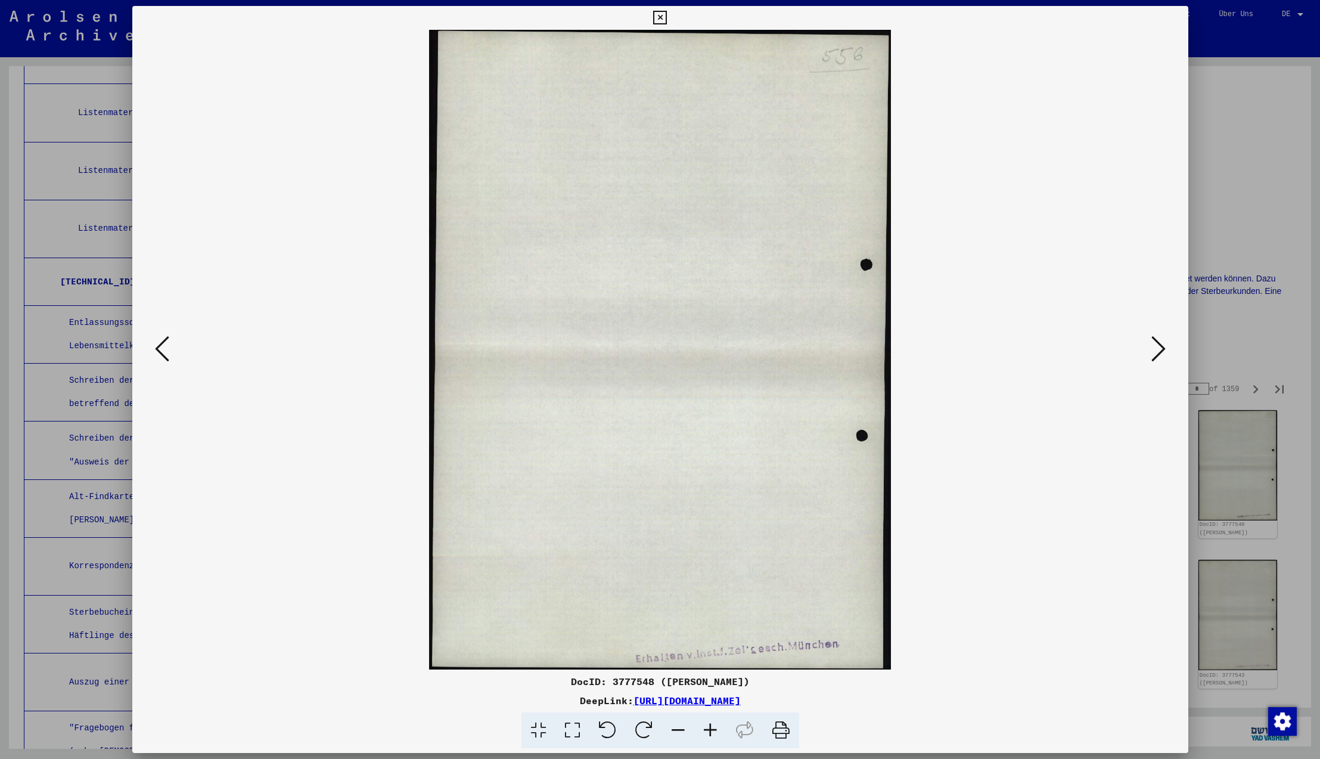
click at [1158, 347] on icon at bounding box center [1158, 348] width 14 height 29
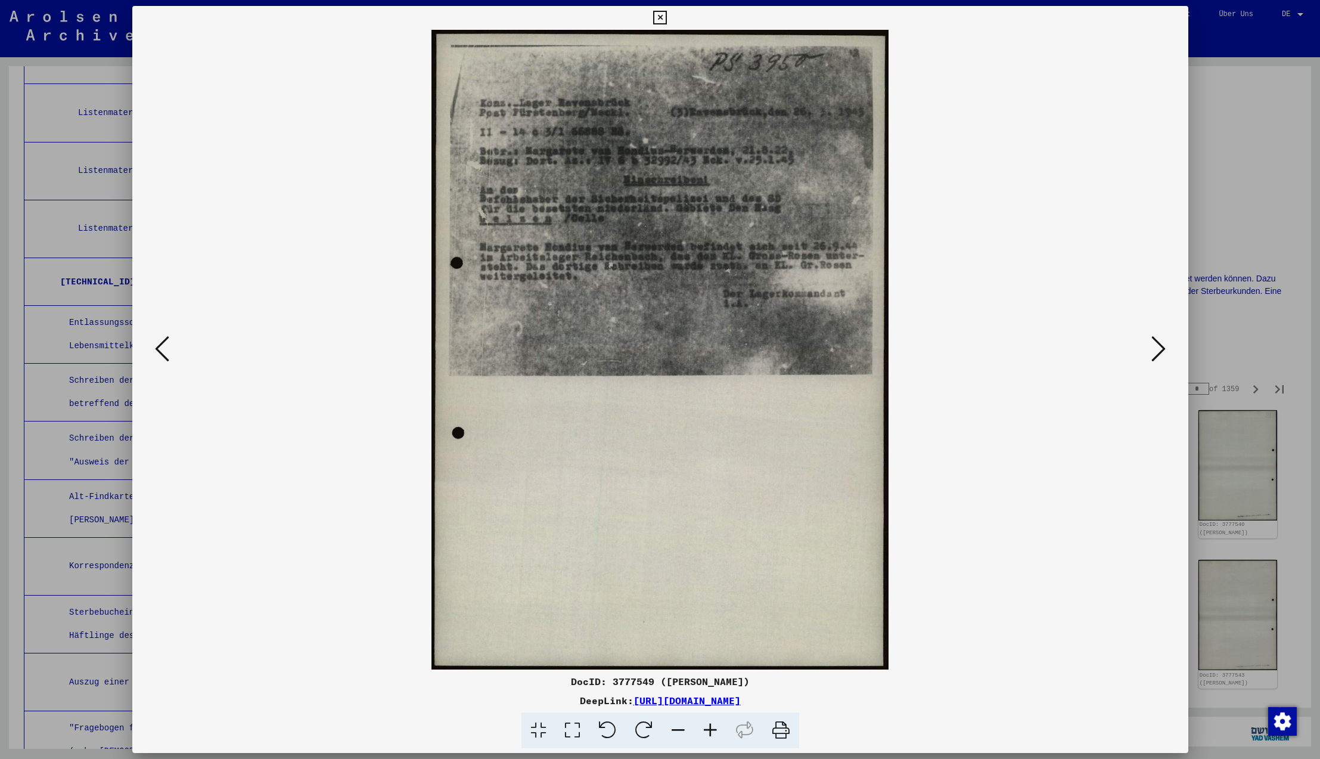
click at [1158, 347] on icon at bounding box center [1158, 348] width 14 height 29
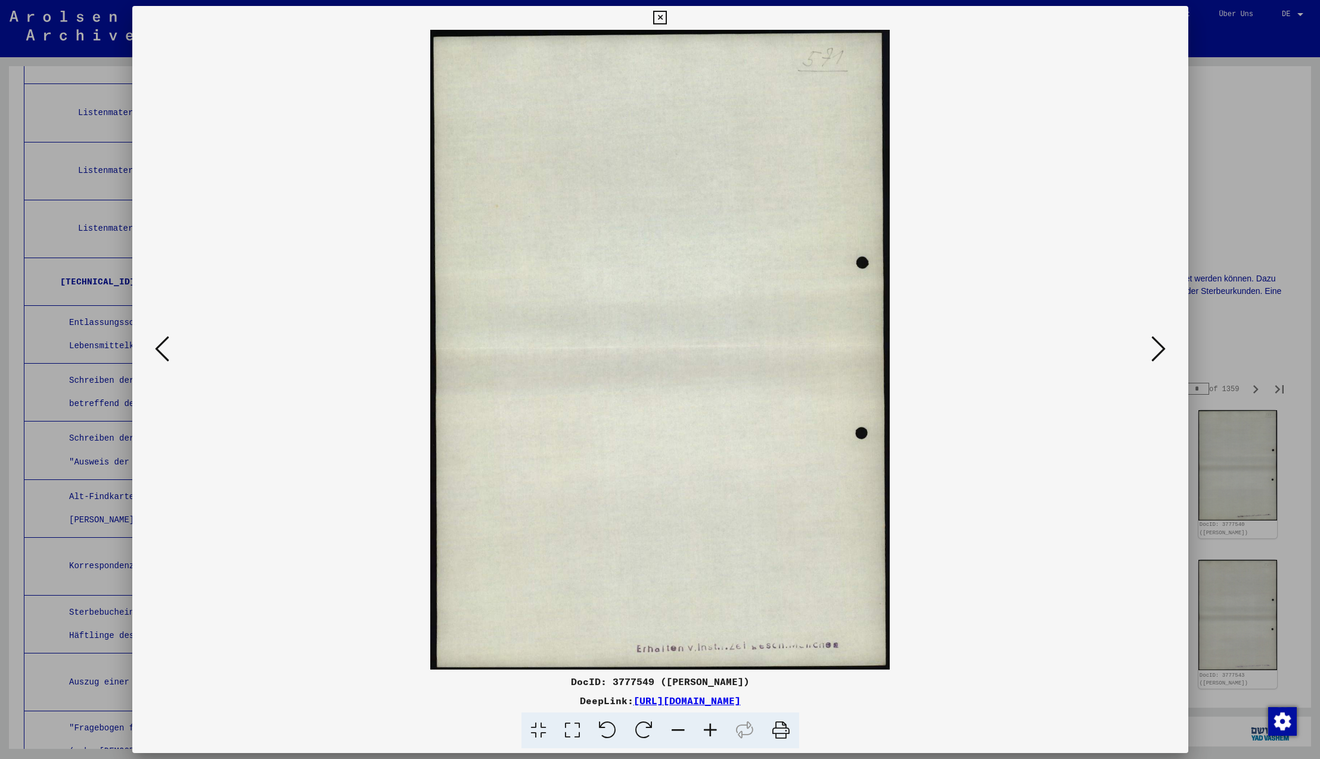
click at [1158, 347] on icon at bounding box center [1158, 348] width 14 height 29
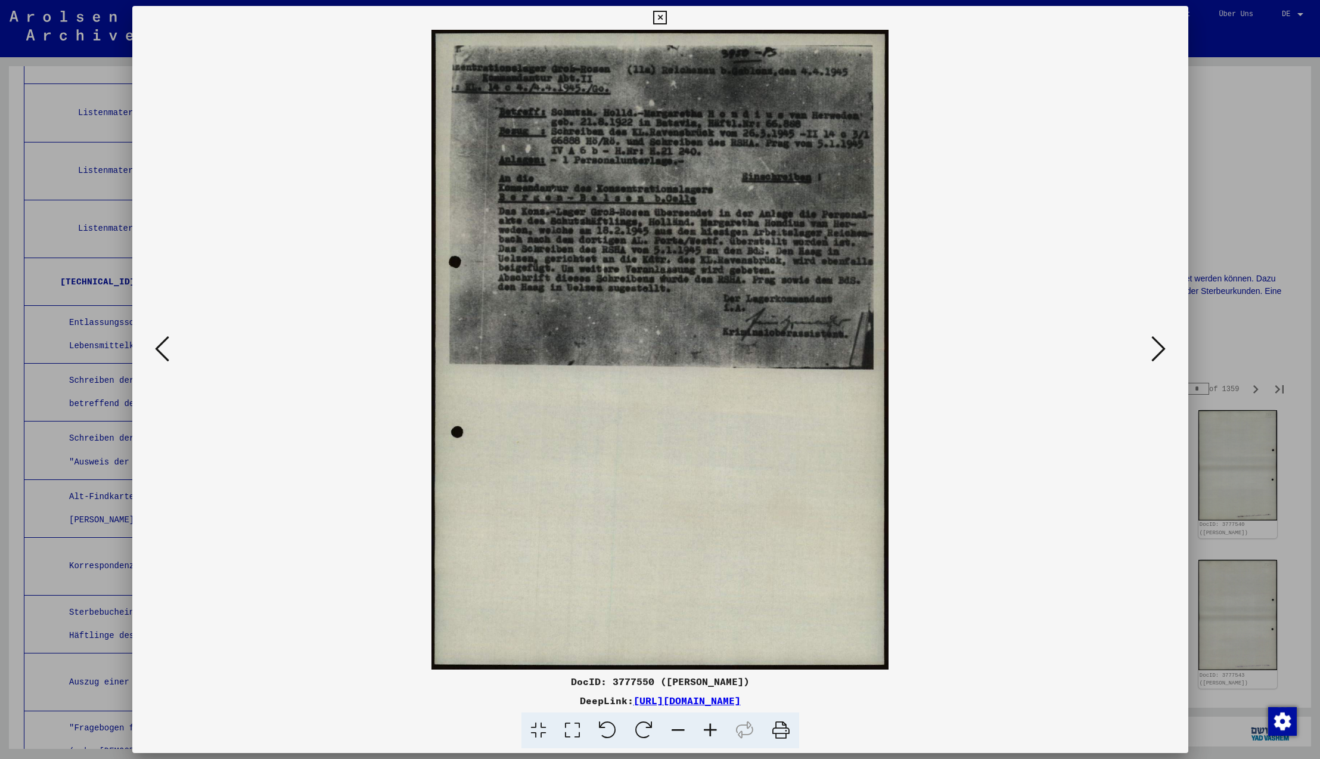
click at [1158, 347] on icon at bounding box center [1158, 348] width 14 height 29
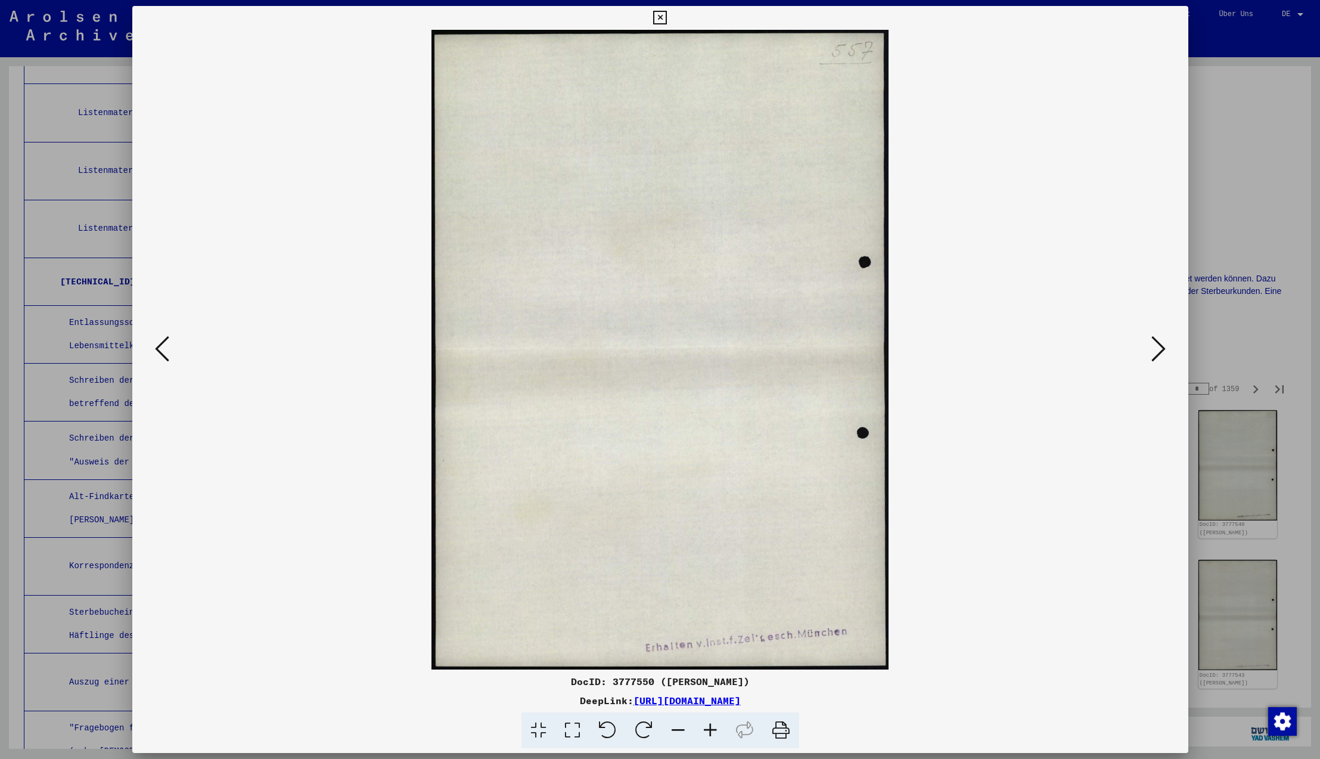
click at [1158, 347] on icon at bounding box center [1158, 348] width 14 height 29
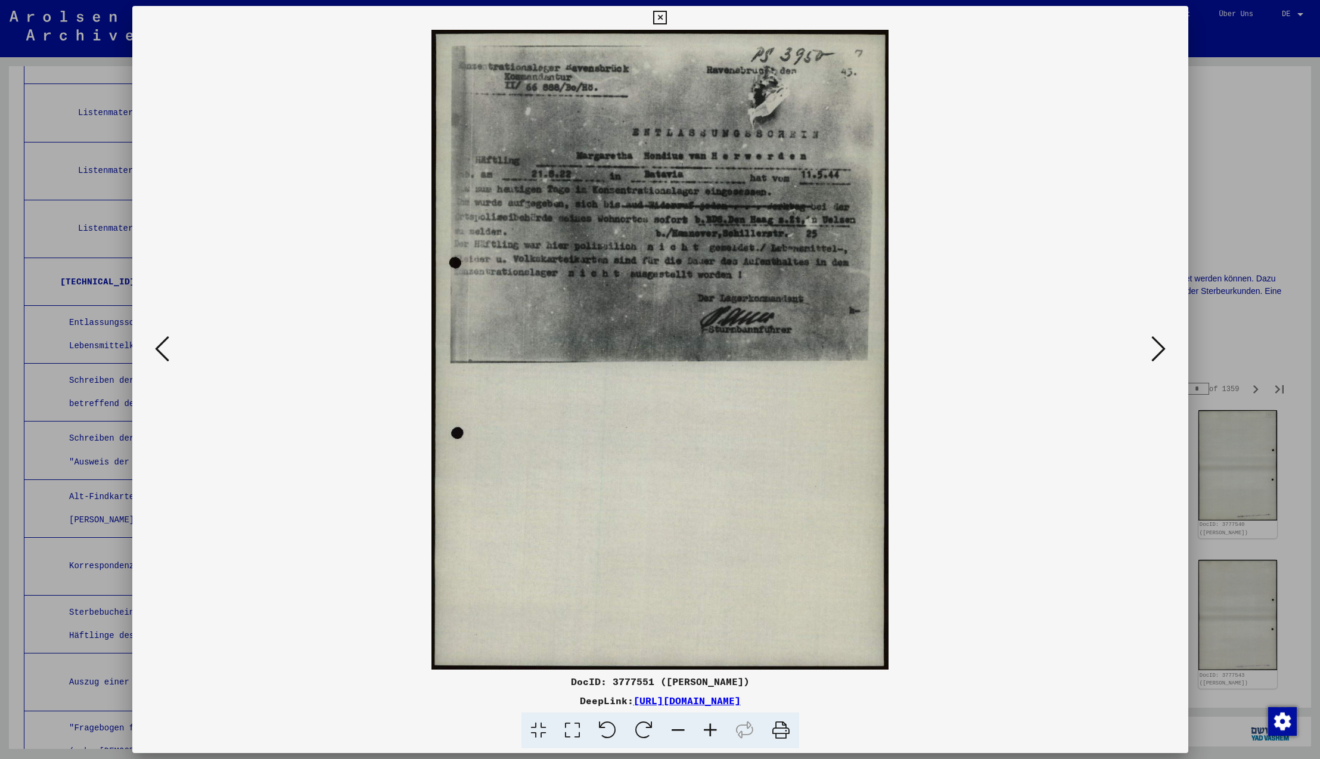
click at [1158, 347] on icon at bounding box center [1158, 348] width 14 height 29
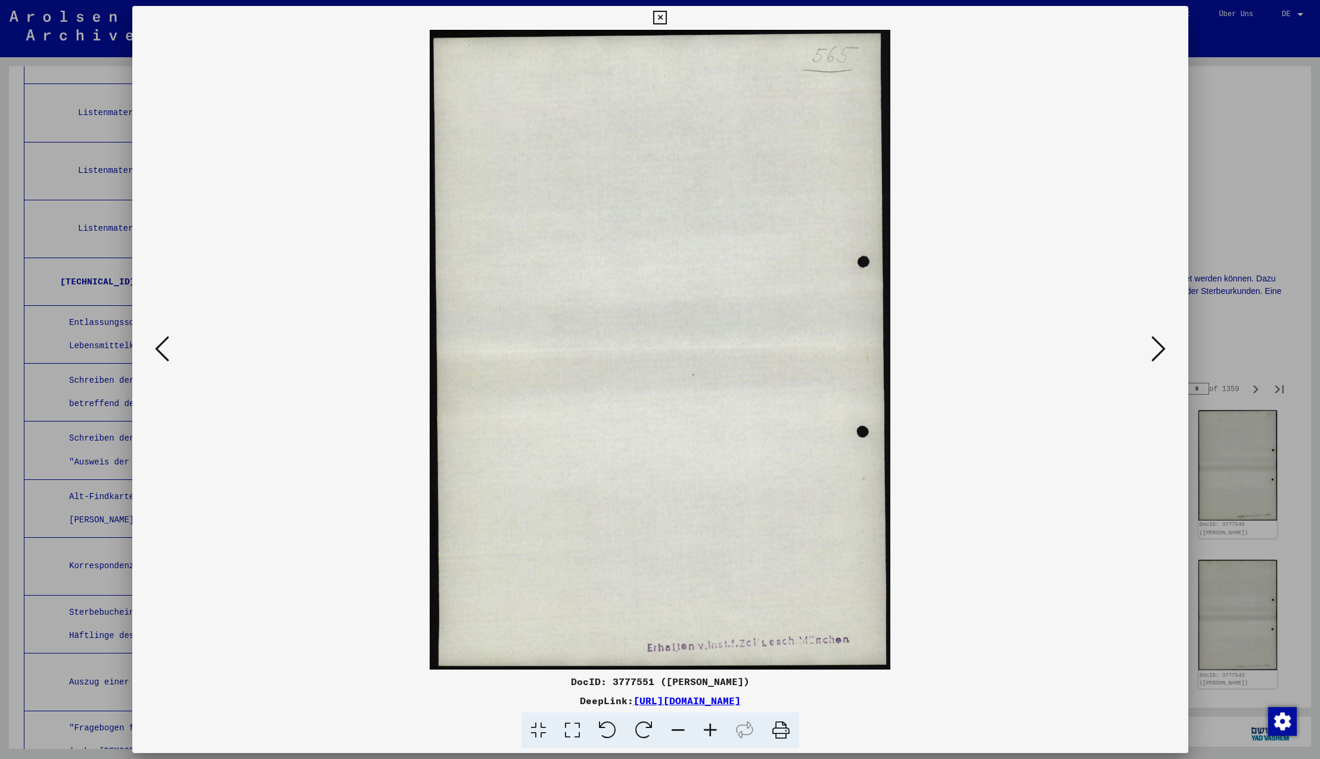
click at [1158, 347] on icon at bounding box center [1158, 348] width 14 height 29
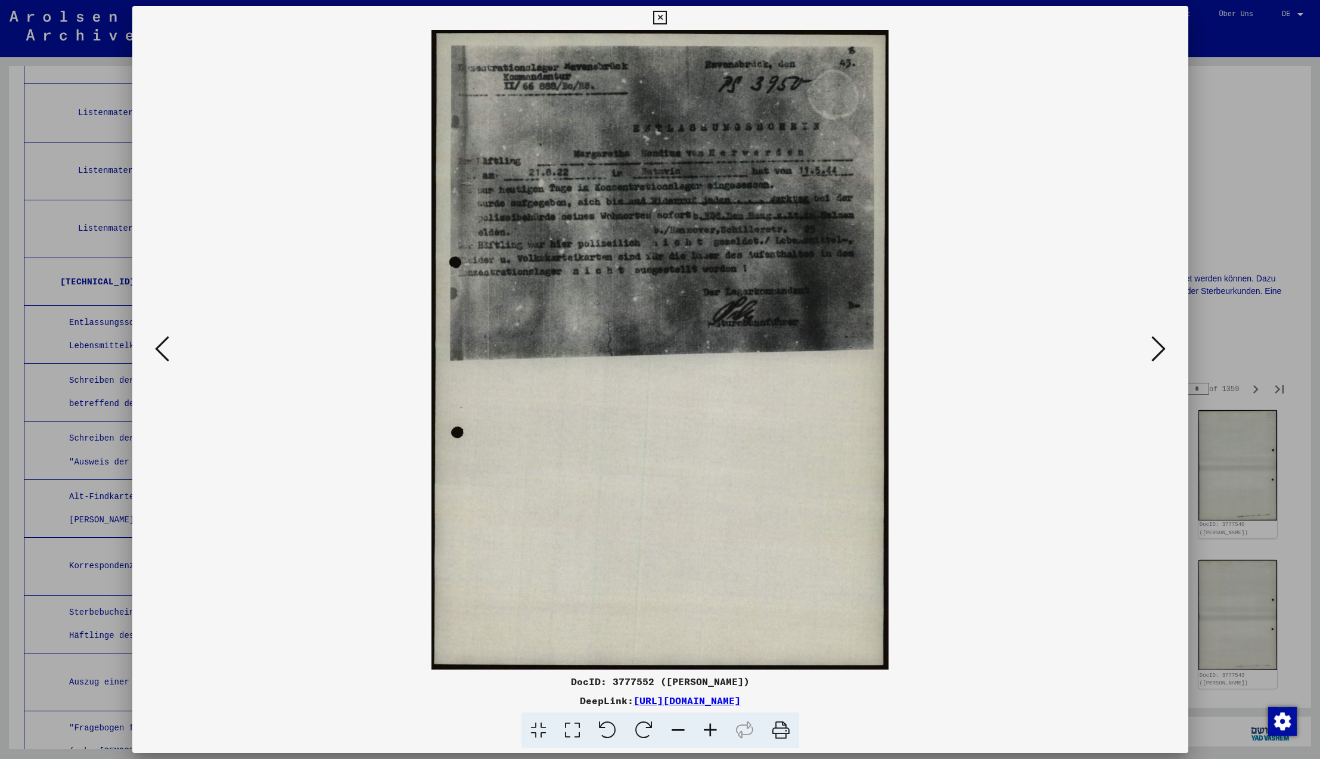
click at [1158, 347] on icon at bounding box center [1158, 348] width 14 height 29
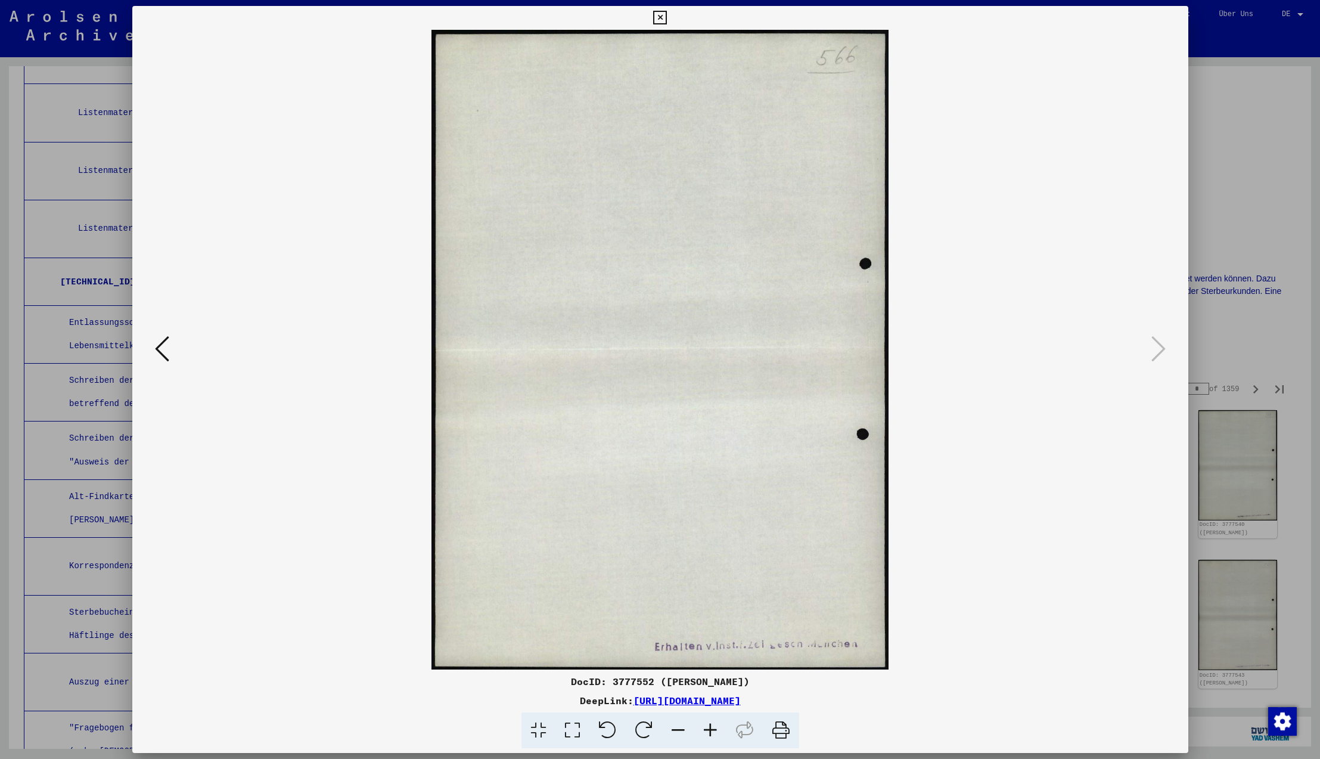
click at [1158, 347] on icon at bounding box center [1158, 348] width 14 height 29
click at [667, 15] on icon at bounding box center [660, 18] width 14 height 14
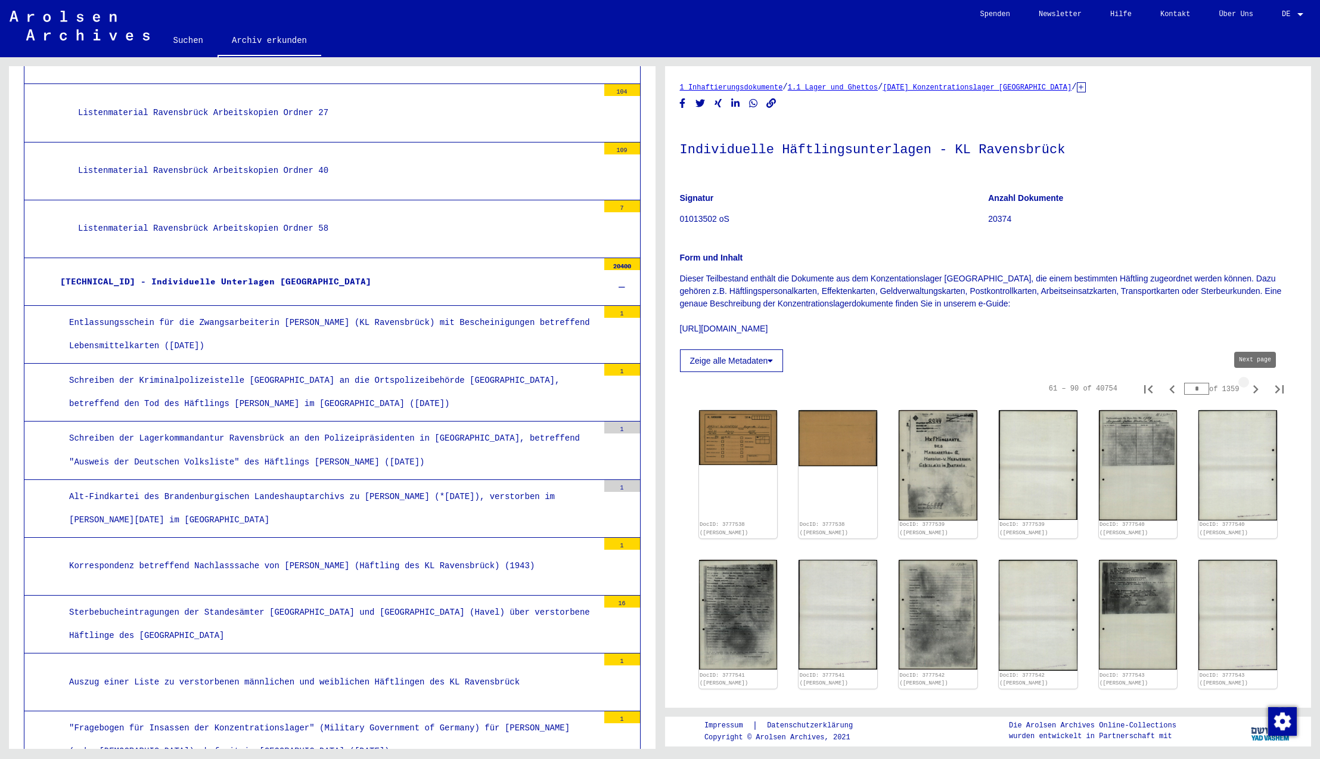
click at [1256, 387] on icon "Next page" at bounding box center [1255, 389] width 5 height 8
type input "*"
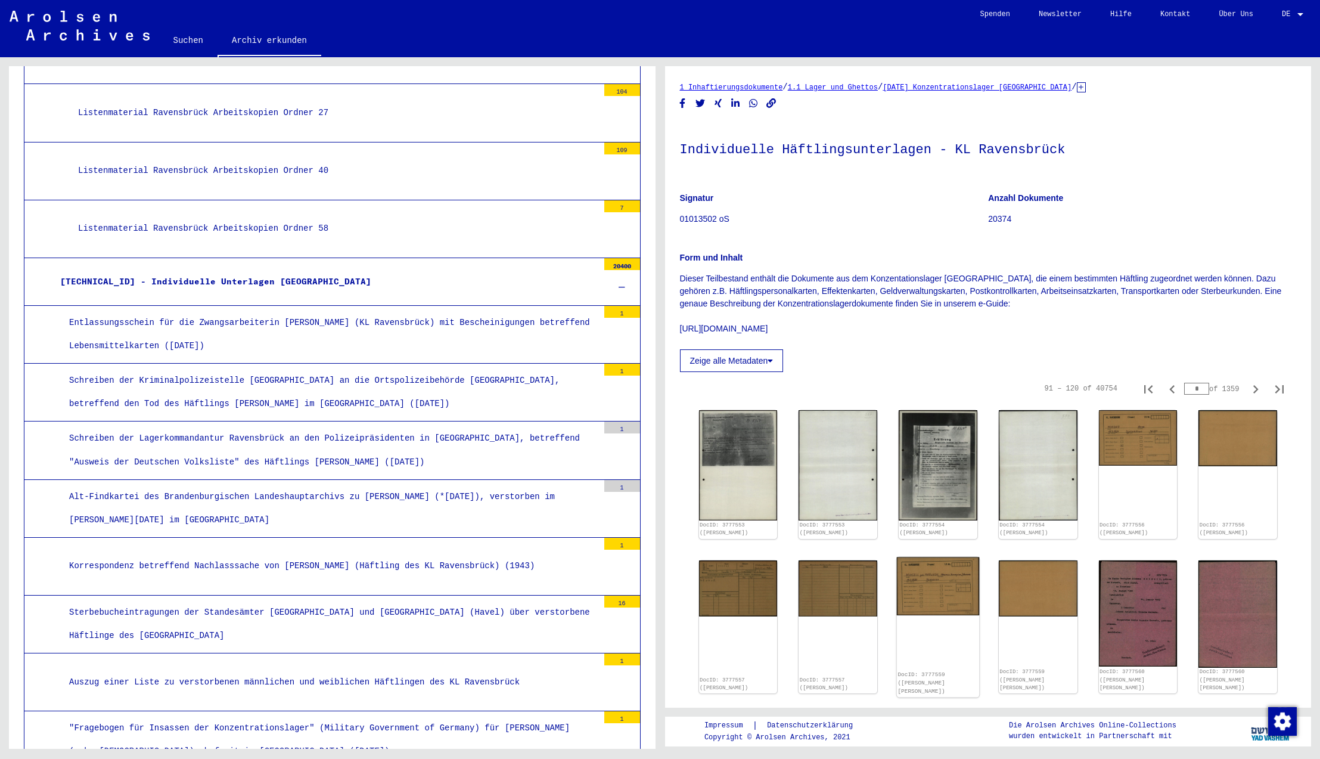
scroll to position [268, 0]
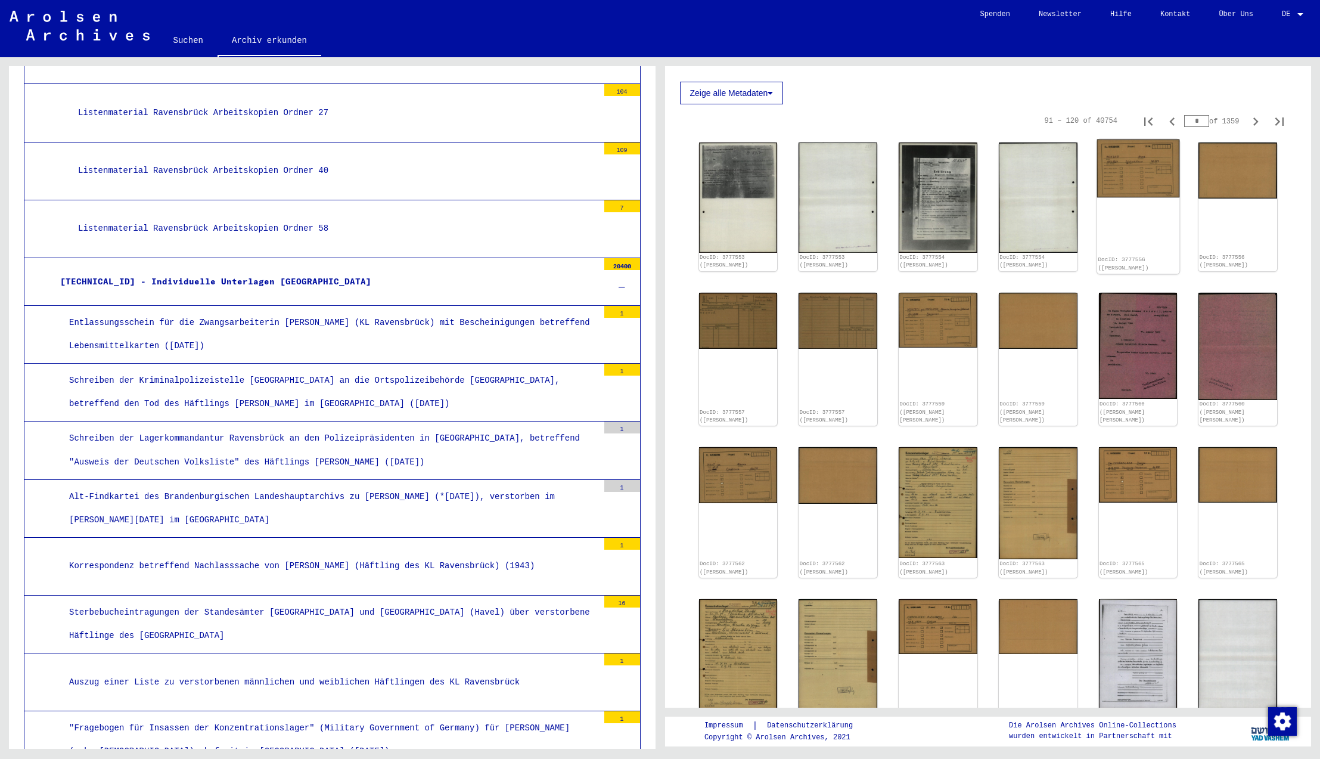
click at [1146, 159] on img at bounding box center [1138, 168] width 82 height 58
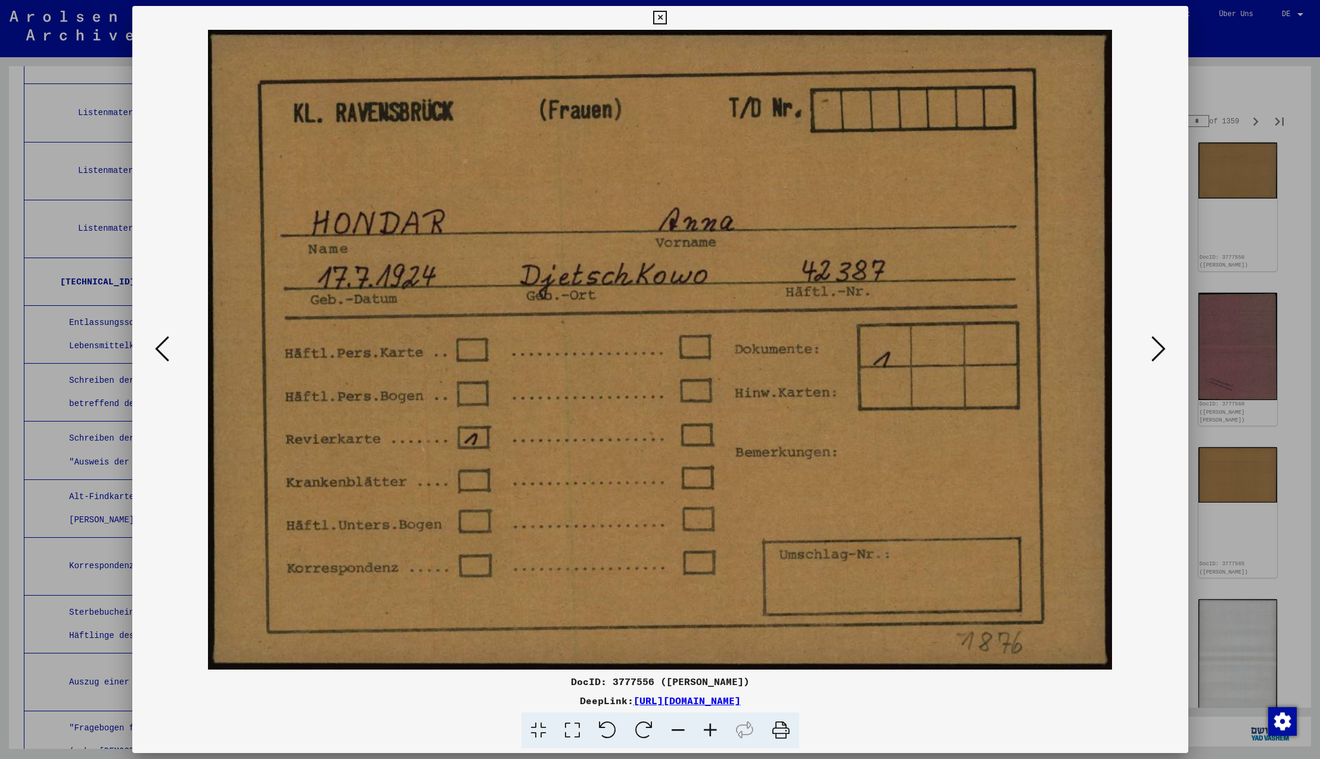
click at [1160, 352] on icon at bounding box center [1158, 348] width 14 height 29
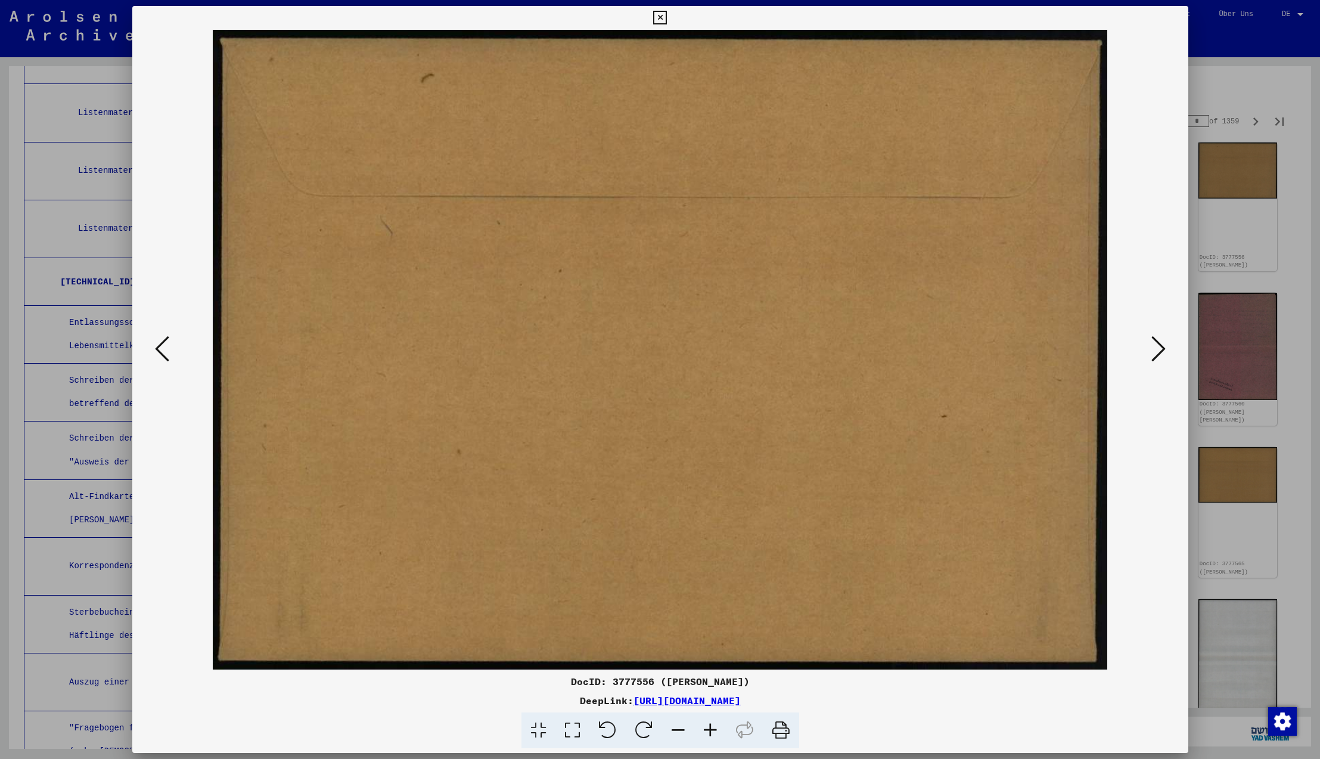
click at [1160, 352] on icon at bounding box center [1158, 348] width 14 height 29
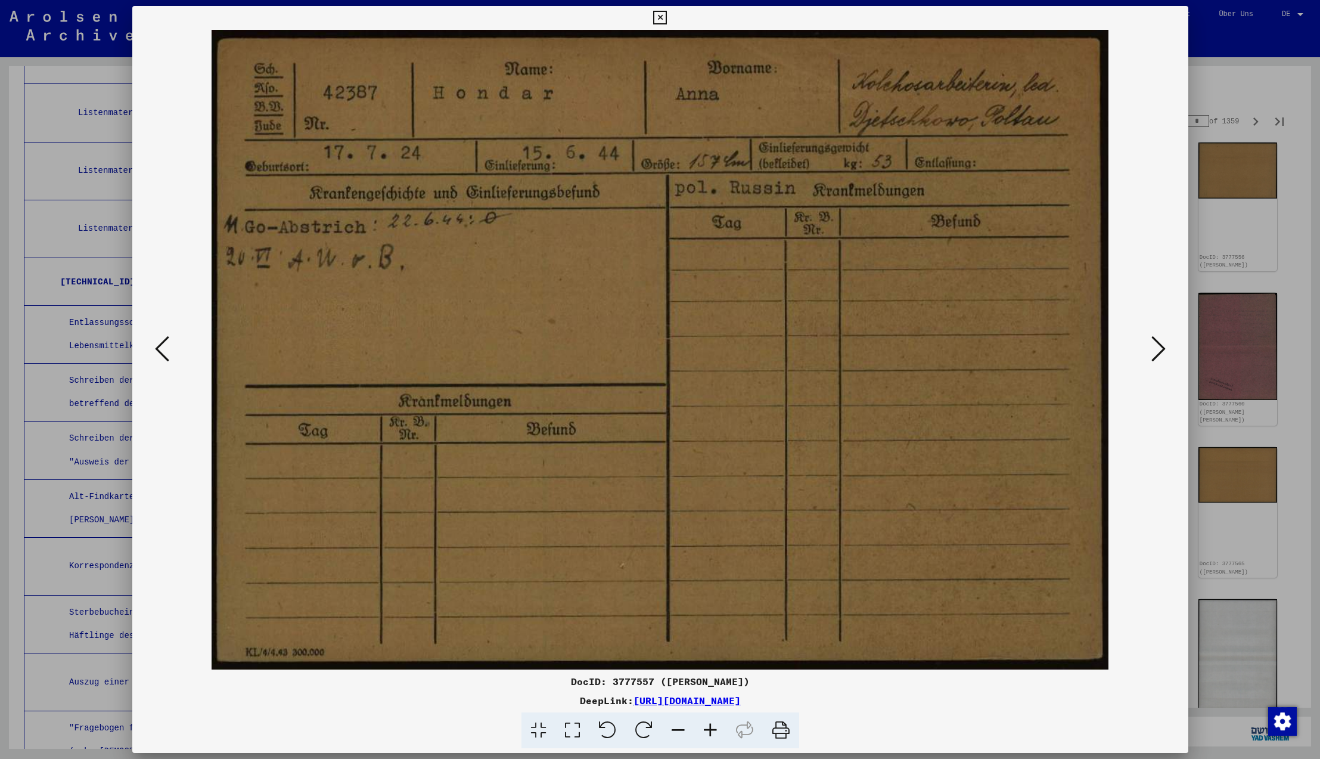
click at [1160, 352] on icon at bounding box center [1158, 348] width 14 height 29
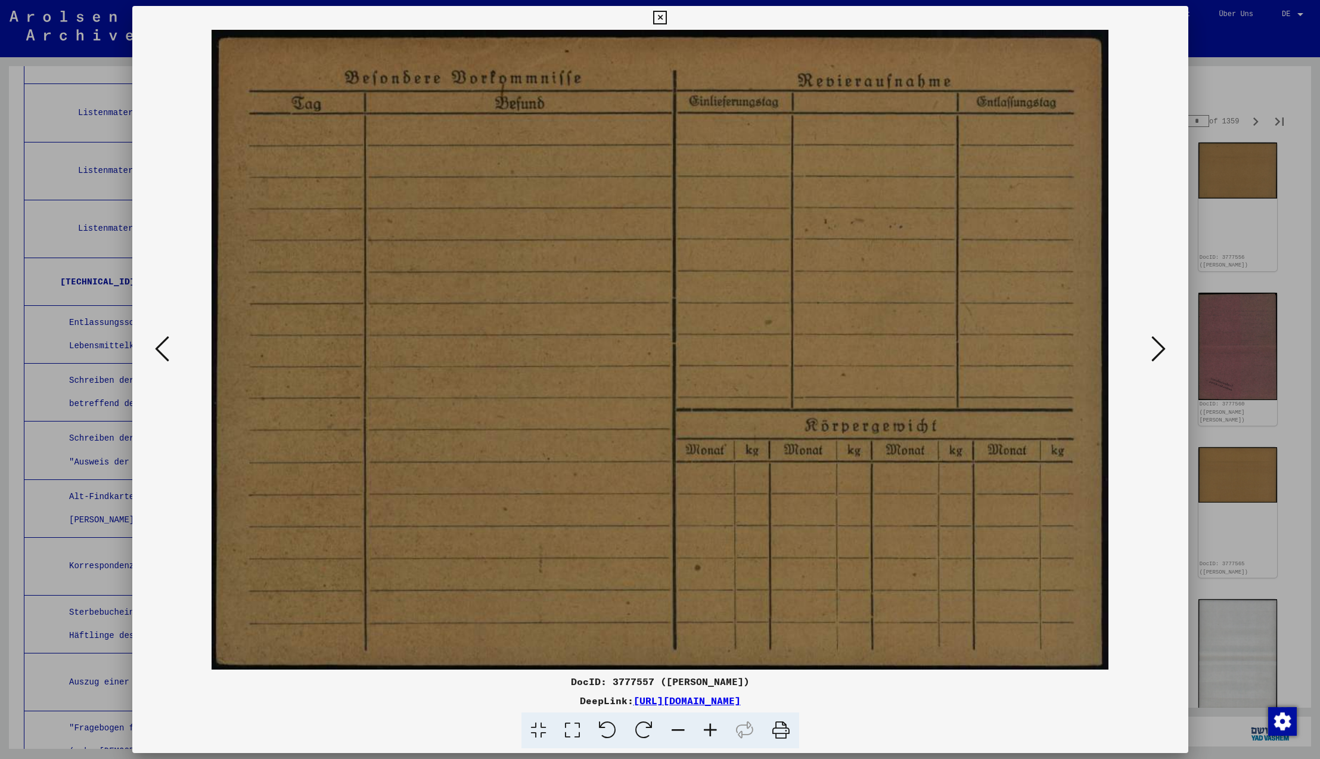
click at [1160, 352] on icon at bounding box center [1158, 348] width 14 height 29
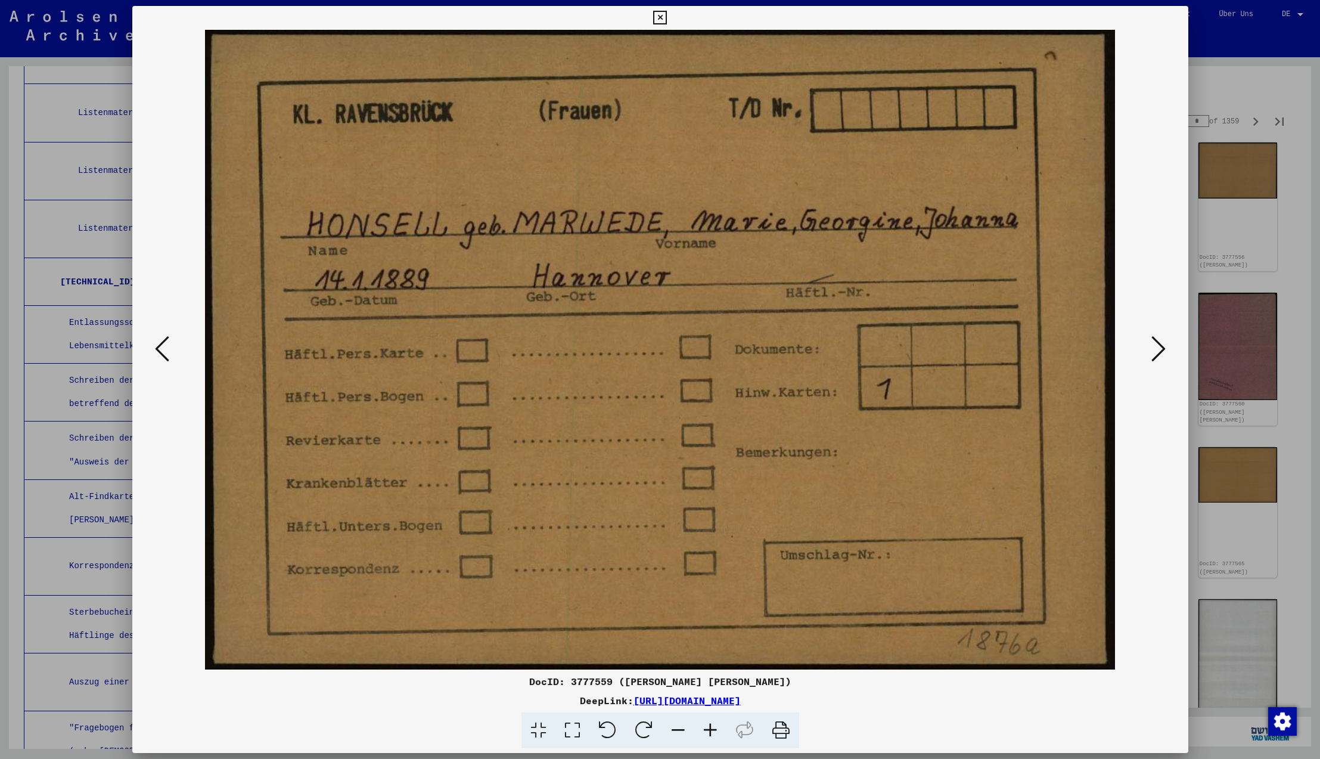
click at [1160, 352] on icon at bounding box center [1158, 348] width 14 height 29
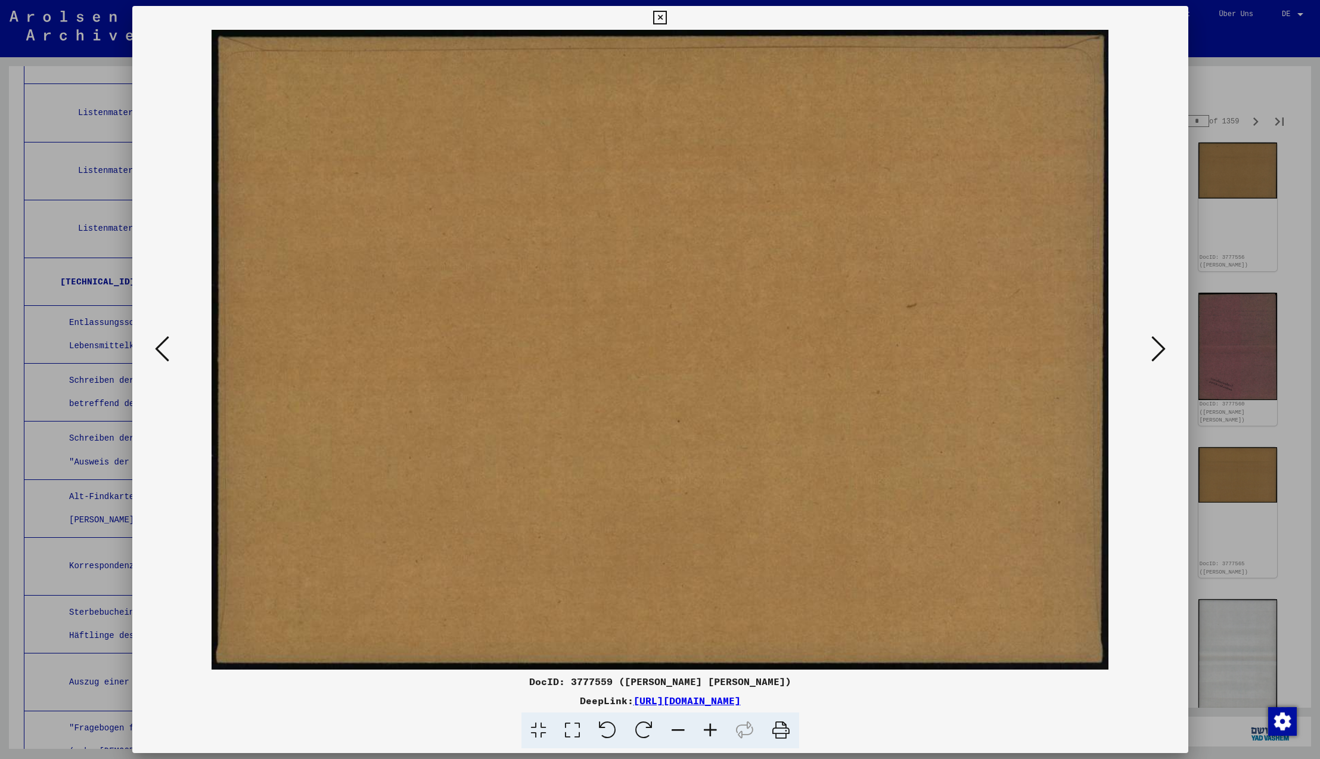
click at [1160, 352] on icon at bounding box center [1158, 348] width 14 height 29
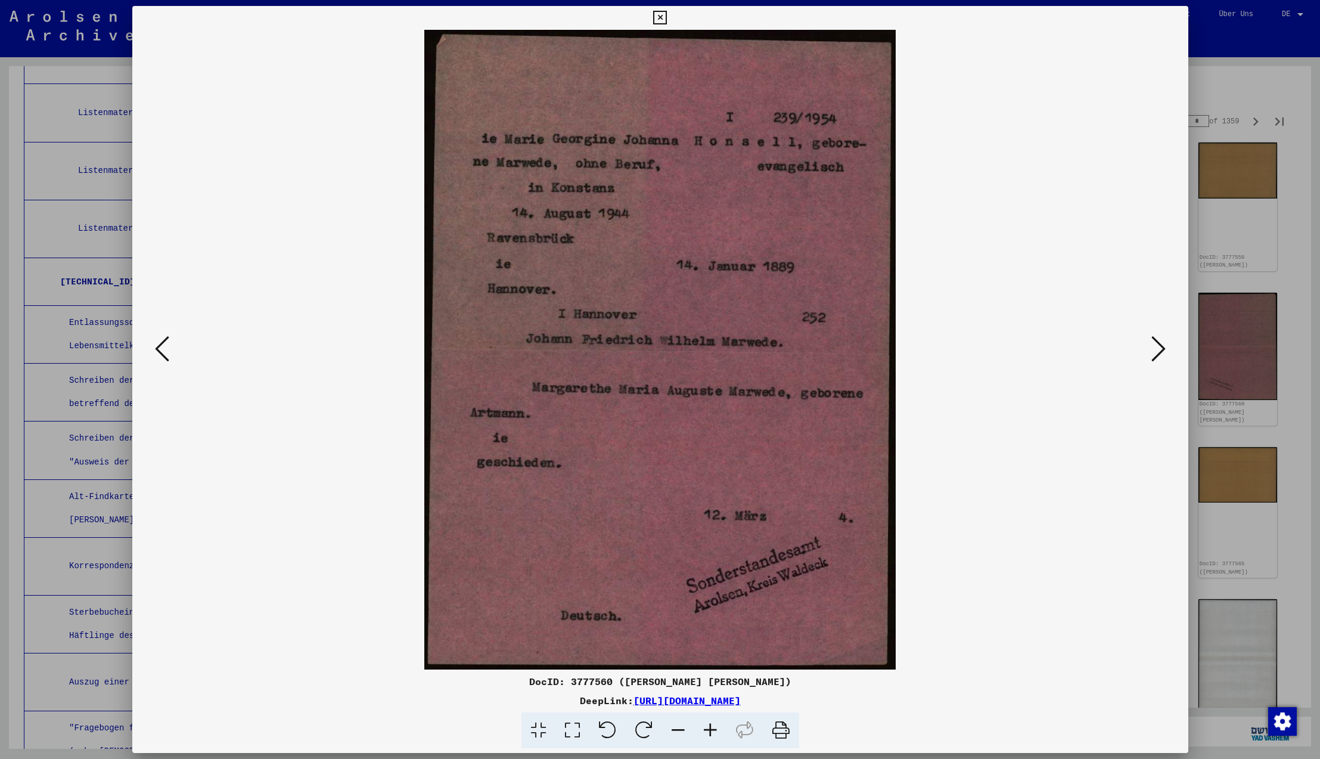
click at [1160, 352] on icon at bounding box center [1158, 348] width 14 height 29
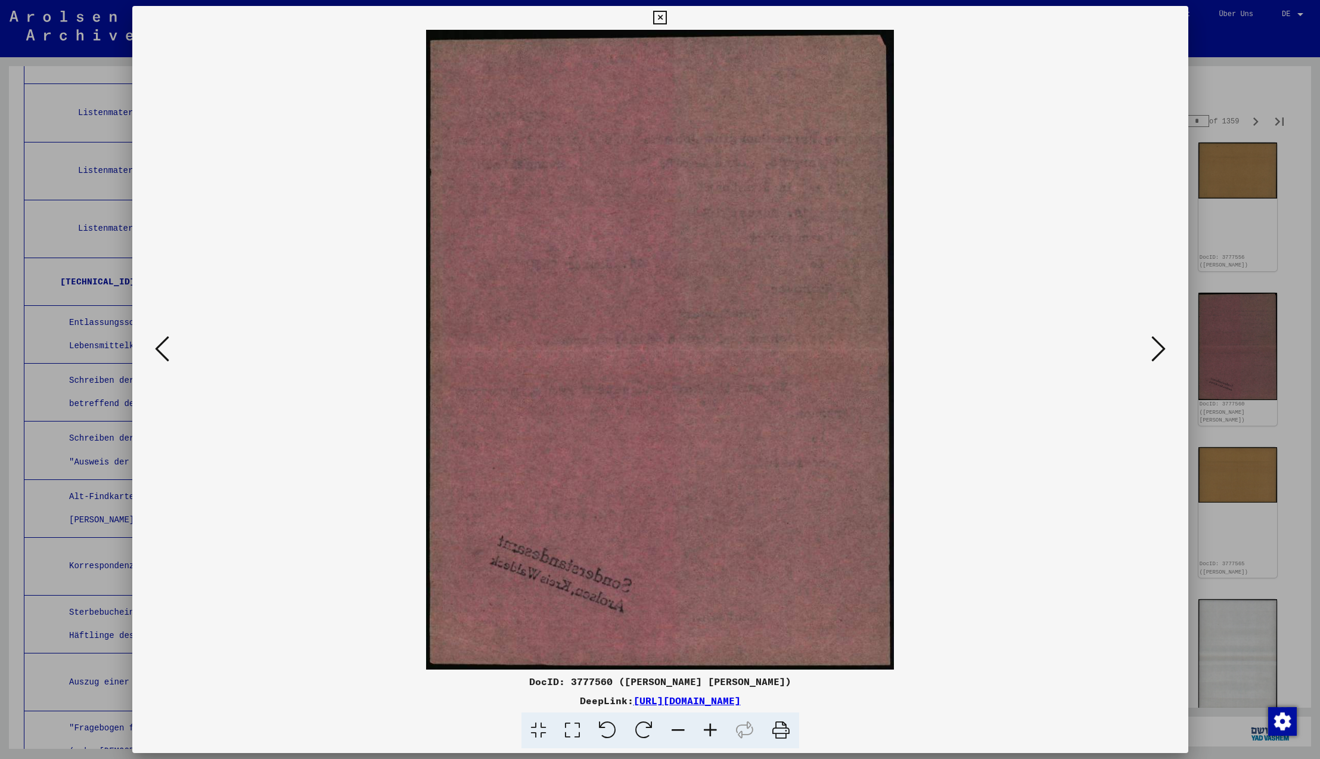
click at [1160, 352] on icon at bounding box center [1158, 348] width 14 height 29
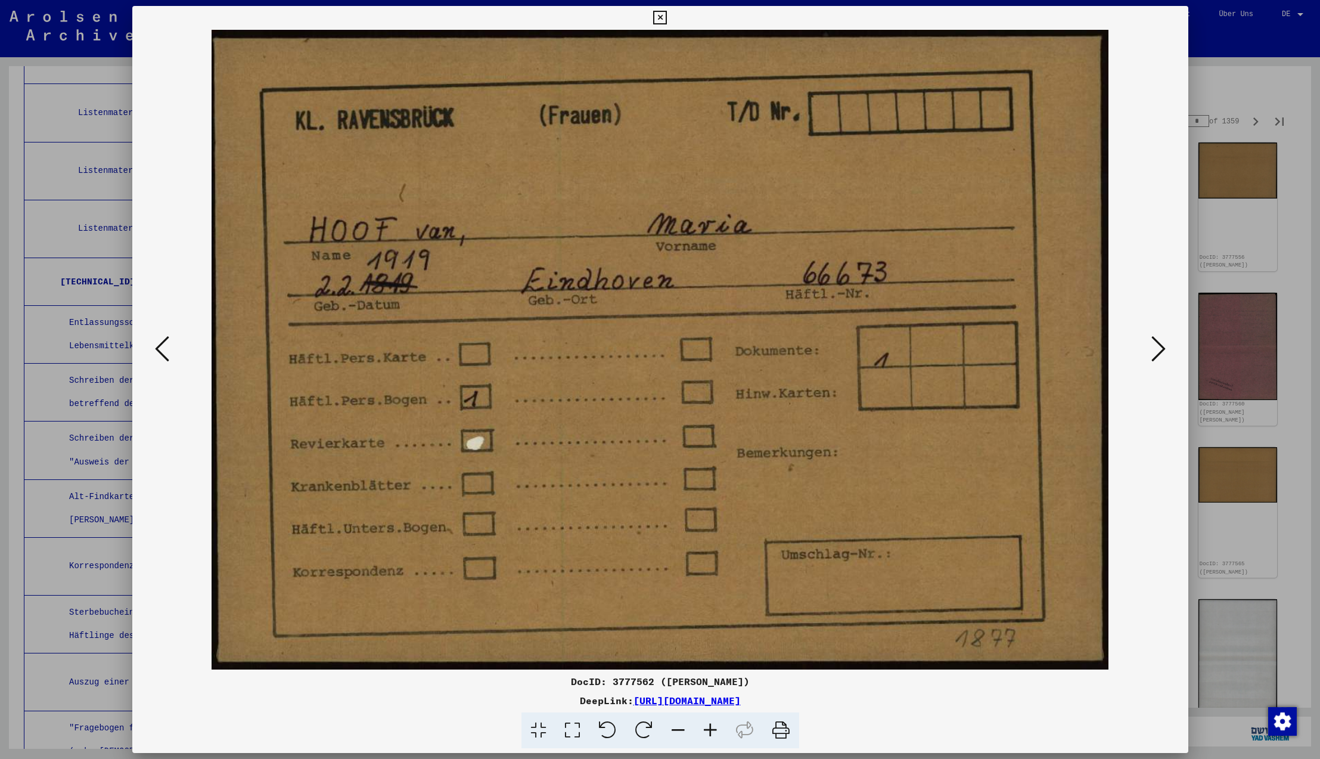
click at [1160, 352] on icon at bounding box center [1158, 348] width 14 height 29
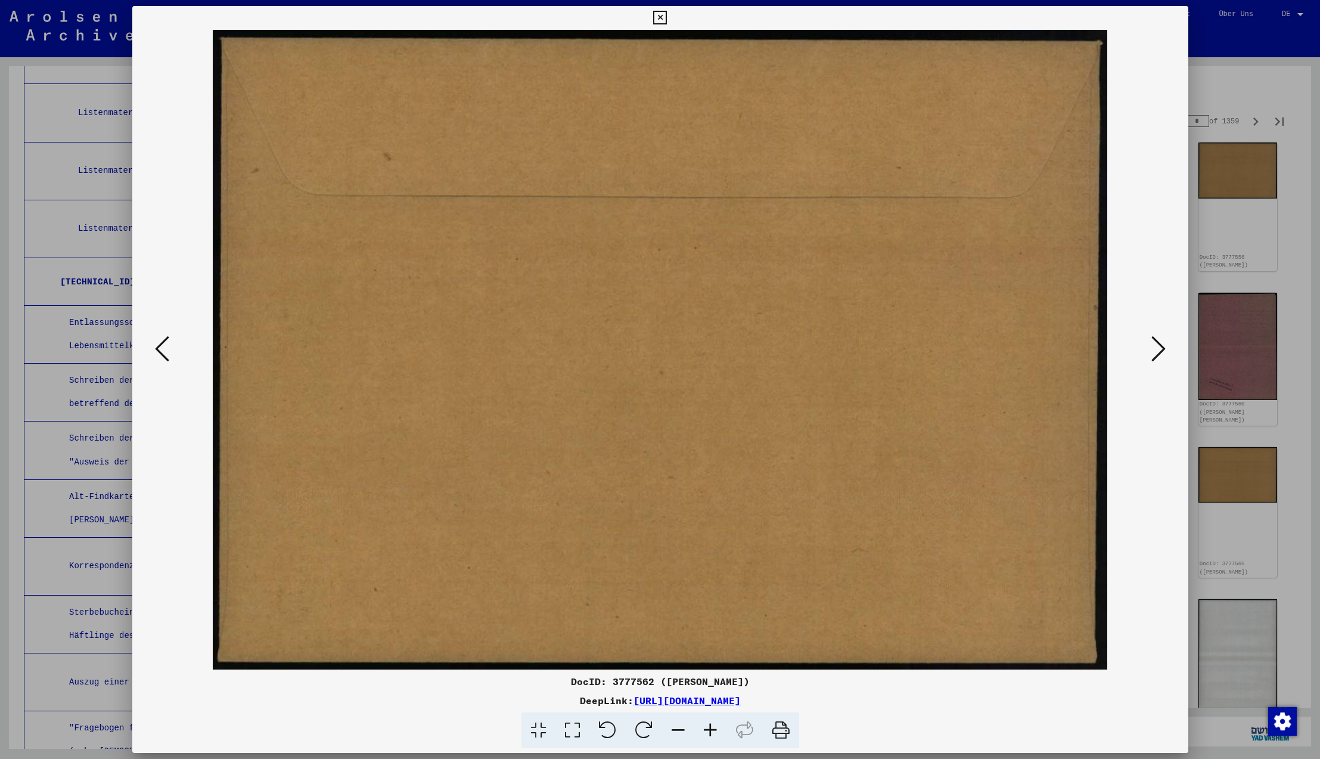
click at [1160, 352] on icon at bounding box center [1158, 348] width 14 height 29
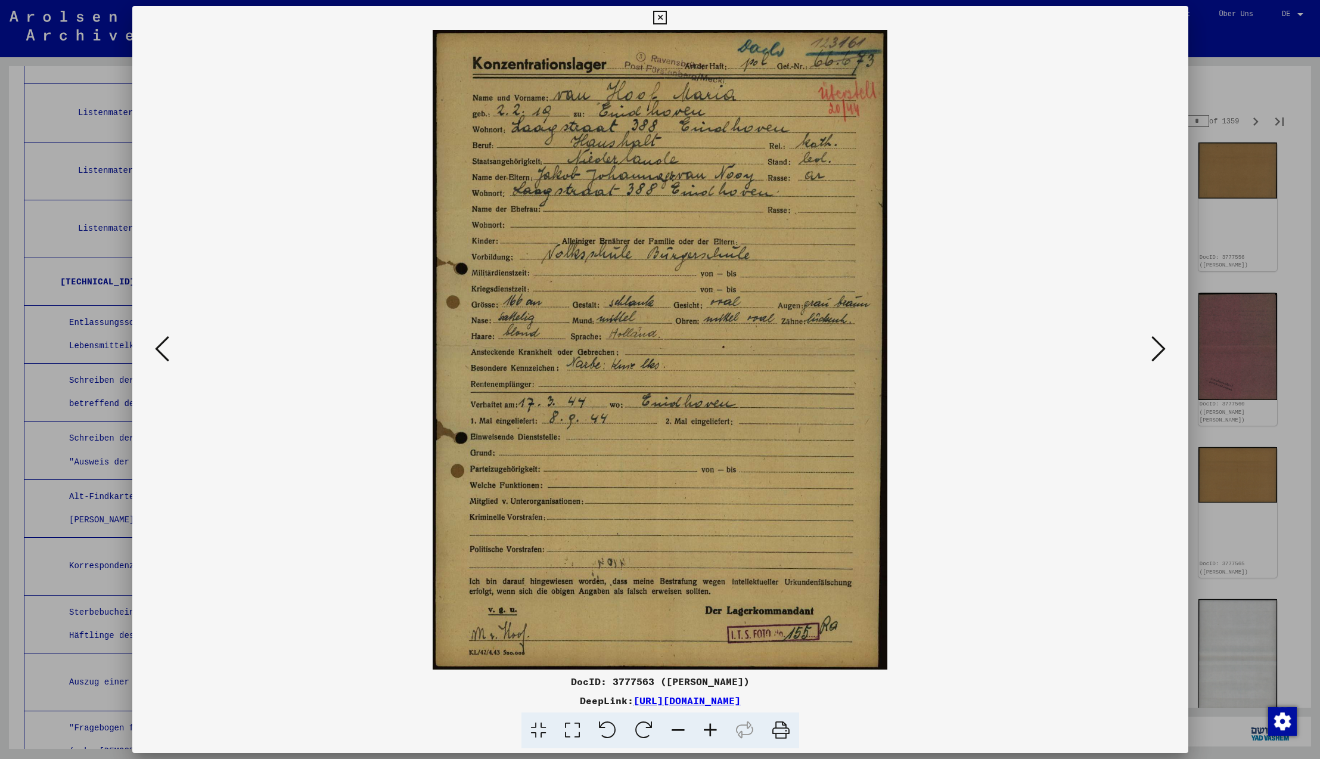
click at [1160, 352] on icon at bounding box center [1158, 348] width 14 height 29
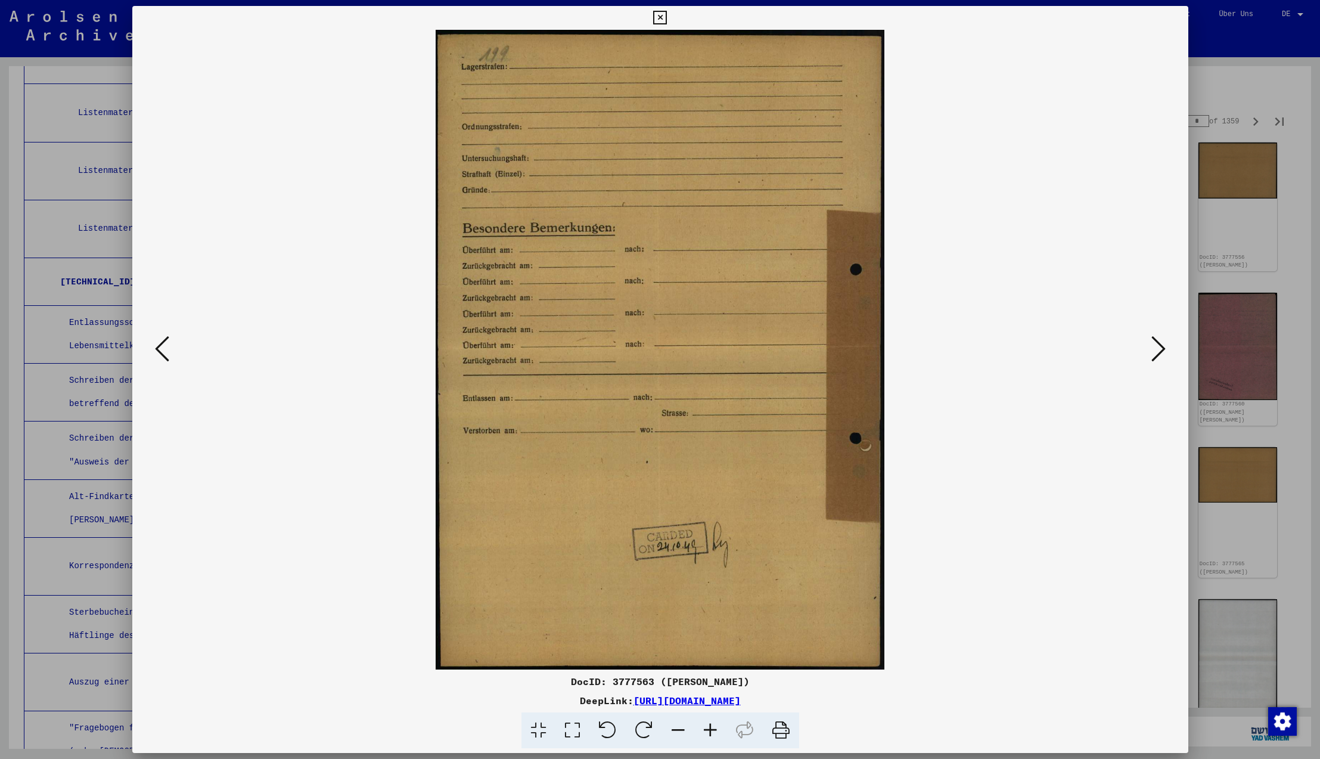
click at [1160, 352] on icon at bounding box center [1158, 348] width 14 height 29
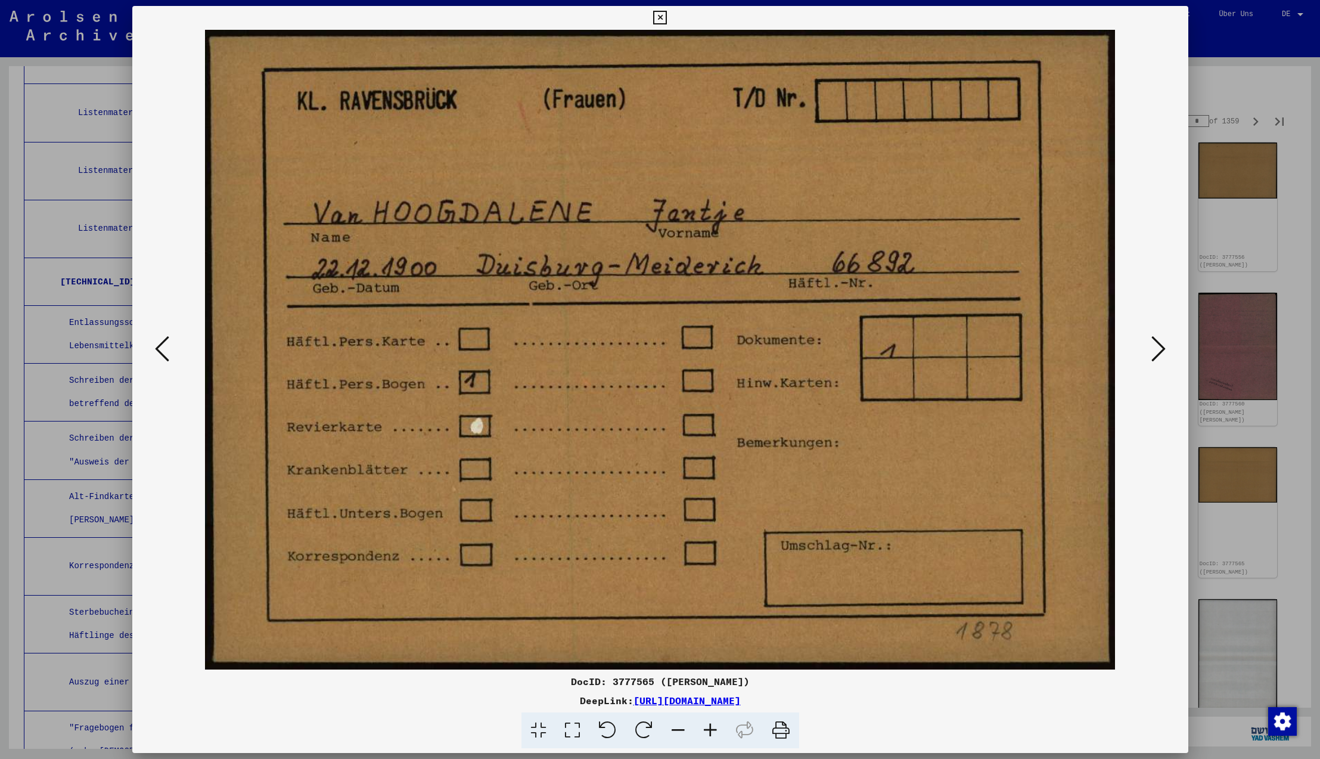
click at [1160, 352] on icon at bounding box center [1158, 348] width 14 height 29
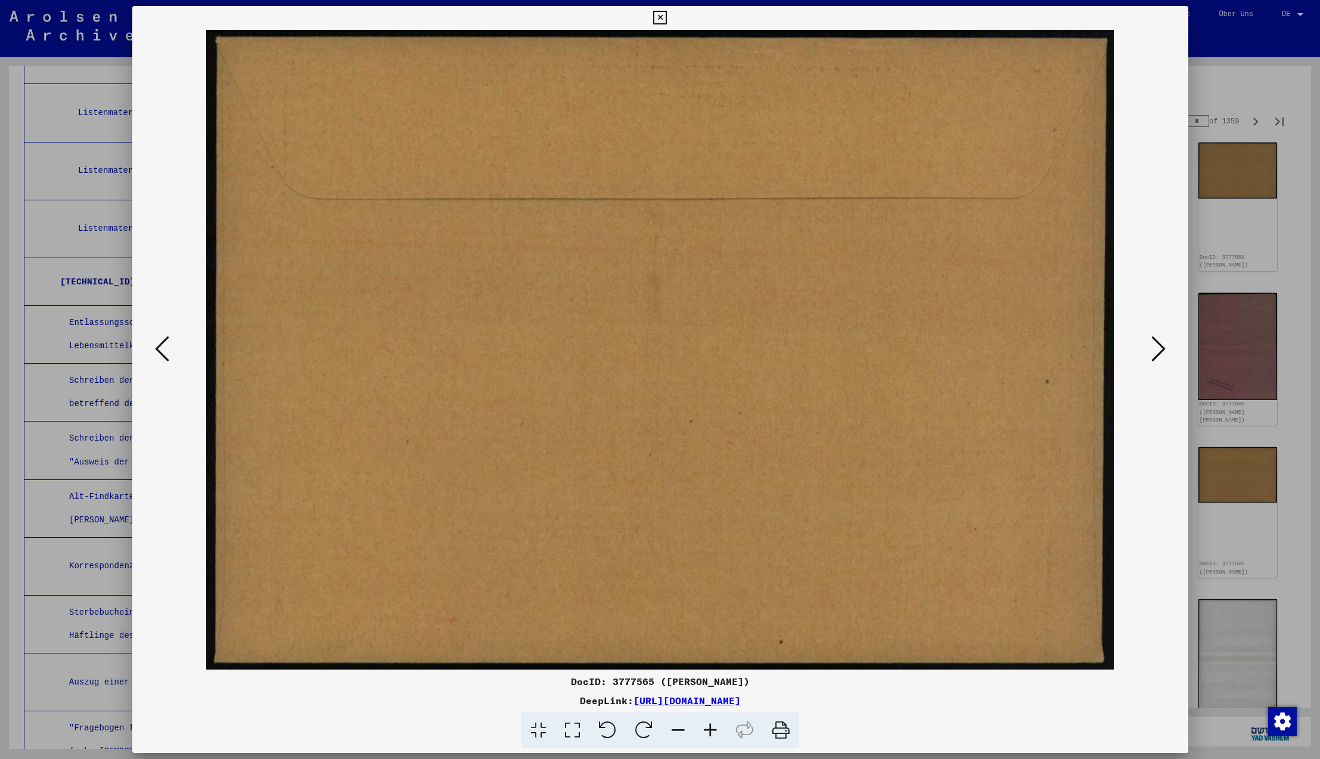
click at [1160, 352] on icon at bounding box center [1158, 348] width 14 height 29
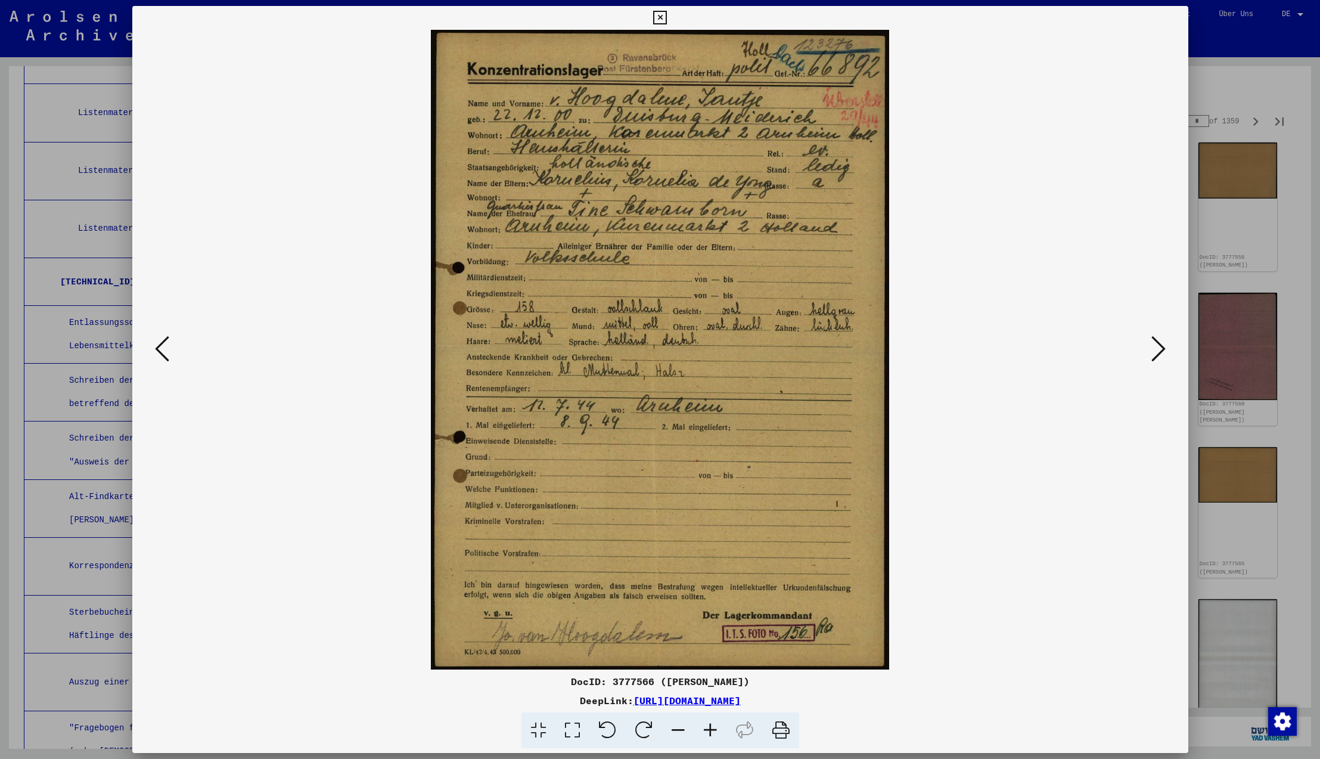
click at [1160, 352] on icon at bounding box center [1158, 348] width 14 height 29
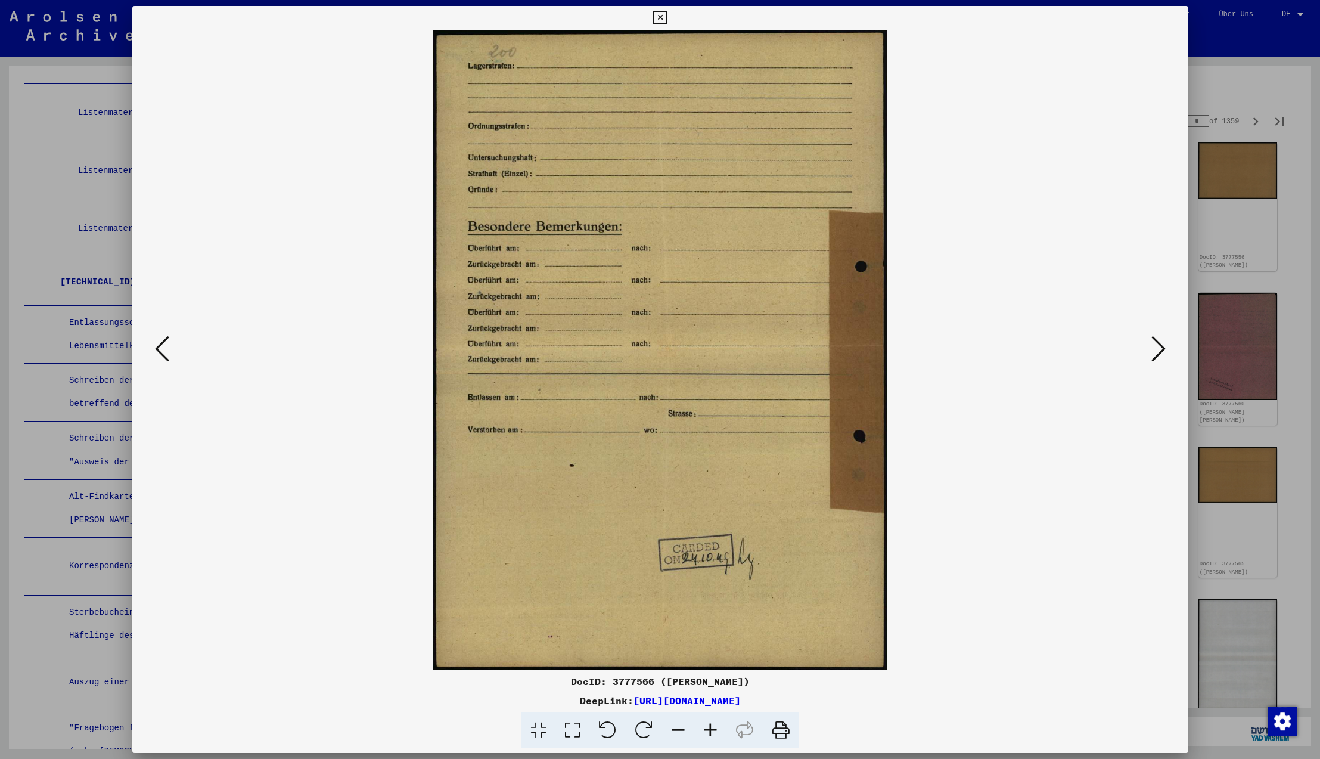
click at [1160, 352] on icon at bounding box center [1158, 348] width 14 height 29
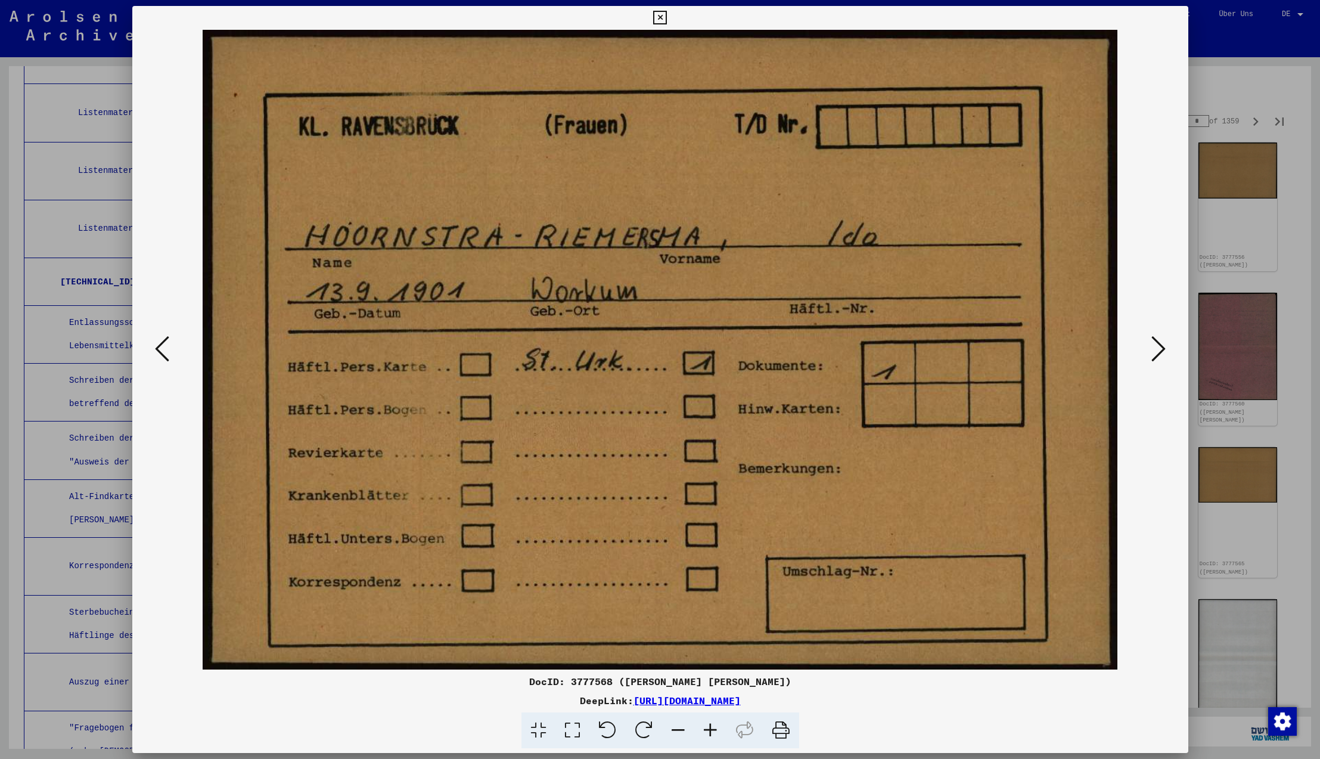
click at [1160, 352] on icon at bounding box center [1158, 348] width 14 height 29
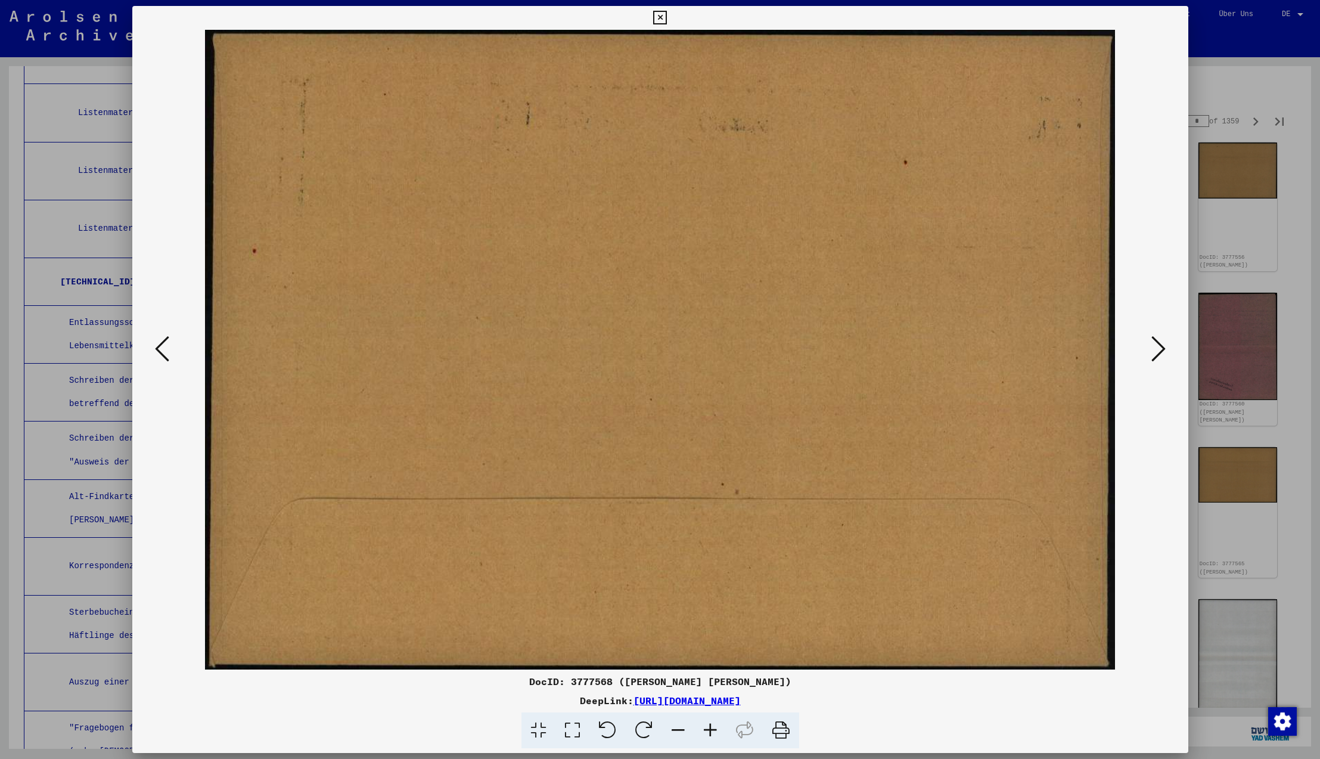
click at [1160, 352] on icon at bounding box center [1158, 348] width 14 height 29
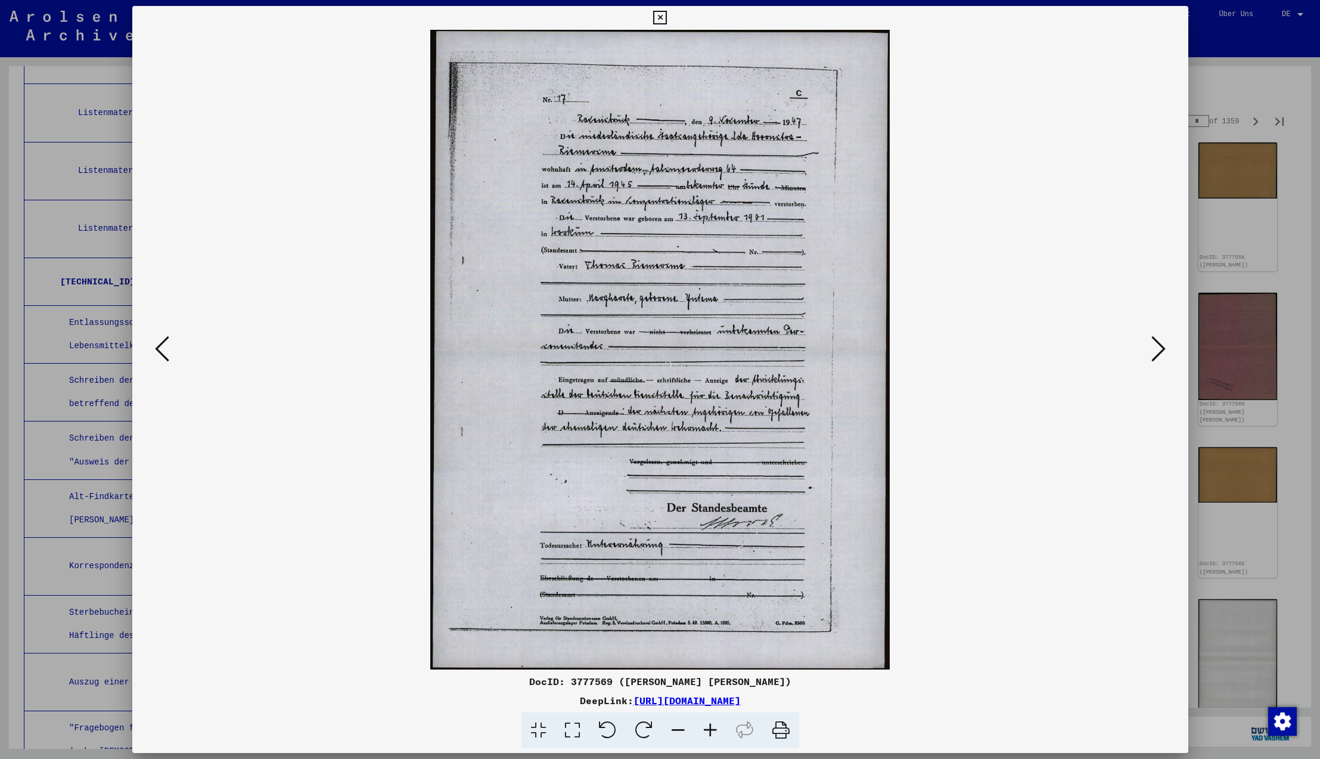
click at [1160, 352] on icon at bounding box center [1158, 348] width 14 height 29
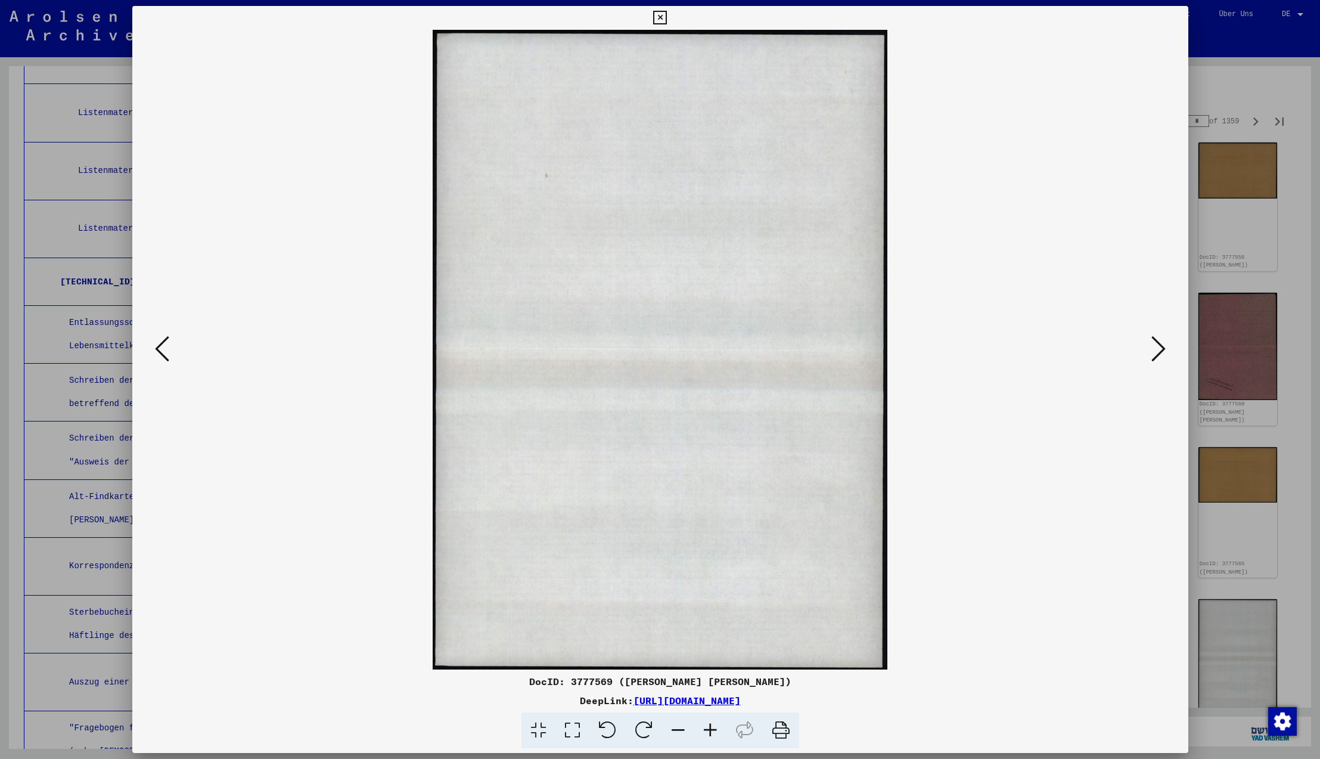
click at [1160, 352] on icon at bounding box center [1158, 348] width 14 height 29
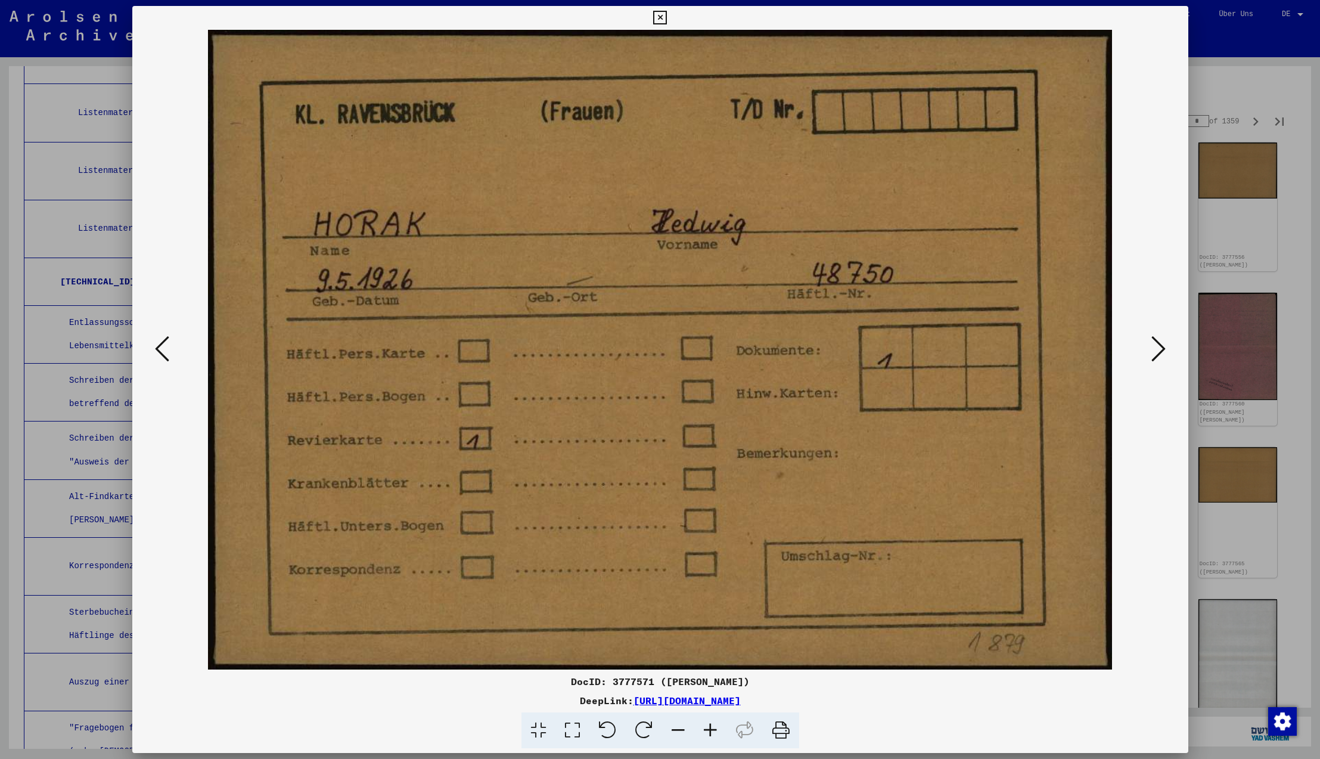
click at [1160, 352] on icon at bounding box center [1158, 348] width 14 height 29
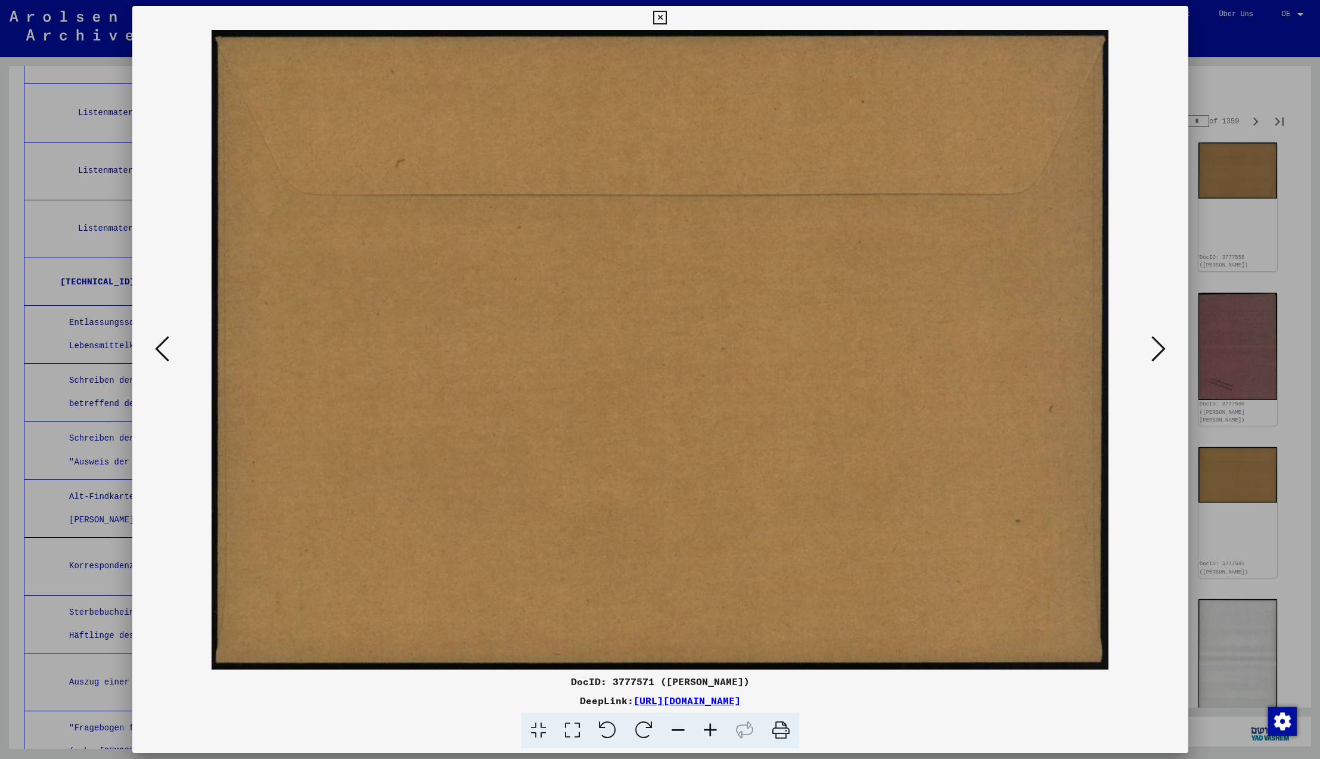
click at [1160, 352] on icon at bounding box center [1158, 348] width 14 height 29
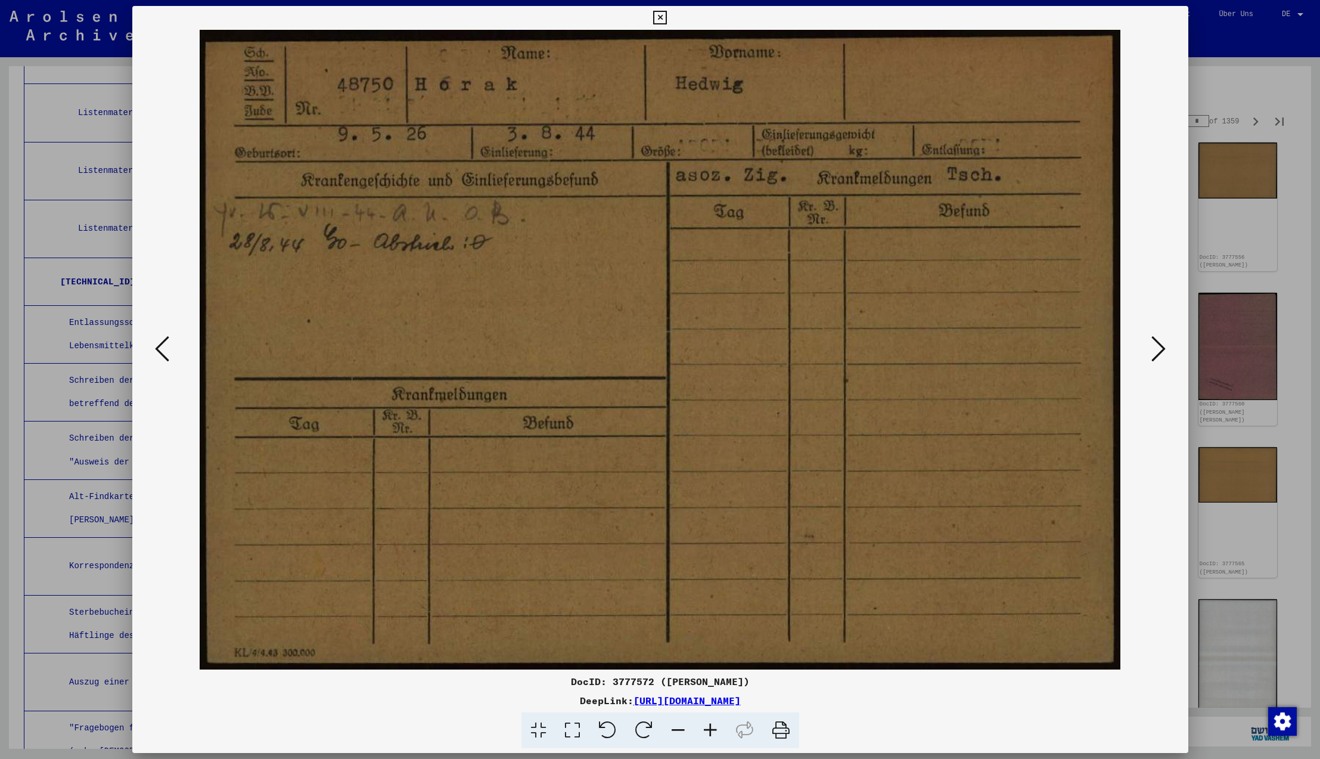
click at [1160, 352] on icon at bounding box center [1158, 348] width 14 height 29
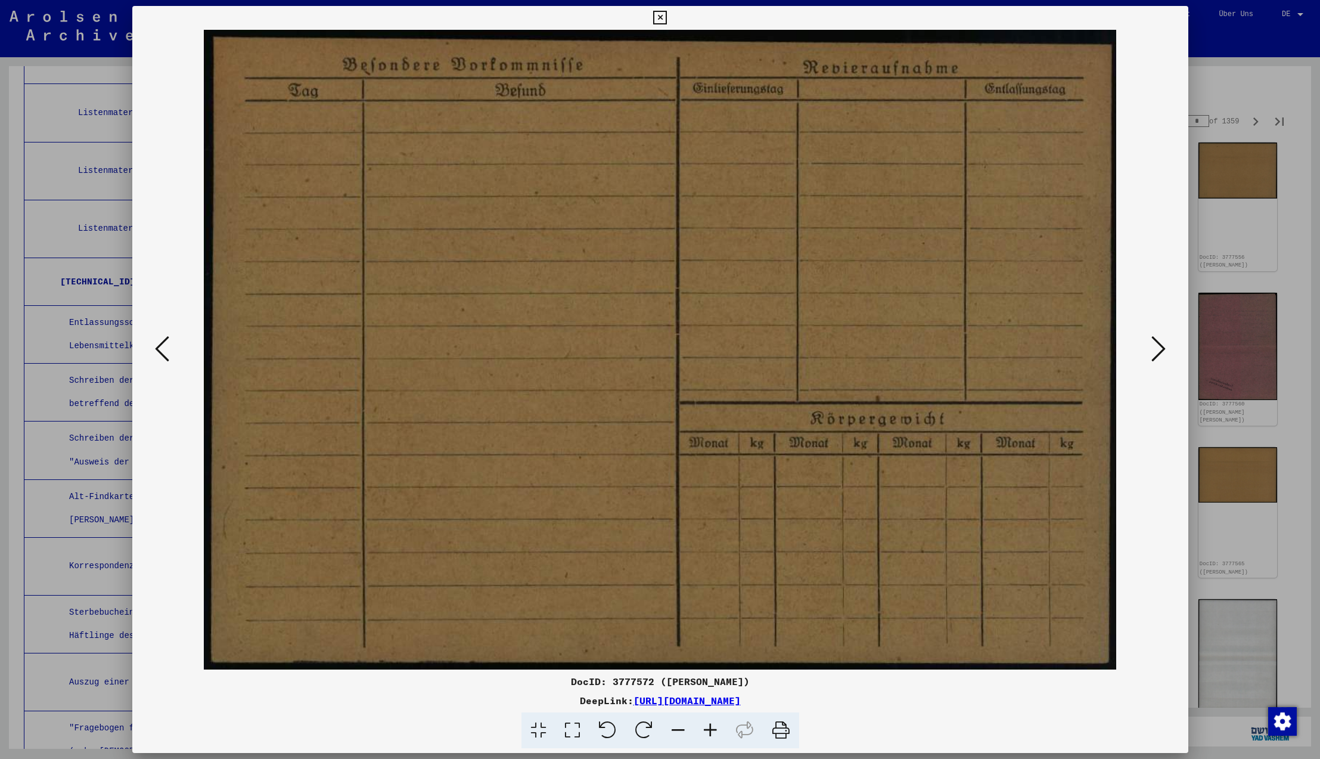
click at [1160, 352] on icon at bounding box center [1158, 348] width 14 height 29
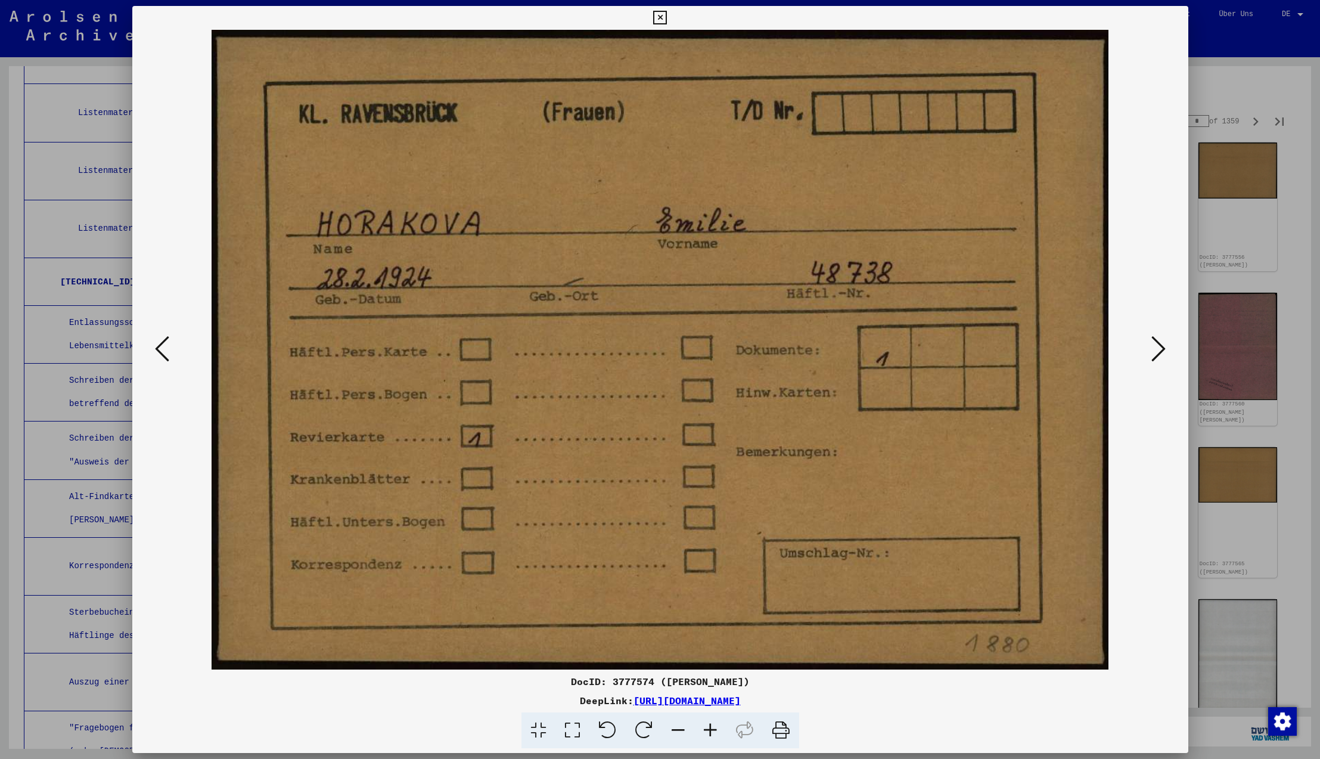
click at [1160, 352] on icon at bounding box center [1158, 348] width 14 height 29
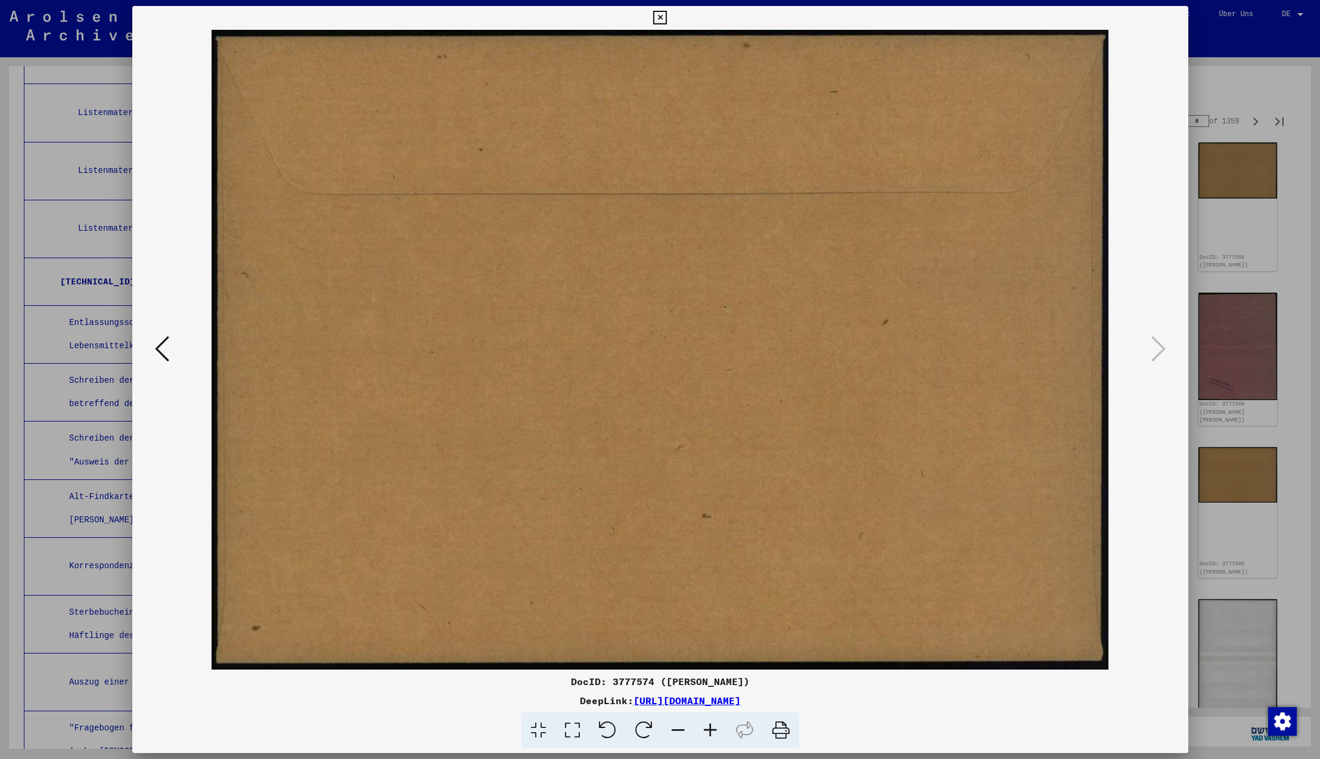
click at [1160, 352] on icon at bounding box center [1158, 348] width 14 height 29
click at [667, 18] on icon at bounding box center [660, 18] width 14 height 14
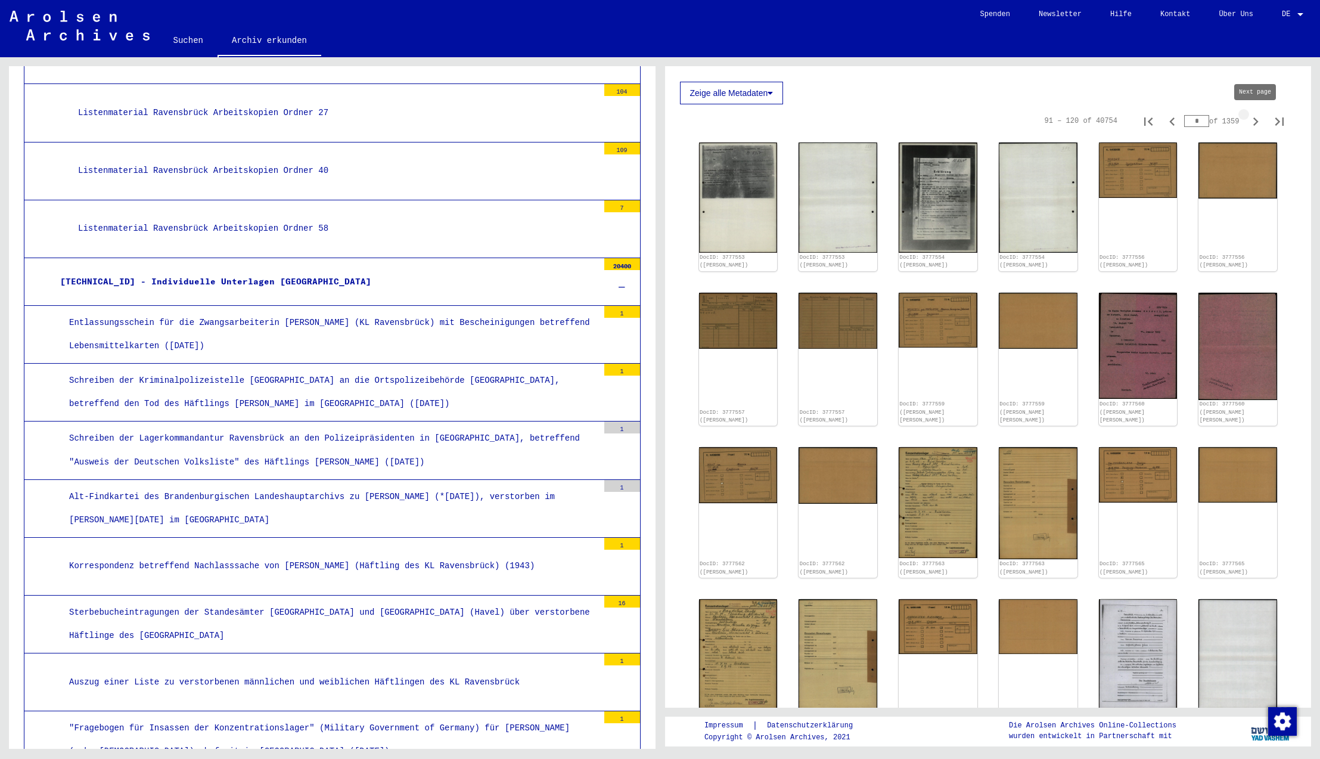
click at [1256, 120] on icon "Next page" at bounding box center [1255, 121] width 5 height 8
type input "*"
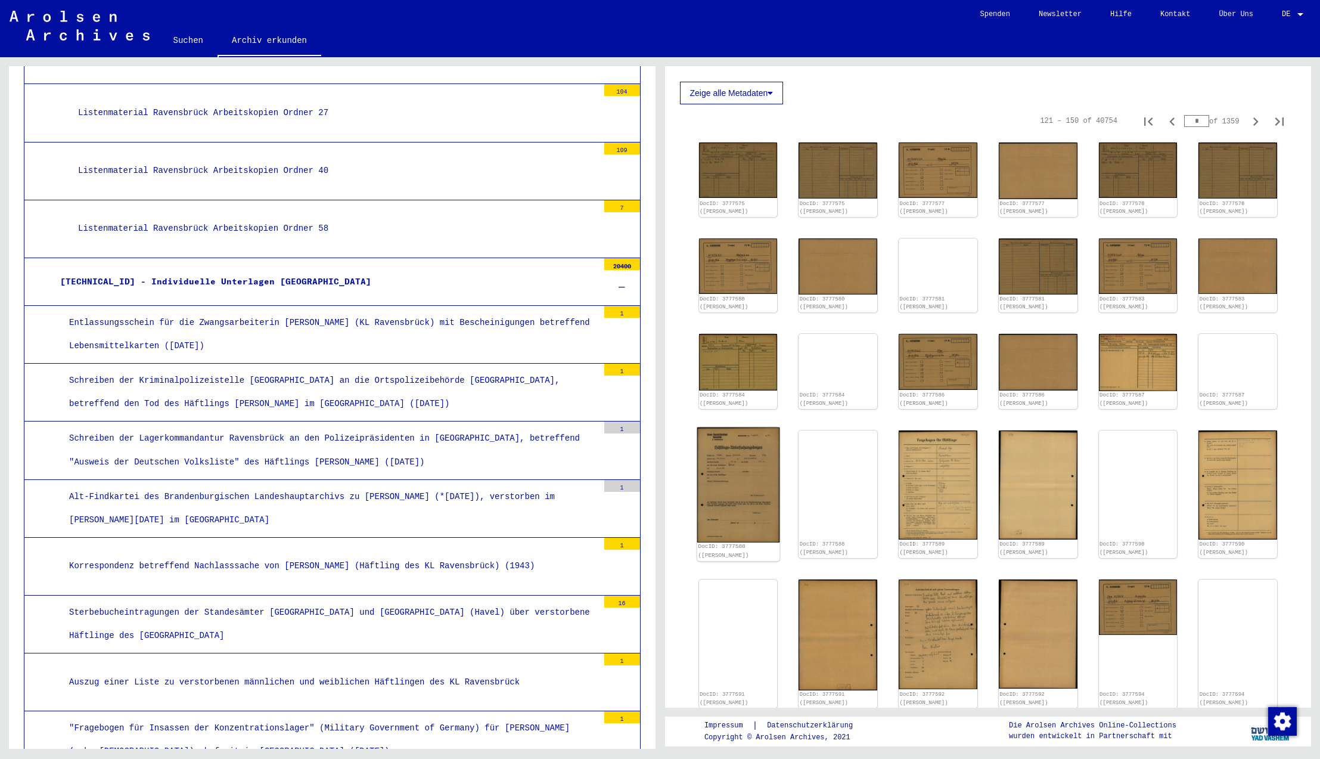
click at [716, 487] on img at bounding box center [738, 484] width 82 height 115
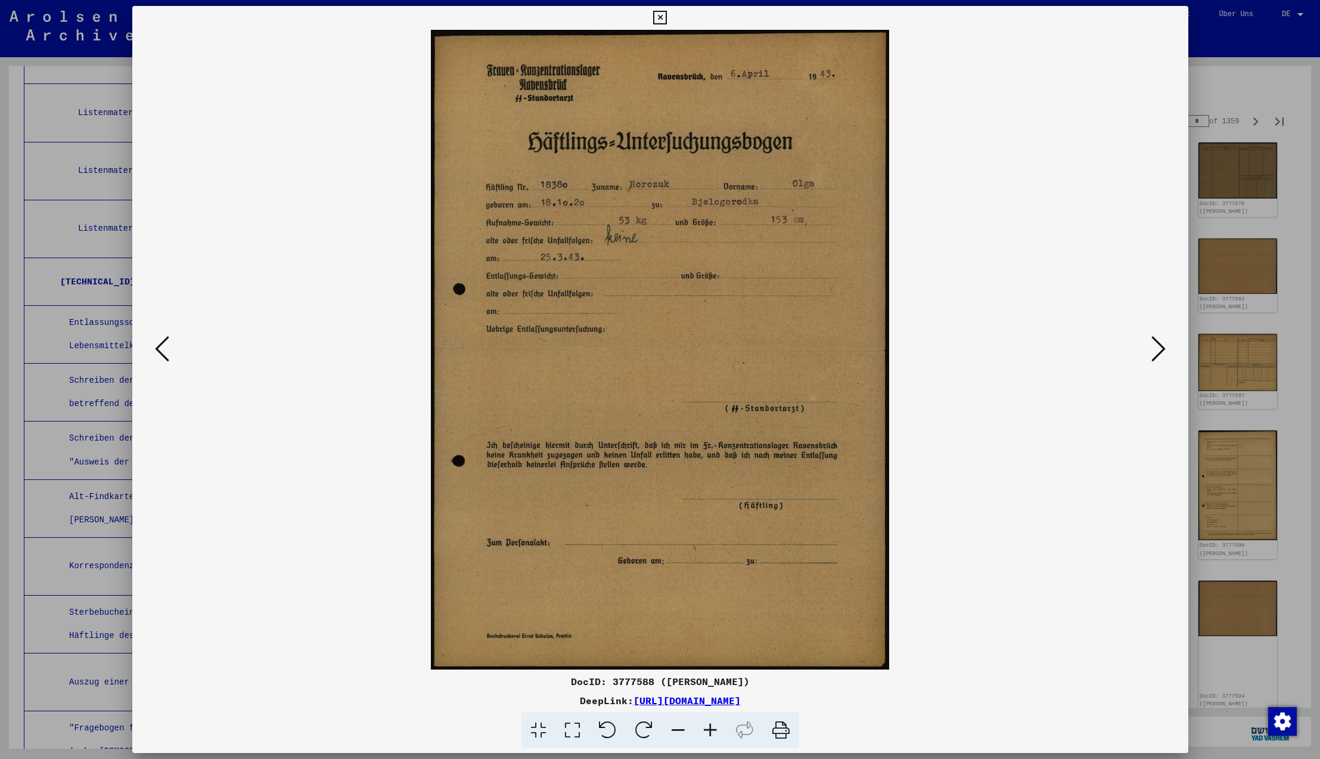
click at [1160, 351] on icon at bounding box center [1158, 348] width 14 height 29
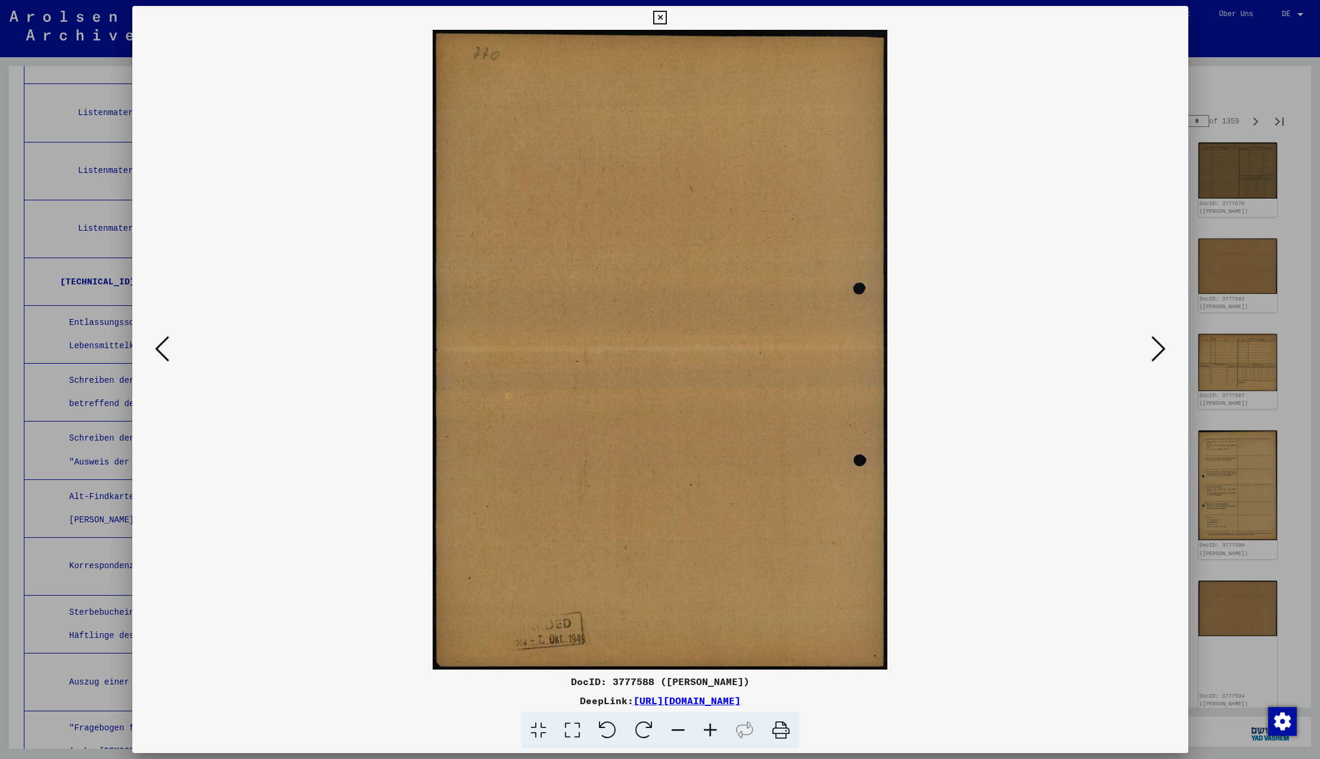
click at [1160, 351] on icon at bounding box center [1158, 348] width 14 height 29
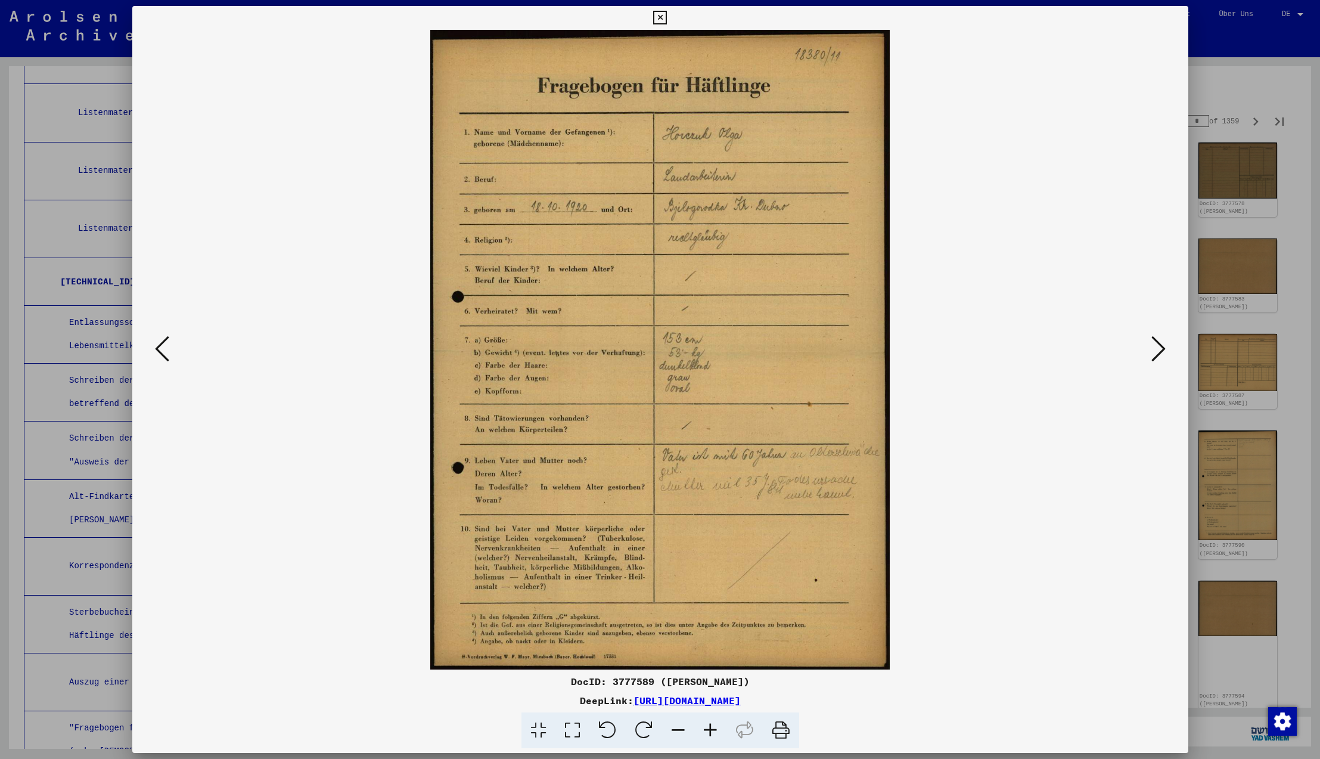
click at [1160, 351] on icon at bounding box center [1158, 348] width 14 height 29
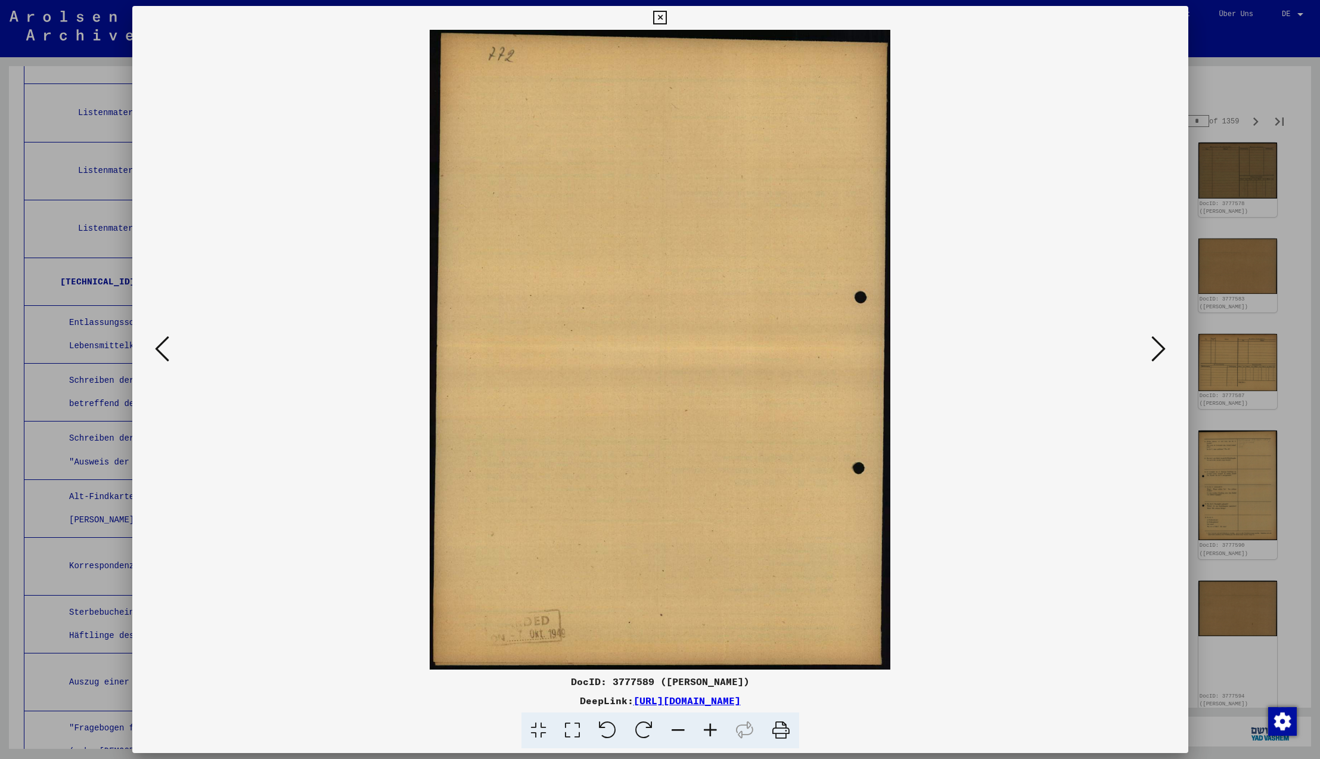
click at [1160, 351] on icon at bounding box center [1158, 348] width 14 height 29
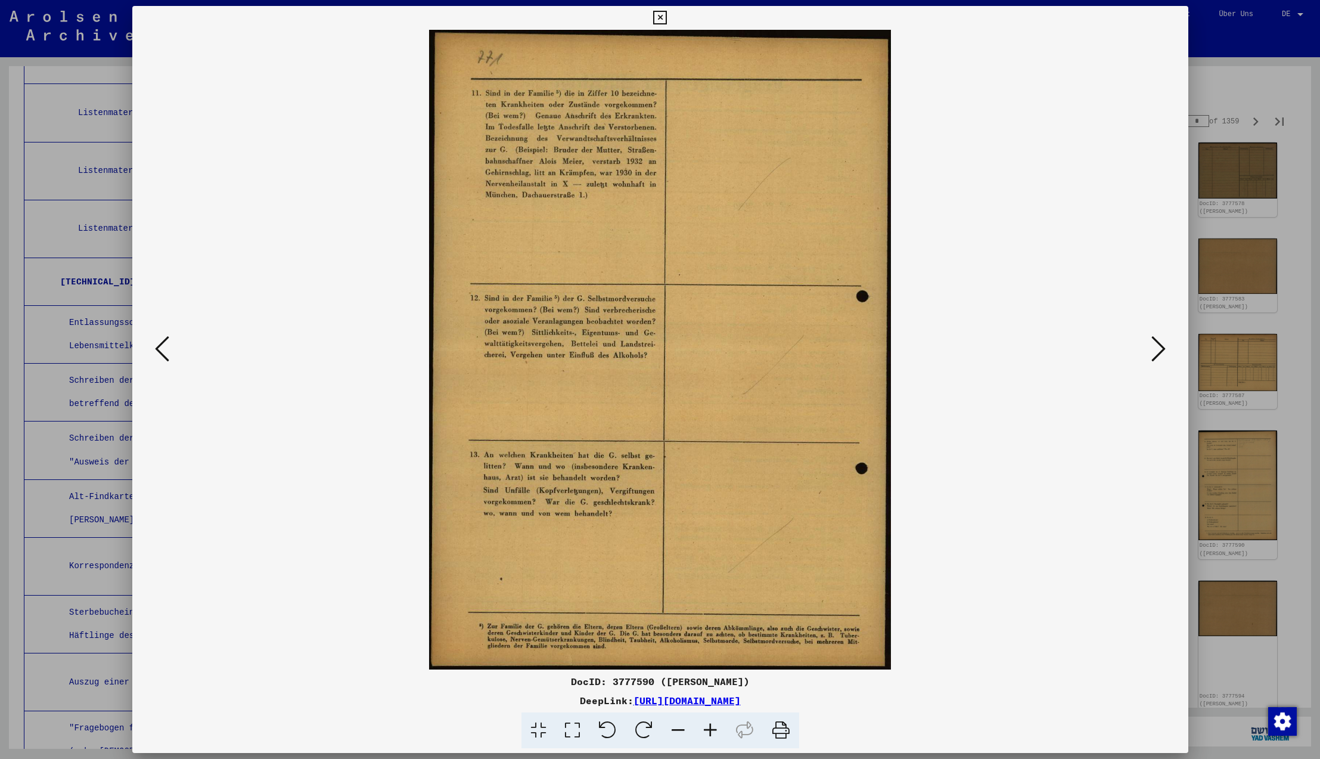
click at [1160, 351] on icon at bounding box center [1158, 348] width 14 height 29
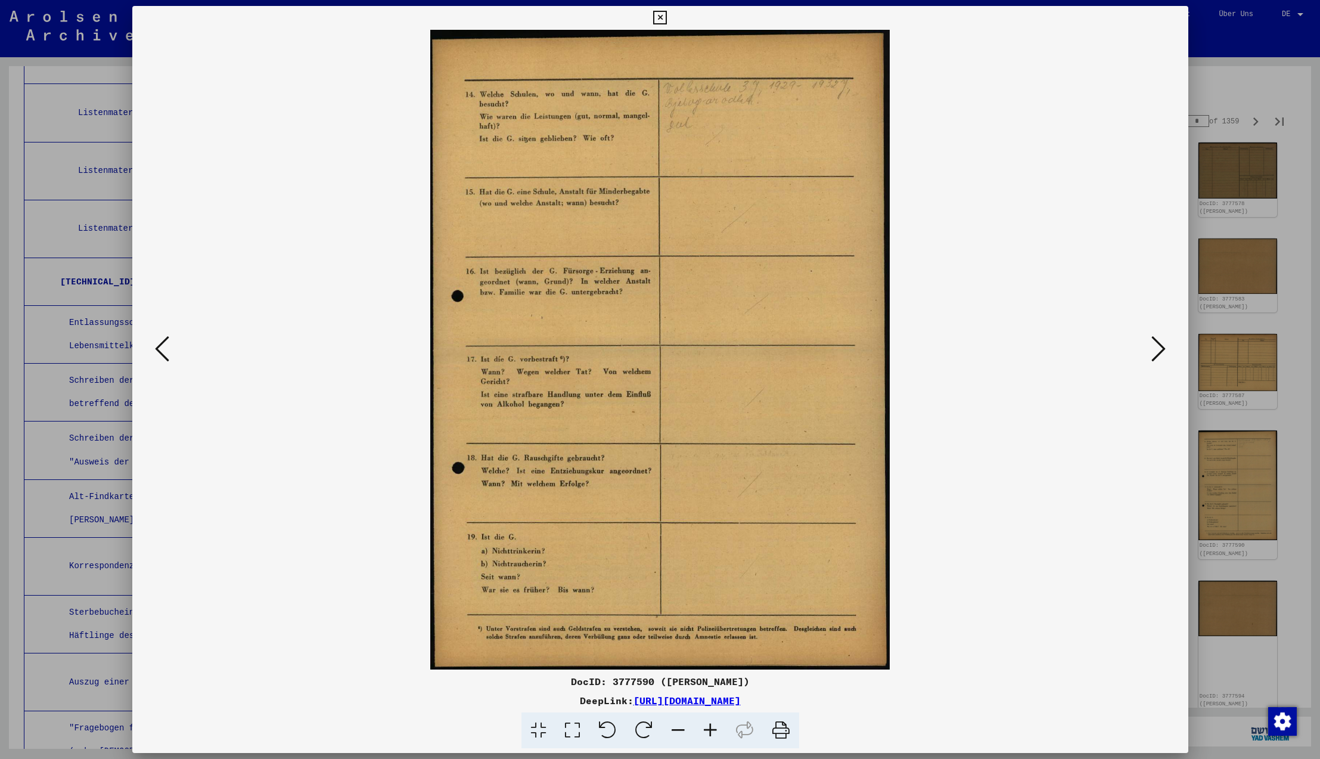
click at [1160, 351] on icon at bounding box center [1158, 348] width 14 height 29
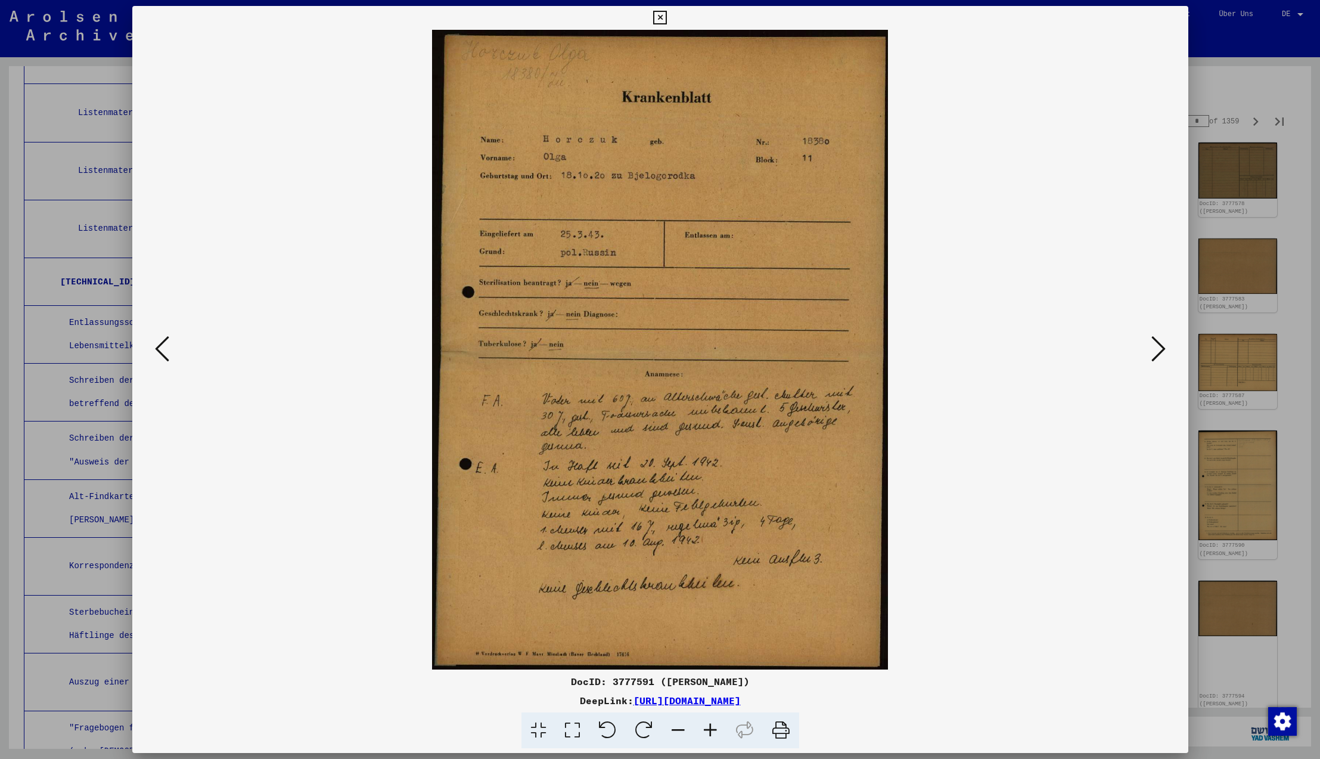
click at [1160, 351] on icon at bounding box center [1158, 348] width 14 height 29
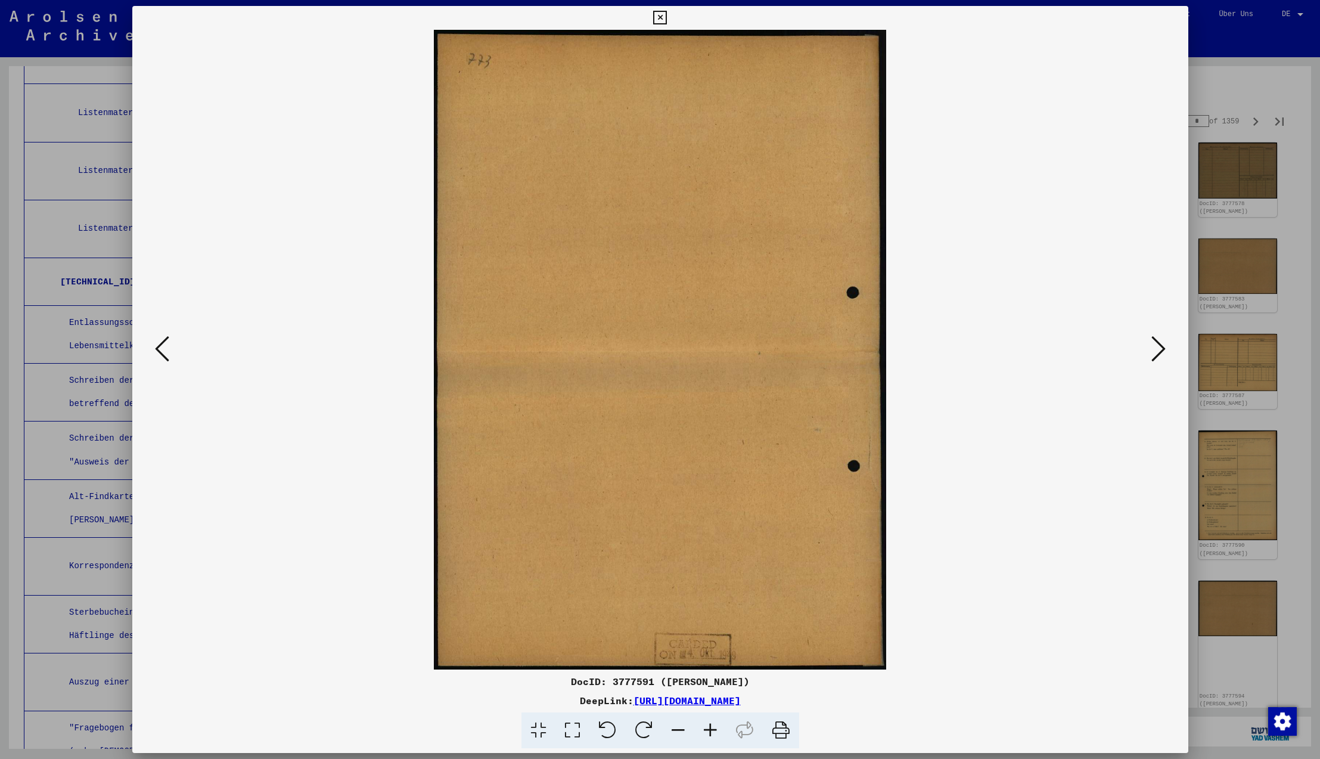
click at [1160, 351] on icon at bounding box center [1158, 348] width 14 height 29
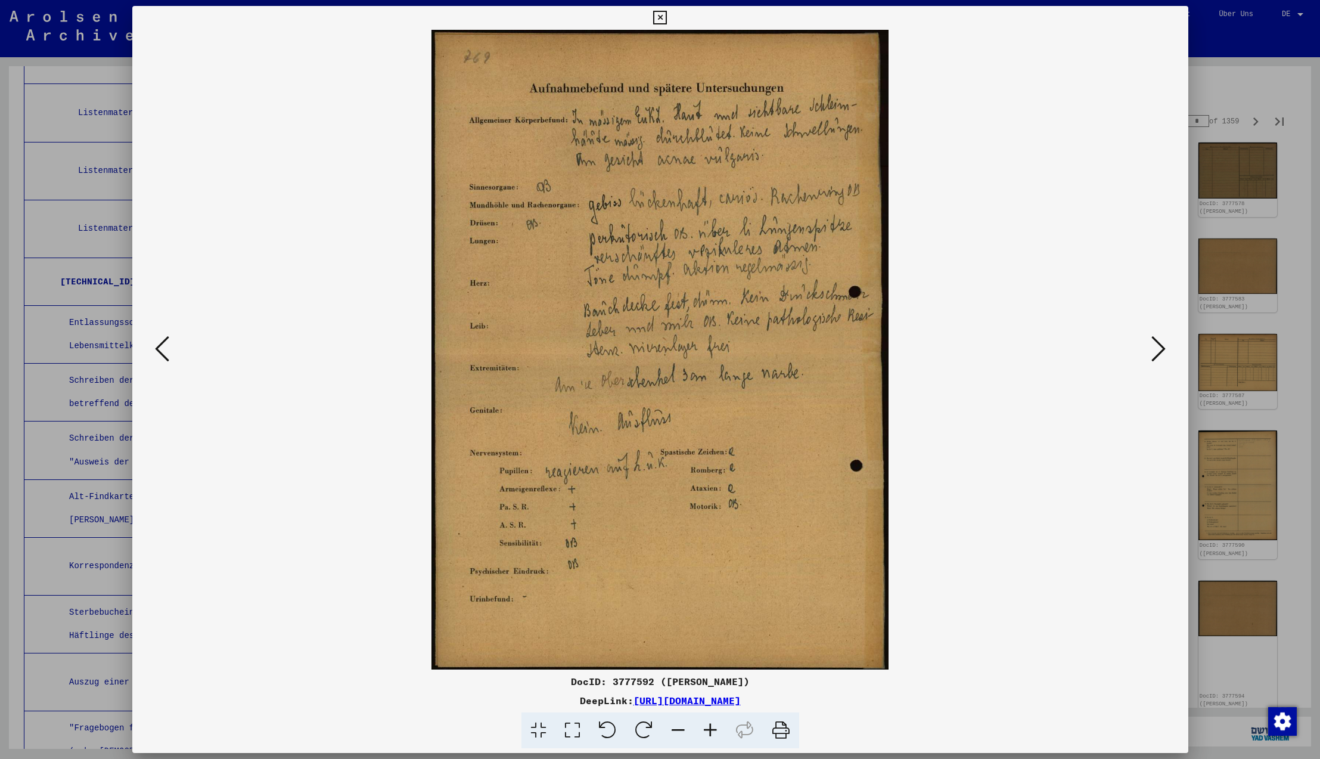
click at [1160, 351] on icon at bounding box center [1158, 348] width 14 height 29
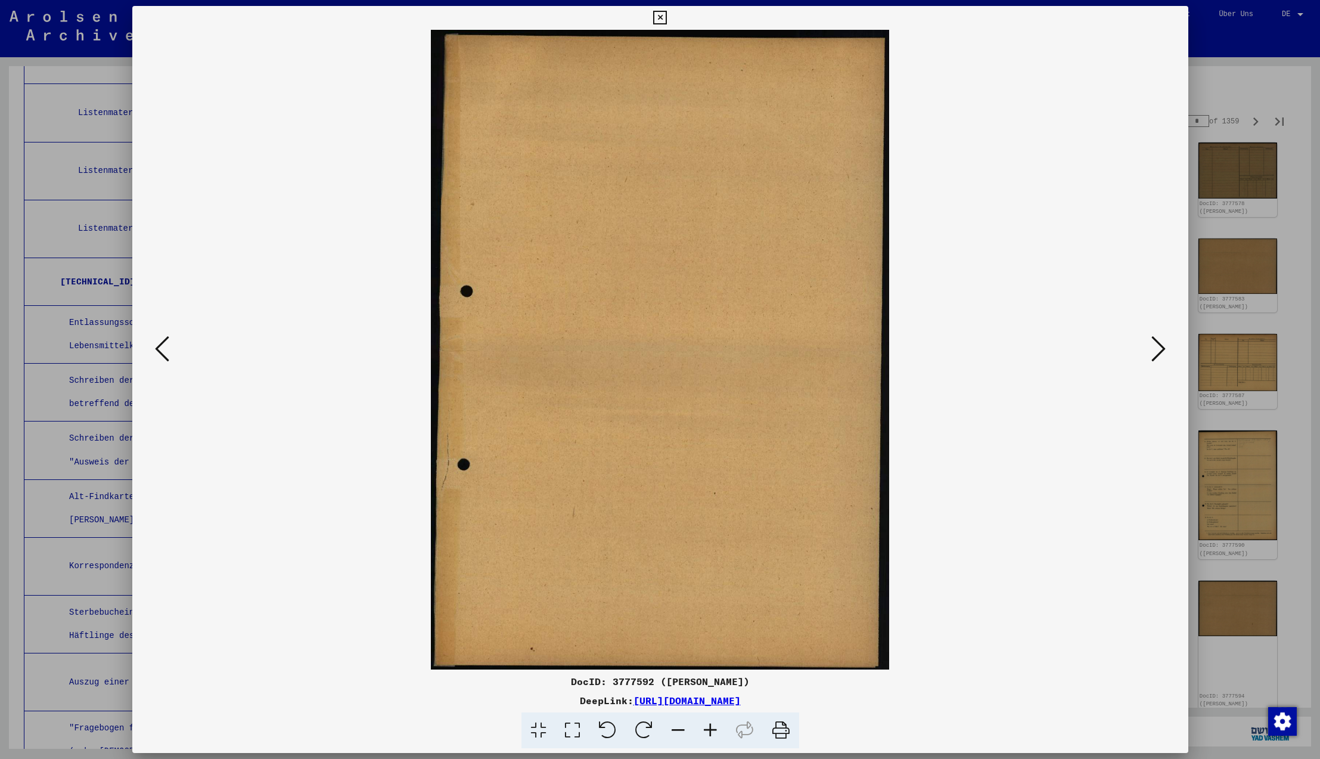
click at [1159, 350] on icon at bounding box center [1158, 348] width 14 height 29
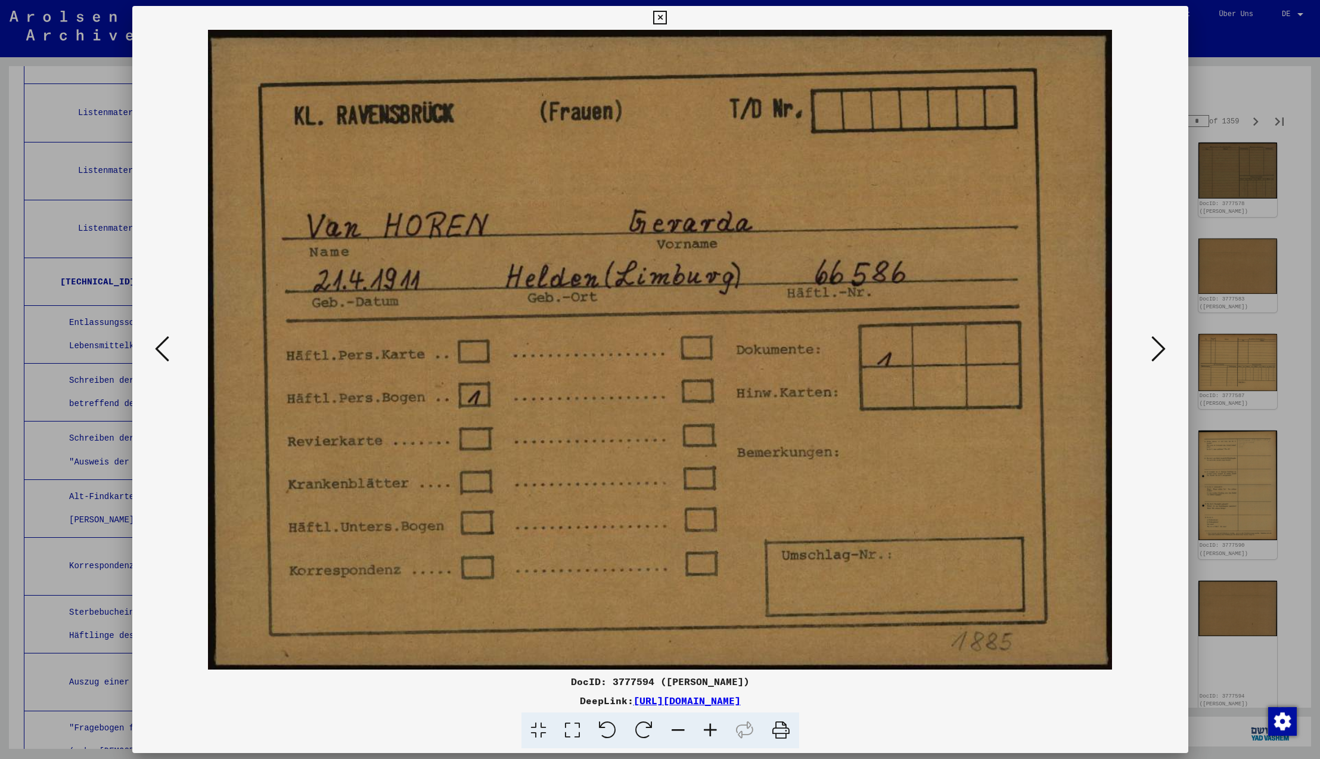
click at [1159, 350] on icon at bounding box center [1158, 348] width 14 height 29
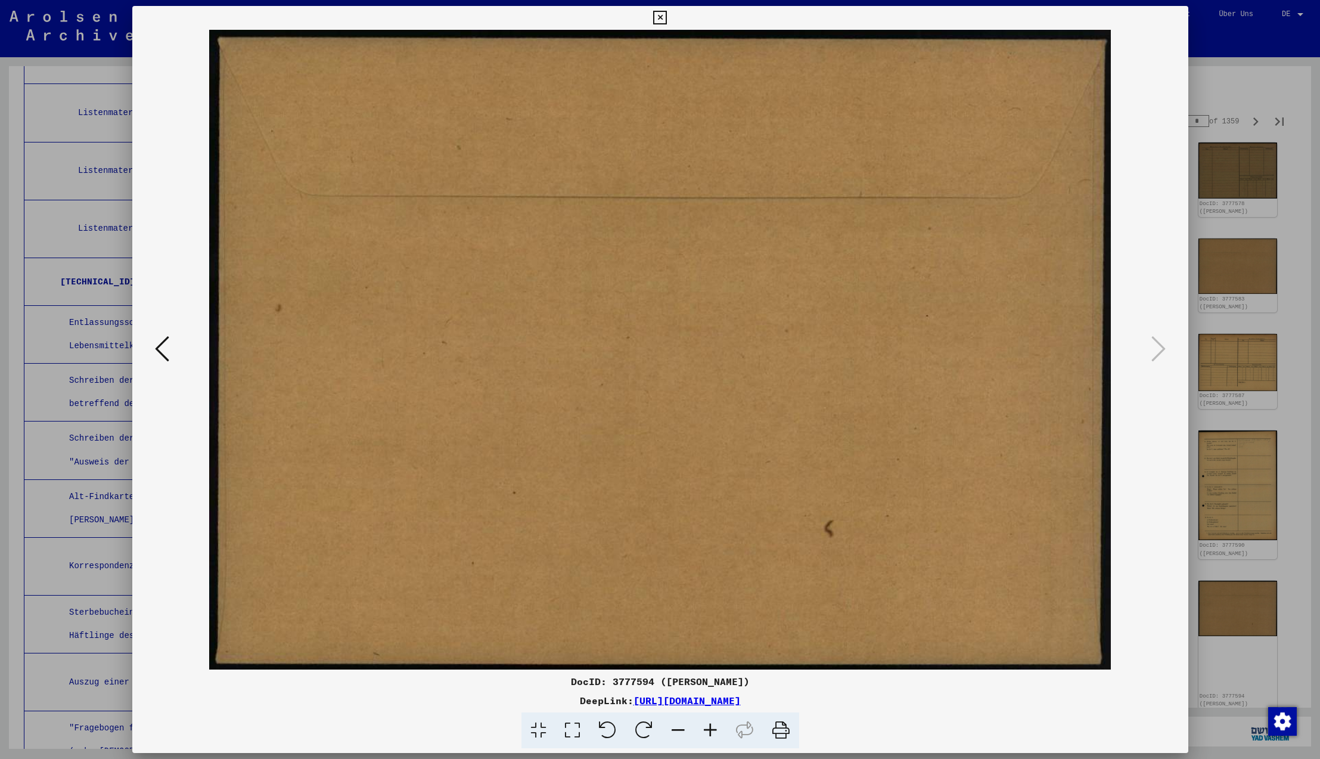
click at [1159, 350] on icon at bounding box center [1158, 348] width 14 height 29
click at [667, 16] on icon at bounding box center [660, 18] width 14 height 14
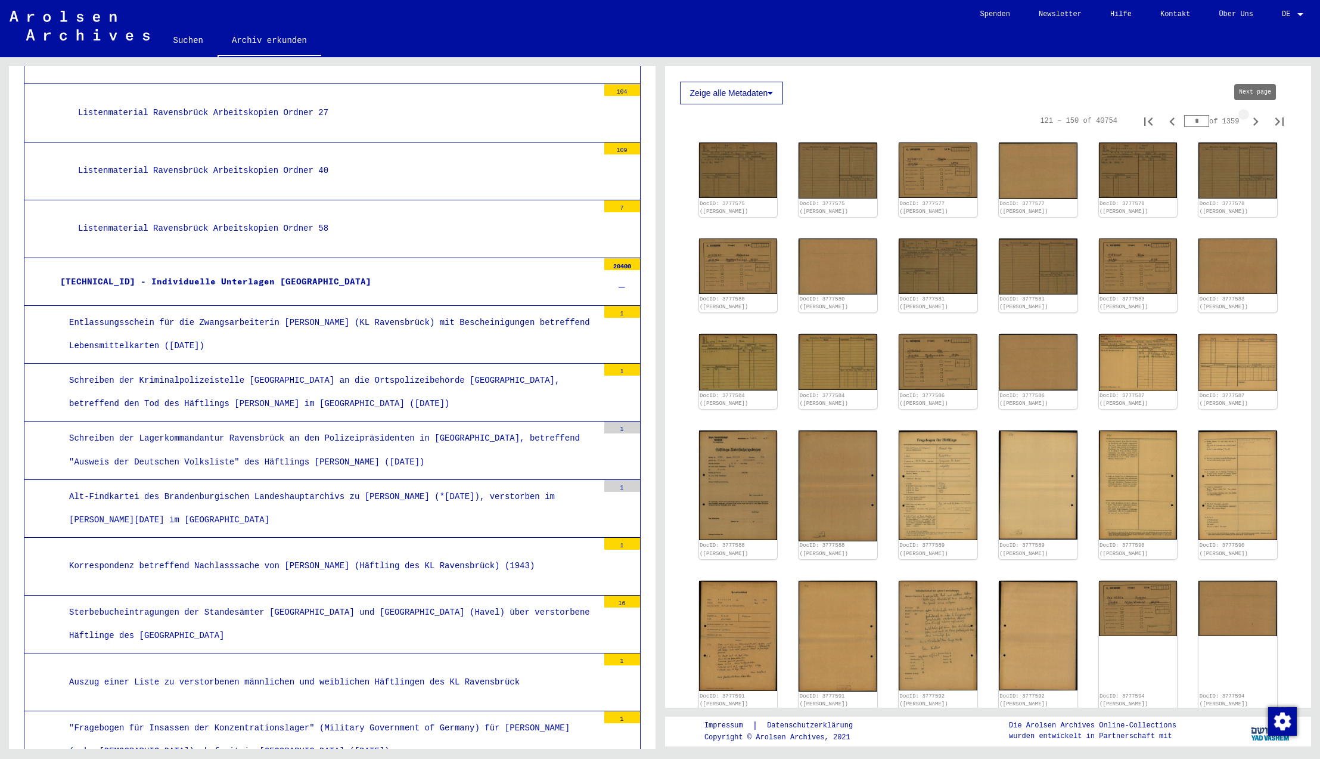
click at [1256, 122] on icon "Next page" at bounding box center [1255, 121] width 5 height 8
type input "*"
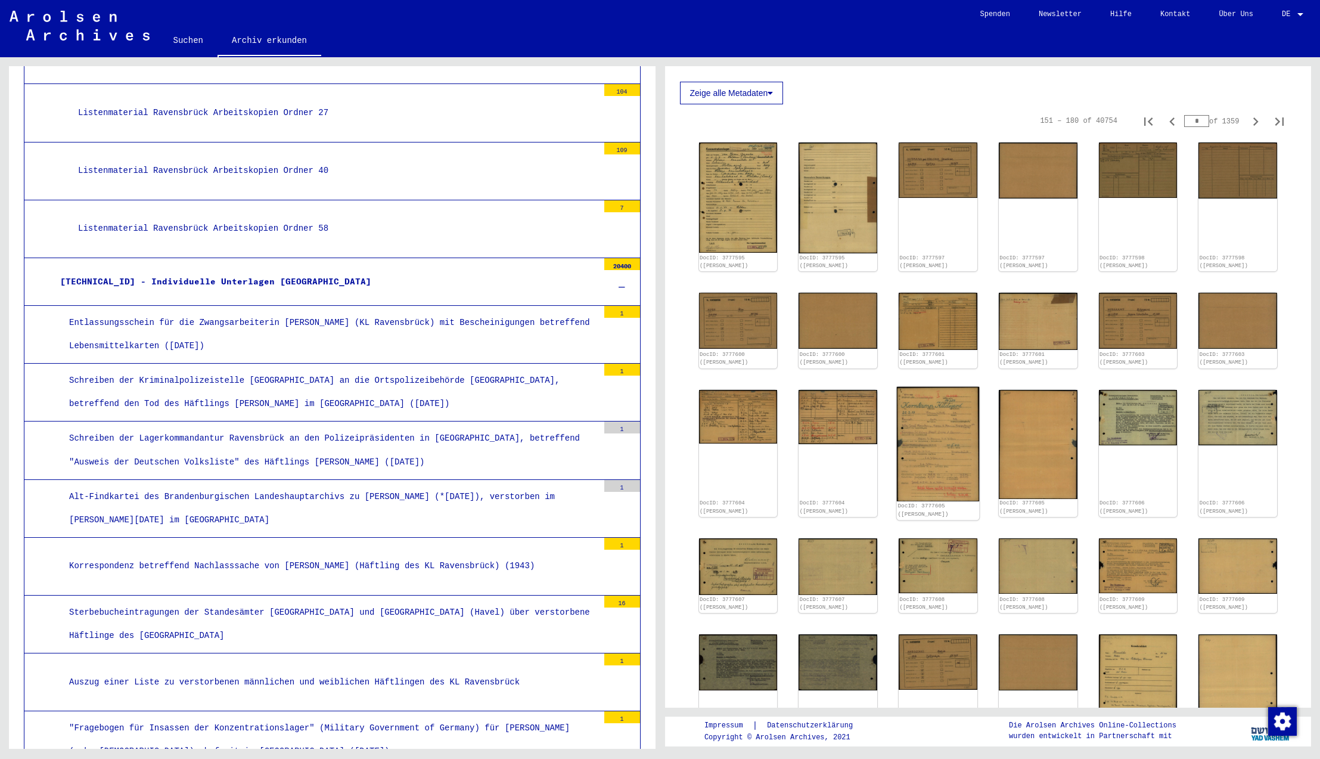
click at [941, 457] on img at bounding box center [938, 443] width 82 height 114
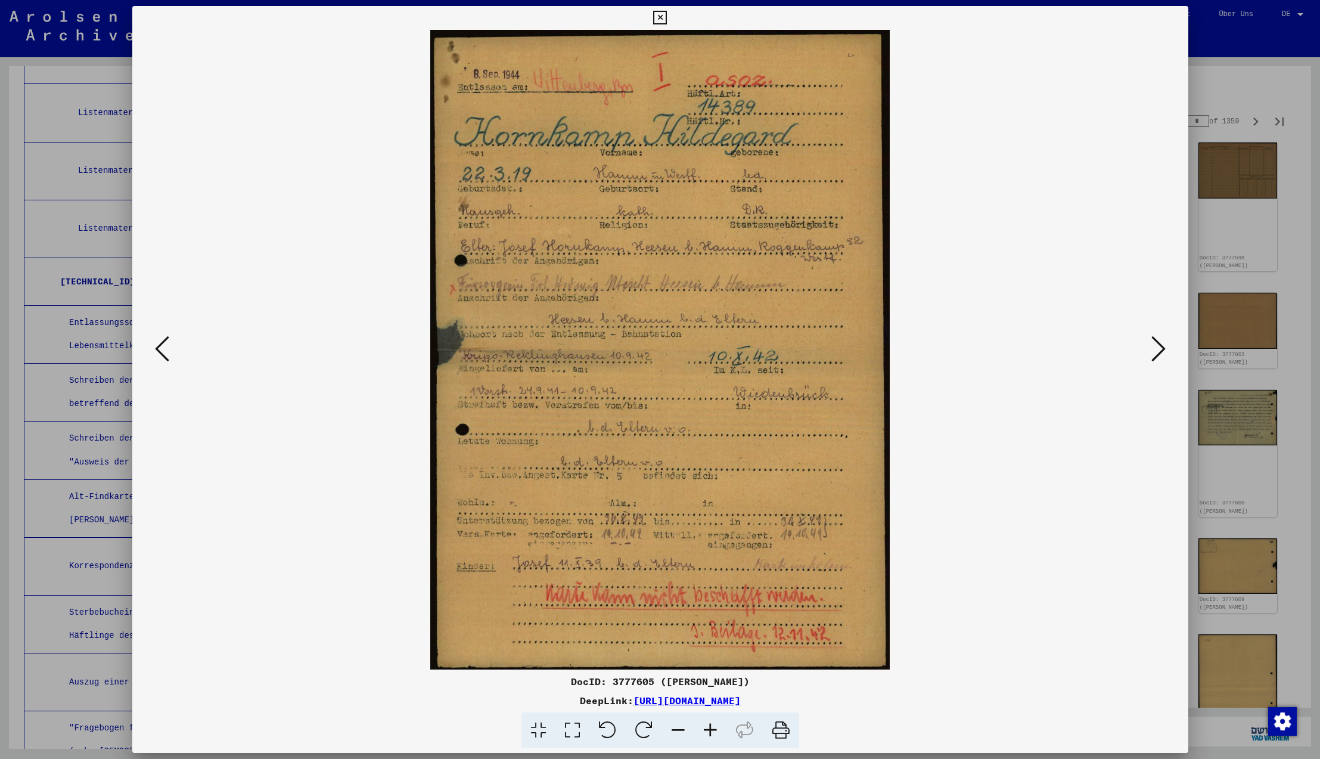
click at [1160, 350] on icon at bounding box center [1158, 348] width 14 height 29
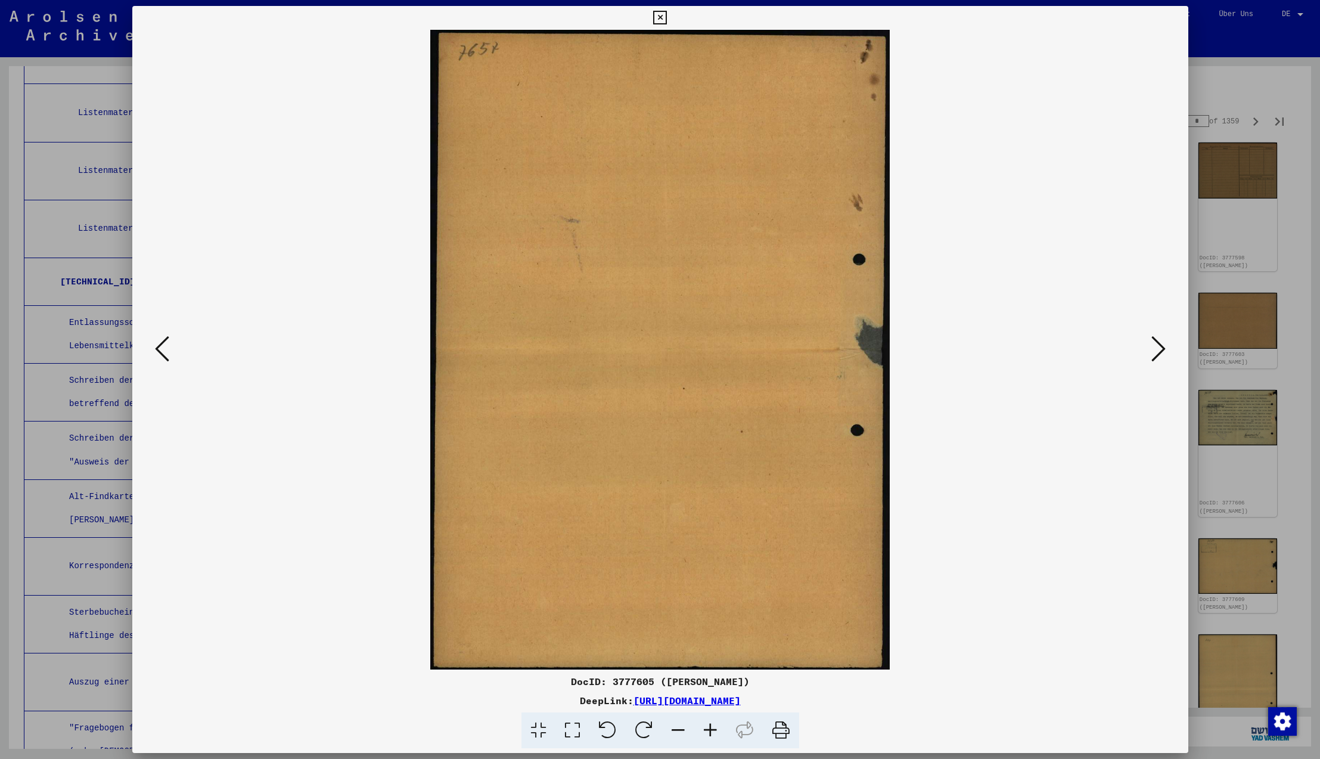
click at [1160, 350] on icon at bounding box center [1158, 348] width 14 height 29
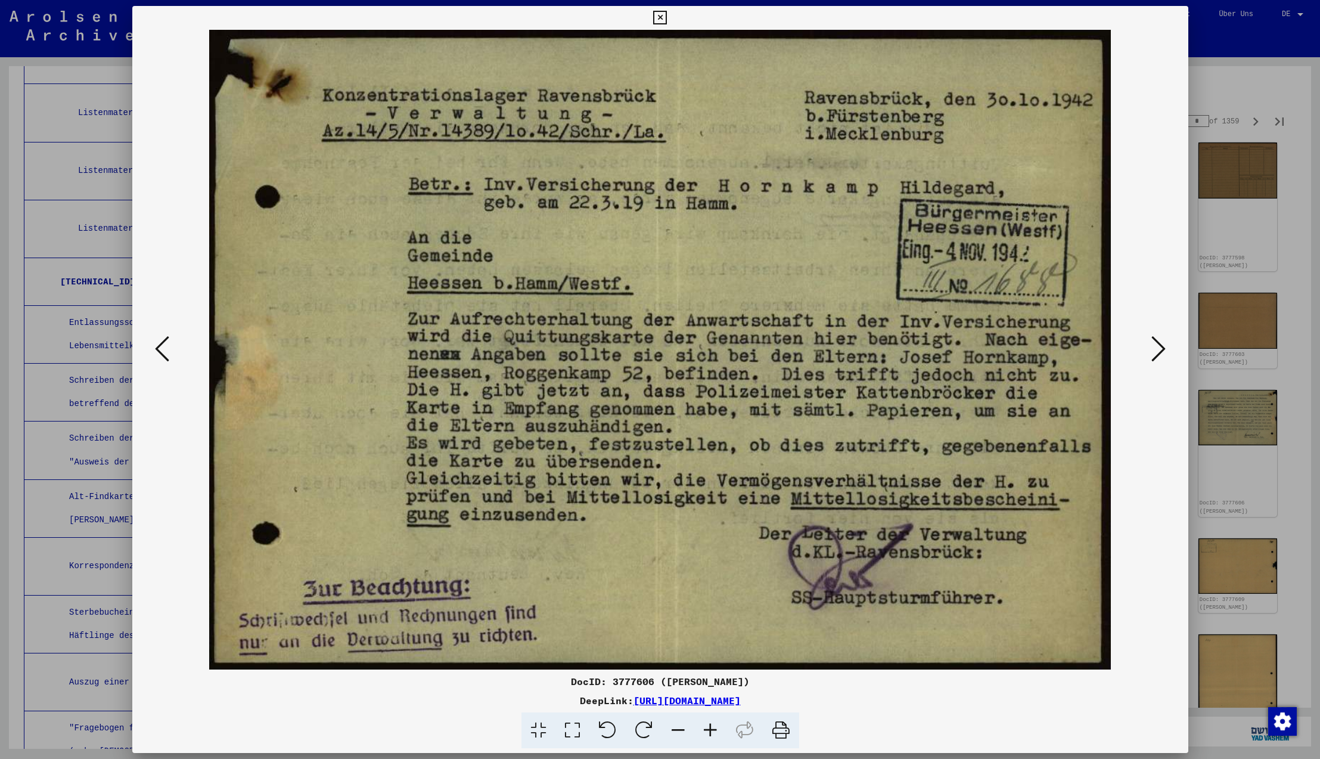
click at [667, 20] on icon at bounding box center [660, 18] width 14 height 14
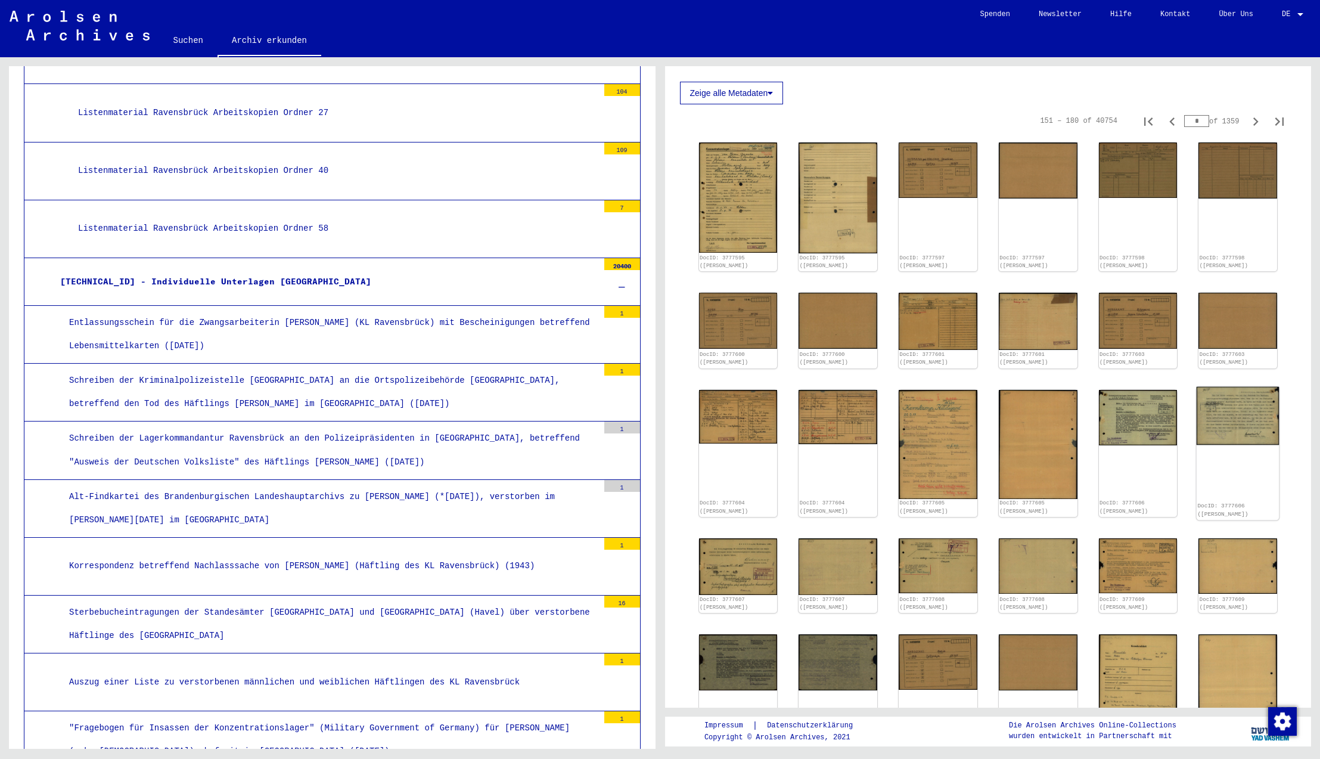
click at [1247, 421] on img at bounding box center [1238, 415] width 82 height 58
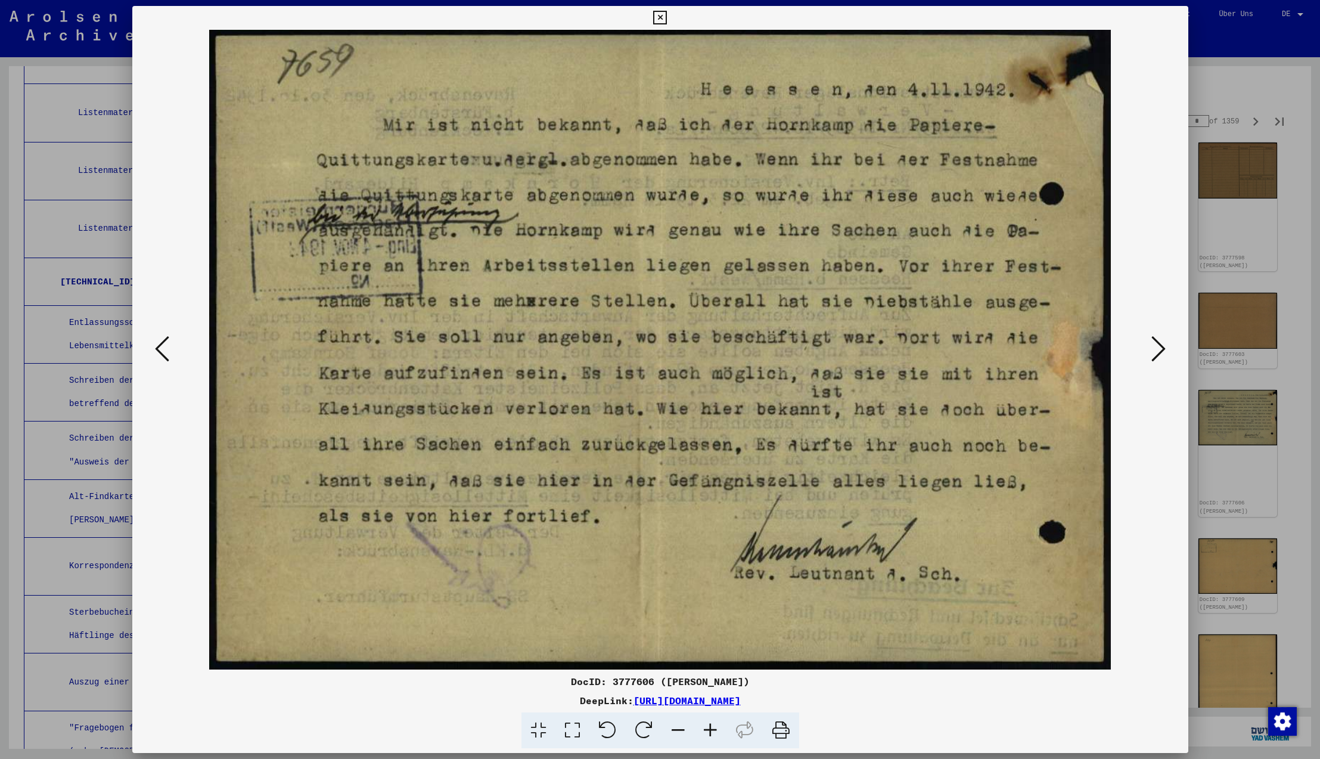
click at [1154, 348] on icon at bounding box center [1158, 348] width 14 height 29
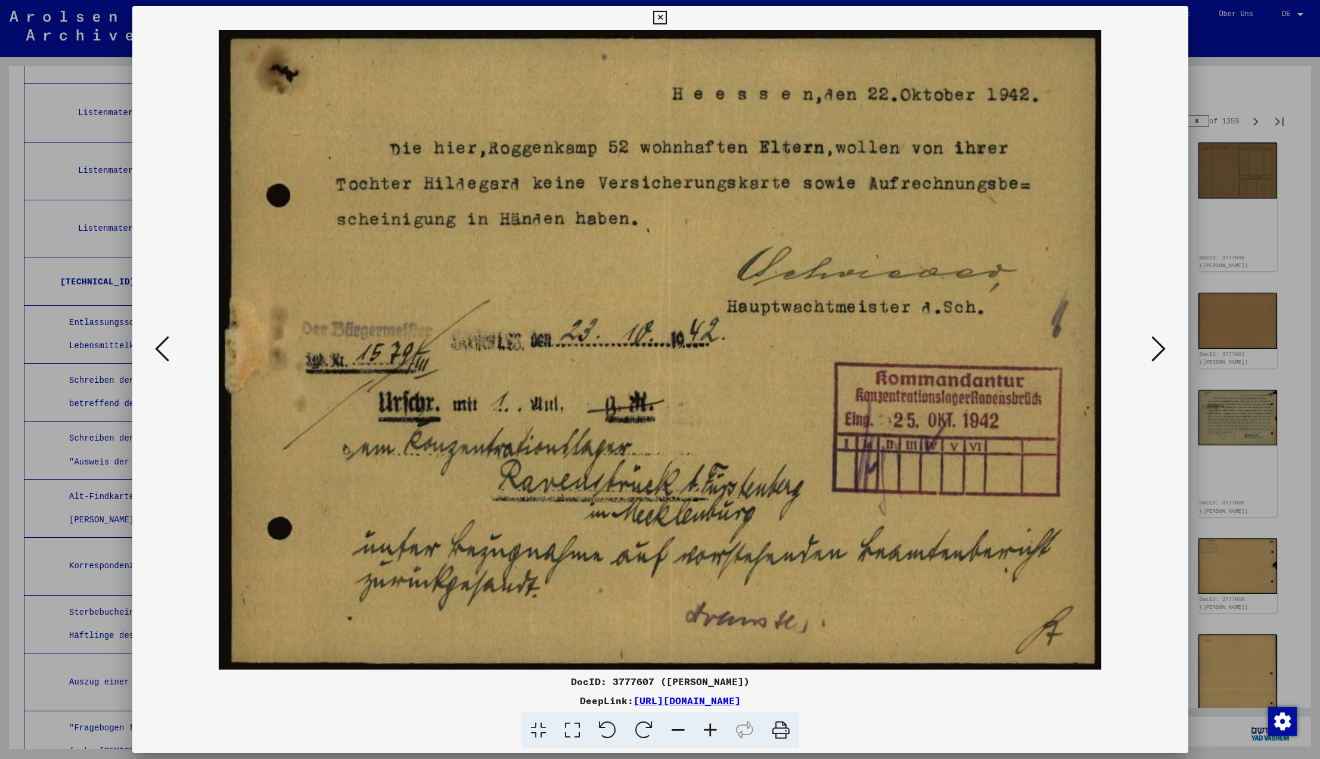
click at [1154, 348] on icon at bounding box center [1158, 348] width 14 height 29
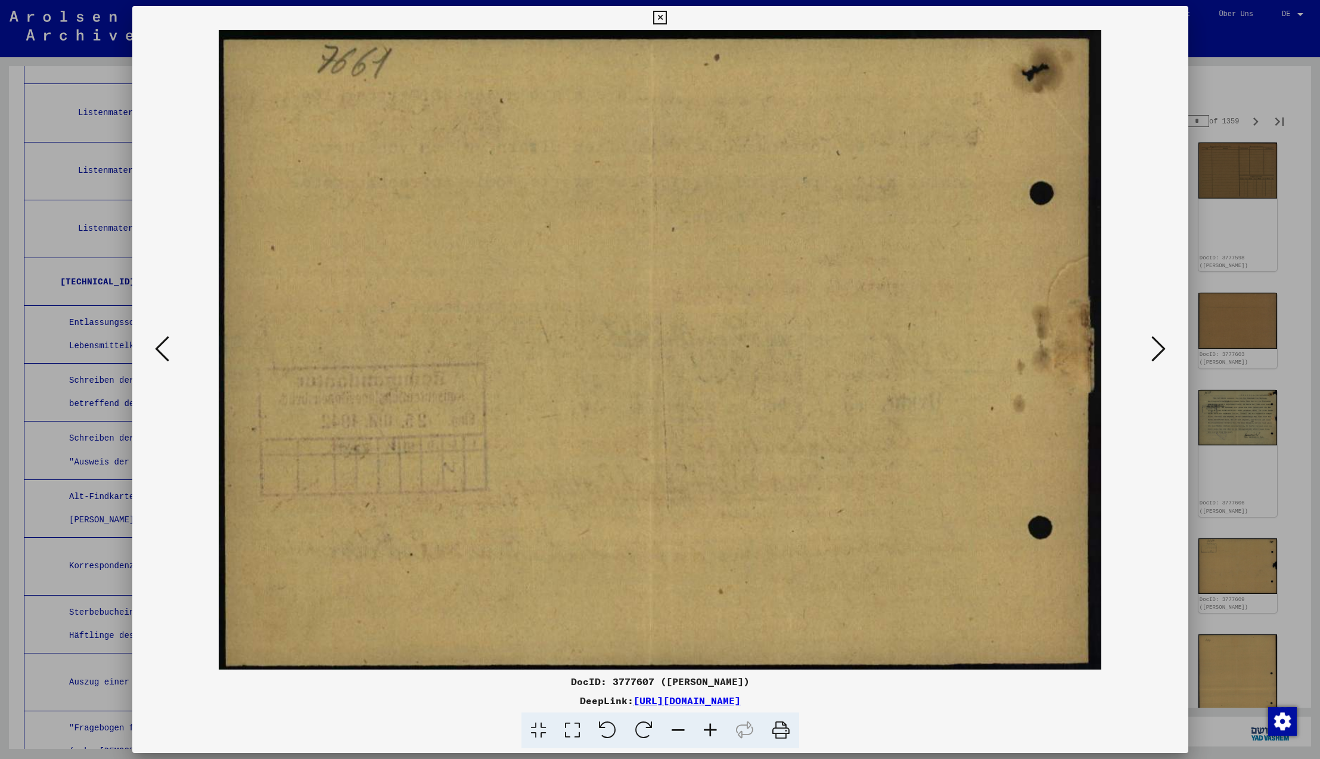
click at [1154, 348] on icon at bounding box center [1158, 348] width 14 height 29
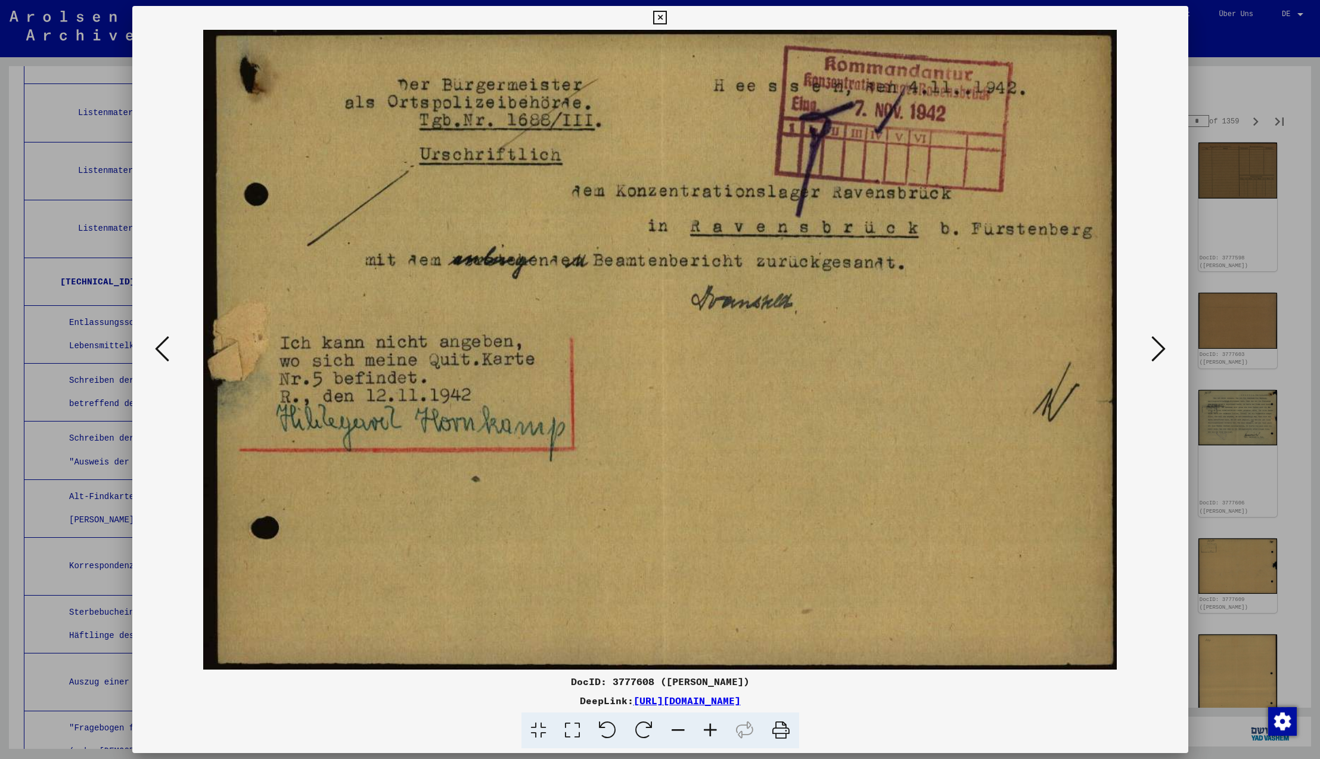
click at [1154, 348] on icon at bounding box center [1158, 348] width 14 height 29
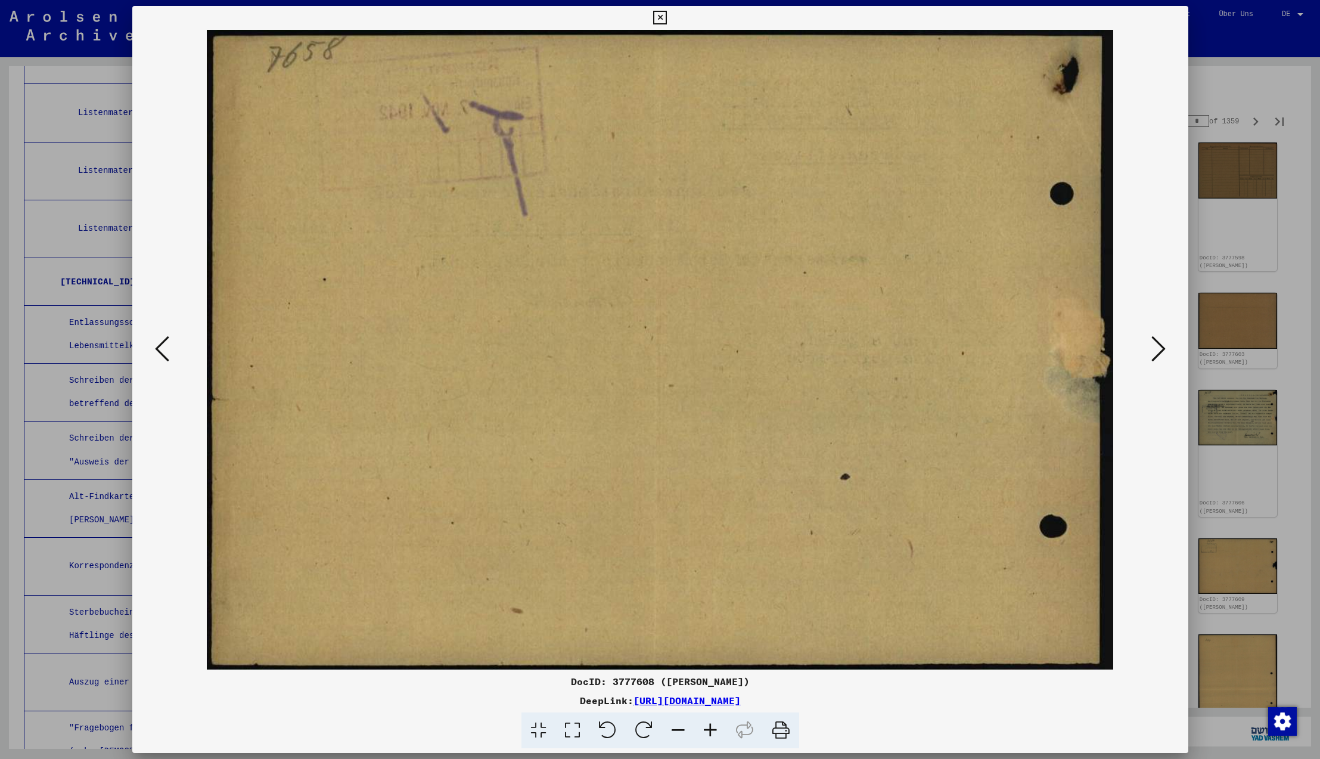
click at [1154, 348] on icon at bounding box center [1158, 348] width 14 height 29
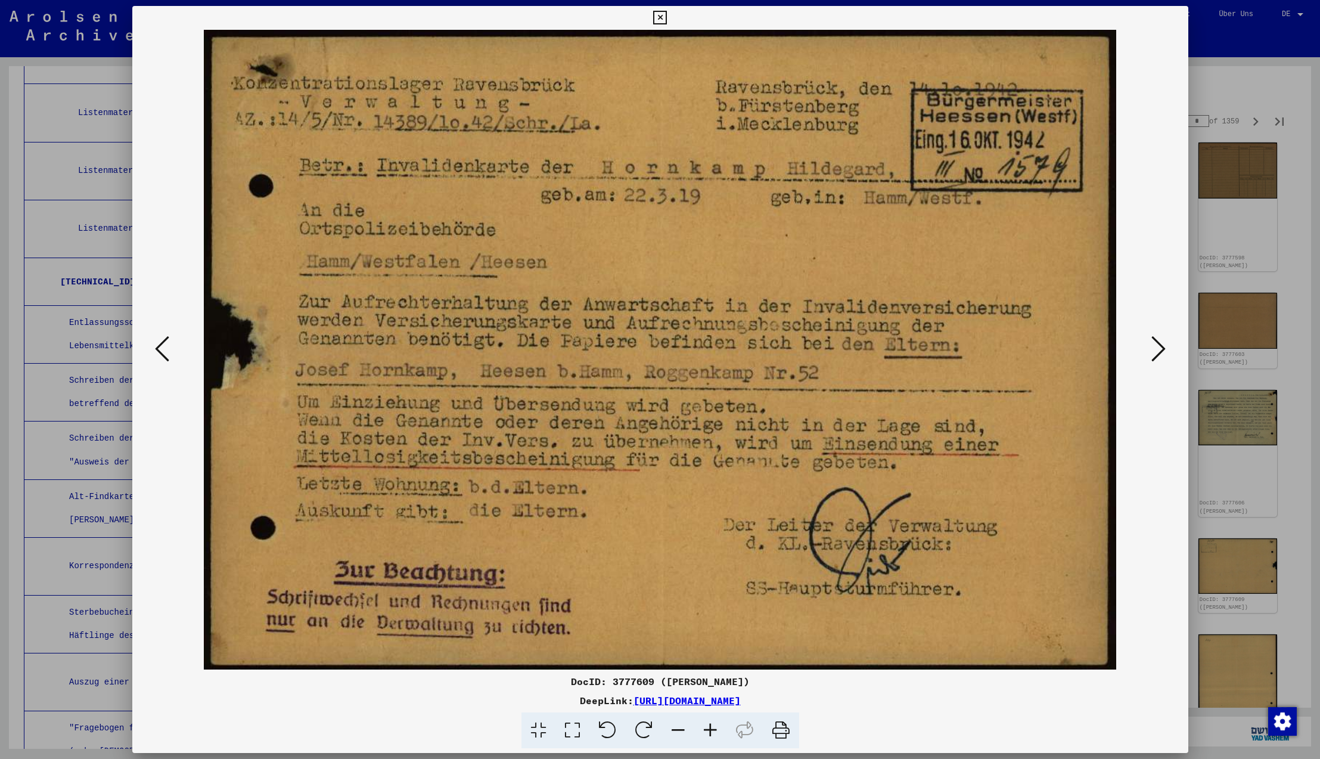
click at [1154, 348] on icon at bounding box center [1158, 348] width 14 height 29
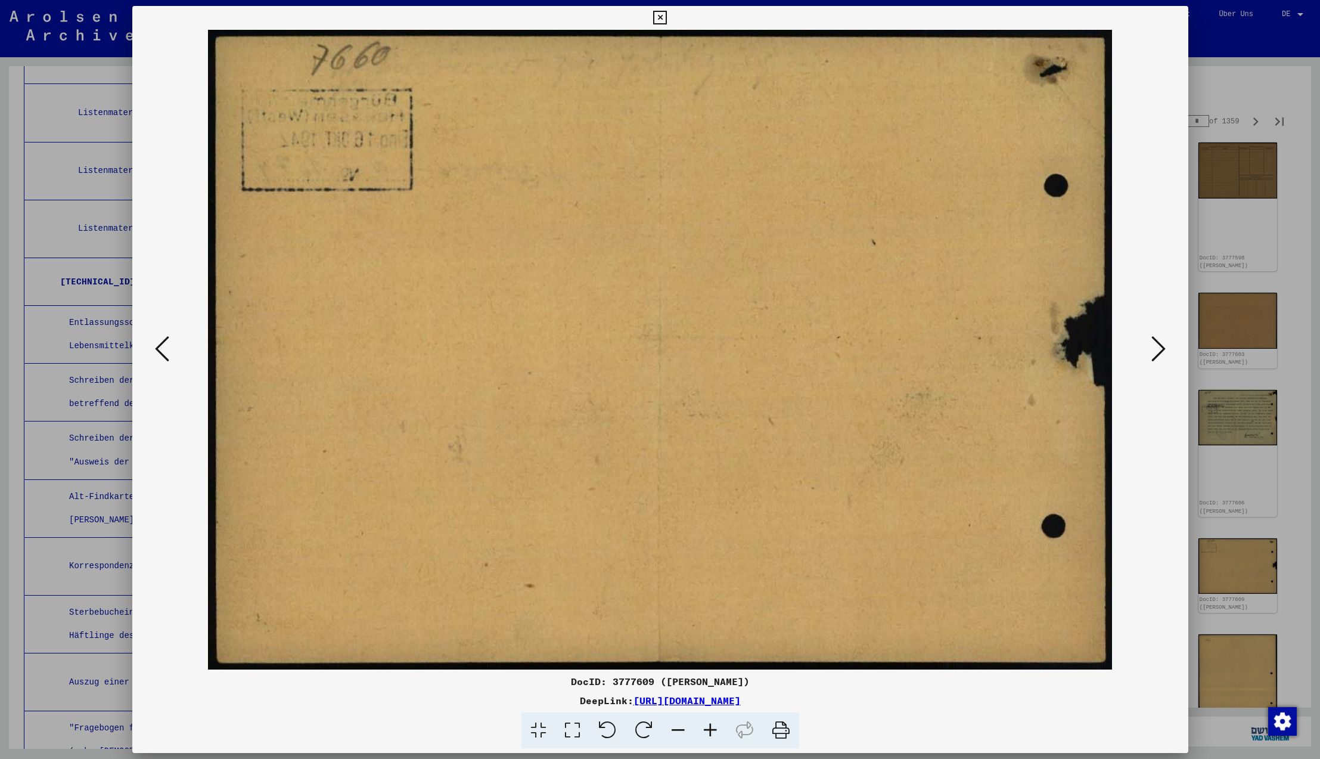
scroll to position [0, 0]
click at [160, 352] on icon at bounding box center [162, 348] width 14 height 29
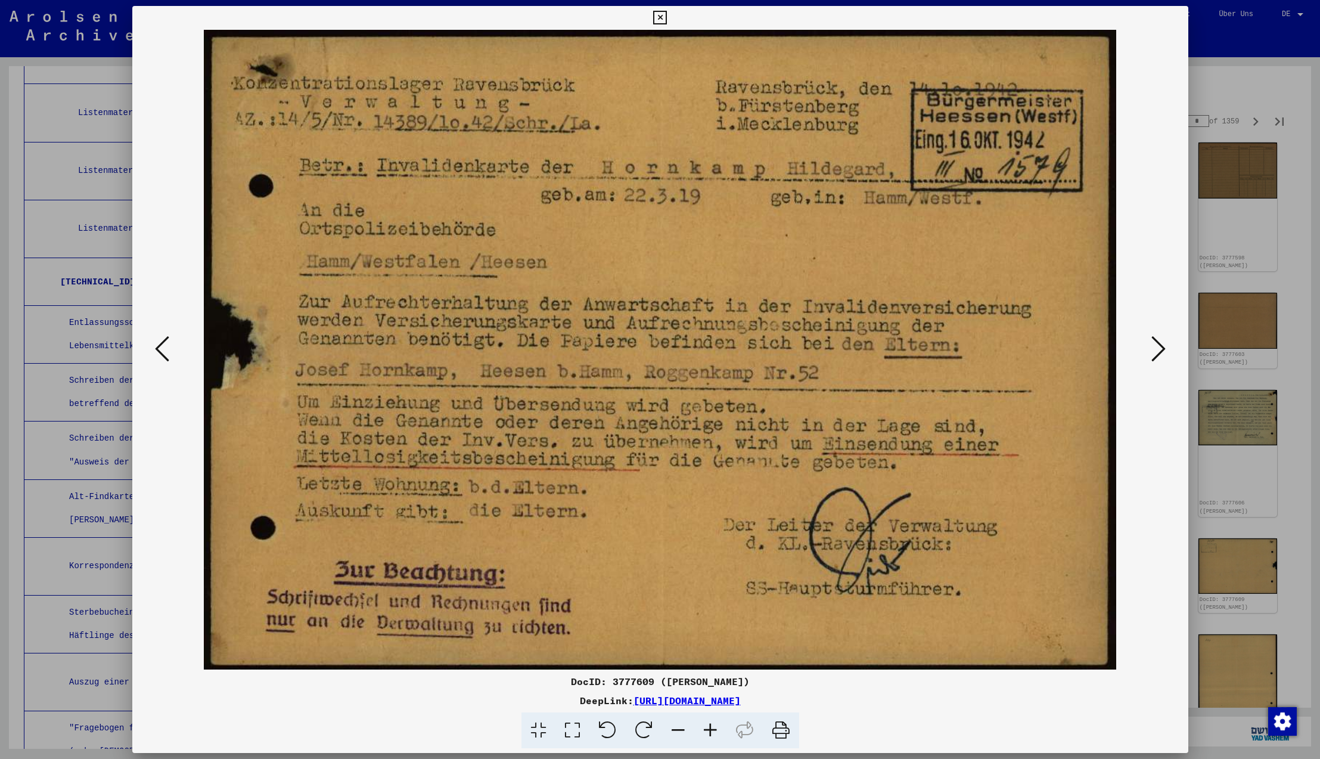
click at [1157, 350] on icon at bounding box center [1158, 348] width 14 height 29
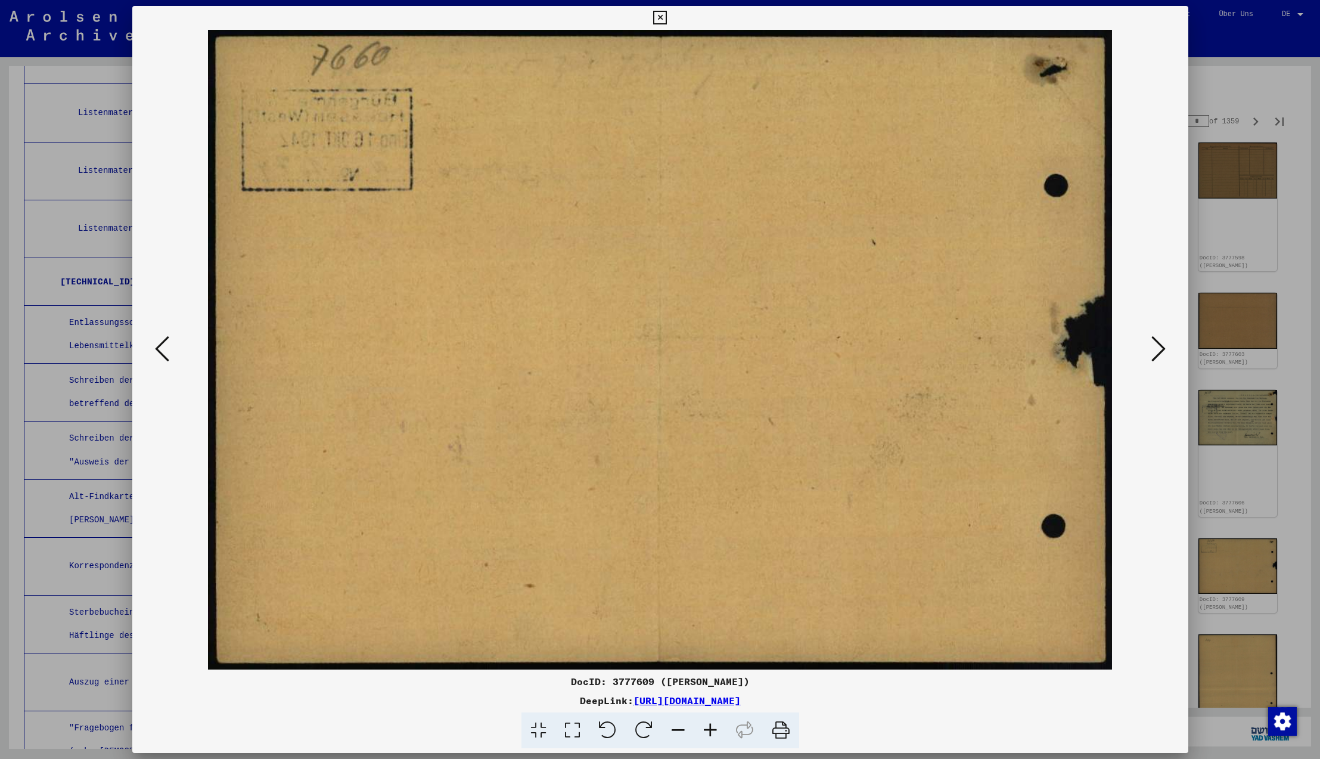
click at [1157, 350] on icon at bounding box center [1158, 348] width 14 height 29
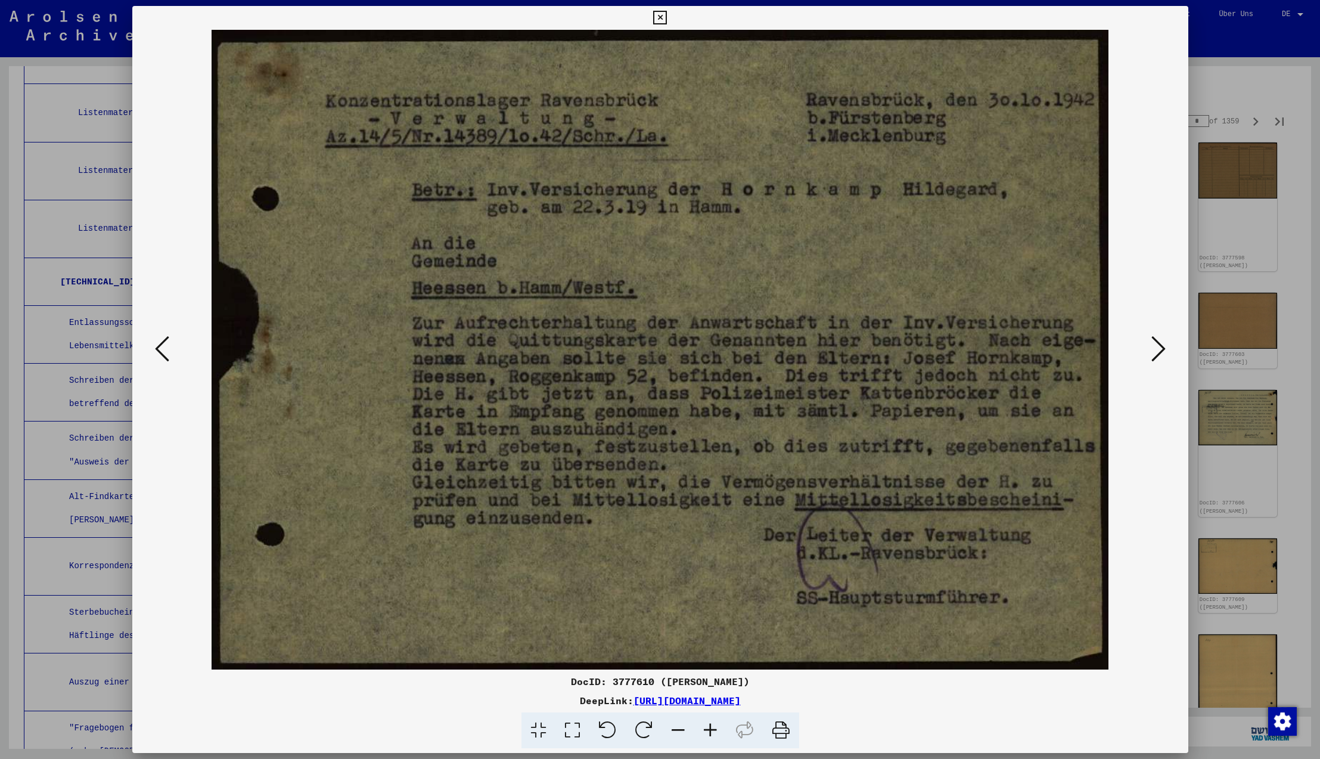
click at [1157, 350] on icon at bounding box center [1158, 348] width 14 height 29
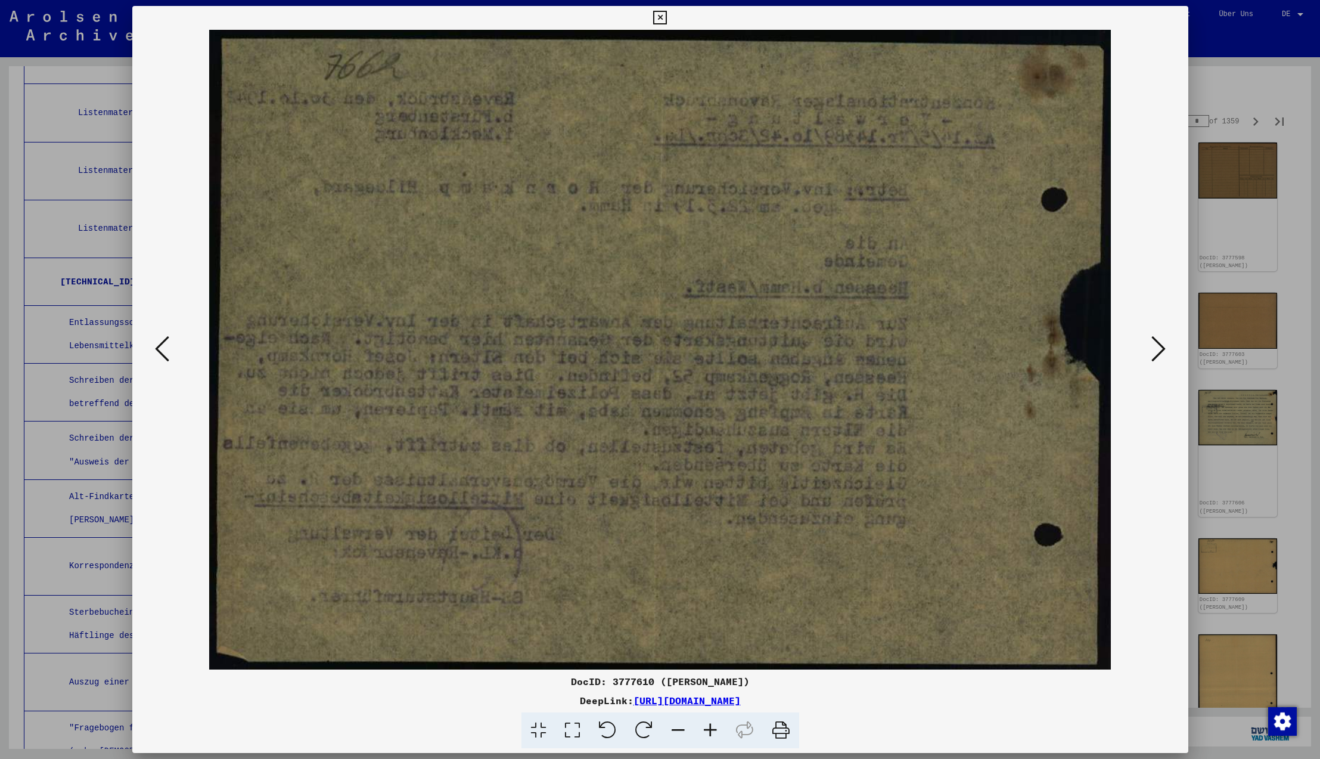
click at [1157, 350] on icon at bounding box center [1158, 348] width 14 height 29
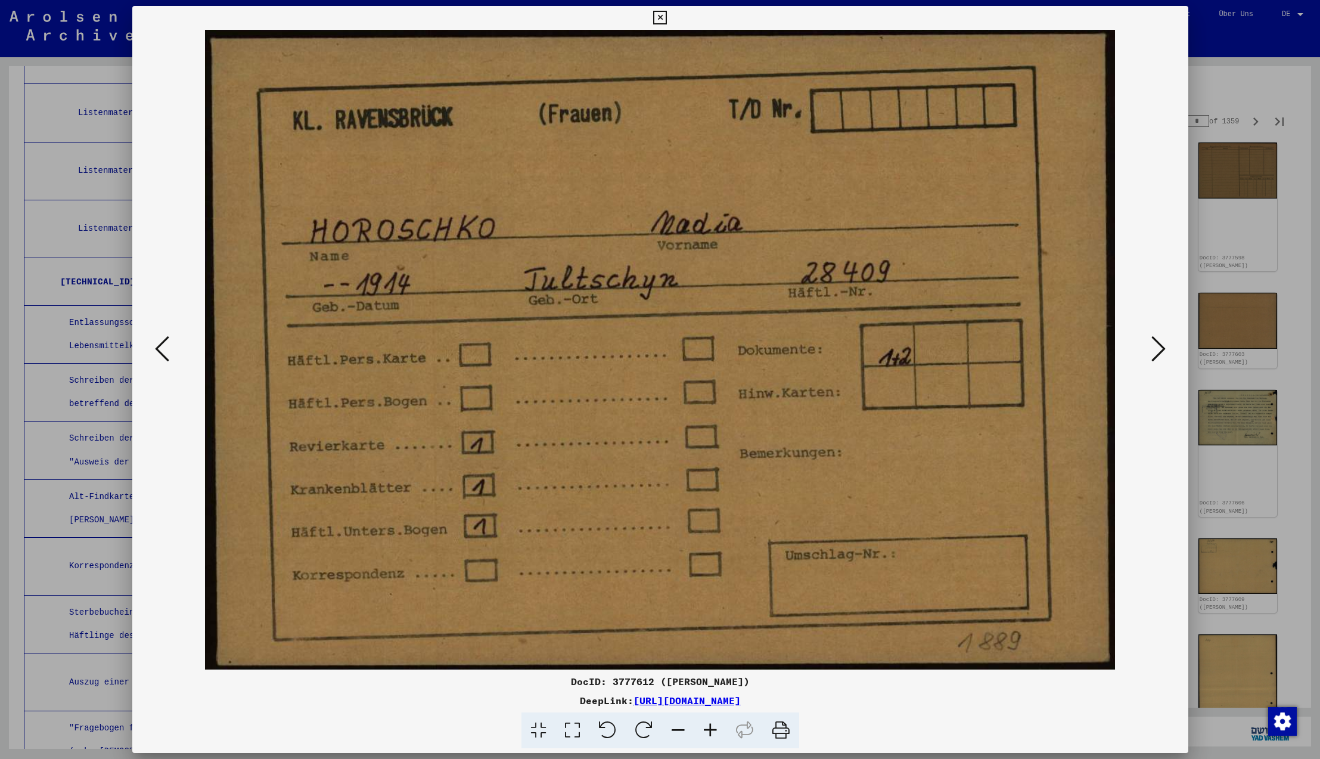
click at [1157, 350] on icon at bounding box center [1158, 348] width 14 height 29
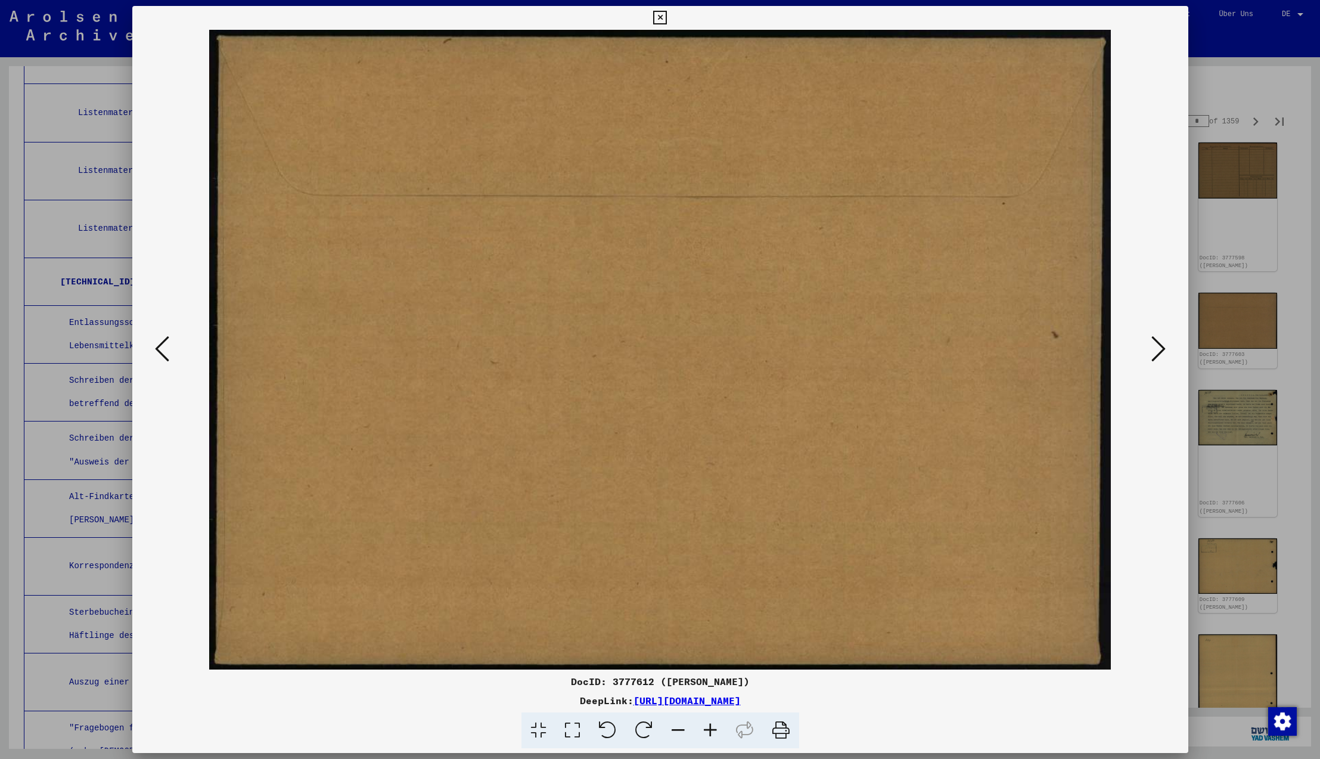
click at [1157, 350] on icon at bounding box center [1158, 348] width 14 height 29
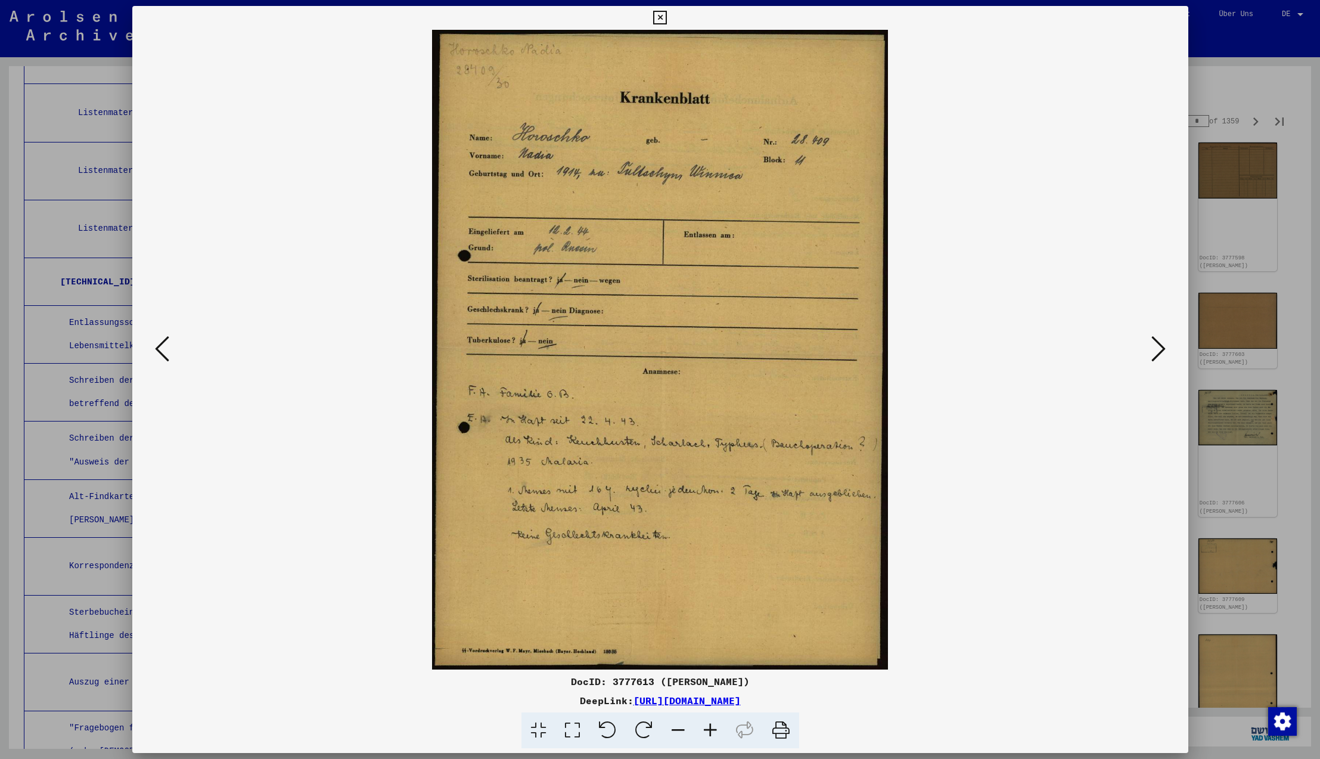
click at [1157, 350] on icon at bounding box center [1158, 348] width 14 height 29
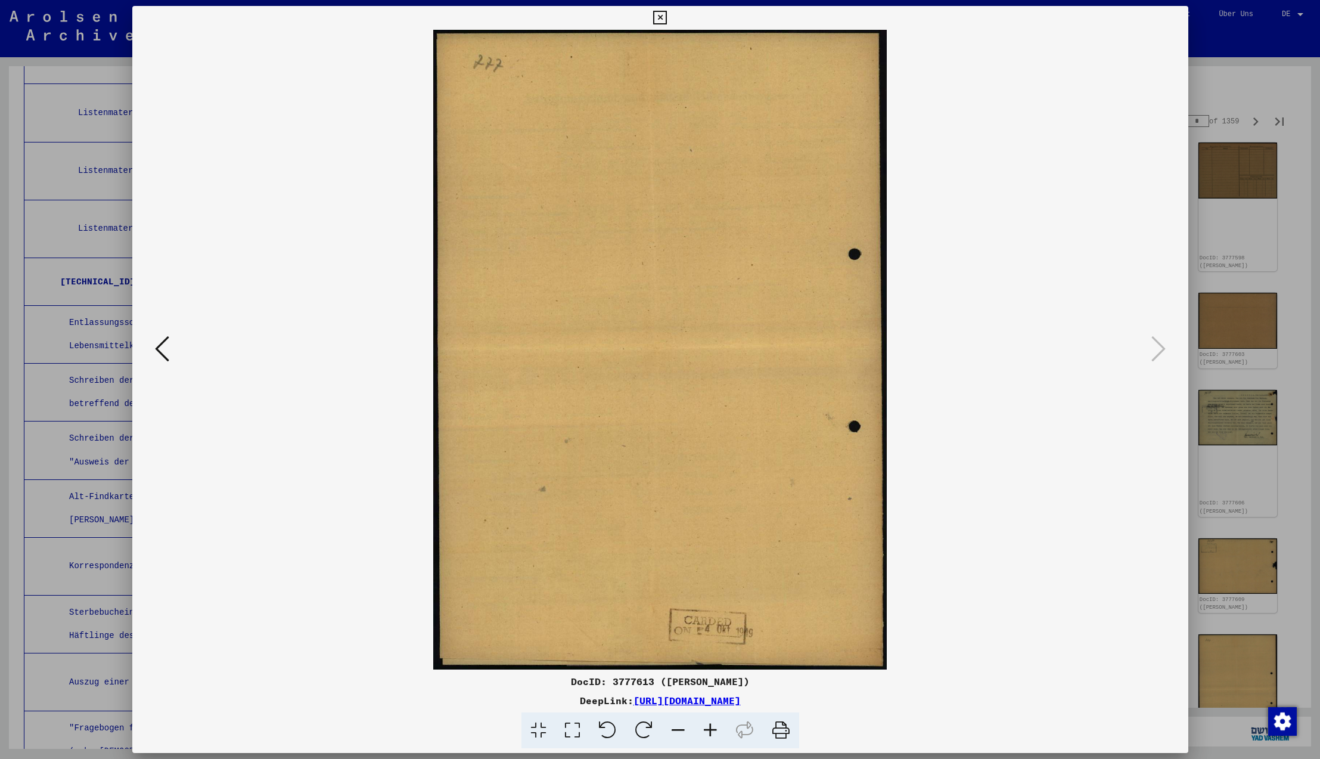
click at [1157, 350] on icon at bounding box center [1158, 348] width 14 height 29
click at [667, 16] on icon at bounding box center [660, 18] width 14 height 14
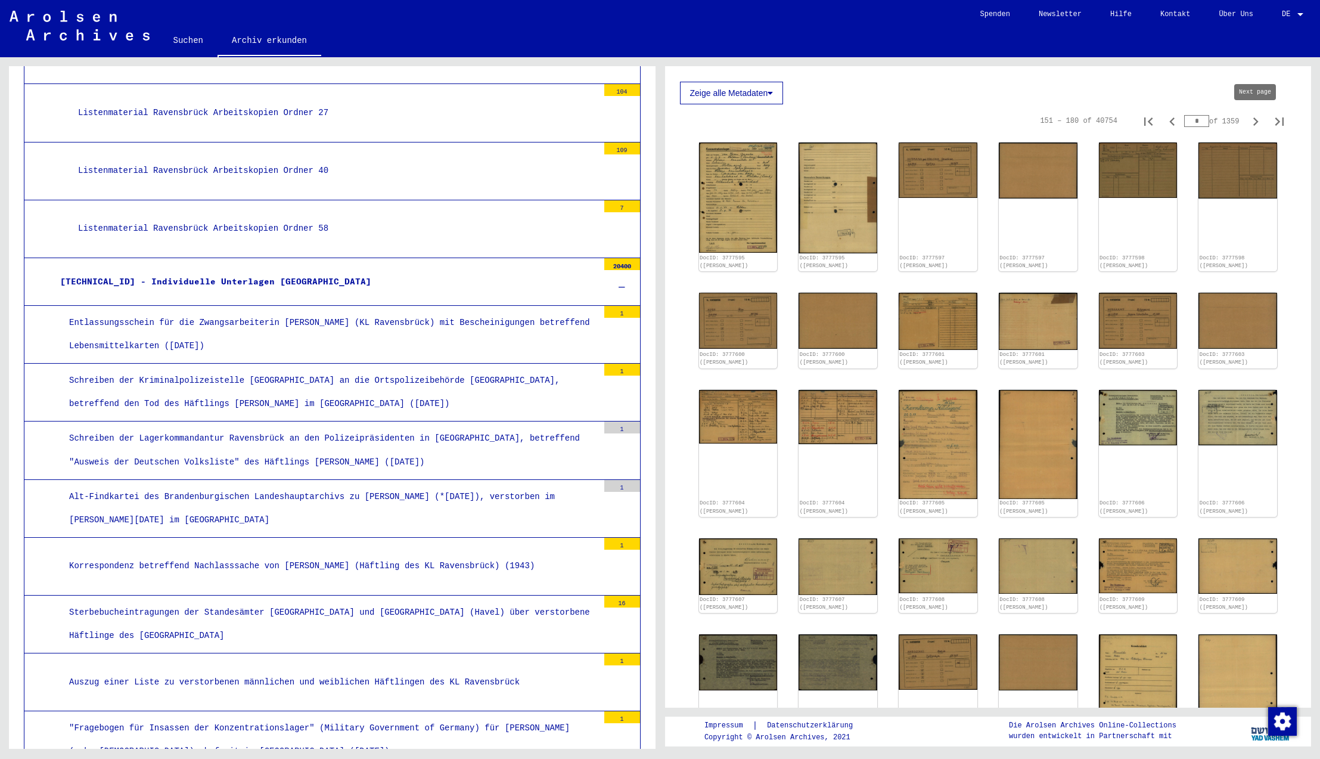
click at [1258, 122] on icon "Next page" at bounding box center [1255, 121] width 5 height 8
type input "*"
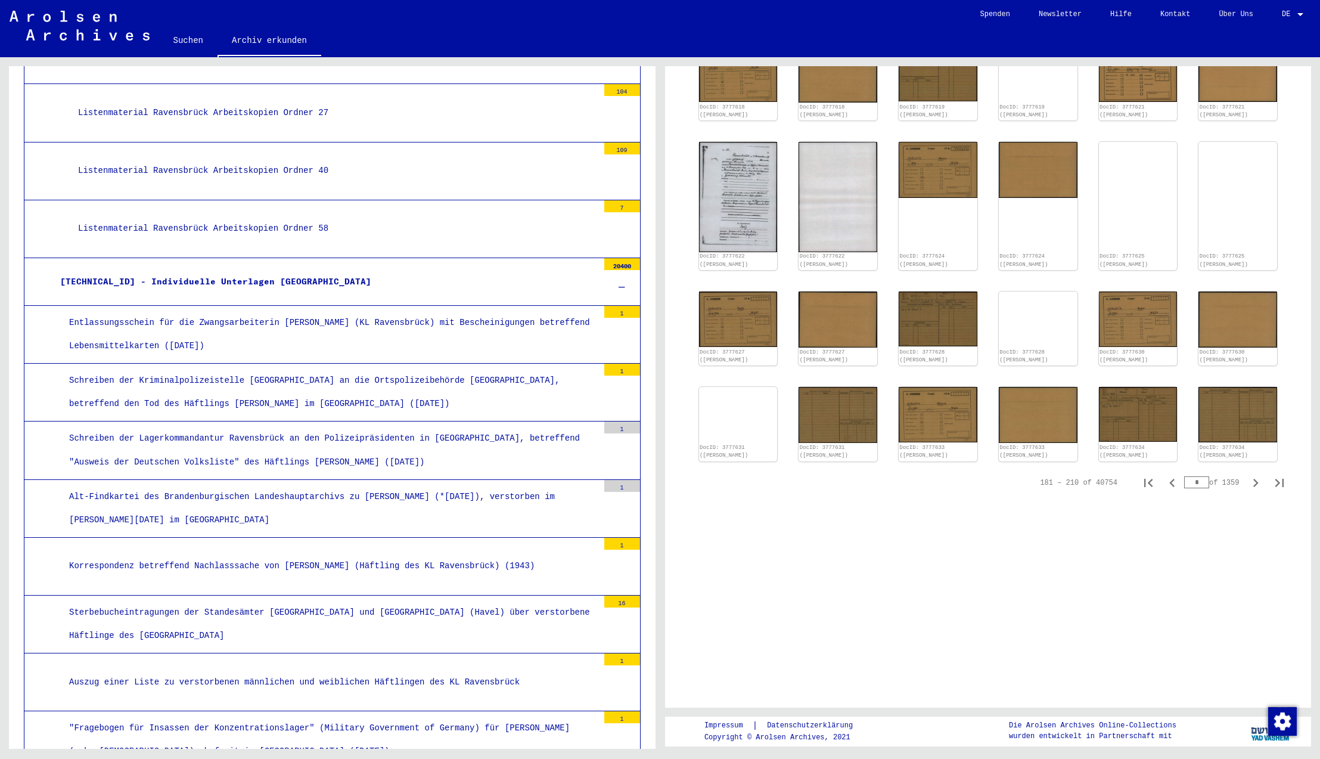
scroll to position [513, 0]
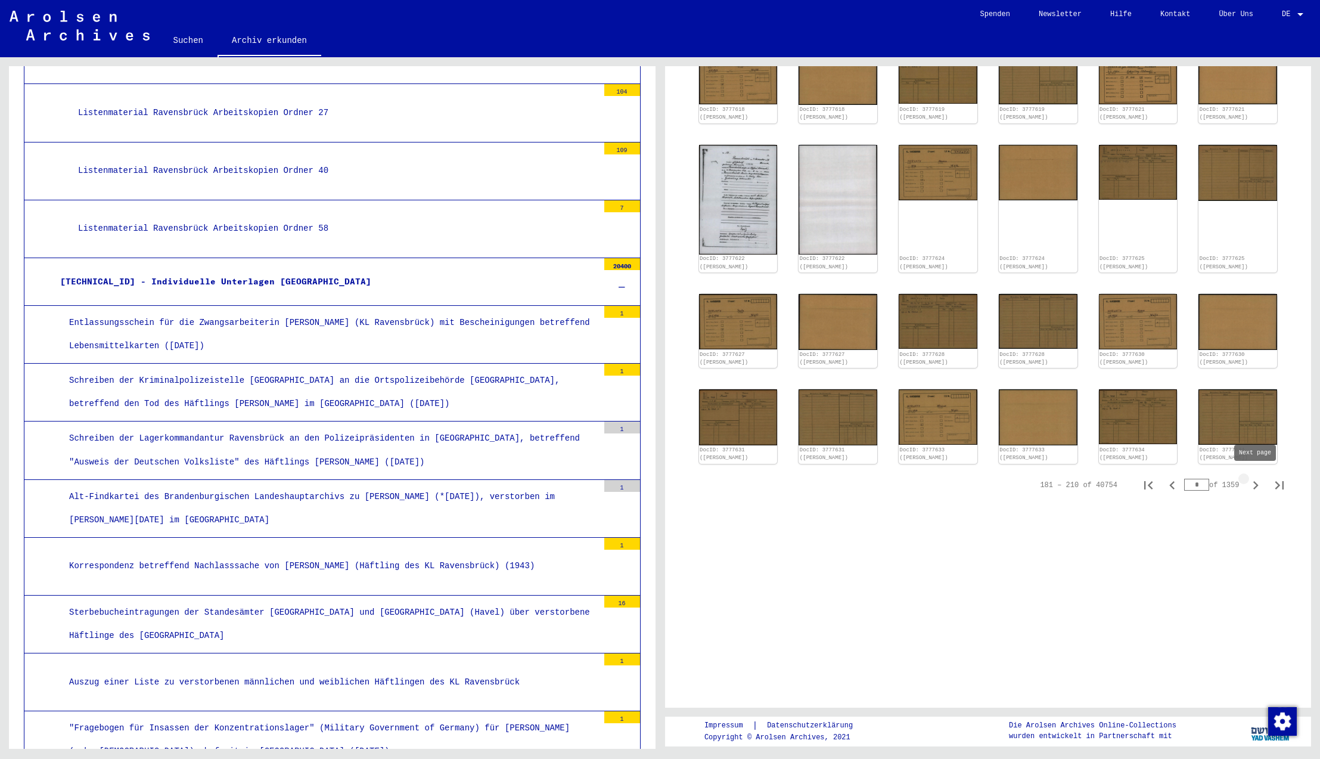
click at [1256, 482] on icon "Next page" at bounding box center [1255, 485] width 5 height 8
type input "*"
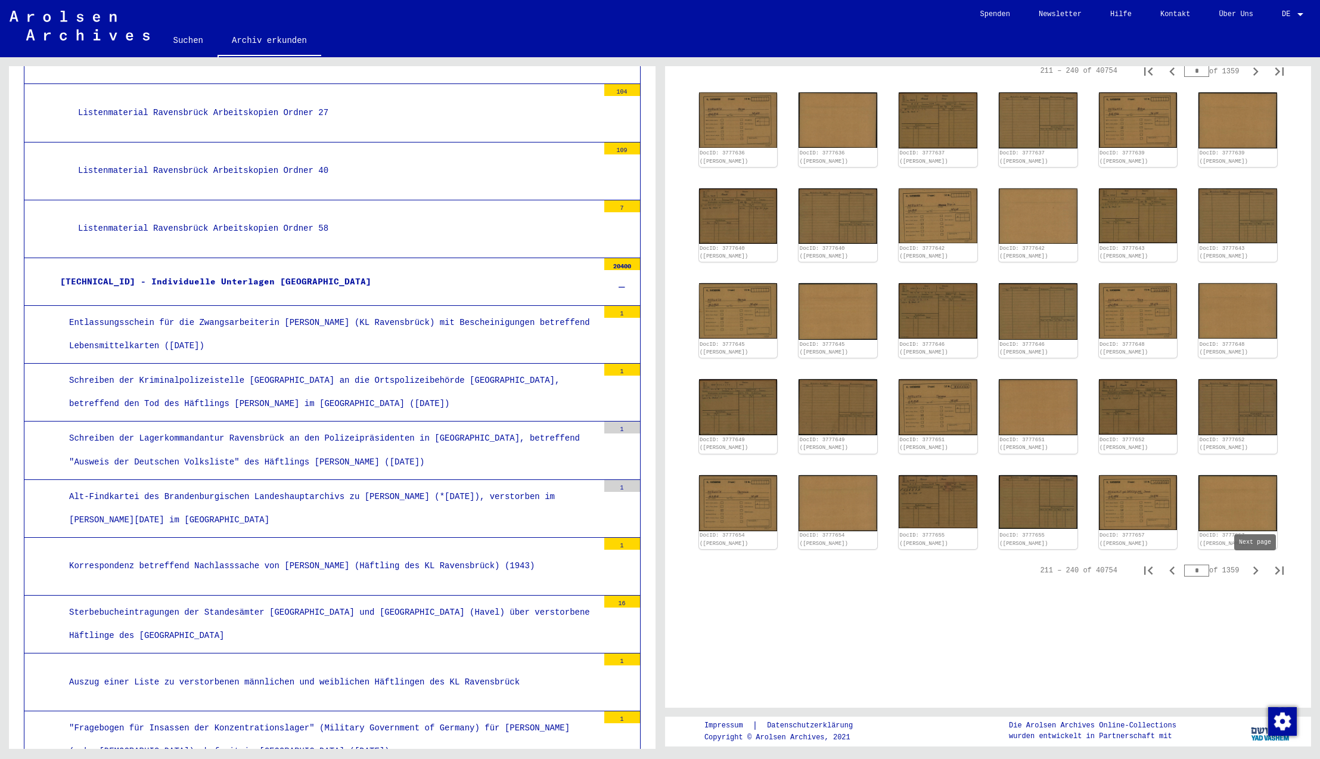
click at [1255, 572] on icon "Next page" at bounding box center [1255, 570] width 17 height 17
type input "*"
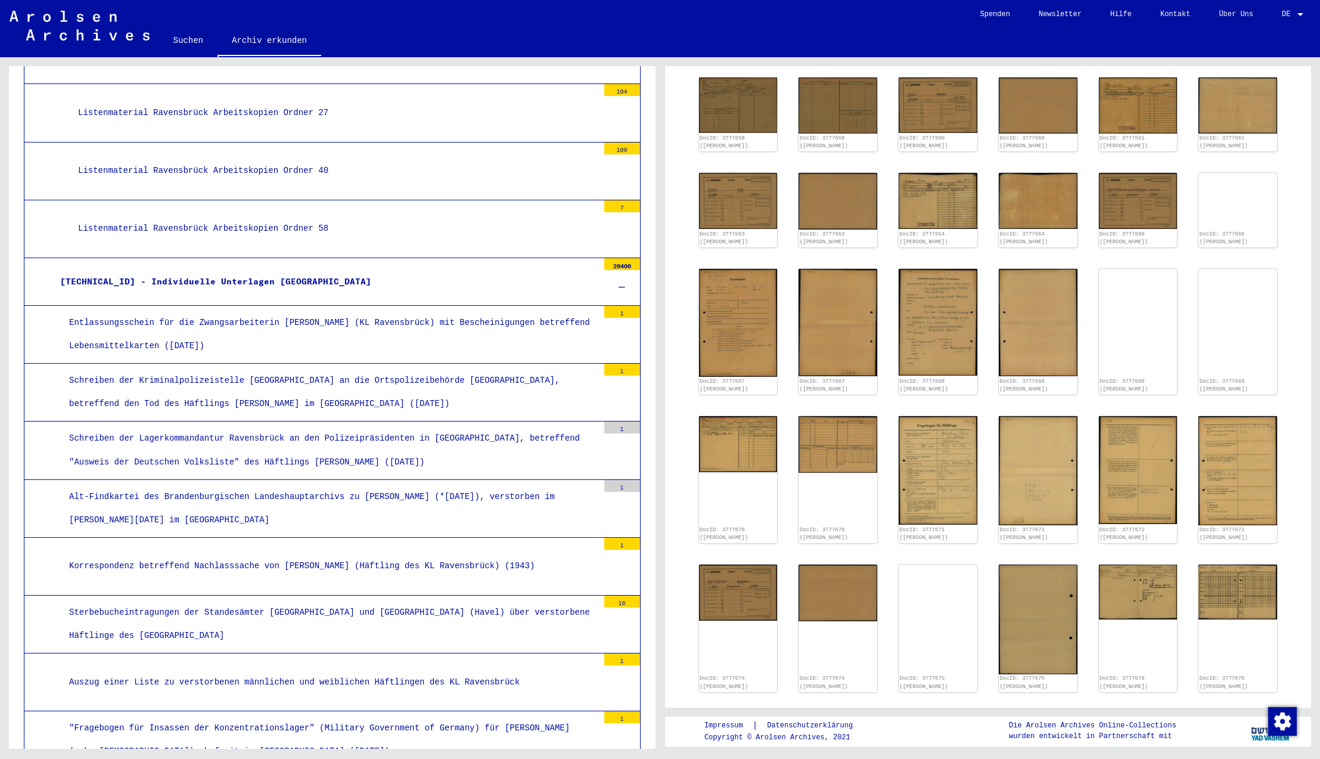
scroll to position [0, 0]
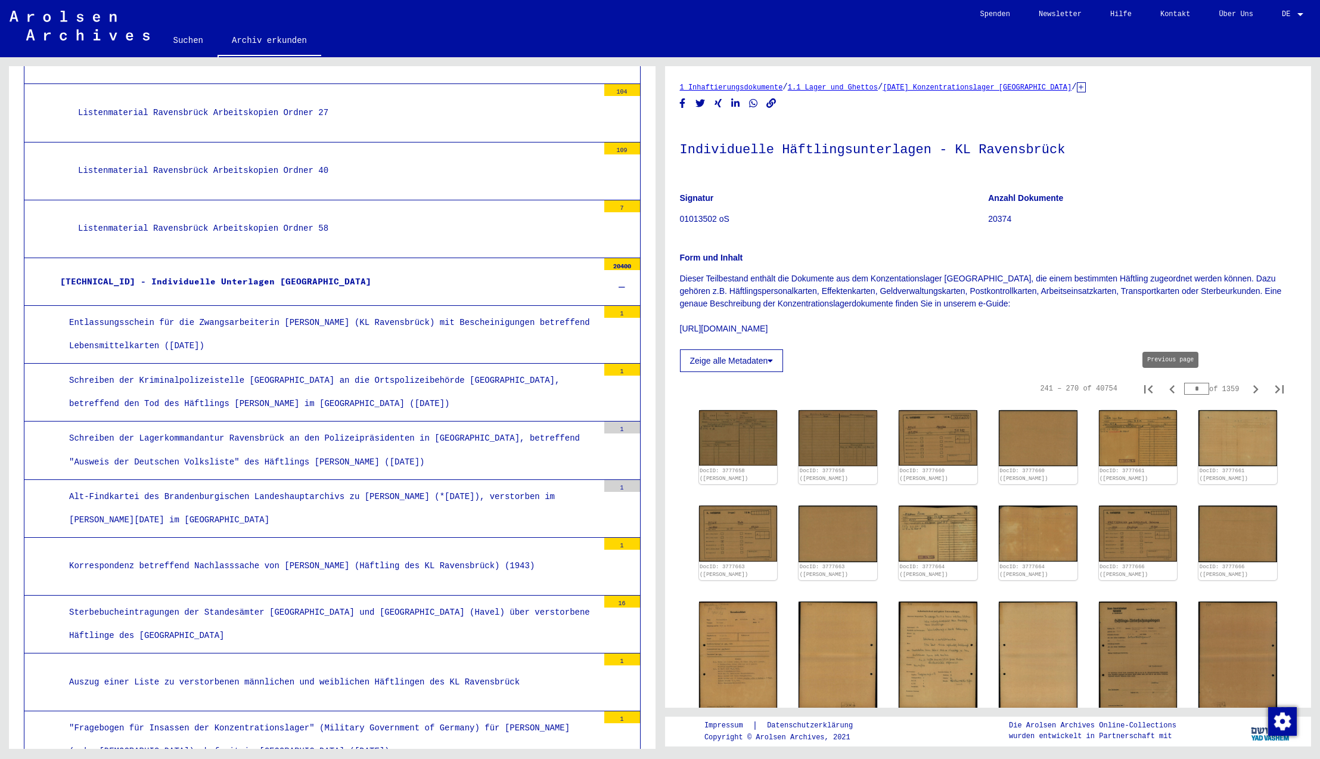
click at [1170, 390] on icon "Previous page" at bounding box center [1171, 389] width 5 height 8
type input "*"
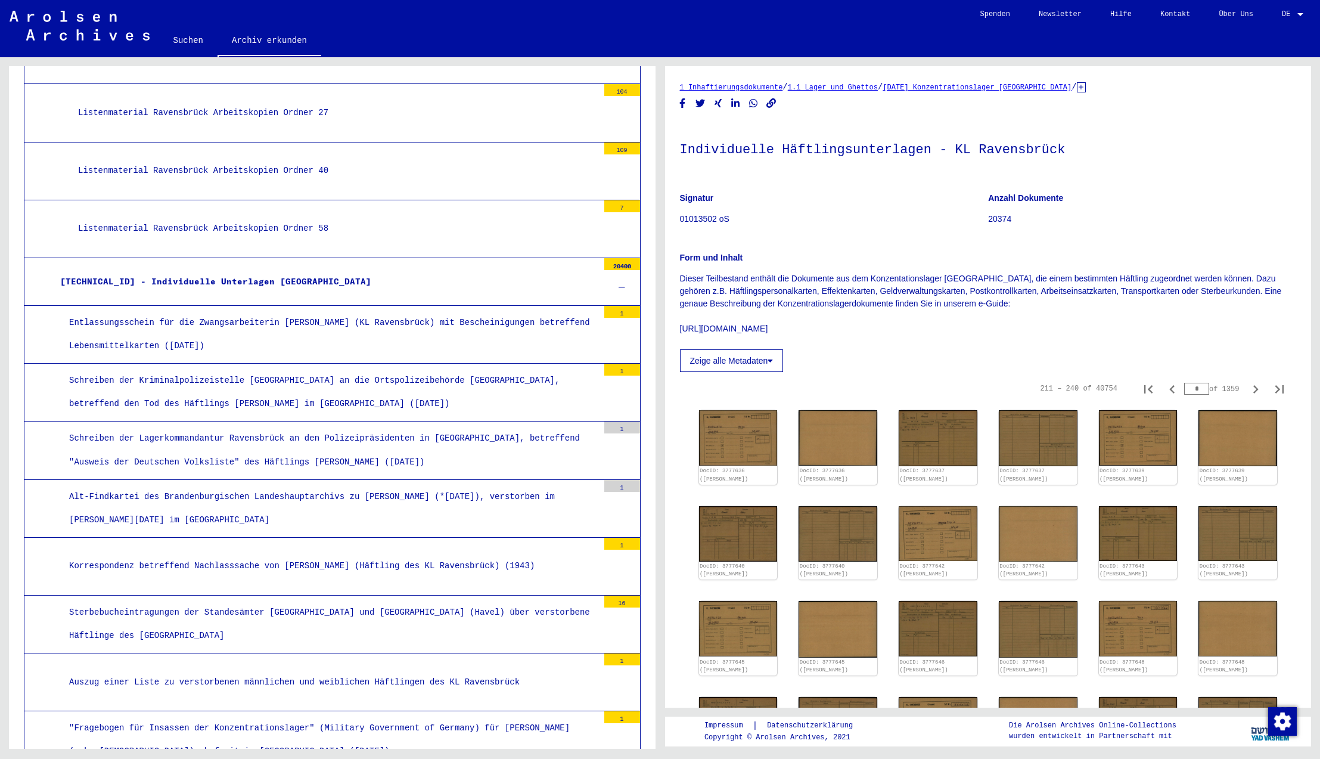
scroll to position [291, 0]
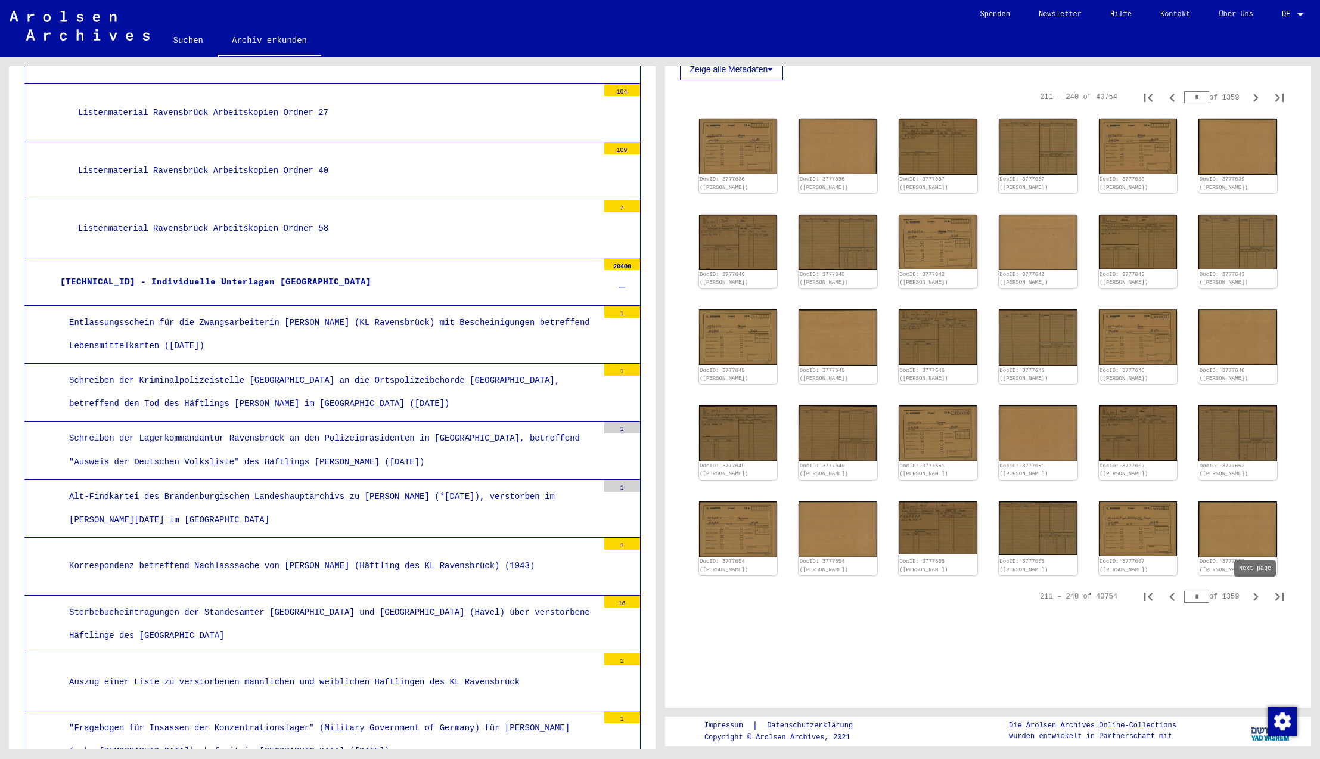
click at [1255, 597] on icon "Next page" at bounding box center [1255, 596] width 17 height 17
type input "*"
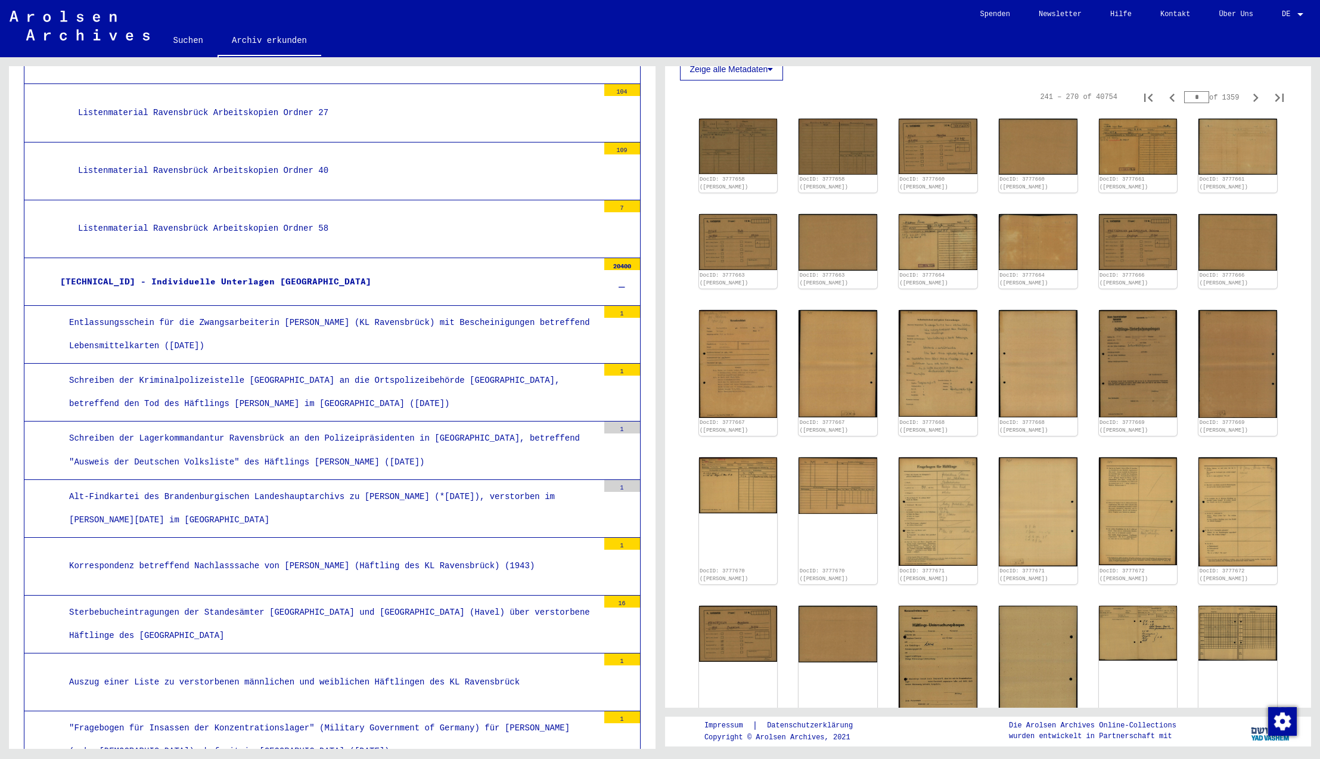
scroll to position [613, 0]
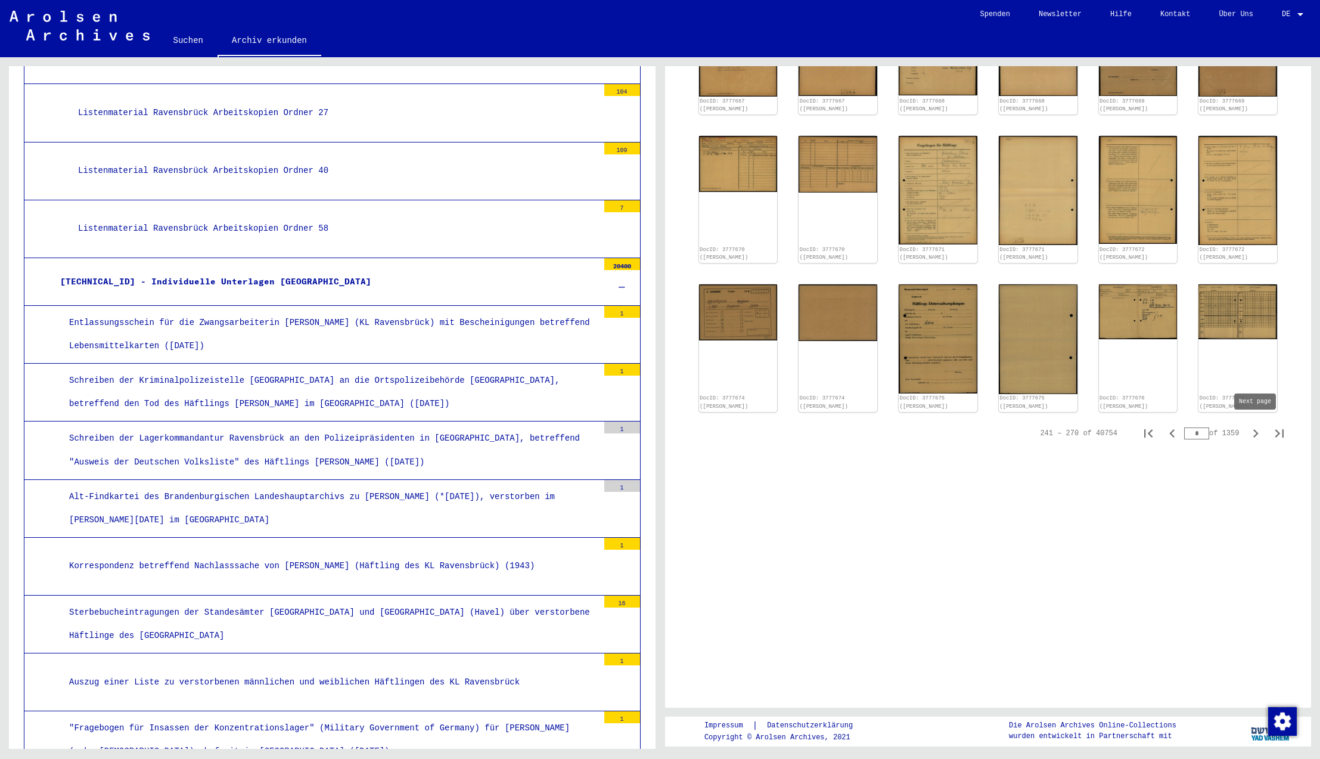
click at [1256, 431] on icon "Next page" at bounding box center [1255, 433] width 5 height 8
type input "**"
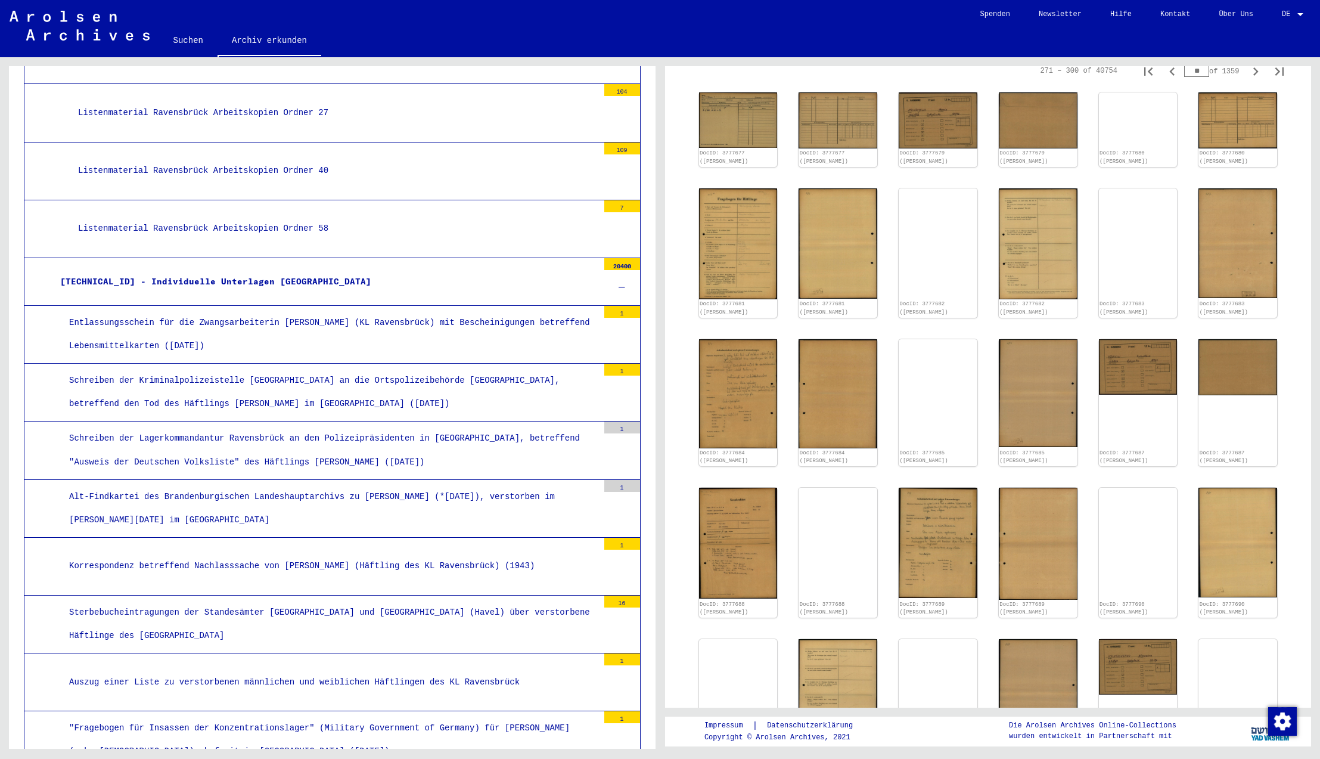
scroll to position [566, 0]
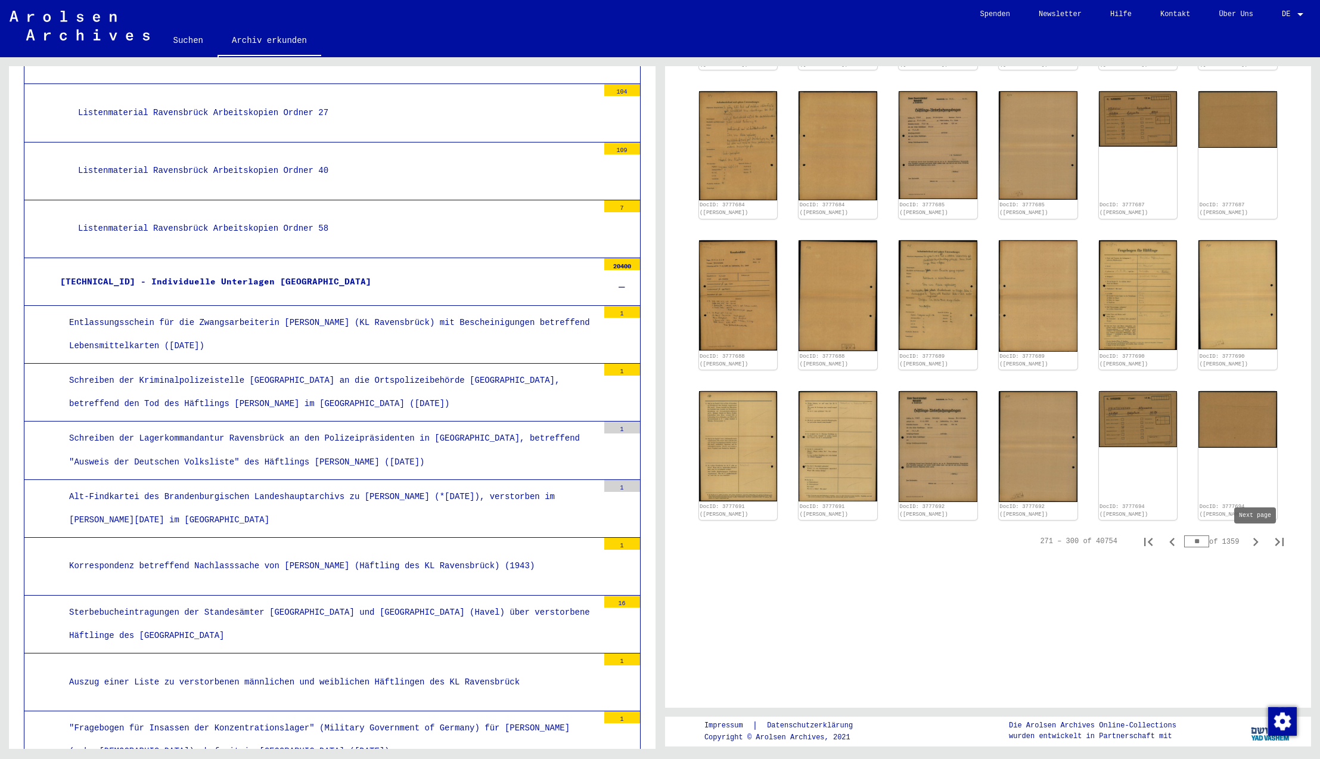
click at [1256, 545] on icon "Next page" at bounding box center [1255, 541] width 17 height 17
type input "**"
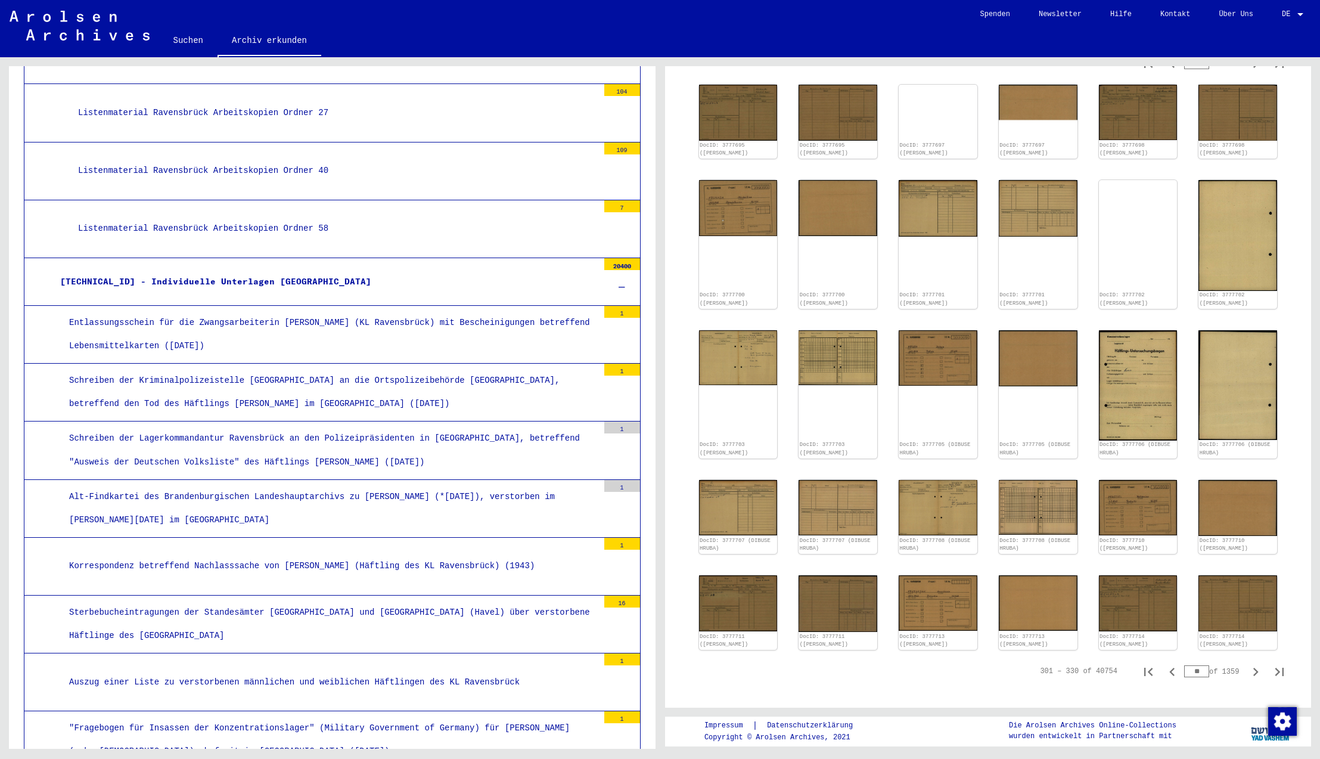
scroll to position [492, 0]
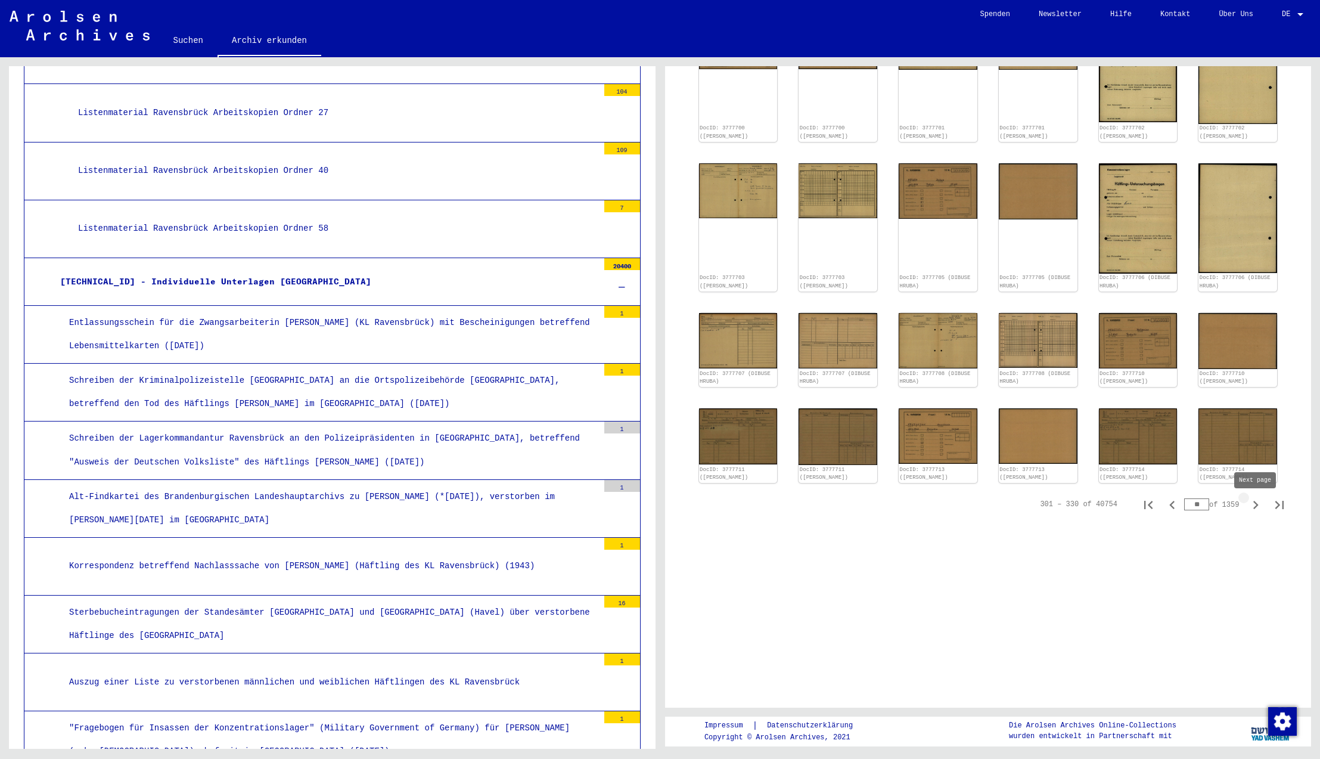
click at [1256, 509] on icon "Next page" at bounding box center [1255, 505] width 5 height 8
type input "**"
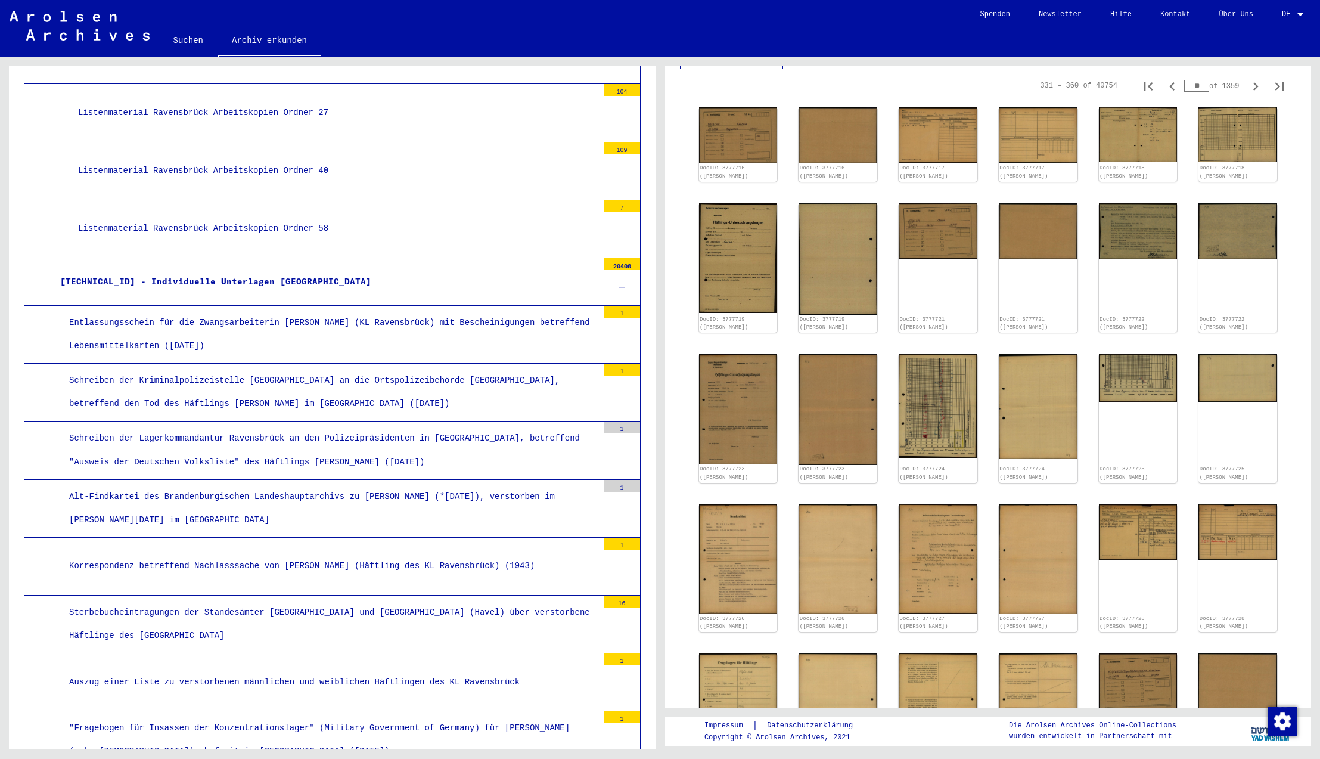
scroll to position [625, 0]
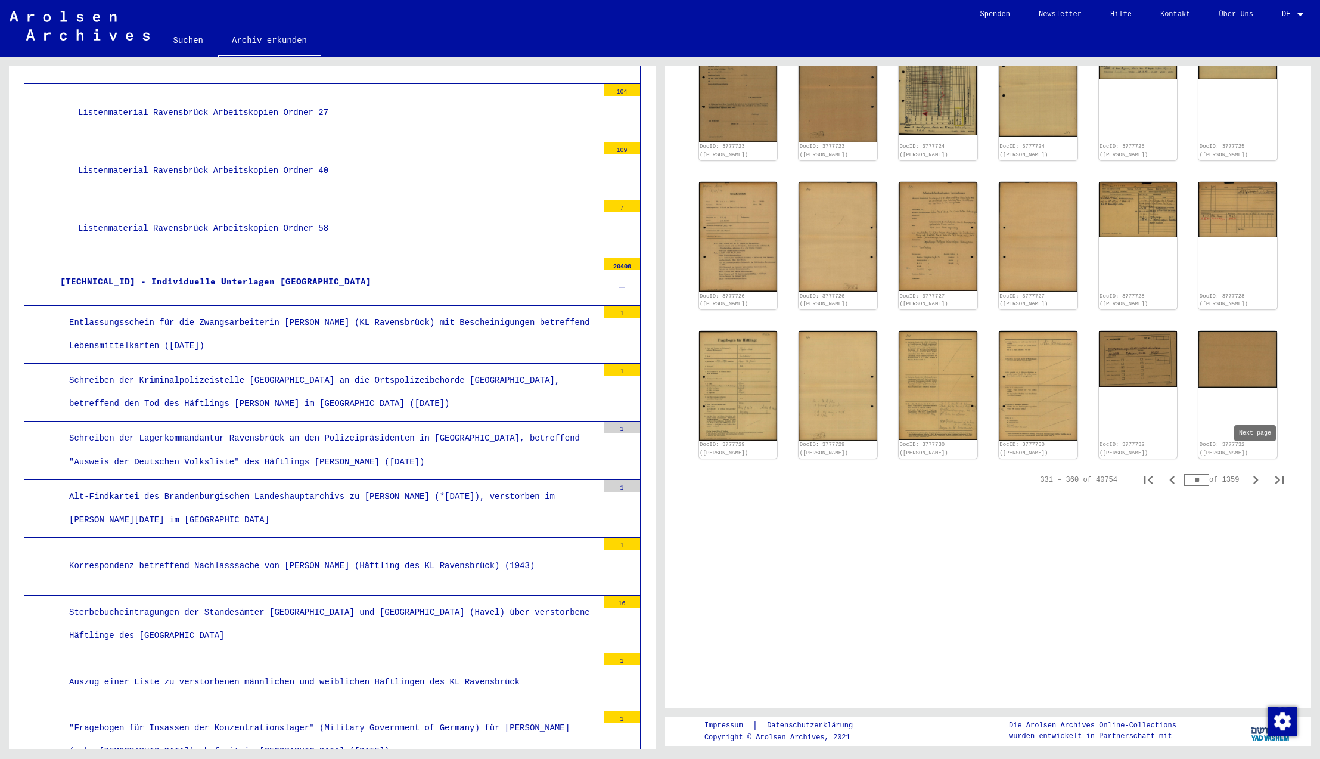
click at [1257, 476] on icon "Next page" at bounding box center [1255, 480] width 5 height 8
type input "**"
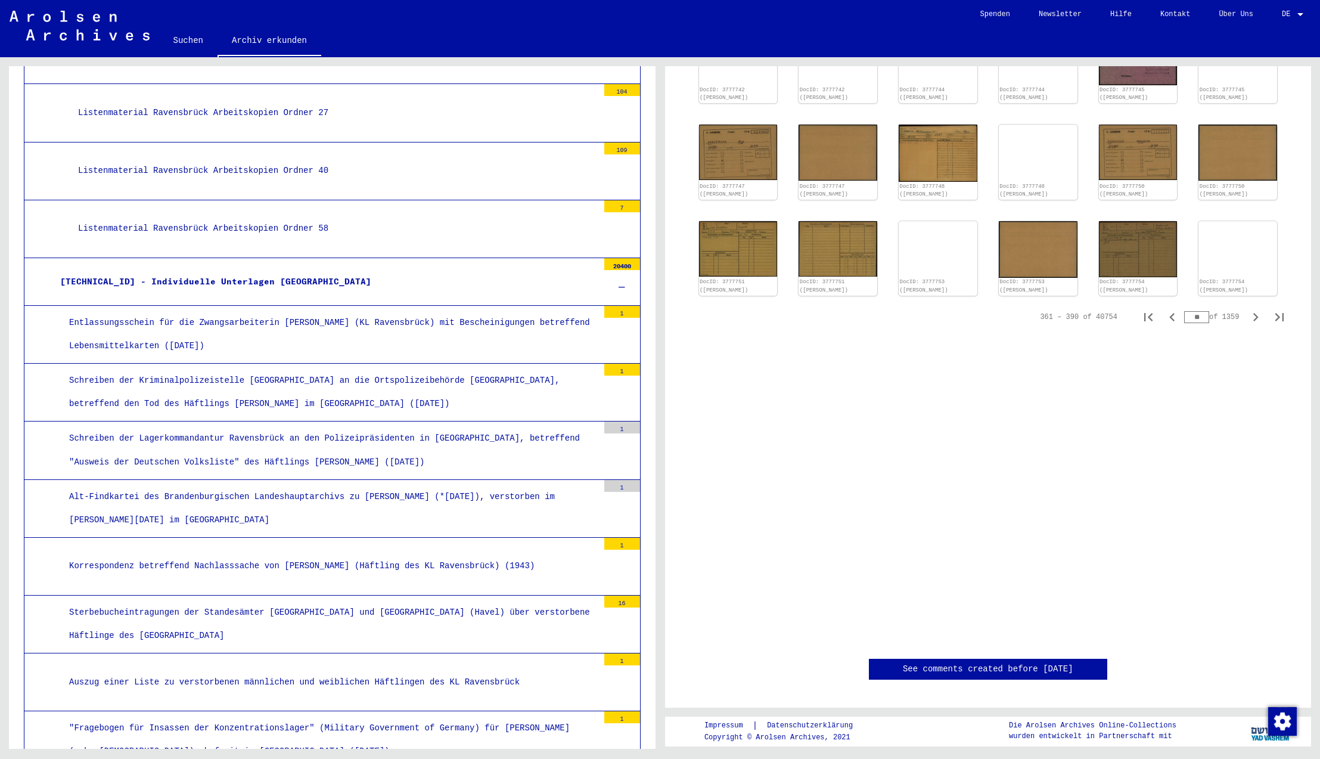
scroll to position [318, 0]
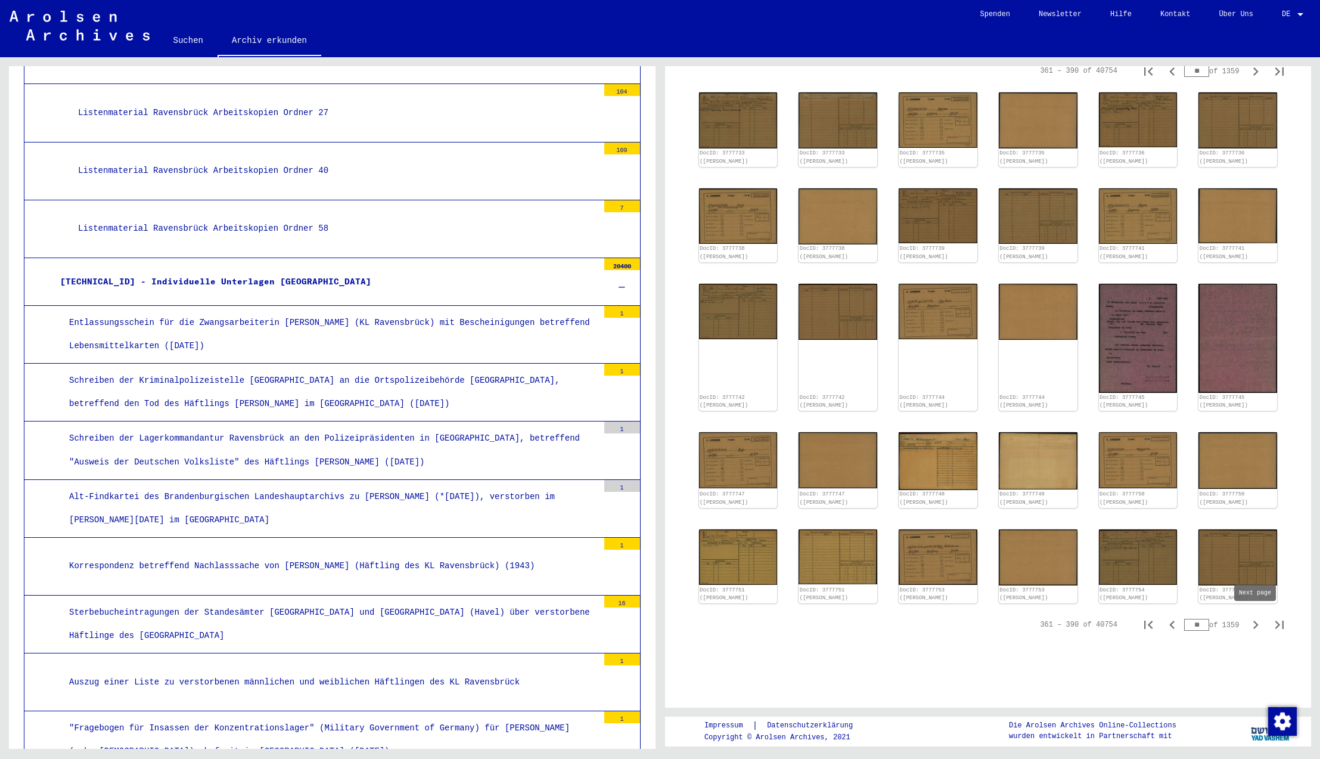
click at [1257, 622] on icon "Next page" at bounding box center [1255, 624] width 5 height 8
type input "**"
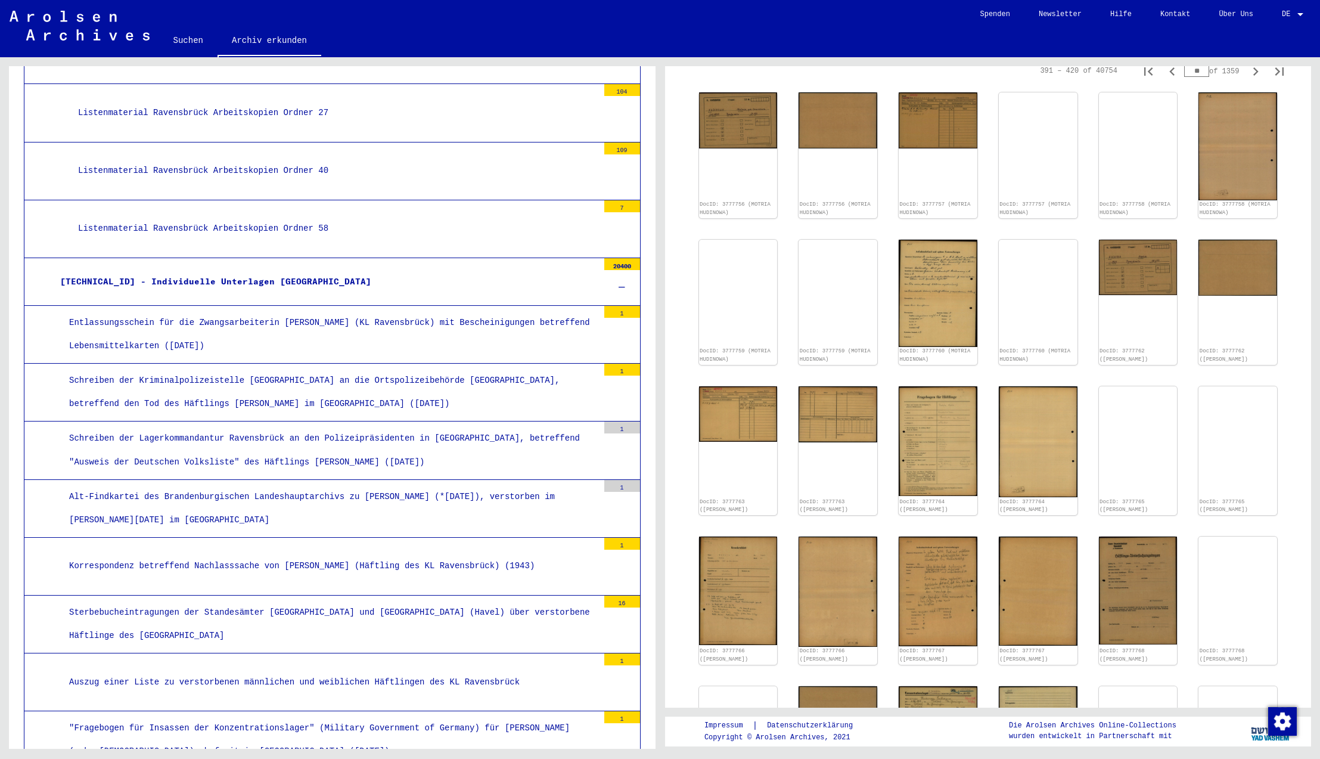
scroll to position [552, 0]
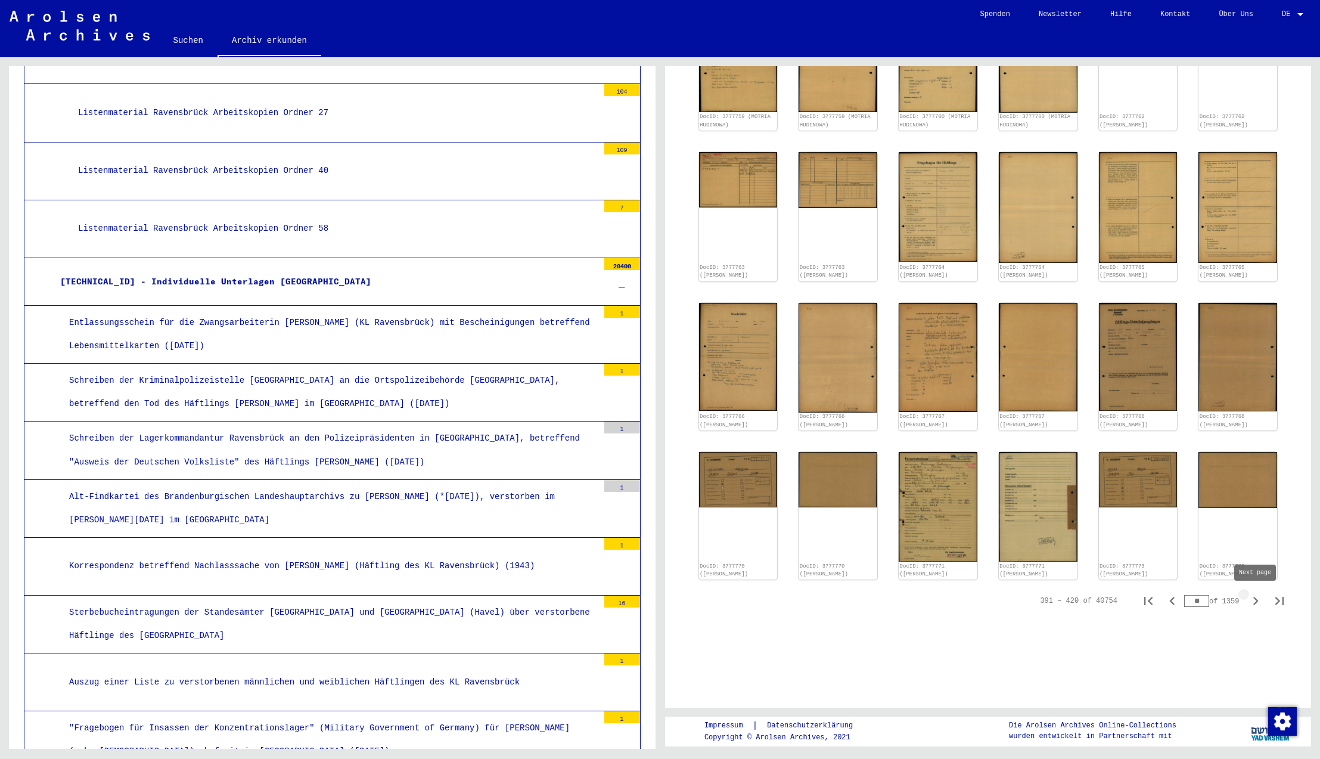
click at [1257, 601] on icon "Next page" at bounding box center [1255, 601] width 5 height 8
type input "**"
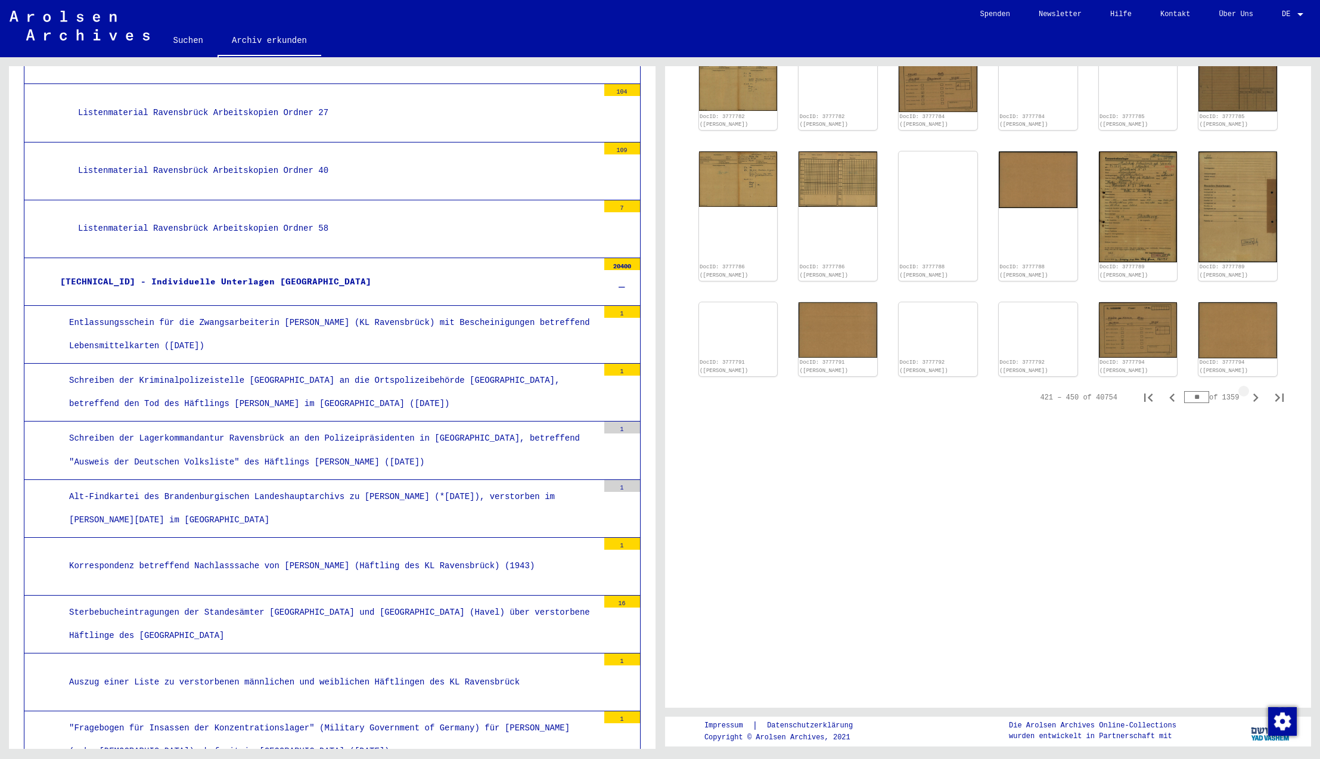
scroll to position [318, 0]
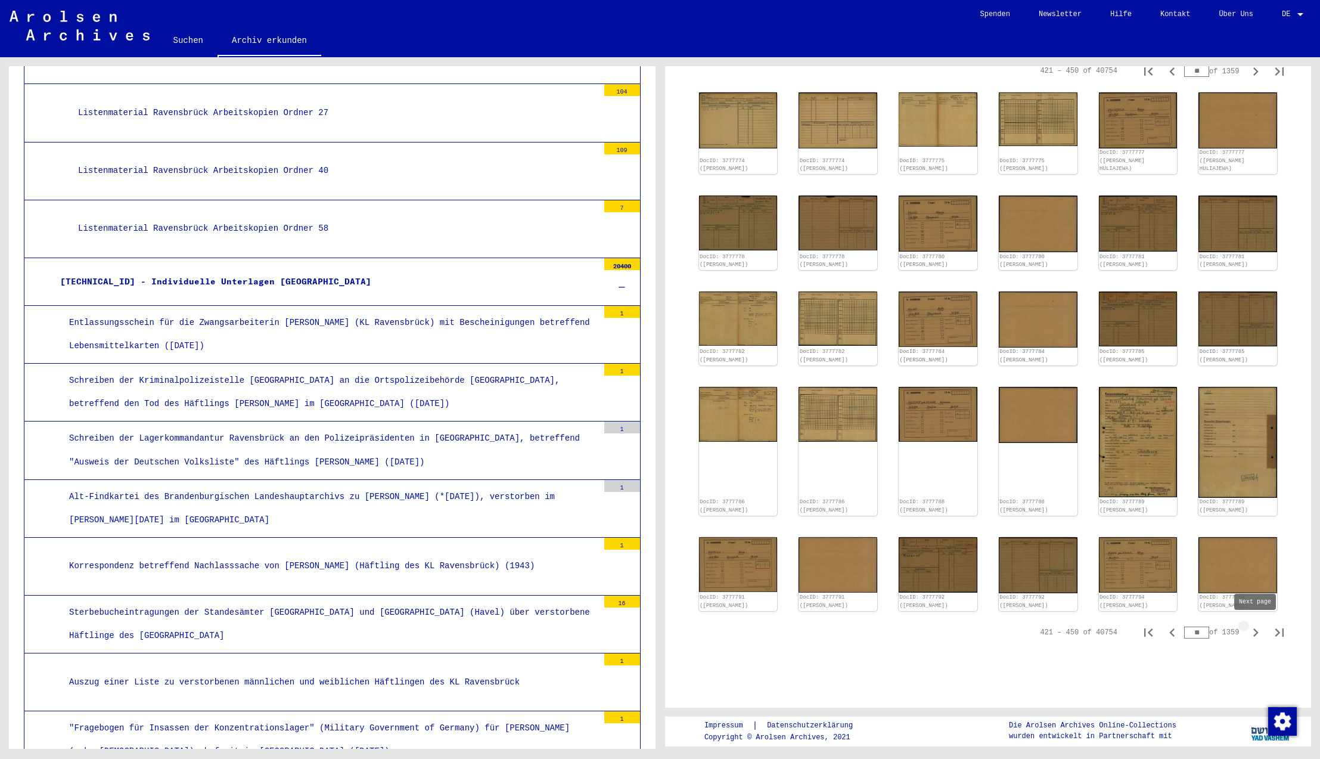
click at [1253, 631] on icon "Next page" at bounding box center [1255, 632] width 17 height 17
type input "**"
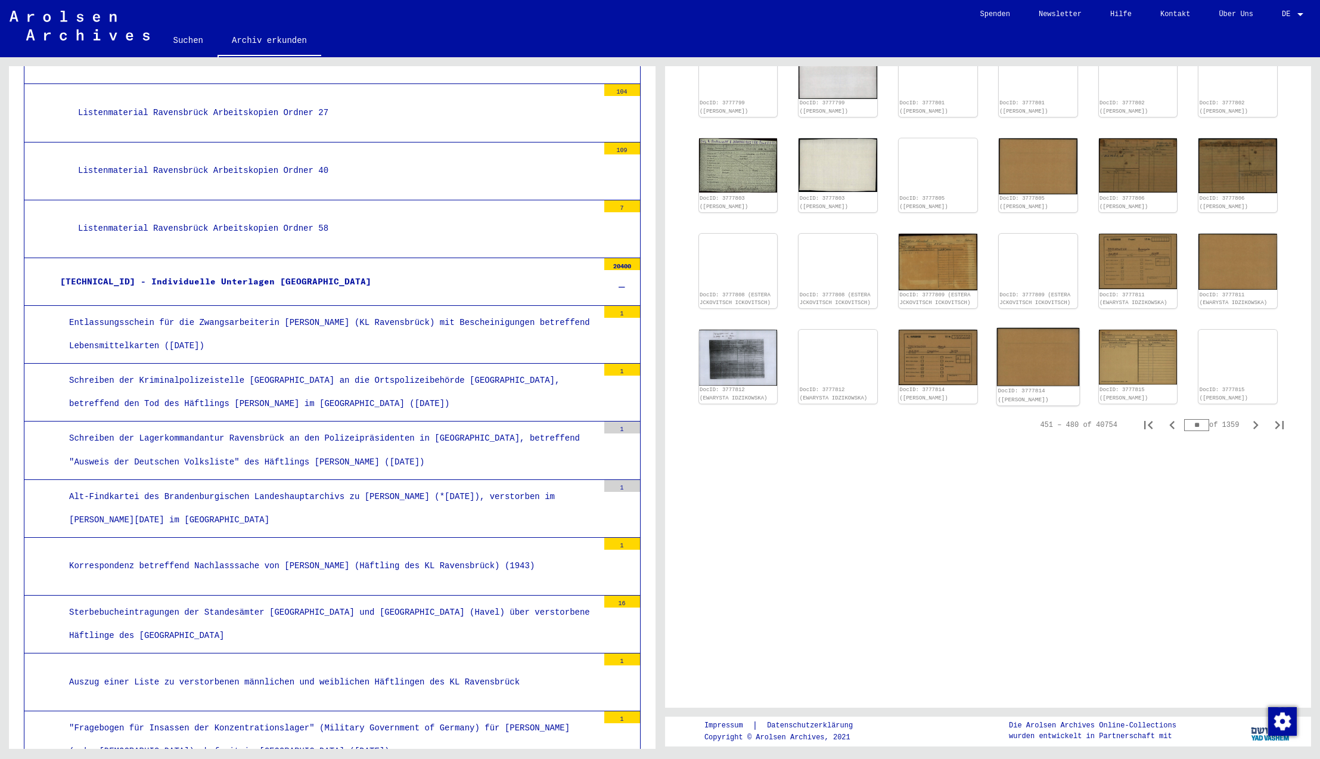
scroll to position [552, 0]
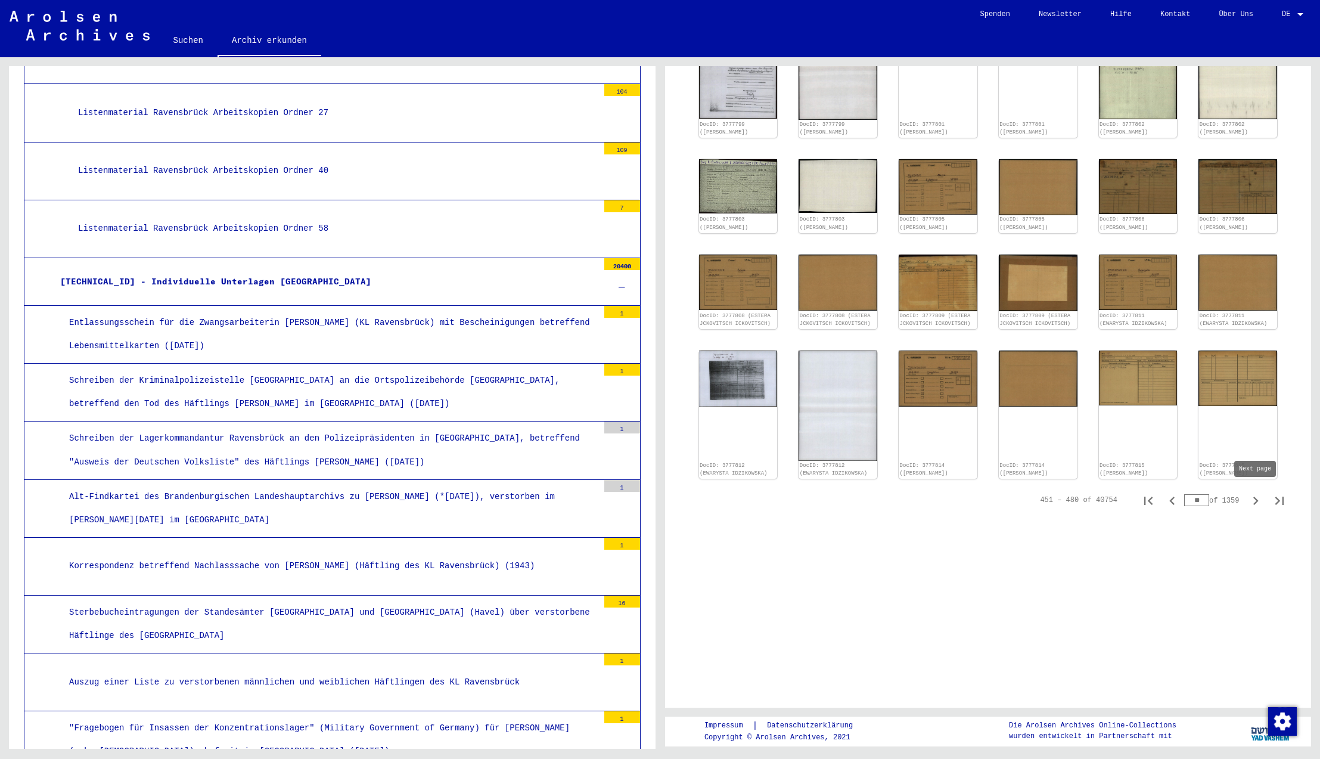
click at [1255, 498] on icon "Next page" at bounding box center [1255, 500] width 17 height 17
type input "**"
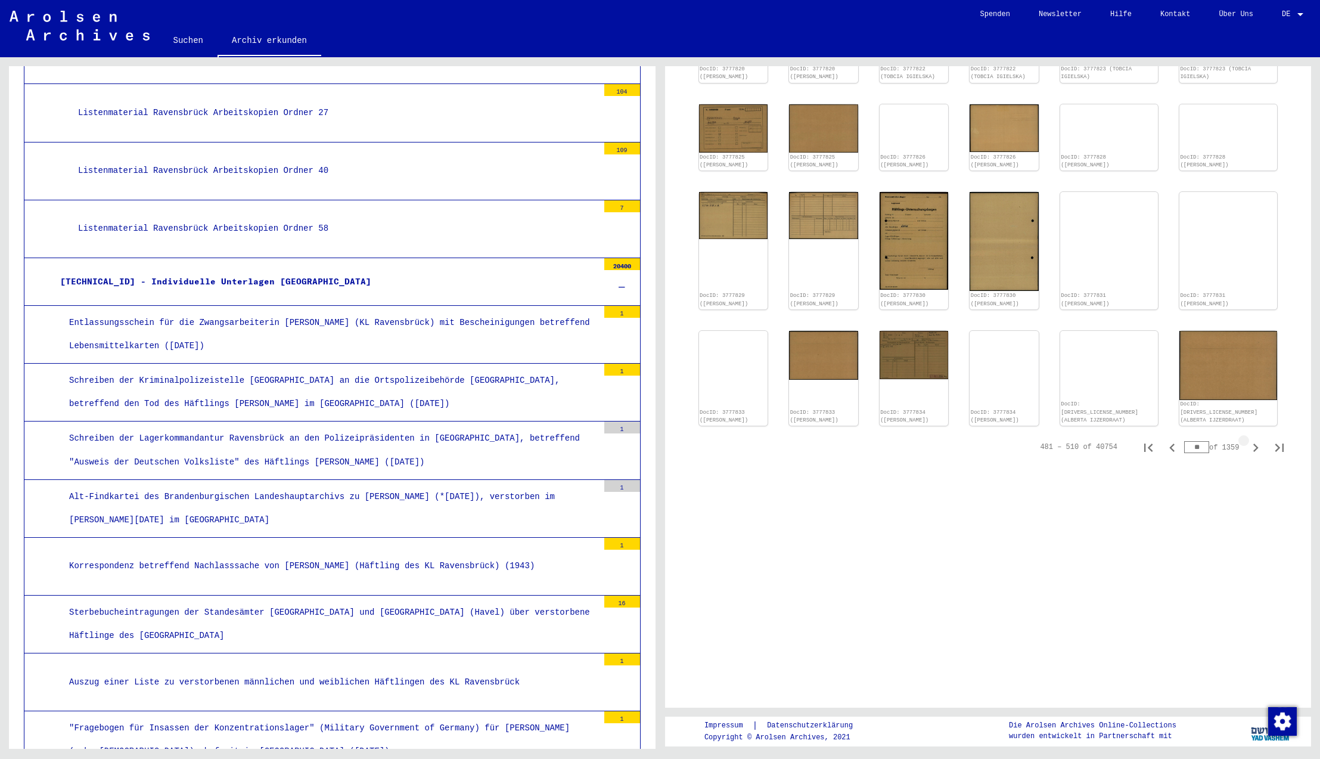
scroll to position [318, 0]
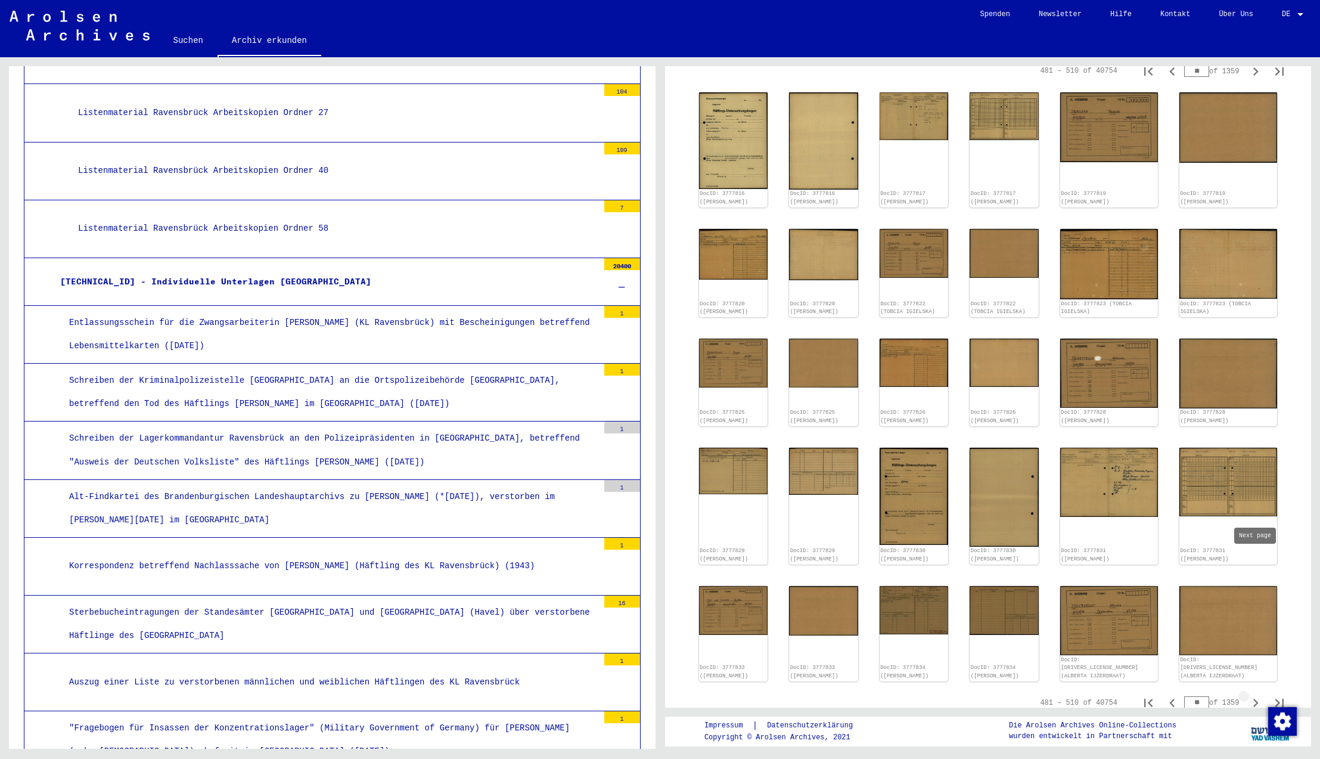
click at [1255, 694] on icon "Next page" at bounding box center [1255, 702] width 17 height 17
type input "**"
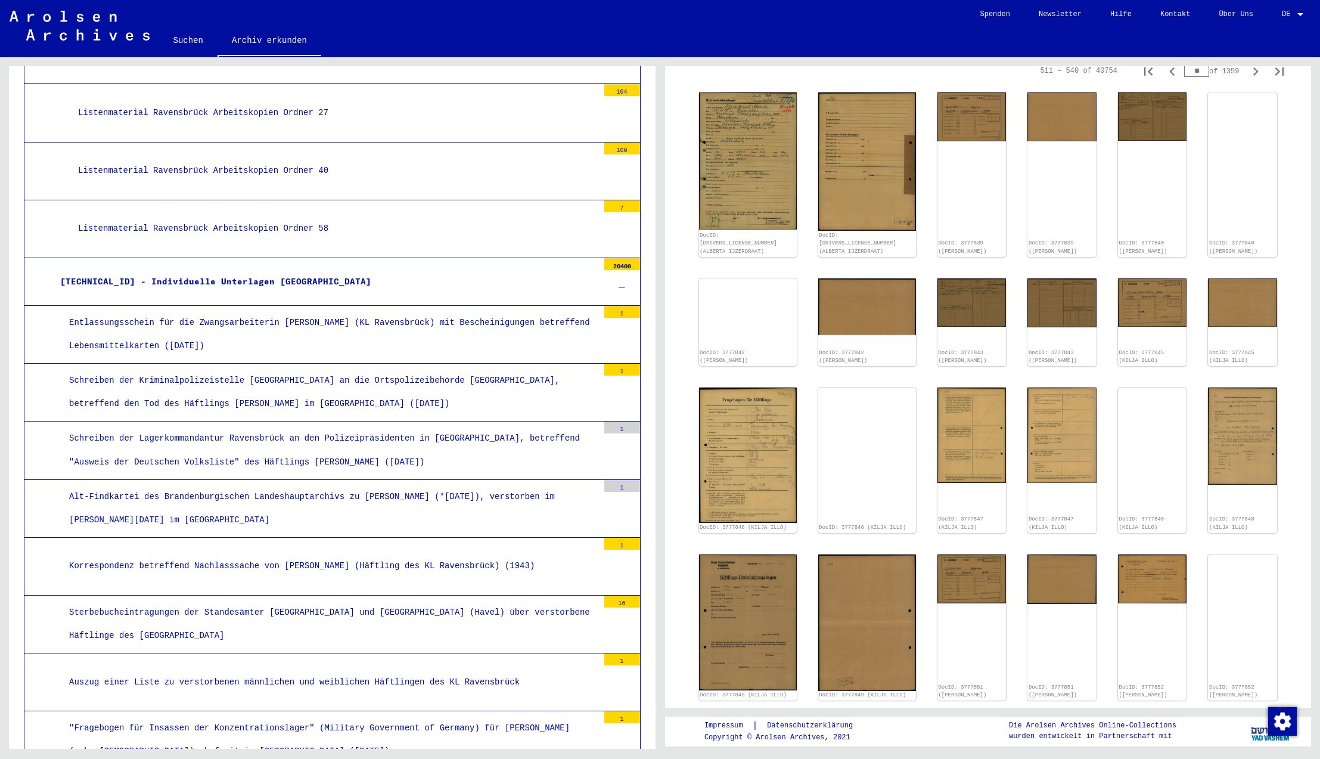
scroll to position [603, 0]
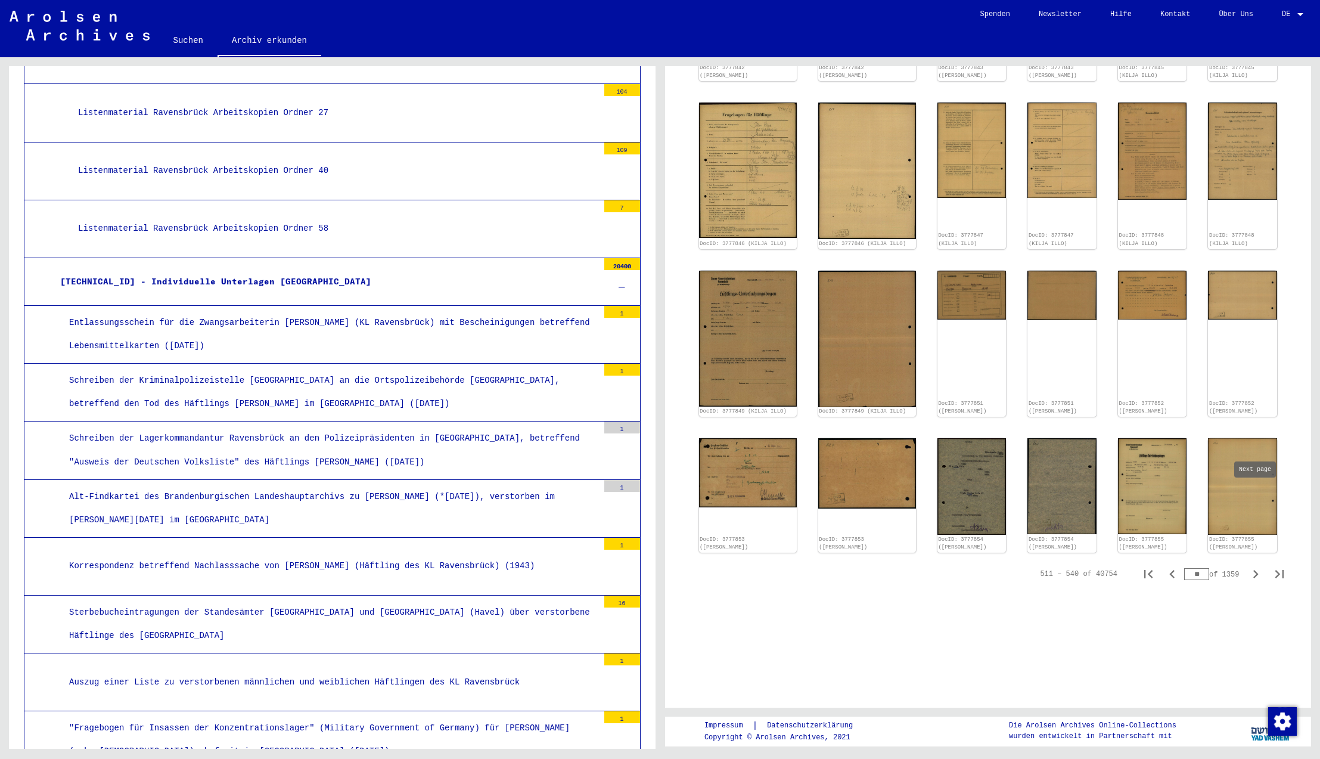
click at [1256, 570] on icon "Next page" at bounding box center [1255, 574] width 5 height 8
type input "**"
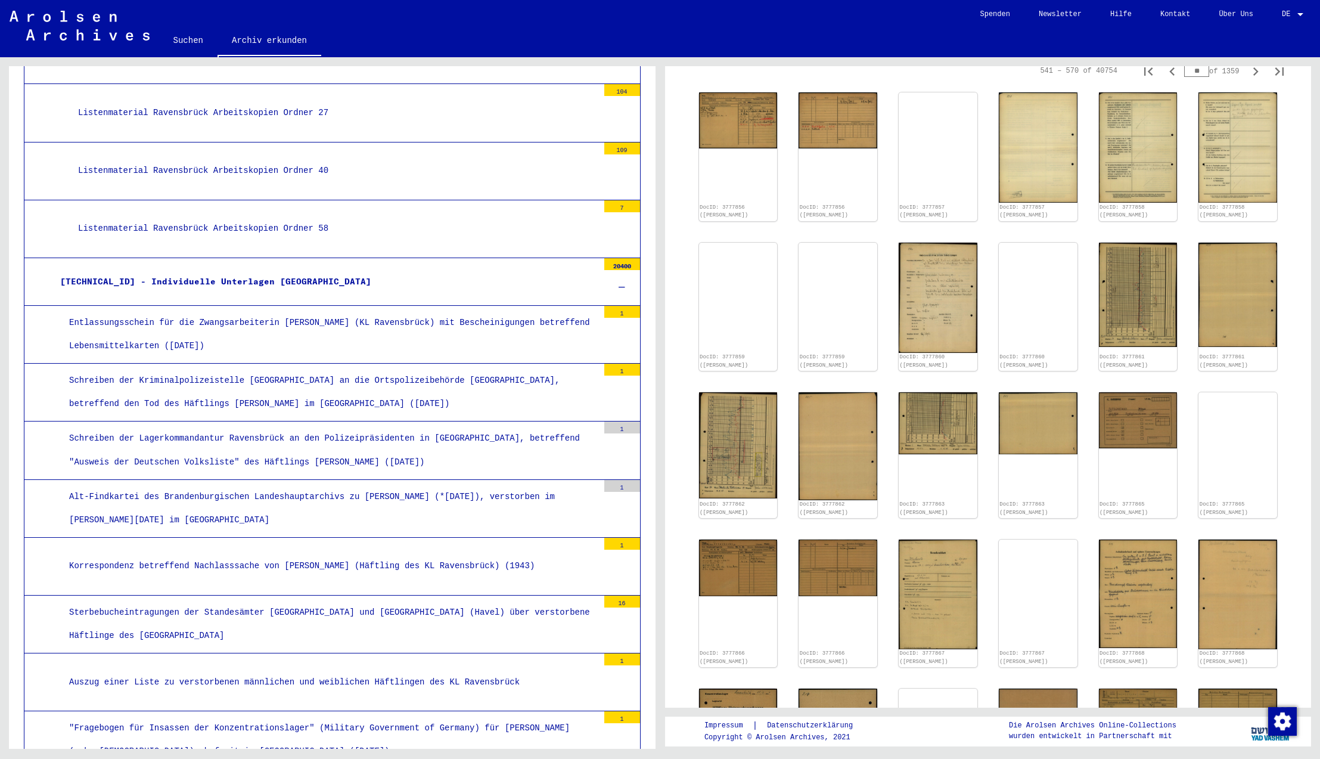
scroll to position [730, 0]
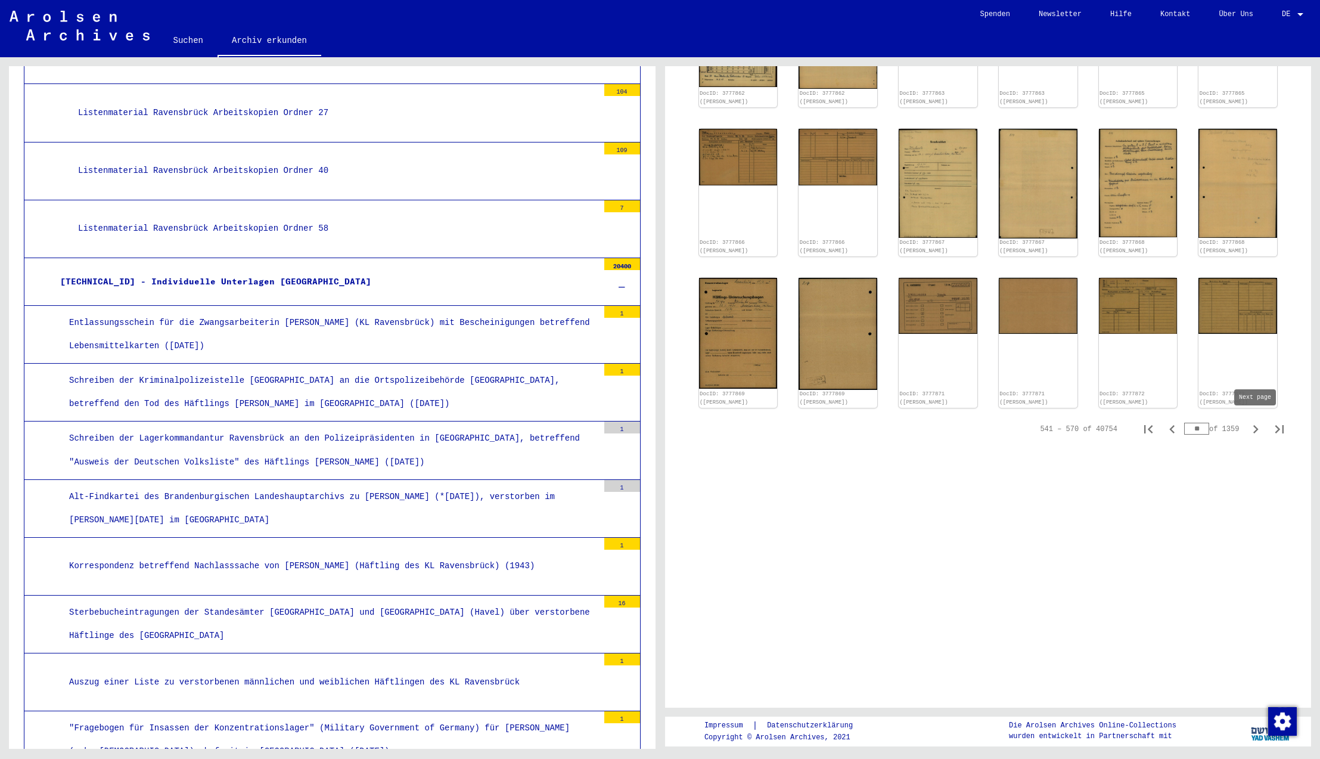
click at [1255, 427] on icon "Next page" at bounding box center [1255, 429] width 17 height 17
type input "**"
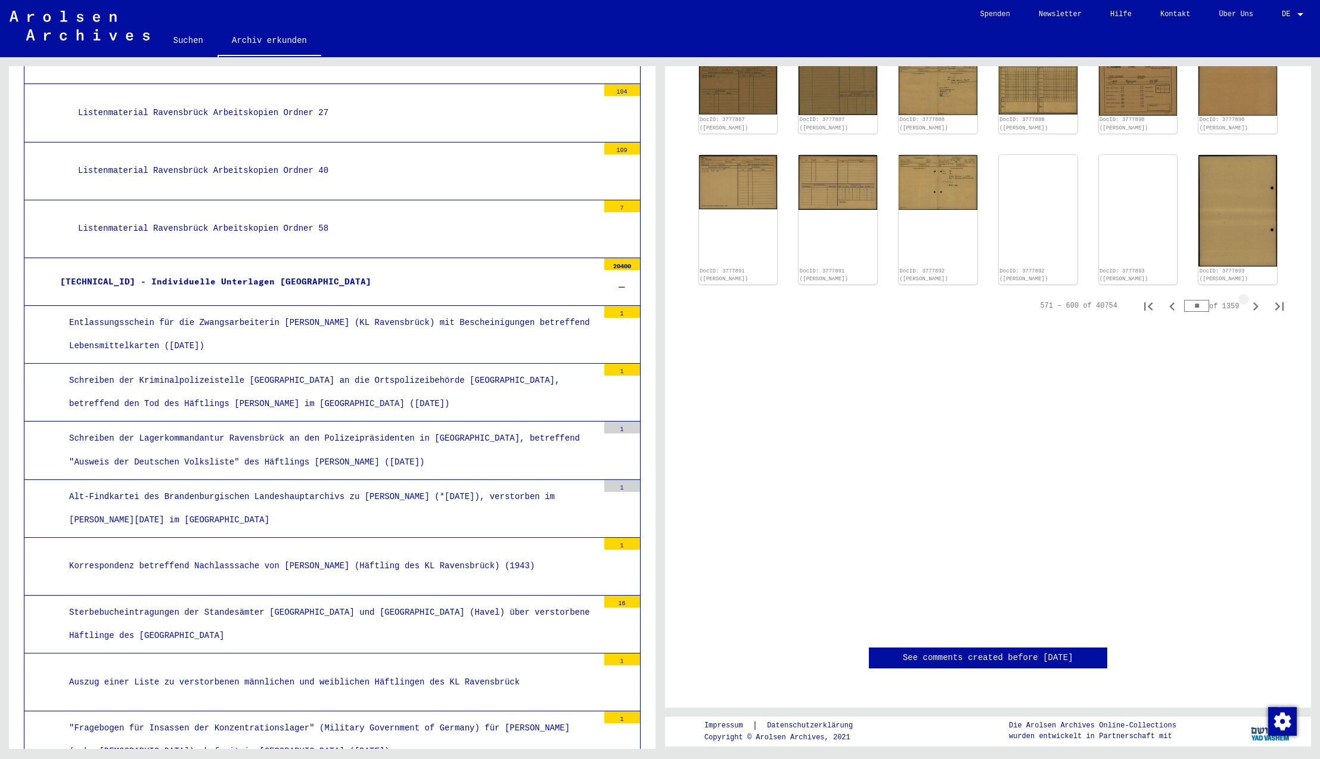
scroll to position [318, 0]
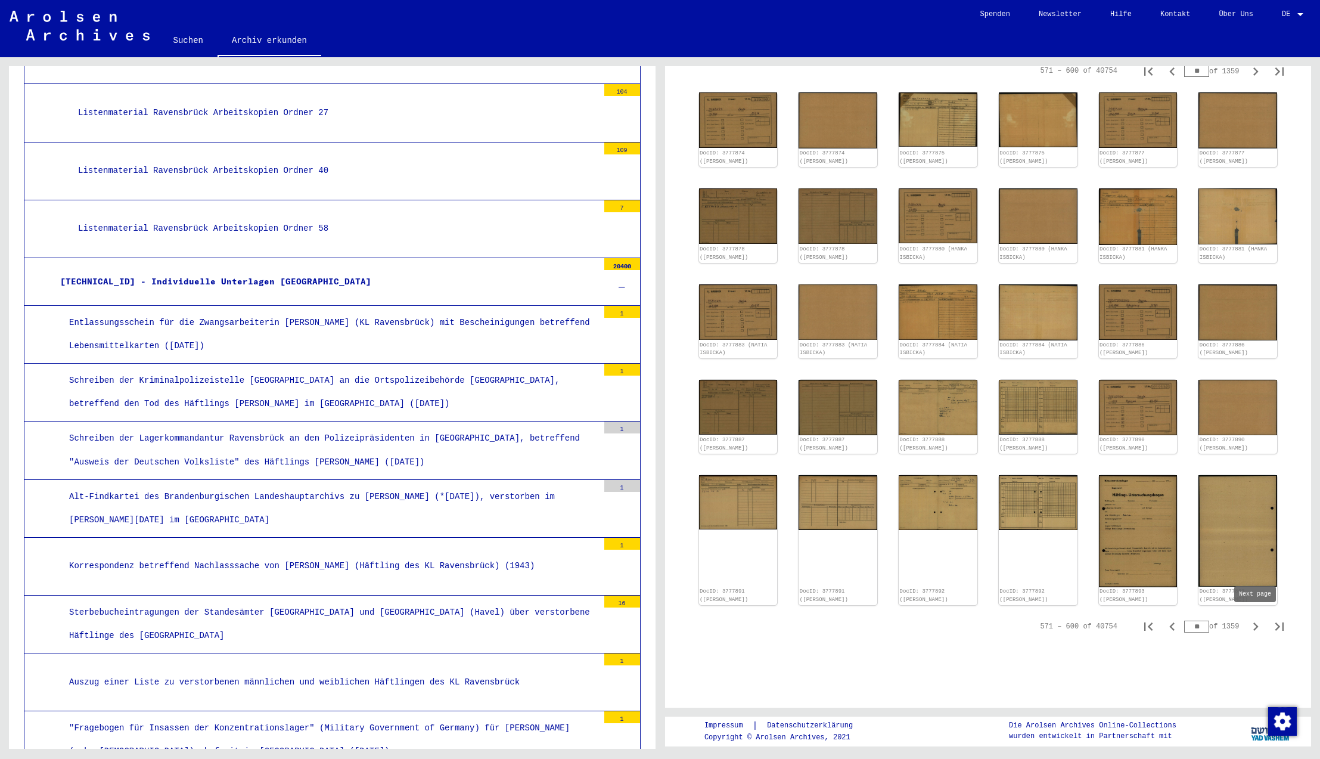
click at [1255, 625] on icon "Next page" at bounding box center [1255, 626] width 17 height 17
type input "**"
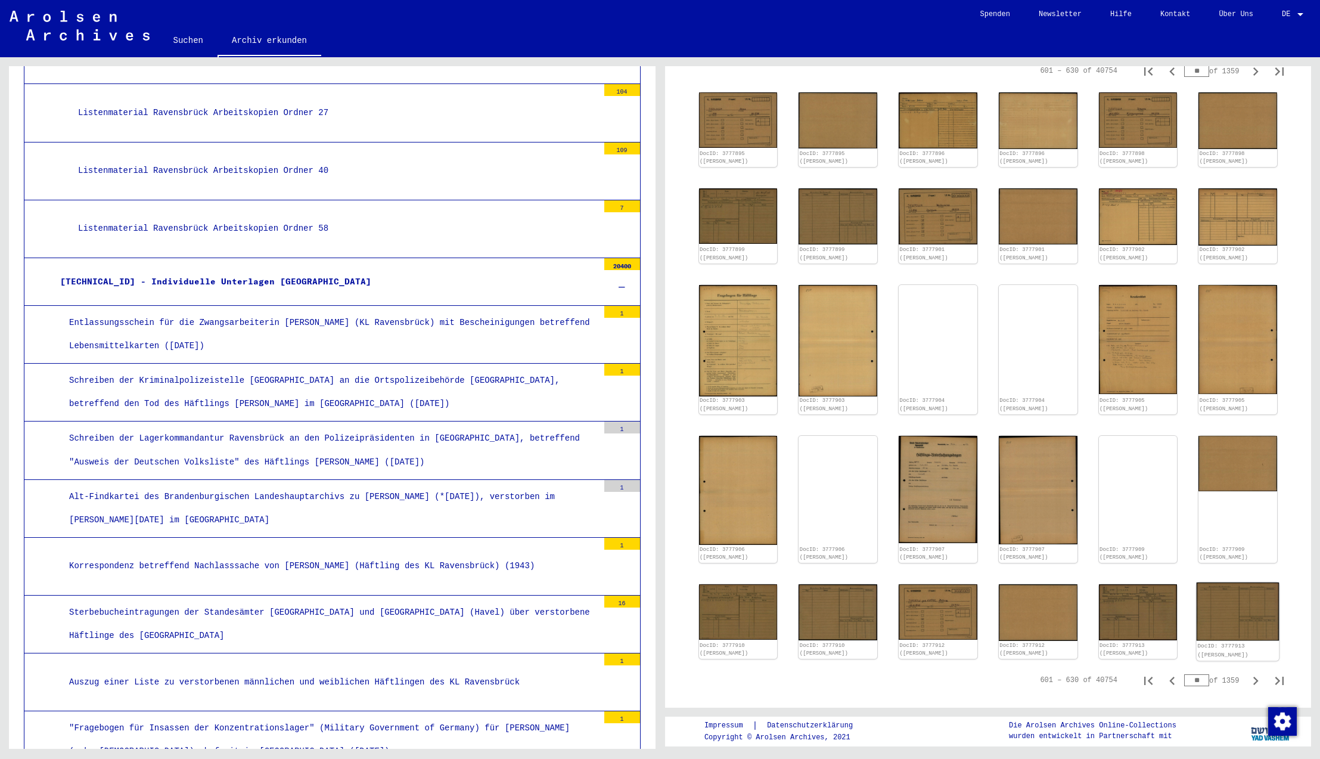
scroll to position [613, 0]
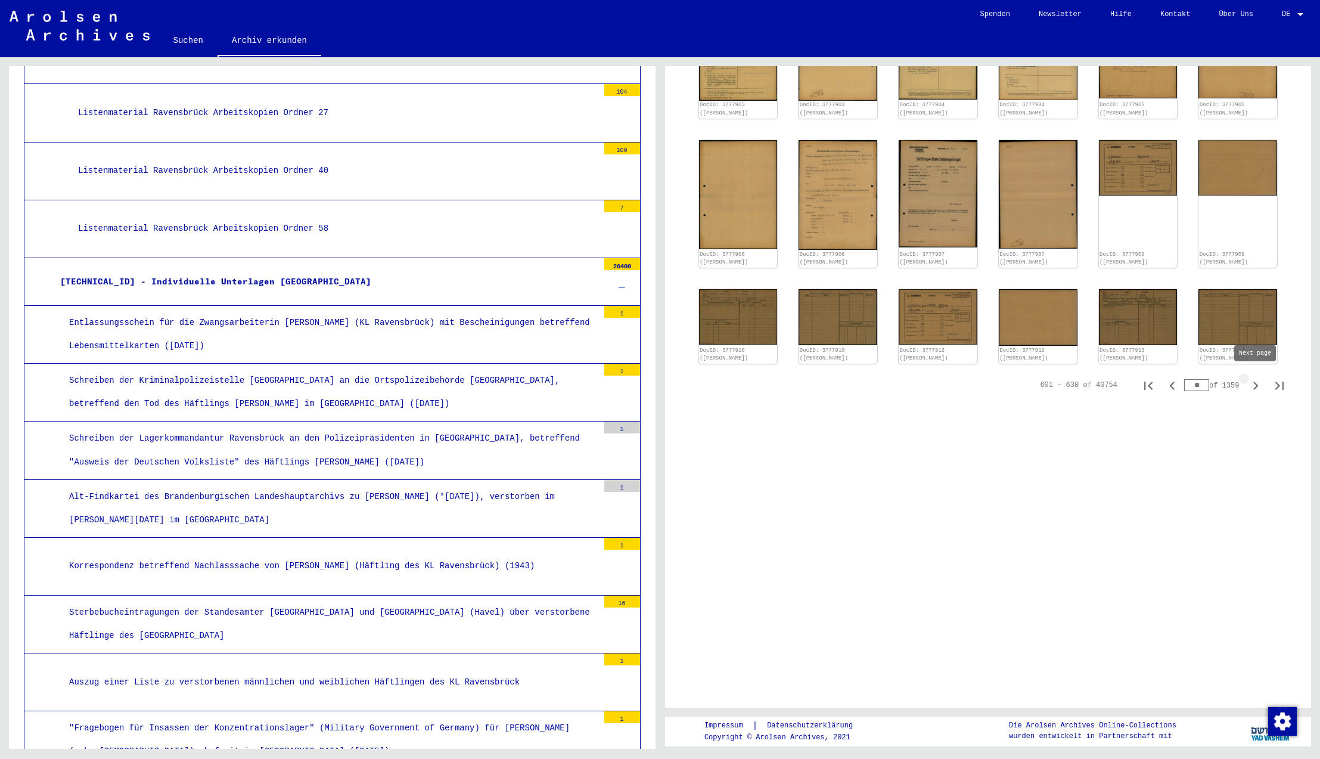
click at [1256, 382] on icon "Next page" at bounding box center [1255, 385] width 5 height 8
type input "**"
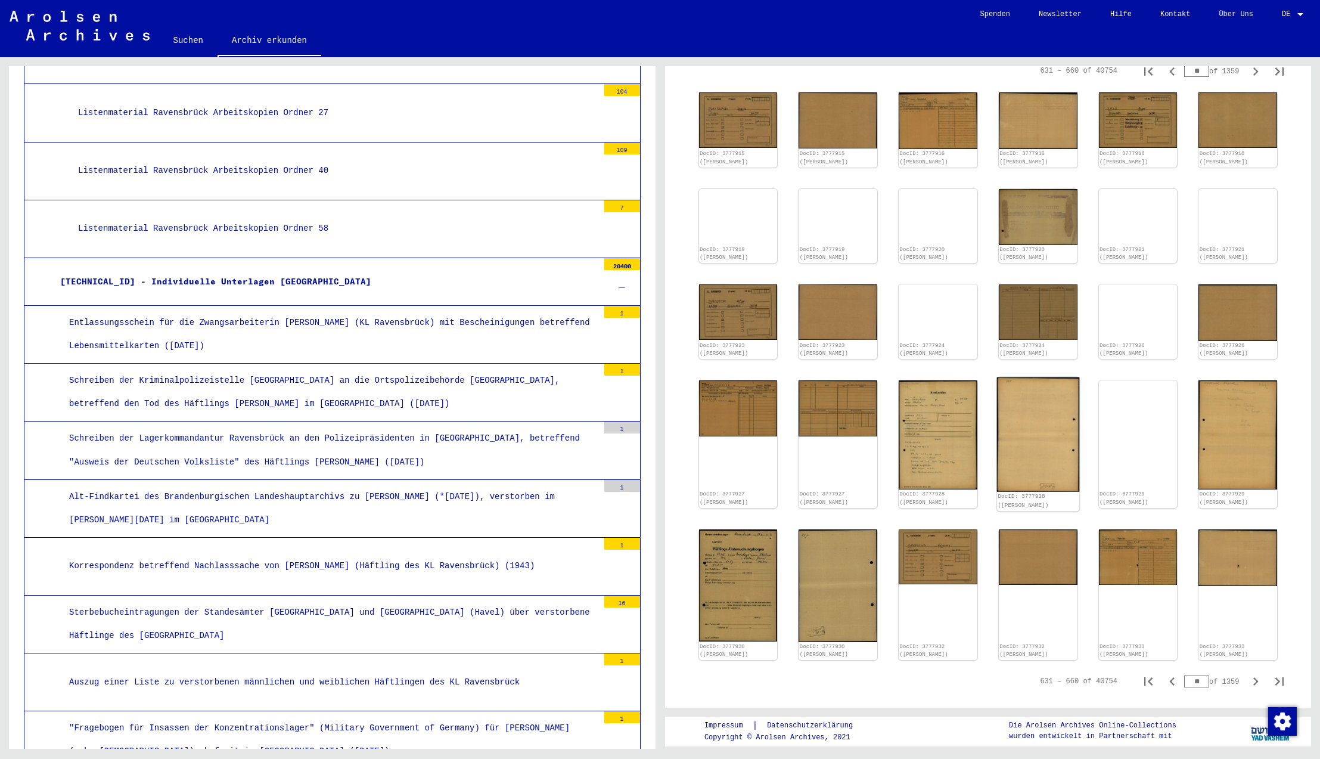
scroll to position [550, 0]
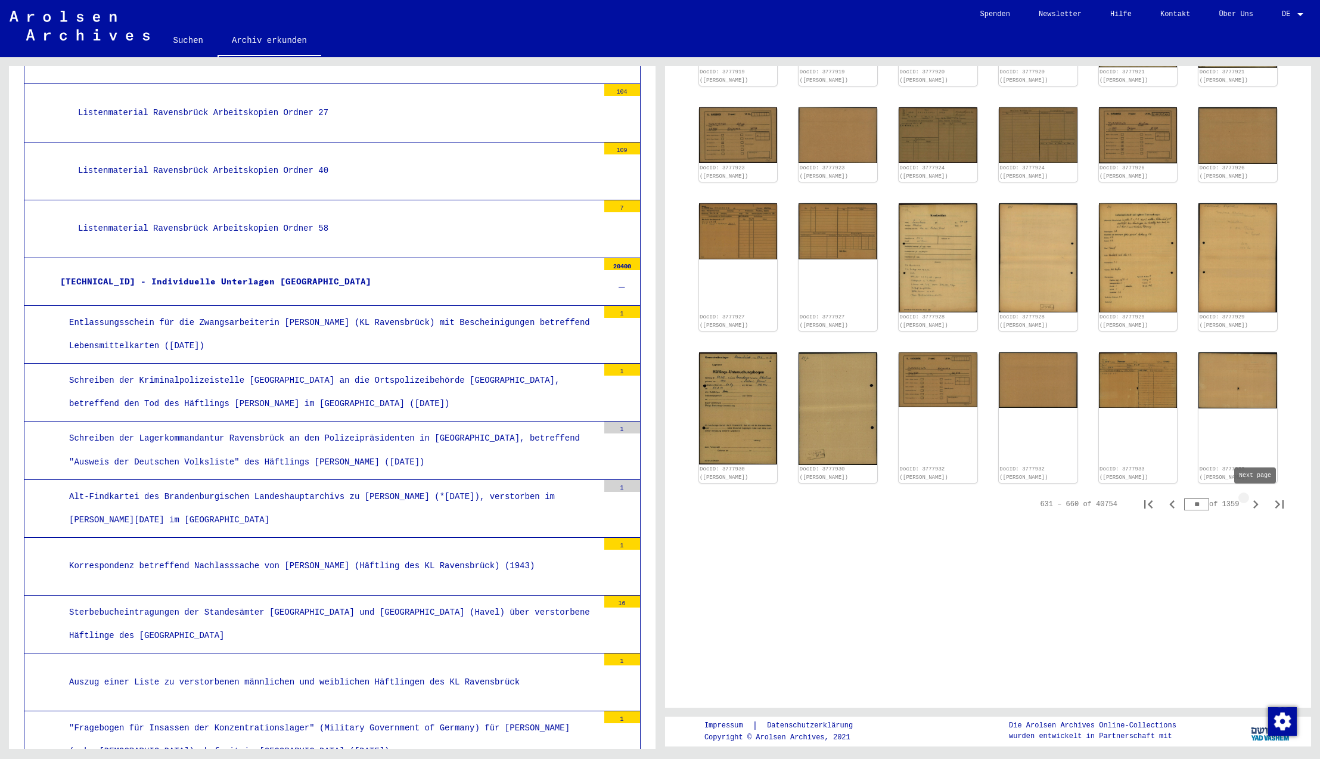
click at [1257, 504] on icon "Next page" at bounding box center [1255, 504] width 5 height 8
type input "**"
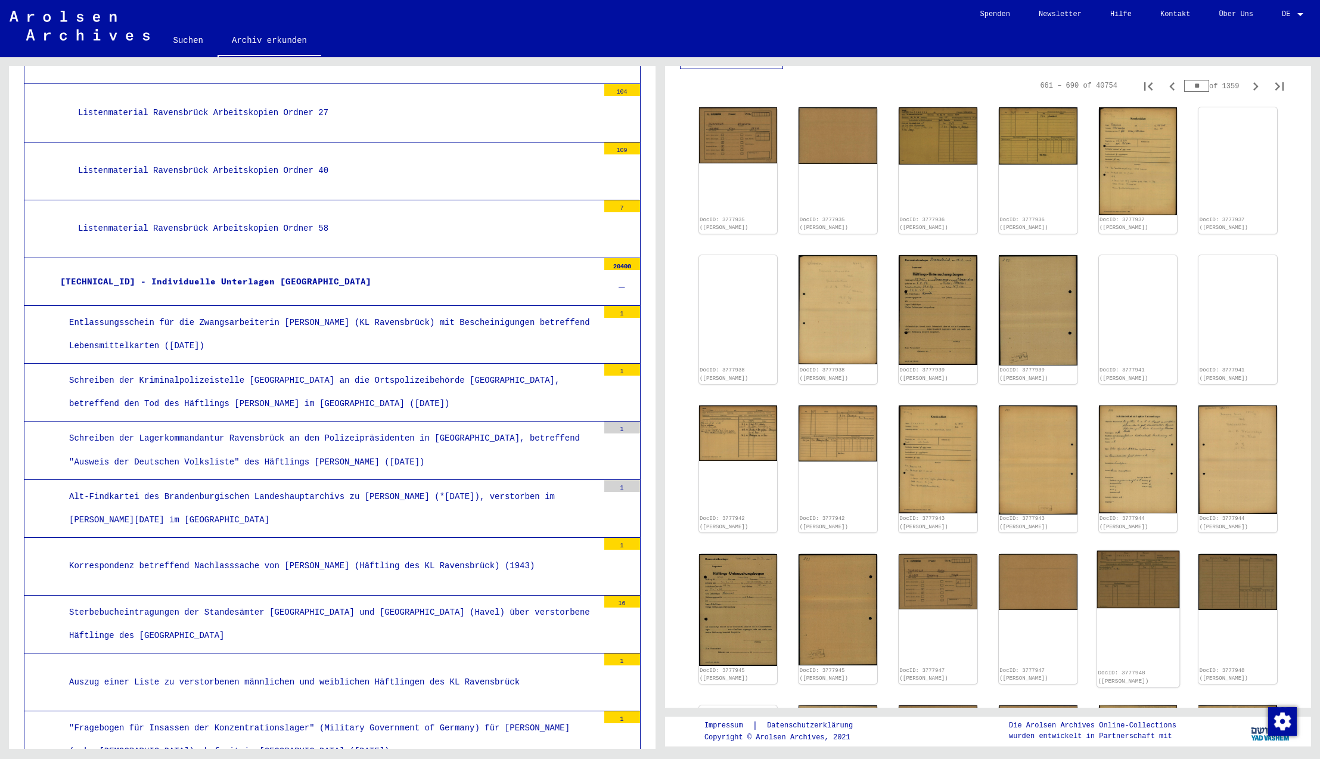
scroll to position [477, 0]
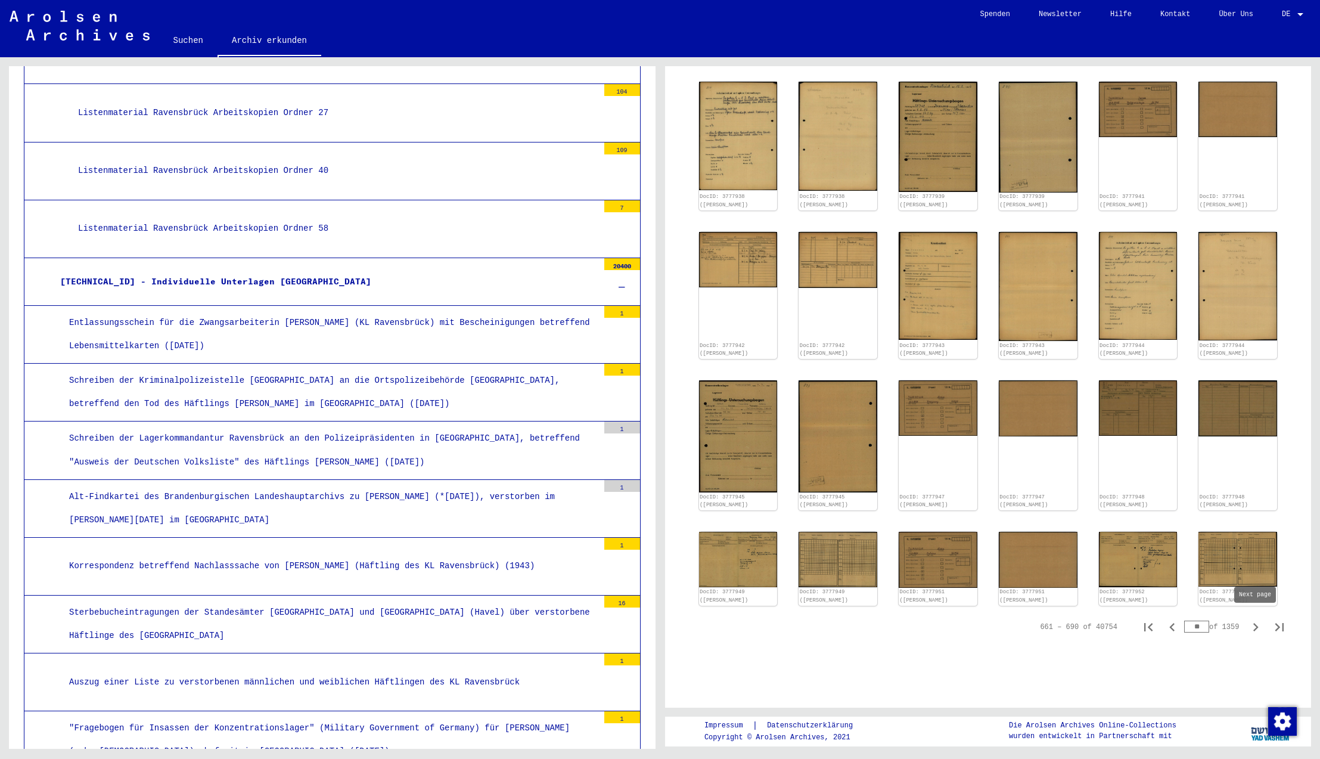
click at [1255, 625] on icon "Next page" at bounding box center [1255, 627] width 17 height 17
type input "**"
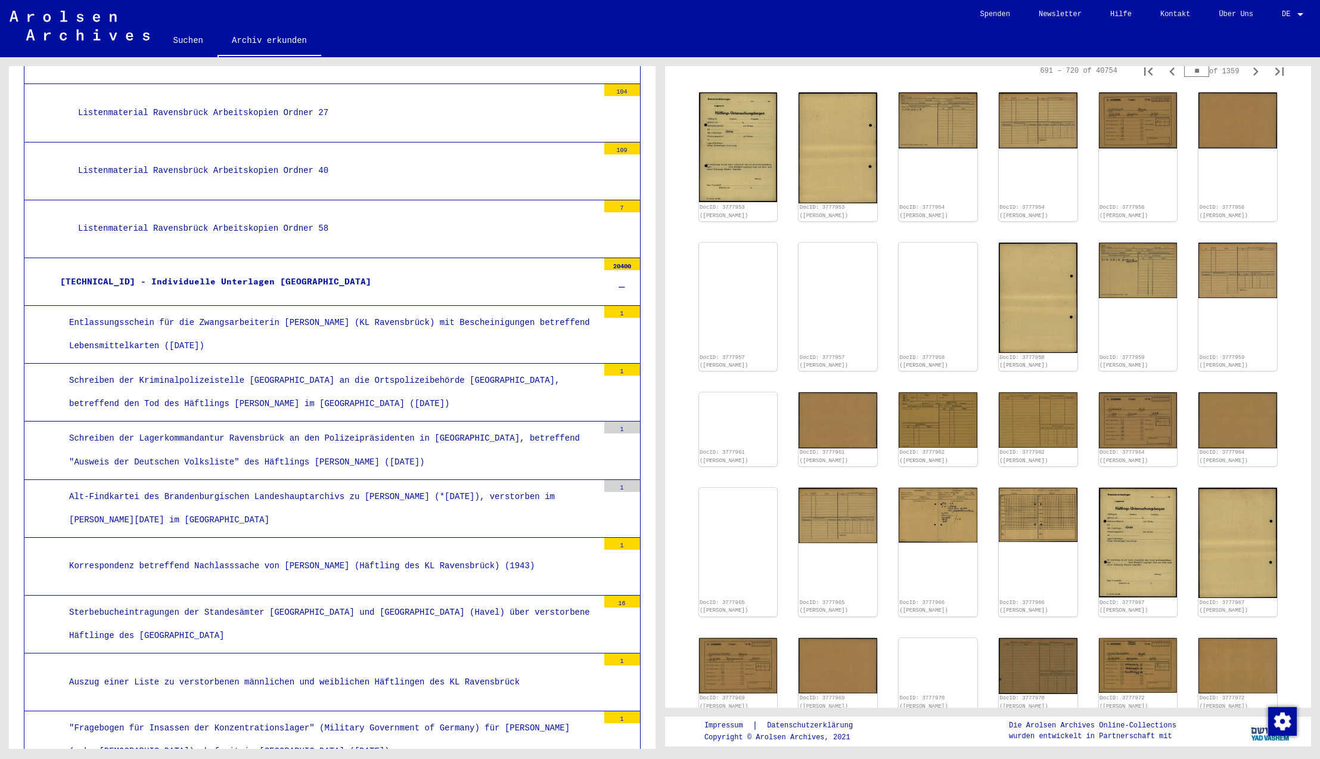
scroll to position [749, 0]
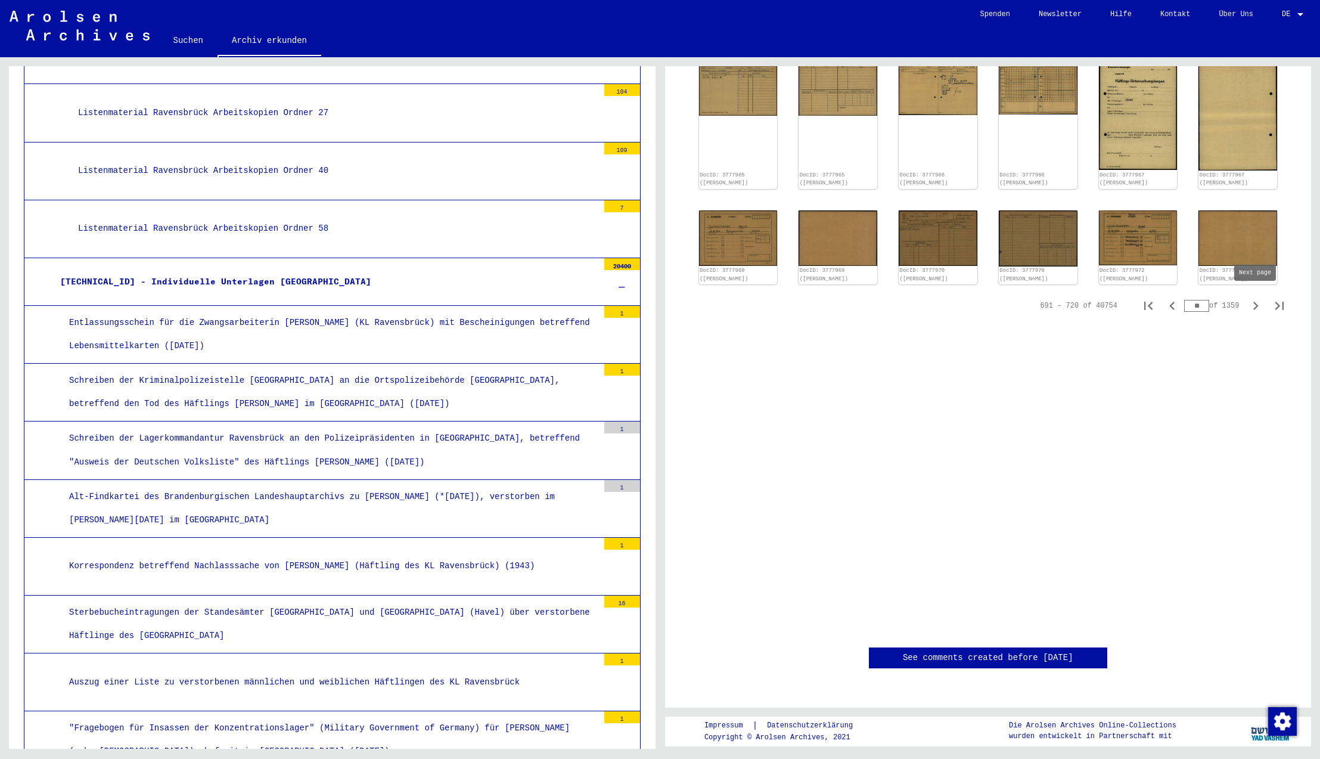
click at [1256, 303] on icon "Next page" at bounding box center [1255, 306] width 5 height 8
type input "**"
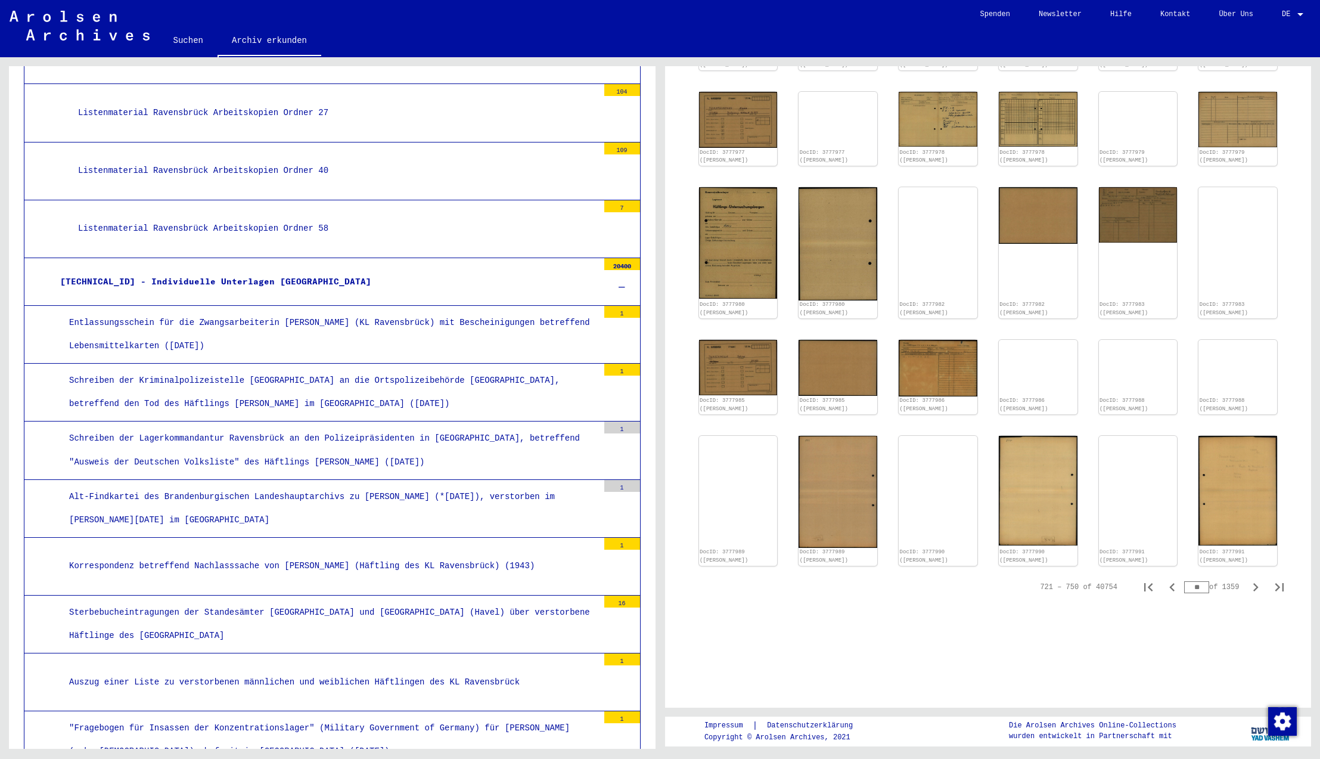
scroll to position [707, 0]
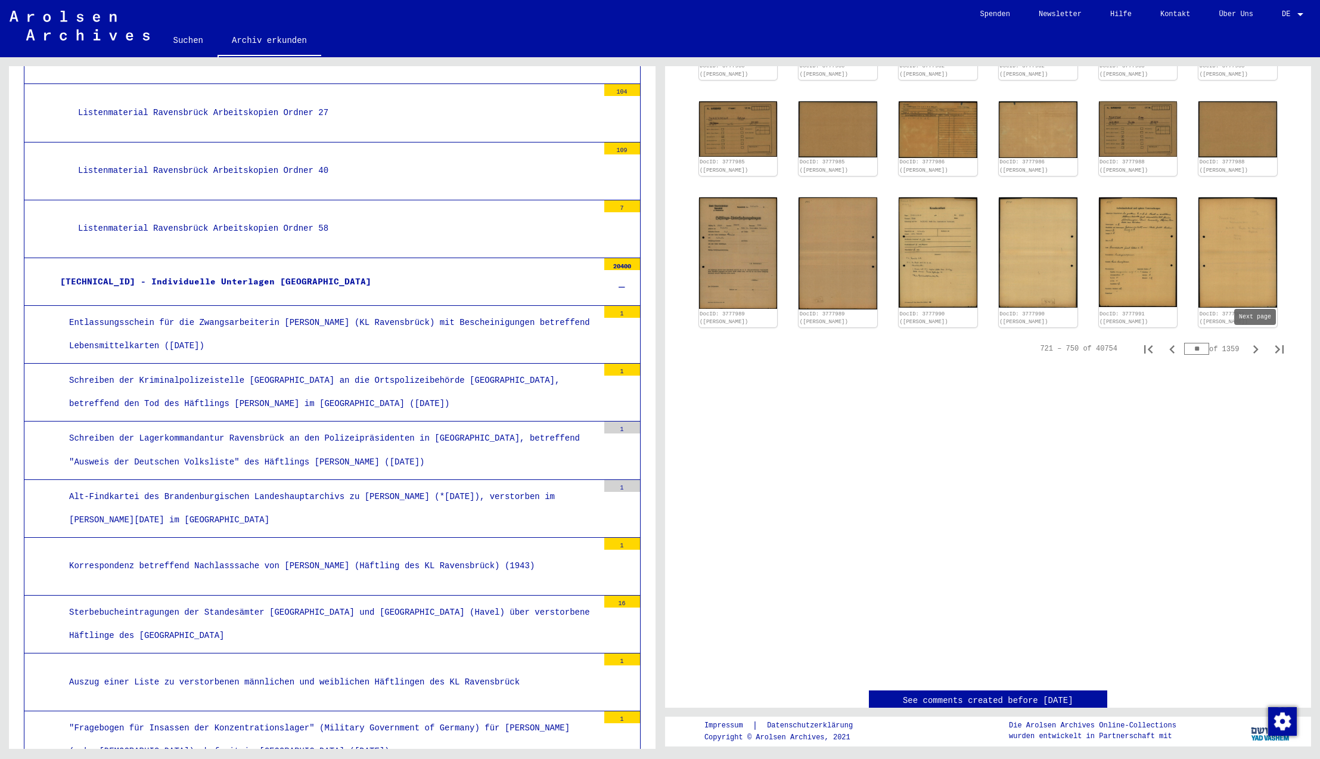
click at [1255, 346] on icon "Next page" at bounding box center [1255, 349] width 17 height 17
type input "**"
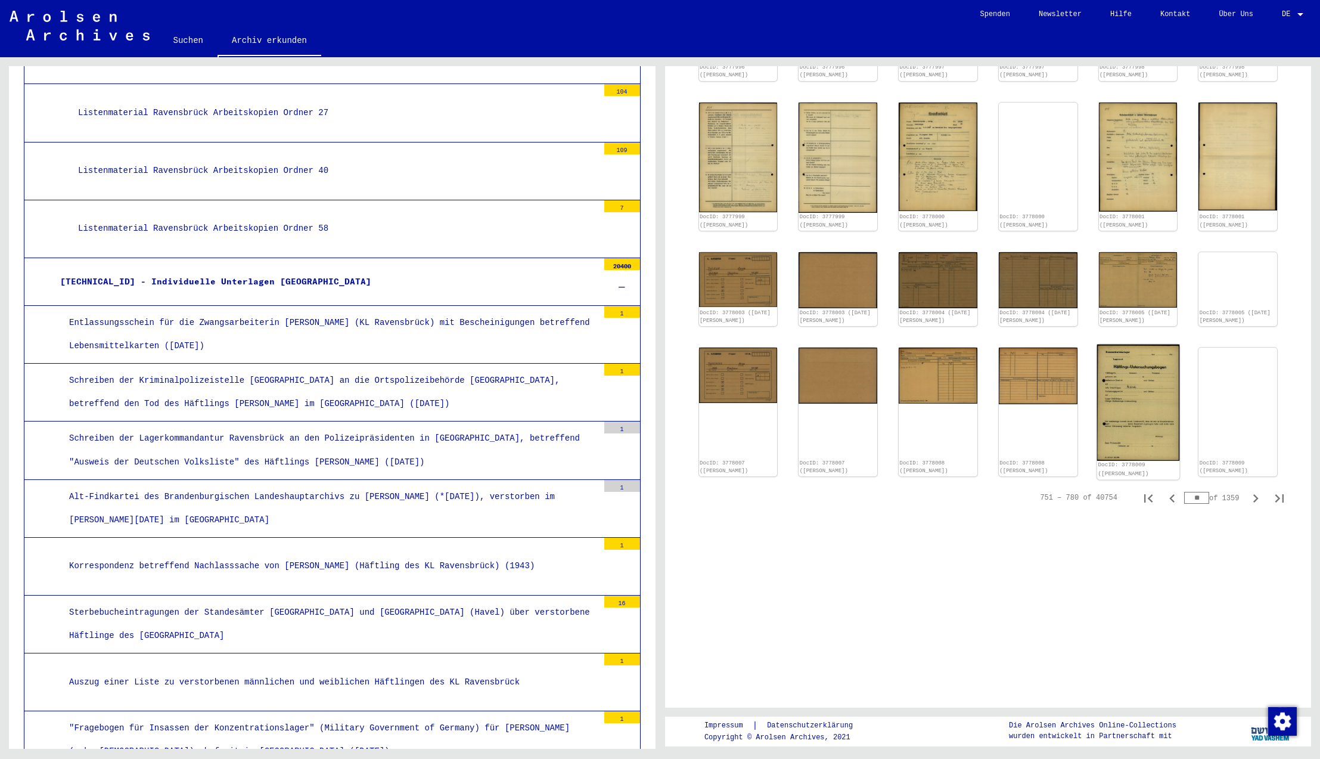
scroll to position [563, 0]
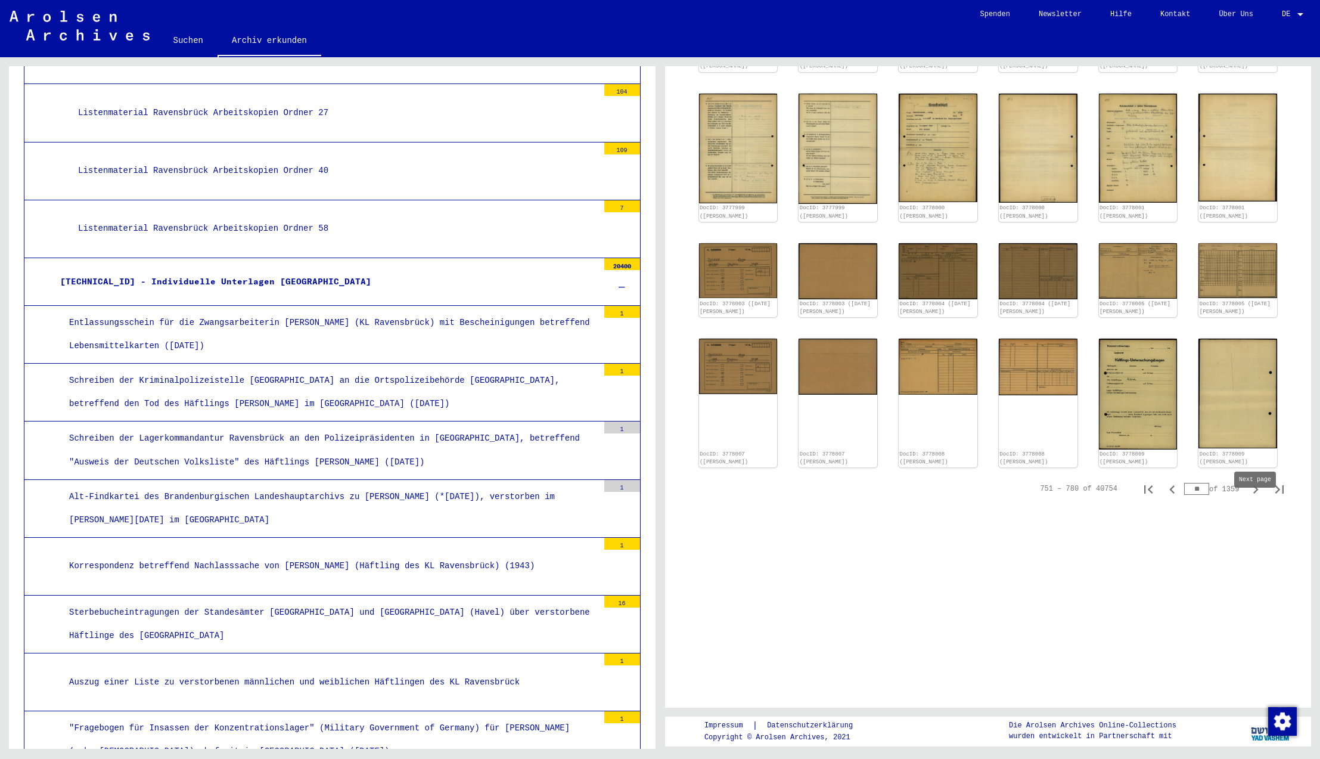
click at [1253, 498] on icon "Next page" at bounding box center [1255, 489] width 17 height 17
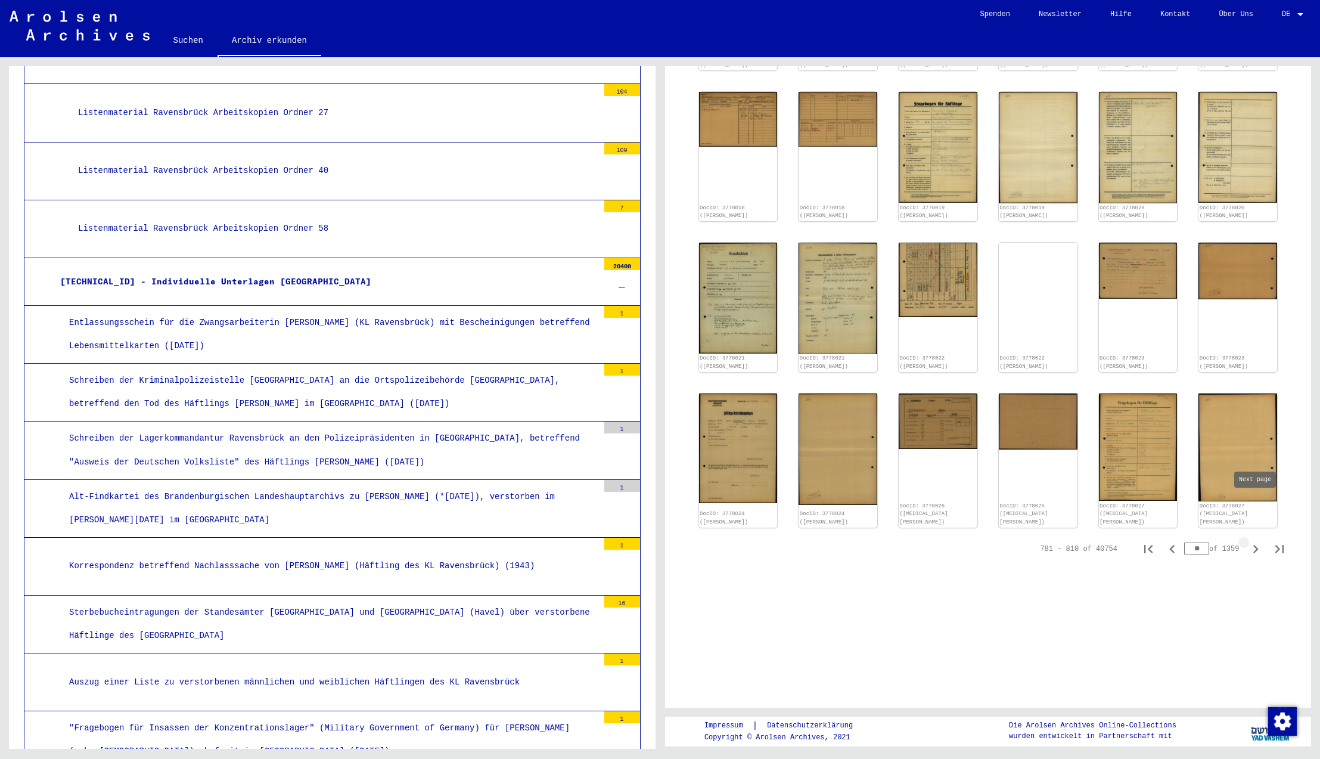
type input "**"
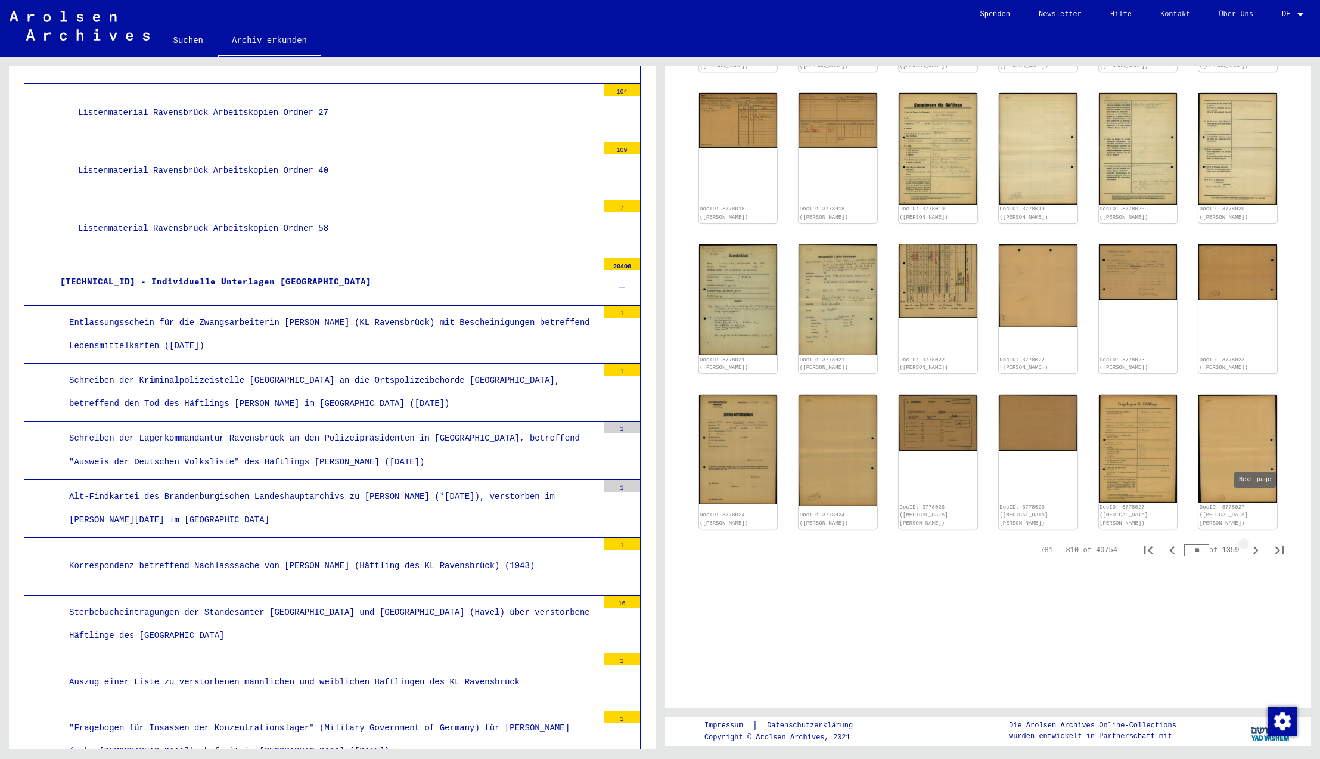
type input "**"
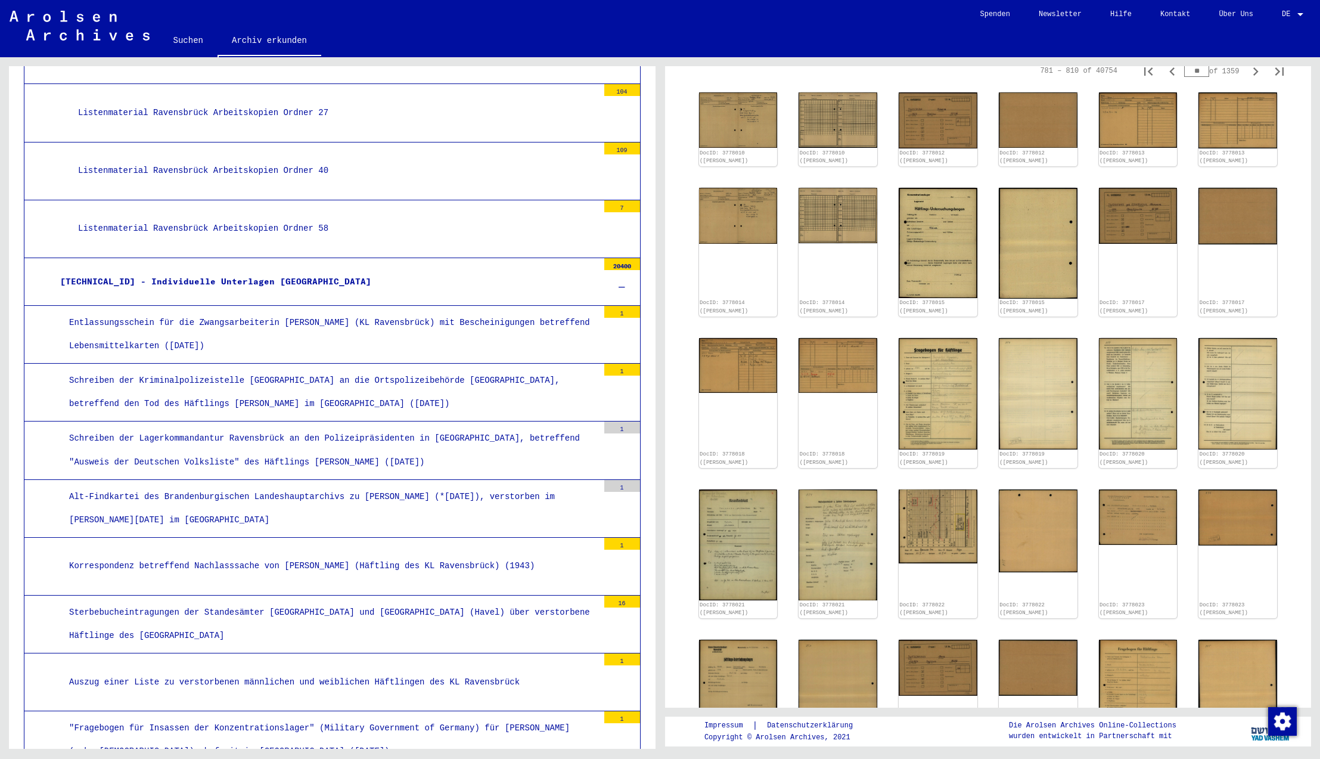
scroll to position [709, 0]
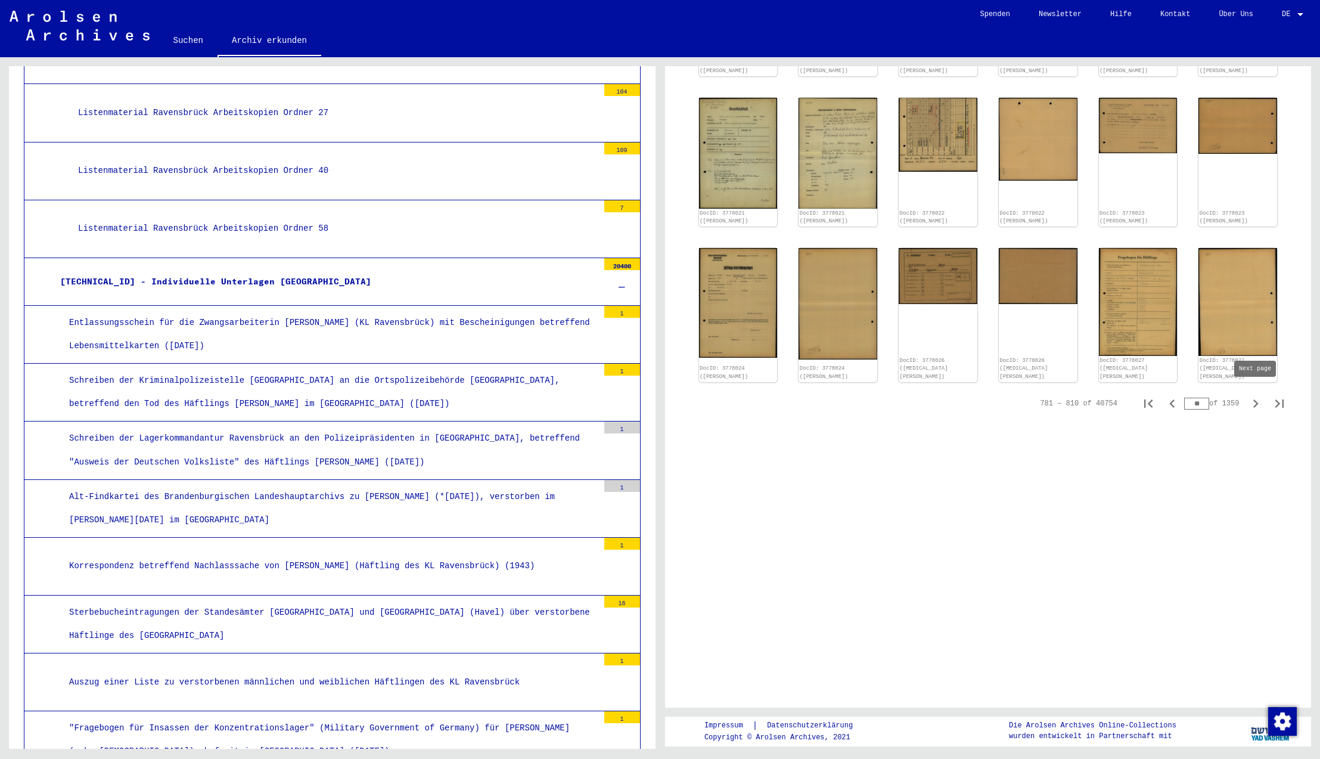
click at [1255, 399] on icon "Next page" at bounding box center [1255, 403] width 17 height 17
type input "**"
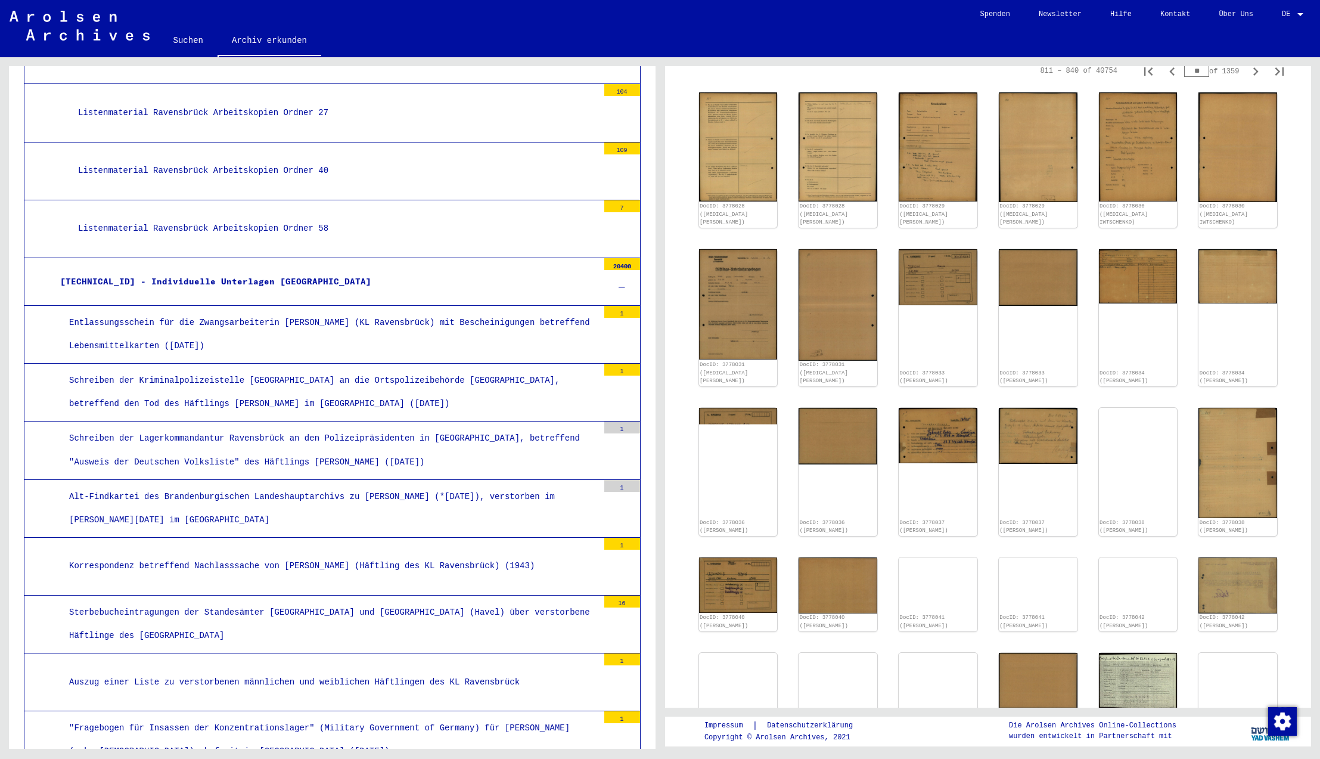
scroll to position [796, 0]
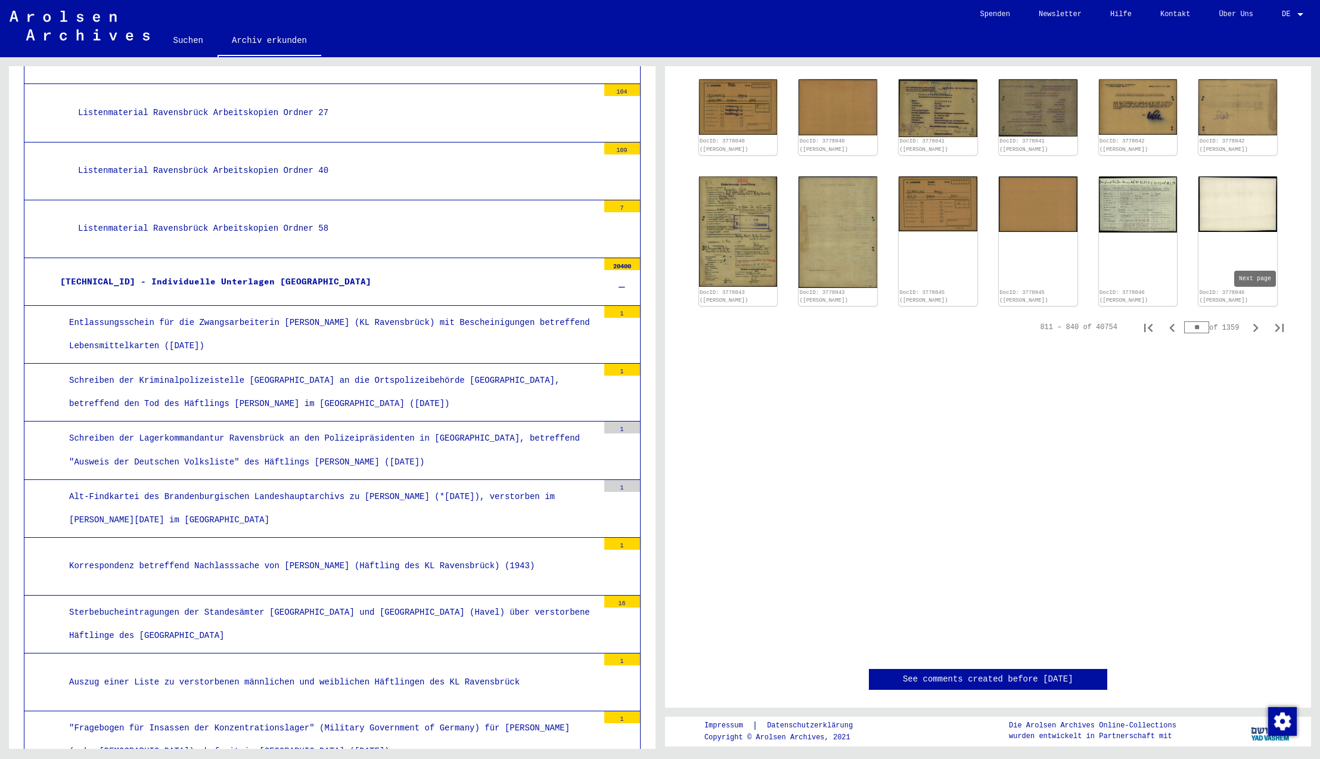
click at [1255, 319] on icon "Next page" at bounding box center [1255, 327] width 17 height 17
type input "**"
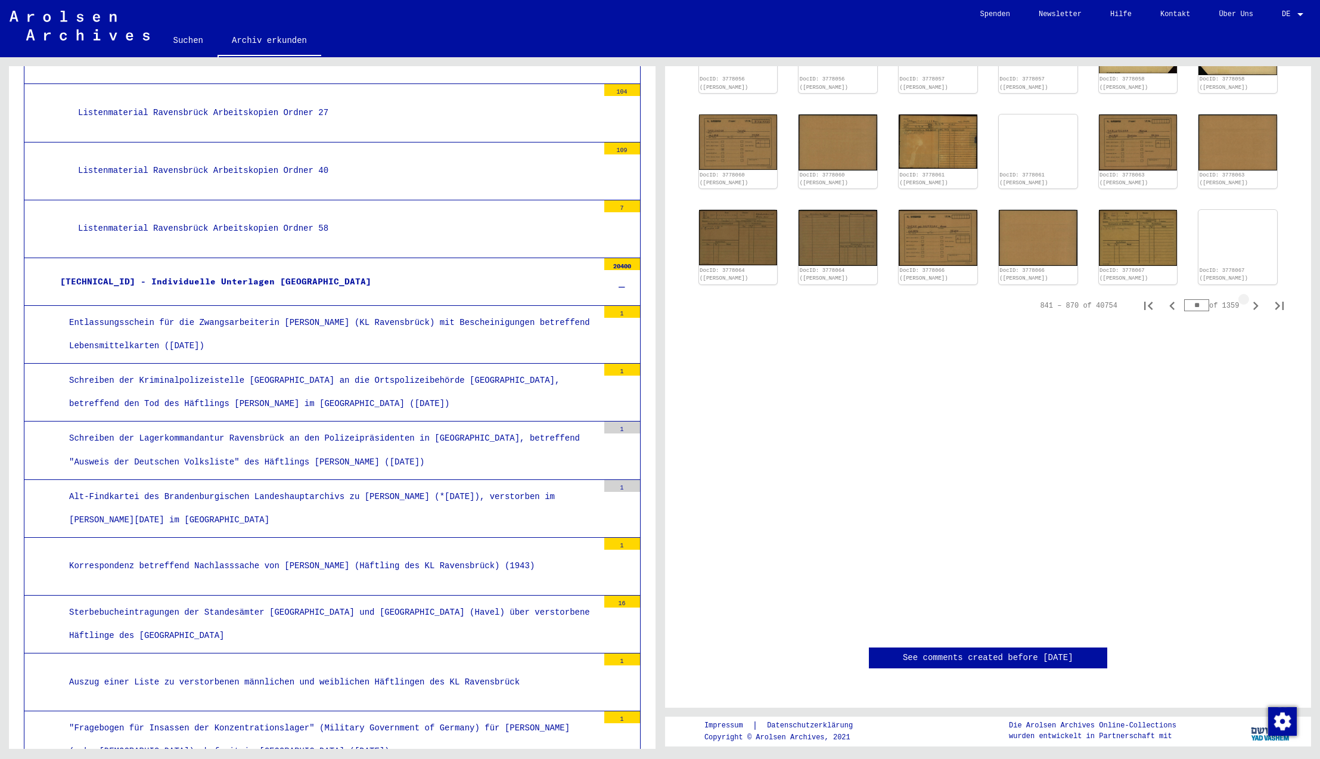
scroll to position [318, 0]
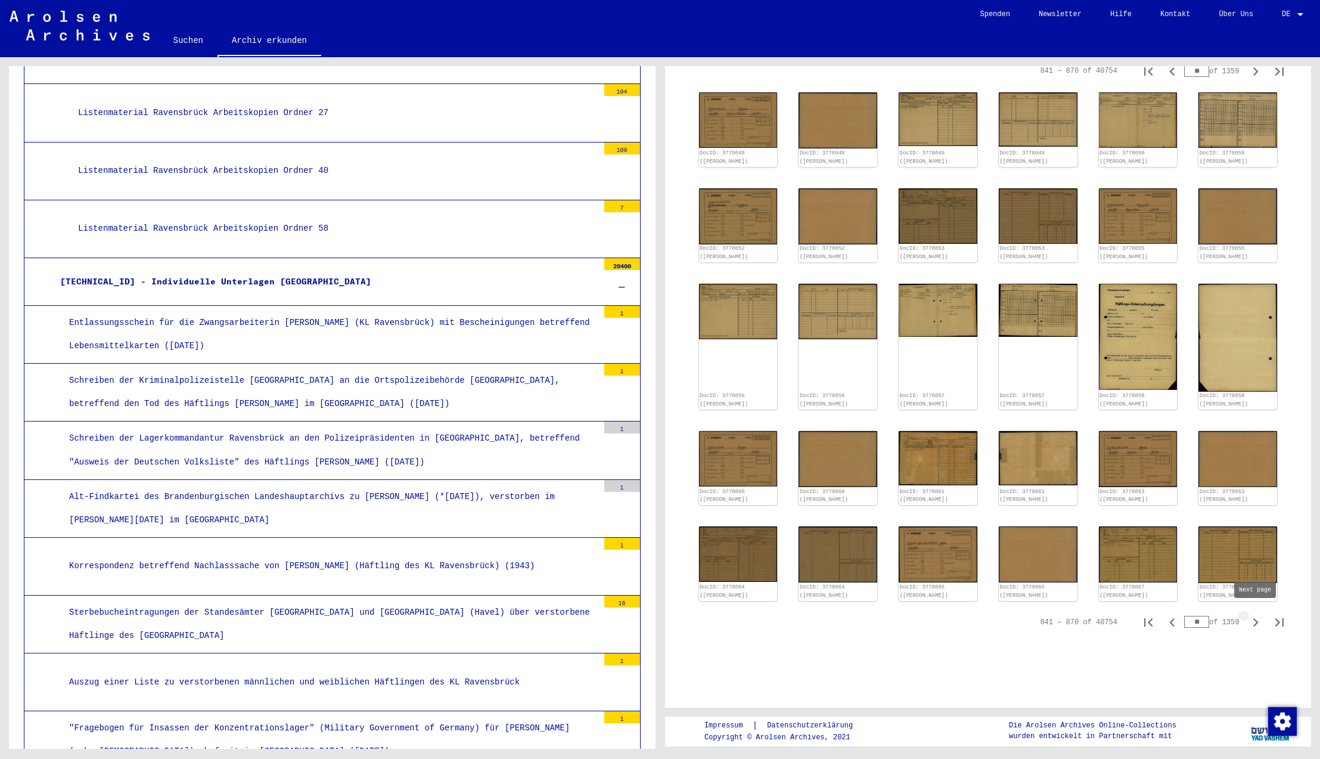
click at [1256, 620] on icon "Next page" at bounding box center [1255, 622] width 5 height 8
type input "**"
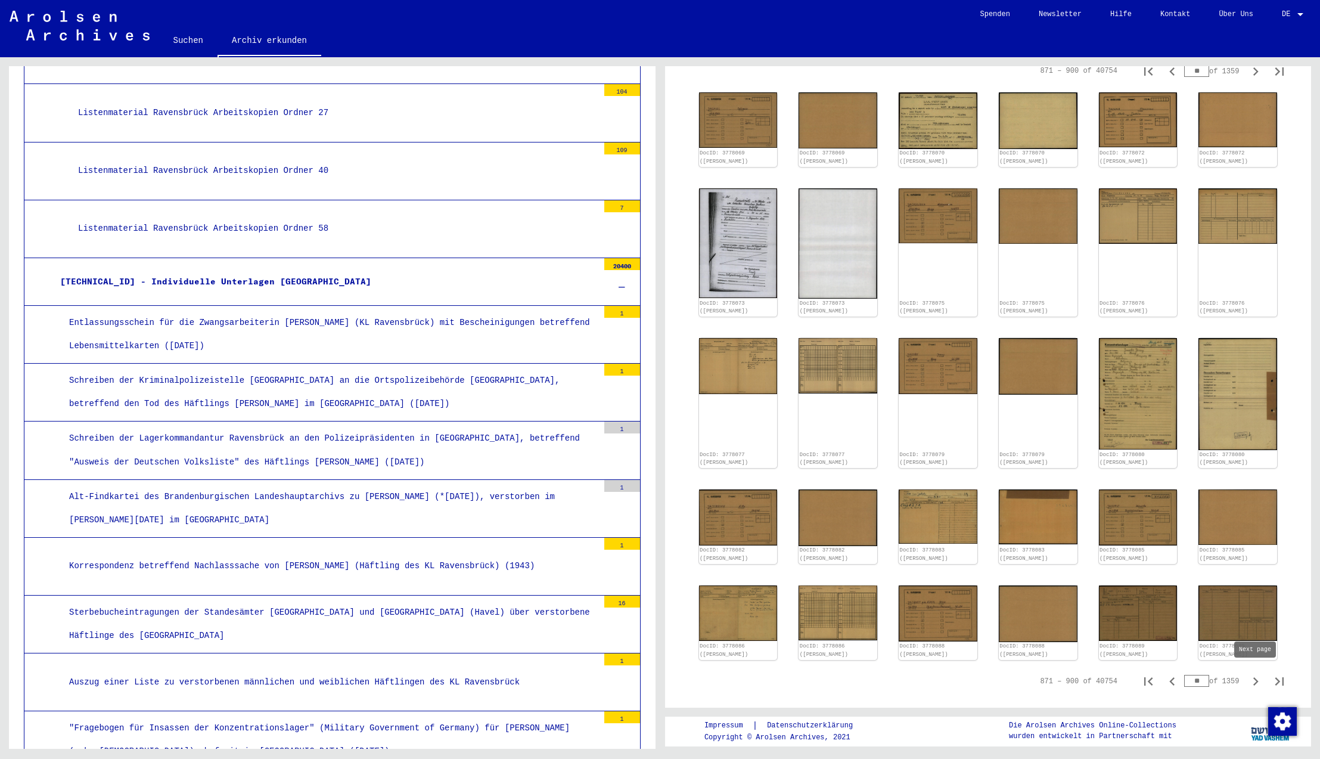
click at [1256, 678] on icon "Next page" at bounding box center [1255, 681] width 17 height 17
type input "**"
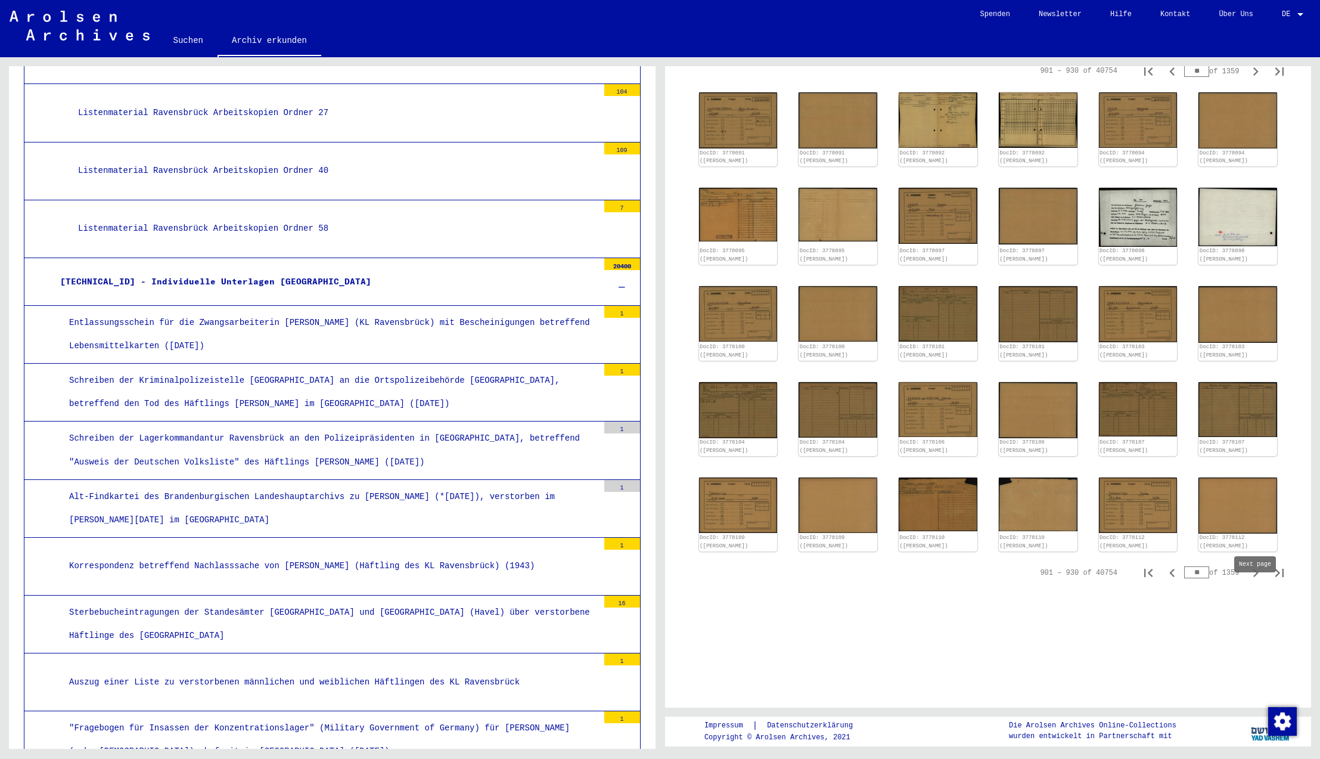
click at [1258, 577] on icon "Next page" at bounding box center [1255, 573] width 5 height 8
type input "**"
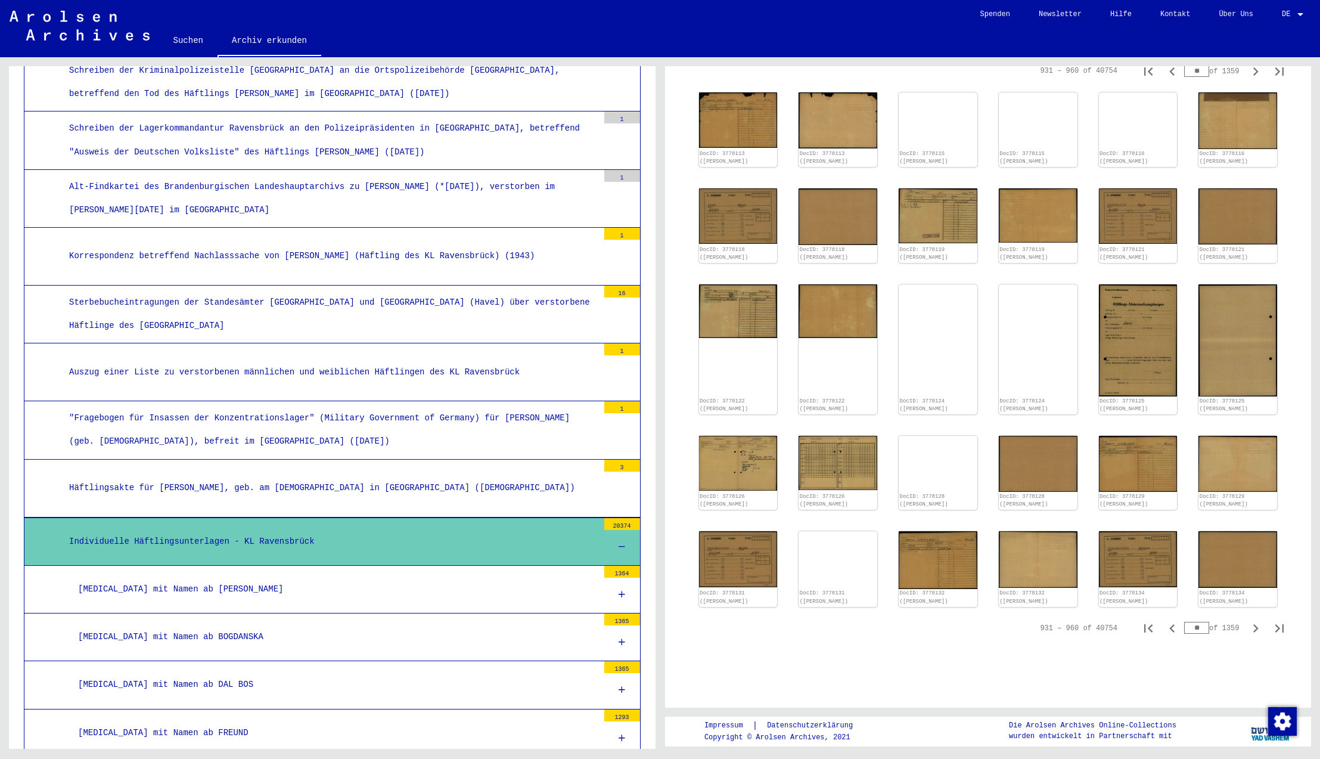
scroll to position [7395, 0]
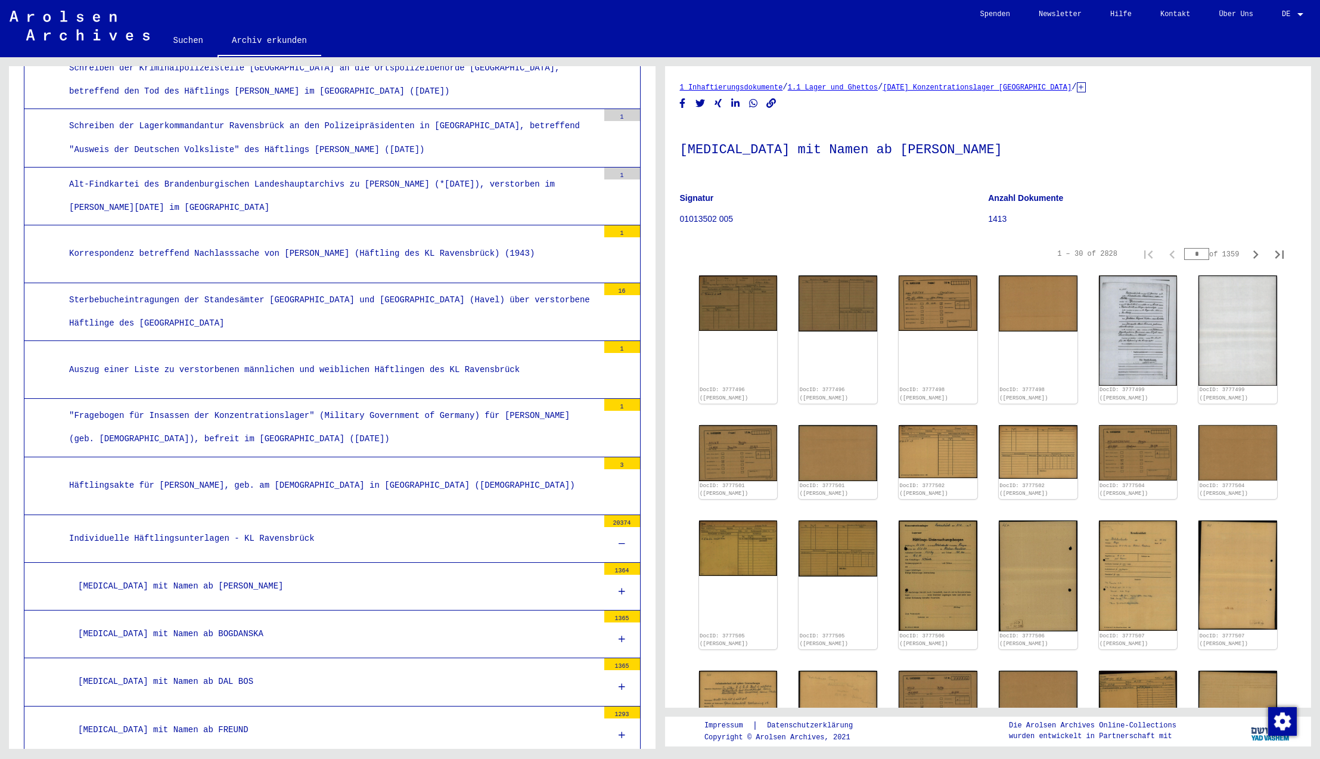
scroll to position [7403, 0]
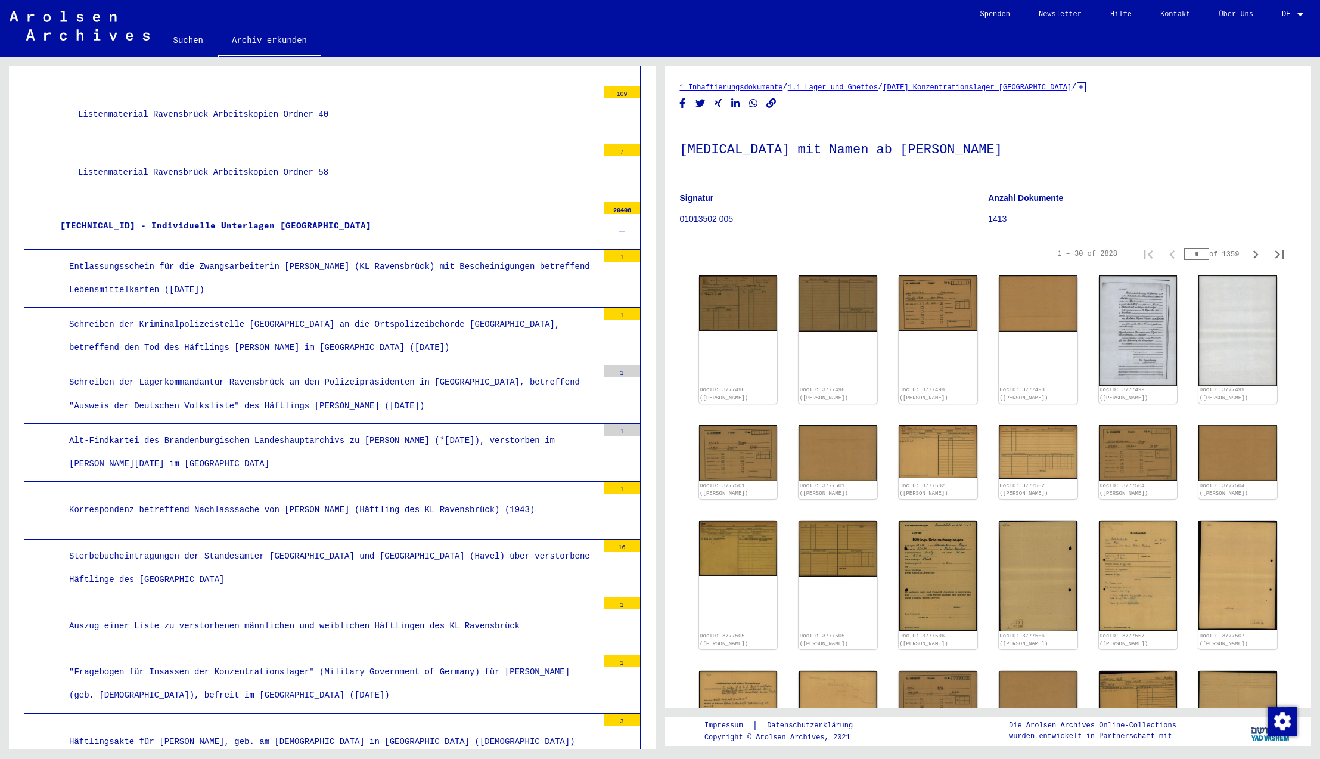
scroll to position [7126, 0]
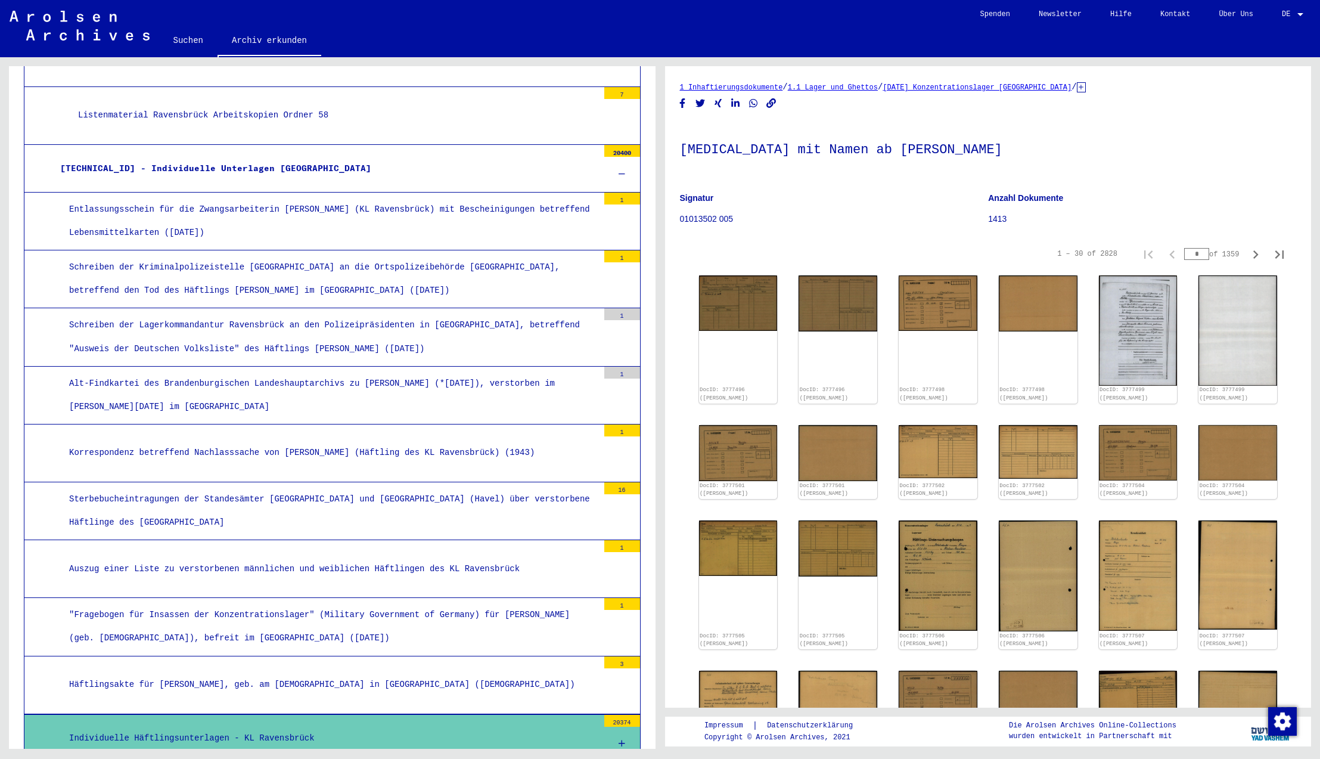
scroll to position [7262, 0]
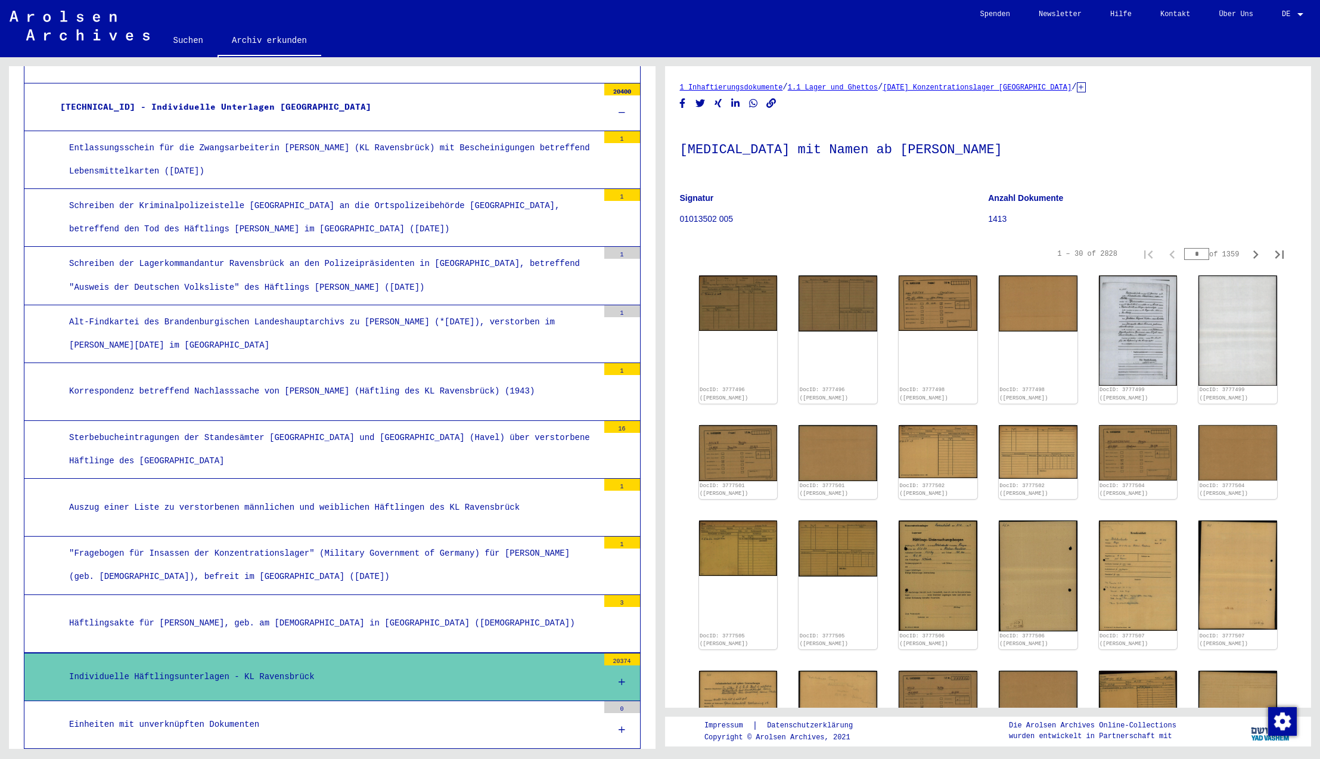
click at [146, 758] on div "[TECHNICAL_ID] - Nummernkartei Ravensbrück" at bounding box center [324, 771] width 547 height 23
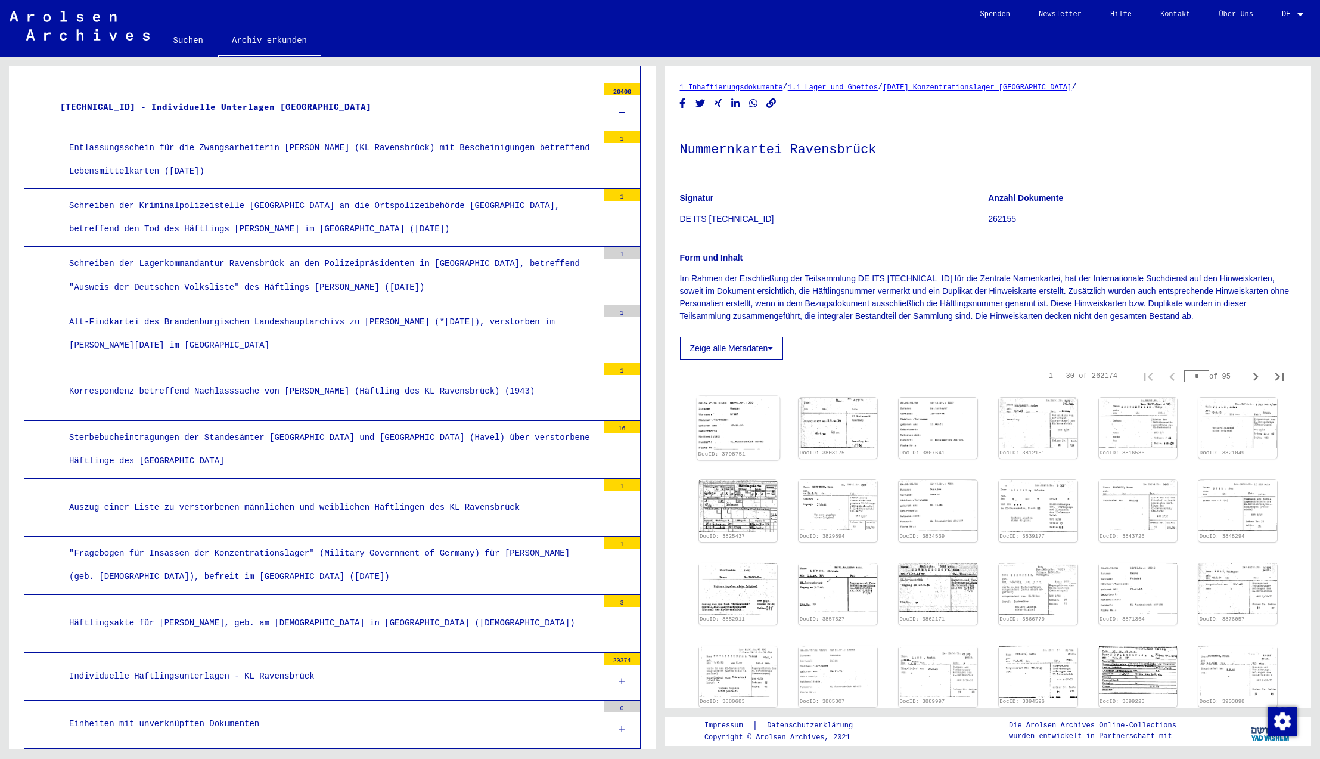
click at [731, 431] on img at bounding box center [738, 422] width 82 height 53
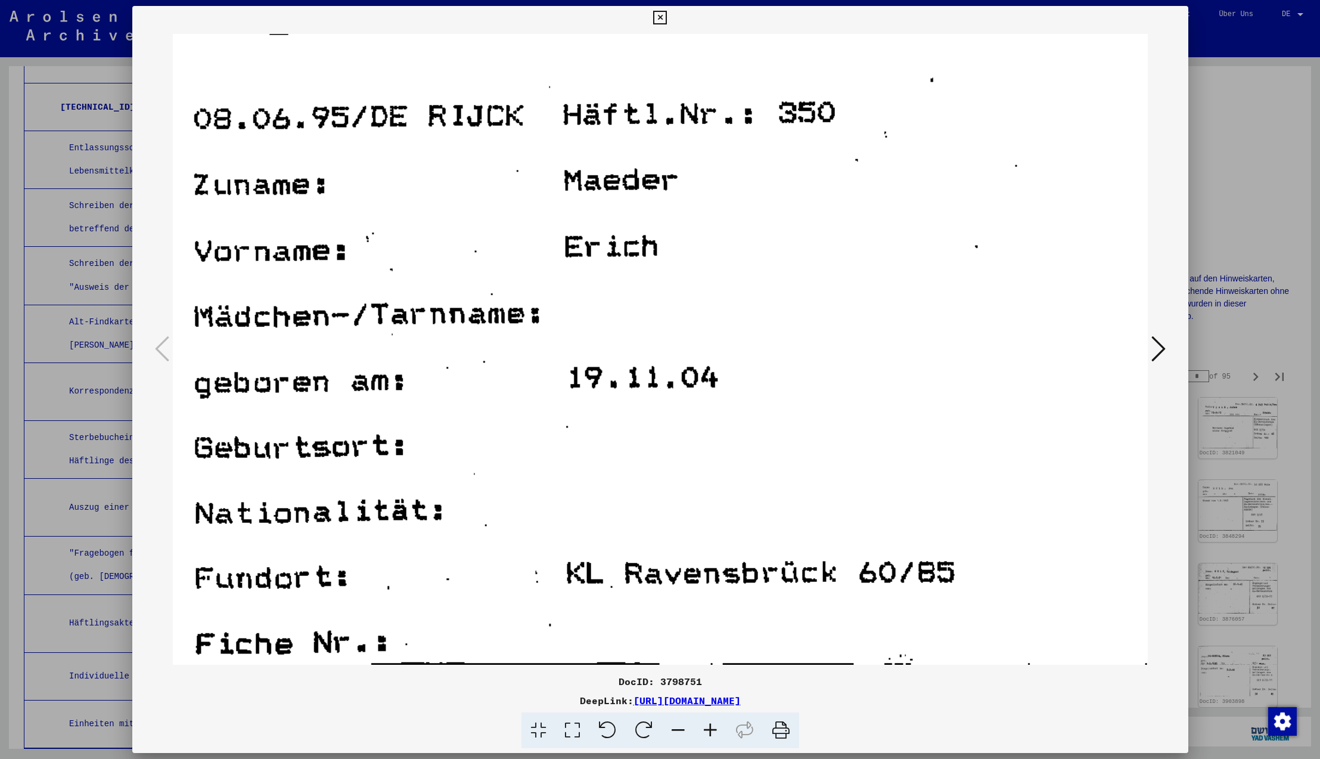
click at [1155, 355] on icon at bounding box center [1158, 348] width 14 height 29
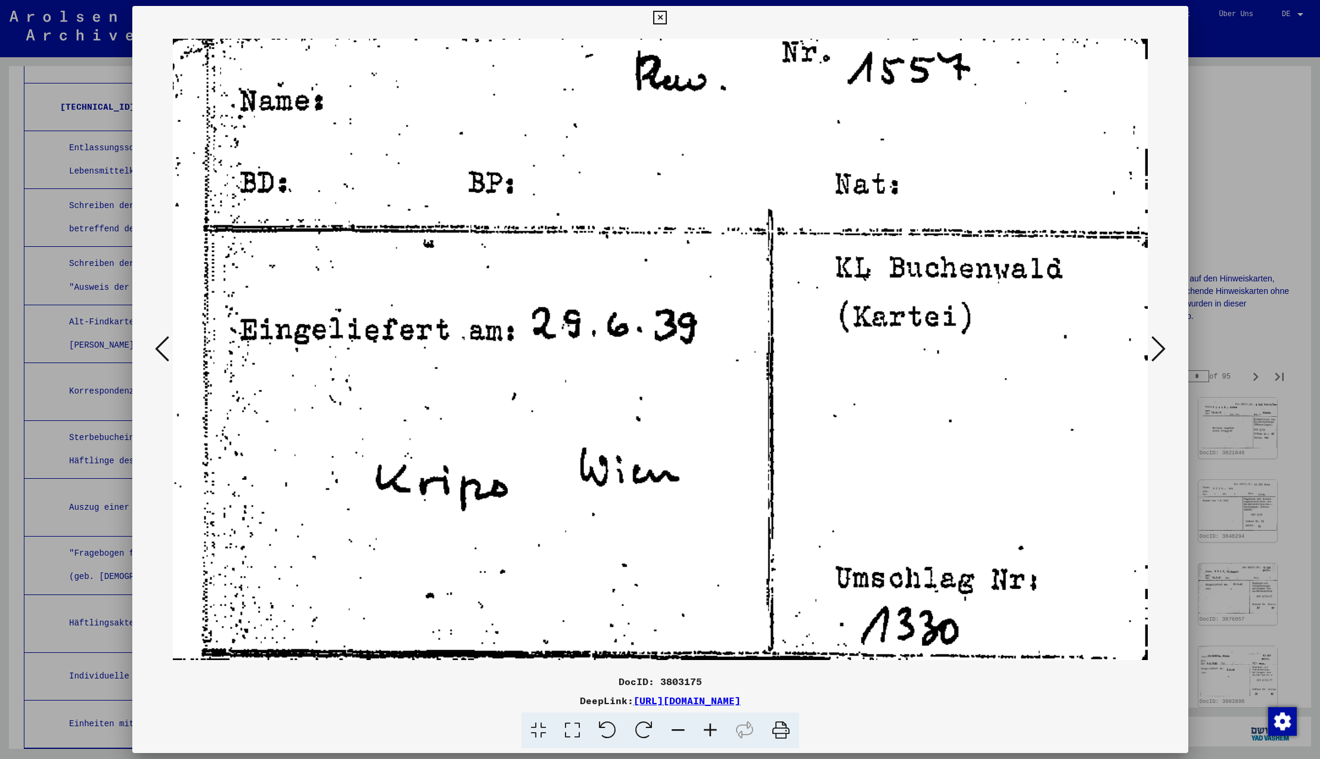
click at [1155, 355] on icon at bounding box center [1158, 348] width 14 height 29
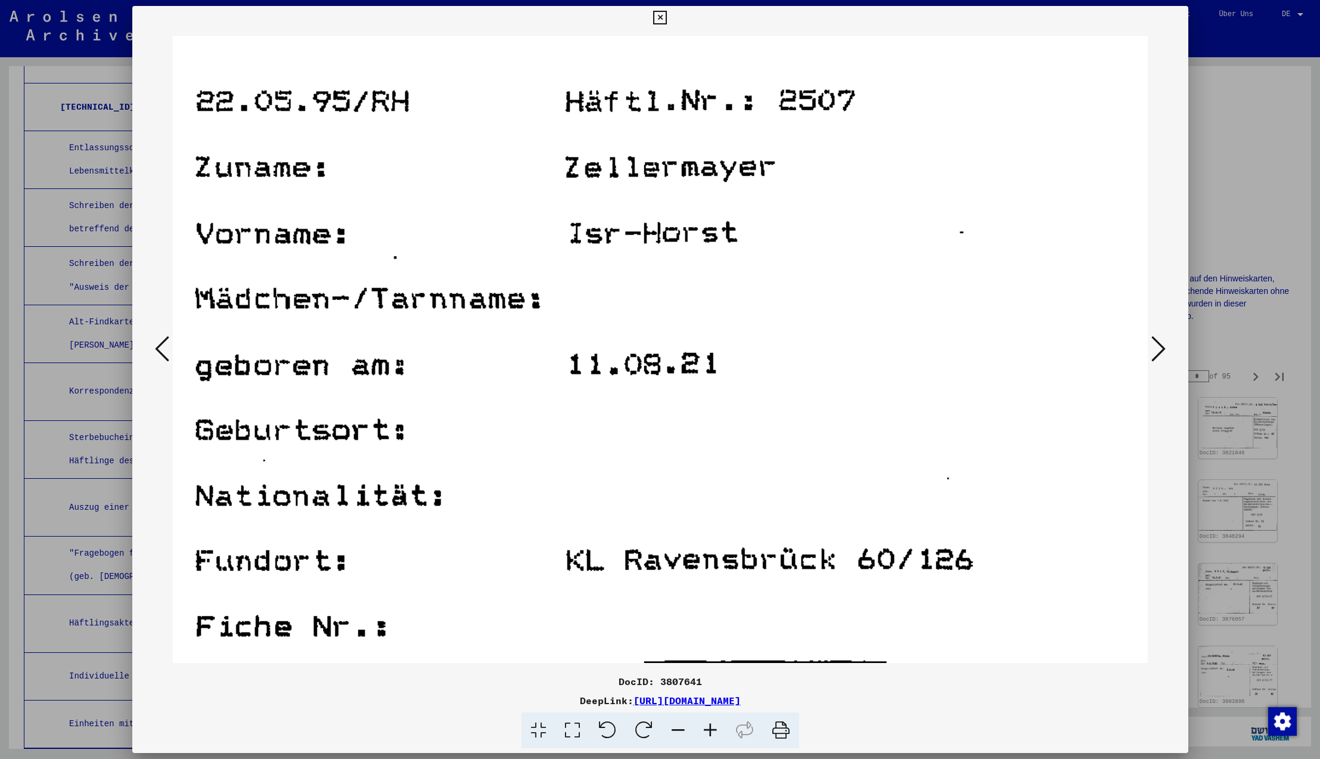
click at [1155, 355] on icon at bounding box center [1158, 348] width 14 height 29
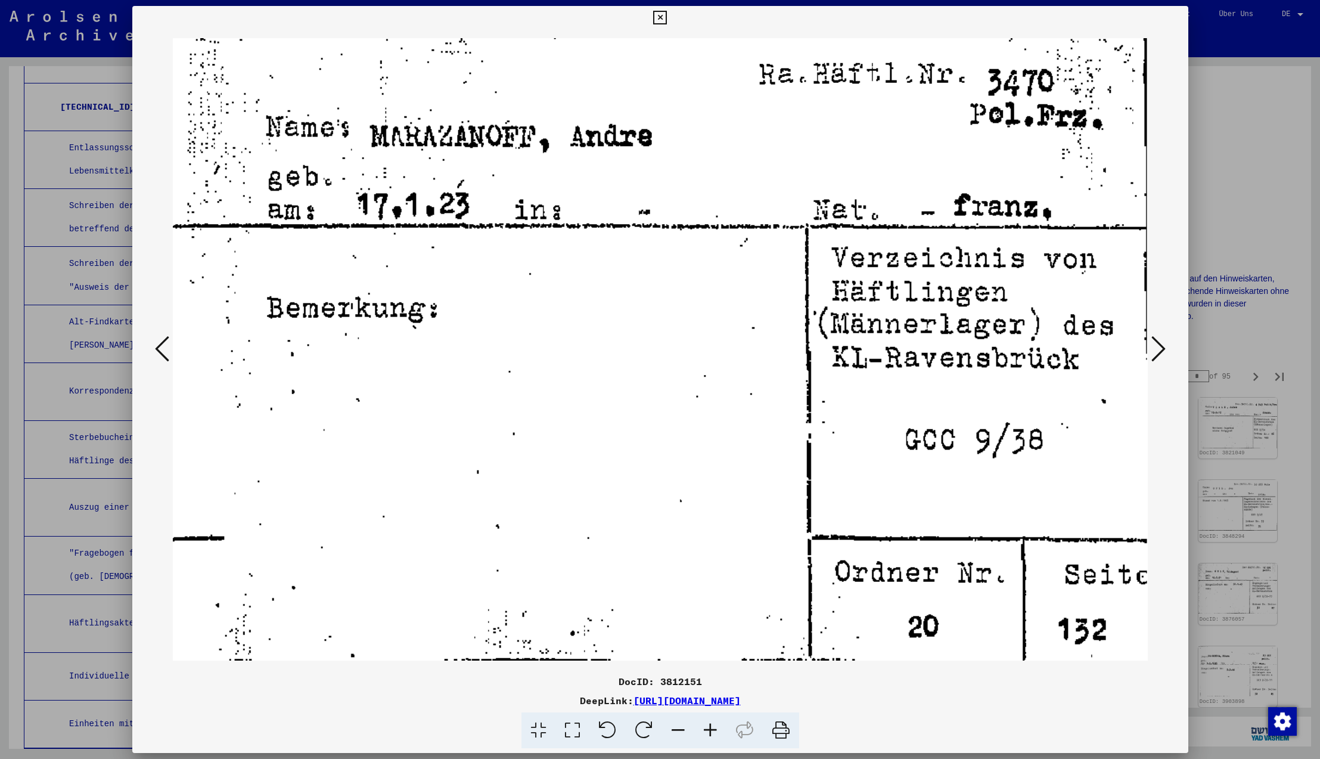
click at [1155, 355] on icon at bounding box center [1158, 348] width 14 height 29
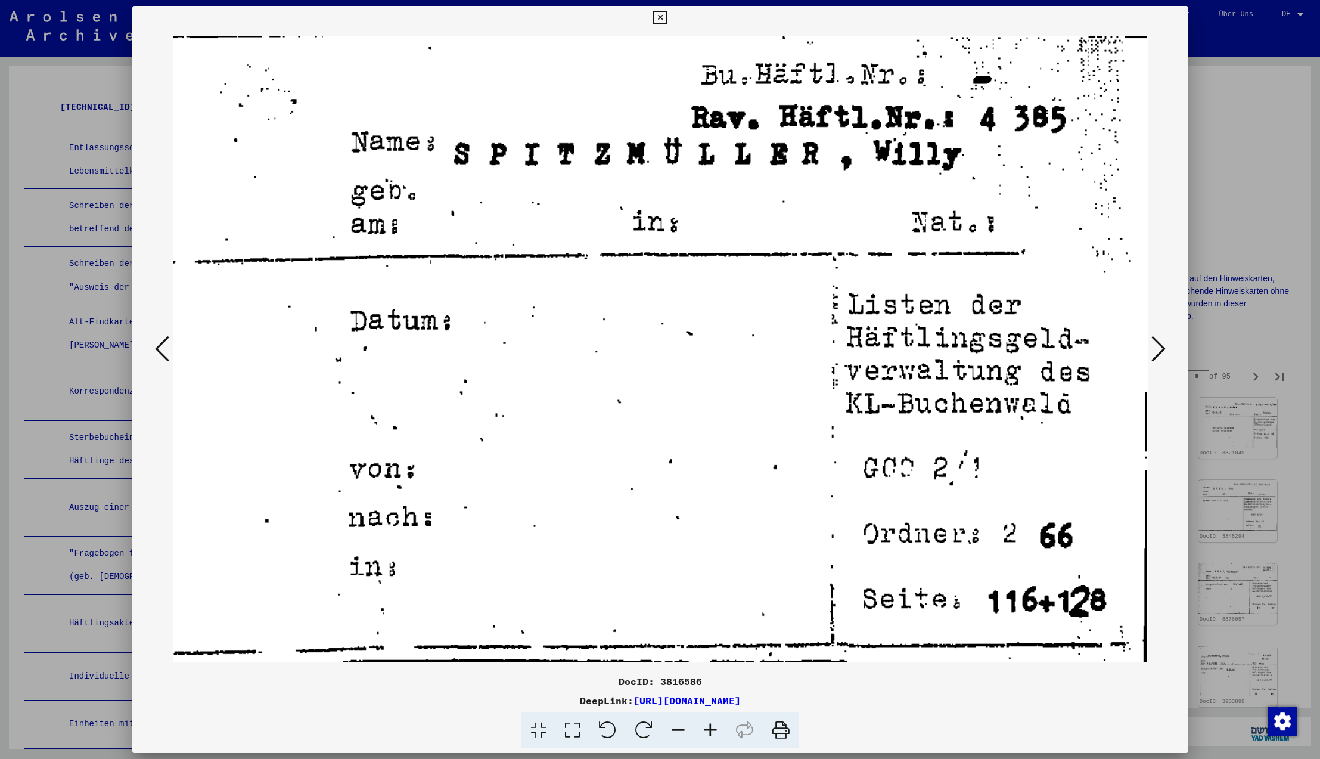
click at [1155, 355] on icon at bounding box center [1158, 348] width 14 height 29
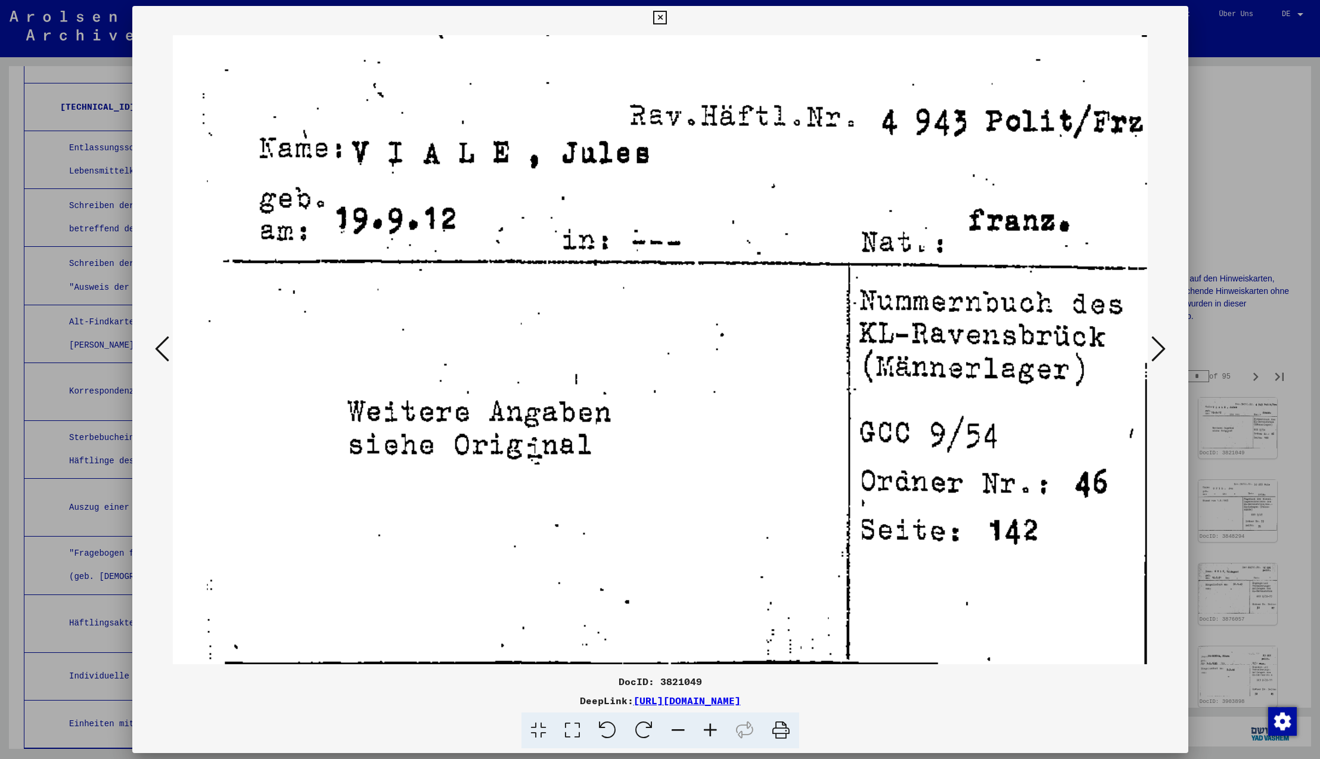
click at [1155, 355] on icon at bounding box center [1158, 348] width 14 height 29
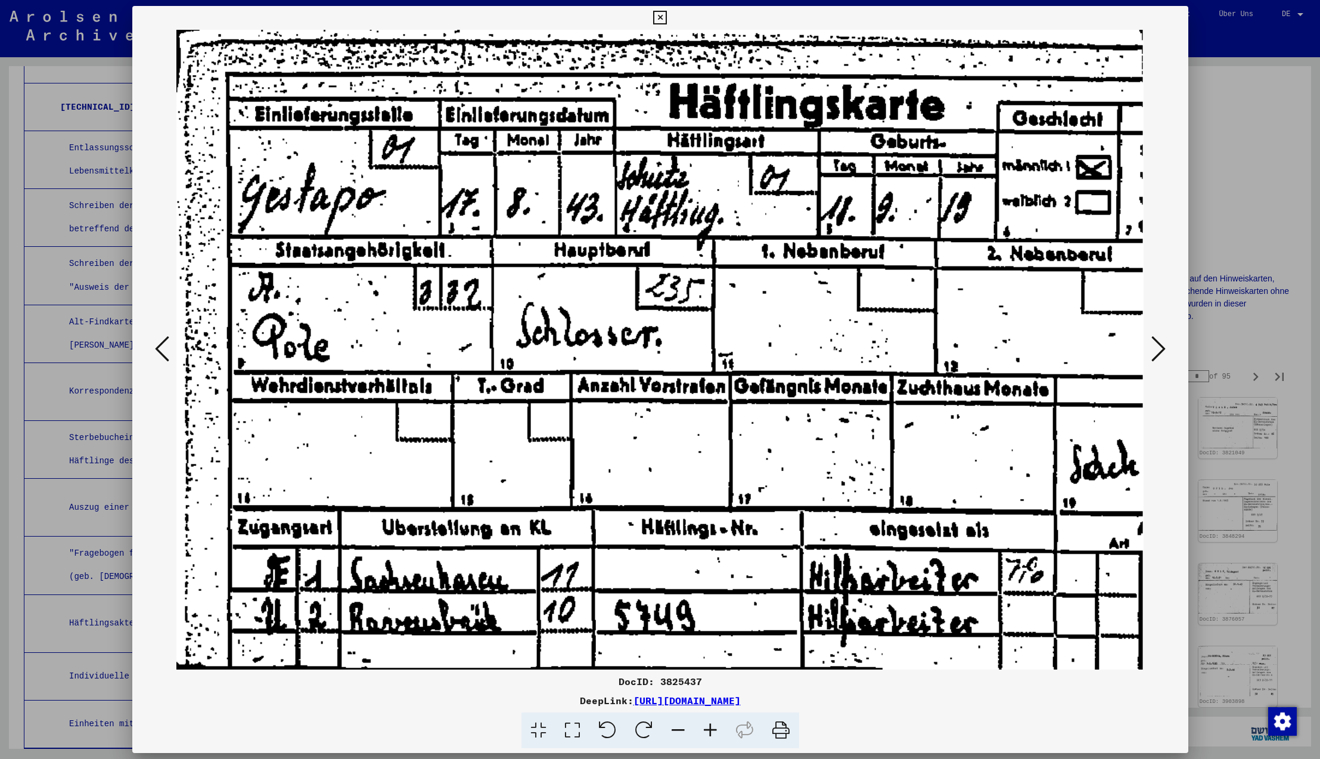
click at [1155, 355] on icon at bounding box center [1158, 348] width 14 height 29
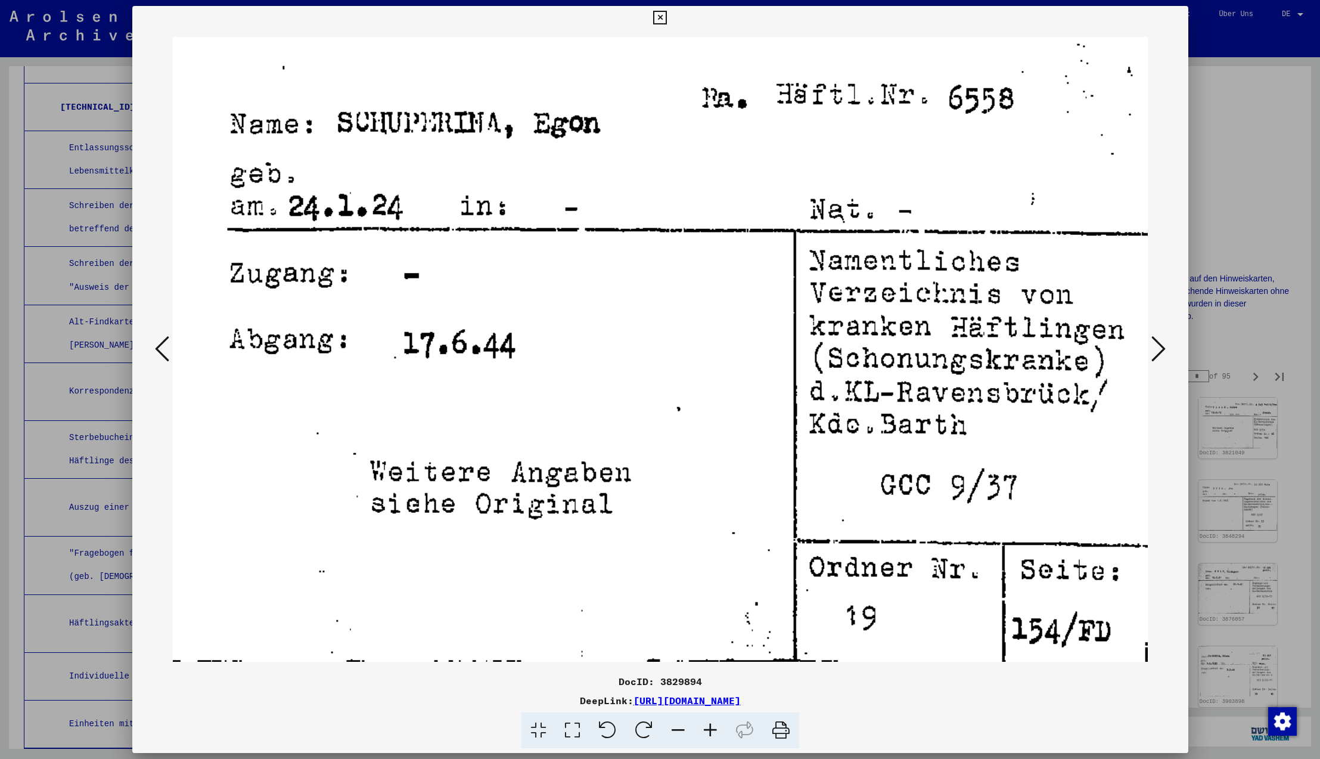
click at [1155, 355] on icon at bounding box center [1158, 348] width 14 height 29
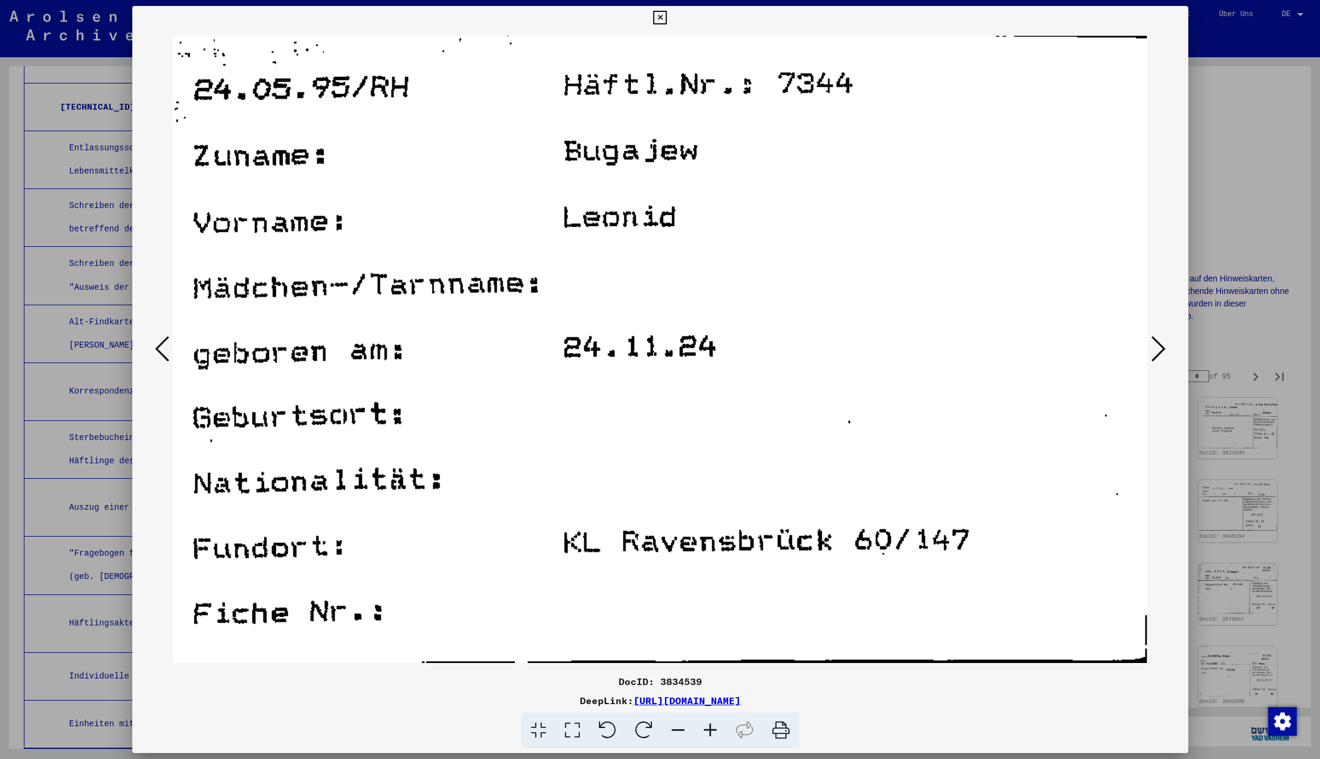
click at [1155, 355] on icon at bounding box center [1158, 348] width 14 height 29
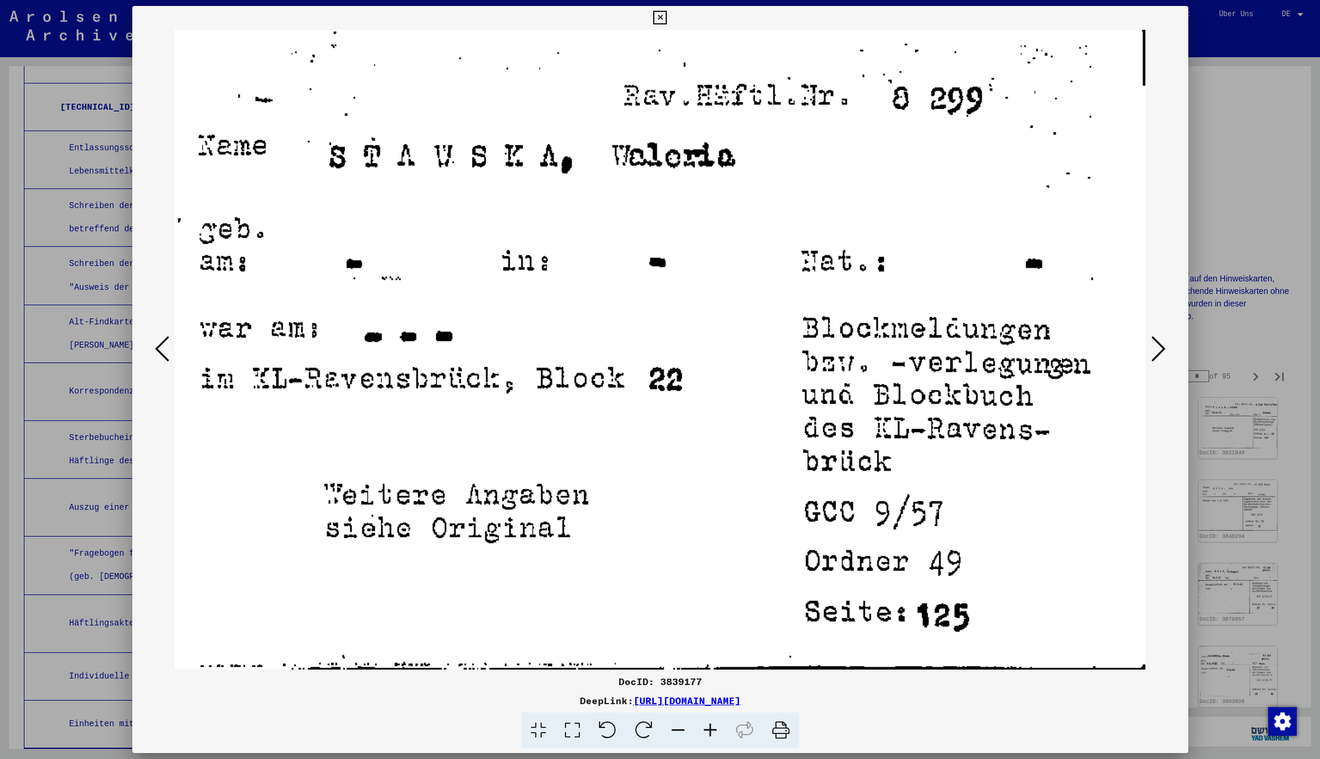
scroll to position [1, 0]
click at [1158, 350] on icon at bounding box center [1158, 348] width 14 height 29
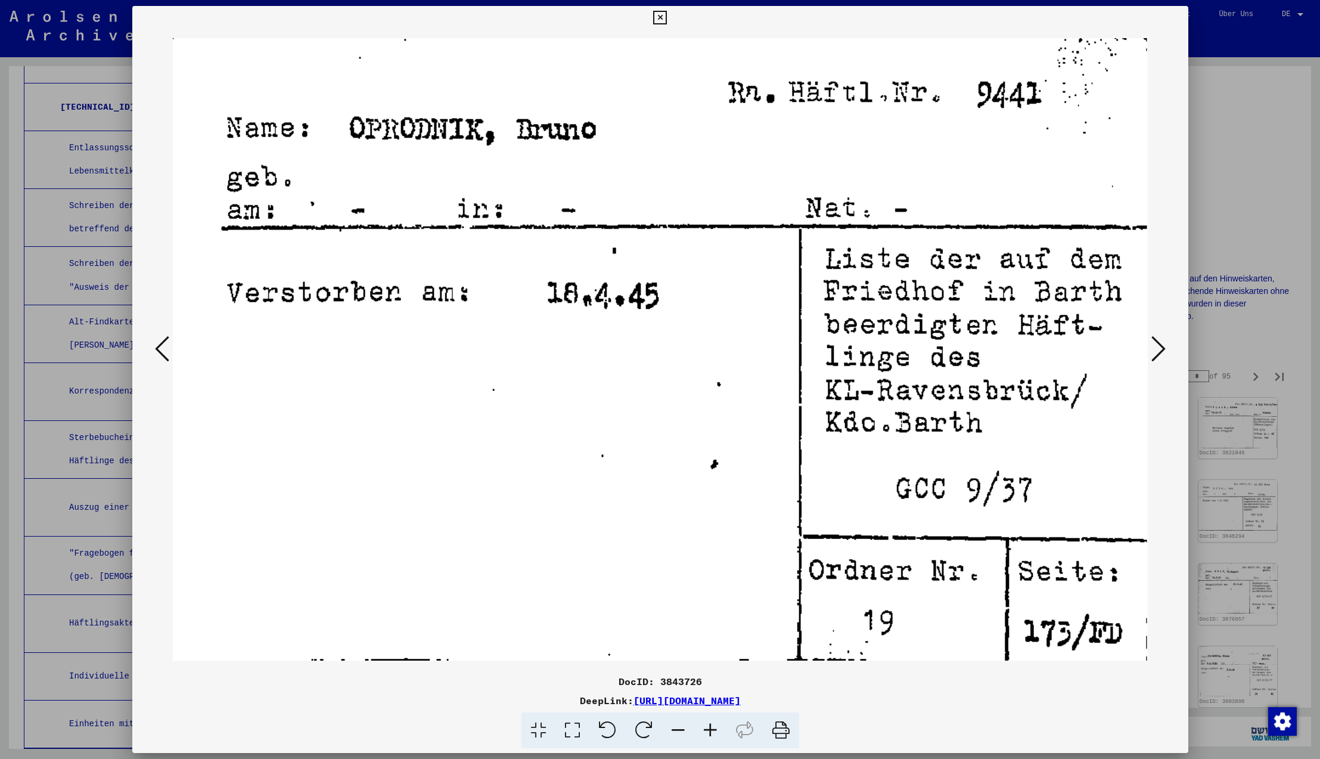
scroll to position [0, 0]
click at [1158, 350] on icon at bounding box center [1158, 348] width 14 height 29
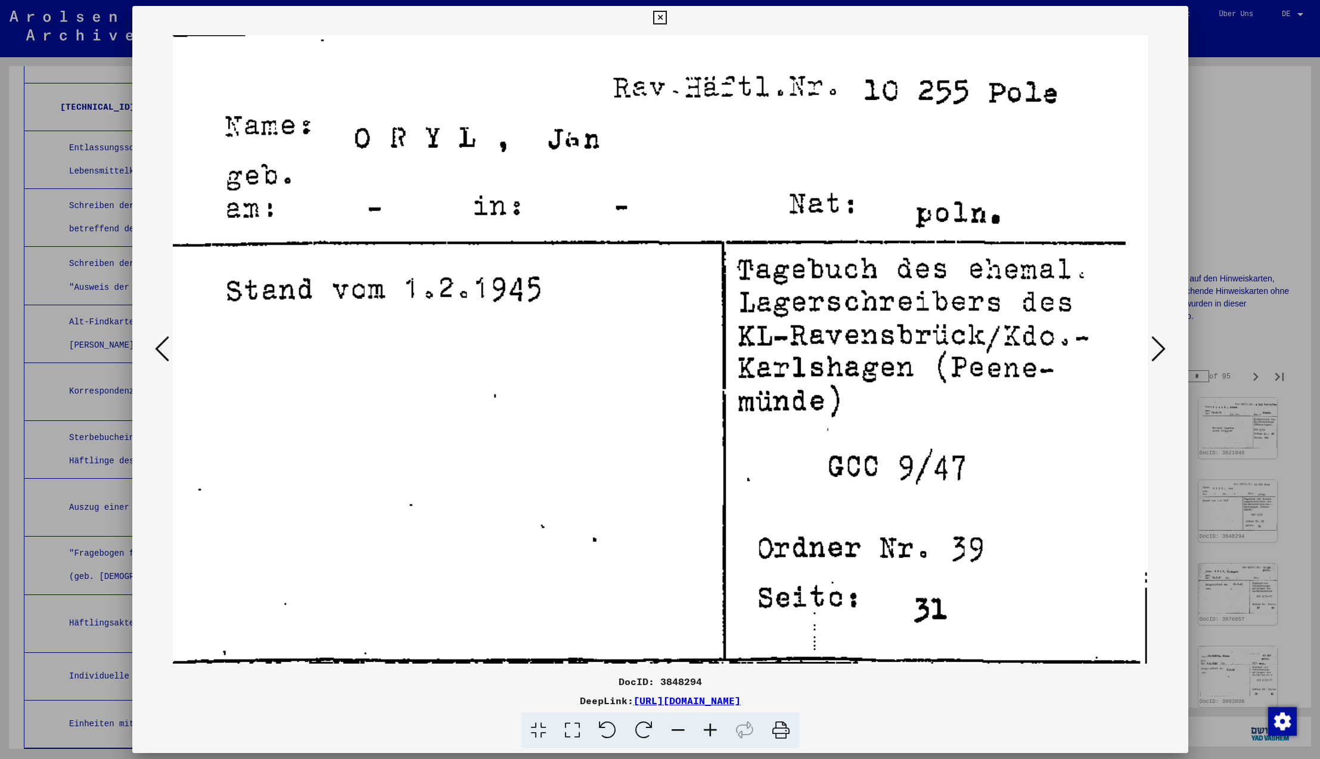
click at [163, 352] on icon at bounding box center [162, 348] width 14 height 29
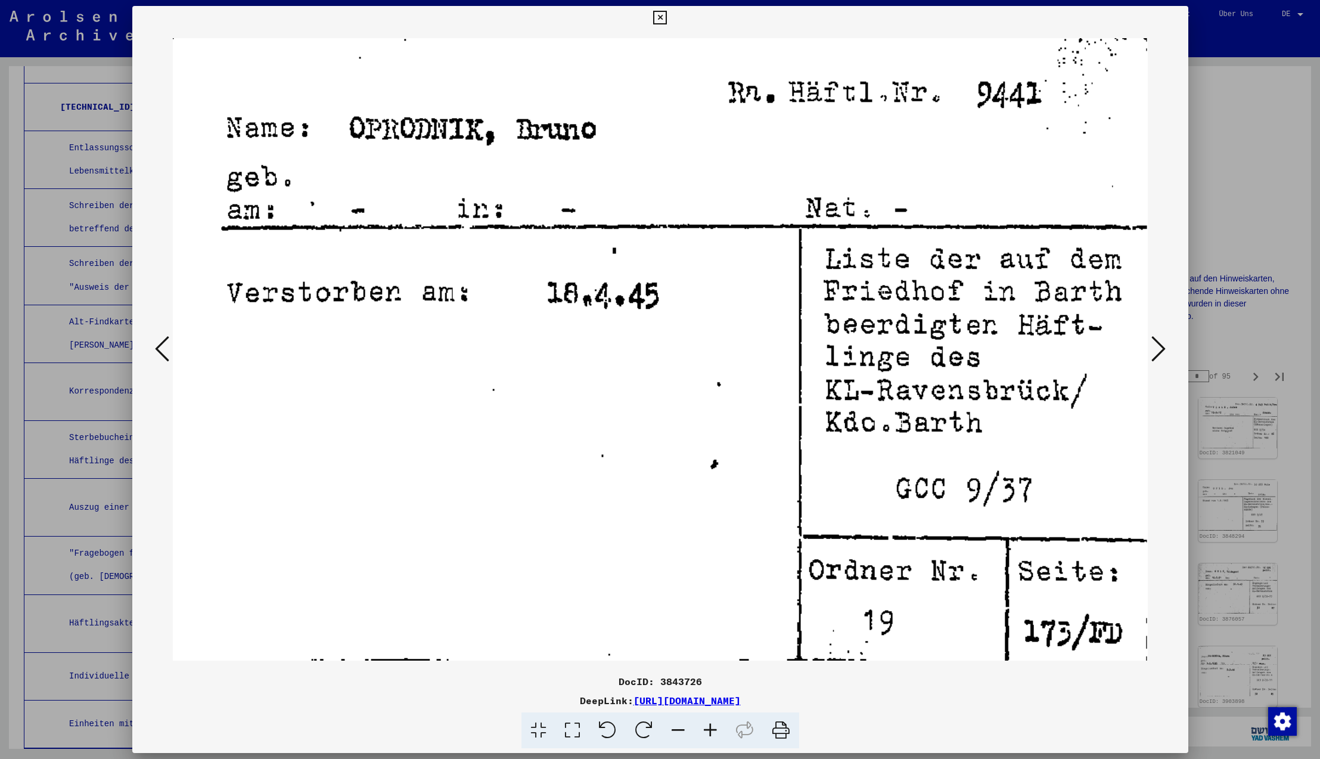
click at [1157, 350] on icon at bounding box center [1158, 348] width 14 height 29
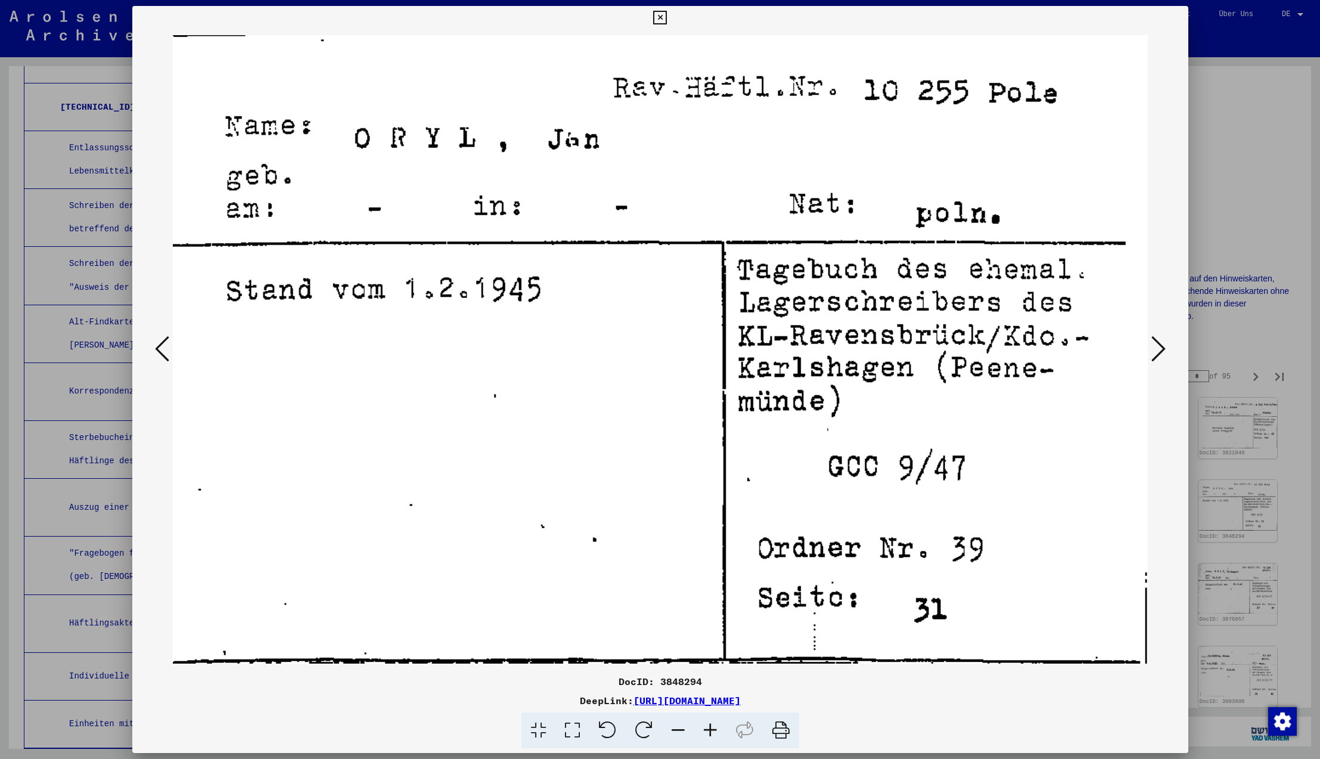
click at [1157, 350] on icon at bounding box center [1158, 348] width 14 height 29
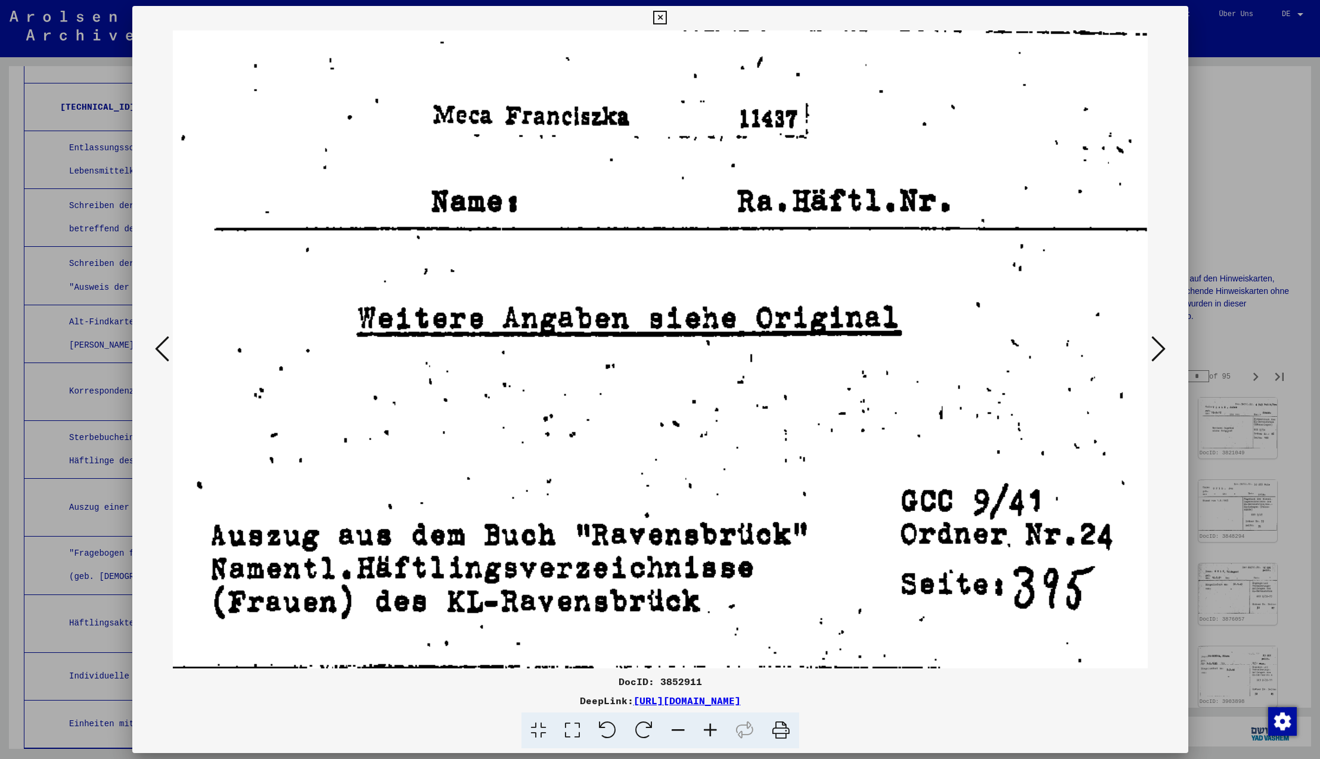
click at [1157, 350] on icon at bounding box center [1158, 348] width 14 height 29
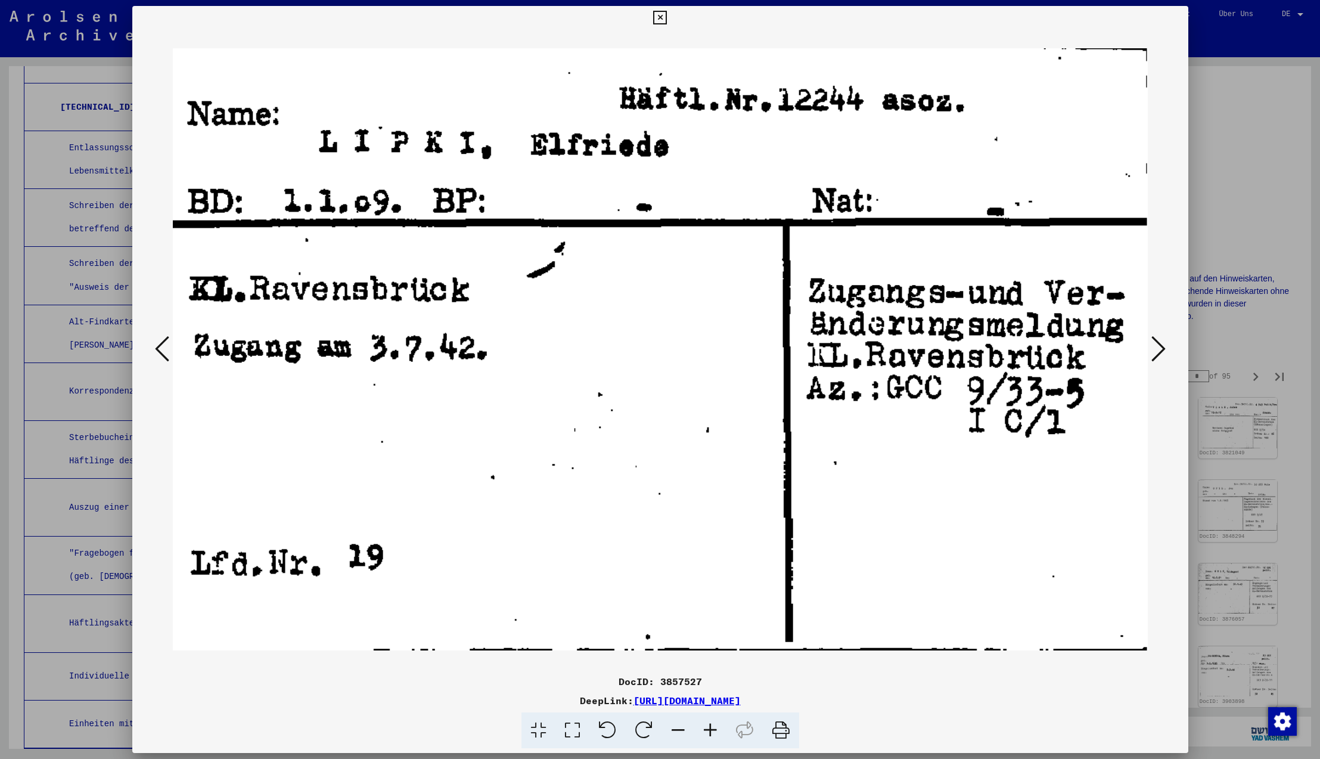
click at [1157, 350] on icon at bounding box center [1158, 348] width 14 height 29
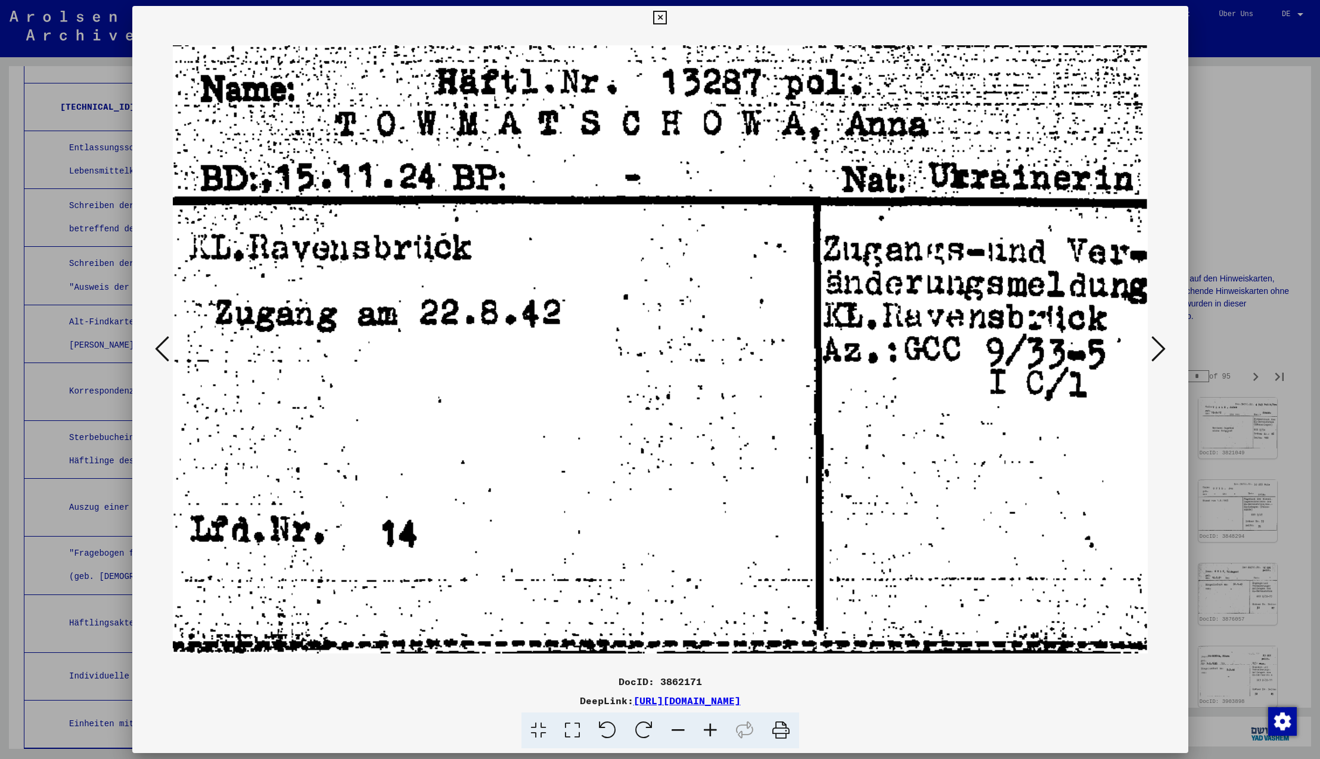
click at [1157, 350] on icon at bounding box center [1158, 348] width 14 height 29
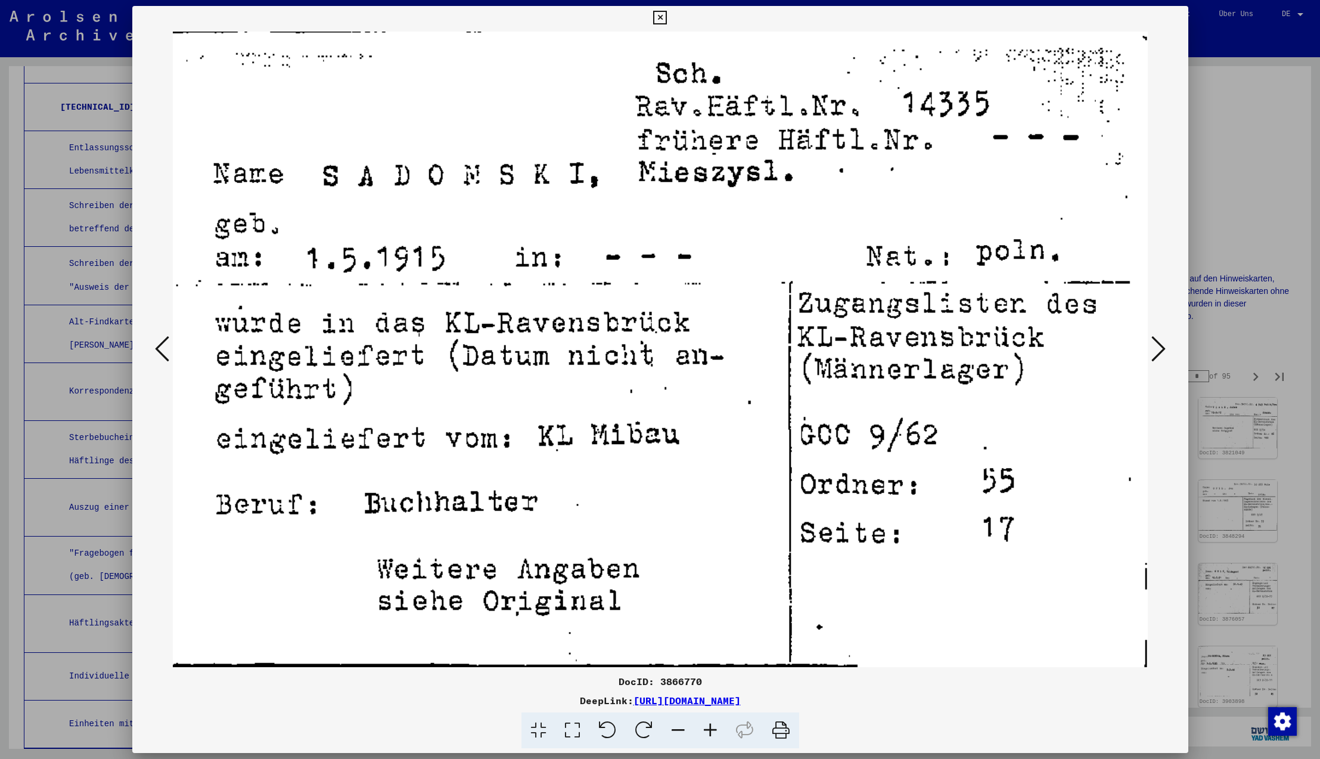
click at [1157, 350] on icon at bounding box center [1158, 348] width 14 height 29
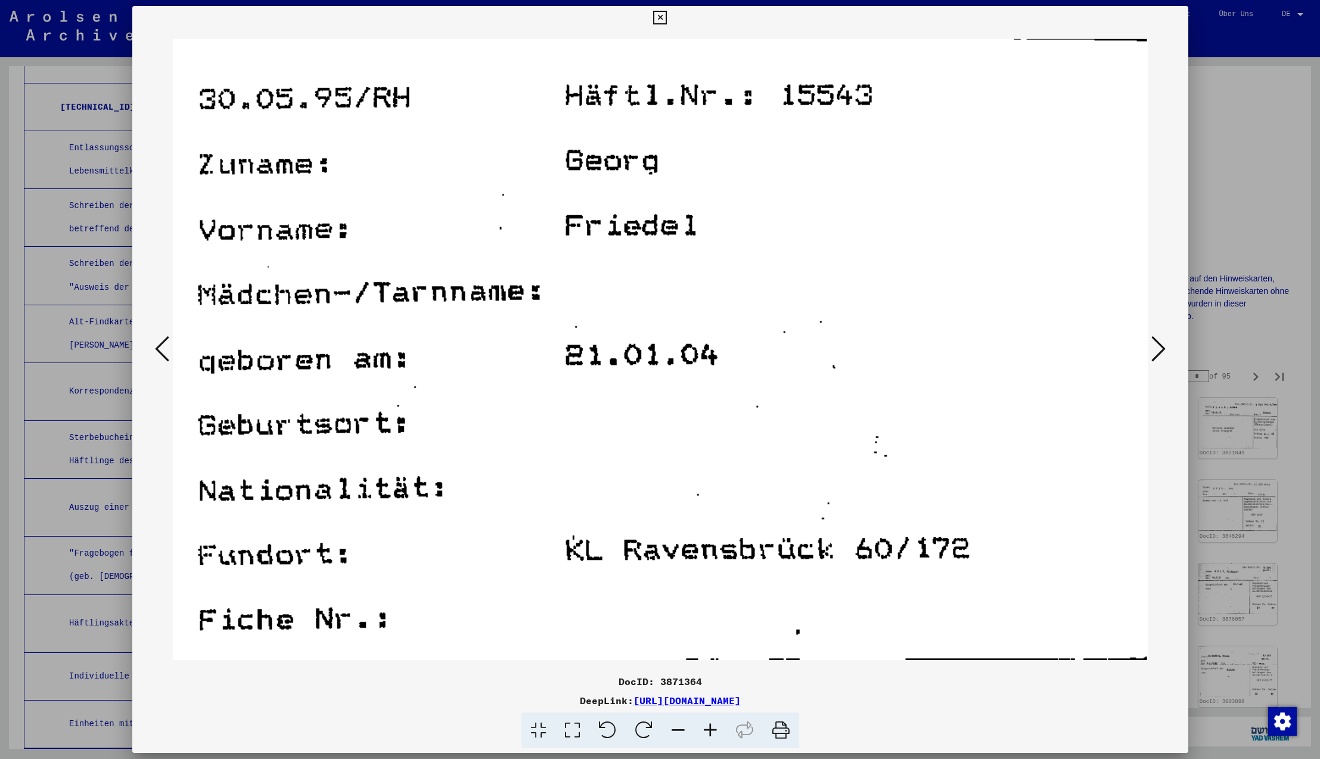
click at [1157, 350] on icon at bounding box center [1158, 348] width 14 height 29
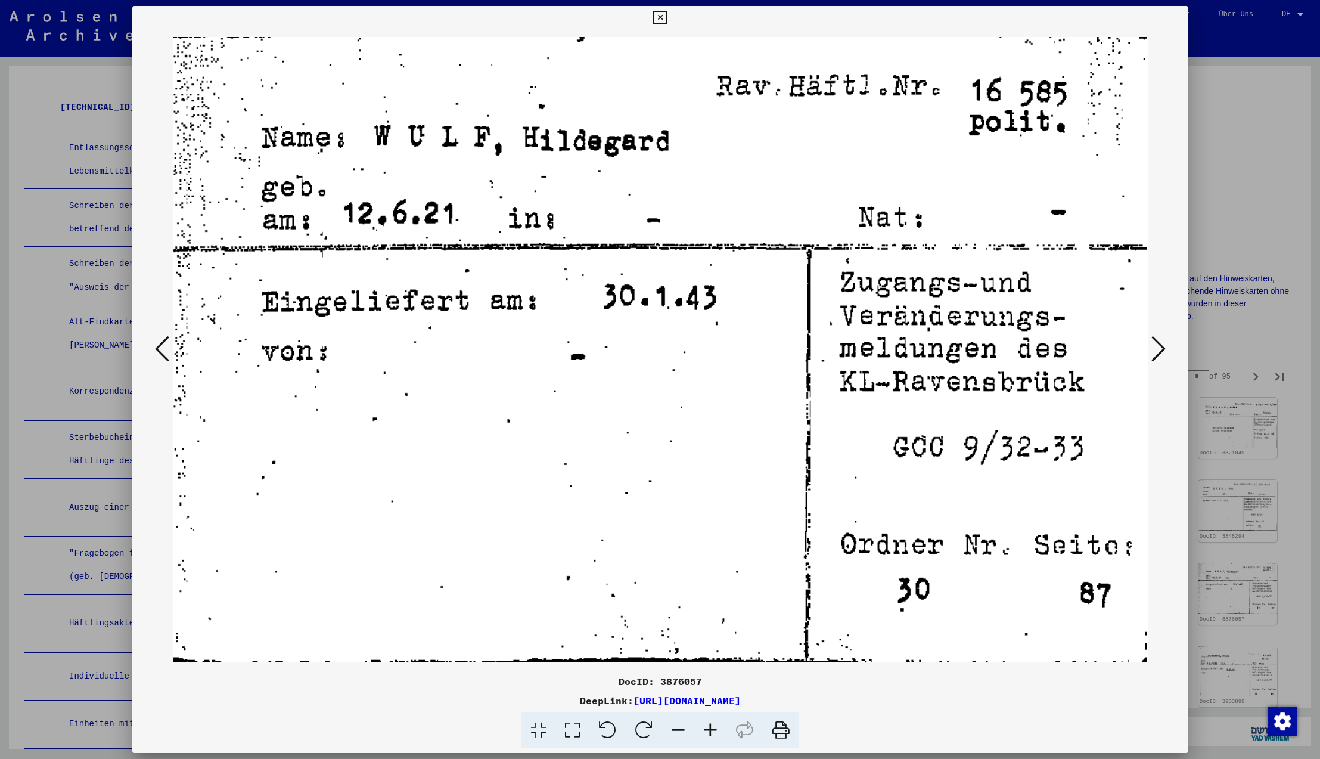
click at [1157, 350] on icon at bounding box center [1158, 348] width 14 height 29
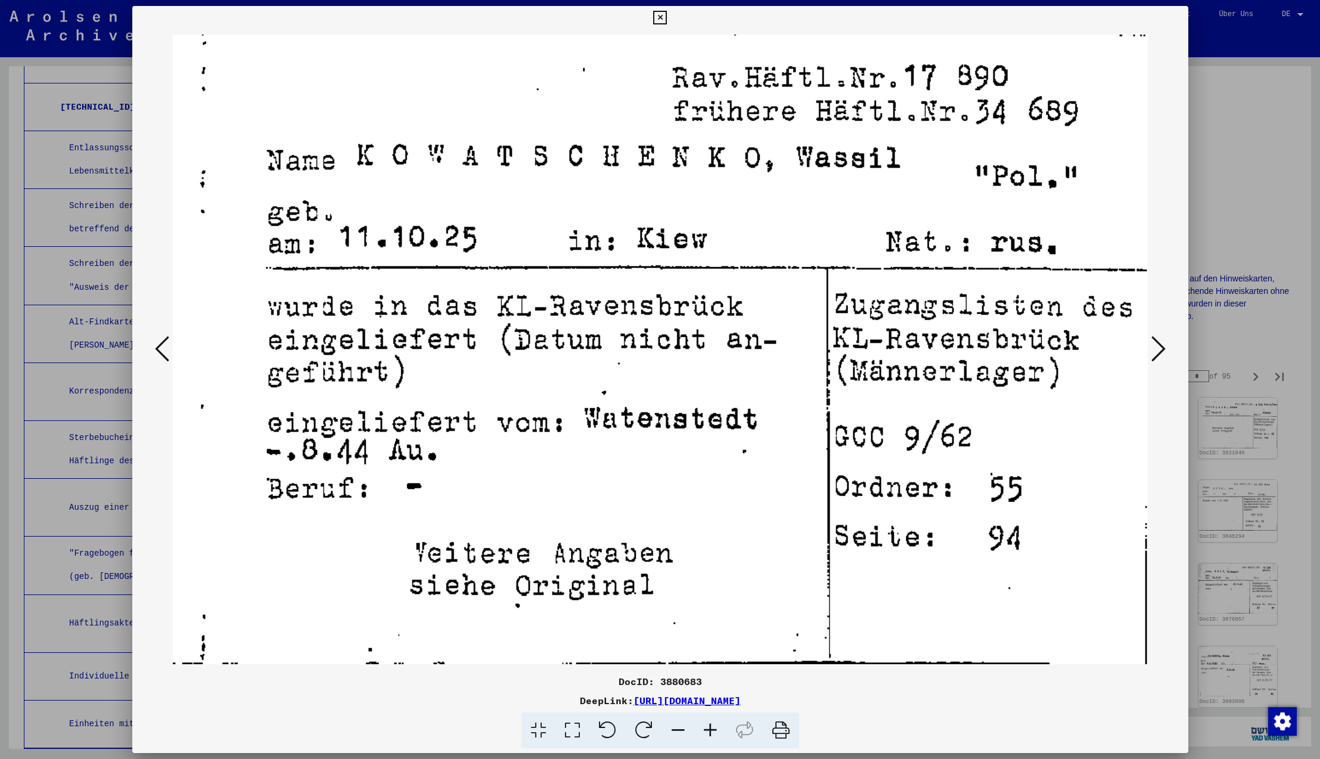
click at [1157, 350] on icon at bounding box center [1158, 348] width 14 height 29
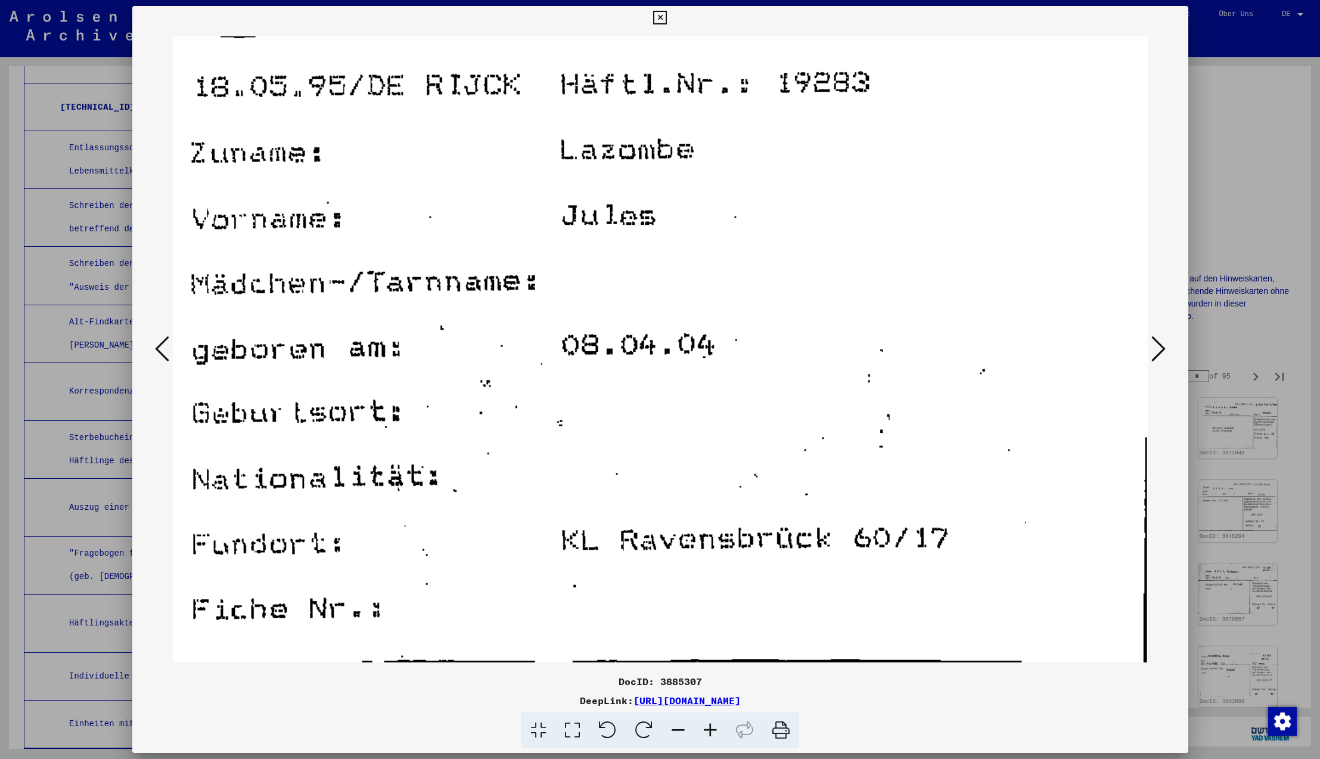
click at [1157, 350] on icon at bounding box center [1158, 348] width 14 height 29
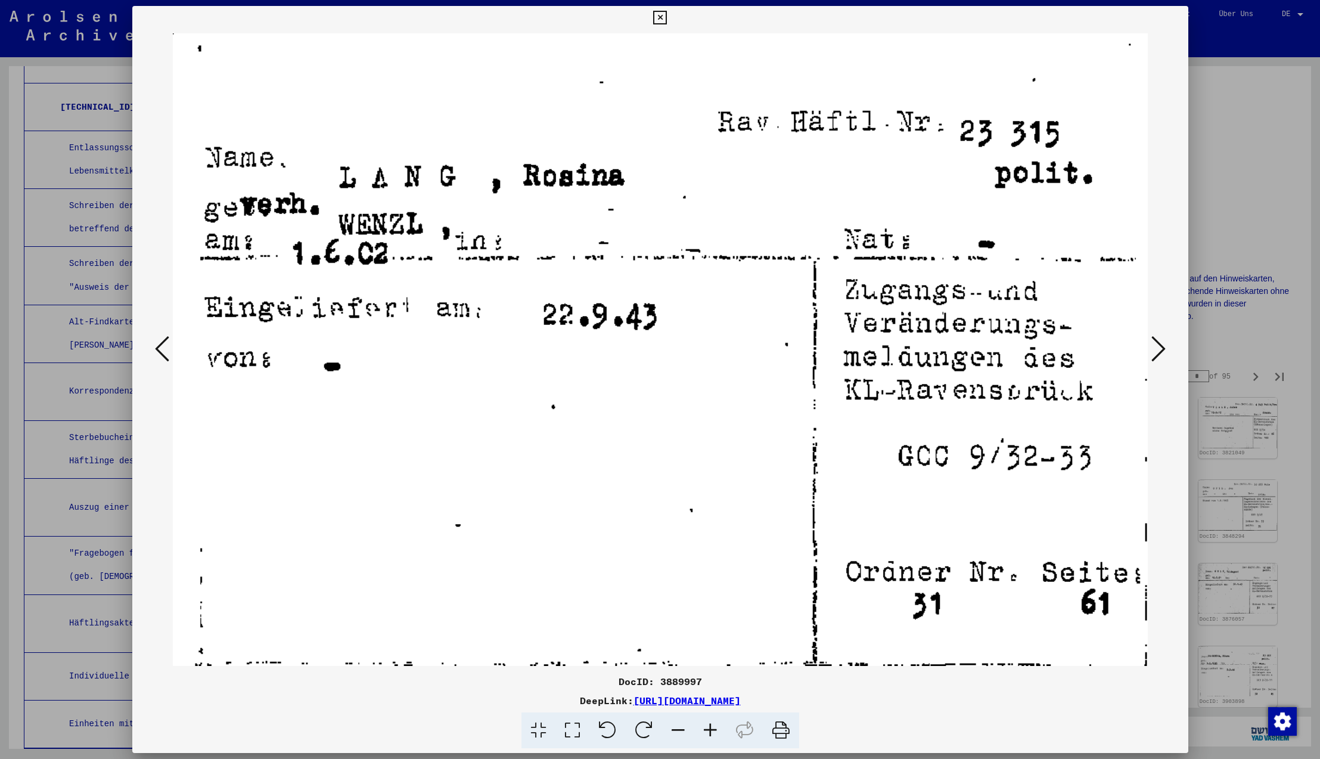
click at [1157, 350] on icon at bounding box center [1158, 348] width 14 height 29
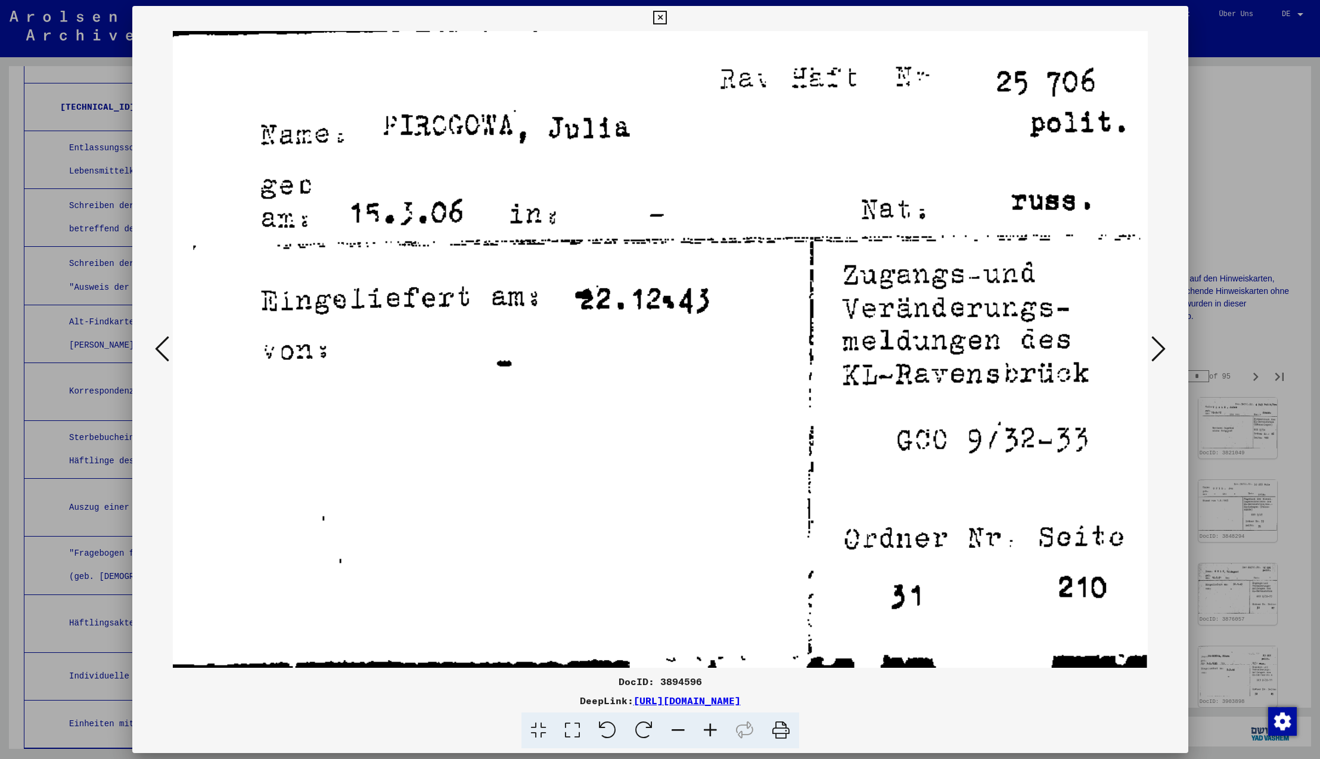
click at [1157, 350] on icon at bounding box center [1158, 348] width 14 height 29
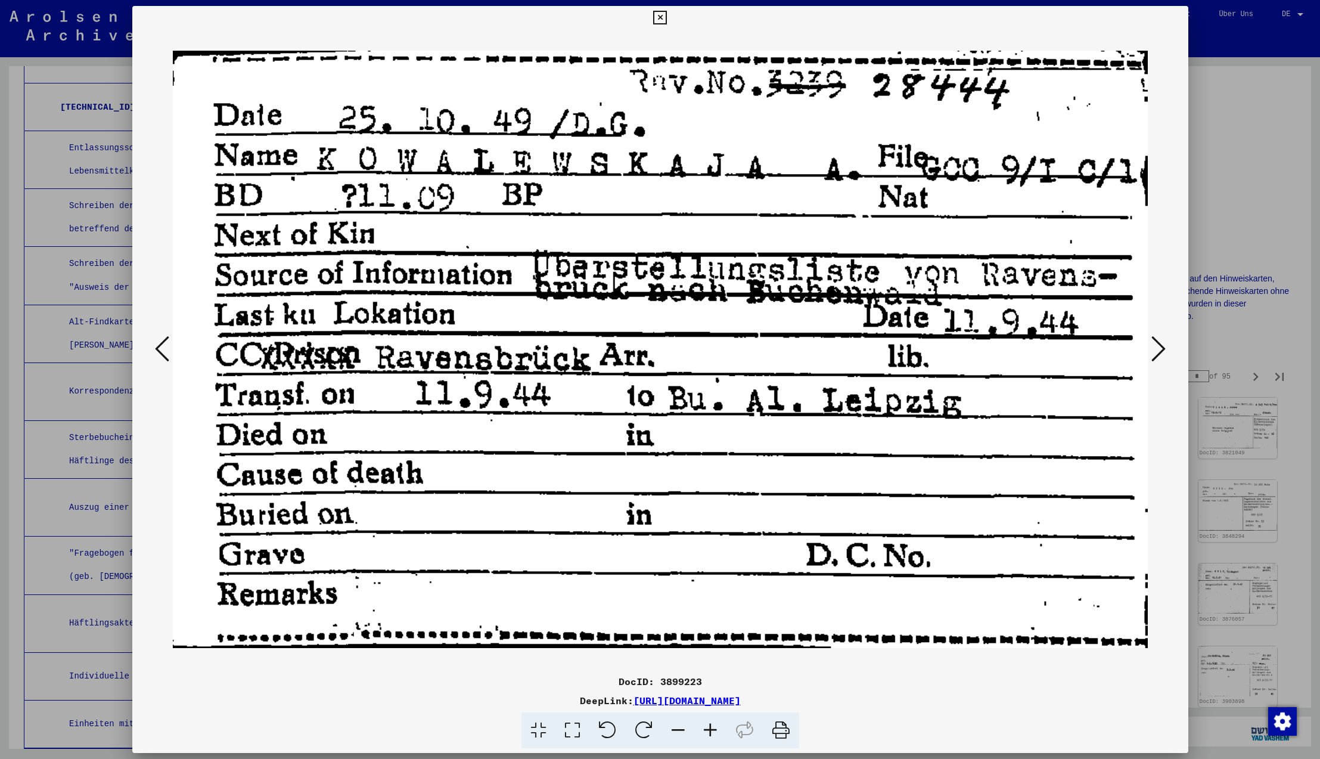
click at [1157, 350] on icon at bounding box center [1158, 348] width 14 height 29
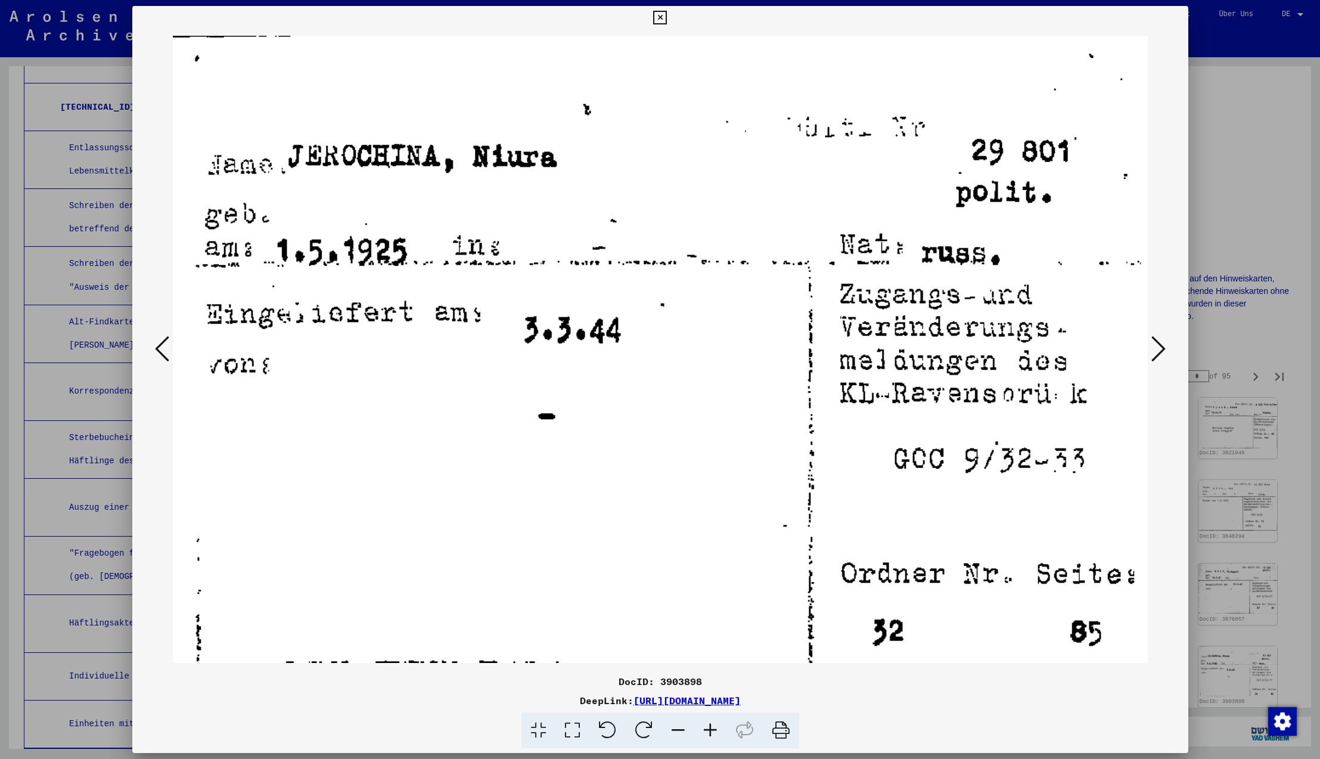
click at [1157, 350] on icon at bounding box center [1158, 348] width 14 height 29
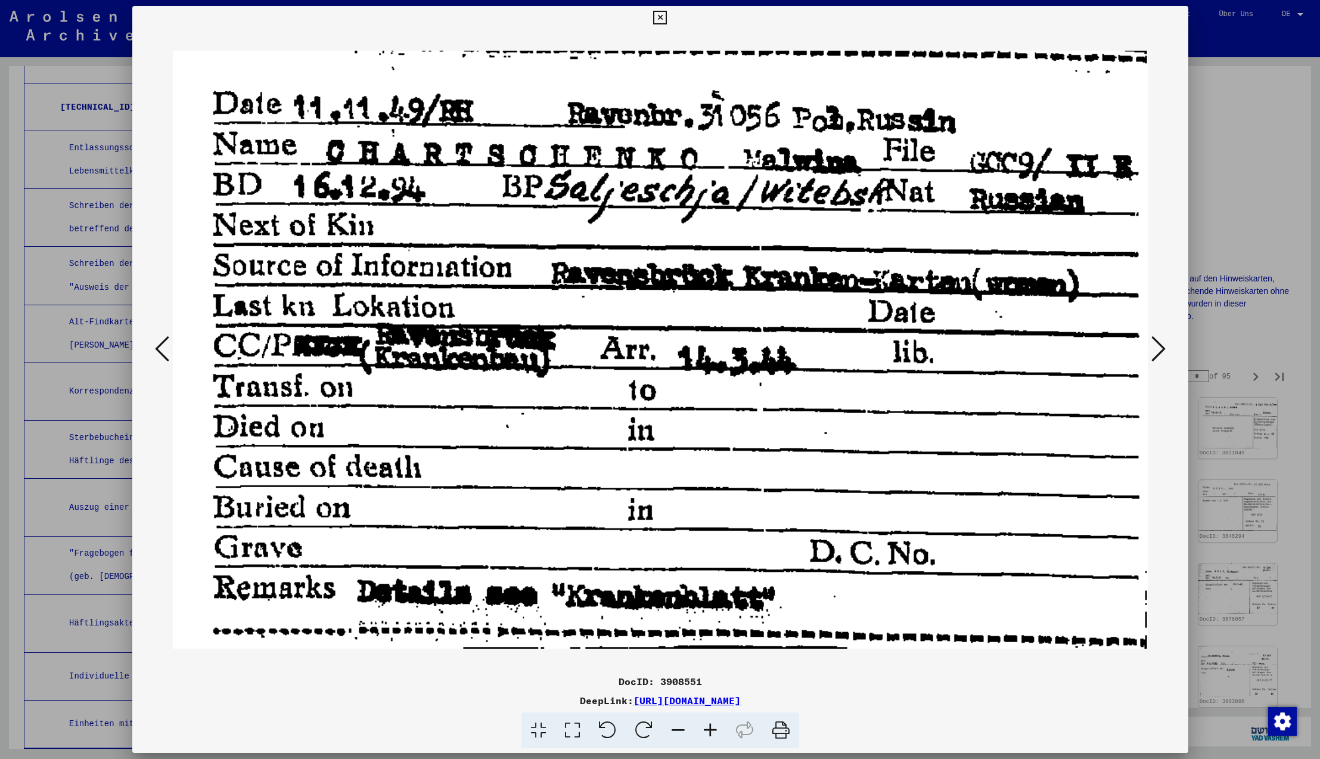
click at [1157, 350] on icon at bounding box center [1158, 348] width 14 height 29
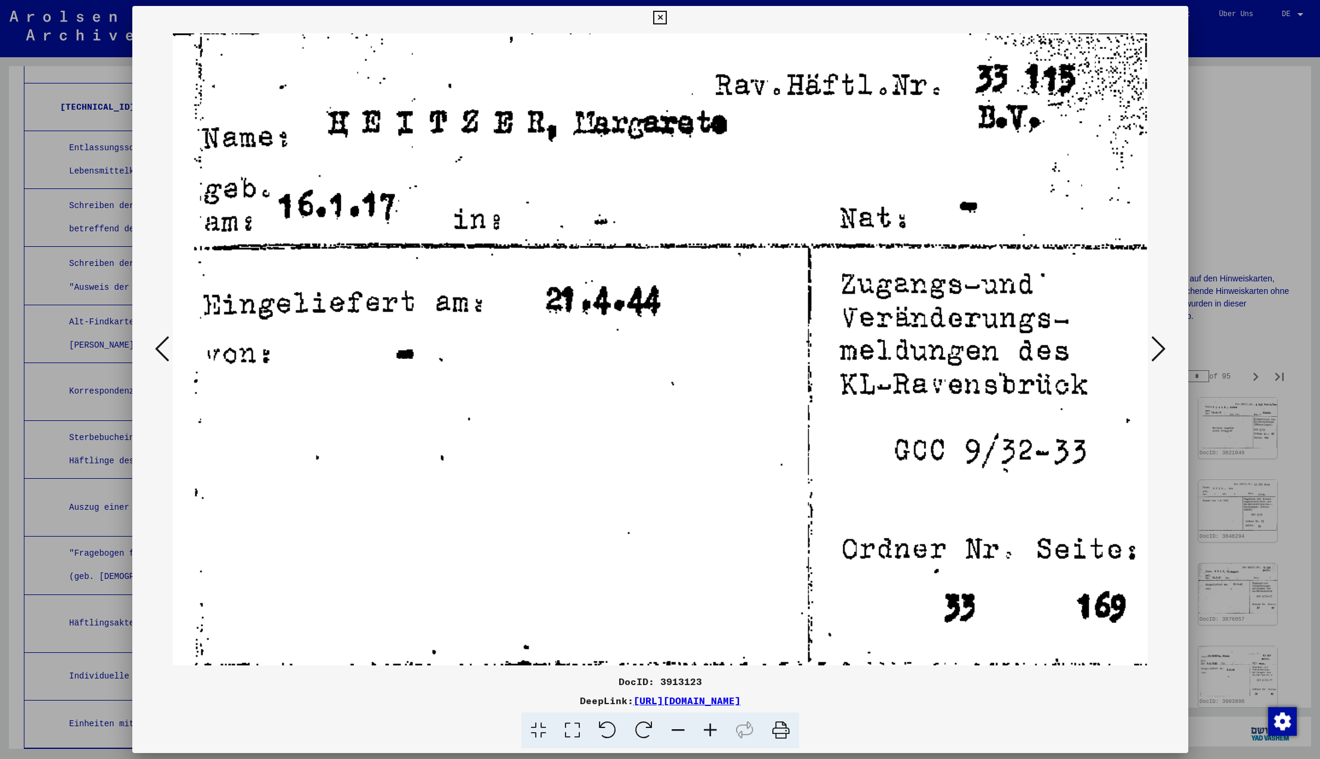
click at [1157, 350] on icon at bounding box center [1158, 348] width 14 height 29
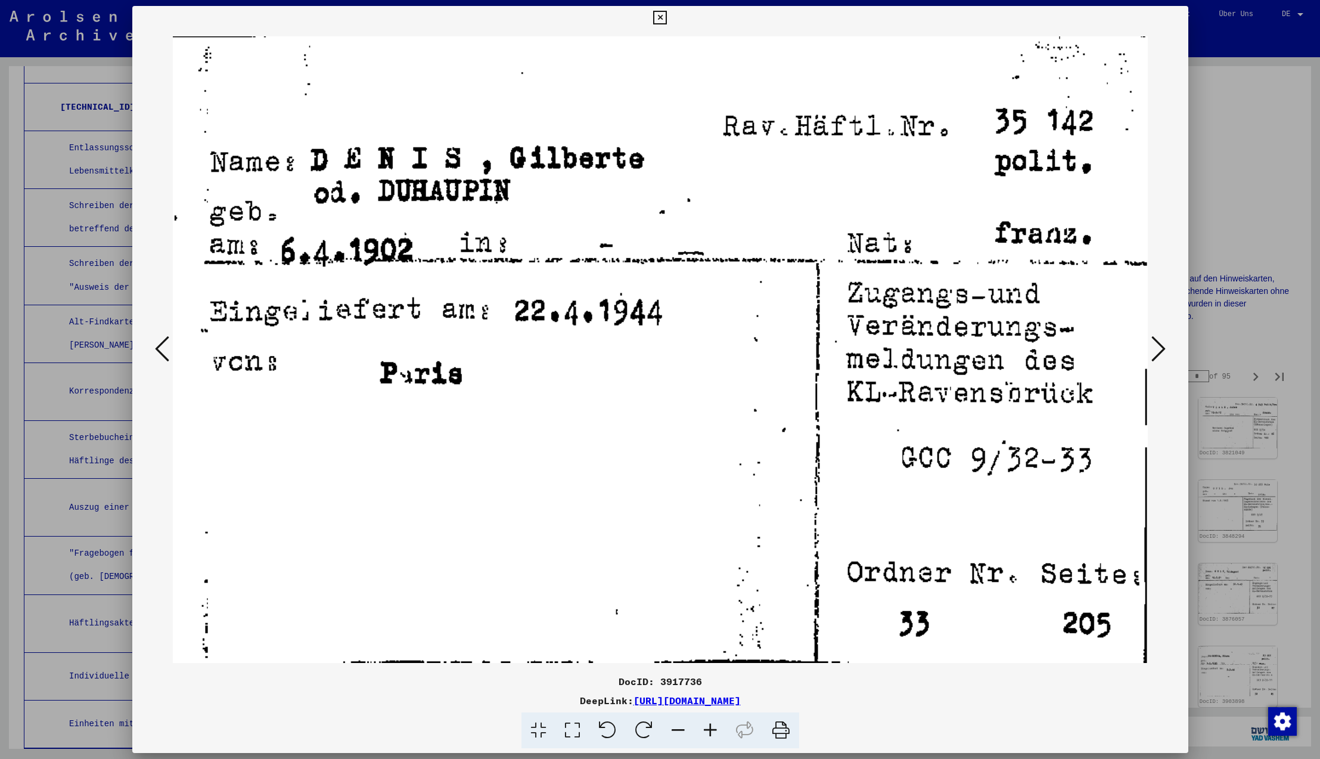
click at [1157, 350] on icon at bounding box center [1158, 348] width 14 height 29
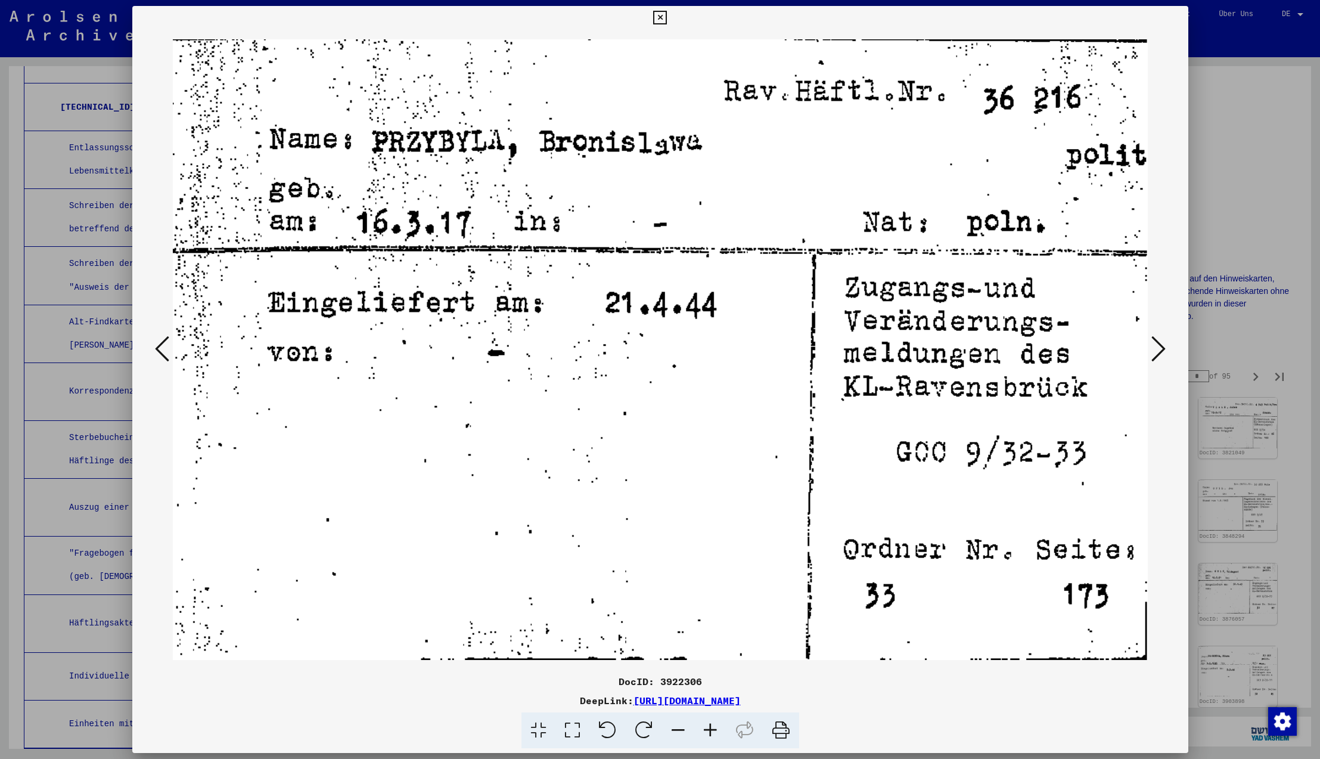
click at [1157, 350] on icon at bounding box center [1158, 348] width 14 height 29
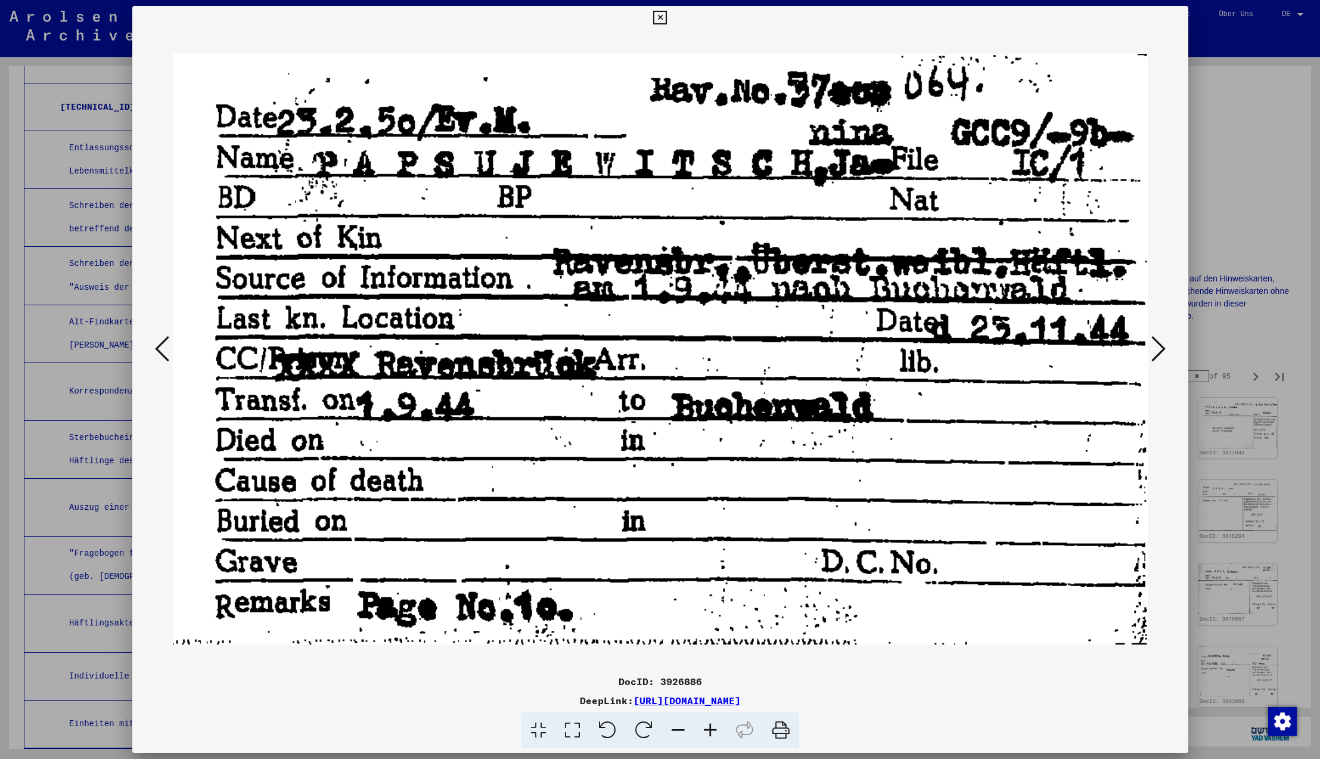
click at [1157, 350] on icon at bounding box center [1158, 348] width 14 height 29
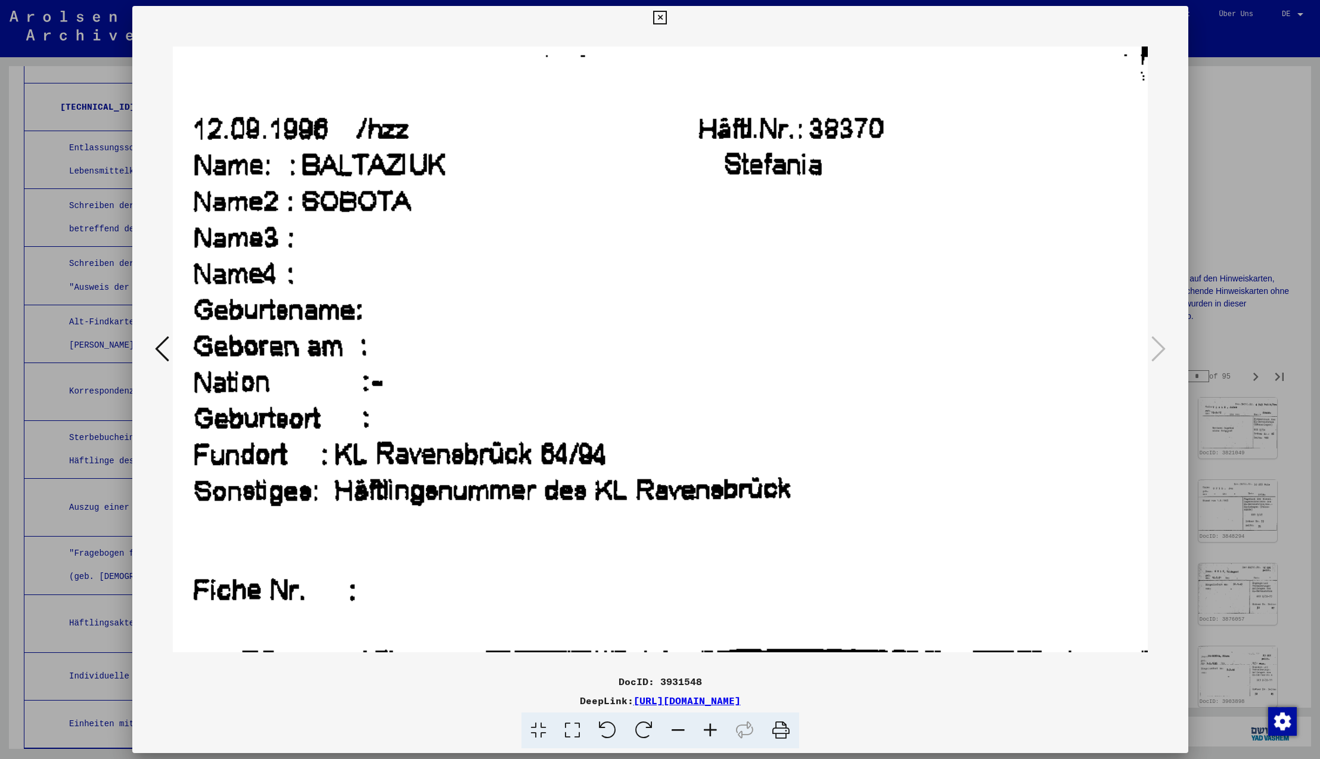
click at [1157, 350] on icon at bounding box center [1158, 348] width 14 height 29
click at [667, 20] on icon at bounding box center [660, 18] width 14 height 14
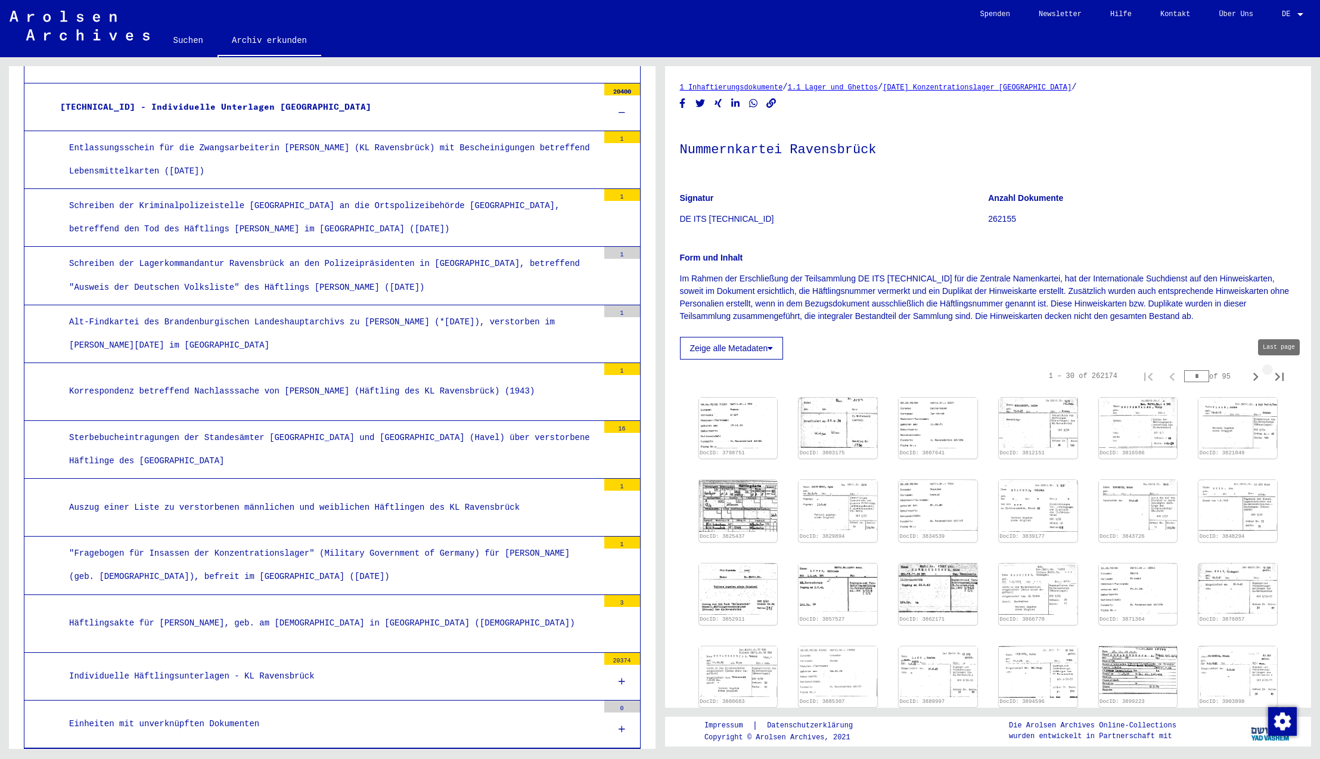
click at [1279, 375] on icon "Last page" at bounding box center [1279, 376] width 17 height 17
type input "****"
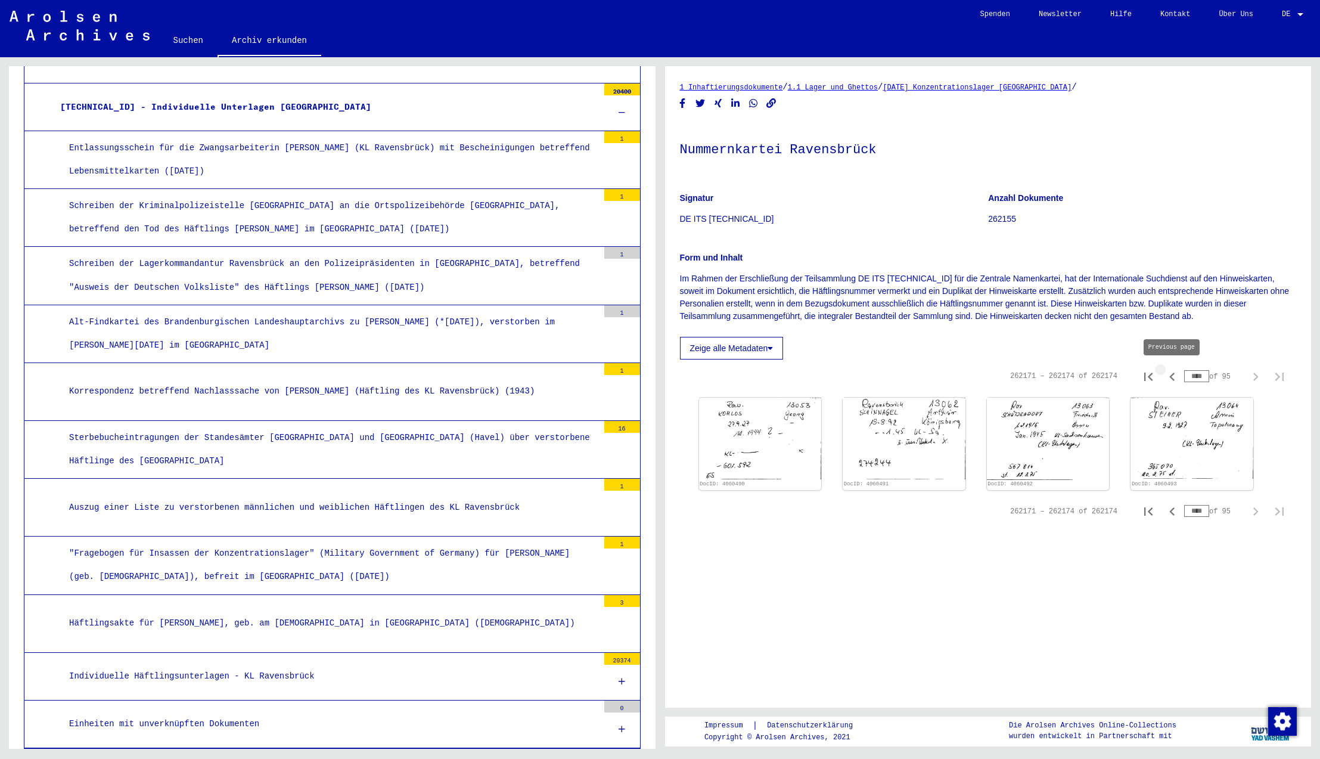
click at [1172, 378] on icon "Previous page" at bounding box center [1171, 376] width 5 height 8
type input "****"
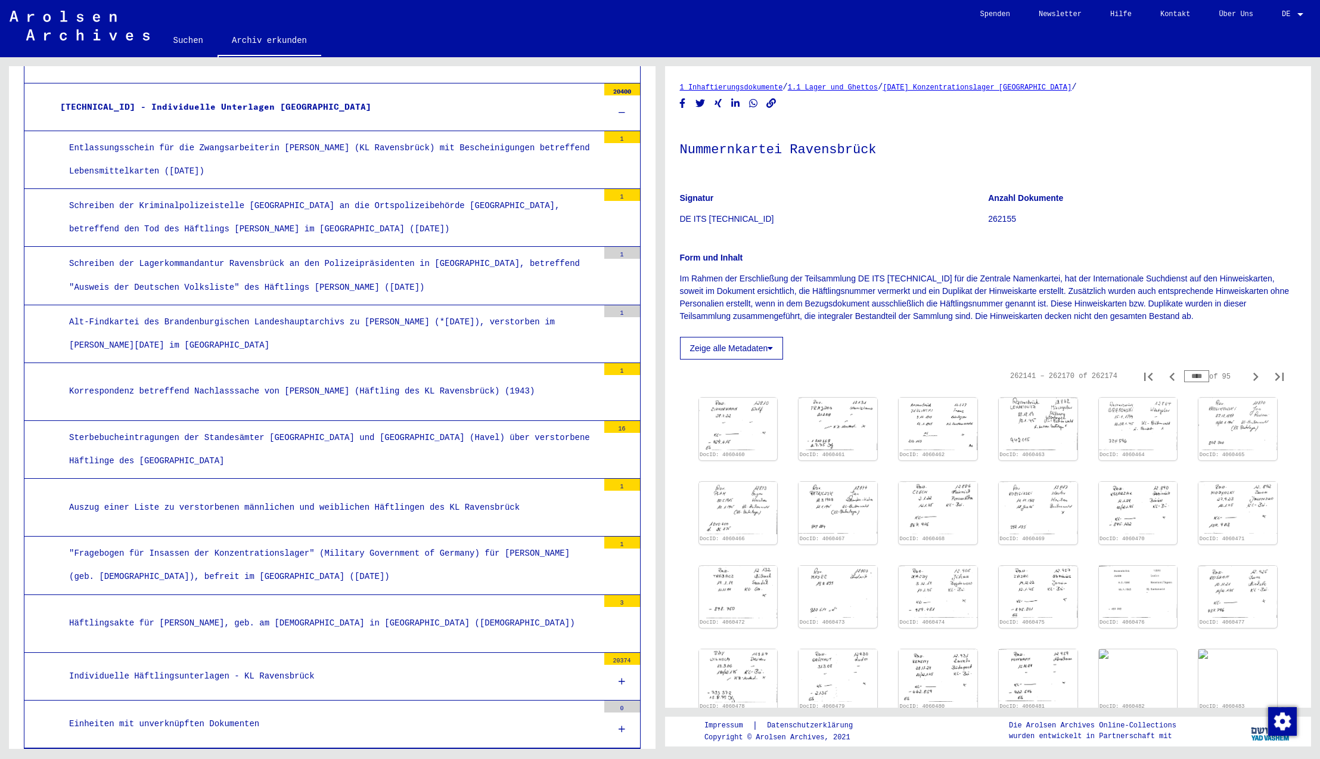
click at [1172, 378] on icon "Previous page" at bounding box center [1171, 376] width 5 height 8
type input "****"
click at [1172, 378] on icon "Previous page" at bounding box center [1171, 376] width 5 height 8
type input "****"
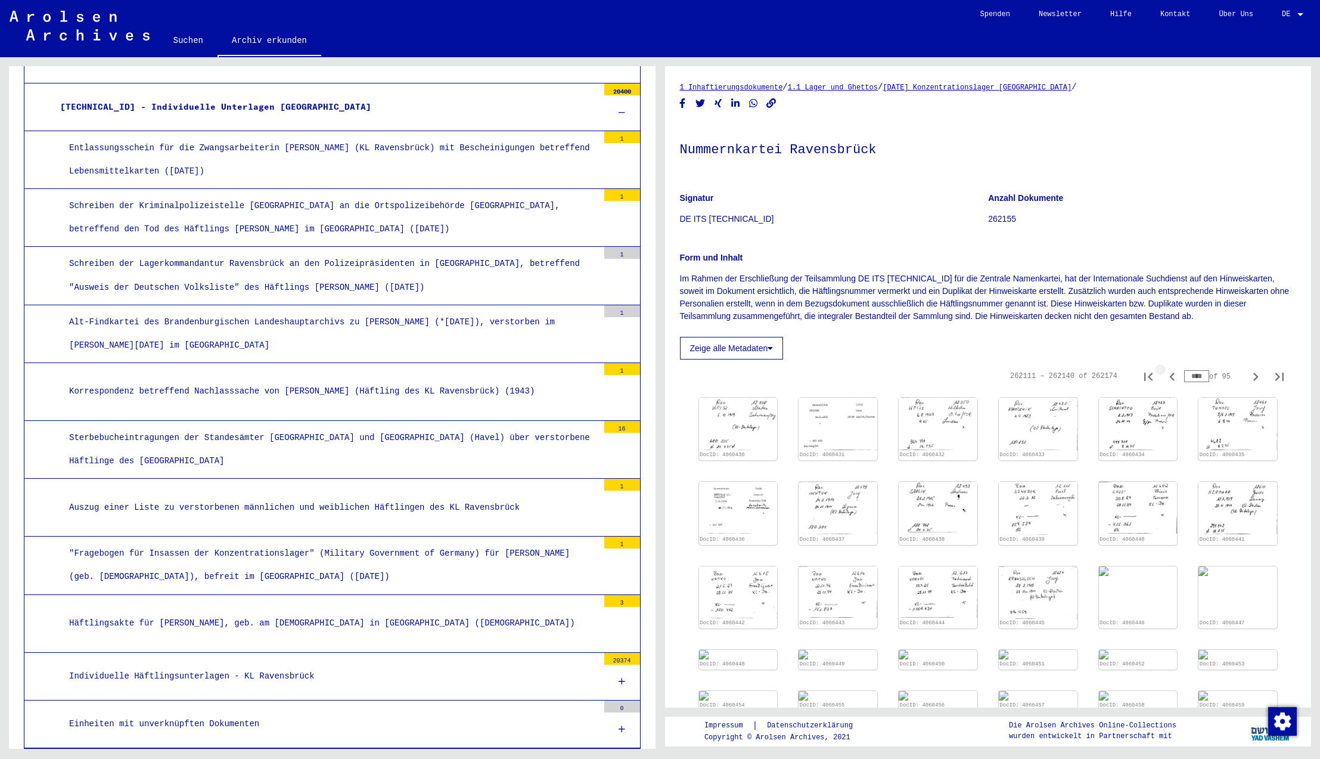
type input "****"
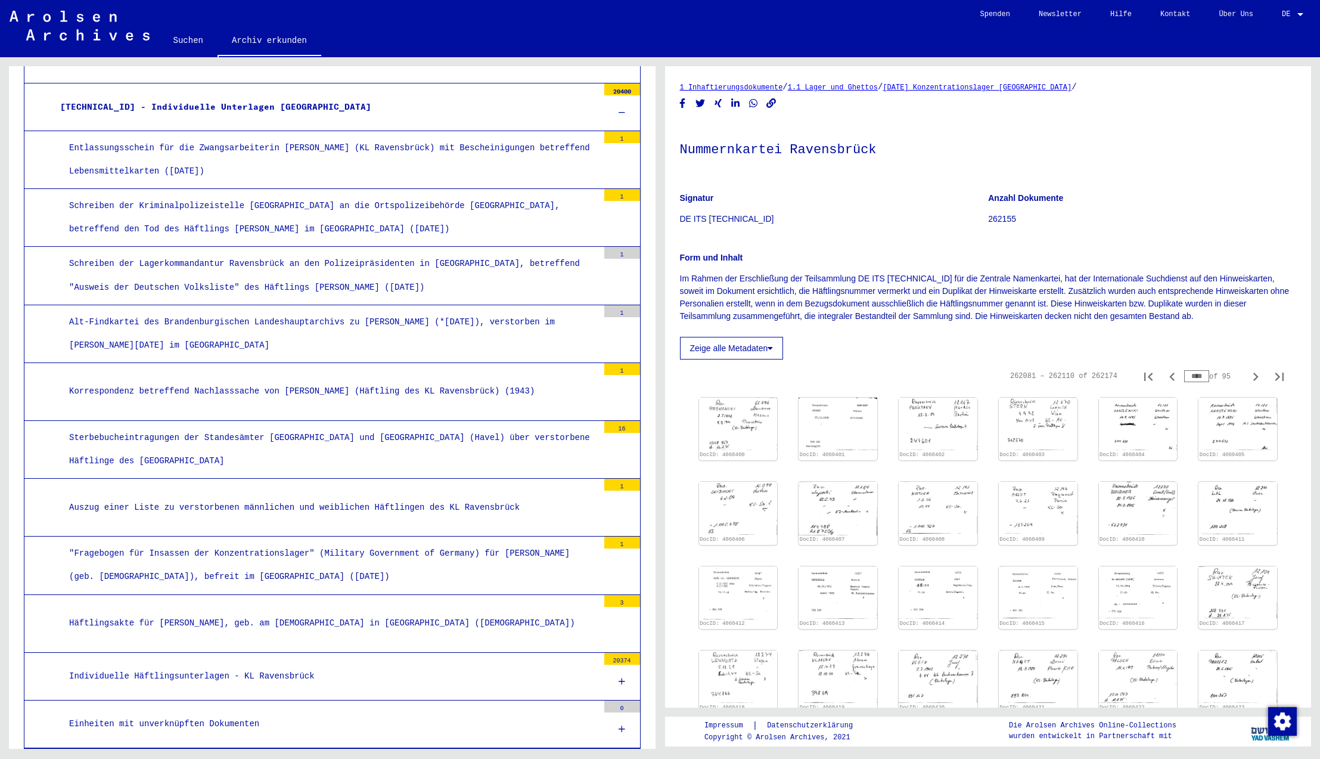
click at [1172, 378] on icon "Previous page" at bounding box center [1171, 376] width 5 height 8
type input "****"
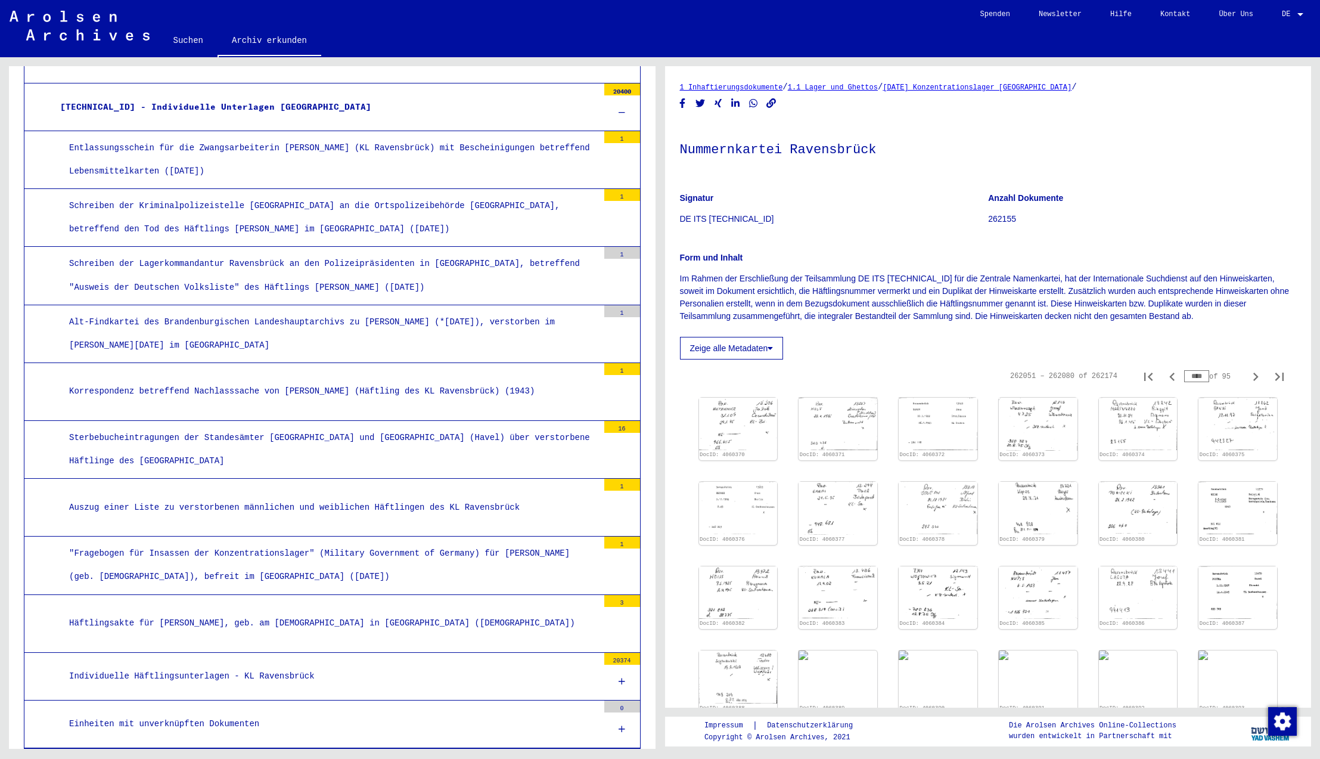
click at [1172, 378] on icon "Previous page" at bounding box center [1171, 376] width 5 height 8
type input "****"
click at [1172, 378] on icon "Previous page" at bounding box center [1171, 376] width 5 height 8
type input "****"
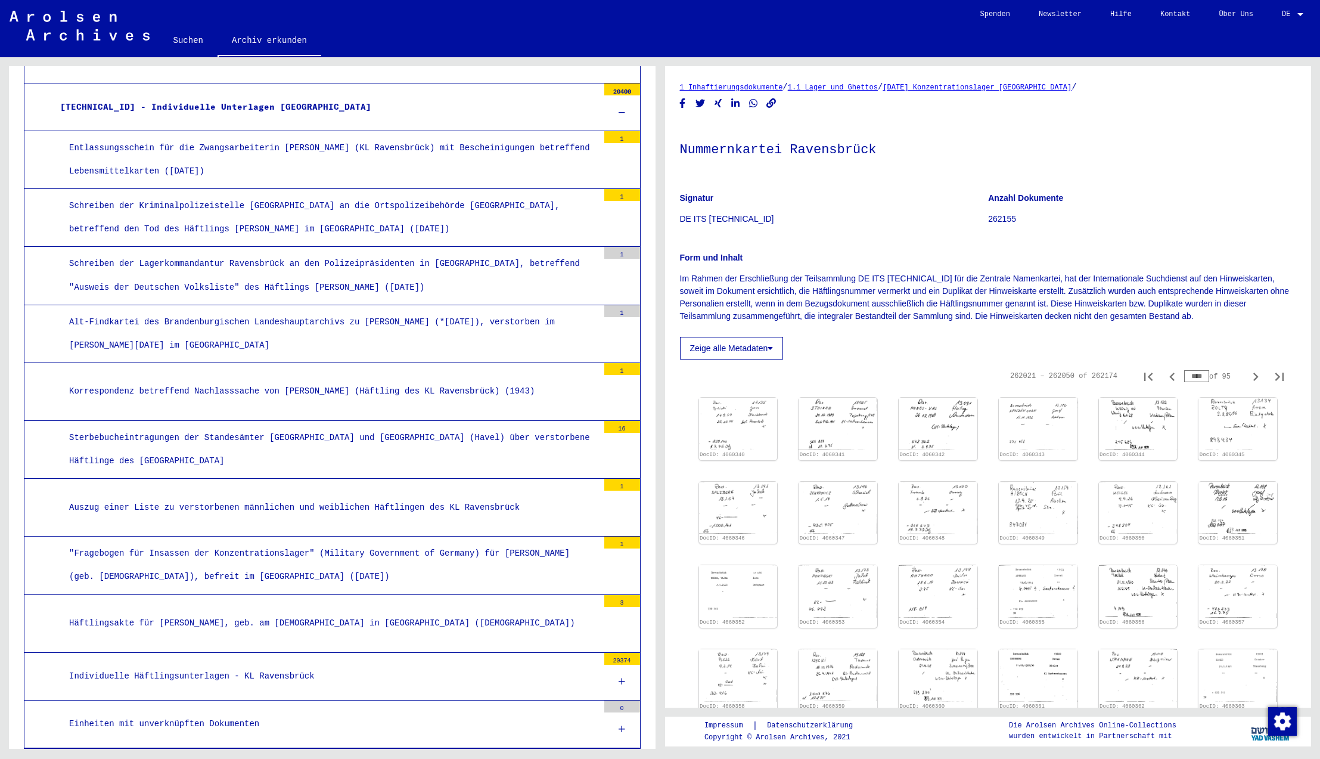
type input "****"
click at [1033, 494] on img at bounding box center [1038, 507] width 82 height 55
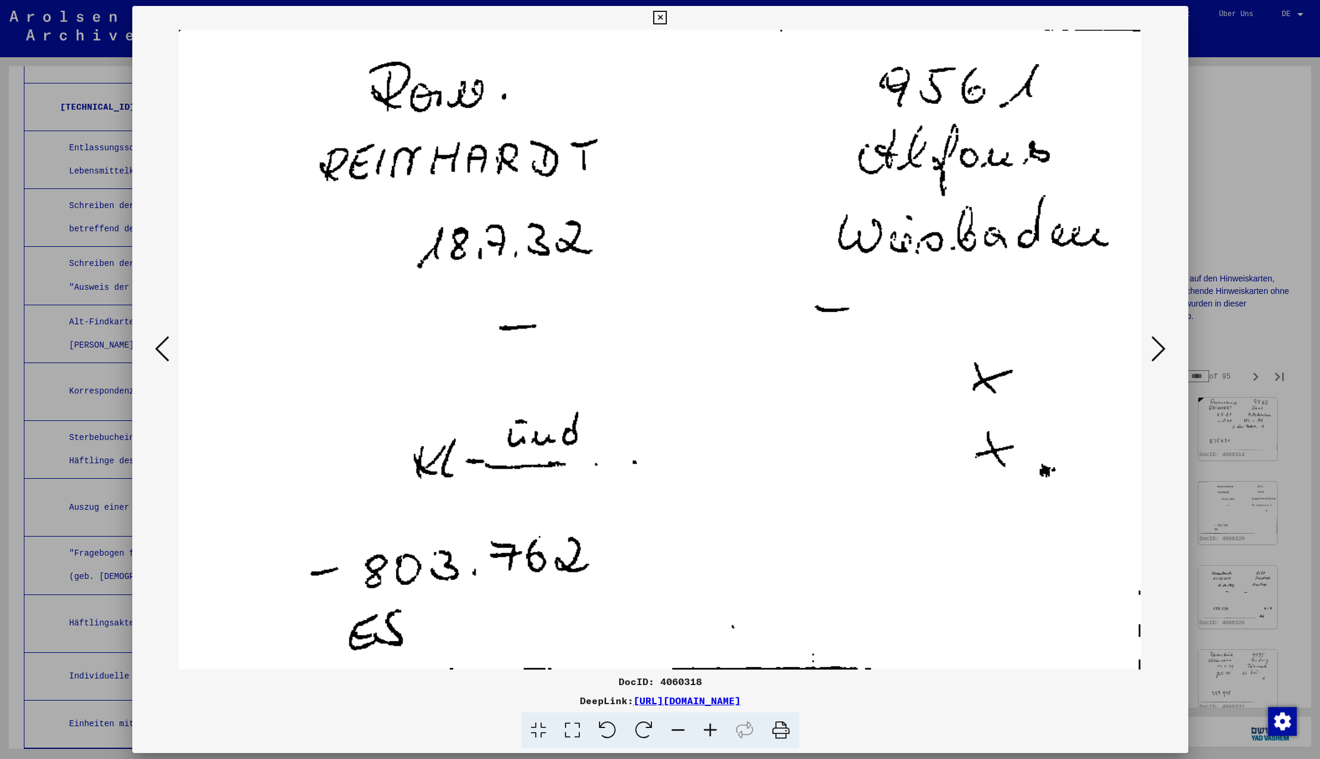
click at [667, 18] on icon at bounding box center [660, 18] width 14 height 14
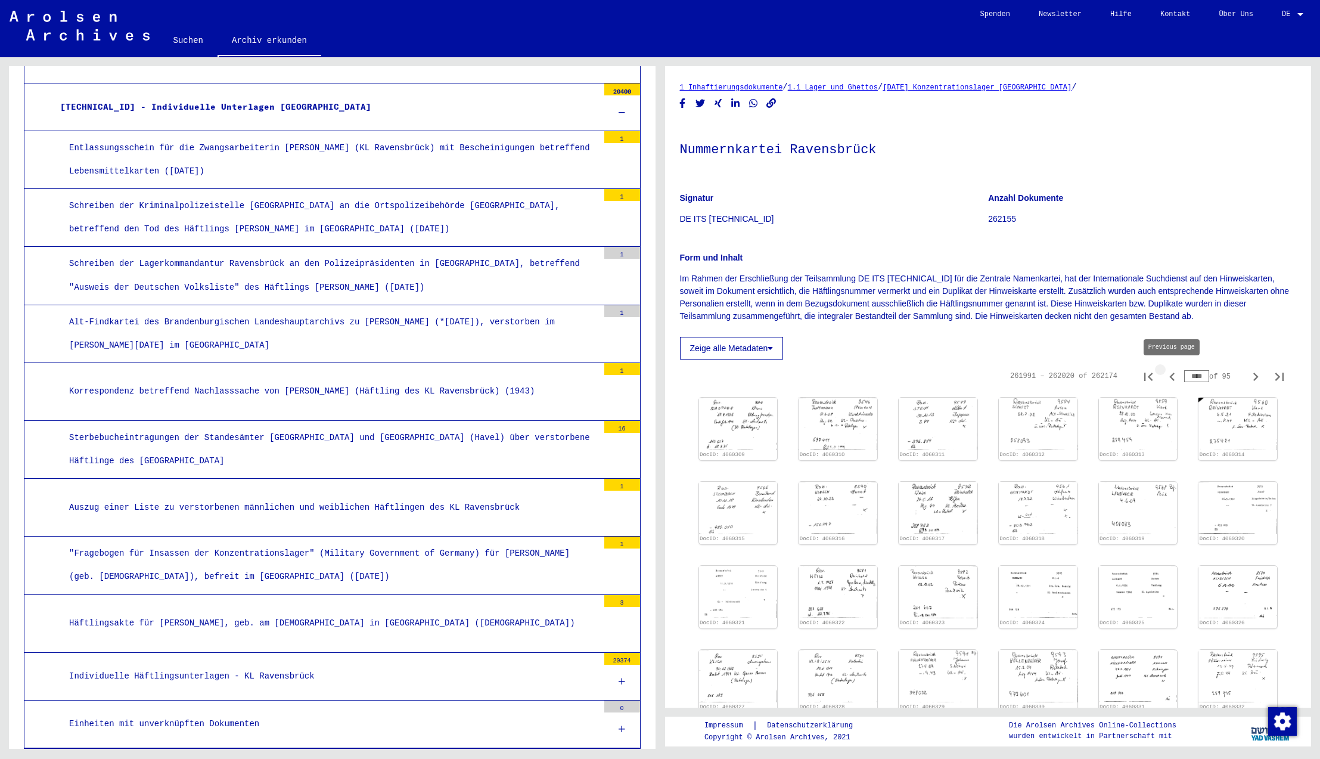
click at [1171, 377] on icon "Previous page" at bounding box center [1171, 376] width 5 height 8
type input "****"
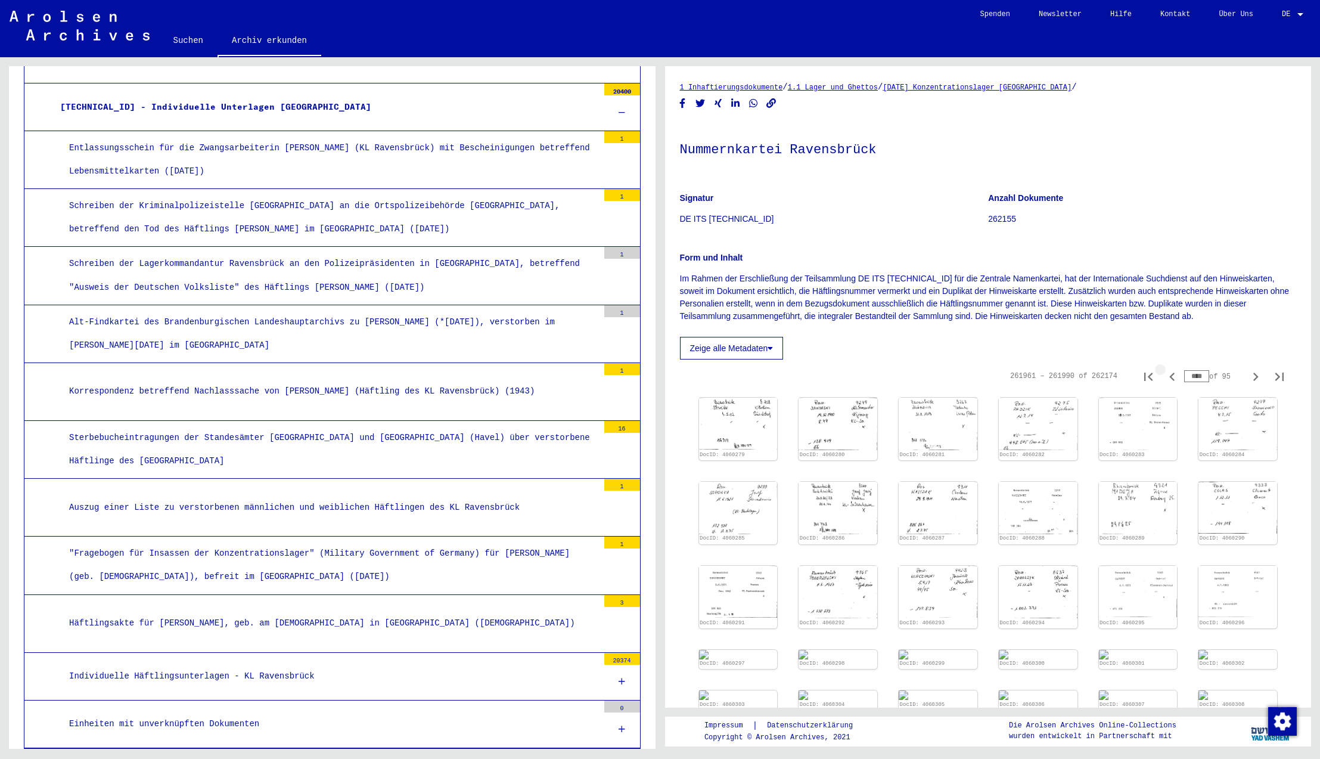
click at [1171, 377] on icon "Previous page" at bounding box center [1171, 376] width 5 height 8
type input "****"
